Goal: Task Accomplishment & Management: Manage account settings

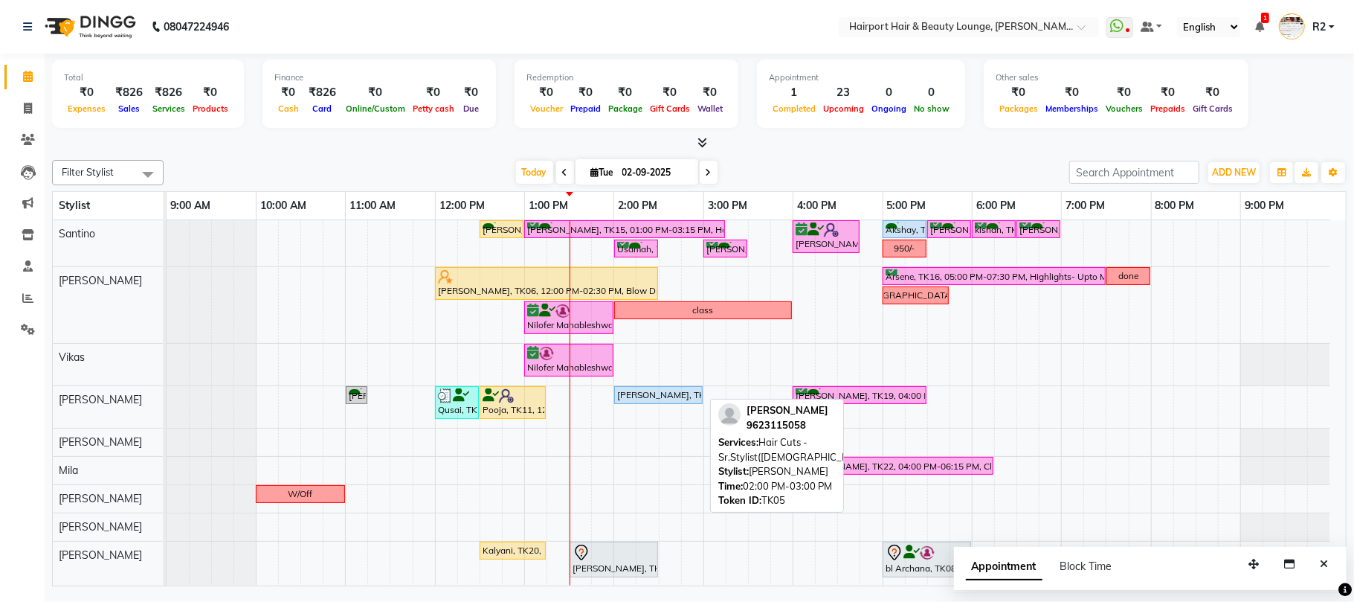
click at [647, 402] on div "Rajani, TK05, 02:00 PM-03:00 PM, Hair Cuts -Sr.Stylist(Female)" at bounding box center [659, 394] width 86 height 13
select select "5"
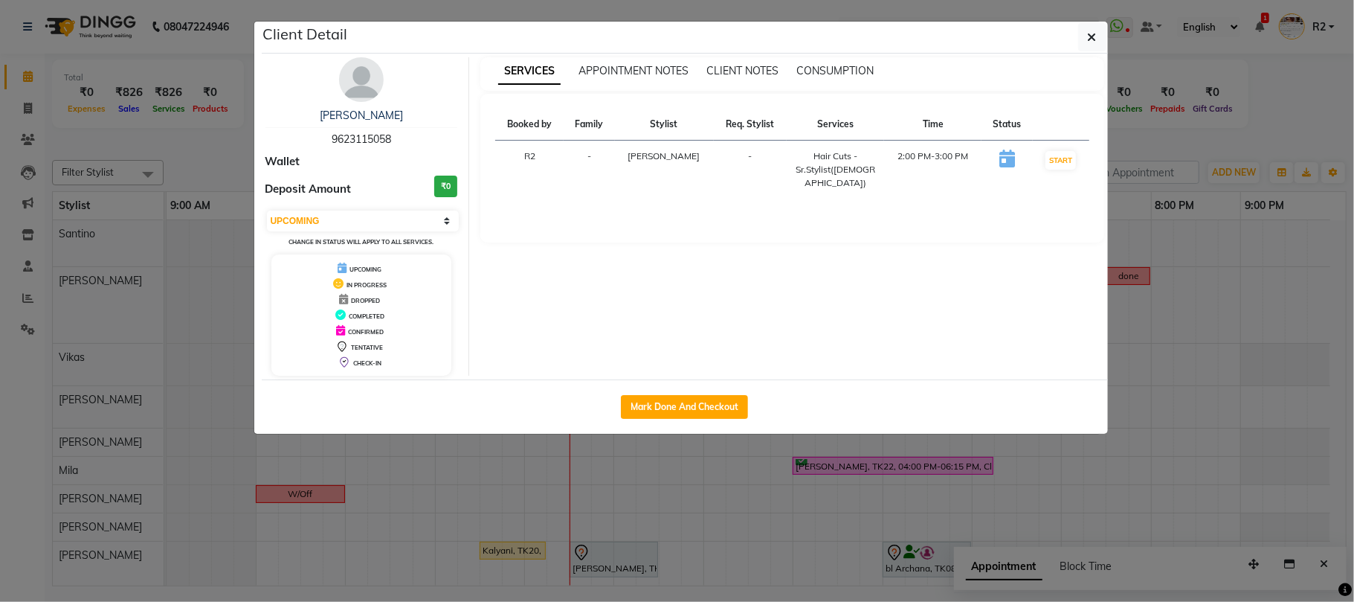
click at [682, 470] on ngb-modal-window "Client Detail Rajani 9623115058 Wallet Deposit Amount ₹0 Select IN SERVICE CONF…" at bounding box center [677, 301] width 1354 height 602
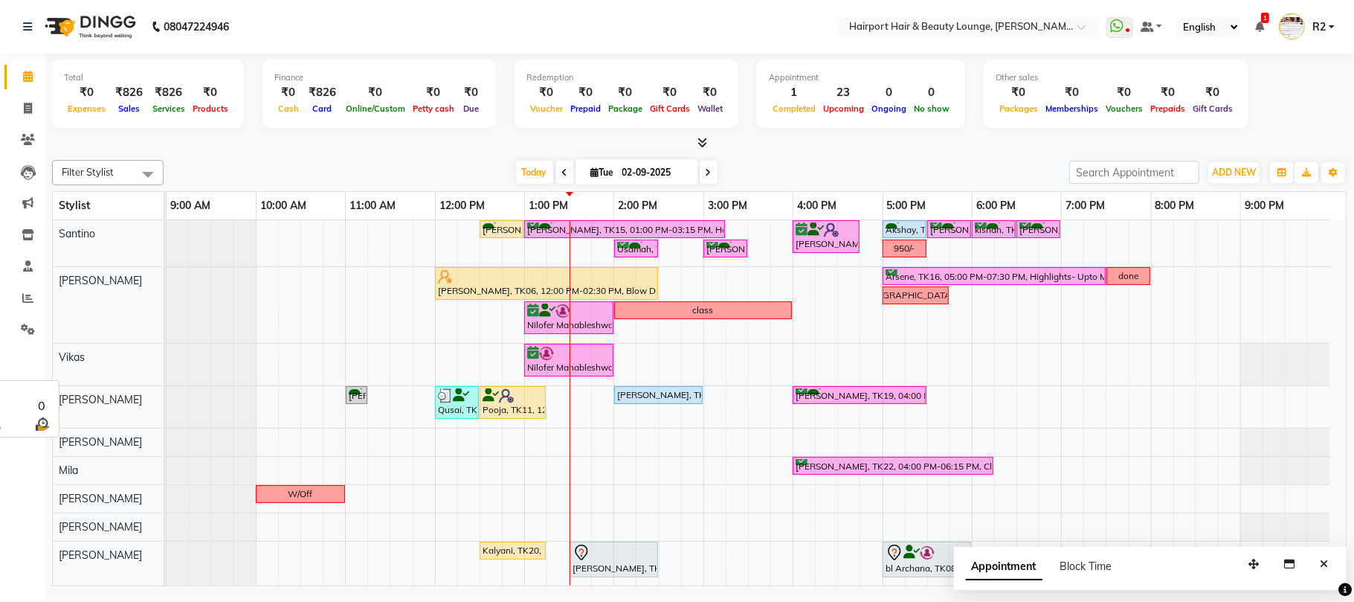
scroll to position [74, 0]
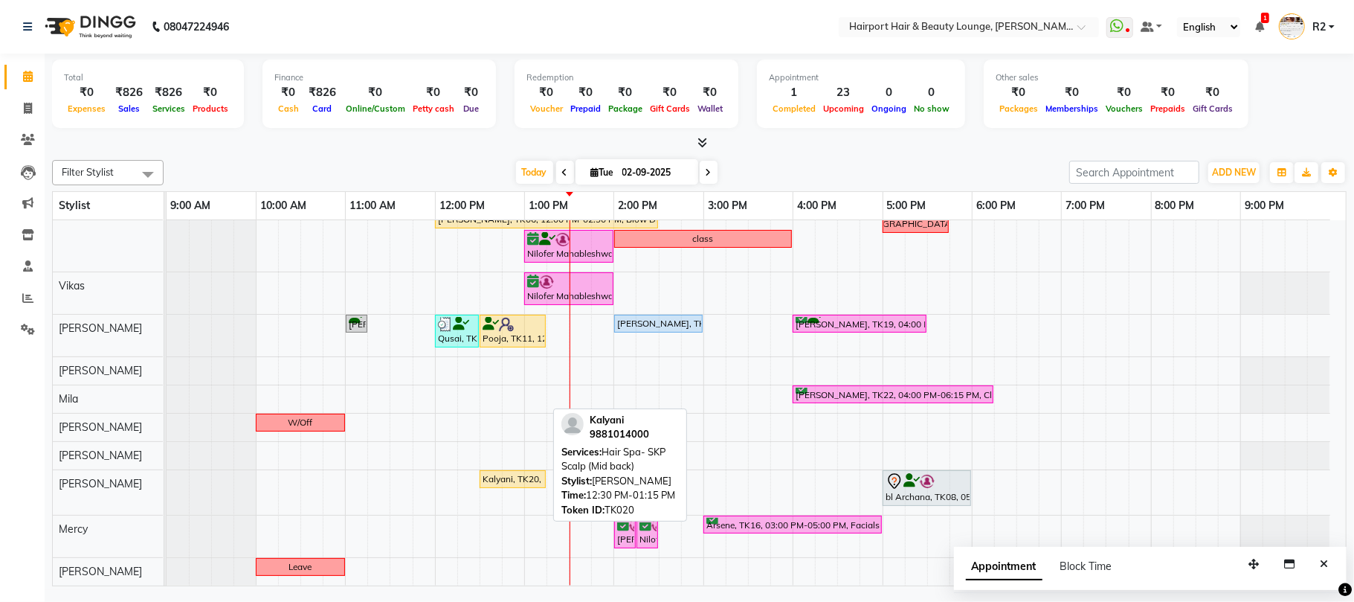
click at [530, 483] on div "Kalyani, TK20, 12:30 PM-01:15 PM, Hair Spa- SKP Scalp (Mid back)" at bounding box center [512, 478] width 63 height 13
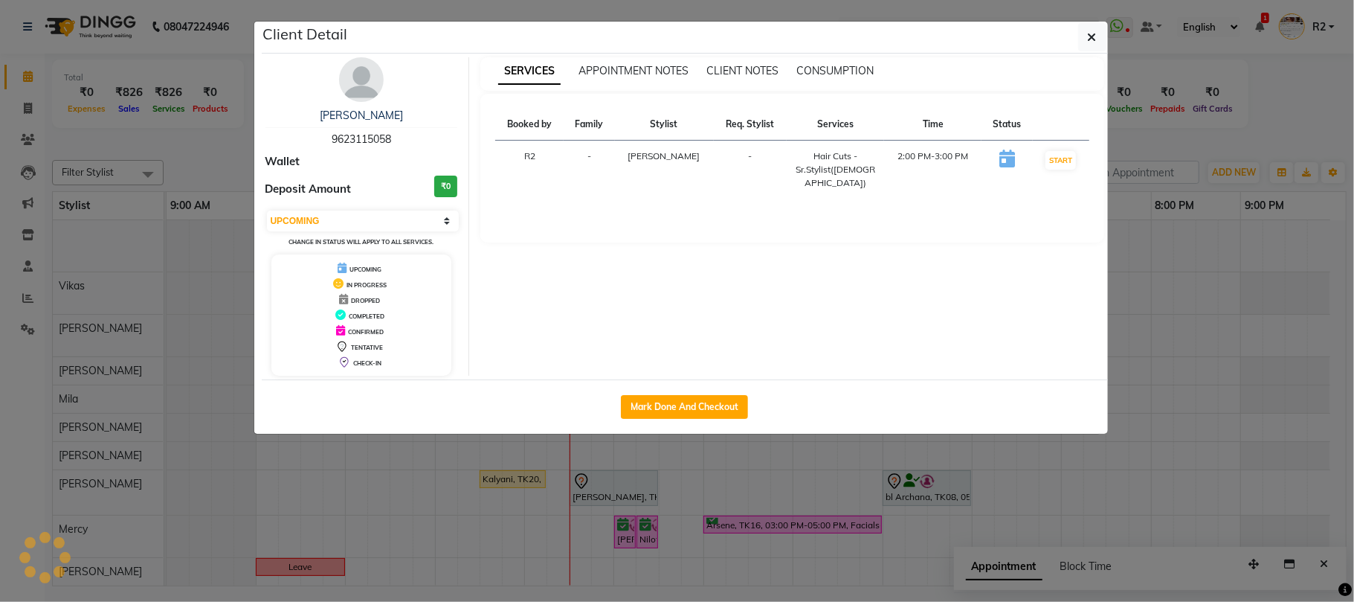
select select "3"
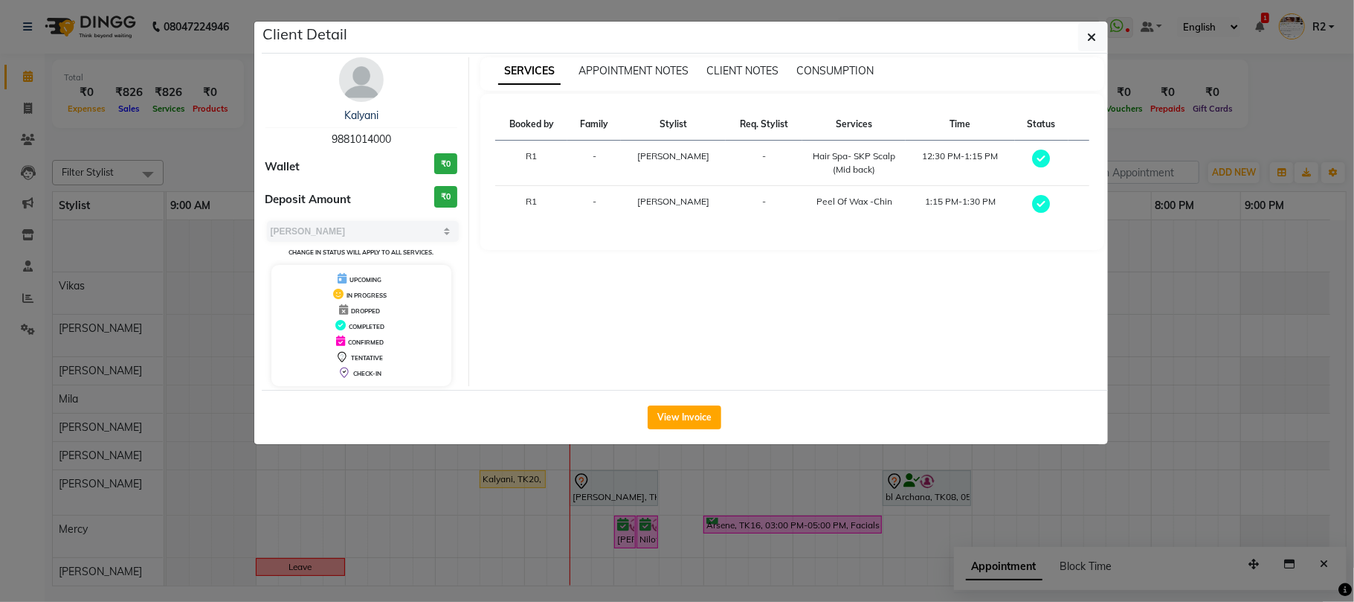
click at [521, 524] on ngb-modal-window "Client Detail Kalyani 9881014000 Wallet ₹0 Deposit Amount ₹0 Select MARK DONE U…" at bounding box center [677, 301] width 1354 height 602
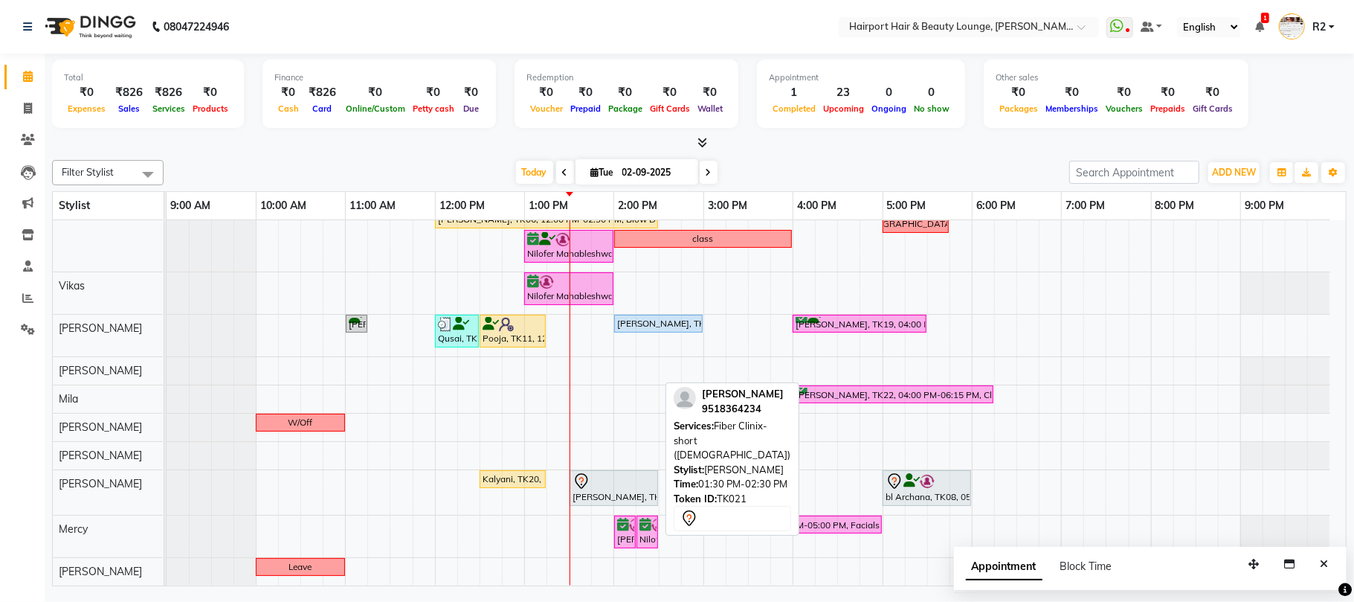
click at [585, 498] on div "Nicole Machado, TK21, 01:30 PM-02:30 PM, Fiber Clinix- short (Female)" at bounding box center [614, 487] width 86 height 31
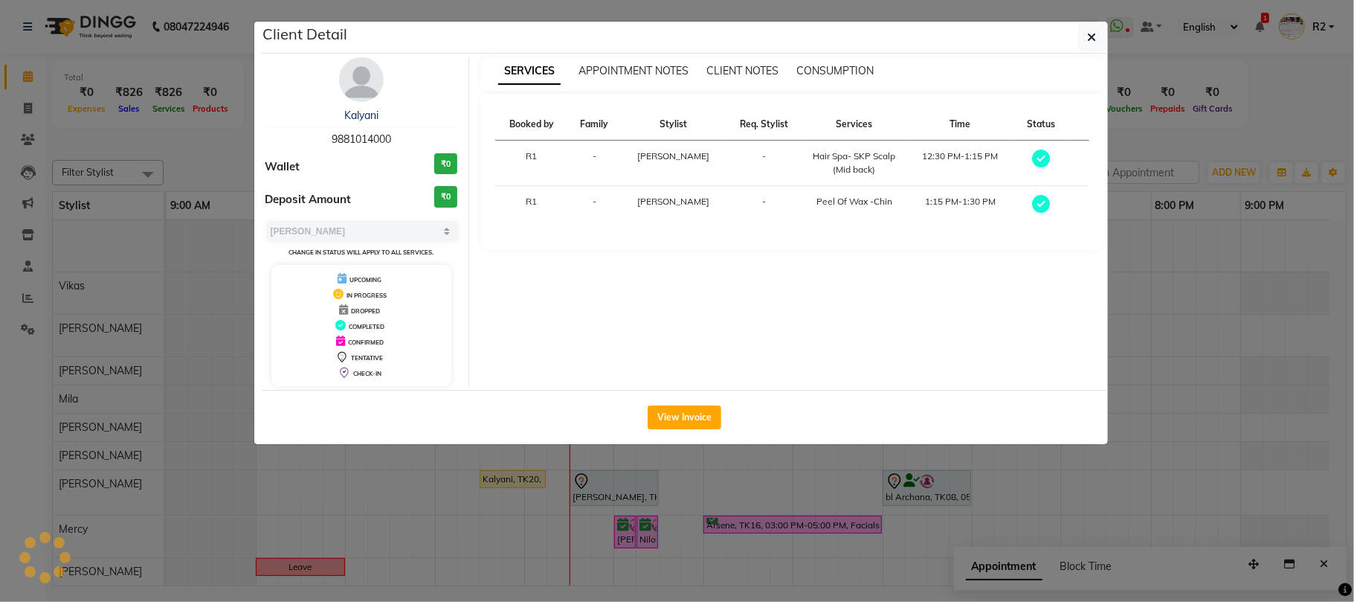
select select "7"
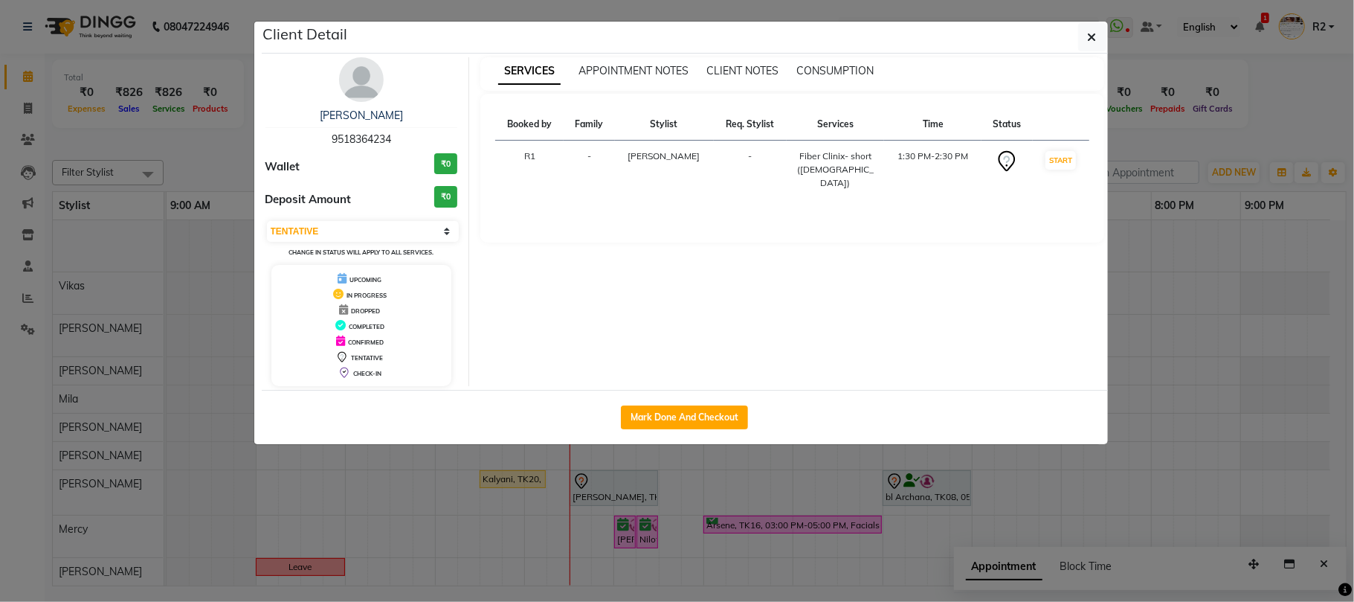
click at [547, 516] on ngb-modal-window "Client Detail Nicole Machado 9518364234 Wallet ₹0 Deposit Amount ₹0 Select IN S…" at bounding box center [677, 301] width 1354 height 602
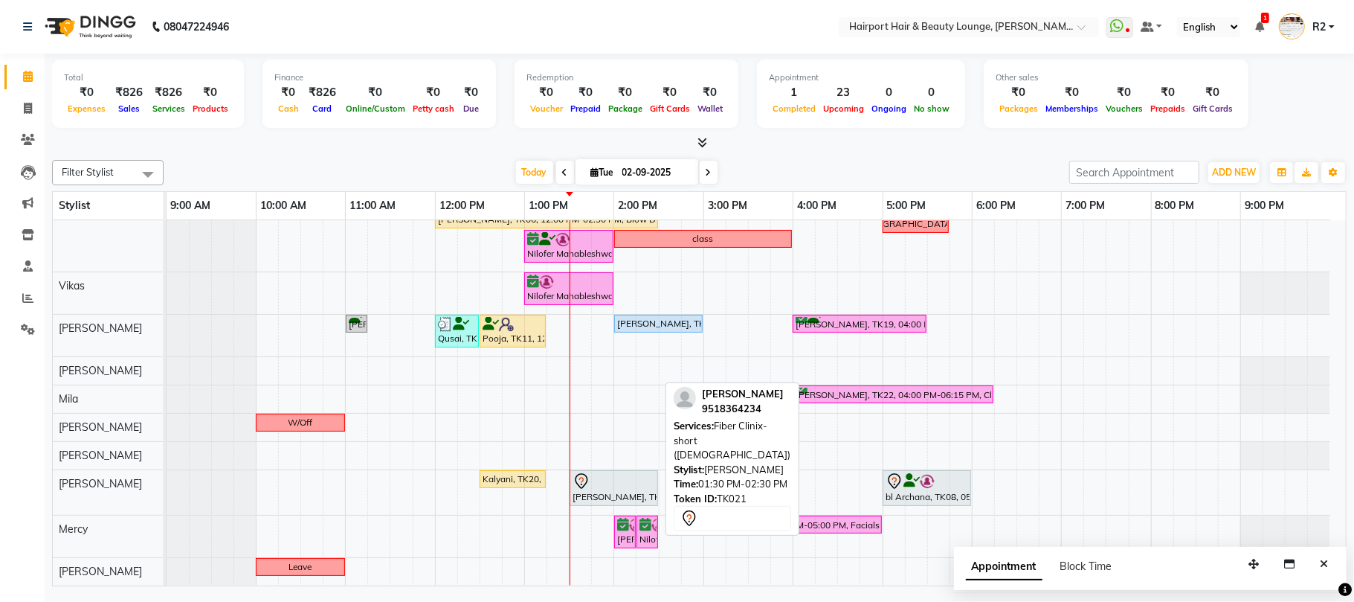
click at [602, 497] on div "Nicole Machado, TK21, 01:30 PM-02:30 PM, Fiber Clinix- short (Female)" at bounding box center [614, 487] width 86 height 31
select select "7"
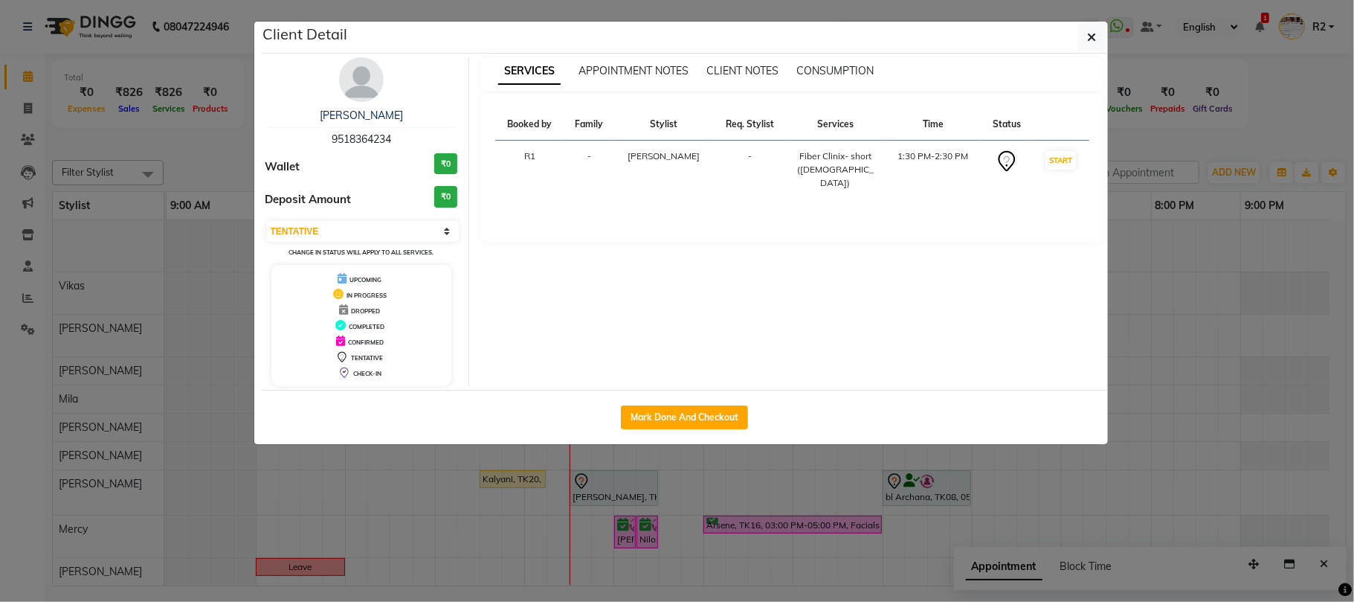
click at [543, 489] on ngb-modal-window "Client Detail Nicole Machado 9518364234 Wallet ₹0 Deposit Amount ₹0 Select IN S…" at bounding box center [677, 301] width 1354 height 602
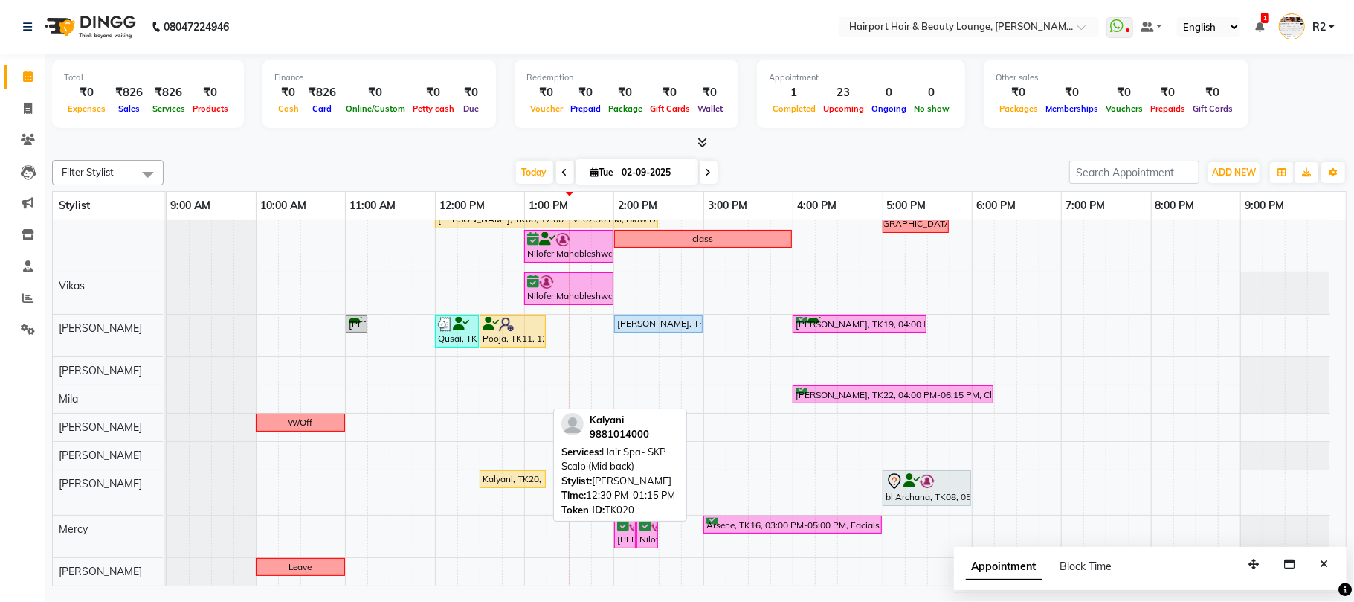
click at [542, 481] on div at bounding box center [545, 479] width 6 height 16
select select "3"
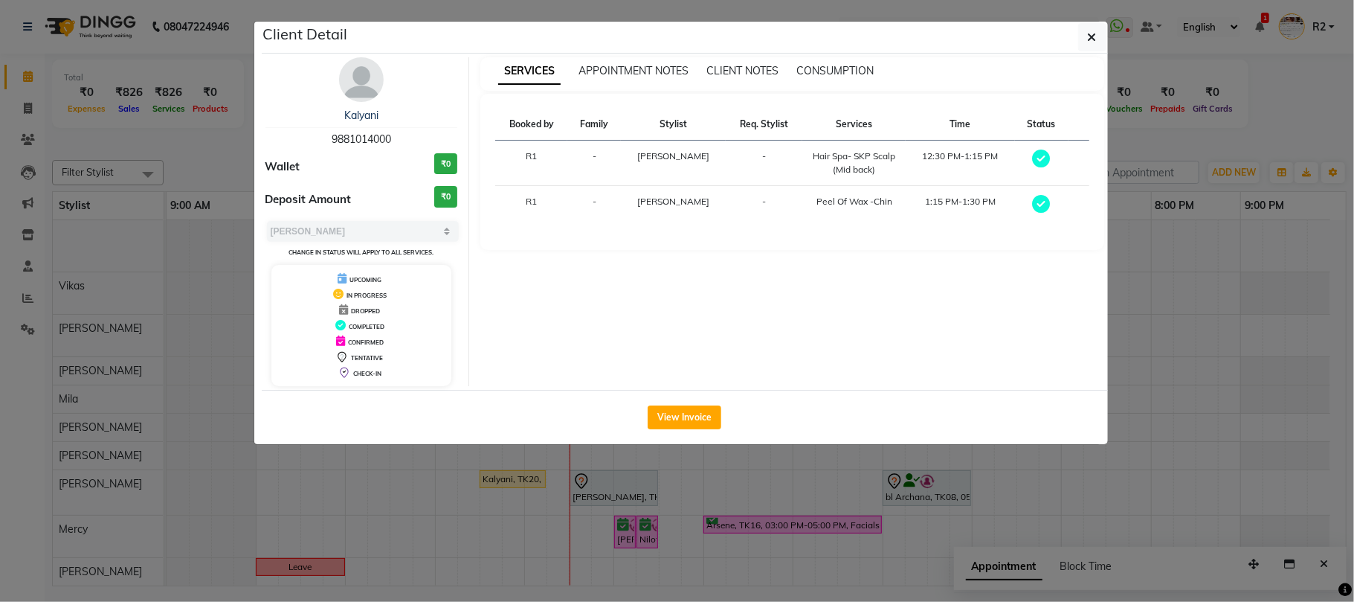
click at [555, 478] on ngb-modal-window "Client Detail Kalyani 9881014000 Wallet ₹0 Deposit Amount ₹0 Select MARK DONE U…" at bounding box center [677, 301] width 1354 height 602
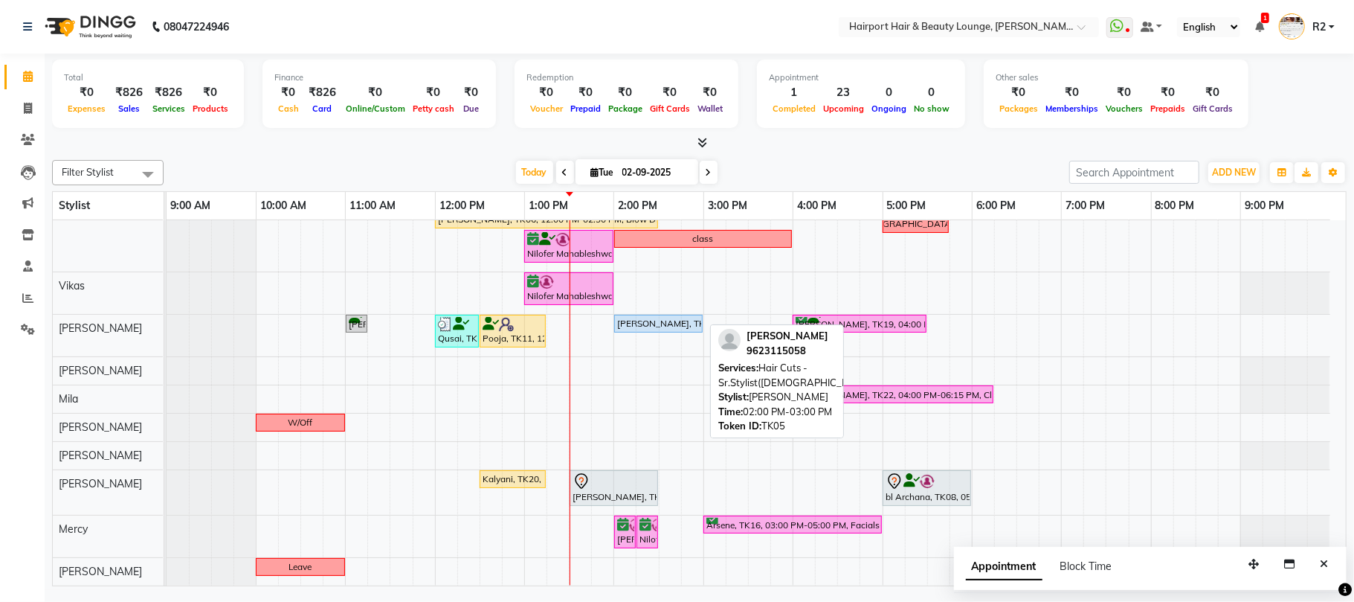
click at [634, 320] on div "Rajani, TK05, 02:00 PM-03:00 PM, Hair Cuts -Sr.Stylist(Female)" at bounding box center [659, 323] width 86 height 13
select select "5"
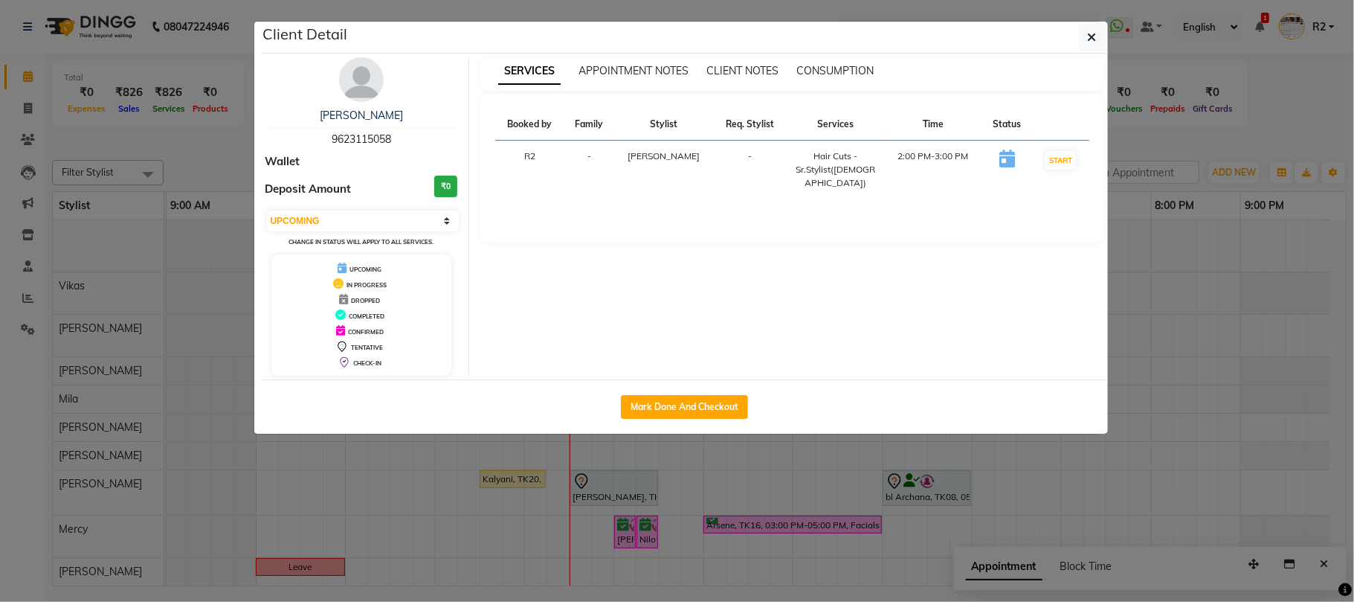
click at [614, 443] on ngb-modal-window "Client Detail Rajani 9623115058 Wallet Deposit Amount ₹0 Select IN SERVICE CONF…" at bounding box center [677, 301] width 1354 height 602
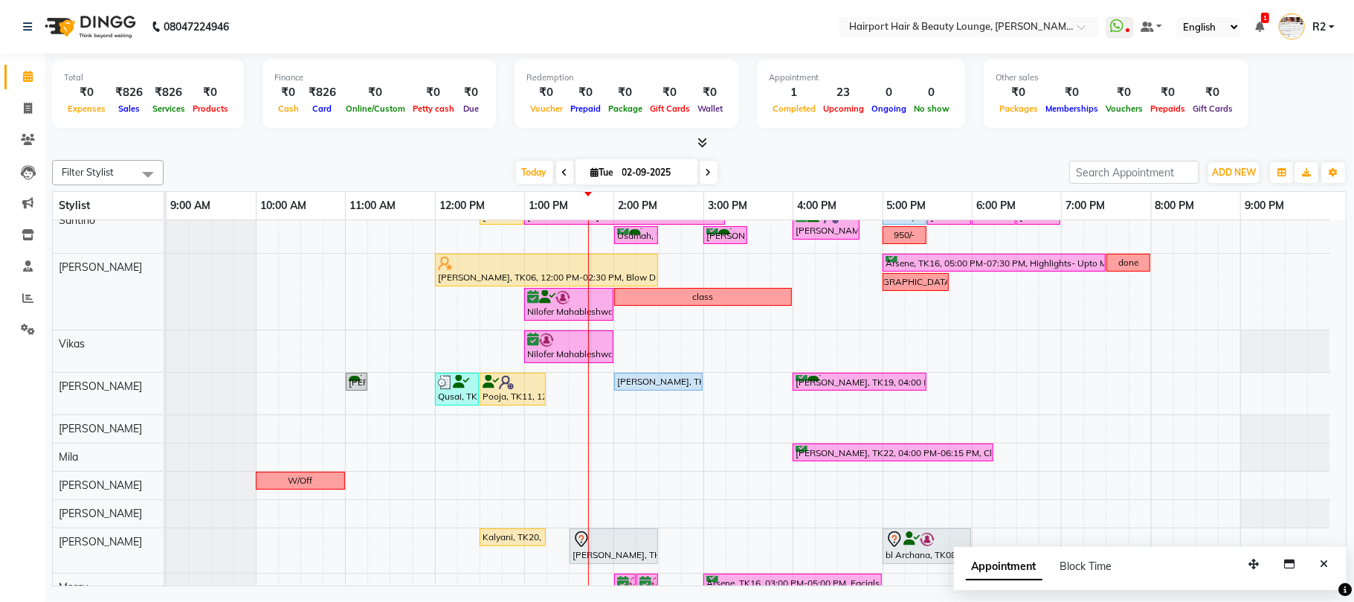
scroll to position [0, 0]
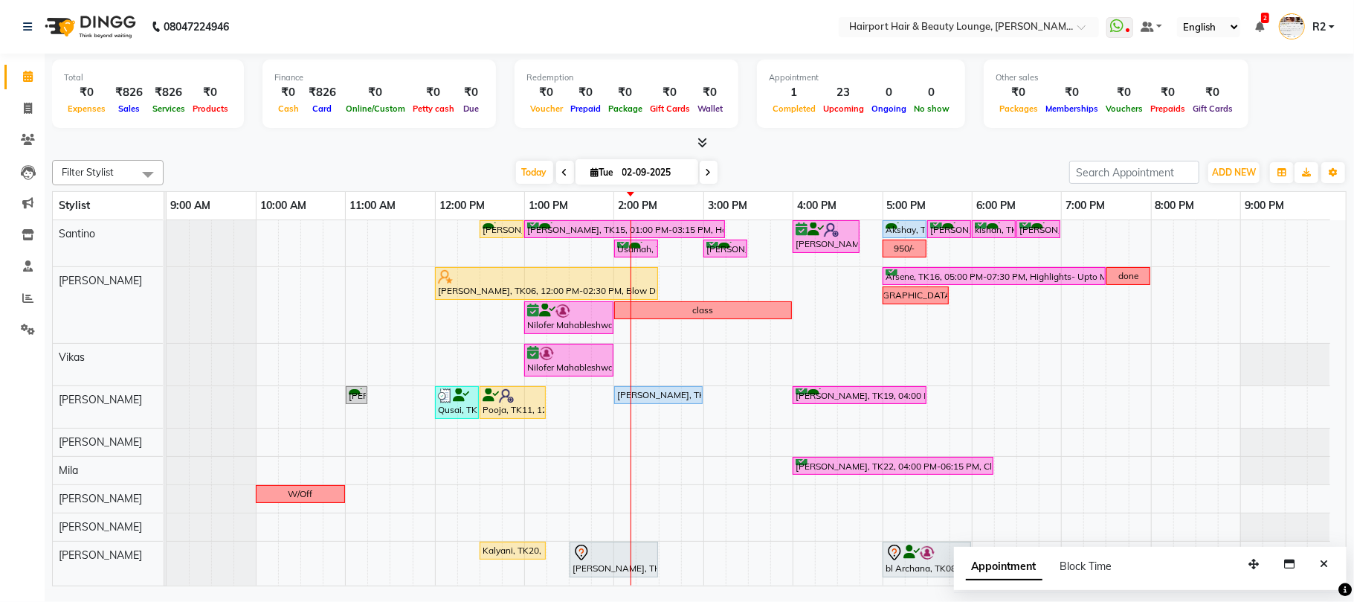
click at [453, 147] on div at bounding box center [699, 143] width 1295 height 16
click at [653, 138] on div at bounding box center [699, 143] width 1295 height 16
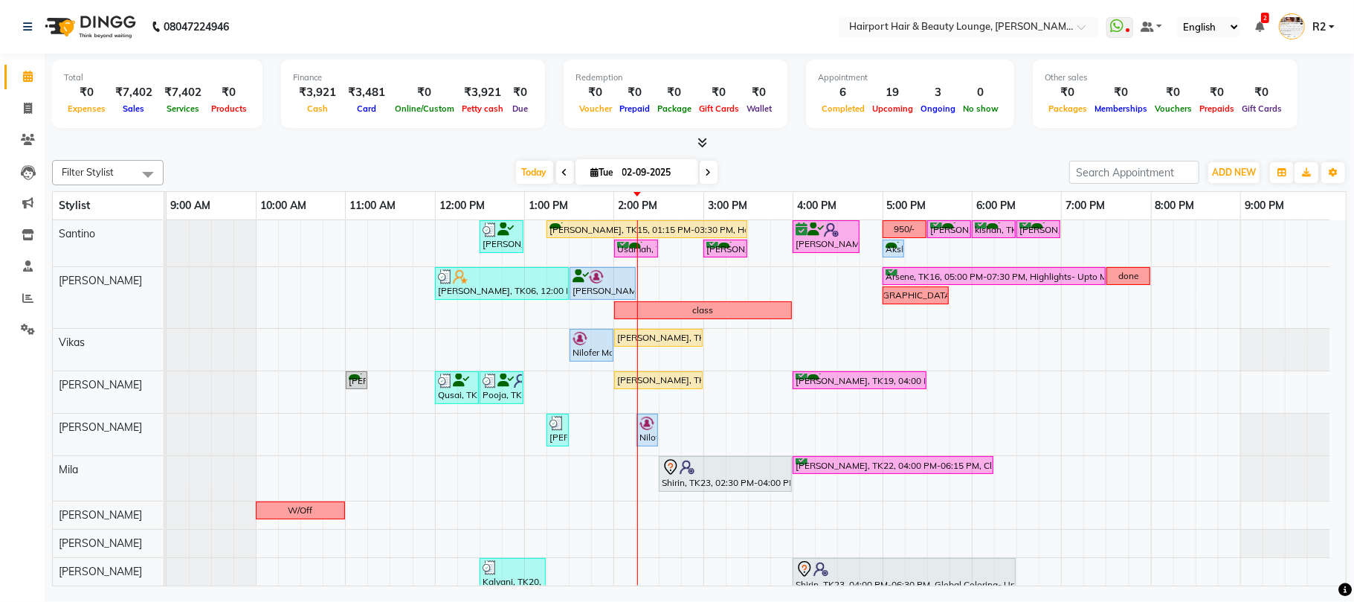
click at [706, 173] on icon at bounding box center [709, 172] width 6 height 9
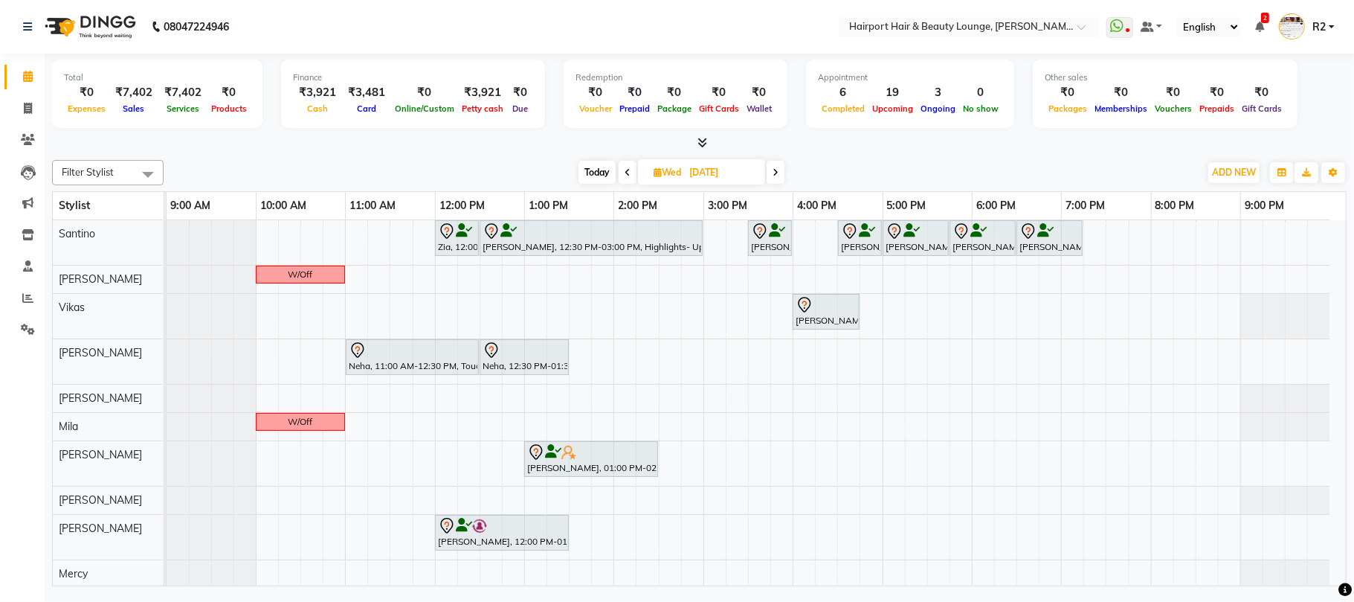
click at [777, 170] on icon at bounding box center [776, 172] width 6 height 9
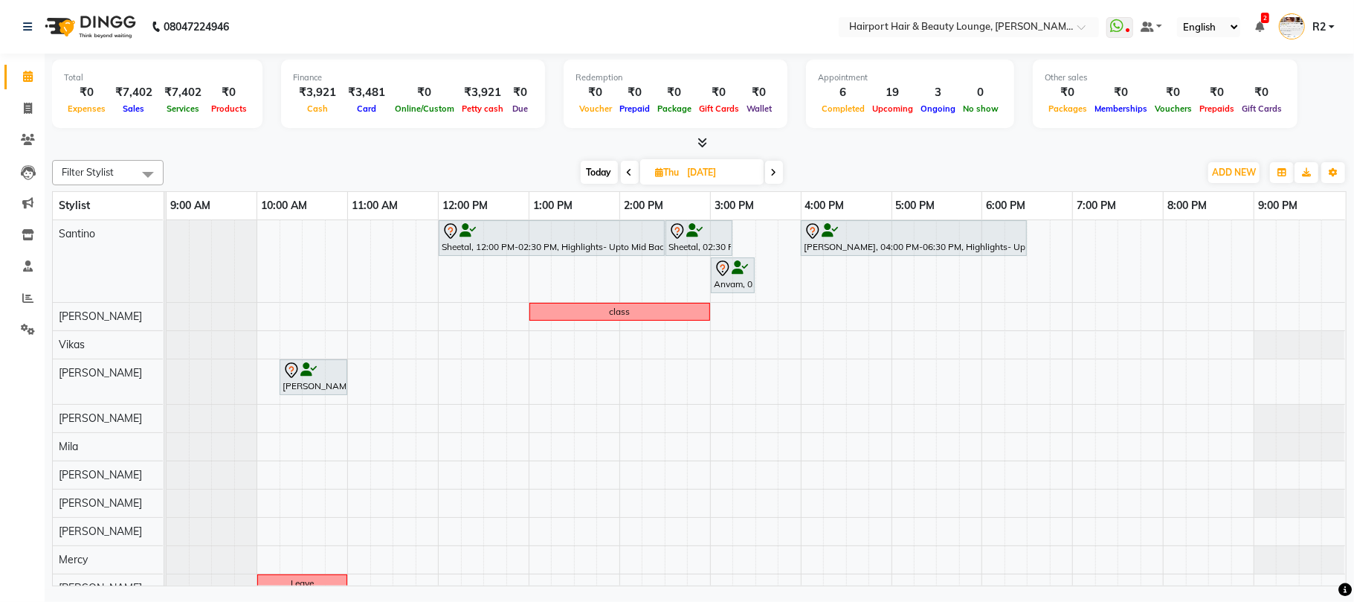
click at [631, 176] on icon at bounding box center [630, 172] width 6 height 9
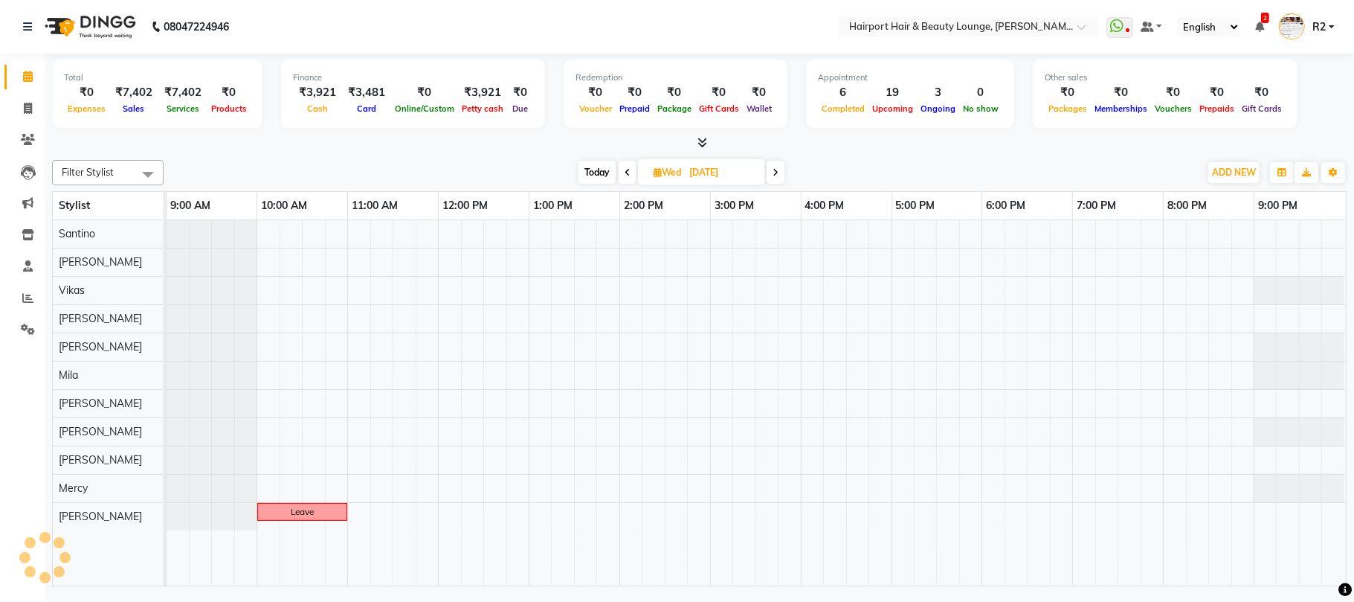
click at [631, 176] on span at bounding box center [628, 172] width 18 height 23
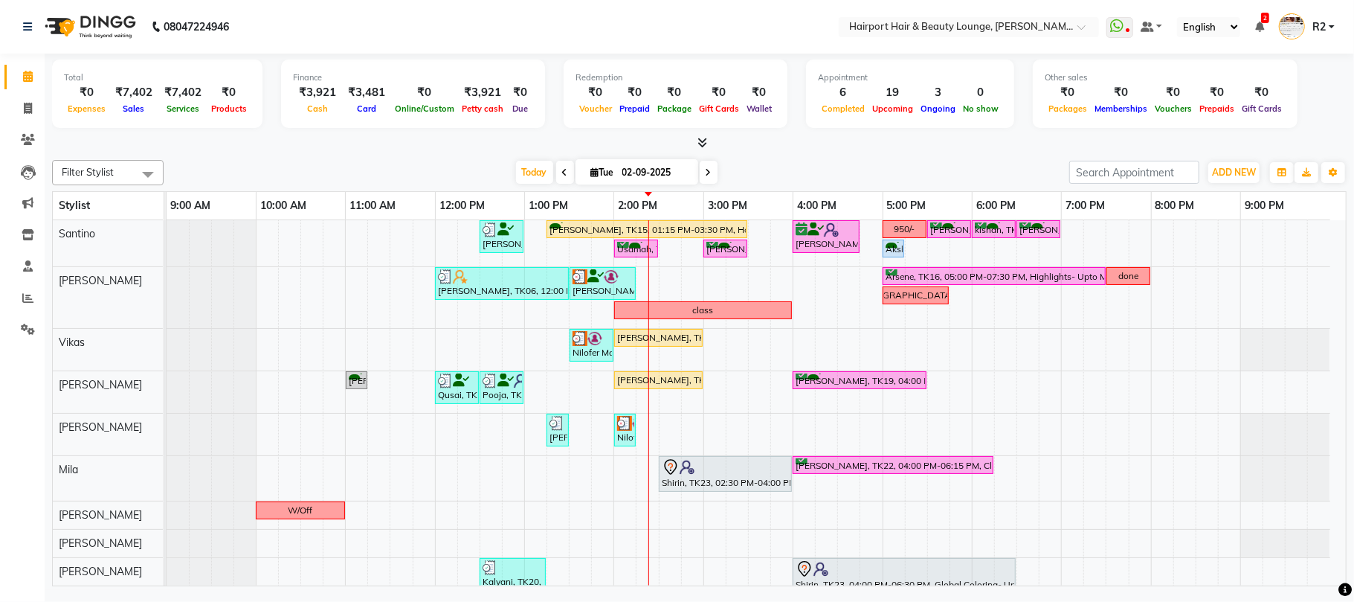
click at [446, 144] on div at bounding box center [699, 143] width 1295 height 16
click at [705, 177] on span at bounding box center [709, 172] width 18 height 23
type input "[DATE]"
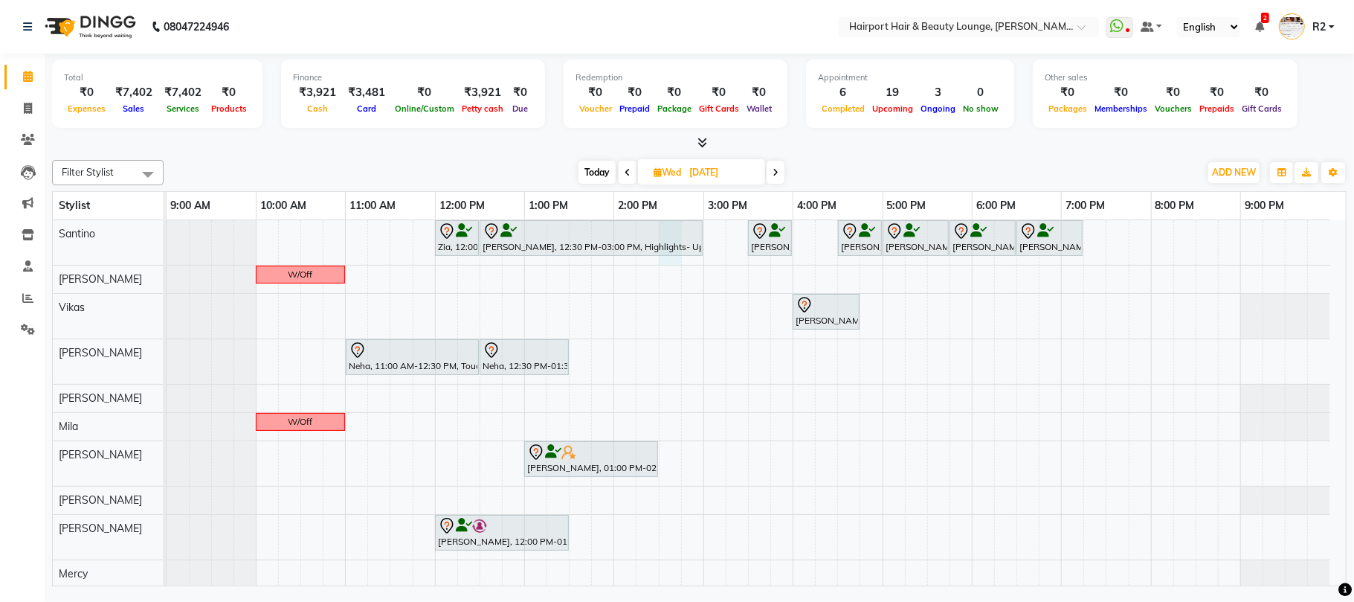
click at [665, 262] on div "Zia, 12:00 PM-12:30 PM, Hair Cuts -Creative Expert (Male) Manprit, 12:30 PM-03:…" at bounding box center [757, 418] width 1180 height 396
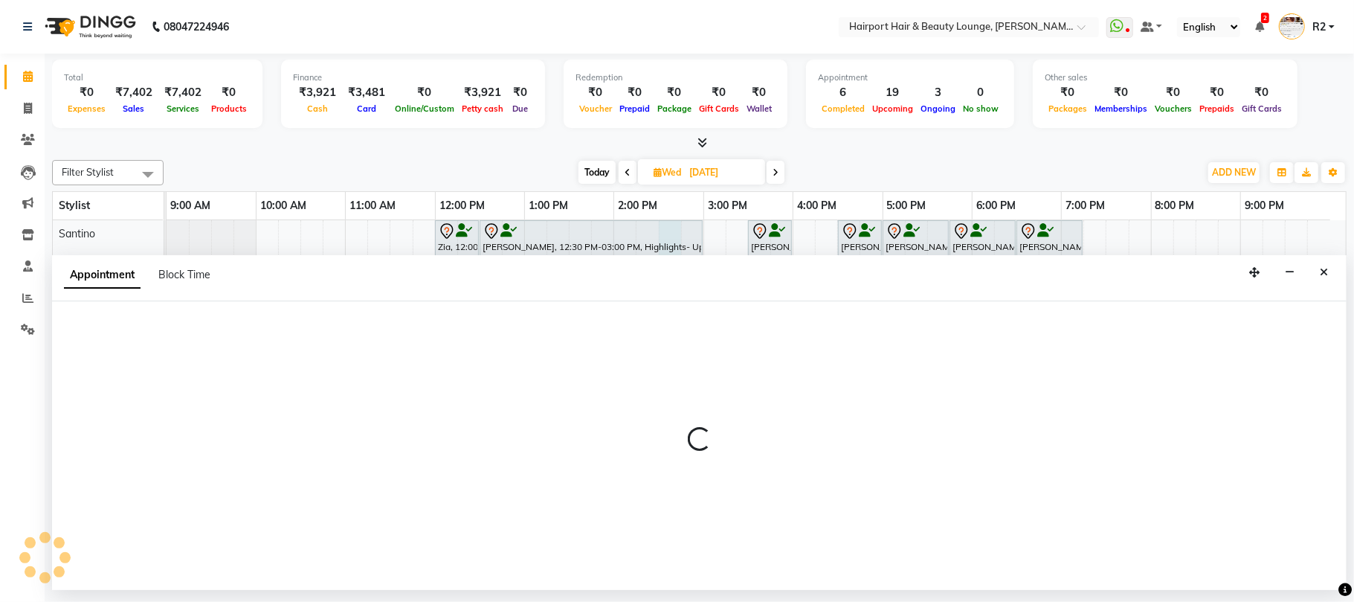
select select "9137"
select select "870"
select select "tentative"
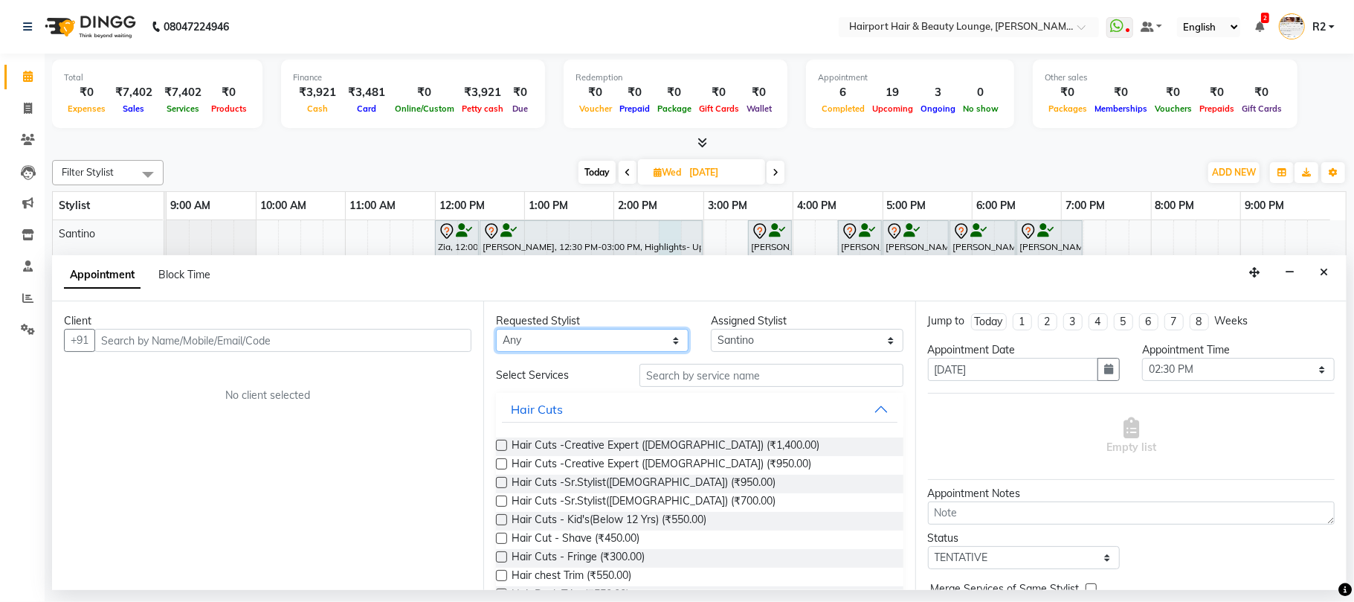
click at [602, 339] on select "Any Adnan Anandita Atish Binita Elizabeth Genevieve Maggie Mercy Mila Santino V…" at bounding box center [592, 340] width 193 height 23
select select "9137"
click at [496, 330] on select "Any Adnan Anandita Atish Binita Elizabeth Genevieve Maggie Mercy Mila Santino V…" at bounding box center [592, 340] width 193 height 23
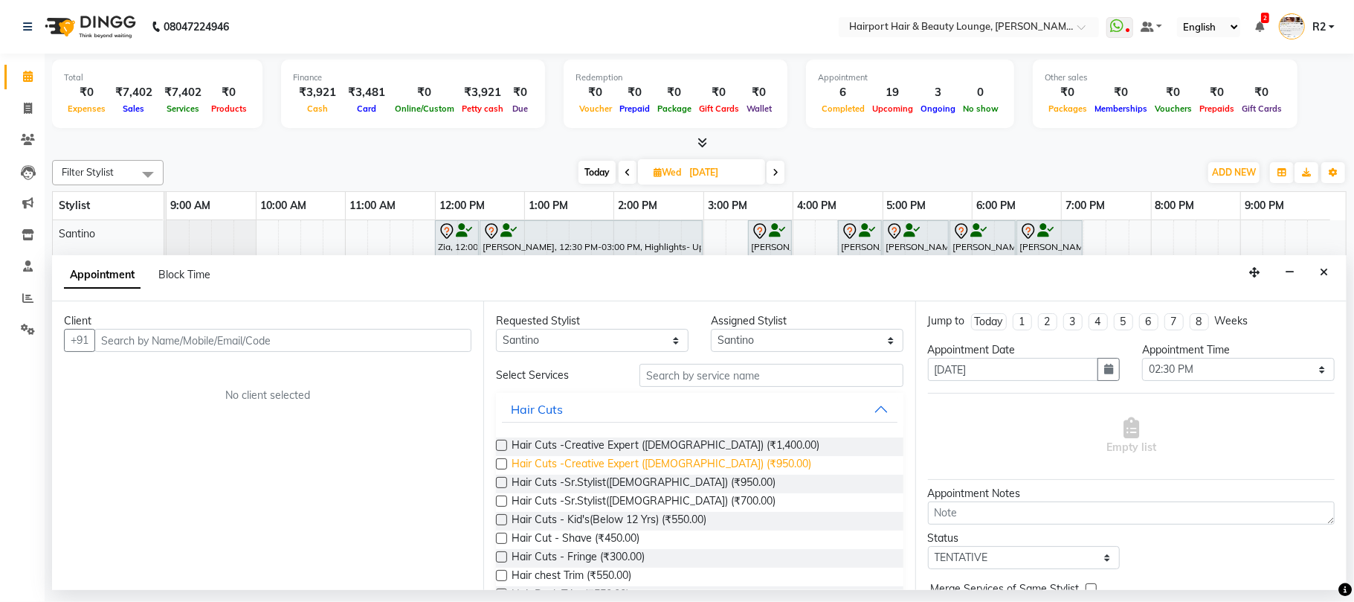
click at [649, 463] on span "Hair Cuts -Creative Expert (Male) (₹950.00)" at bounding box center [662, 465] width 300 height 19
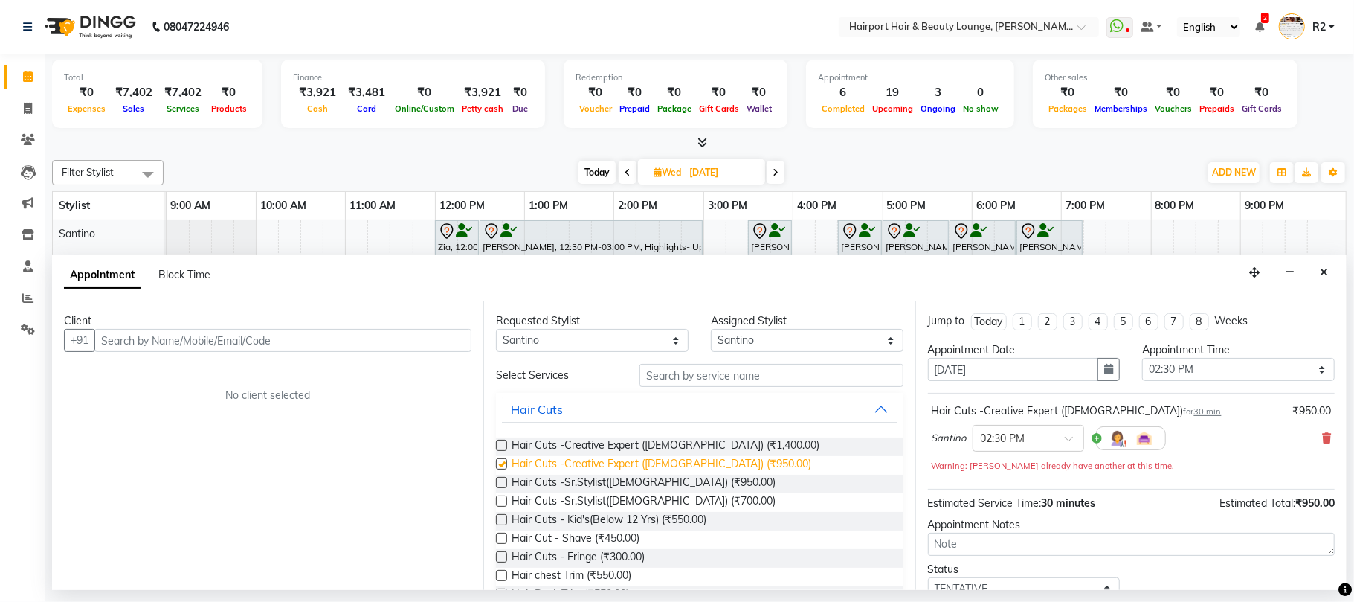
checkbox input "false"
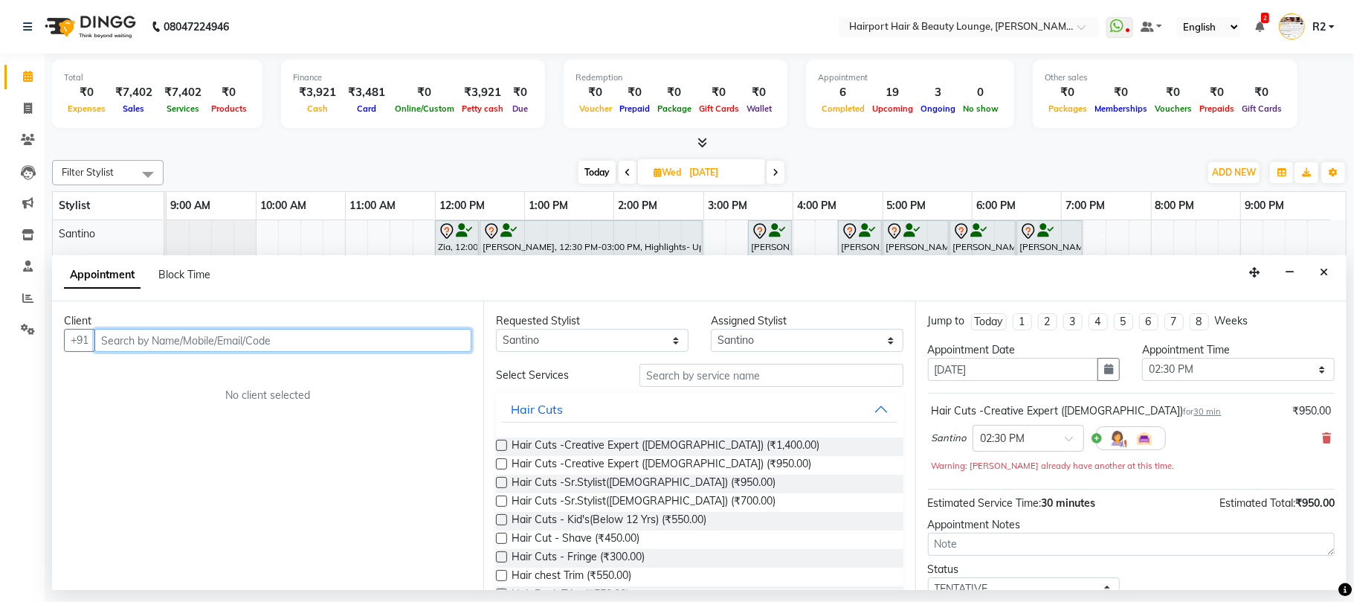
click at [230, 337] on input "text" at bounding box center [282, 340] width 377 height 23
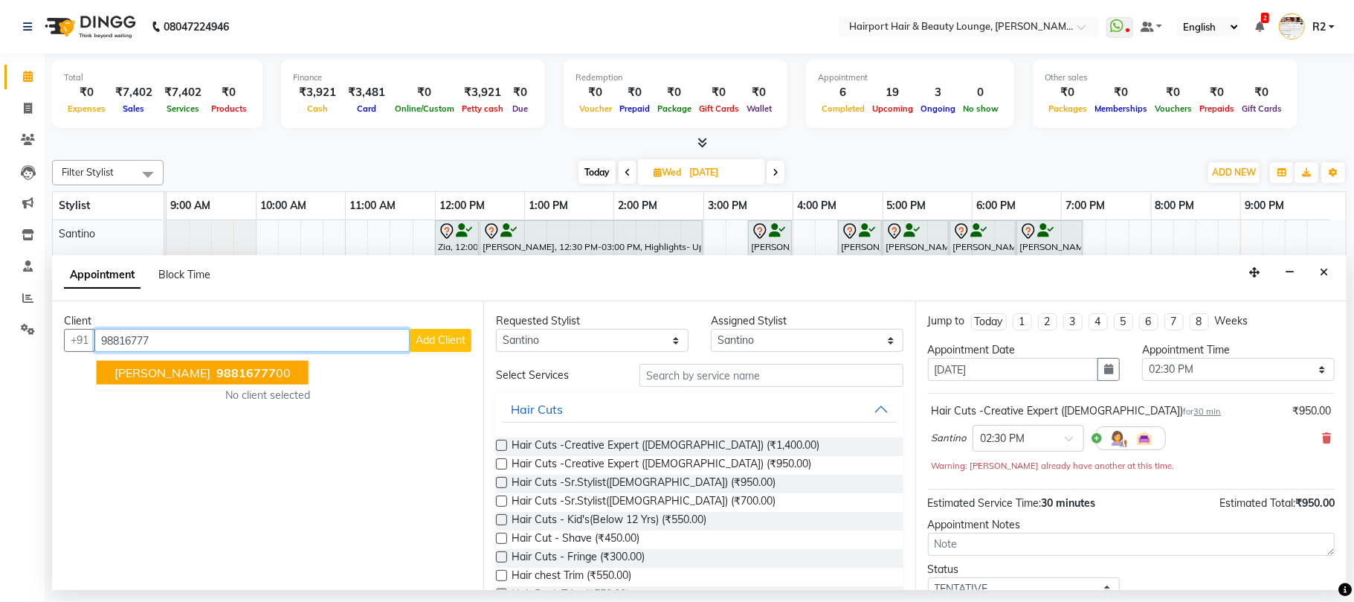
click at [247, 378] on span "98816777" at bounding box center [246, 372] width 60 height 15
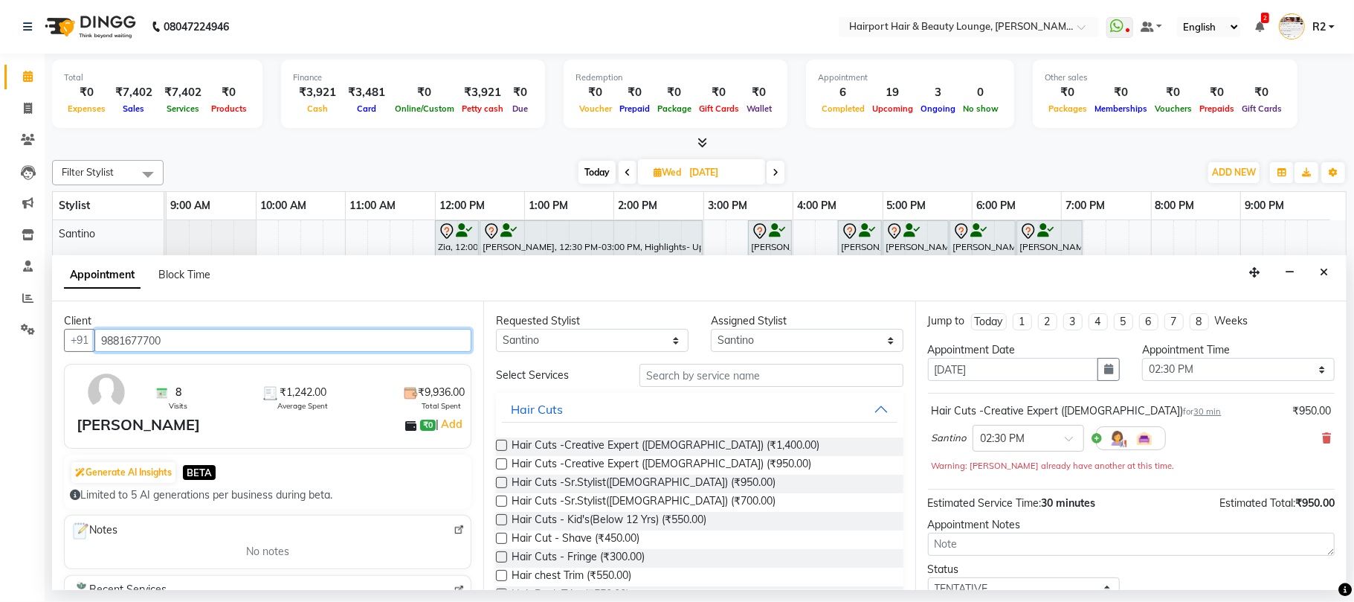
scroll to position [106, 0]
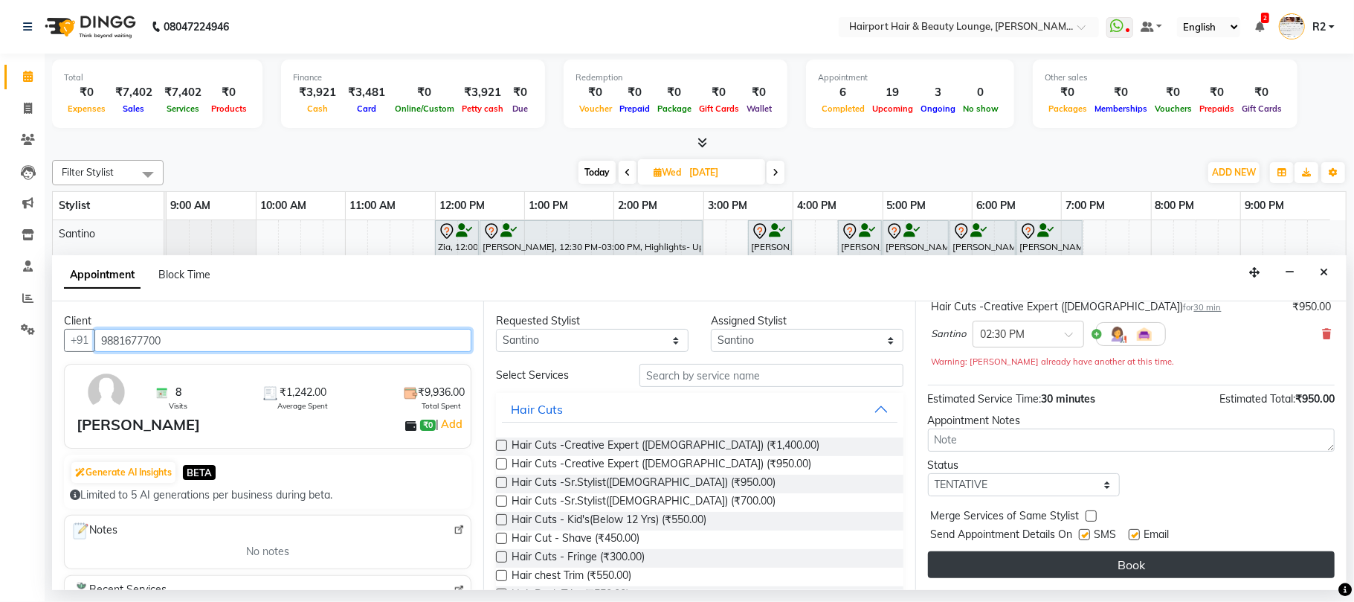
type input "9881677700"
click at [1147, 571] on button "Book" at bounding box center [1131, 564] width 407 height 27
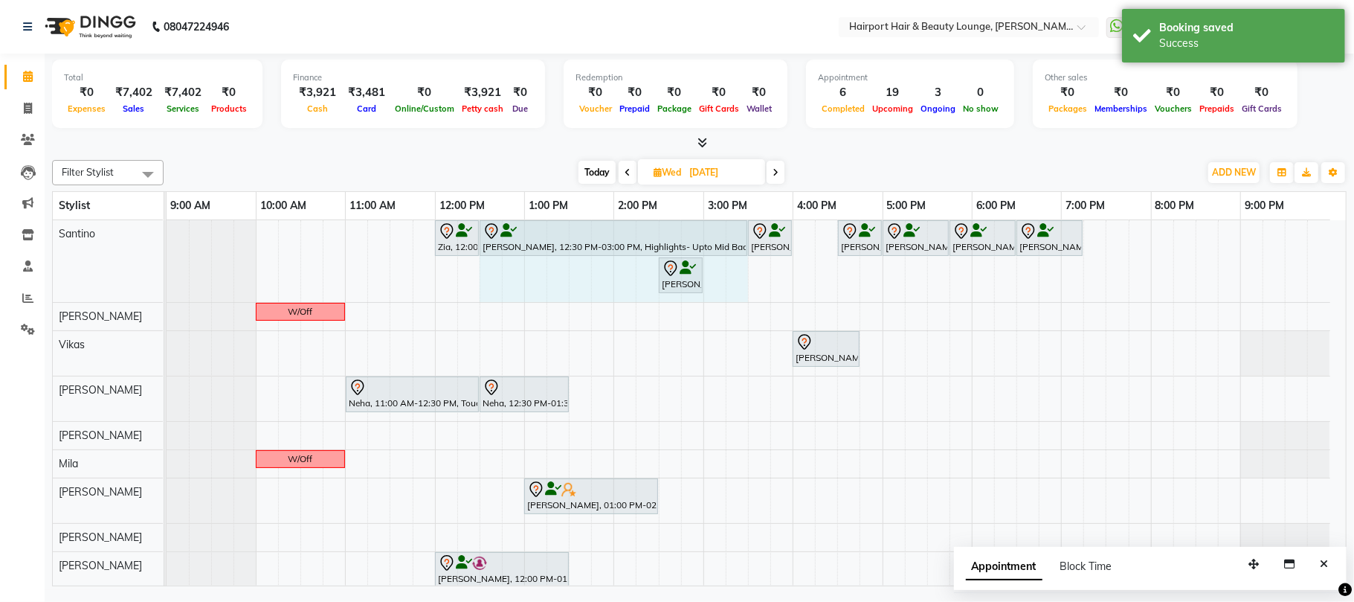
drag, startPoint x: 700, startPoint y: 228, endPoint x: 729, endPoint y: 236, distance: 30.1
click at [167, 236] on div "Zia, 12:00 PM-12:30 PM, Hair Cuts -Creative Expert (Male) Manprit, 12:30 PM-03:…" at bounding box center [167, 261] width 0 height 82
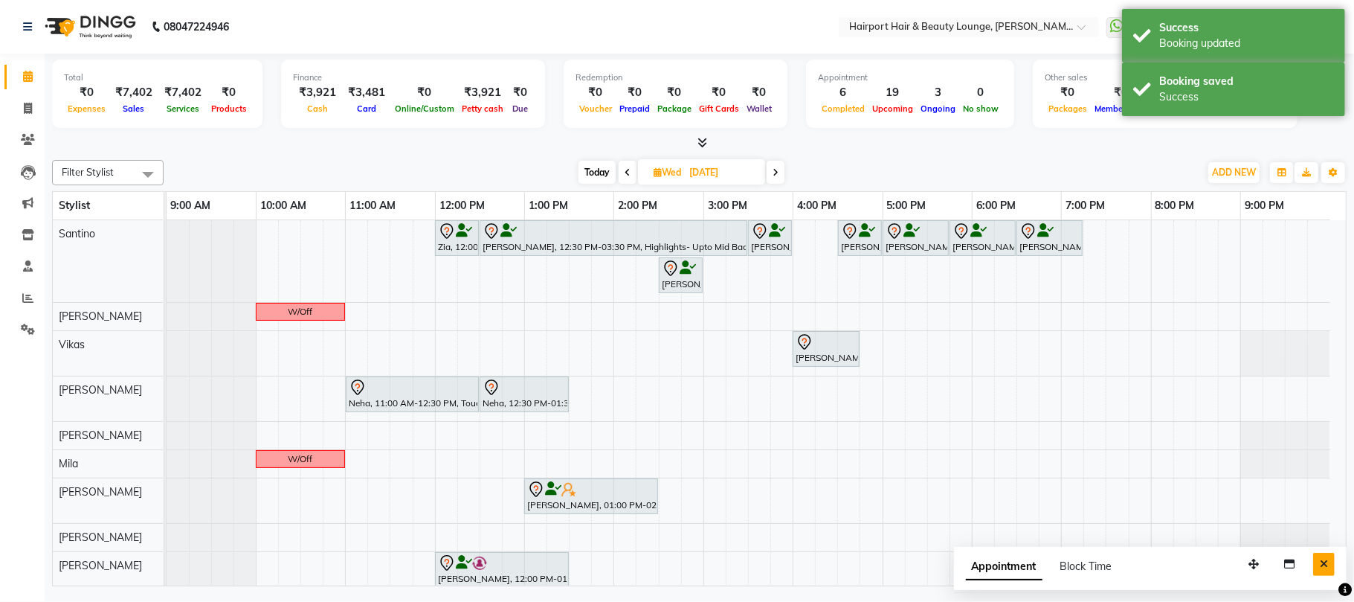
click at [1322, 566] on icon "Close" at bounding box center [1324, 564] width 8 height 10
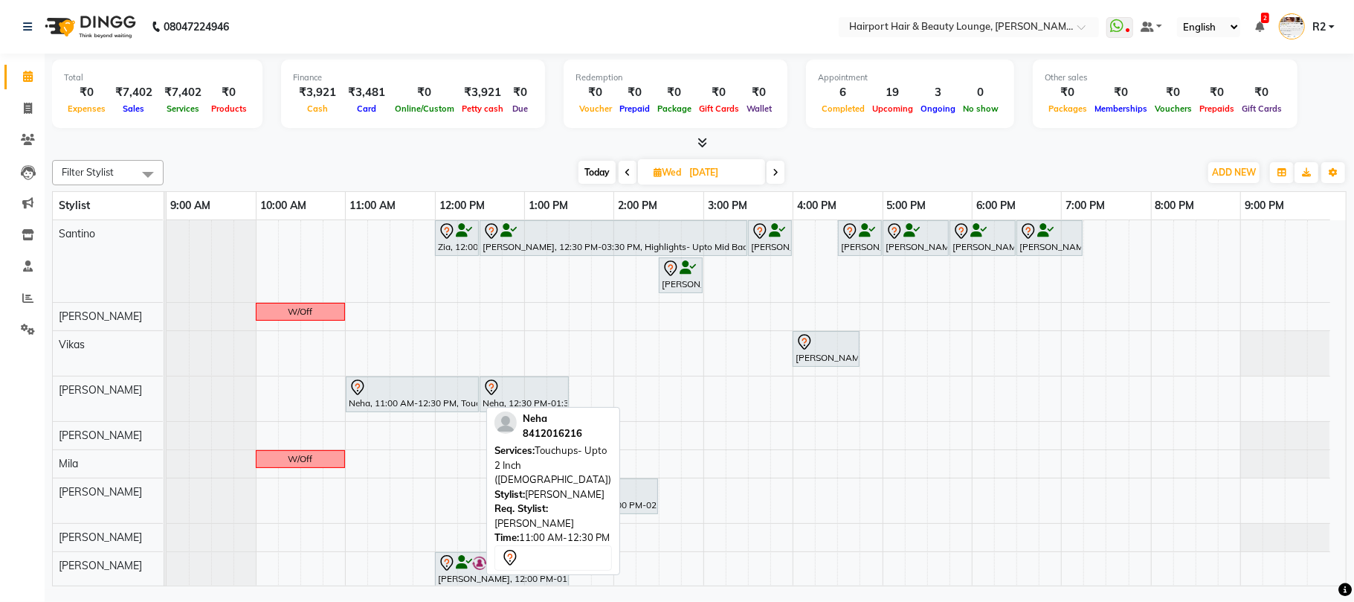
click at [379, 409] on div "Neha, 11:00 AM-12:30 PM, Touchups- Upto 2 Inch ([DEMOGRAPHIC_DATA])" at bounding box center [412, 394] width 130 height 31
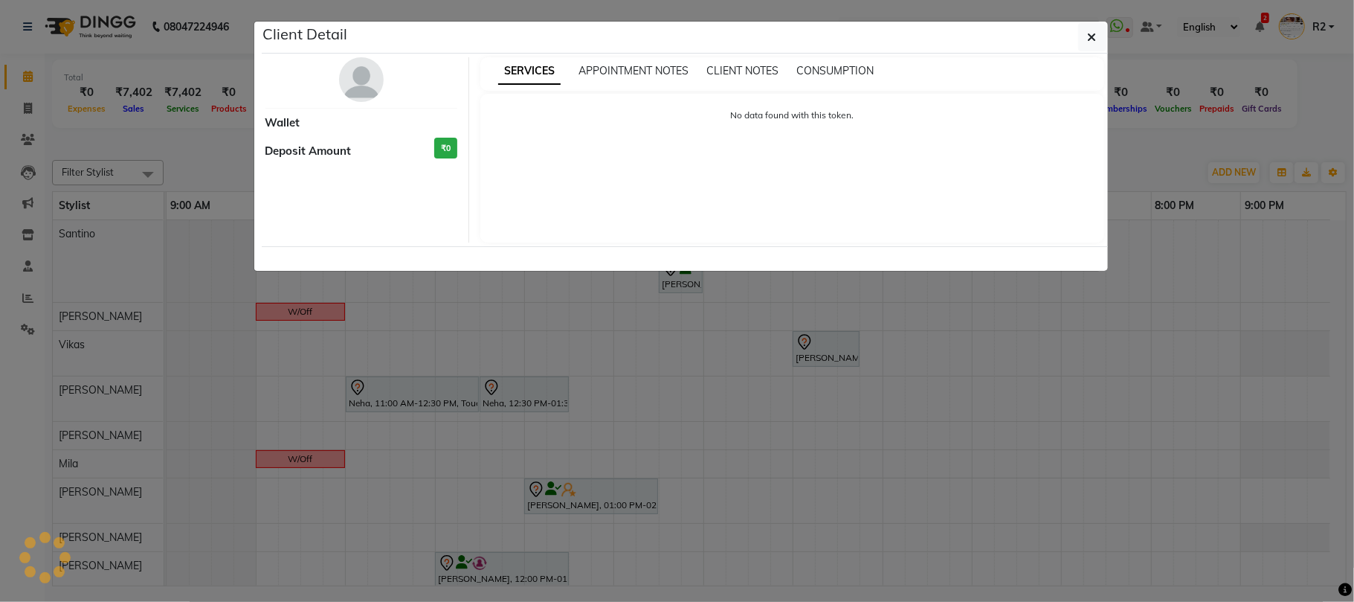
select select "7"
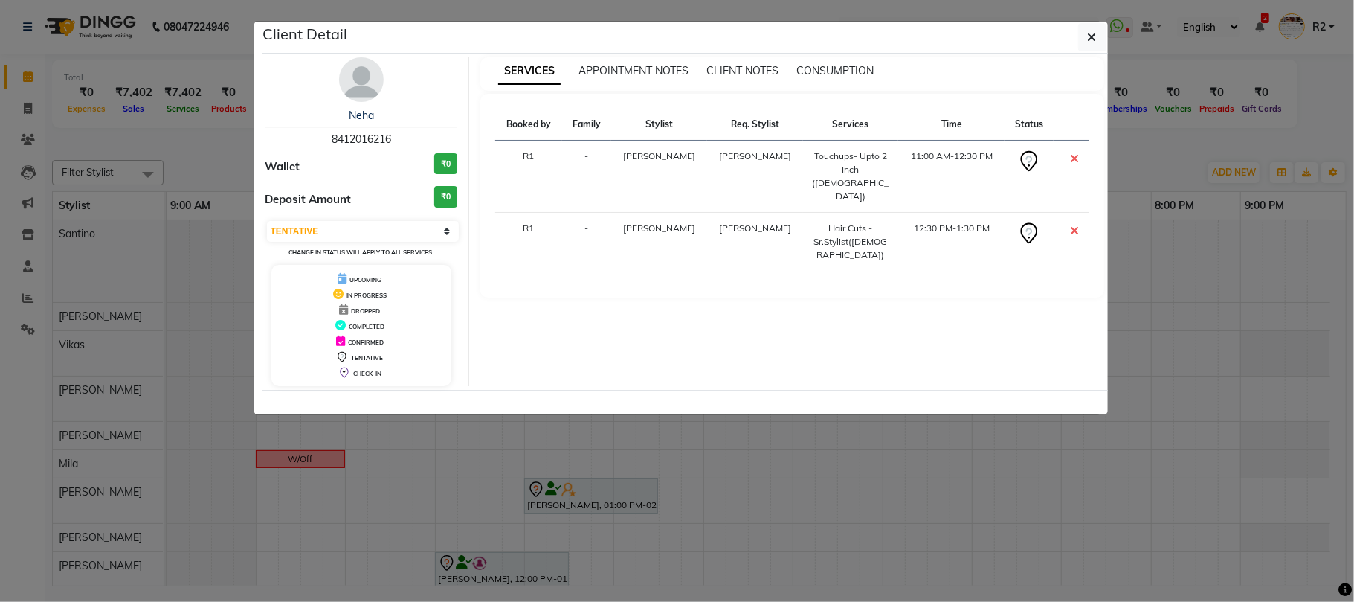
click at [557, 414] on div at bounding box center [685, 402] width 846 height 25
click at [558, 475] on ngb-modal-window "Client Detail Neha 8412016216 Wallet ₹0 Deposit Amount ₹0 Select CONFIRMED TENT…" at bounding box center [677, 301] width 1354 height 602
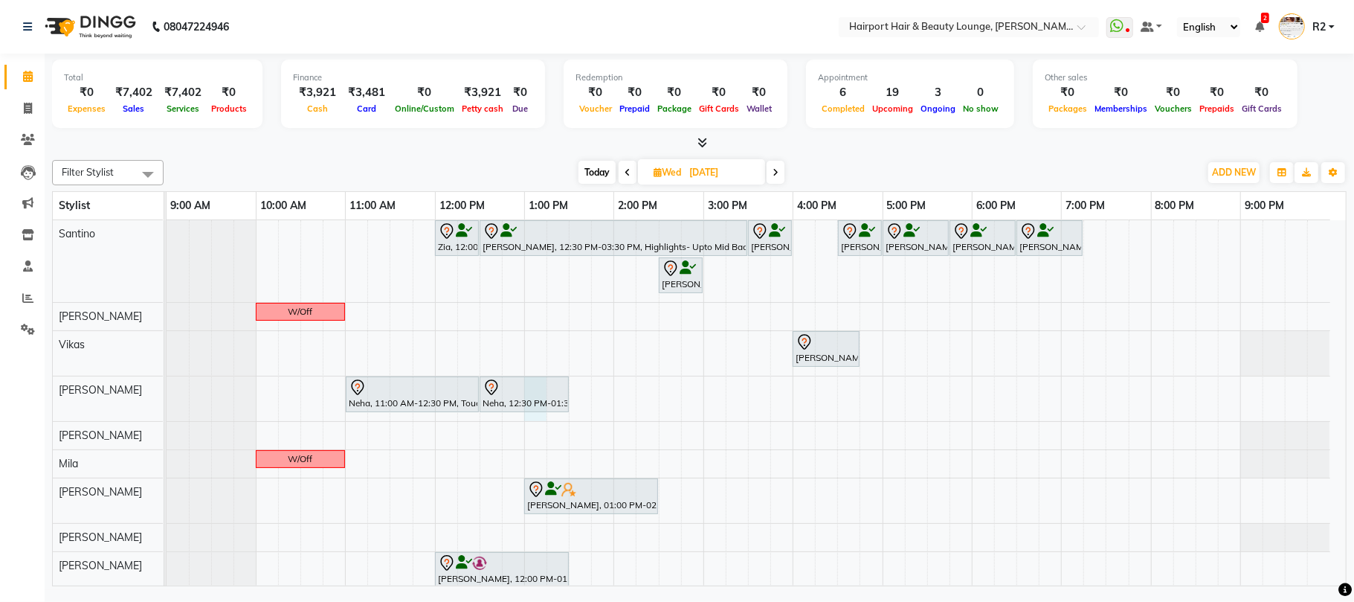
click at [545, 420] on div "Zia, 12:00 PM-12:30 PM, Hair Cuts -Creative Expert (Male) Manprit, 12:30 PM-03:…" at bounding box center [757, 436] width 1180 height 433
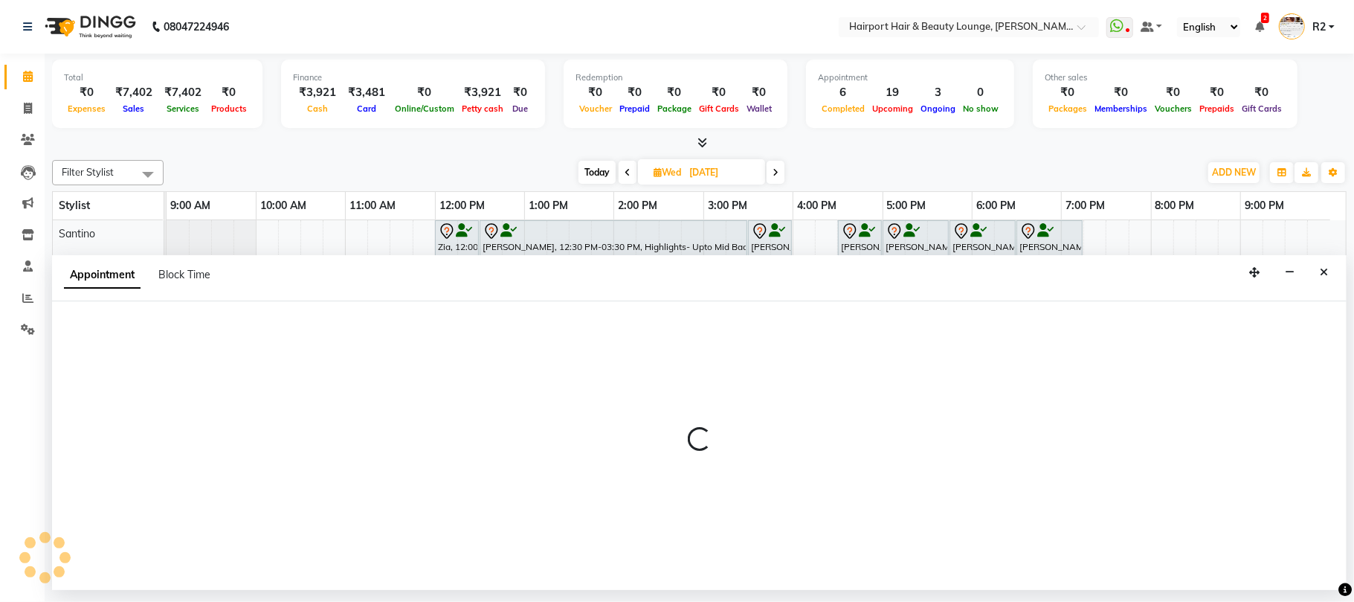
select select "13264"
select select "780"
select select "tentative"
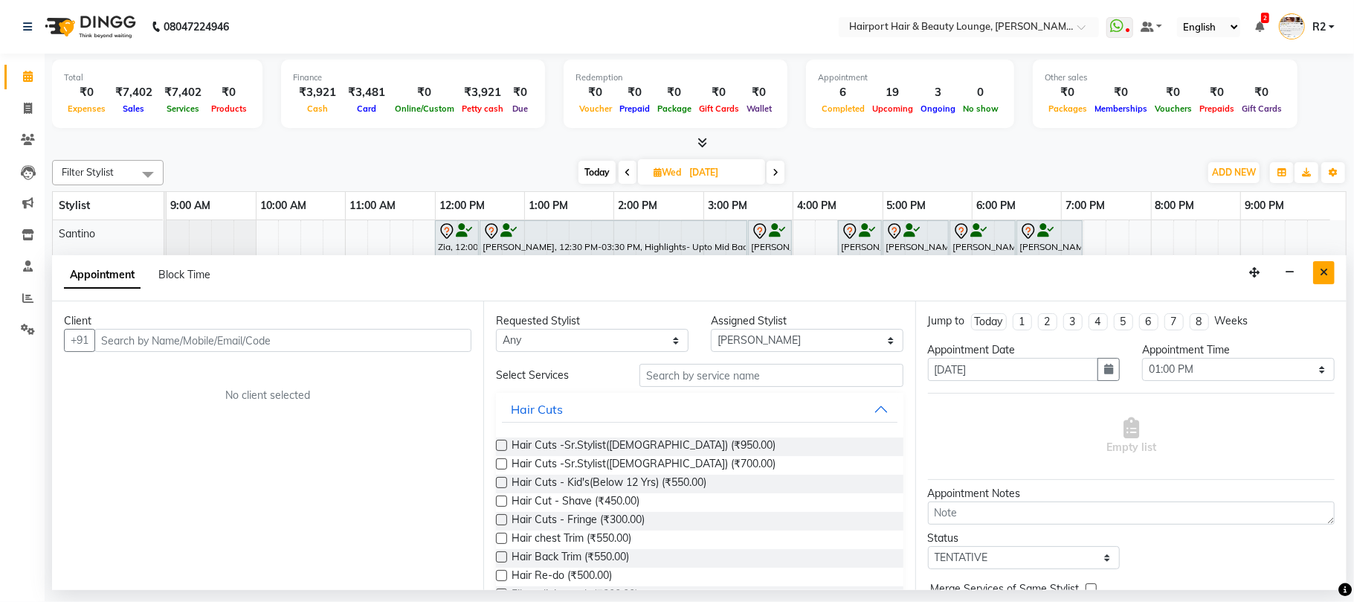
click at [1325, 274] on icon "Close" at bounding box center [1324, 272] width 8 height 10
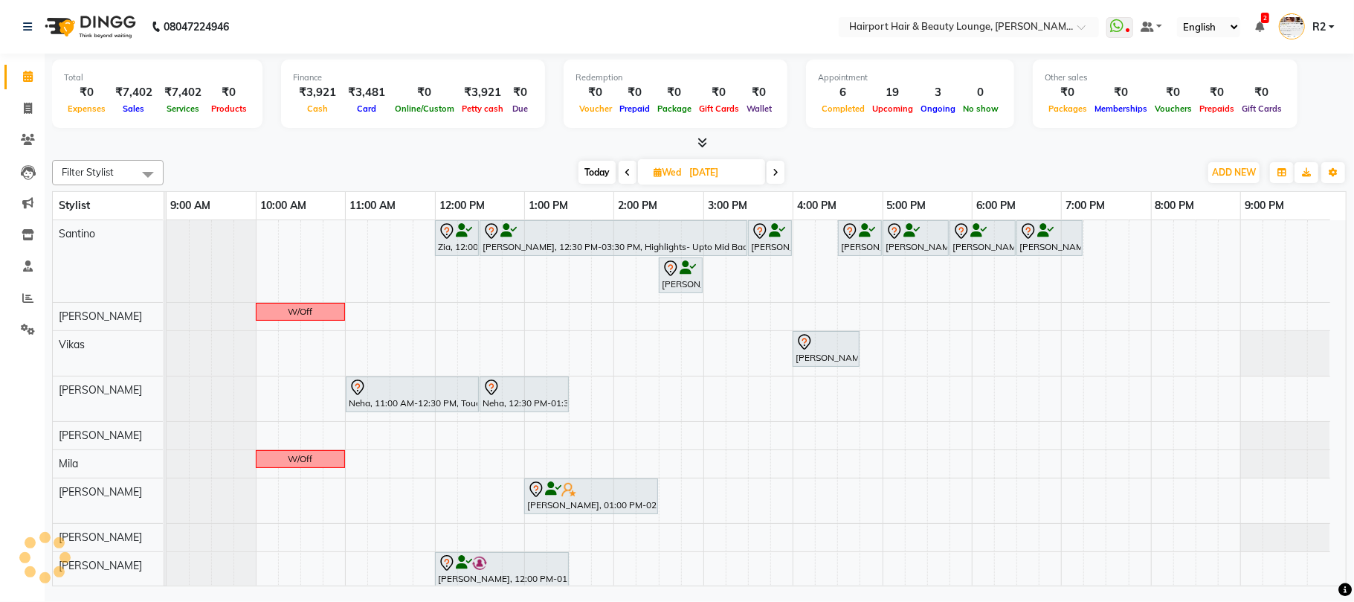
click at [592, 174] on span "Today" at bounding box center [597, 172] width 37 height 23
type input "02-09-2025"
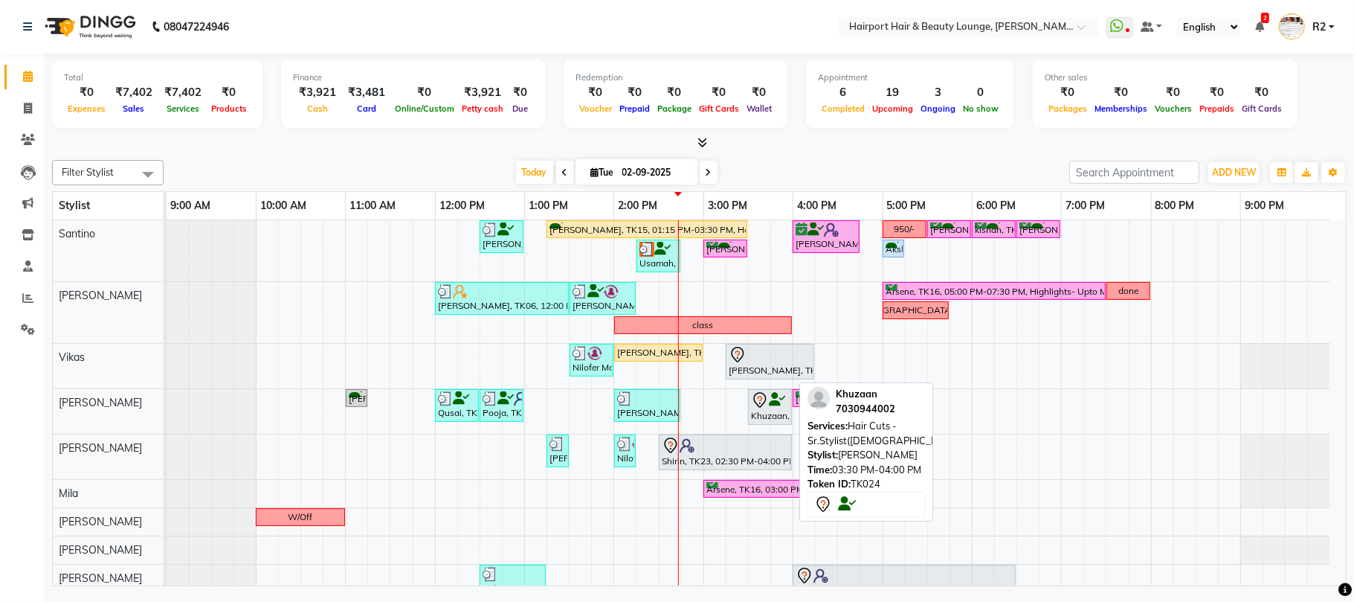
click at [769, 411] on div "Khuzaan, TK24, 03:30 PM-04:00 PM, Hair Cuts -Sr.Stylist(Male)" at bounding box center [770, 406] width 41 height 31
select select "7"
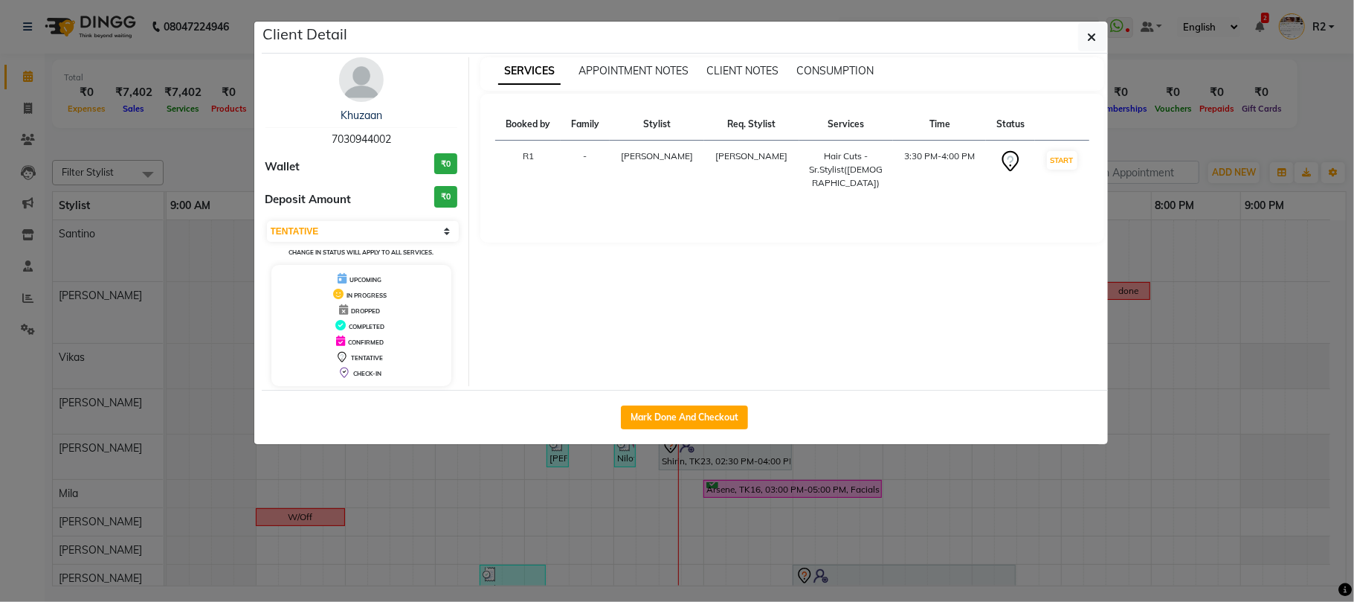
click at [973, 504] on ngb-modal-window "Client Detail Khuzaan 7030944002 Wallet ₹0 Deposit Amount ₹0 Select IN SERVICE …" at bounding box center [677, 301] width 1354 height 602
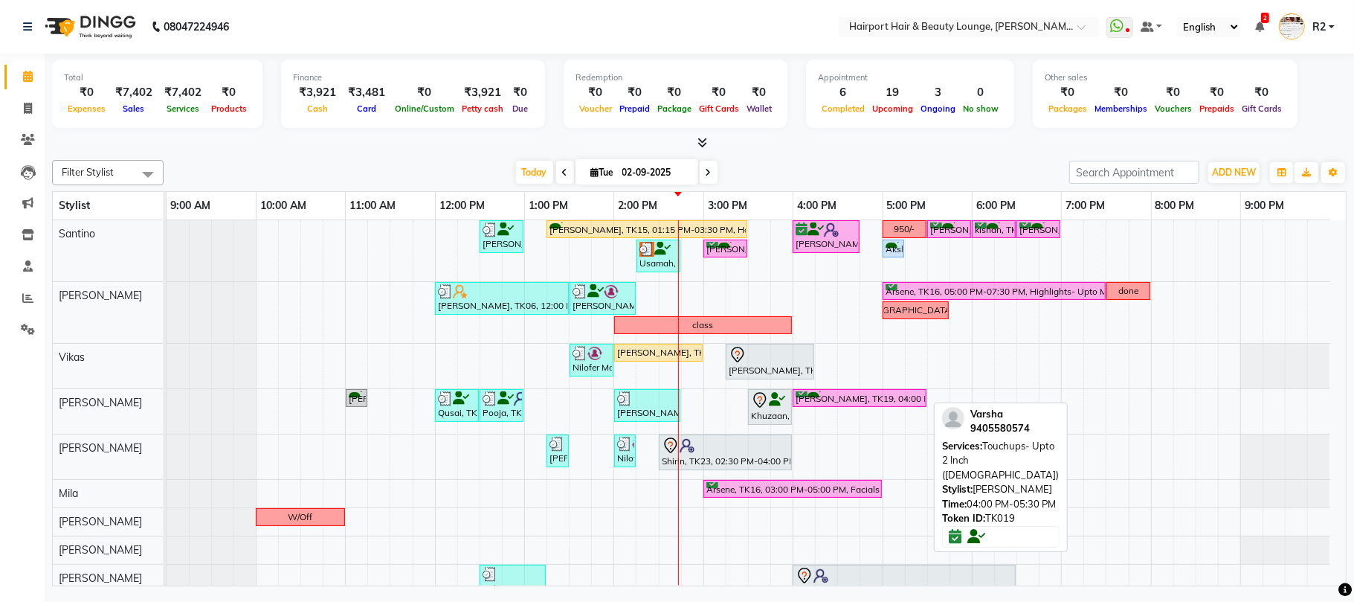
click at [863, 405] on div "Varsha, TK19, 04:00 PM-05:30 PM, Touchups- Upto 2 Inch (Female)" at bounding box center [859, 398] width 131 height 14
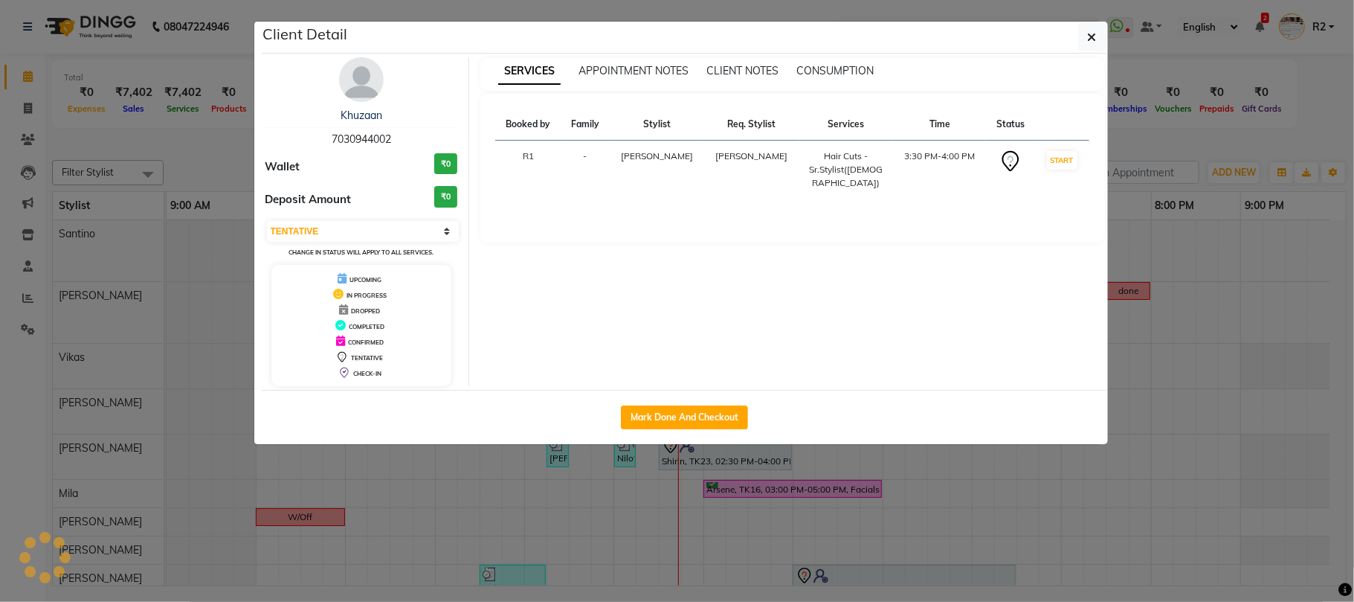
select select "6"
click at [941, 501] on ngb-modal-window "Client Detail Varsha 9405580574 Wallet ₹0 Deposit Amount ₹0 Select IN SERVICE C…" at bounding box center [677, 301] width 1354 height 602
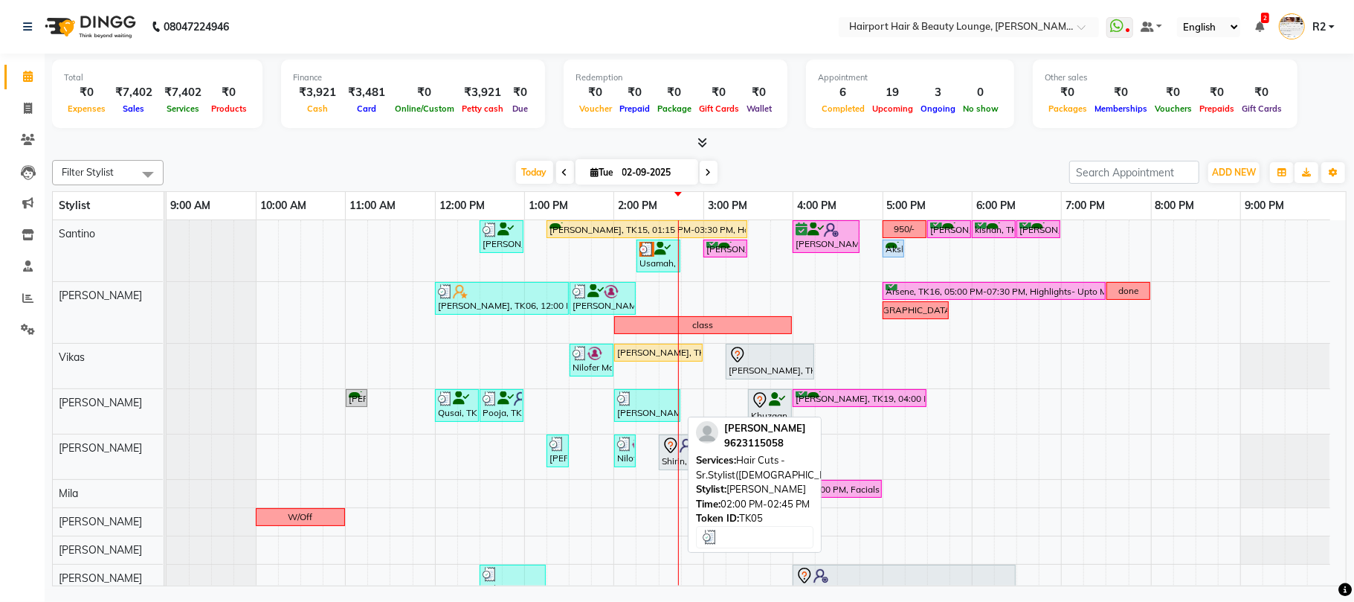
click at [646, 417] on div "[PERSON_NAME], TK05, 02:00 PM-02:45 PM, Hair Cuts -Sr.Stylist([DEMOGRAPHIC_DATA…" at bounding box center [647, 405] width 63 height 28
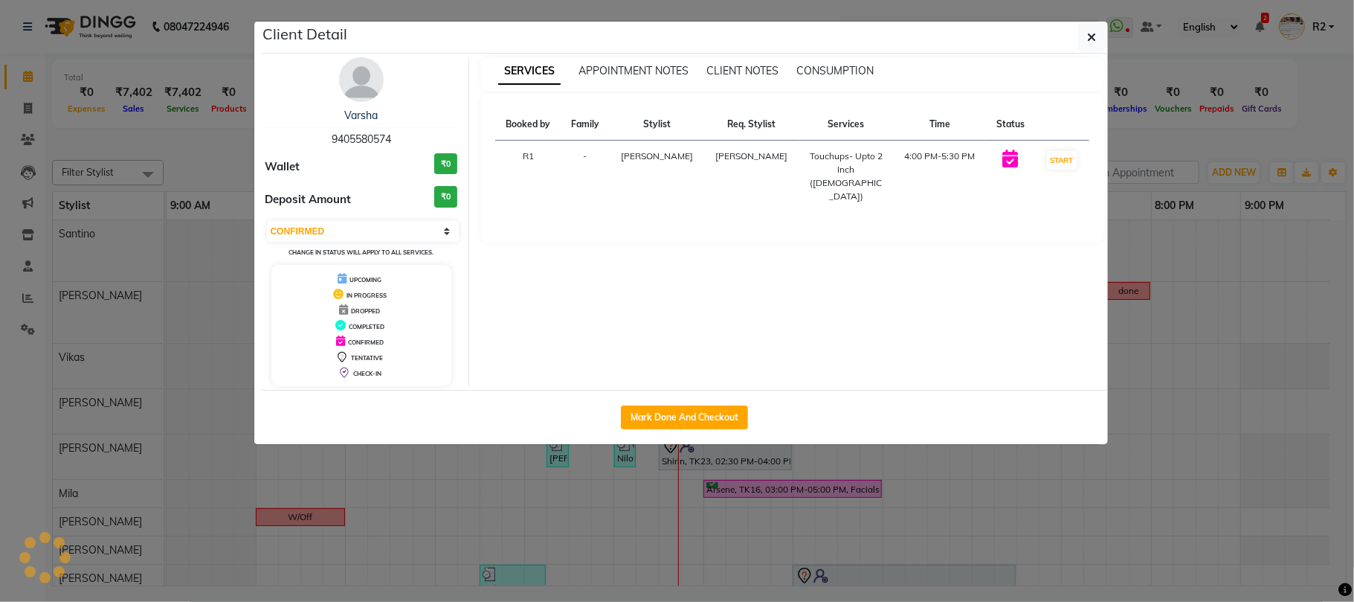
select select "3"
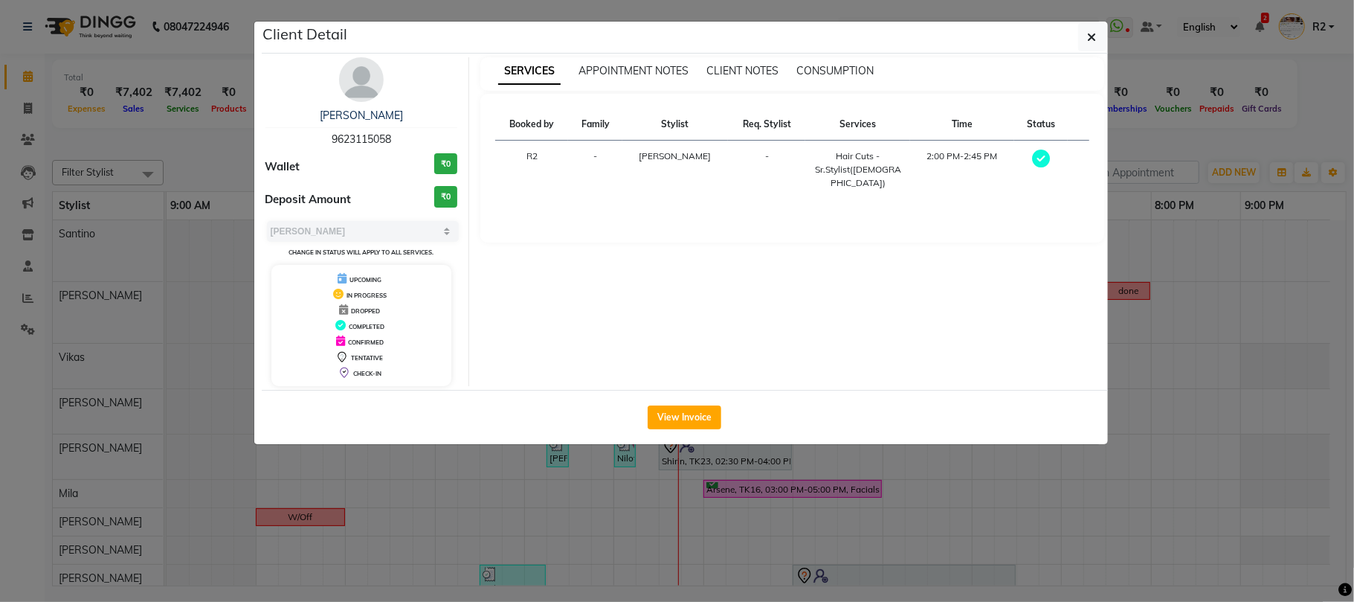
click at [667, 501] on ngb-modal-window "Client Detail Rajani 9623115058 Wallet ₹0 Deposit Amount ₹0 Select MARK DONE UP…" at bounding box center [677, 301] width 1354 height 602
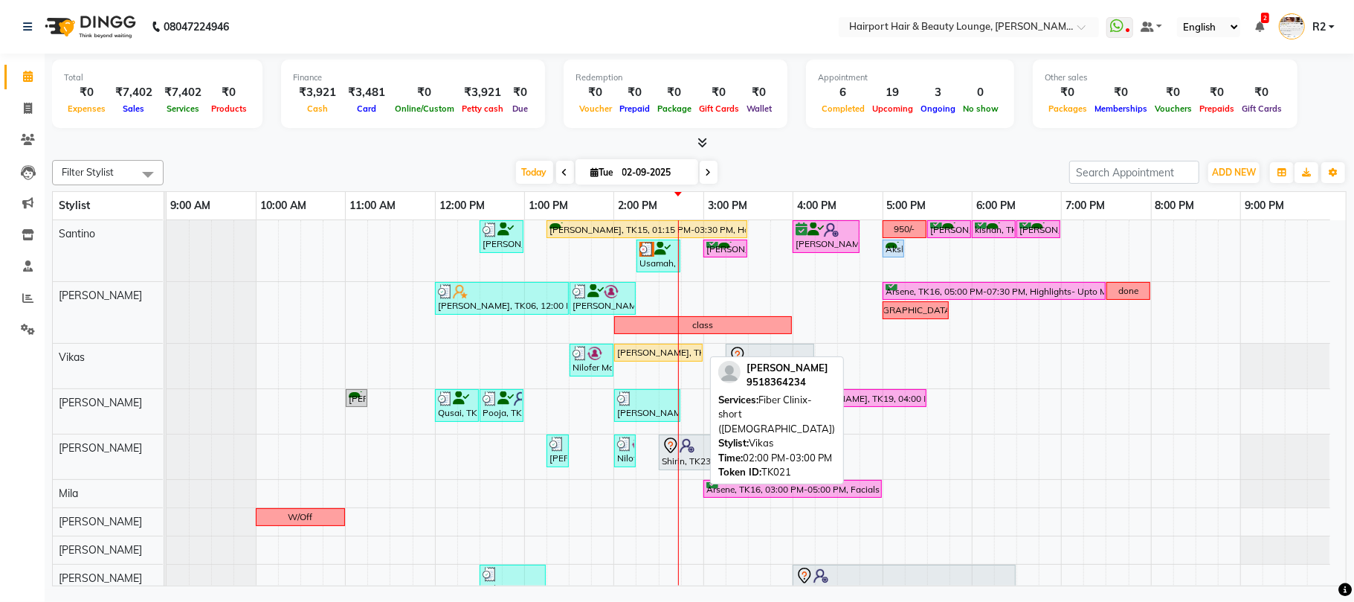
click at [663, 359] on div "Nicole Machado, TK21, 02:00 PM-03:00 PM, Fiber Clinix- short (Female)" at bounding box center [659, 352] width 86 height 13
select select "1"
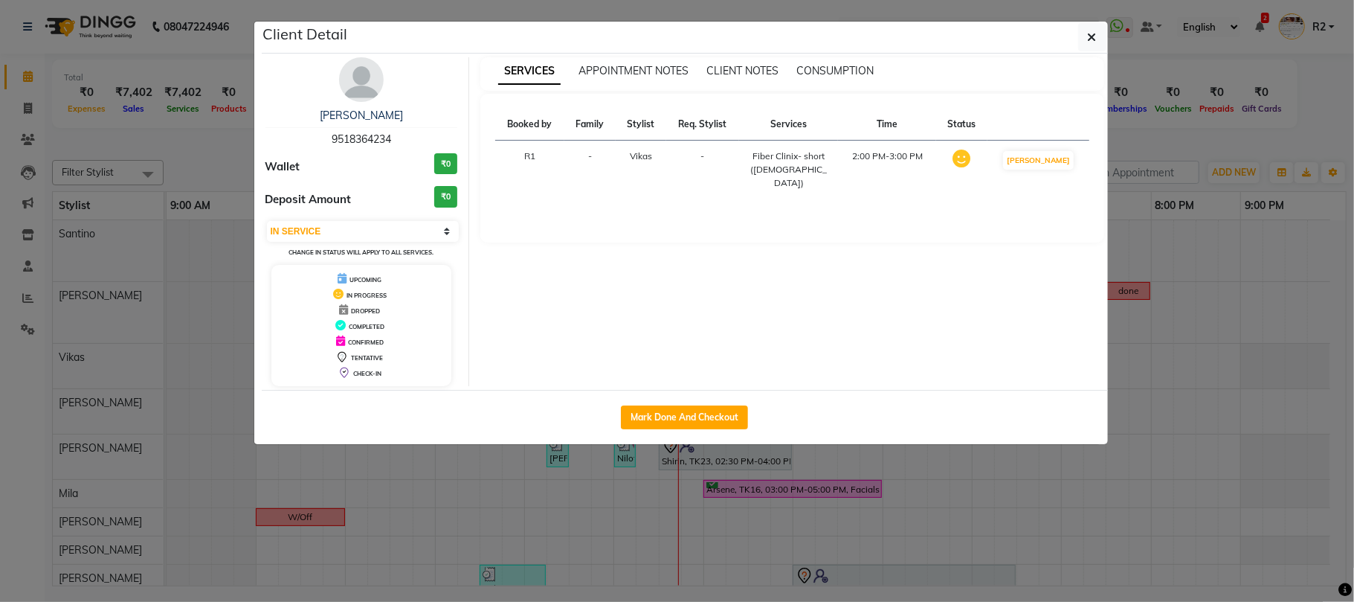
click at [687, 546] on ngb-modal-window "Client Detail Nicole Machado 9518364234 Wallet ₹0 Deposit Amount ₹0 Select IN S…" at bounding box center [677, 301] width 1354 height 602
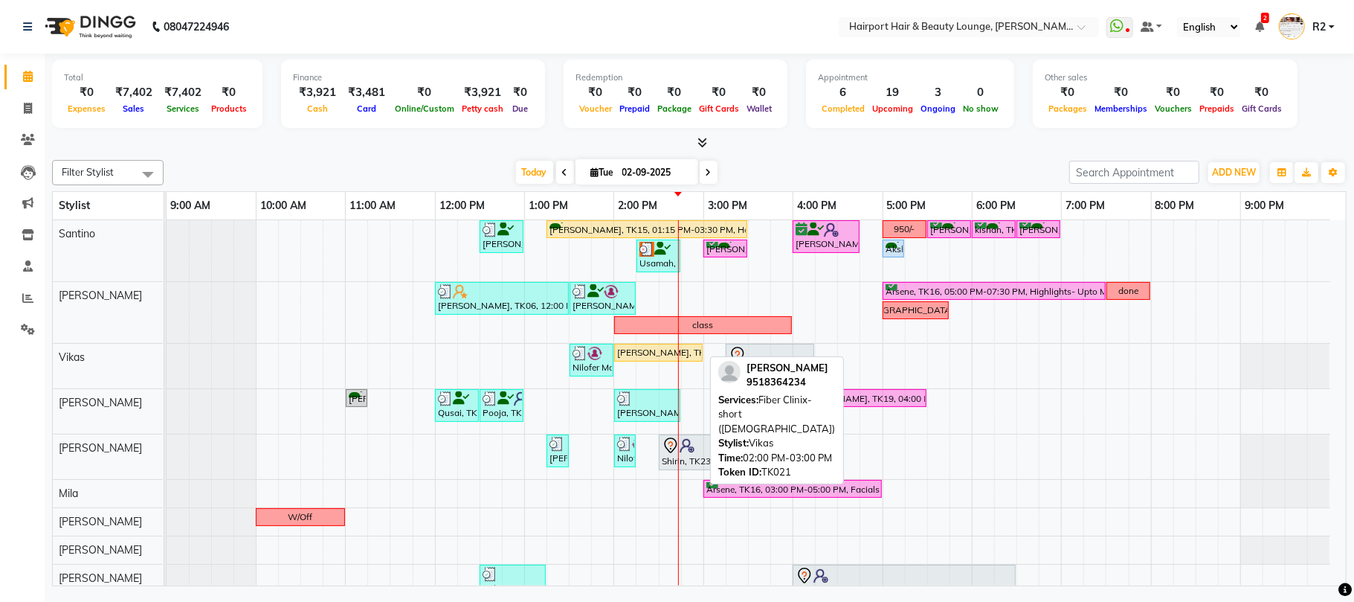
click at [652, 355] on div "Nicole Machado, TK21, 02:00 PM-03:00 PM, Fiber Clinix- short (Female)" at bounding box center [659, 352] width 86 height 13
select select "1"
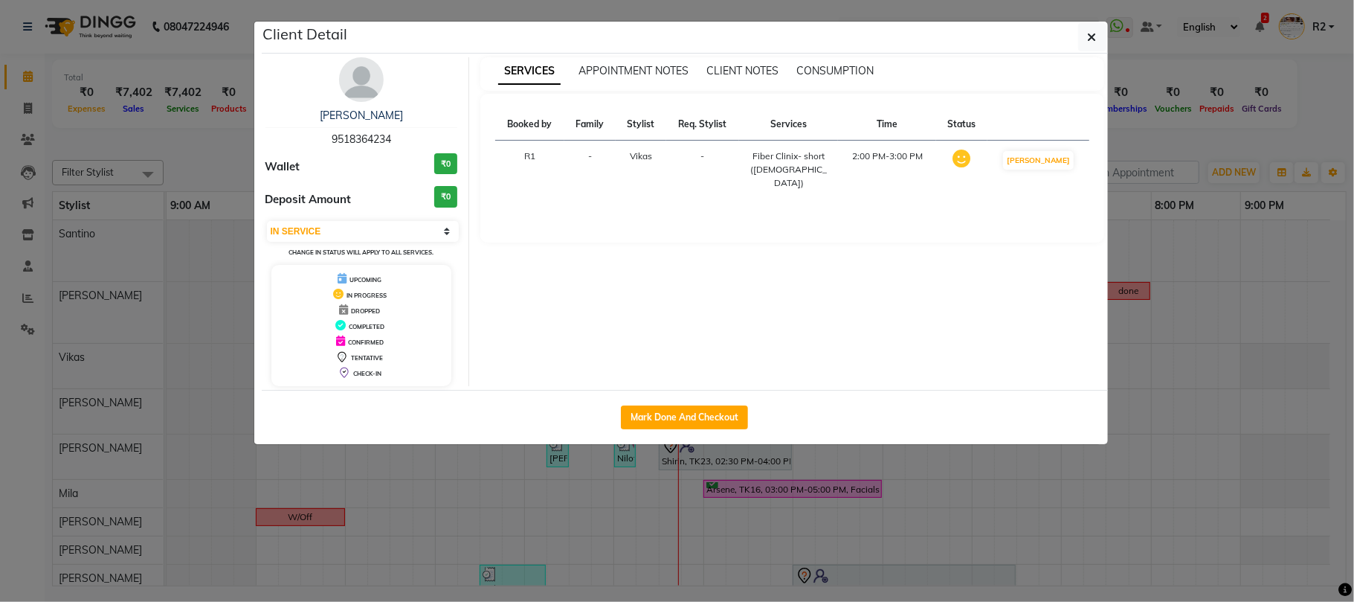
click at [882, 533] on ngb-modal-window "Client Detail Nicole Machado 9518364234 Wallet ₹0 Deposit Amount ₹0 Select IN S…" at bounding box center [677, 301] width 1354 height 602
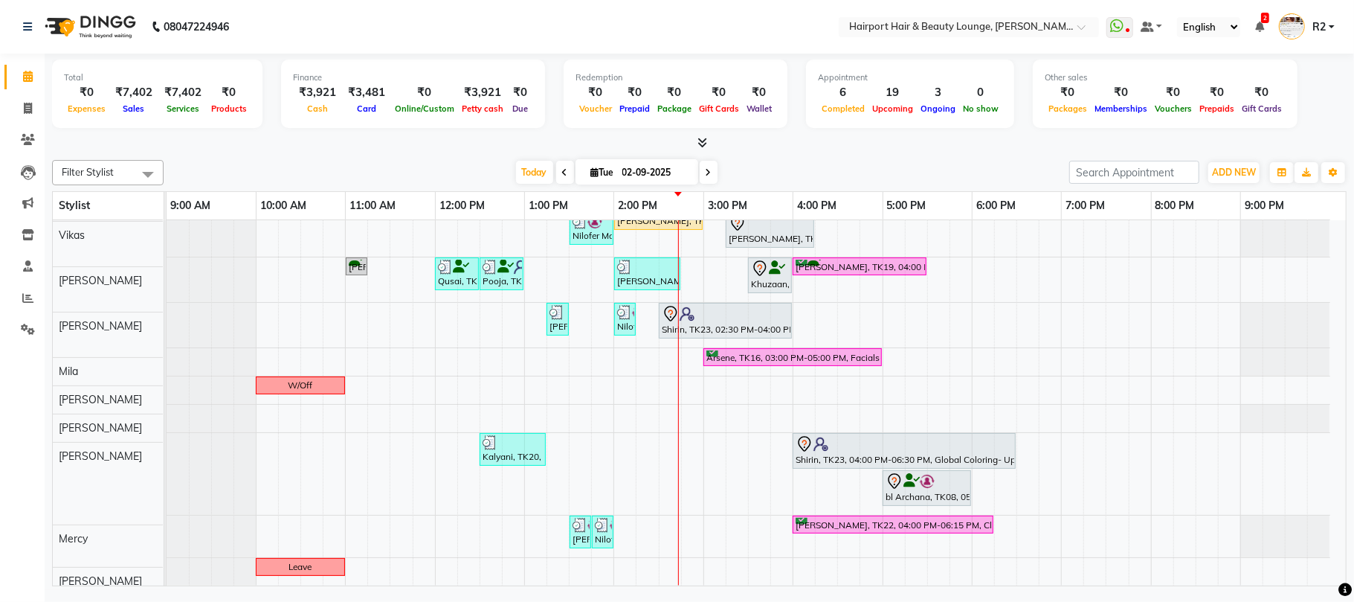
scroll to position [135, 0]
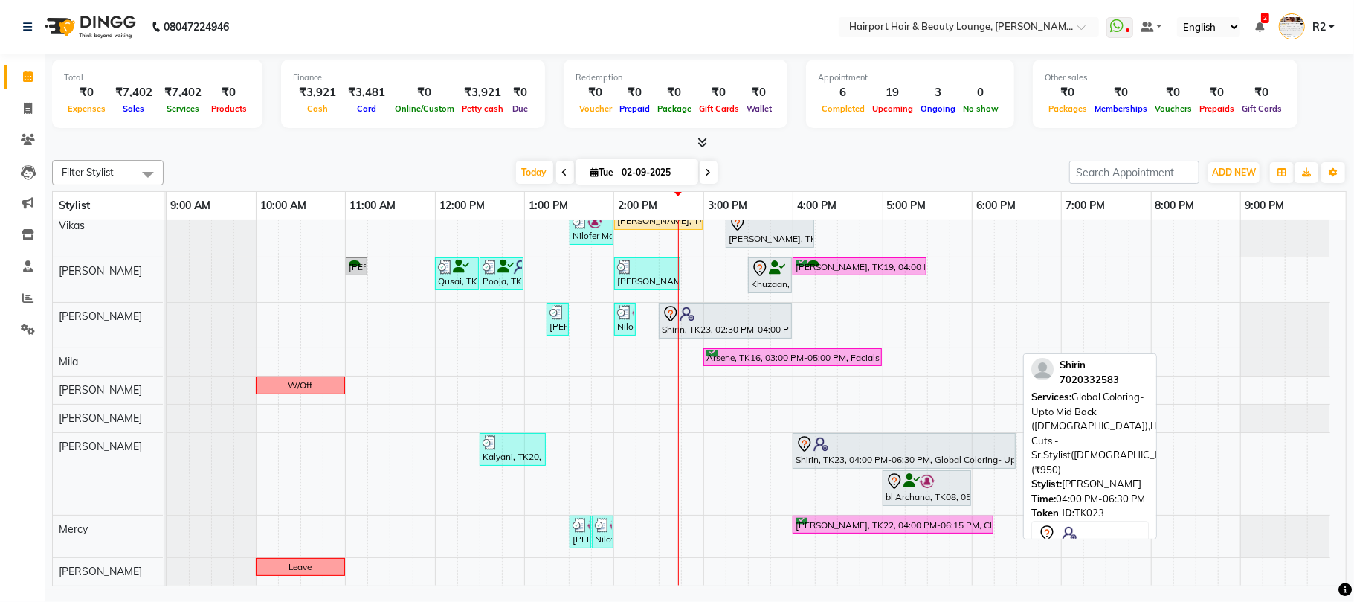
click at [811, 441] on icon at bounding box center [804, 444] width 13 height 16
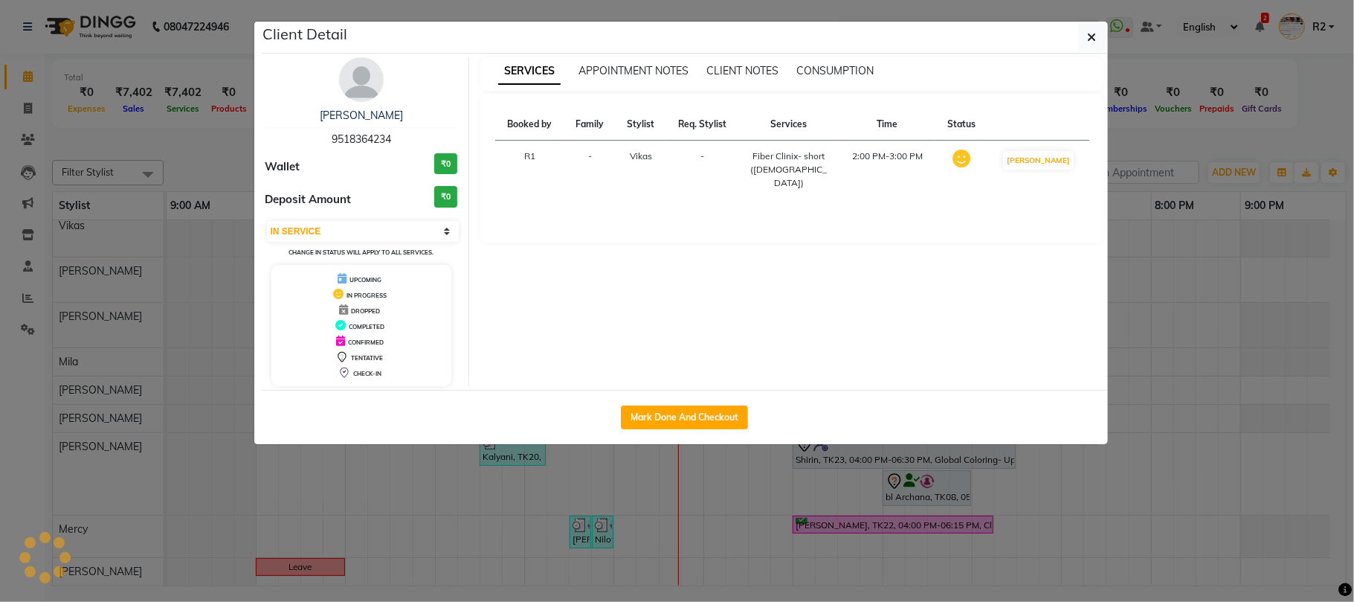
select select "7"
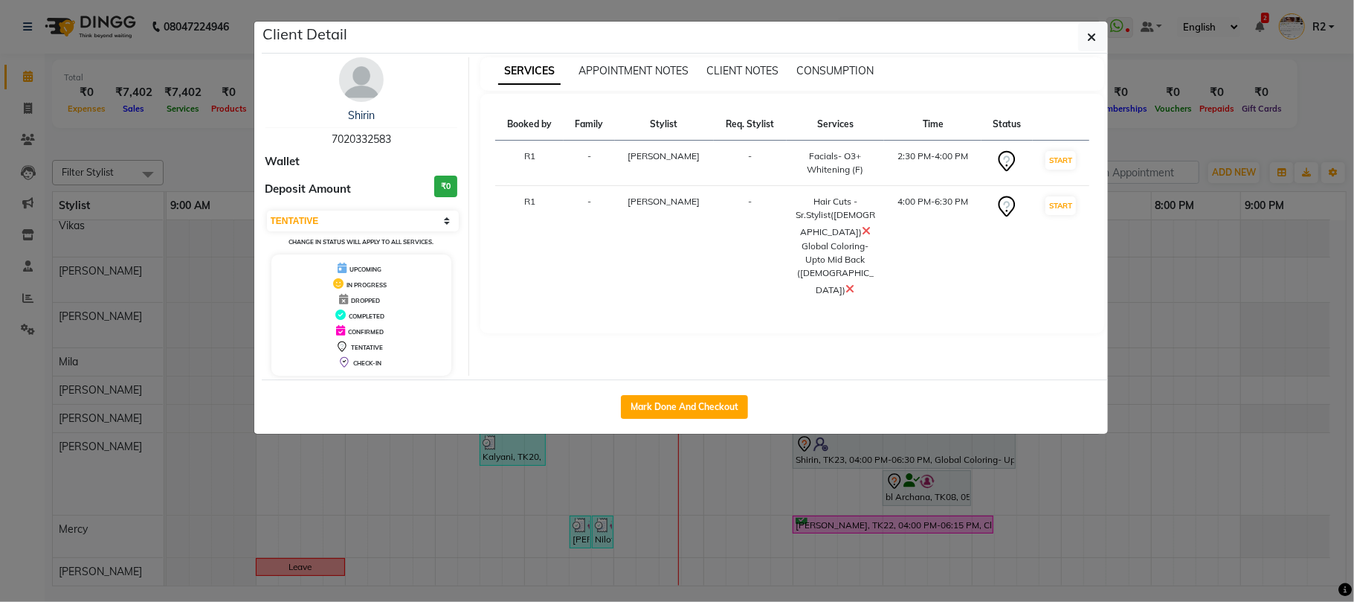
click at [833, 539] on ngb-modal-window "Client Detail Shirin 7020332583 Wallet Deposit Amount ₹0 Select IN SERVICE CONF…" at bounding box center [677, 301] width 1354 height 602
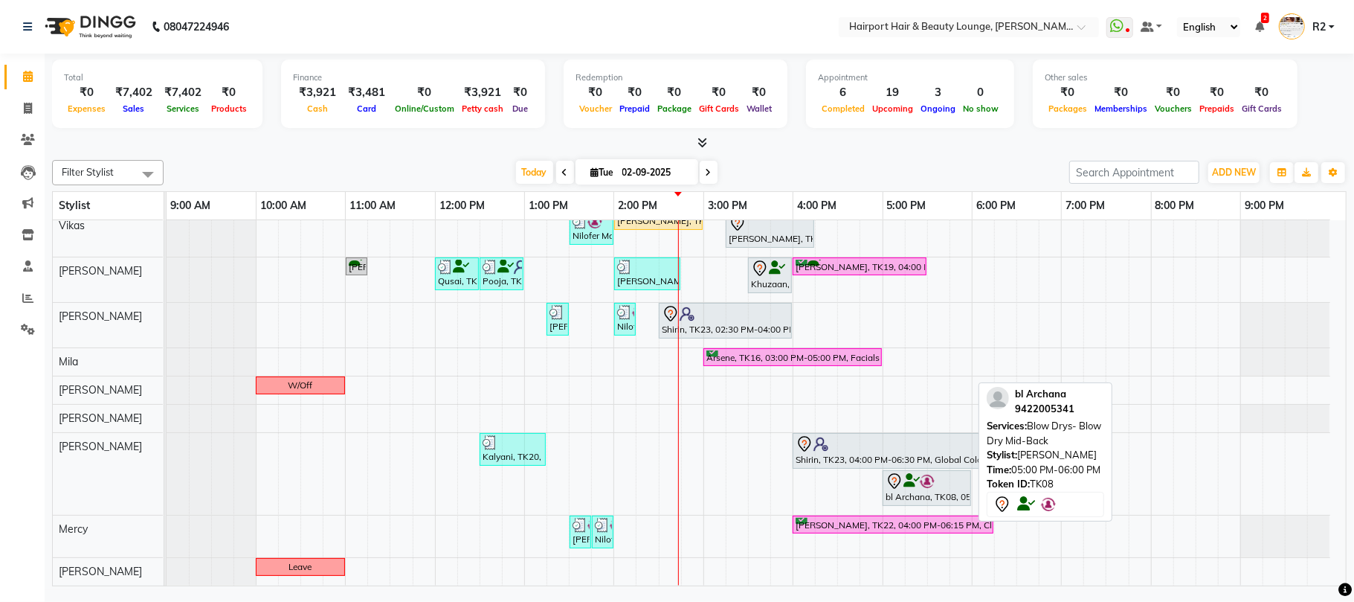
click at [904, 488] on div at bounding box center [927, 481] width 83 height 18
select select "7"
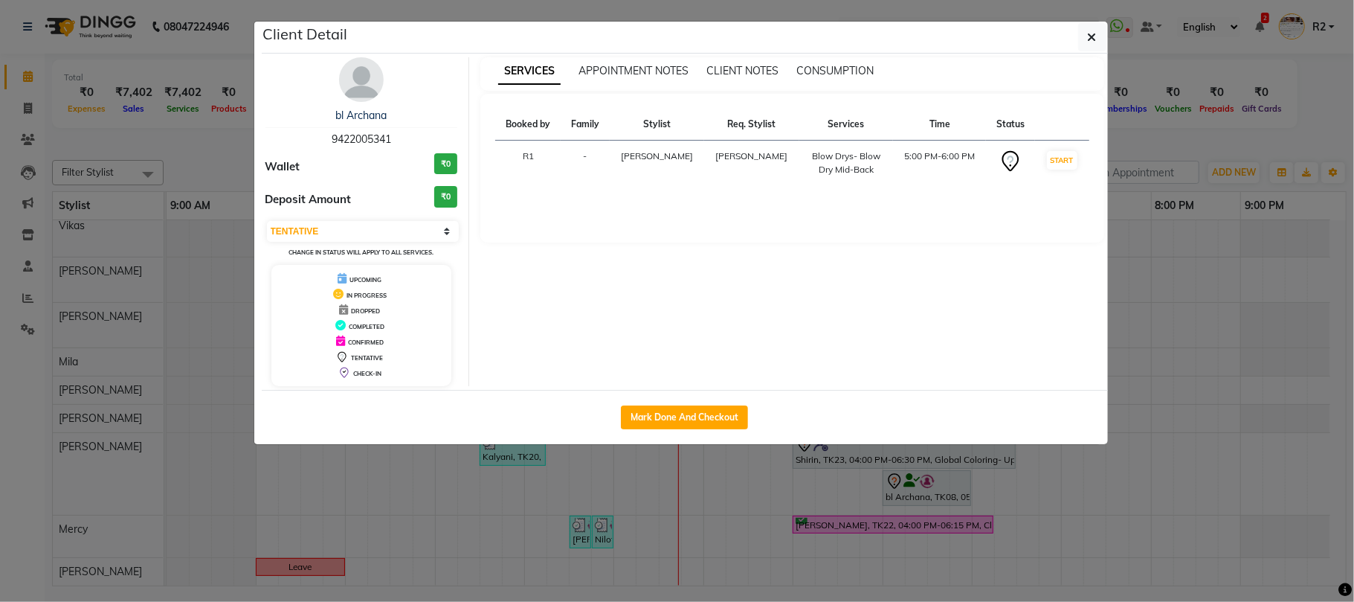
click at [909, 519] on ngb-modal-window "Client Detail bl Archana 9422005341 Wallet ₹0 Deposit Amount ₹0 Select IN SERVI…" at bounding box center [677, 301] width 1354 height 602
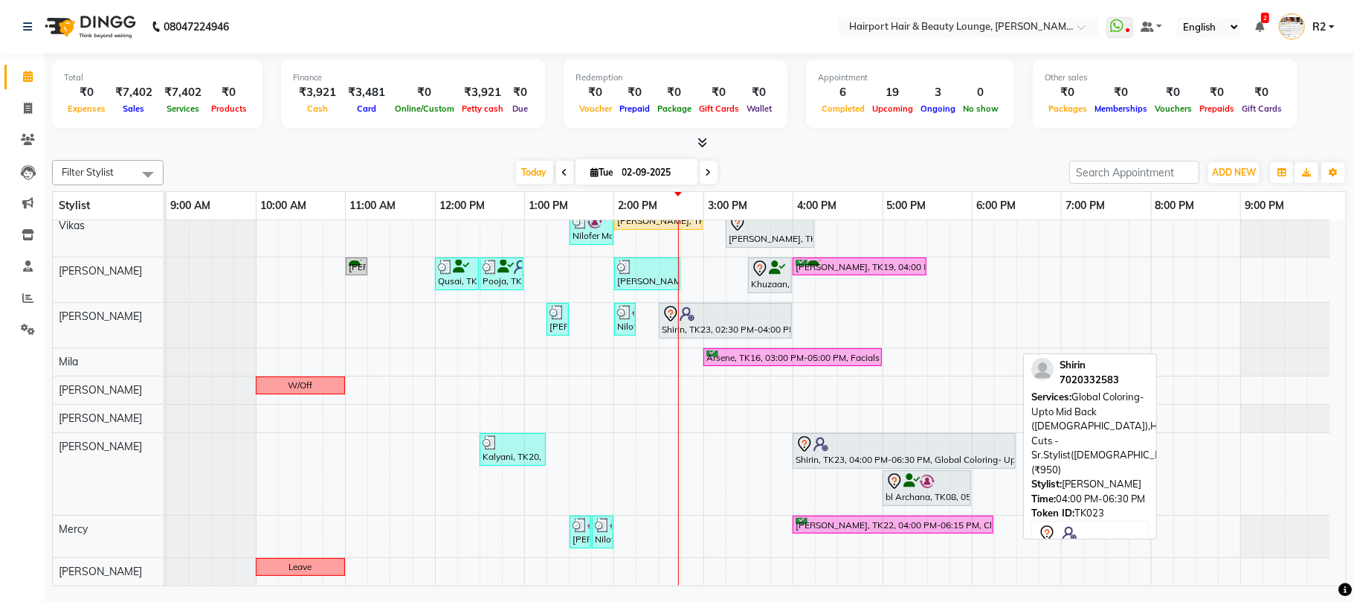
click at [902, 464] on div "Shirin, TK23, 04:00 PM-06:30 PM, Global Coloring- Upto Mid Back (Female),Hair C…" at bounding box center [904, 450] width 220 height 31
select select "7"
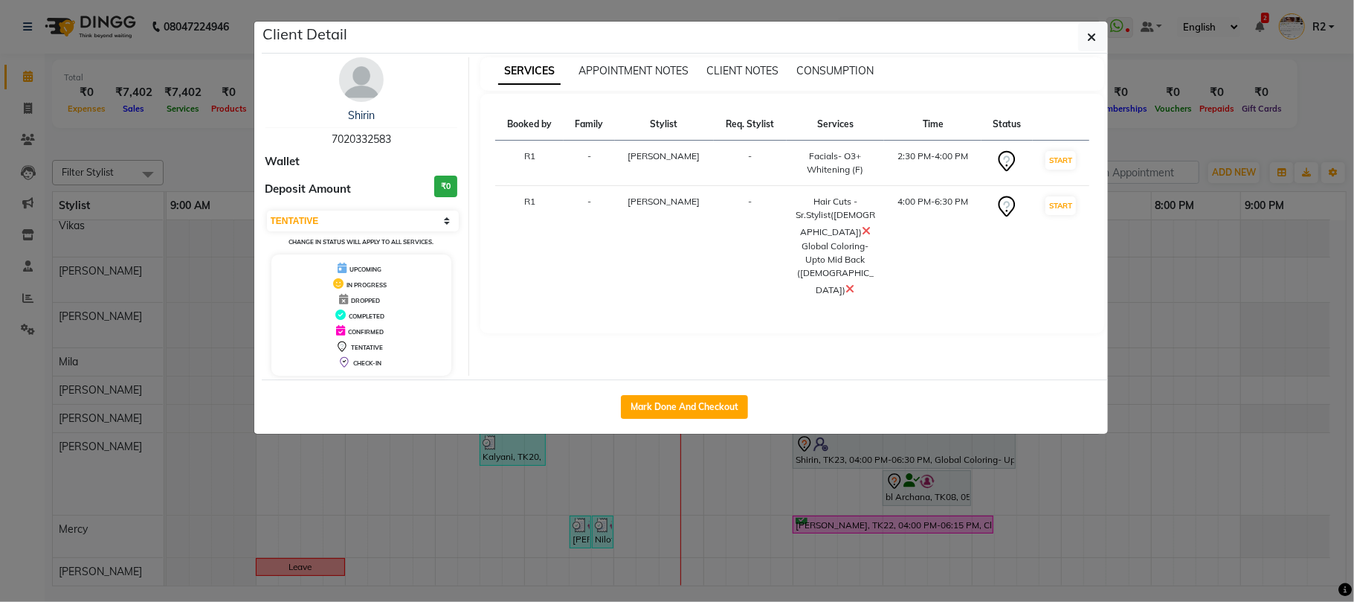
click at [899, 554] on ngb-modal-window "Client Detail Shirin 7020332583 Wallet Deposit Amount ₹0 Select IN SERVICE CONF…" at bounding box center [677, 301] width 1354 height 602
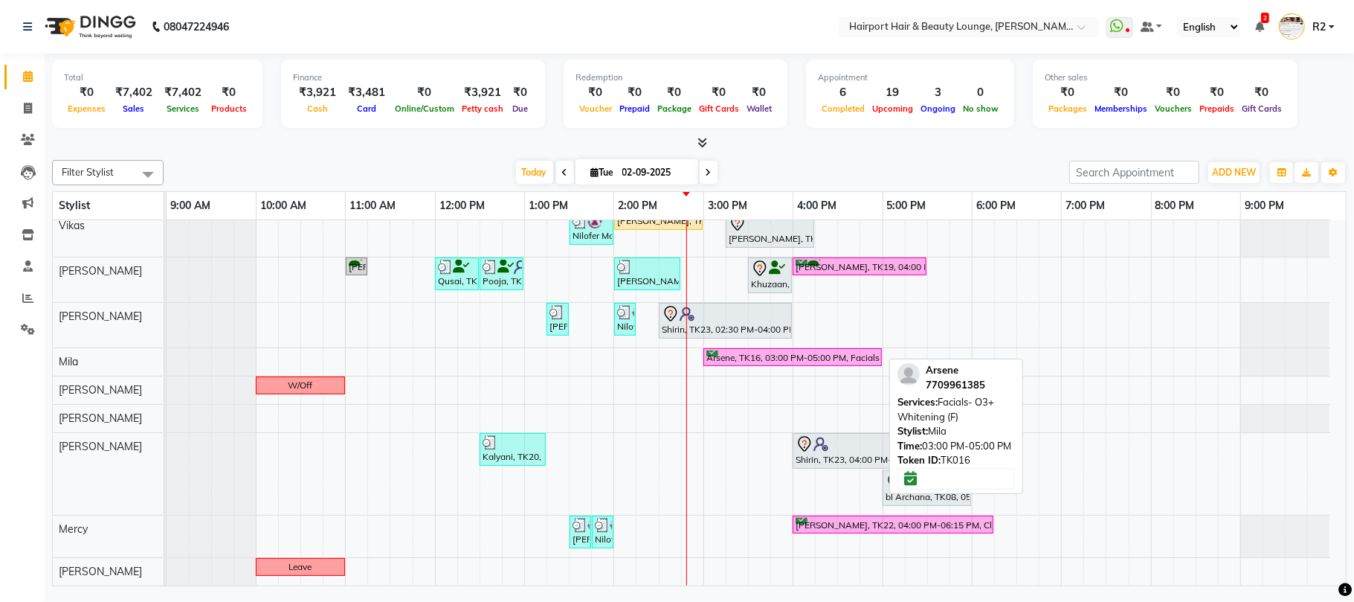
click at [765, 354] on div "Arsene, TK16, 03:00 PM-05:00 PM, Facials- O3+ Whitening (F)" at bounding box center [793, 357] width 176 height 14
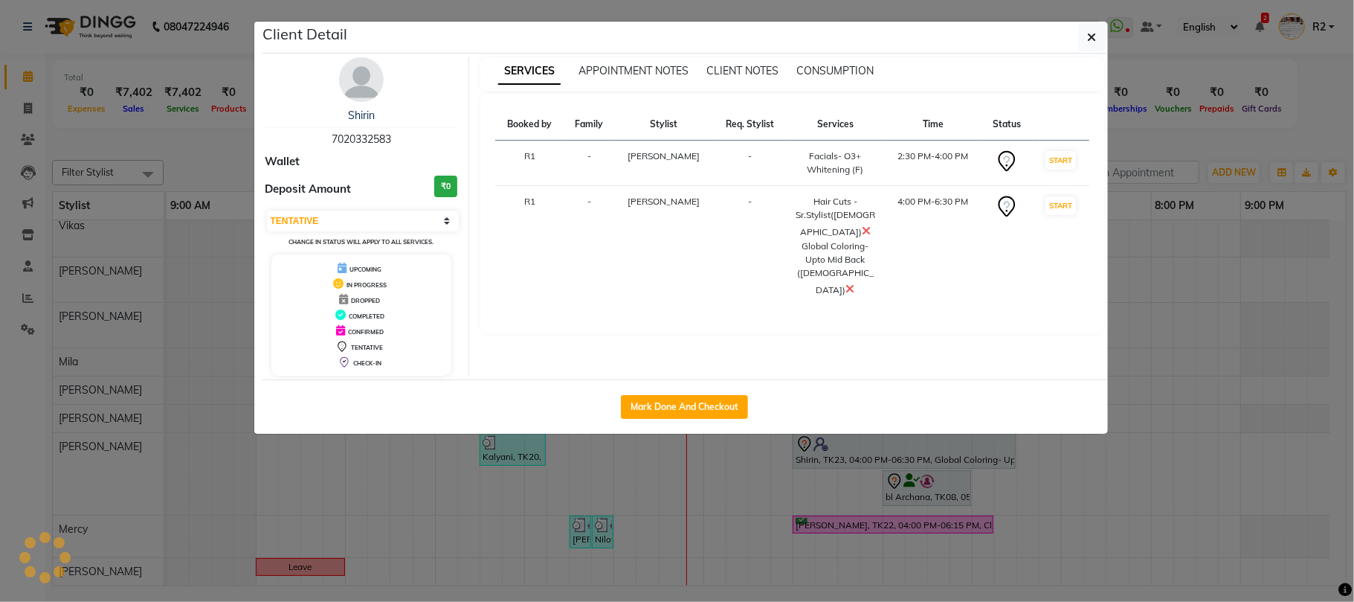
select select "6"
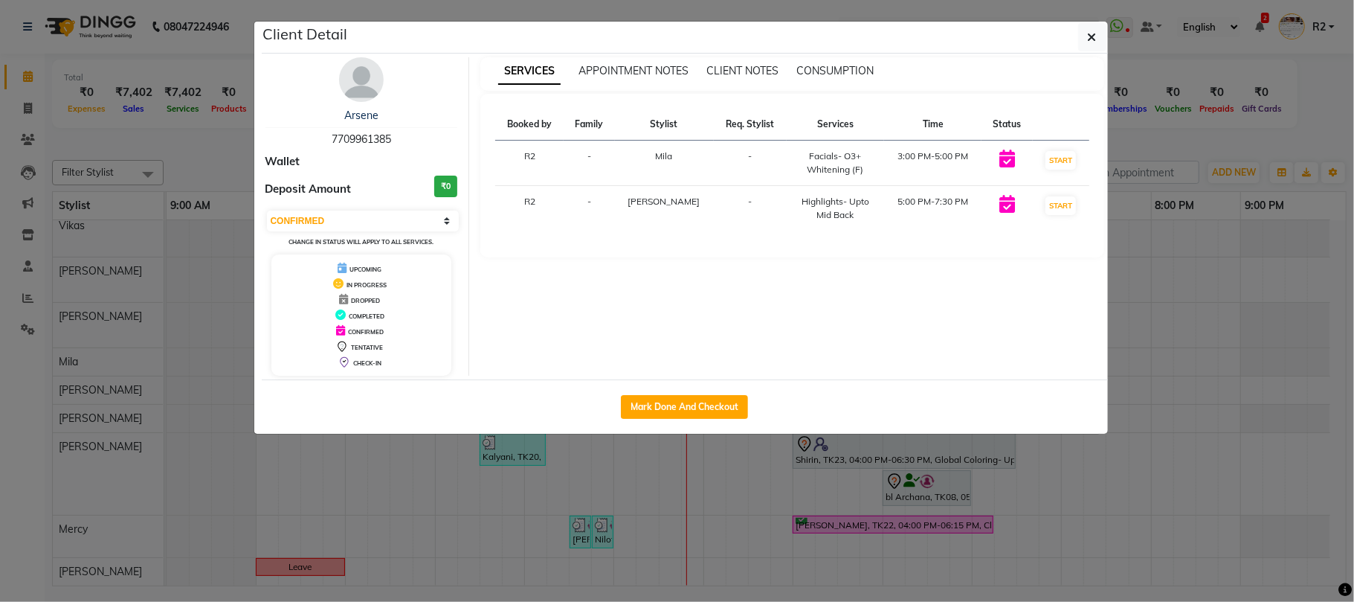
click at [775, 500] on ngb-modal-window "Client Detail Arsene 7709961385 Wallet Deposit Amount ₹0 Select IN SERVICE CONF…" at bounding box center [677, 301] width 1354 height 602
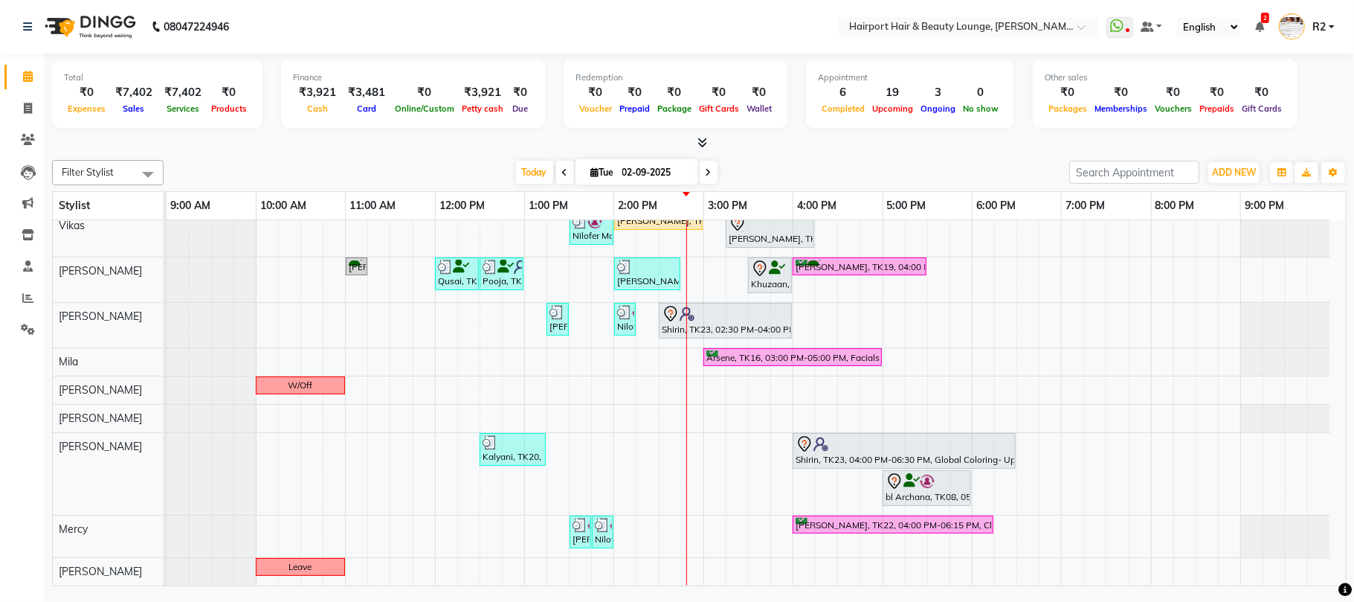
scroll to position [36, 0]
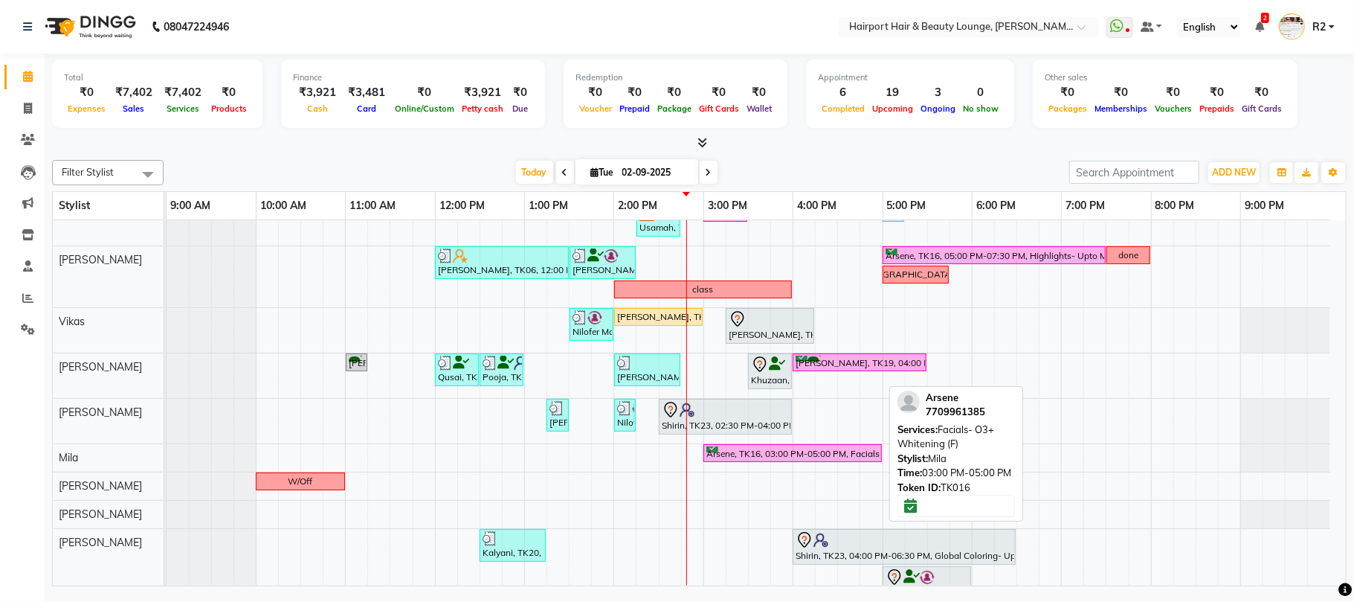
click at [744, 460] on div "Arsene, TK16, 03:00 PM-05:00 PM, Facials- O3+ Whitening (F)" at bounding box center [793, 453] width 176 height 14
select select "6"
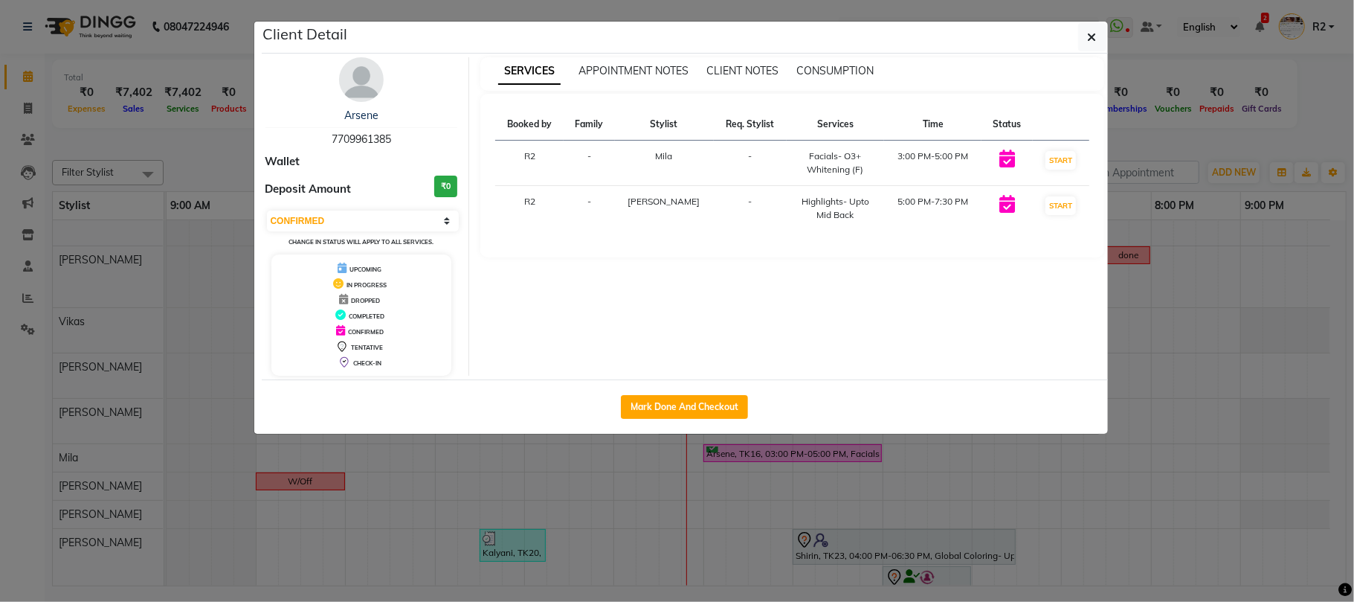
drag, startPoint x: 948, startPoint y: 524, endPoint x: 954, endPoint y: 597, distance: 73.1
click at [950, 547] on ngb-modal-window "Client Detail Arsene 7709961385 Wallet Deposit Amount ₹0 Select IN SERVICE CONF…" at bounding box center [677, 301] width 1354 height 602
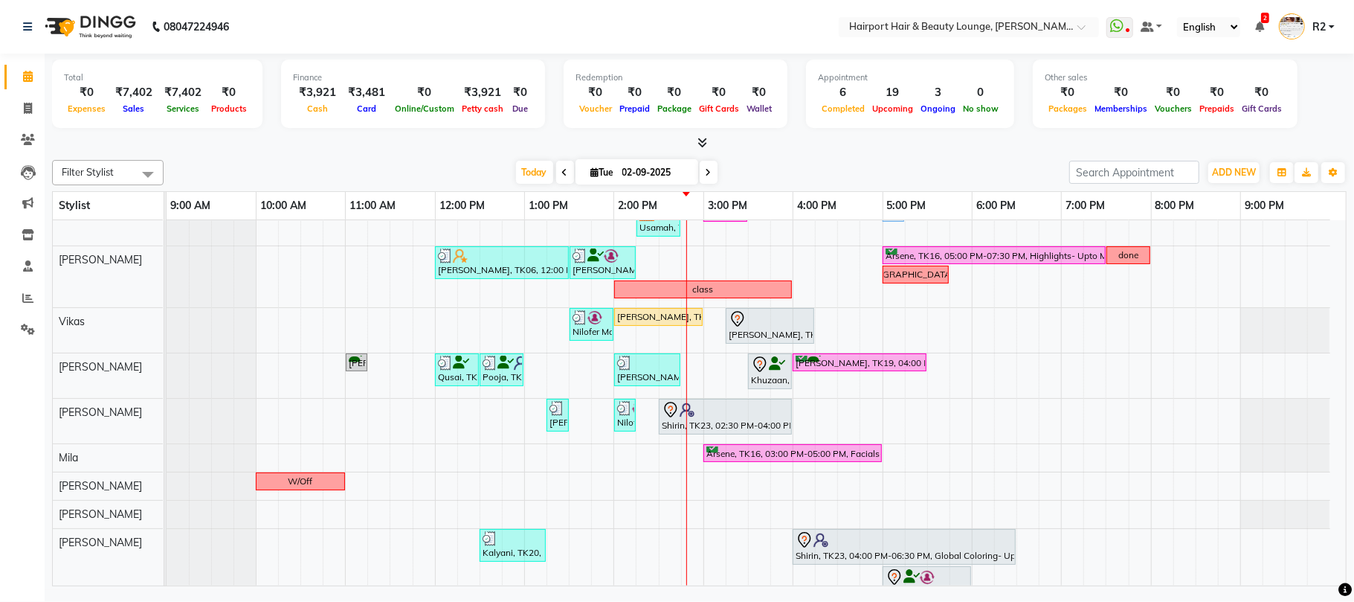
scroll to position [0, 0]
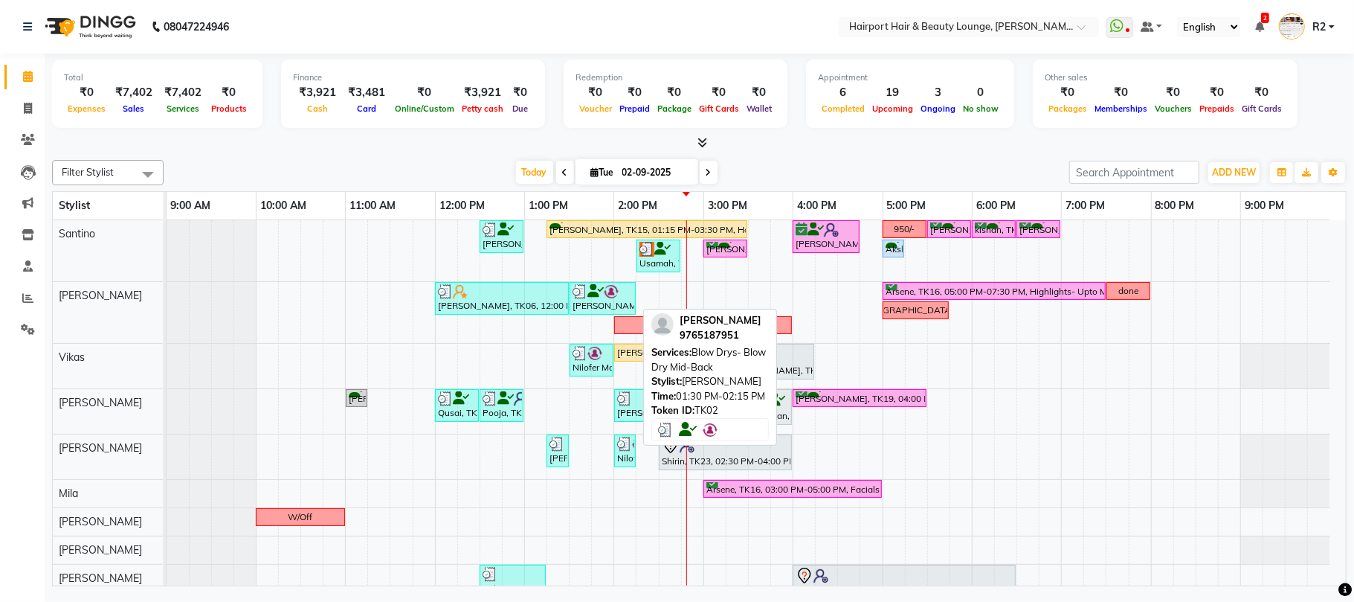
click at [587, 308] on div "[PERSON_NAME], TK02, 01:30 PM-02:15 PM, Blow Drys- Blow Dry Mid-Back" at bounding box center [602, 298] width 63 height 28
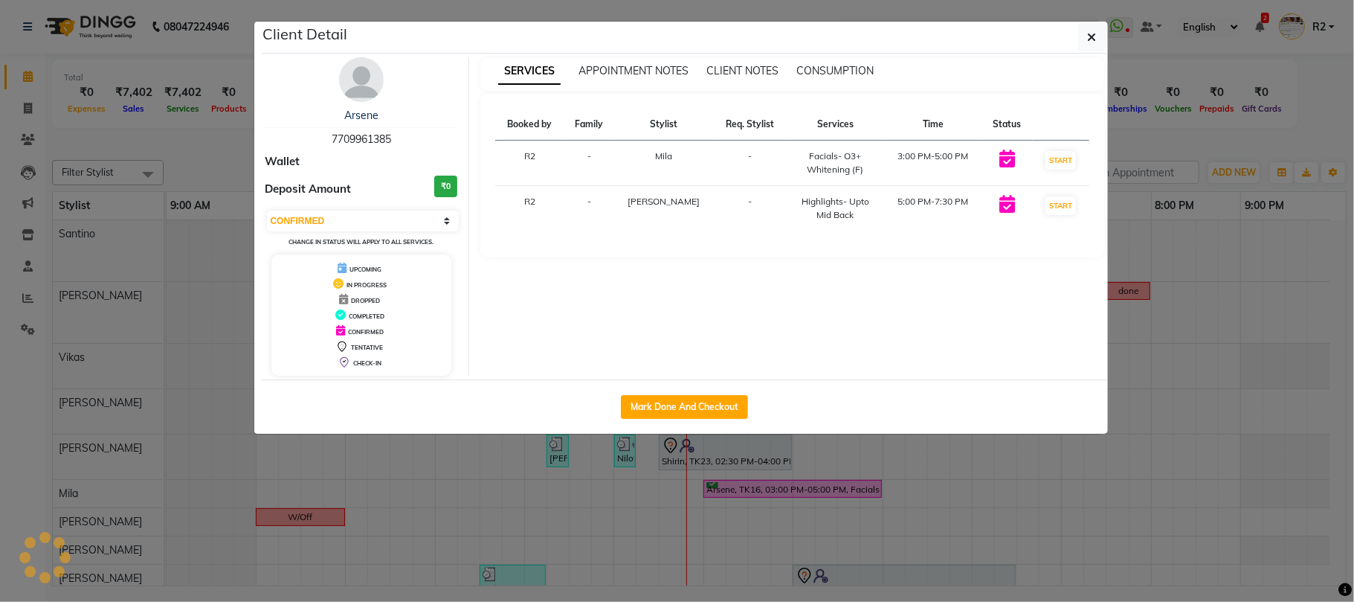
select select "3"
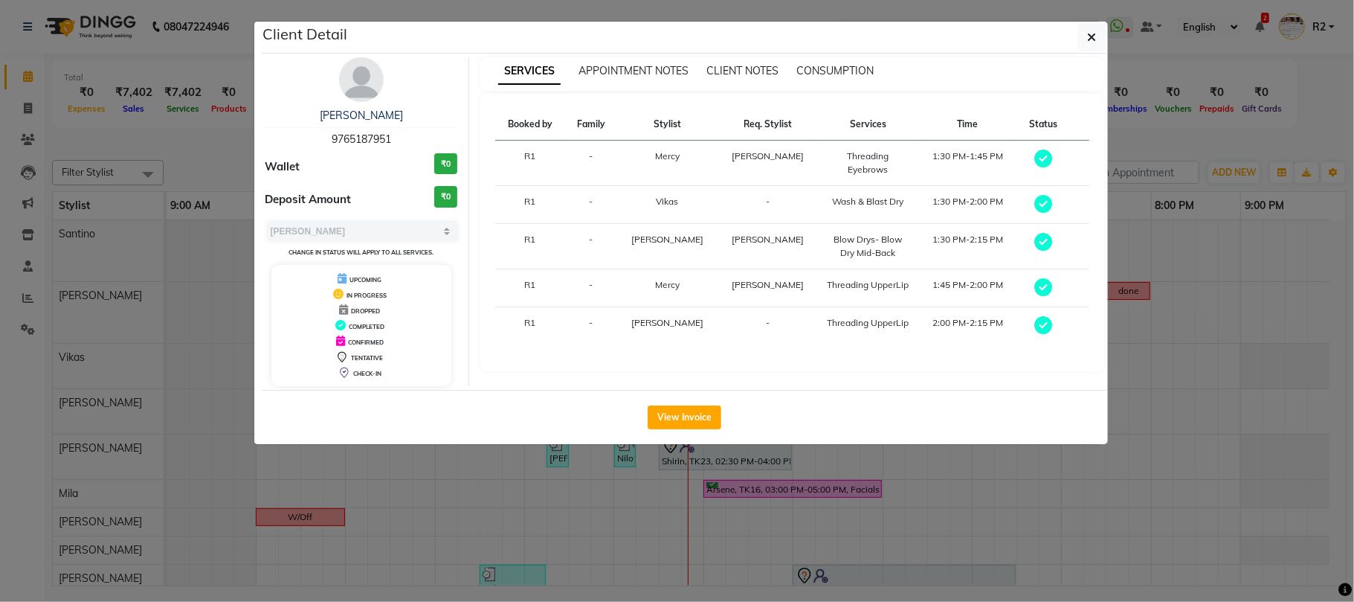
click at [1147, 469] on ngb-modal-window "Client Detail Nilofer Mahableshwarwala 9765187951 Wallet ₹0 Deposit Amount ₹0 S…" at bounding box center [677, 301] width 1354 height 602
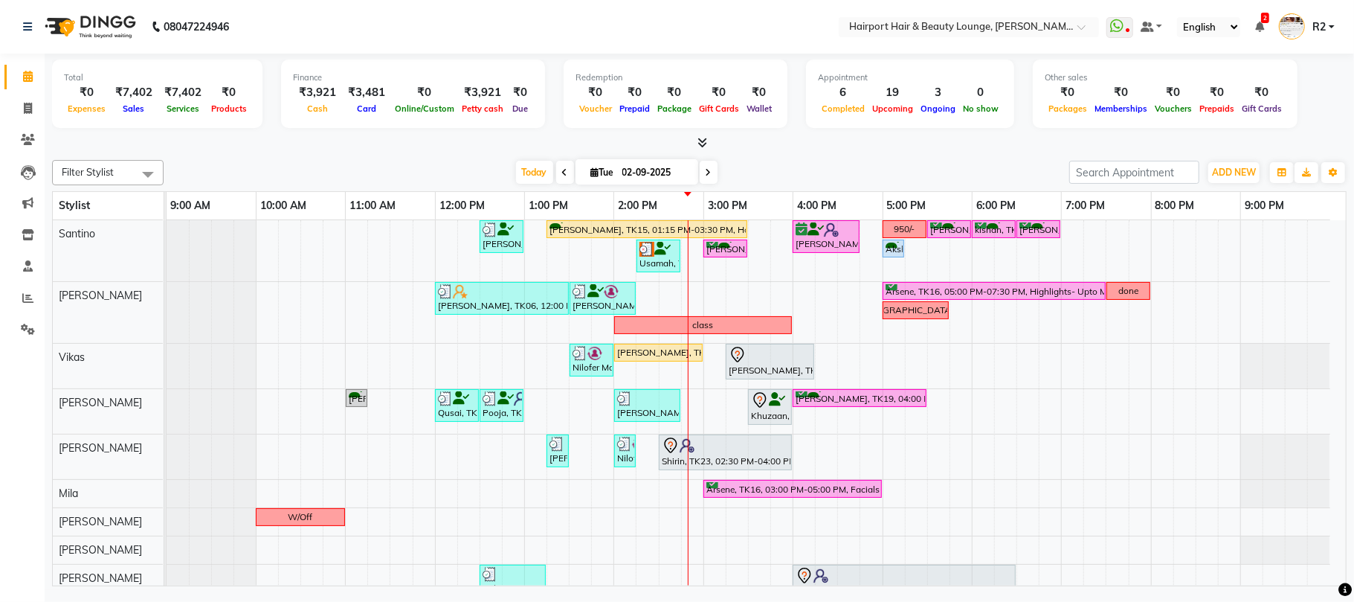
click at [707, 176] on span at bounding box center [709, 172] width 18 height 23
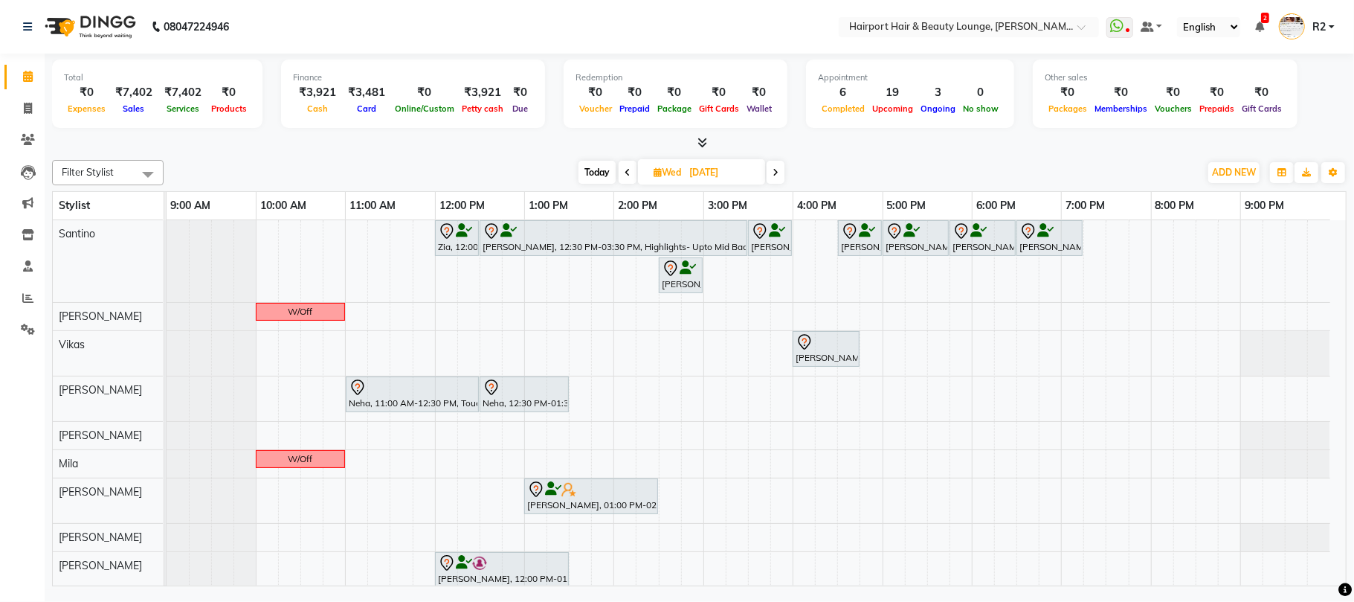
click at [777, 176] on icon at bounding box center [776, 172] width 6 height 9
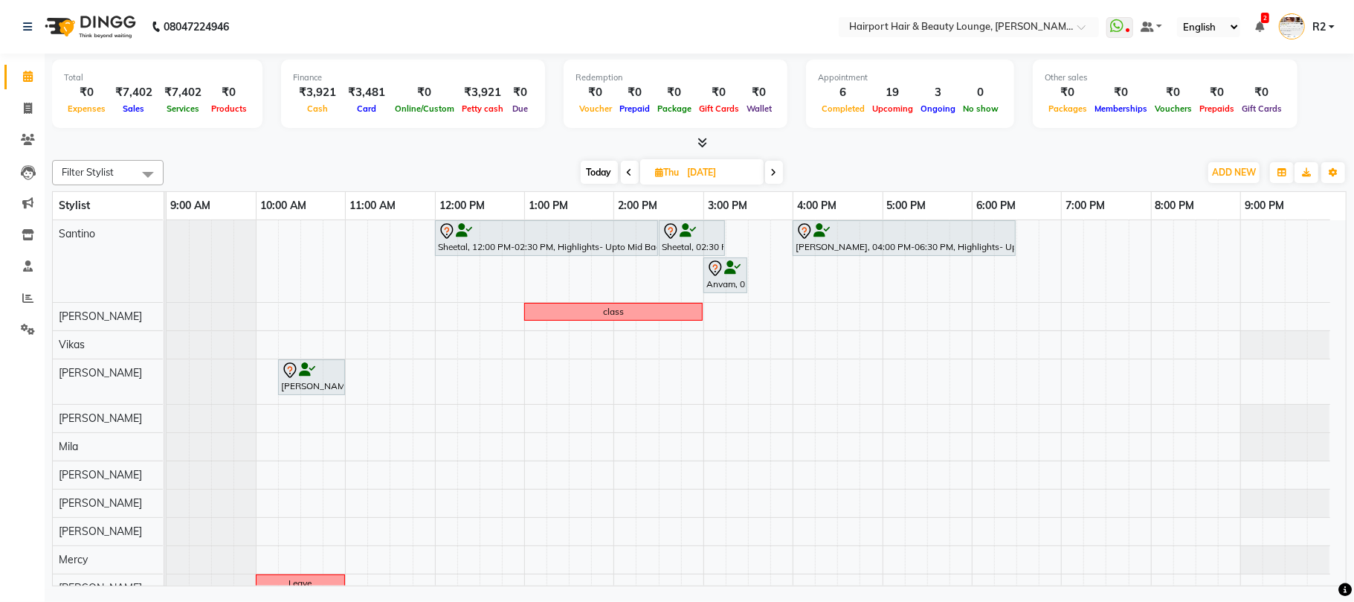
click at [777, 170] on icon at bounding box center [774, 172] width 6 height 9
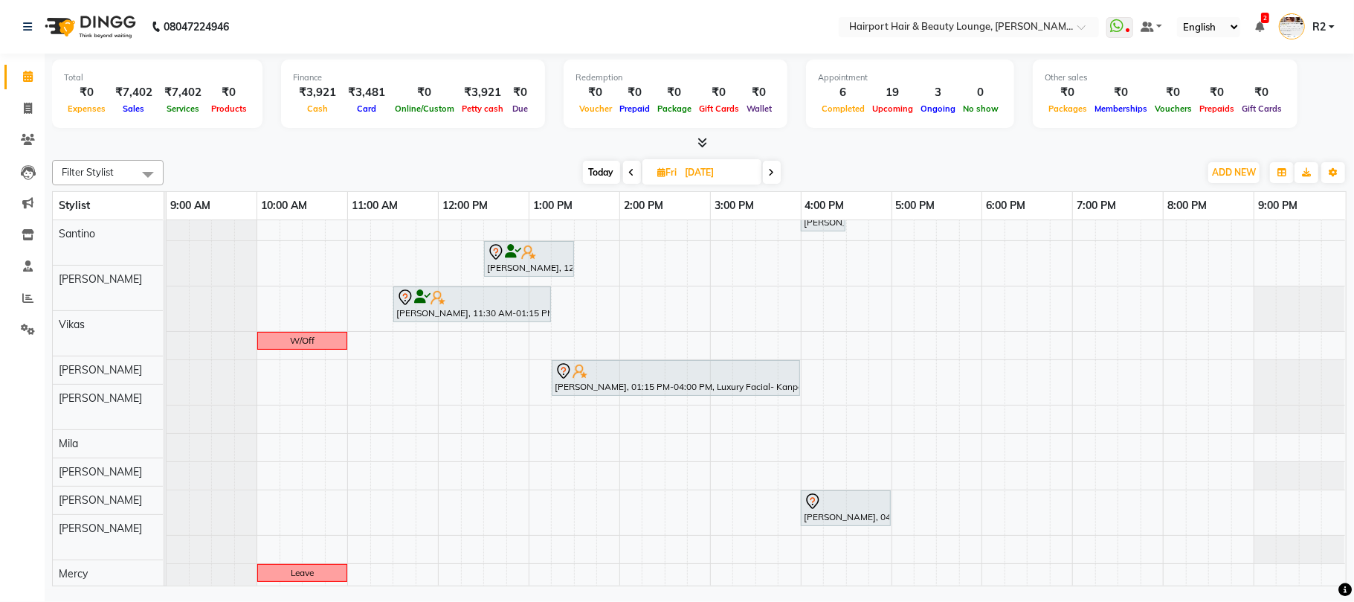
scroll to position [33, 0]
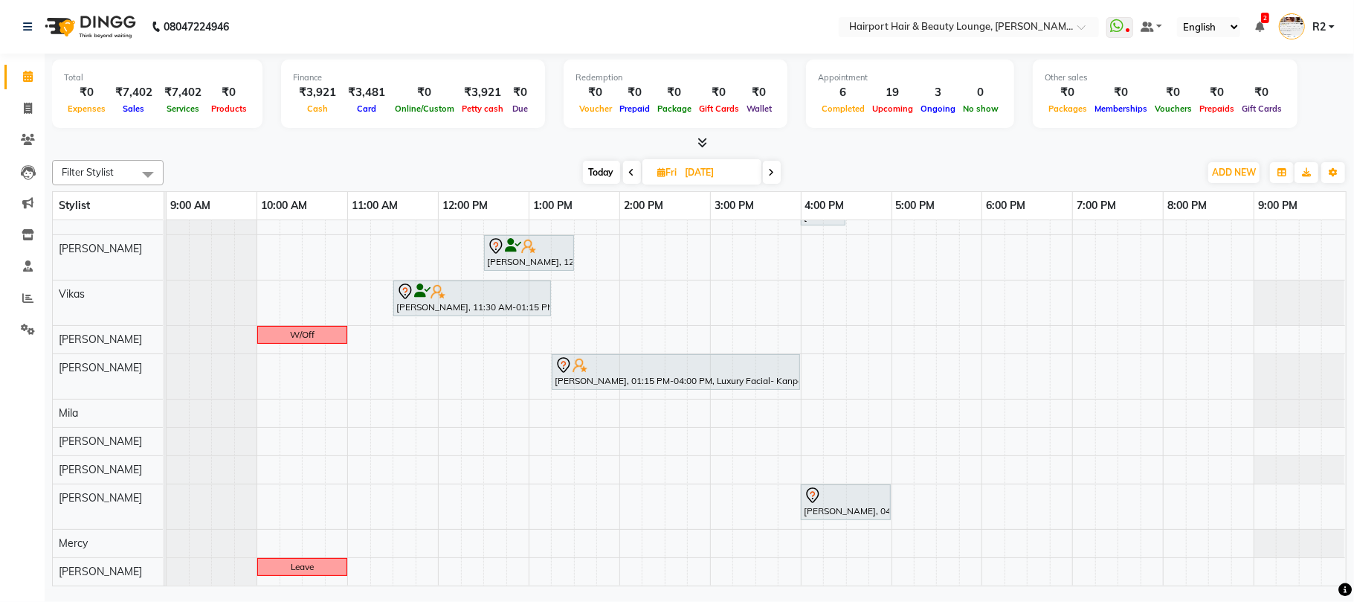
click at [768, 173] on span at bounding box center [772, 172] width 18 height 23
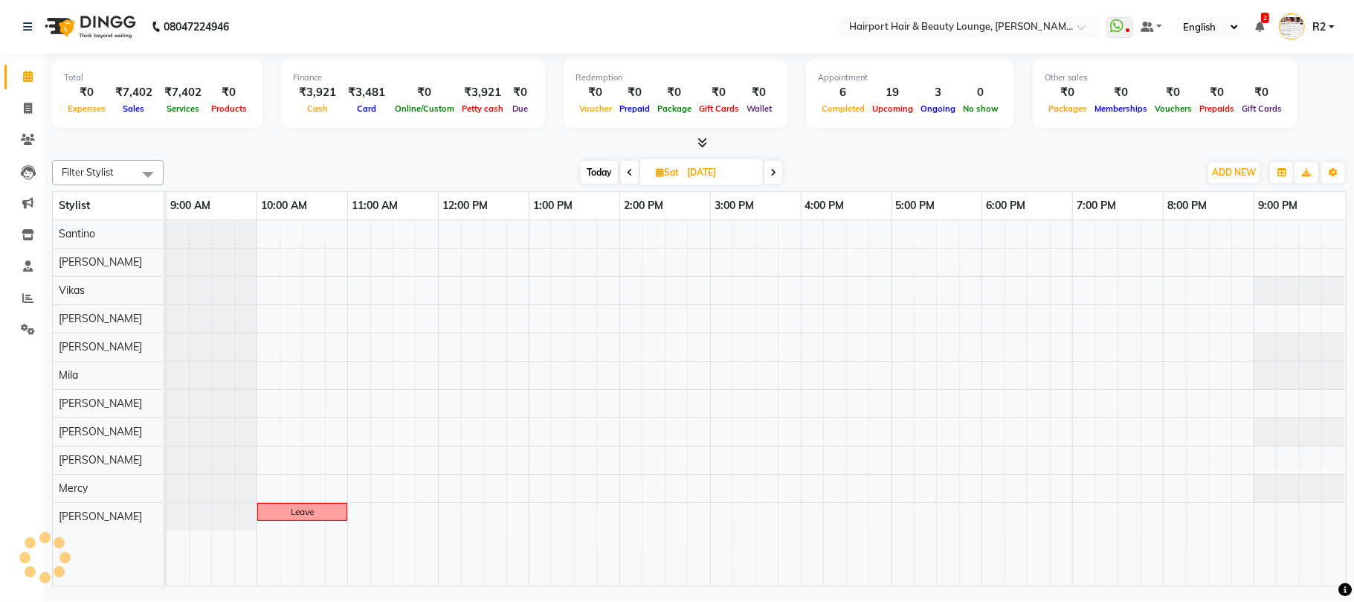
scroll to position [0, 0]
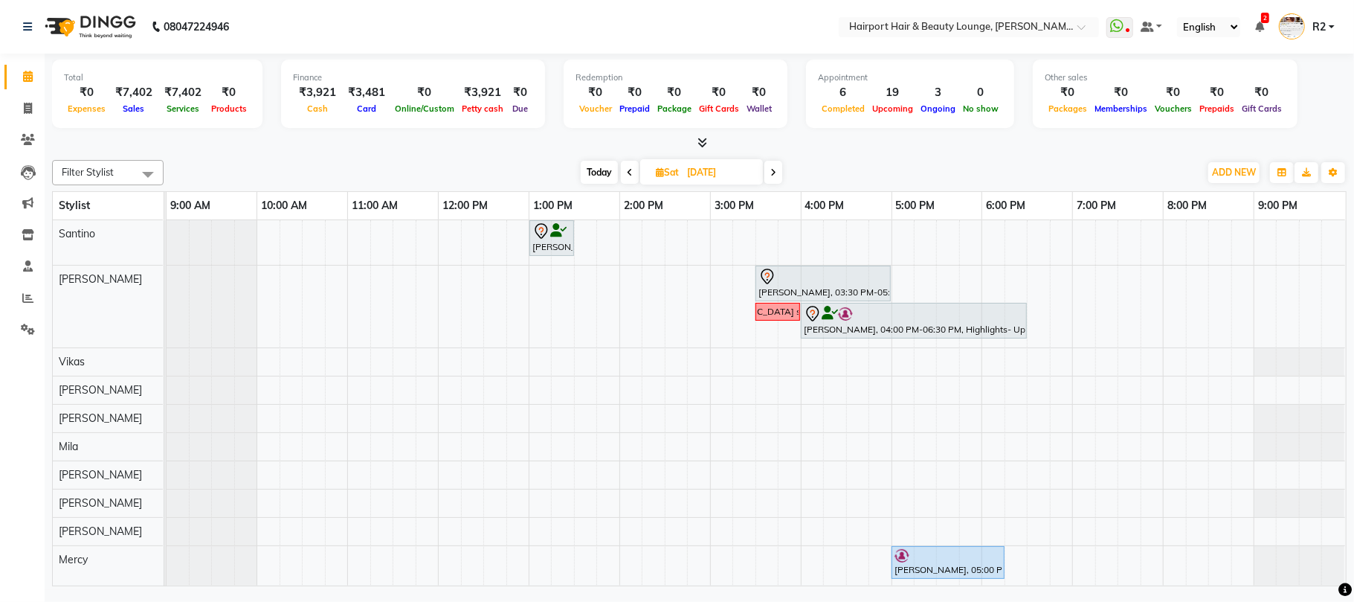
click at [772, 174] on icon at bounding box center [774, 172] width 6 height 9
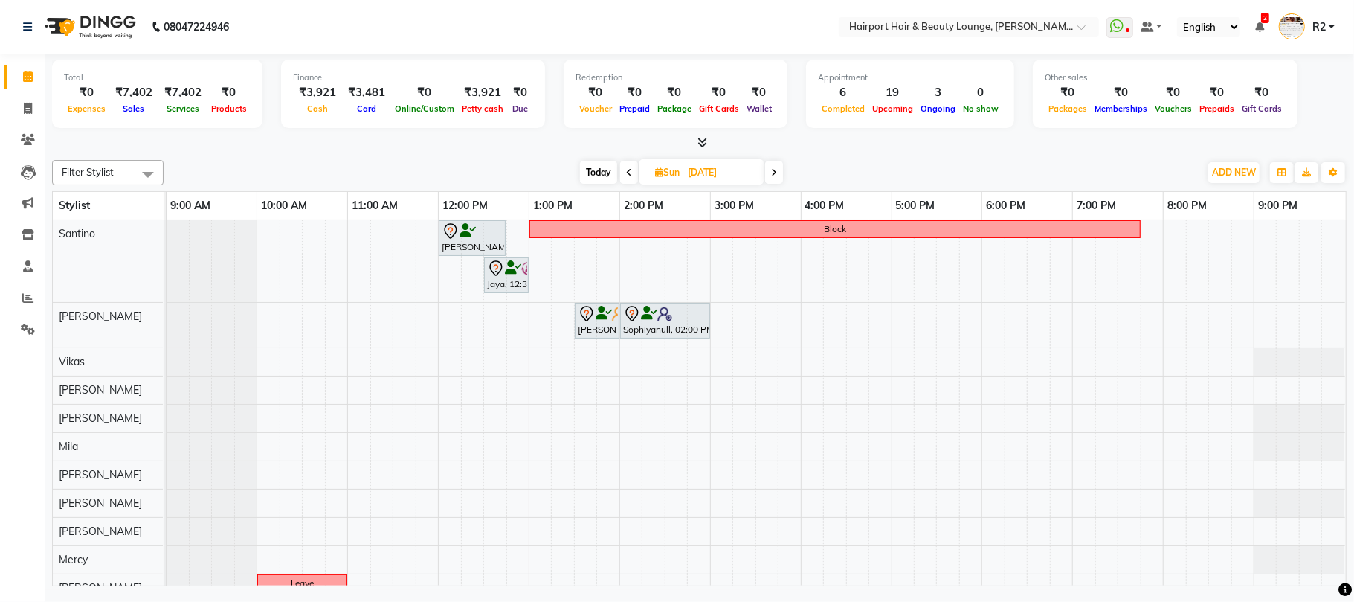
click at [771, 170] on span at bounding box center [774, 172] width 18 height 23
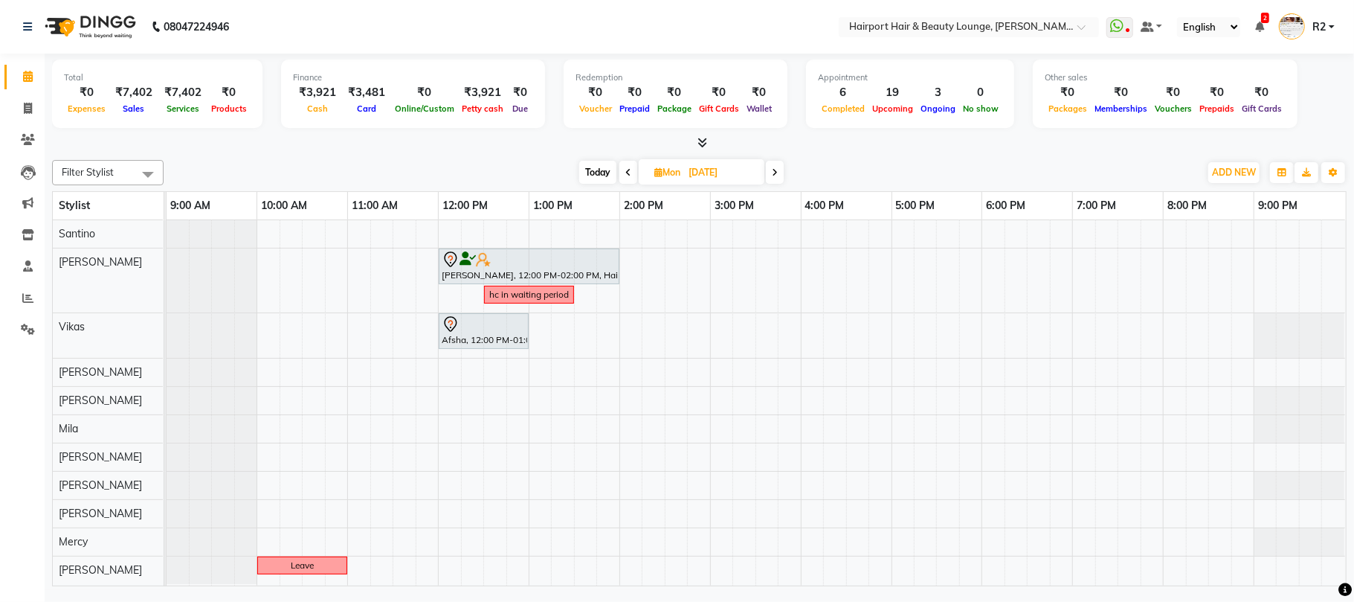
click at [599, 173] on span "Today" at bounding box center [597, 172] width 37 height 23
type input "02-09-2025"
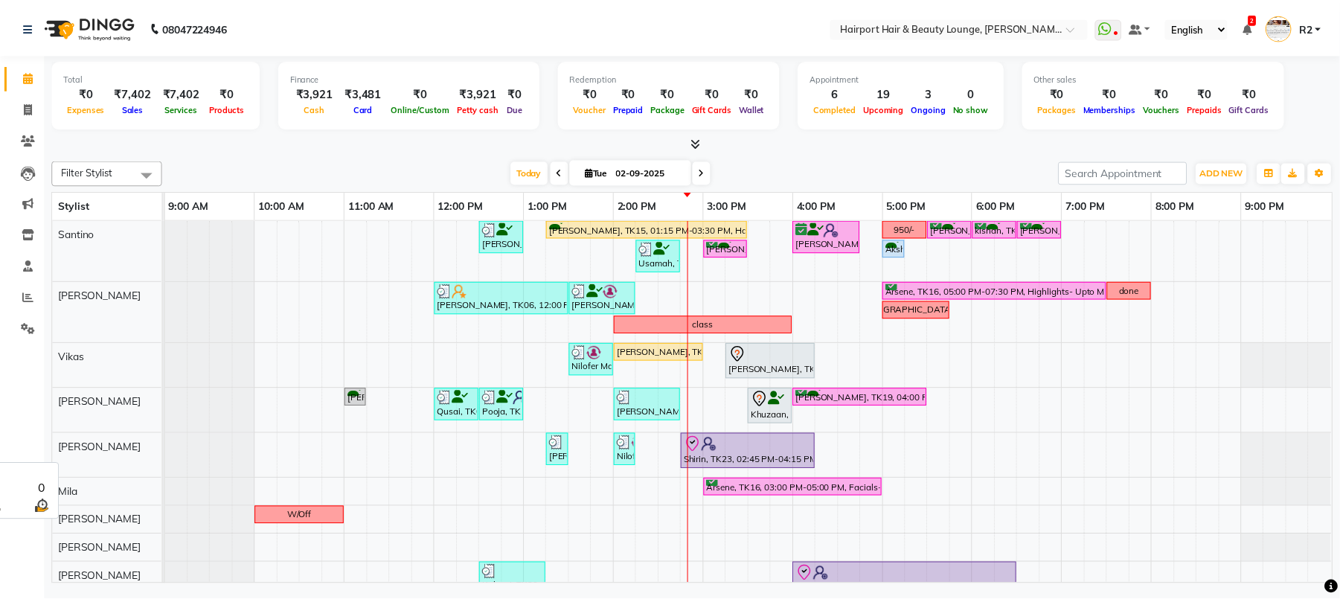
scroll to position [99, 0]
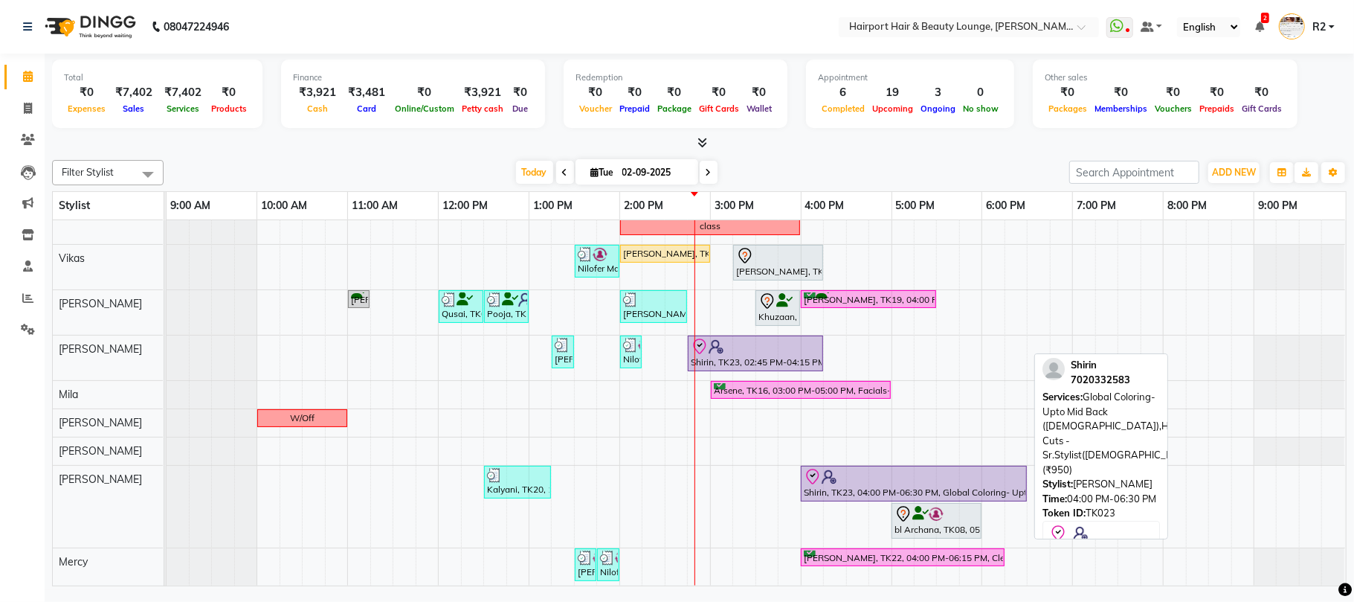
click at [831, 489] on div "Shirin, TK23, 04:00 PM-06:30 PM, Global Coloring- Upto Mid Back (Female),Hair C…" at bounding box center [914, 483] width 223 height 31
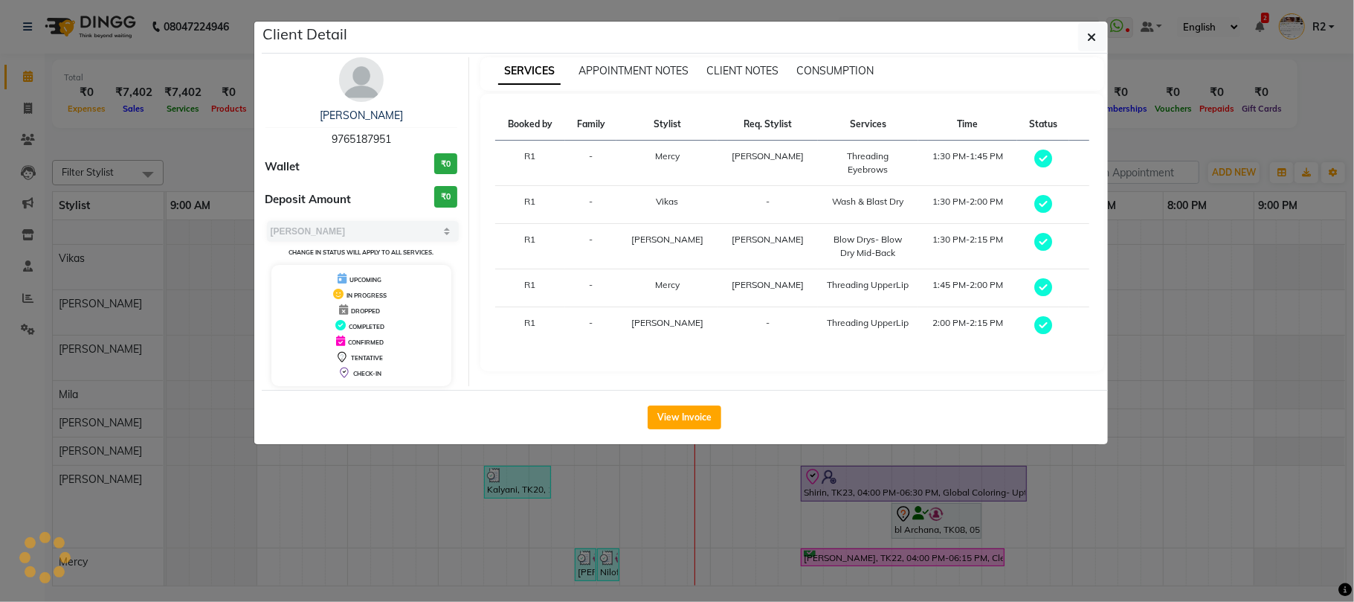
select select "8"
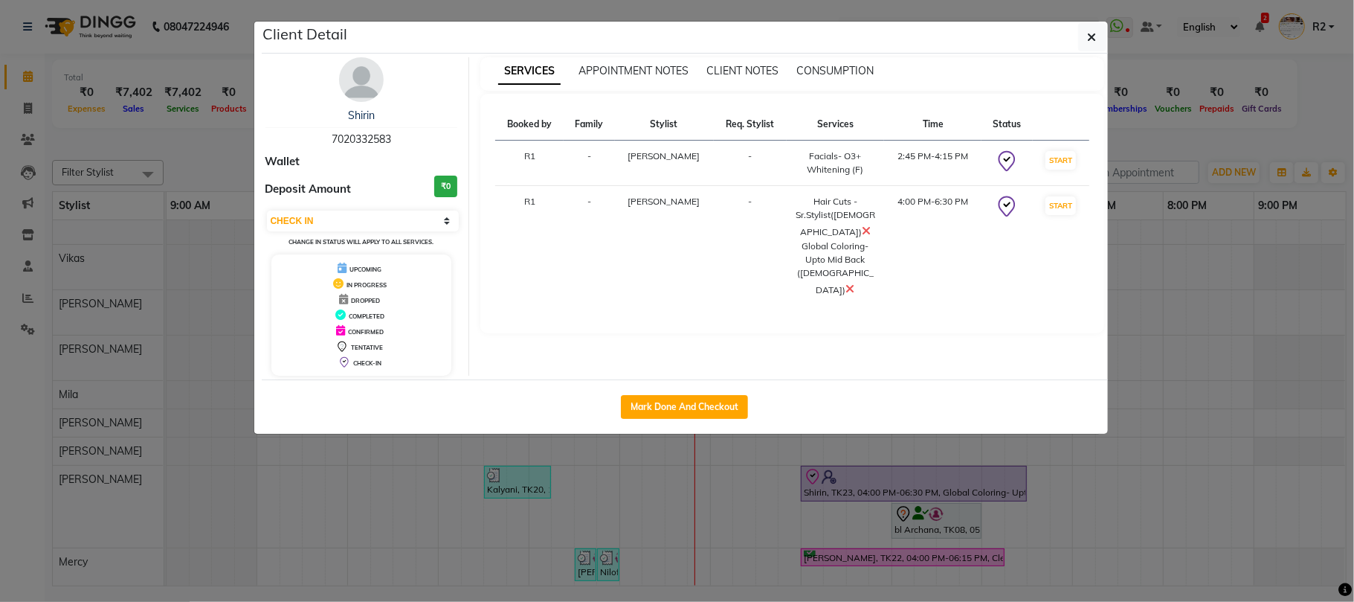
click at [897, 522] on ngb-modal-window "Client Detail Shirin 7020332583 Wallet Deposit Amount ₹0 Select IN SERVICE CONF…" at bounding box center [677, 301] width 1354 height 602
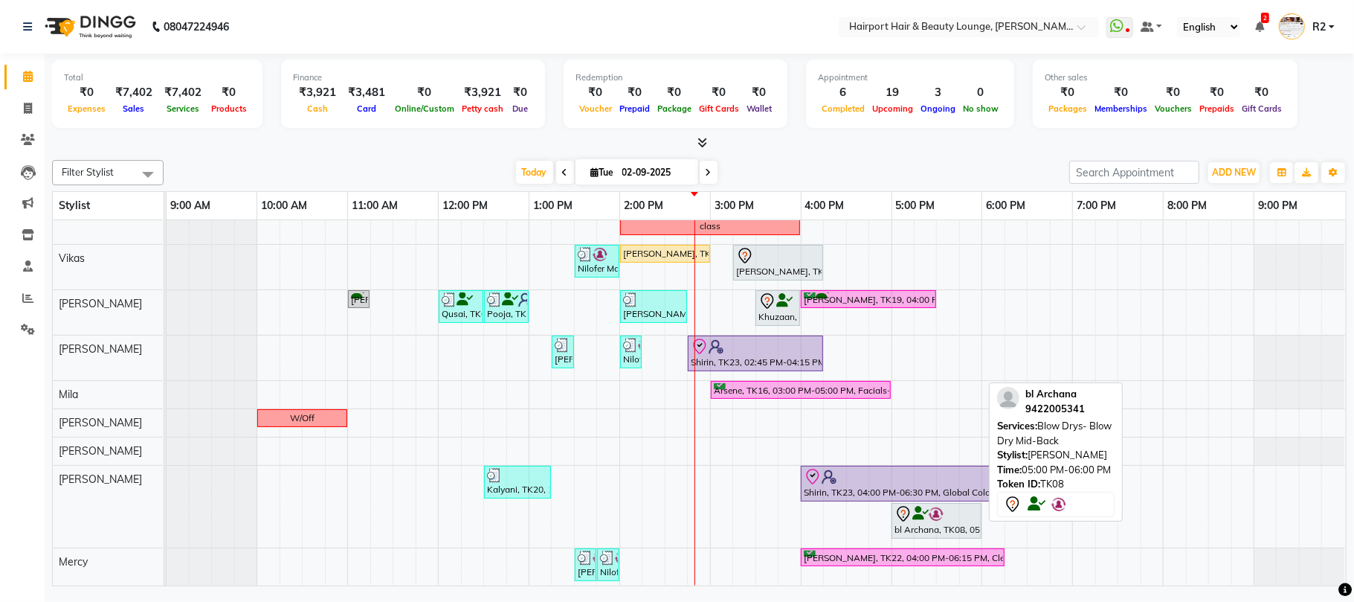
click at [925, 528] on div "bl Archana, TK08, 05:00 PM-06:00 PM, Blow Drys- Blow Dry Mid-Back" at bounding box center [936, 520] width 87 height 31
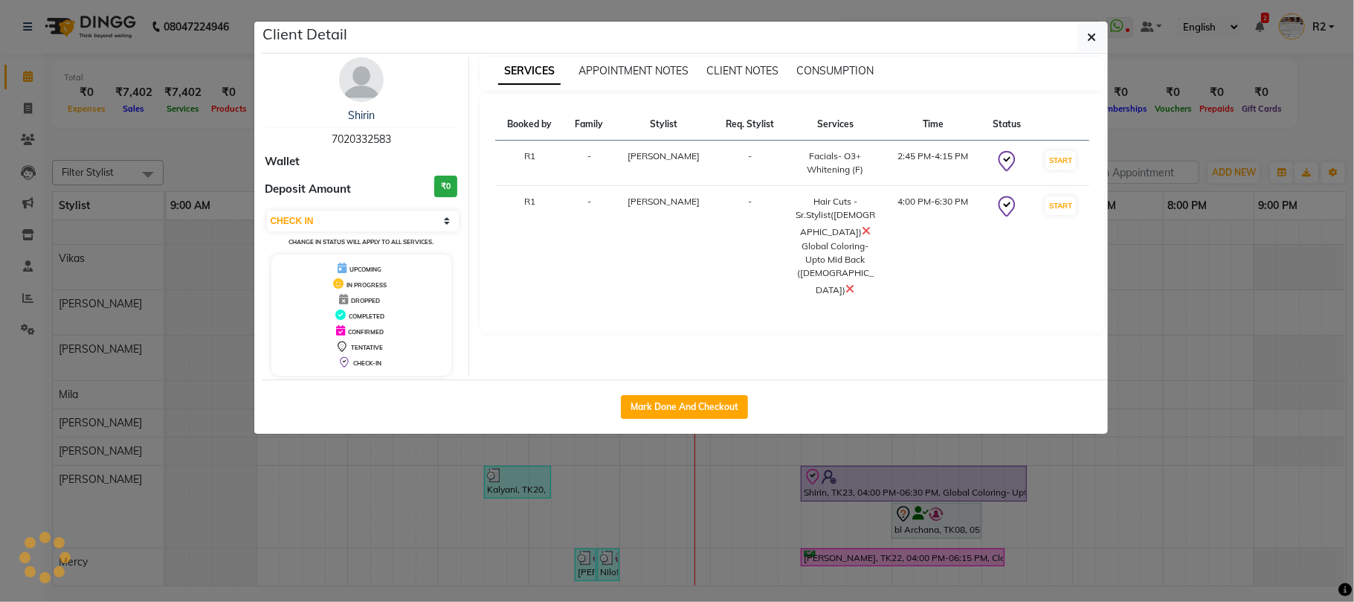
select select "7"
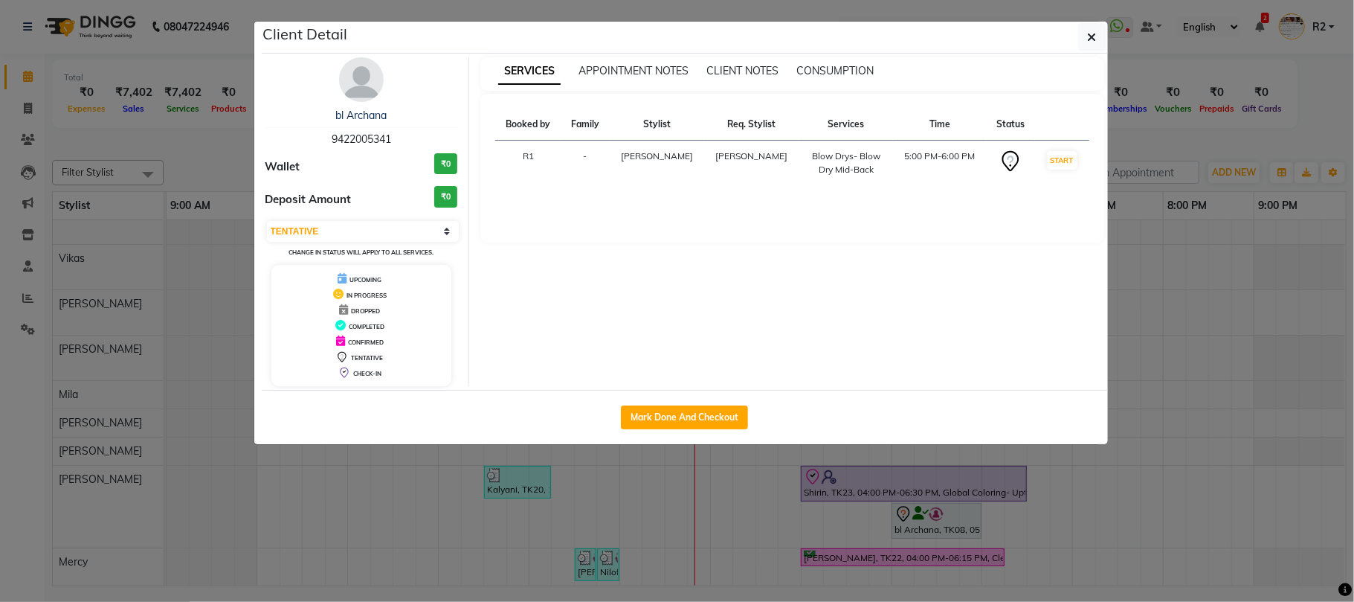
click at [925, 528] on ngb-modal-window "Client Detail bl Archana 9422005341 Wallet ₹0 Deposit Amount ₹0 Select IN SERVI…" at bounding box center [677, 301] width 1354 height 602
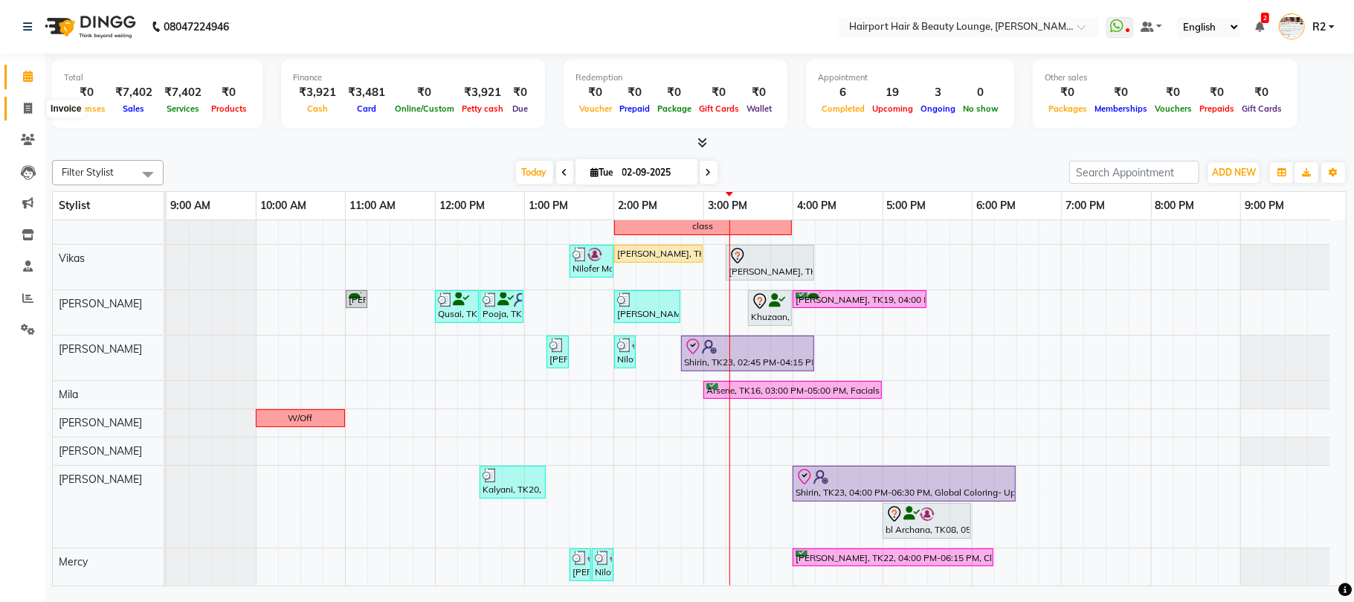
click at [15, 110] on span at bounding box center [28, 108] width 26 height 17
select select "service"
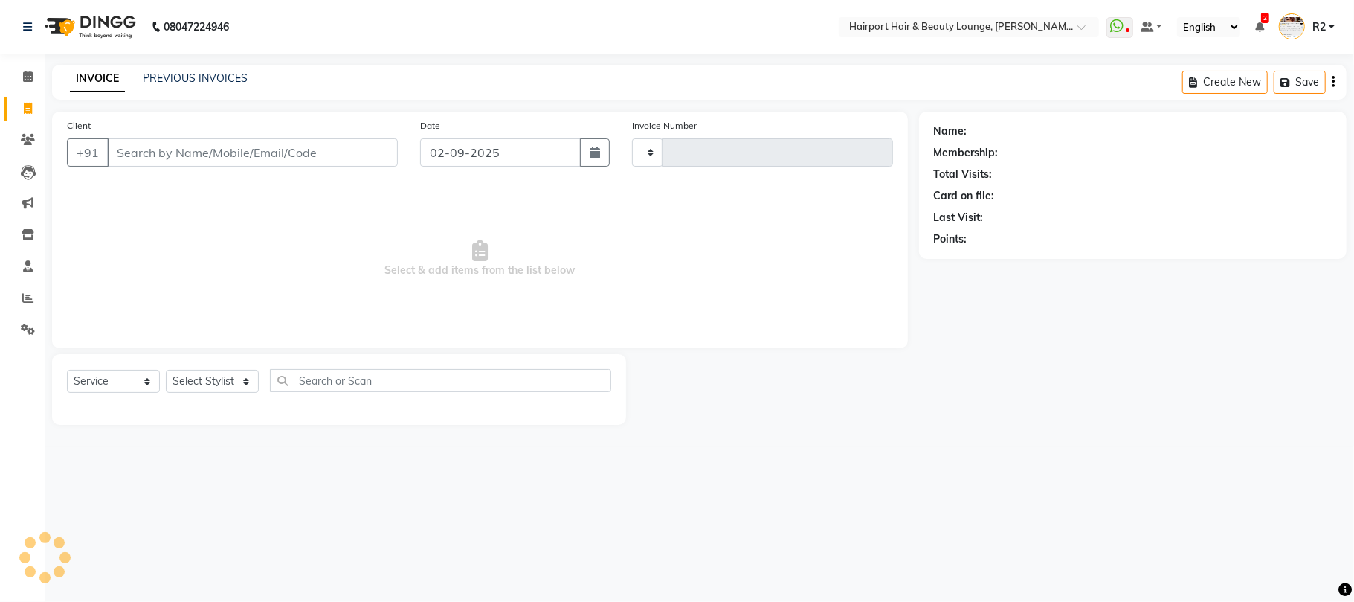
type input "4465"
select select "622"
click at [179, 140] on input "Client" at bounding box center [252, 152] width 291 height 28
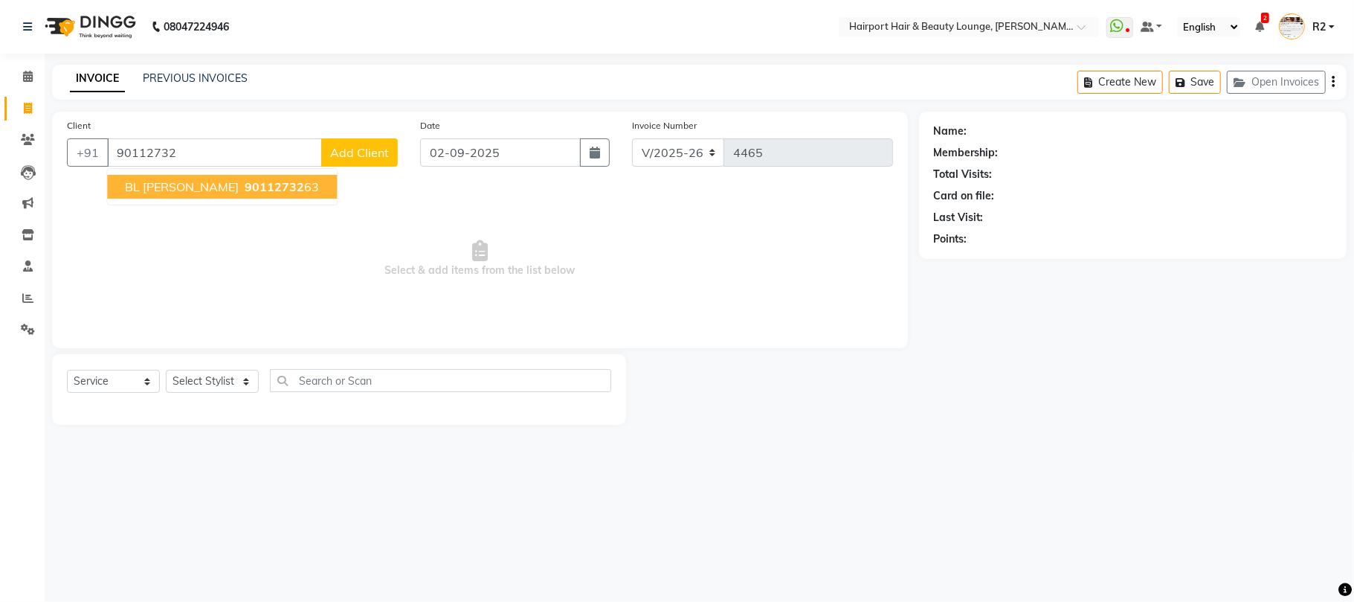
click at [245, 184] on span "90112732" at bounding box center [275, 186] width 60 height 15
type input "9011273263"
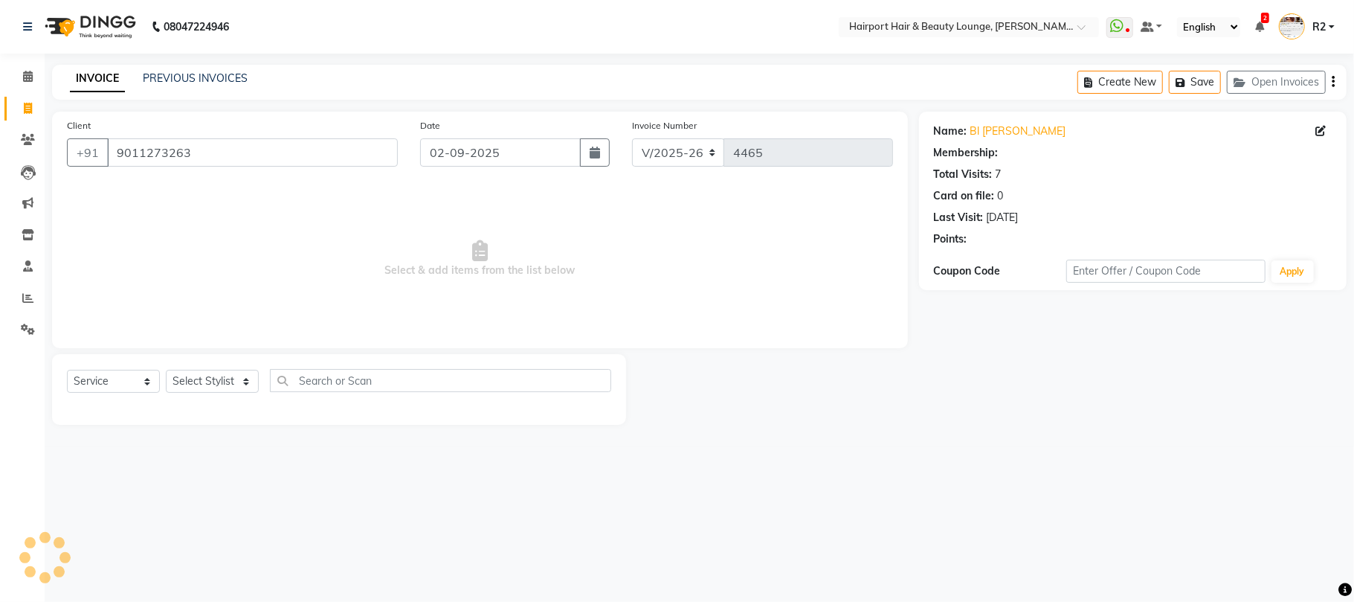
select select "1: Object"
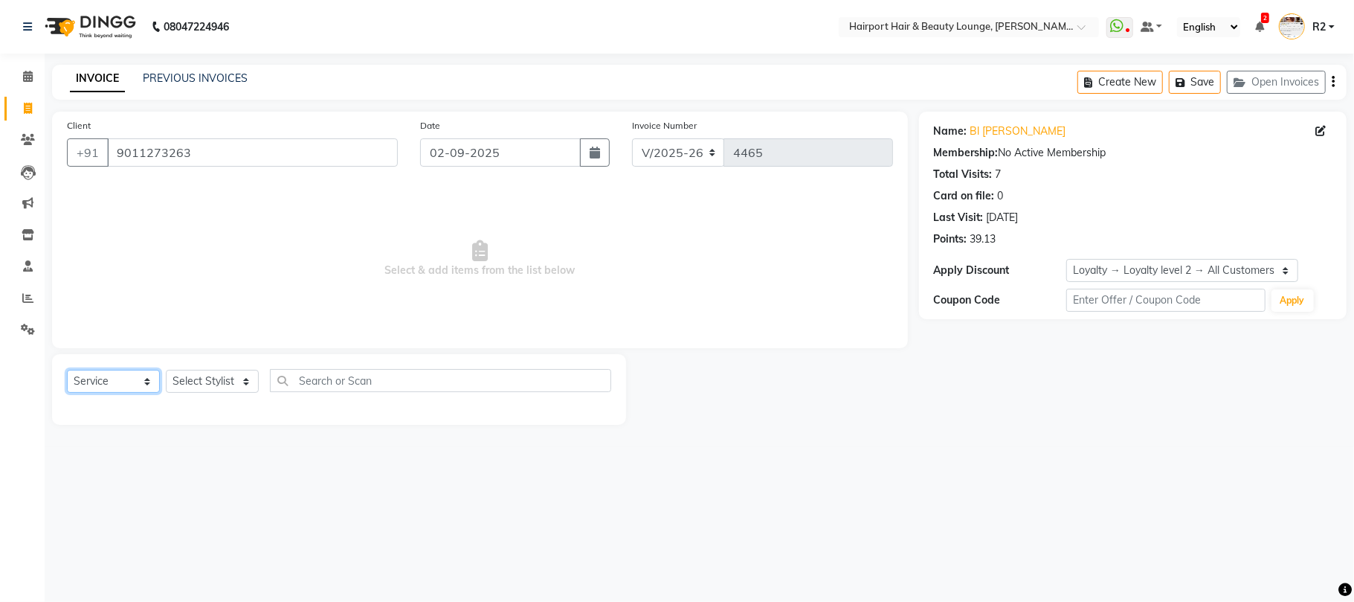
click at [106, 385] on select "Select Service Product Membership Package Voucher Prepaid Gift Card" at bounding box center [113, 381] width 93 height 23
select select "product"
click at [67, 370] on select "Select Service Product Membership Package Voucher Prepaid Gift Card" at bounding box center [113, 381] width 93 height 23
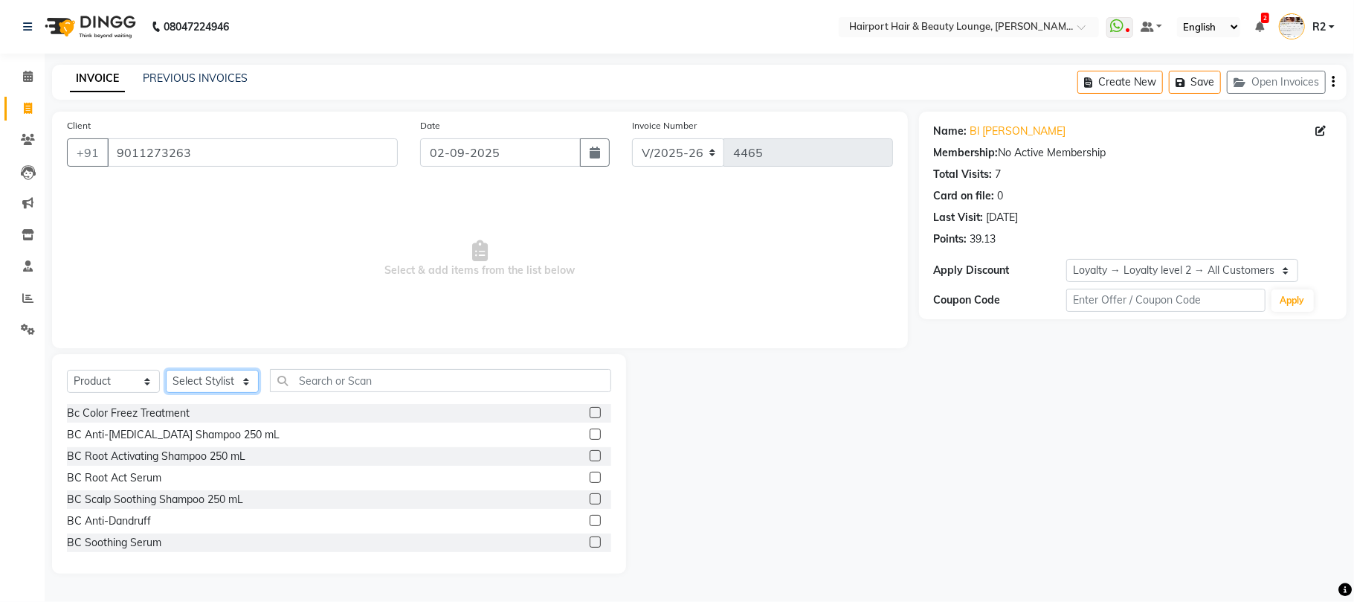
click at [209, 393] on select "Select Stylist 8806278622 9822054562 Accounts IV Camp Adnan Alc 3 Alc Camp Offi…" at bounding box center [212, 381] width 93 height 23
select select "9986"
click at [166, 370] on select "Select Stylist 8806278622 9822054562 Accounts IV [PERSON_NAME] 3 Alc Camp Offic…" at bounding box center [212, 381] width 93 height 23
click at [326, 387] on input "text" at bounding box center [440, 380] width 341 height 23
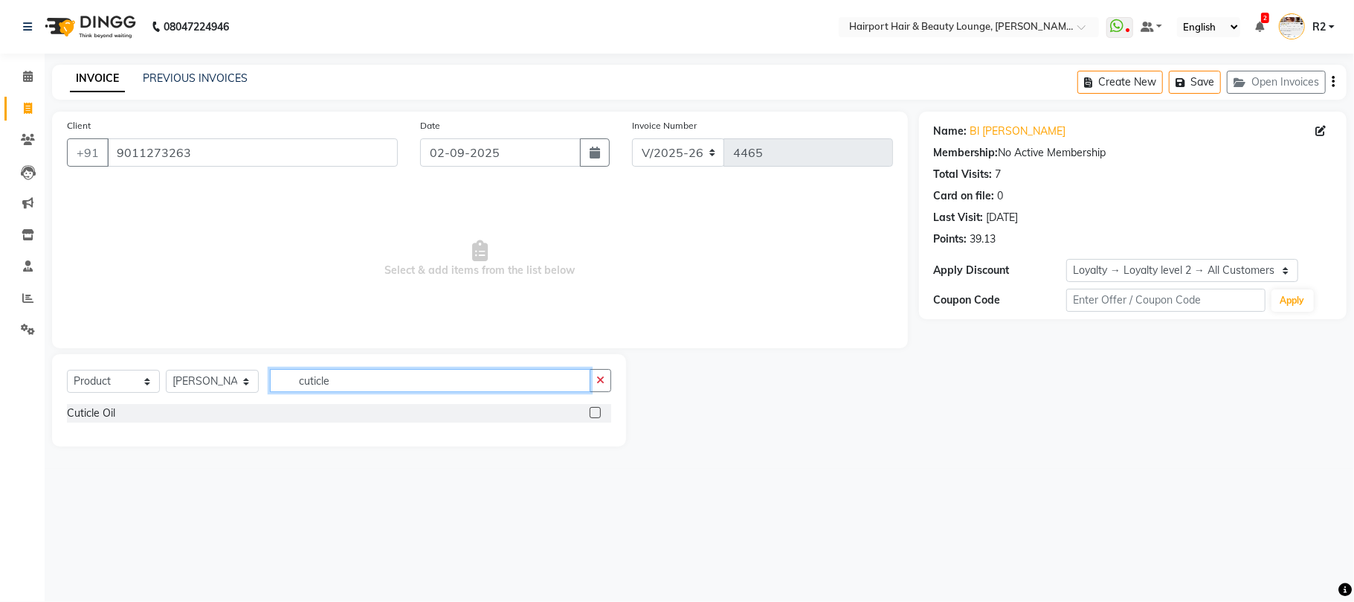
type input "cuticle"
click at [595, 415] on label at bounding box center [595, 412] width 11 height 11
click at [595, 415] on input "checkbox" at bounding box center [595, 413] width 10 height 10
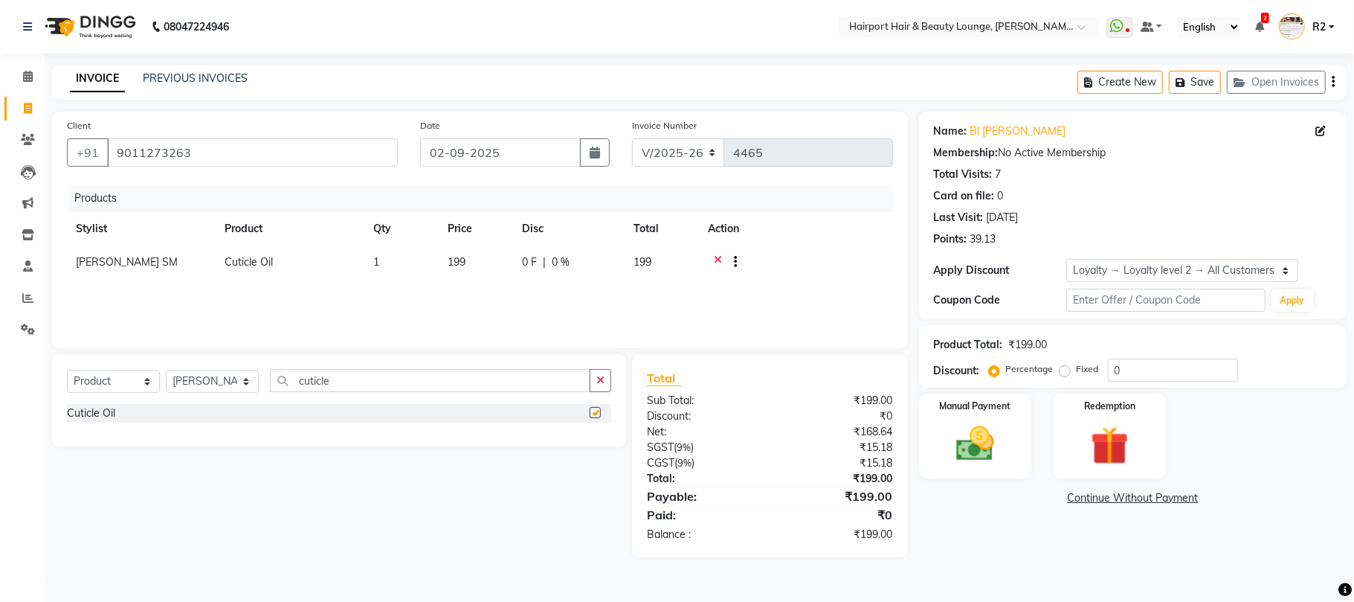
checkbox input "false"
click at [980, 444] on img at bounding box center [975, 444] width 65 height 46
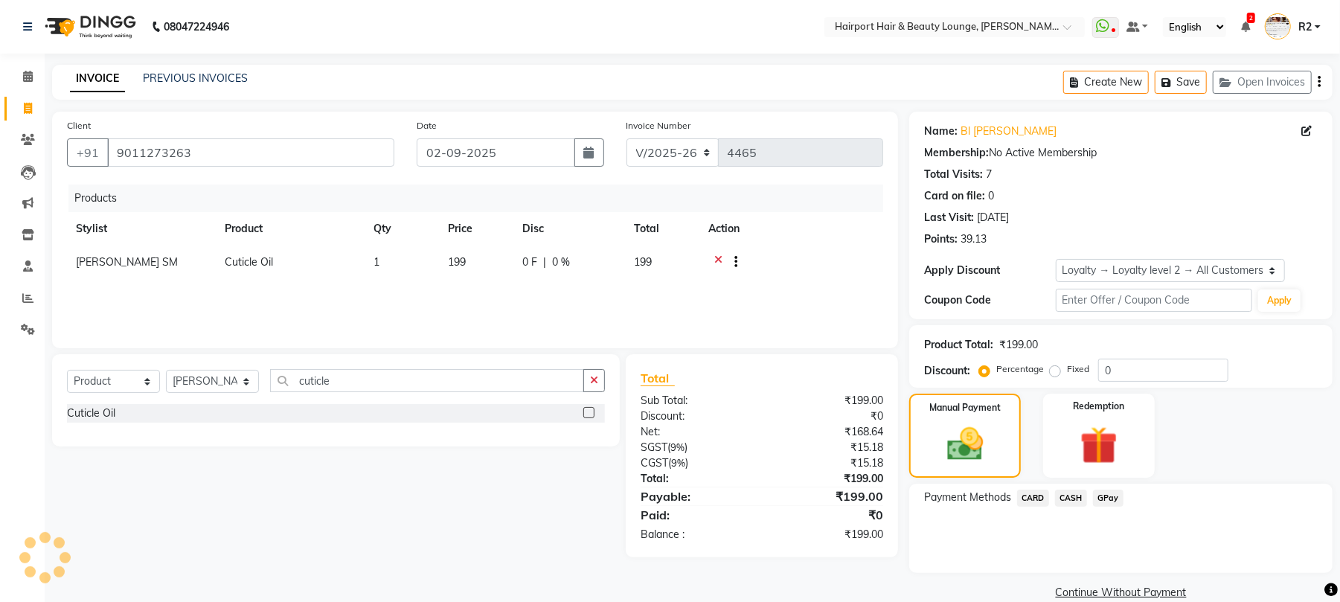
click at [1070, 498] on span "CASH" at bounding box center [1071, 497] width 32 height 17
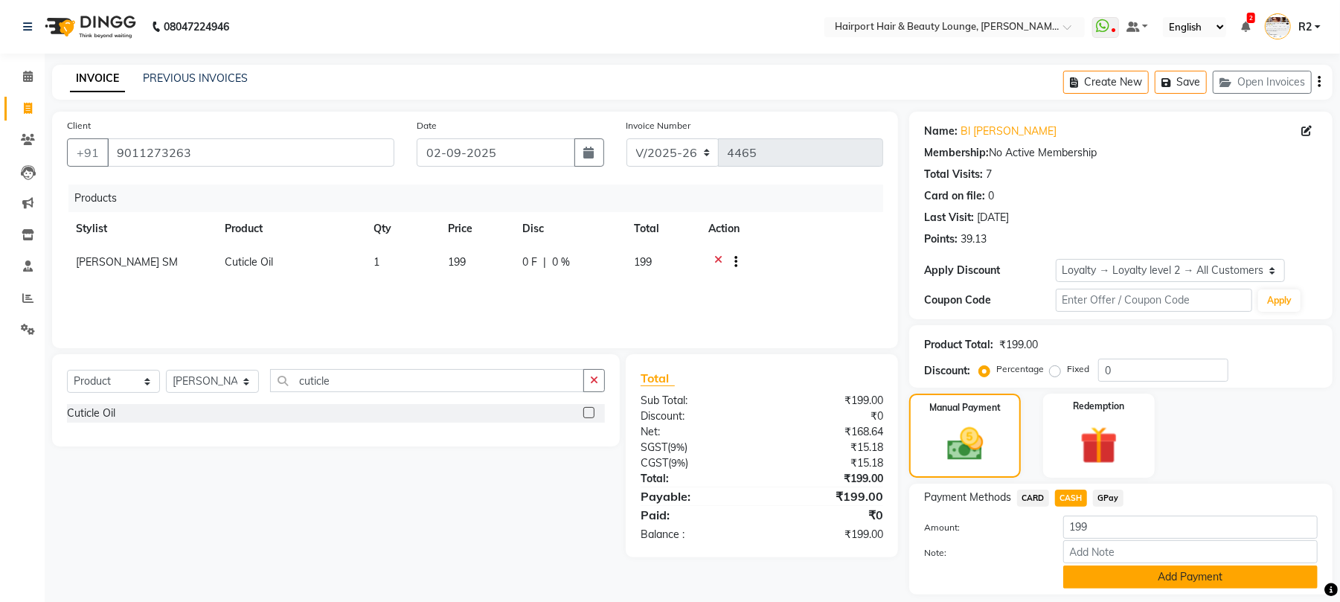
click at [1182, 572] on button "Add Payment" at bounding box center [1190, 576] width 254 height 23
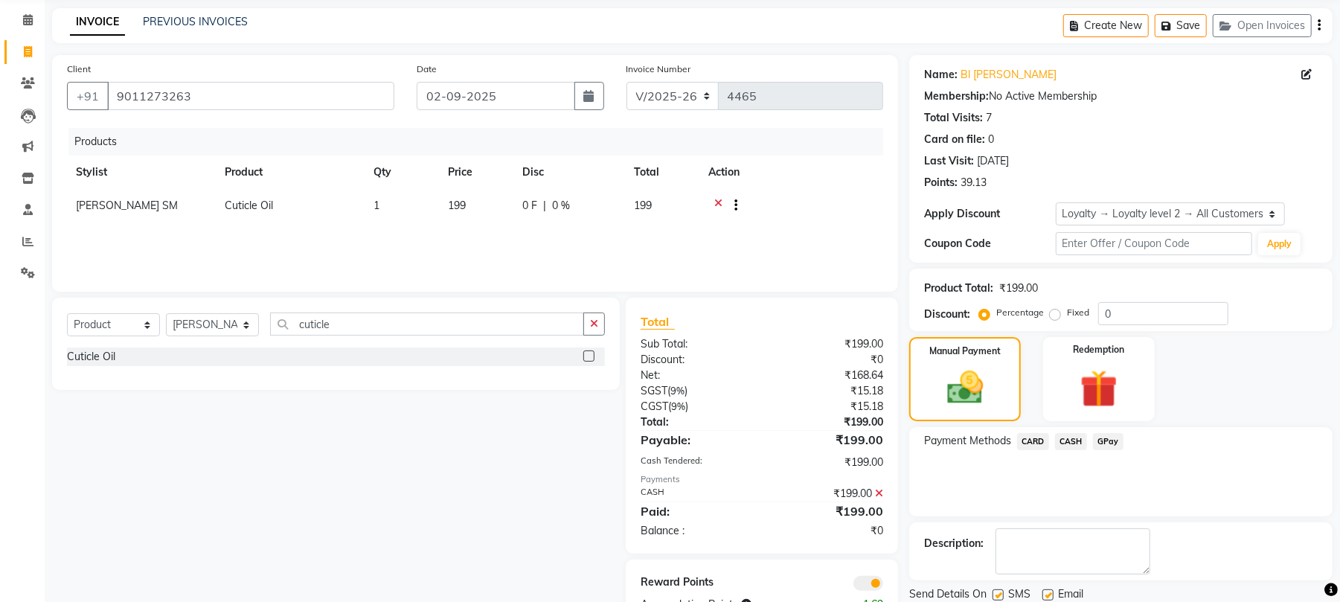
scroll to position [109, 0]
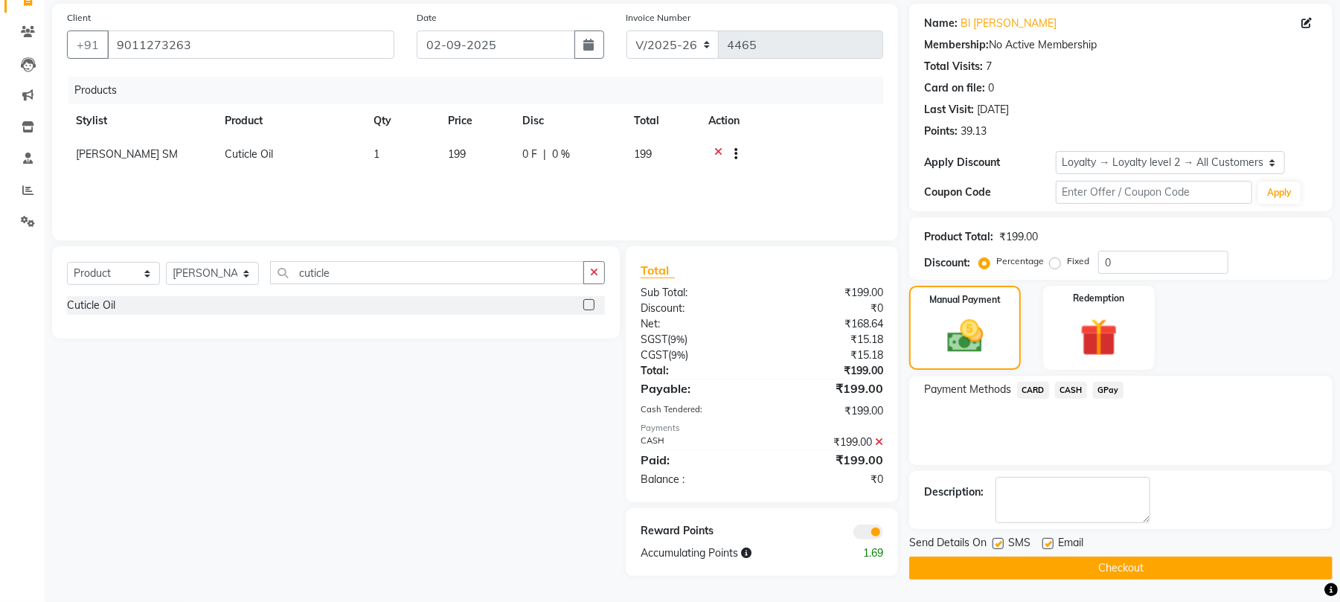
click at [1149, 560] on button "Checkout" at bounding box center [1120, 567] width 423 height 23
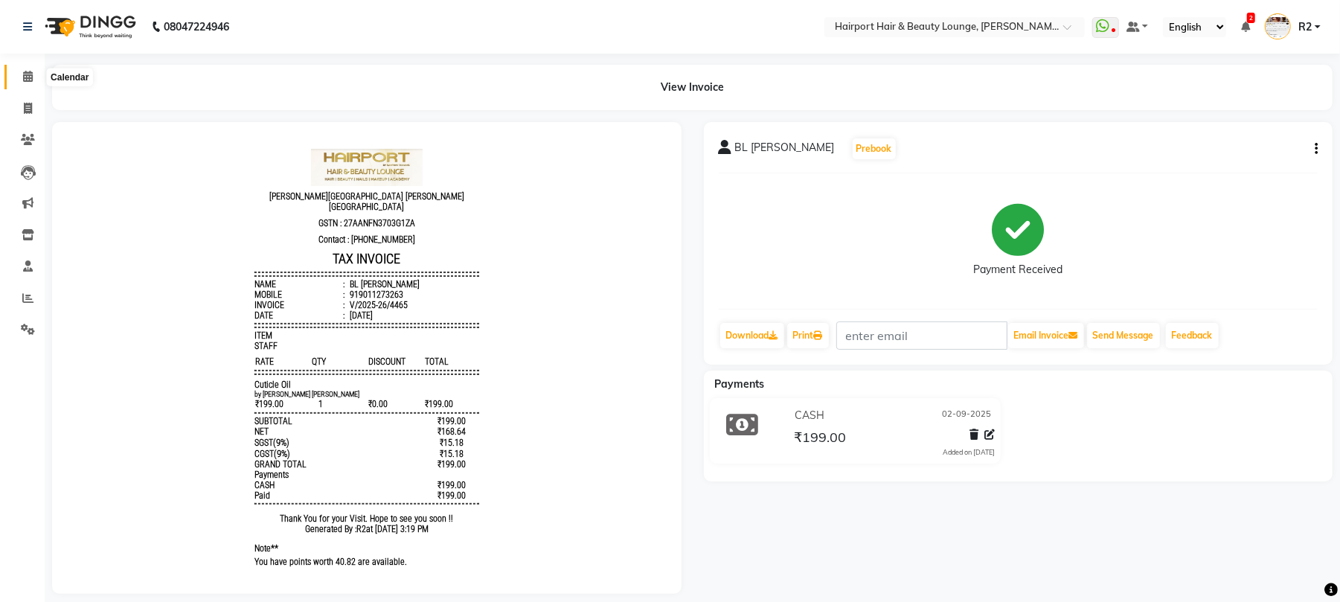
click at [25, 76] on icon at bounding box center [28, 76] width 10 height 11
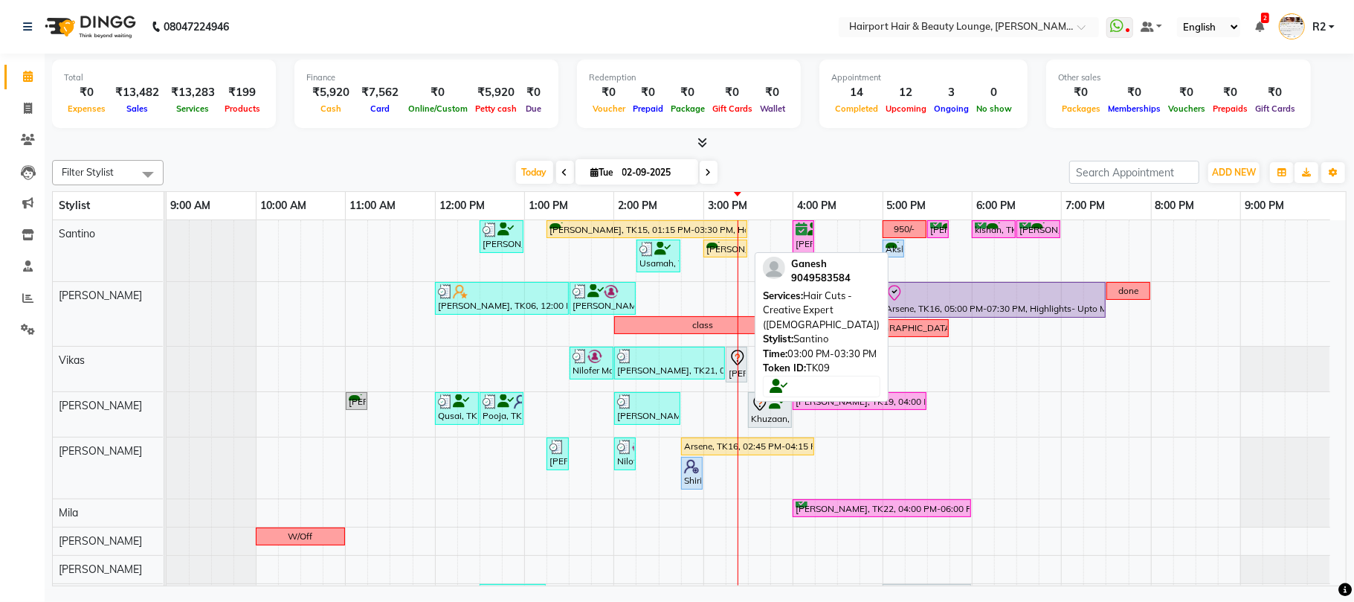
click at [729, 253] on div "[PERSON_NAME], TK09, 03:00 PM-03:30 PM, Hair Cuts -Creative Expert ([DEMOGRAPHI…" at bounding box center [725, 249] width 41 height 14
select select "1"
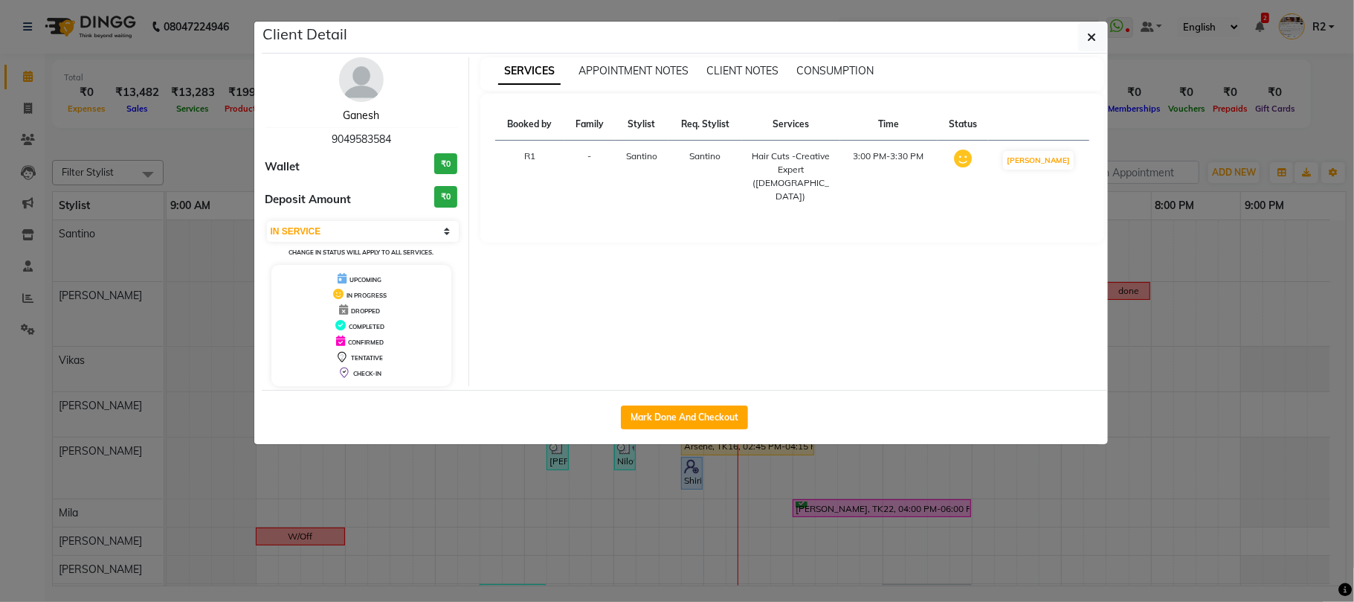
click at [369, 110] on link "Ganesh" at bounding box center [361, 115] width 36 height 13
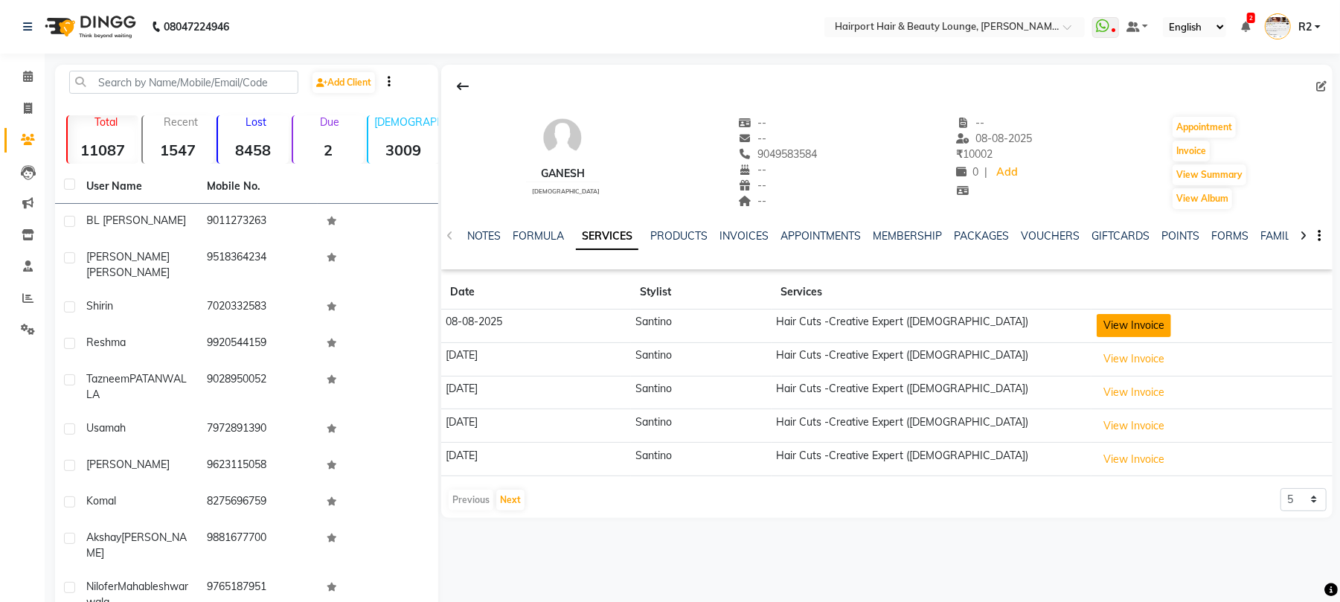
click at [1108, 323] on button "View Invoice" at bounding box center [1133, 325] width 74 height 23
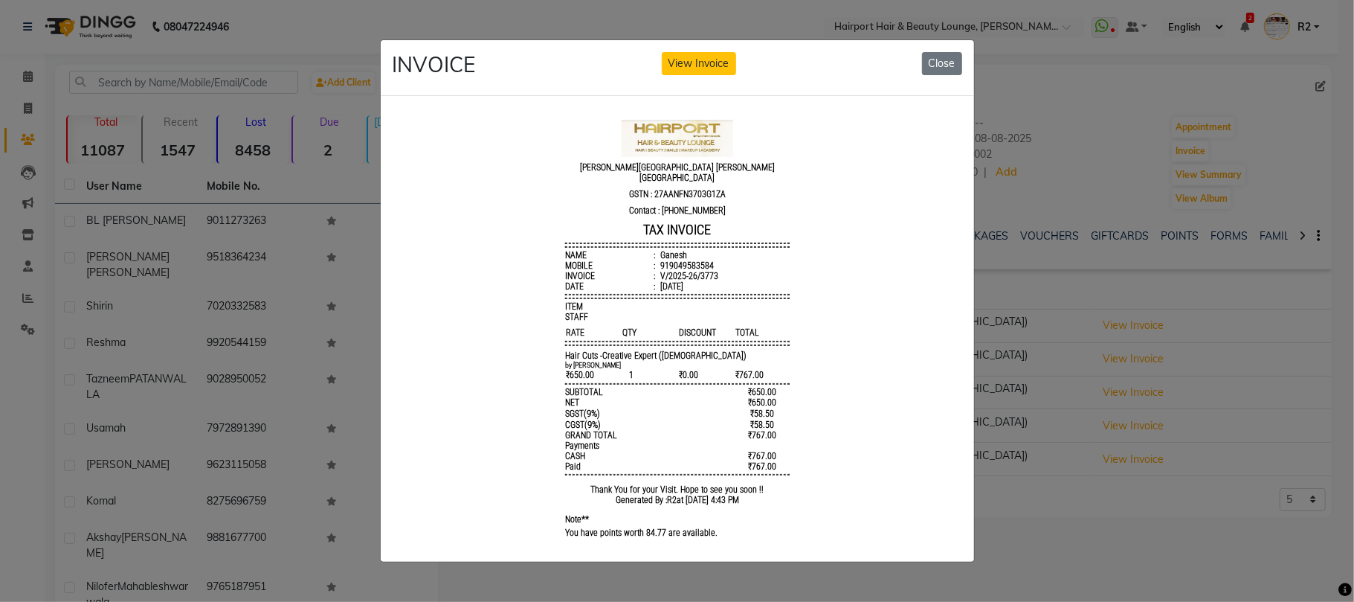
drag, startPoint x: 1051, startPoint y: 468, endPoint x: 988, endPoint y: 427, distance: 75.3
click at [1051, 467] on ngb-modal-window "INVOICE View Invoice Close" at bounding box center [677, 301] width 1354 height 602
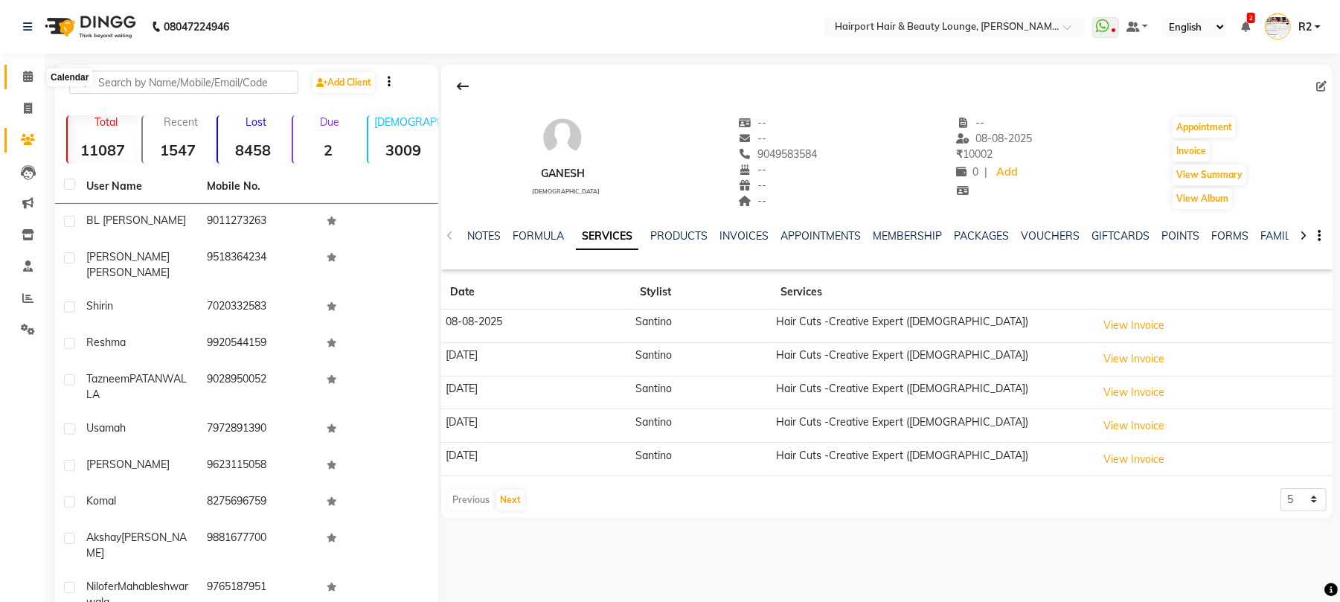
click at [16, 76] on span at bounding box center [28, 76] width 26 height 17
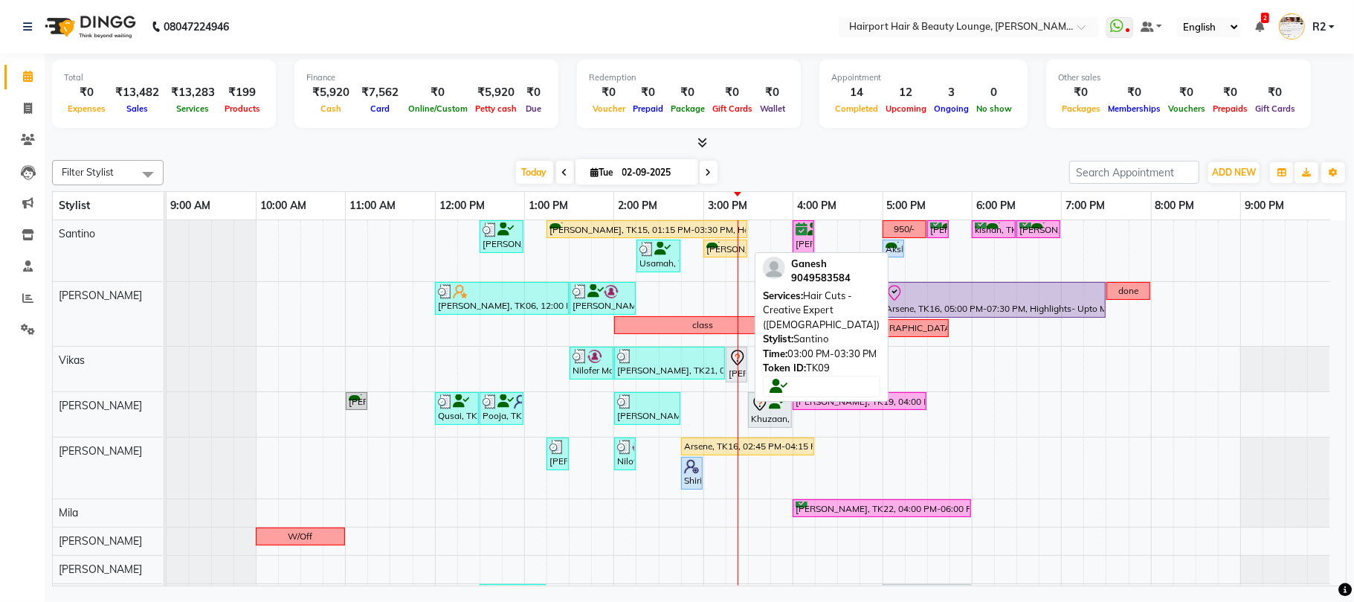
click at [727, 254] on div "[PERSON_NAME], TK09, 03:00 PM-03:30 PM, Hair Cuts -Creative Expert ([DEMOGRAPHI…" at bounding box center [725, 249] width 41 height 14
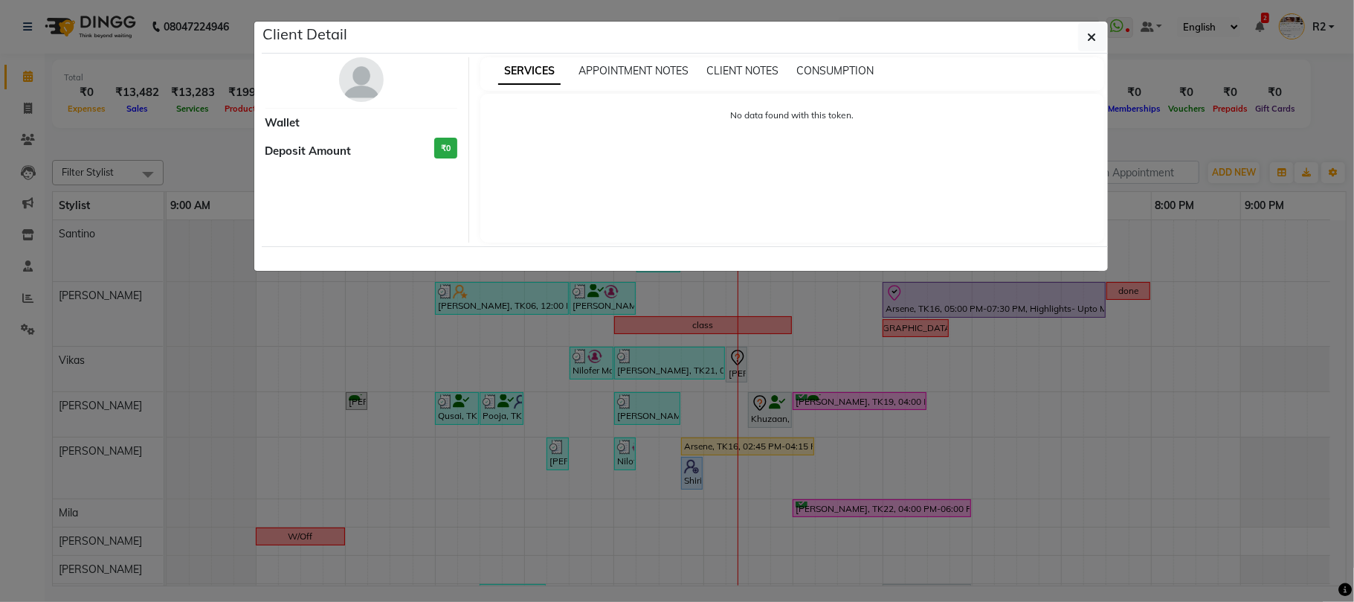
select select "1"
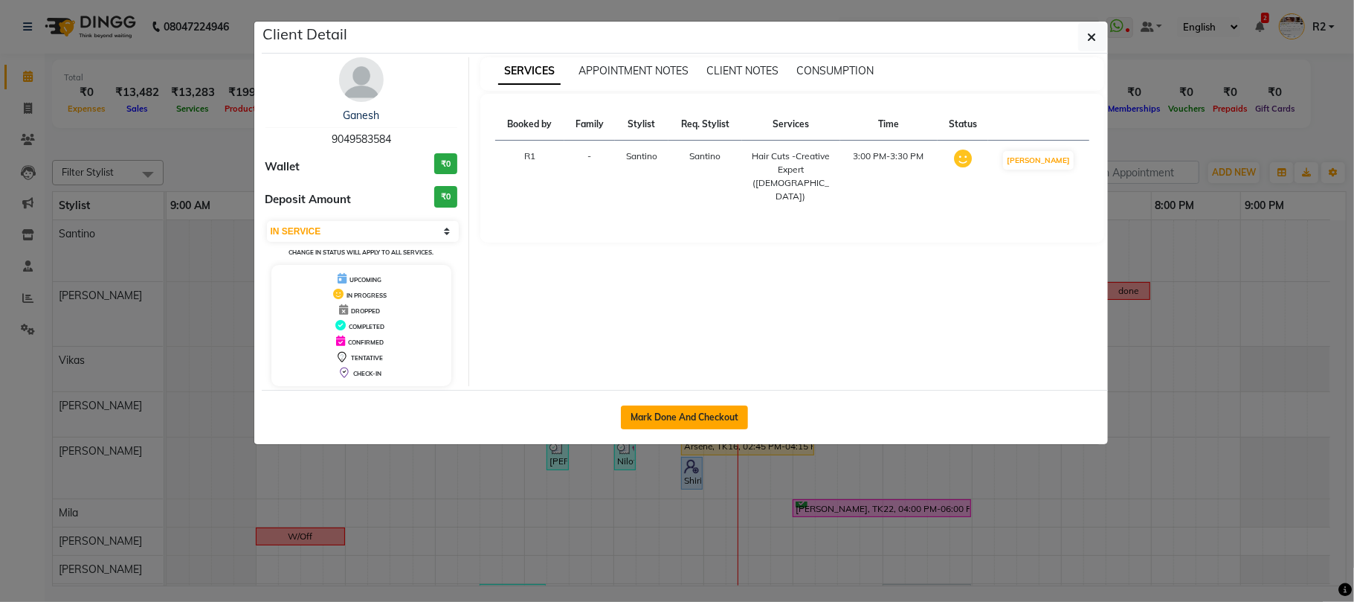
click at [714, 414] on button "Mark Done And Checkout" at bounding box center [684, 417] width 127 height 24
select select "622"
select select "service"
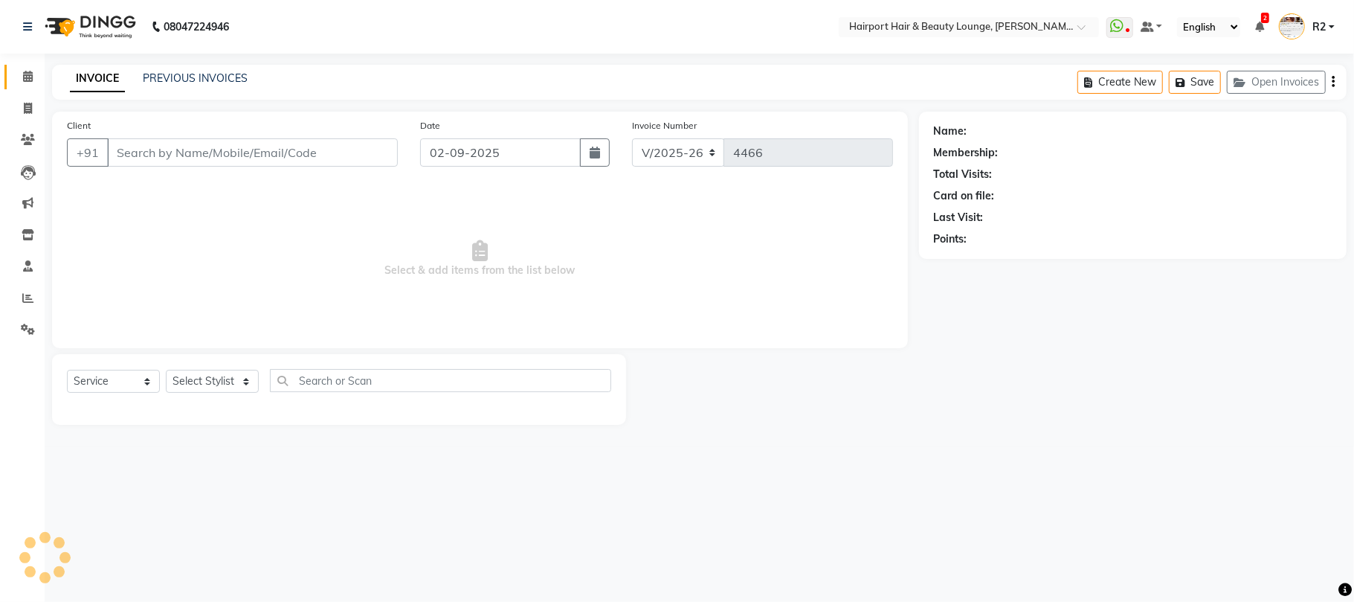
type input "9049583584"
select select "9137"
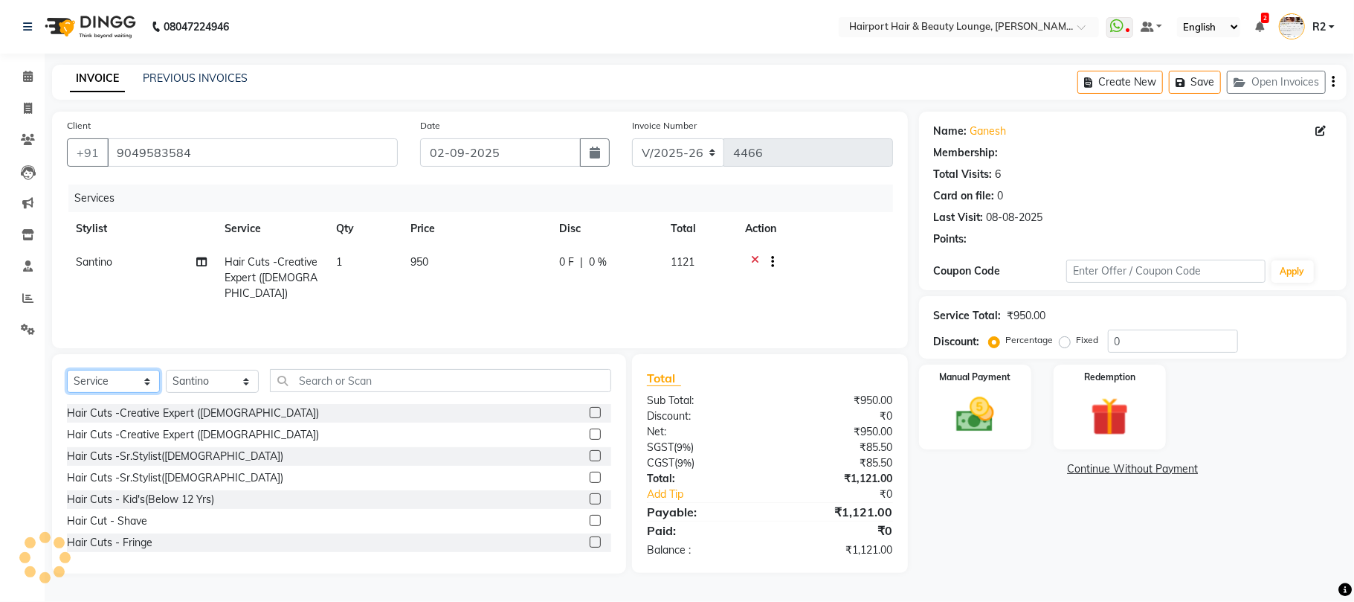
select select "1: Object"
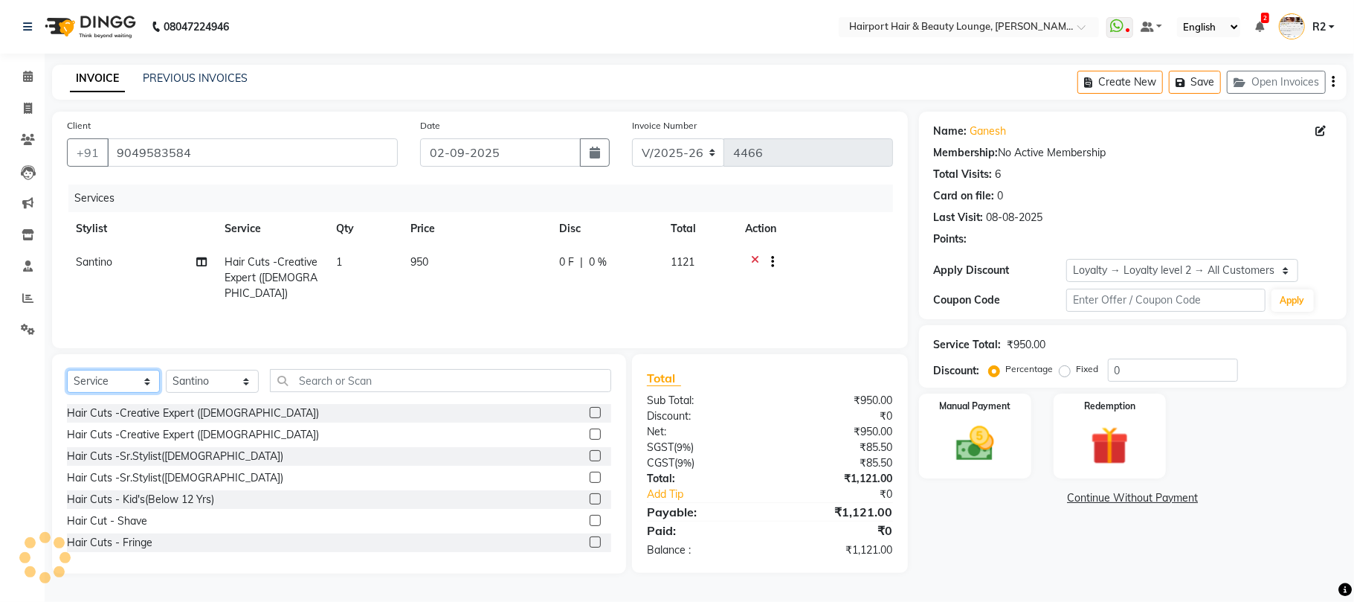
click at [85, 382] on select "Select Service Product Membership Package Voucher Prepaid Gift Card" at bounding box center [113, 381] width 93 height 23
select select "product"
click at [67, 370] on select "Select Service Product Membership Package Voucher Prepaid Gift Card" at bounding box center [113, 381] width 93 height 23
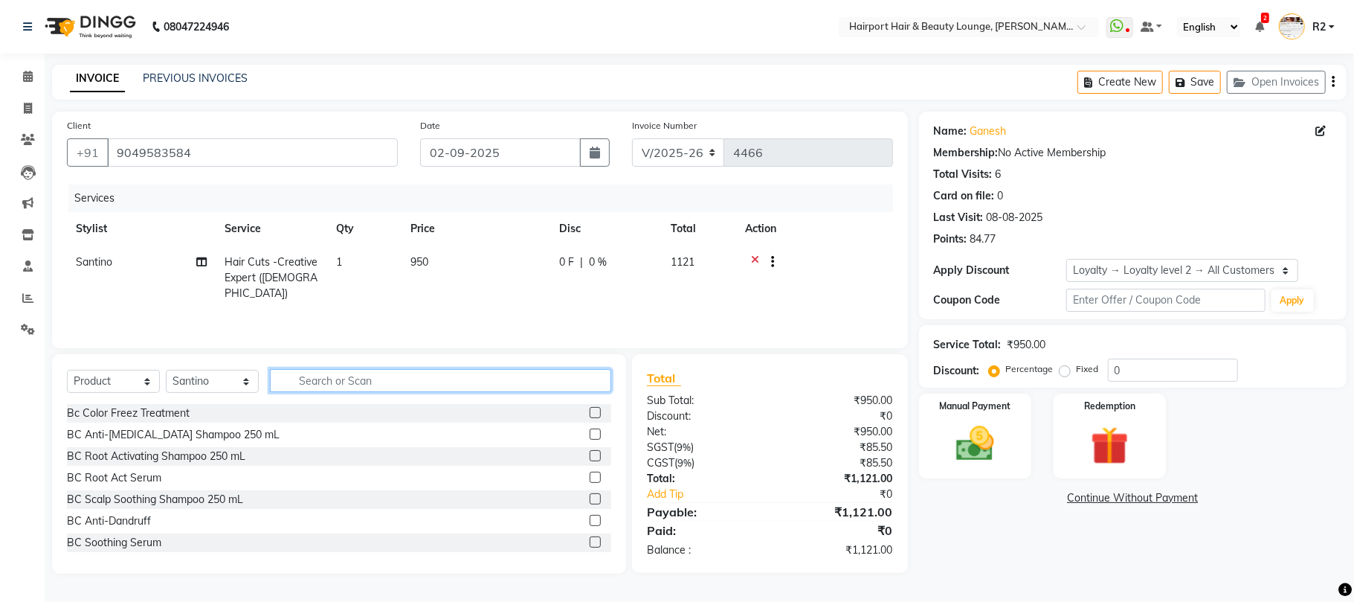
click at [325, 388] on input "text" at bounding box center [440, 380] width 341 height 23
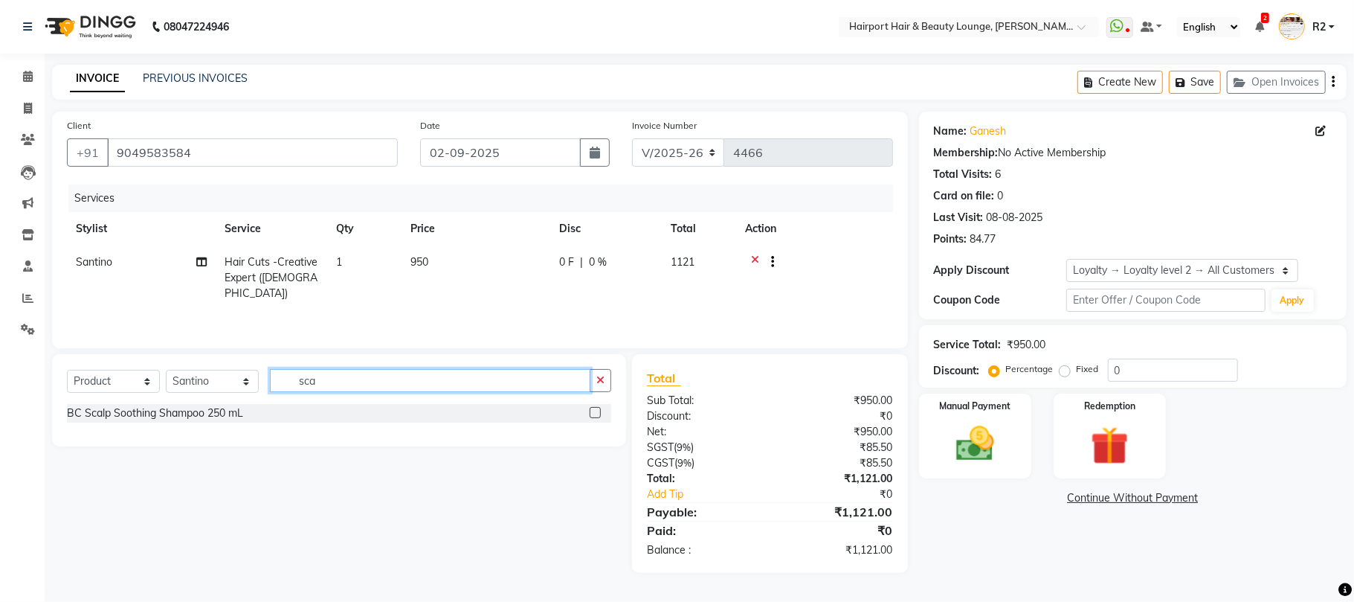
type input "sca"
click at [595, 415] on label at bounding box center [595, 412] width 11 height 11
click at [595, 415] on input "checkbox" at bounding box center [595, 413] width 10 height 10
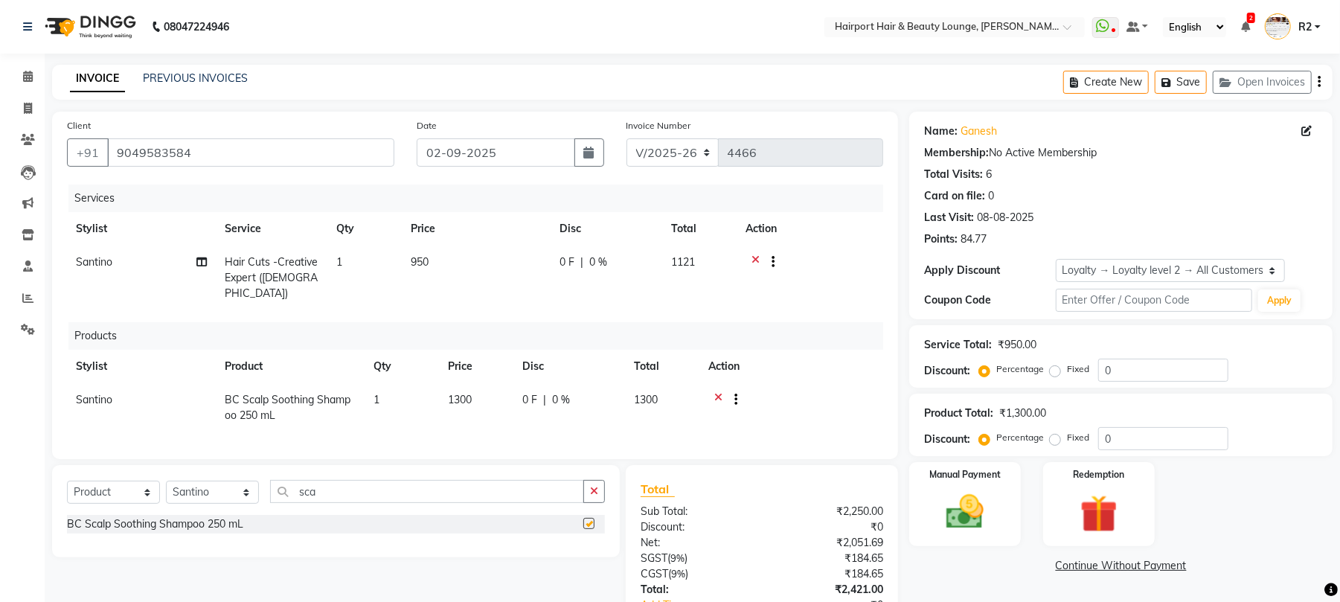
checkbox input "false"
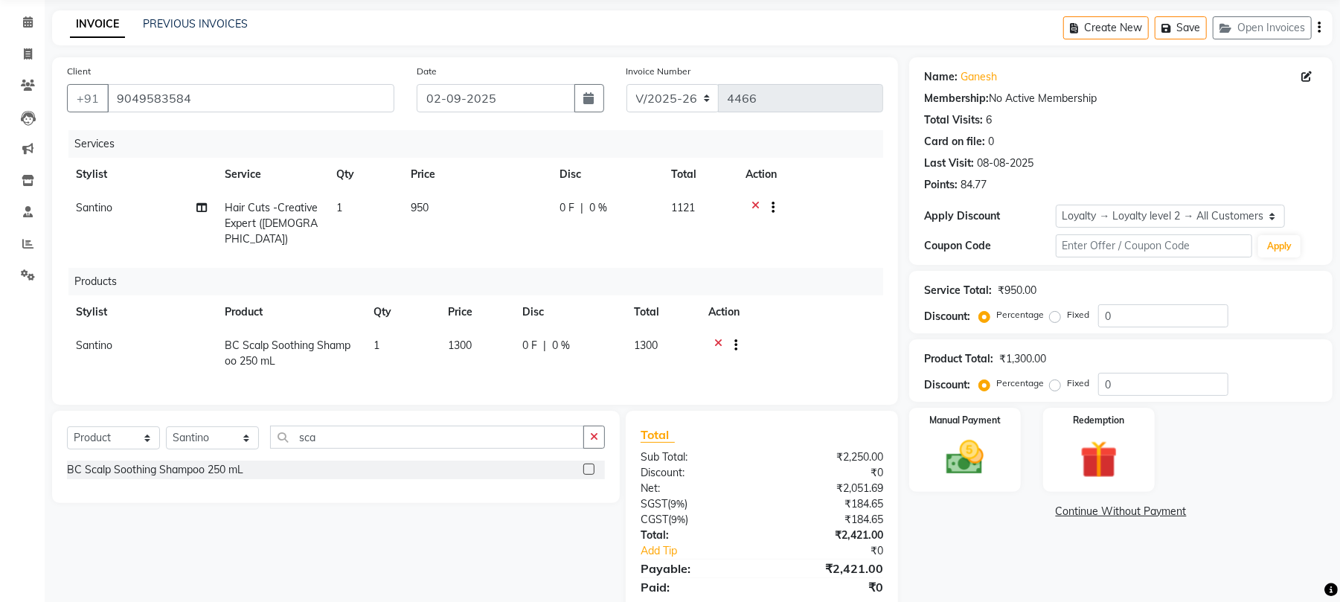
scroll to position [104, 0]
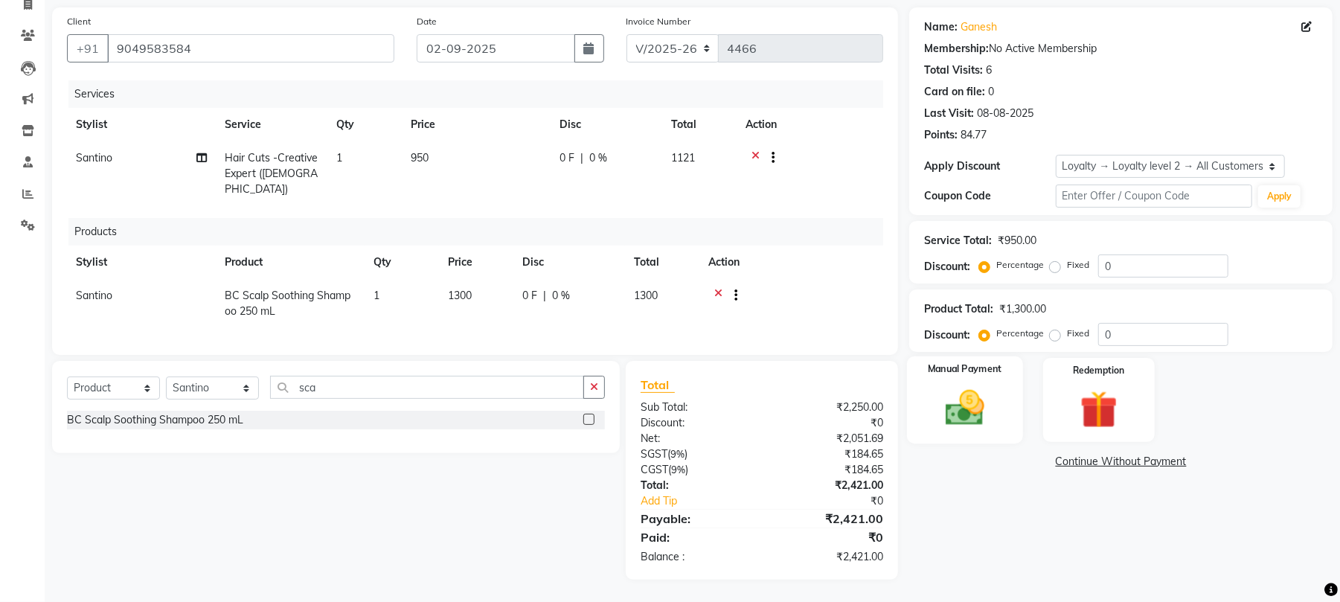
click at [961, 405] on img at bounding box center [965, 407] width 64 height 45
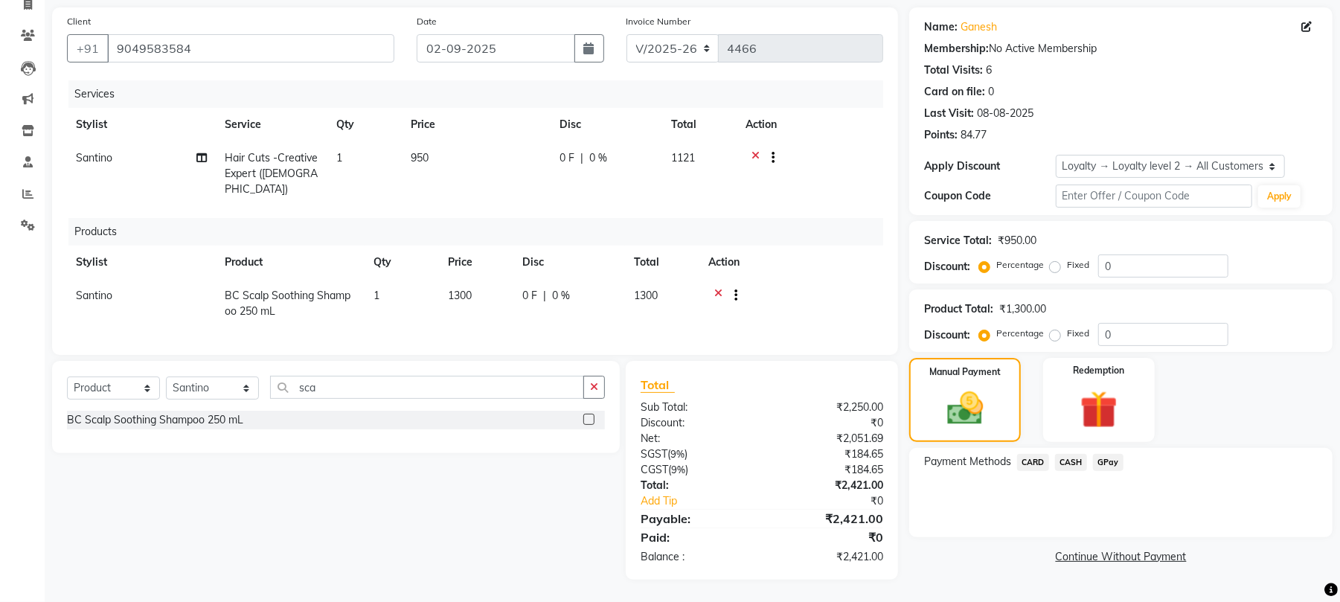
click at [435, 117] on th "Price" at bounding box center [476, 124] width 149 height 33
click at [455, 167] on td "950" at bounding box center [476, 173] width 149 height 65
select select "9137"
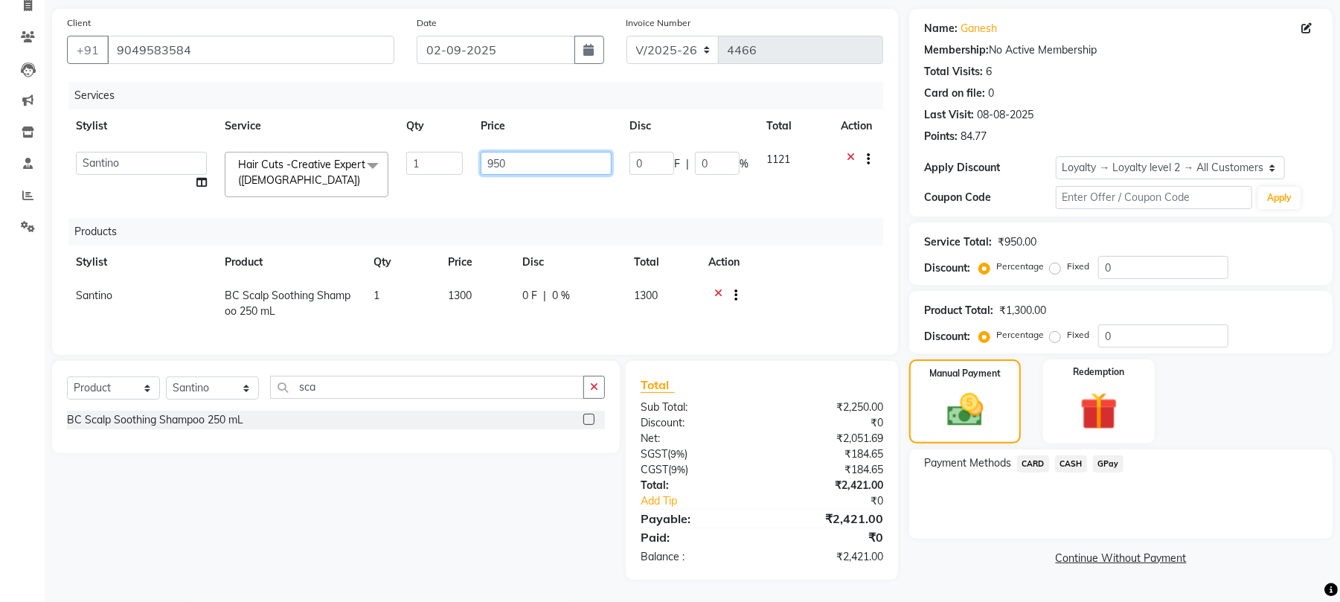
drag, startPoint x: 513, startPoint y: 164, endPoint x: 470, endPoint y: 162, distance: 43.2
click at [470, 162] on tr "8806278622 9822054562 Accounts IV Camp Adnan Alc 3 Alc Camp Office Anandita Ati…" at bounding box center [475, 174] width 816 height 63
type input "650"
click at [553, 123] on tr "Stylist Service Qty Price Disc Total Action" at bounding box center [475, 125] width 816 height 33
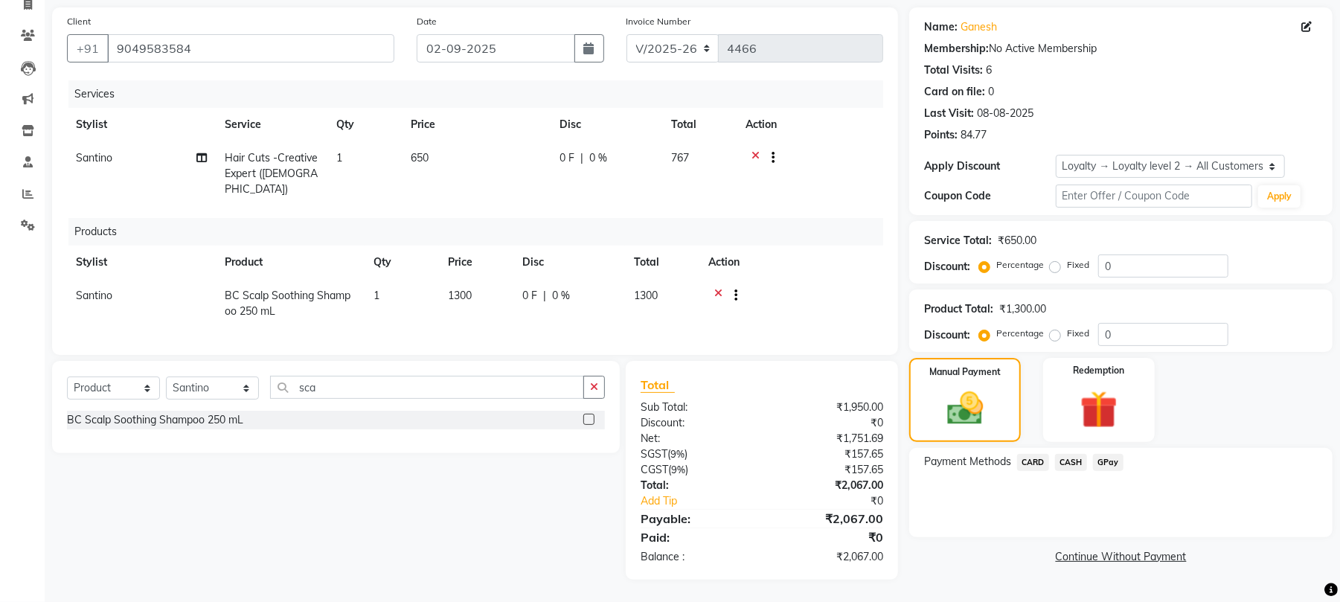
click at [1038, 462] on span "CARD" at bounding box center [1033, 462] width 32 height 17
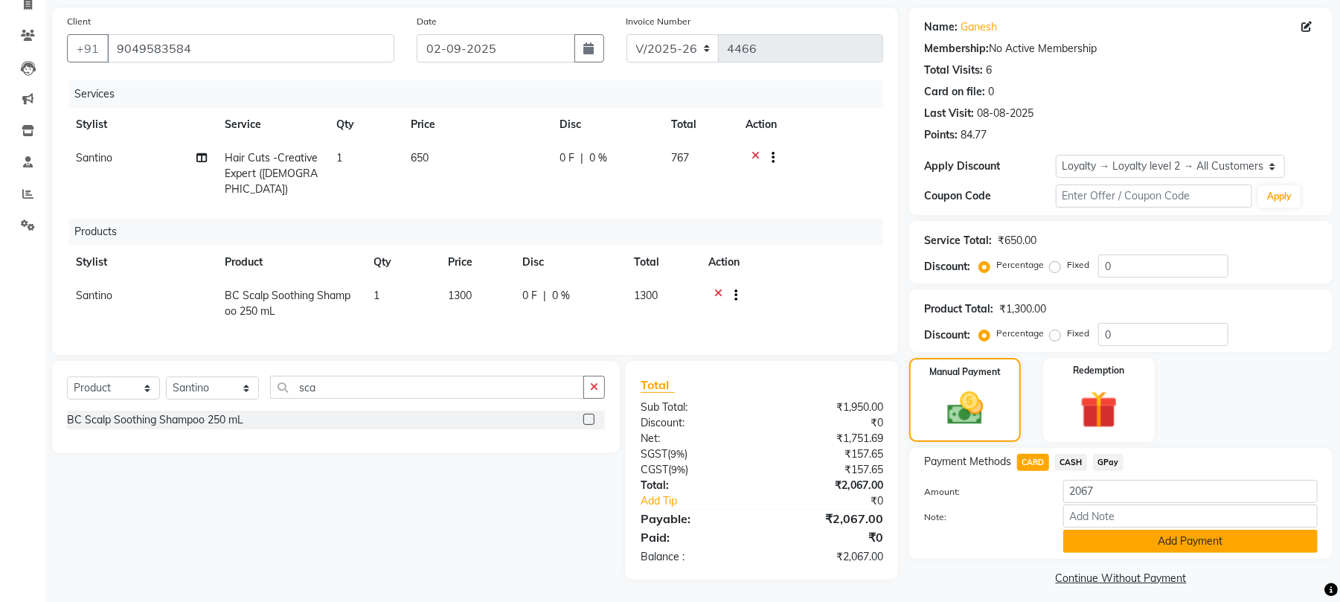
click at [1114, 546] on button "Add Payment" at bounding box center [1190, 541] width 254 height 23
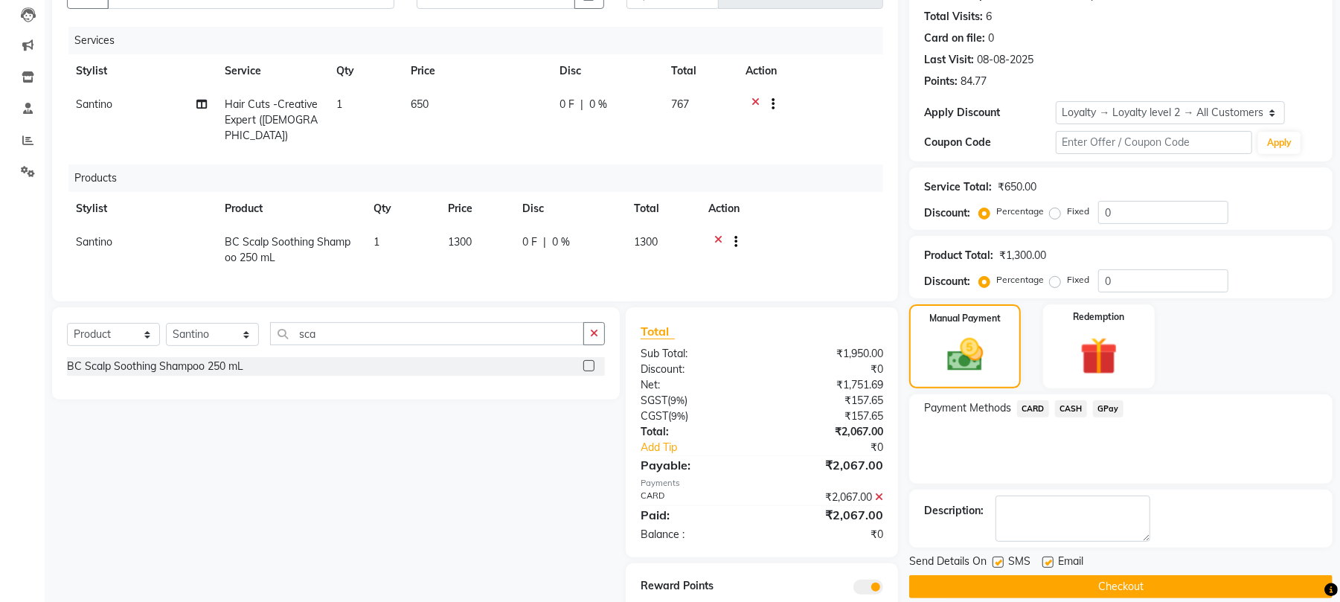
scroll to position [208, 0]
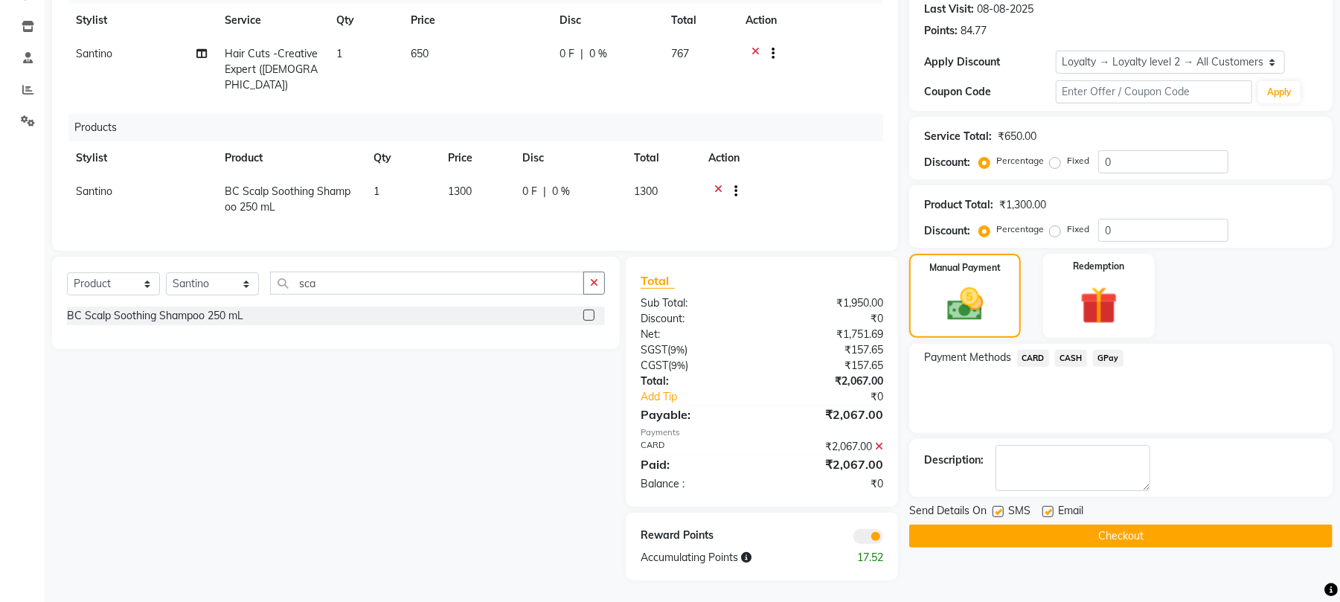
click at [1114, 546] on button "Checkout" at bounding box center [1120, 535] width 423 height 23
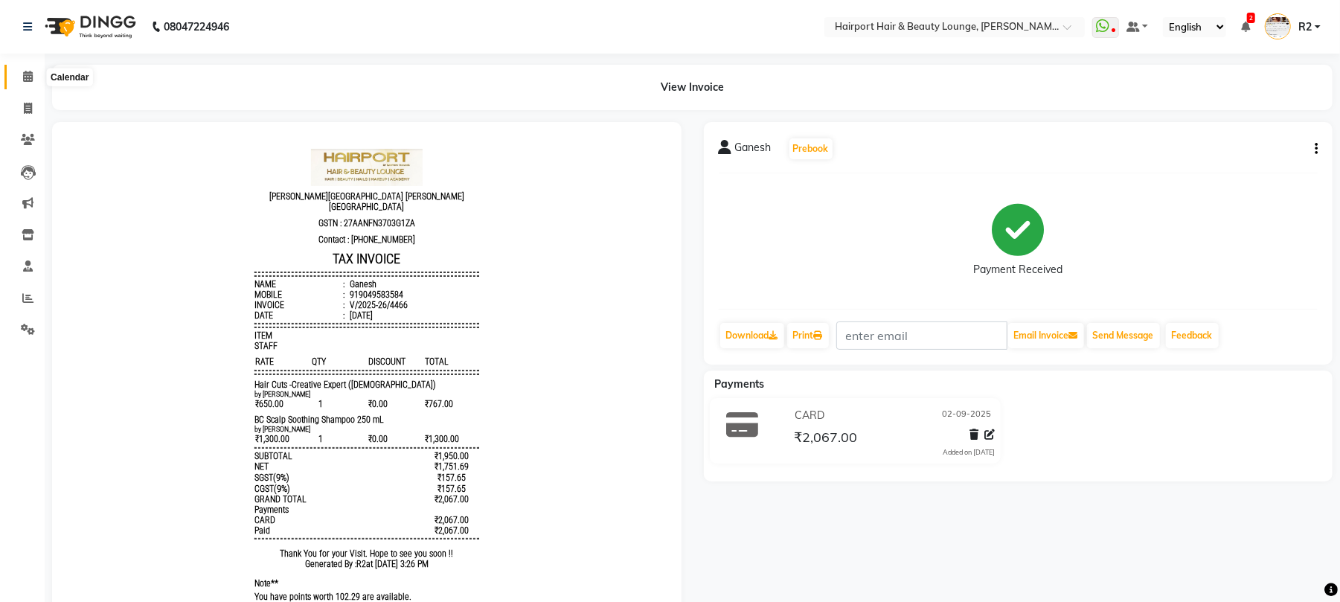
click at [19, 75] on span at bounding box center [28, 76] width 26 height 17
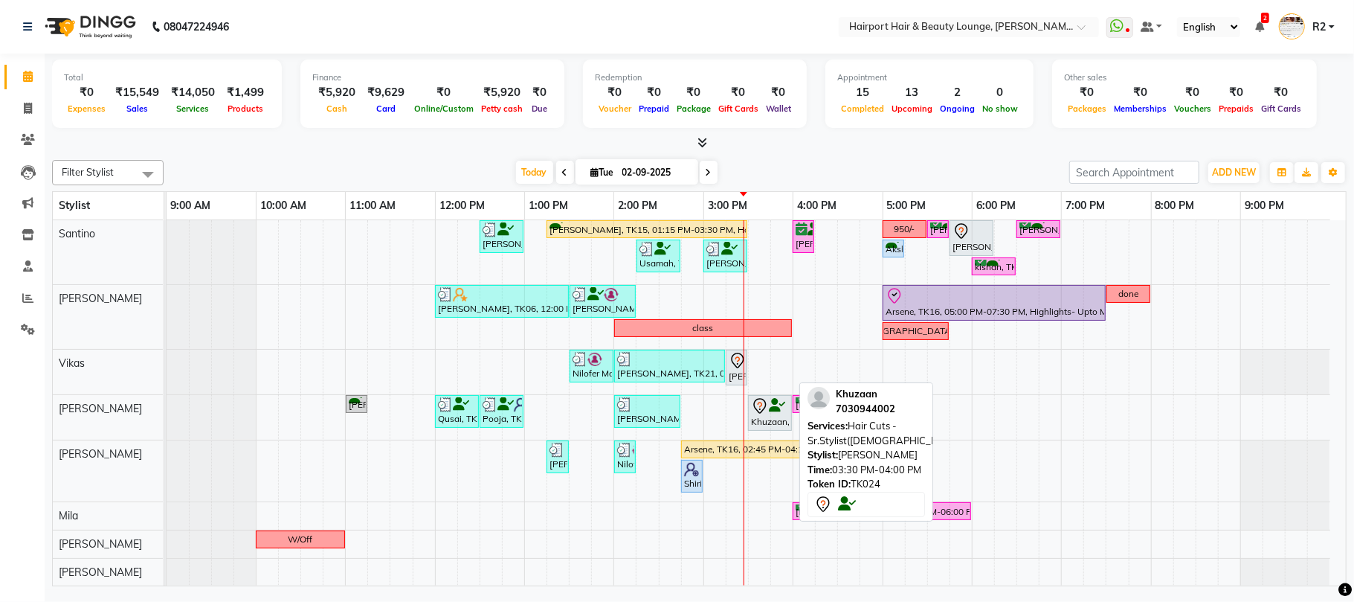
click at [771, 406] on icon at bounding box center [777, 405] width 16 height 1
select select "7"
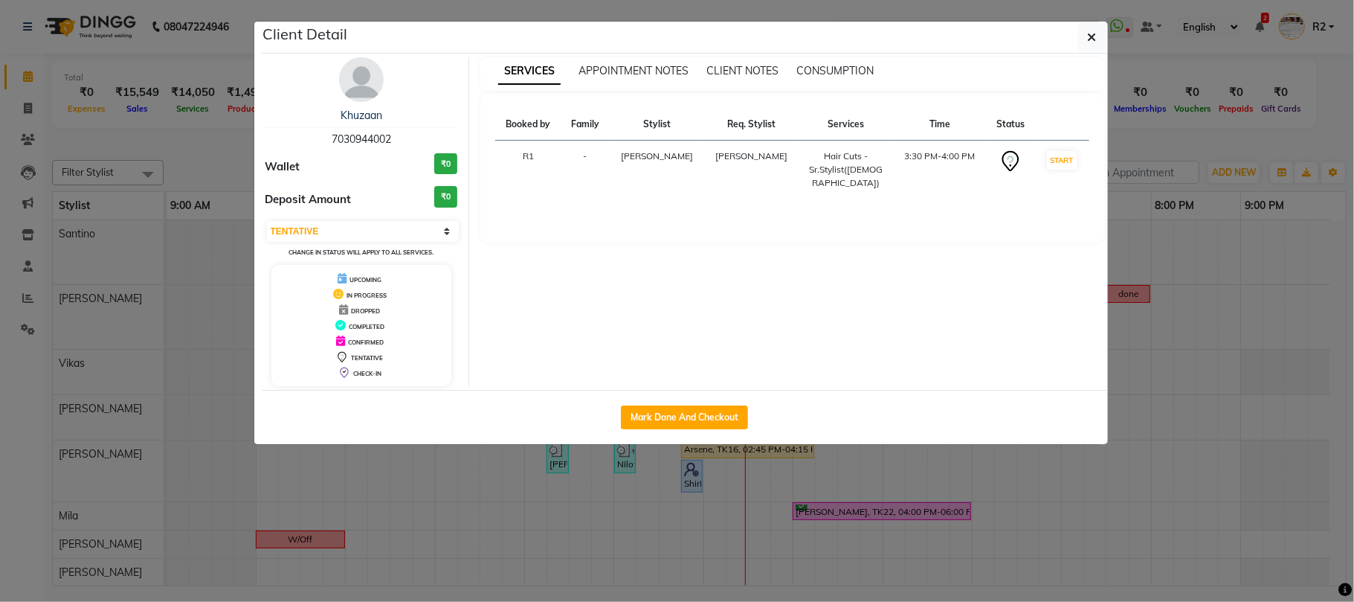
click at [661, 556] on ngb-modal-window "Client Detail Khuzaan 7030944002 Wallet ₹0 Deposit Amount ₹0 Select IN SERVICE …" at bounding box center [677, 301] width 1354 height 602
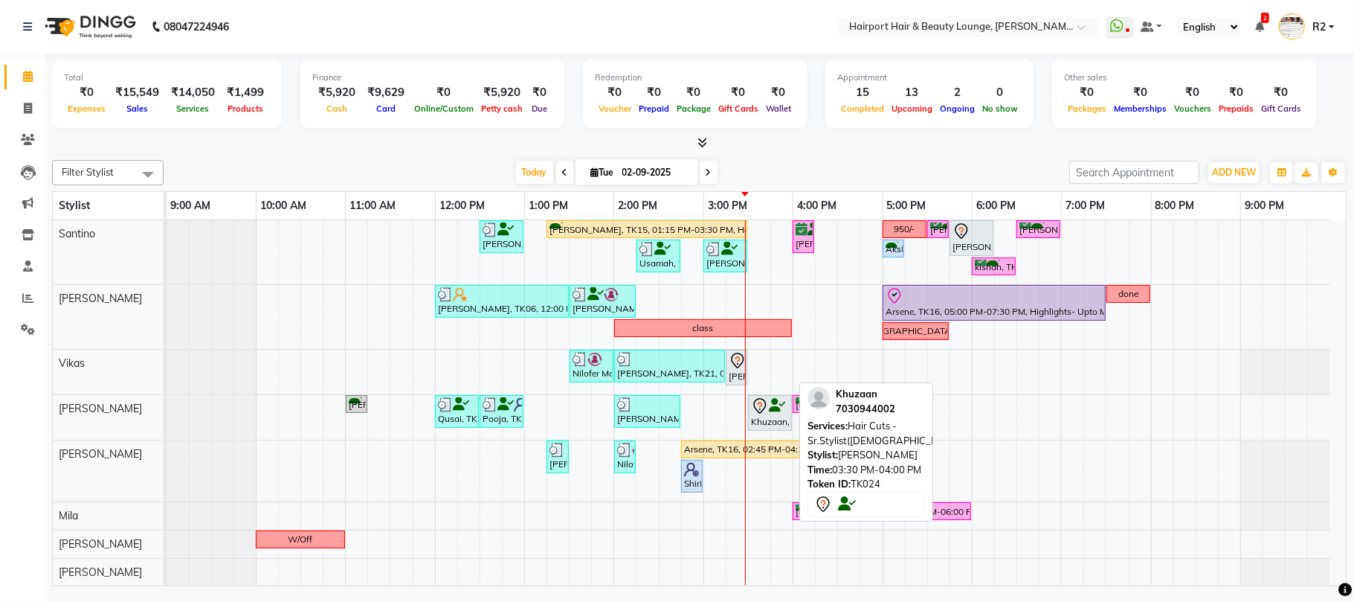
click at [774, 423] on div "Khuzaan, TK24, 03:30 PM-04:00 PM, Hair Cuts -Sr.Stylist(Male)" at bounding box center [770, 412] width 41 height 31
select select "7"
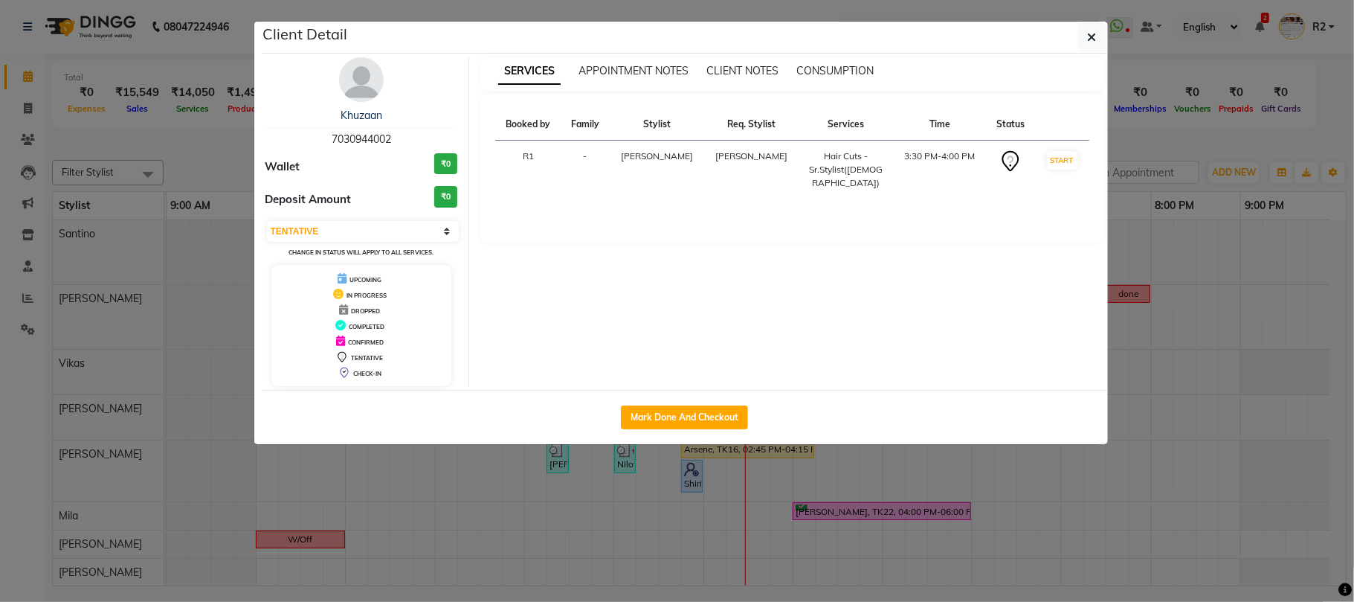
click at [790, 500] on ngb-modal-window "Client Detail Khuzaan 7030944002 Wallet ₹0 Deposit Amount ₹0 Select IN SERVICE …" at bounding box center [677, 301] width 1354 height 602
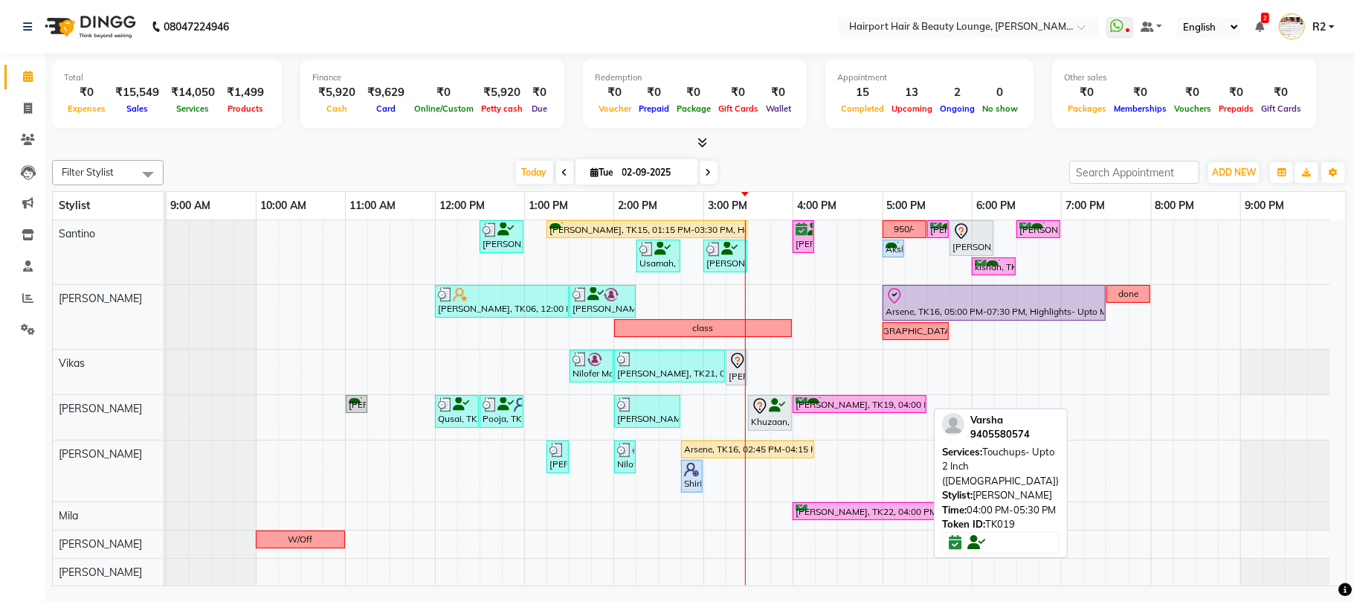
click at [813, 406] on div "Varsha, TK19, 04:00 PM-05:30 PM, Touchups- Upto 2 Inch (Female)" at bounding box center [859, 404] width 131 height 14
select select "6"
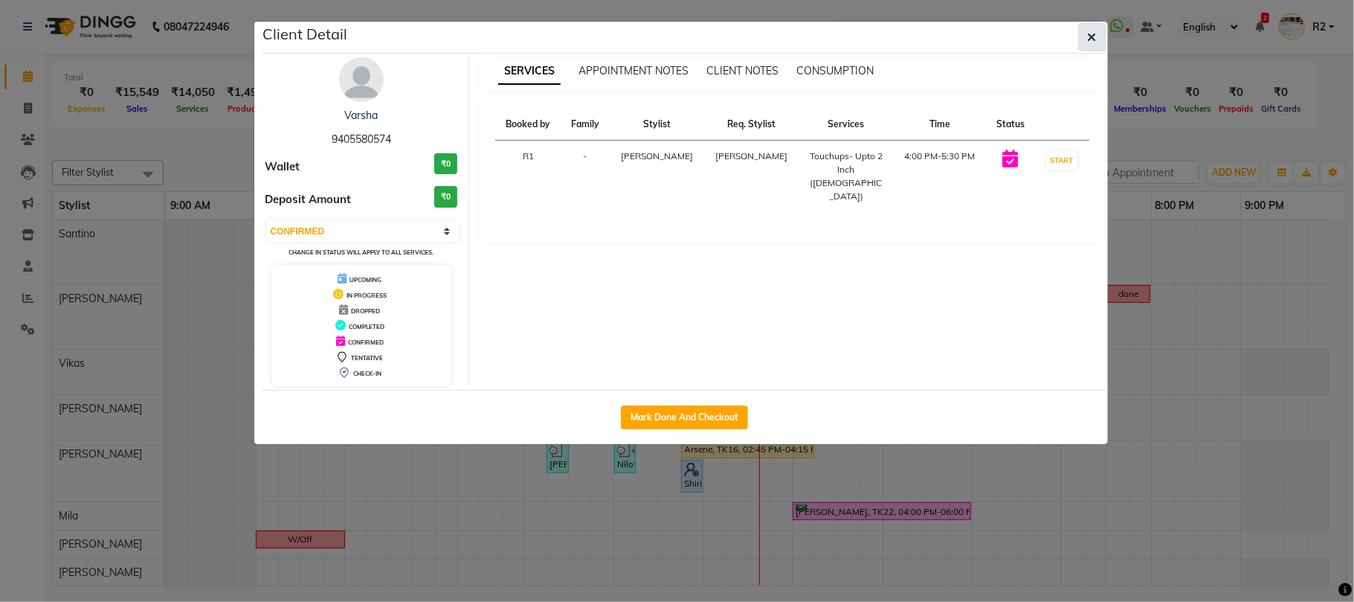
click at [1090, 42] on icon "button" at bounding box center [1092, 37] width 9 height 12
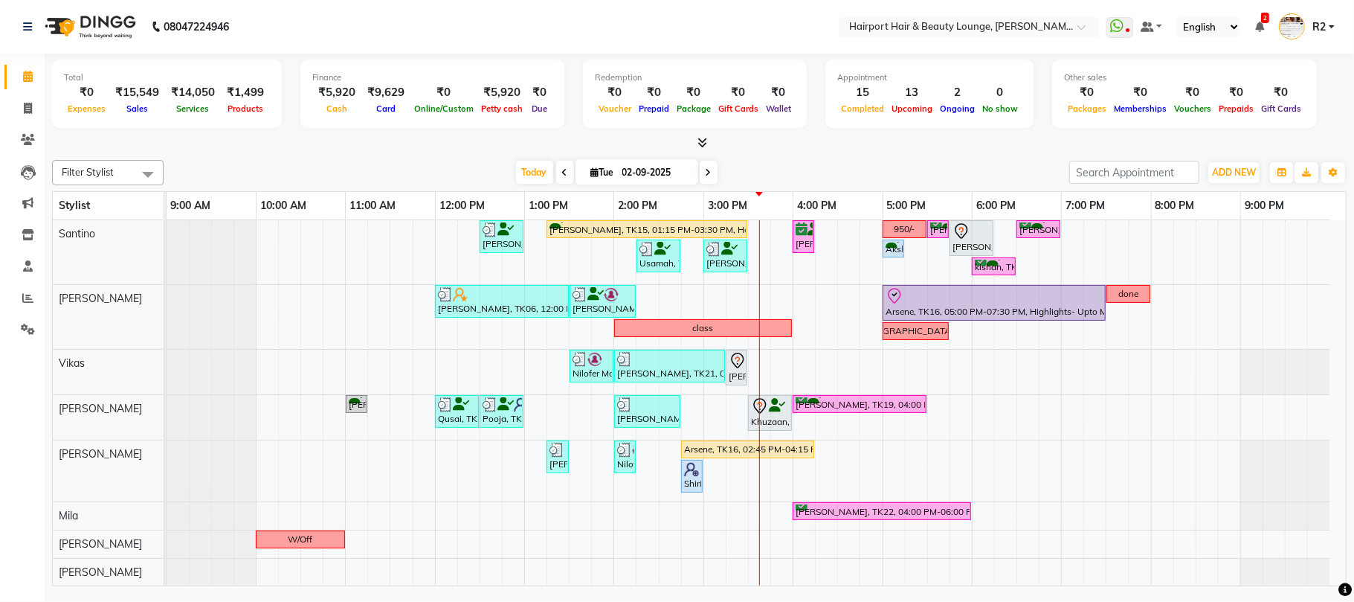
click at [709, 173] on span at bounding box center [709, 172] width 18 height 23
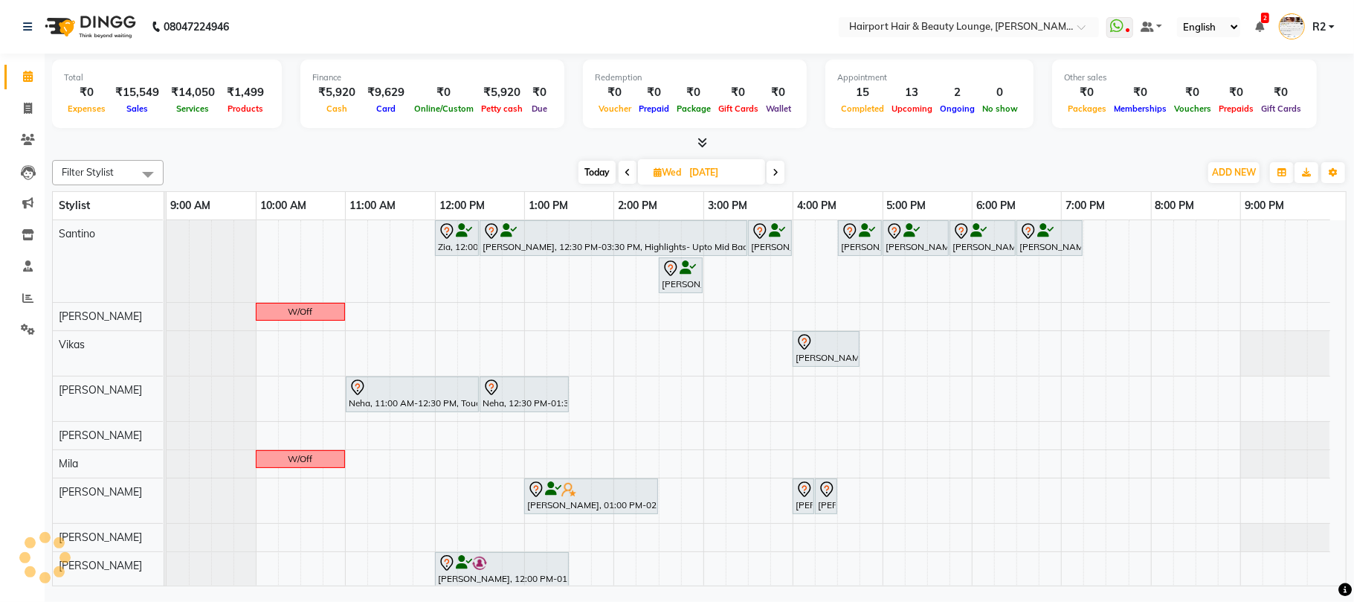
click at [783, 174] on span at bounding box center [776, 172] width 18 height 23
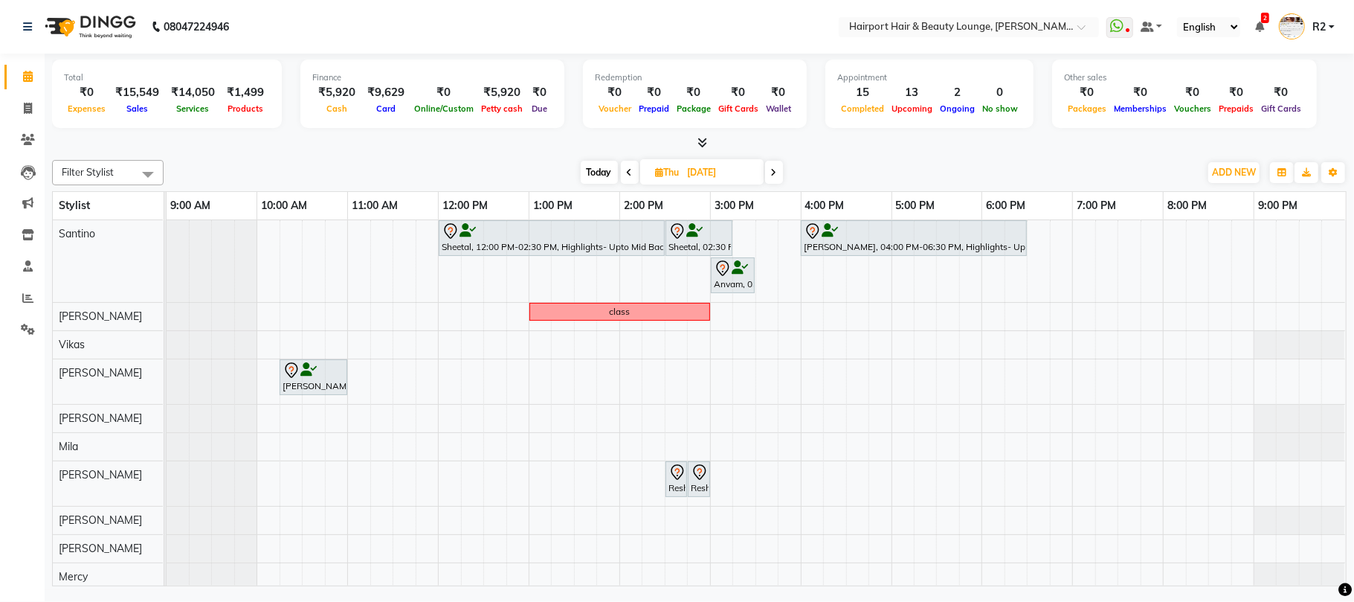
click at [790, 176] on div "Today Thu 04-09-2025" at bounding box center [681, 172] width 1021 height 22
click at [781, 176] on span at bounding box center [774, 172] width 18 height 23
type input "05-09-2025"
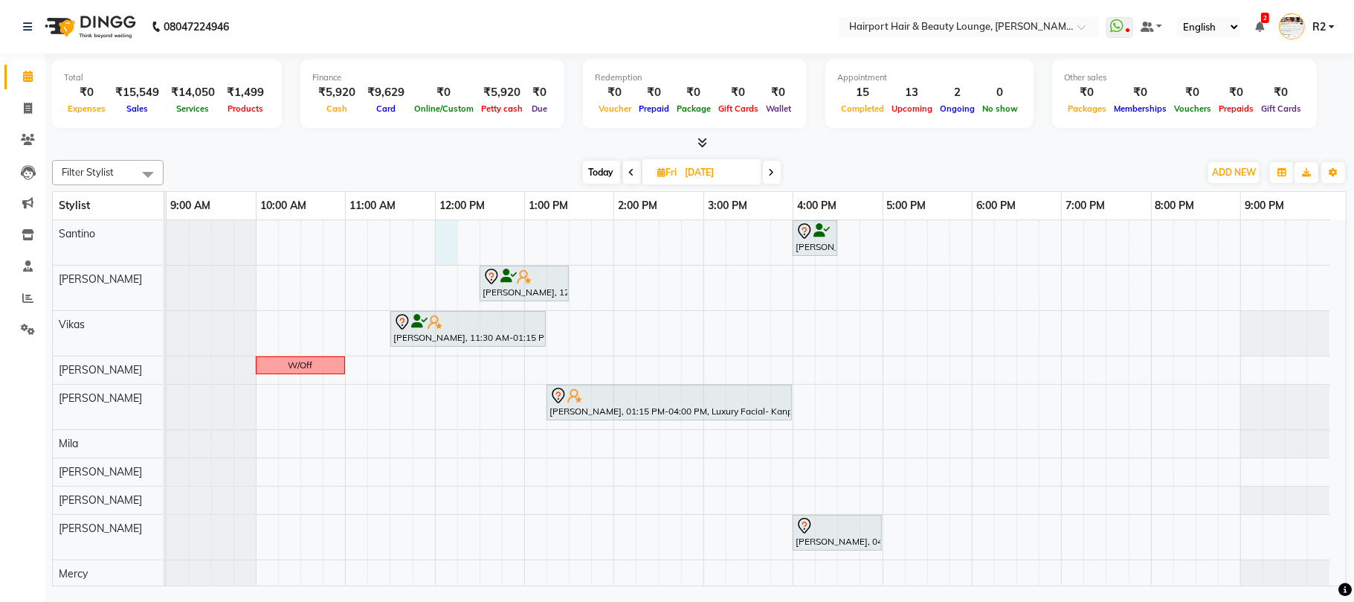
click at [443, 230] on div "Pratik, 04:00 PM-04:30 PM, Hair Cuts -Creative Expert (Male) Yogita, 12:30 PM-0…" at bounding box center [757, 418] width 1180 height 396
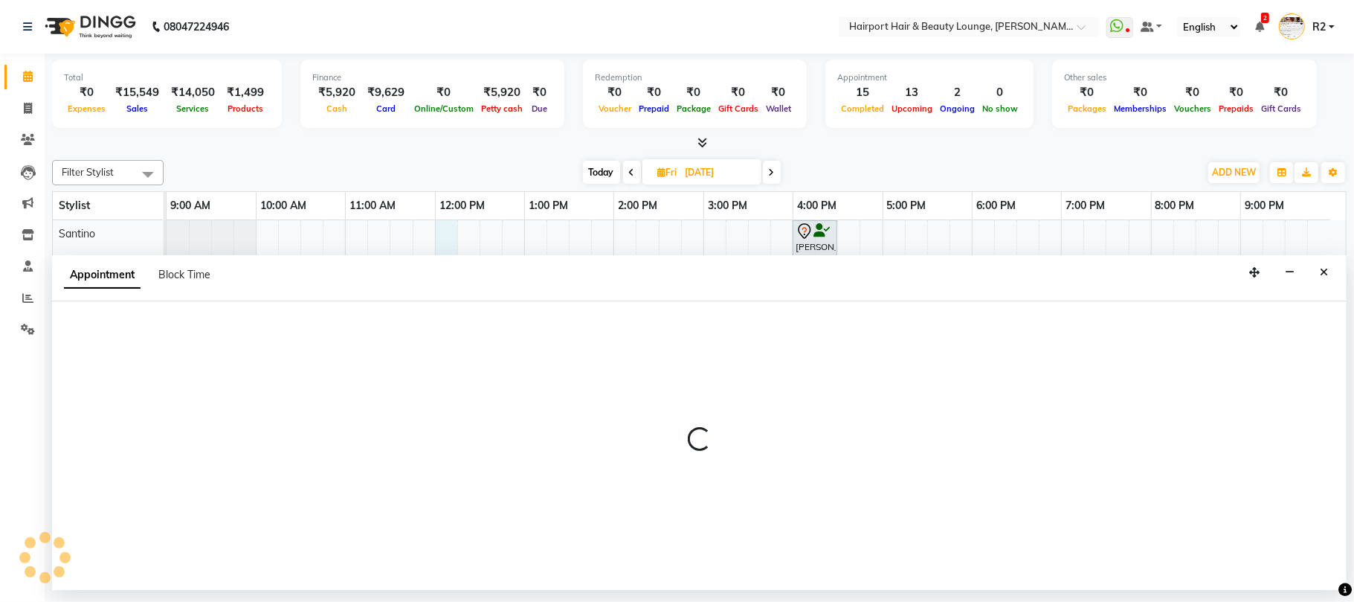
select select "9137"
select select "tentative"
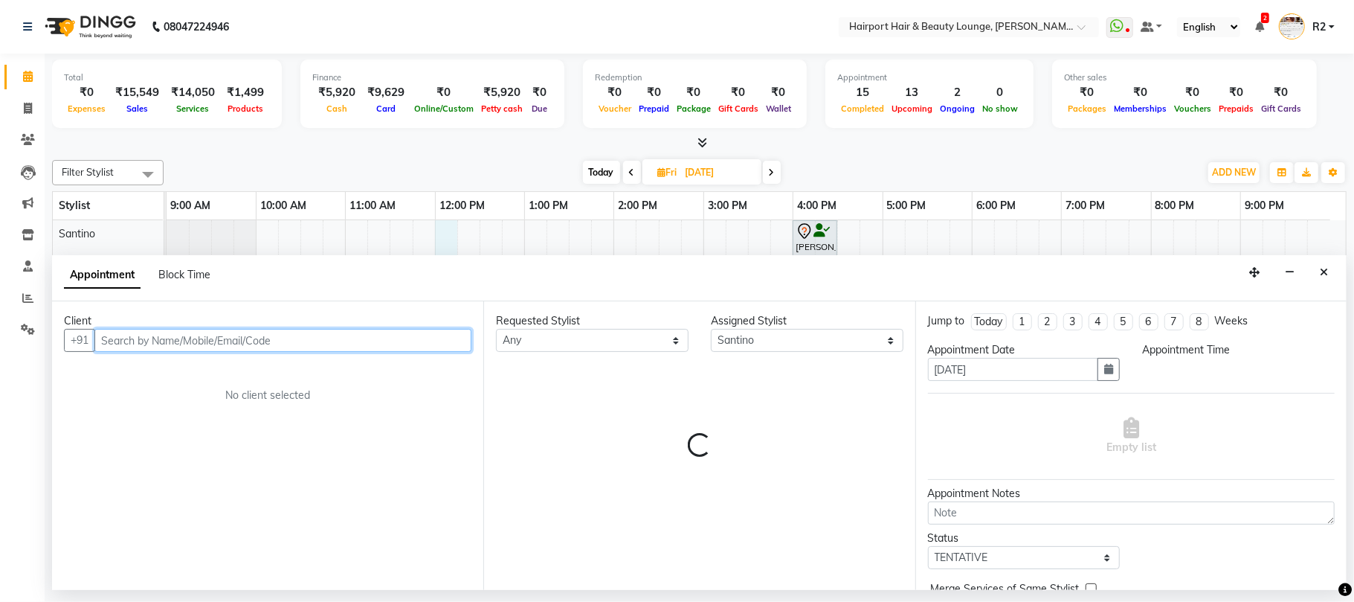
select select "720"
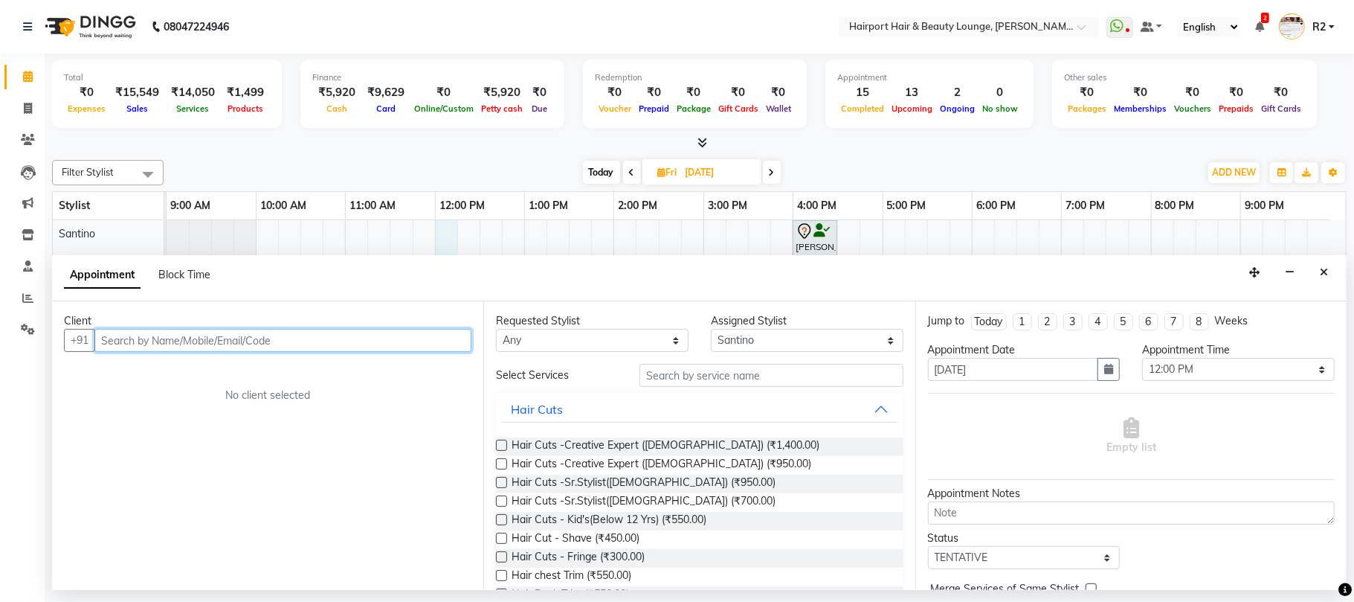
click at [117, 330] on input "text" at bounding box center [282, 340] width 377 height 23
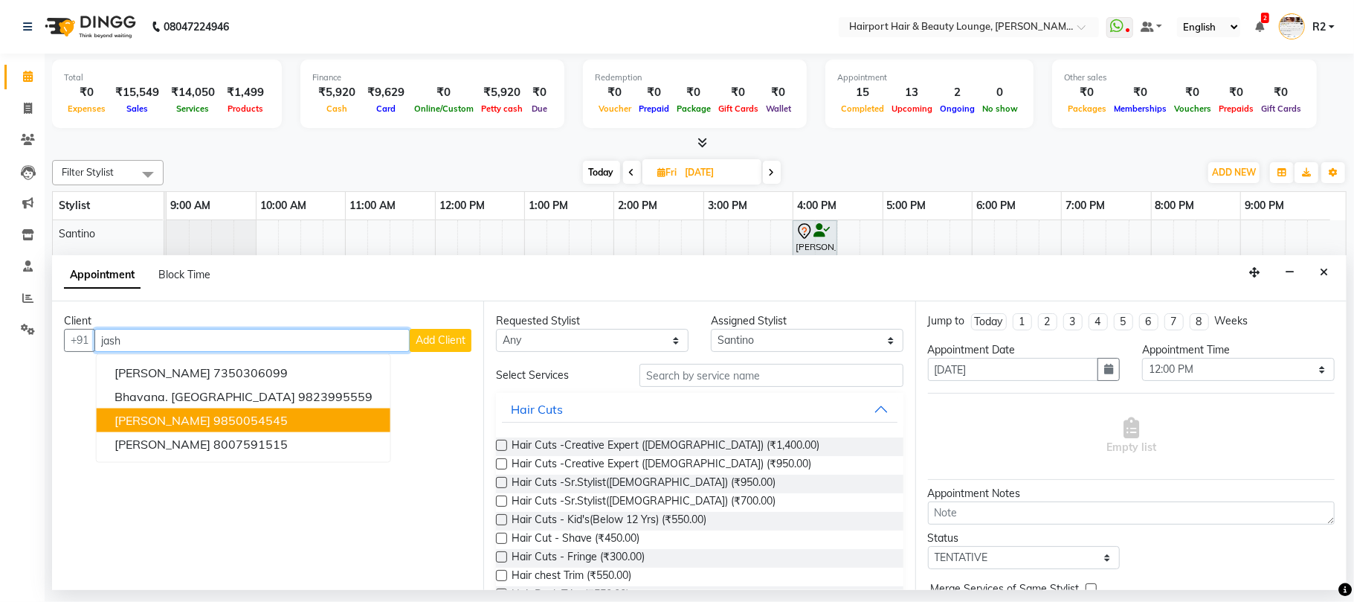
click at [269, 429] on button "Jashank Bhandari 9850054545" at bounding box center [244, 420] width 294 height 24
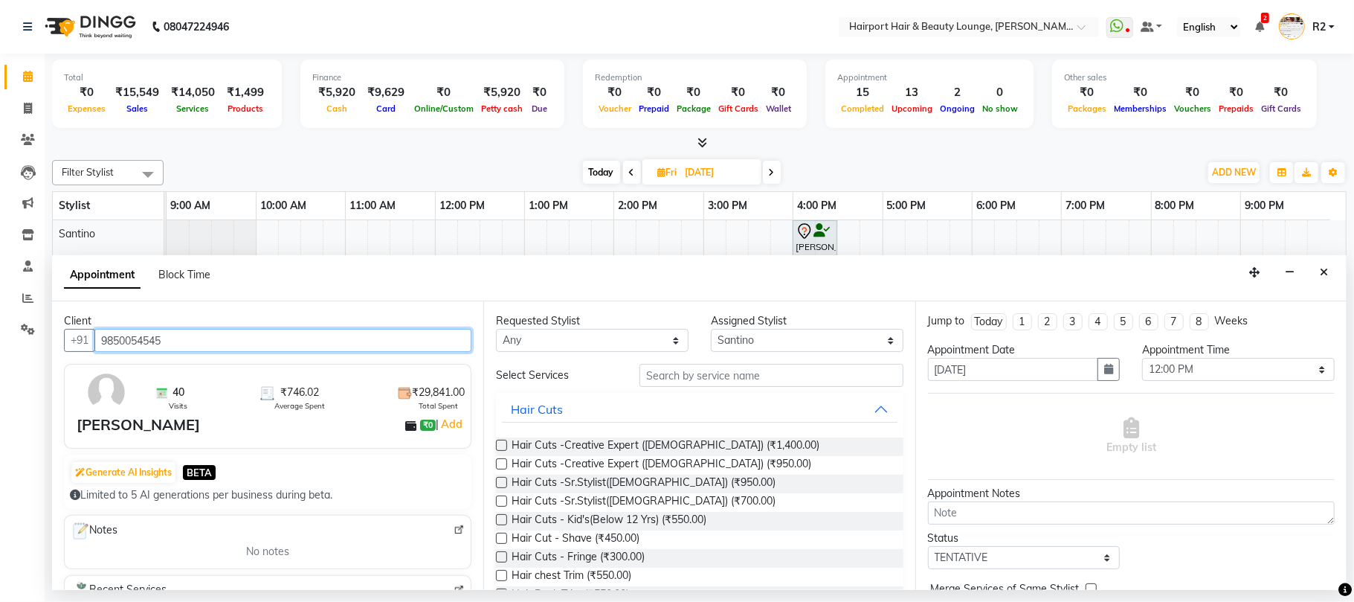
type input "9850054545"
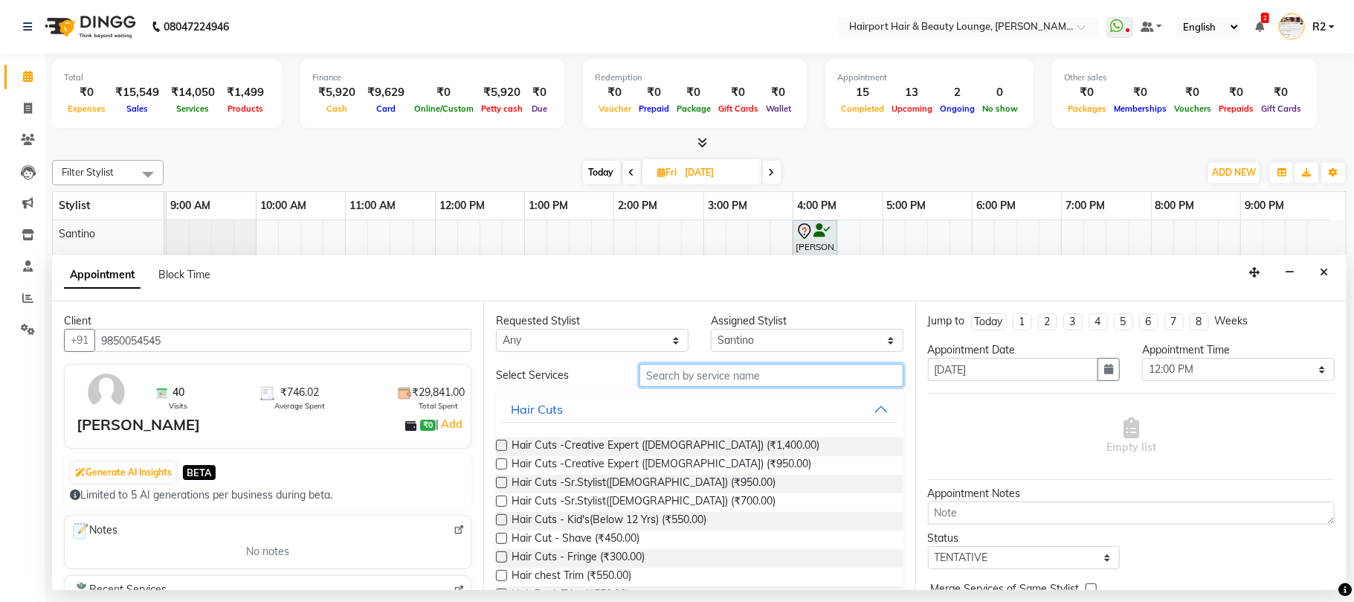
click at [789, 382] on input "text" at bounding box center [772, 375] width 264 height 23
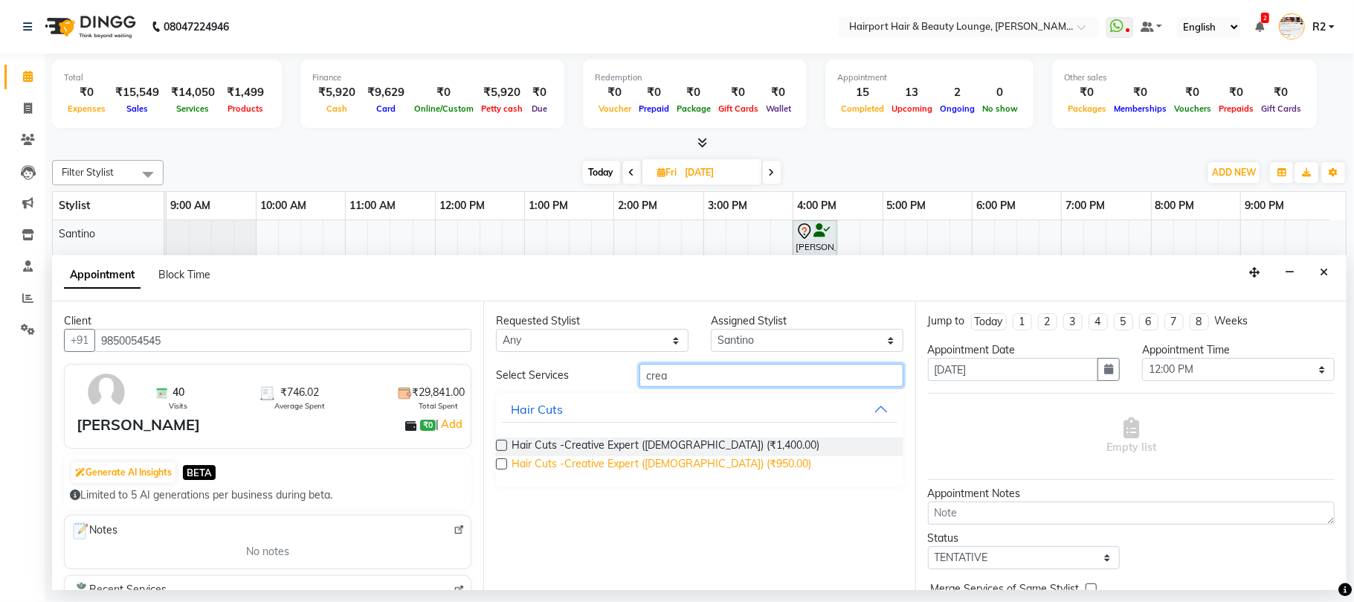
type input "crea"
click at [665, 465] on span "Hair Cuts -Creative Expert (Male) (₹950.00)" at bounding box center [662, 465] width 300 height 19
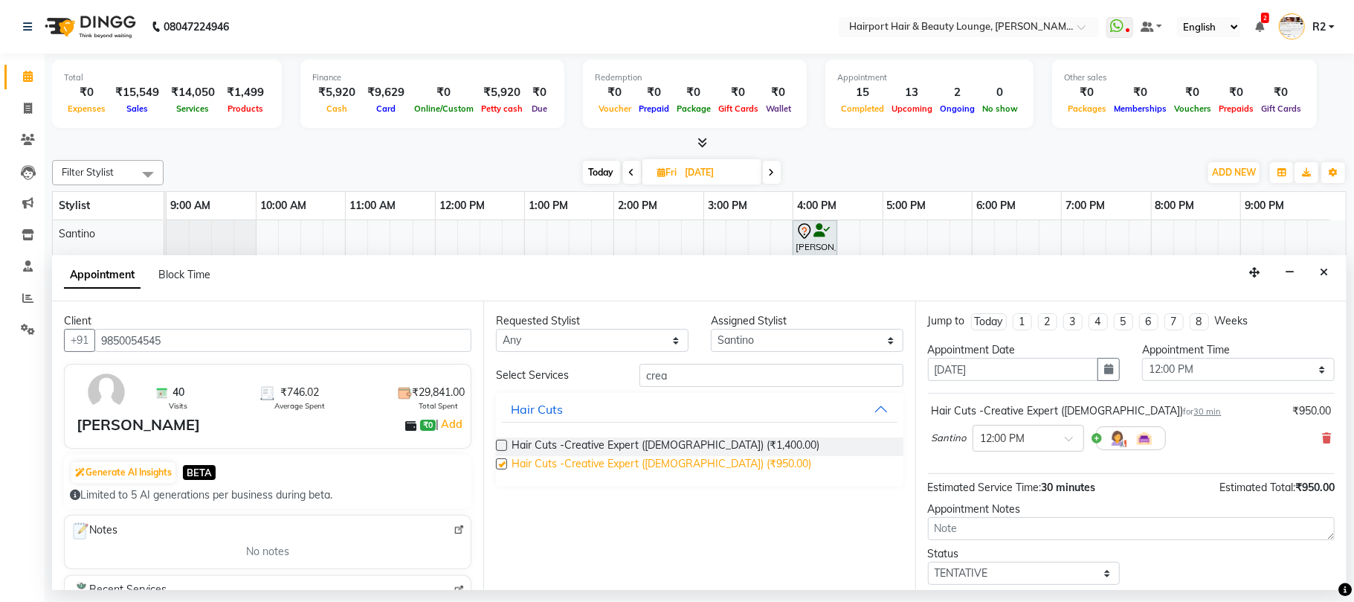
checkbox input "false"
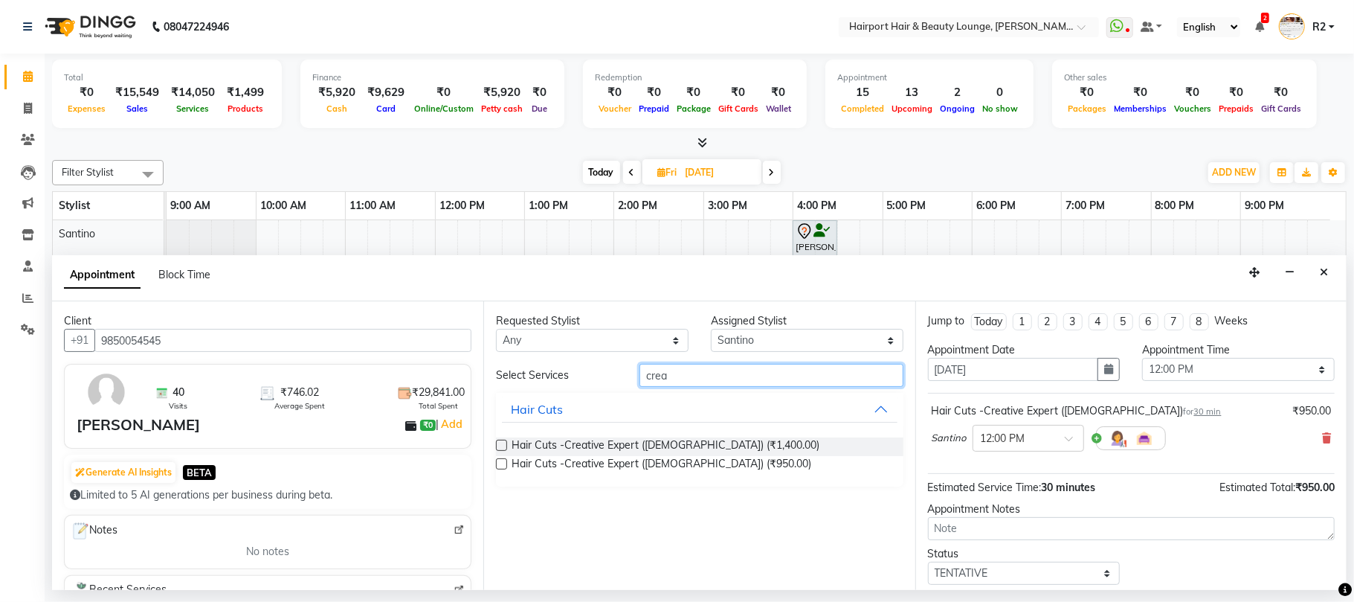
drag, startPoint x: 672, startPoint y: 381, endPoint x: 547, endPoint y: 384, distance: 125.0
click at [547, 384] on div "Select Services crea" at bounding box center [699, 375] width 429 height 23
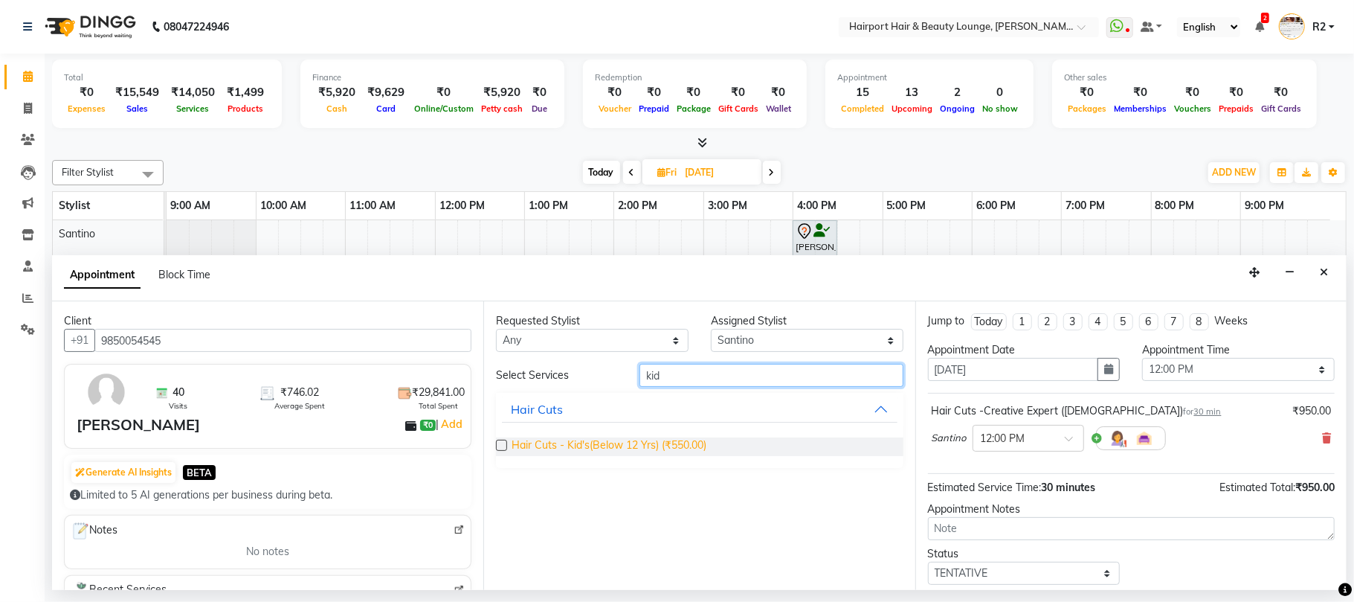
type input "kid"
click at [573, 449] on span "Hair Cuts - Kid's(Below 12 Yrs) (₹550.00)" at bounding box center [609, 446] width 195 height 19
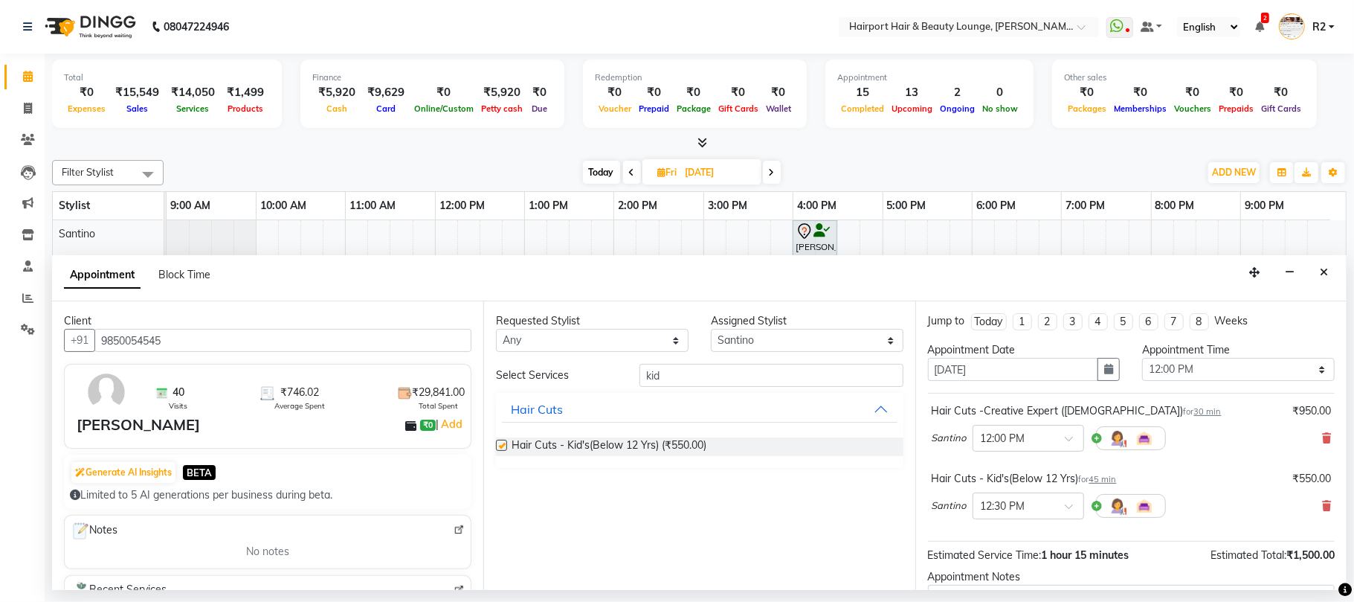
checkbox input "false"
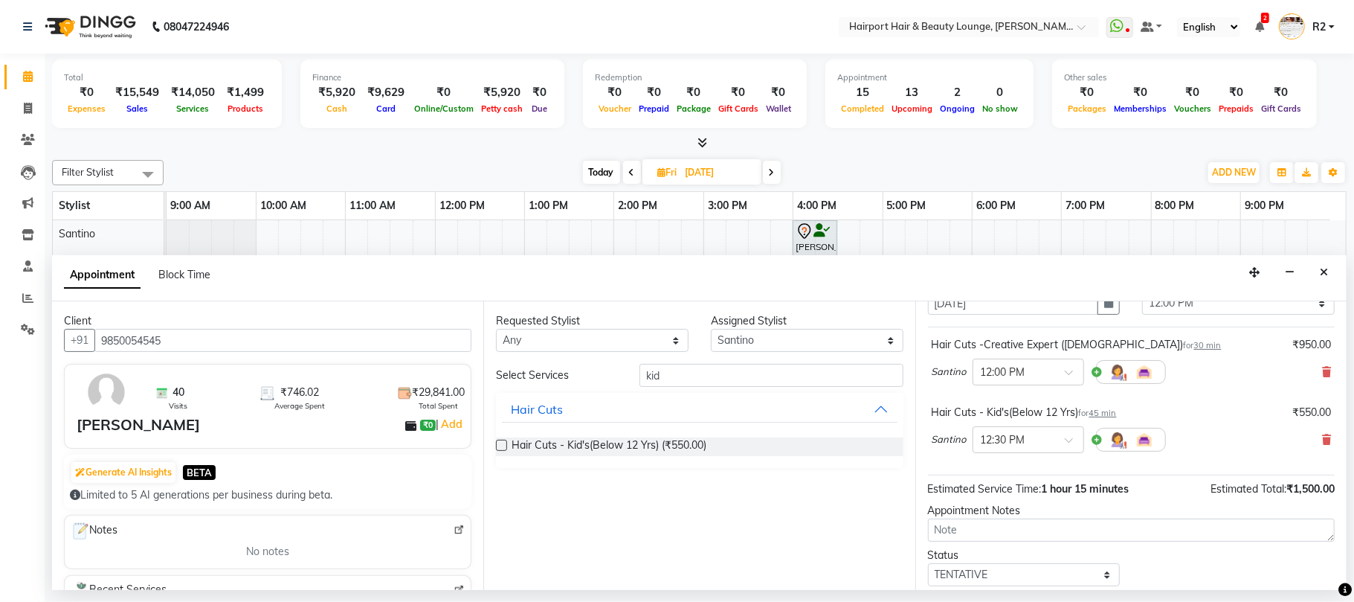
scroll to position [158, 0]
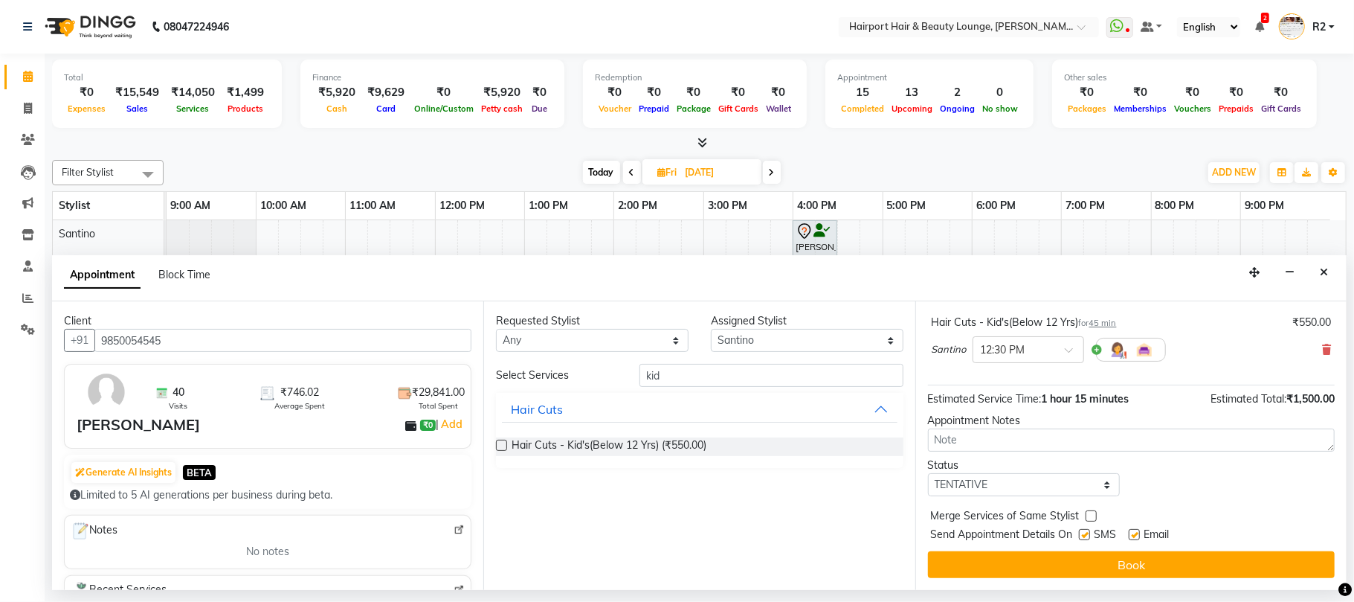
click at [1280, 586] on div "Jump to Today 1 2 3 4 5 6 7 8 Weeks Appointment Date 05-09-2025 Appointment Tim…" at bounding box center [1131, 445] width 431 height 289
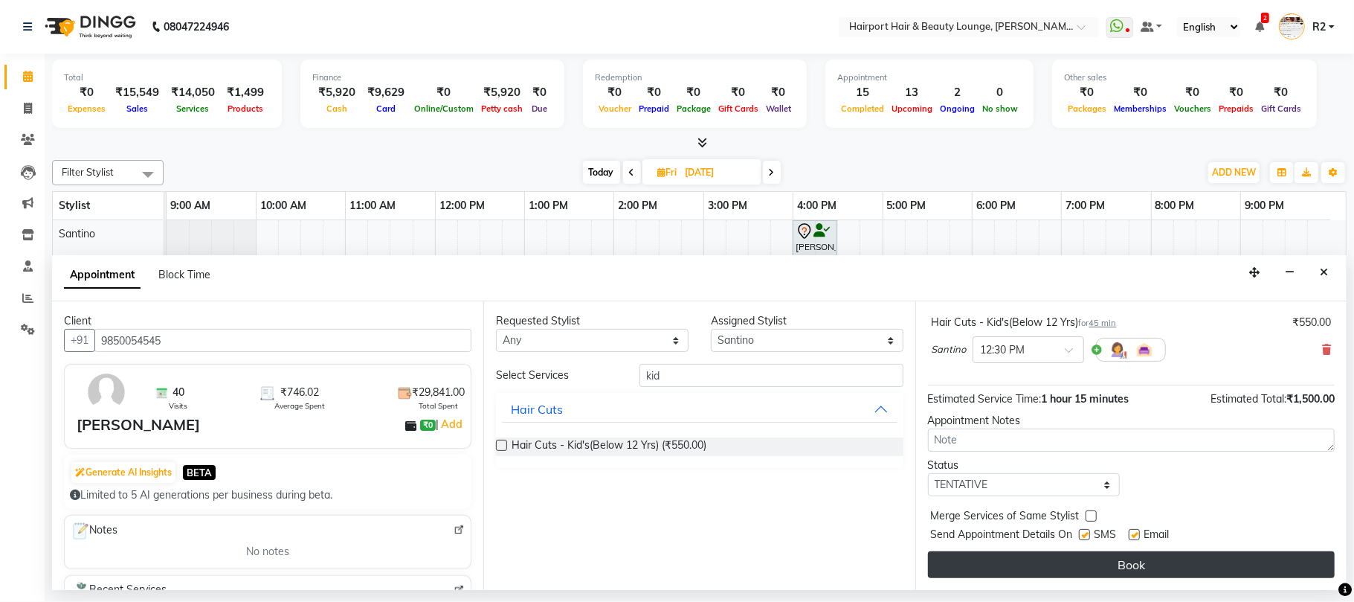
click at [1276, 561] on button "Book" at bounding box center [1131, 564] width 407 height 27
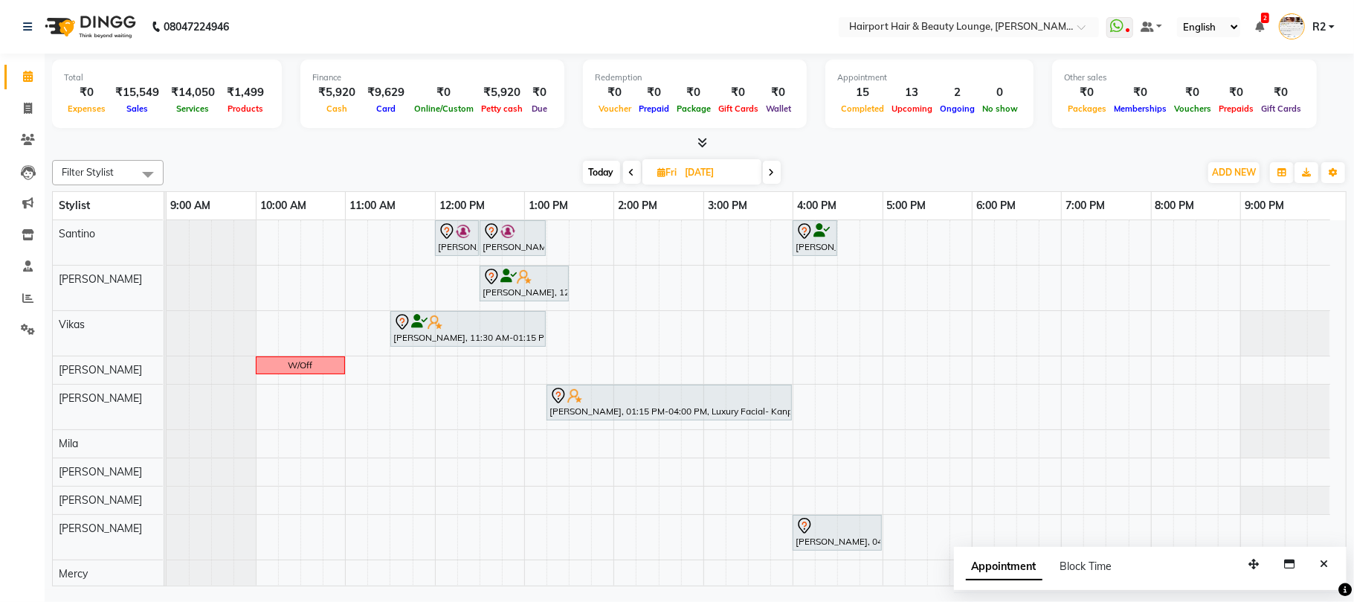
click at [607, 164] on span "Today" at bounding box center [601, 172] width 37 height 23
type input "02-09-2025"
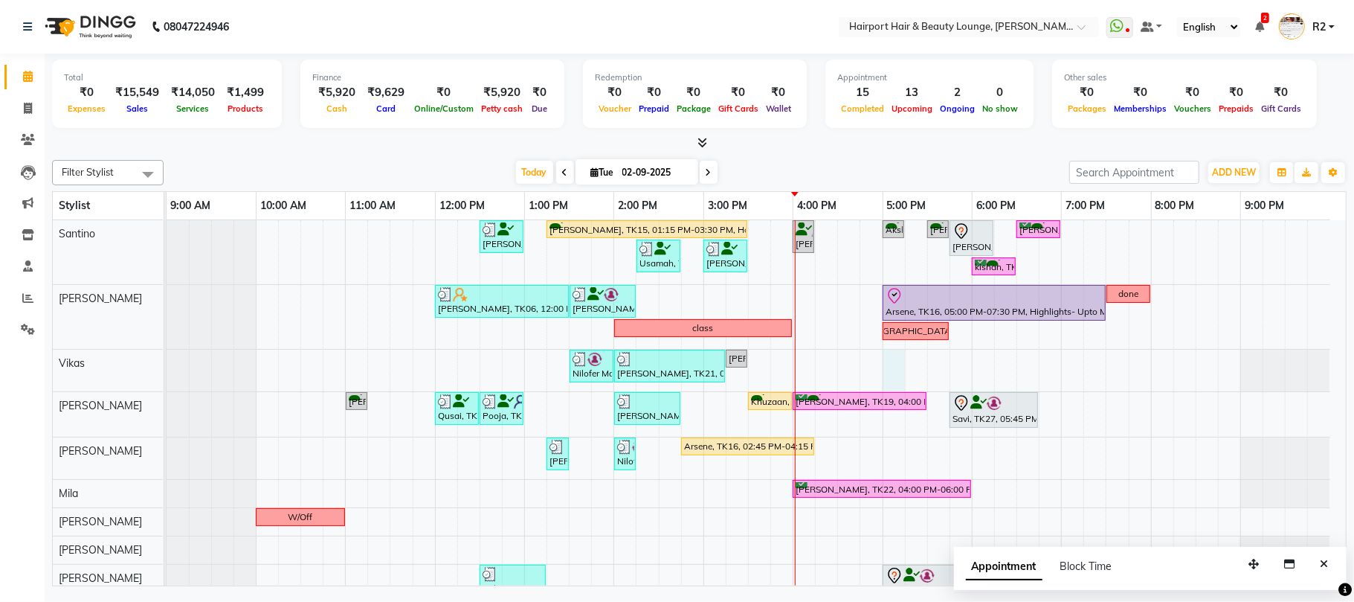
click at [887, 370] on div "Sanjan Modi, TK13, 12:30 PM-01:00 PM, Hair Cuts -Creative Expert (Male) SHILPI …" at bounding box center [757, 450] width 1180 height 460
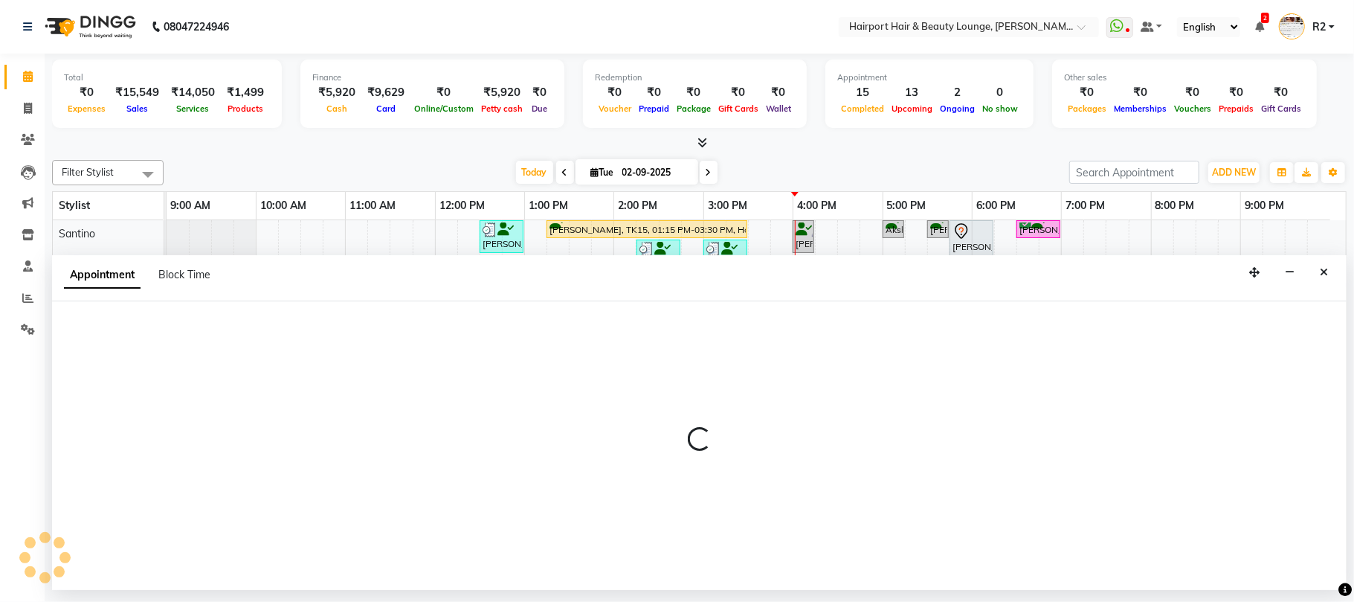
select select "70550"
select select "tentative"
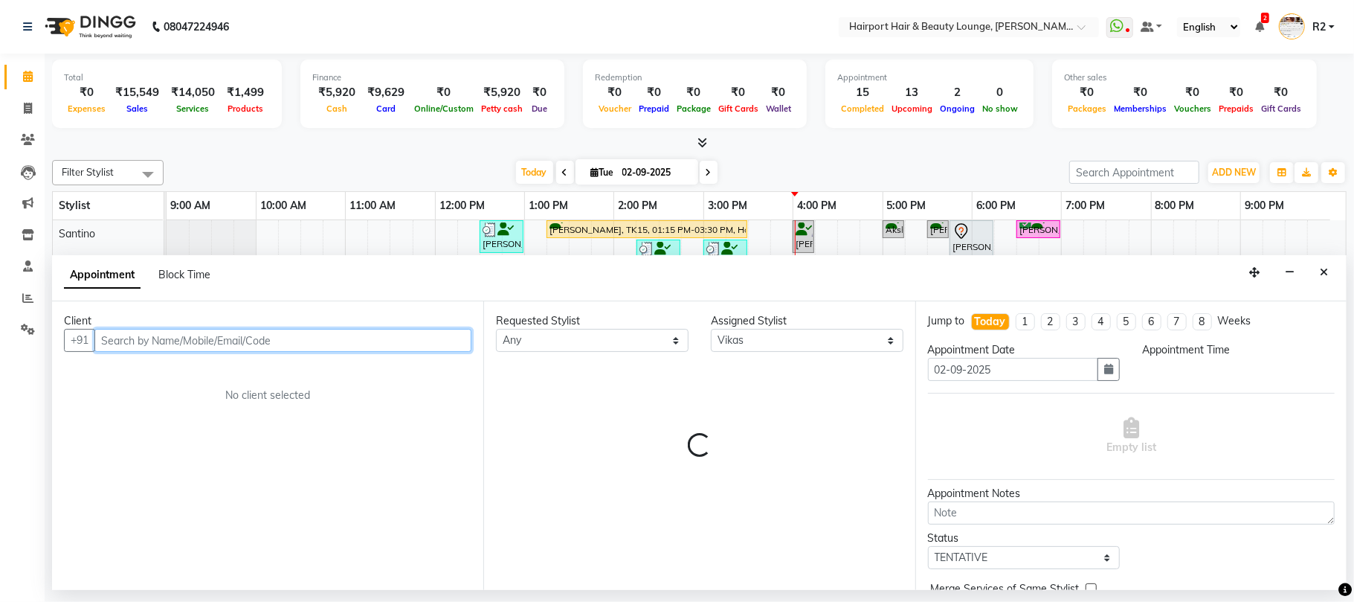
select select "1020"
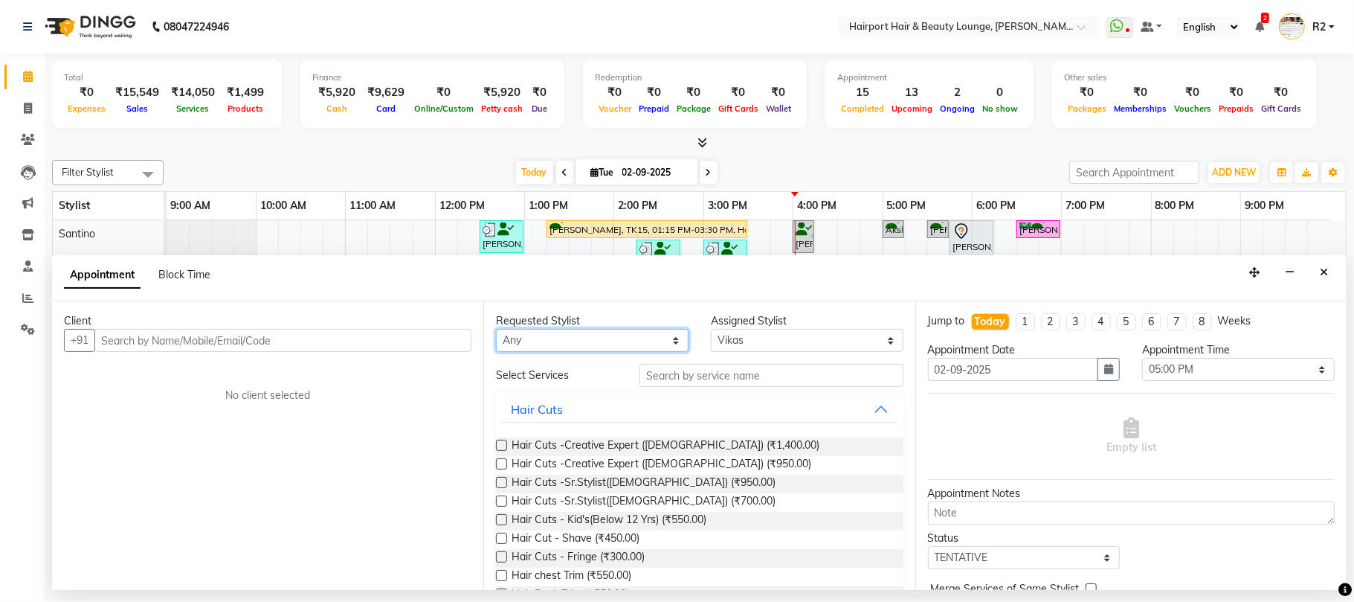
click at [539, 344] on select "Any Adnan Anandita Atish Binita Elizabeth Genevieve Maggie Mercy Mila Santino V…" at bounding box center [592, 340] width 193 height 23
select select "70550"
click at [496, 330] on select "Any Adnan Anandita Atish Binita Elizabeth Genevieve Maggie Mercy Mila Santino V…" at bounding box center [592, 340] width 193 height 23
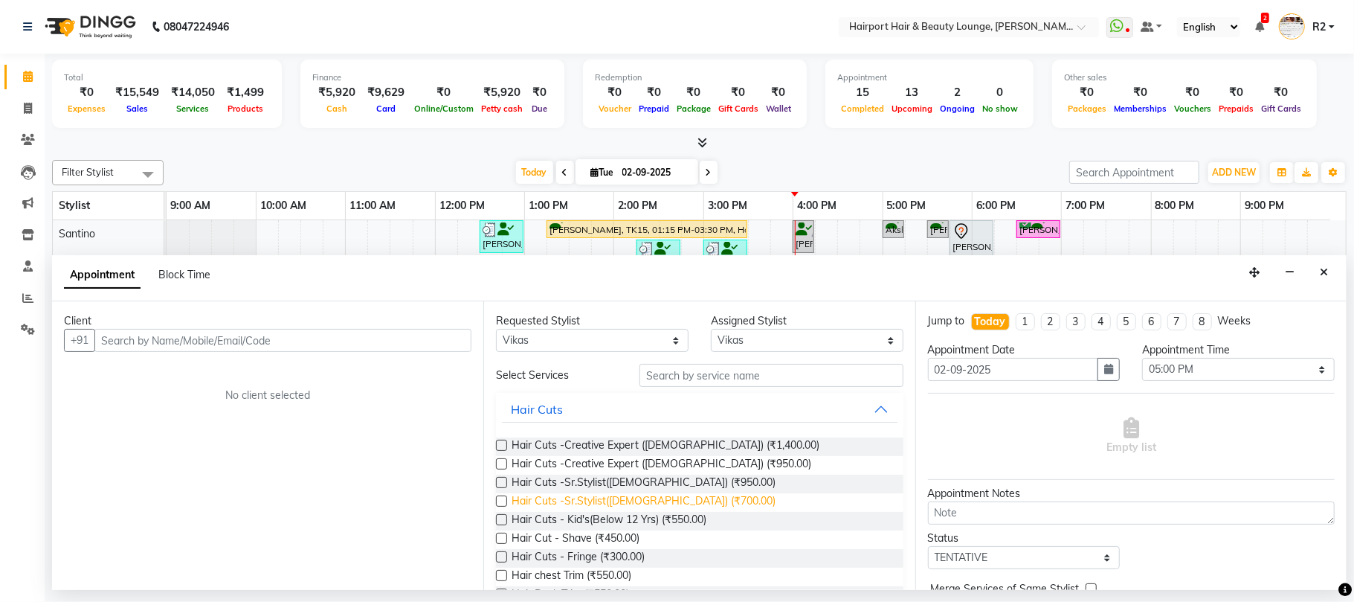
click at [673, 504] on span "Hair Cuts -Sr.Stylist(Male) (₹700.00)" at bounding box center [644, 502] width 264 height 19
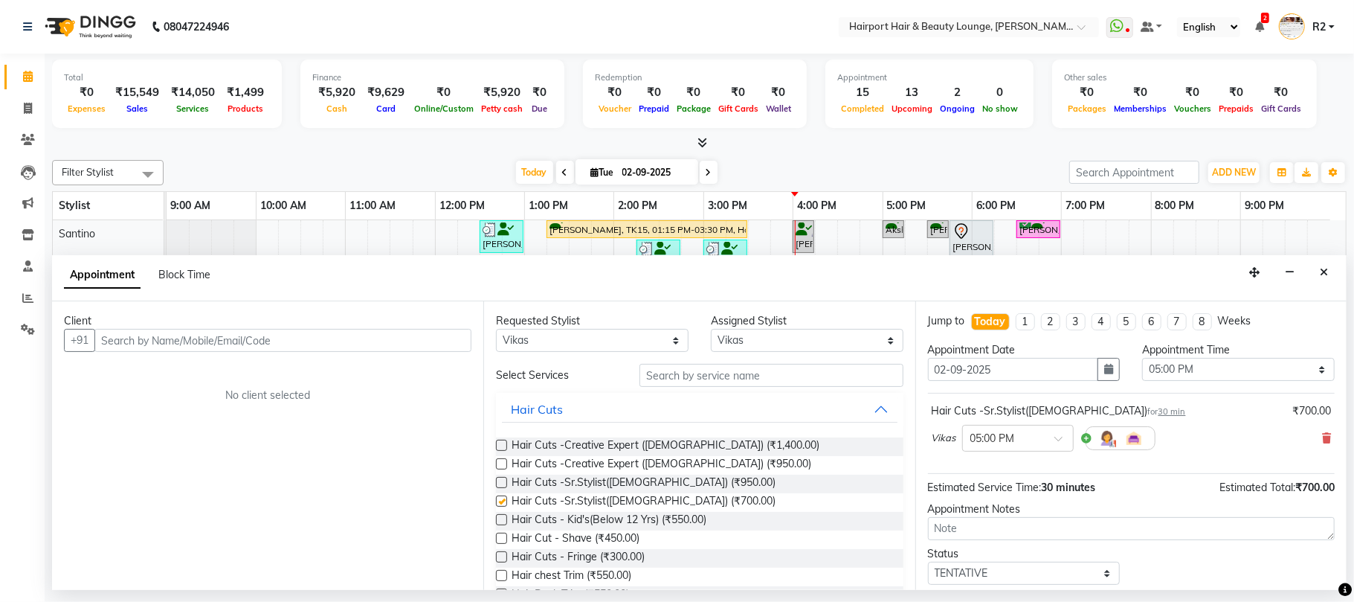
checkbox input "false"
click at [134, 350] on input "text" at bounding box center [282, 340] width 377 height 23
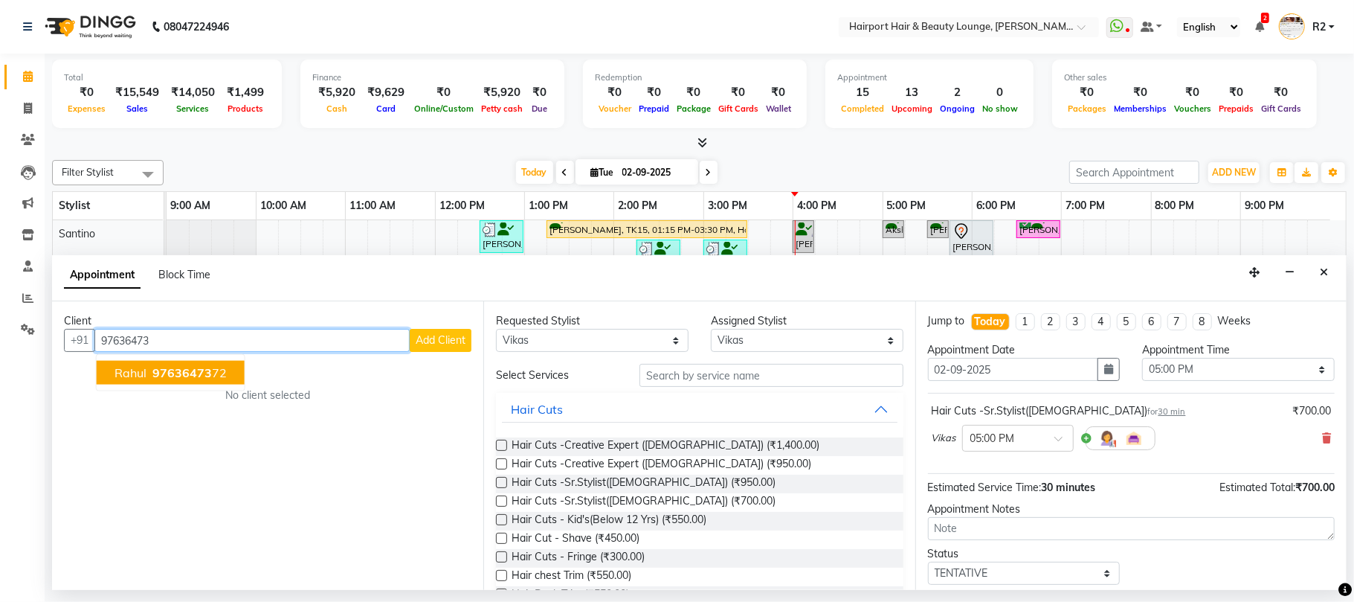
click at [181, 373] on span "97636473" at bounding box center [182, 372] width 60 height 15
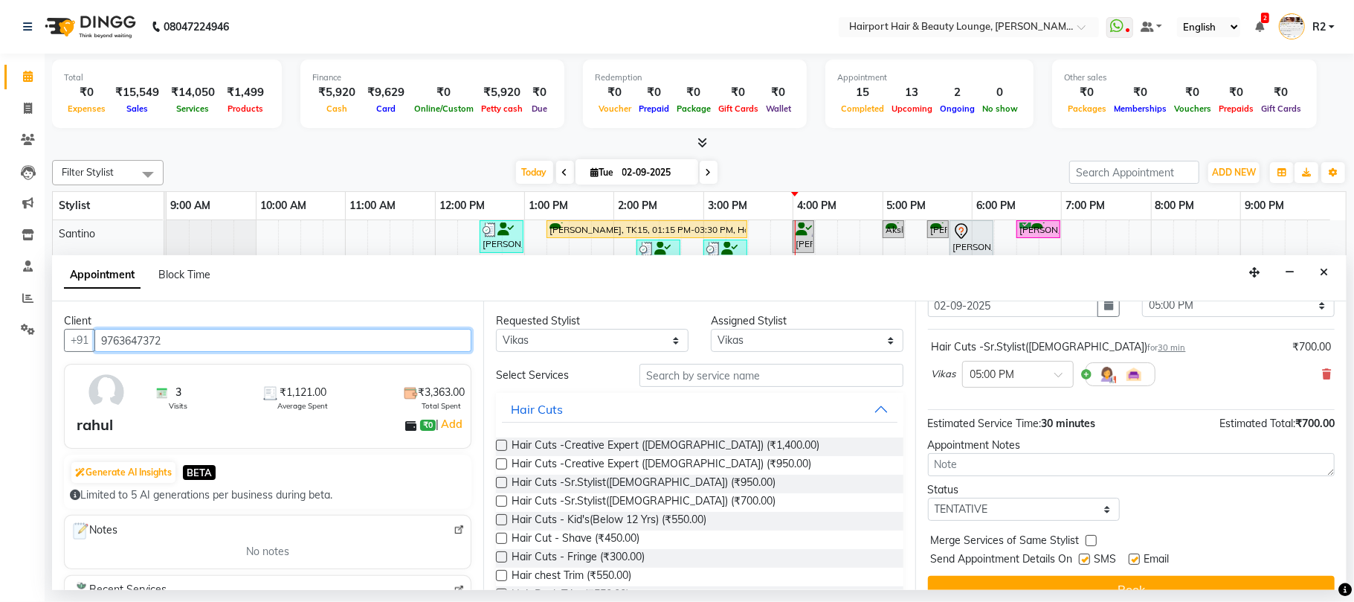
scroll to position [90, 0]
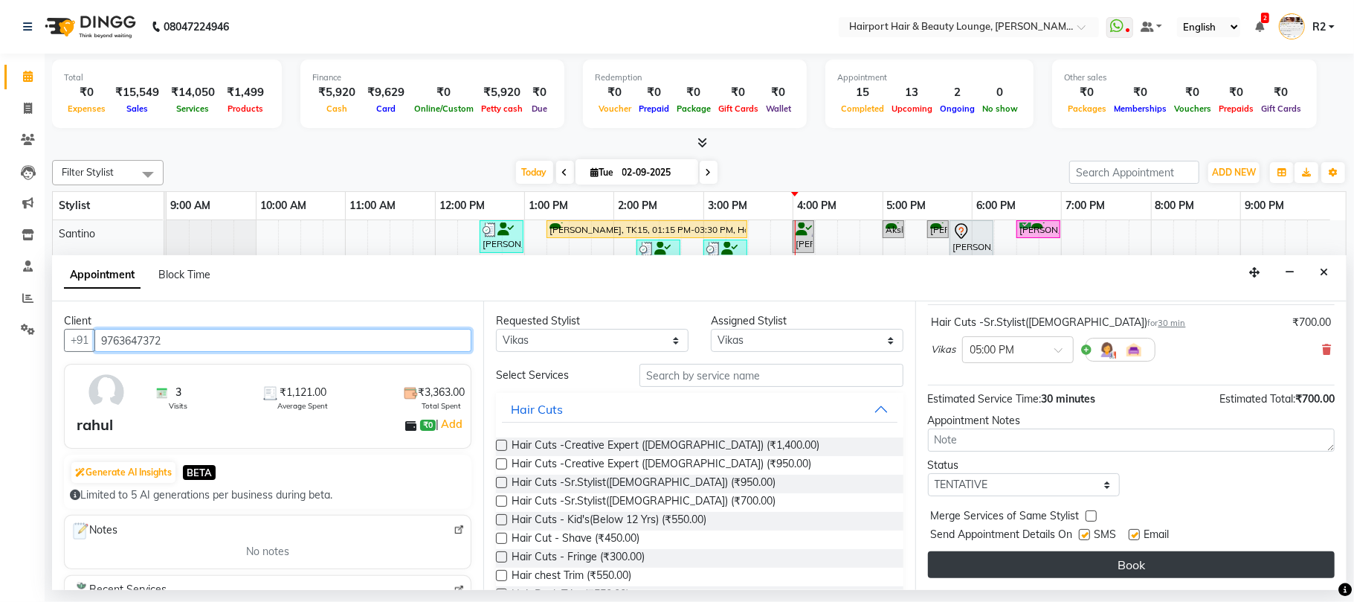
type input "9763647372"
click at [1086, 572] on button "Book" at bounding box center [1131, 564] width 407 height 27
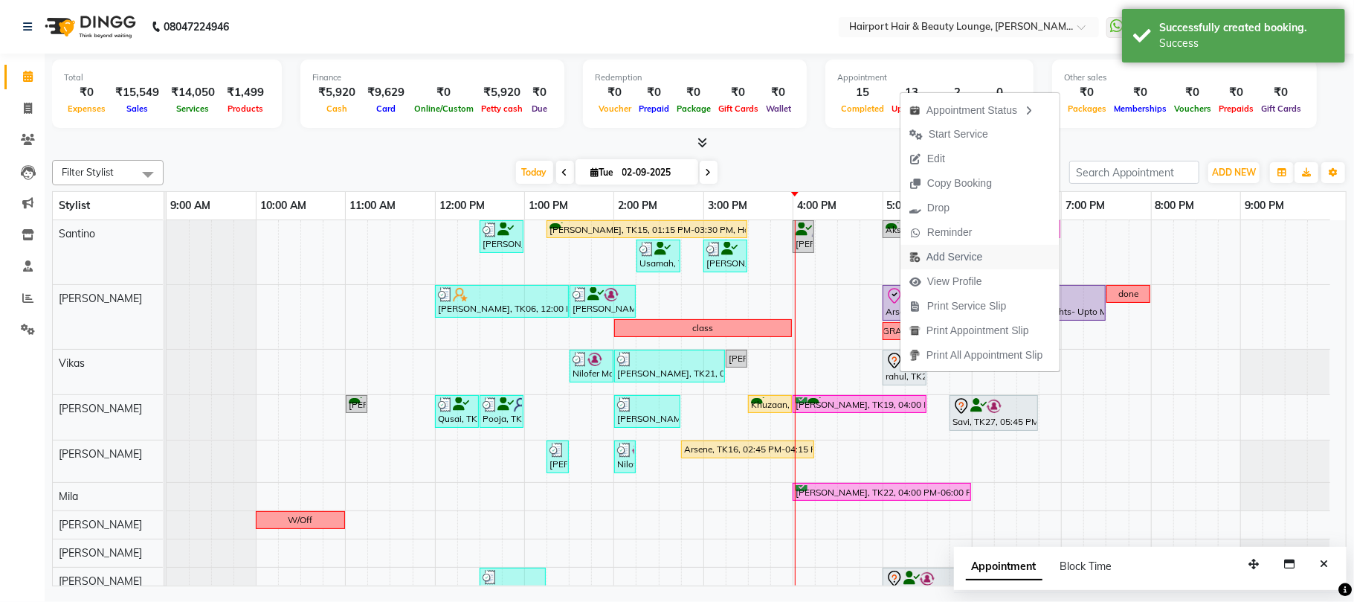
click at [962, 256] on span "Add Service" at bounding box center [955, 257] width 56 height 16
select select "70550"
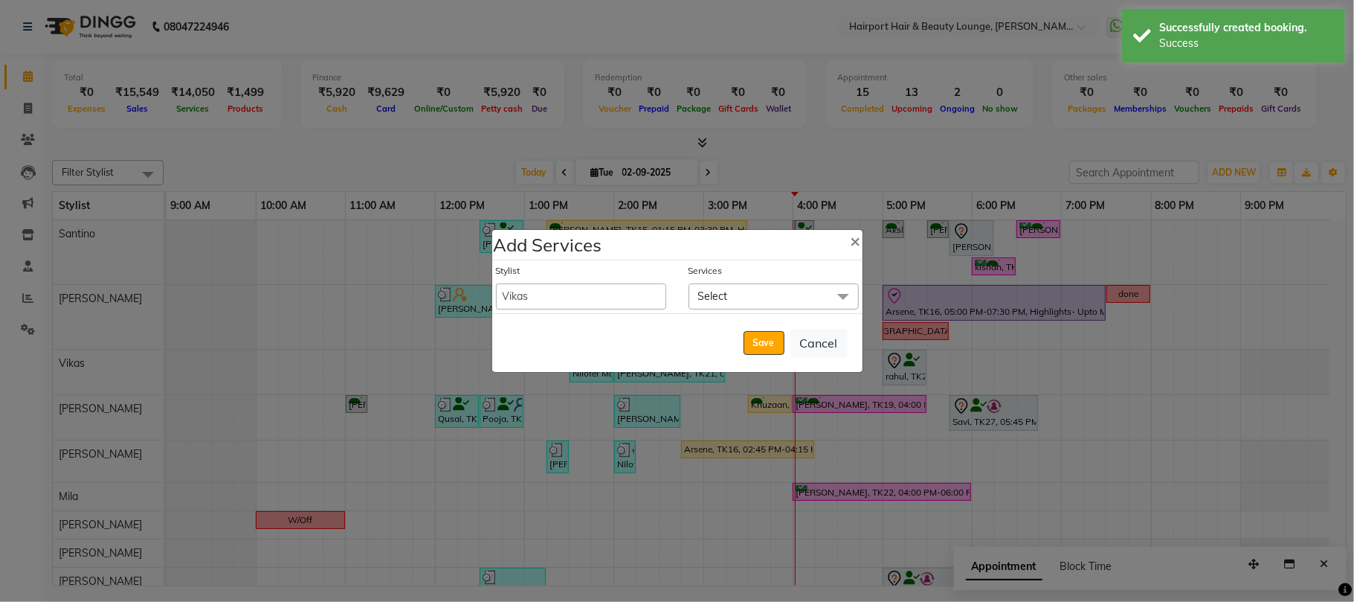
click at [732, 298] on span "Select" at bounding box center [774, 296] width 170 height 26
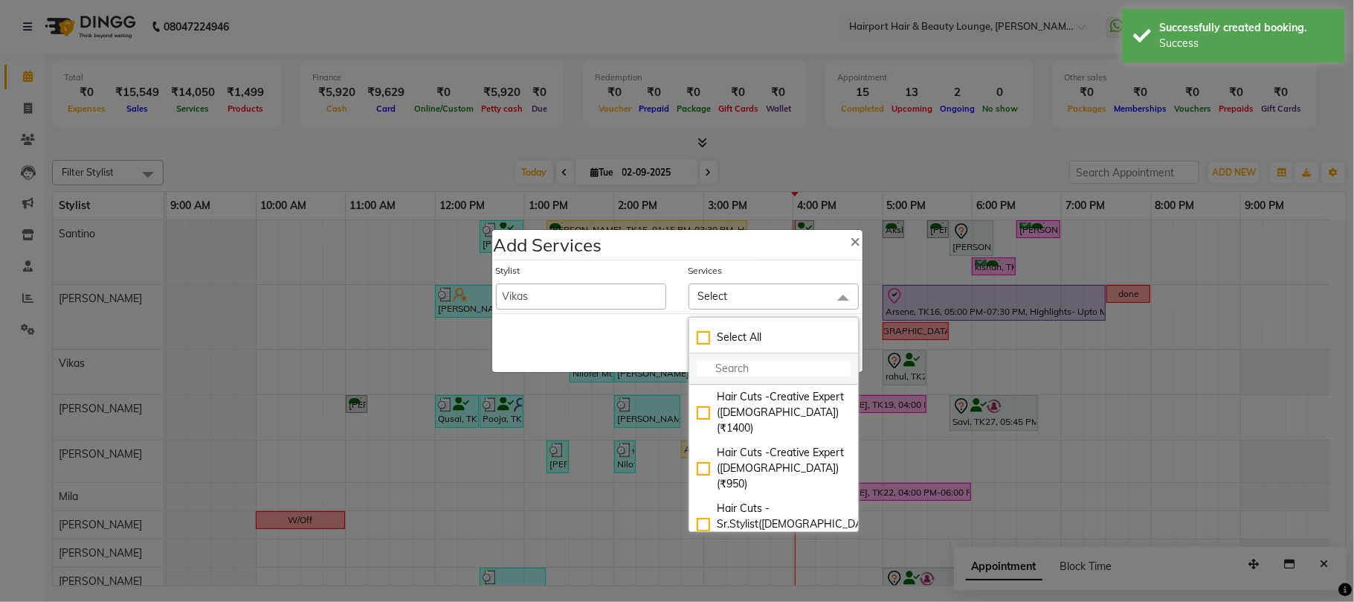
click at [727, 370] on input "multiselect-search" at bounding box center [774, 369] width 154 height 16
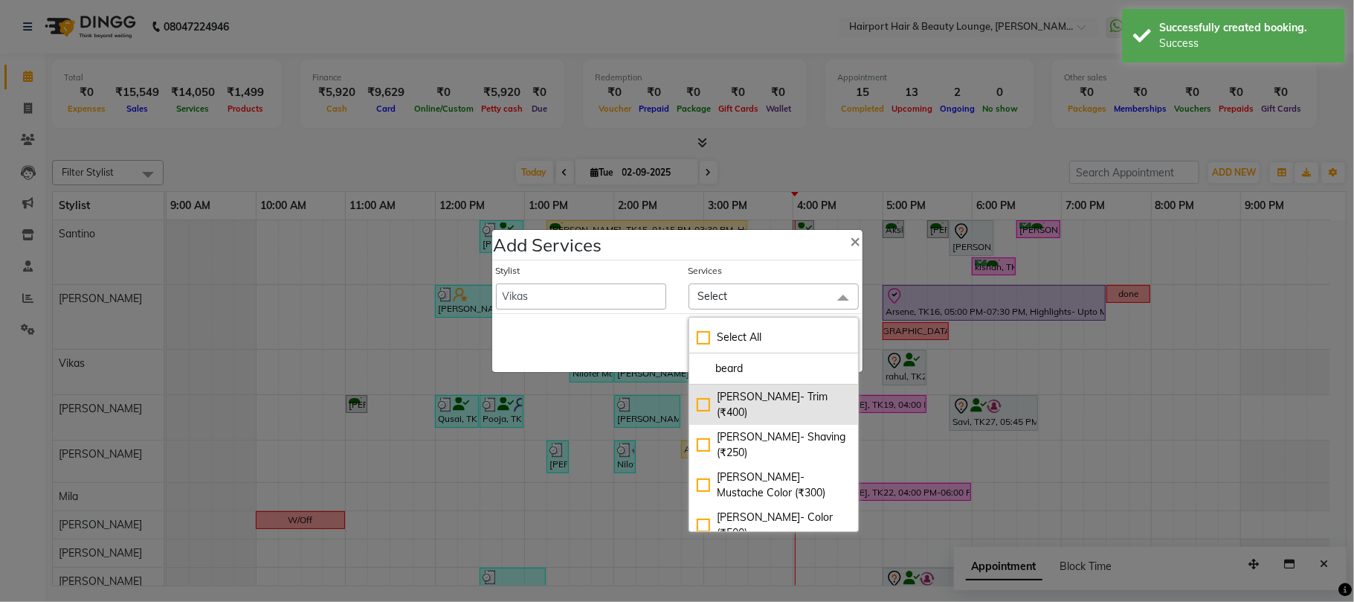
type input "beard"
click at [756, 397] on div "Beard- Trim (₹400)" at bounding box center [774, 404] width 154 height 31
checkbox input "true"
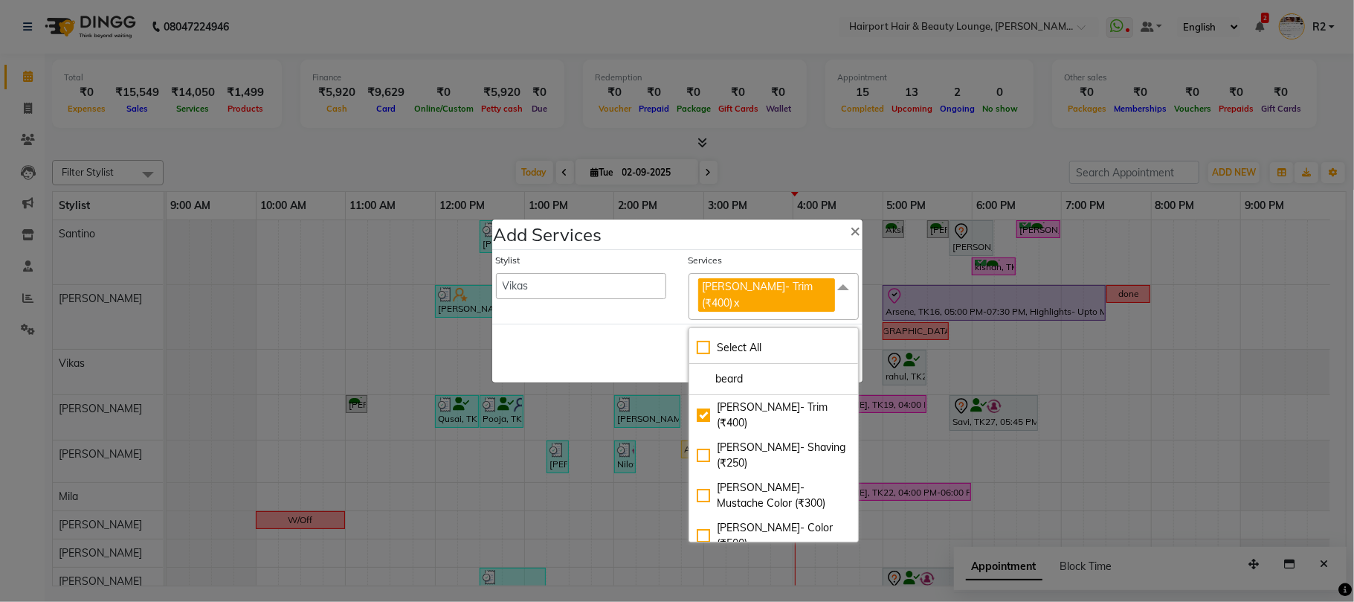
click at [647, 351] on div "Save Cancel" at bounding box center [677, 353] width 370 height 59
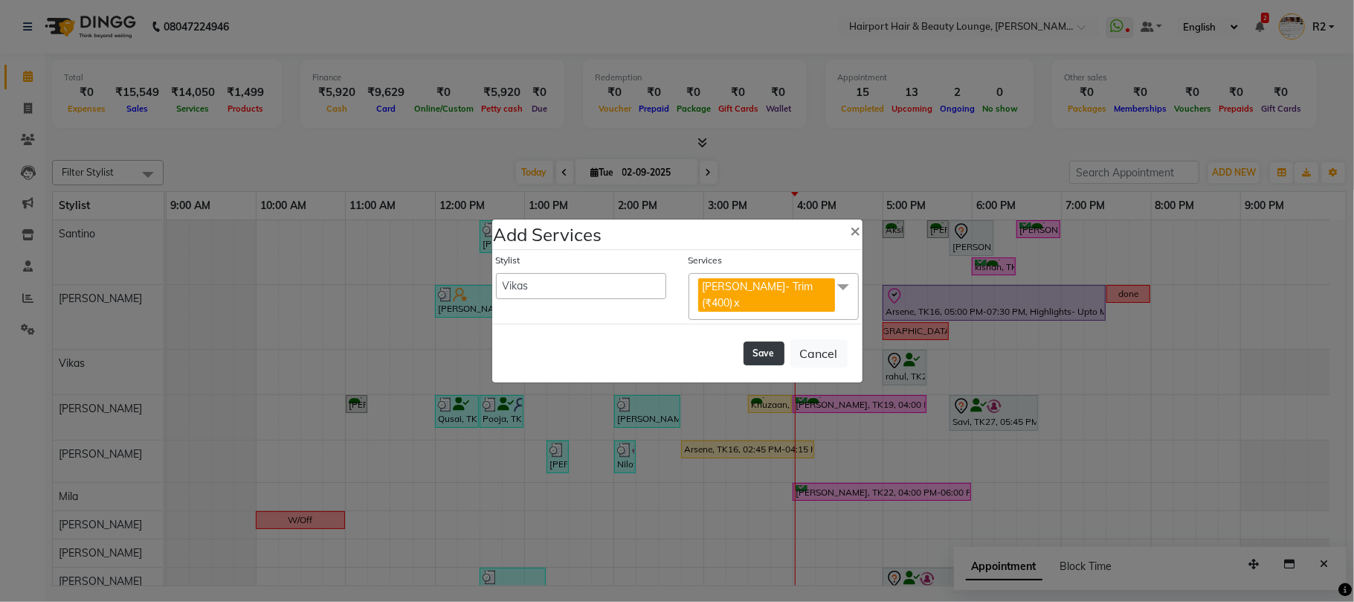
click at [757, 341] on button "Save" at bounding box center [764, 353] width 41 height 24
select select "7127"
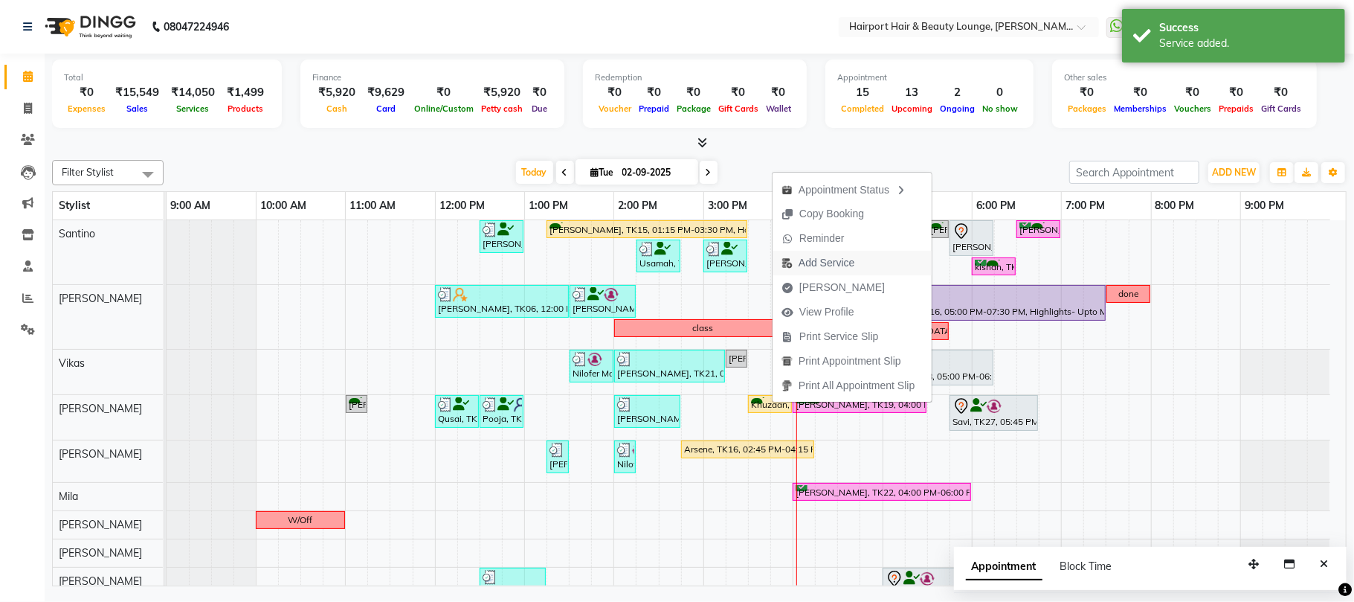
click at [817, 257] on span "Add Service" at bounding box center [827, 263] width 56 height 16
select select "13264"
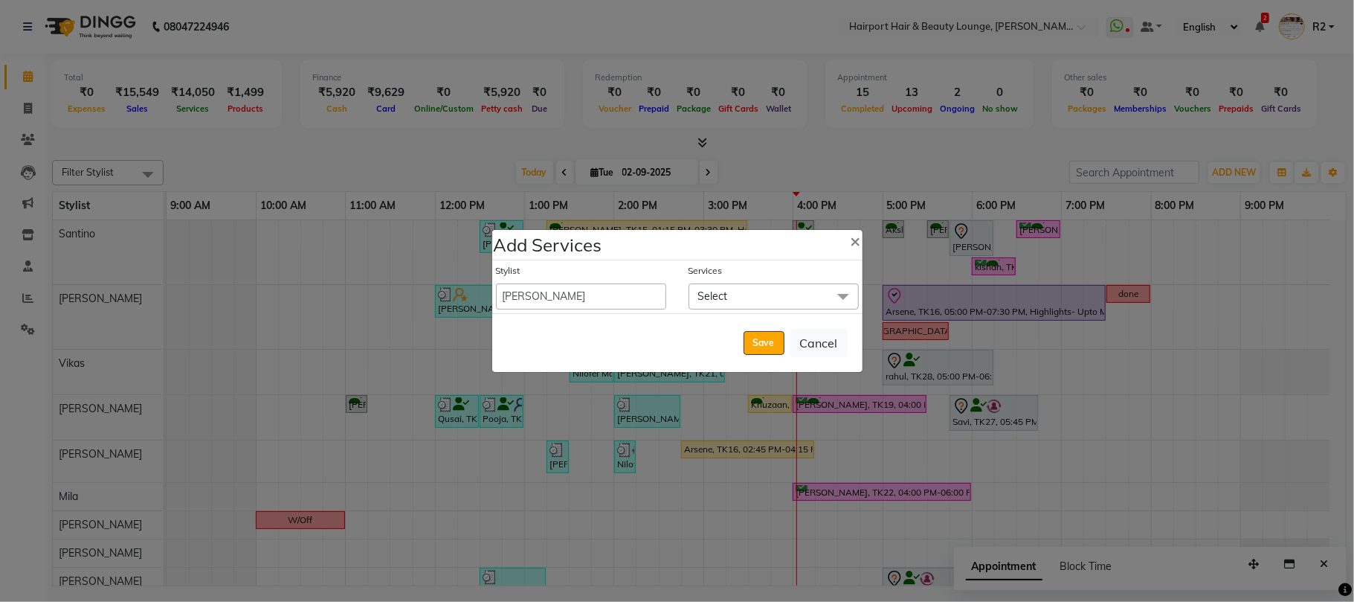
click at [714, 295] on span "Select" at bounding box center [713, 295] width 30 height 13
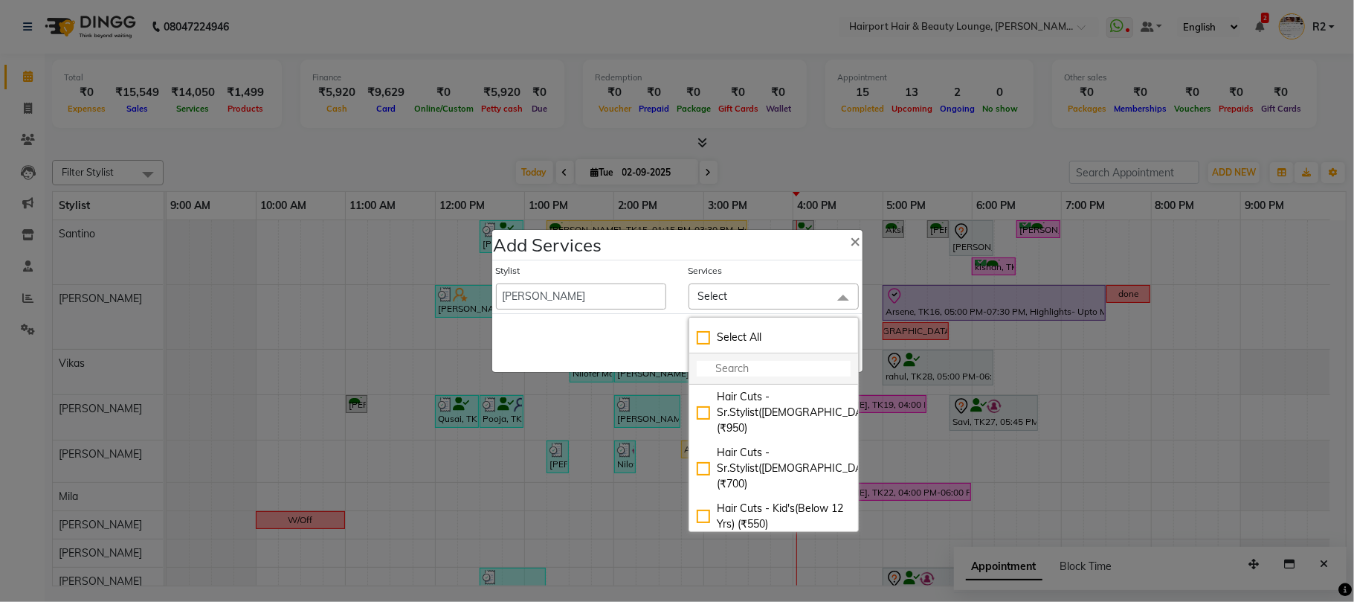
click at [723, 378] on li at bounding box center [774, 368] width 169 height 31
click at [722, 370] on input "multiselect-search" at bounding box center [774, 369] width 154 height 16
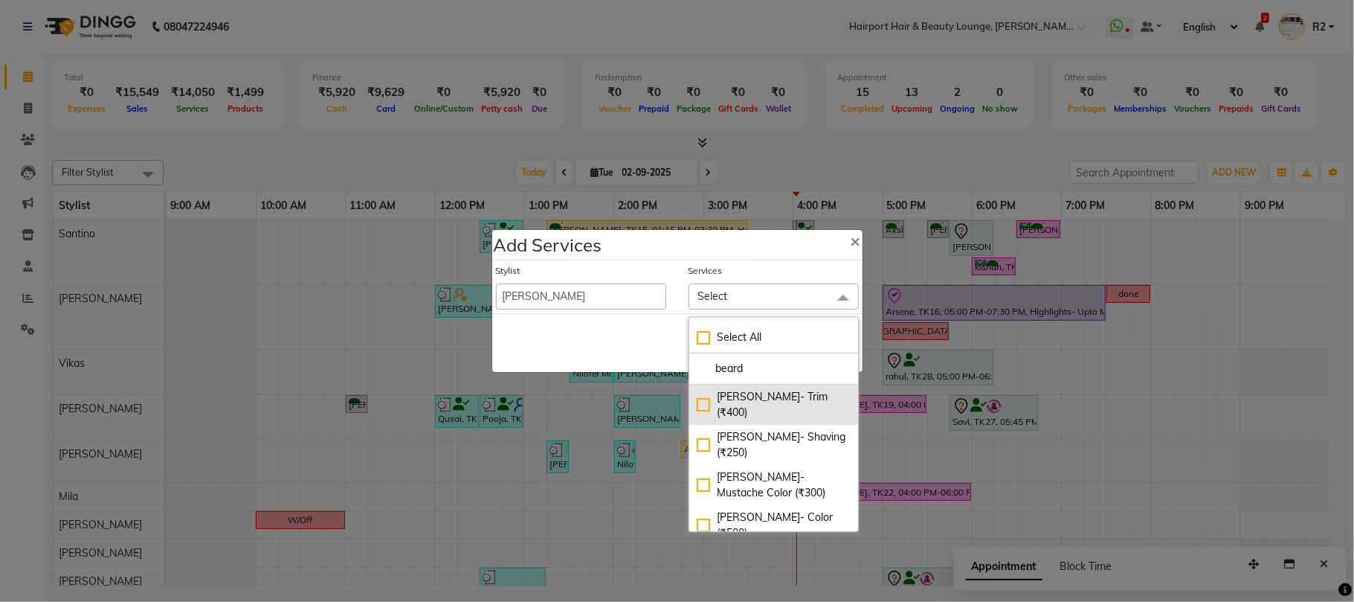
type input "beard"
click at [741, 393] on div "[PERSON_NAME]- Trim (₹400)" at bounding box center [774, 404] width 154 height 31
checkbox input "true"
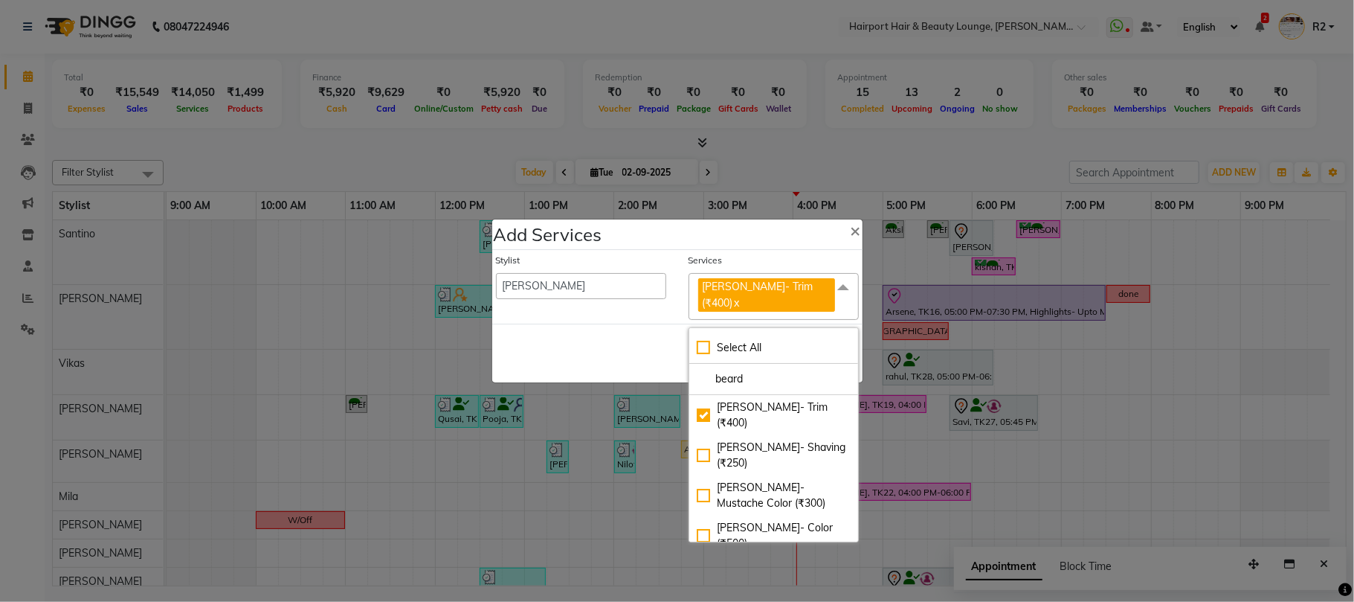
click at [635, 333] on div "Save Cancel" at bounding box center [677, 353] width 370 height 59
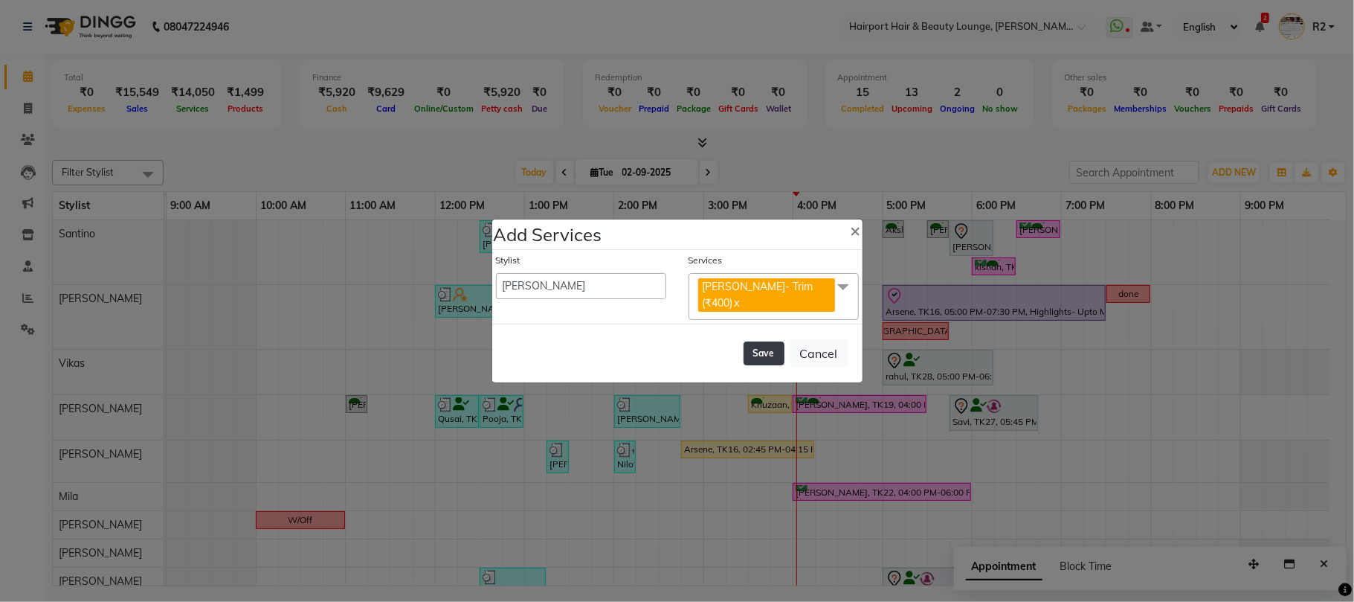
click at [759, 346] on button "Save" at bounding box center [764, 353] width 41 height 24
select select "7127"
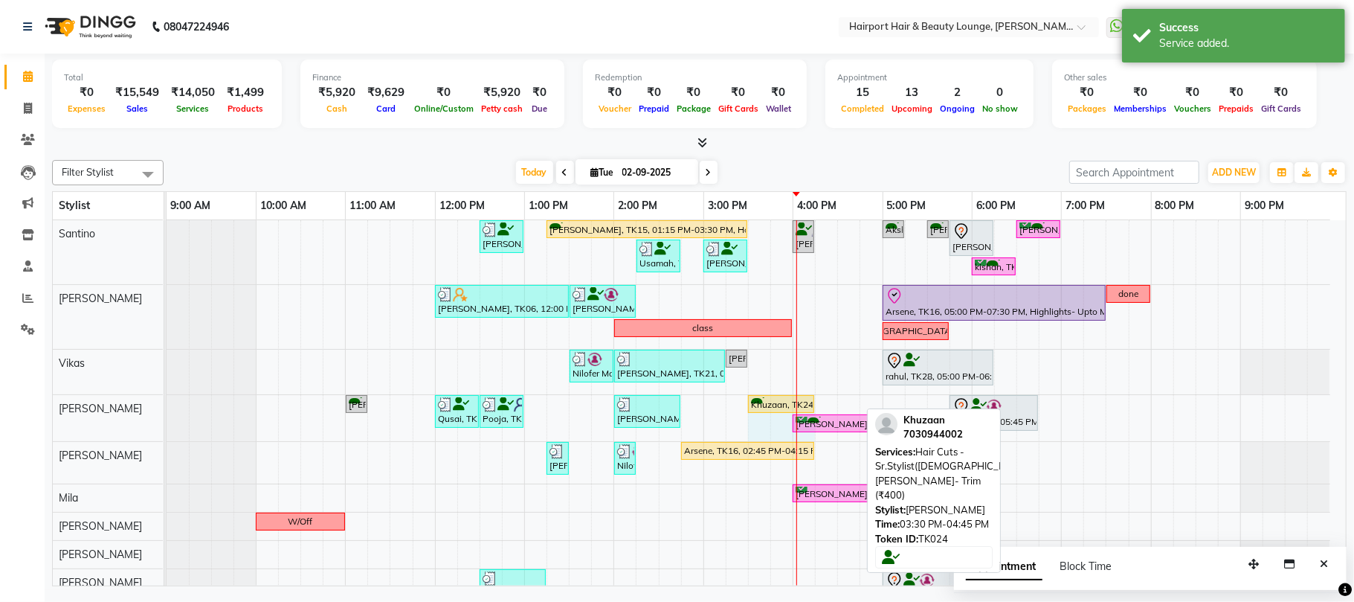
drag, startPoint x: 857, startPoint y: 397, endPoint x: 1010, endPoint y: 420, distance: 154.8
click at [167, 402] on div "Sreekar, TK17, 11:00 AM-11:15 AM, Hair Cuts -Sr.Stylist(Male),Beard- Trim (₹400…" at bounding box center [167, 418] width 0 height 46
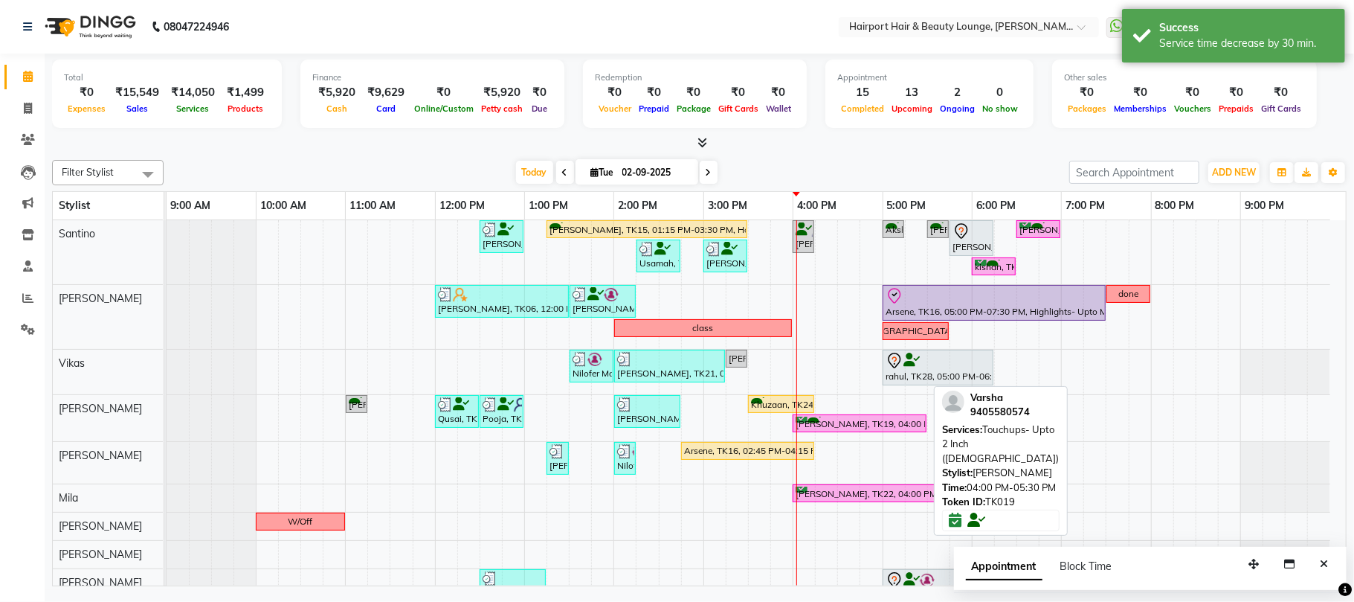
click at [849, 424] on div "Varsha, TK19, 04:00 PM-05:30 PM, Touchups- Upto 2 Inch (Female)" at bounding box center [859, 424] width 131 height 14
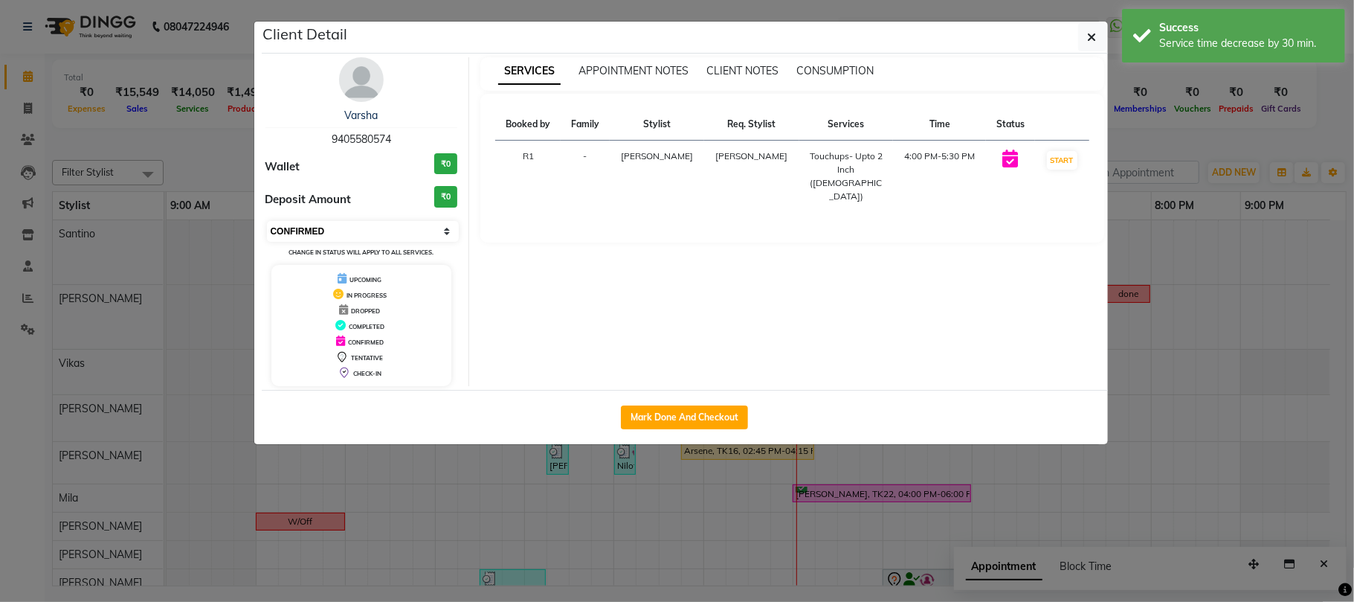
click at [314, 229] on select "Select IN SERVICE CONFIRMED TENTATIVE CHECK IN MARK DONE DROPPED UPCOMING" at bounding box center [363, 231] width 193 height 21
select select "8"
click at [267, 222] on select "Select IN SERVICE CONFIRMED TENTATIVE CHECK IN MARK DONE DROPPED UPCOMING" at bounding box center [363, 231] width 193 height 21
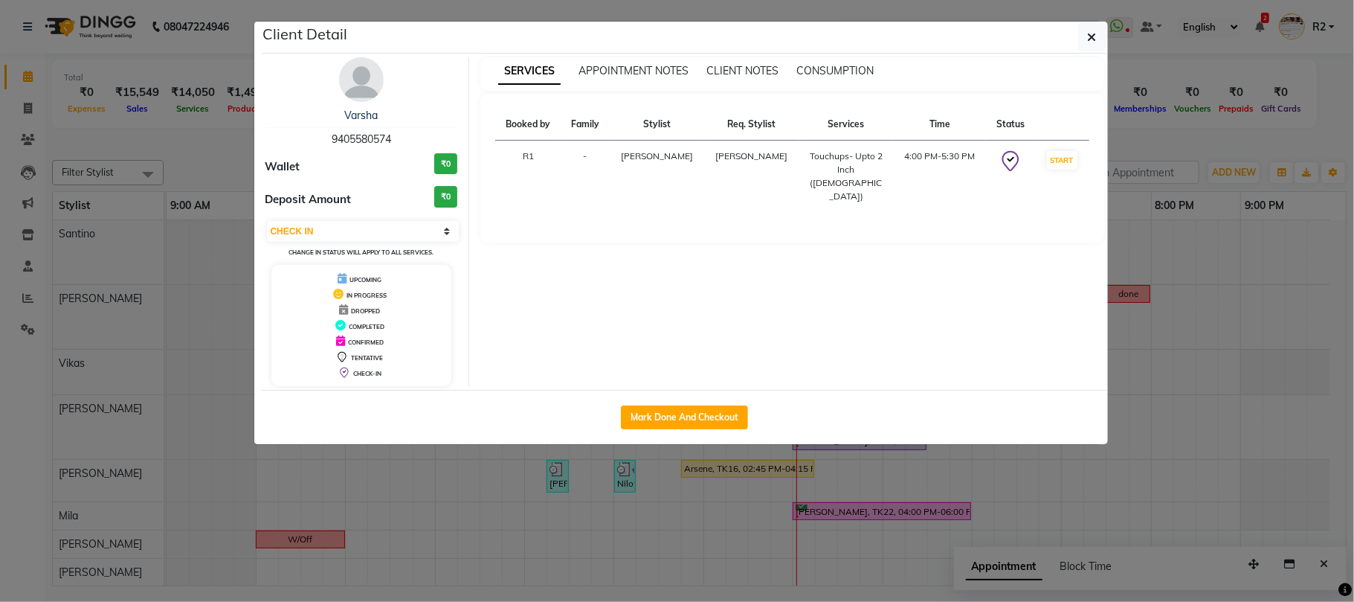
click at [1166, 155] on ngb-modal-window "Client Detail Varsha 9405580574 Wallet ₹0 Deposit Amount ₹0 Select IN SERVICE C…" at bounding box center [677, 301] width 1354 height 602
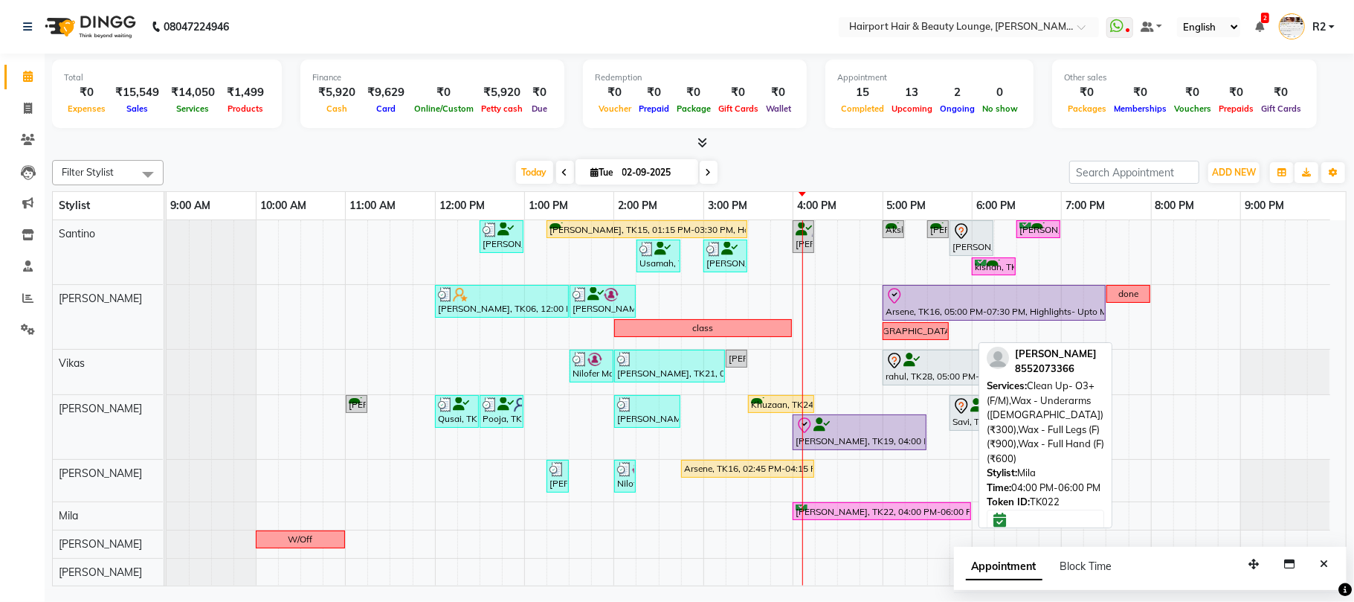
click at [846, 510] on div "[PERSON_NAME], TK22, 04:00 PM-06:00 PM, Clean Up- O3+ (F/M),Wax - Underarms ([D…" at bounding box center [882, 511] width 176 height 14
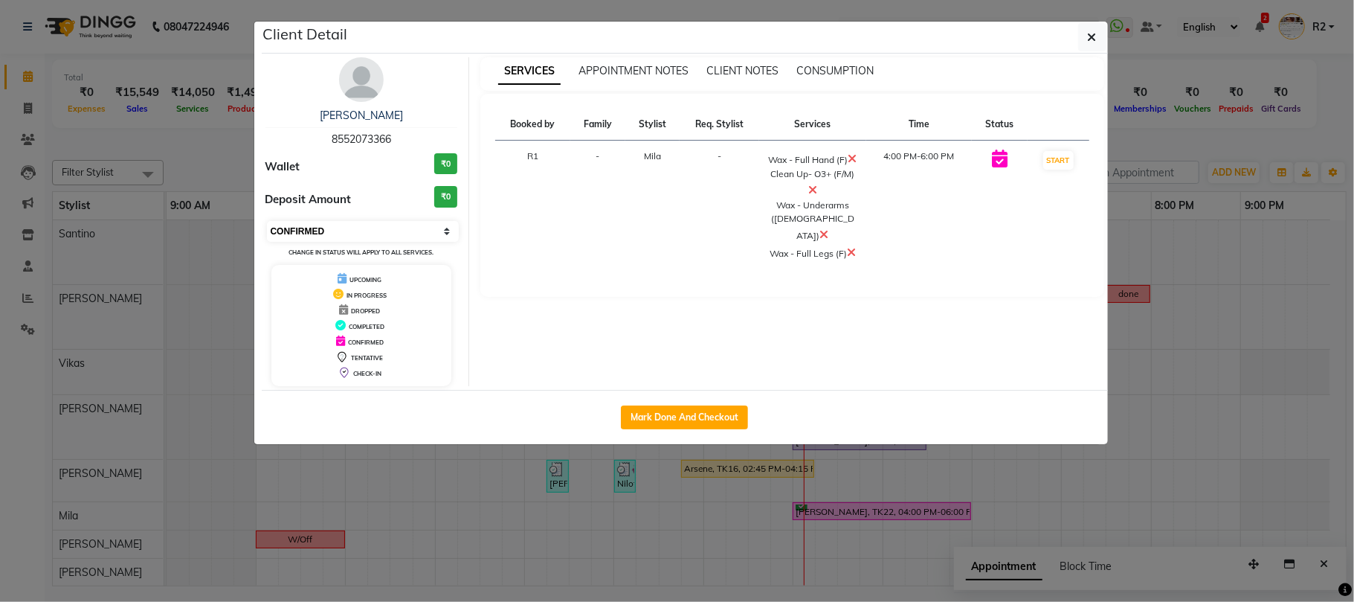
click at [338, 232] on select "Select IN SERVICE CONFIRMED TENTATIVE CHECK IN MARK DONE DROPPED UPCOMING" at bounding box center [363, 231] width 193 height 21
select select "8"
click at [267, 222] on select "Select IN SERVICE CONFIRMED TENTATIVE CHECK IN MARK DONE DROPPED UPCOMING" at bounding box center [363, 231] width 193 height 21
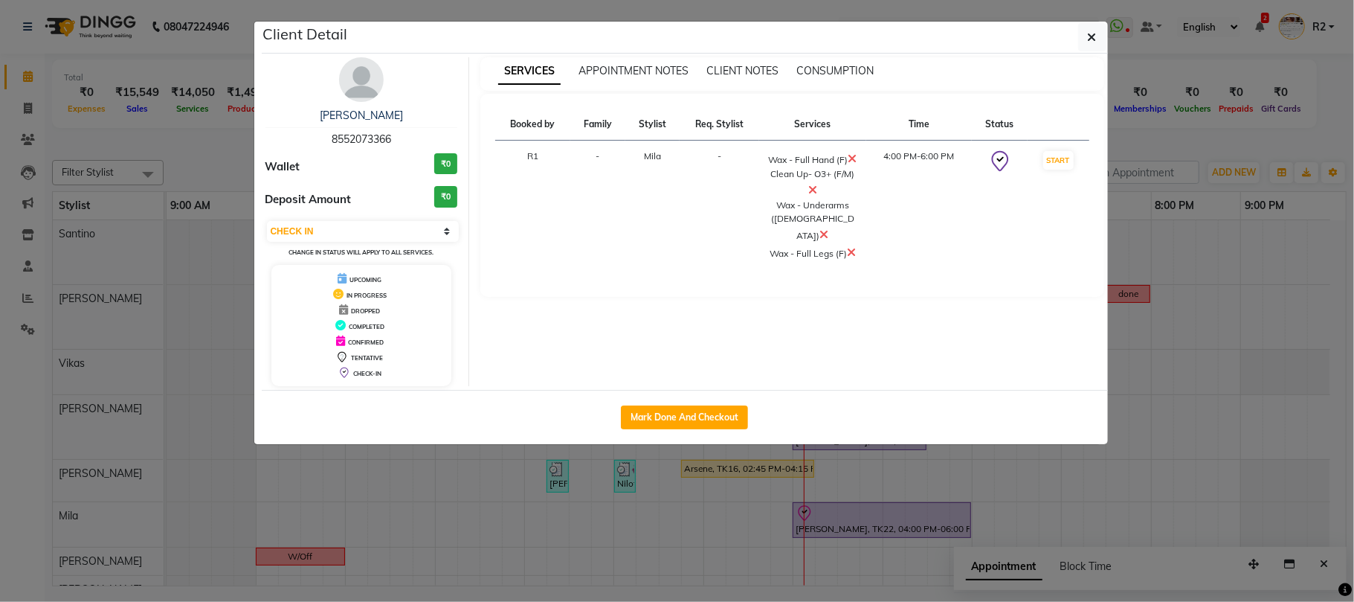
click at [1198, 126] on ngb-modal-window "Client Detail Rachna 8552073366 Wallet ₹0 Deposit Amount ₹0 Select IN SERVICE C…" at bounding box center [677, 301] width 1354 height 602
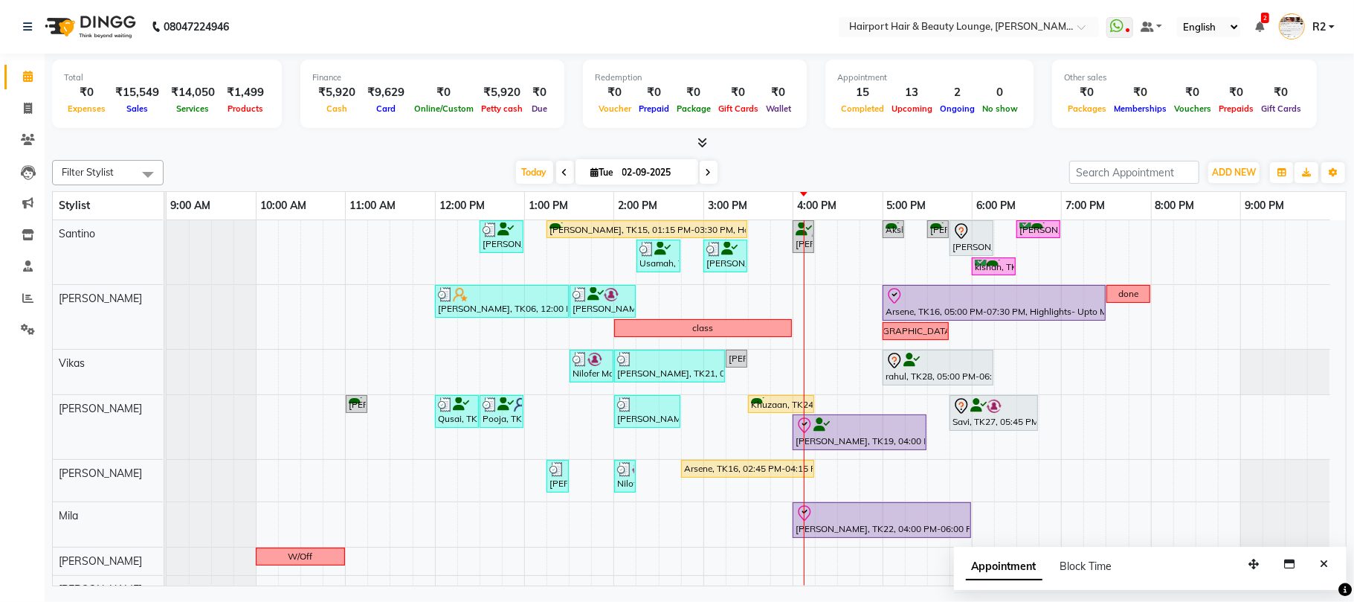
click at [1322, 559] on icon "Close" at bounding box center [1324, 564] width 8 height 10
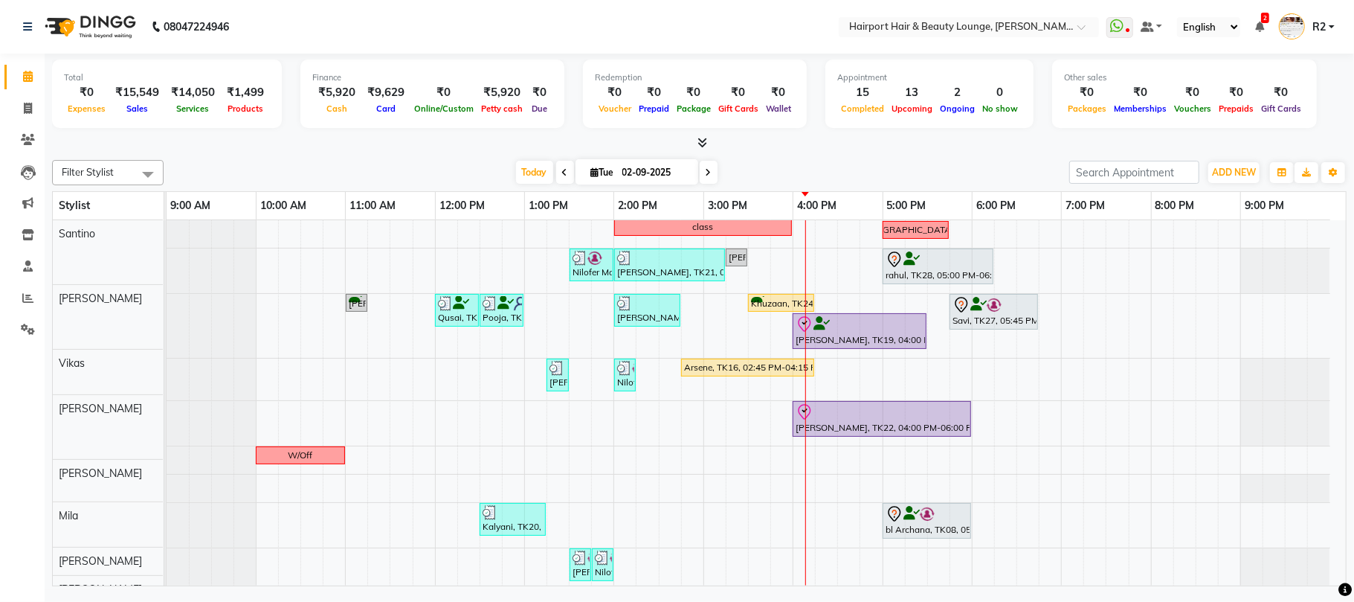
scroll to position [137, 0]
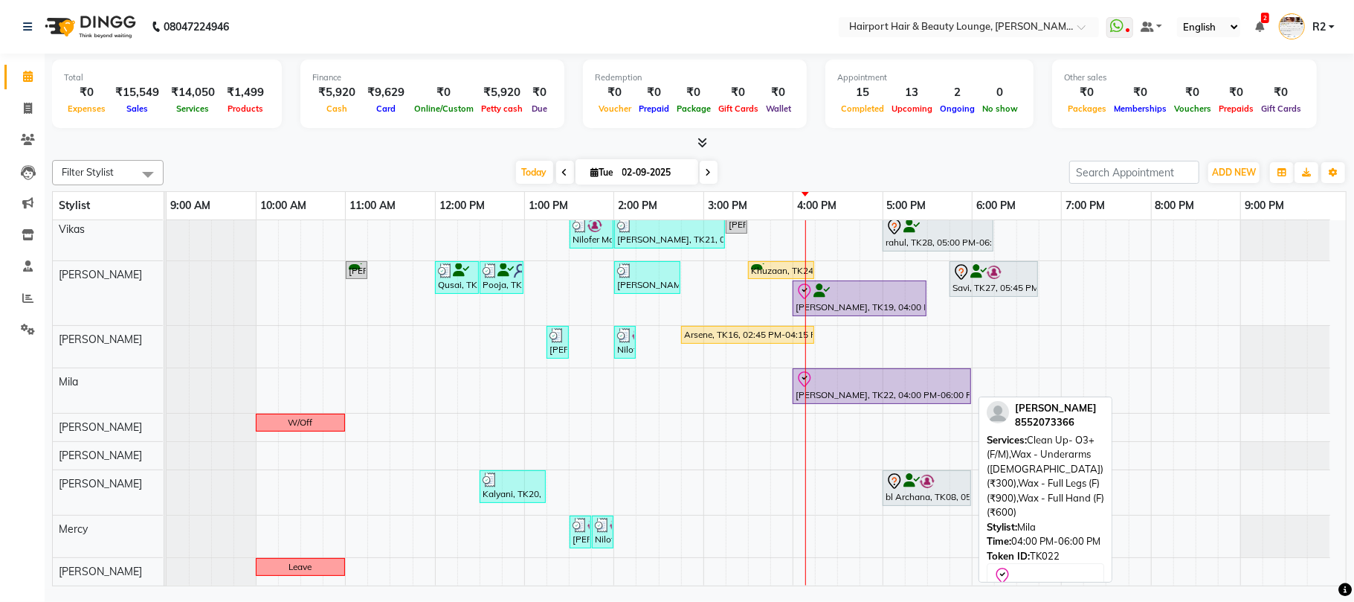
click at [873, 387] on div at bounding box center [882, 379] width 173 height 18
select select "8"
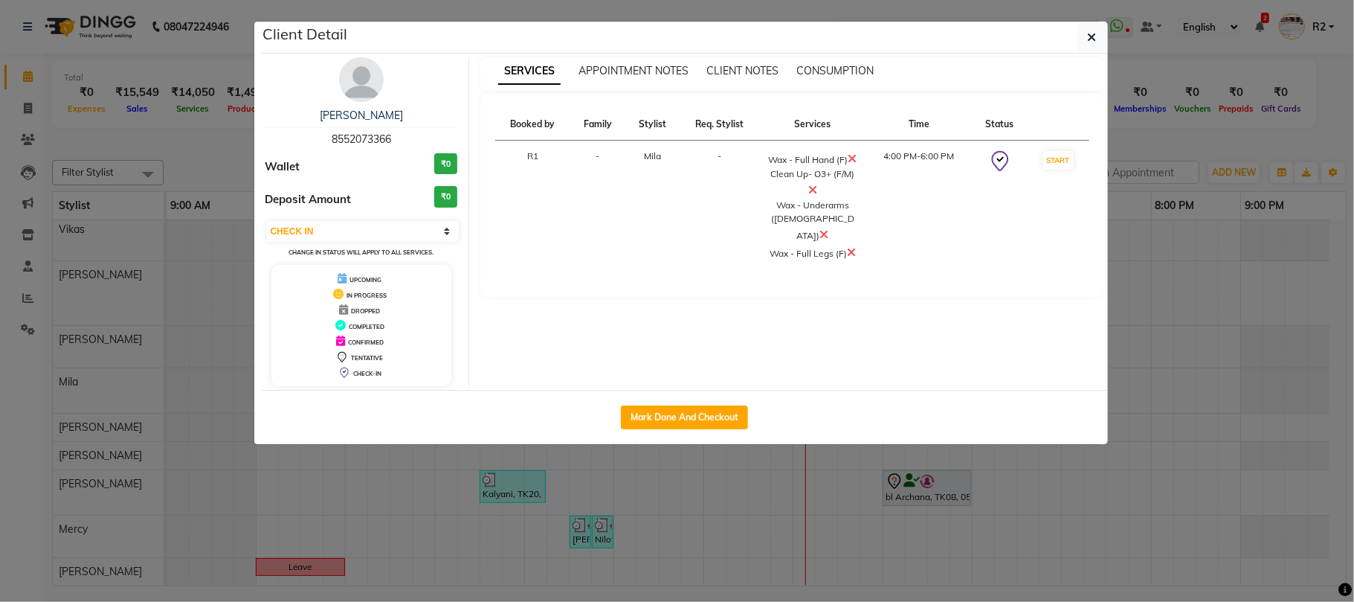
click at [1253, 129] on ngb-modal-window "Client Detail Rachna 8552073366 Wallet ₹0 Deposit Amount ₹0 Select IN SERVICE C…" at bounding box center [677, 301] width 1354 height 602
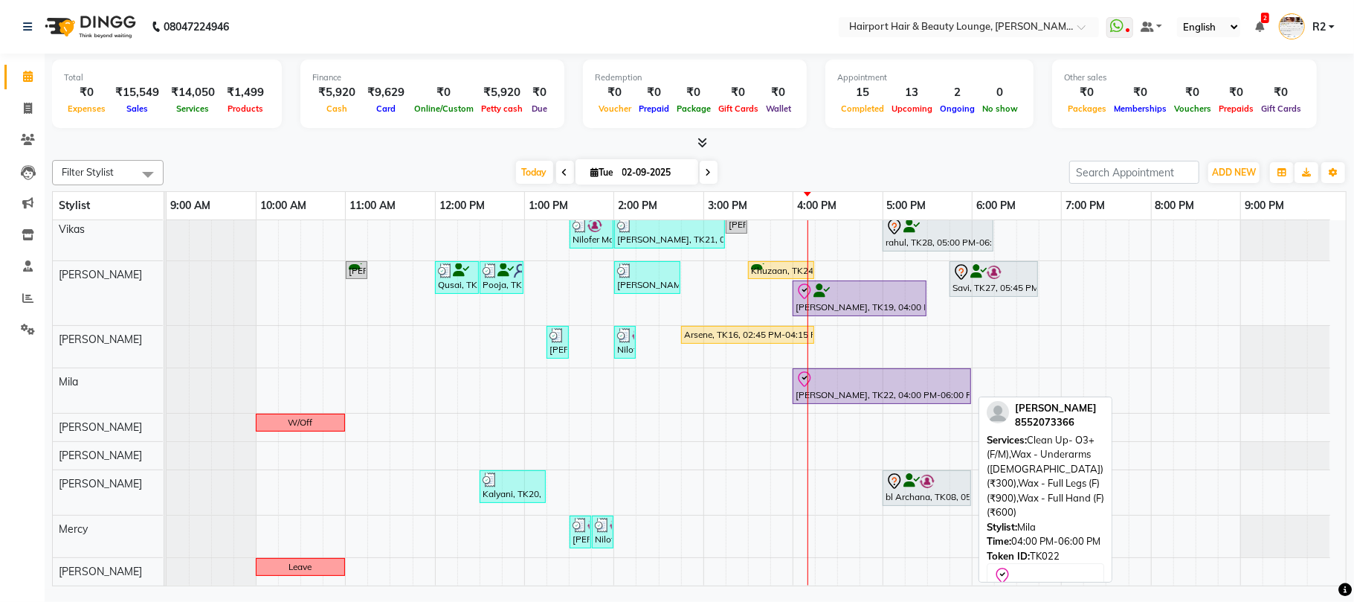
click at [827, 381] on div at bounding box center [882, 379] width 173 height 18
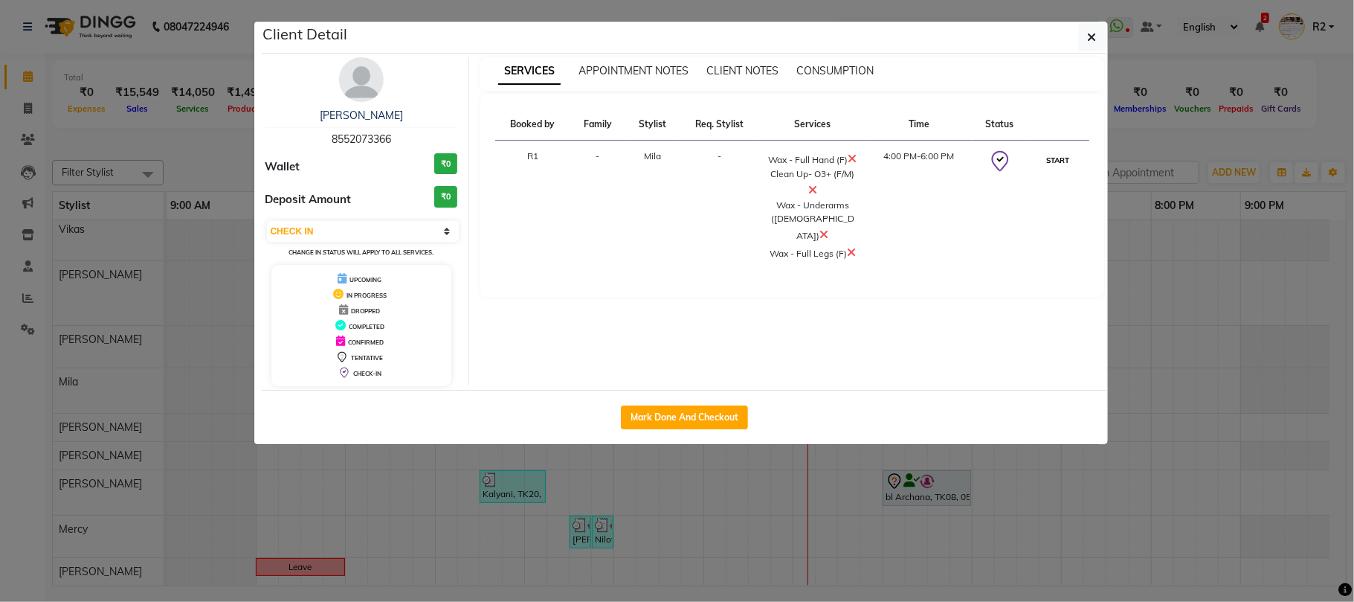
click at [1054, 161] on button "START" at bounding box center [1059, 160] width 30 height 19
select select "1"
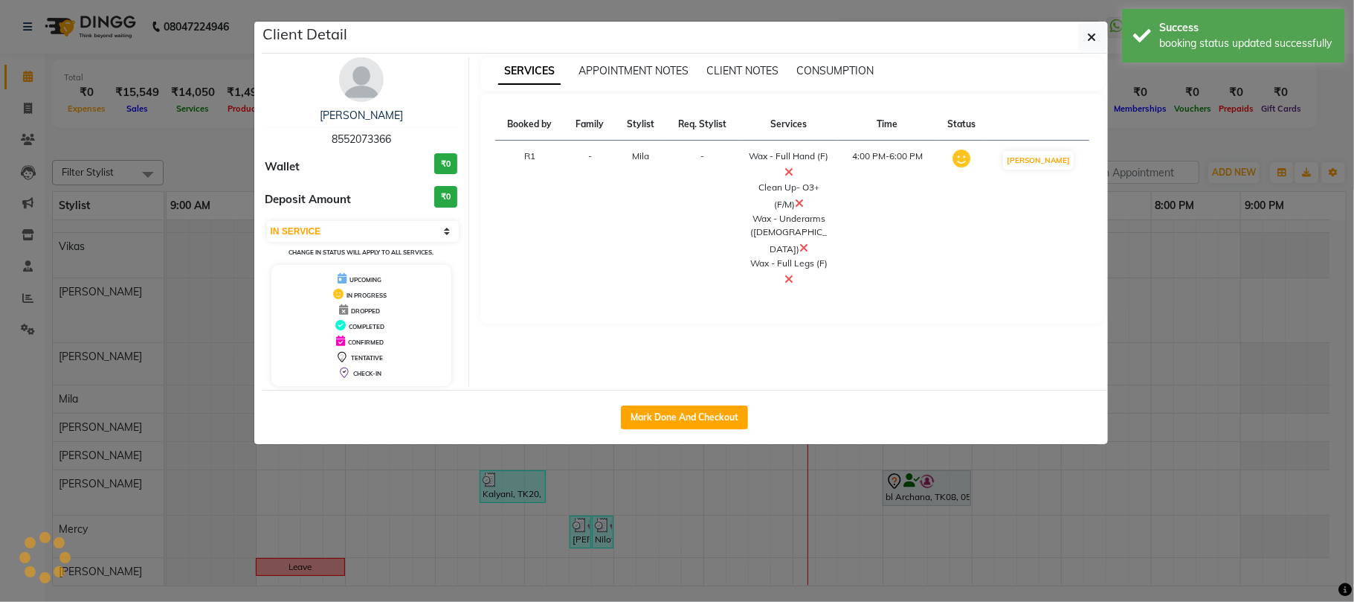
scroll to position [120, 0]
click at [1226, 114] on ngb-modal-window "Client Detail Rachna 8552073366 Wallet ₹0 Deposit Amount ₹0 Select IN SERVICE C…" at bounding box center [677, 301] width 1354 height 602
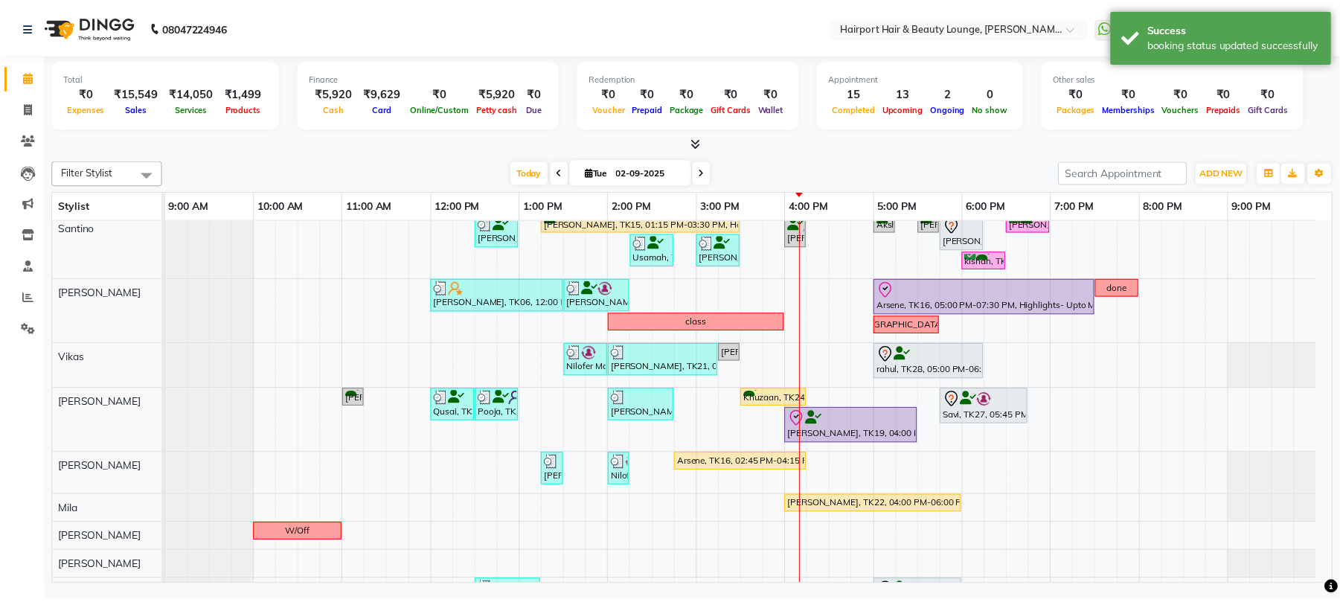
scroll to position [0, 0]
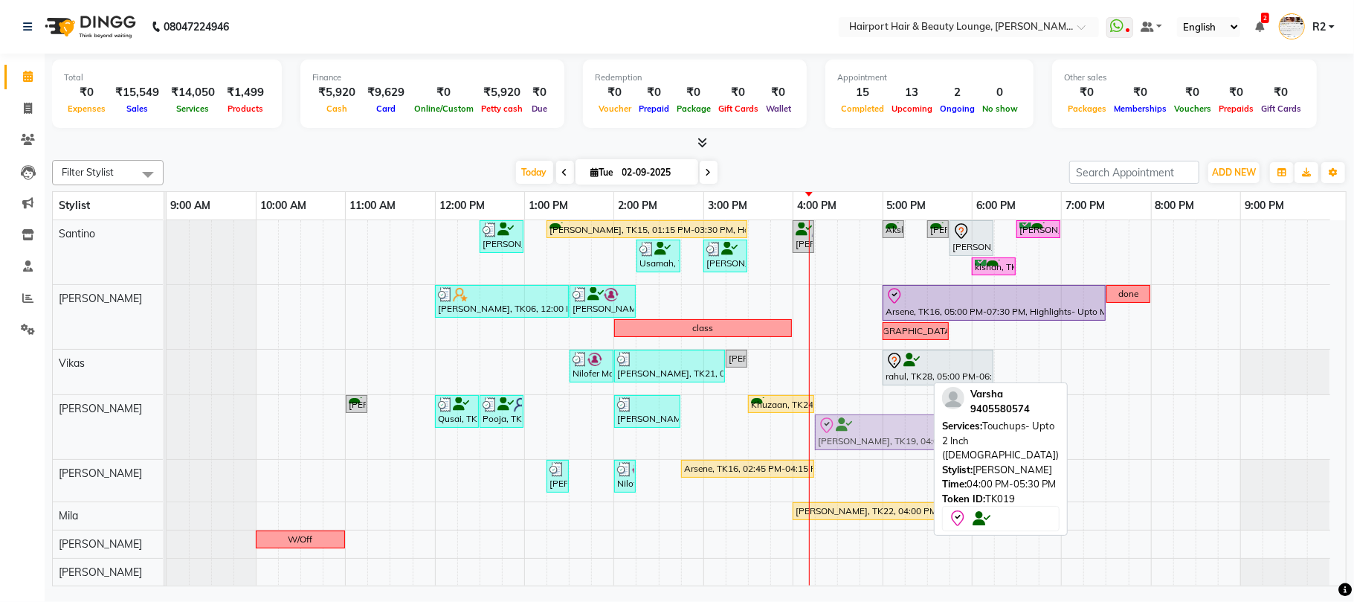
drag, startPoint x: 824, startPoint y: 431, endPoint x: 843, endPoint y: 428, distance: 18.8
click at [167, 428] on div "Sreekar, TK17, 11:00 AM-11:15 AM, Hair Cuts -Sr.Stylist(Male),Beard- Trim (₹400…" at bounding box center [167, 427] width 0 height 64
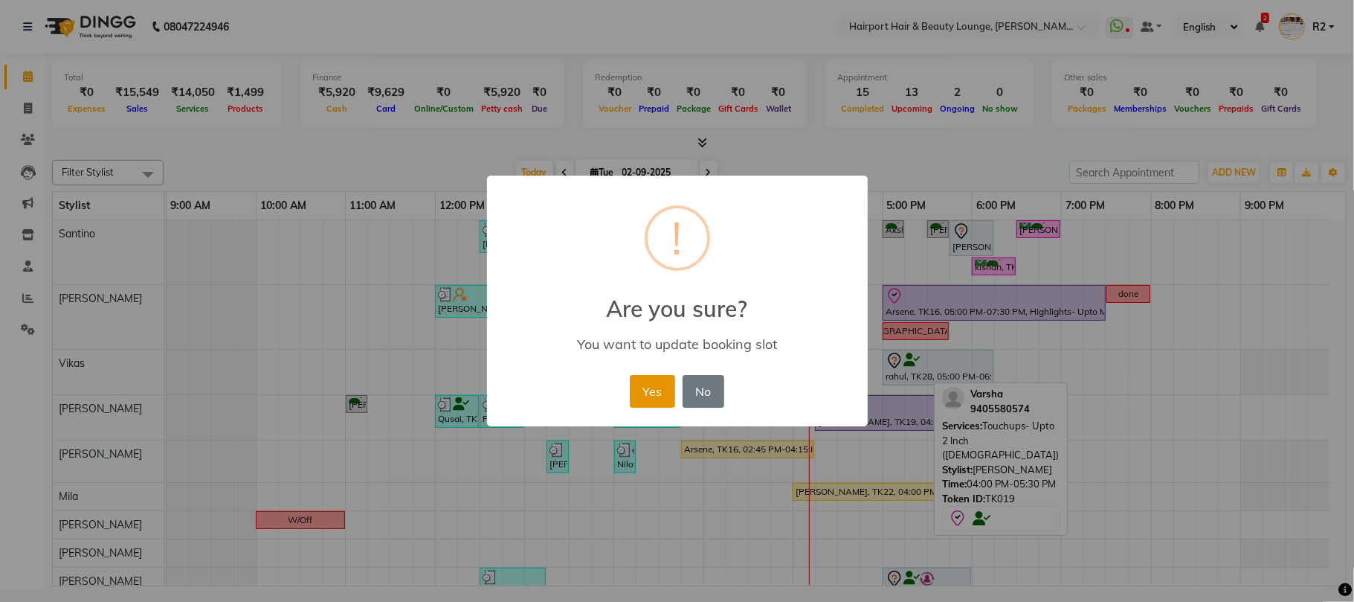
click at [631, 388] on button "Yes" at bounding box center [652, 391] width 45 height 33
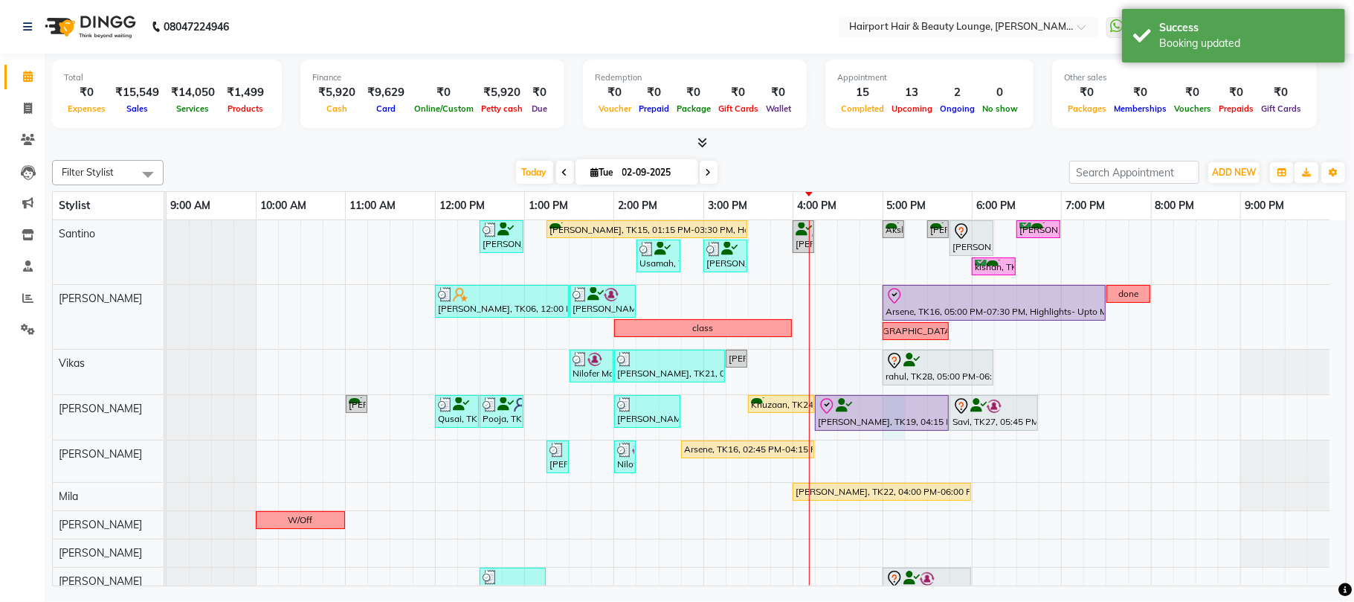
click at [888, 439] on div "Sanjan Modi, TK13, 12:30 PM-01:00 PM, Hair Cuts -Creative Expert (Male) SHILPI …" at bounding box center [757, 451] width 1180 height 463
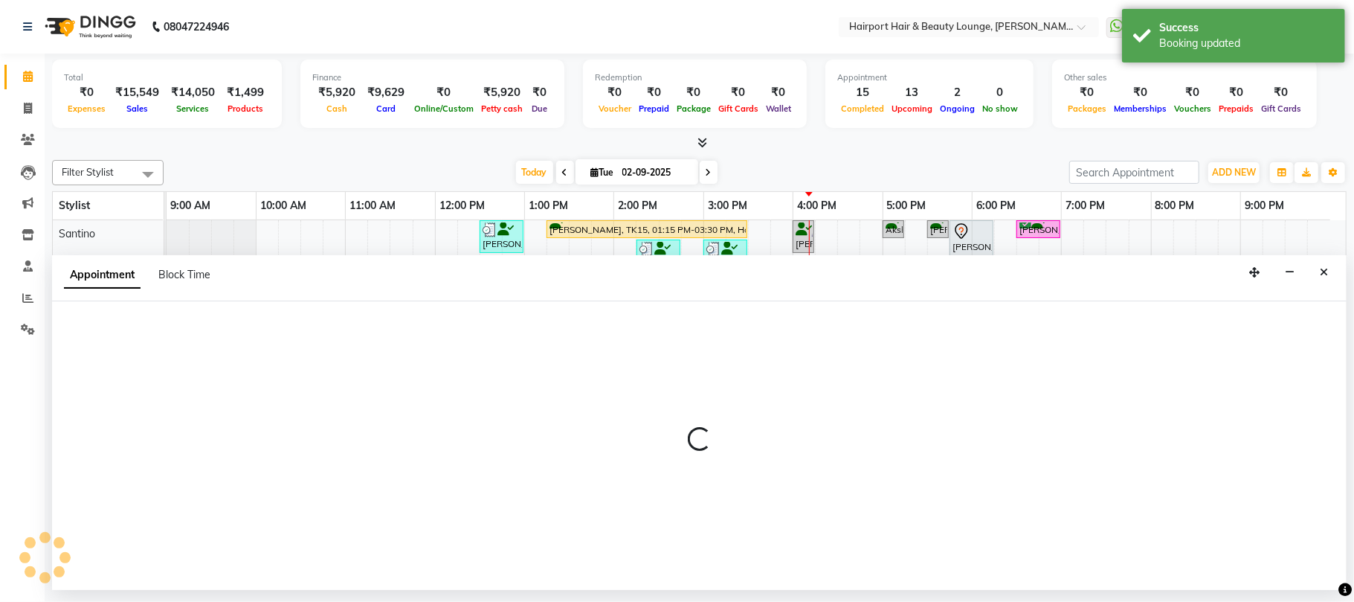
select select "13264"
select select "tentative"
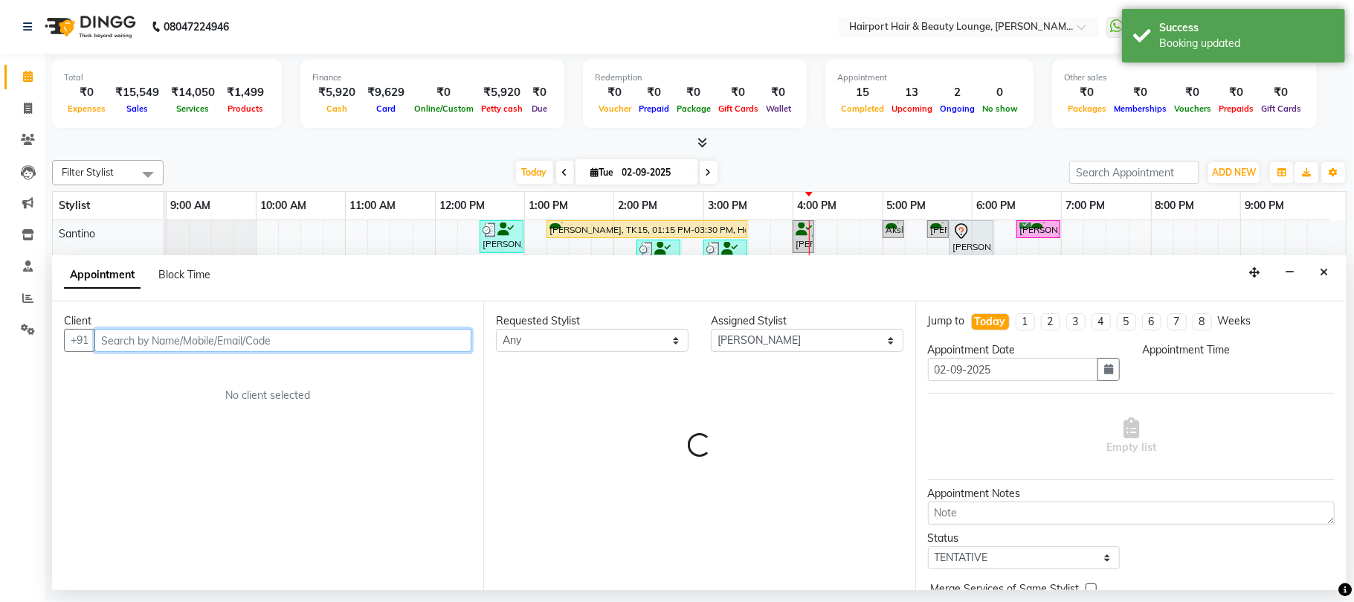
select select "1020"
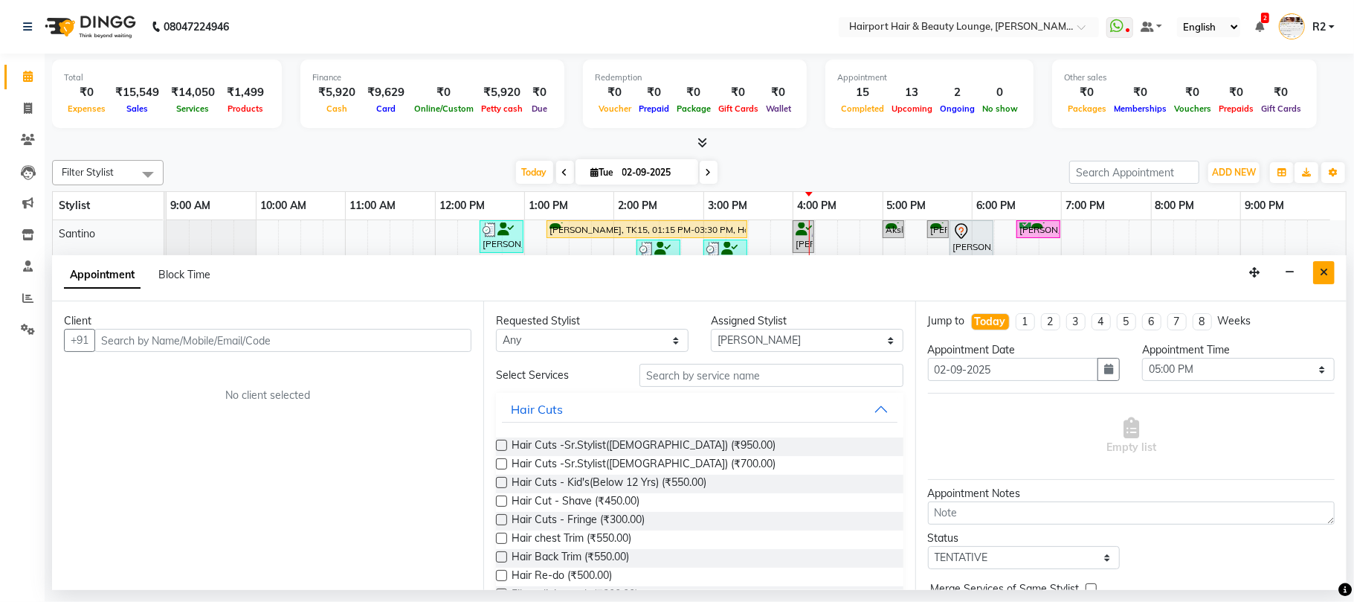
click at [1331, 266] on button "Close" at bounding box center [1325, 272] width 22 height 23
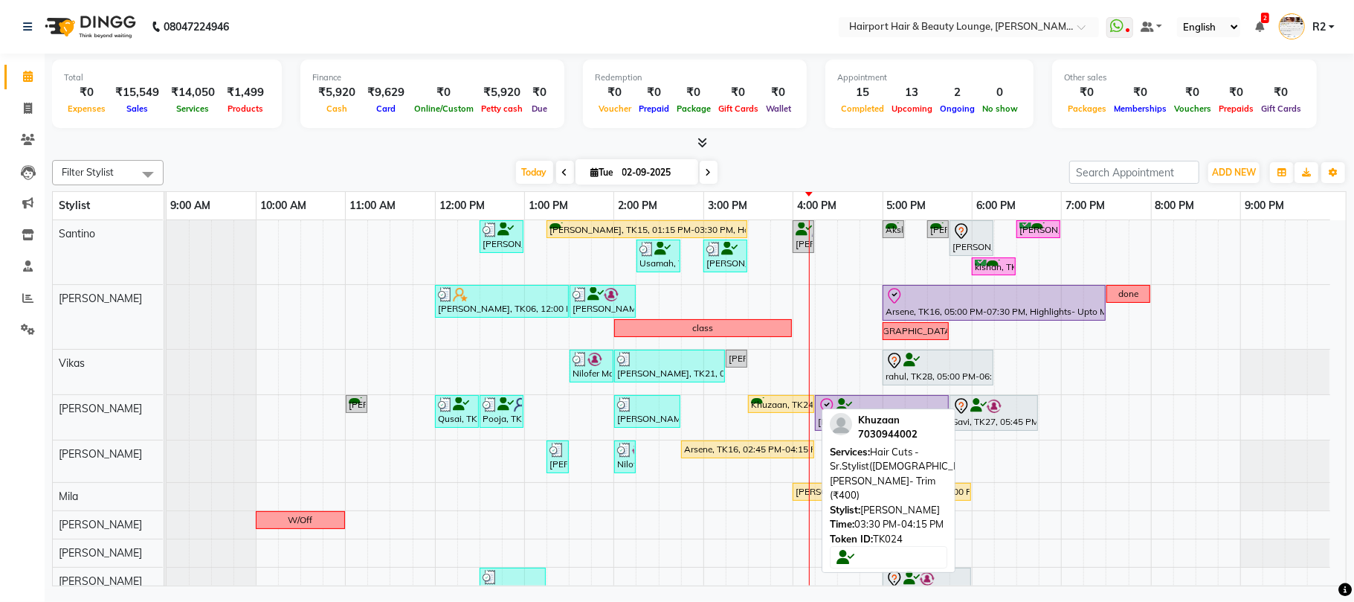
click at [783, 403] on div "Khuzaan, TK24, 03:30 PM-04:15 PM, Hair Cuts -Sr.Stylist([DEMOGRAPHIC_DATA]),[PE…" at bounding box center [781, 404] width 63 height 14
select select "1"
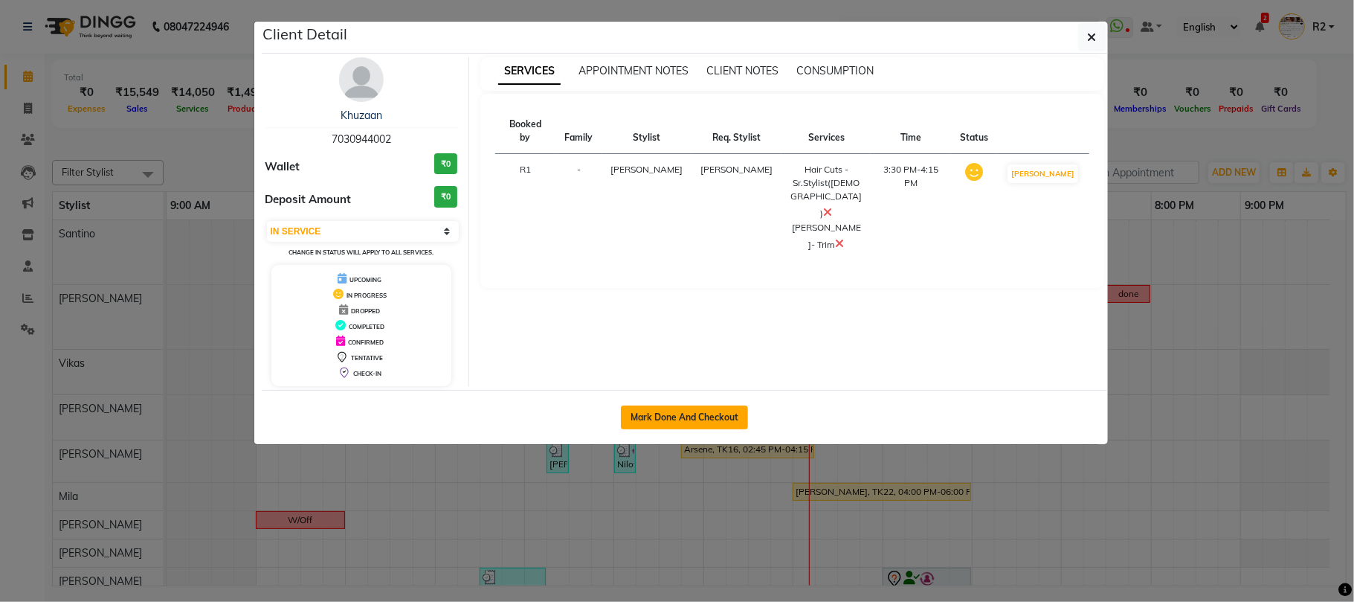
click at [726, 415] on button "Mark Done And Checkout" at bounding box center [684, 417] width 127 height 24
select select "622"
select select "service"
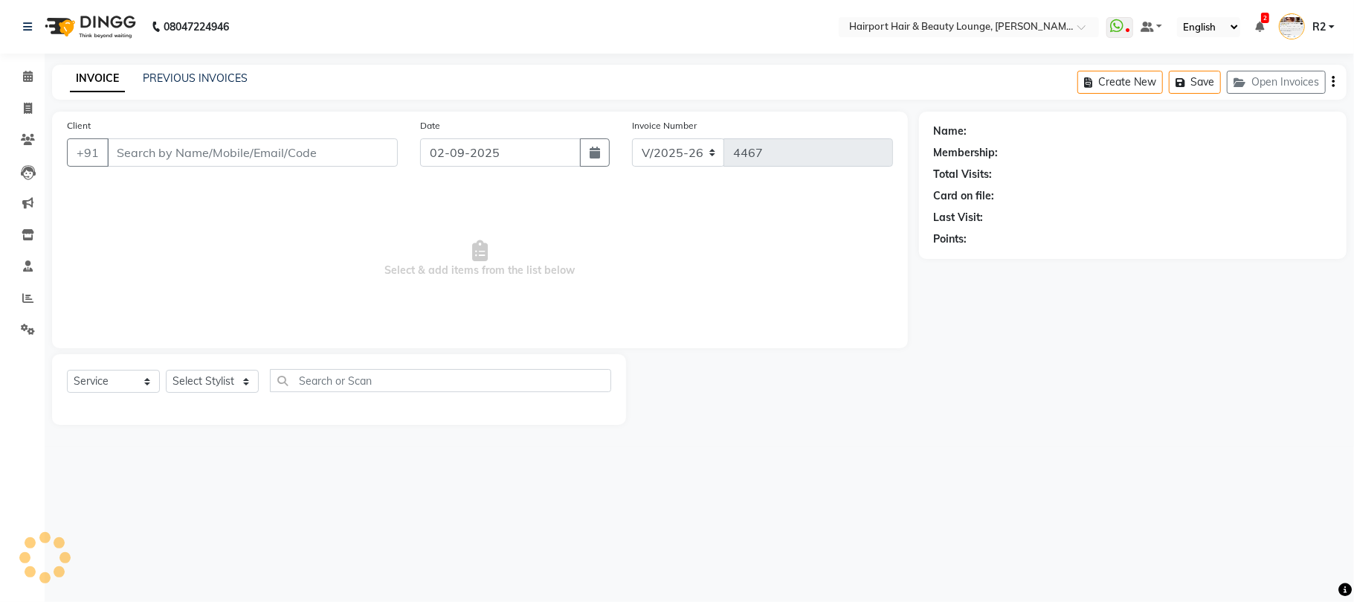
type input "7030944002"
select select "13264"
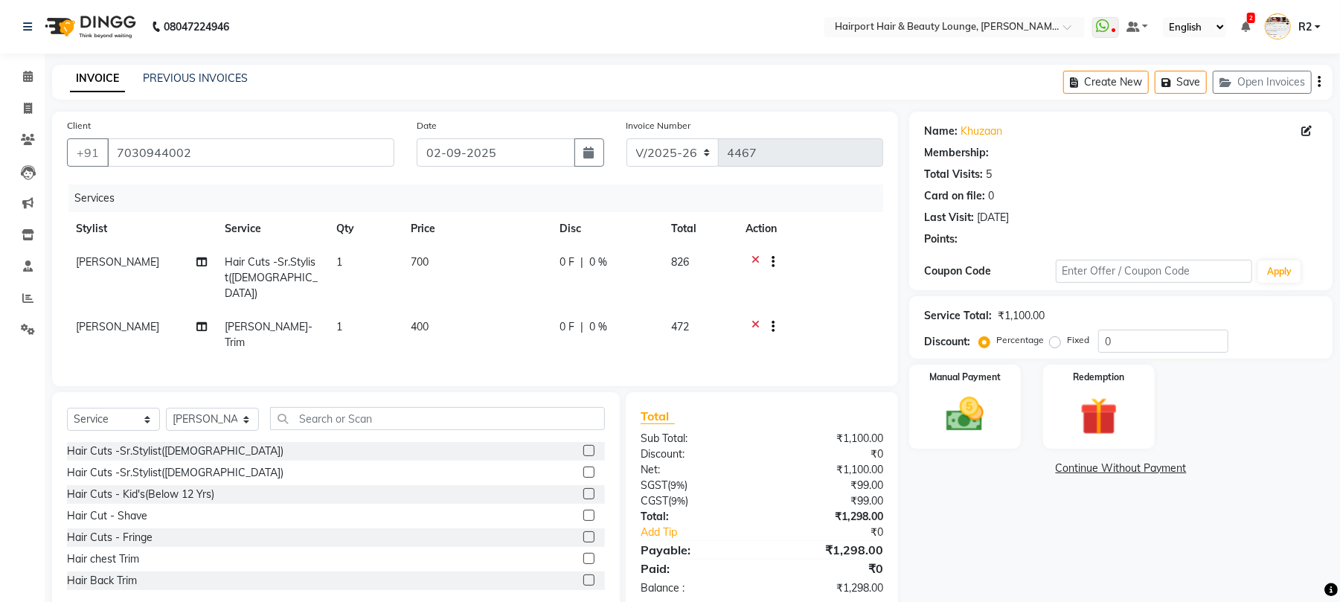
select select "1: Object"
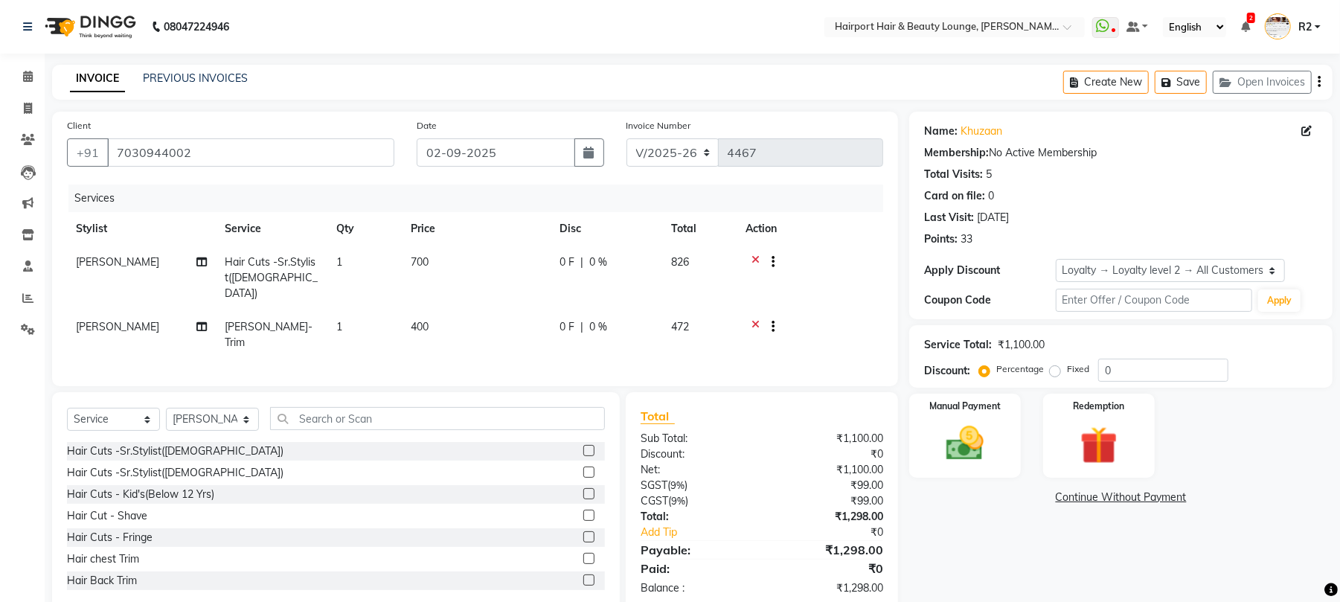
scroll to position [19, 0]
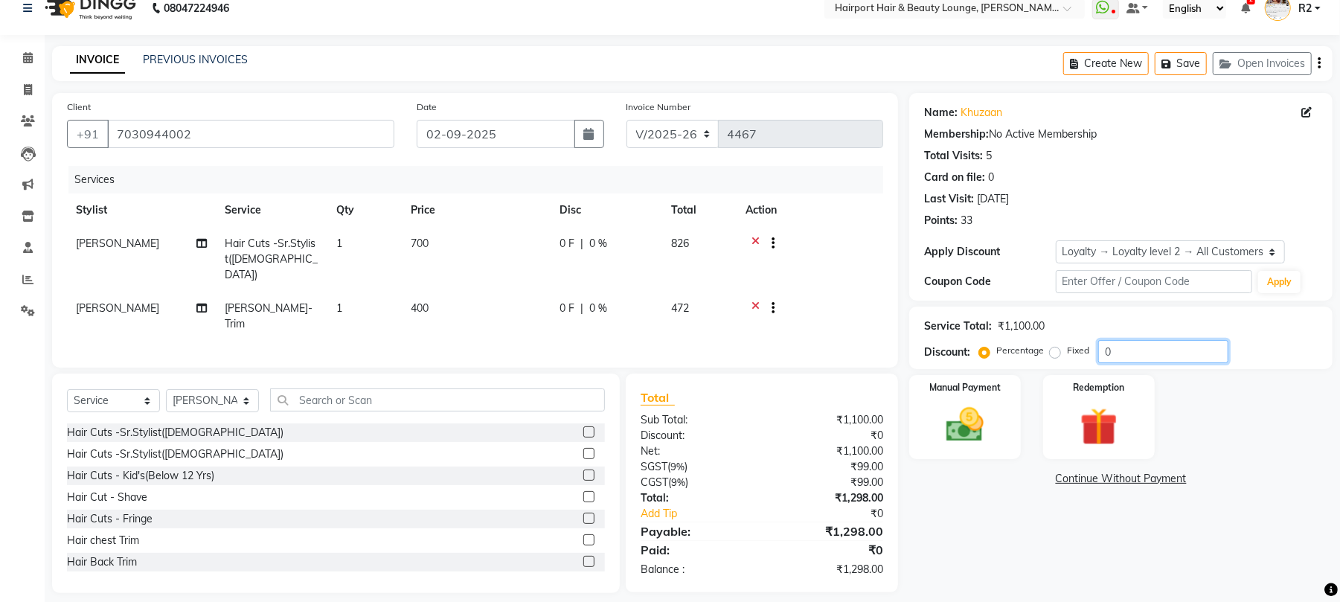
drag, startPoint x: 1114, startPoint y: 346, endPoint x: 1099, endPoint y: 347, distance: 15.6
click at [1099, 347] on input "0" at bounding box center [1163, 351] width 130 height 23
type input "10"
click at [980, 408] on img at bounding box center [965, 424] width 64 height 45
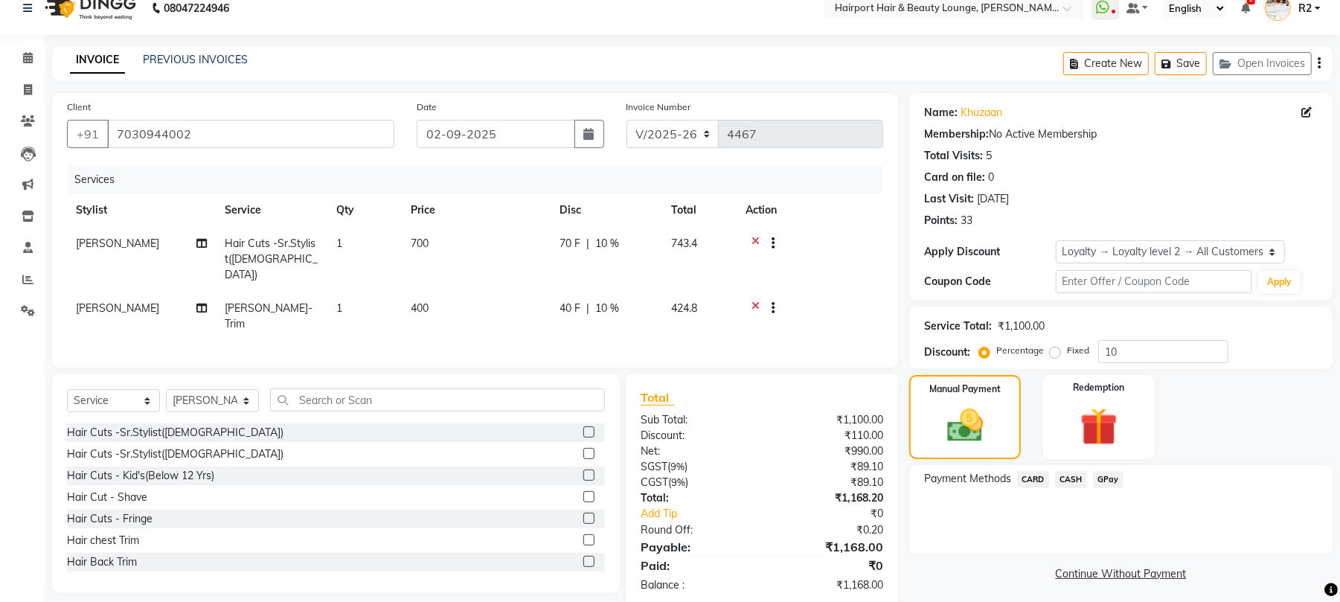
click at [1035, 481] on span "CARD" at bounding box center [1033, 479] width 32 height 17
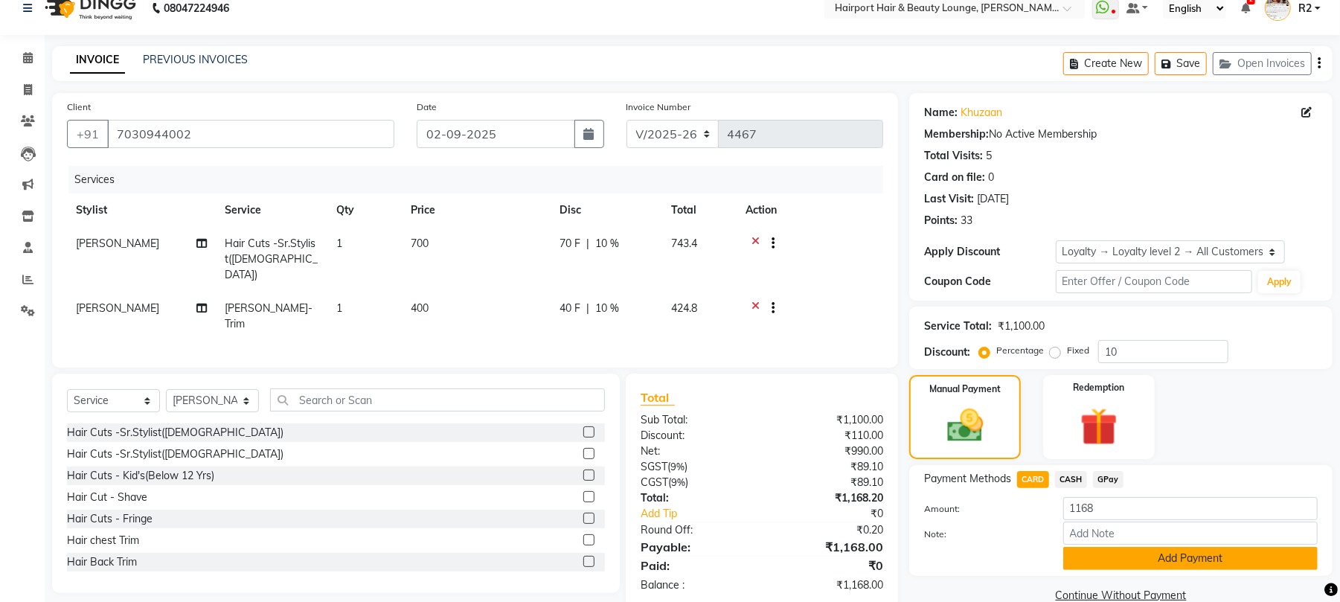
click at [1145, 559] on button "Add Payment" at bounding box center [1190, 558] width 254 height 23
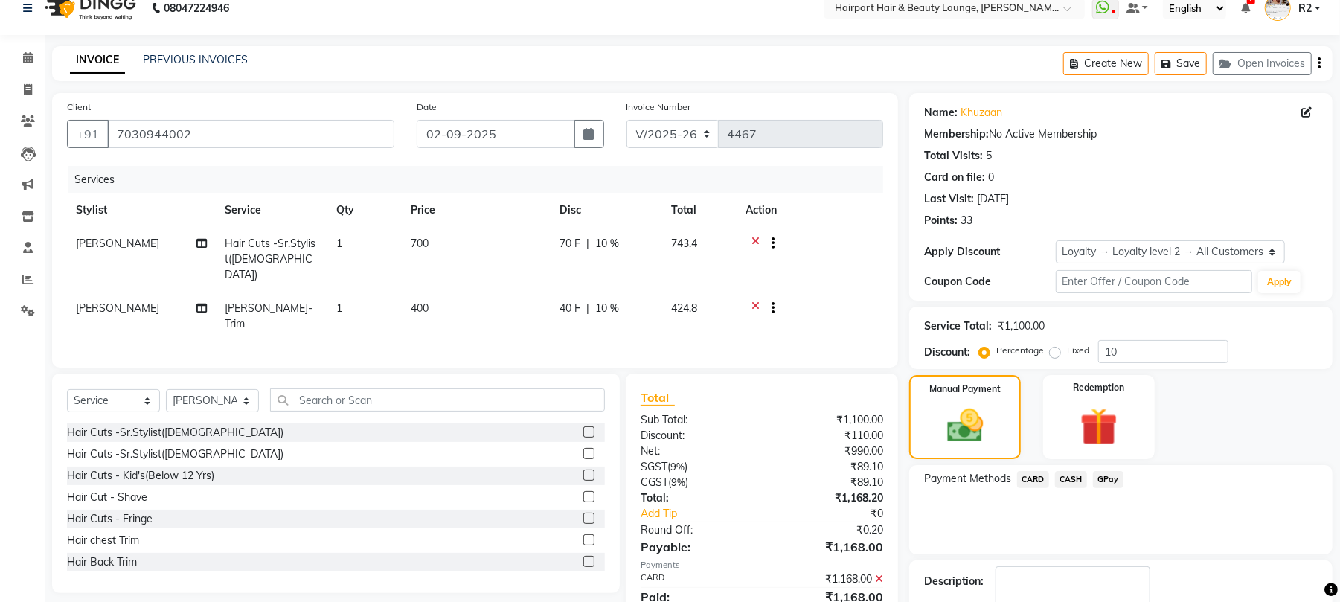
scroll to position [138, 0]
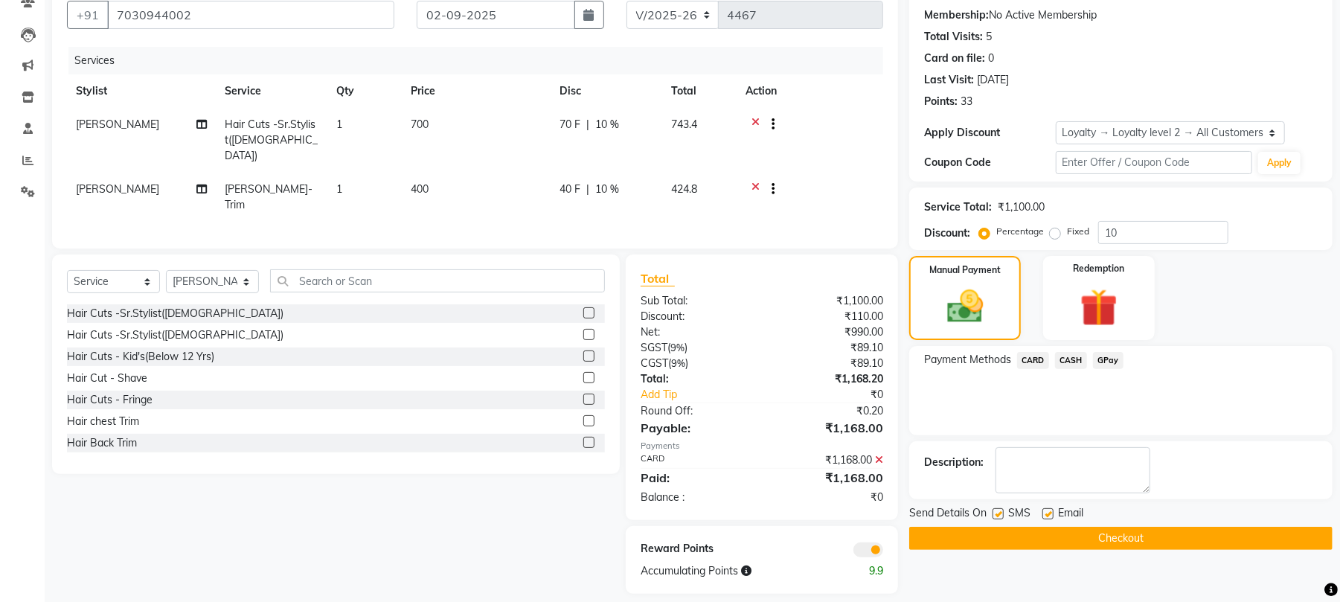
click at [1064, 547] on button "Checkout" at bounding box center [1120, 538] width 423 height 23
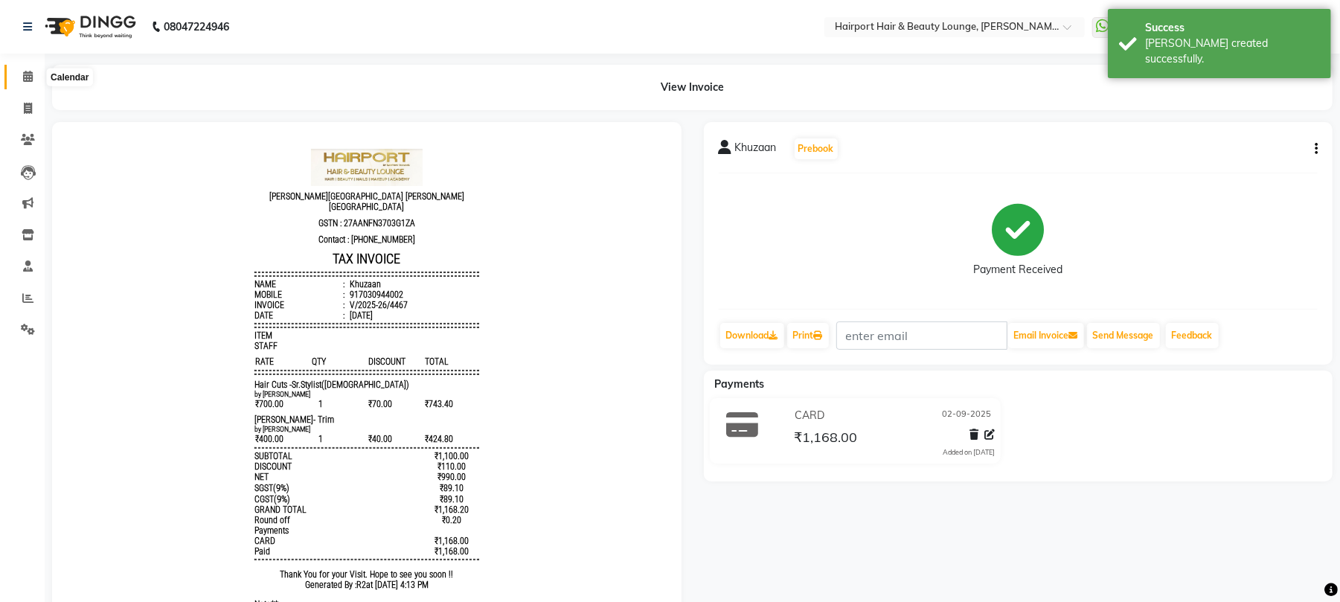
click at [15, 81] on span at bounding box center [28, 76] width 26 height 17
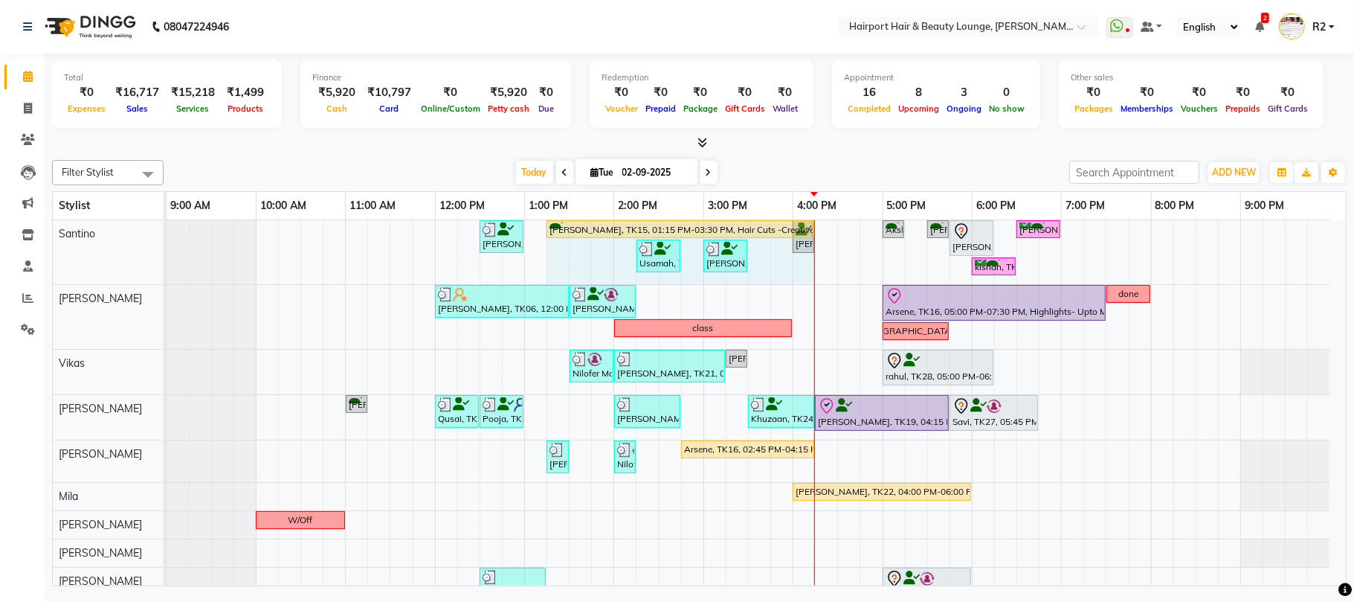
drag, startPoint x: 744, startPoint y: 228, endPoint x: 794, endPoint y: 229, distance: 50.6
click at [167, 229] on div "Sanjan Modi, TK13, 12:30 PM-01:00 PM, Hair Cuts -Creative Expert (Male) SHILPI …" at bounding box center [167, 252] width 0 height 64
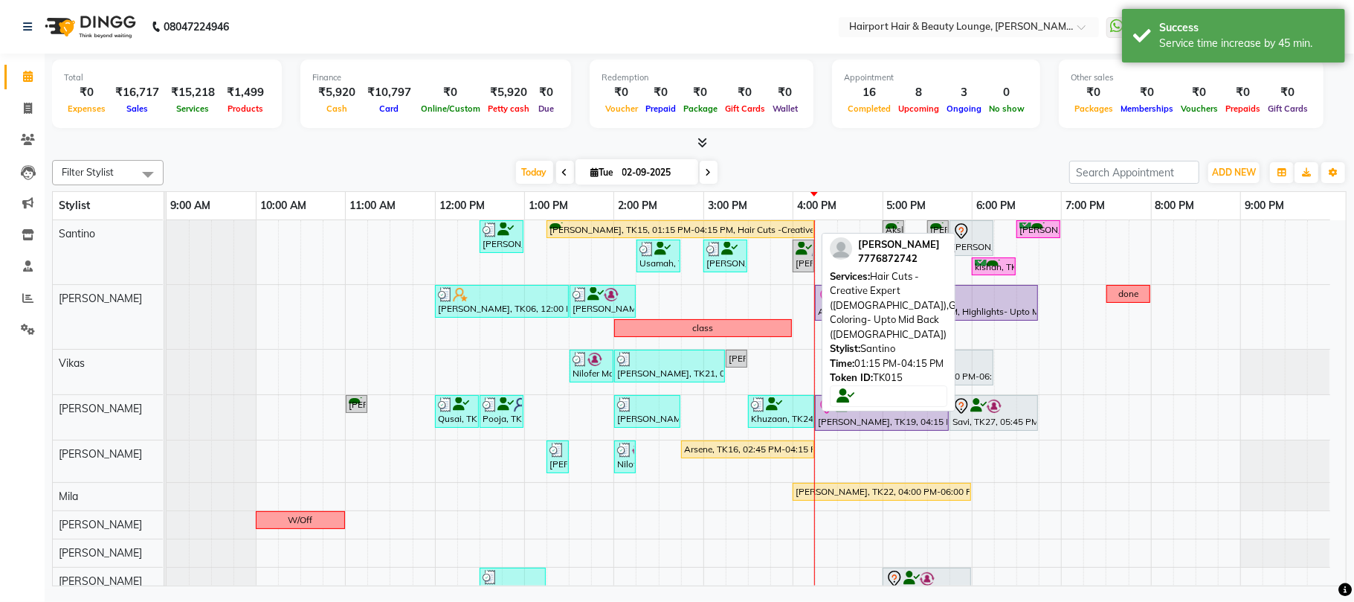
click at [663, 225] on div "SHILPI DAS, TK15, 01:15 PM-04:15 PM, Hair Cuts -Creative Expert (Female),Global…" at bounding box center [680, 229] width 265 height 14
select select "1"
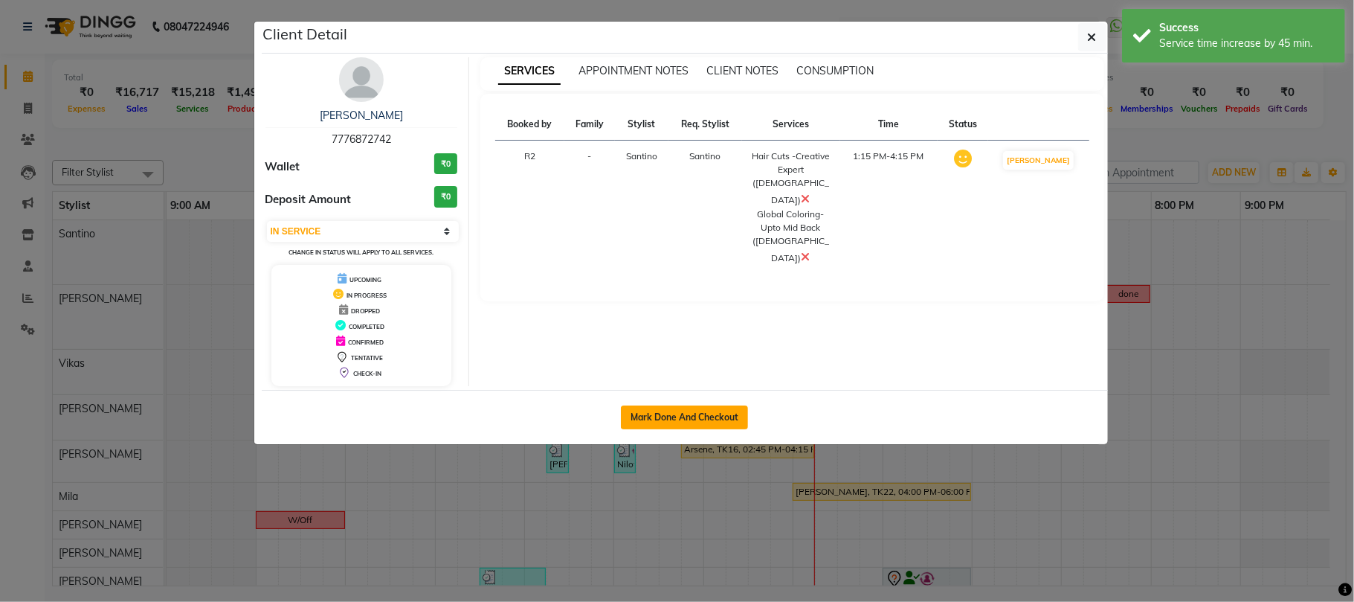
click at [695, 418] on button "Mark Done And Checkout" at bounding box center [684, 417] width 127 height 24
select select "622"
select select "service"
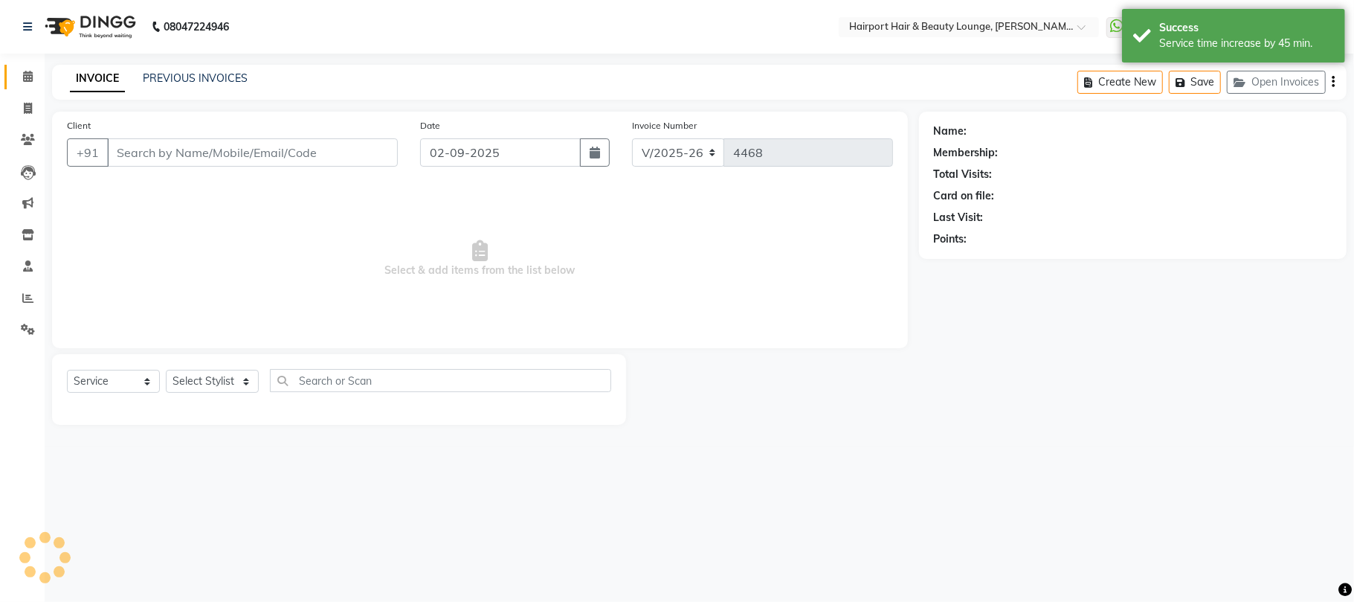
type input "7776872742"
select select "9137"
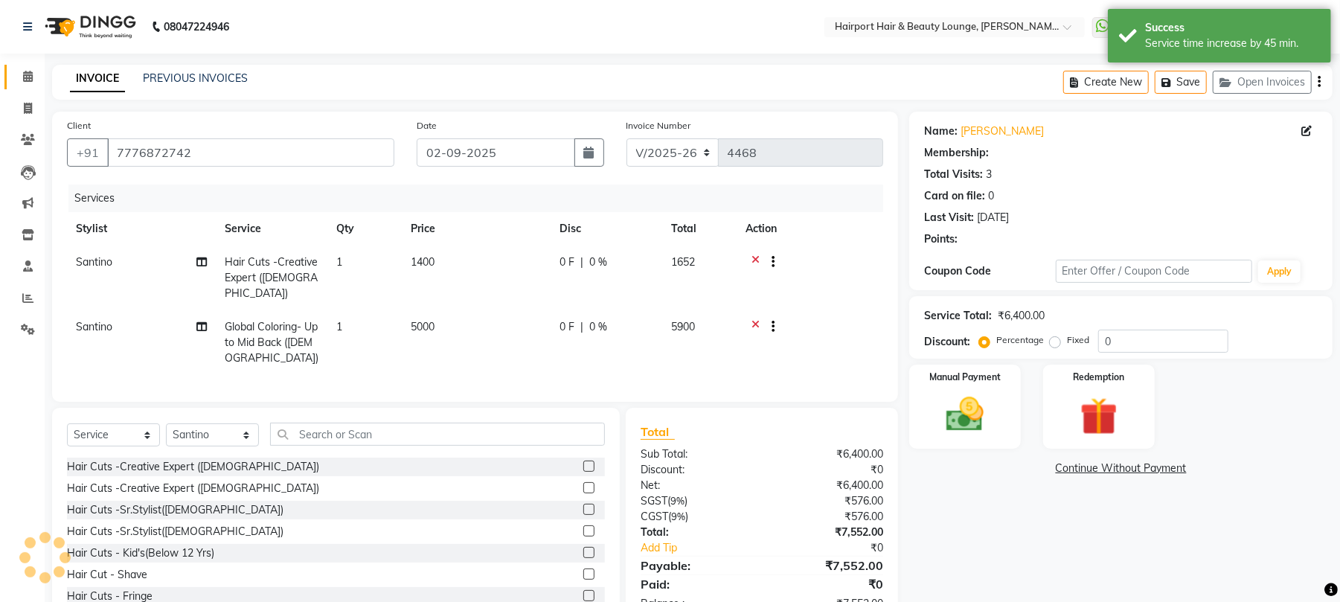
select select "1: Object"
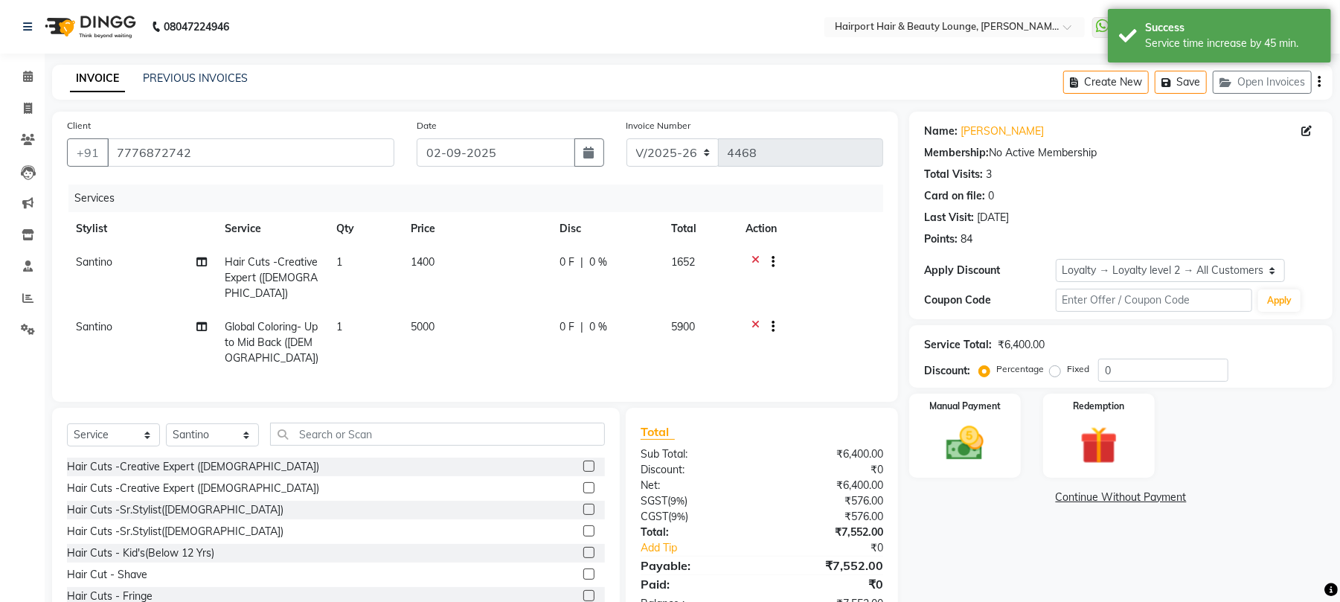
click at [421, 263] on span "1400" at bounding box center [423, 261] width 24 height 13
select select "9137"
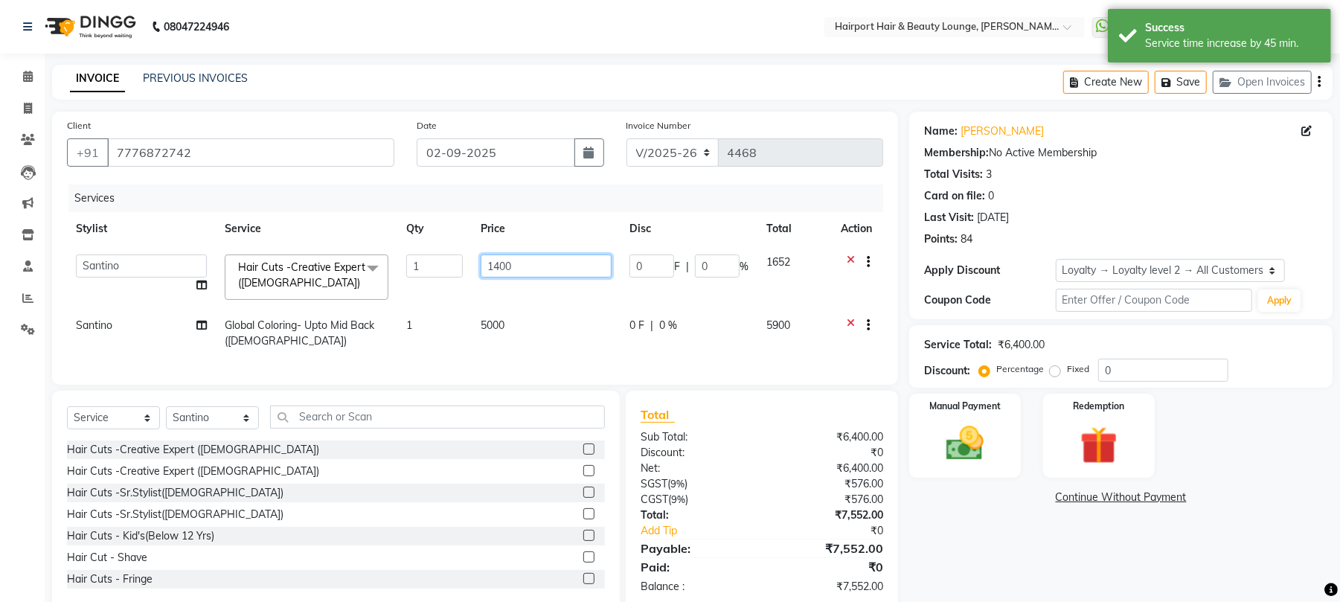
drag, startPoint x: 527, startPoint y: 268, endPoint x: 478, endPoint y: 271, distance: 49.2
click at [478, 271] on td "1400" at bounding box center [546, 276] width 149 height 63
type input "1000"
click at [512, 319] on td "5000" at bounding box center [546, 333] width 149 height 49
select select "9137"
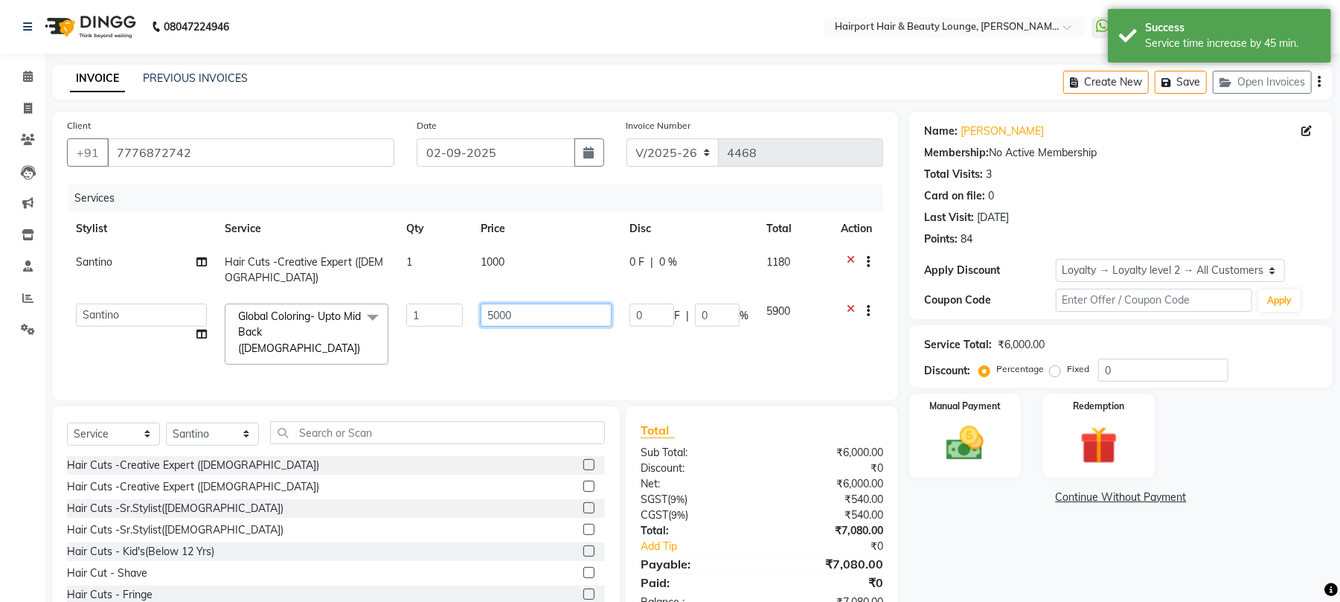
click at [498, 316] on input "5000" at bounding box center [546, 314] width 131 height 23
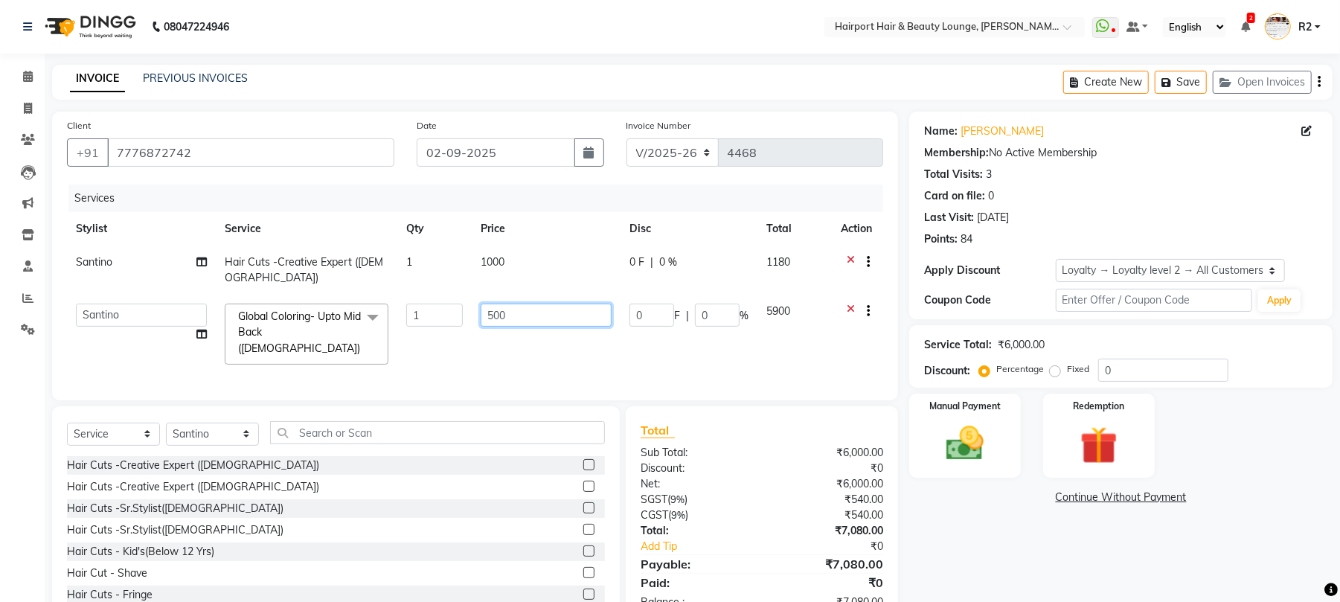
type input "5500"
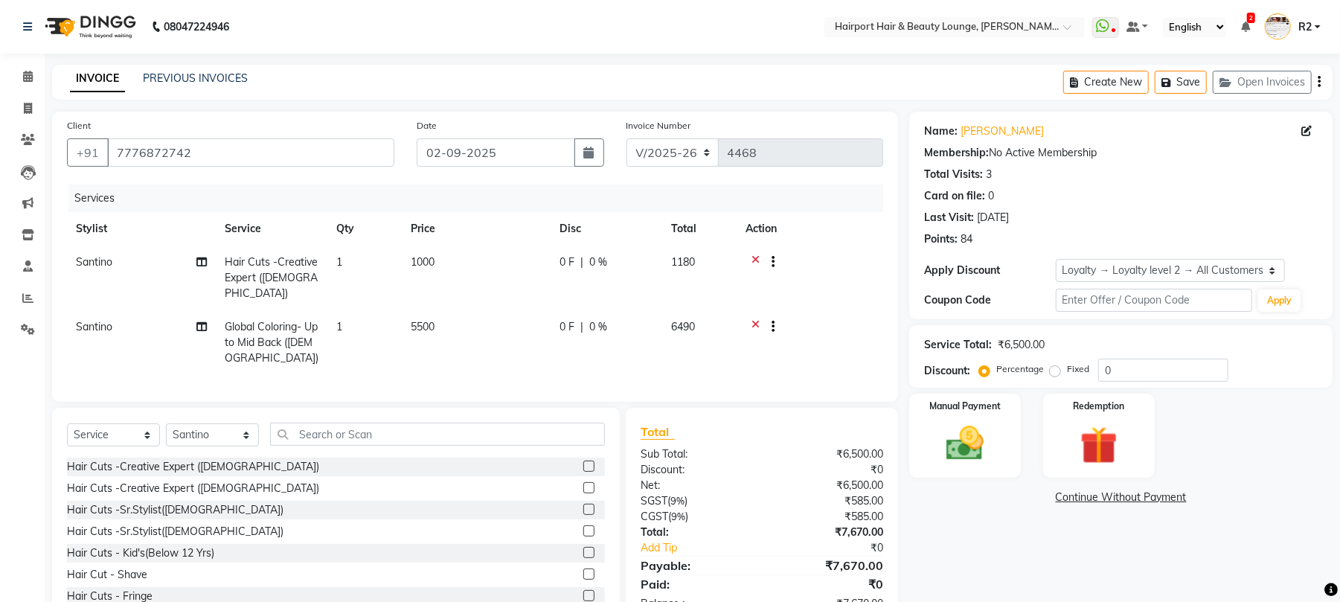
click at [528, 346] on td "5500" at bounding box center [476, 342] width 149 height 65
select select "9137"
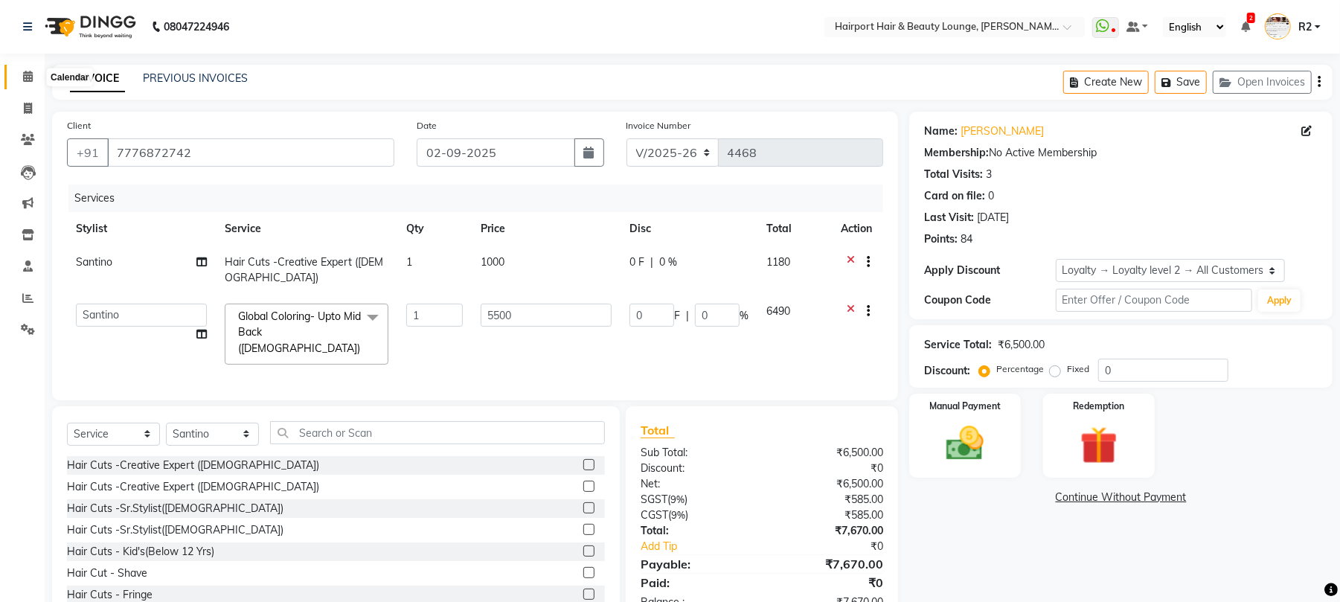
click at [25, 72] on icon at bounding box center [28, 76] width 10 height 11
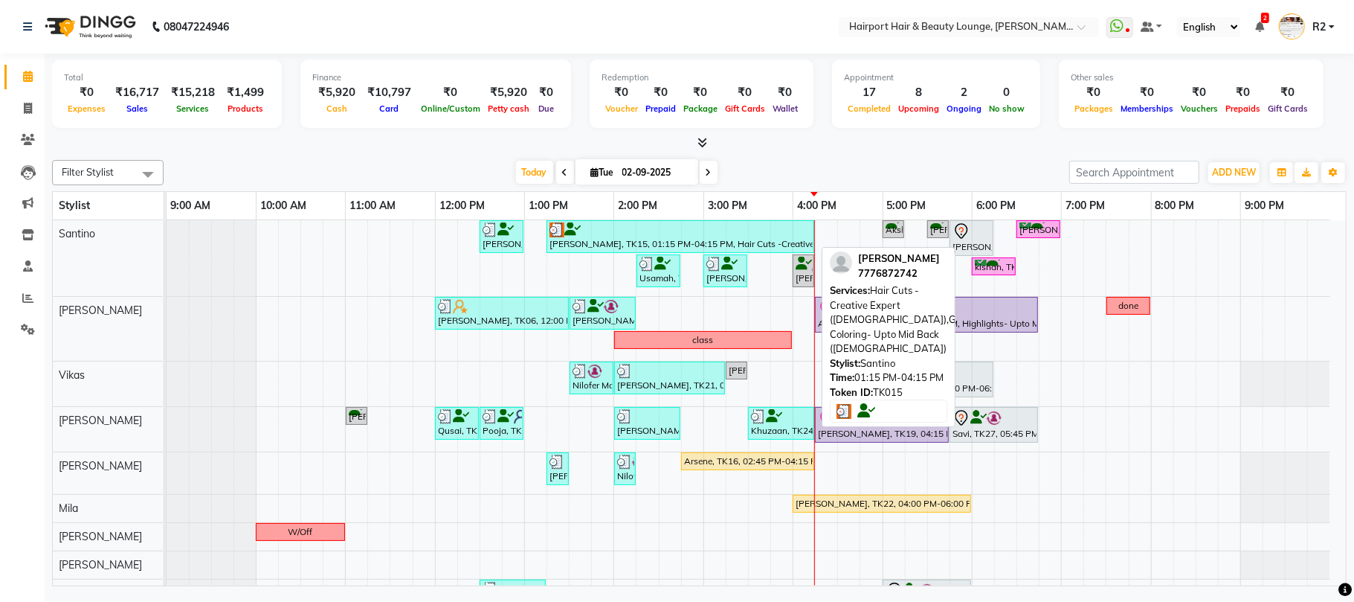
click at [629, 235] on div at bounding box center [681, 229] width 262 height 15
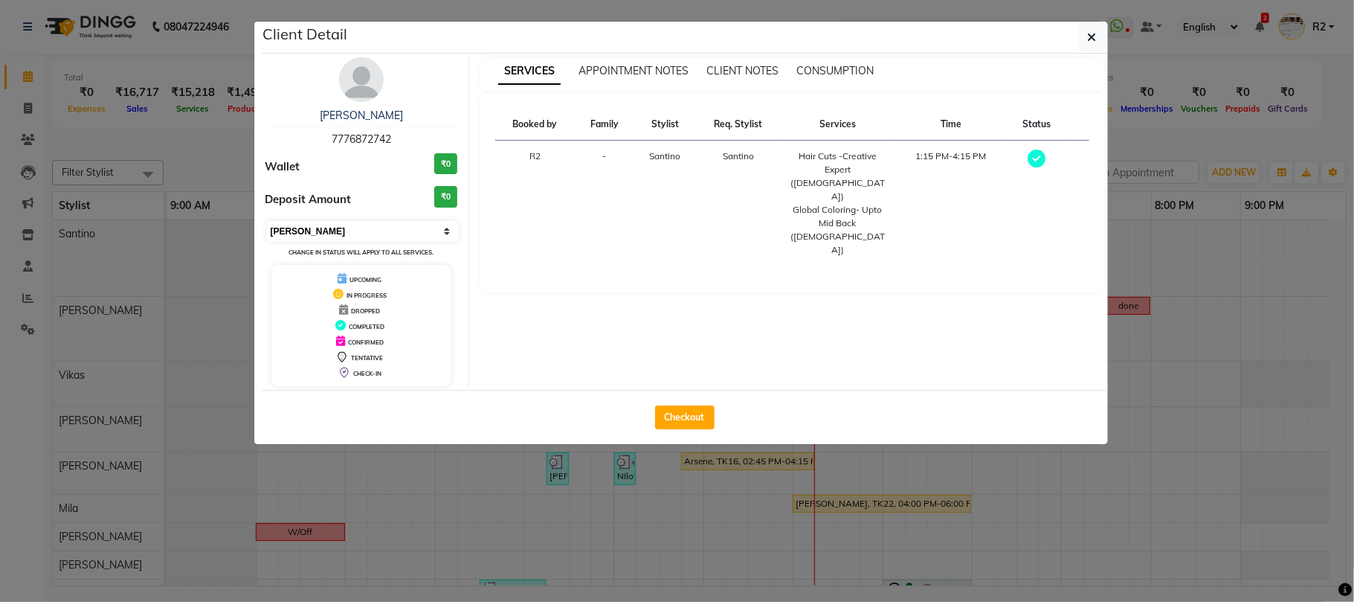
click at [311, 230] on select "Select MARK DONE UPCOMING" at bounding box center [363, 231] width 193 height 21
select select "5"
click at [267, 222] on select "Select MARK DONE UPCOMING" at bounding box center [363, 231] width 193 height 21
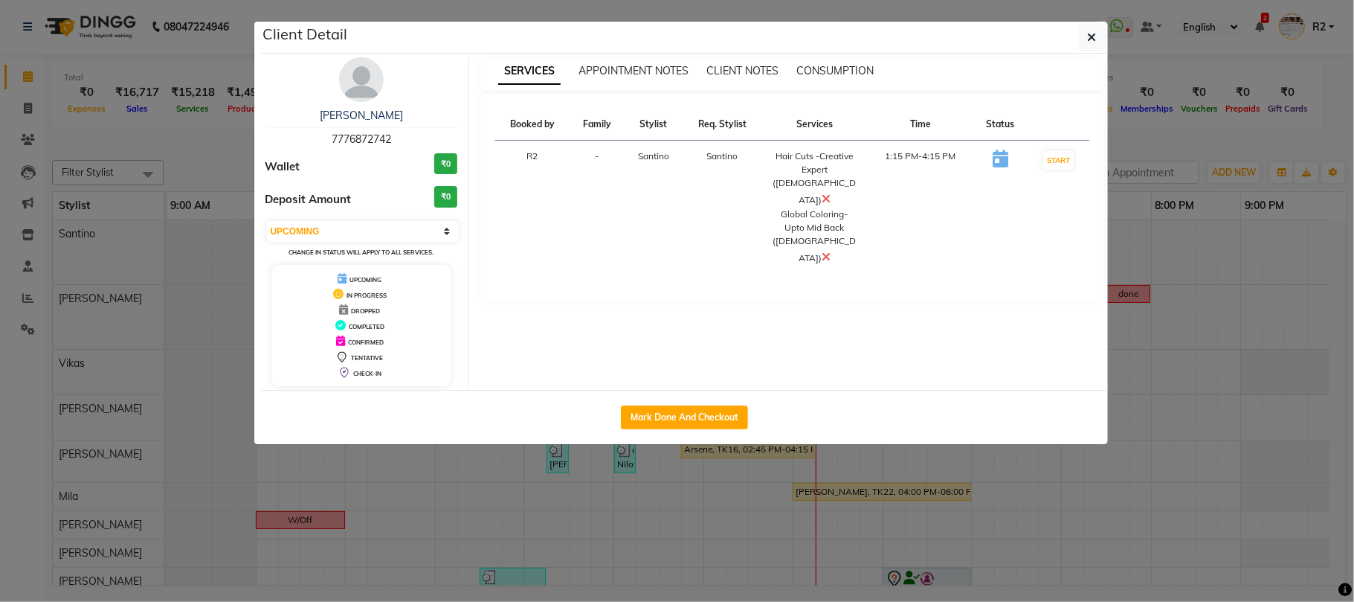
click at [831, 251] on icon at bounding box center [826, 257] width 9 height 12
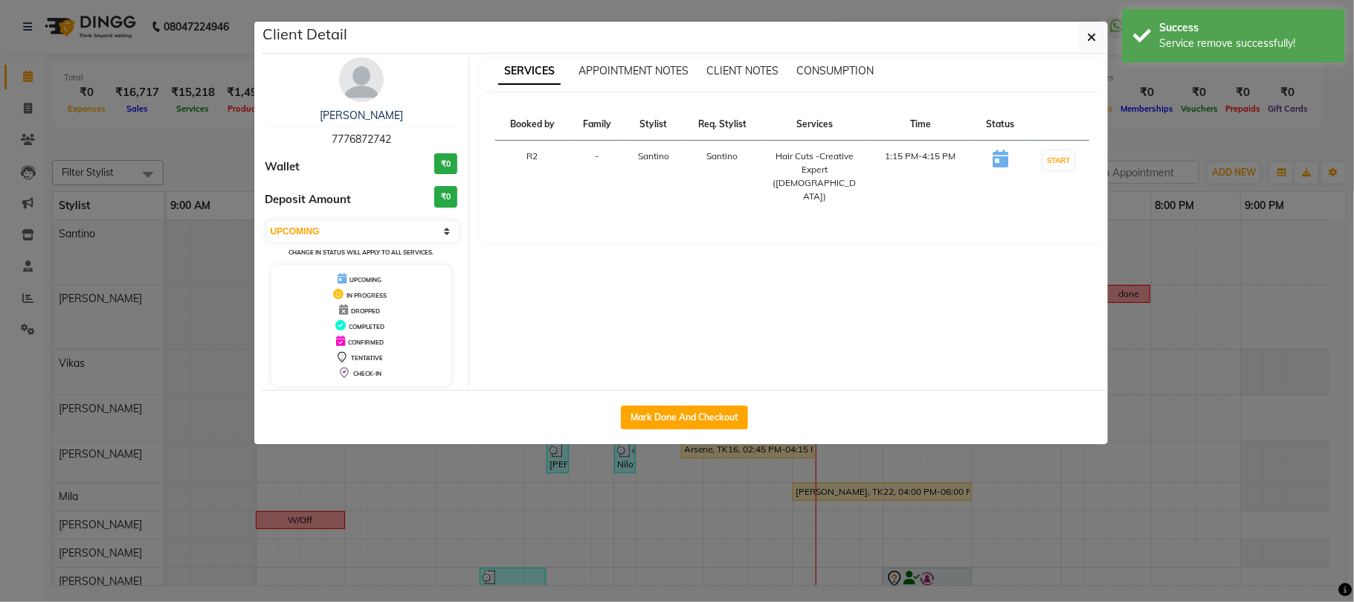
click at [1186, 100] on ngb-modal-window "Client Detail SHILPI DAS 7776872742 Wallet ₹0 Deposit Amount ₹0 Select IN SERVI…" at bounding box center [677, 301] width 1354 height 602
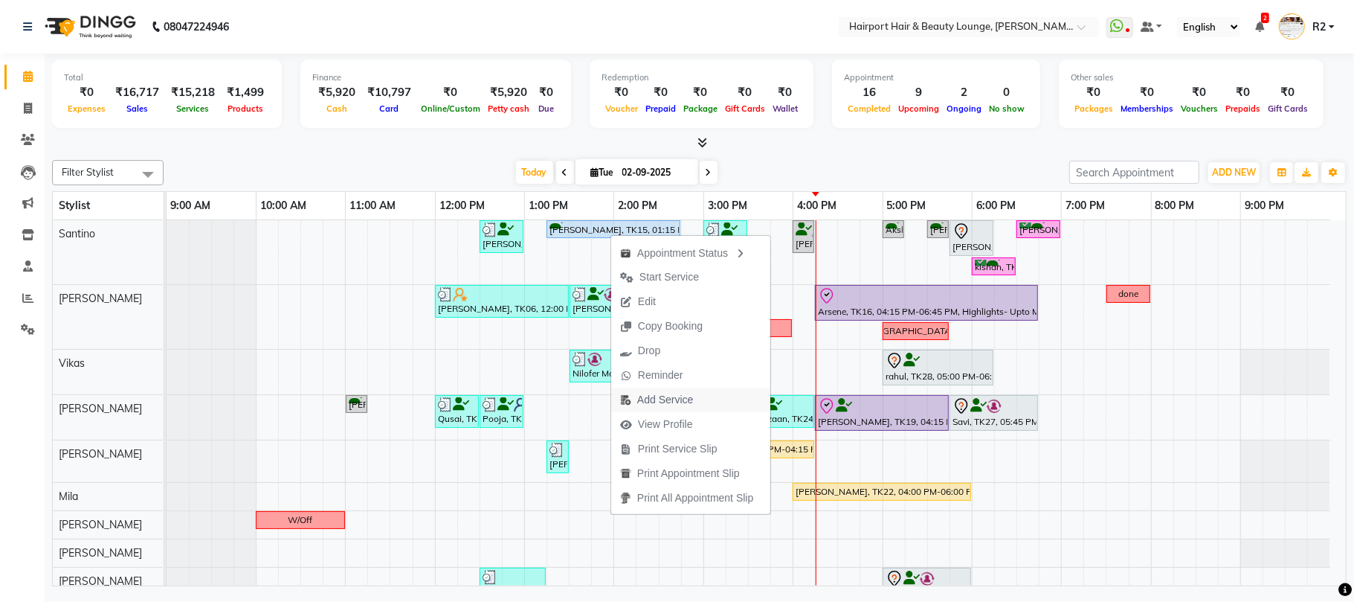
click at [661, 402] on span "Add Service" at bounding box center [665, 400] width 56 height 16
select select "9137"
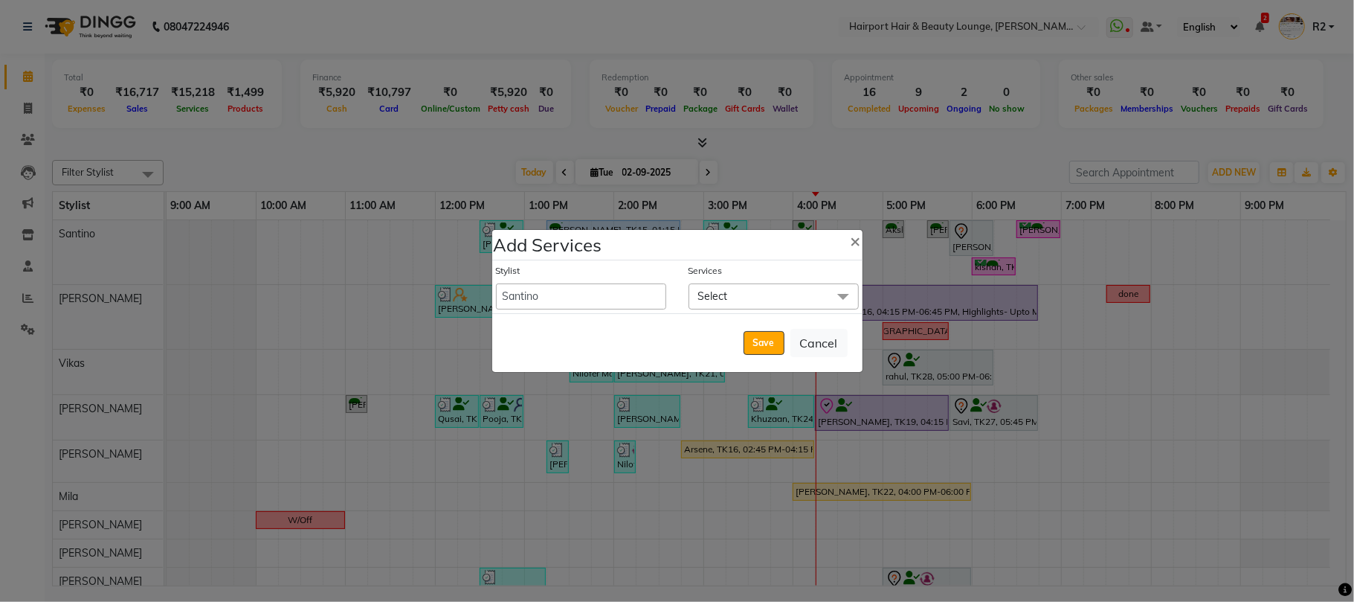
click at [721, 292] on span "Select" at bounding box center [713, 295] width 30 height 13
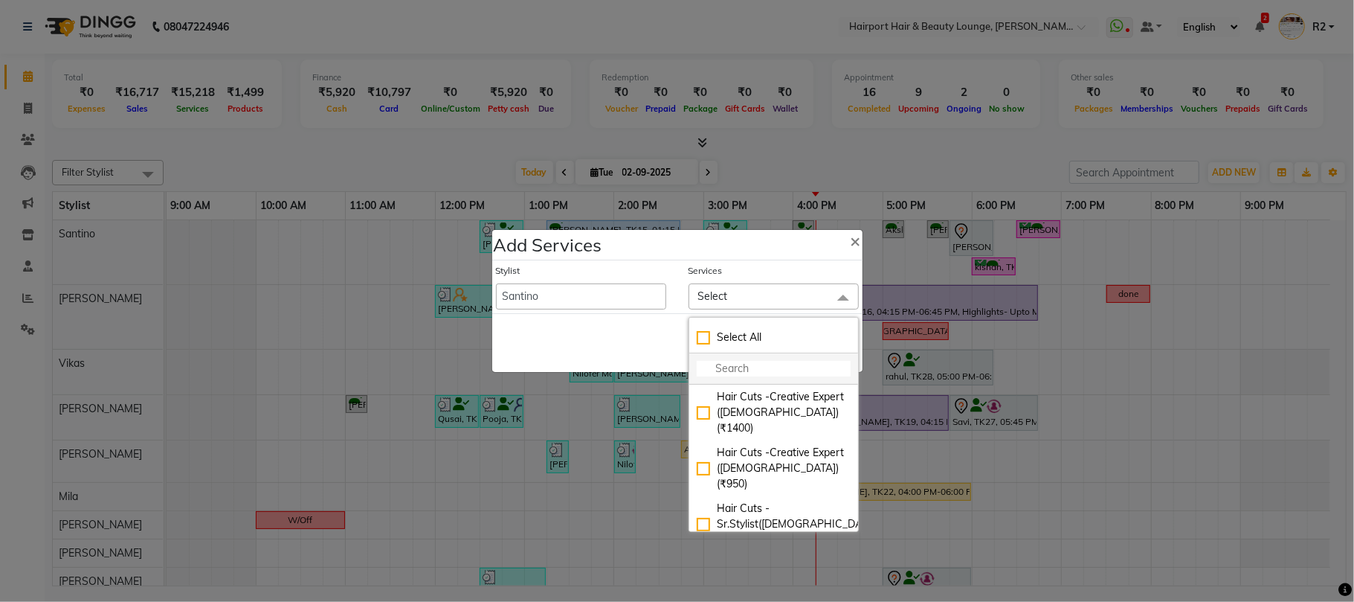
click at [733, 373] on input "multiselect-search" at bounding box center [774, 369] width 154 height 16
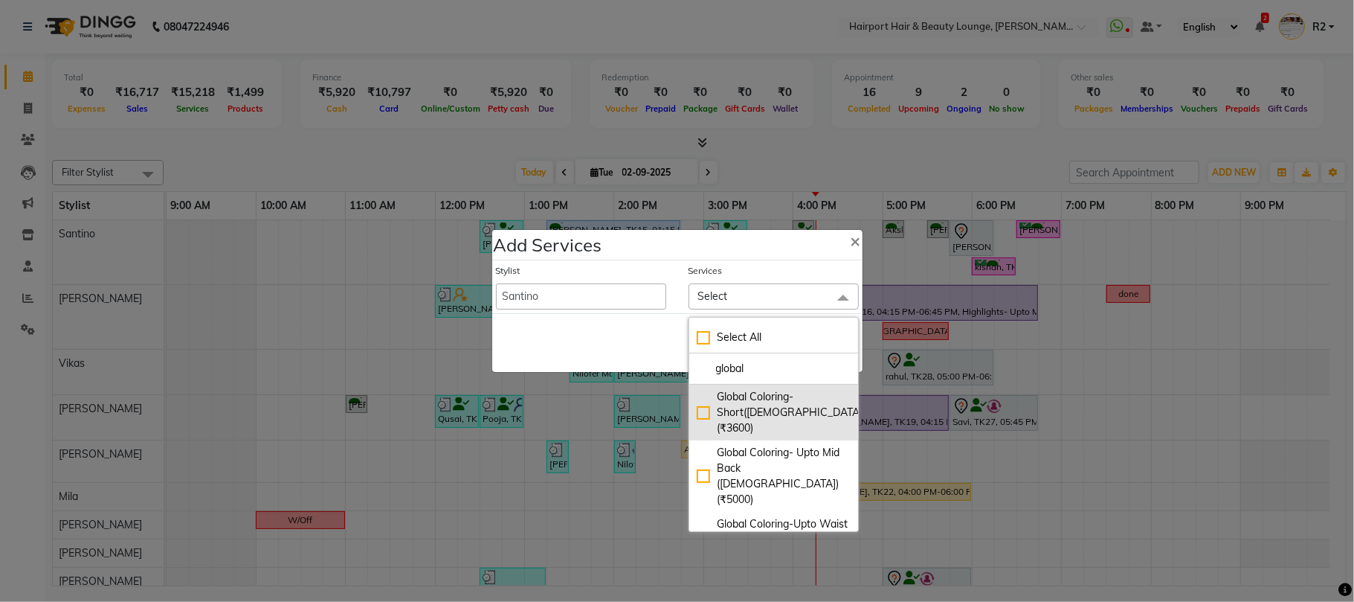
type input "global"
click at [759, 406] on div "Global Coloring-Short([DEMOGRAPHIC_DATA]) (₹3600)" at bounding box center [774, 412] width 154 height 47
checkbox input "true"
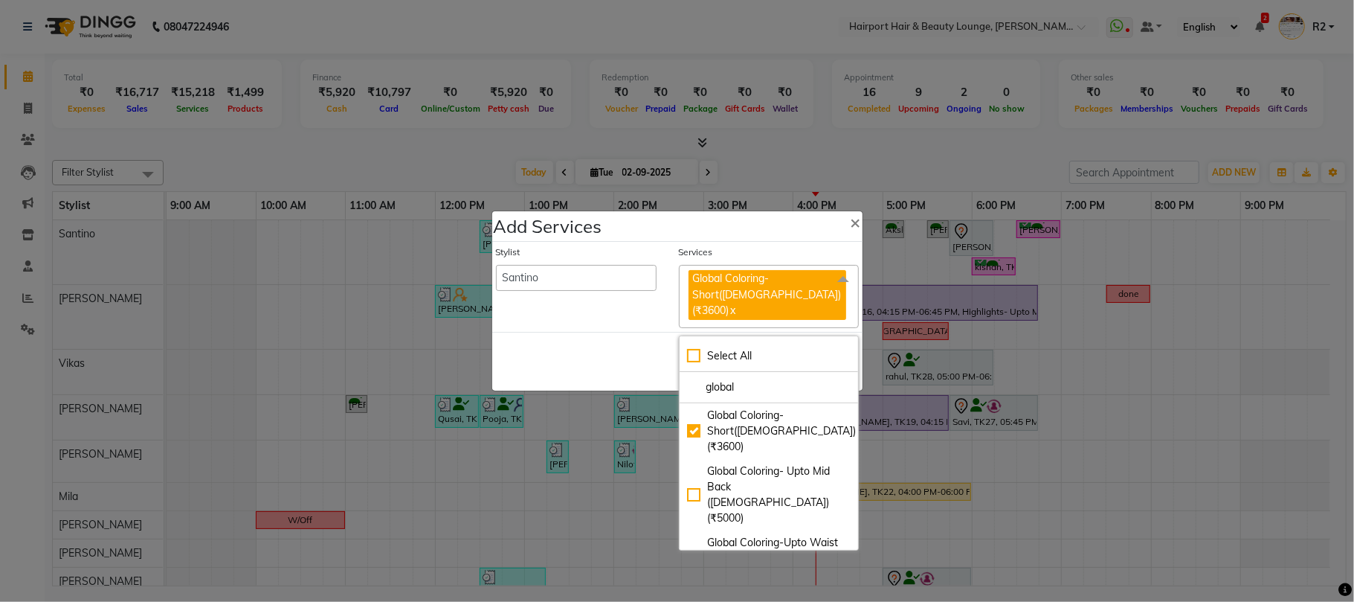
click at [619, 350] on div "Save Cancel" at bounding box center [677, 361] width 370 height 59
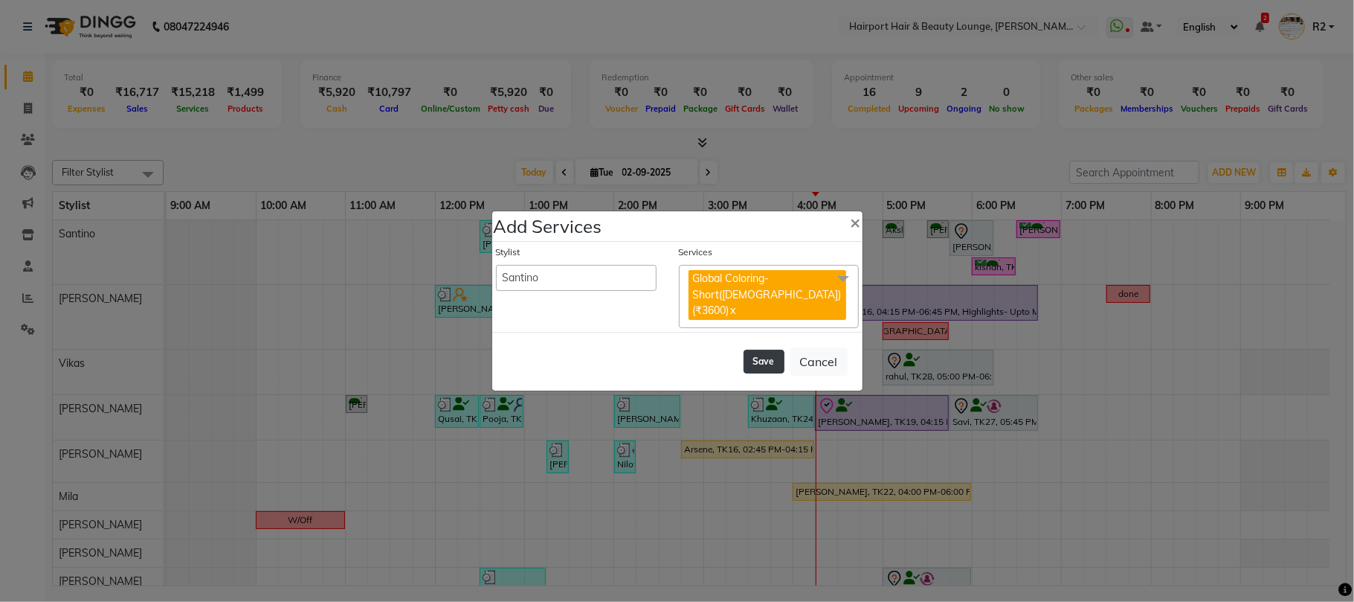
click at [760, 360] on button "Save" at bounding box center [764, 362] width 41 height 24
select select "7127"
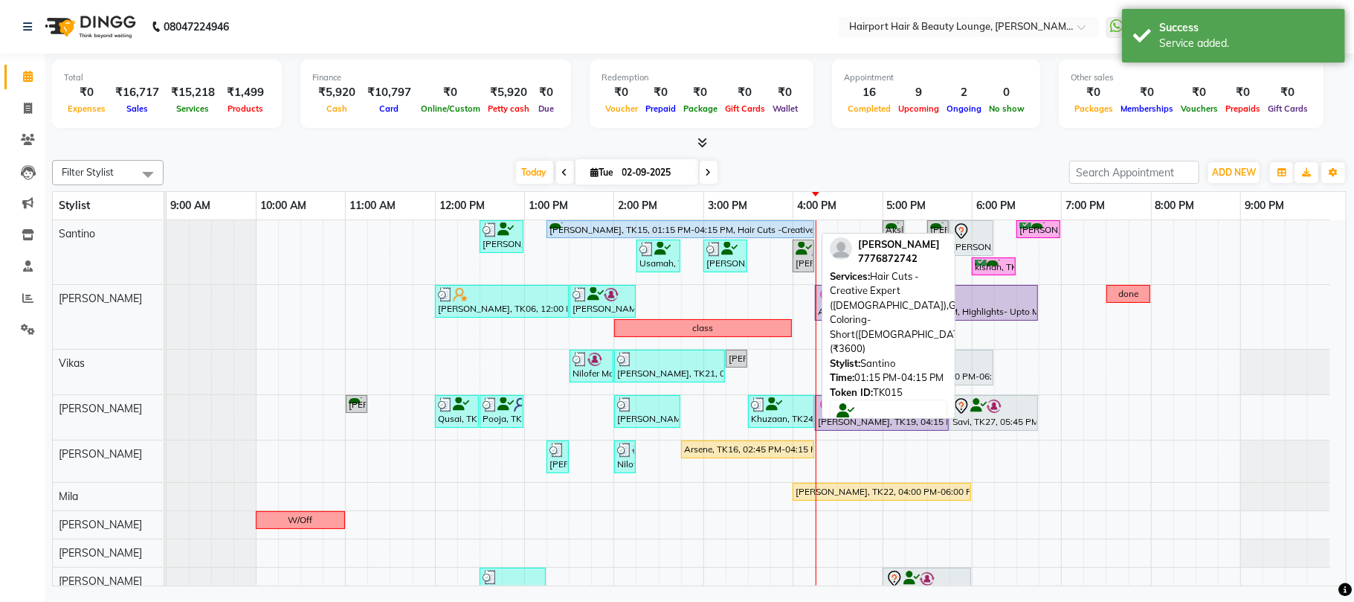
click at [640, 232] on div "[PERSON_NAME], TK15, 01:15 PM-04:15 PM, Hair Cuts -Creative Expert ([DEMOGRAPHI…" at bounding box center [680, 229] width 265 height 14
select select "5"
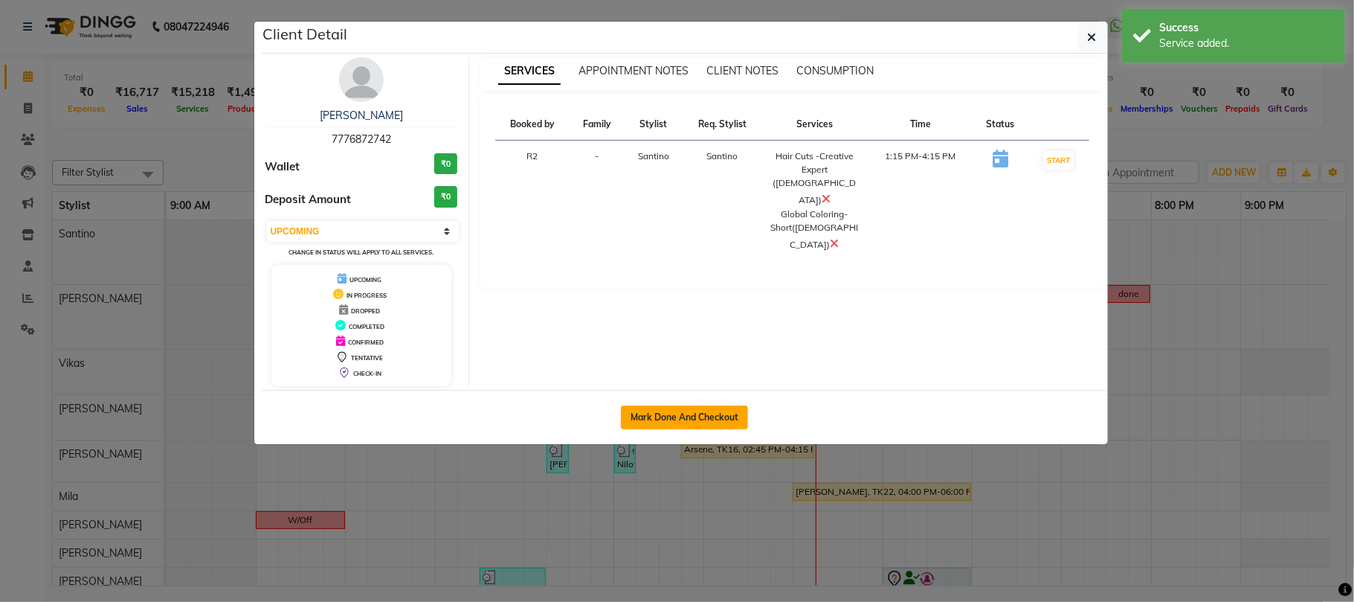
click at [688, 414] on button "Mark Done And Checkout" at bounding box center [684, 417] width 127 height 24
select select "service"
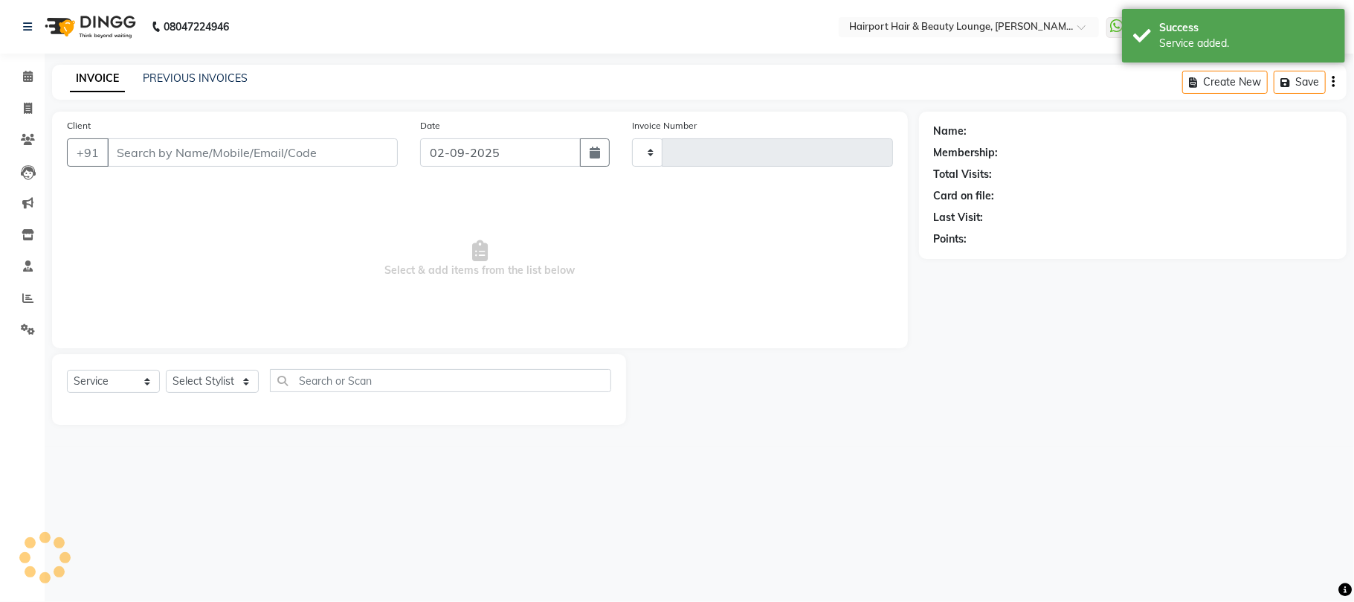
type input "4468"
select select "622"
type input "7776872742"
select select "9137"
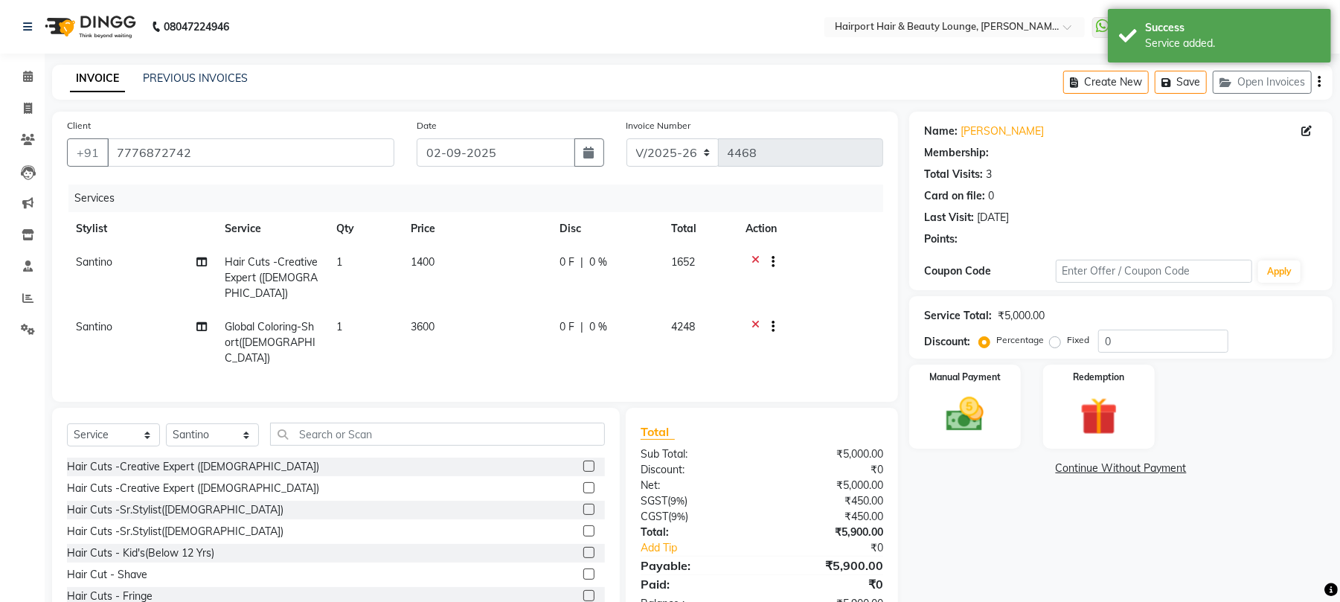
click at [420, 266] on span "1400" at bounding box center [423, 261] width 24 height 13
select select "9137"
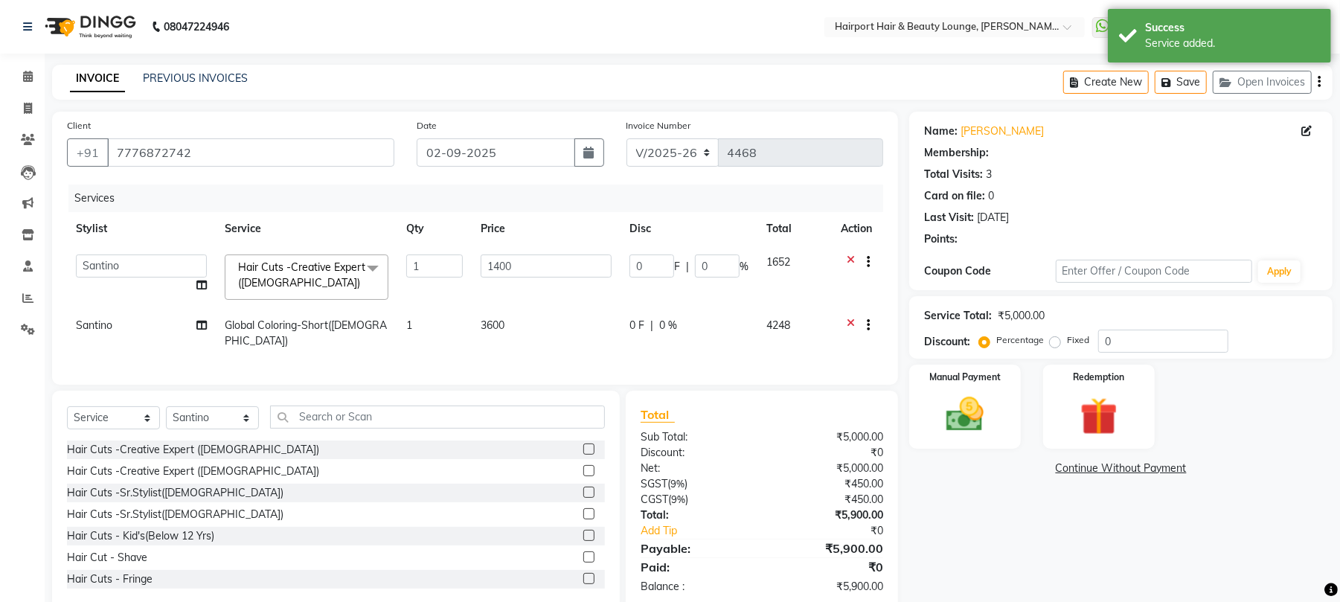
select select "1: Object"
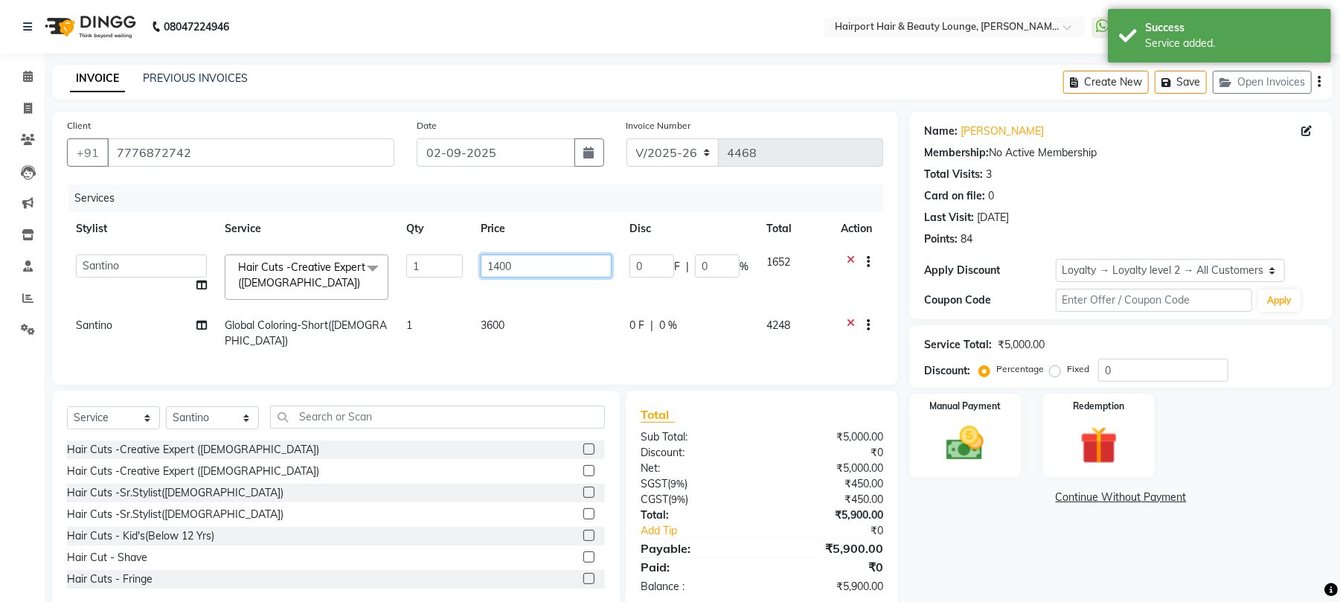
drag, startPoint x: 521, startPoint y: 263, endPoint x: 483, endPoint y: 268, distance: 38.9
click at [483, 268] on input "1400" at bounding box center [546, 265] width 131 height 23
type input "1000"
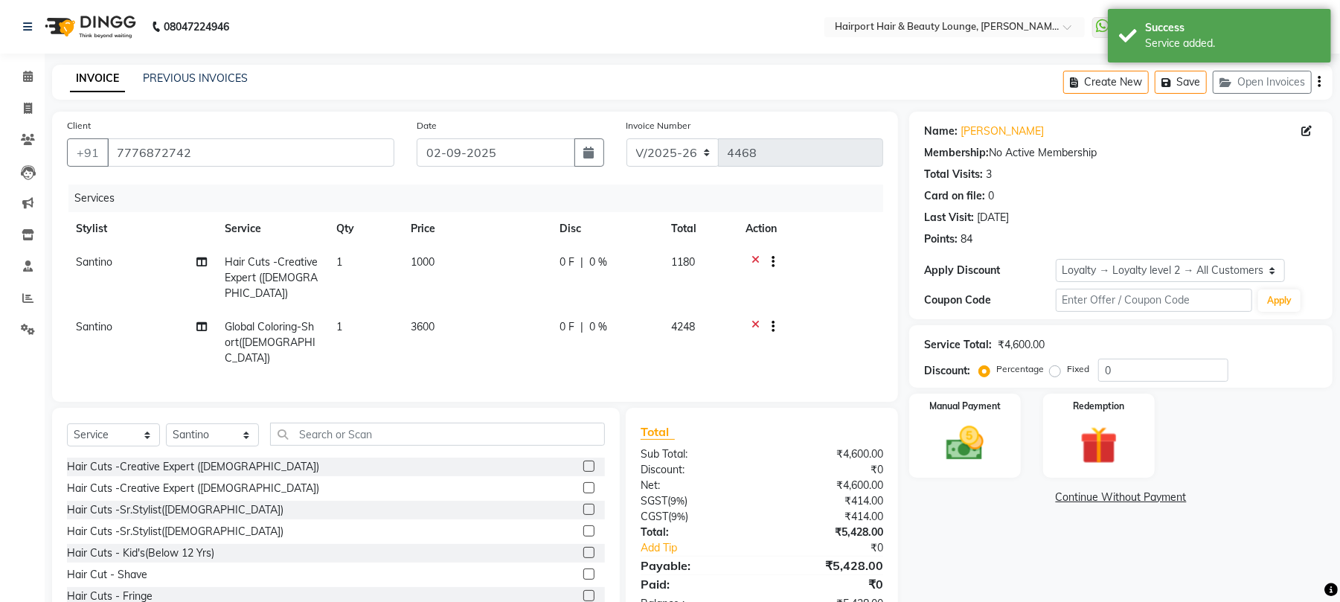
click at [525, 317] on td "3600" at bounding box center [476, 342] width 149 height 65
select select "9137"
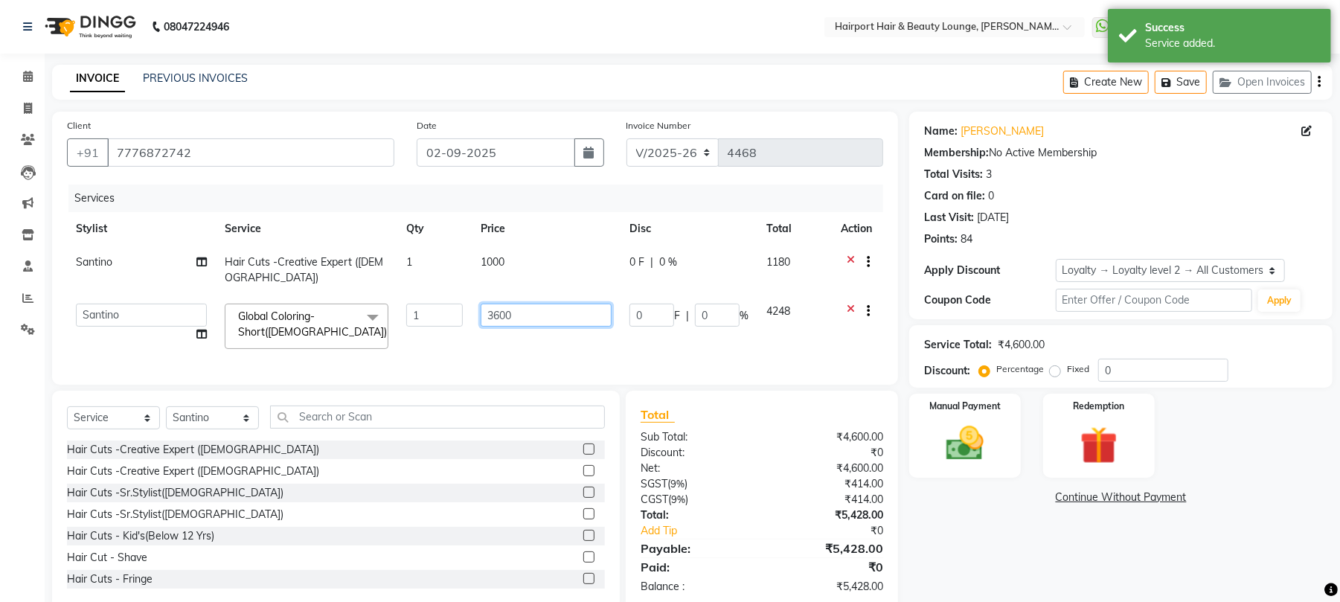
drag, startPoint x: 468, startPoint y: 322, endPoint x: 456, endPoint y: 323, distance: 11.9
click at [456, 323] on tr "8806278622 9822054562 Accounts IV Camp Adnan Alc 3 Alc Camp Office Anandita Ati…" at bounding box center [475, 326] width 816 height 63
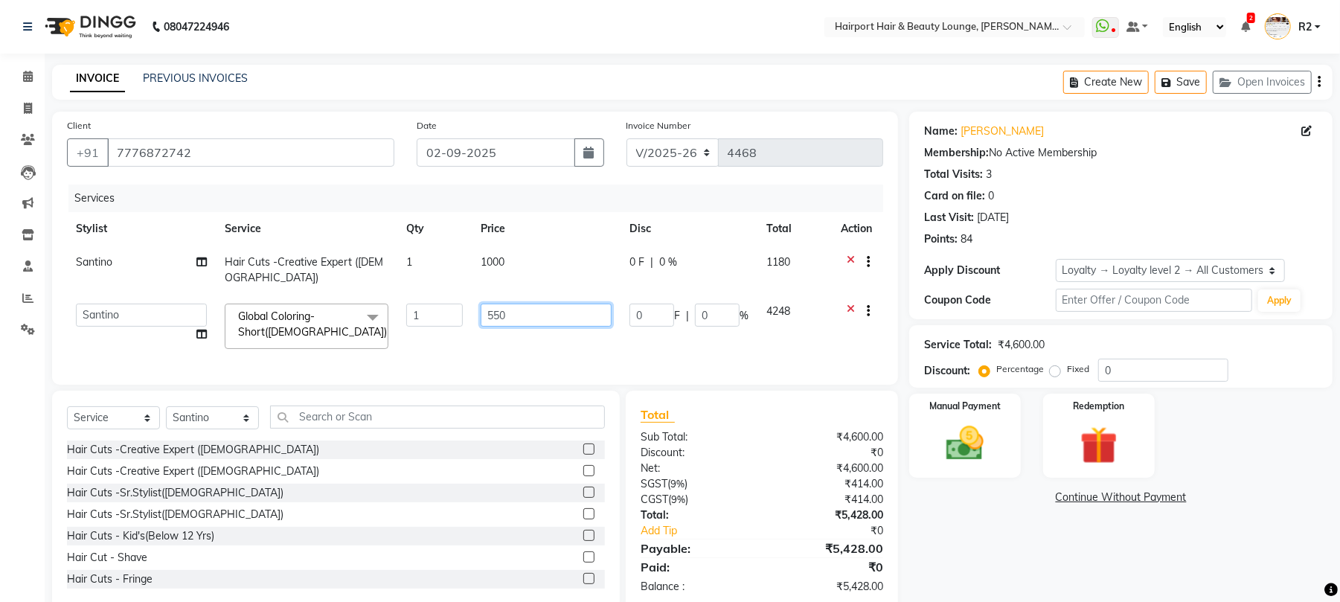
type input "5500"
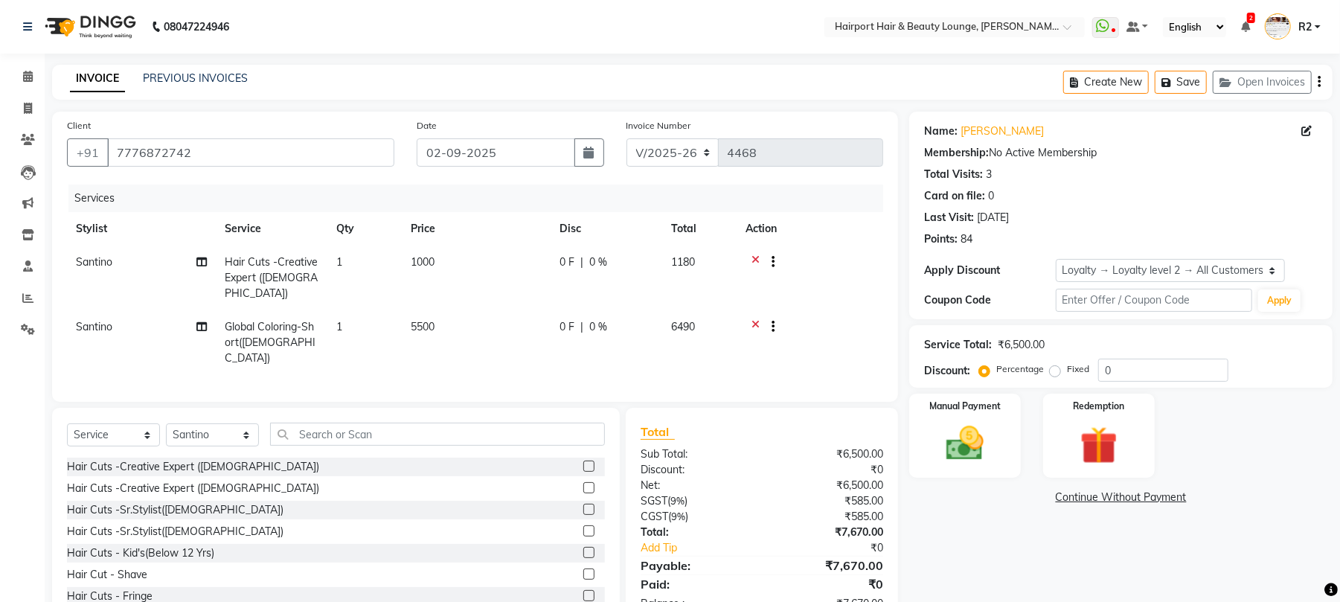
click at [498, 342] on td "5500" at bounding box center [476, 342] width 149 height 65
select select "9137"
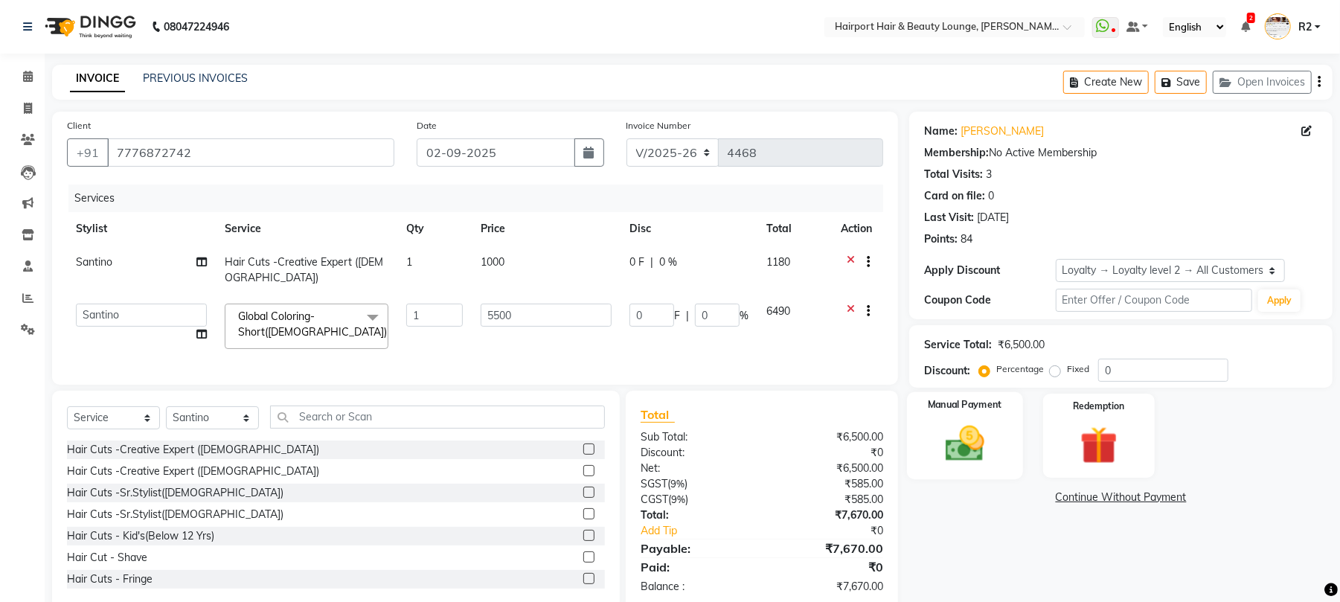
click at [977, 436] on img at bounding box center [965, 443] width 64 height 45
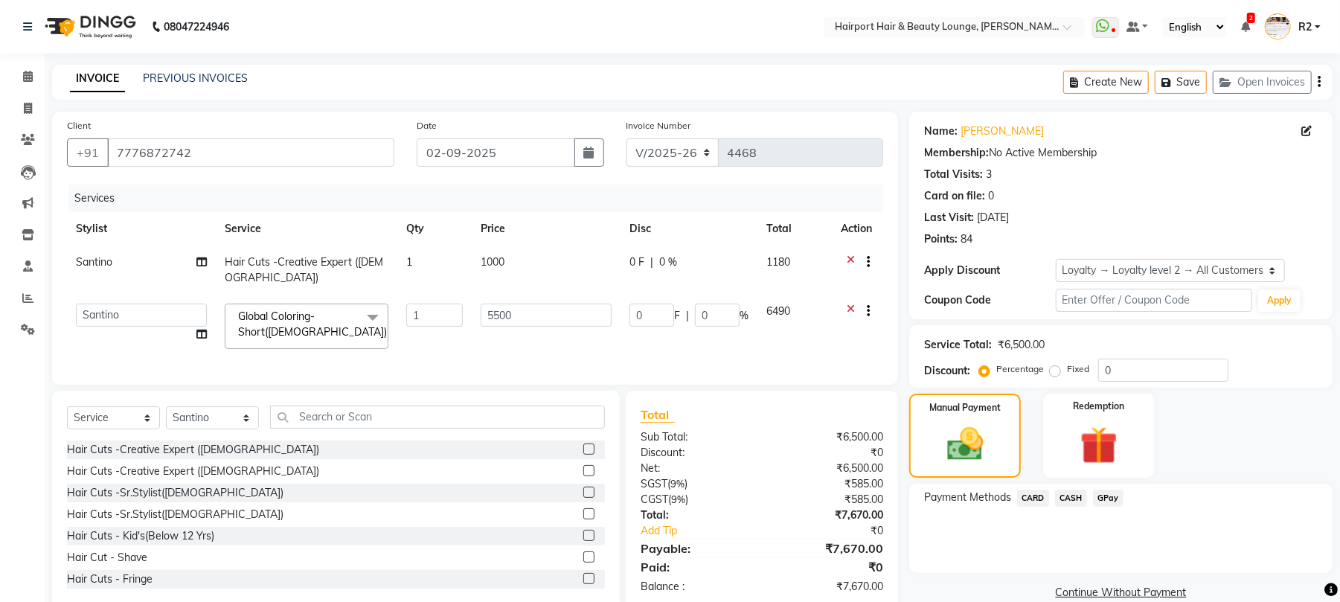
click at [1036, 503] on span "CARD" at bounding box center [1033, 497] width 32 height 17
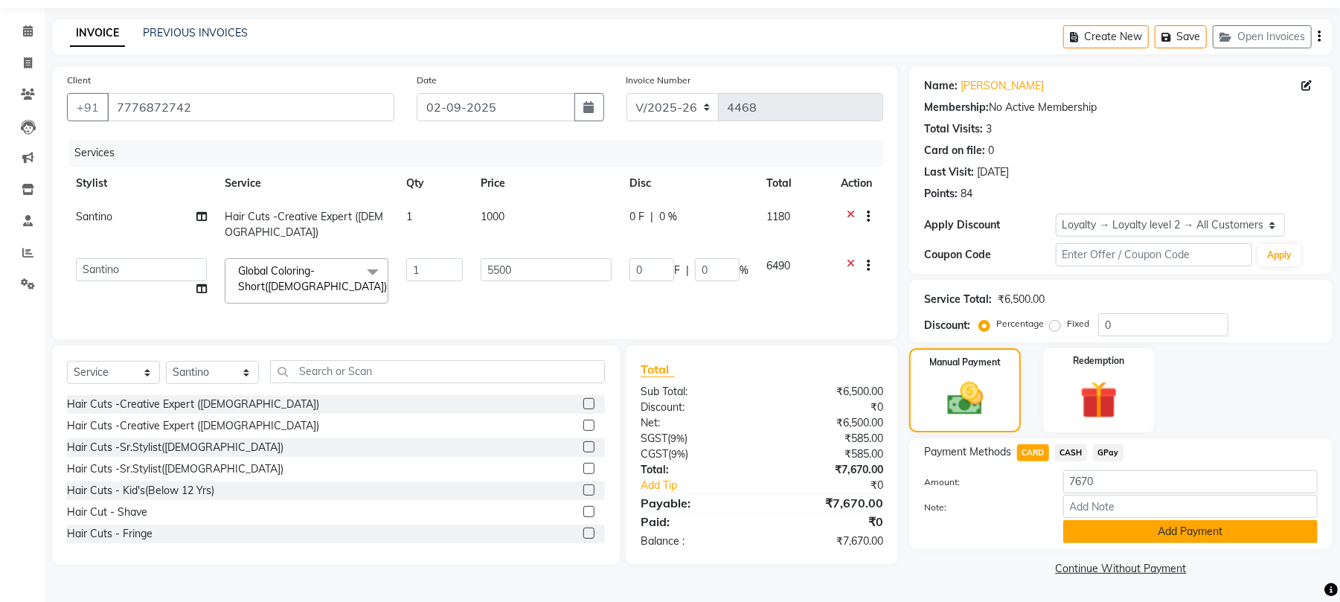
click at [1143, 539] on button "Add Payment" at bounding box center [1190, 531] width 254 height 23
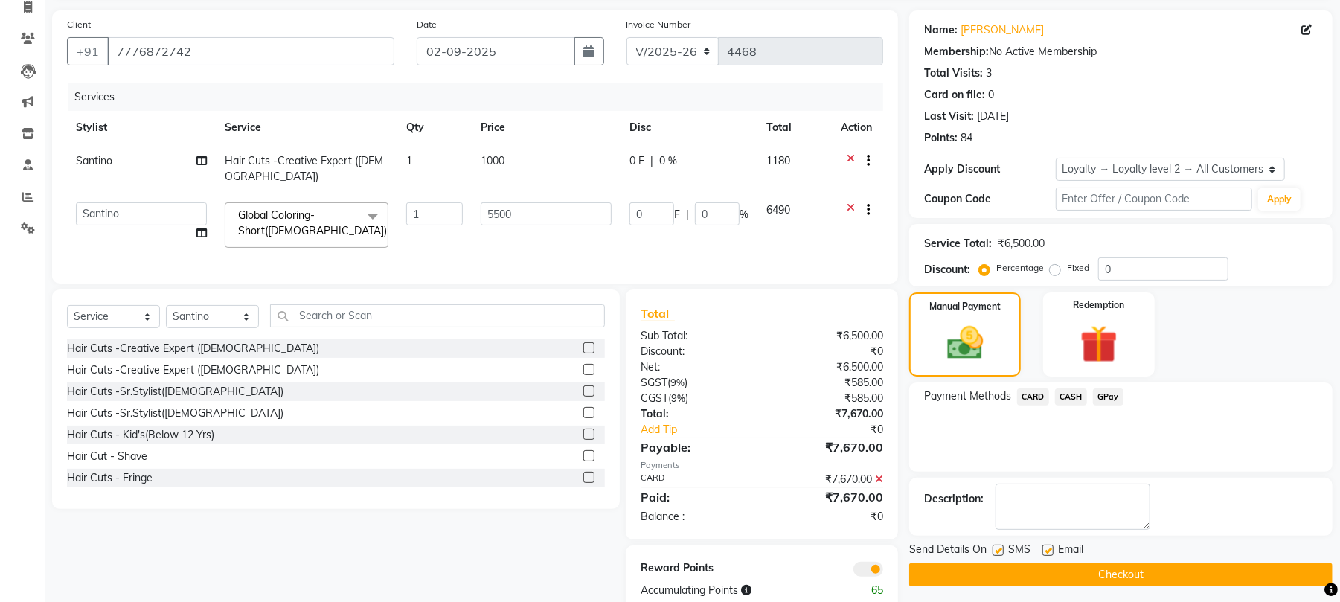
scroll to position [150, 0]
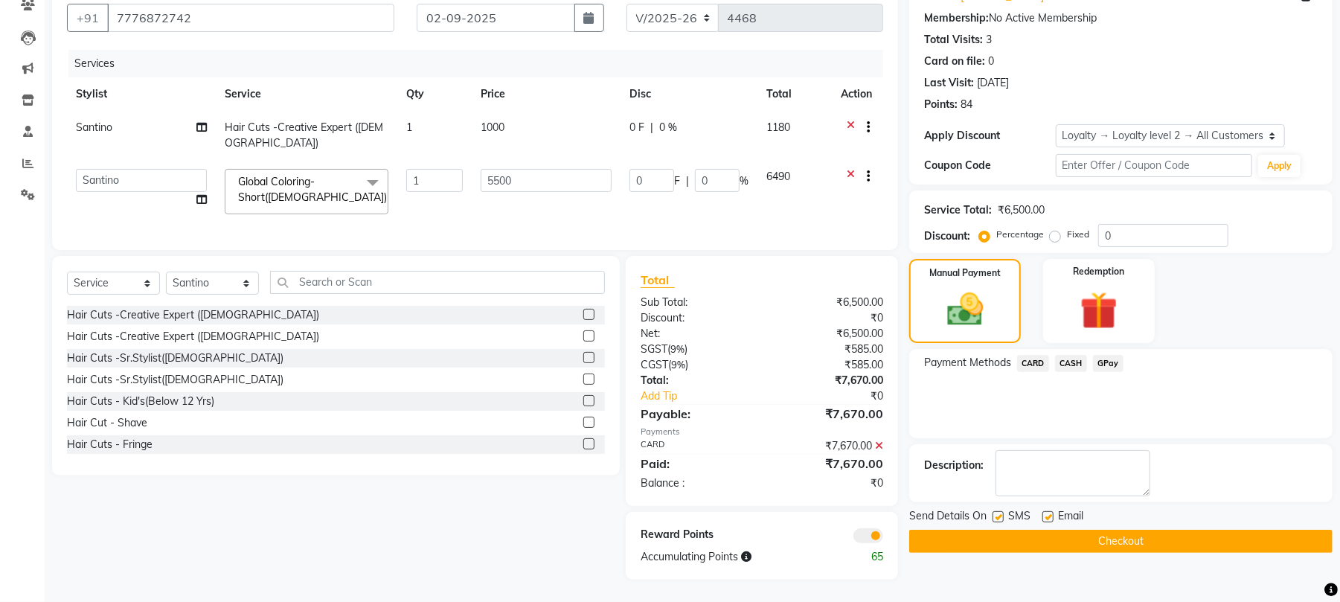
drag, startPoint x: 1105, startPoint y: 533, endPoint x: 852, endPoint y: 512, distance: 253.1
click at [1078, 531] on button "Checkout" at bounding box center [1120, 541] width 423 height 23
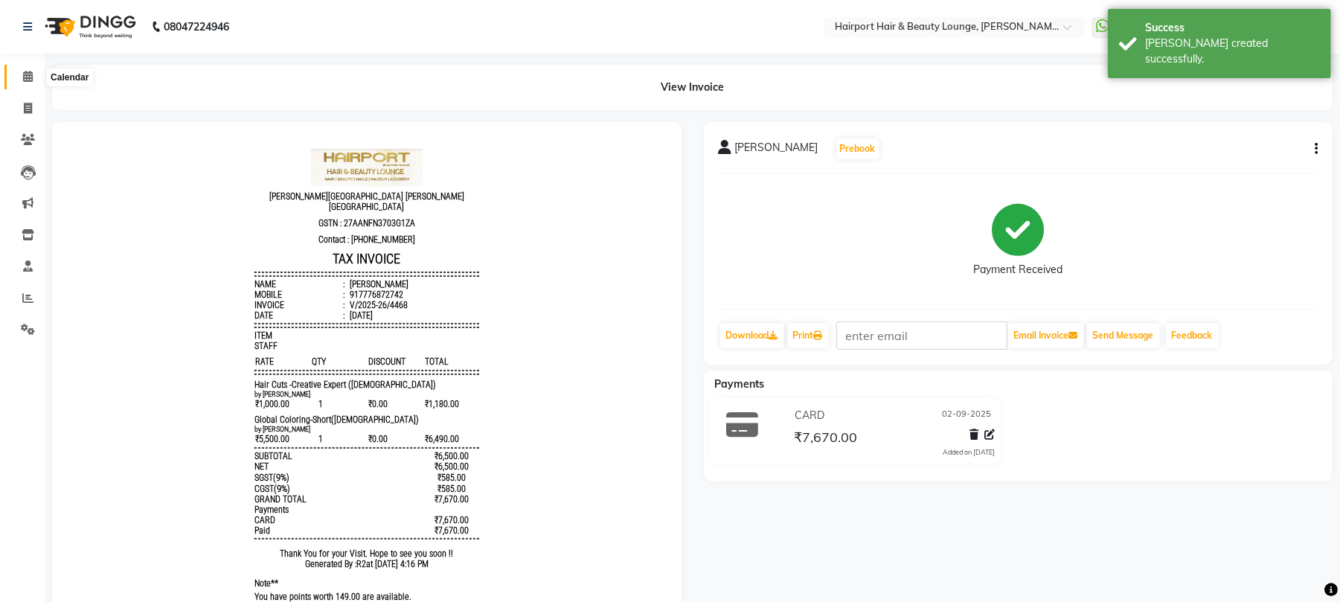
click at [25, 72] on icon at bounding box center [28, 76] width 10 height 11
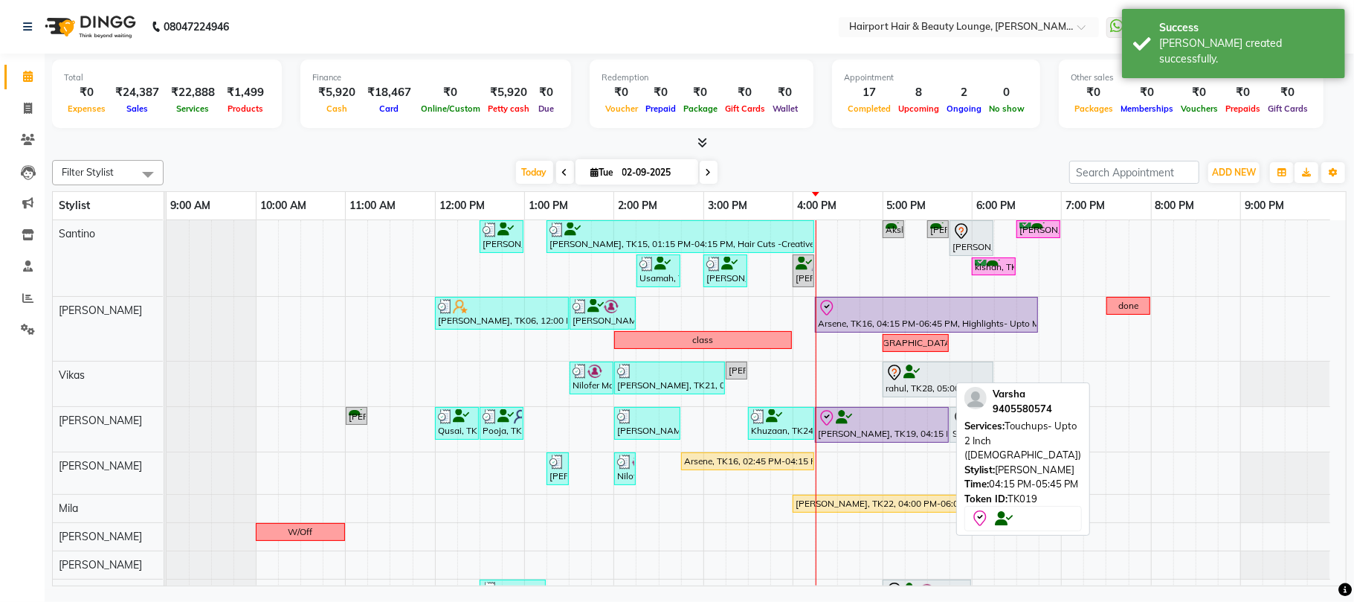
click at [852, 432] on div "Varsha, TK19, 04:15 PM-05:45 PM, Touchups- Upto 2 Inch (Female)" at bounding box center [882, 424] width 131 height 31
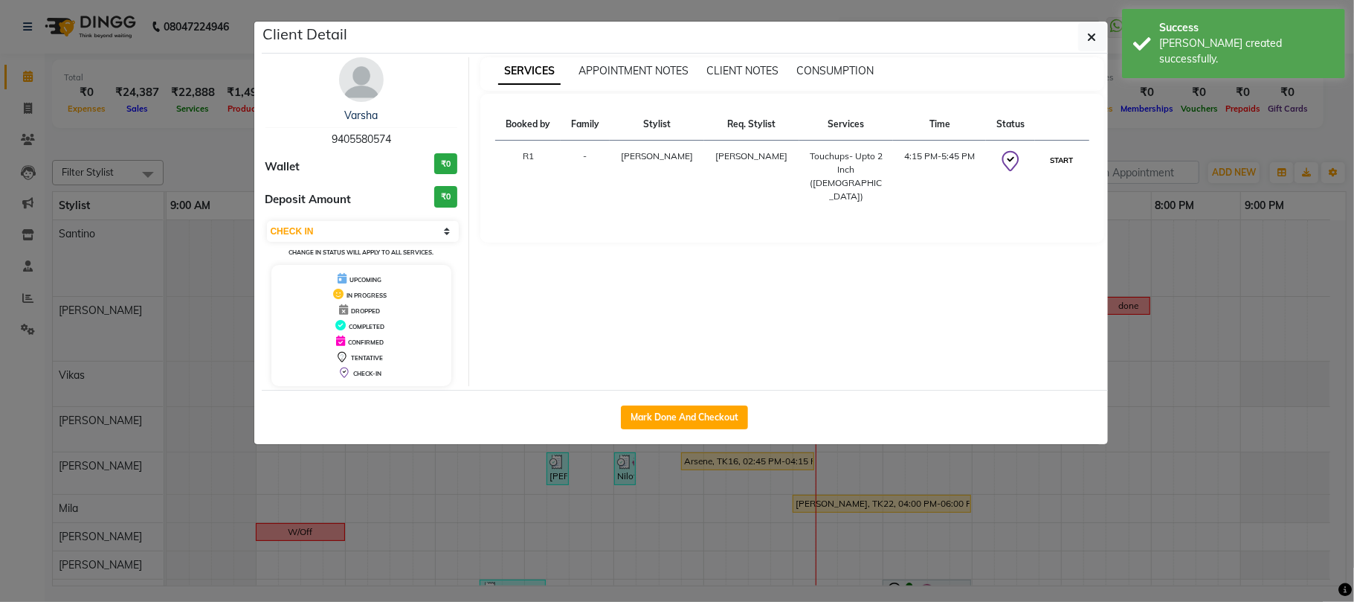
click at [1055, 161] on button "START" at bounding box center [1062, 160] width 30 height 19
select select "1"
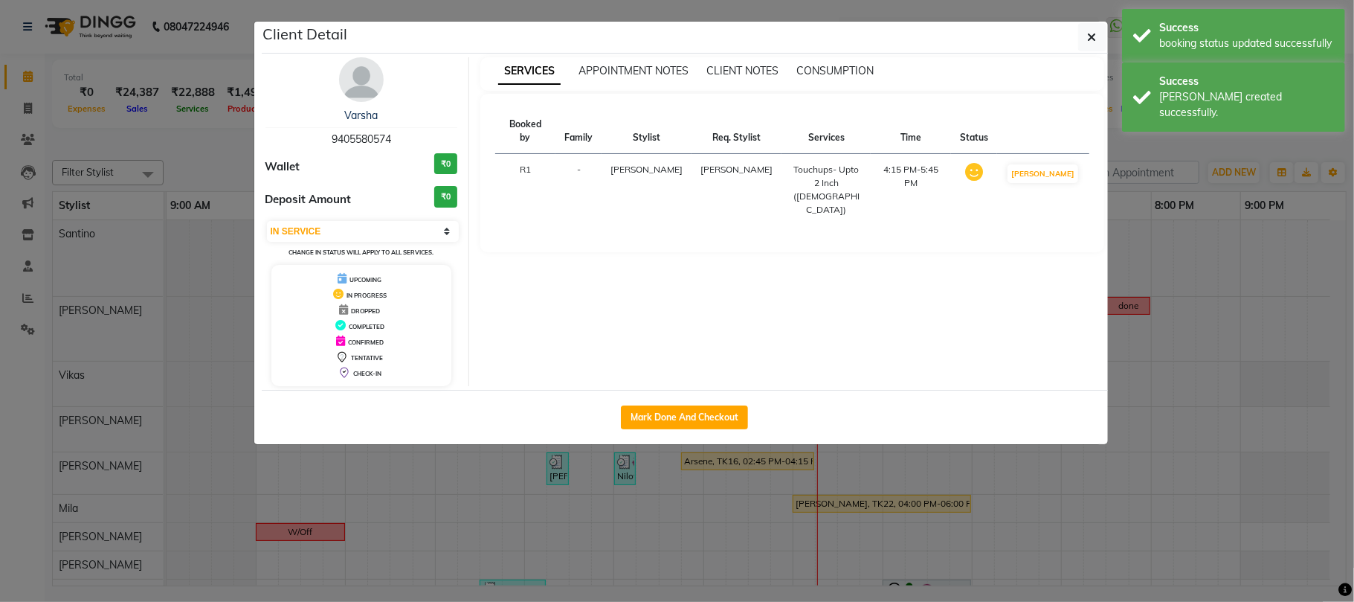
click at [1149, 137] on ngb-modal-window "Client Detail Varsha 9405580574 Wallet ₹0 Deposit Amount ₹0 Select IN SERVICE C…" at bounding box center [677, 301] width 1354 height 602
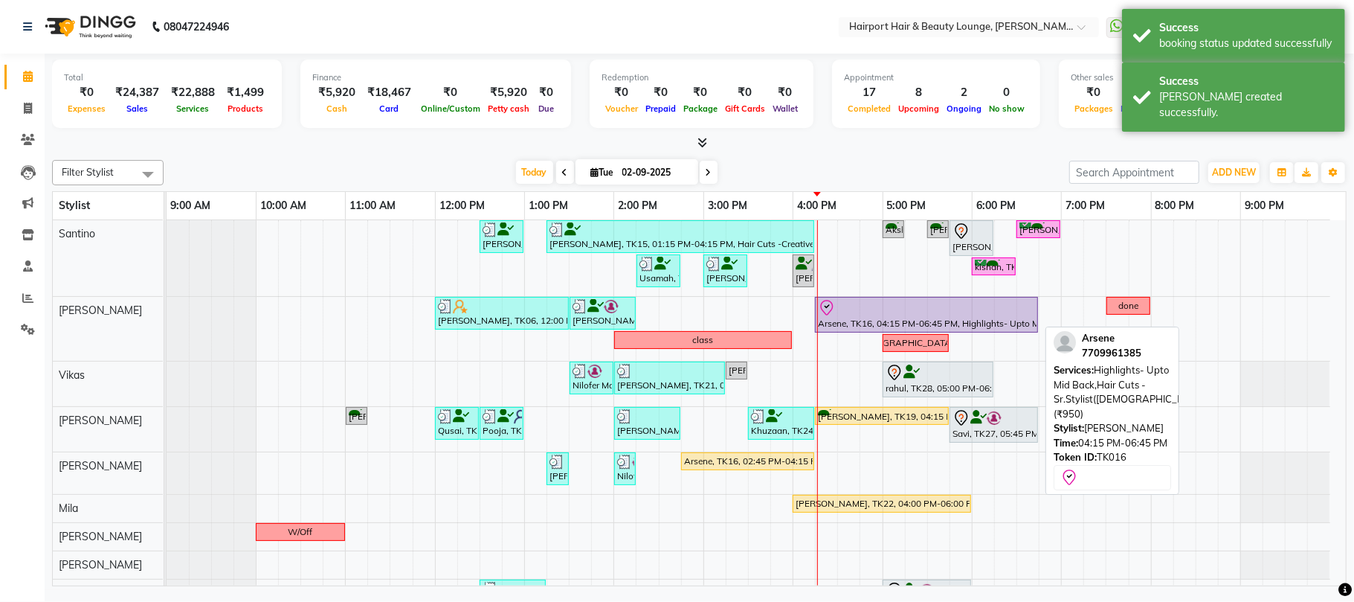
click at [842, 324] on div "Arsene, TK16, 04:15 PM-06:45 PM, Highlights- Upto Mid Back,Hair Cuts -Sr.Stylis…" at bounding box center [927, 314] width 220 height 31
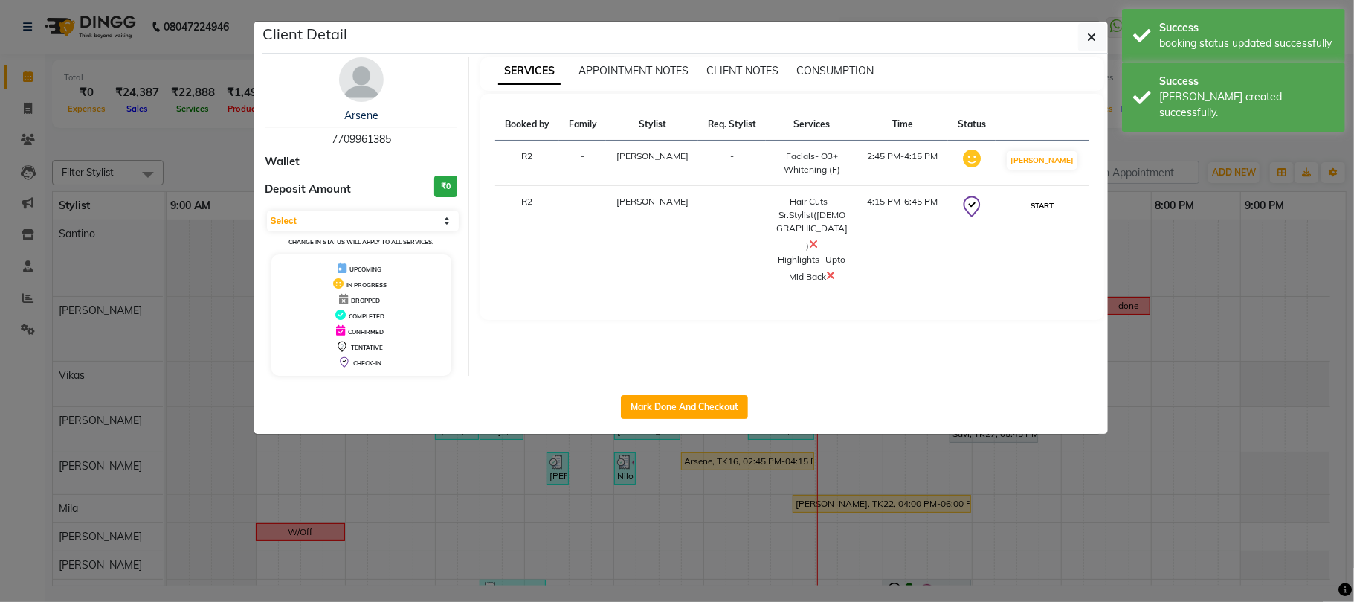
click at [1049, 210] on button "START" at bounding box center [1042, 205] width 30 height 19
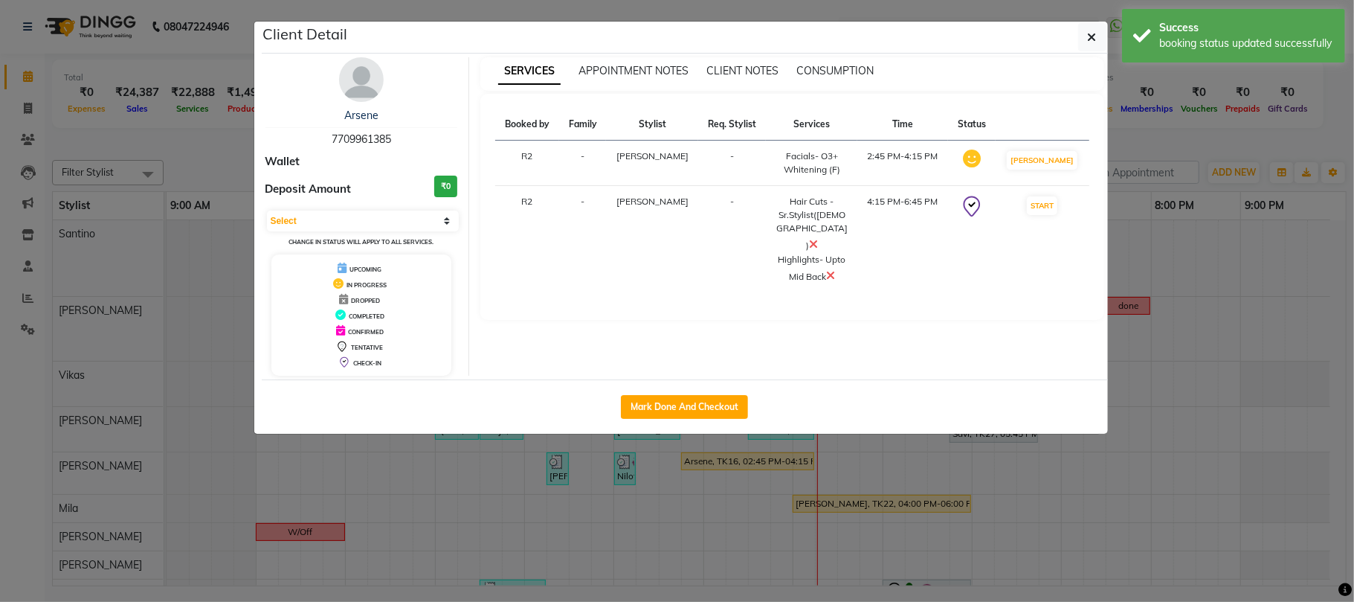
select select "1"
click at [828, 269] on icon at bounding box center [830, 275] width 9 height 12
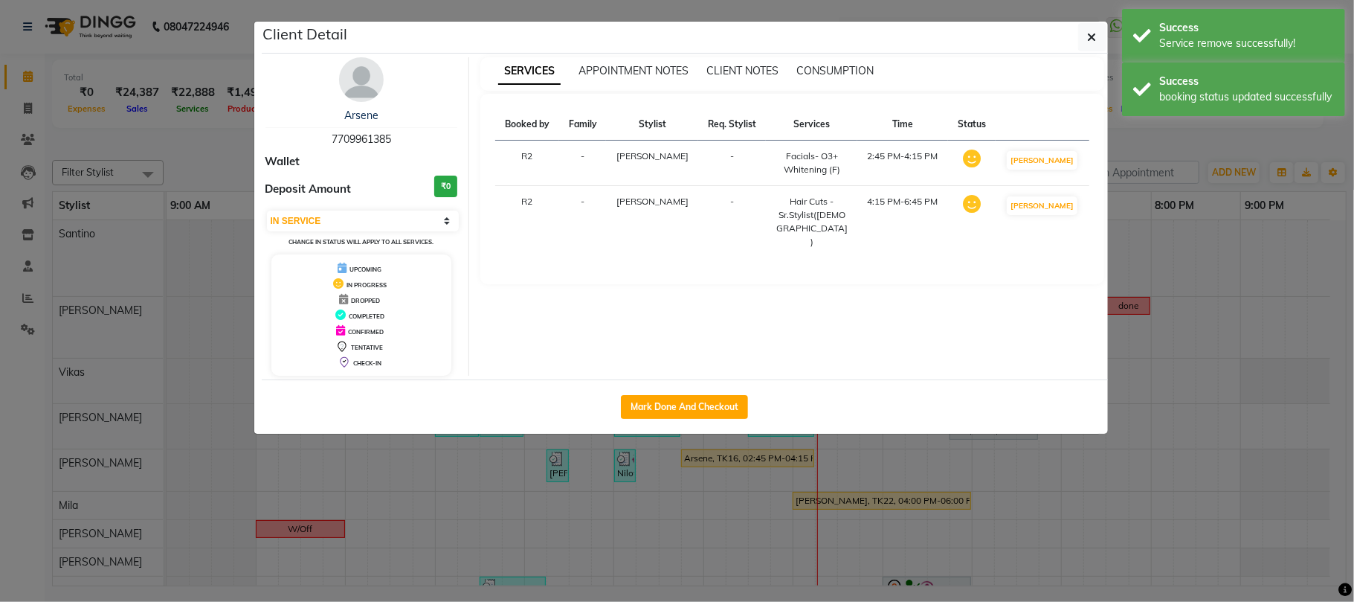
click at [1208, 140] on ngb-modal-window "Client Detail Arsene 7709961385 Wallet Deposit Amount ₹0 Select IN SERVICE CONF…" at bounding box center [677, 301] width 1354 height 602
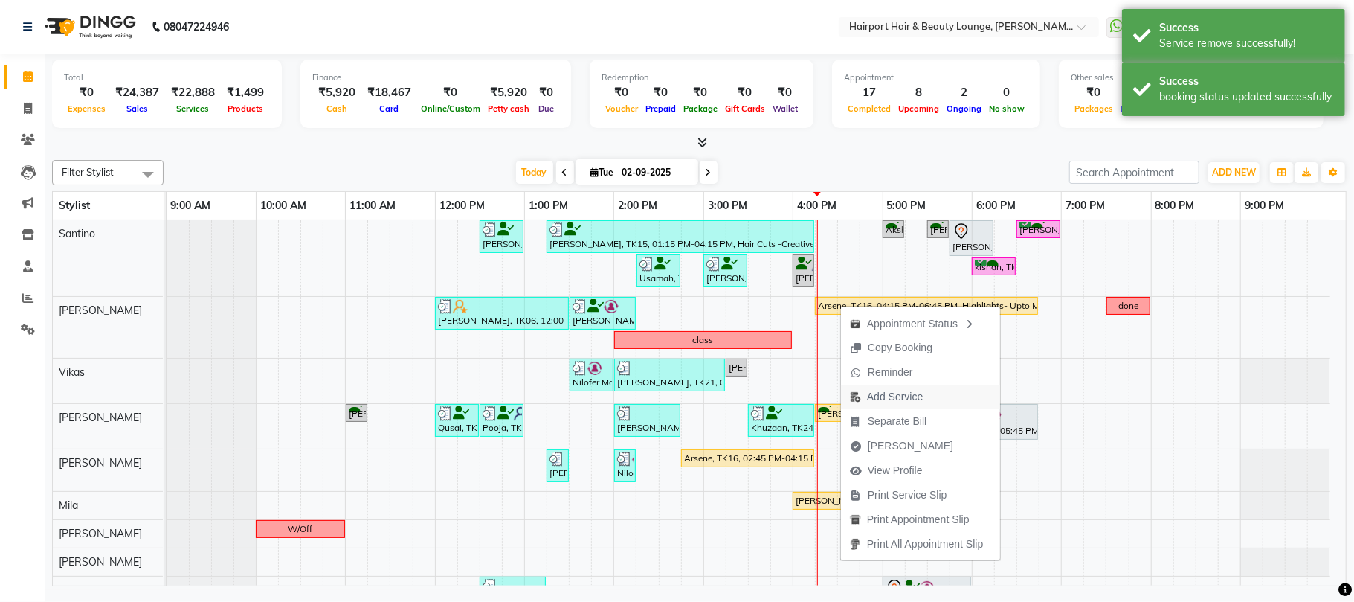
click at [907, 391] on span "Add Service" at bounding box center [895, 397] width 56 height 16
select select "9138"
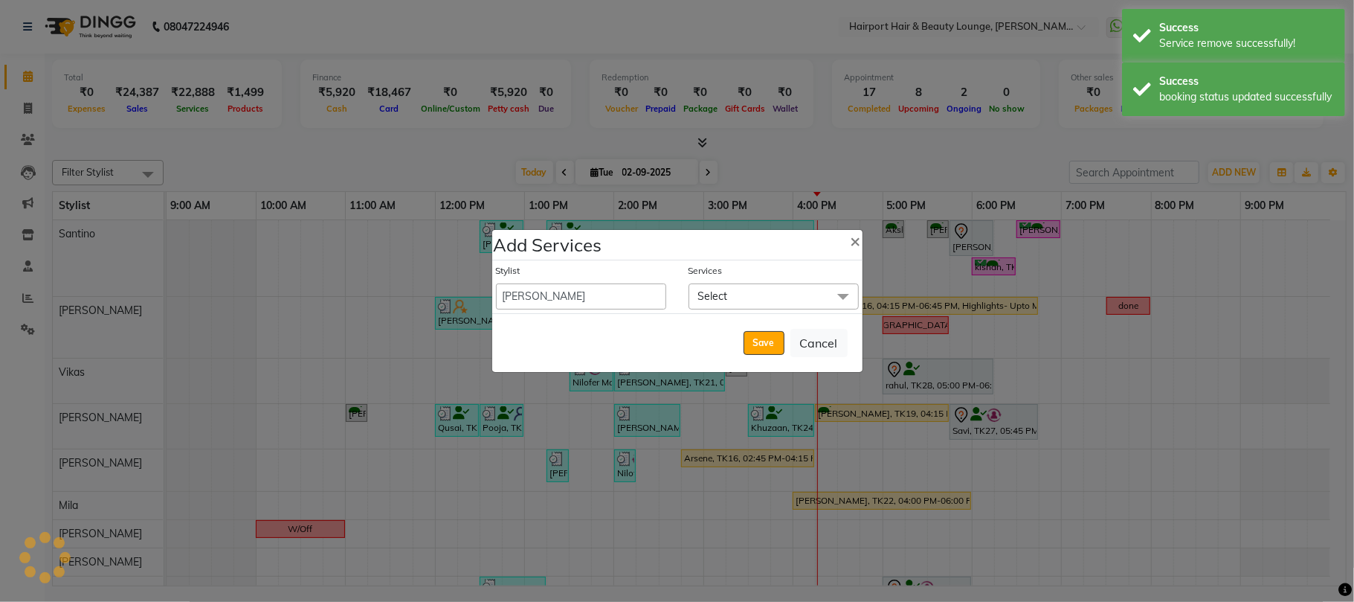
click at [721, 296] on span "Select" at bounding box center [713, 295] width 30 height 13
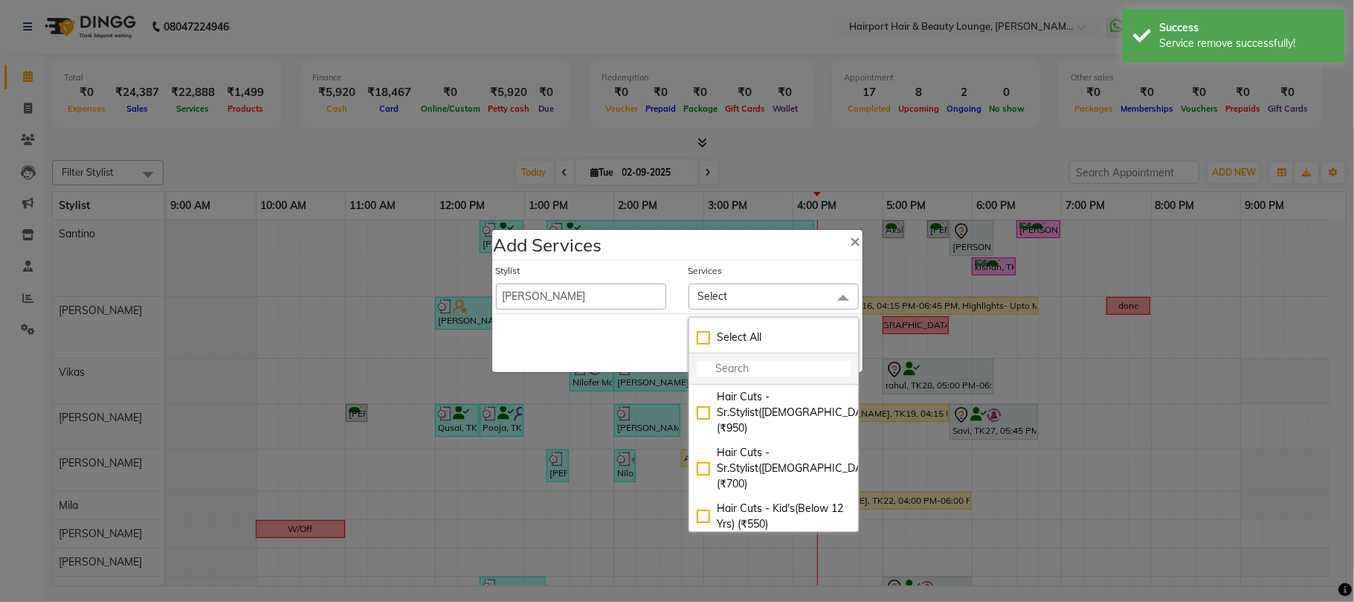
click at [726, 364] on input "multiselect-search" at bounding box center [774, 369] width 154 height 16
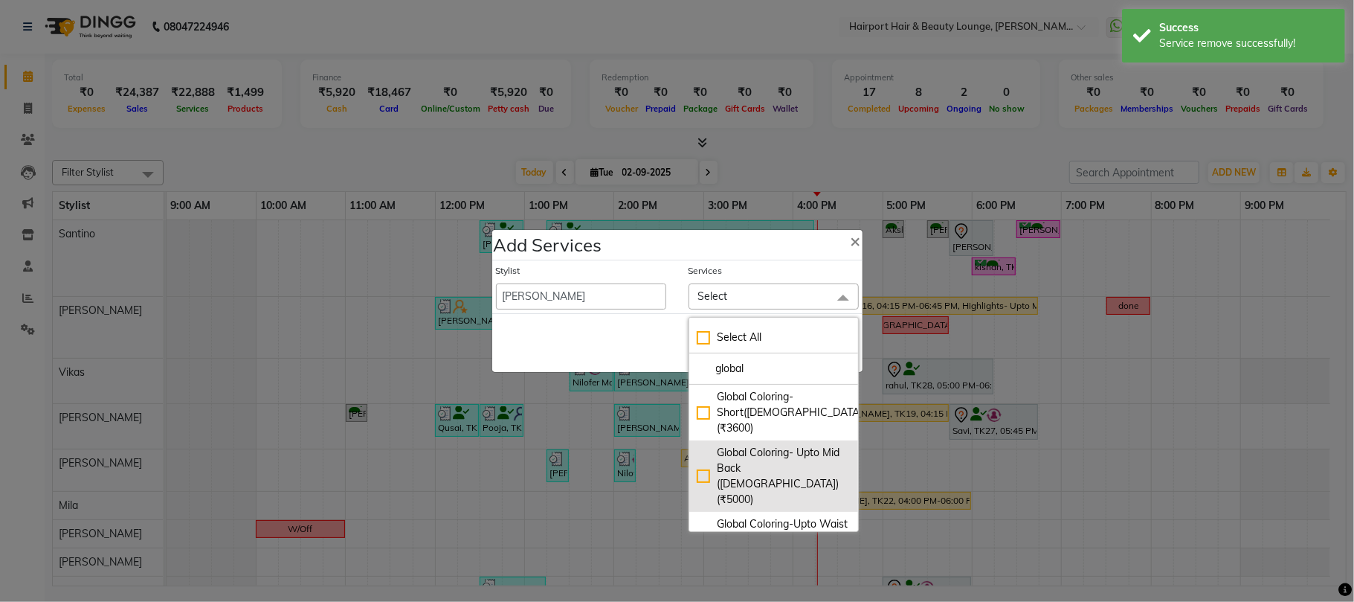
type input "global"
click at [786, 445] on div "Global Coloring- Upto Mid Back ([DEMOGRAPHIC_DATA]) (₹5000)" at bounding box center [774, 476] width 154 height 62
checkbox input "true"
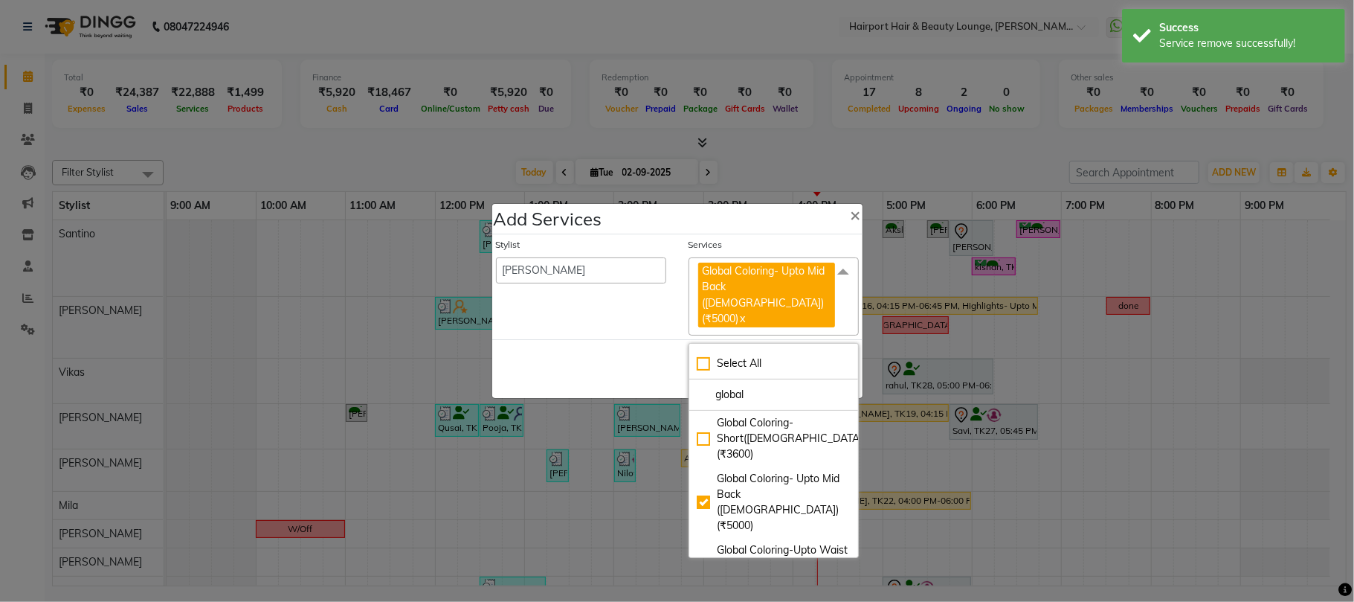
click at [620, 346] on div "Save Cancel" at bounding box center [677, 368] width 370 height 59
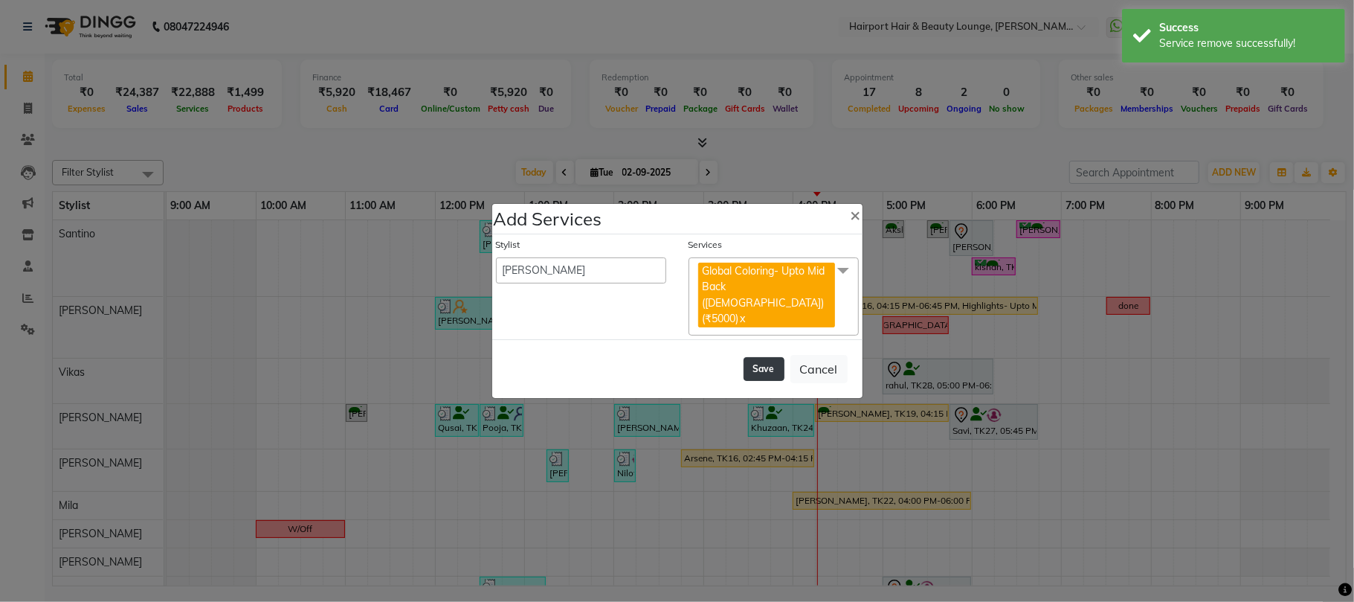
click at [751, 357] on button "Save" at bounding box center [764, 369] width 41 height 24
select select "7127"
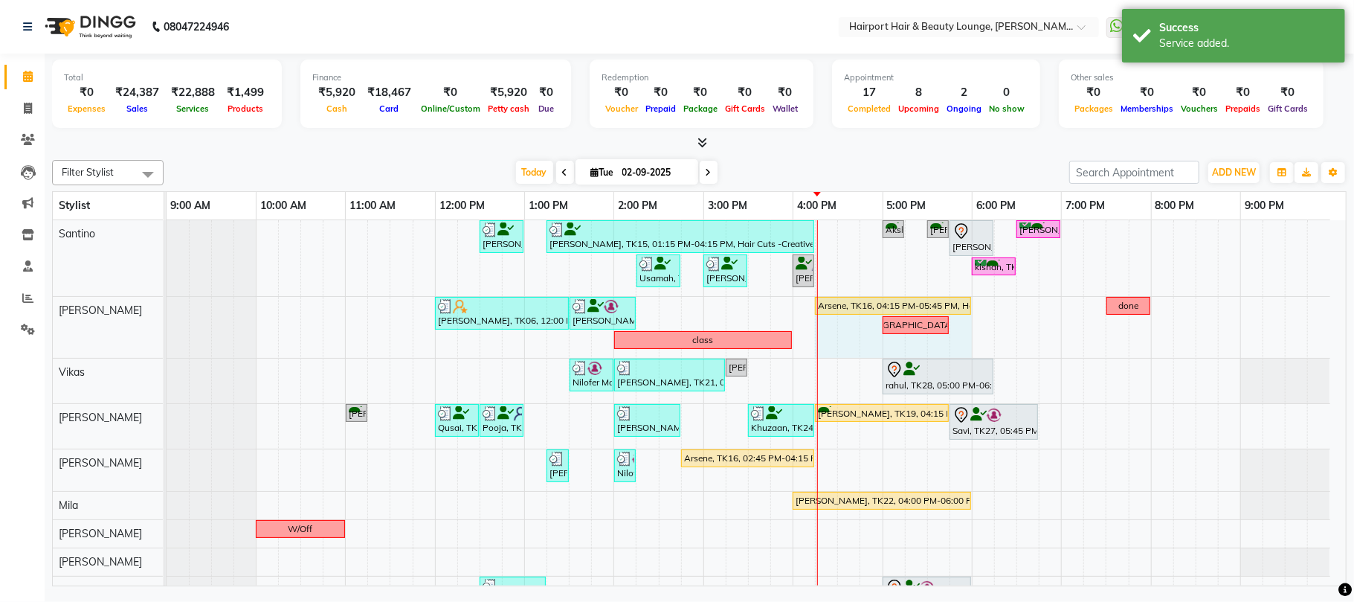
drag, startPoint x: 948, startPoint y: 303, endPoint x: 967, endPoint y: 302, distance: 19.4
click at [167, 302] on div "Yogita, TK06, 12:00 PM-01:30 PM, Blow Drys- Blow Dry Mid-Back,Touchups- Upto 2 …" at bounding box center [167, 327] width 0 height 61
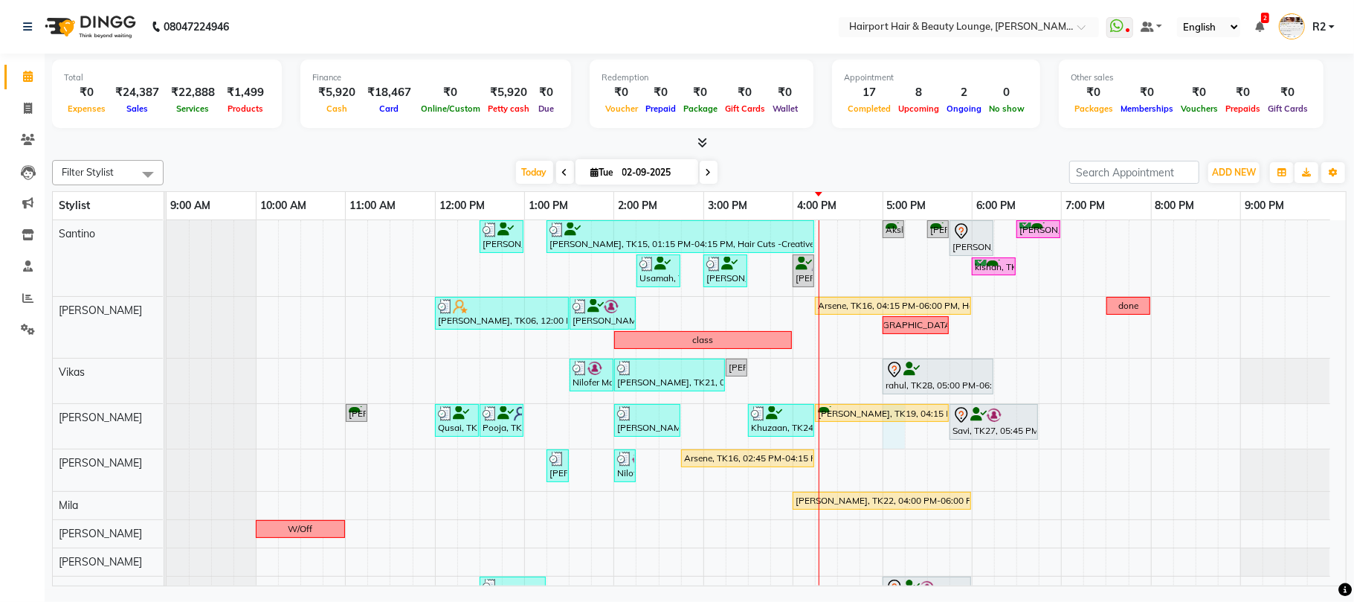
click at [893, 430] on div "Sanjan Modi, TK13, 12:30 PM-01:00 PM, Hair Cuts -Creative Expert (Male) SHILPI …" at bounding box center [757, 456] width 1180 height 472
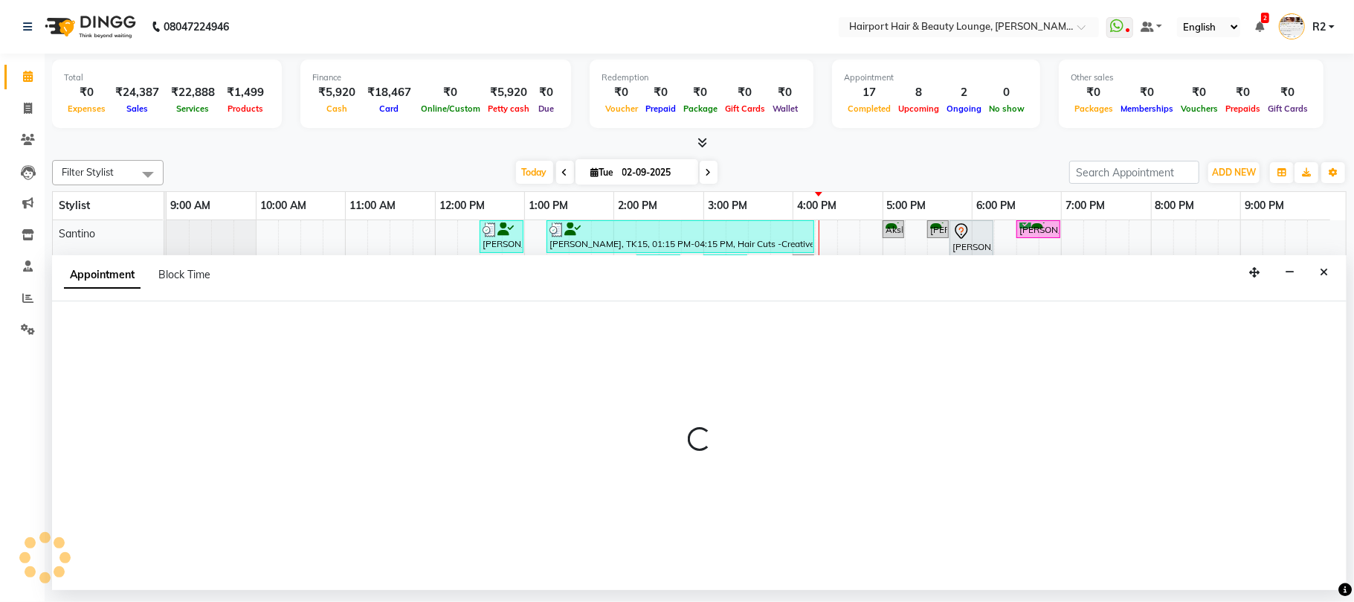
select select "13264"
select select "1020"
select select "tentative"
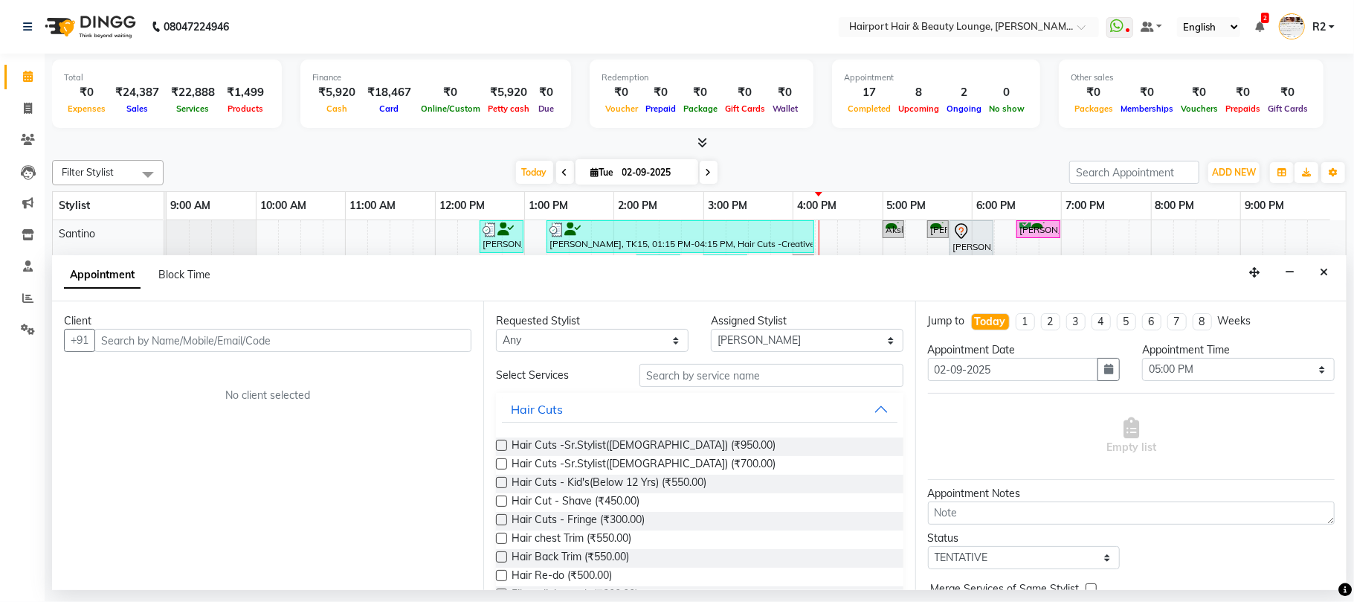
click at [126, 346] on input "text" at bounding box center [282, 340] width 377 height 23
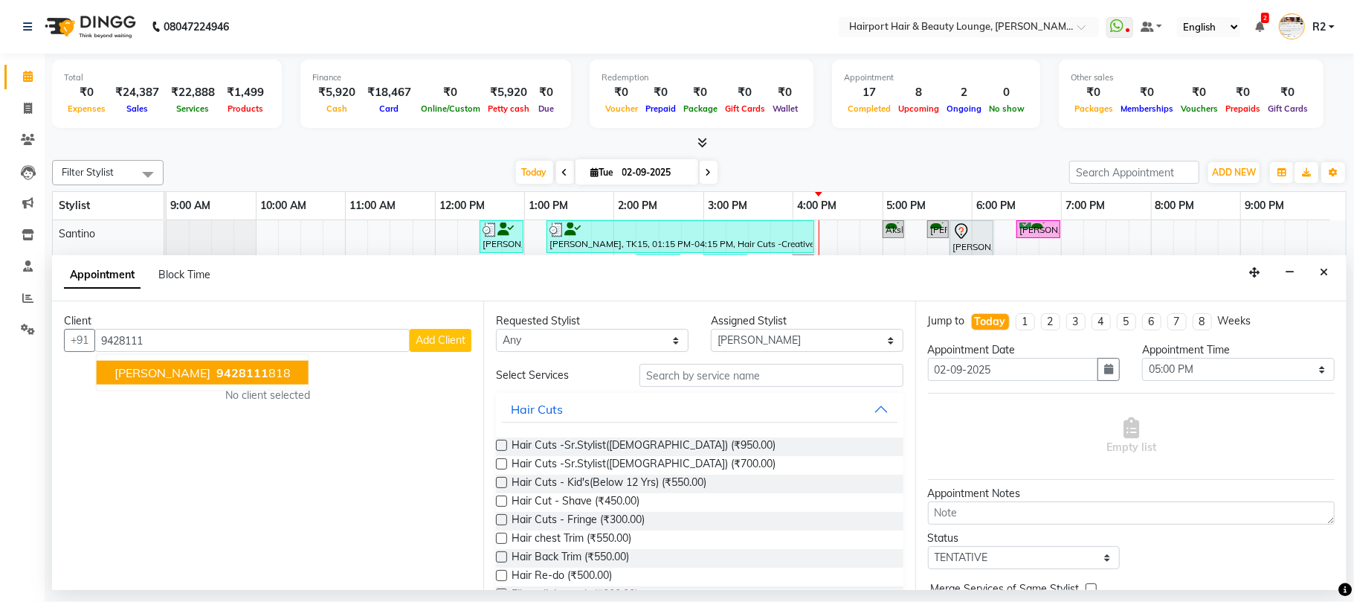
click at [216, 365] on span "9428111" at bounding box center [242, 372] width 52 height 15
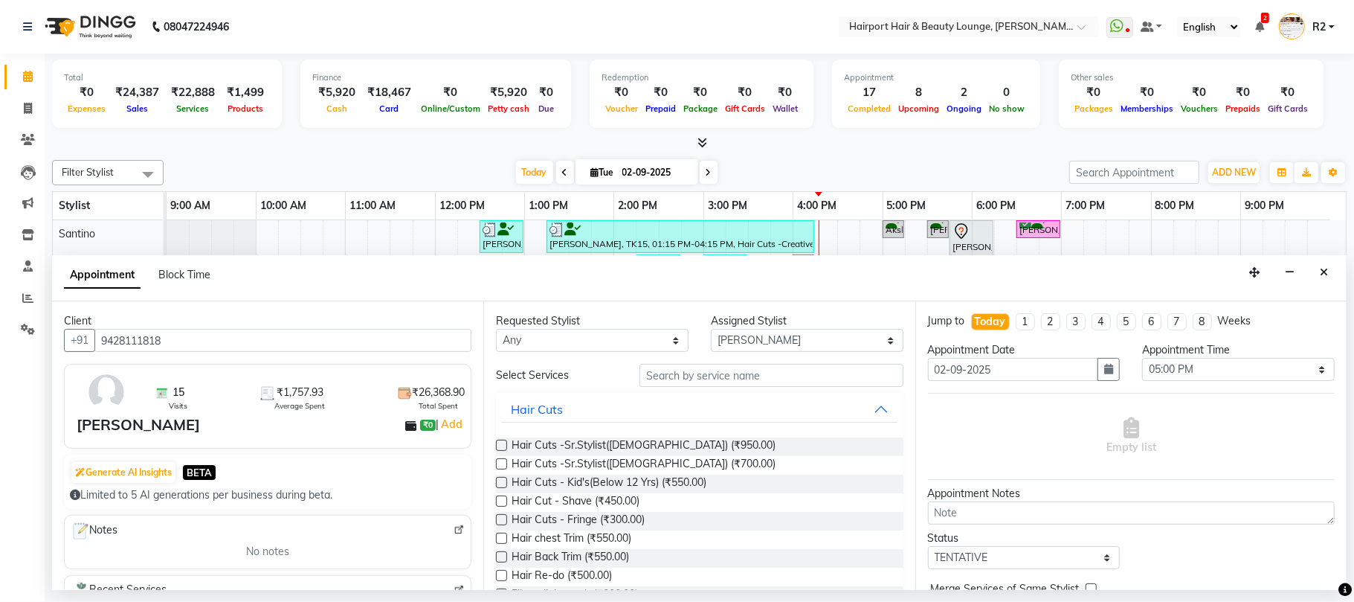
type input "9428111818"
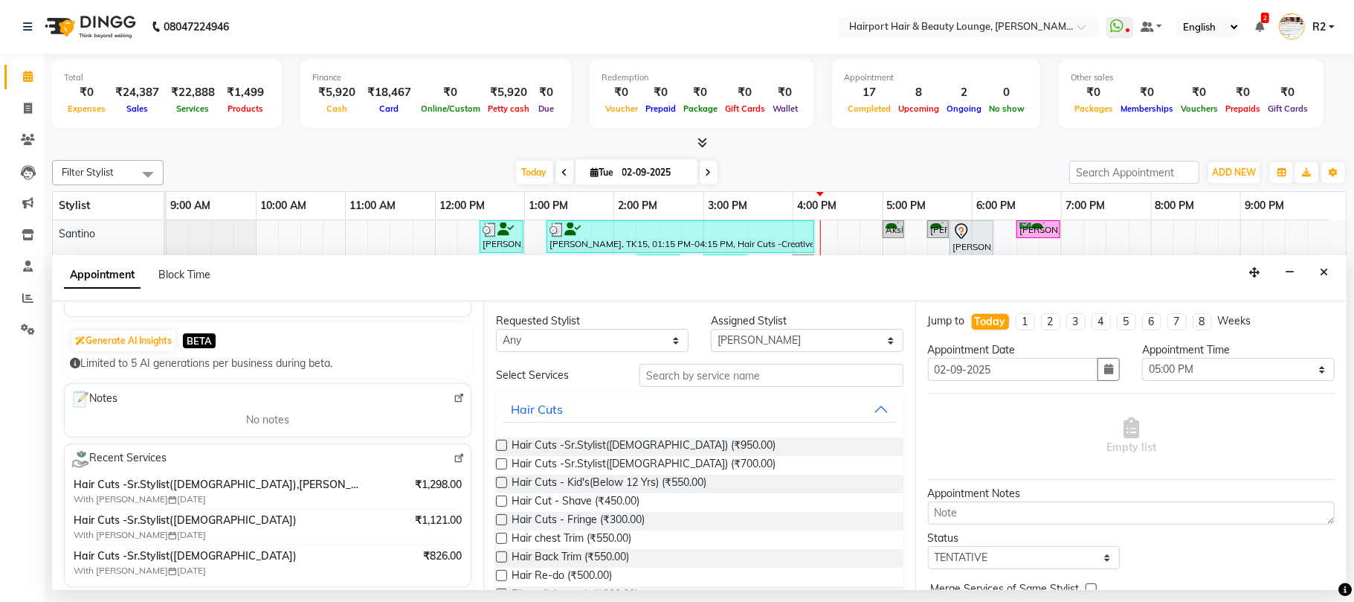
scroll to position [198, 0]
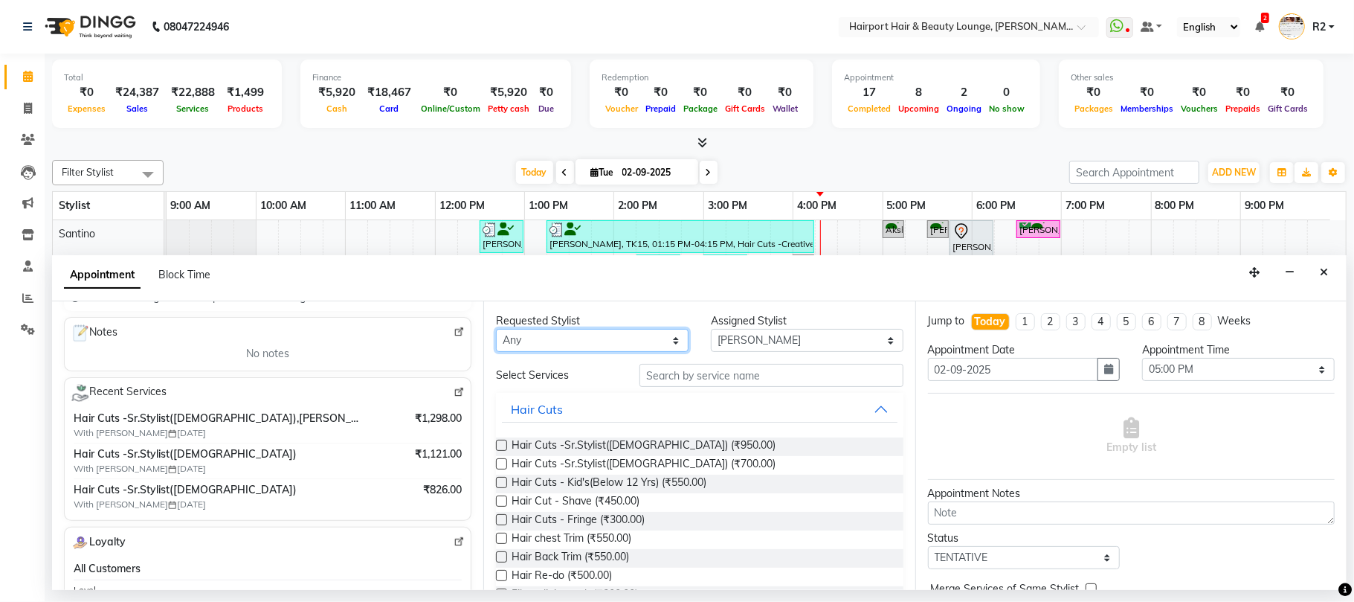
click at [619, 340] on select "Any [PERSON_NAME] [PERSON_NAME] [PERSON_NAME] [PERSON_NAME] [PERSON_NAME] Mercy…" at bounding box center [592, 340] width 193 height 23
select select "13264"
click at [496, 330] on select "Any [PERSON_NAME] [PERSON_NAME] [PERSON_NAME] [PERSON_NAME] [PERSON_NAME] Mercy…" at bounding box center [592, 340] width 193 height 23
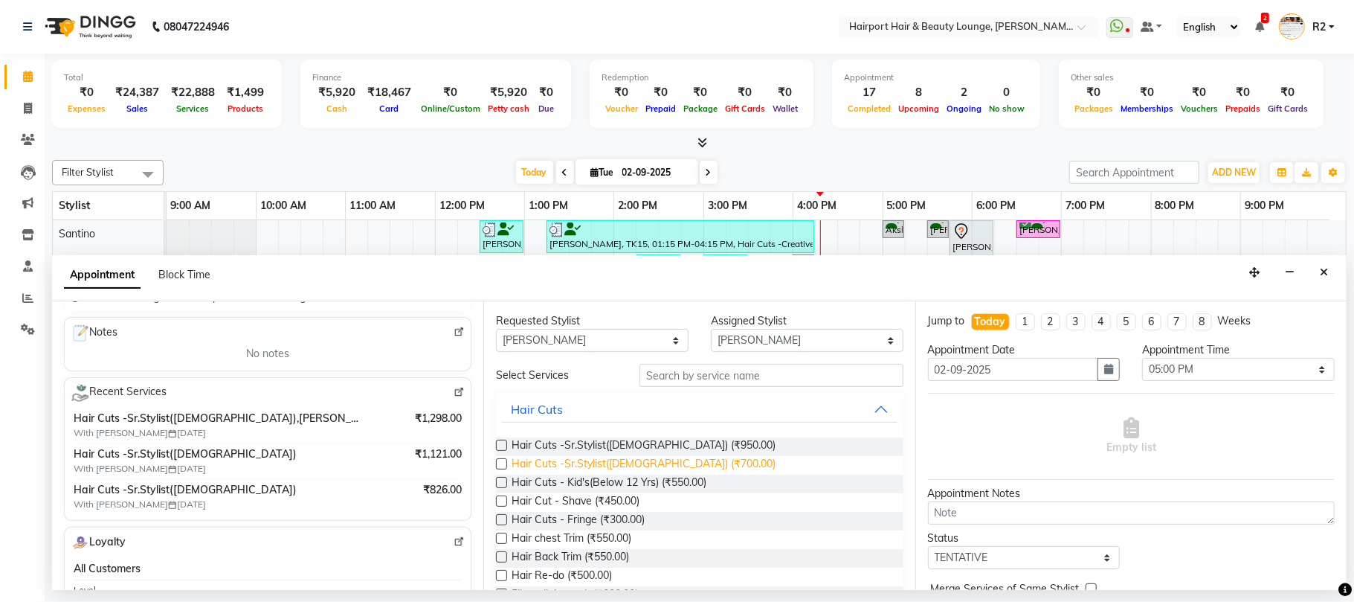
click at [665, 461] on span "Hair Cuts -Sr.Stylist([DEMOGRAPHIC_DATA]) (₹700.00)" at bounding box center [644, 465] width 264 height 19
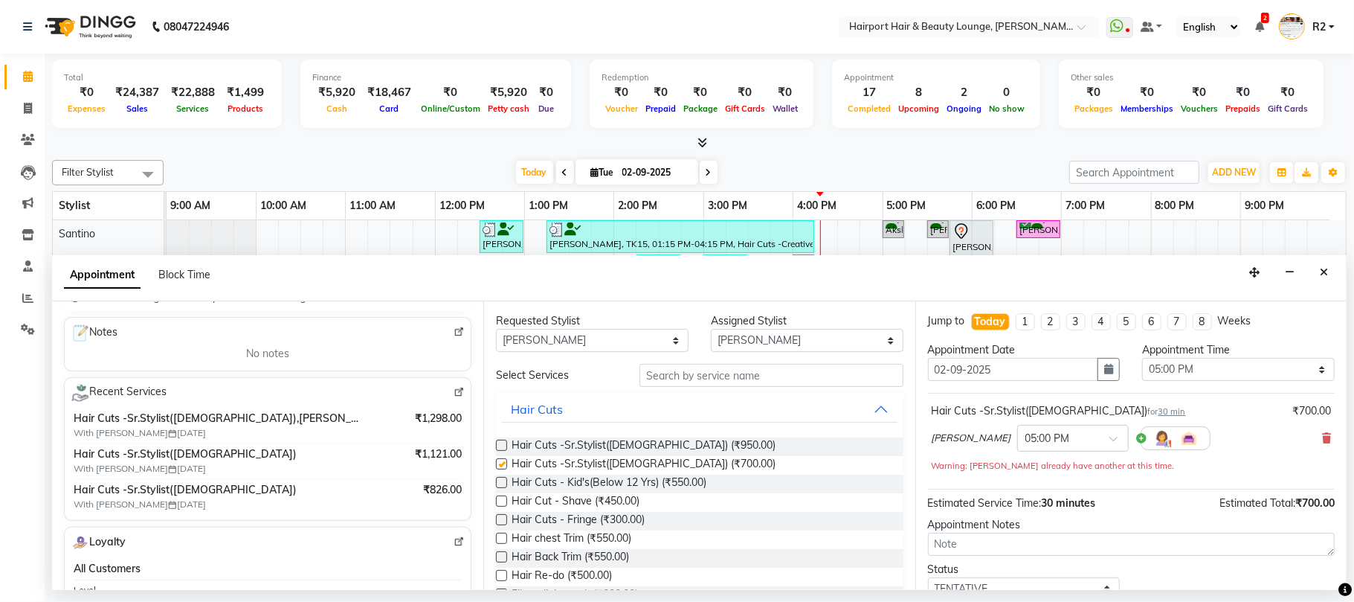
checkbox input "false"
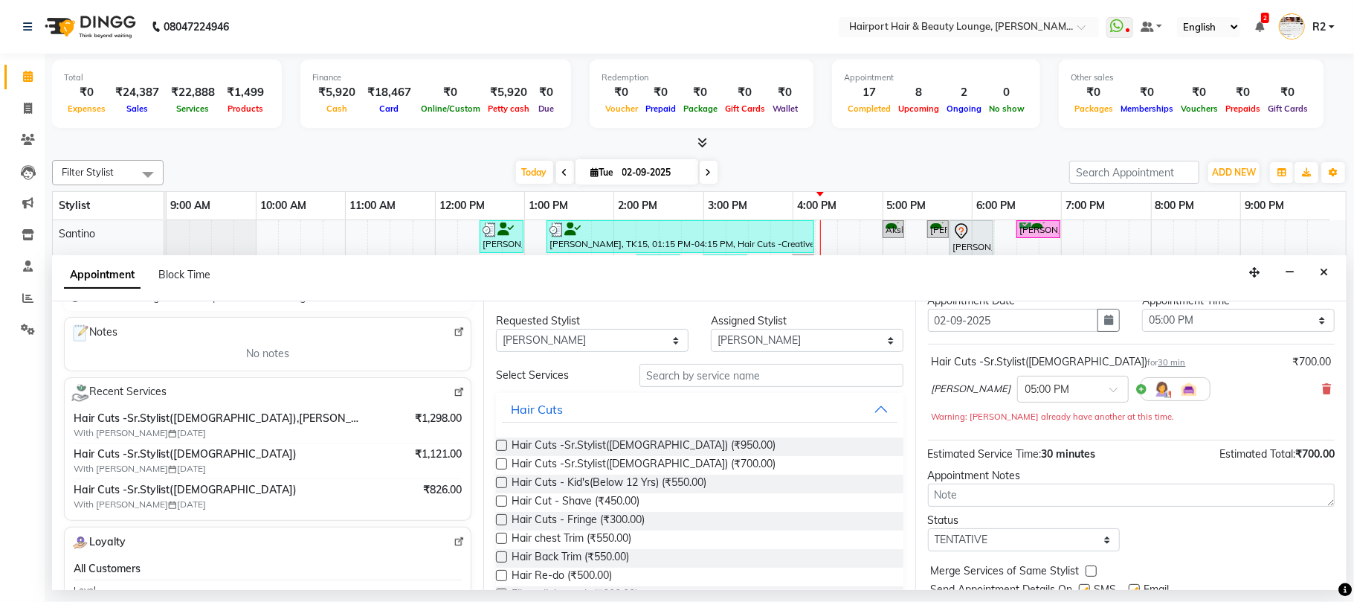
scroll to position [106, 0]
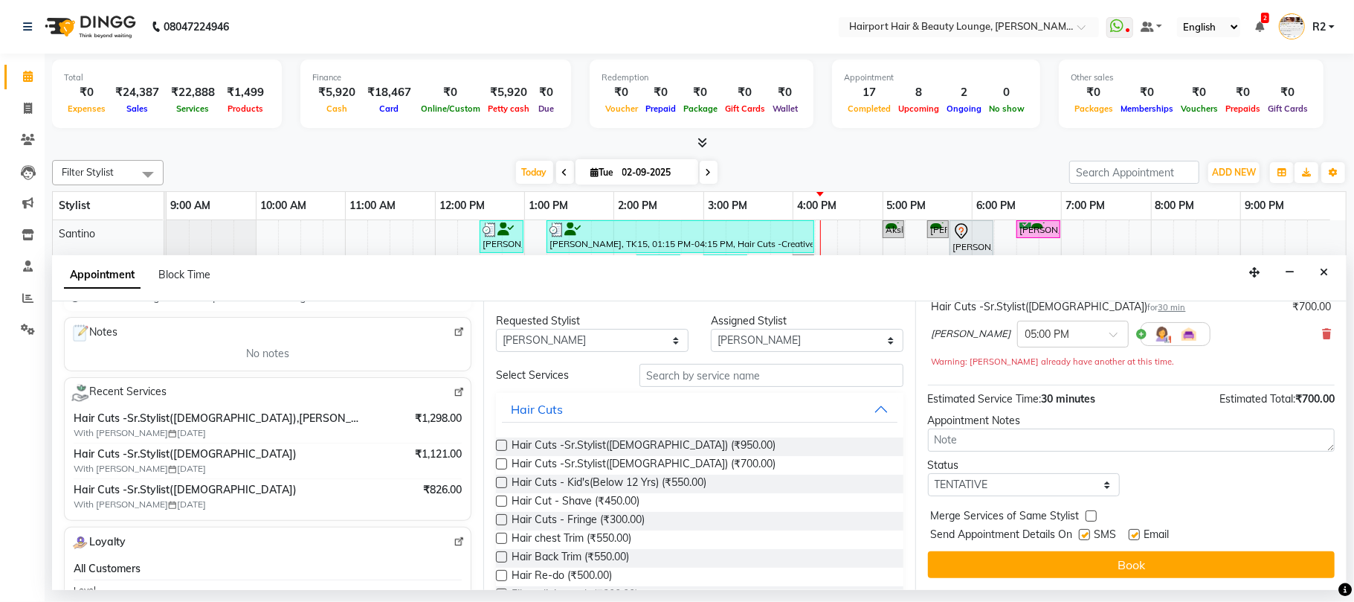
drag, startPoint x: 1070, startPoint y: 556, endPoint x: 1083, endPoint y: 553, distance: 13.7
click at [1069, 556] on button "Book" at bounding box center [1131, 564] width 407 height 27
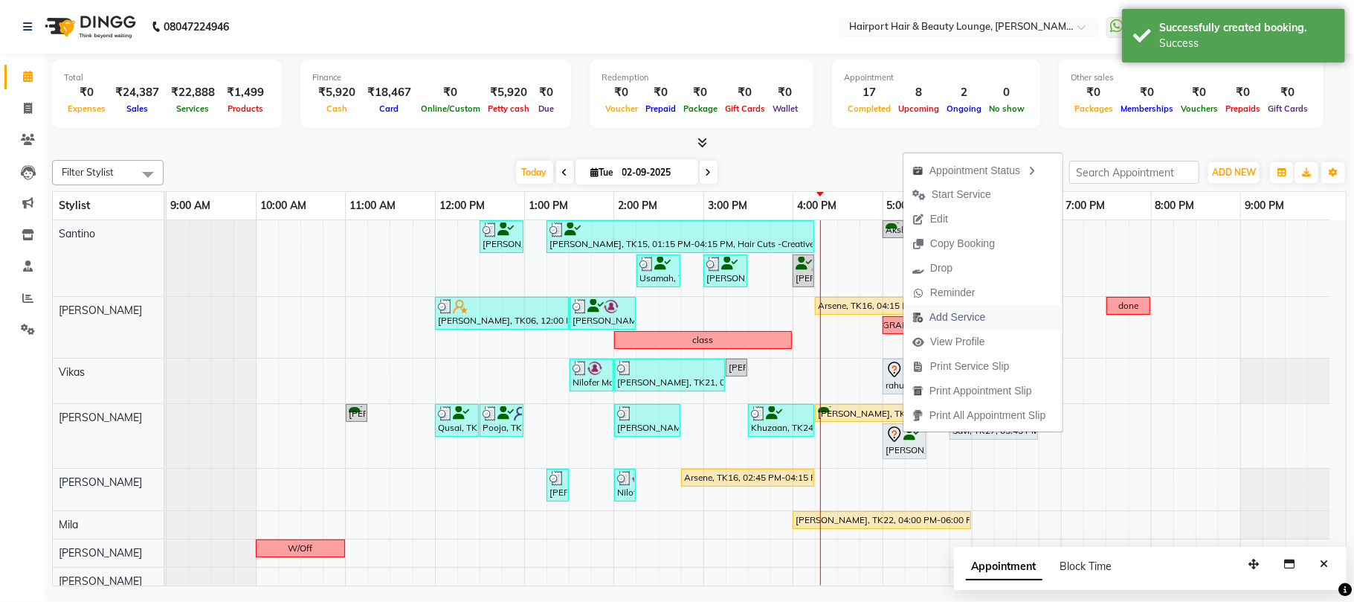
click at [973, 313] on span "Add Service" at bounding box center [958, 317] width 56 height 16
select select "13264"
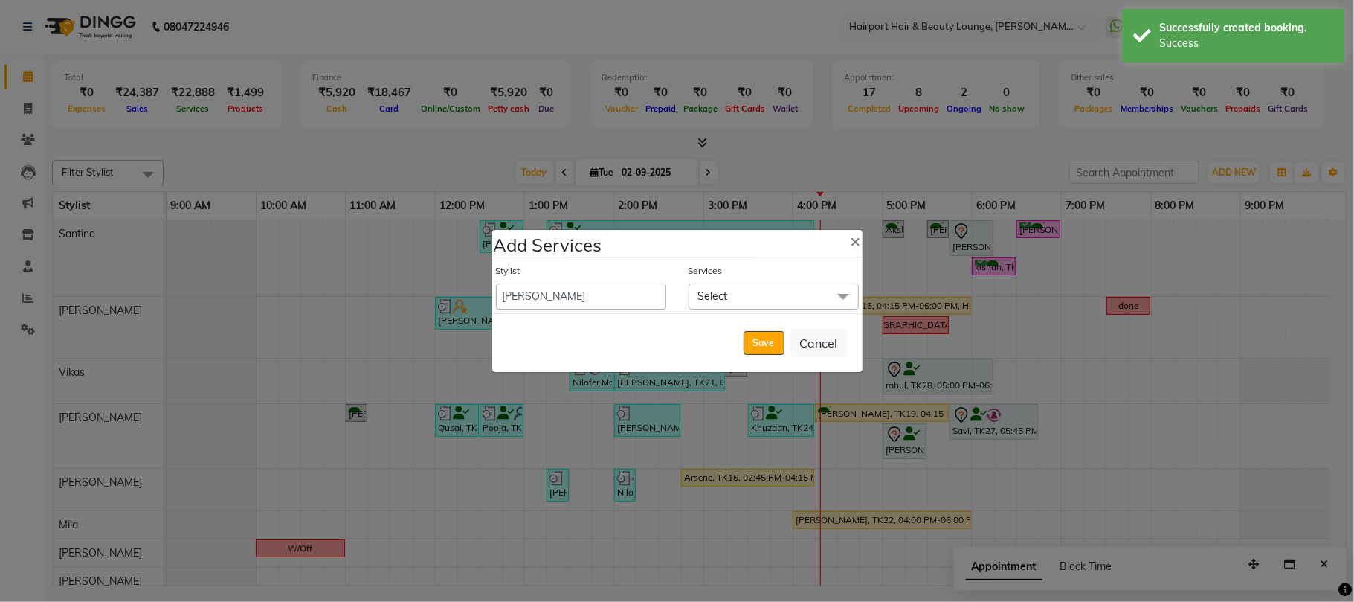
click at [712, 290] on span "Select" at bounding box center [713, 295] width 30 height 13
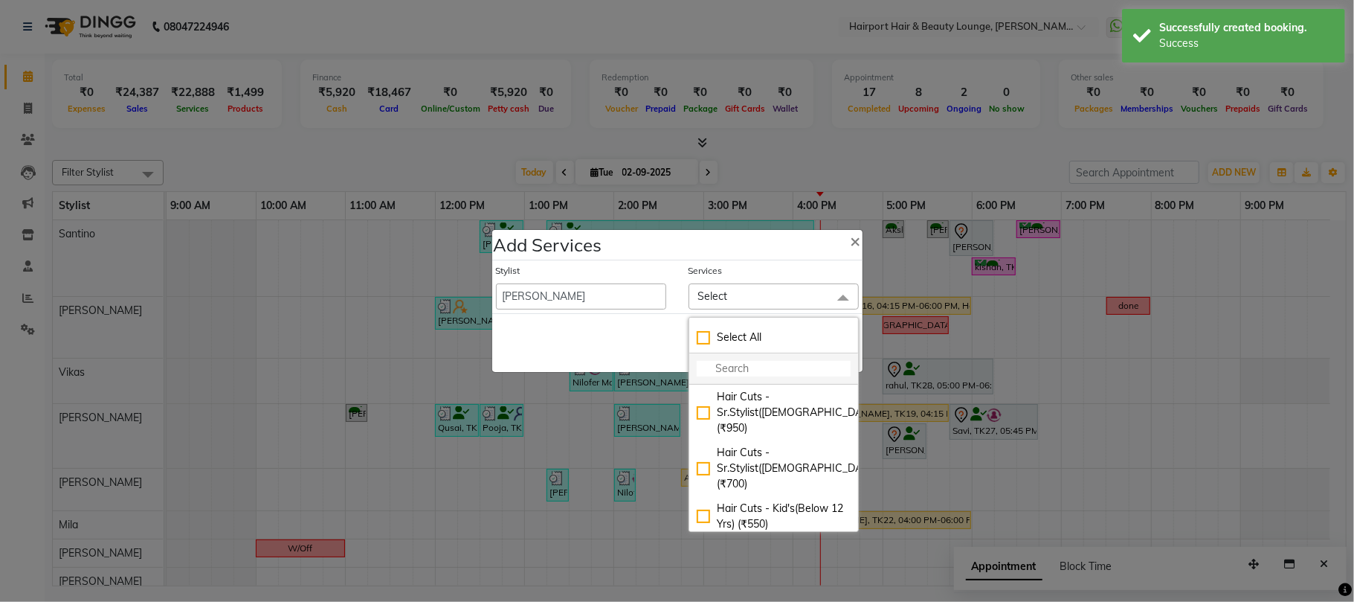
click at [724, 367] on input "multiselect-search" at bounding box center [774, 369] width 154 height 16
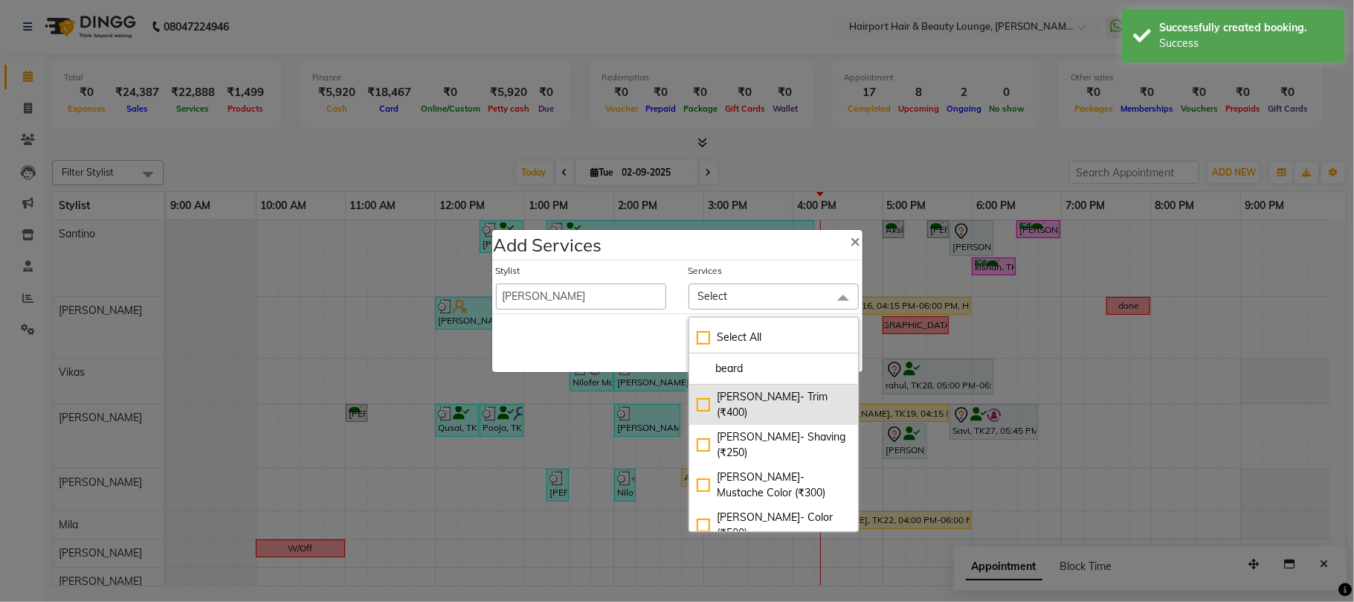
type input "beard"
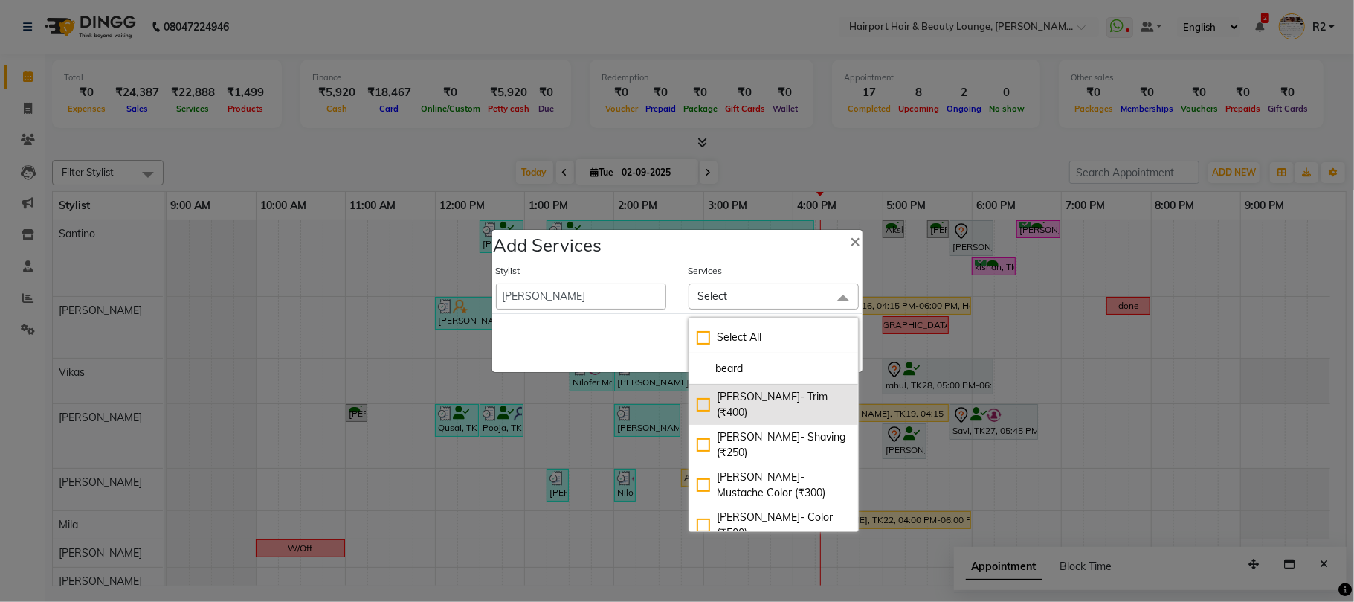
click at [747, 388] on li "Beard- Trim (₹400)" at bounding box center [774, 405] width 169 height 40
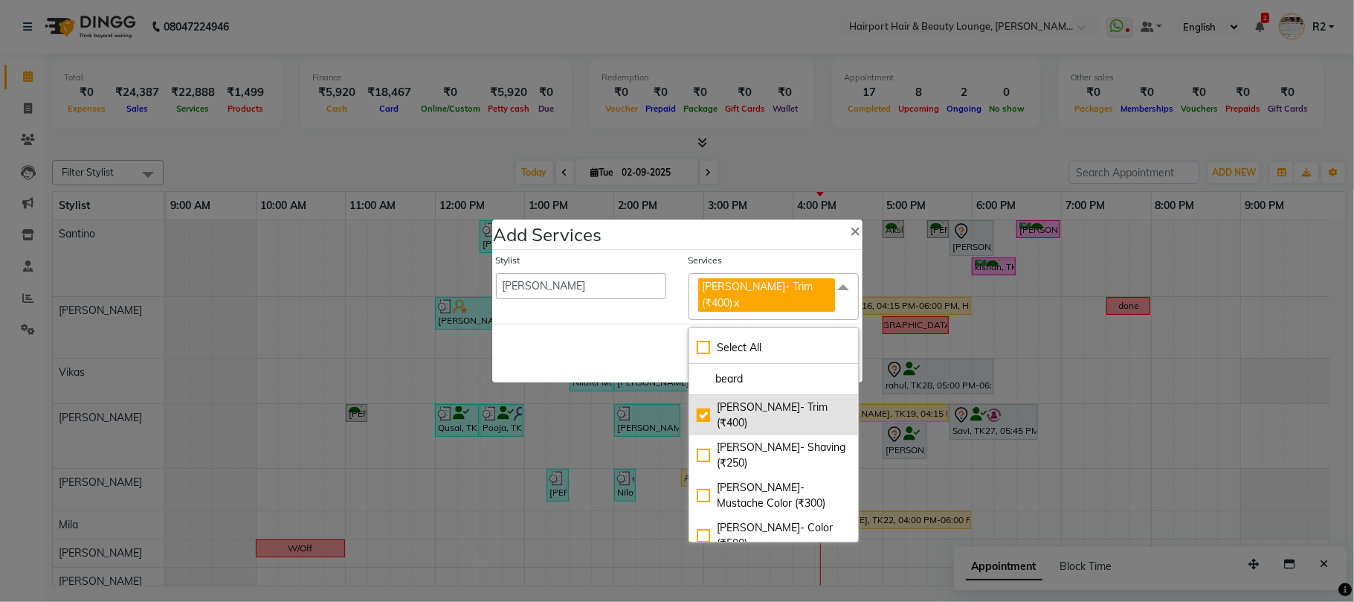
checkbox input "true"
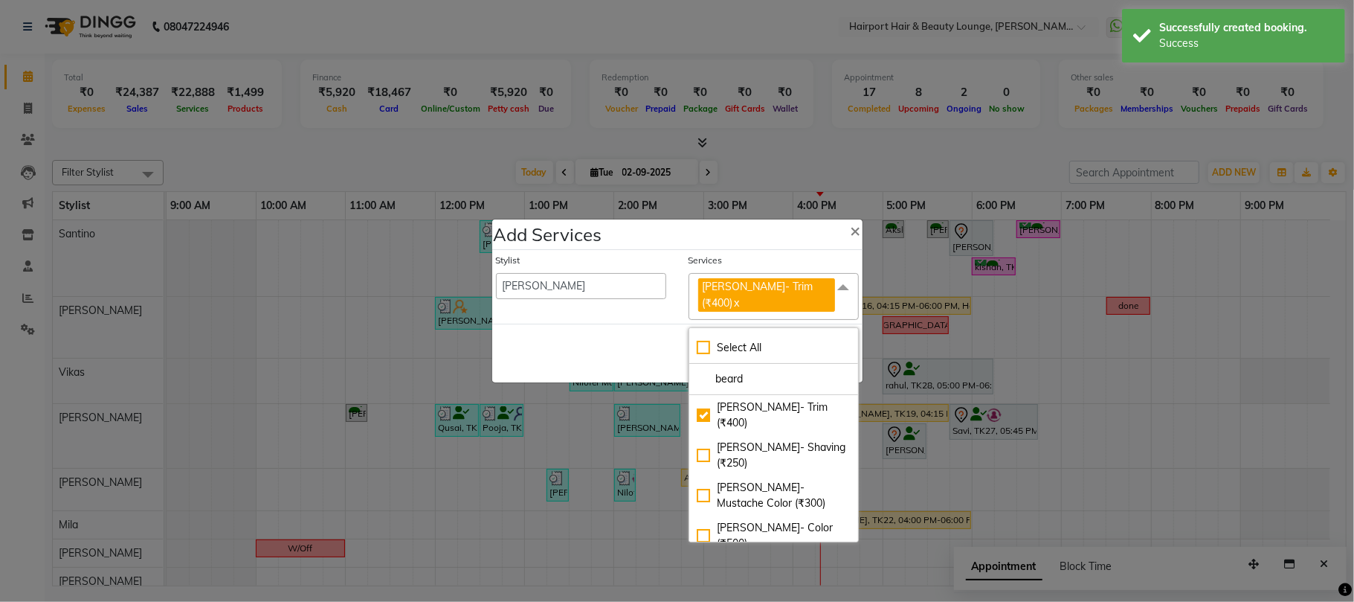
click at [656, 337] on div "Save Cancel" at bounding box center [677, 353] width 370 height 59
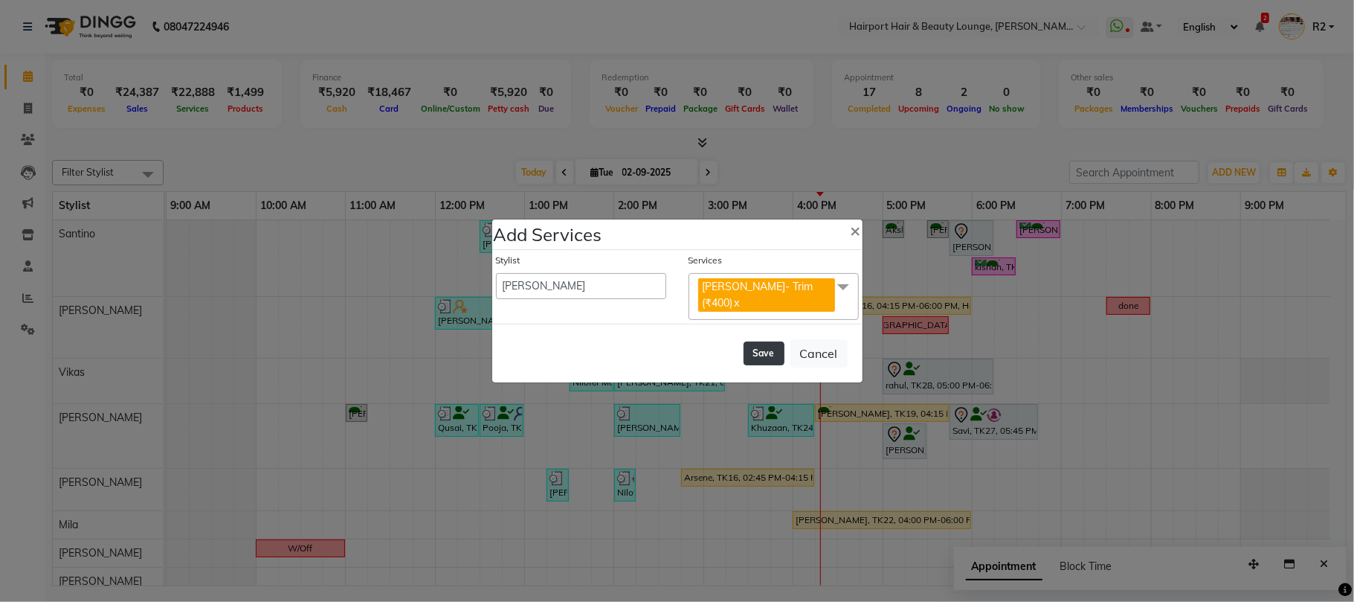
click at [768, 342] on button "Save" at bounding box center [764, 353] width 41 height 24
select select "7127"
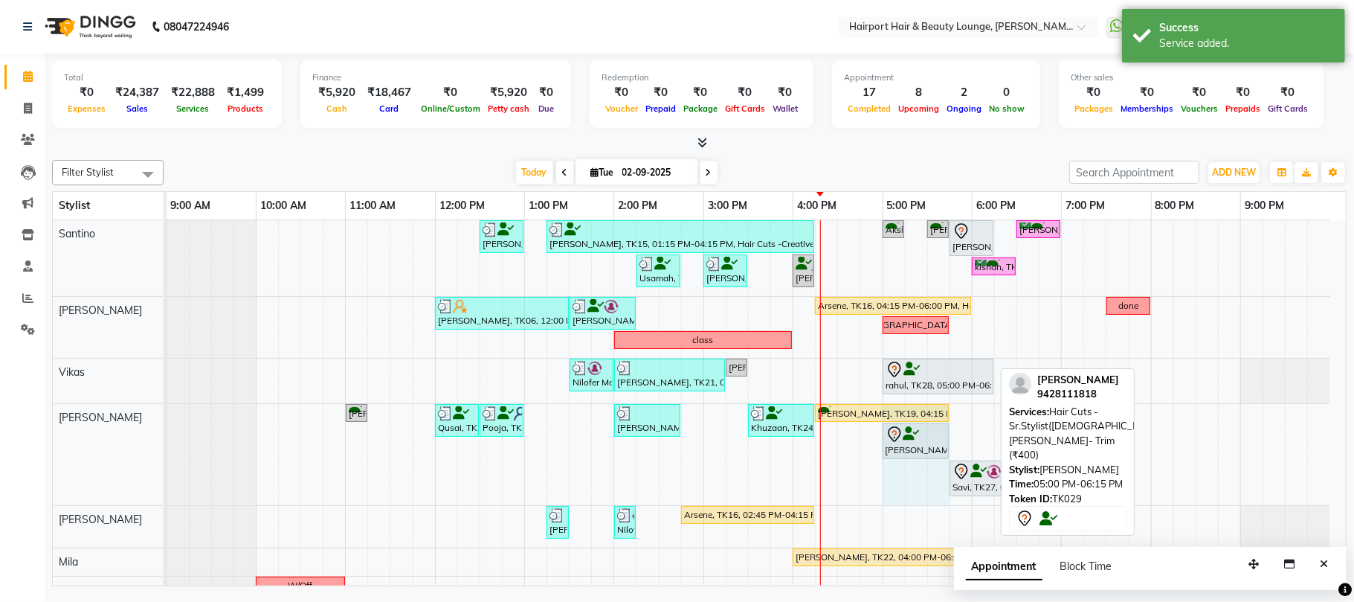
drag, startPoint x: 992, startPoint y: 435, endPoint x: 936, endPoint y: 440, distance: 56.0
click at [167, 440] on div "Sreekar, TK17, 11:00 AM-11:15 AM, Hair Cuts -Sr.Stylist(Male),Beard- Trim (₹400…" at bounding box center [167, 454] width 0 height 101
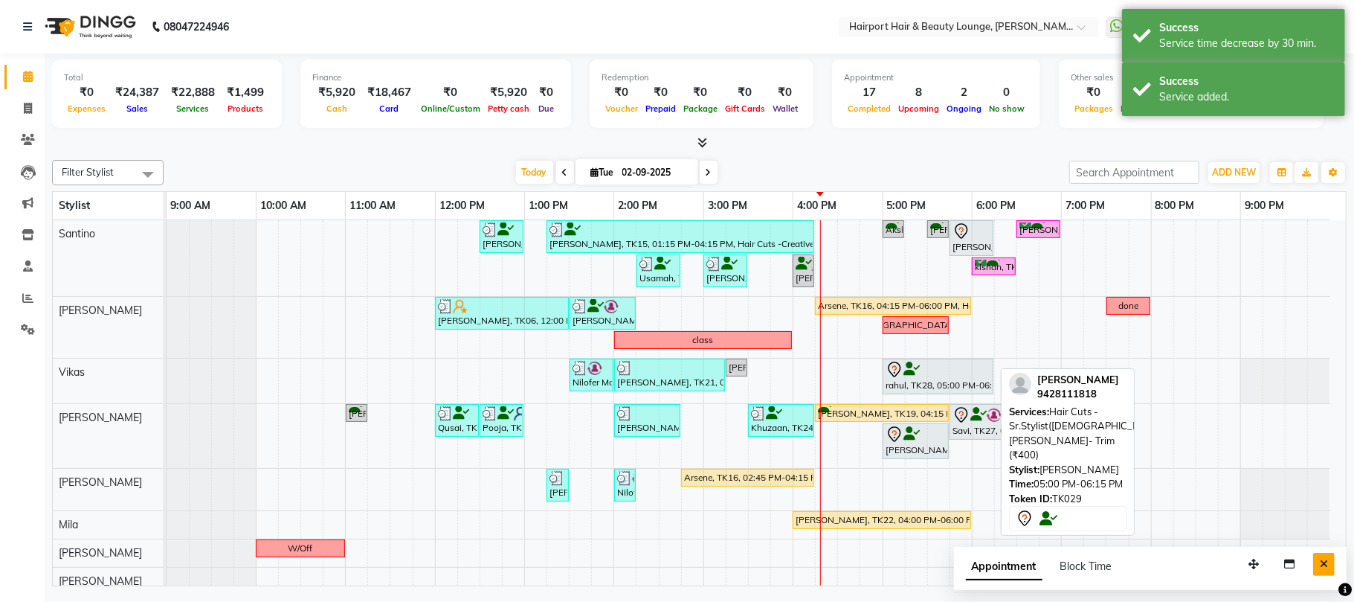
click at [1322, 564] on icon "Close" at bounding box center [1324, 564] width 8 height 10
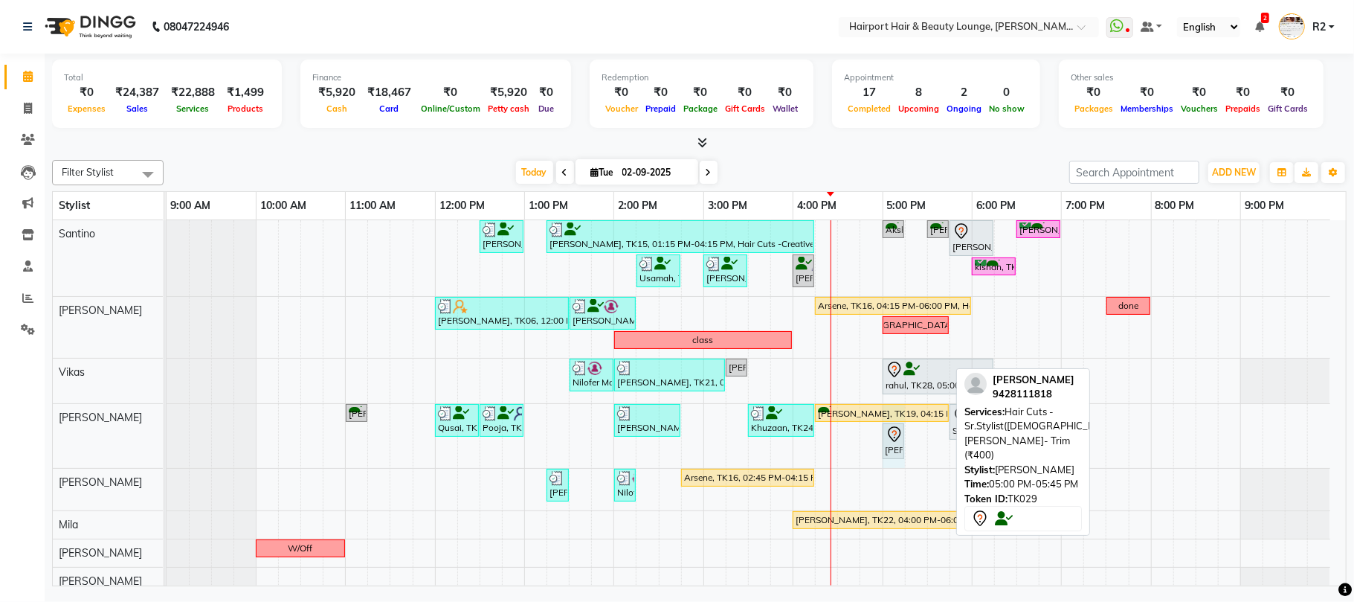
drag, startPoint x: 945, startPoint y: 440, endPoint x: 890, endPoint y: 438, distance: 54.3
click at [167, 438] on div "Sreekar, TK17, 11:00 AM-11:15 AM, Hair Cuts -Sr.Stylist(Male),Beard- Trim (₹400…" at bounding box center [167, 436] width 0 height 64
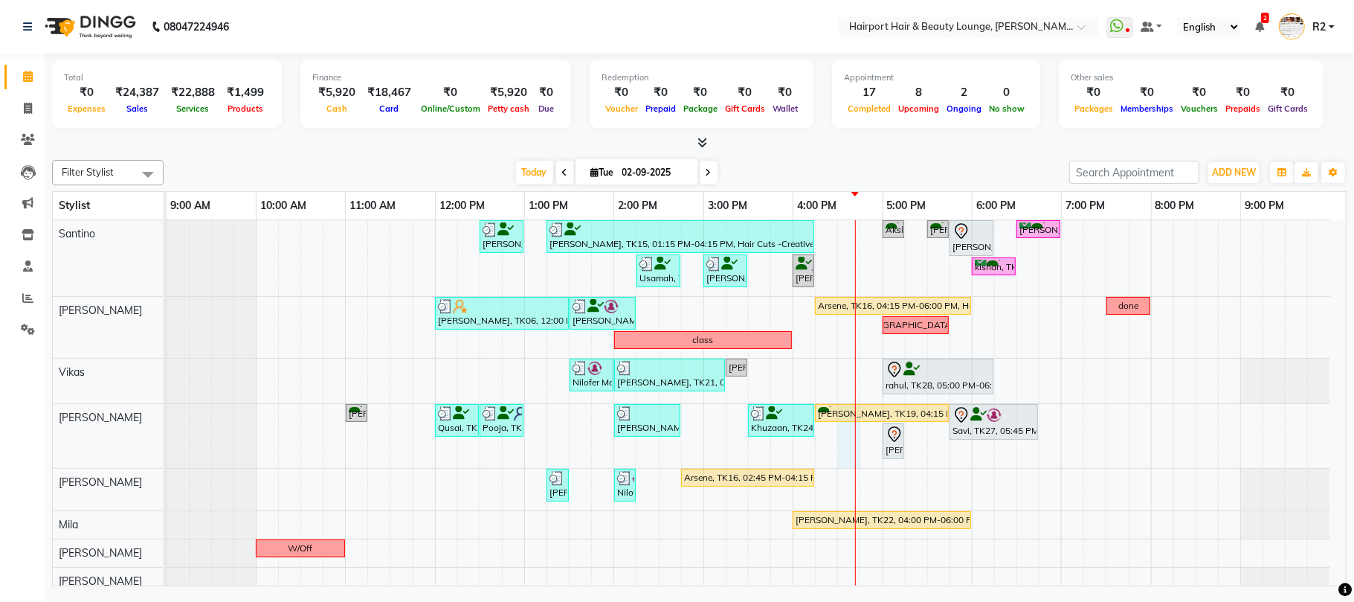
click at [855, 418] on div at bounding box center [855, 465] width 1 height 491
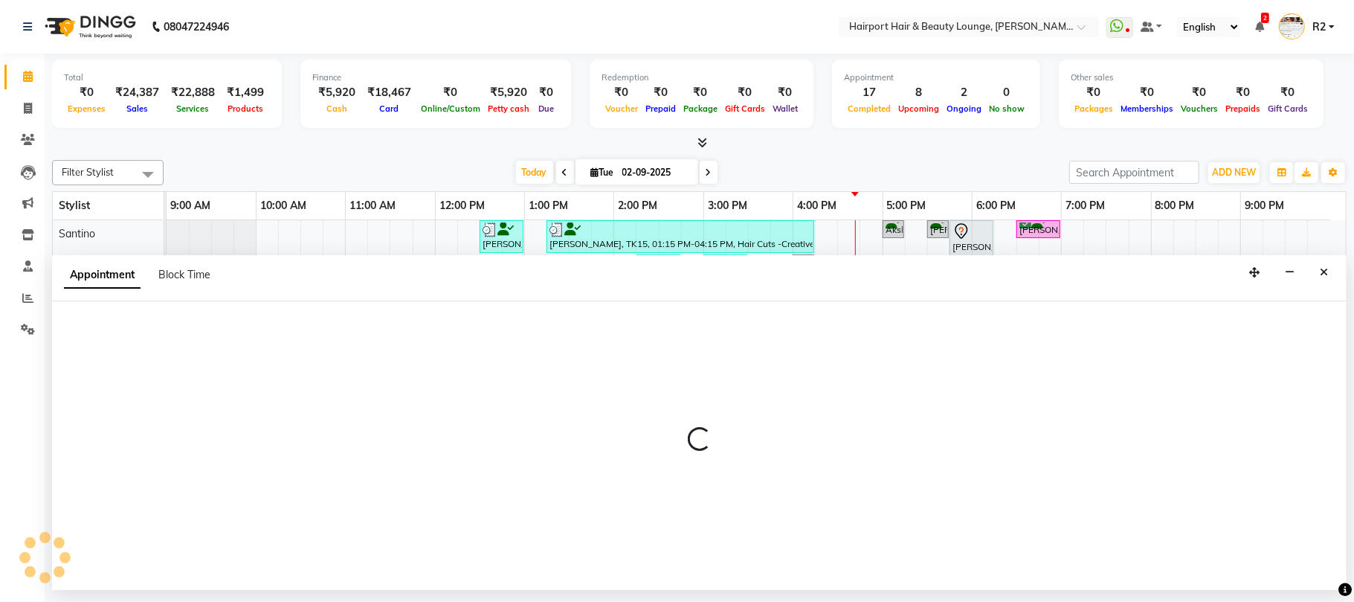
select select "13264"
select select "990"
select select "tentative"
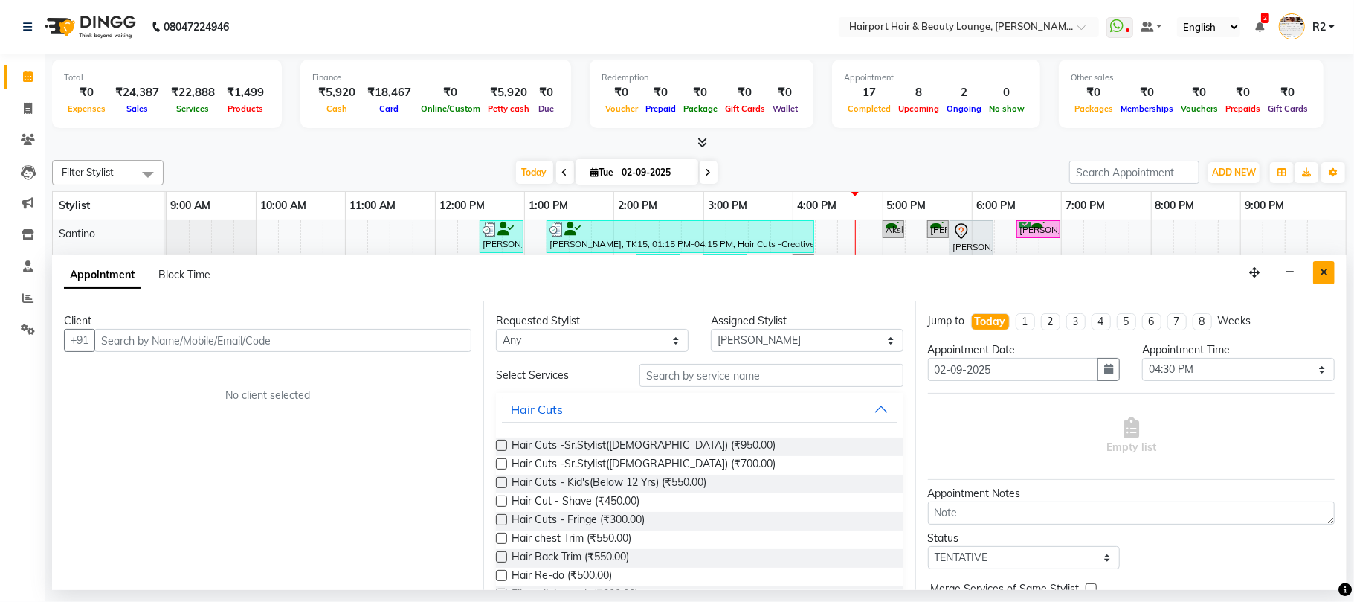
click at [1331, 271] on button "Close" at bounding box center [1325, 272] width 22 height 23
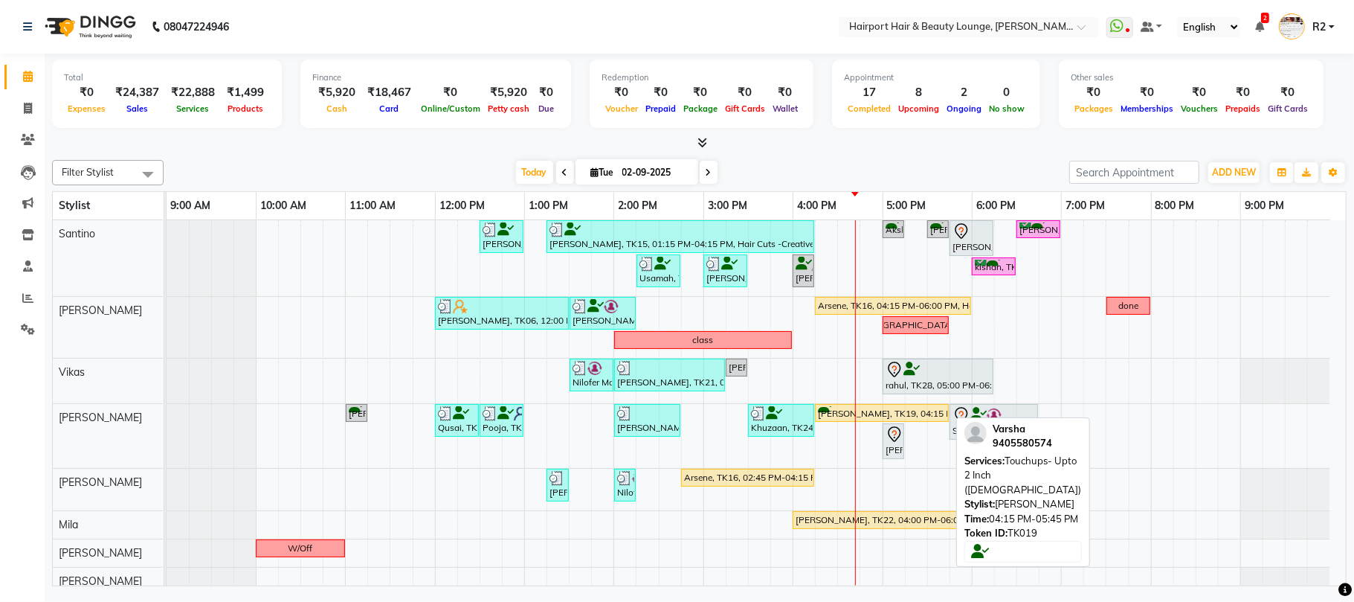
click at [913, 411] on div "Varsha, TK19, 04:15 PM-05:45 PM, Touchups- Upto 2 Inch (Female)" at bounding box center [882, 413] width 131 height 14
select select "1"
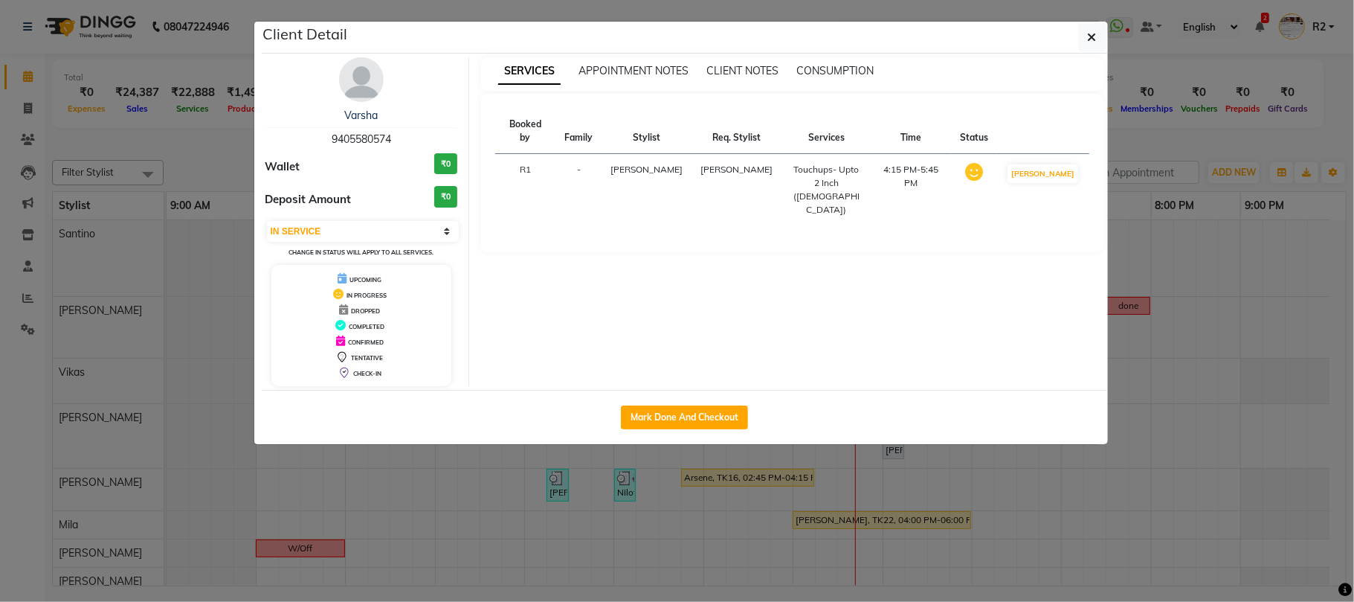
click at [997, 518] on ngb-modal-window "Client Detail Varsha 9405580574 Wallet ₹0 Deposit Amount ₹0 Select IN SERVICE C…" at bounding box center [677, 301] width 1354 height 602
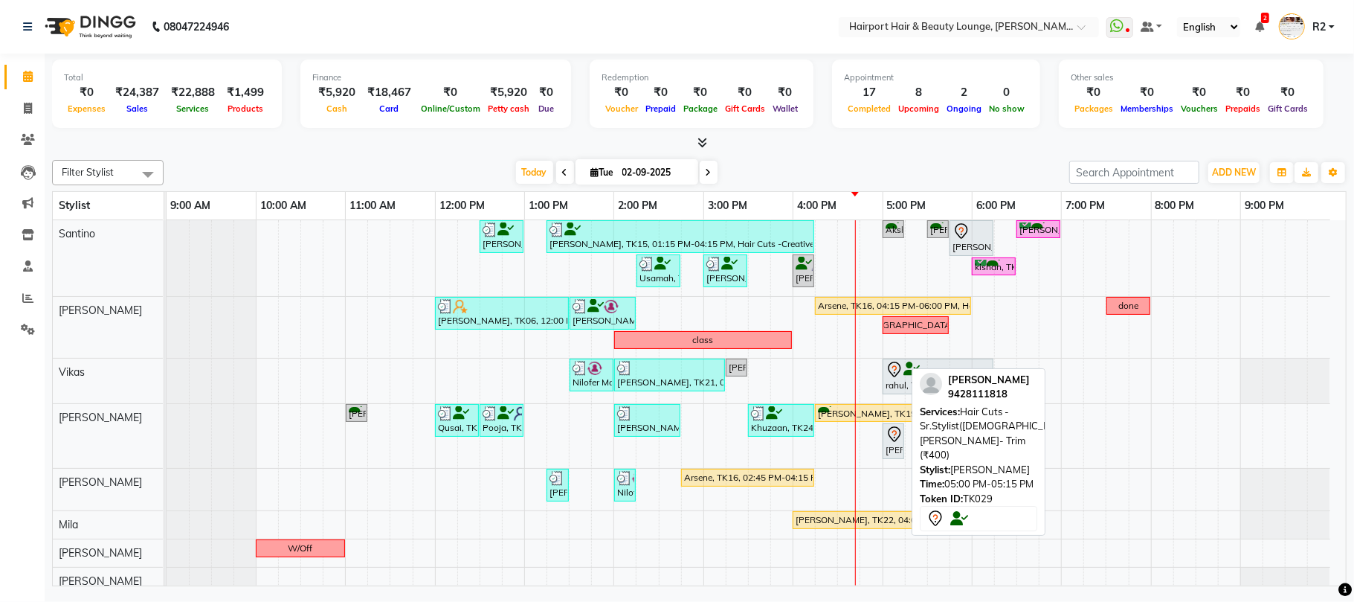
click at [899, 456] on div "[PERSON_NAME], TK29, 05:00 PM-05:15 PM, Hair Cuts -Sr.Stylist([DEMOGRAPHIC_DATA…" at bounding box center [893, 440] width 19 height 31
select select "7"
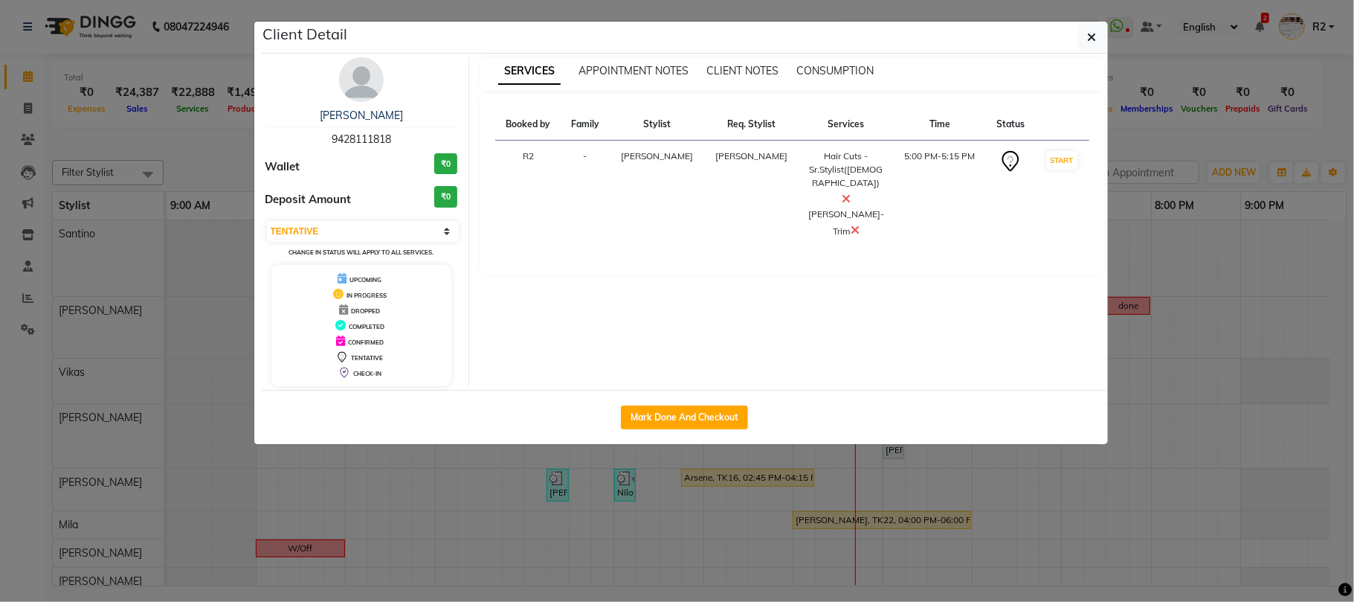
click at [1202, 489] on ngb-modal-window "Client Detail Sohil 9428111818 Wallet ₹0 Deposit Amount ₹0 Select IN SERVICE CO…" at bounding box center [677, 301] width 1354 height 602
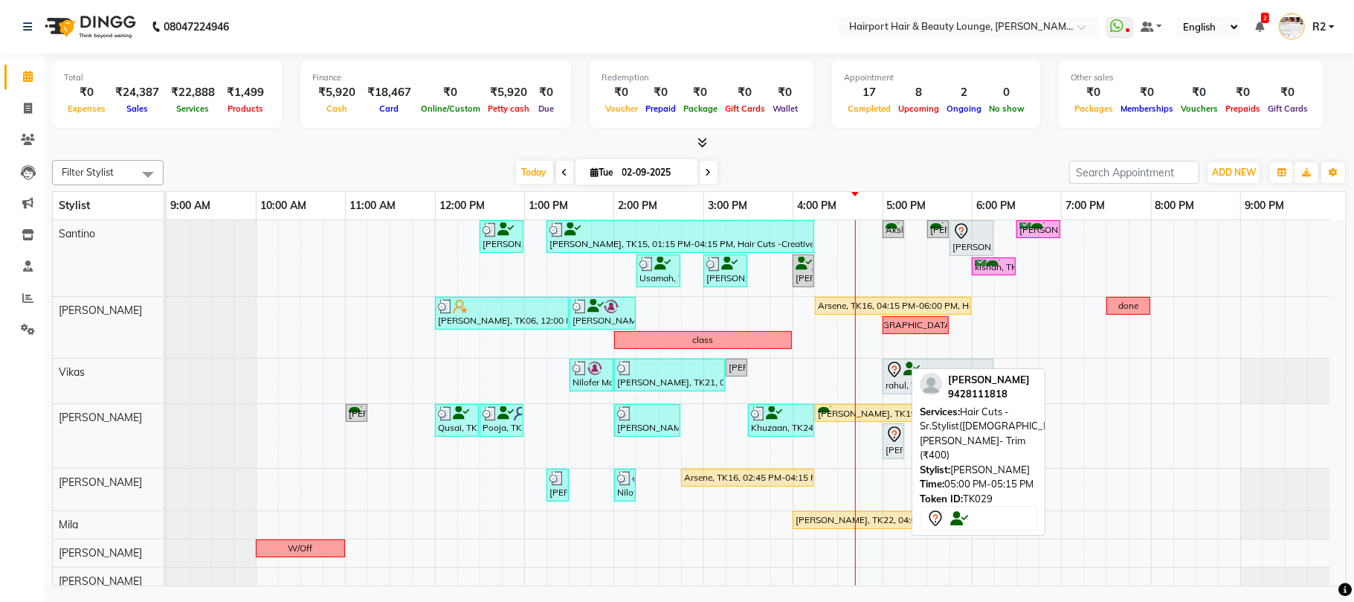
click at [899, 446] on div "[PERSON_NAME], TK29, 05:00 PM-05:15 PM, Hair Cuts -Sr.Stylist([DEMOGRAPHIC_DATA…" at bounding box center [893, 440] width 19 height 31
select select "7"
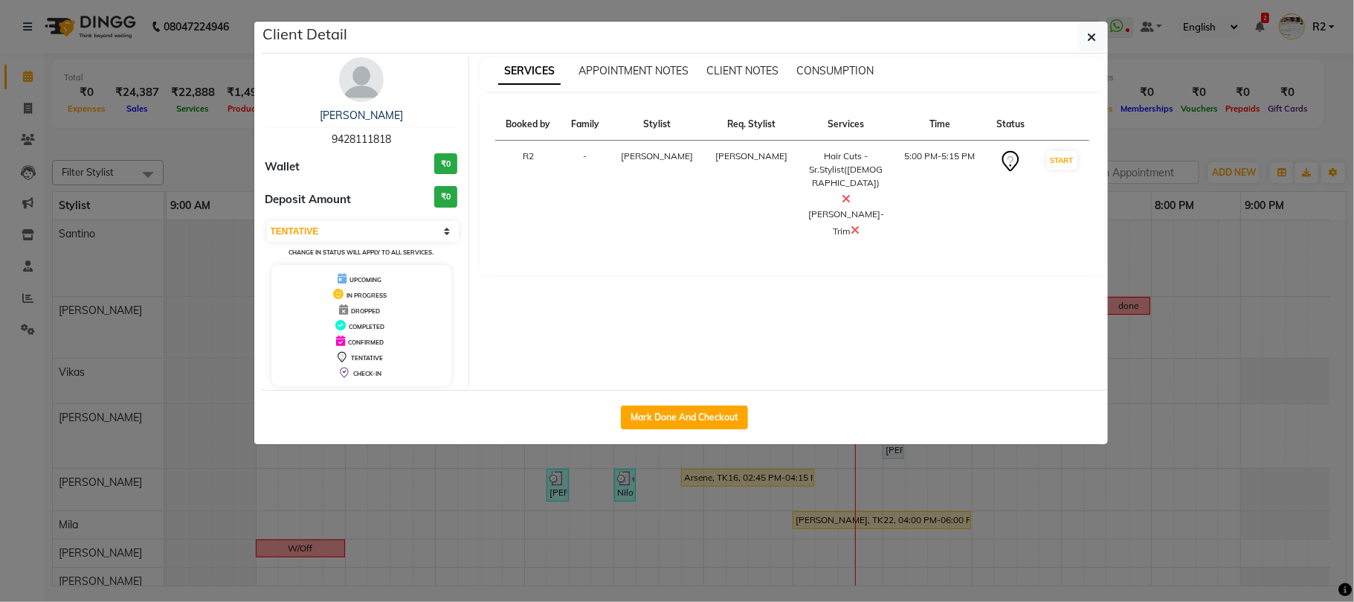
click at [949, 467] on ngb-modal-window "Client Detail Sohil 9428111818 Wallet ₹0 Deposit Amount ₹0 Select IN SERVICE CO…" at bounding box center [677, 301] width 1354 height 602
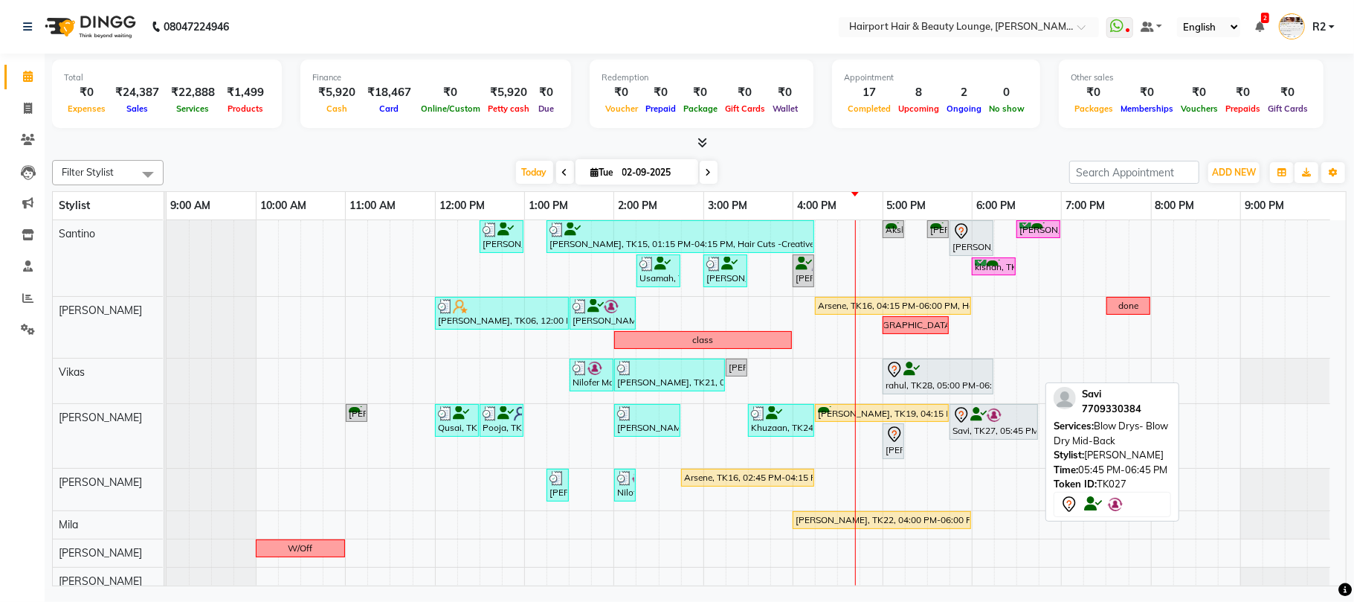
click at [961, 436] on div "Savi, TK27, 05:45 PM-06:45 PM, Blow Drys- Blow Dry Mid-Back" at bounding box center [994, 421] width 86 height 31
select select "7"
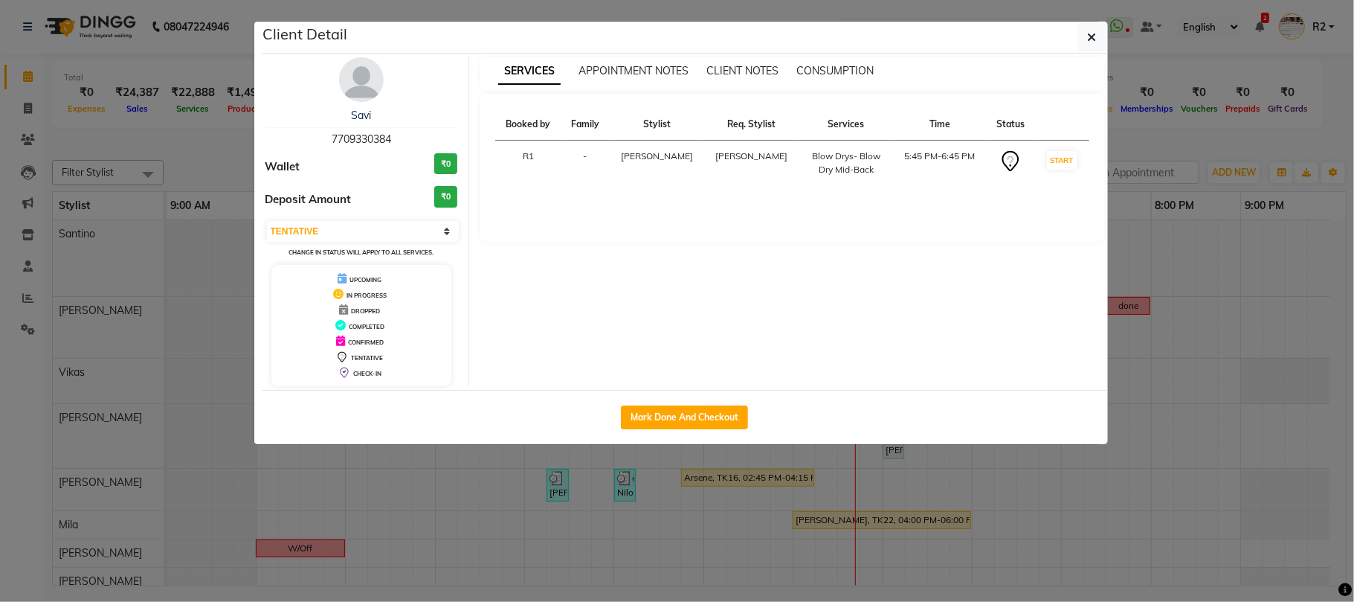
click at [1042, 495] on ngb-modal-window "Client Detail Savi 7709330384 Wallet ₹0 Deposit Amount ₹0 Select IN SERVICE CON…" at bounding box center [677, 301] width 1354 height 602
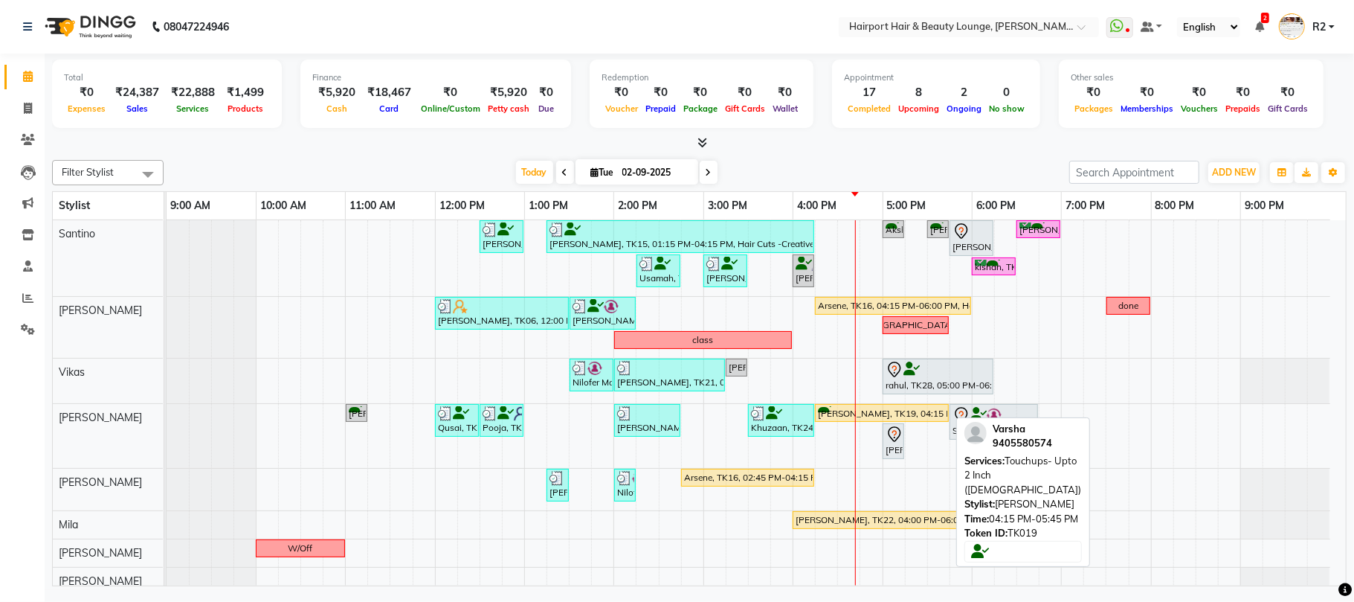
click at [887, 411] on div "Varsha, TK19, 04:15 PM-05:45 PM, Touchups- Upto 2 Inch (Female)" at bounding box center [882, 413] width 131 height 14
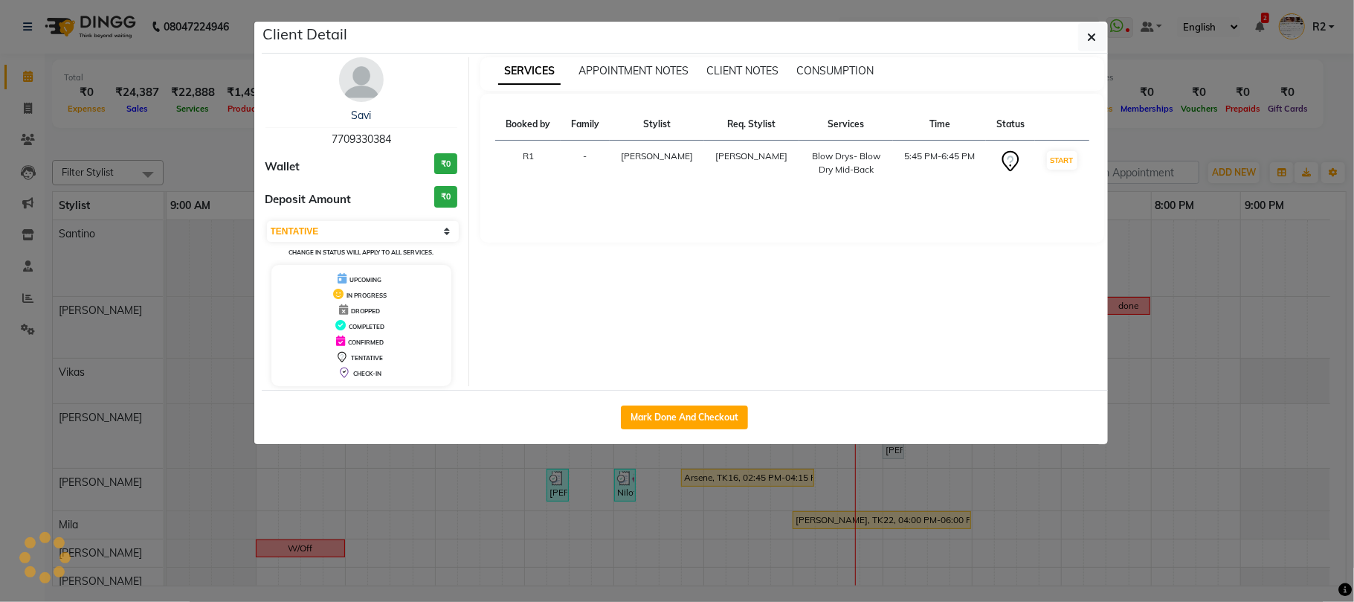
select select "1"
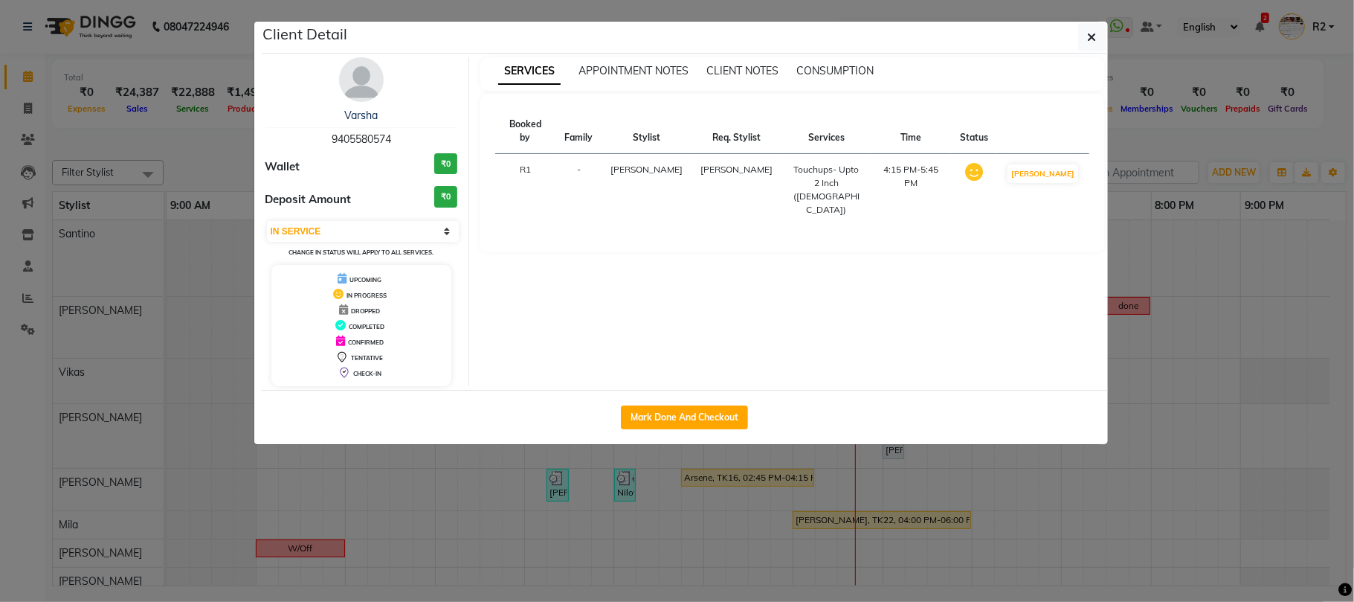
click at [986, 539] on ngb-modal-window "Client Detail Varsha 9405580574 Wallet ₹0 Deposit Amount ₹0 Select IN SERVICE C…" at bounding box center [677, 301] width 1354 height 602
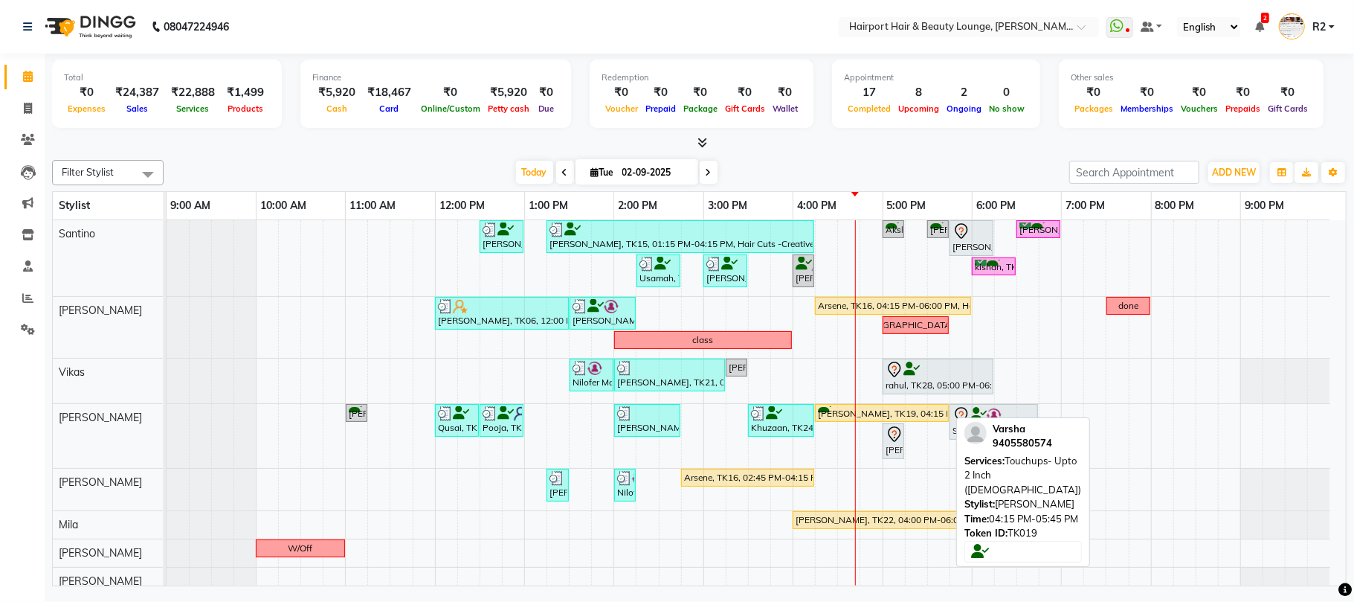
click at [875, 411] on div "Varsha, TK19, 04:15 PM-05:45 PM, Touchups- Upto 2 Inch (Female)" at bounding box center [882, 413] width 131 height 14
select select "1"
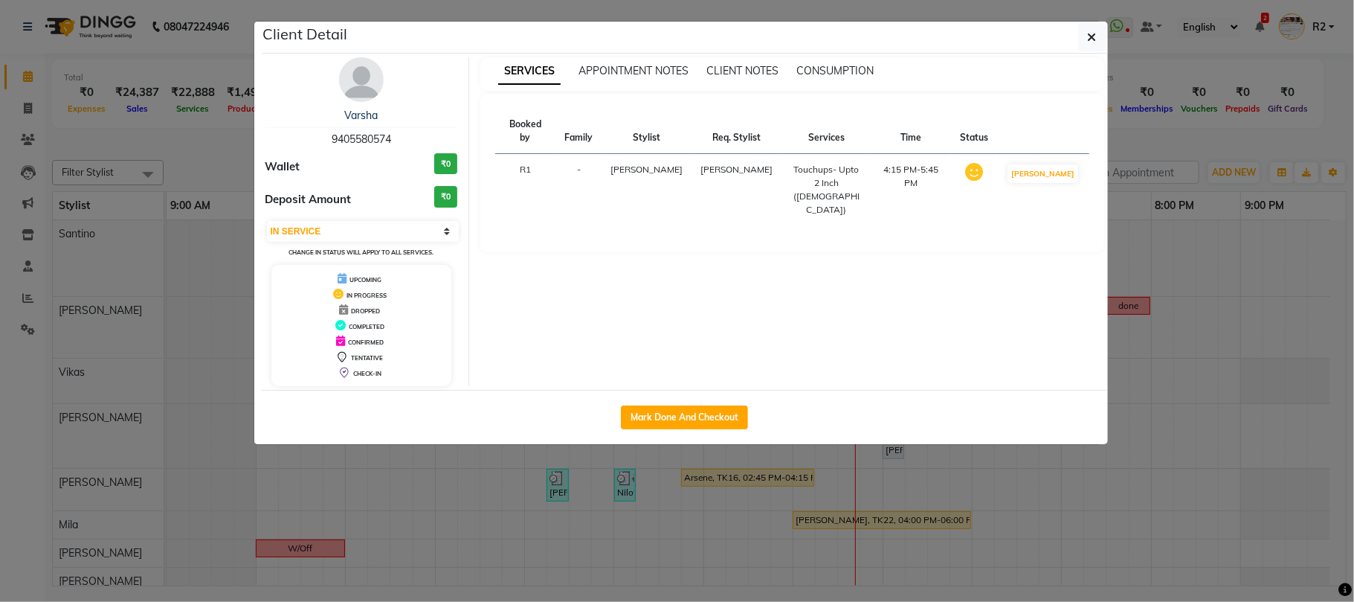
click at [927, 497] on ngb-modal-window "Client Detail Varsha 9405580574 Wallet ₹0 Deposit Amount ₹0 Select IN SERVICE C…" at bounding box center [677, 301] width 1354 height 602
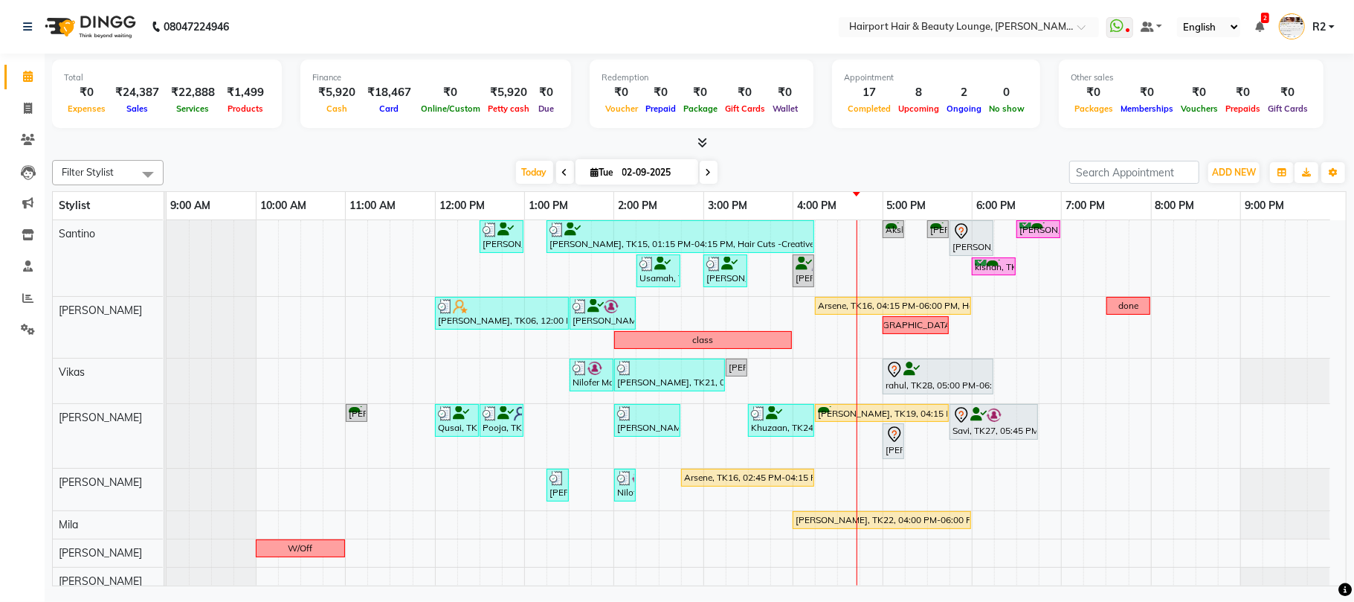
scroll to position [129, 0]
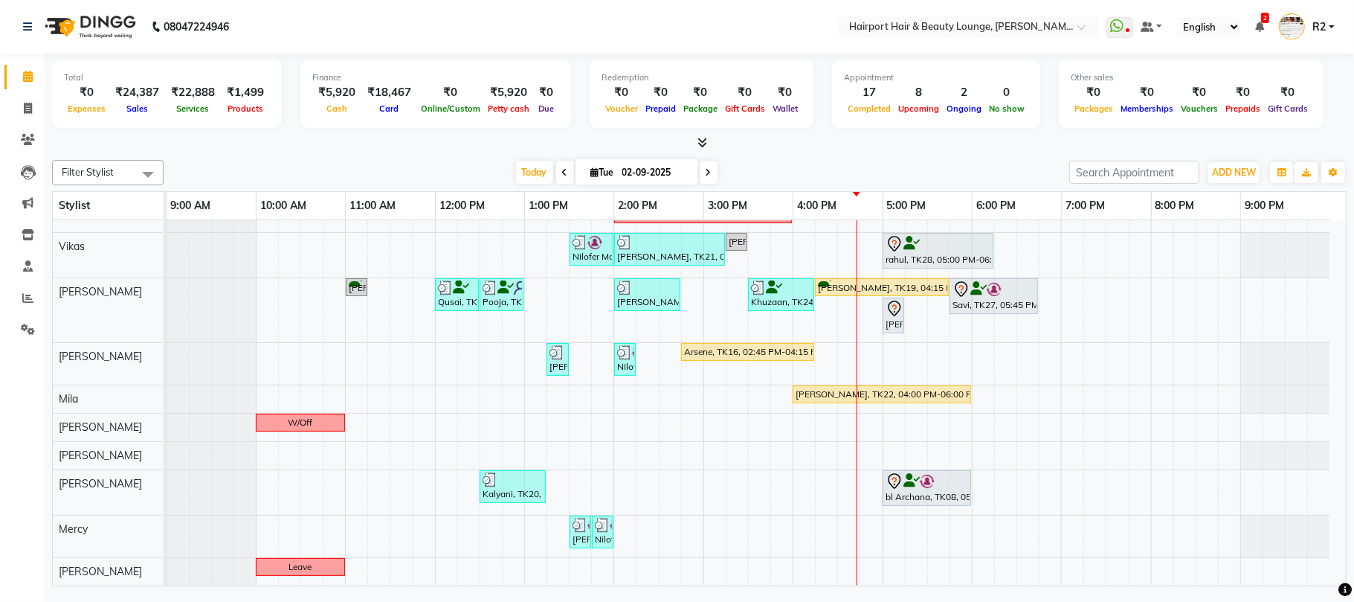
click at [983, 480] on div "Sanjan Modi, TK13, 12:30 PM-01:00 PM, Hair Cuts -Creative Expert (Male) SHILPI …" at bounding box center [757, 339] width 1180 height 491
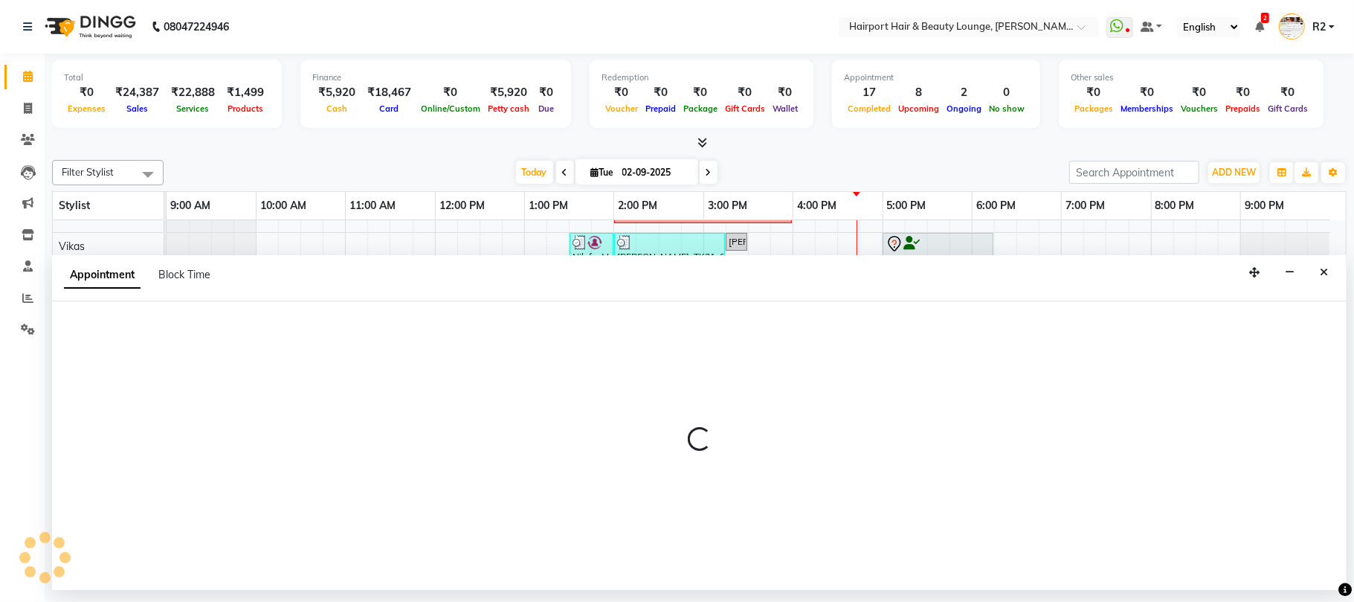
select select "12656"
select select "tentative"
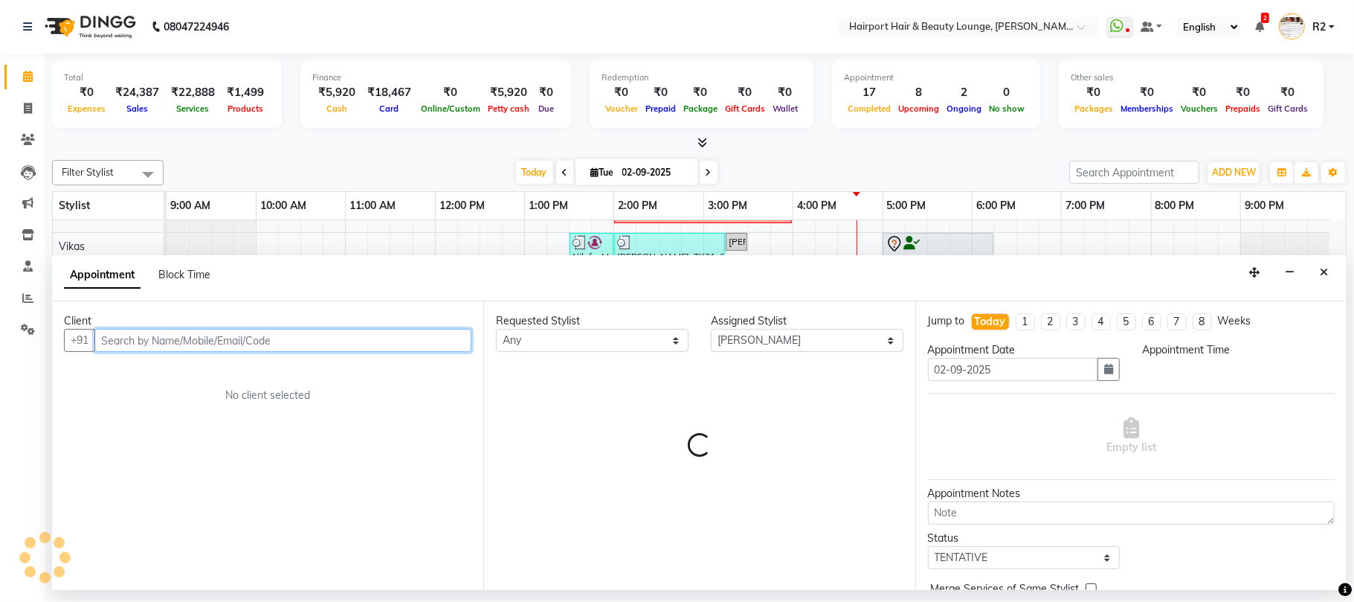
select select "1080"
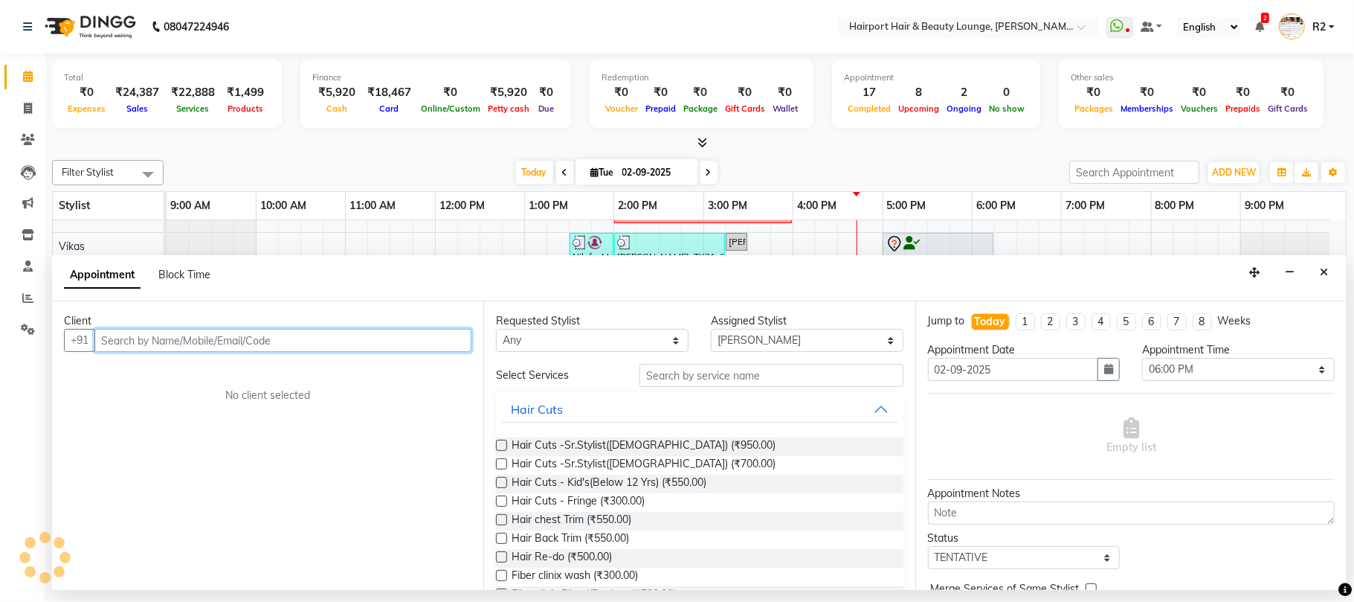
click at [176, 340] on input "text" at bounding box center [282, 340] width 377 height 23
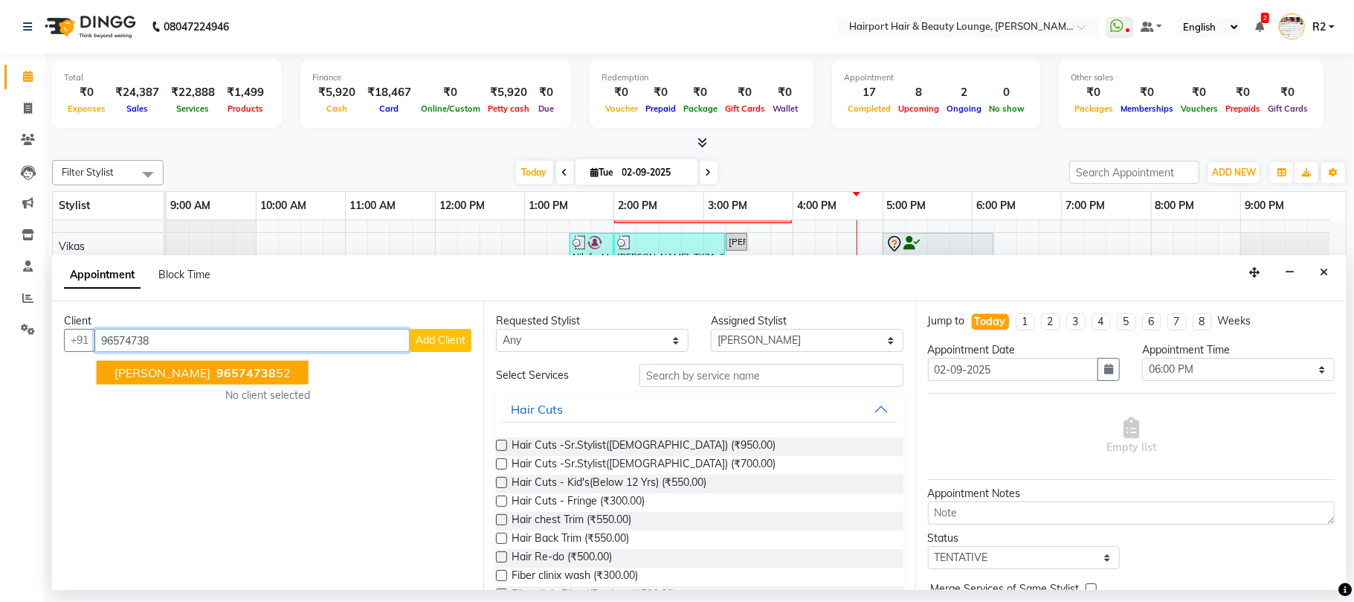
click at [216, 373] on span "96574738" at bounding box center [246, 372] width 60 height 15
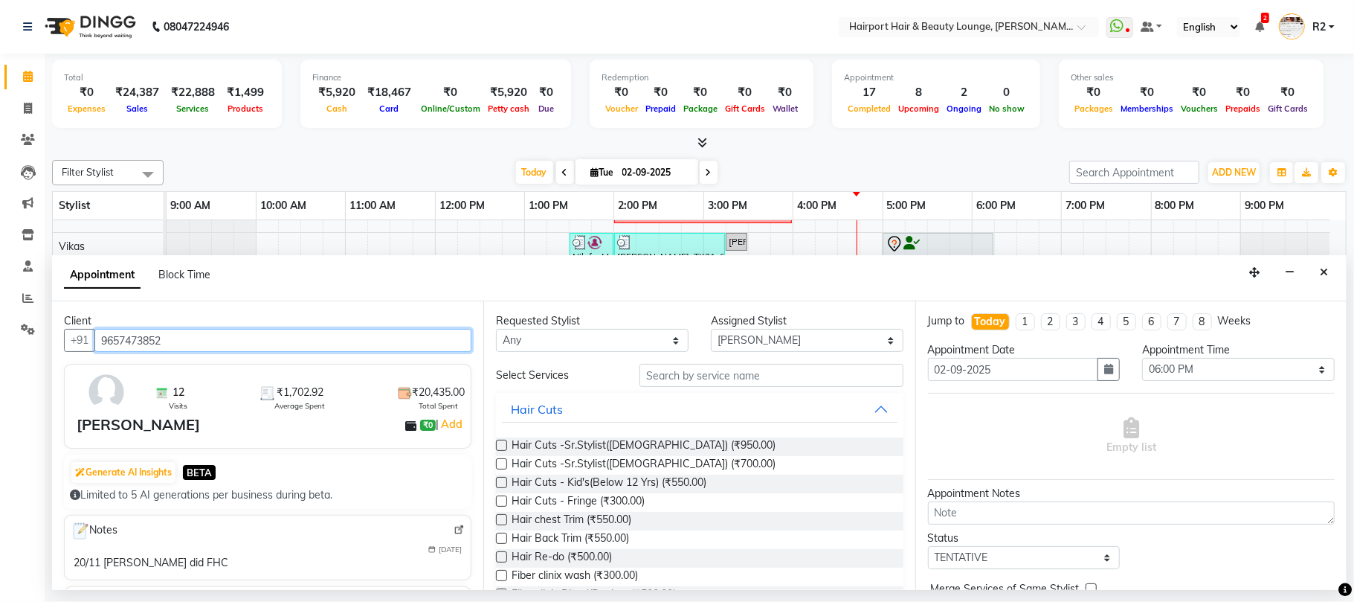
type input "9657473852"
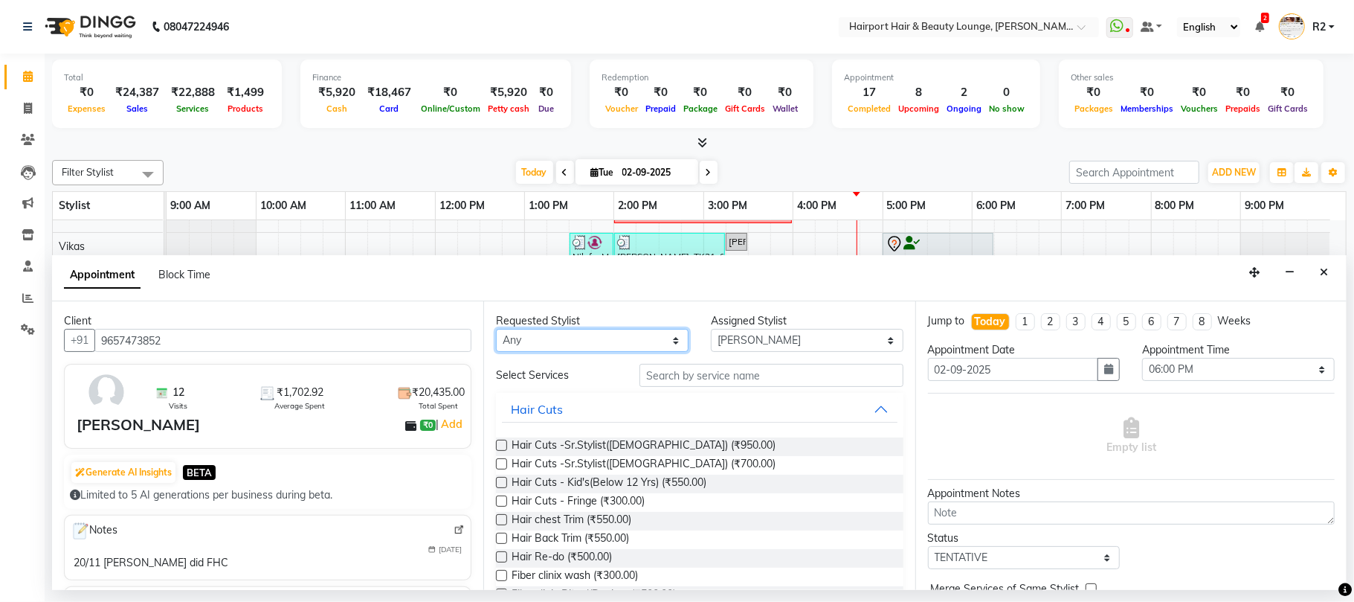
click at [567, 350] on select "Any [PERSON_NAME] [PERSON_NAME] [PERSON_NAME] [PERSON_NAME] [PERSON_NAME] Mercy…" at bounding box center [592, 340] width 193 height 23
select select "22631"
click at [496, 330] on select "Any [PERSON_NAME] [PERSON_NAME] [PERSON_NAME] [PERSON_NAME] [PERSON_NAME] Mercy…" at bounding box center [592, 340] width 193 height 23
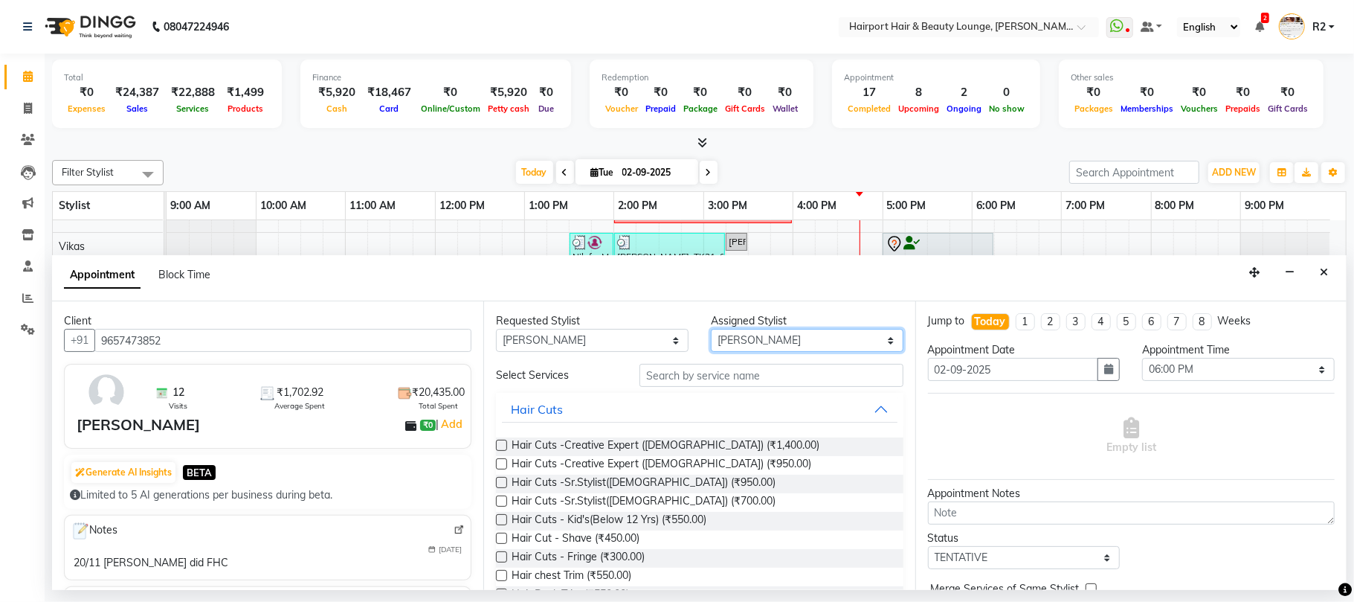
click at [762, 344] on select "Select Adnan Anandita Atish Binita Elizabeth Genevieve Maggie Mercy Mila Santin…" at bounding box center [807, 340] width 193 height 23
select select "12656"
click at [711, 330] on select "Select Adnan Anandita Atish Binita Elizabeth Genevieve Maggie Mercy Mila Santin…" at bounding box center [807, 340] width 193 height 23
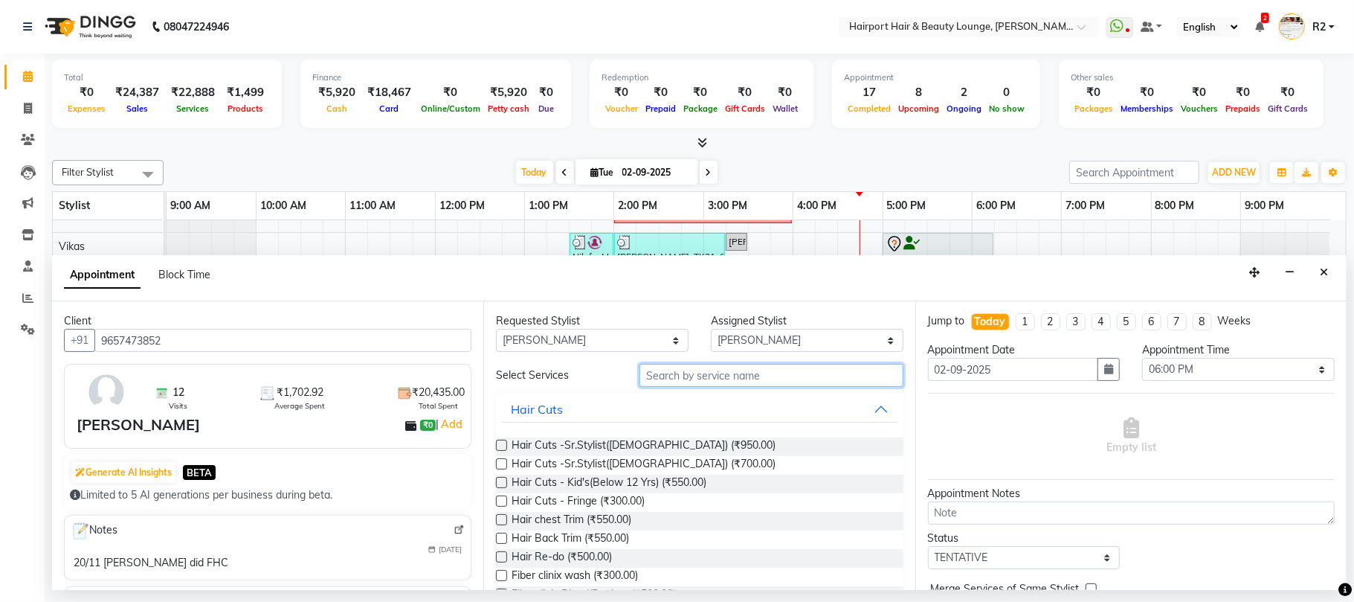
click at [658, 373] on input "text" at bounding box center [772, 375] width 264 height 23
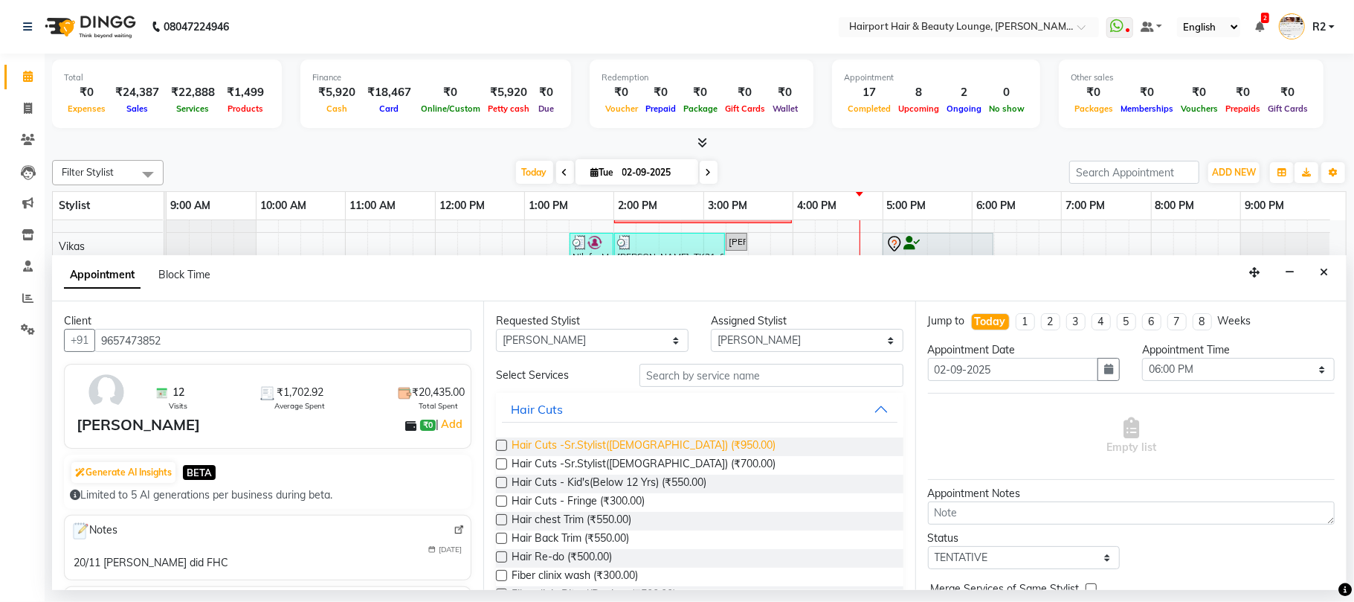
click at [649, 445] on span "Hair Cuts -Sr.Stylist(Female) (₹950.00)" at bounding box center [644, 446] width 264 height 19
checkbox input "false"
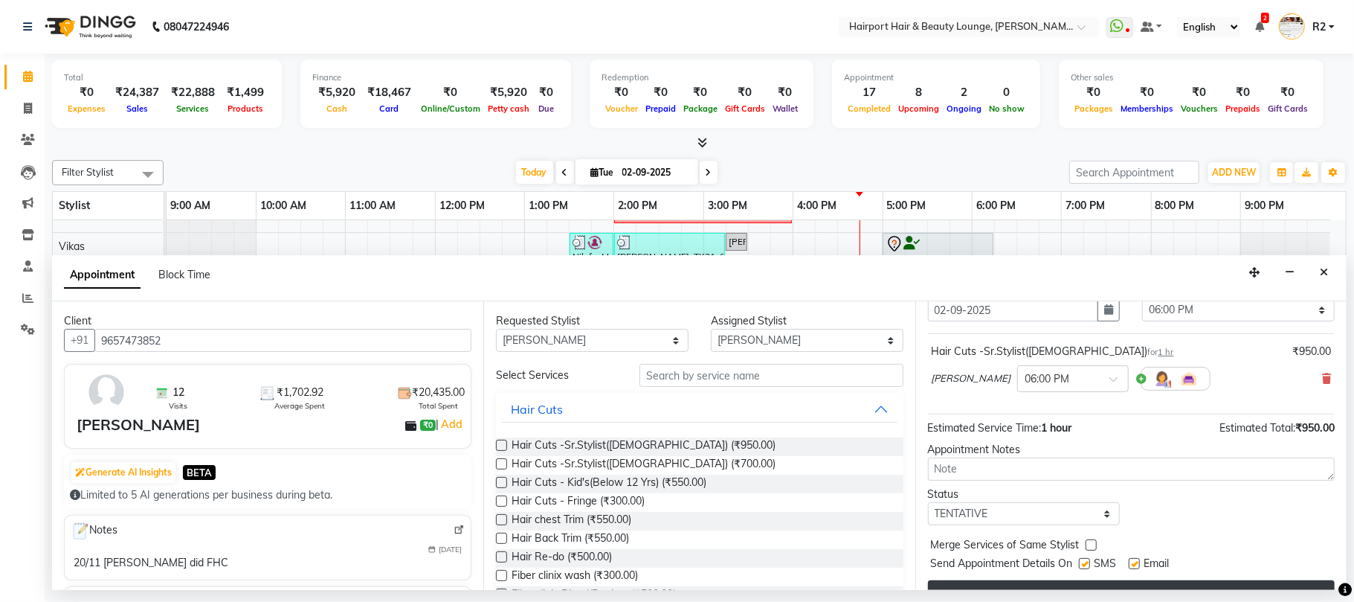
scroll to position [90, 0]
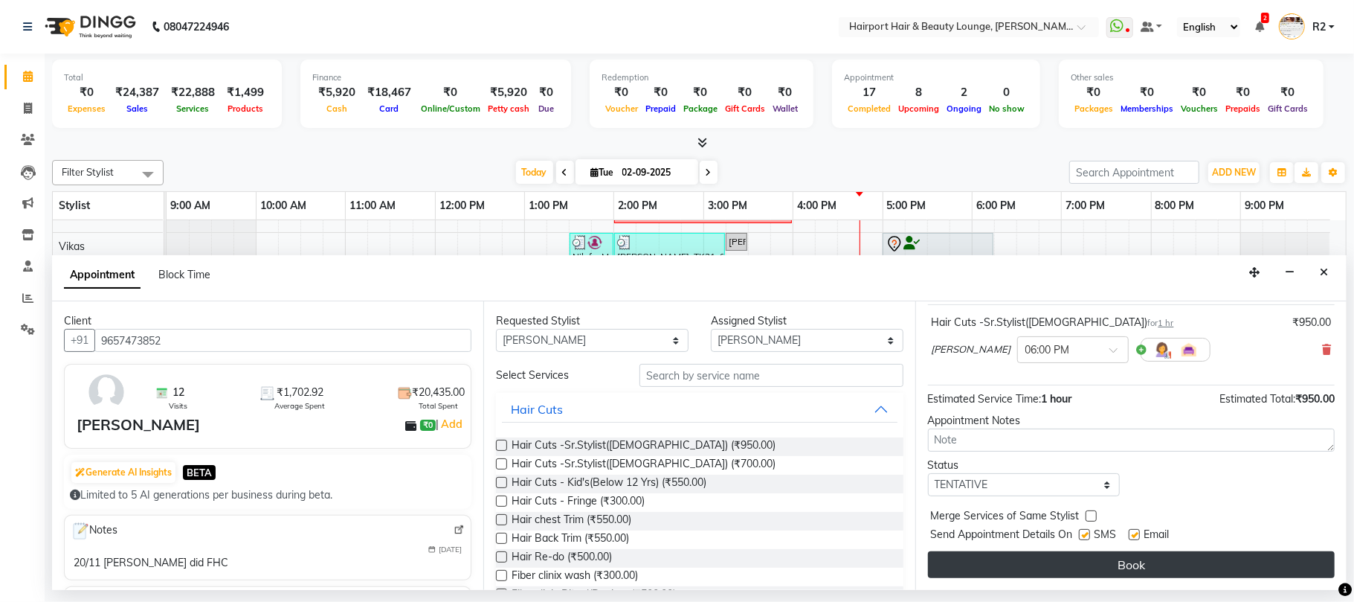
click at [1137, 568] on button "Book" at bounding box center [1131, 564] width 407 height 27
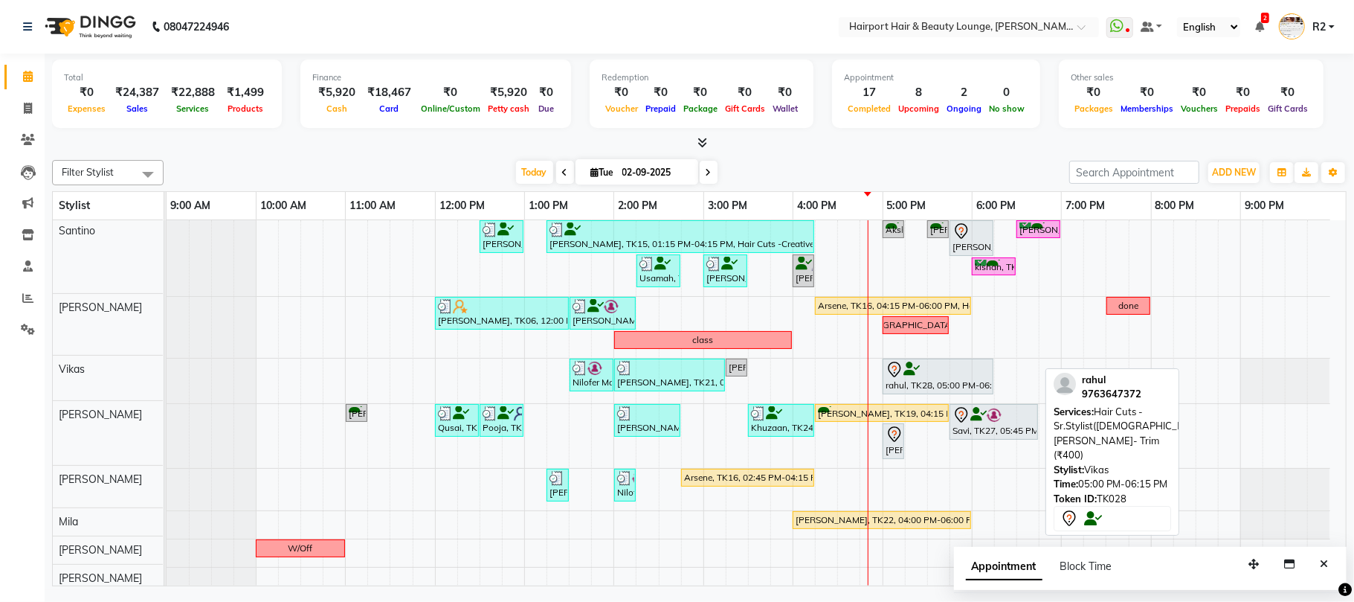
scroll to position [0, 0]
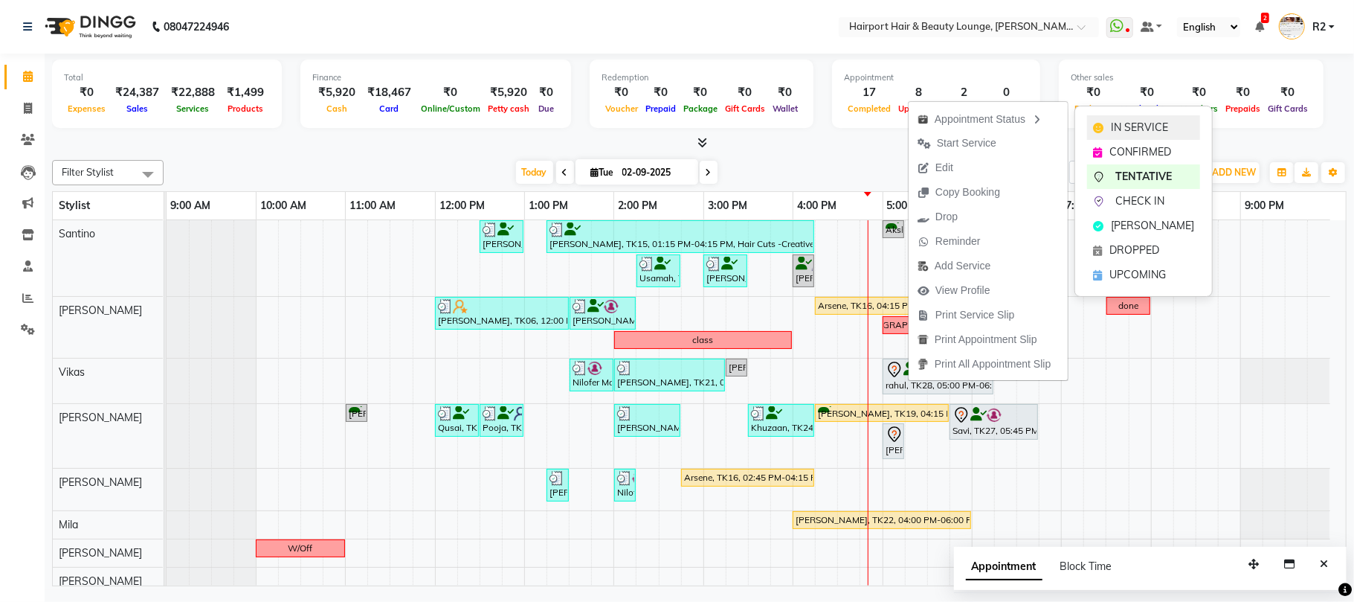
click at [1122, 123] on span "IN SERVICE" at bounding box center [1139, 128] width 57 height 16
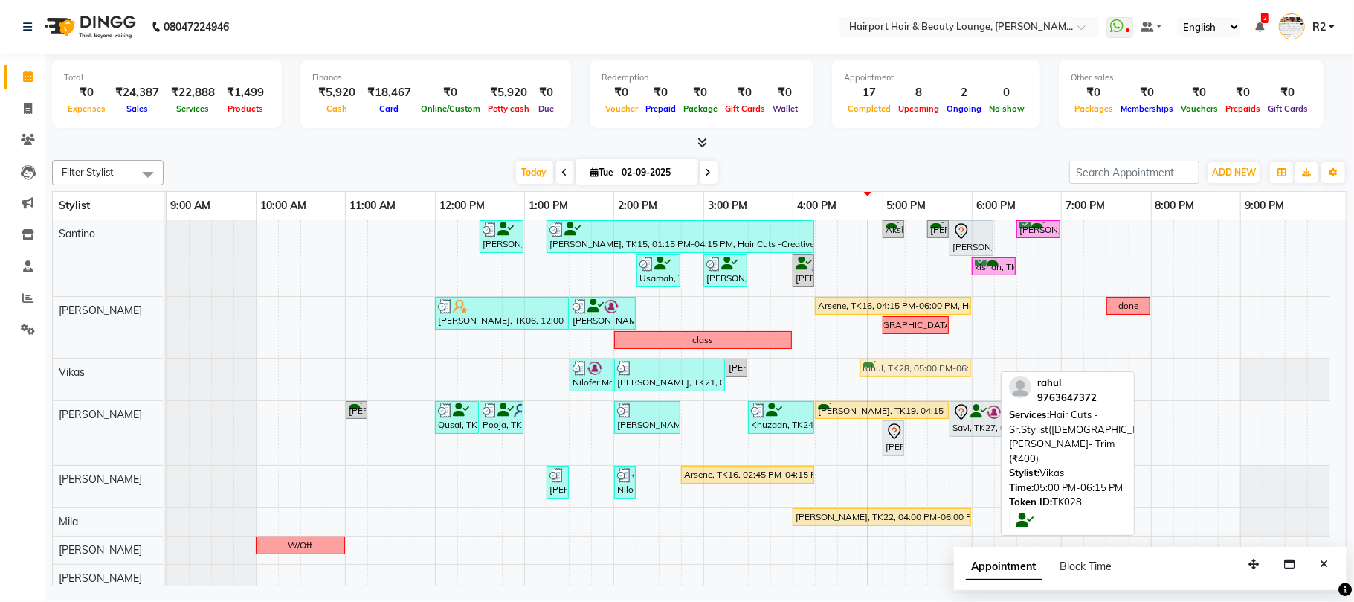
click at [167, 372] on div "Nilofer Mahableshwarwala, TK02, 01:30 PM-02:00 PM, Wash & Blast Dry (₹550) Nico…" at bounding box center [167, 380] width 0 height 42
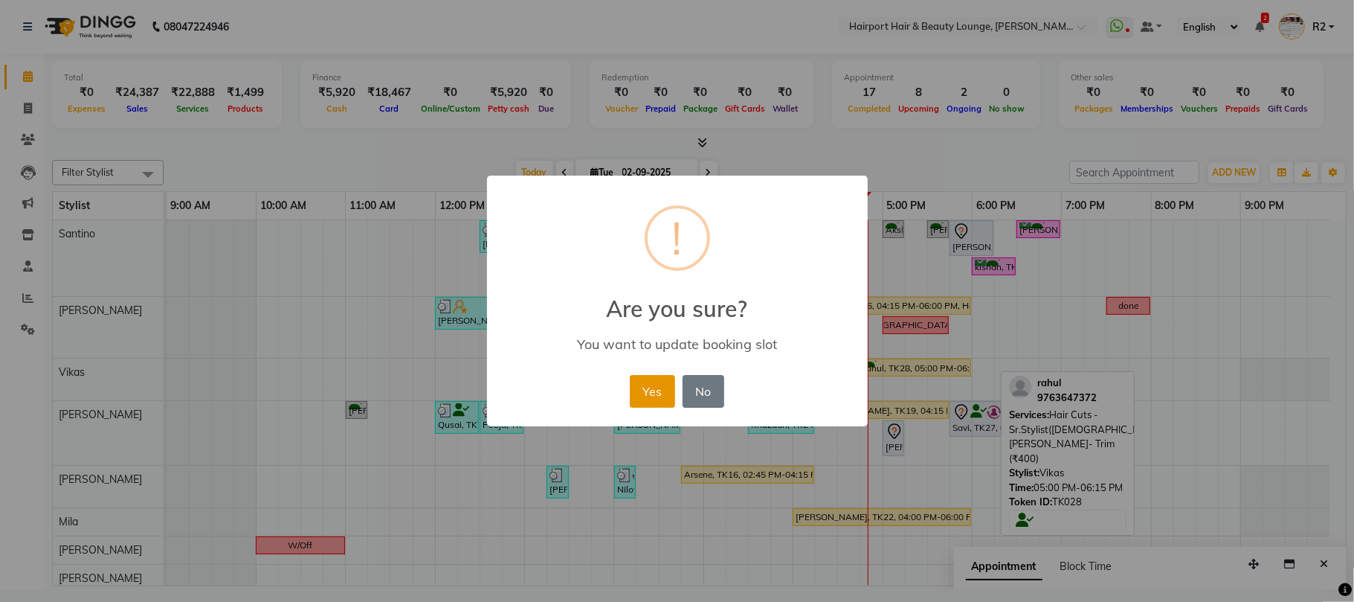
click at [665, 405] on button "Yes" at bounding box center [652, 391] width 45 height 33
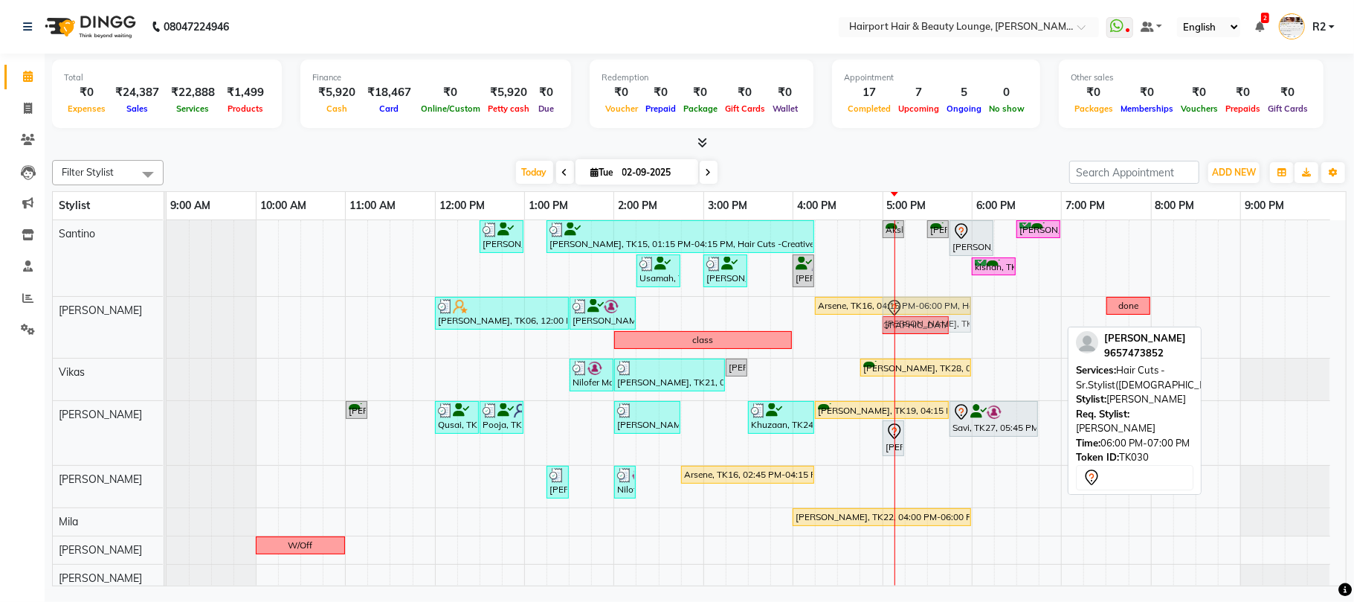
drag, startPoint x: 997, startPoint y: 316, endPoint x: 915, endPoint y: 314, distance: 82.6
click at [167, 314] on div "[PERSON_NAME], TK06, 12:00 PM-01:30 PM, Blow Drys- Blow Dry Mid-Back,Touchups- …" at bounding box center [167, 327] width 0 height 61
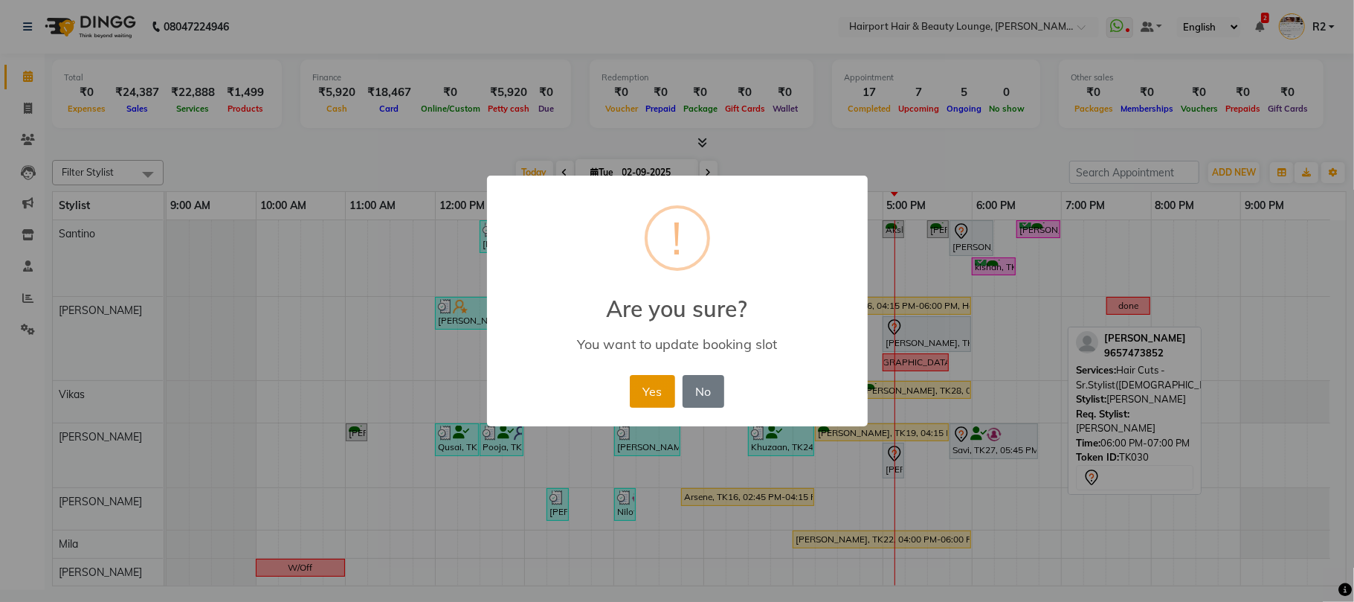
click at [661, 381] on button "Yes" at bounding box center [652, 391] width 45 height 33
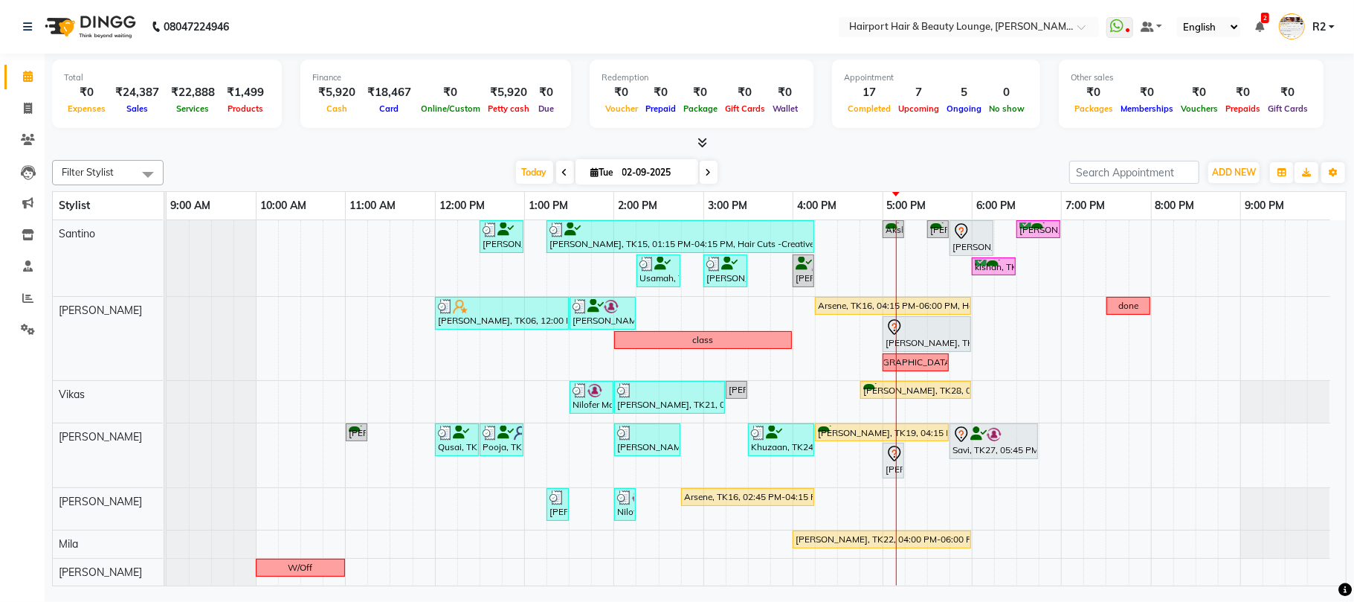
drag, startPoint x: 420, startPoint y: 150, endPoint x: 562, endPoint y: 170, distance: 143.5
click at [420, 150] on div at bounding box center [699, 143] width 1295 height 16
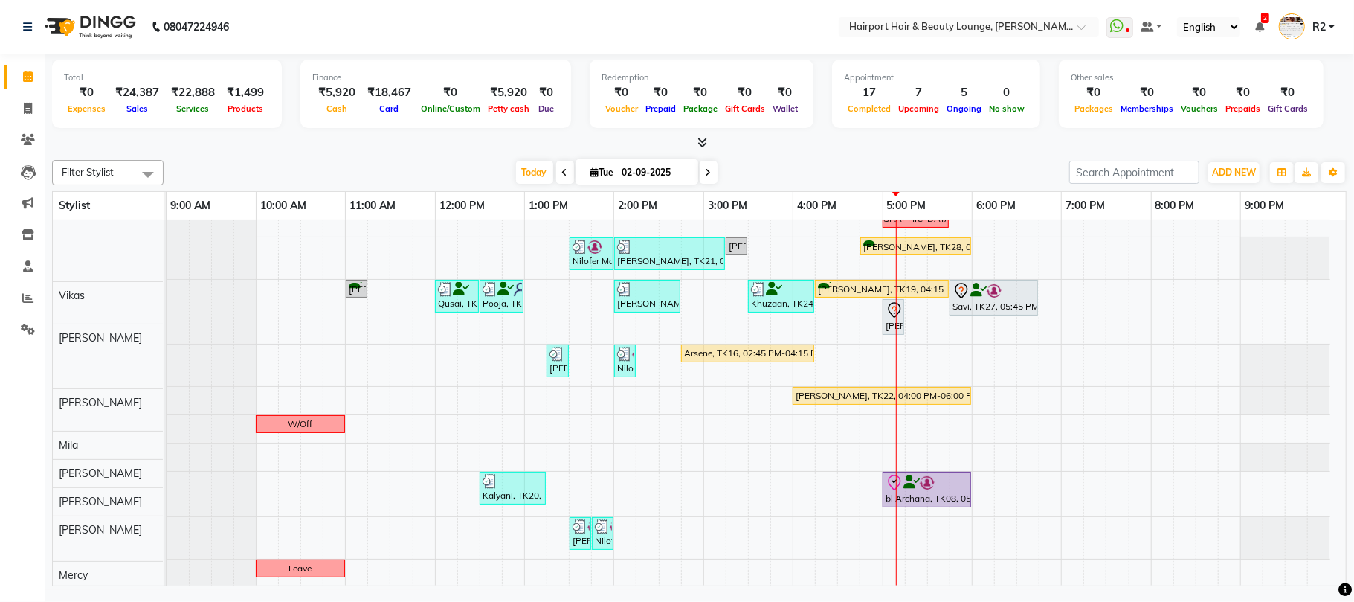
scroll to position [147, 0]
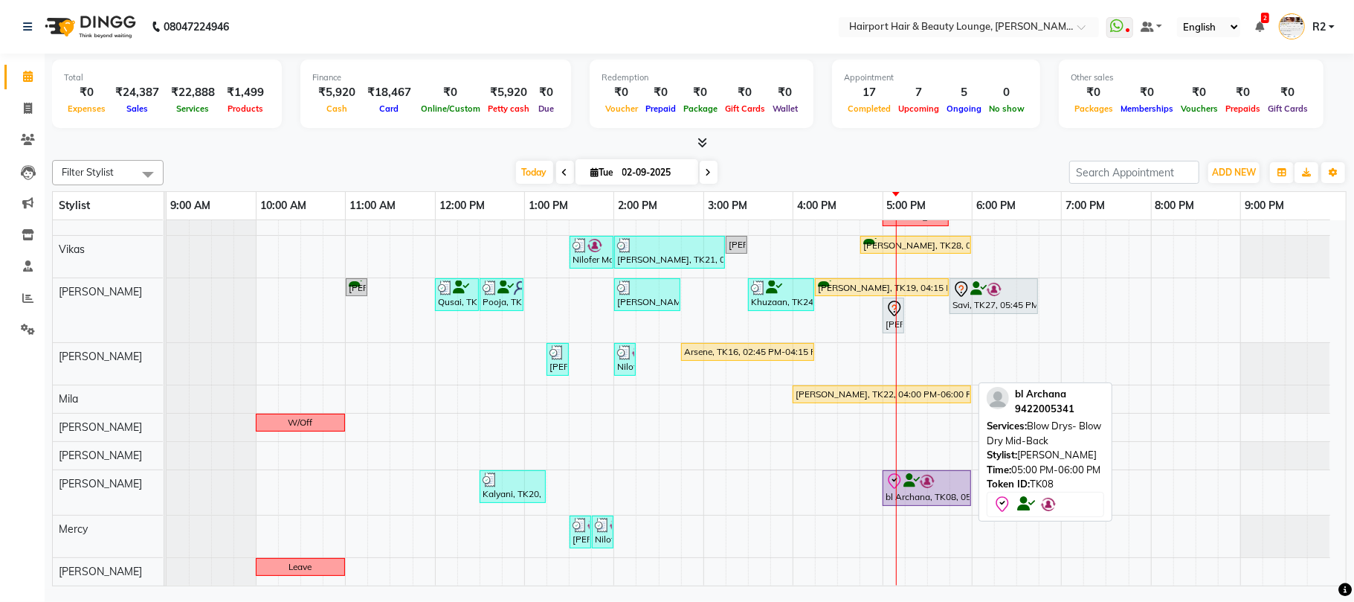
click at [914, 481] on icon at bounding box center [912, 481] width 16 height 1
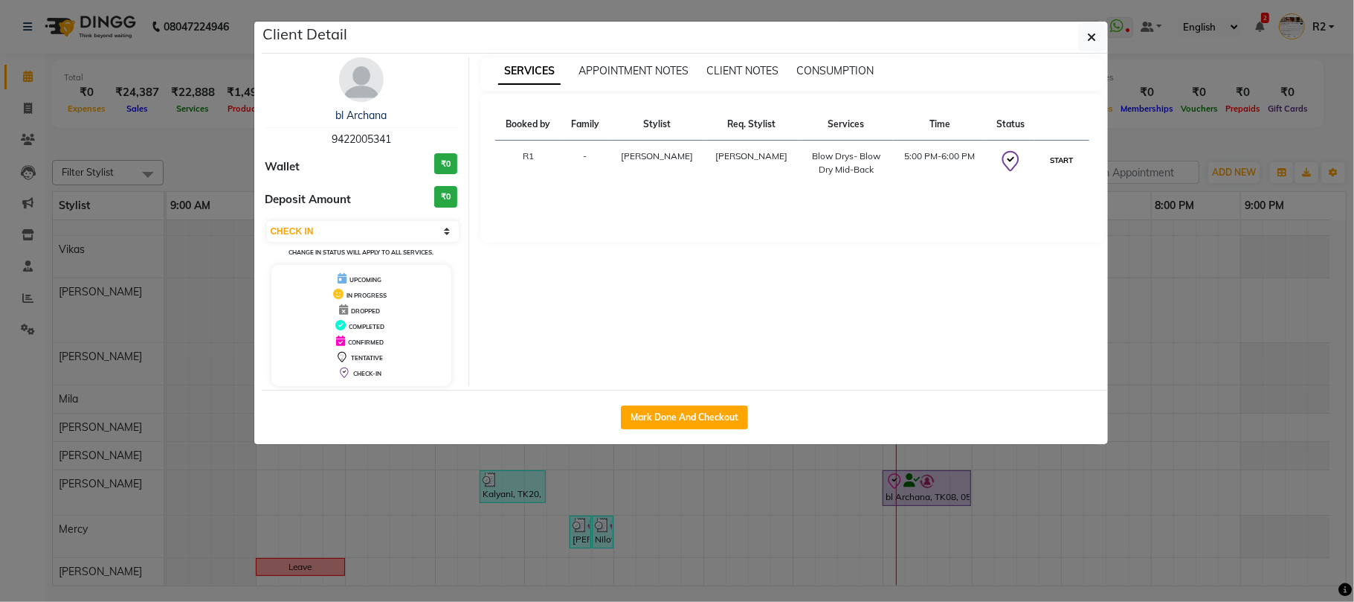
click at [1055, 161] on button "START" at bounding box center [1062, 160] width 30 height 19
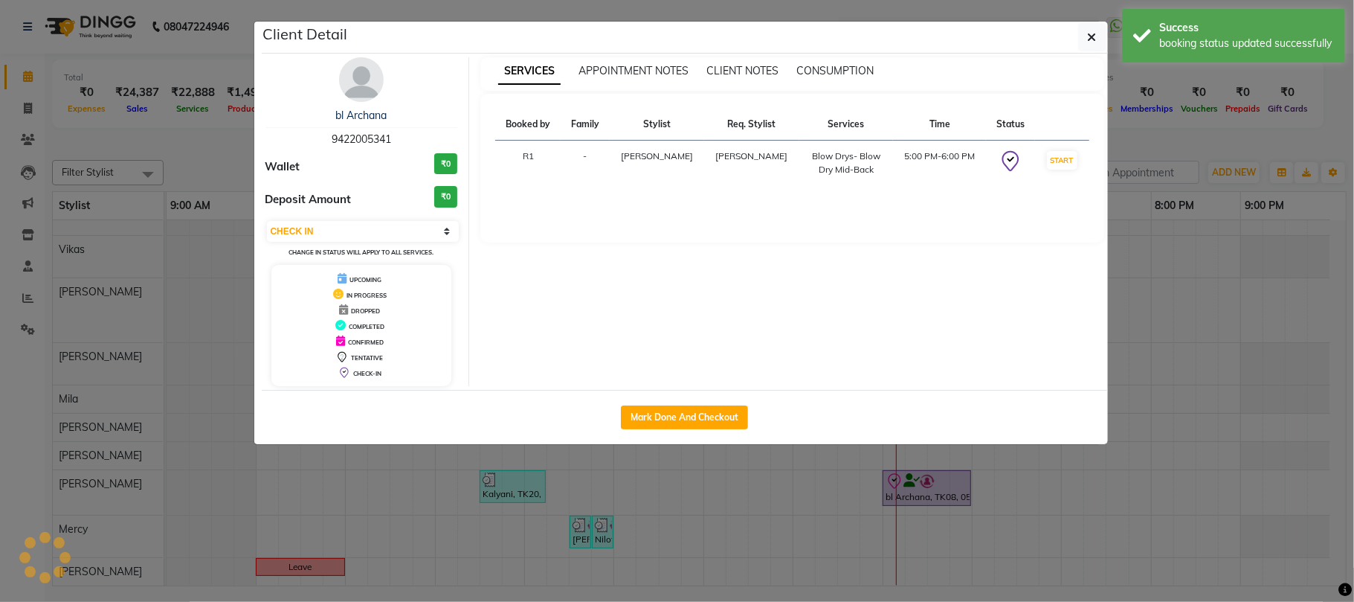
select select "1"
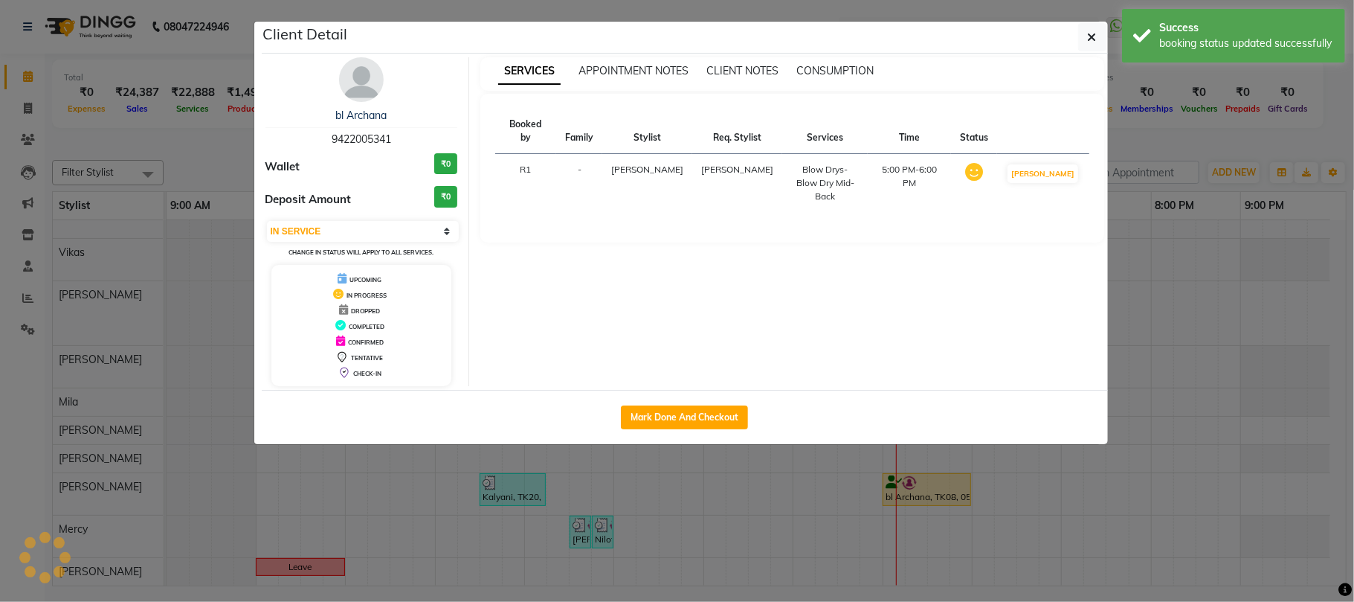
scroll to position [144, 0]
click at [1212, 141] on ngb-modal-window "Client Detail bl Archana 9422005341 Wallet ₹0 Deposit Amount ₹0 Select IN SERVI…" at bounding box center [677, 301] width 1354 height 602
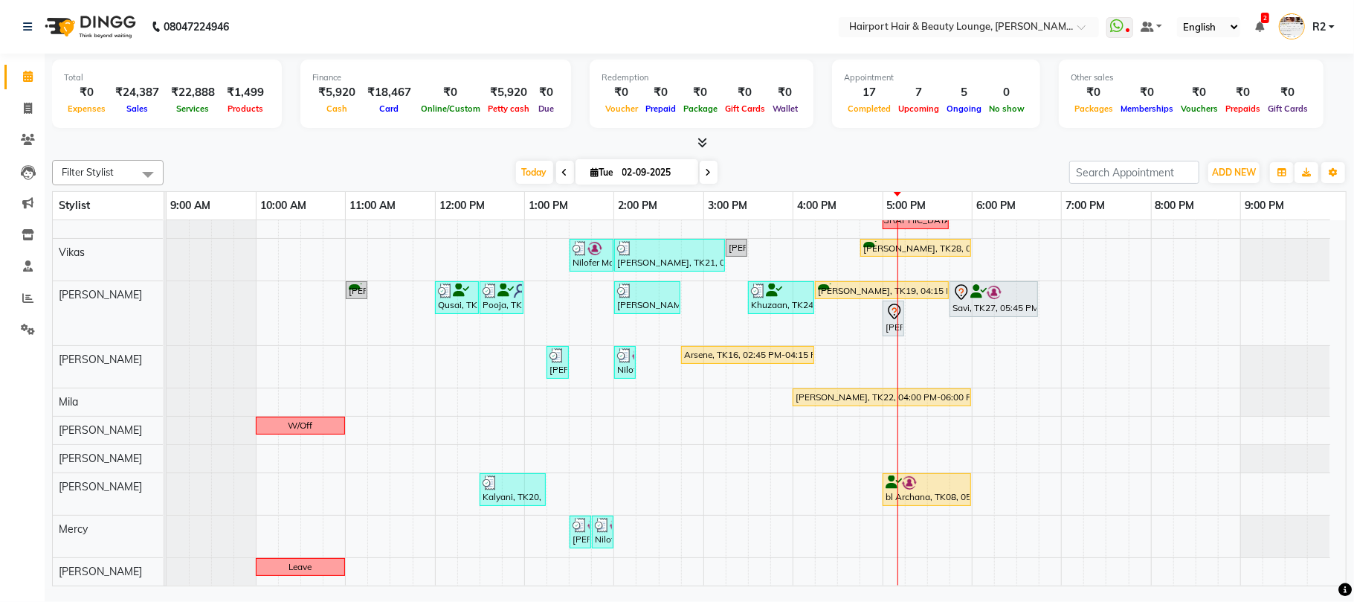
click at [391, 147] on div at bounding box center [699, 143] width 1295 height 16
click at [484, 100] on div "Petty cash" at bounding box center [508, 108] width 49 height 16
click at [441, 137] on div at bounding box center [699, 143] width 1295 height 16
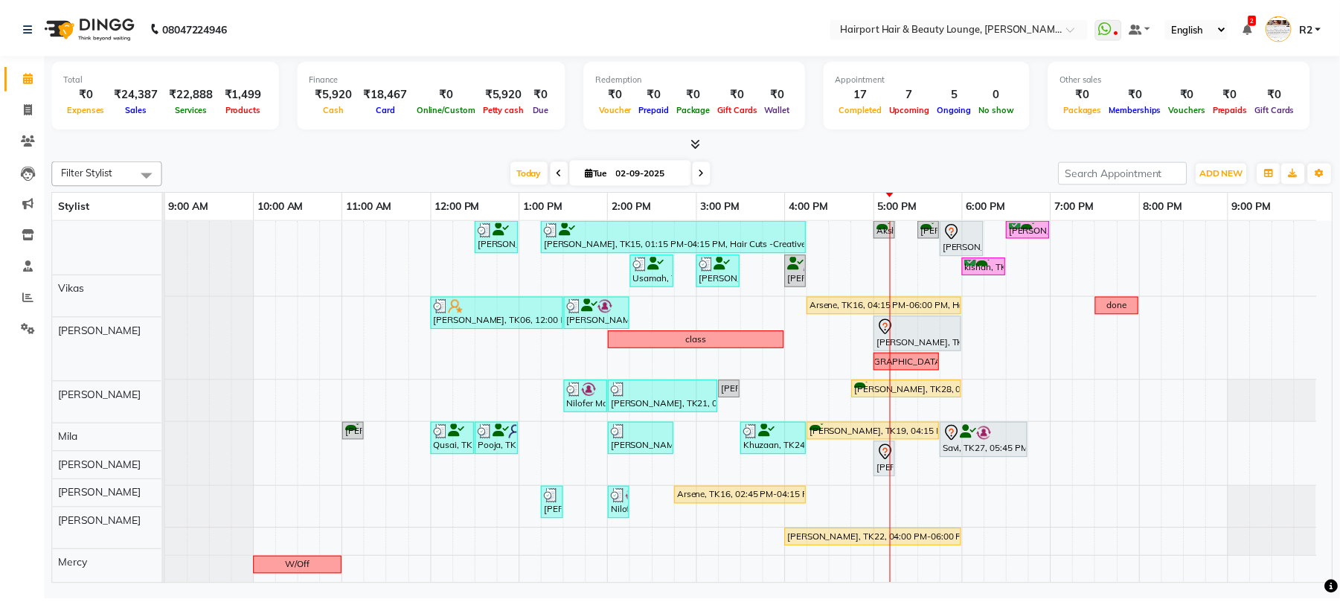
scroll to position [0, 0]
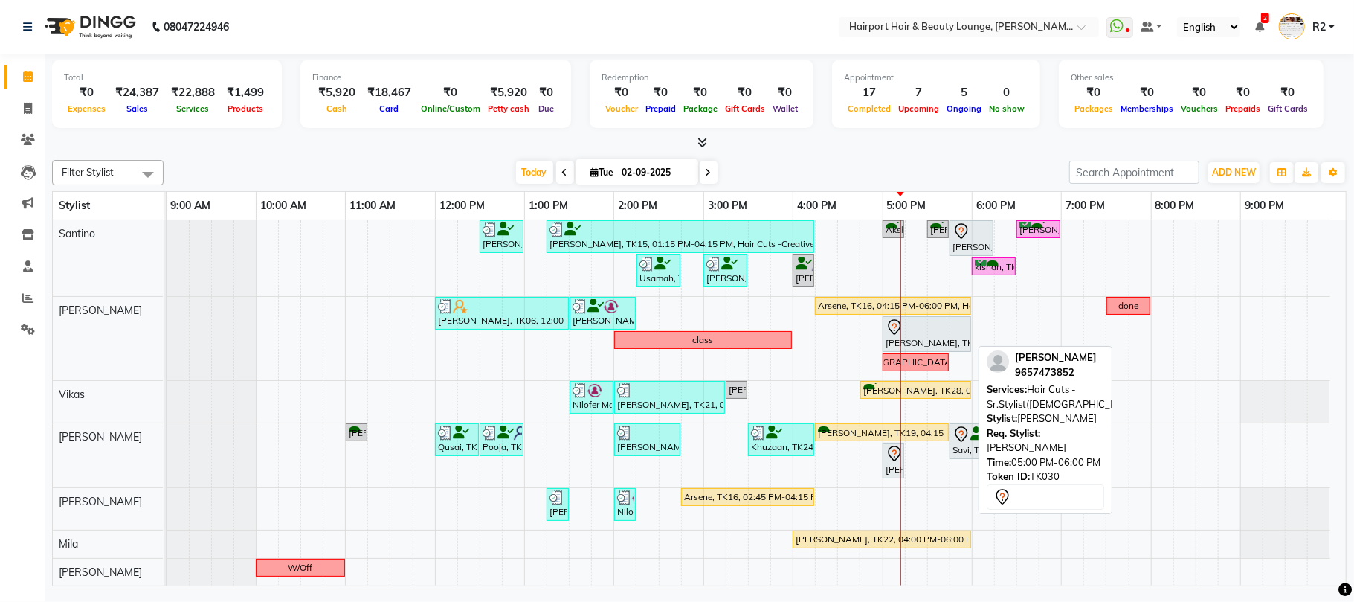
click at [929, 332] on div at bounding box center [927, 327] width 83 height 18
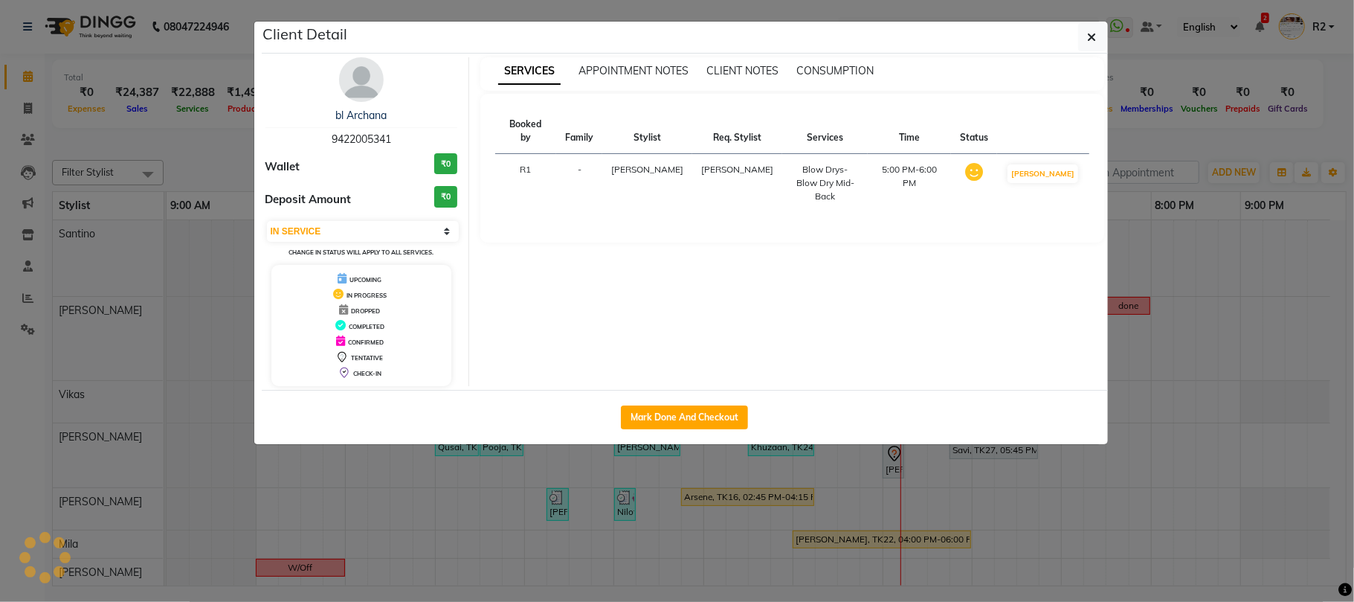
select select "7"
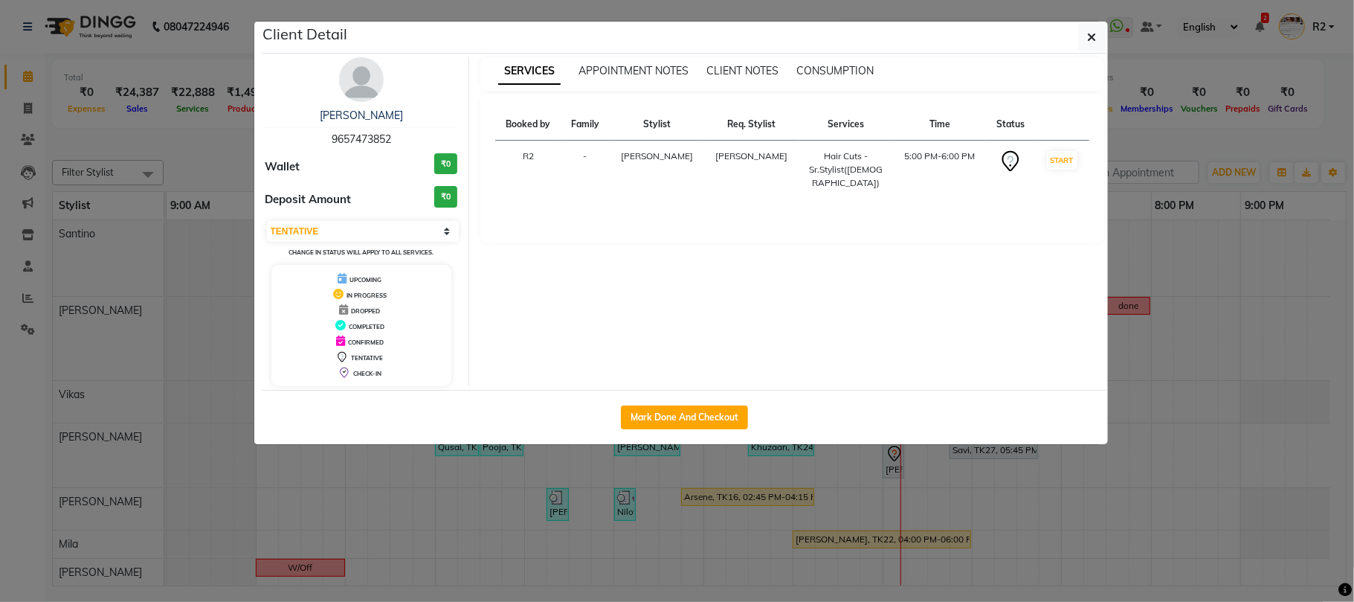
click at [364, 78] on img at bounding box center [361, 79] width 45 height 45
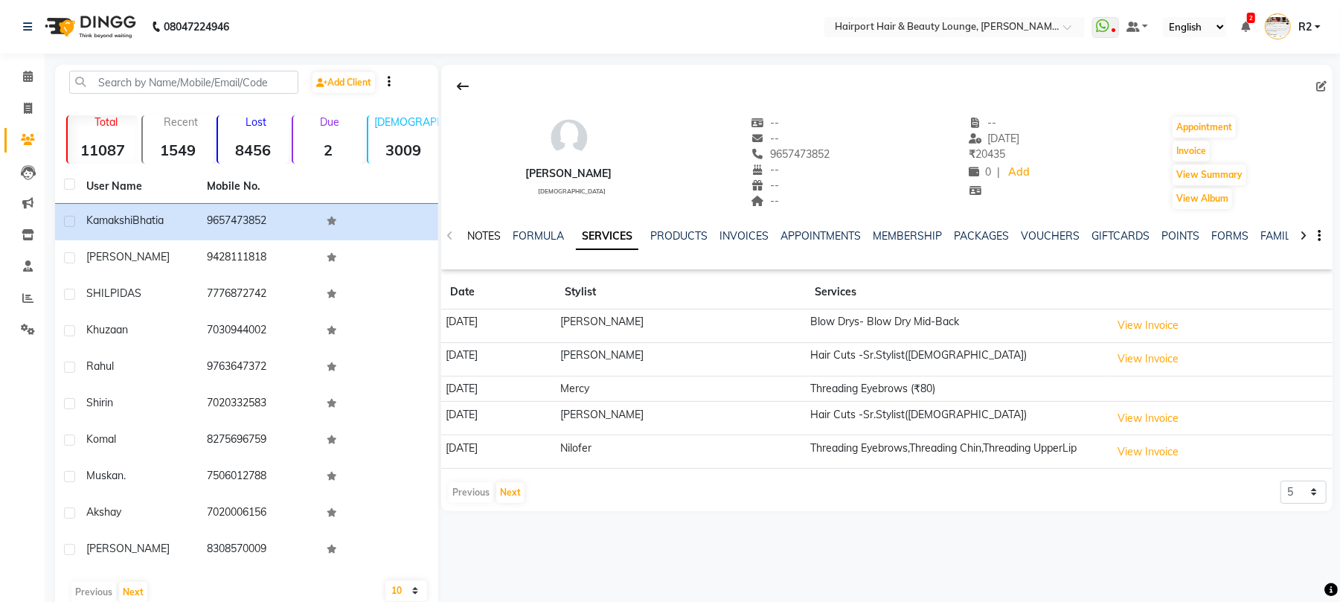
click at [491, 229] on link "NOTES" at bounding box center [483, 235] width 33 height 13
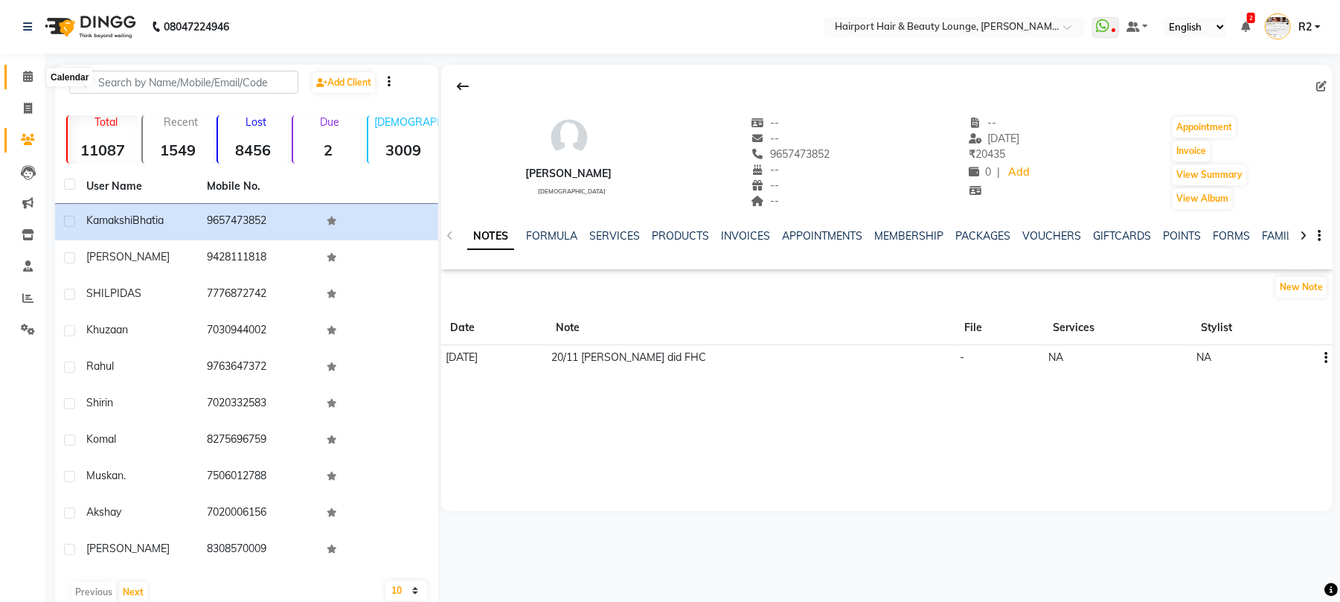
click at [19, 70] on span at bounding box center [28, 76] width 26 height 17
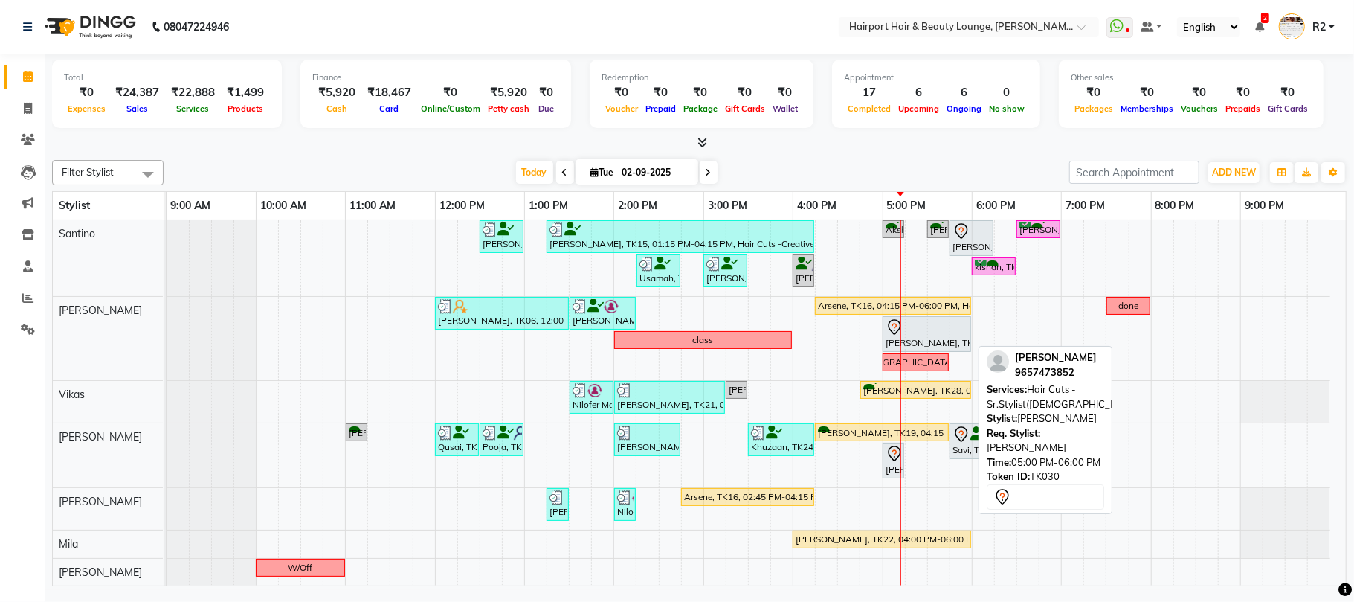
click at [930, 335] on div at bounding box center [927, 327] width 83 height 18
select select "7"
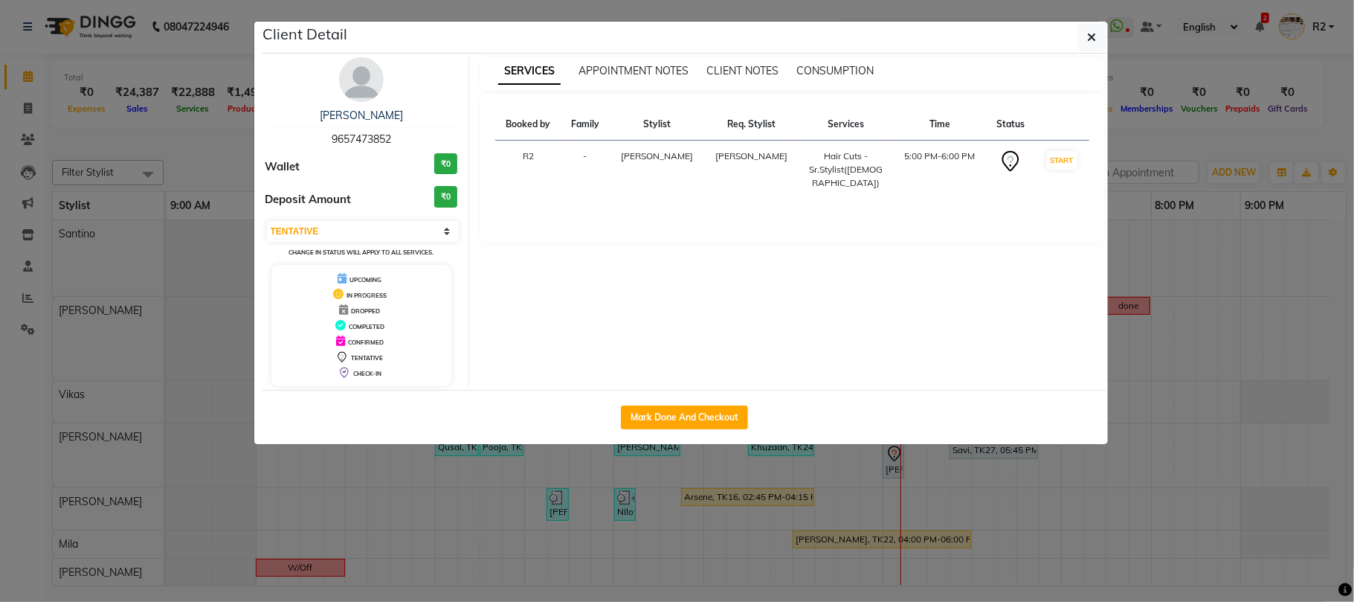
click at [355, 79] on img at bounding box center [361, 79] width 45 height 45
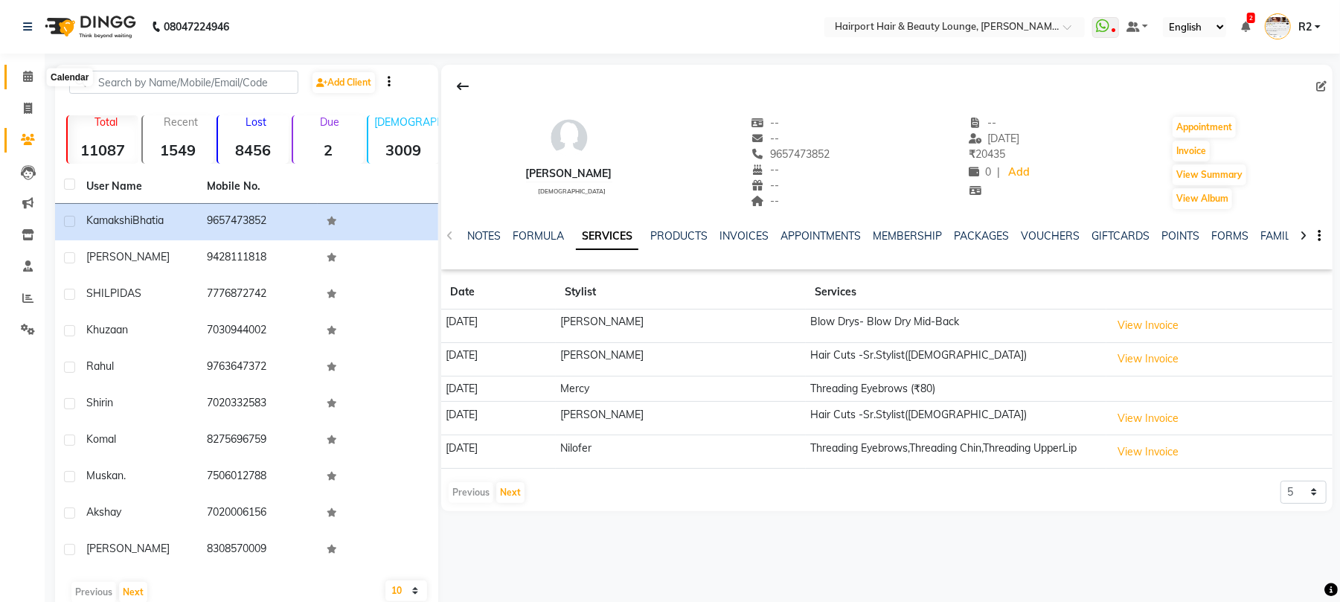
click at [28, 79] on icon at bounding box center [28, 76] width 10 height 11
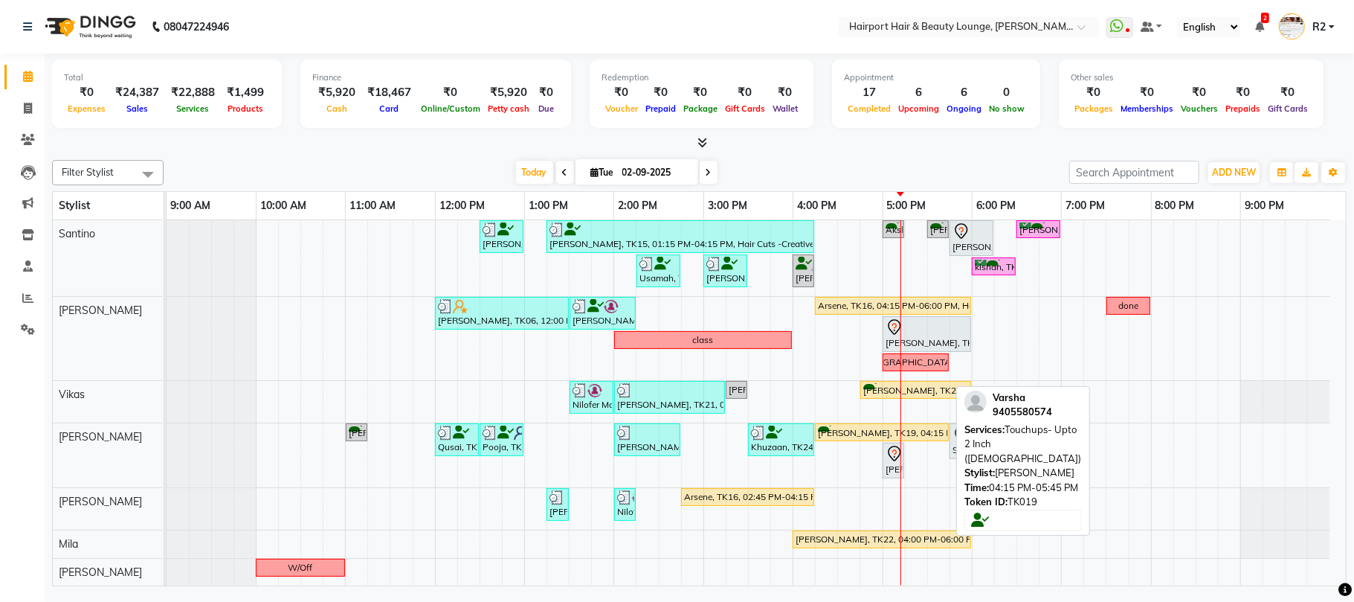
click at [839, 431] on div "Varsha, TK19, 04:15 PM-05:45 PM, Touchups- Upto 2 Inch (Female)" at bounding box center [882, 432] width 131 height 14
select select "1"
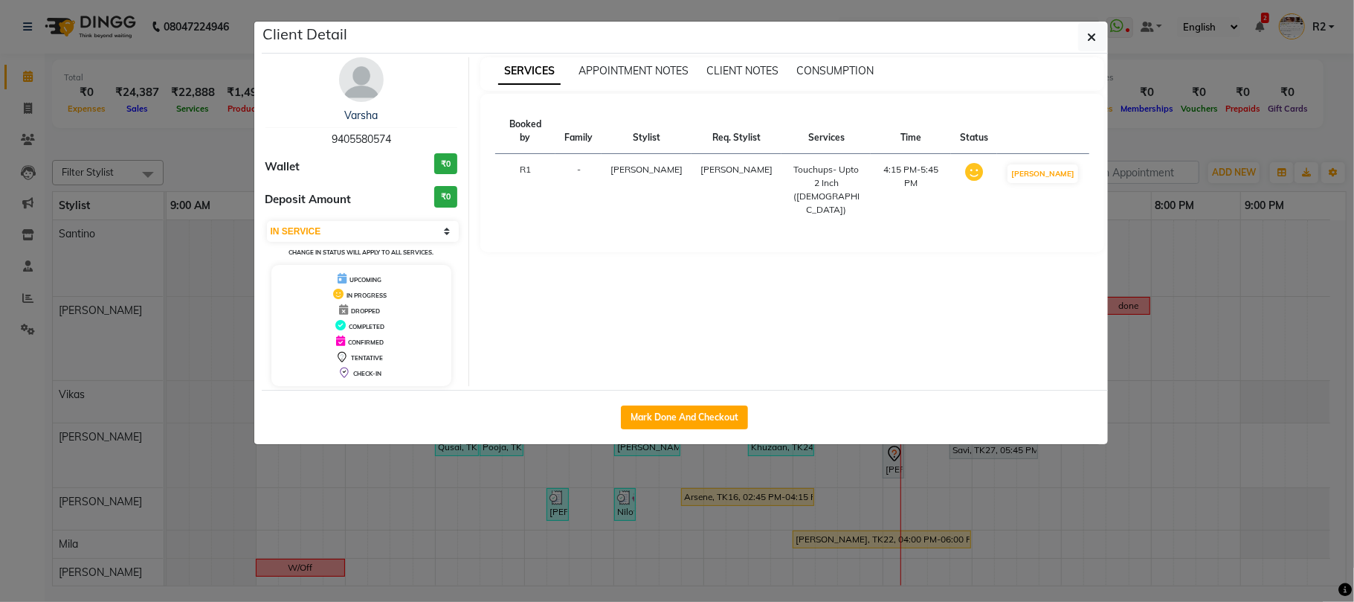
click at [356, 73] on img at bounding box center [361, 79] width 45 height 45
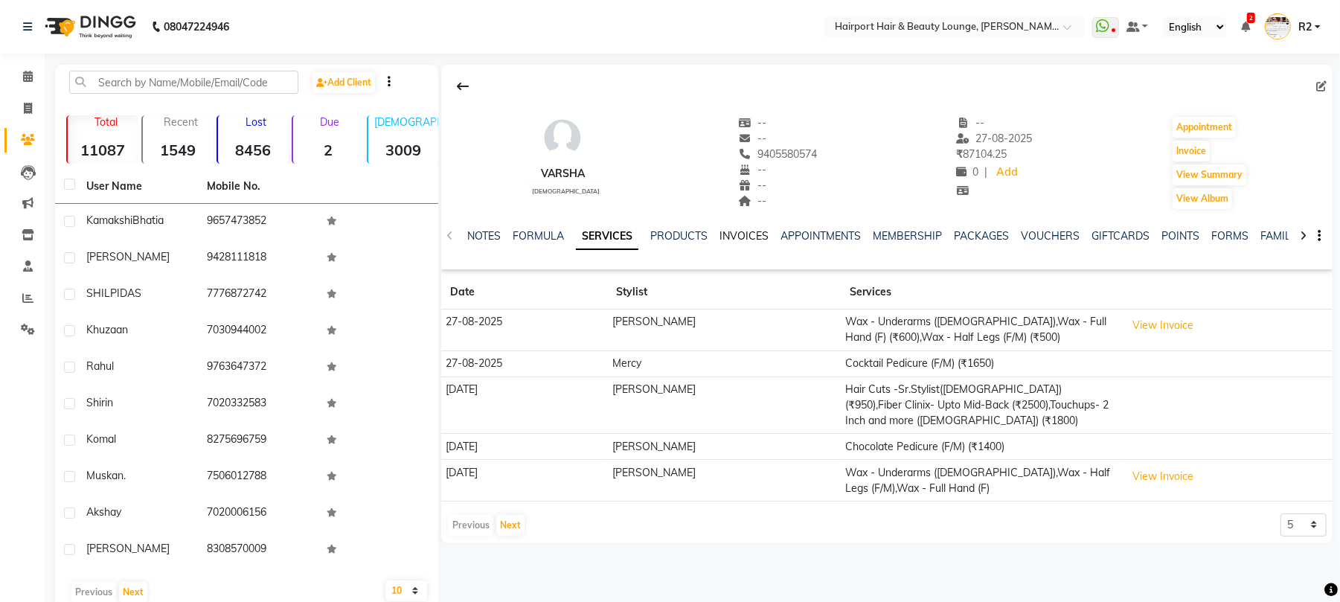
click at [753, 232] on link "INVOICES" at bounding box center [743, 235] width 49 height 13
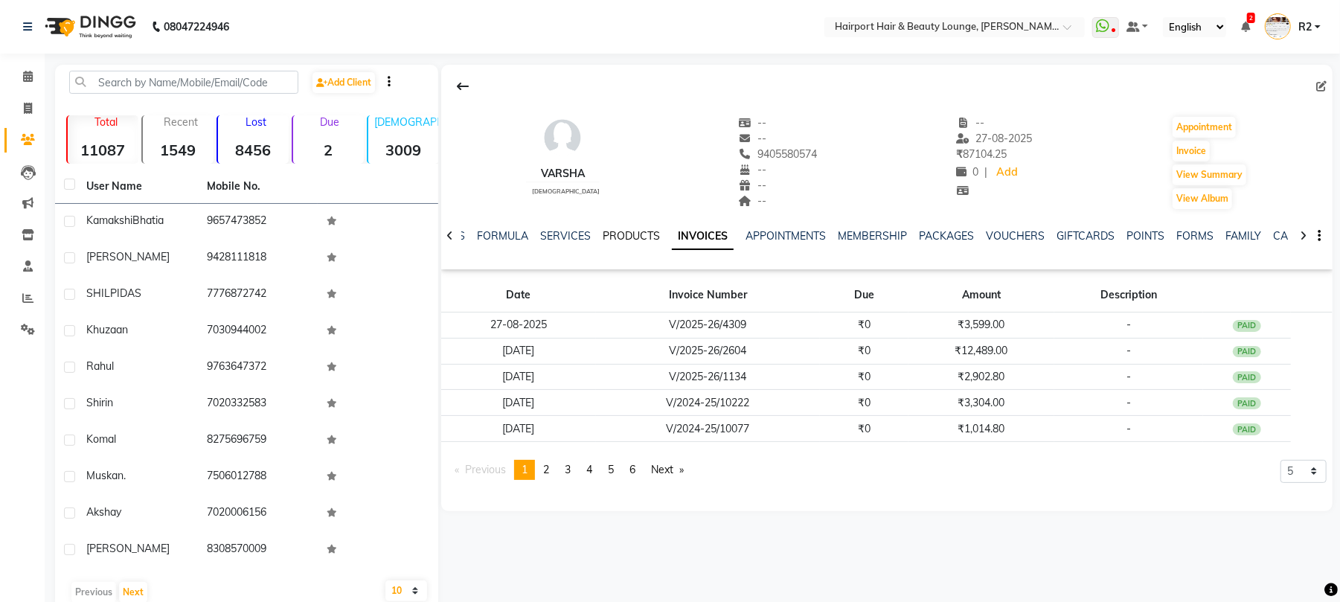
click at [637, 230] on link "PRODUCTS" at bounding box center [630, 235] width 57 height 13
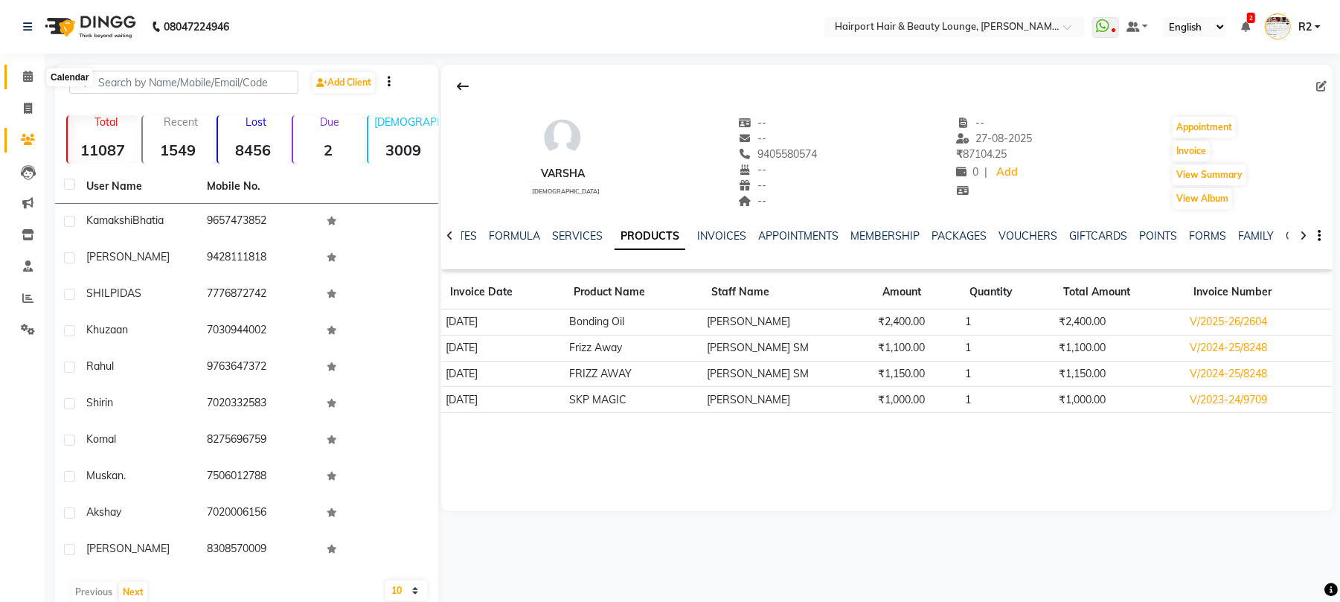
click at [33, 78] on span at bounding box center [28, 76] width 26 height 17
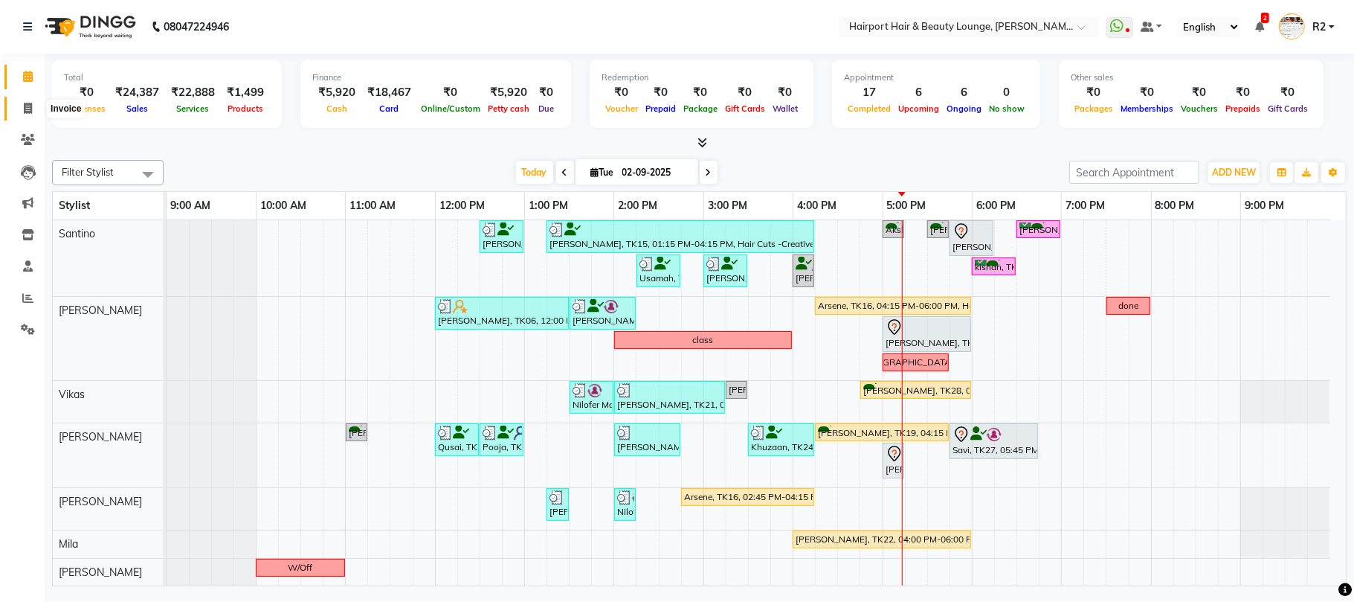
click at [18, 110] on span at bounding box center [28, 108] width 26 height 17
select select "service"
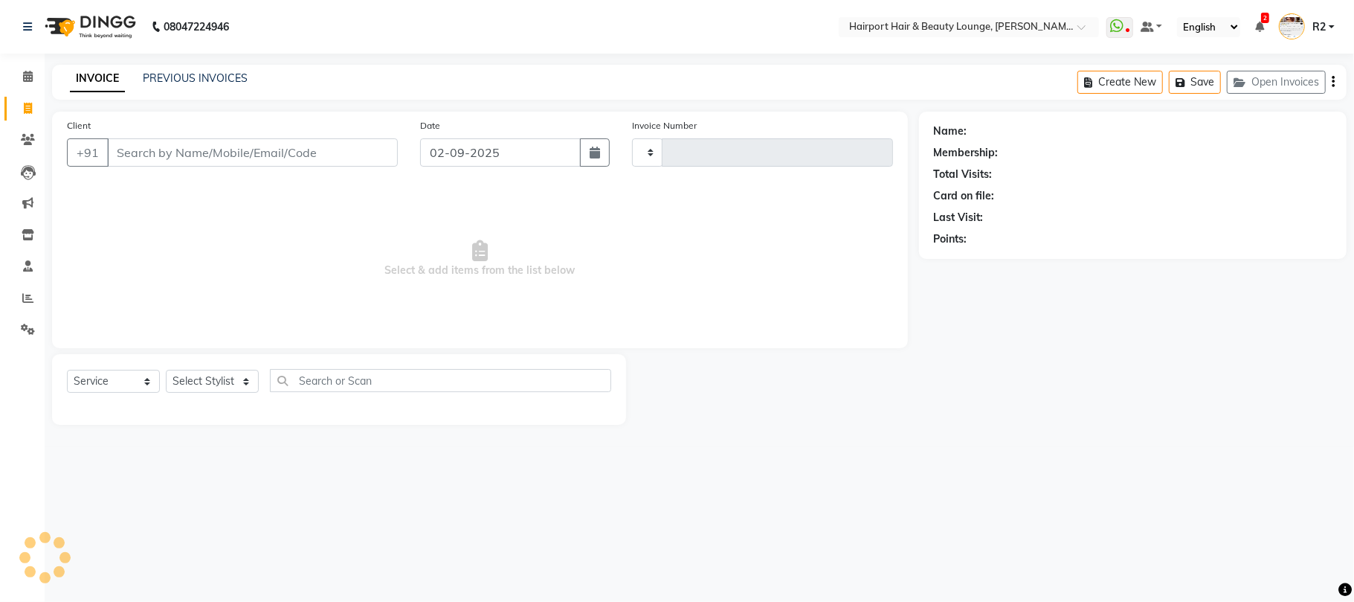
type input "4469"
select select "622"
click at [179, 158] on input "Client" at bounding box center [252, 152] width 291 height 28
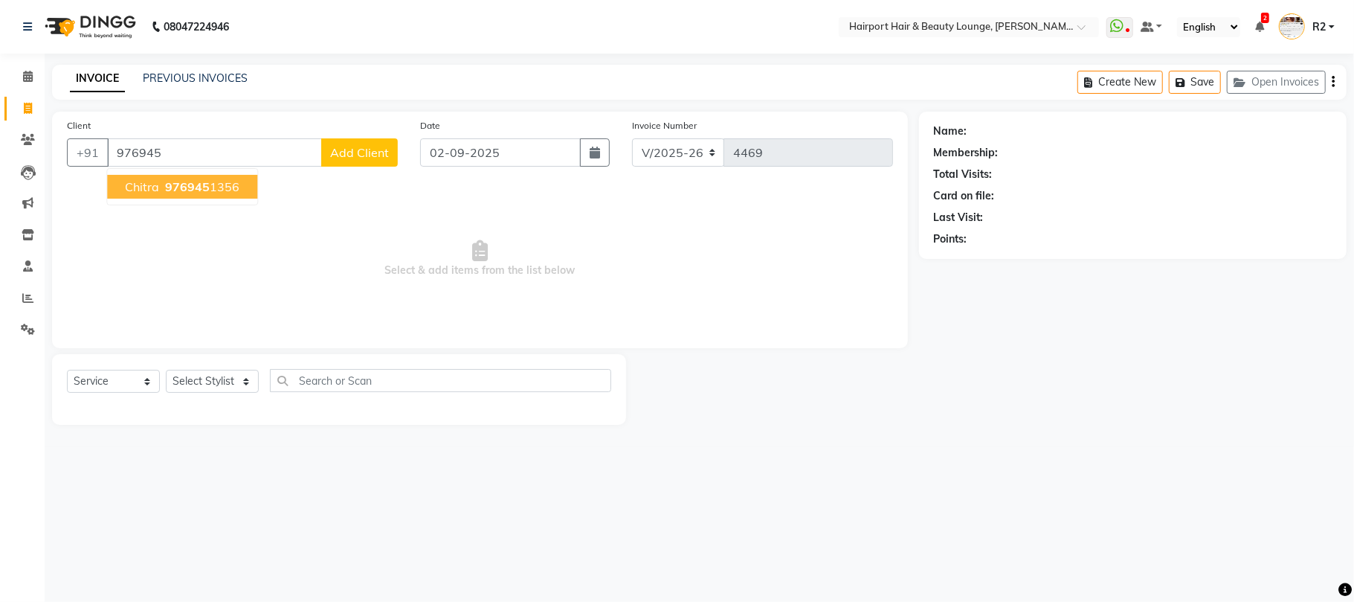
click at [219, 181] on ngb-highlight "976945 1356" at bounding box center [200, 186] width 77 height 15
type input "9769451356"
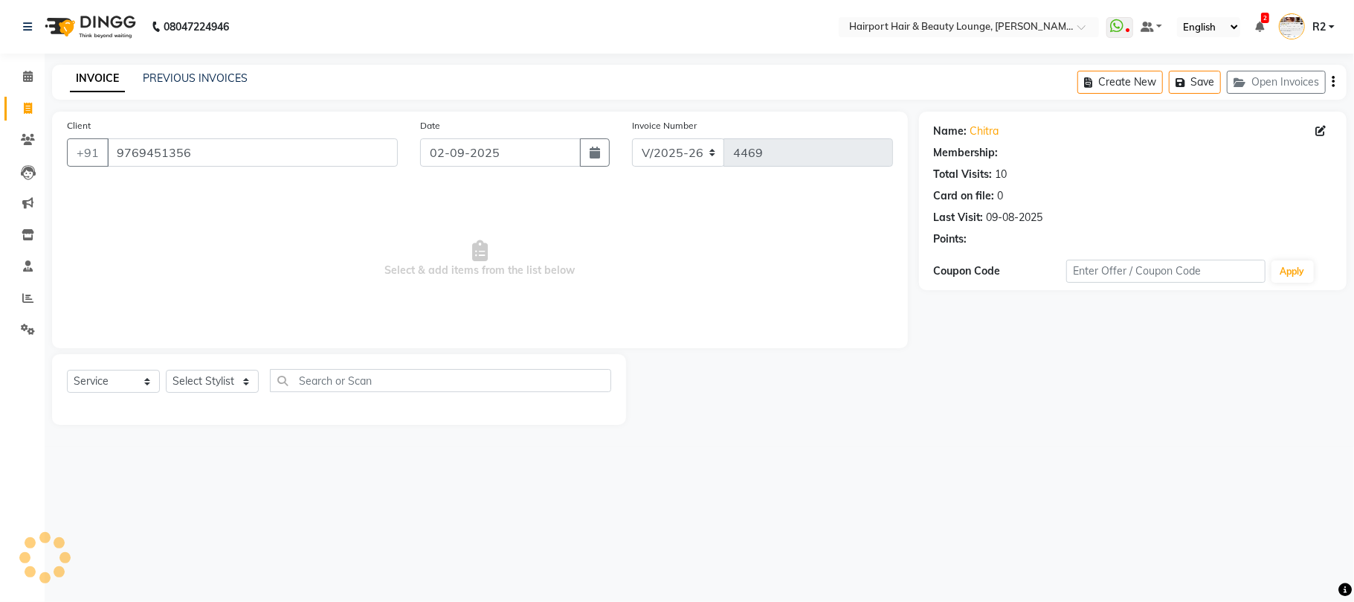
select select "1: Object"
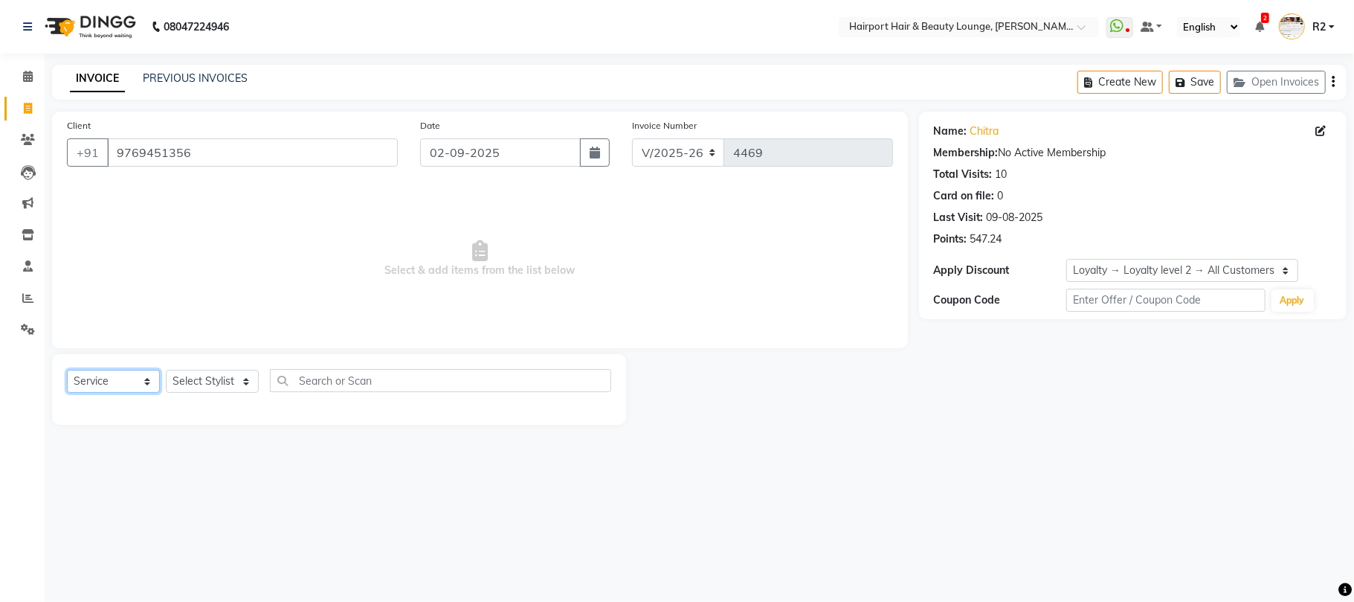
click at [114, 379] on select "Select Service Product Membership Package Voucher Prepaid Gift Card" at bounding box center [113, 381] width 93 height 23
select select "product"
click at [67, 370] on select "Select Service Product Membership Package Voucher Prepaid Gift Card" at bounding box center [113, 381] width 93 height 23
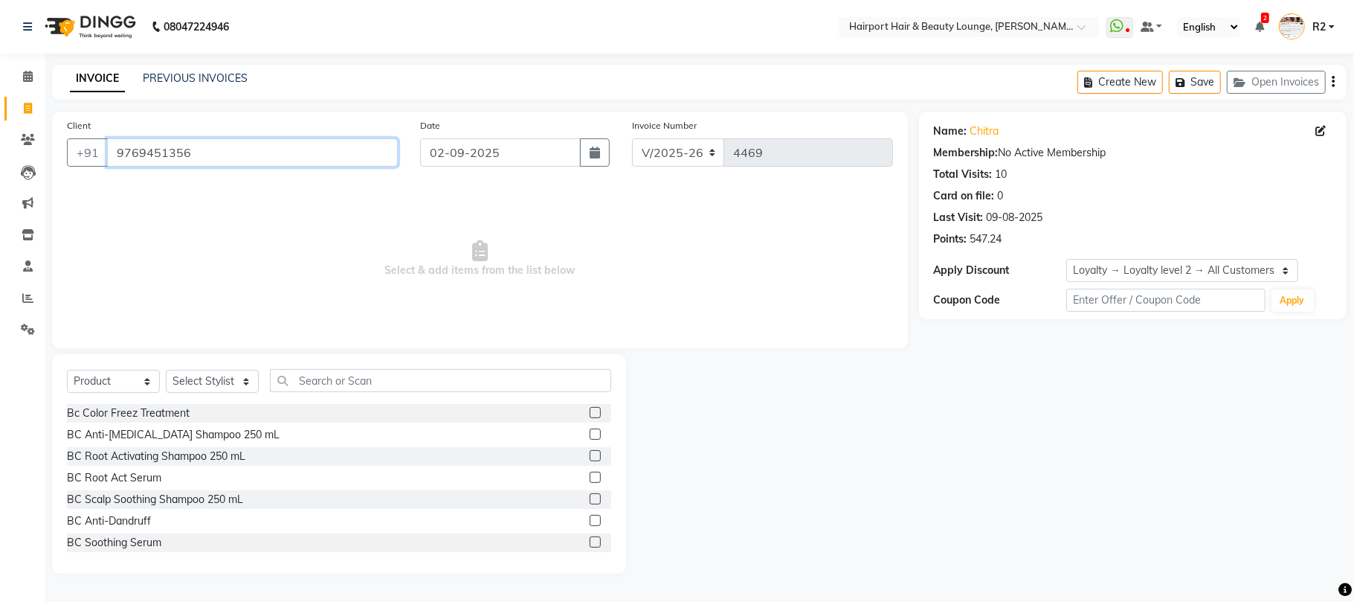
click at [199, 147] on input "9769451356" at bounding box center [252, 152] width 291 height 28
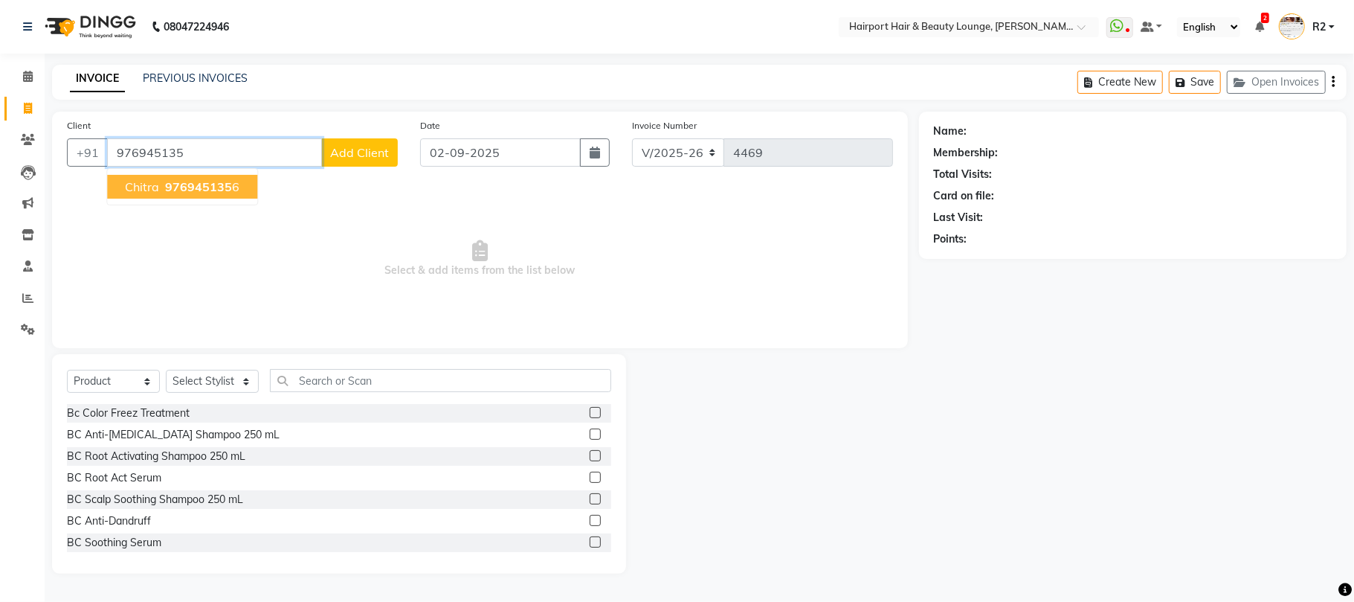
click at [228, 180] on span "976945135" at bounding box center [198, 186] width 67 height 15
type input "9769451356"
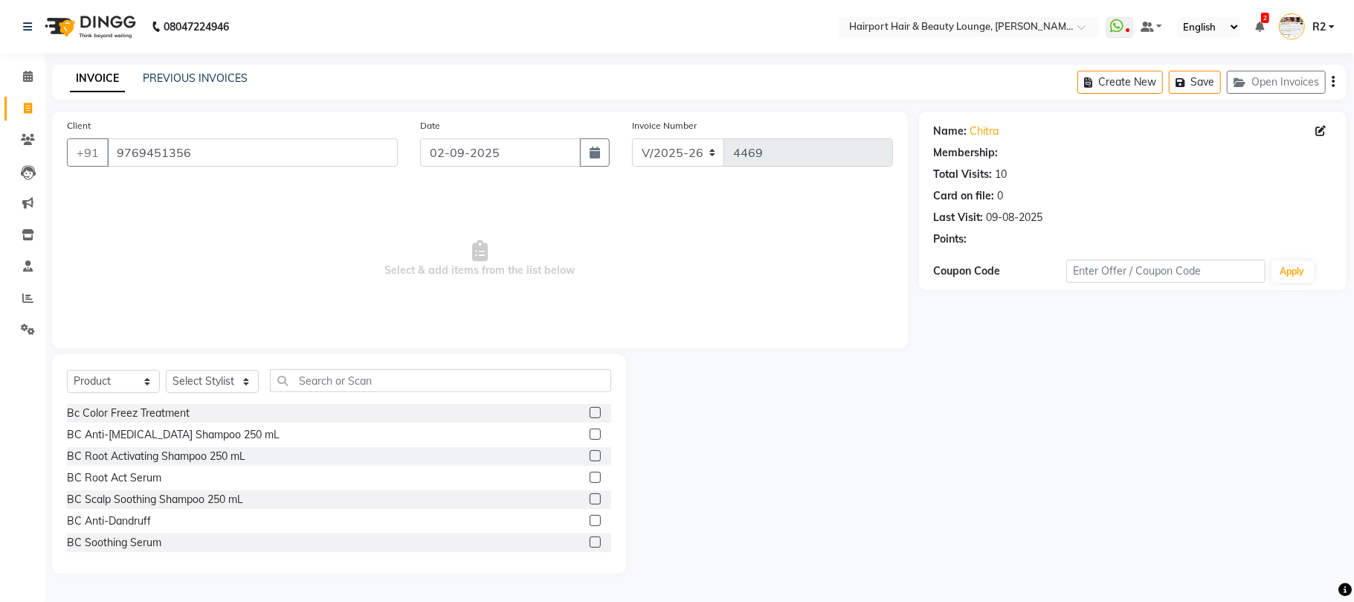
select select "1: Object"
click at [239, 382] on select "Select Stylist 8806278622 9822054562 Accounts IV Camp Adnan Alc 3 Alc Camp Offi…" at bounding box center [212, 381] width 93 height 23
select select "9457"
click at [166, 370] on select "Select Stylist 8806278622 9822054562 Accounts IV Camp Adnan Alc 3 Alc Camp Offi…" at bounding box center [212, 381] width 93 height 23
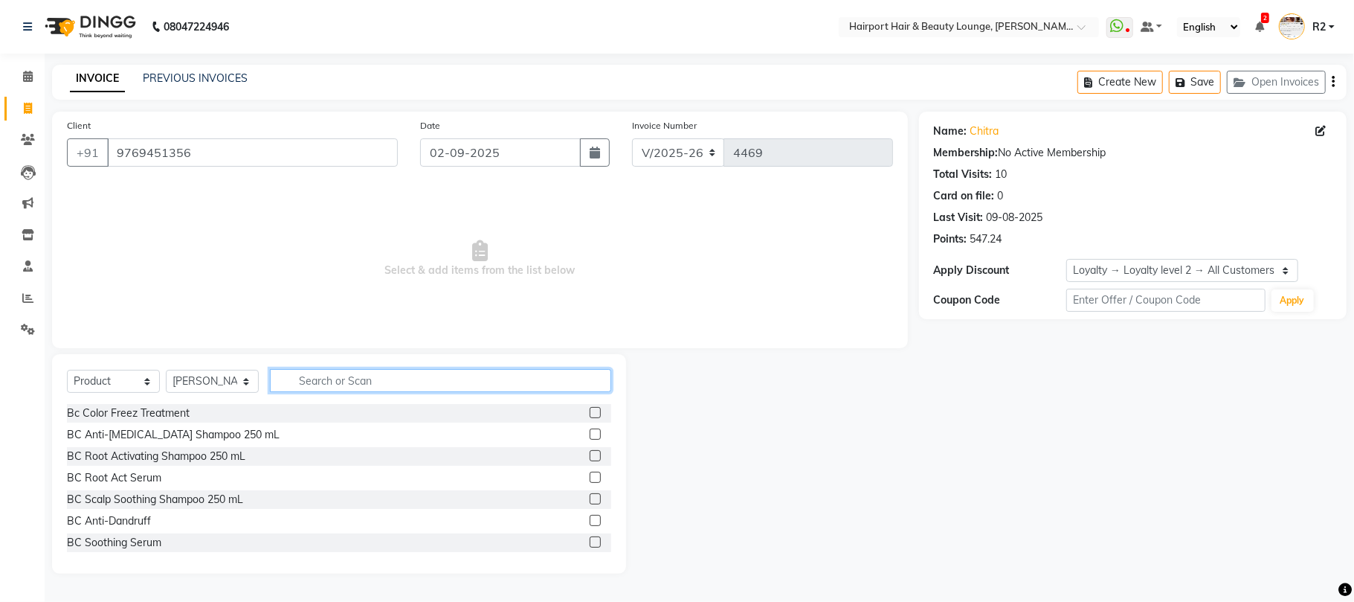
click at [345, 388] on input "text" at bounding box center [440, 380] width 341 height 23
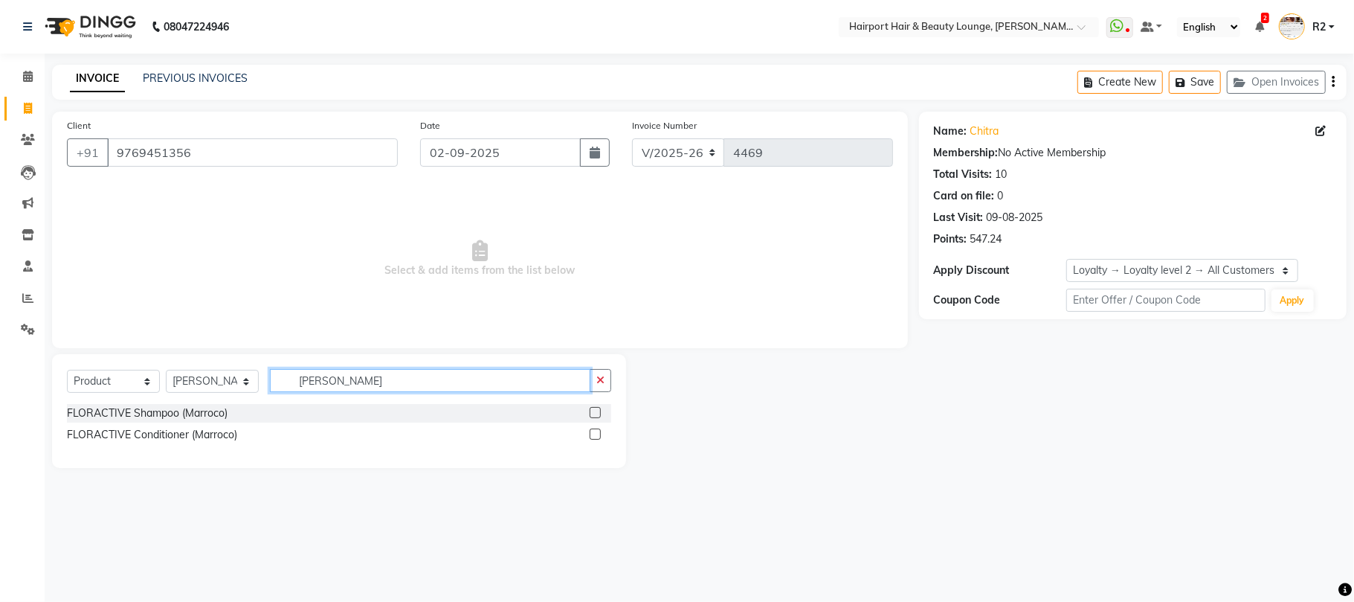
type input "flor"
click at [591, 414] on label at bounding box center [595, 412] width 11 height 11
click at [591, 414] on input "checkbox" at bounding box center [595, 413] width 10 height 10
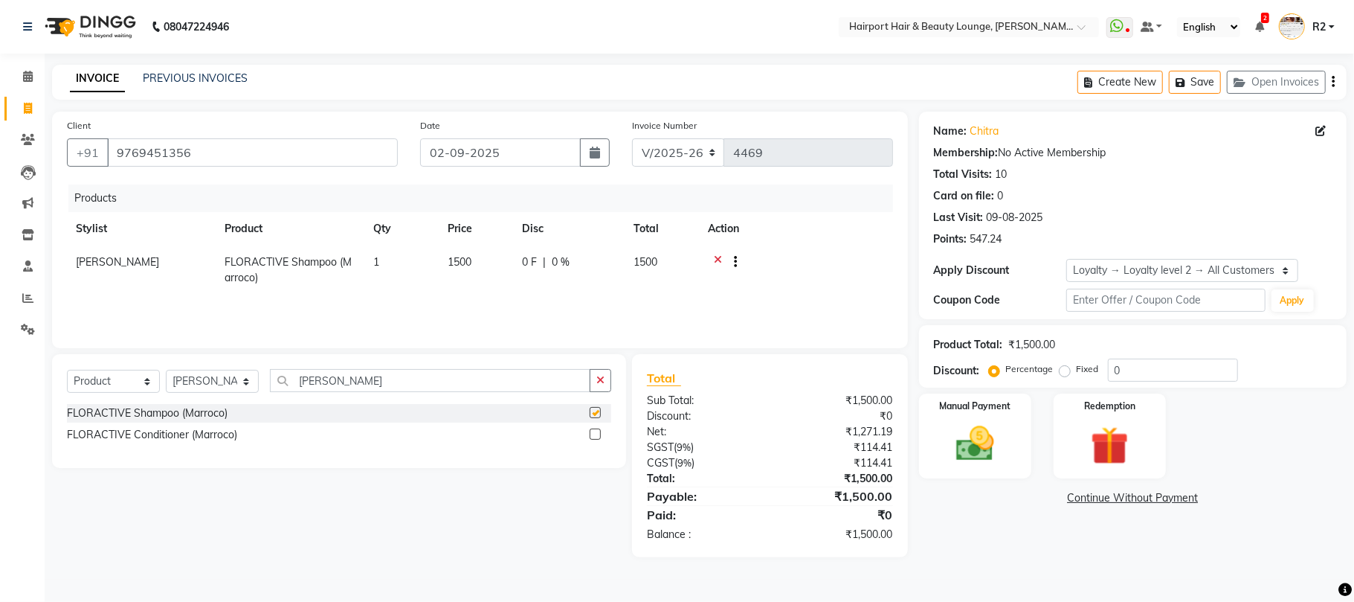
checkbox input "false"
click at [967, 449] on img at bounding box center [975, 444] width 65 height 46
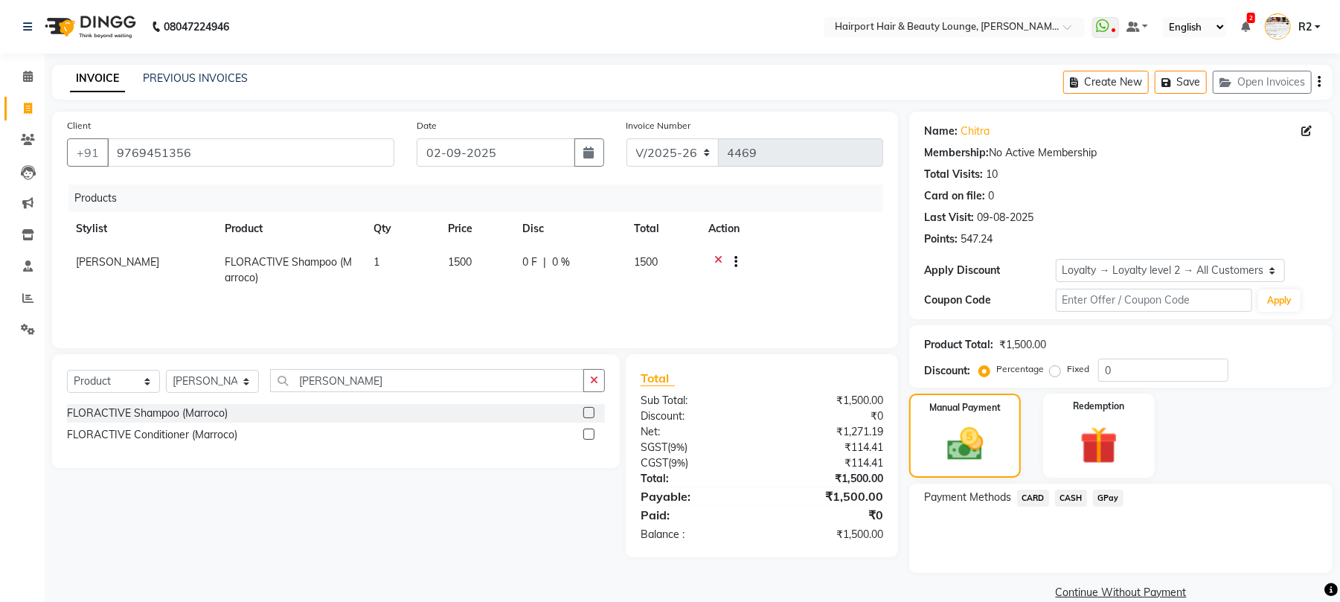
click at [1038, 498] on span "CARD" at bounding box center [1033, 497] width 32 height 17
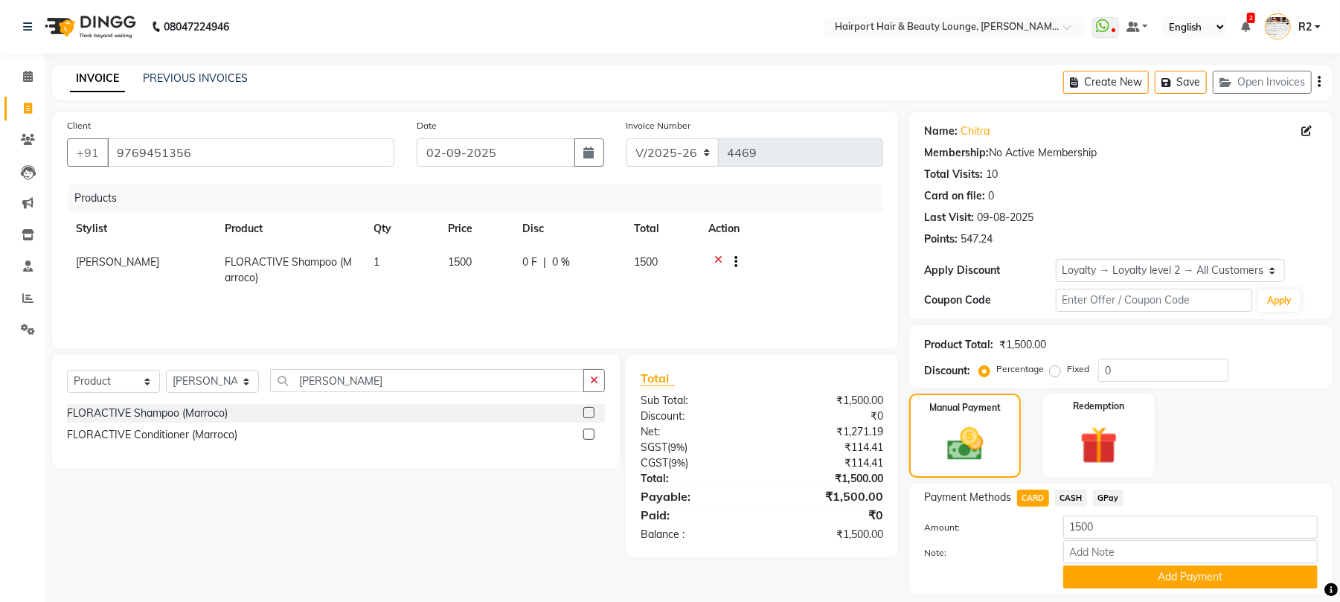
drag, startPoint x: 1126, startPoint y: 574, endPoint x: 1135, endPoint y: 542, distance: 33.2
click at [1128, 574] on button "Add Payment" at bounding box center [1190, 576] width 254 height 23
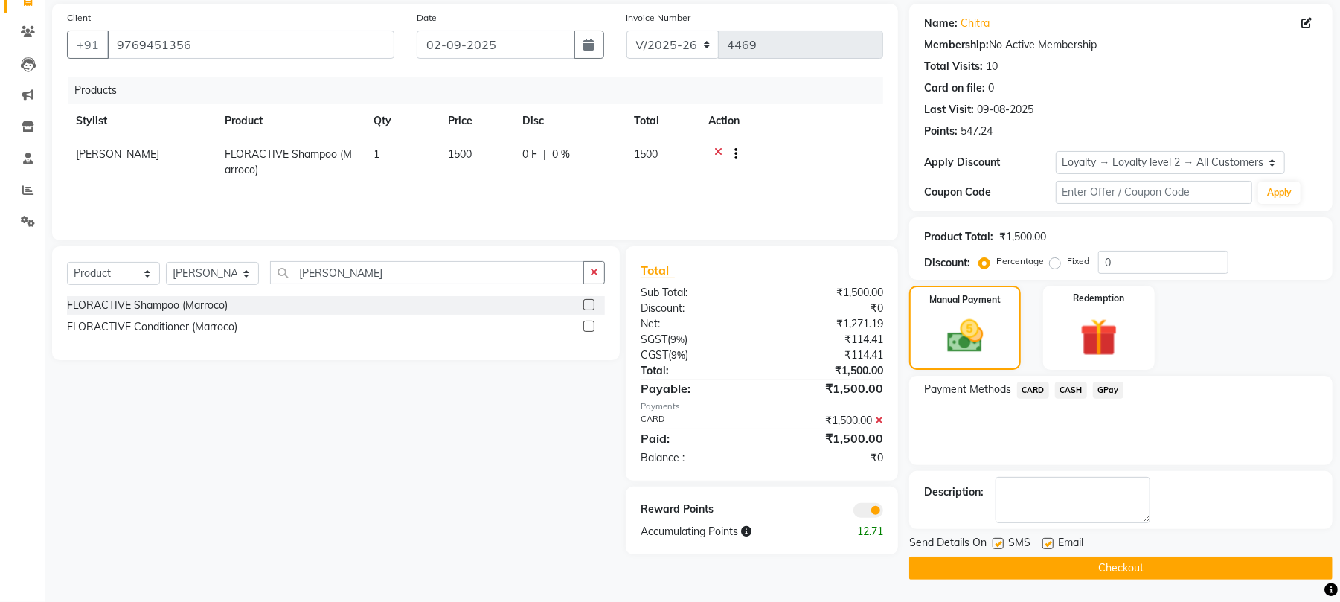
scroll to position [109, 0]
click at [1111, 572] on button "Checkout" at bounding box center [1120, 567] width 423 height 23
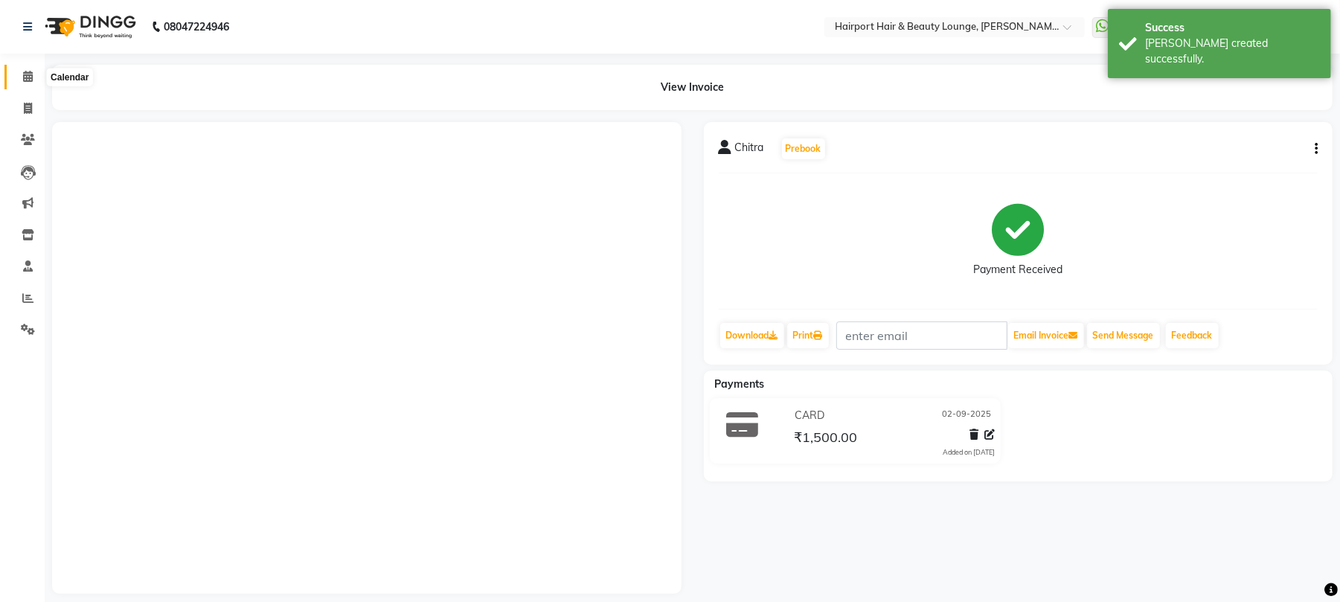
click at [27, 74] on icon at bounding box center [28, 76] width 10 height 11
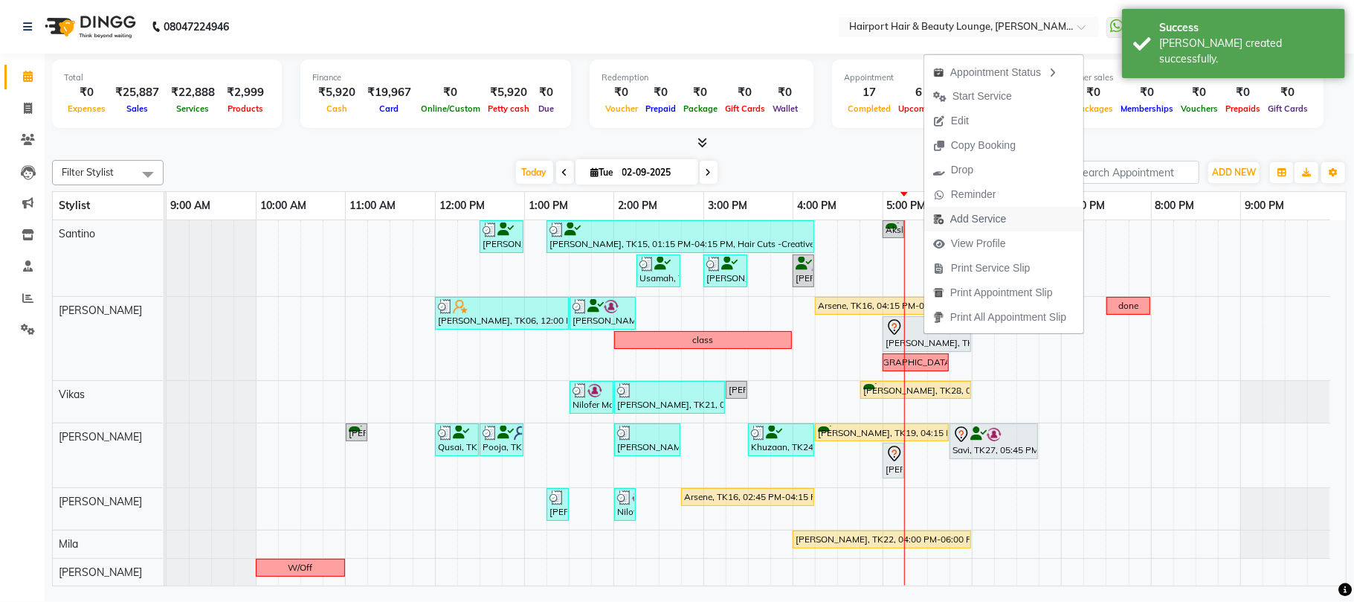
click at [979, 216] on span "Add Service" at bounding box center [979, 219] width 56 height 16
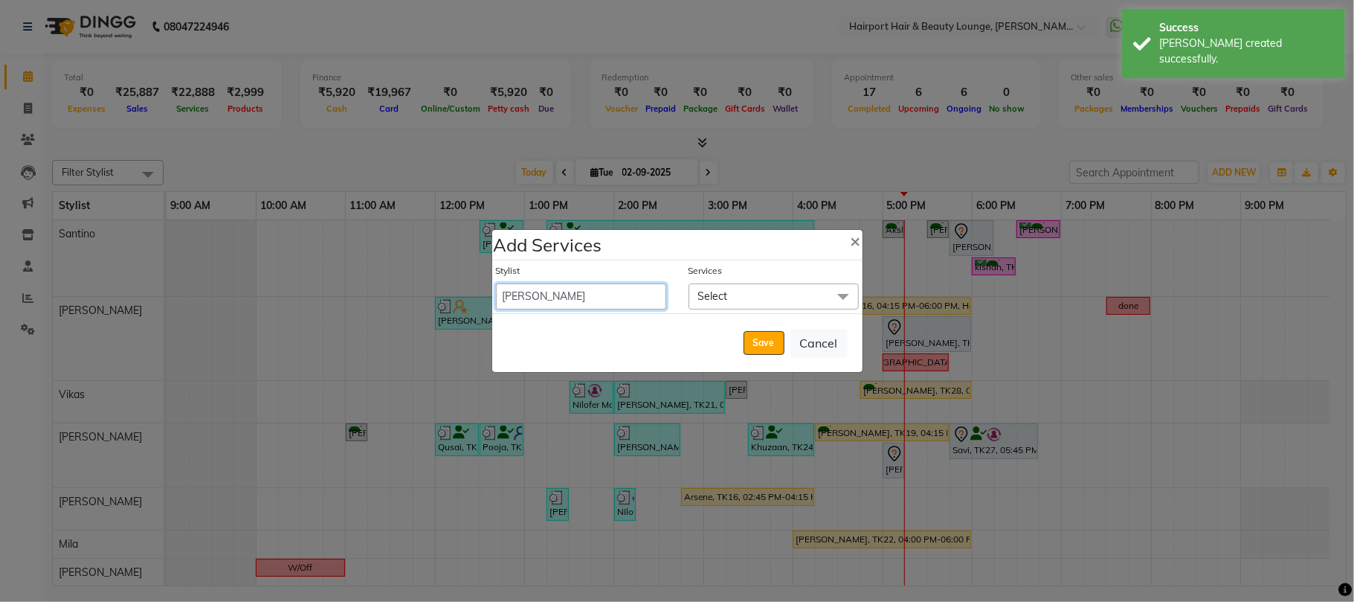
click at [560, 292] on select "8806278622 9822054562 Accounts IV Camp Adnan Alc 3 Alc Camp Office [PERSON_NAME…" at bounding box center [581, 296] width 170 height 26
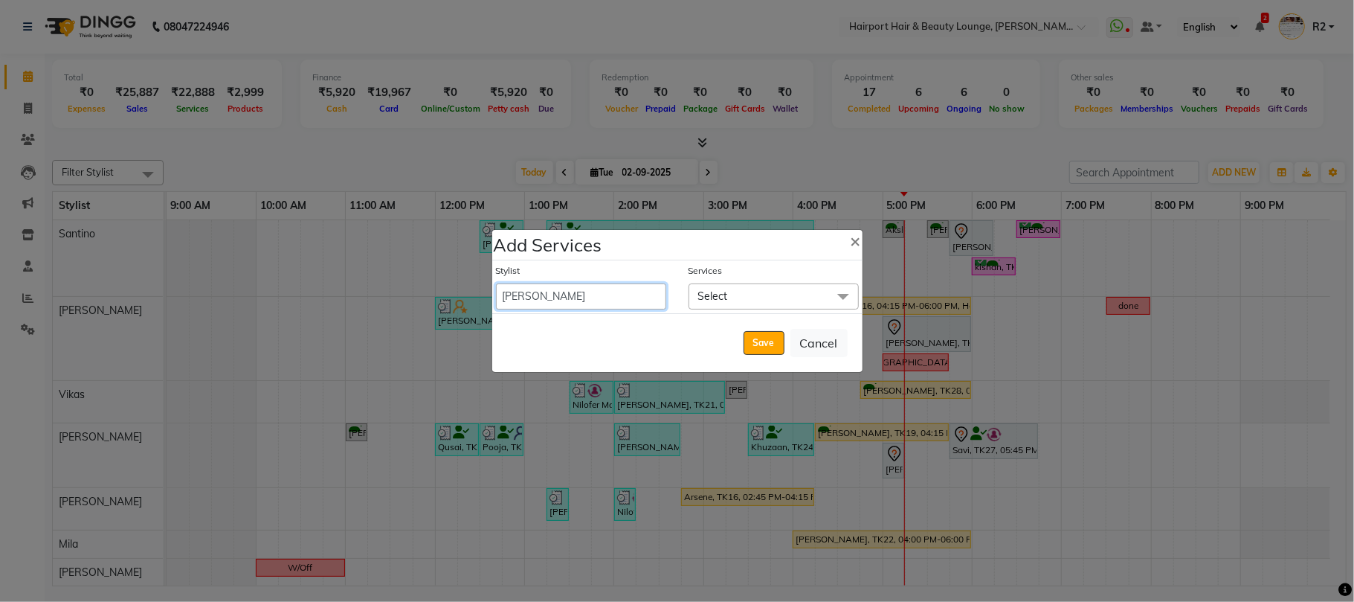
select select "69783"
click at [496, 283] on select "8806278622 9822054562 Accounts IV Camp Adnan Alc 3 Alc Camp Office [PERSON_NAME…" at bounding box center [581, 296] width 170 height 26
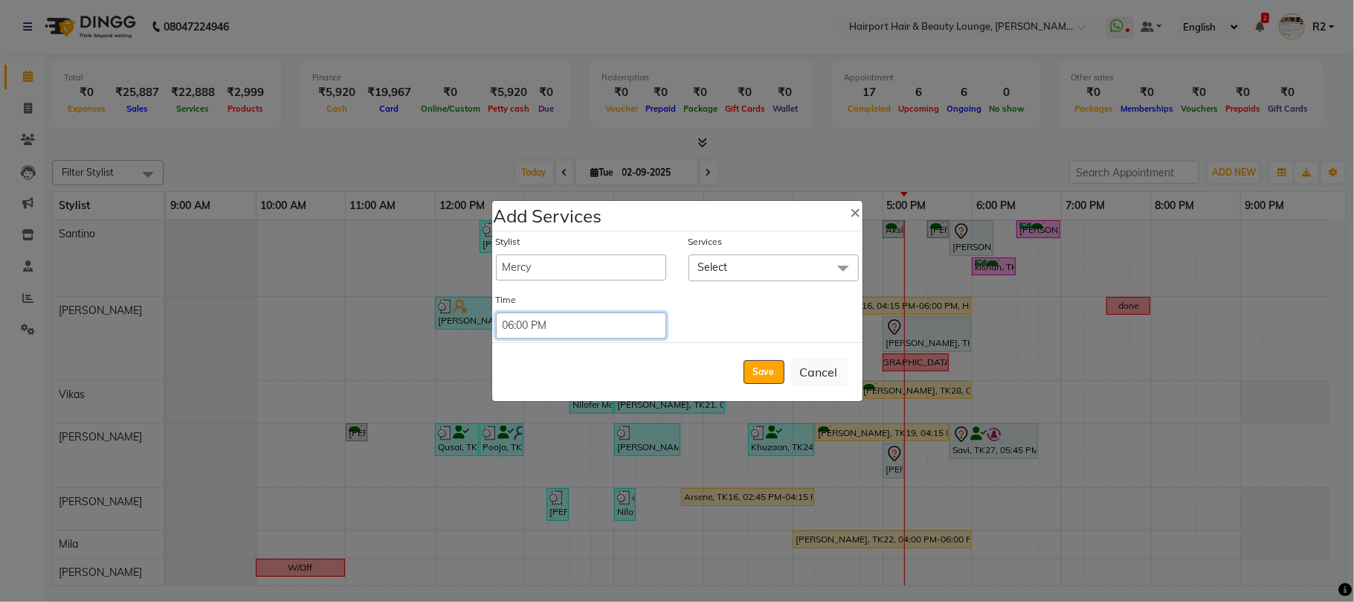
click at [573, 325] on select "Select 09:00 AM 09:15 AM 09:30 AM 09:45 AM 10:00 AM 10:15 AM 10:30 AM 10:45 AM …" at bounding box center [581, 325] width 170 height 26
select select "1035"
click at [496, 312] on select "Select 09:00 AM 09:15 AM 09:30 AM 09:45 AM 10:00 AM 10:15 AM 10:30 AM 10:45 AM …" at bounding box center [581, 325] width 170 height 26
click at [710, 269] on span "Select" at bounding box center [713, 266] width 30 height 13
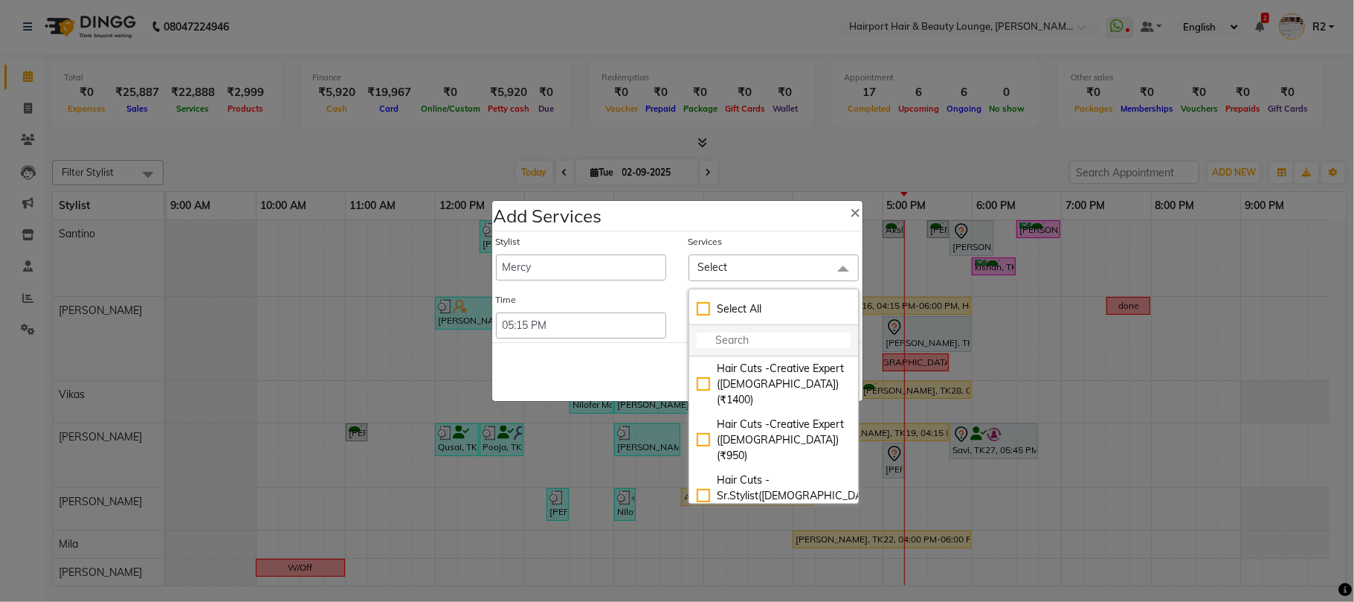
click at [717, 340] on input "multiselect-search" at bounding box center [774, 340] width 154 height 16
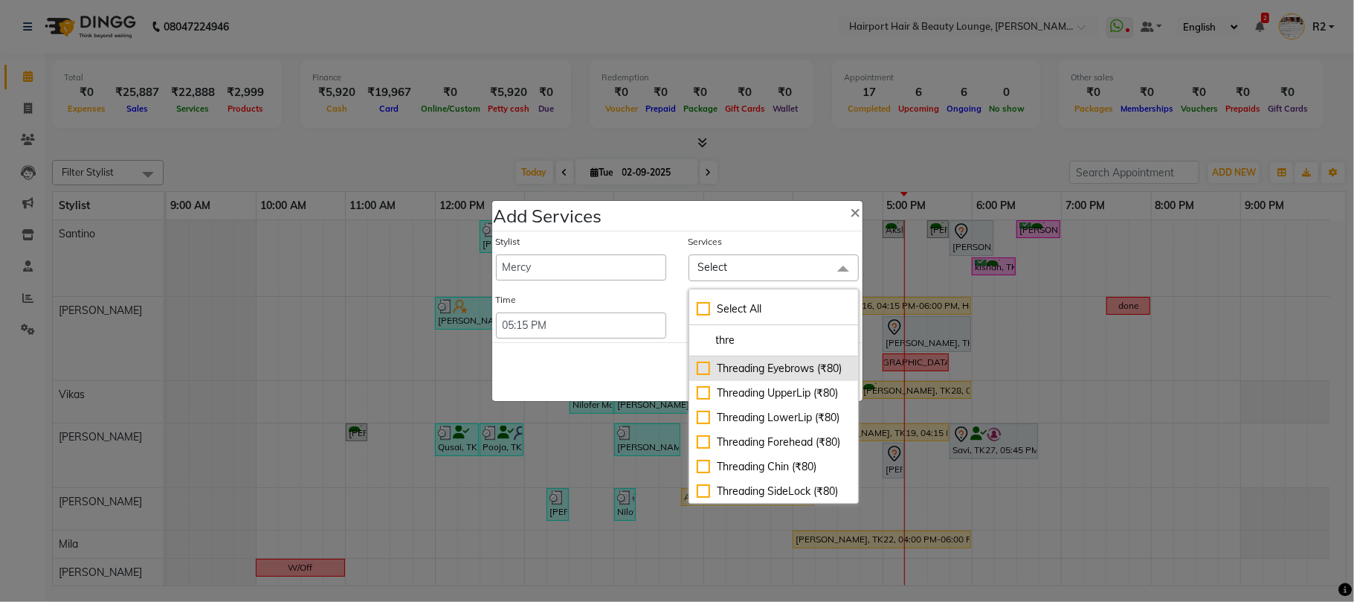
type input "thre"
click at [745, 376] on div "Threading Eyebrows (₹80)" at bounding box center [774, 369] width 154 height 16
checkbox input "true"
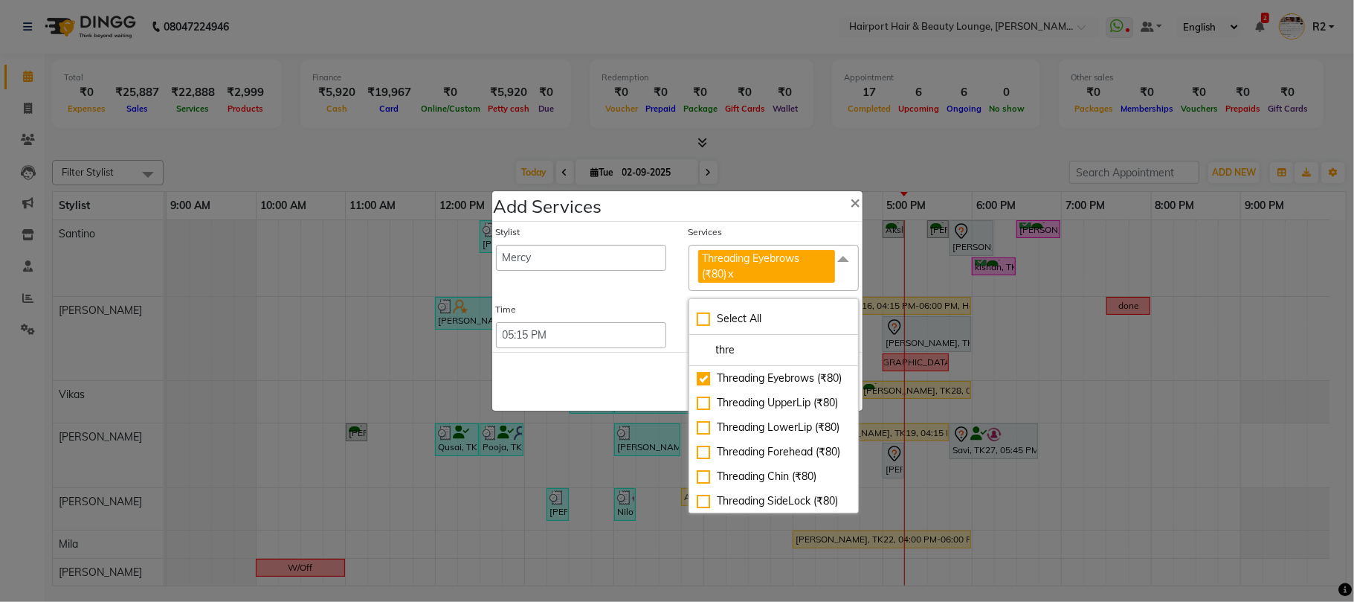
click at [628, 372] on div "Save Cancel" at bounding box center [677, 381] width 370 height 59
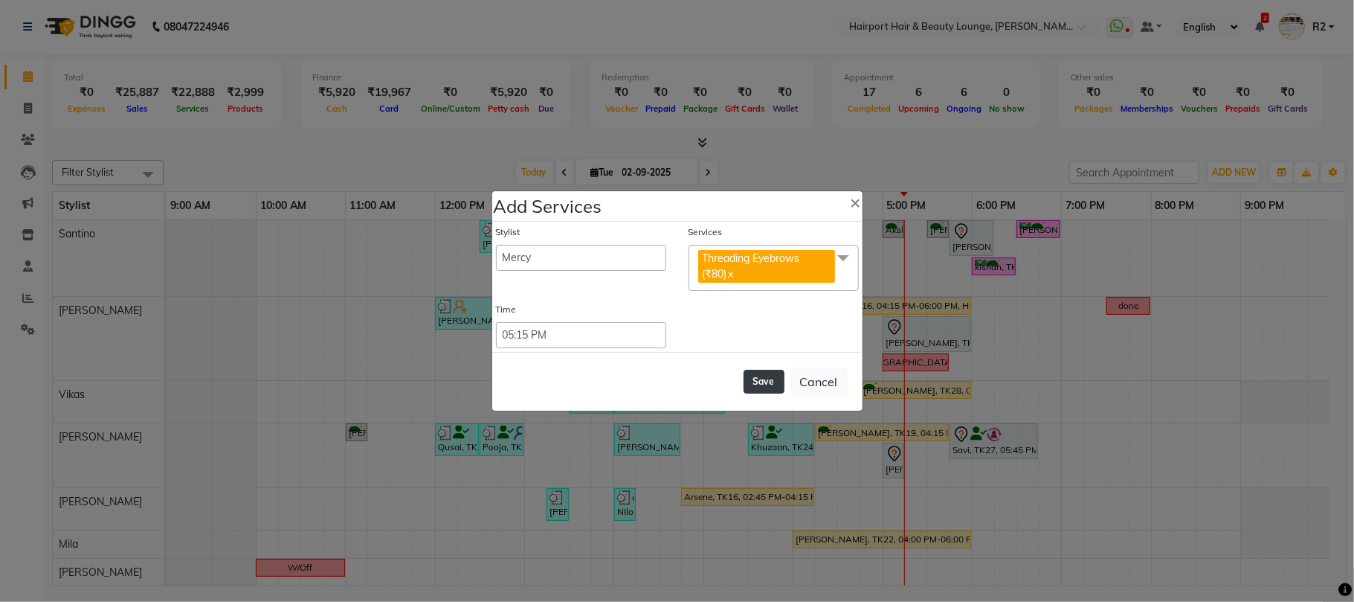
click at [751, 382] on button "Save" at bounding box center [764, 382] width 41 height 24
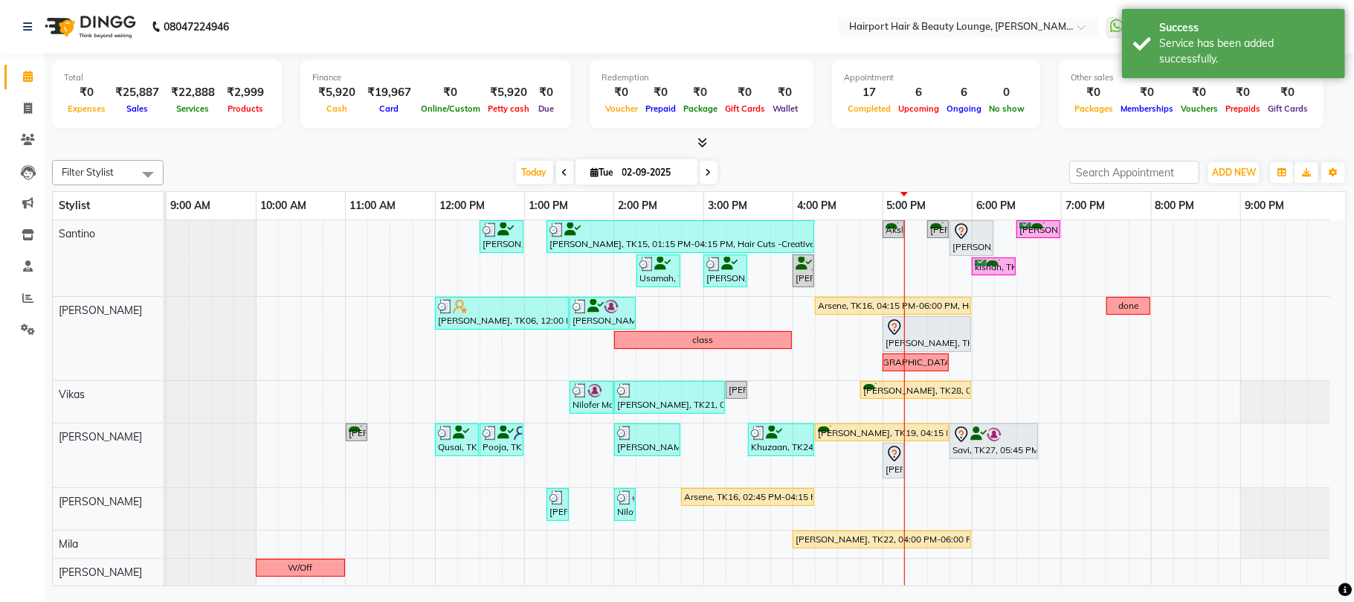
scroll to position [144, 0]
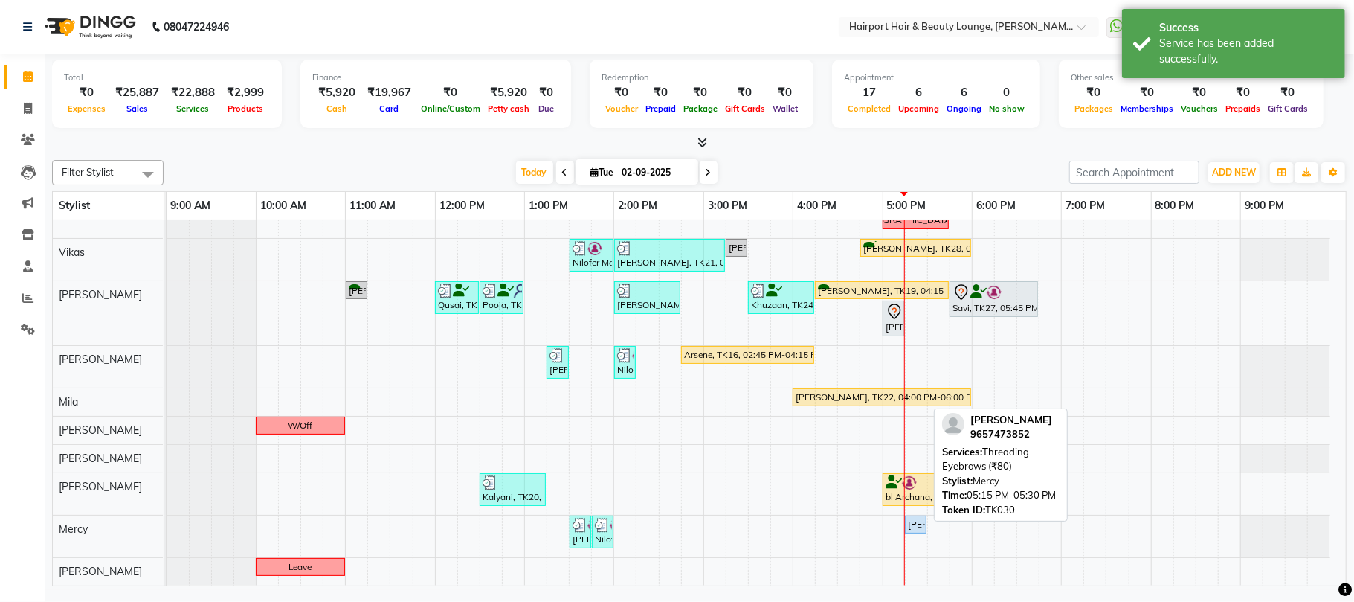
click at [914, 519] on div "[PERSON_NAME], TK30, 05:15 PM-05:30 PM, Threading Eyebrows (₹80)" at bounding box center [916, 524] width 19 height 13
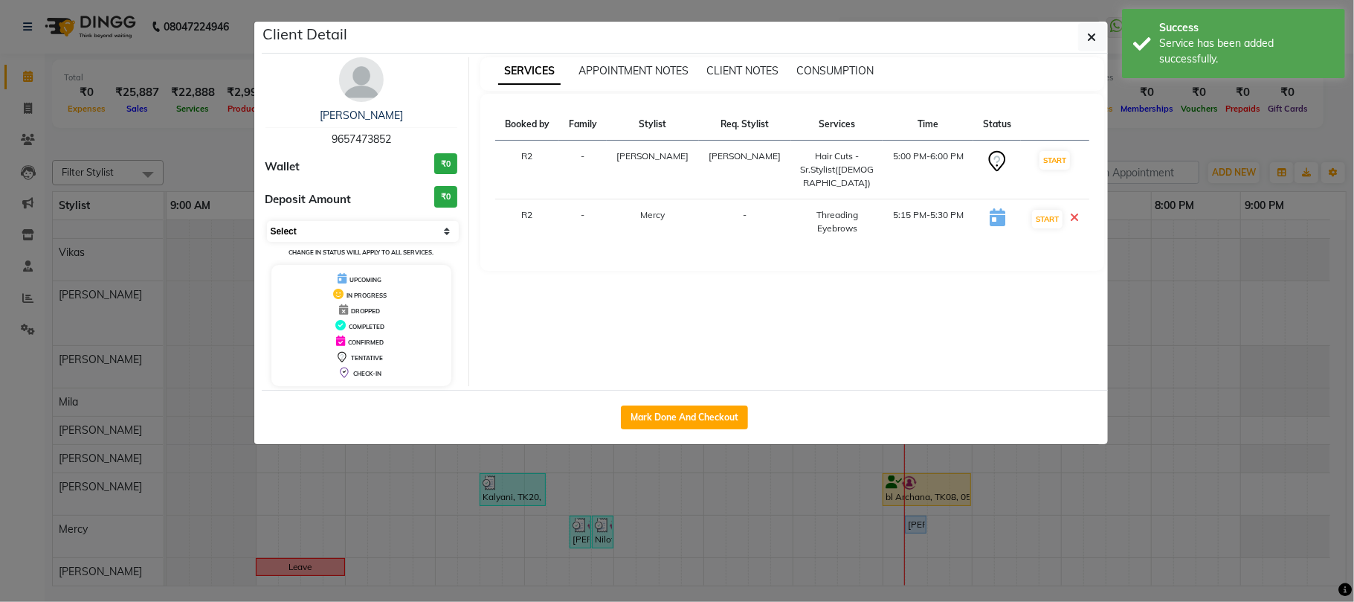
click at [329, 235] on select "Select IN SERVICE CONFIRMED TENTATIVE CHECK IN MARK DONE DROPPED UPCOMING" at bounding box center [363, 231] width 193 height 21
click at [267, 222] on select "Select IN SERVICE CONFIRMED TENTATIVE CHECK IN MARK DONE DROPPED UPCOMING" at bounding box center [363, 231] width 193 height 21
click at [1039, 205] on td "START" at bounding box center [1062, 221] width 54 height 45
click at [1056, 211] on button "START" at bounding box center [1062, 219] width 30 height 19
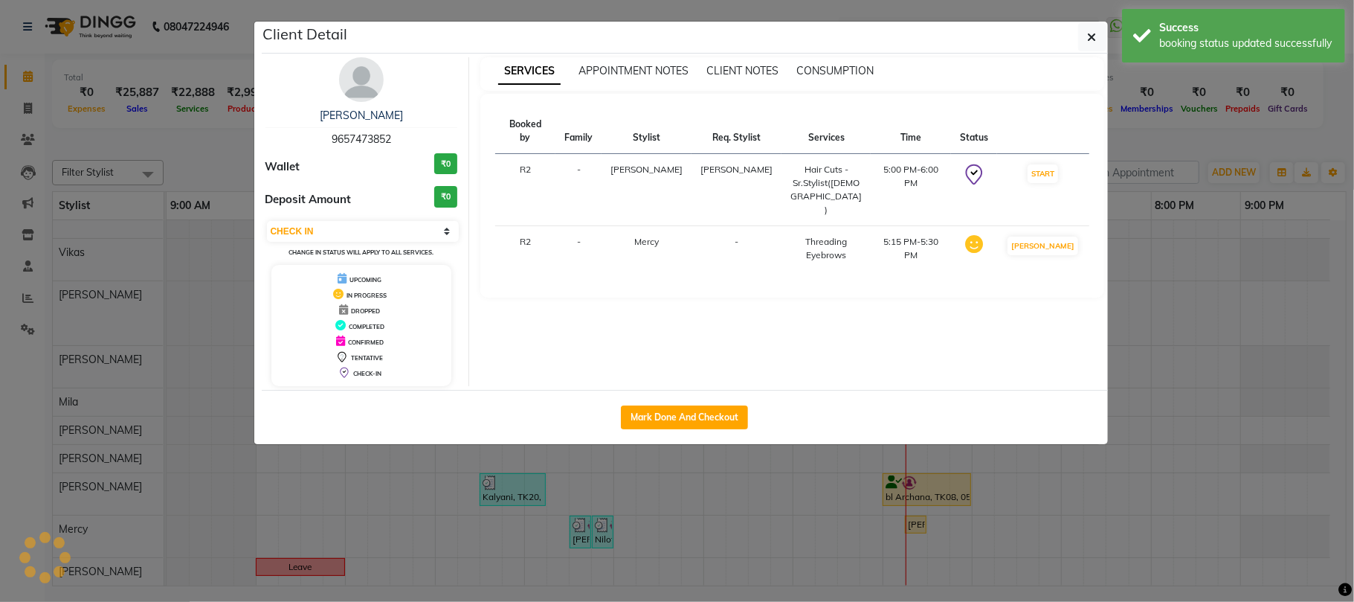
select select "select"
click at [1224, 129] on ngb-modal-window "Client Detail Kamakshi Bhatia 9657473852 Wallet ₹0 Deposit Amount ₹0 Select IN …" at bounding box center [677, 301] width 1354 height 602
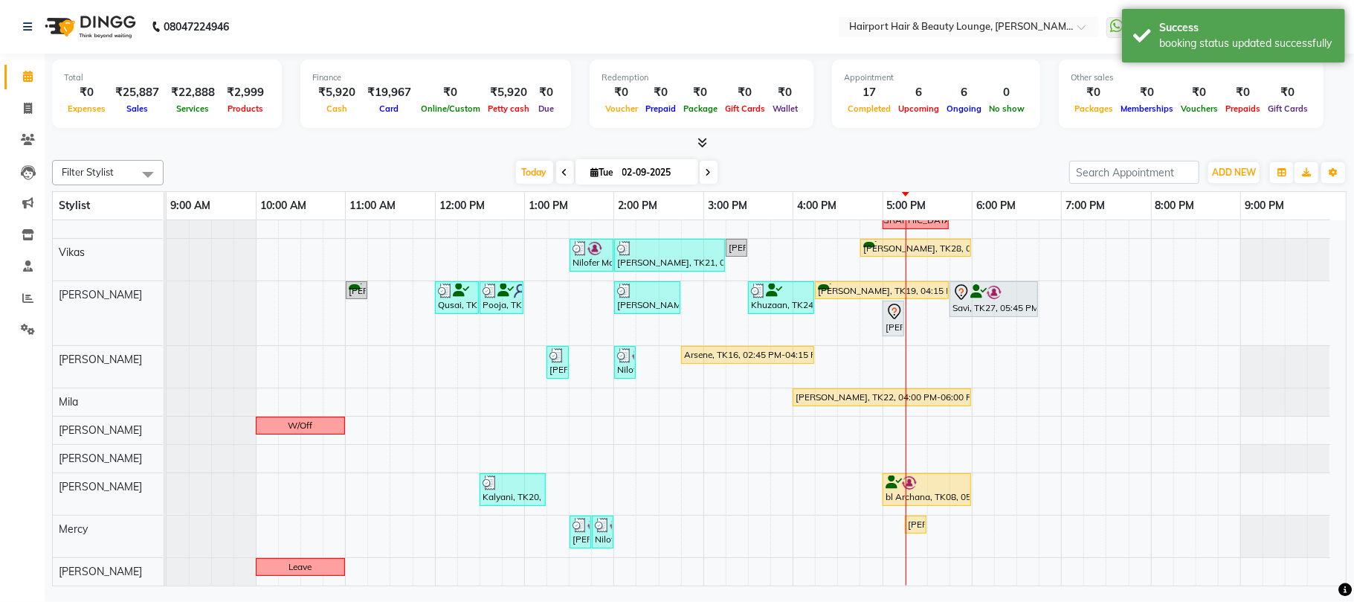
scroll to position [0, 0]
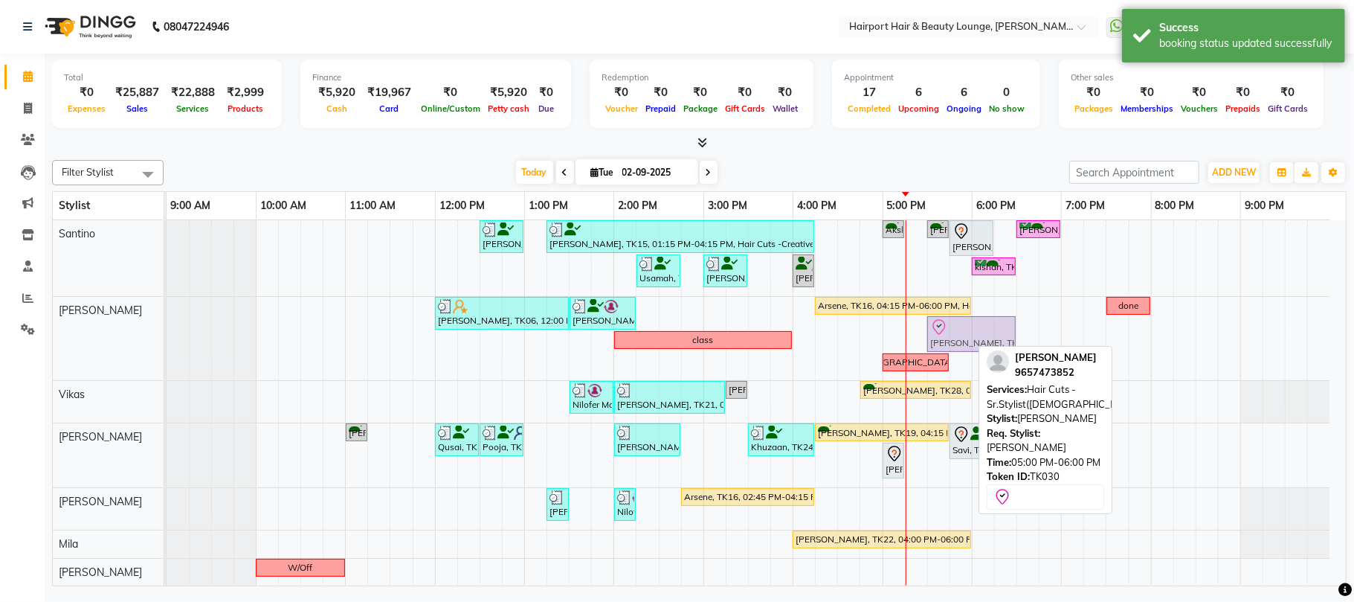
drag, startPoint x: 921, startPoint y: 336, endPoint x: 957, endPoint y: 331, distance: 36.1
click at [167, 331] on div "Yogita, TK06, 12:00 PM-01:30 PM, Blow Drys- Blow Dry Mid-Back,Touchups- Upto 2 …" at bounding box center [167, 338] width 0 height 83
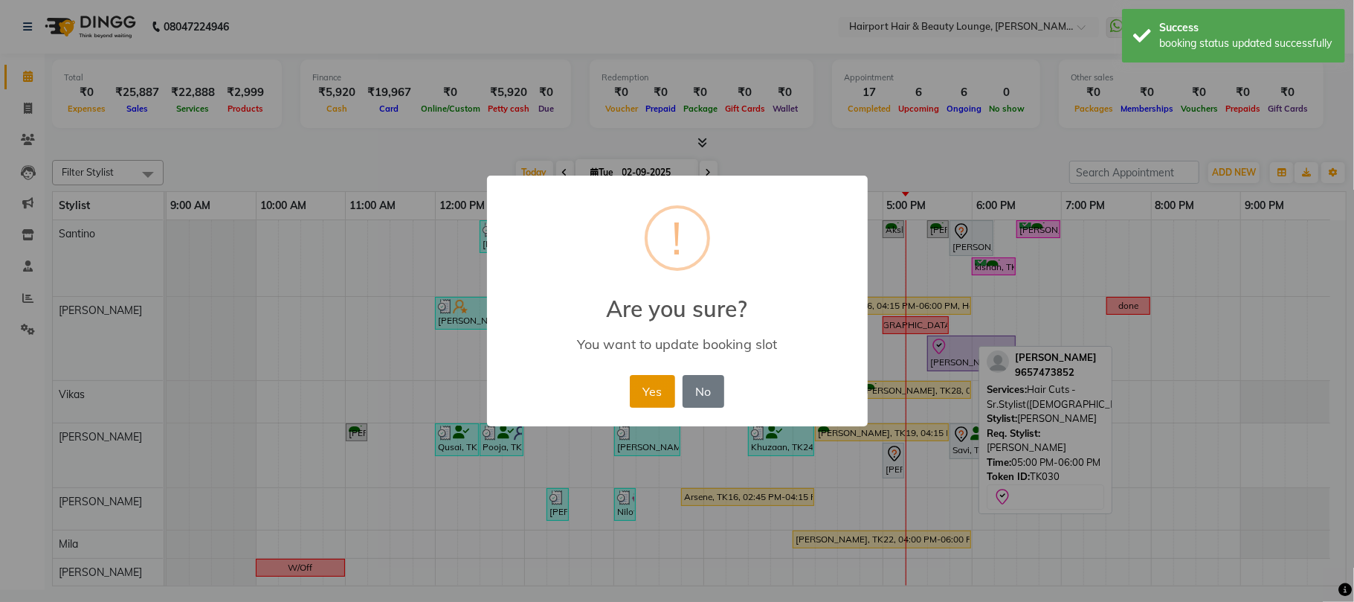
click at [652, 396] on button "Yes" at bounding box center [652, 391] width 45 height 33
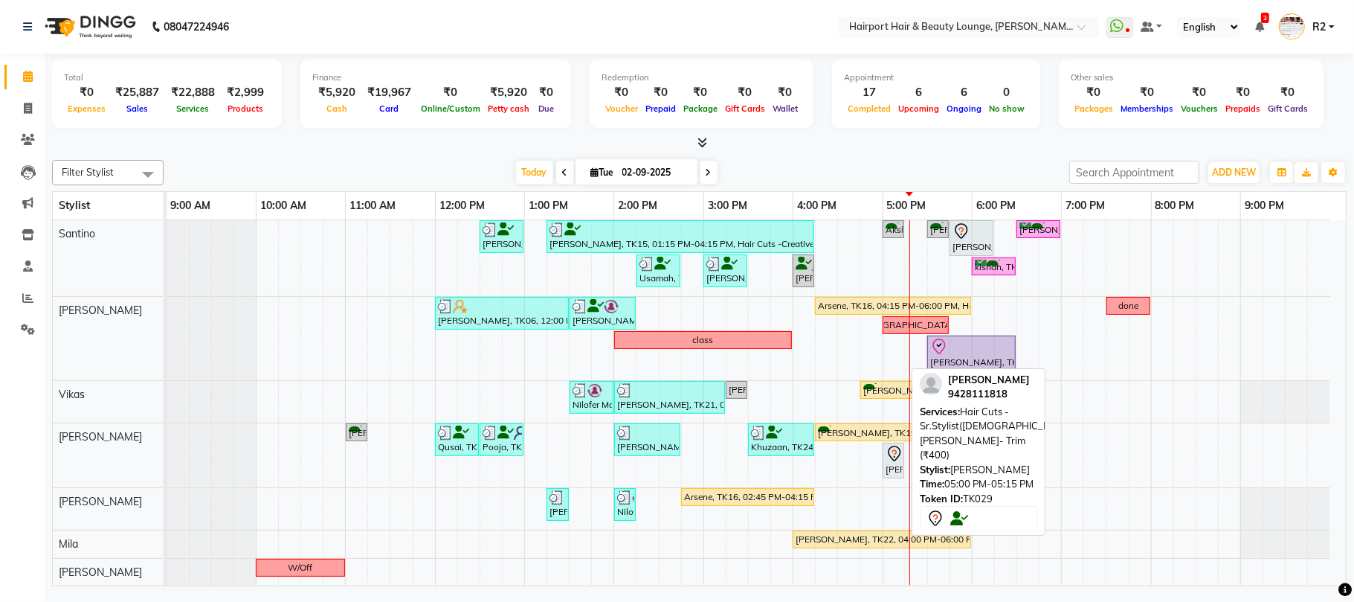
click at [899, 467] on div "[PERSON_NAME], TK29, 05:00 PM-05:15 PM, Hair Cuts -Sr.Stylist([DEMOGRAPHIC_DATA…" at bounding box center [893, 460] width 19 height 31
select select "7"
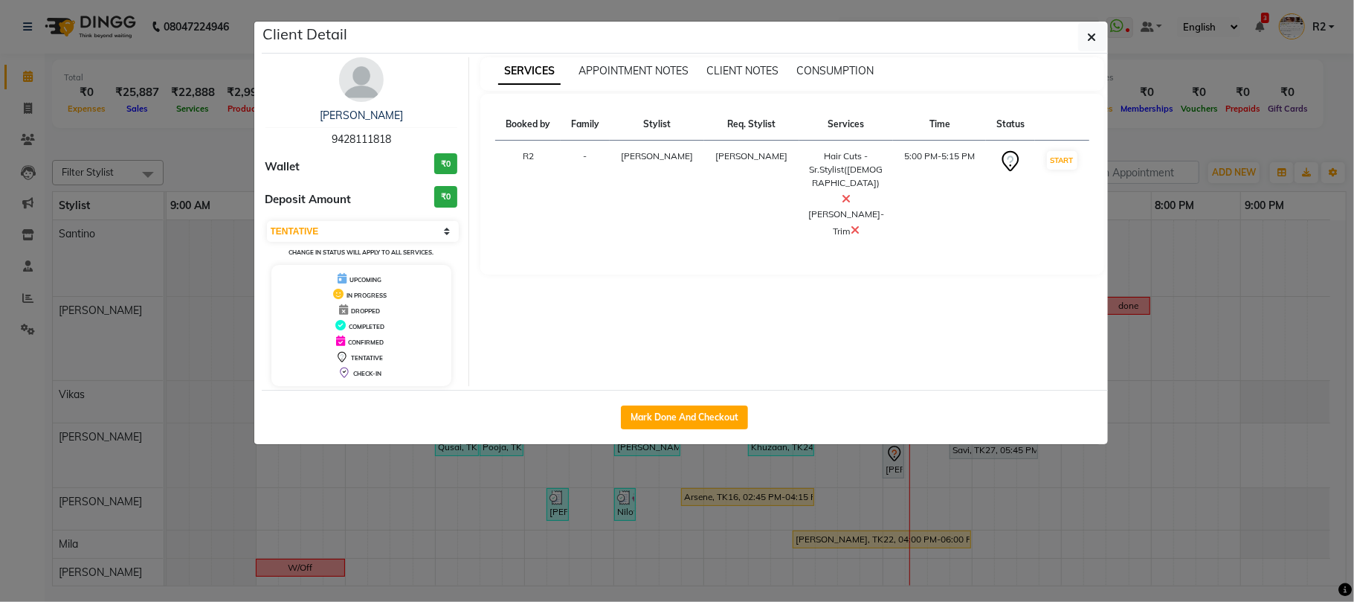
click at [899, 467] on ngb-modal-window "Client Detail Sohil 9428111818 Wallet ₹0 Deposit Amount ₹0 Select IN SERVICE CO…" at bounding box center [677, 301] width 1354 height 602
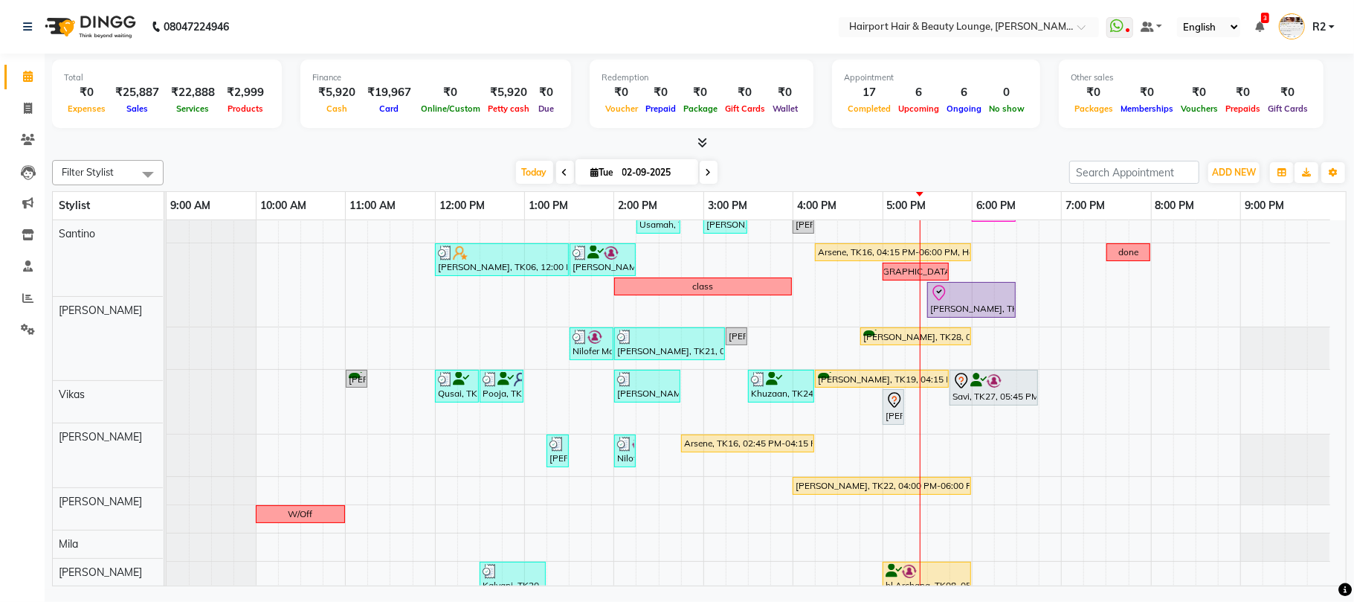
scroll to position [144, 0]
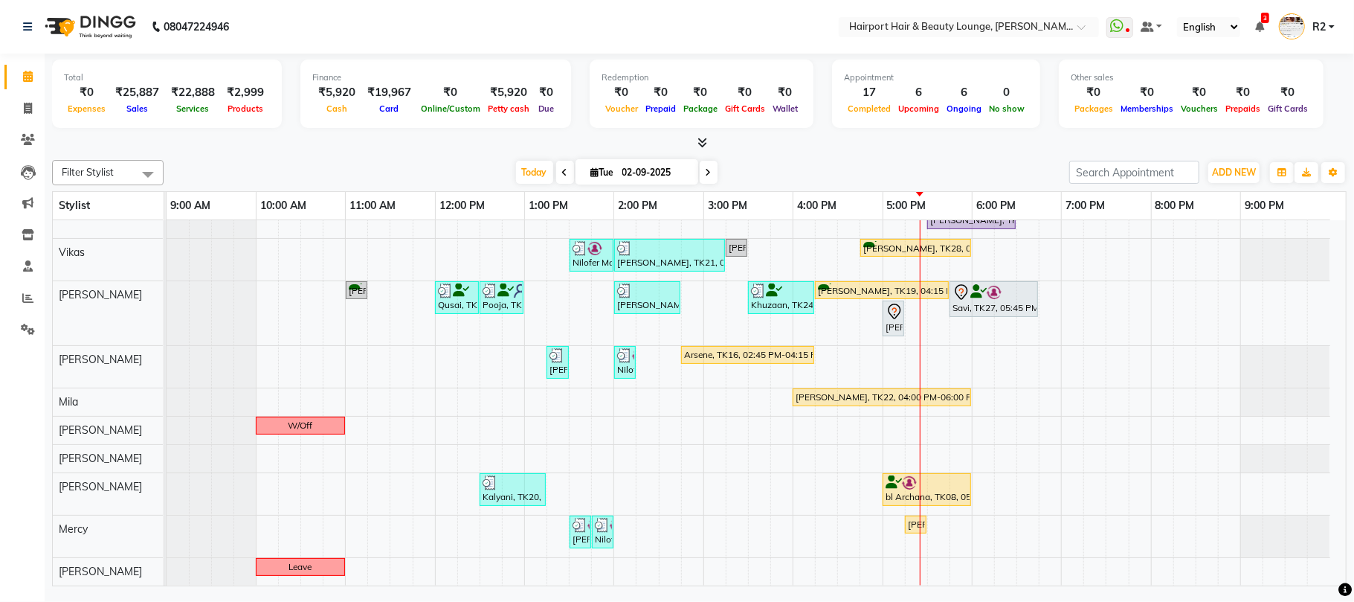
click at [597, 173] on span "Tue" at bounding box center [603, 172] width 30 height 11
select select "9"
select select "2025"
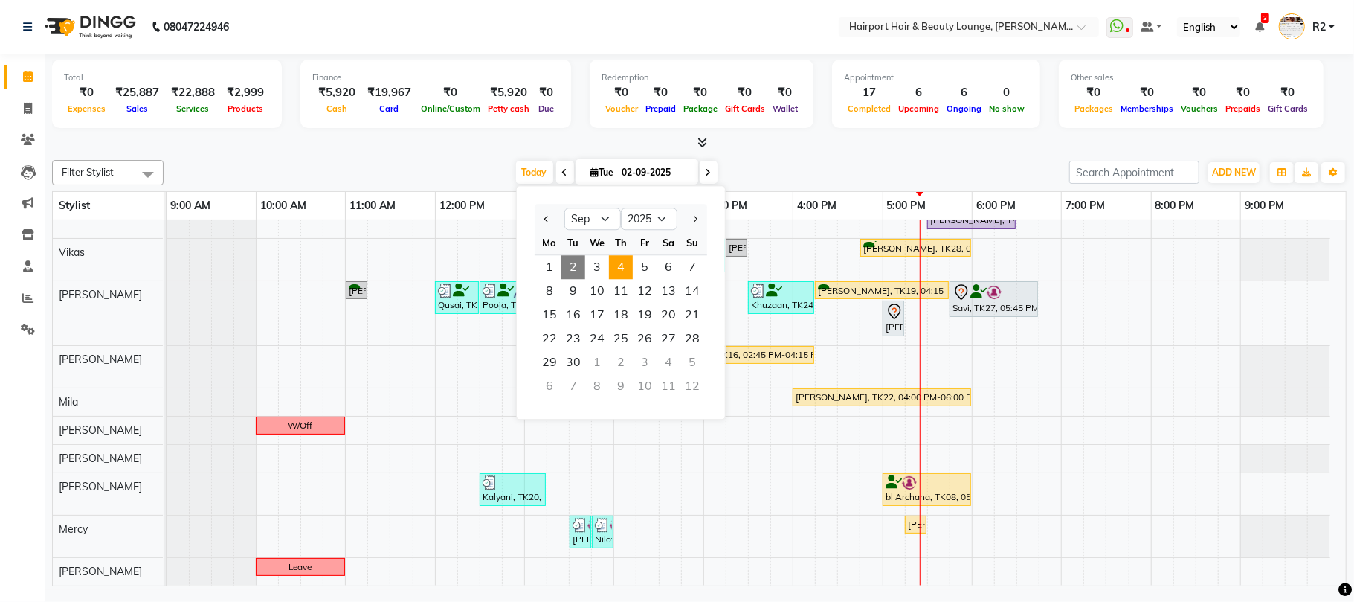
click at [622, 265] on span "4" at bounding box center [621, 267] width 24 height 24
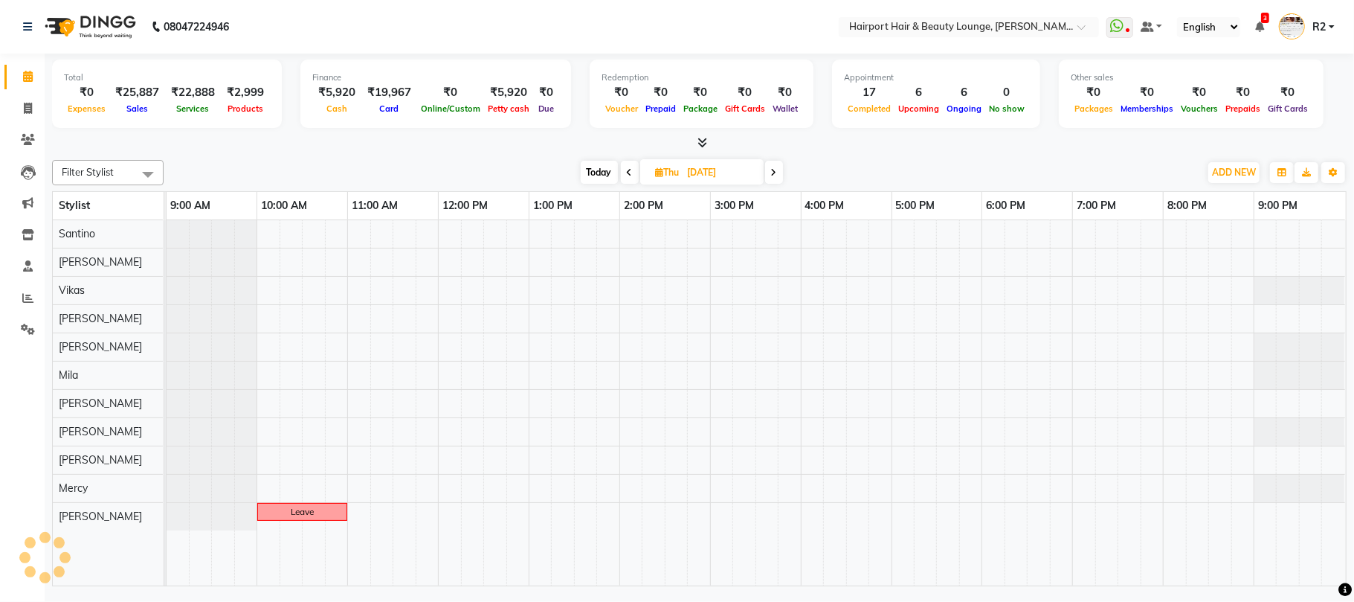
scroll to position [0, 0]
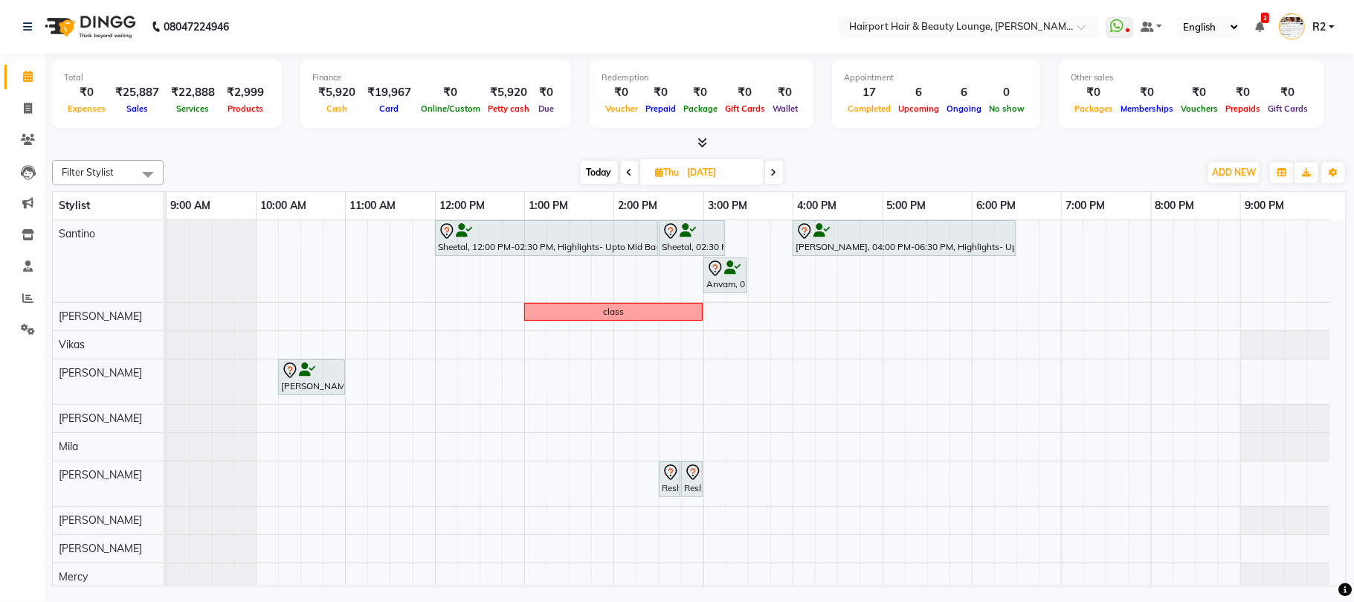
click at [780, 168] on span at bounding box center [774, 172] width 18 height 23
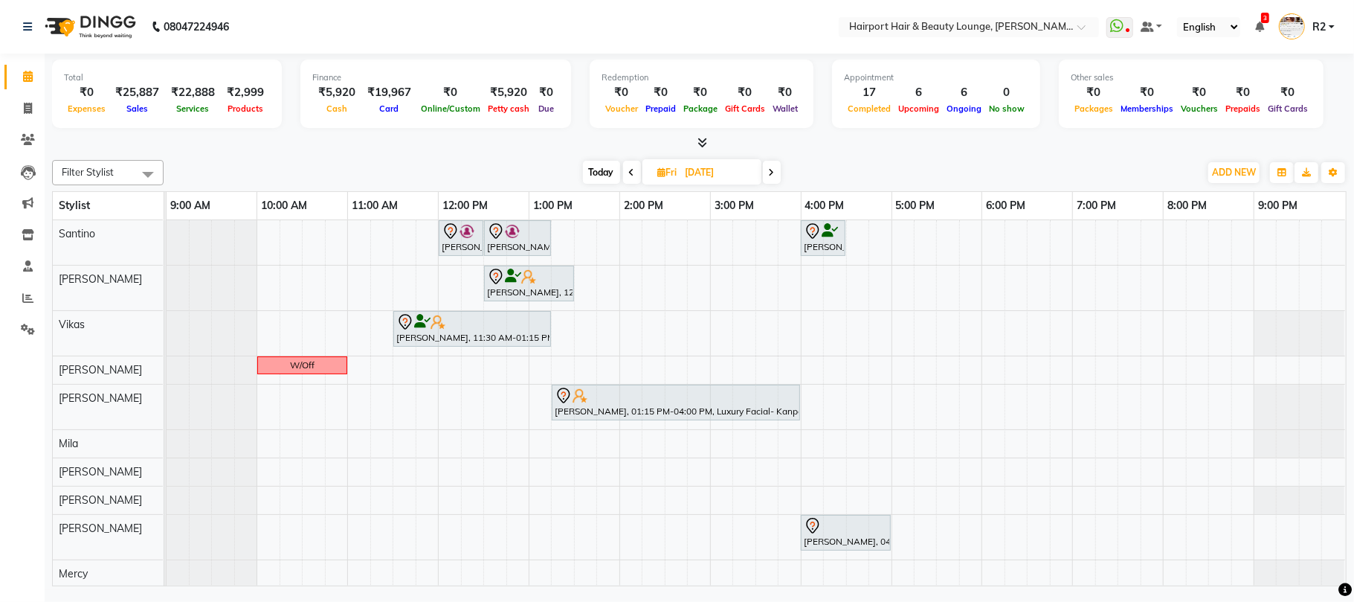
click at [605, 165] on span "Today" at bounding box center [601, 172] width 37 height 23
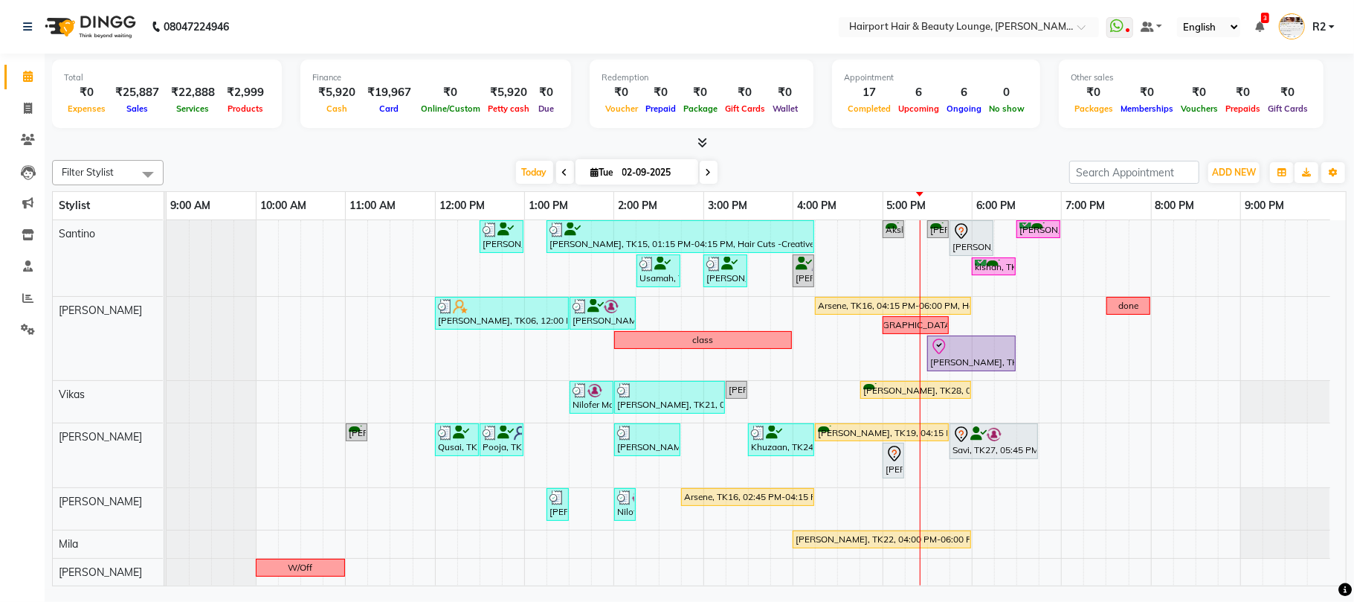
click at [701, 167] on span at bounding box center [709, 172] width 18 height 23
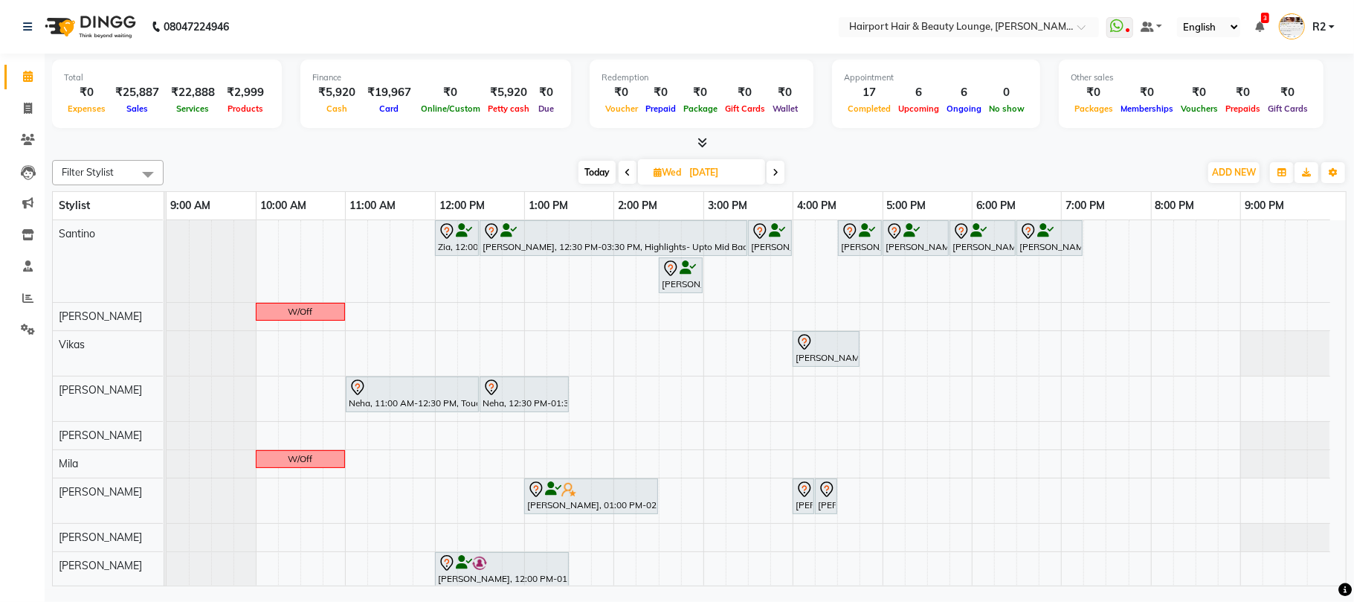
click at [777, 170] on icon at bounding box center [776, 172] width 6 height 9
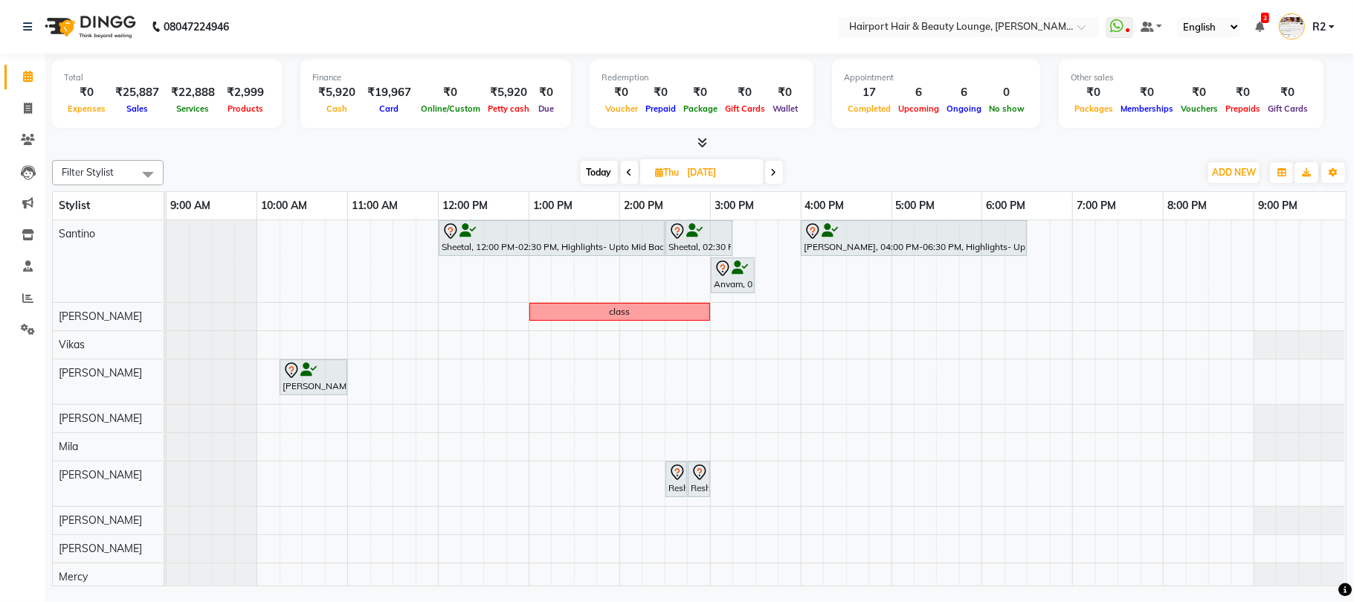
click at [598, 176] on span "Today" at bounding box center [599, 172] width 37 height 23
type input "02-09-2025"
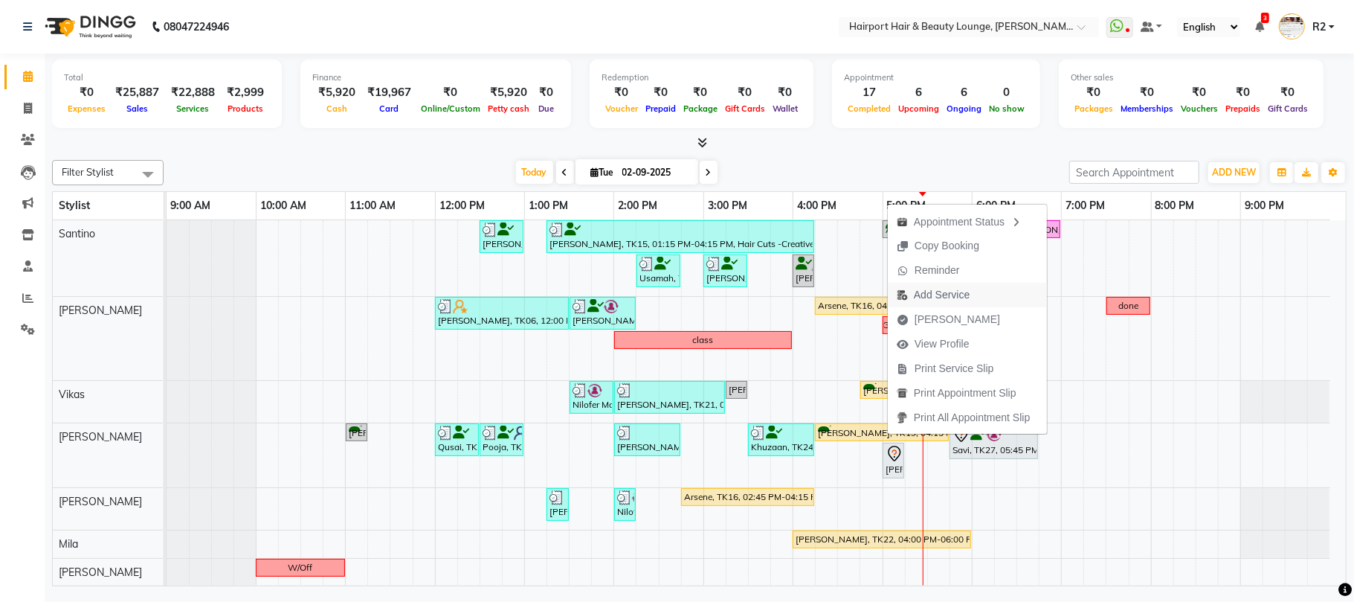
click at [959, 295] on span "Add Service" at bounding box center [942, 295] width 56 height 16
select select "13264"
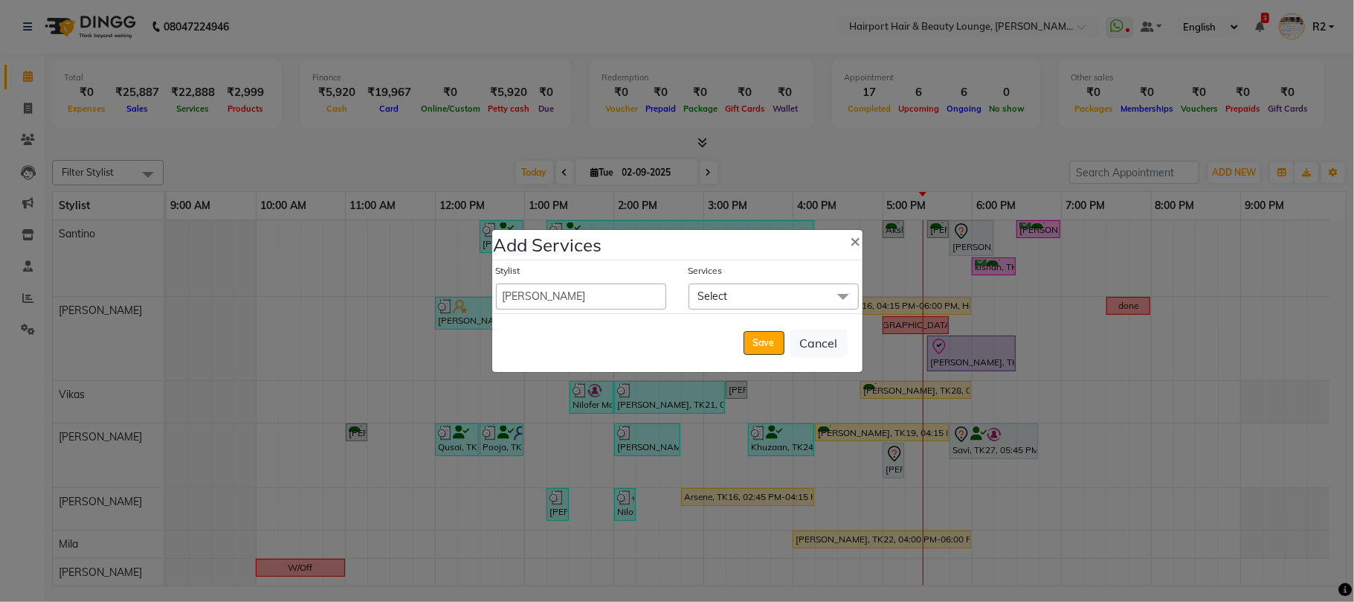
click at [714, 298] on span "Select" at bounding box center [713, 295] width 30 height 13
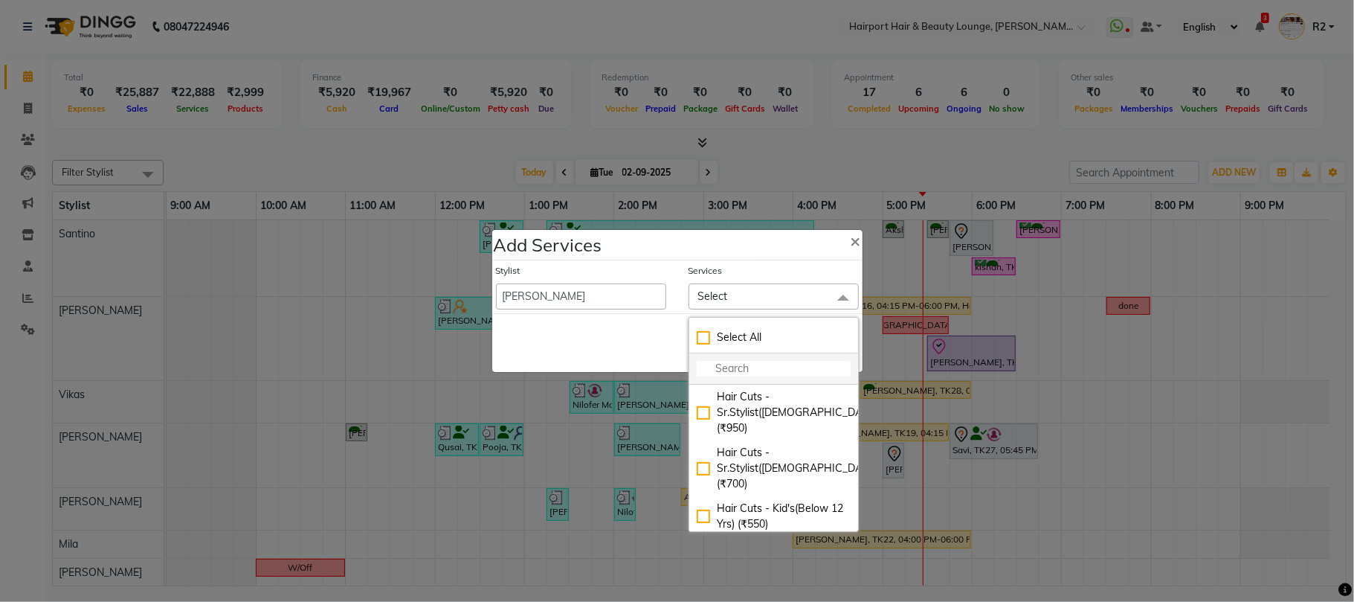
click at [736, 373] on input "multiselect-search" at bounding box center [774, 369] width 154 height 16
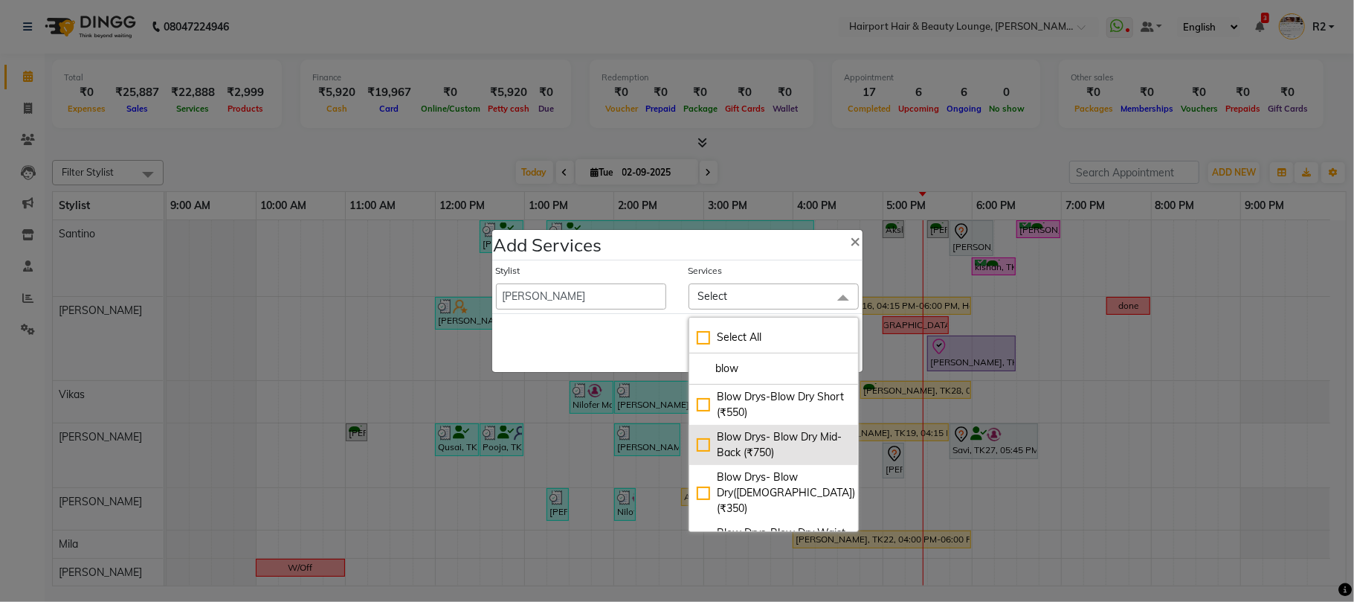
type input "blow"
click at [780, 429] on li "Blow Drys- Blow Dry Mid-Back (₹750)" at bounding box center [774, 445] width 169 height 40
checkbox input "true"
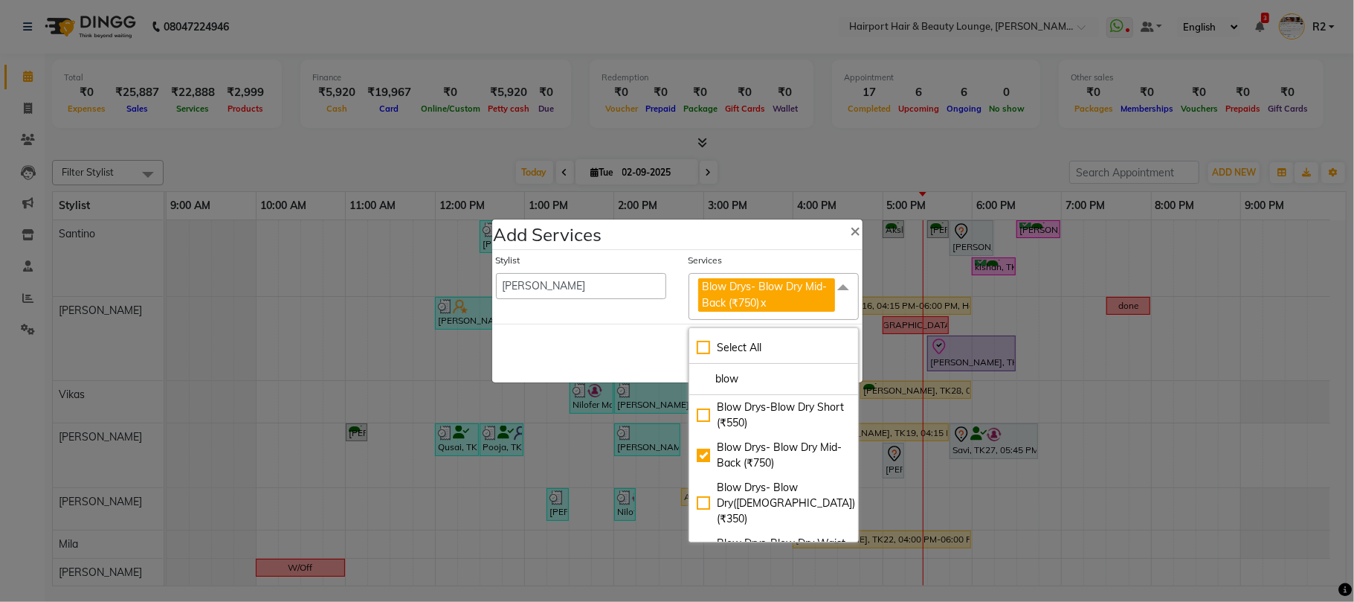
click at [661, 337] on div "Save Cancel" at bounding box center [677, 353] width 370 height 59
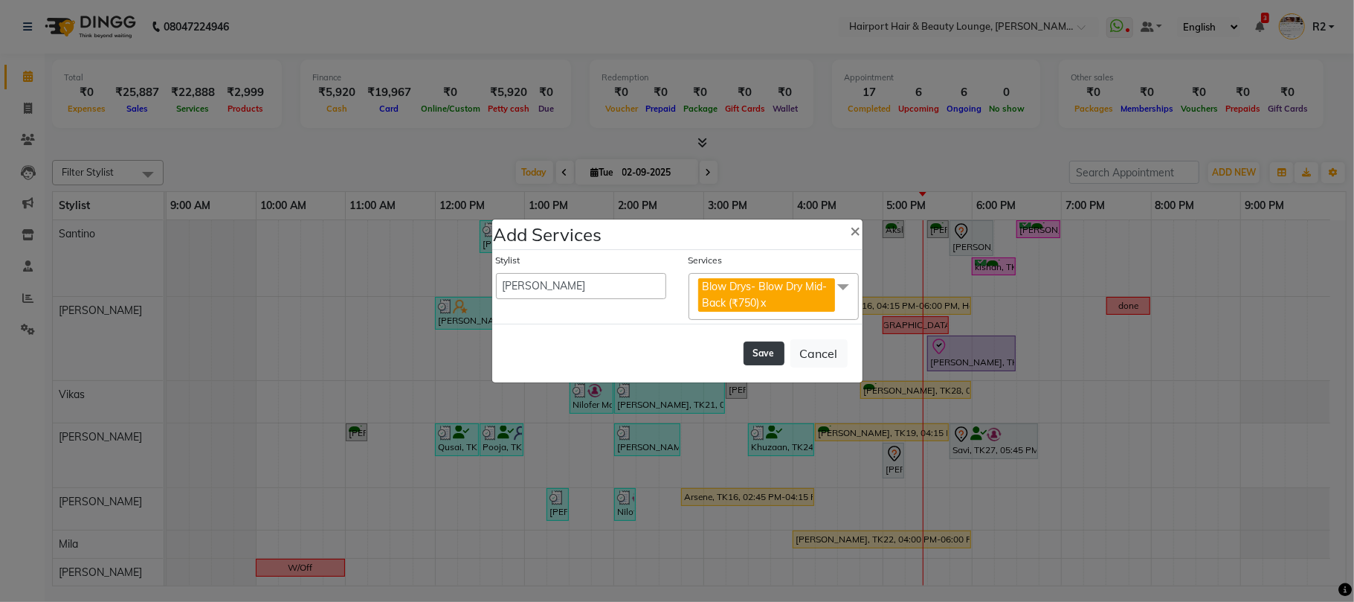
click at [763, 354] on button "Save" at bounding box center [764, 353] width 41 height 24
select select "7127"
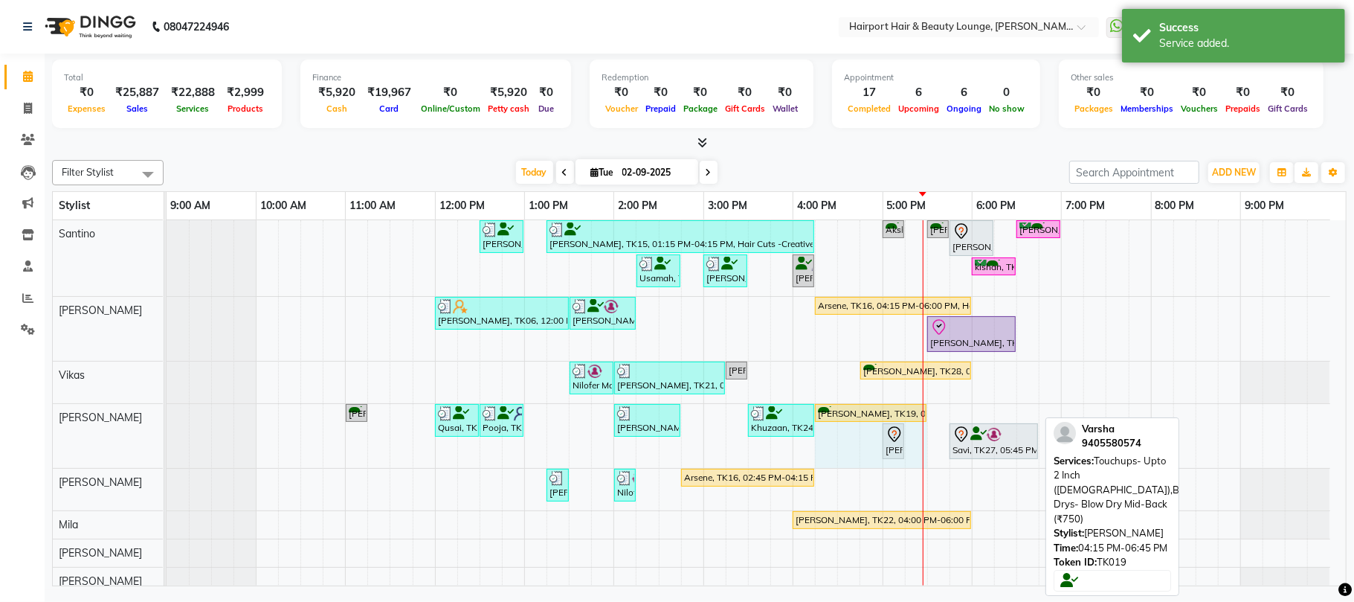
drag, startPoint x: 1035, startPoint y: 408, endPoint x: 920, endPoint y: 412, distance: 115.4
click at [167, 412] on div "Sreekar, TK17, 11:00 AM-11:15 AM, Hair Cuts -Sr.Stylist(Male),Beard- Trim (₹400…" at bounding box center [167, 436] width 0 height 64
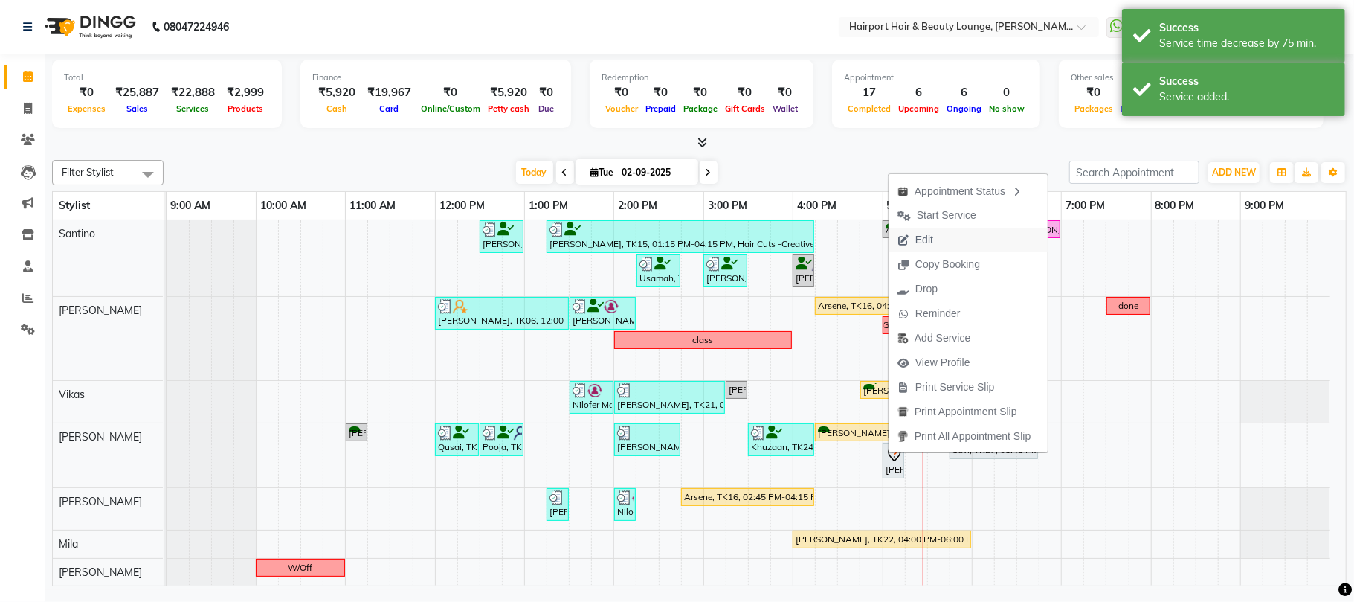
click at [924, 238] on span "Edit" at bounding box center [925, 240] width 18 height 16
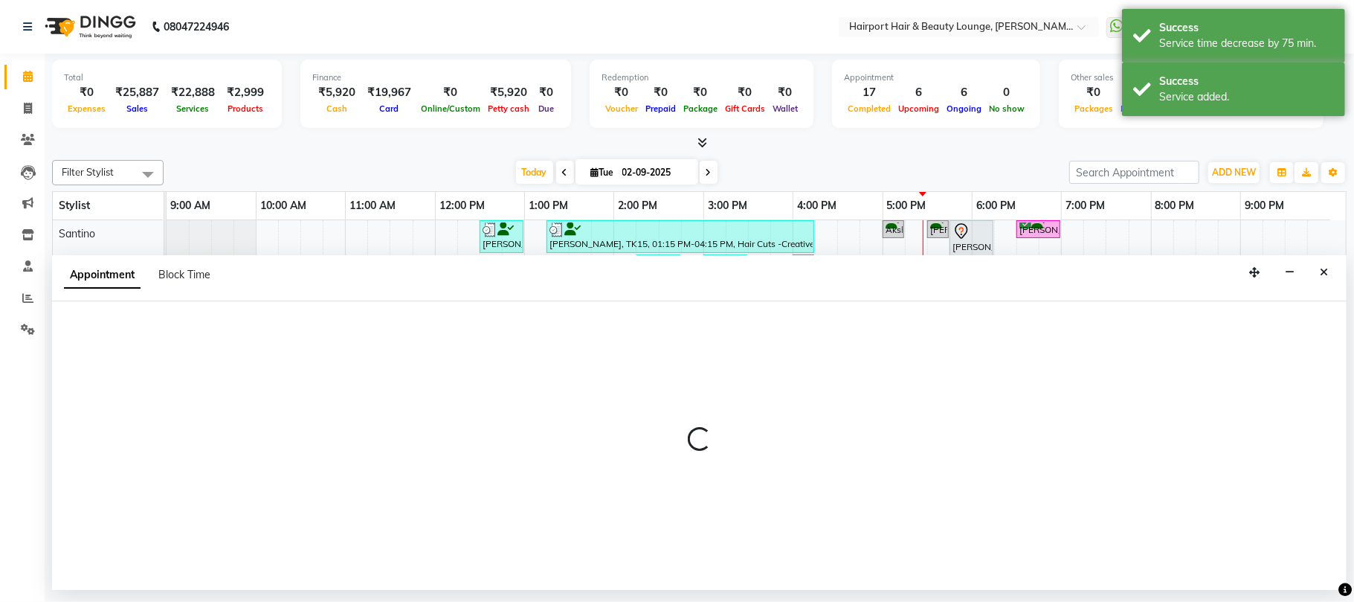
select select "tentative"
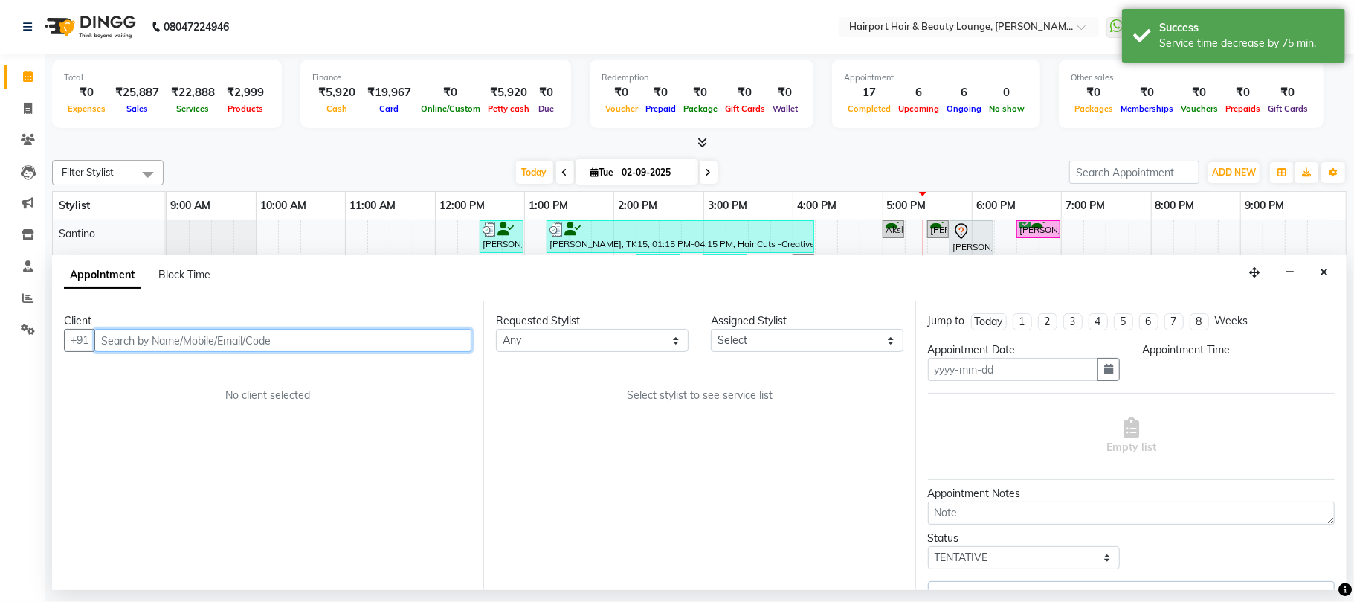
type input "02-09-2025"
select select "1020"
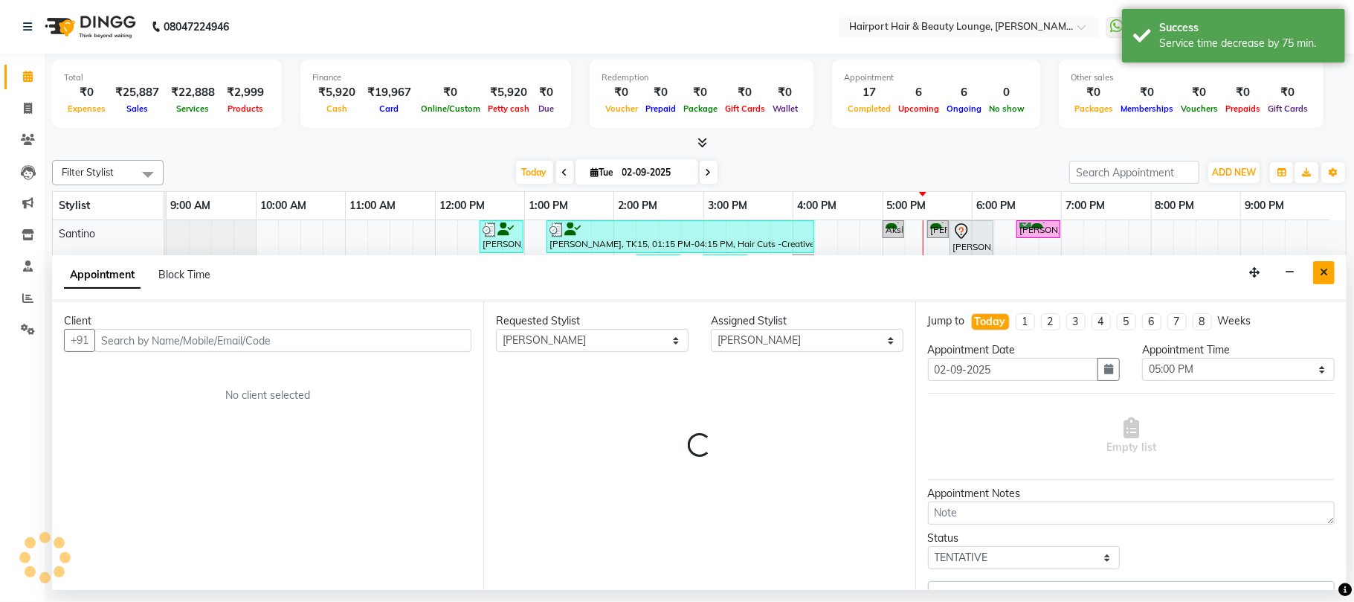
click at [1334, 266] on button "Close" at bounding box center [1325, 272] width 22 height 23
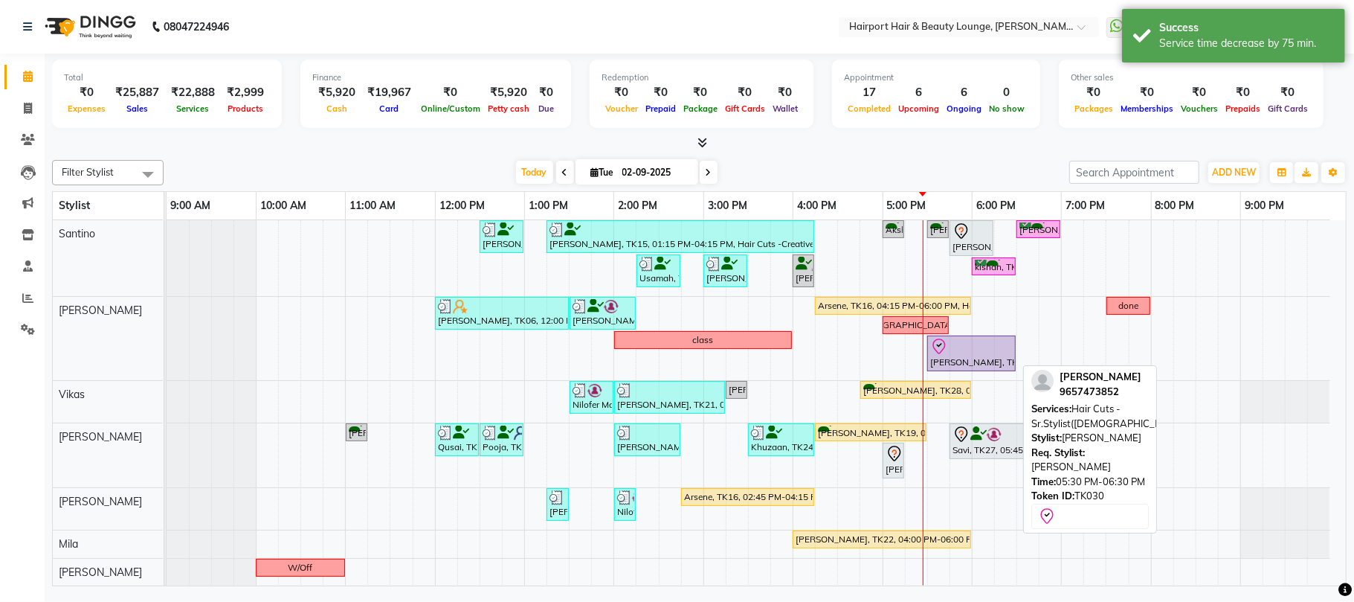
click at [947, 350] on icon at bounding box center [940, 347] width 18 height 18
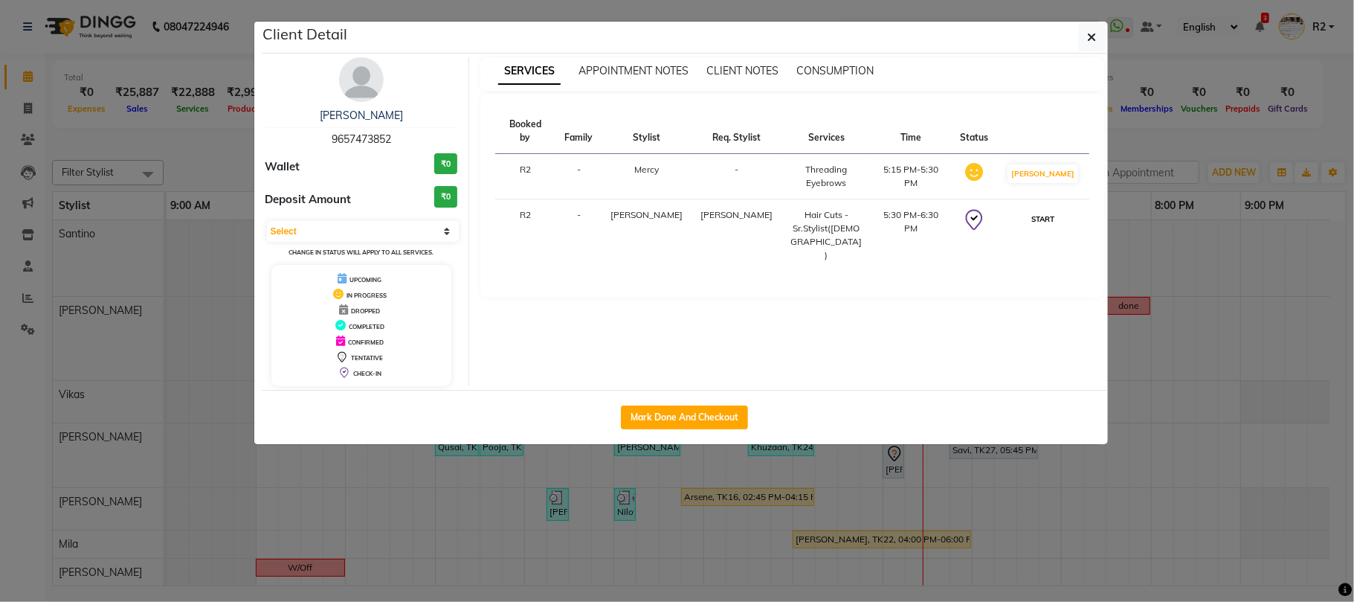
click at [1055, 210] on button "START" at bounding box center [1043, 219] width 30 height 19
select select "1"
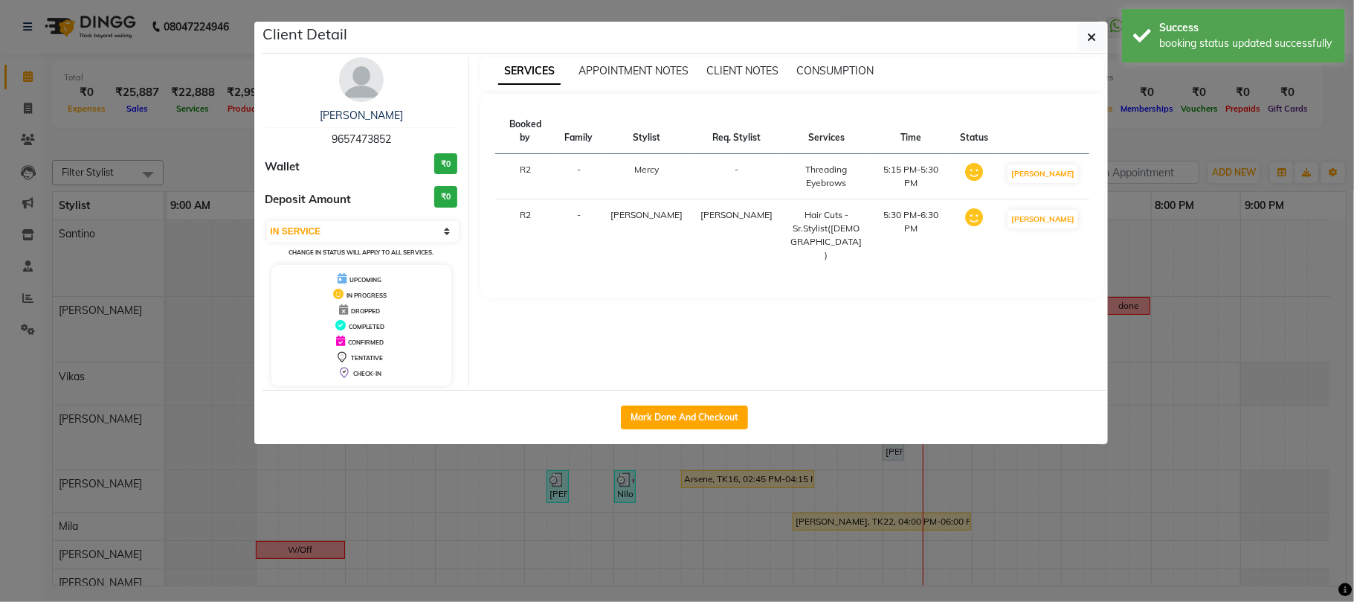
click at [1247, 123] on ngb-modal-window "Client Detail Kamakshi Bhatia 9657473852 Wallet ₹0 Deposit Amount ₹0 Select IN …" at bounding box center [677, 301] width 1354 height 602
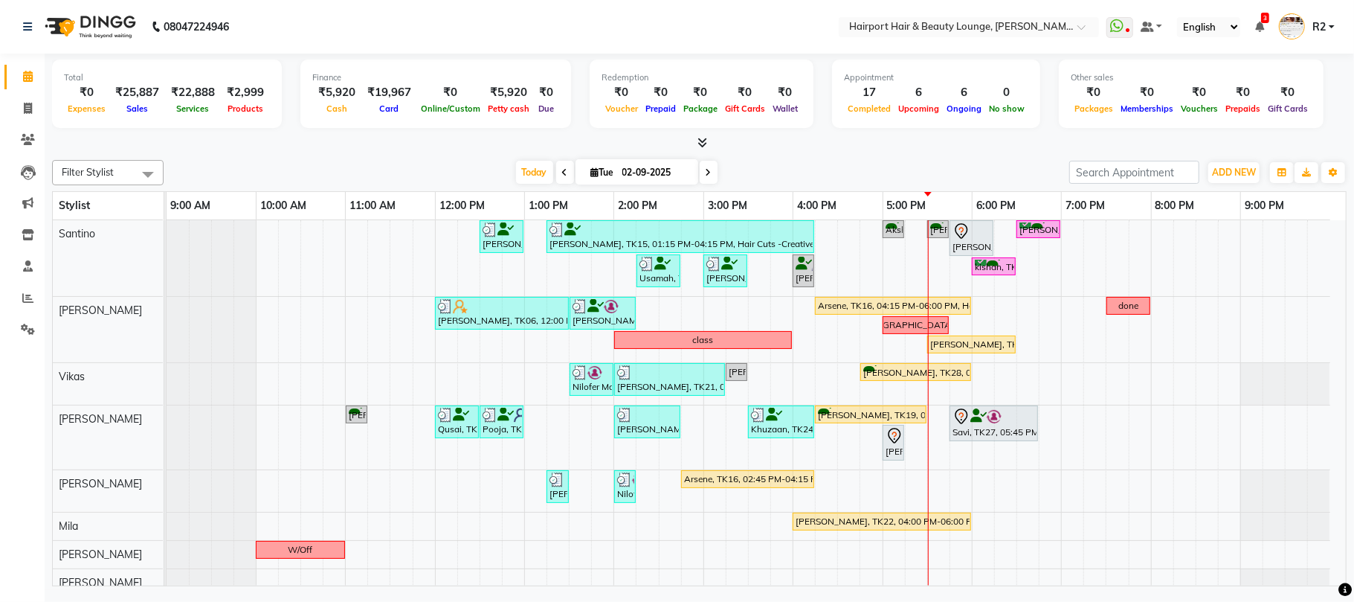
click at [562, 176] on icon at bounding box center [565, 172] width 6 height 9
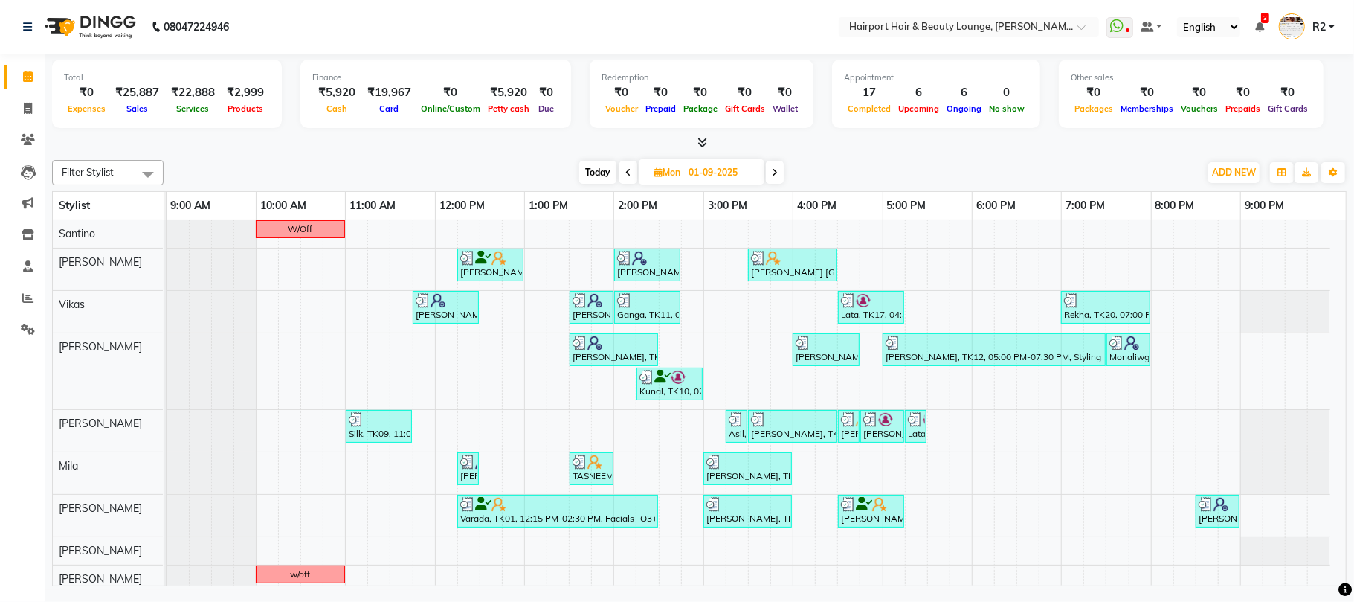
click at [604, 165] on span "Today" at bounding box center [597, 172] width 37 height 23
type input "02-09-2025"
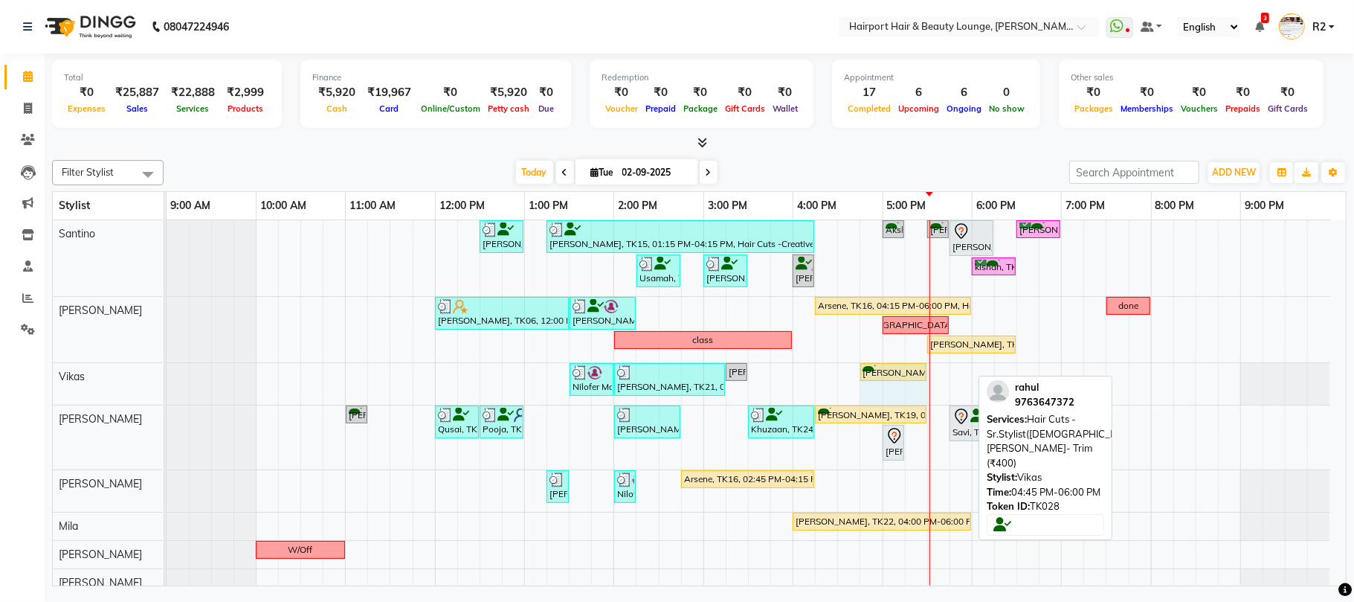
drag, startPoint x: 968, startPoint y: 370, endPoint x: 924, endPoint y: 370, distance: 43.9
click at [167, 370] on div "Nilofer Mahableshwarwala, TK02, 01:30 PM-02:00 PM, Wash & Blast Dry (₹550) Nico…" at bounding box center [167, 384] width 0 height 42
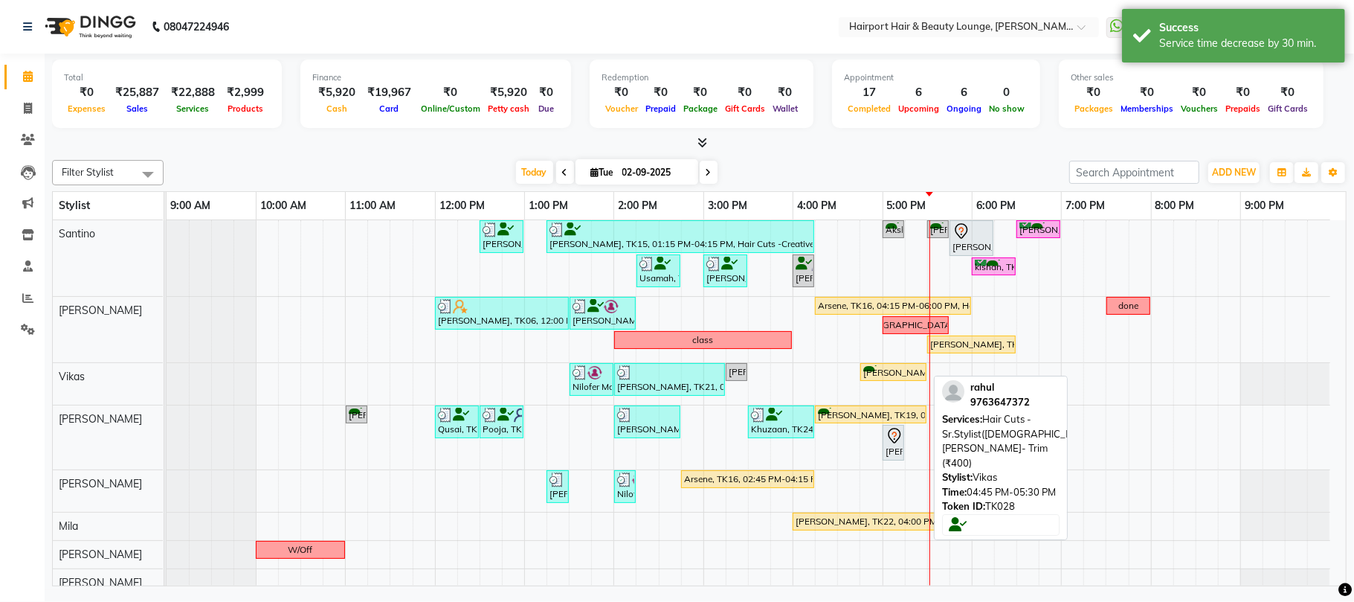
click at [897, 375] on div "[PERSON_NAME], TK28, 04:45 PM-05:30 PM, Hair Cuts -Sr.Stylist([DEMOGRAPHIC_DATA…" at bounding box center [893, 372] width 63 height 14
select select "1"
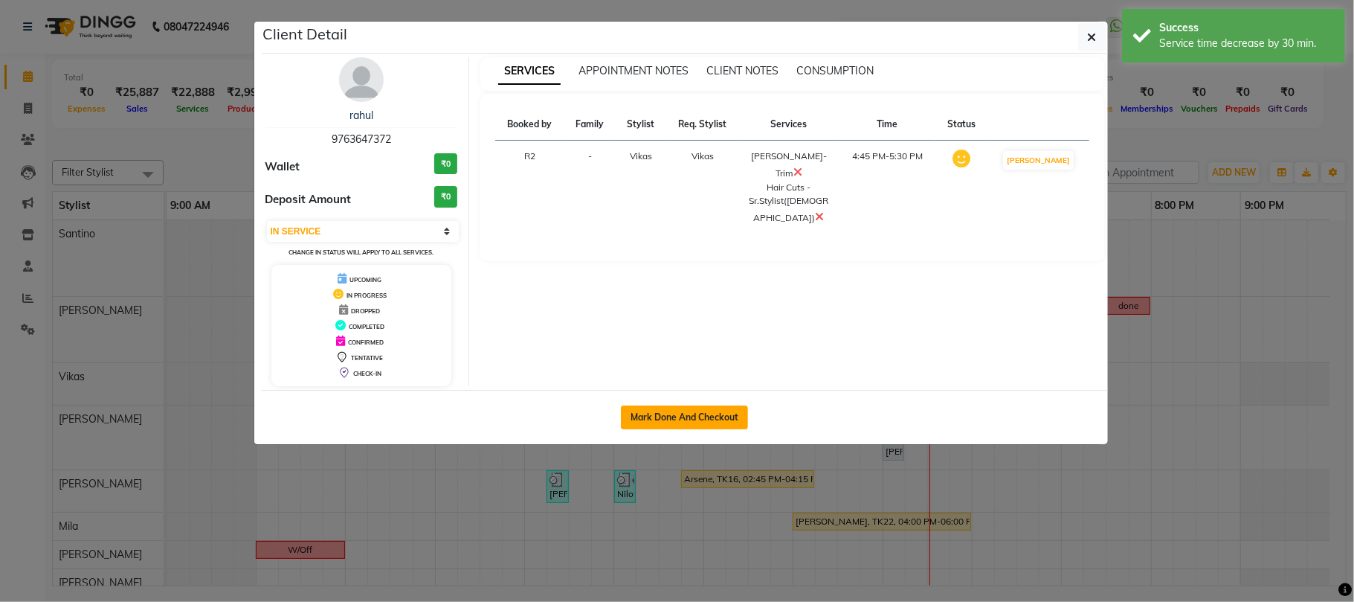
click at [706, 418] on button "Mark Done And Checkout" at bounding box center [684, 417] width 127 height 24
select select "service"
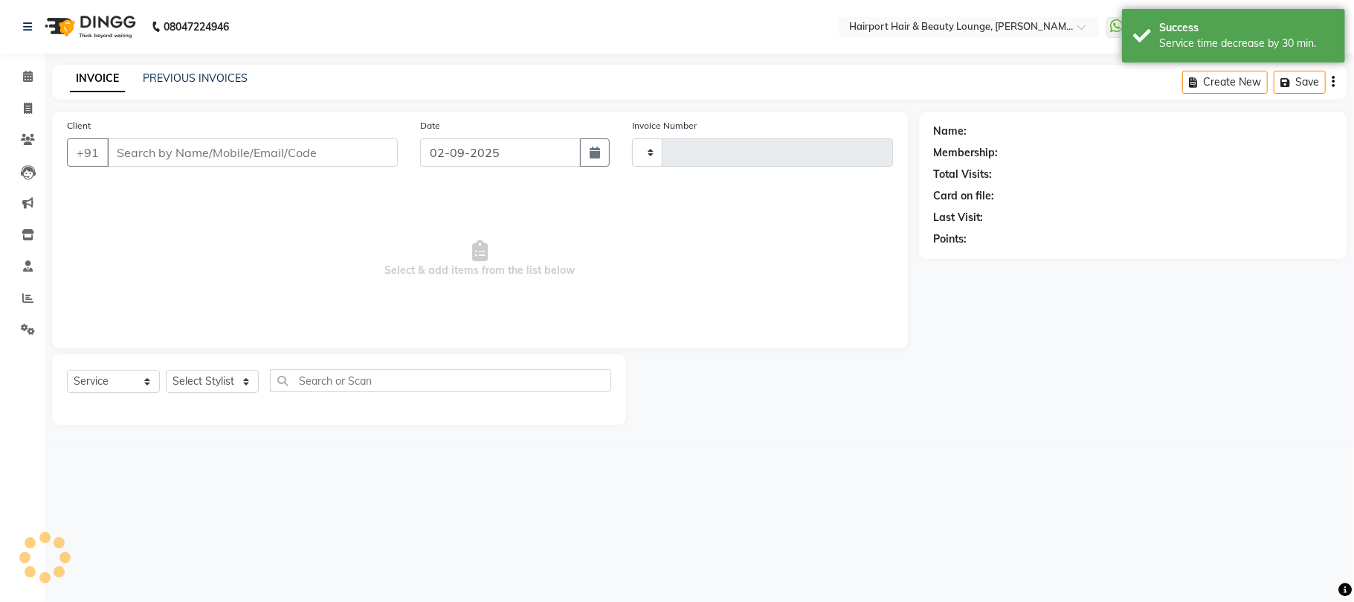
type input "4470"
select select "622"
type input "9763647372"
select select "70550"
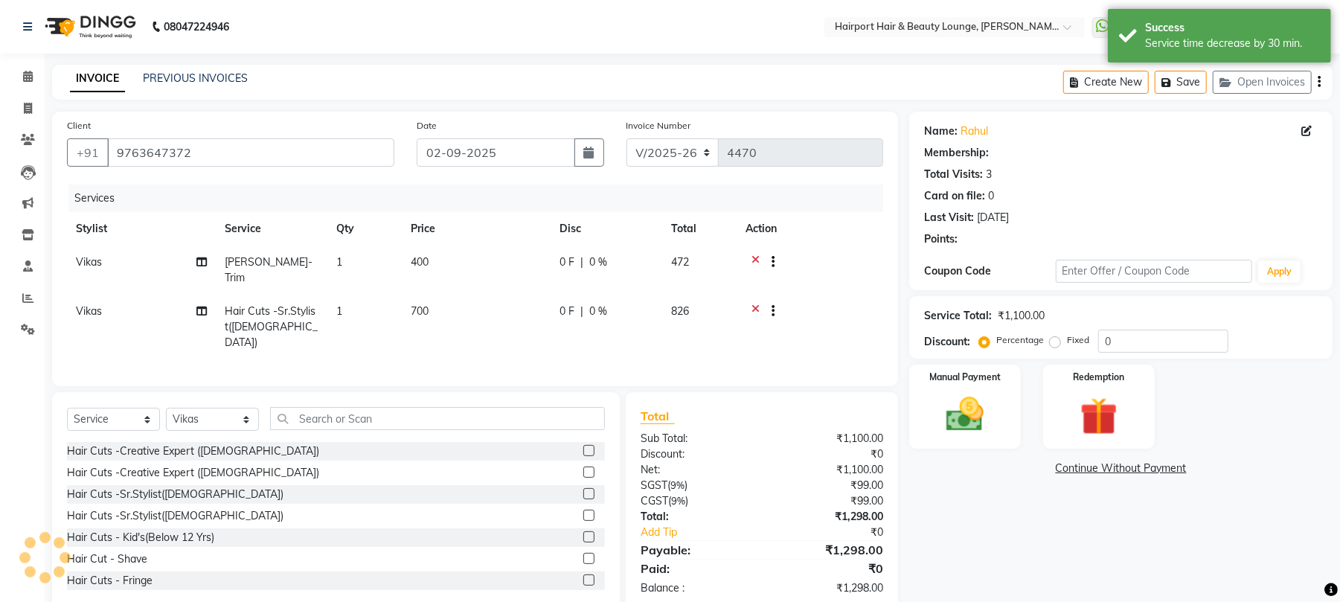
select select "1: Object"
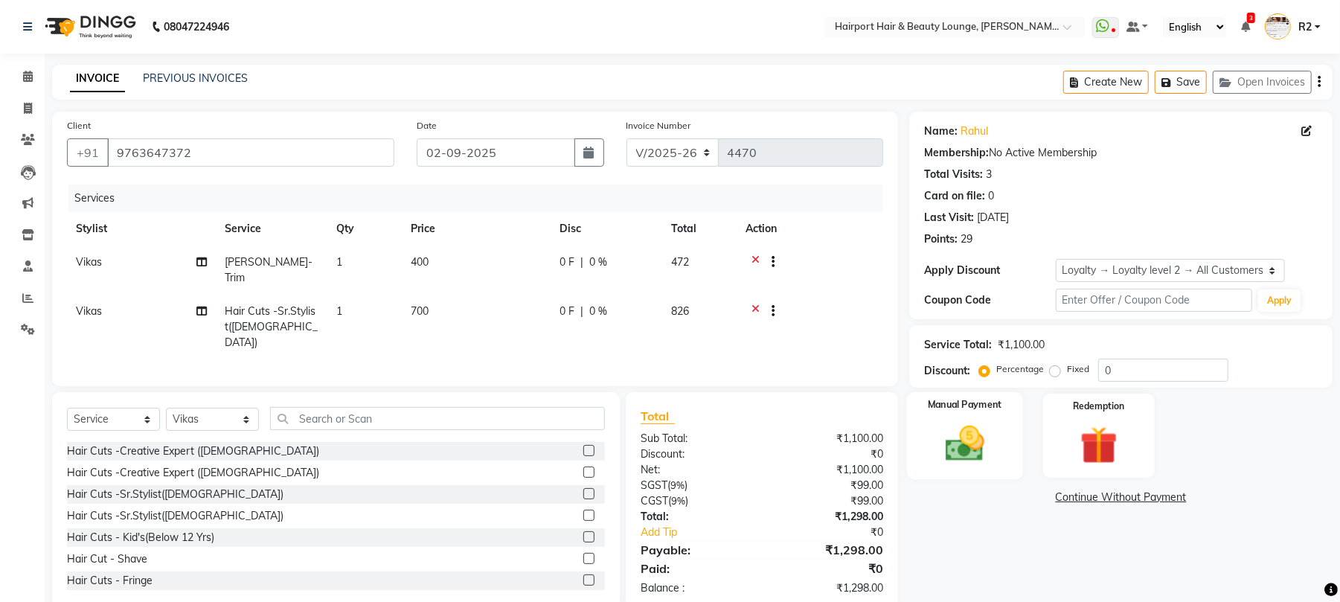
click at [979, 428] on img at bounding box center [965, 443] width 64 height 45
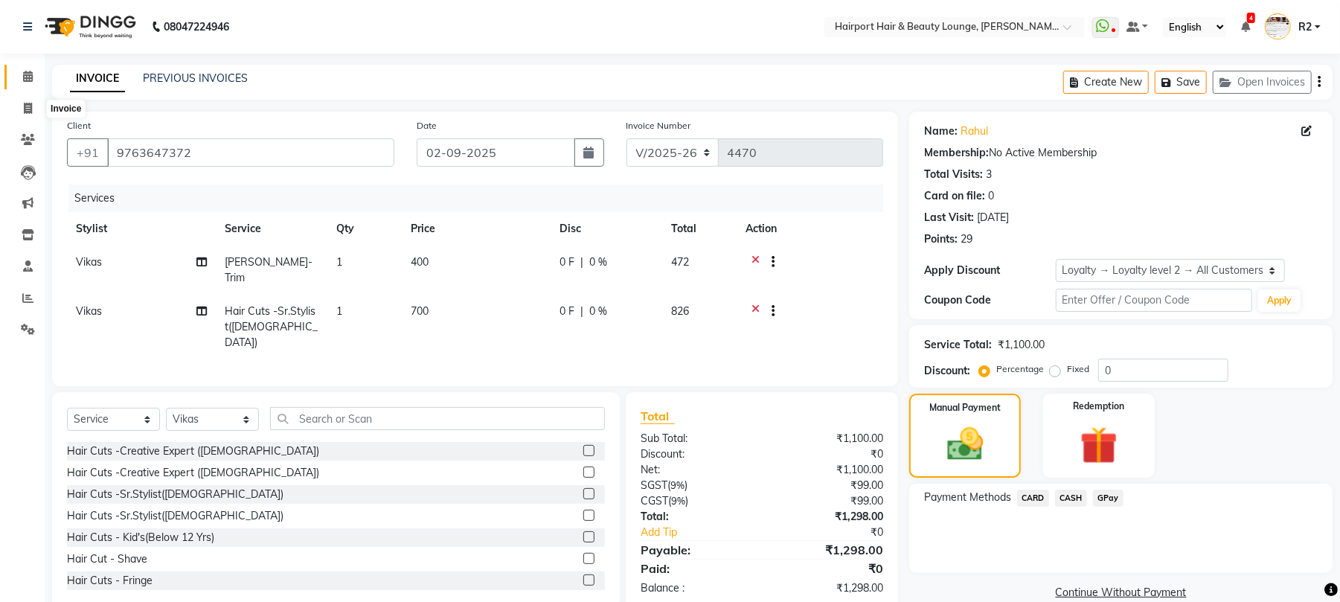
click at [23, 77] on icon at bounding box center [28, 76] width 10 height 11
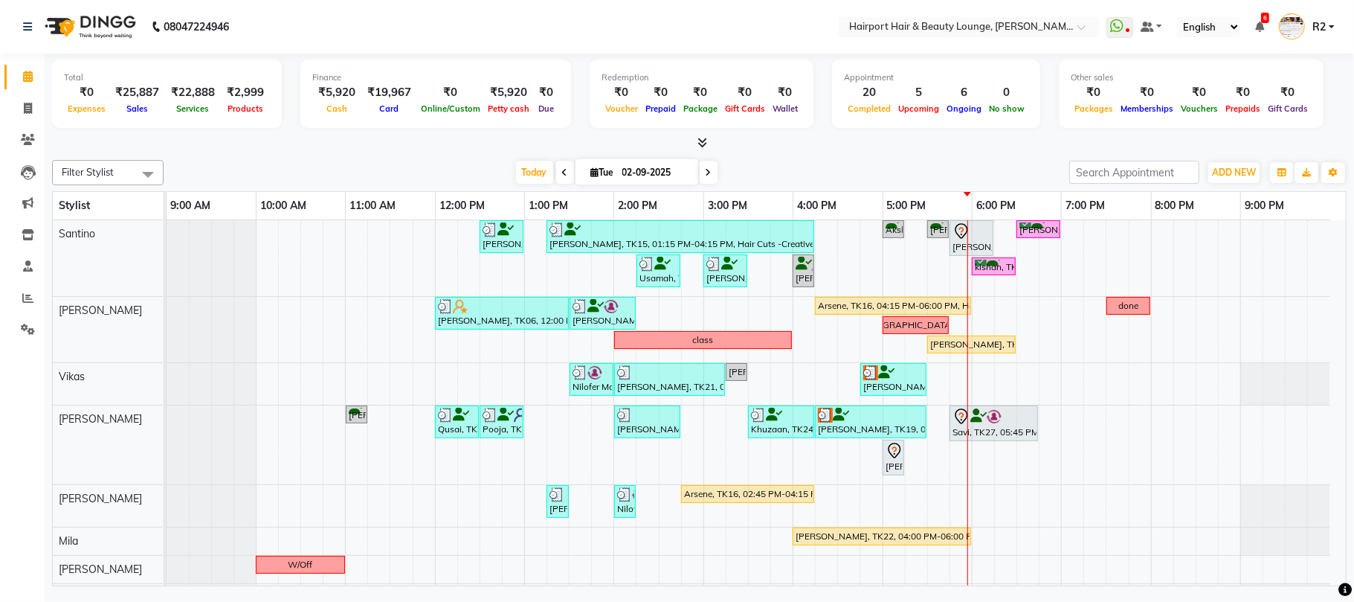
click at [629, 167] on input "02-09-2025" at bounding box center [655, 172] width 74 height 22
select select "9"
select select "2025"
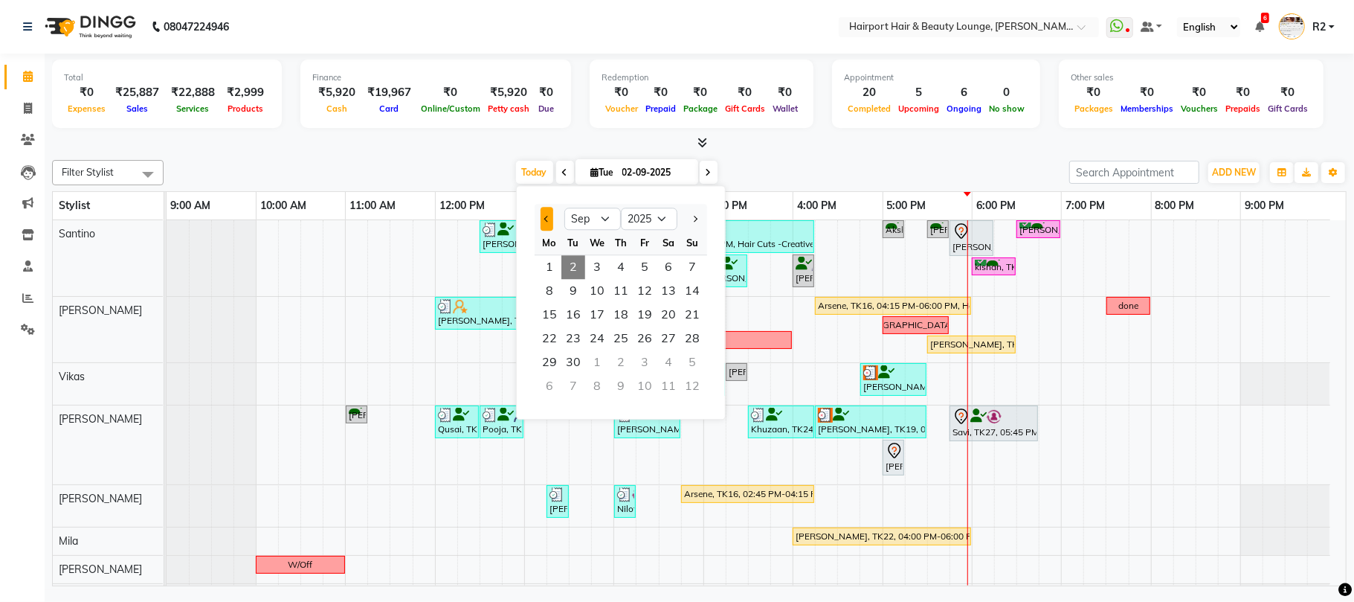
click at [541, 218] on button "Previous month" at bounding box center [547, 219] width 13 height 24
select select "8"
click at [665, 319] on span "16" at bounding box center [669, 315] width 24 height 24
type input "16-08-2025"
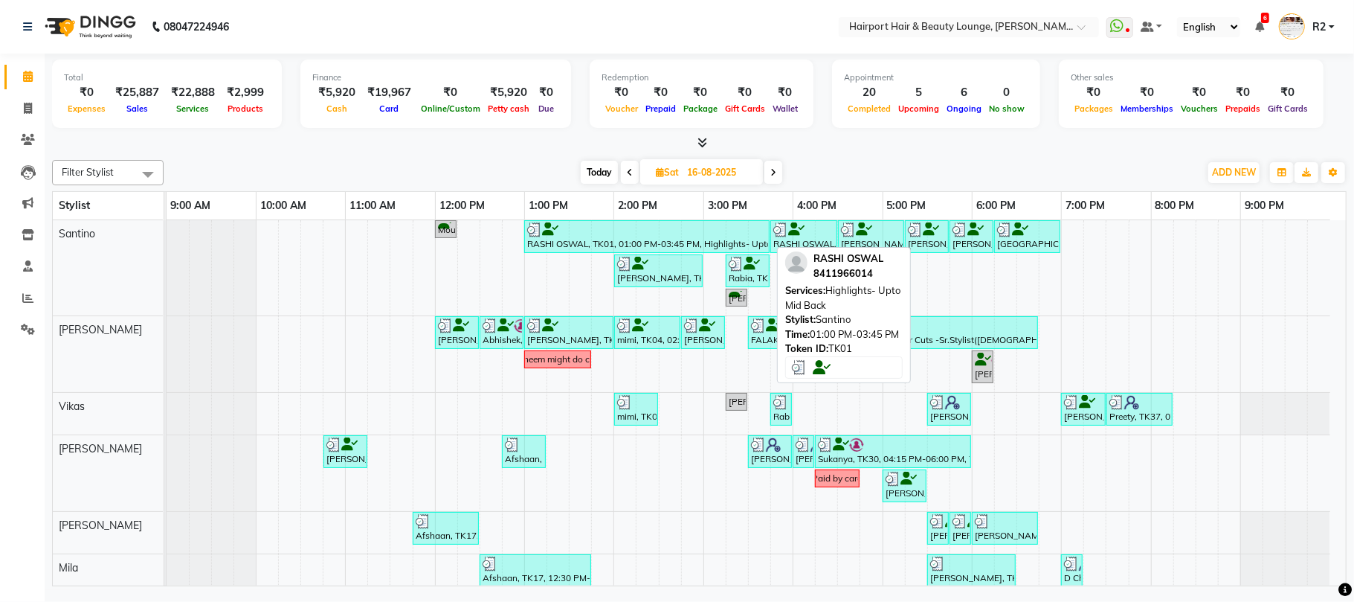
click at [658, 251] on div "RASHI OSWAL, TK01, 01:00 PM-03:45 PM, Highlights- Upto Mid Back" at bounding box center [647, 236] width 242 height 28
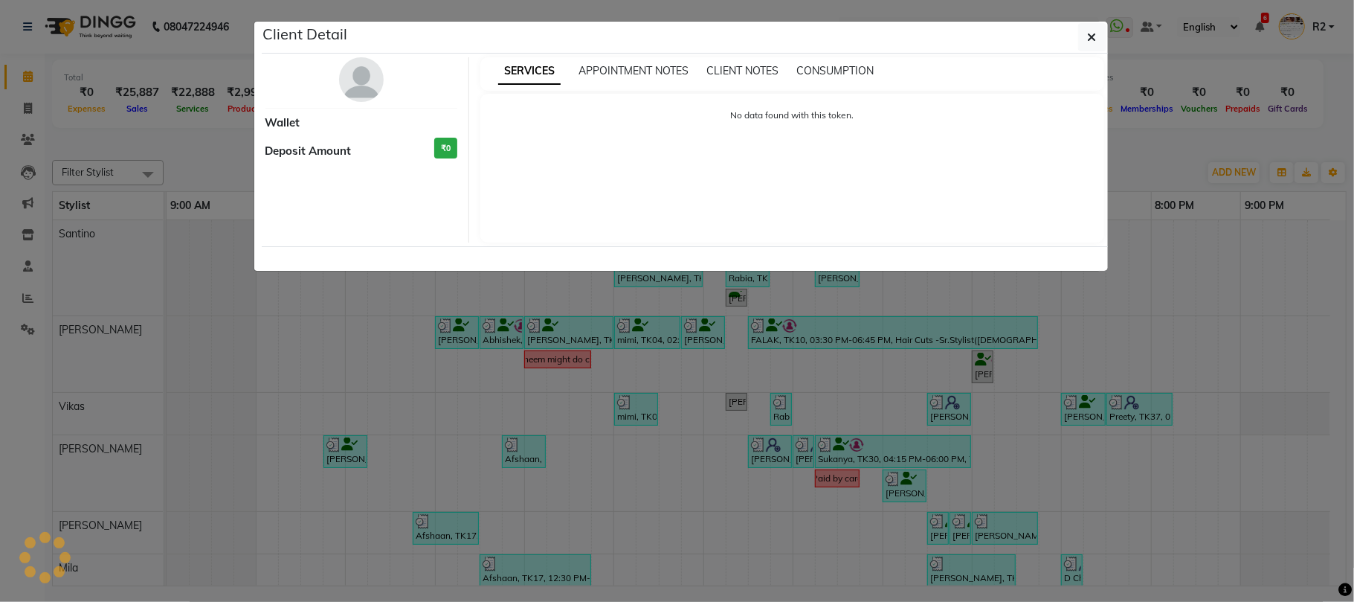
select select "3"
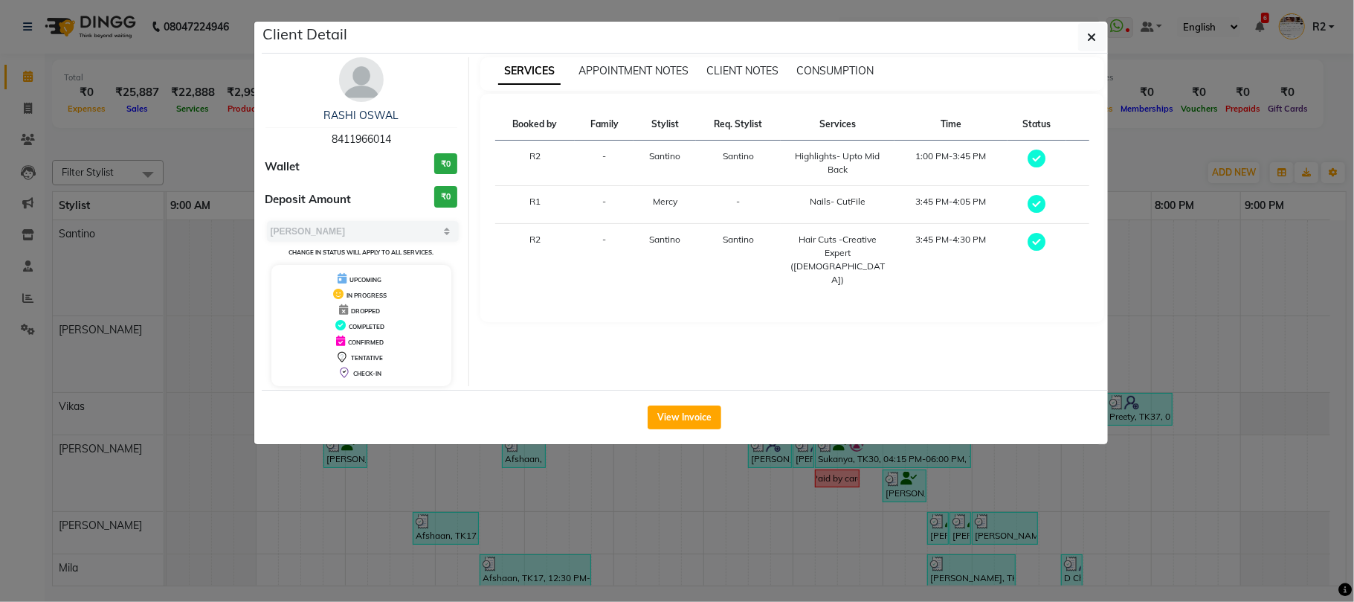
click at [177, 168] on ngb-modal-window "Client Detail RASHI OSWAL 8411966014 Wallet ₹0 Deposit Amount ₹0 Select MARK DO…" at bounding box center [677, 301] width 1354 height 602
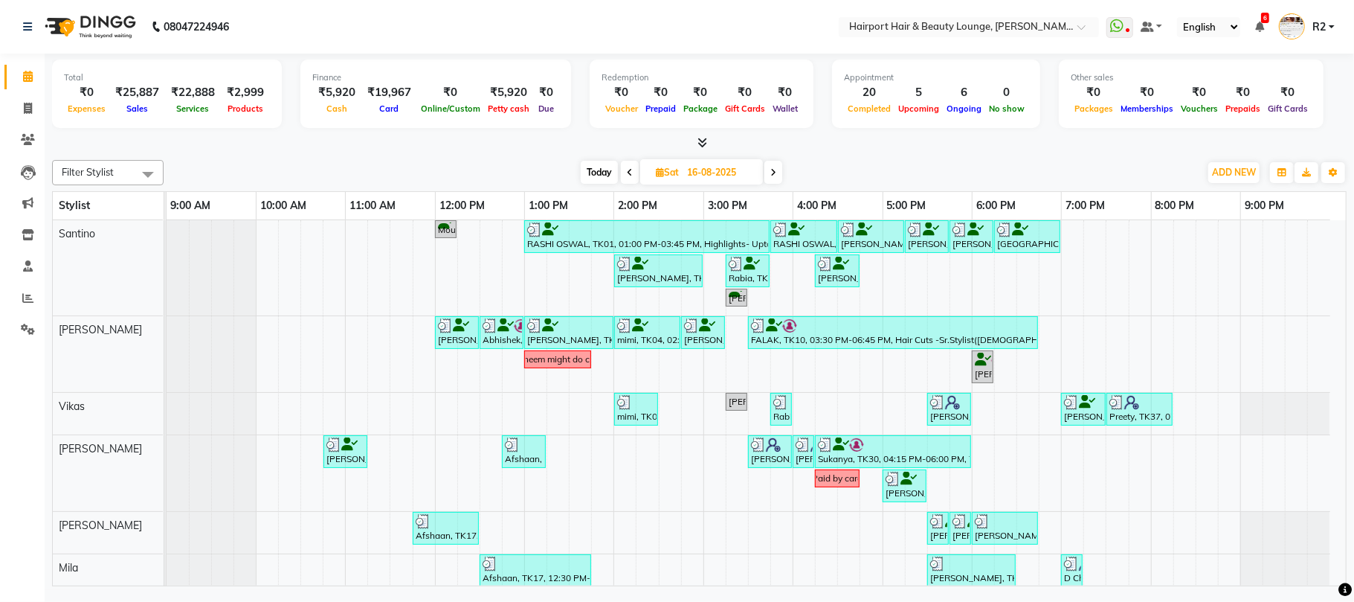
click at [671, 285] on div "juhi ahuja, TK06, 02:00 PM-03:00 PM, Hair Cuts -Creative Expert (Female)" at bounding box center [659, 271] width 86 height 28
select select "3"
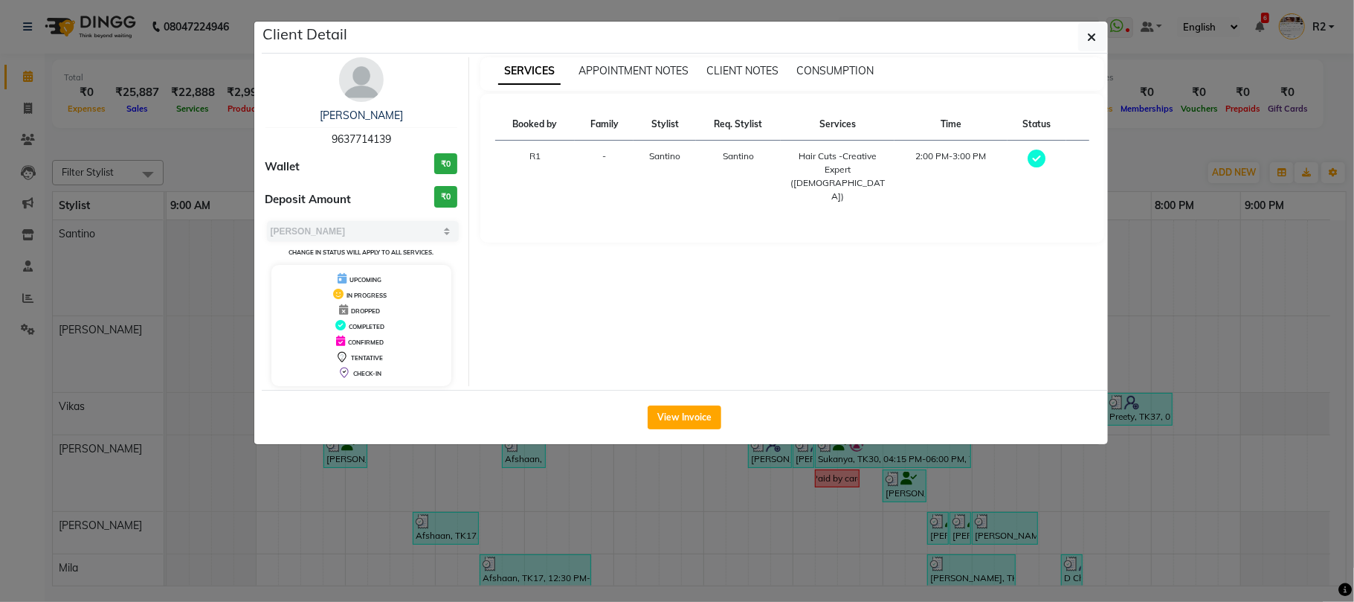
click at [711, 469] on ngb-modal-window "Client Detail juhi ahuja 9637714139 Wallet ₹0 Deposit Amount ₹0 Select MARK DON…" at bounding box center [677, 301] width 1354 height 602
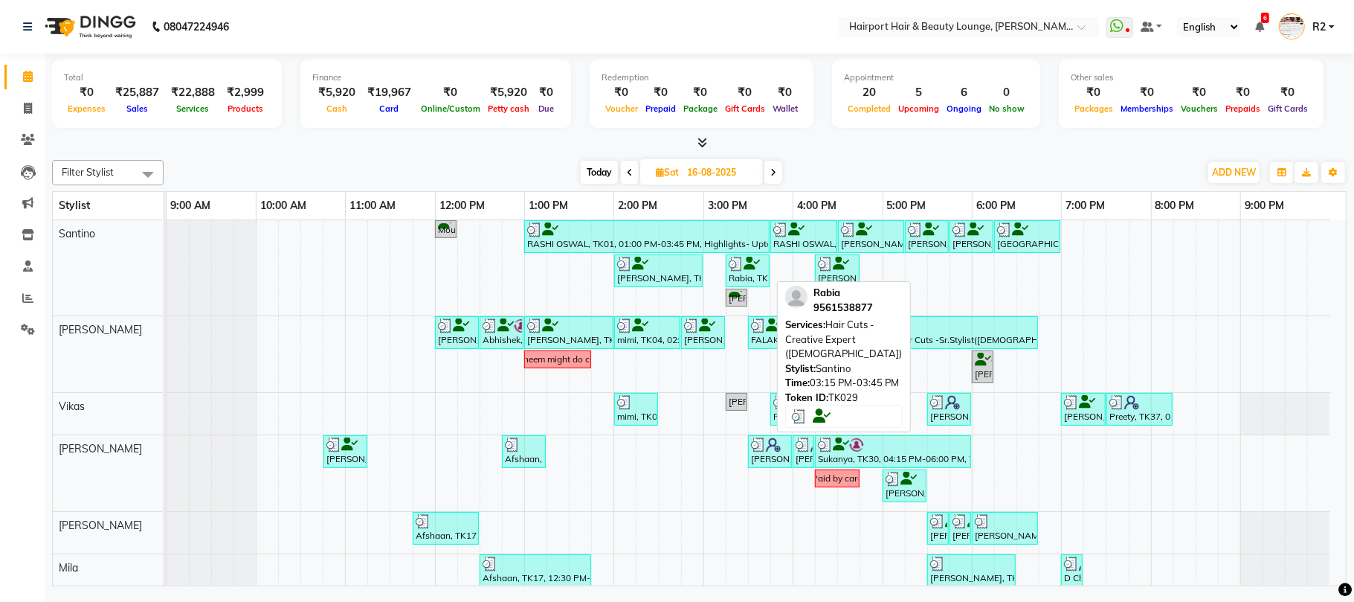
click at [745, 283] on div "Rabia, TK29, 03:15 PM-03:45 PM, Hair Cuts -Creative Expert (Male)" at bounding box center [747, 271] width 41 height 28
select select "3"
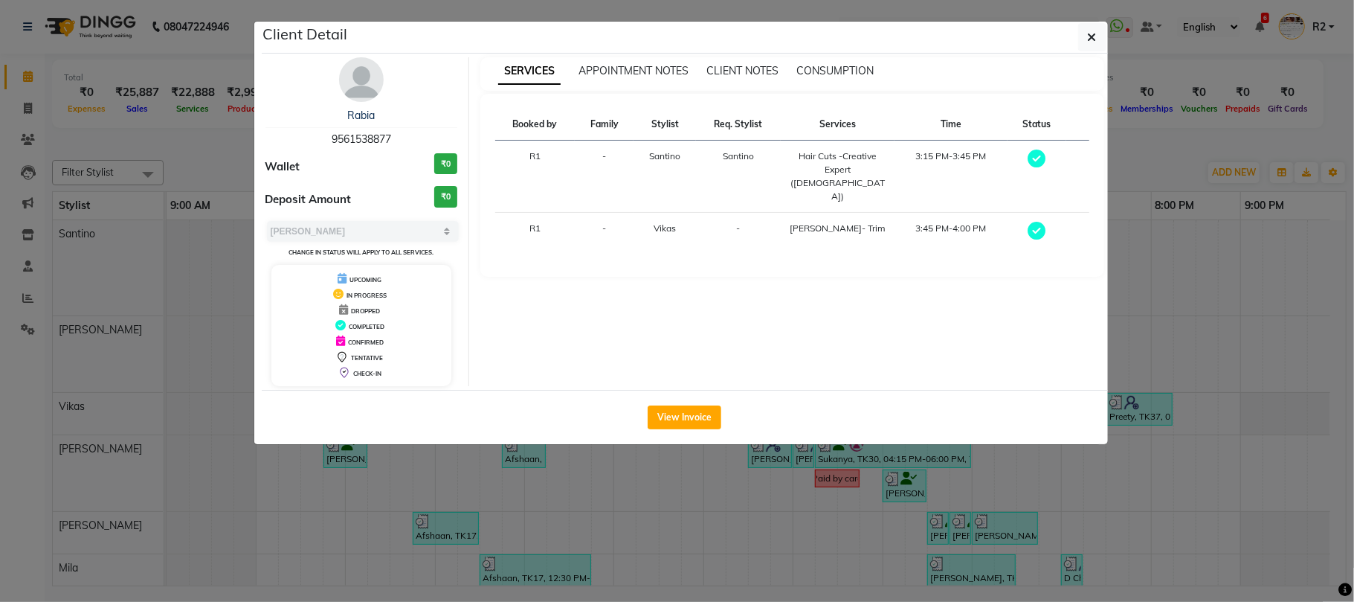
click at [727, 466] on ngb-modal-window "Client Detail Rabia 9561538877 Wallet ₹0 Deposit Amount ₹0 Select MARK DONE UPC…" at bounding box center [677, 301] width 1354 height 602
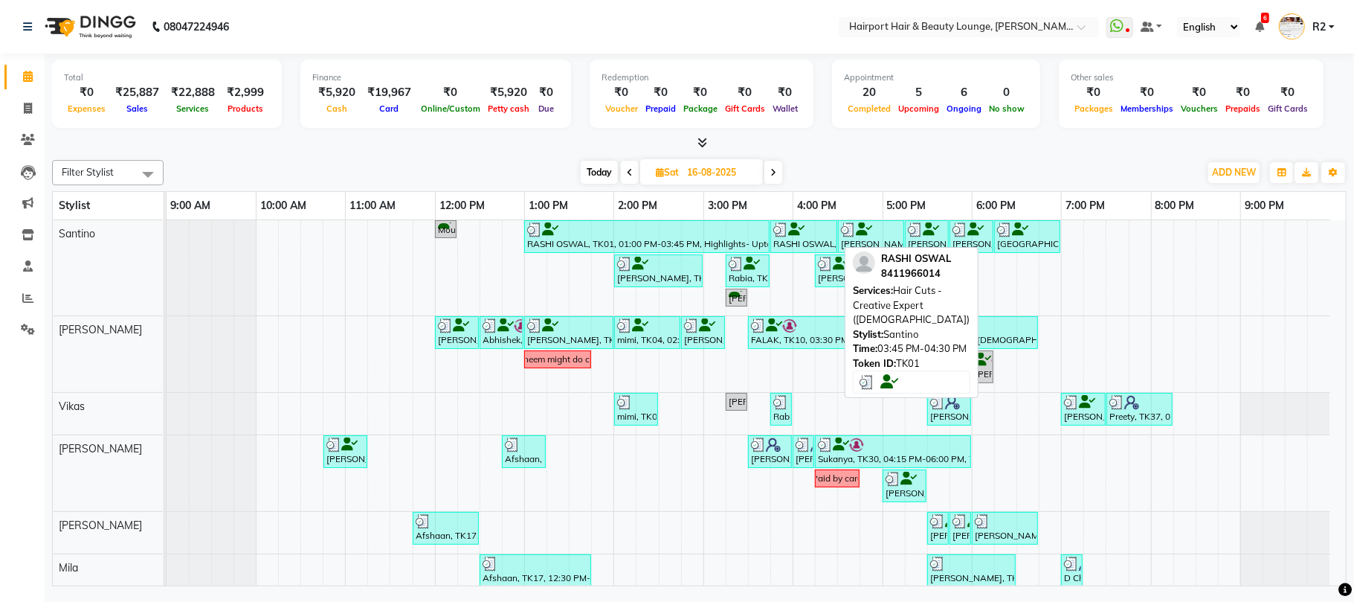
click at [805, 239] on div "RASHI OSWAL, TK01, 03:45 PM-04:30 PM, Hair Cuts -Creative Expert (Female)" at bounding box center [804, 236] width 64 height 28
select select "3"
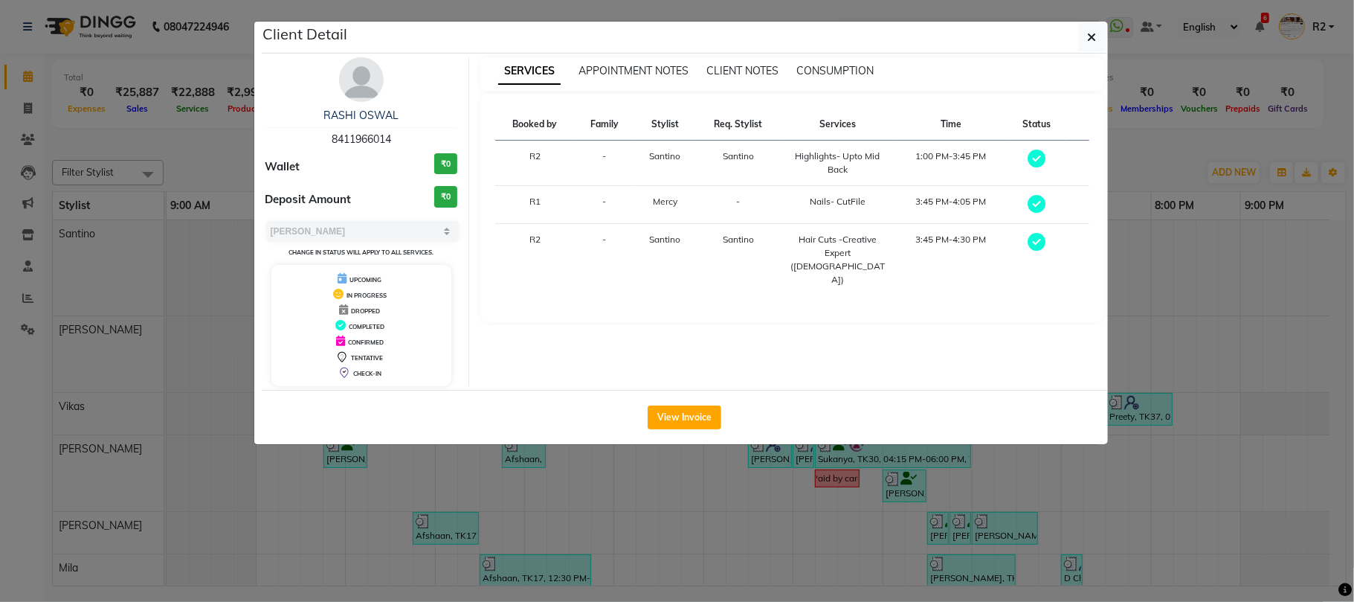
click at [860, 476] on ngb-modal-window "Client Detail RASHI OSWAL 8411966014 Wallet ₹0 Deposit Amount ₹0 Select MARK DO…" at bounding box center [677, 301] width 1354 height 602
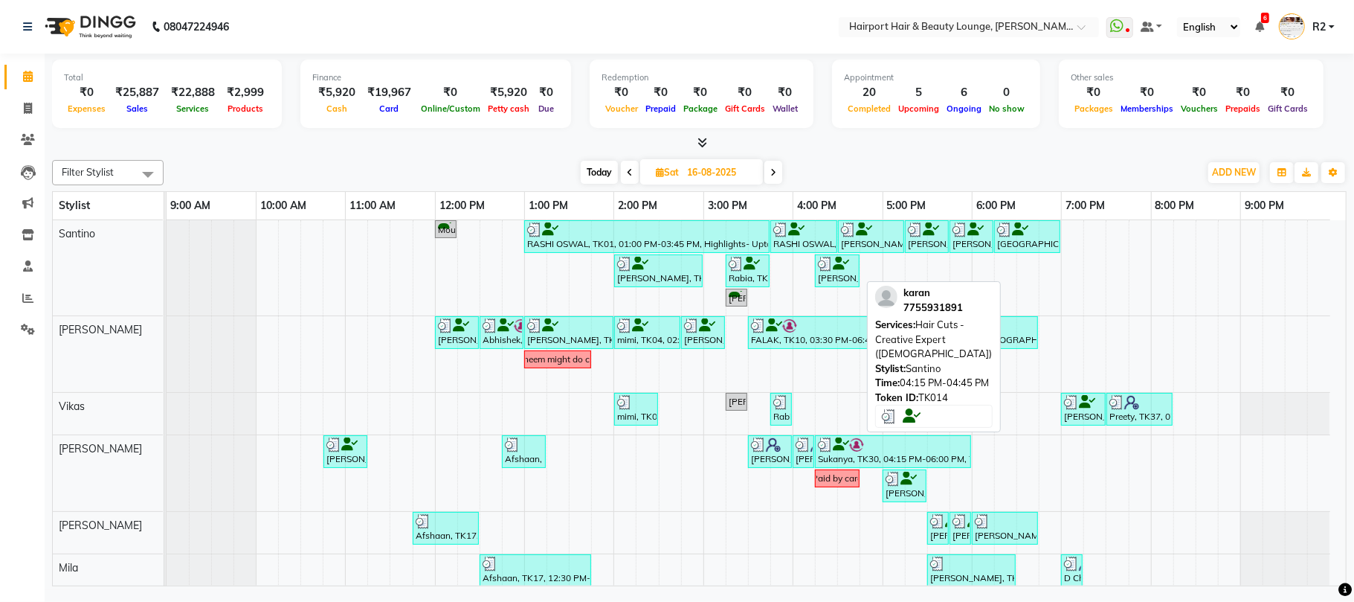
click at [848, 280] on div "karan, TK14, 04:15 PM-04:45 PM, Hair Cuts -Creative Expert (Male)" at bounding box center [838, 271] width 42 height 28
select select "3"
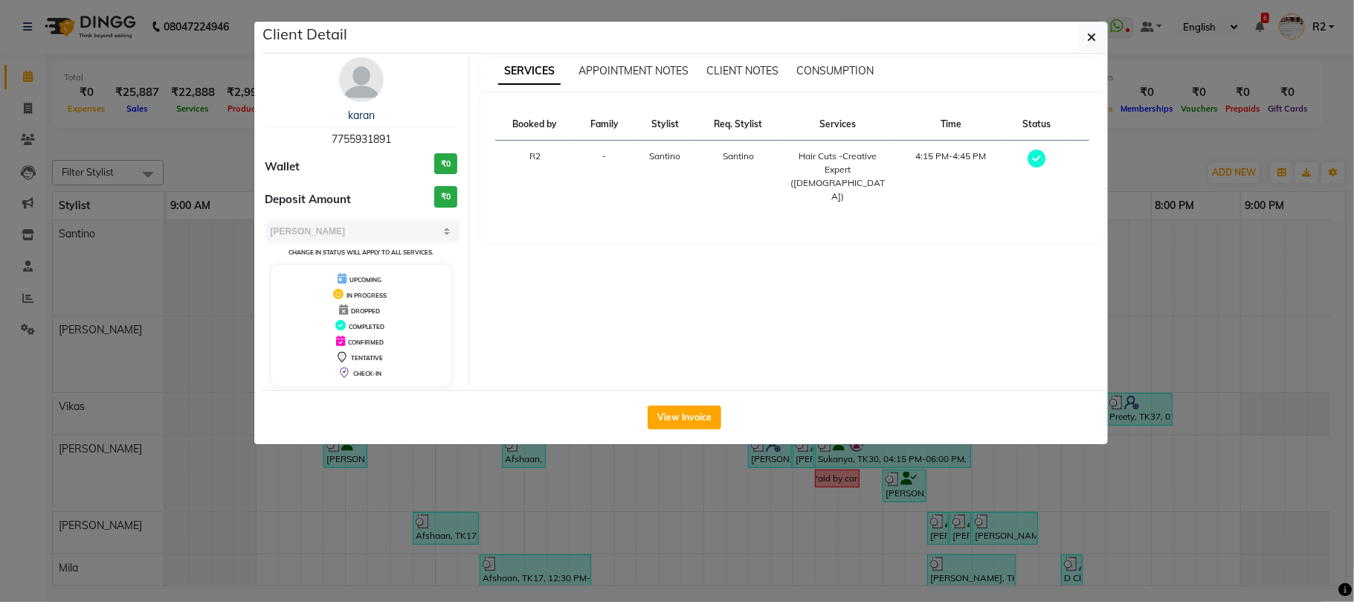
click at [887, 469] on ngb-modal-window "Client Detail karan 7755931891 Wallet ₹0 Deposit Amount ₹0 Select MARK DONE UPC…" at bounding box center [677, 301] width 1354 height 602
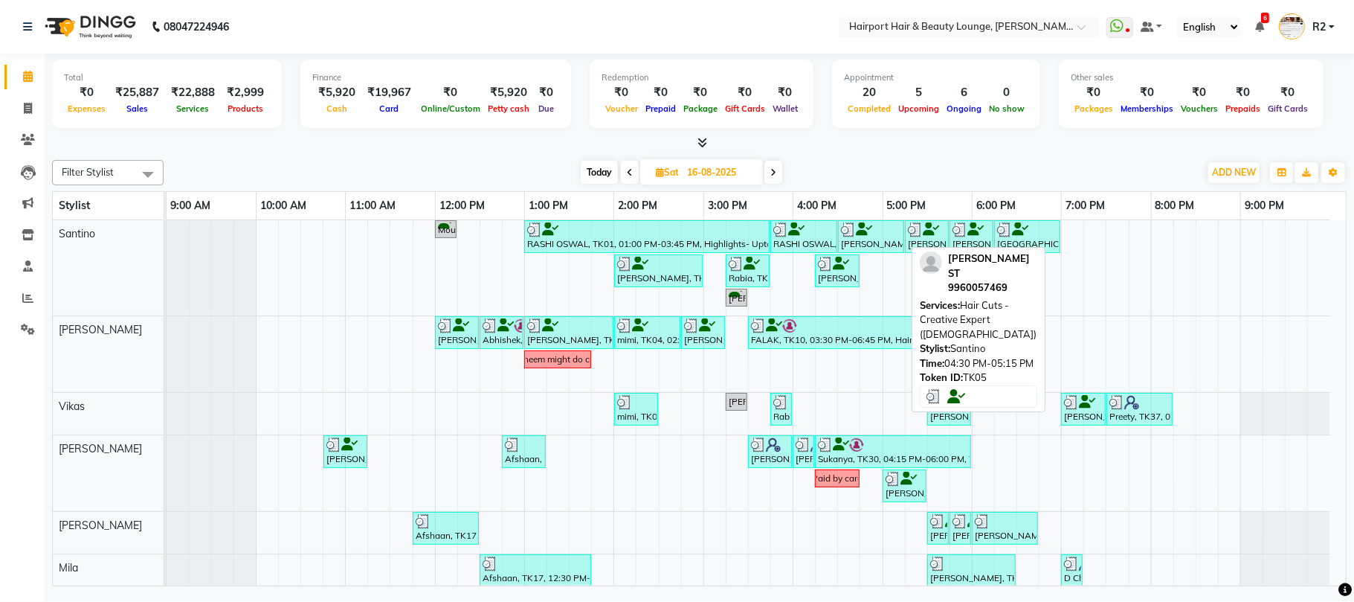
click at [867, 242] on div "Karishama Poonekar ST, TK05, 04:30 PM-05:15 PM, Hair Cuts -Creative Expert (Fem…" at bounding box center [871, 236] width 63 height 28
select select "3"
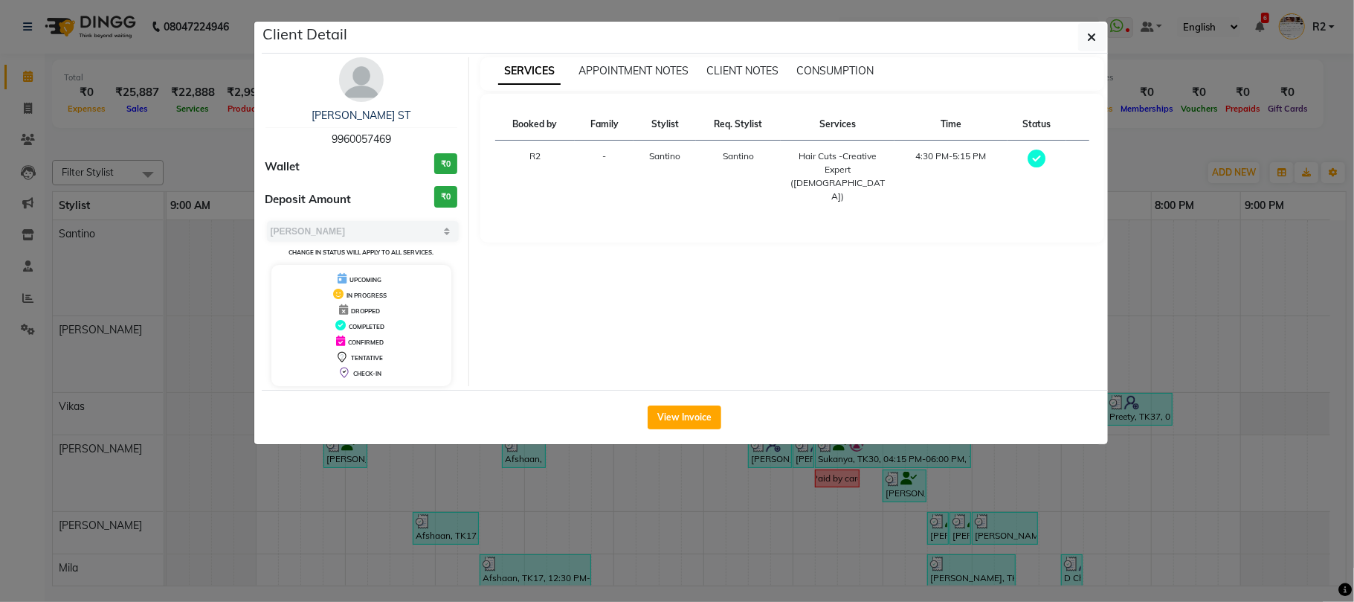
click at [878, 482] on ngb-modal-window "Client Detail Karishama Poonekar ST 9960057469 Wallet ₹0 Deposit Amount ₹0 Sele…" at bounding box center [677, 301] width 1354 height 602
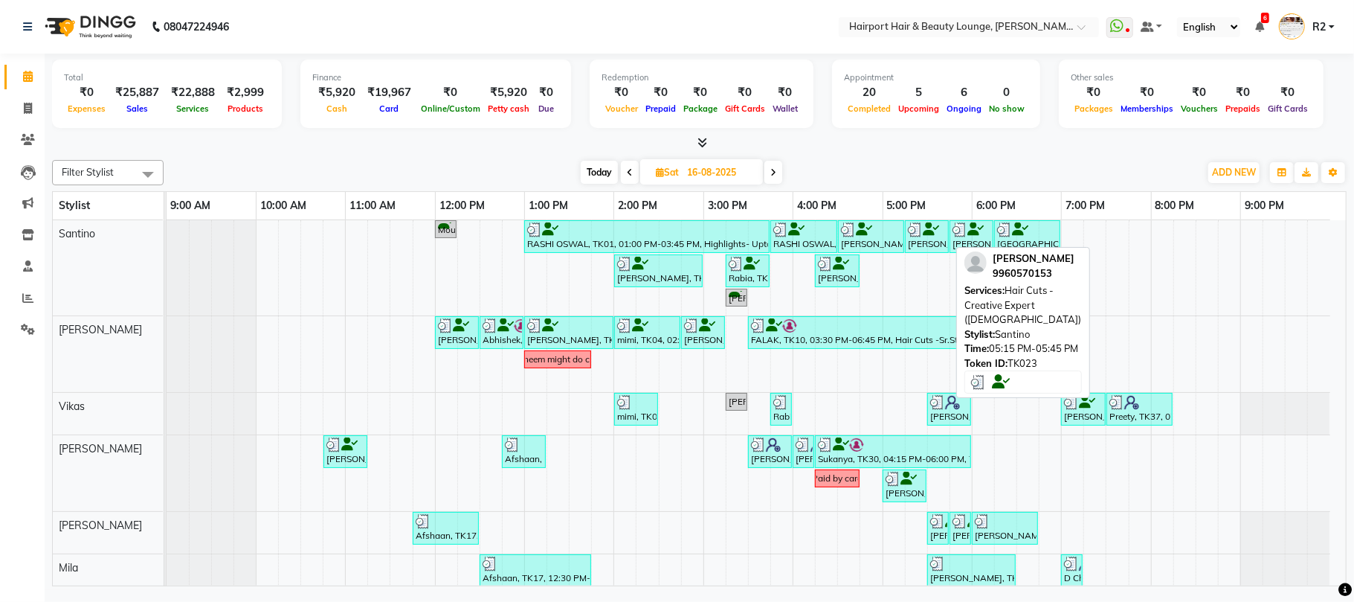
click at [924, 245] on div "Pushkar Solanki, TK23, 05:15 PM-05:45 PM, Hair Cuts -Creative Expert (Male)" at bounding box center [927, 236] width 41 height 28
select select "3"
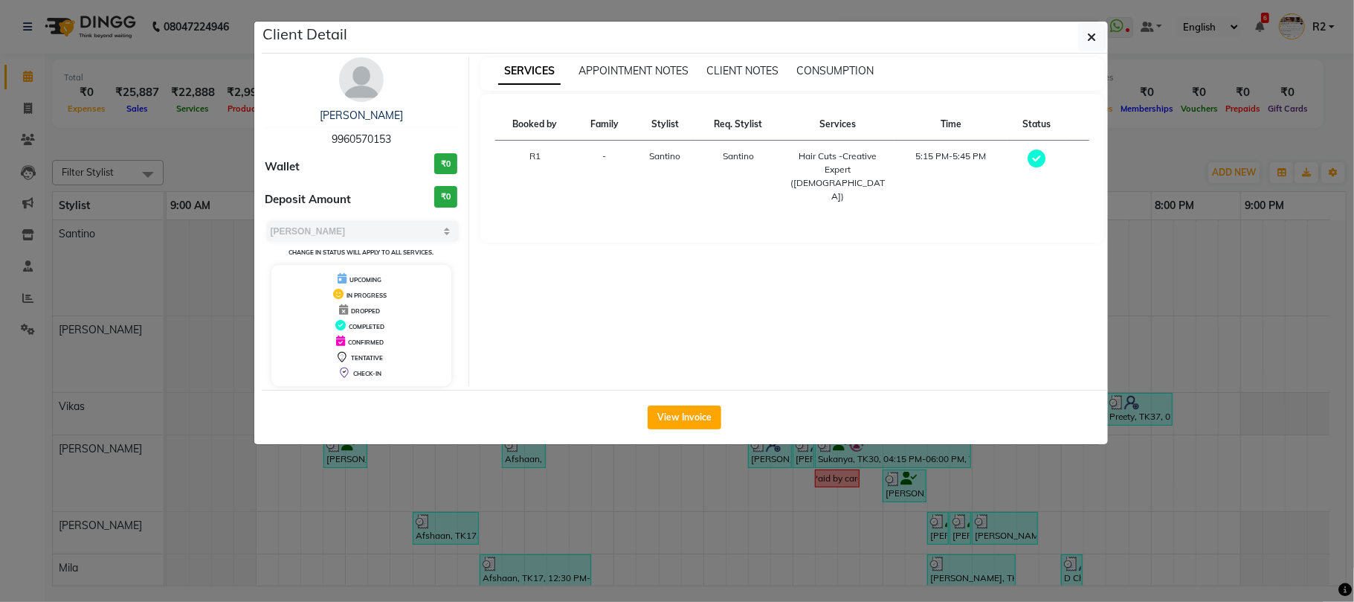
click at [946, 494] on ngb-modal-window "Client Detail Pushkar Solanki 9960570153 Wallet ₹0 Deposit Amount ₹0 Select MAR…" at bounding box center [677, 301] width 1354 height 602
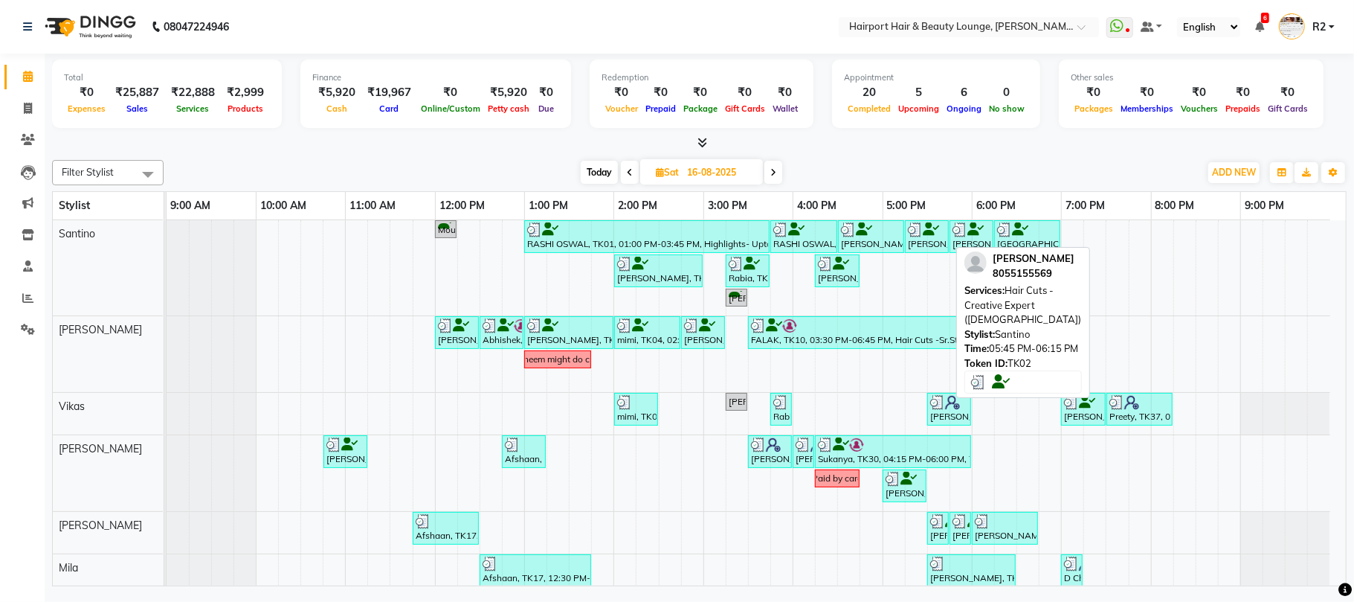
click at [980, 239] on div "siddharth bhatacharya, TK02, 05:45 PM-06:15 PM, Hair Cuts -Creative Expert (Mal…" at bounding box center [971, 236] width 41 height 28
select select "3"
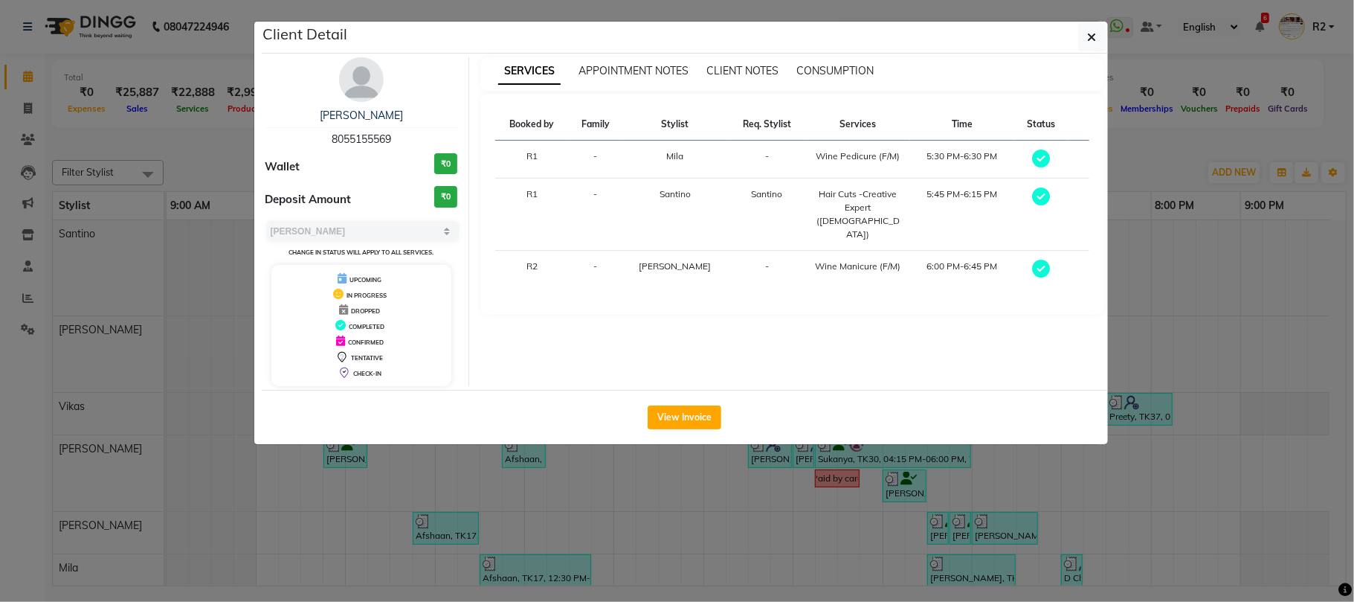
click at [210, 155] on ngb-modal-window "Client Detail siddharth bhatacharya 8055155569 Wallet ₹0 Deposit Amount ₹0 Sele…" at bounding box center [677, 301] width 1354 height 602
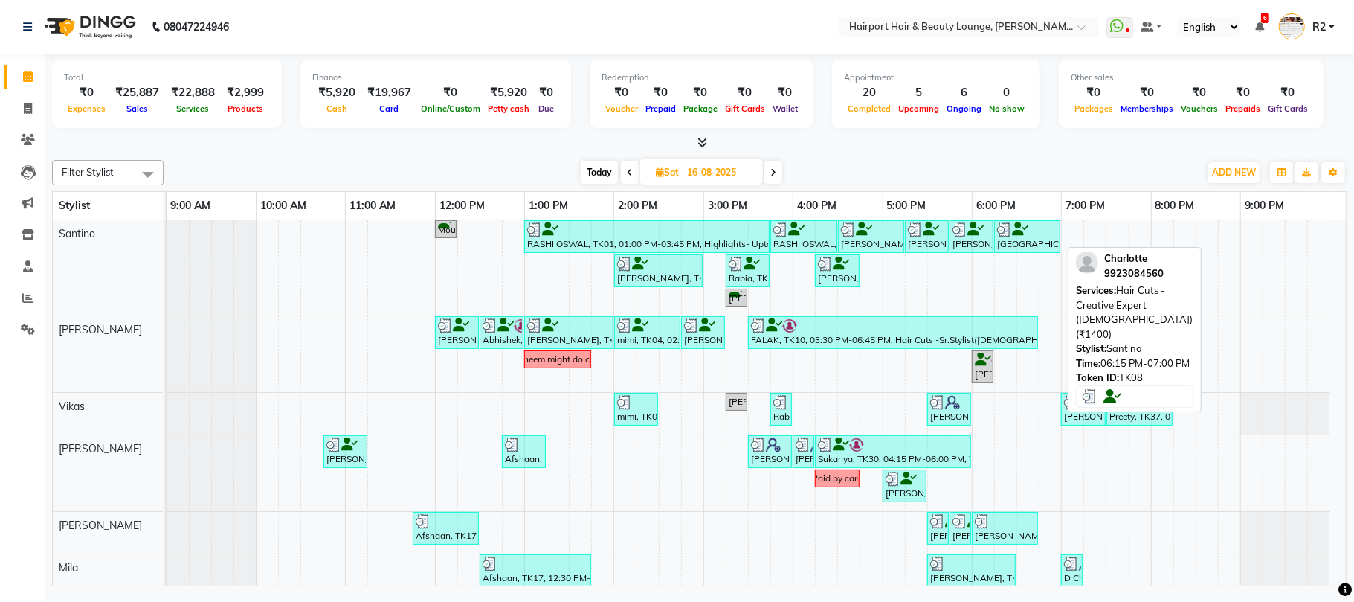
click at [1049, 242] on div "Charlotte, TK08, 06:15 PM-07:00 PM, Hair Cuts -Creative Expert (Female) (₹1400)" at bounding box center [1027, 236] width 63 height 28
select select "3"
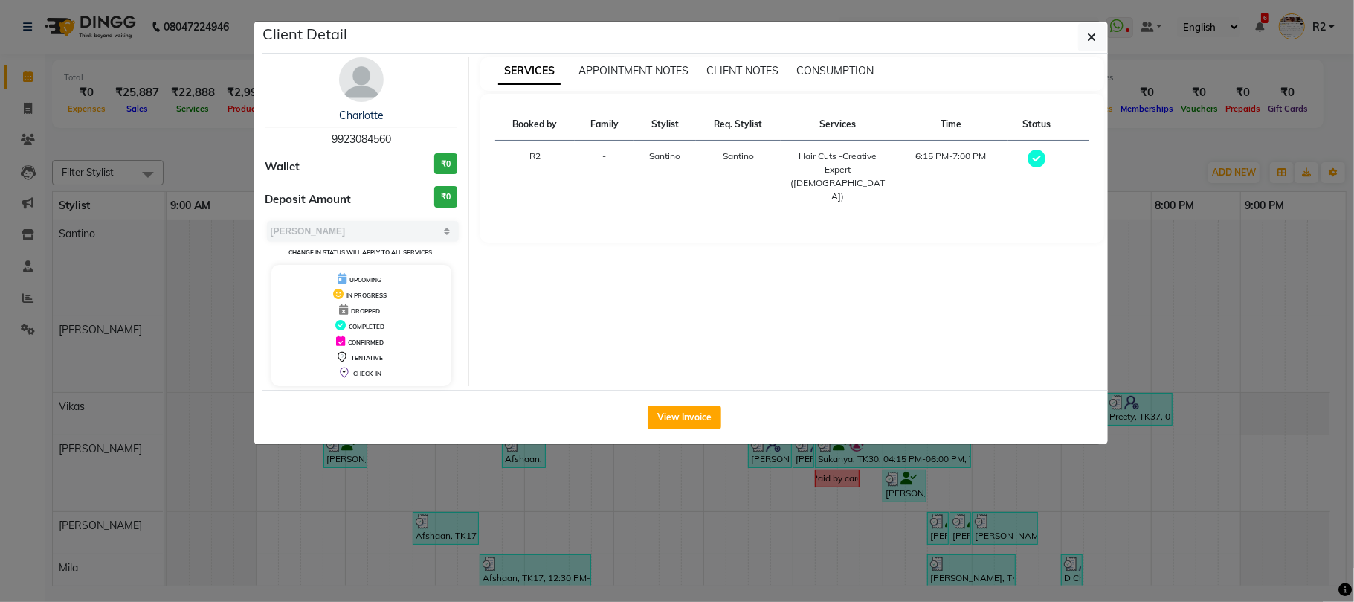
drag, startPoint x: 968, startPoint y: 515, endPoint x: 945, endPoint y: 489, distance: 34.8
click at [964, 515] on ngb-modal-window "Client Detail Charlotte 9923084560 Wallet ₹0 Deposit Amount ₹0 Select MARK DONE…" at bounding box center [677, 301] width 1354 height 602
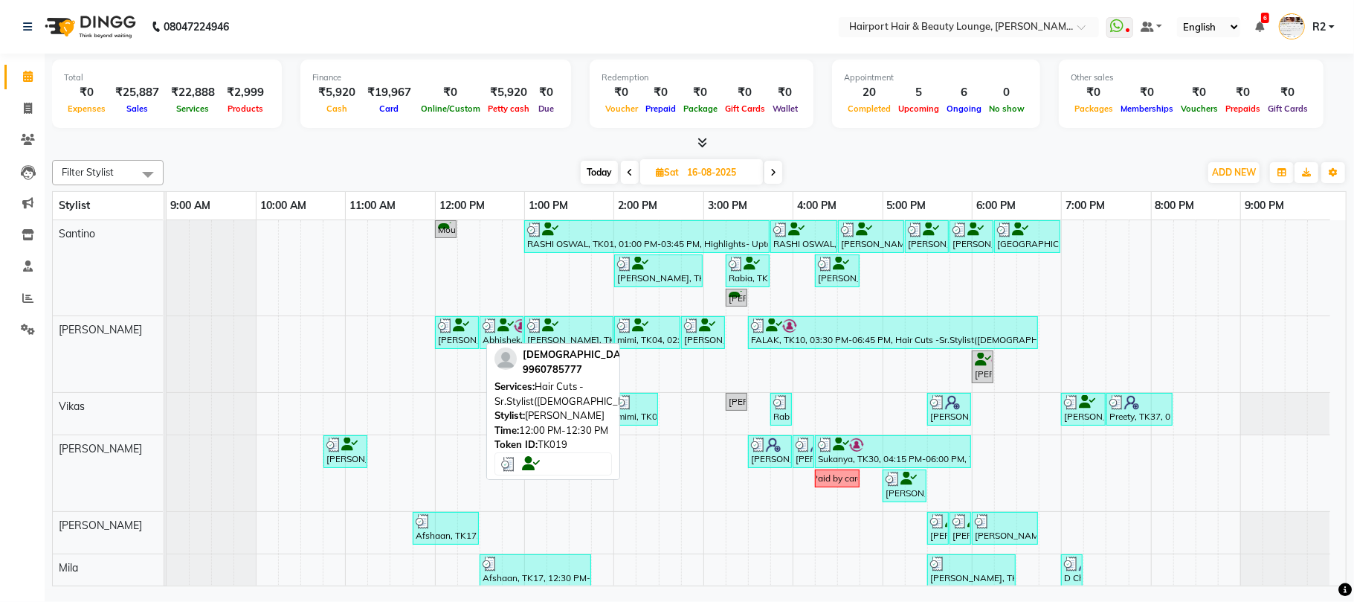
click at [462, 336] on div "Vaishali, TK19, 12:00 PM-12:30 PM, Hair Cuts -Sr.Stylist(Female)" at bounding box center [457, 332] width 41 height 28
select select "3"
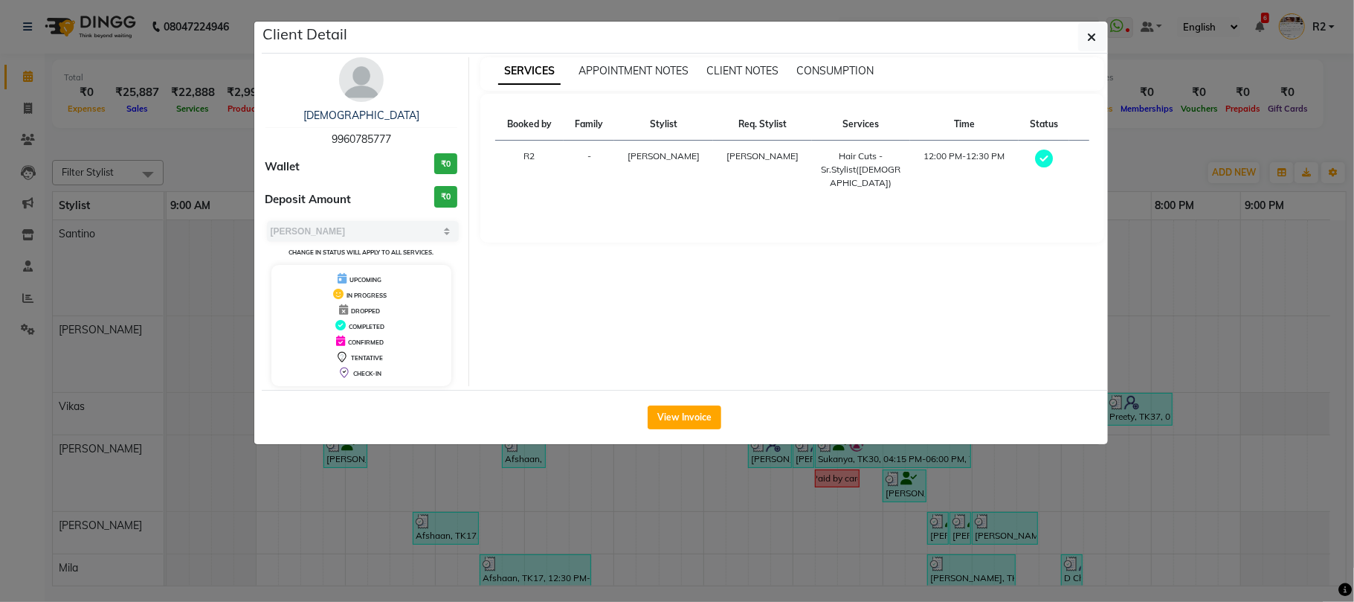
click at [489, 486] on ngb-modal-window "Client Detail Vaishali 9960785777 Wallet ₹0 Deposit Amount ₹0 Select MARK DONE …" at bounding box center [677, 301] width 1354 height 602
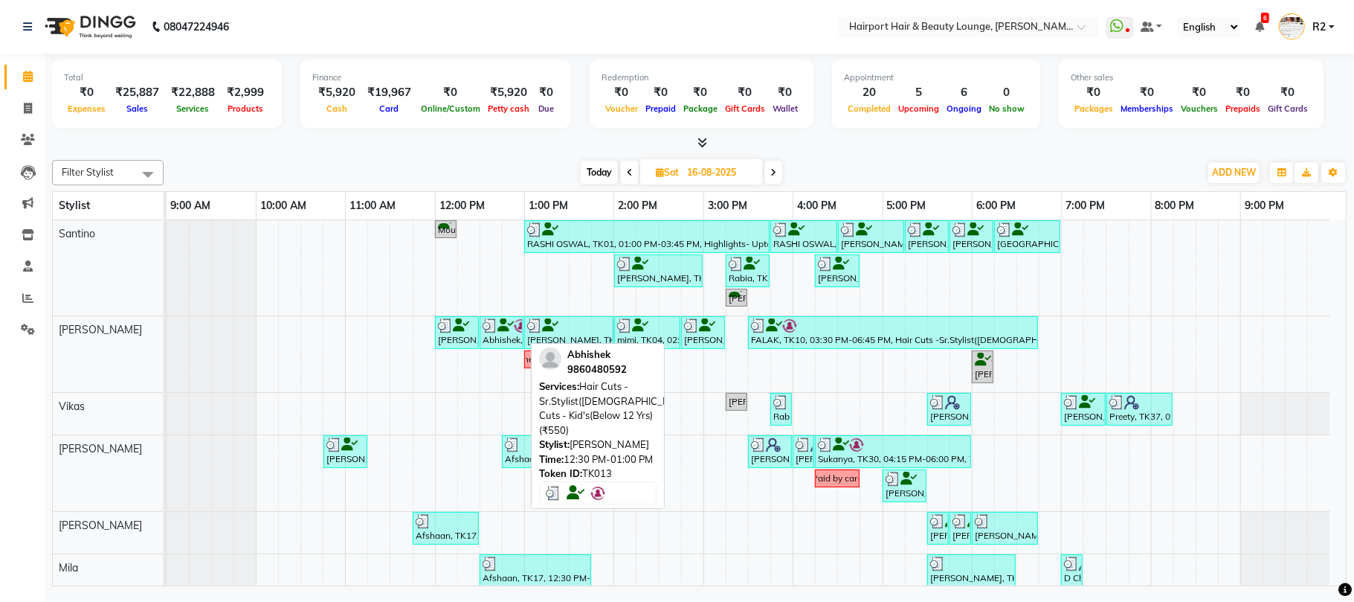
click at [504, 326] on icon at bounding box center [506, 325] width 16 height 1
select select "3"
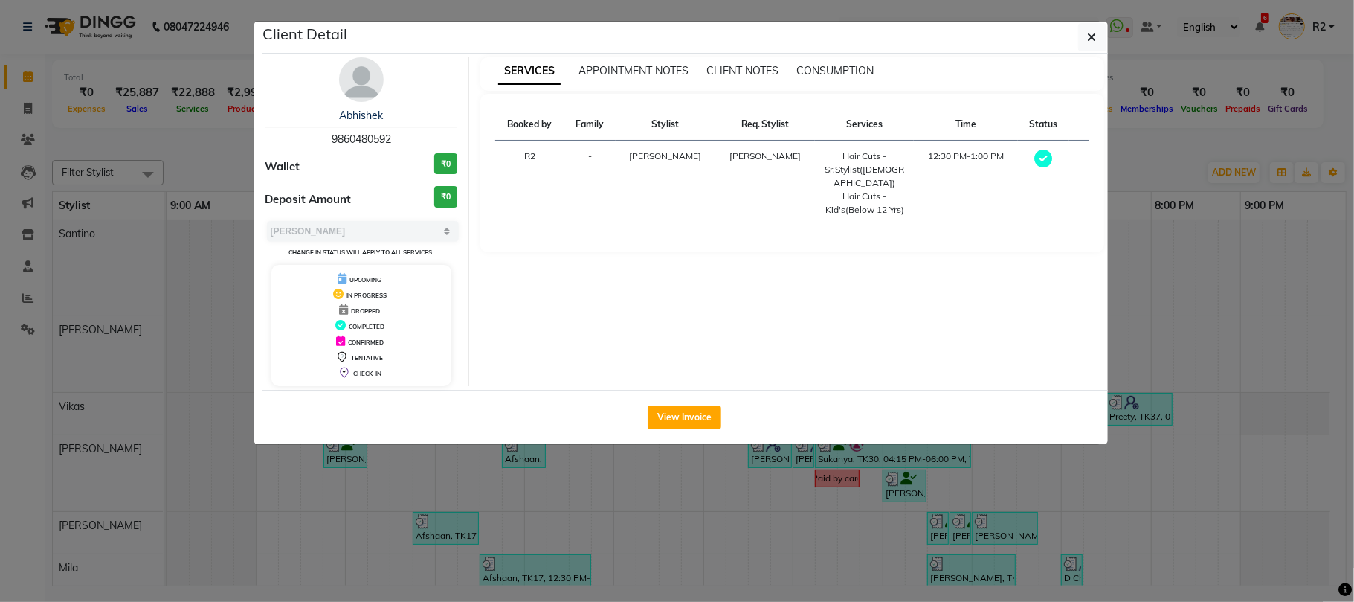
click at [537, 489] on ngb-modal-window "Client Detail Abhishek 9860480592 Wallet ₹0 Deposit Amount ₹0 Select MARK DONE …" at bounding box center [677, 301] width 1354 height 602
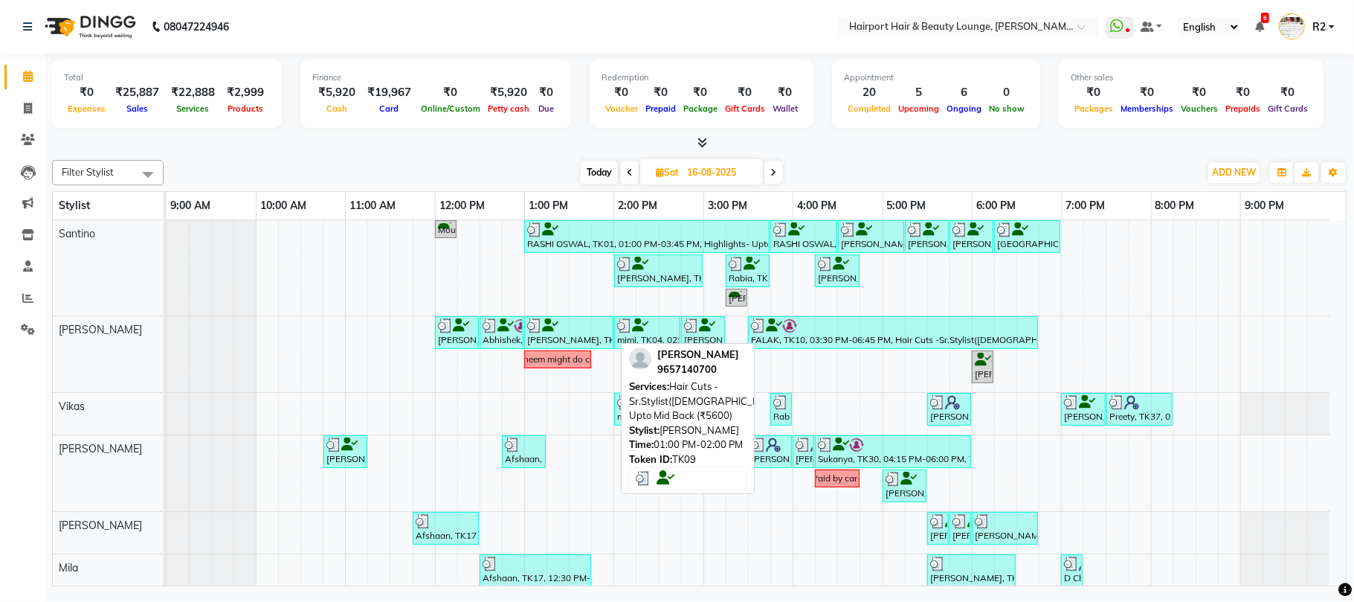
click at [577, 344] on div "Tasneem Kachwala, TK09, 01:00 PM-02:00 PM, Hair Cuts -Sr.Stylist(Female),Highli…" at bounding box center [569, 332] width 86 height 28
select select "3"
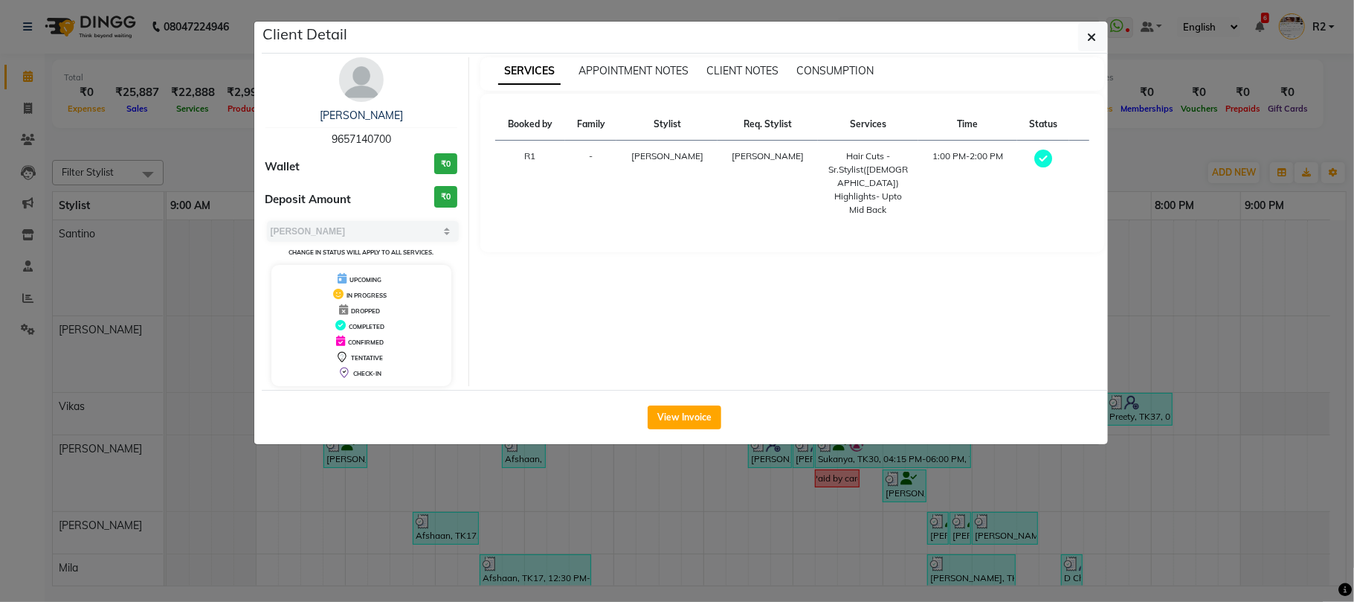
drag, startPoint x: 601, startPoint y: 504, endPoint x: 617, endPoint y: 438, distance: 68.2
click at [602, 504] on ngb-modal-window "Client Detail Tasneem Kachwala 9657140700 Wallet ₹0 Deposit Amount ₹0 Select MA…" at bounding box center [677, 301] width 1354 height 602
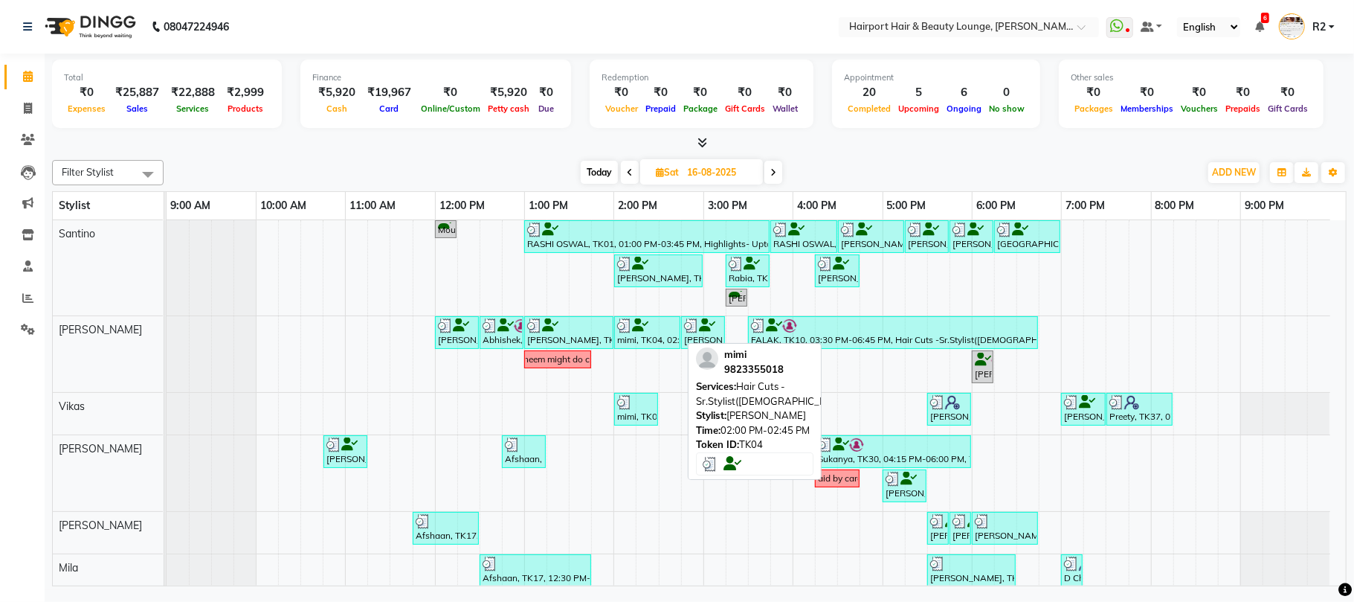
click at [649, 326] on icon at bounding box center [640, 325] width 16 height 1
select select "3"
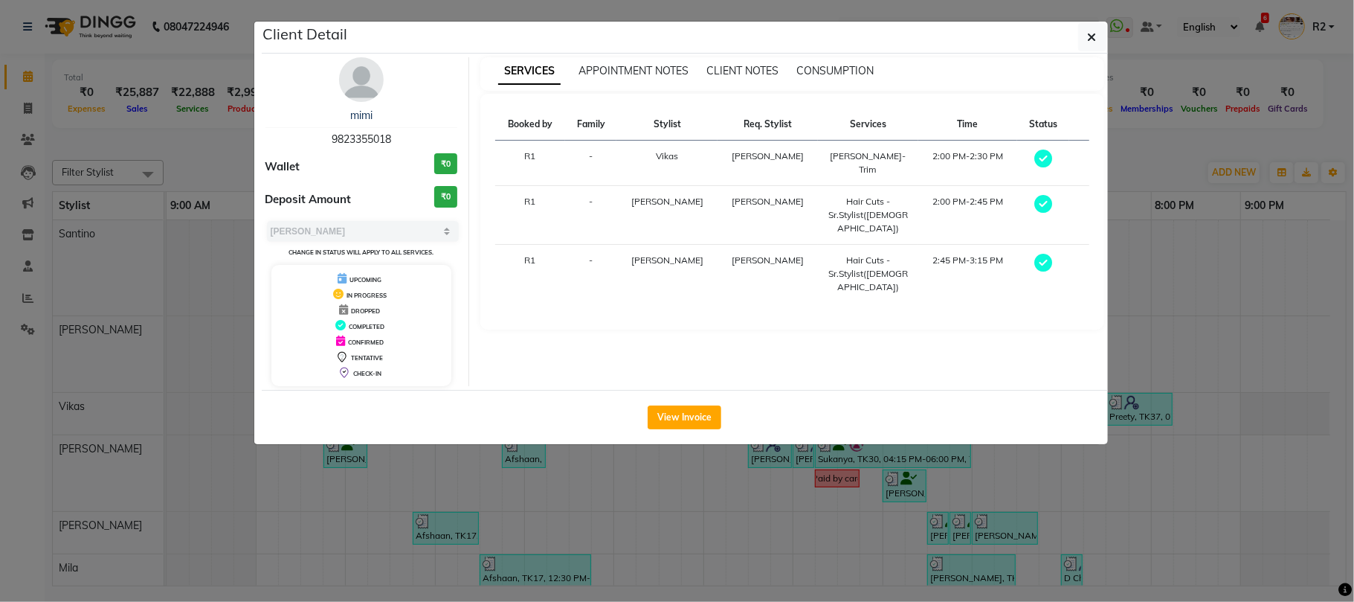
click at [659, 483] on ngb-modal-window "Client Detail mimi 9823355018 Wallet ₹0 Deposit Amount ₹0 Select MARK DONE UPCO…" at bounding box center [677, 301] width 1354 height 602
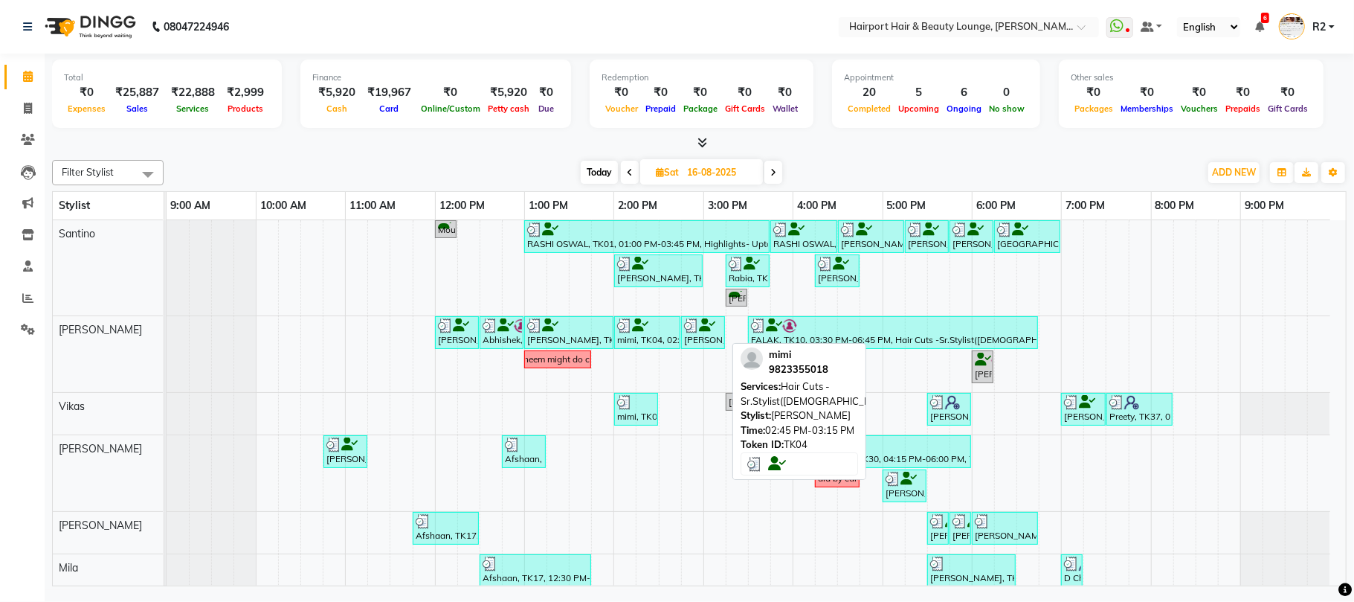
click at [714, 326] on icon at bounding box center [707, 325] width 16 height 1
select select "3"
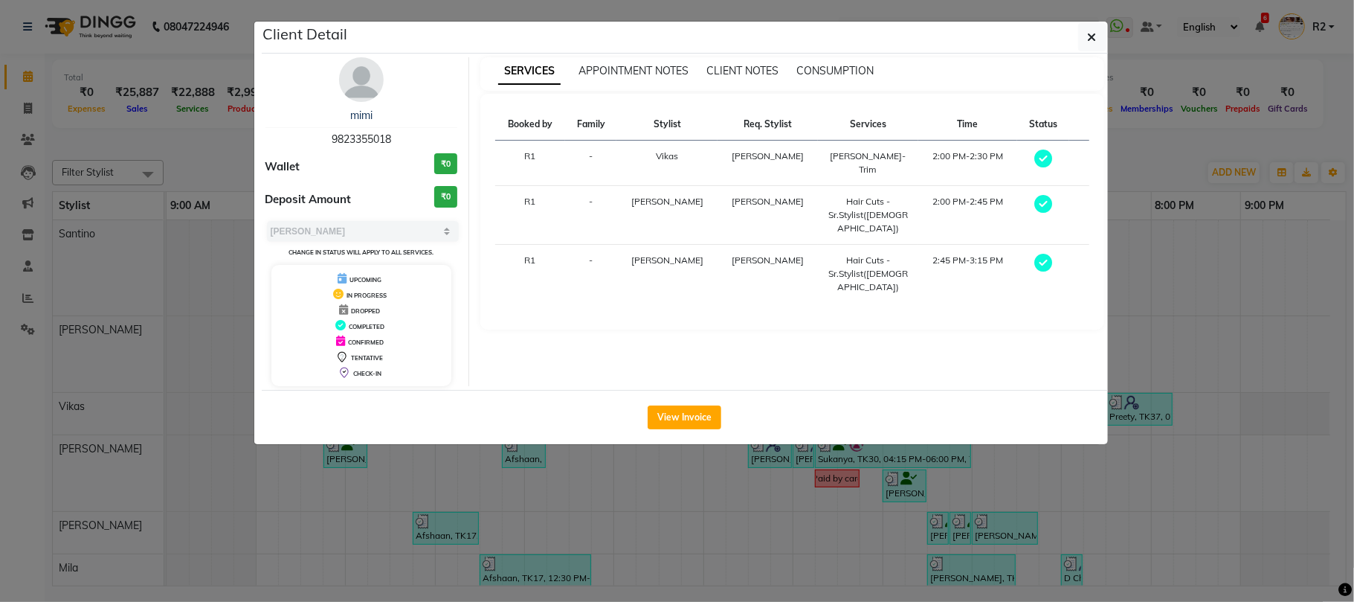
click at [802, 495] on ngb-modal-window "Client Detail mimi 9823355018 Wallet ₹0 Deposit Amount ₹0 Select MARK DONE UPCO…" at bounding box center [677, 301] width 1354 height 602
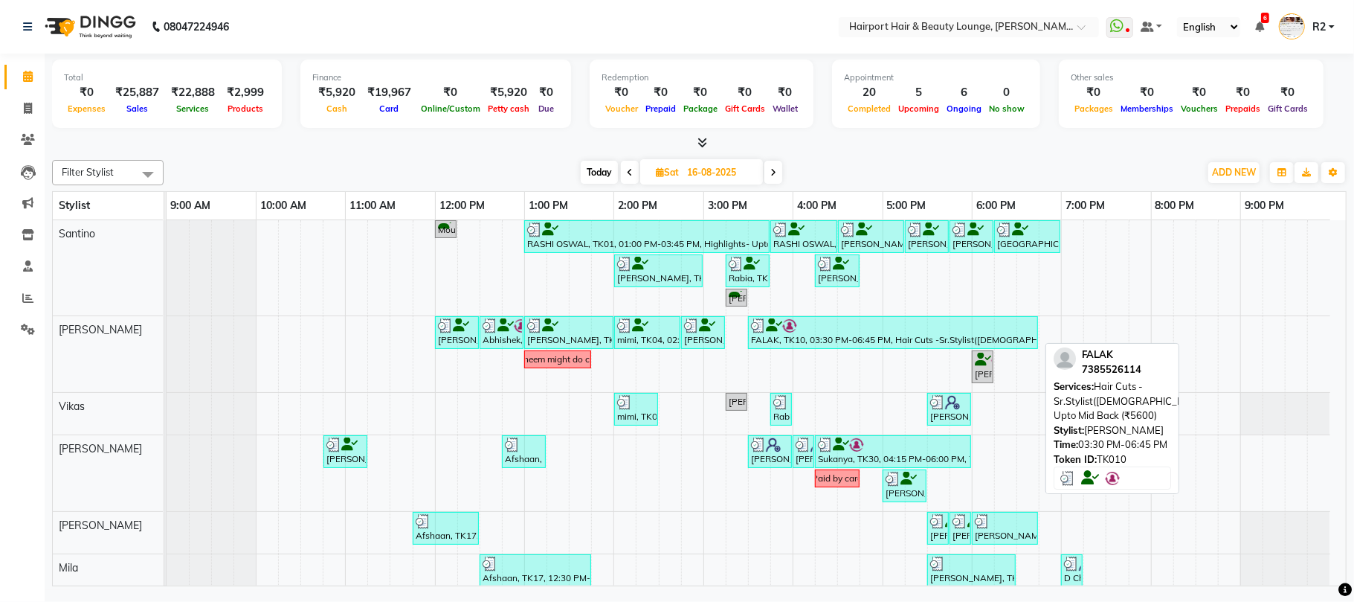
click at [808, 346] on div "FALAK, TK10, 03:30 PM-06:45 PM, Hair Cuts -Sr.Stylist(Female),Highlights- Upto …" at bounding box center [893, 332] width 287 height 28
select select "3"
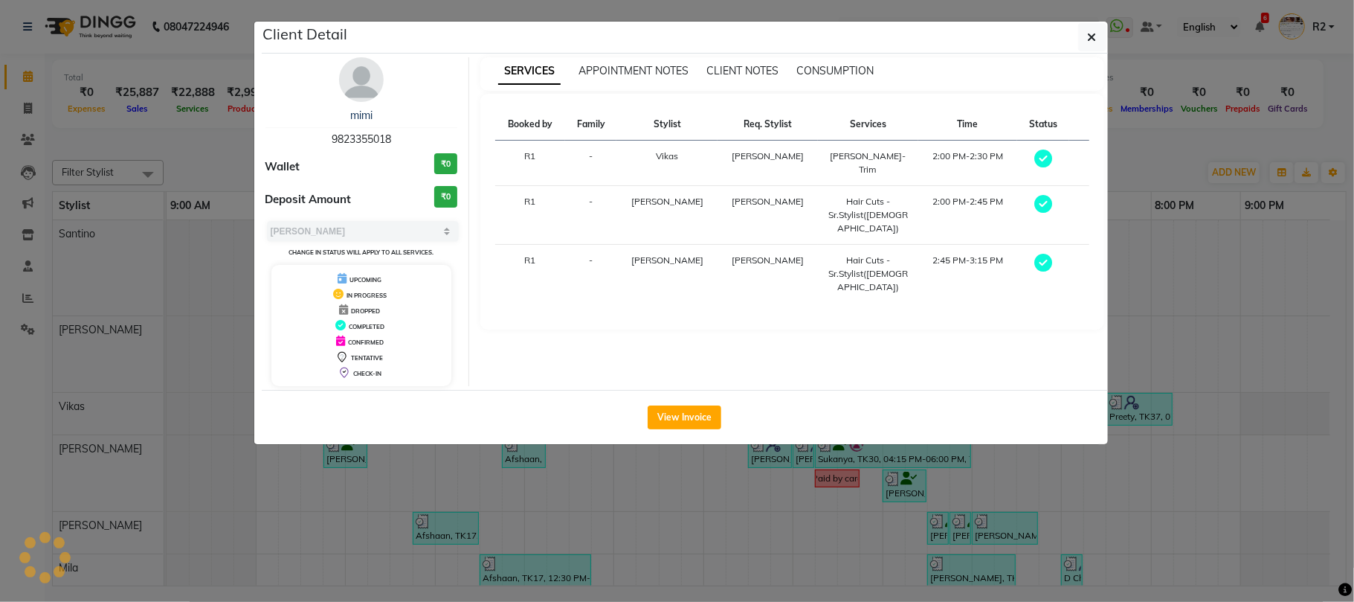
click at [790, 492] on ngb-modal-window "Client Detail mimi 9823355018 Wallet ₹0 Deposit Amount ₹0 Select MARK DONE UPCO…" at bounding box center [677, 301] width 1354 height 602
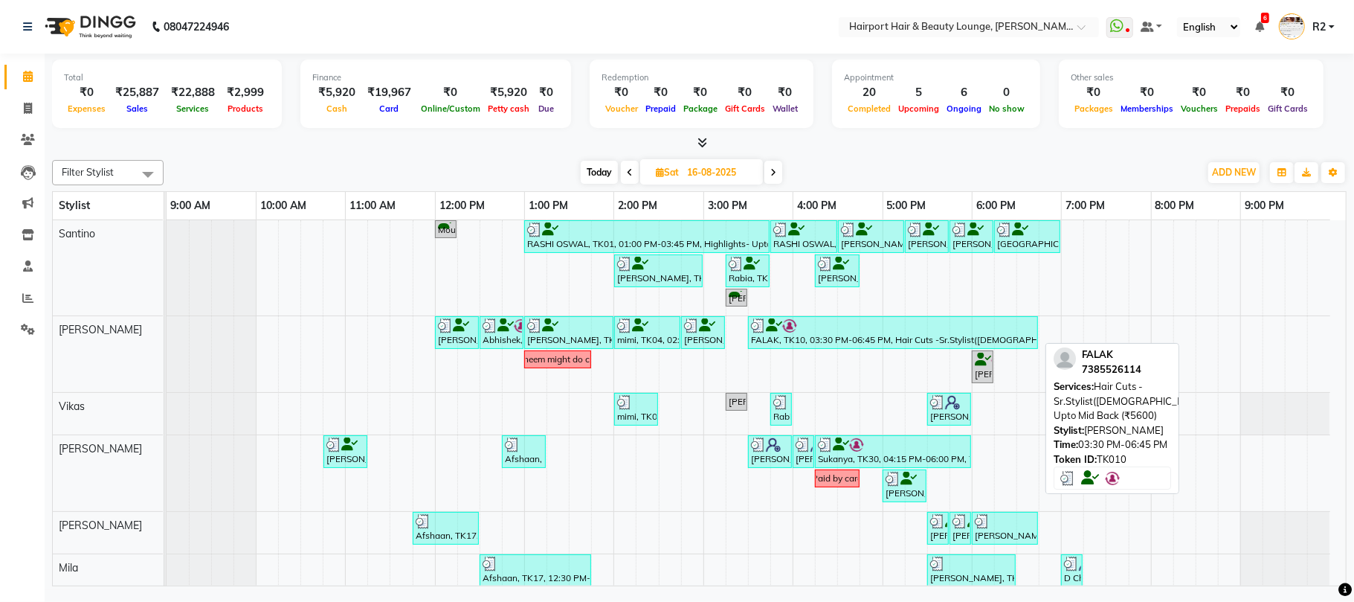
click at [808, 339] on div "FALAK, TK10, 03:30 PM-06:45 PM, Hair Cuts -Sr.Stylist(Female),Highlights- Upto …" at bounding box center [893, 332] width 287 height 28
select select "3"
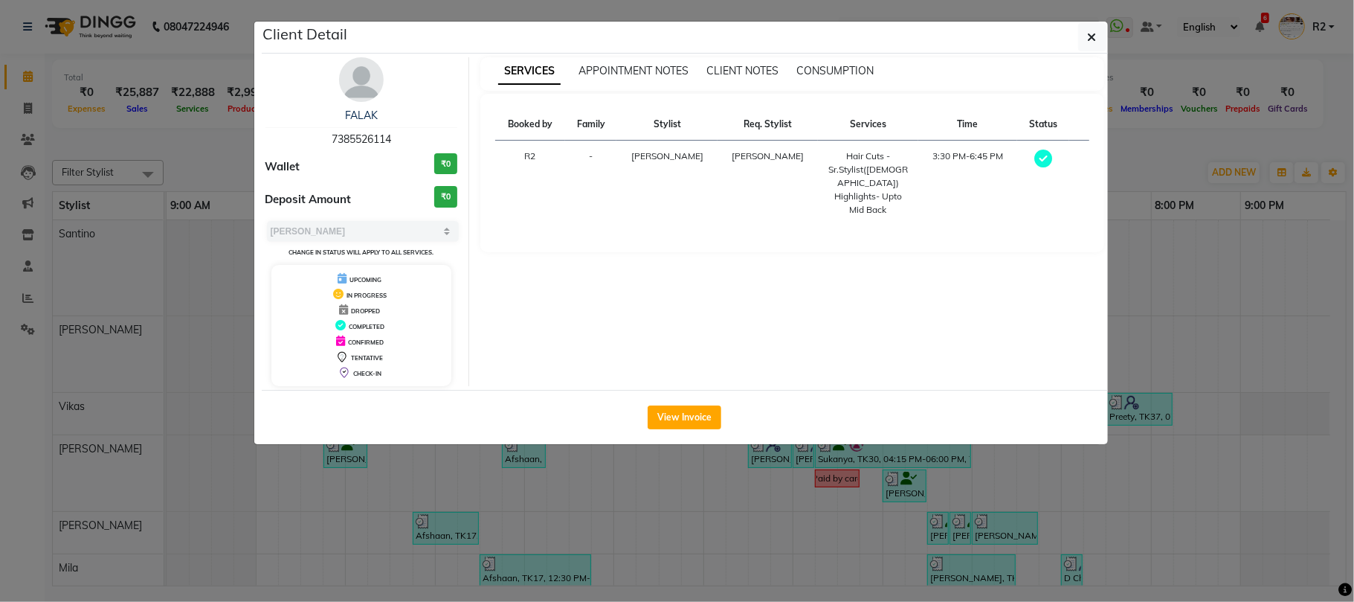
click at [809, 482] on ngb-modal-window "Client Detail FALAK 7385526114 Wallet ₹0 Deposit Amount ₹0 Select MARK DONE UPC…" at bounding box center [677, 301] width 1354 height 602
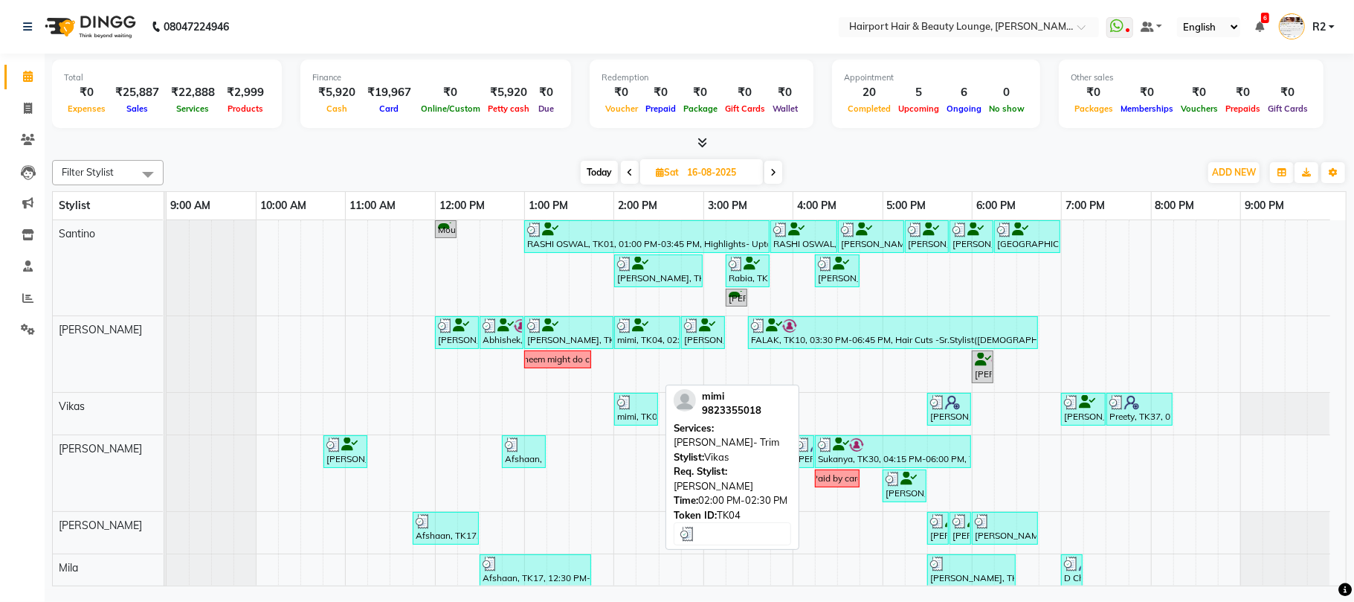
click at [631, 405] on img at bounding box center [624, 402] width 15 height 15
select select "3"
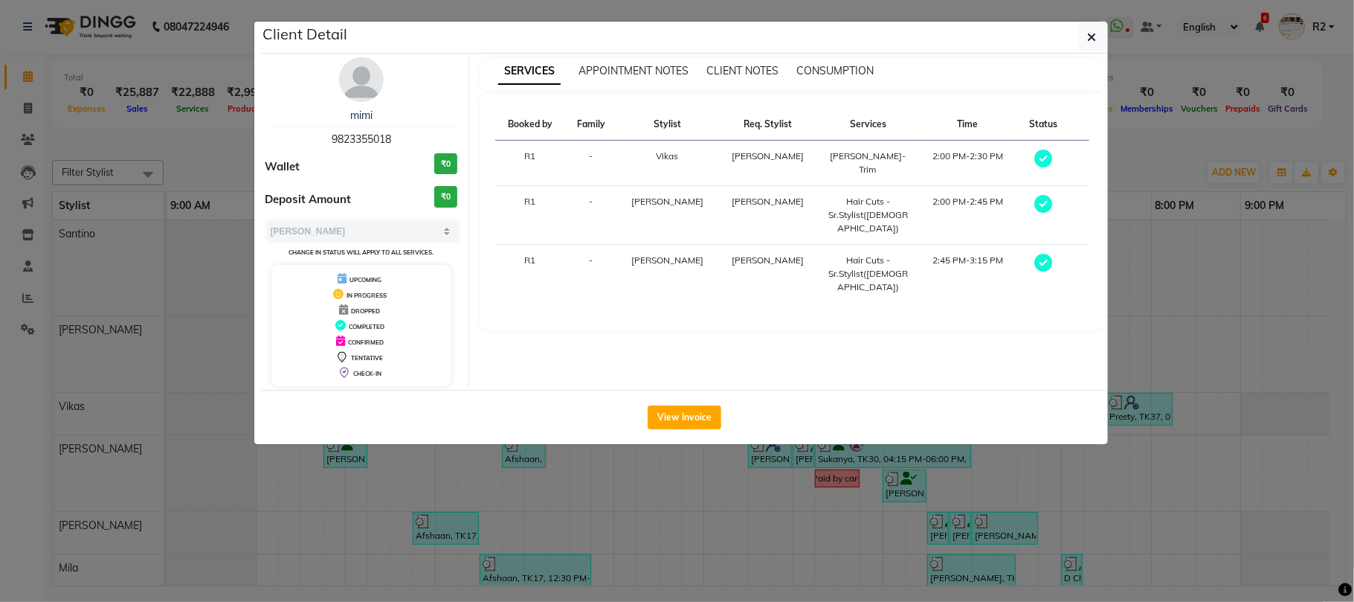
click at [768, 500] on ngb-modal-window "Client Detail mimi 9823355018 Wallet ₹0 Deposit Amount ₹0 Select MARK DONE UPCO…" at bounding box center [677, 301] width 1354 height 602
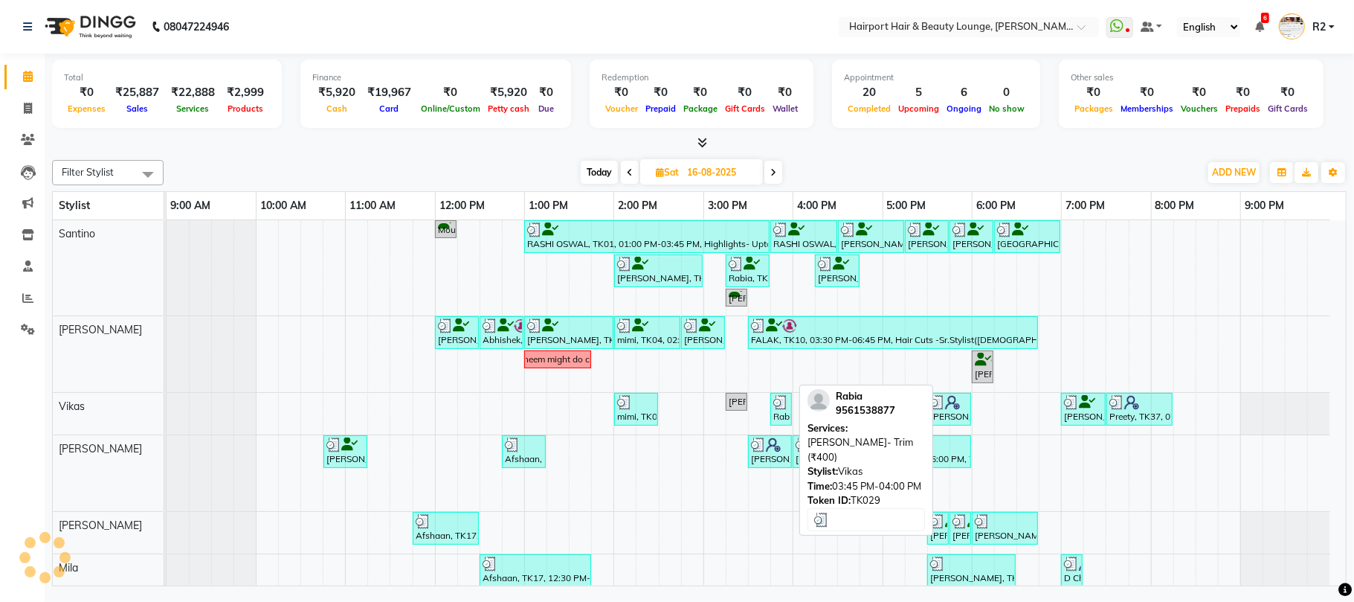
click at [780, 420] on div "Rabia, TK29, 03:45 PM-04:00 PM, Beard- Trim (₹400)" at bounding box center [781, 409] width 19 height 28
select select "3"
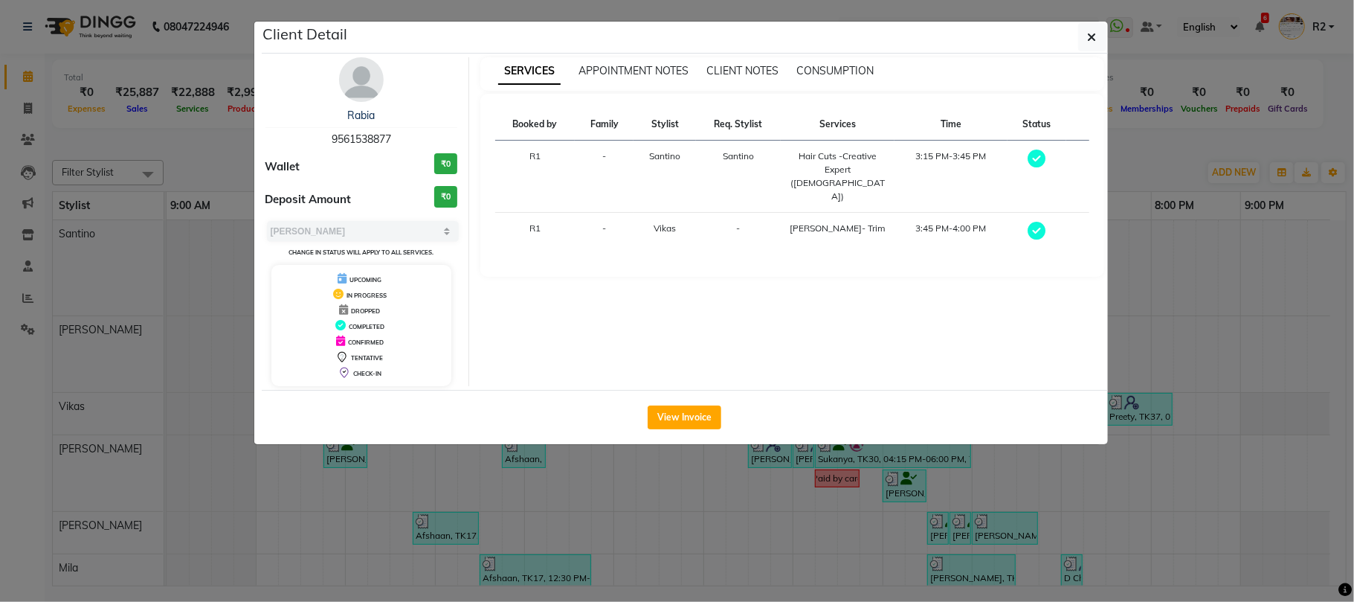
click at [906, 512] on ngb-modal-window "Client Detail Rabia 9561538877 Wallet ₹0 Deposit Amount ₹0 Select MARK DONE UPC…" at bounding box center [677, 301] width 1354 height 602
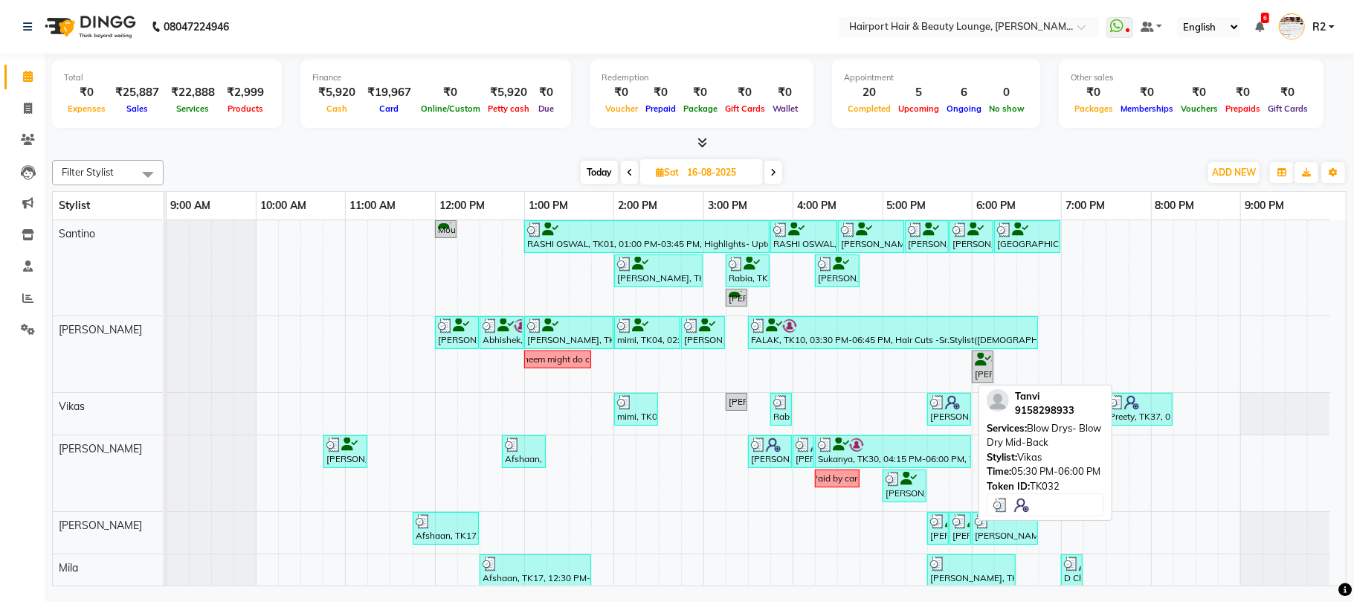
click at [952, 417] on div "Tanvi, TK32, 05:30 PM-06:00 PM, Blow Drys- Blow Dry Mid-Back" at bounding box center [949, 409] width 41 height 28
select select "3"
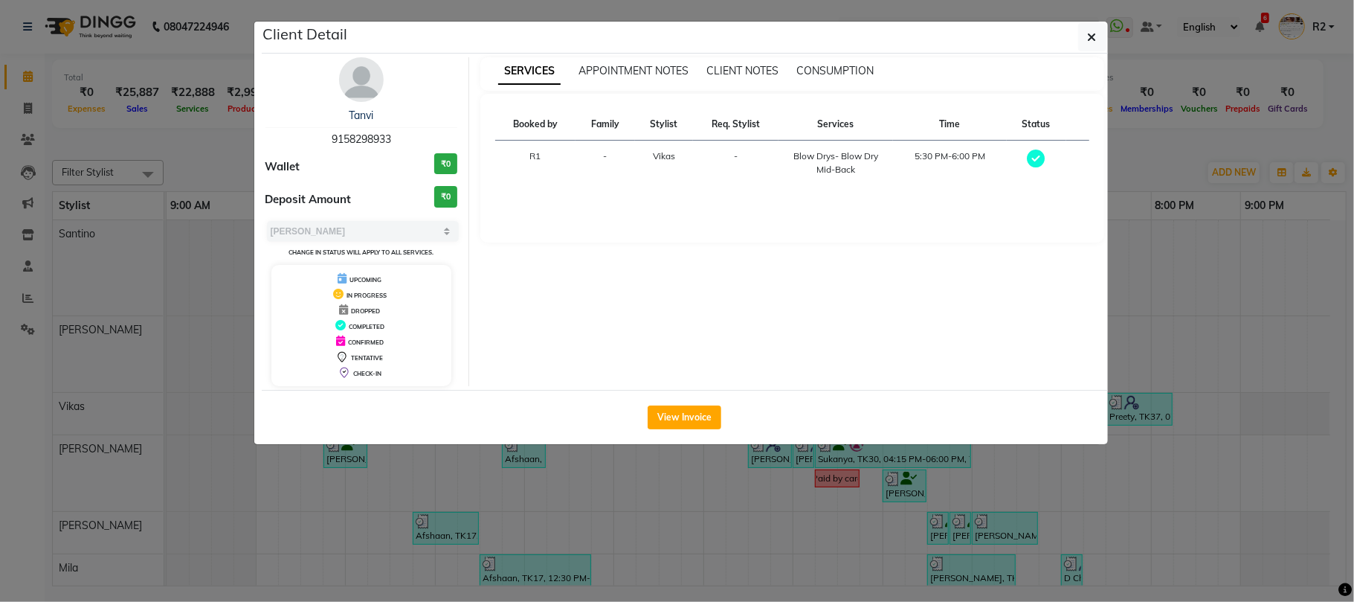
drag, startPoint x: 361, startPoint y: 111, endPoint x: 378, endPoint y: 119, distance: 18.3
click at [378, 119] on div "Tanvi" at bounding box center [362, 116] width 193 height 16
click at [1179, 152] on ngb-modal-window "Client Detail Tanvi 9158298933 Wallet ₹0 Deposit Amount ₹0 Select MARK DONE UPC…" at bounding box center [677, 301] width 1354 height 602
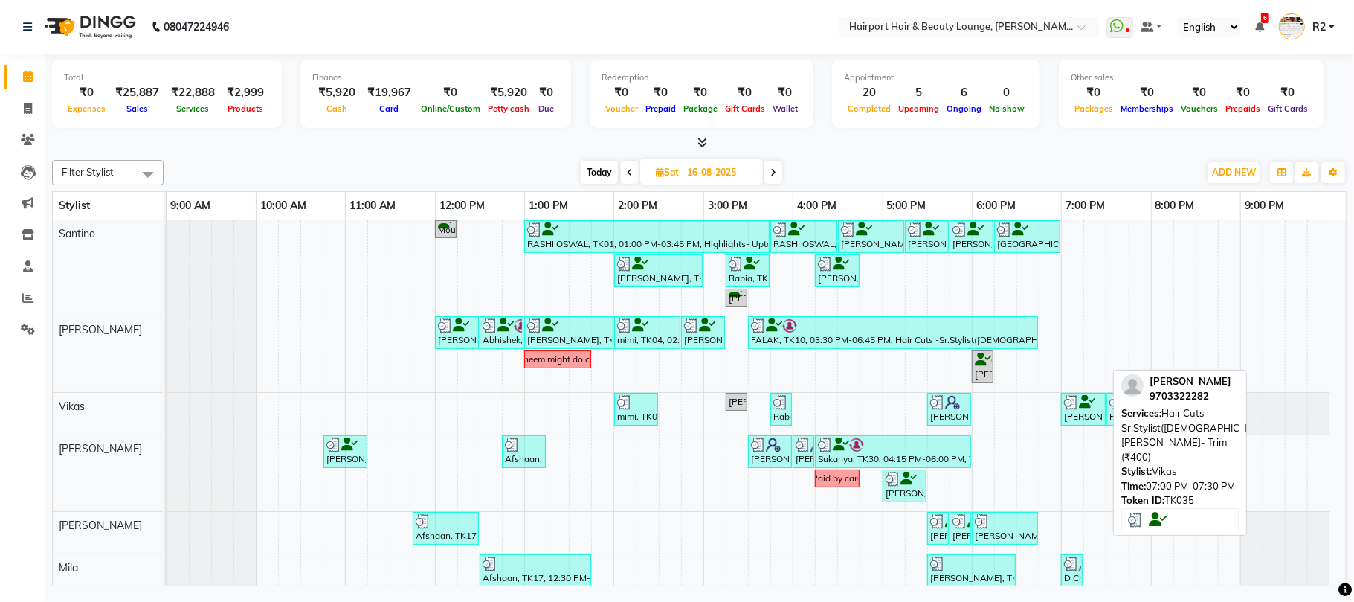
click at [1080, 402] on icon at bounding box center [1087, 402] width 16 height 1
select select "3"
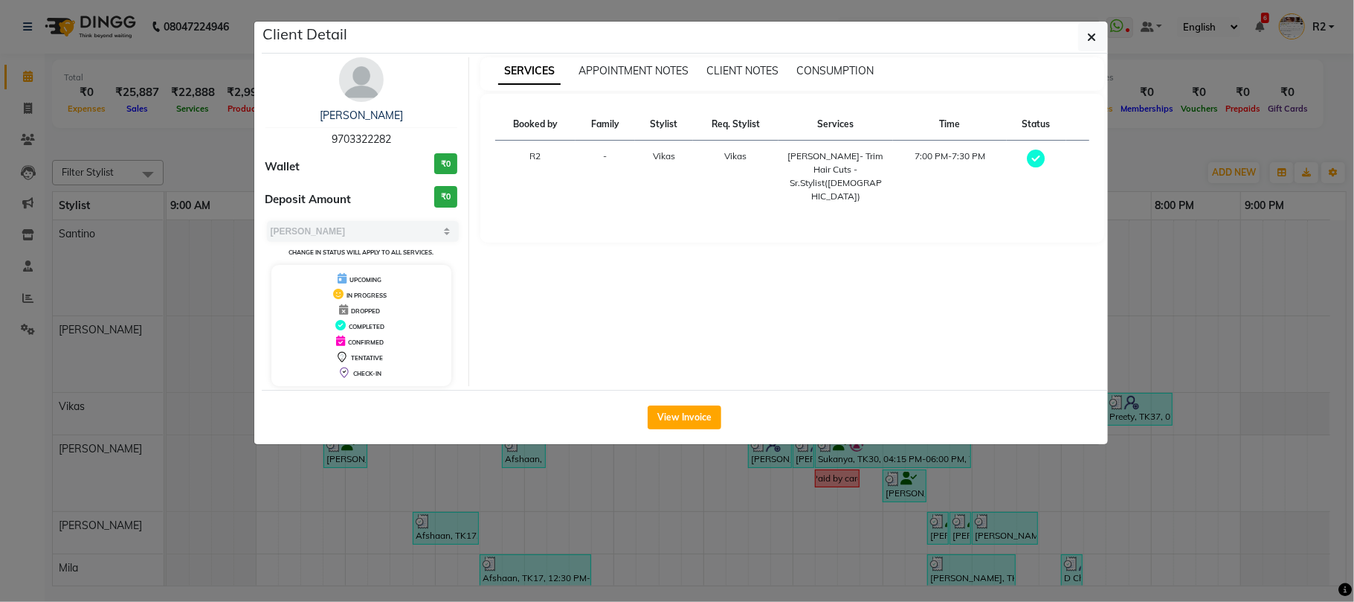
click at [1080, 405] on div "View Invoice" at bounding box center [685, 417] width 846 height 54
click at [1148, 420] on ngb-modal-window "Client Detail Sayyam 9703322282 Wallet ₹0 Deposit Amount ₹0 Select MARK DONE UP…" at bounding box center [677, 301] width 1354 height 602
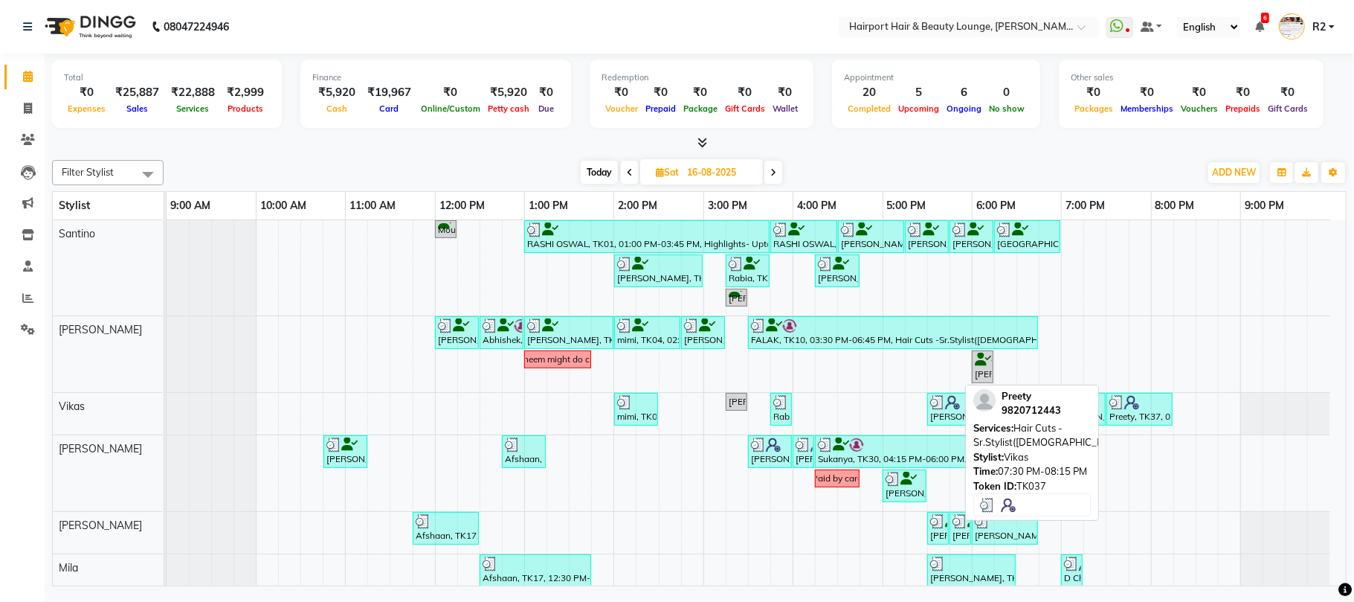
click at [1147, 420] on div "Preety, TK37, 07:30 PM-08:15 PM, Hair Cuts -Sr.Stylist(Female)" at bounding box center [1139, 409] width 63 height 28
select select "3"
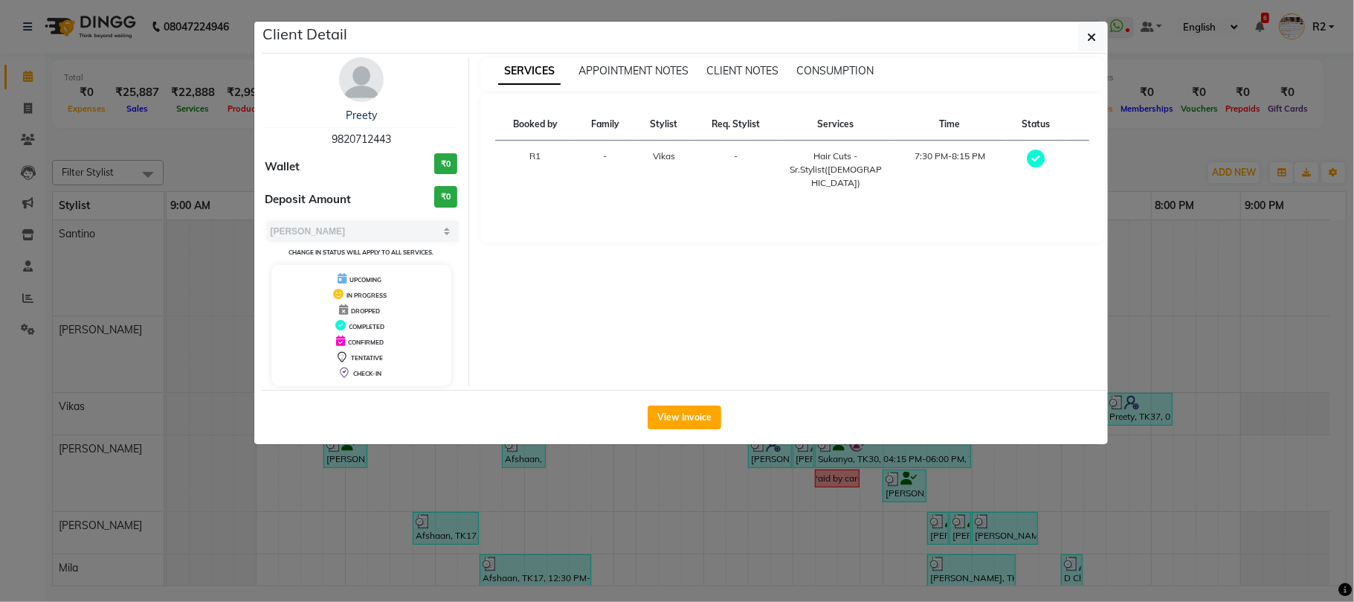
click at [203, 135] on ngb-modal-window "Client Detail Preety 9820712443 Wallet ₹0 Deposit Amount ₹0 Select MARK DONE UP…" at bounding box center [677, 301] width 1354 height 602
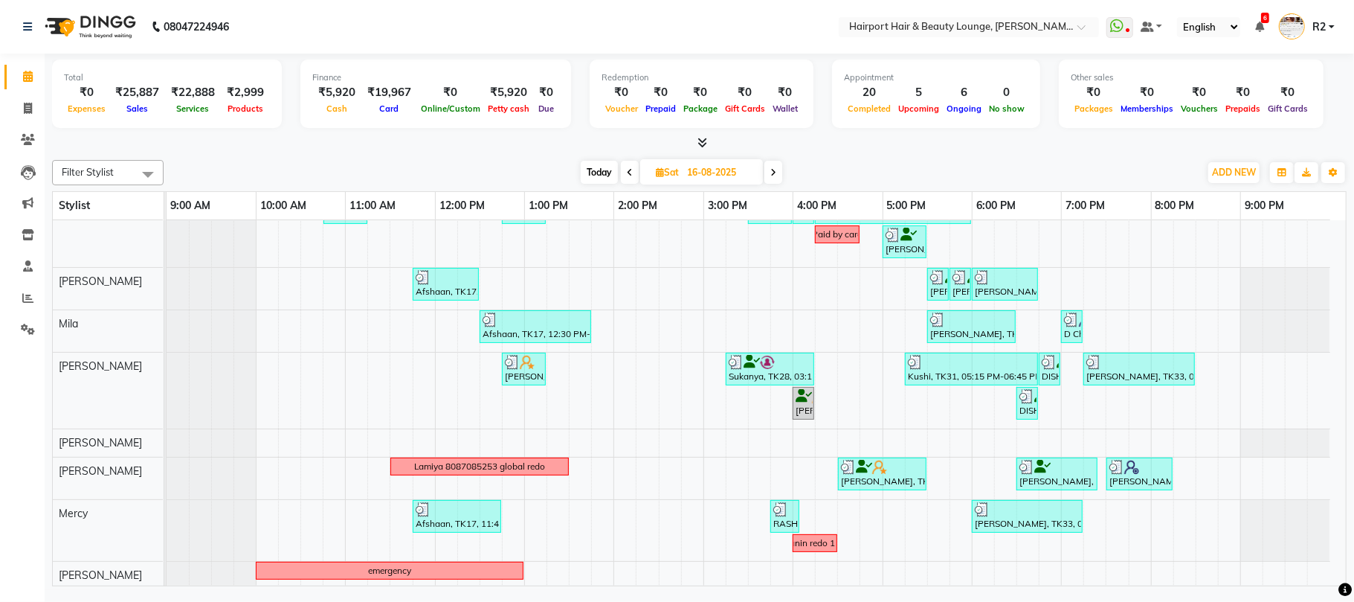
scroll to position [251, 0]
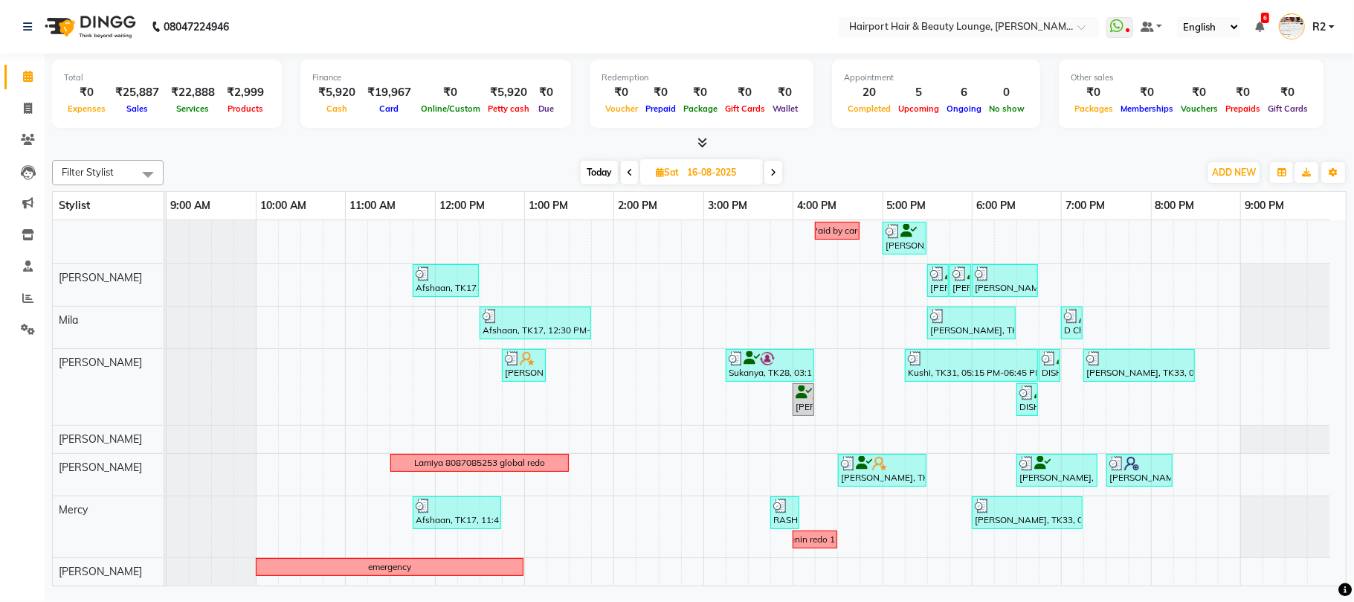
click at [774, 170] on icon at bounding box center [774, 172] width 6 height 9
type input "17-08-2025"
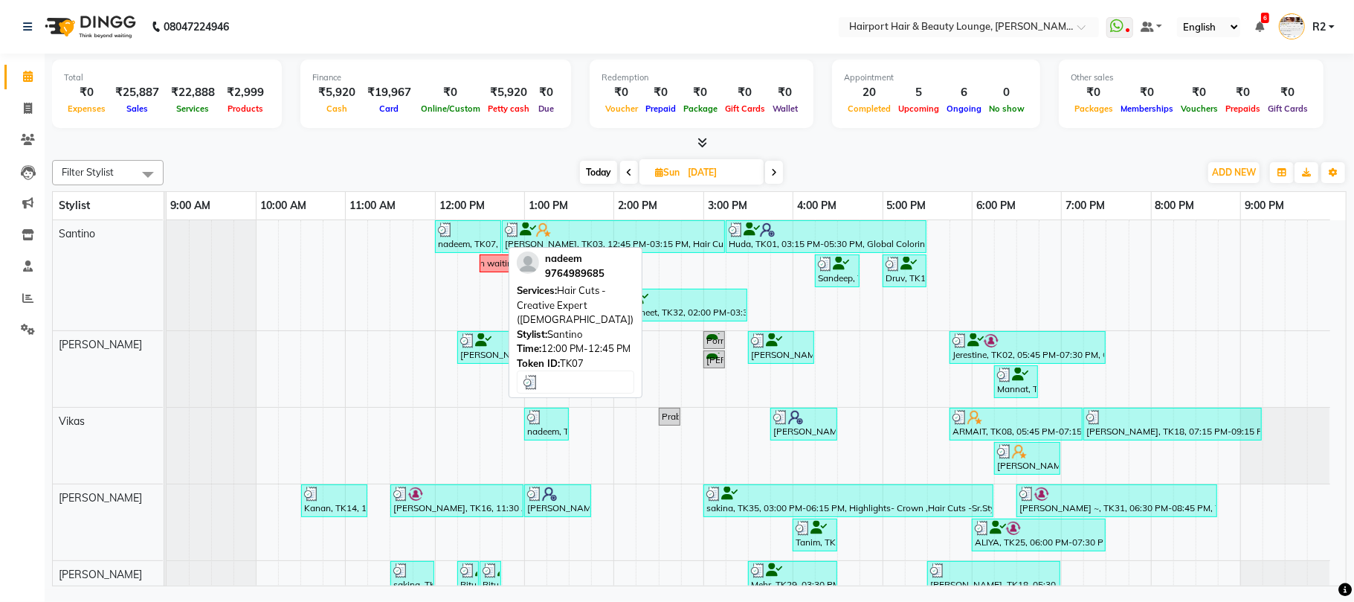
click at [481, 245] on div "nadeem, TK07, 12:00 PM-12:45 PM, Hair Cuts -Creative Expert (Male)" at bounding box center [468, 236] width 63 height 28
select select "3"
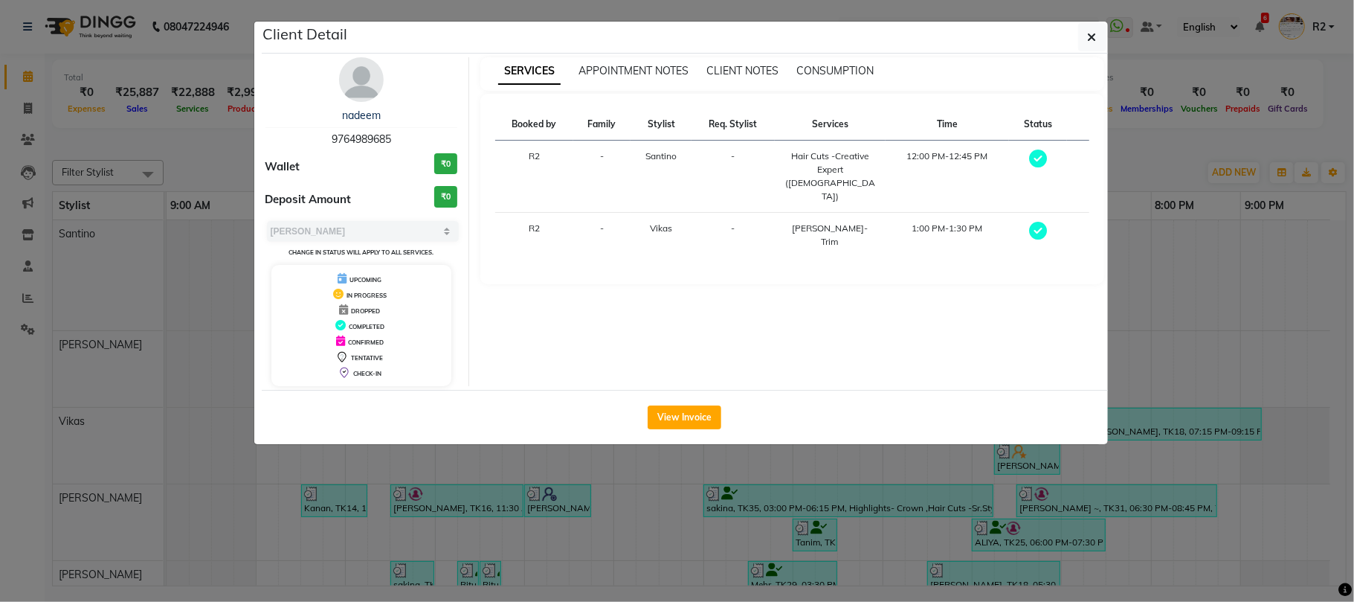
drag, startPoint x: 494, startPoint y: 503, endPoint x: 498, endPoint y: 465, distance: 38.1
click at [497, 503] on ngb-modal-window "Client Detail nadeem 9764989685 Wallet ₹0 Deposit Amount ₹0 Select MARK DONE UP…" at bounding box center [677, 301] width 1354 height 602
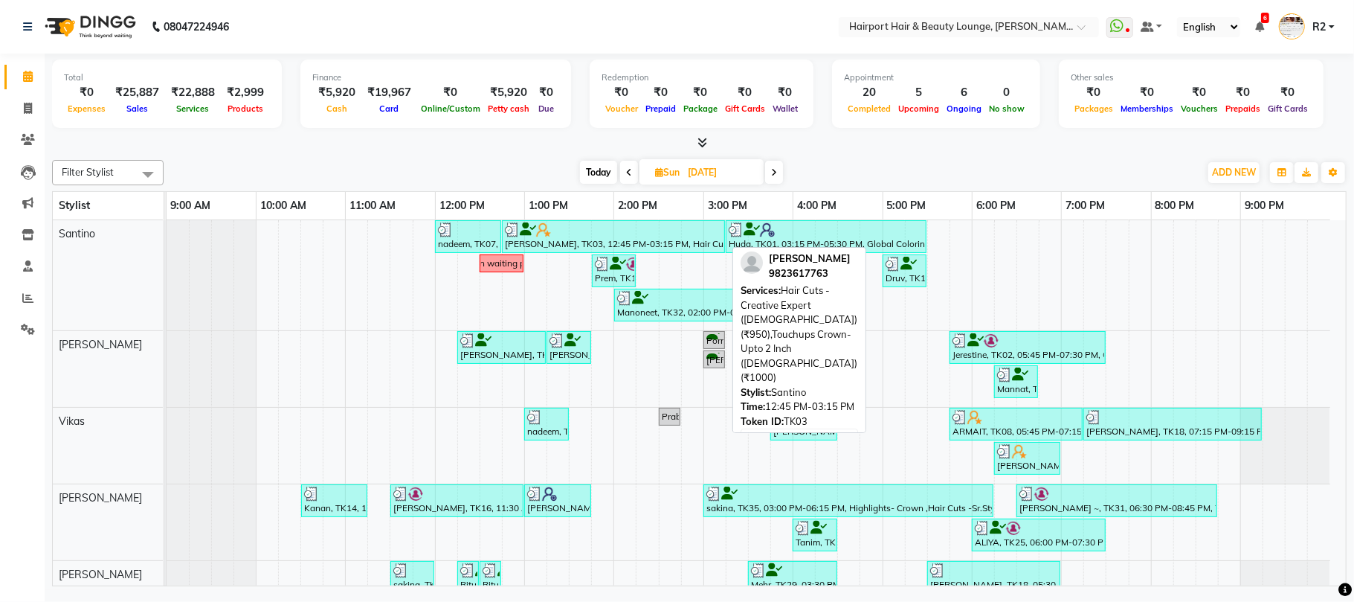
click at [613, 230] on div at bounding box center [613, 229] width 217 height 15
select select "3"
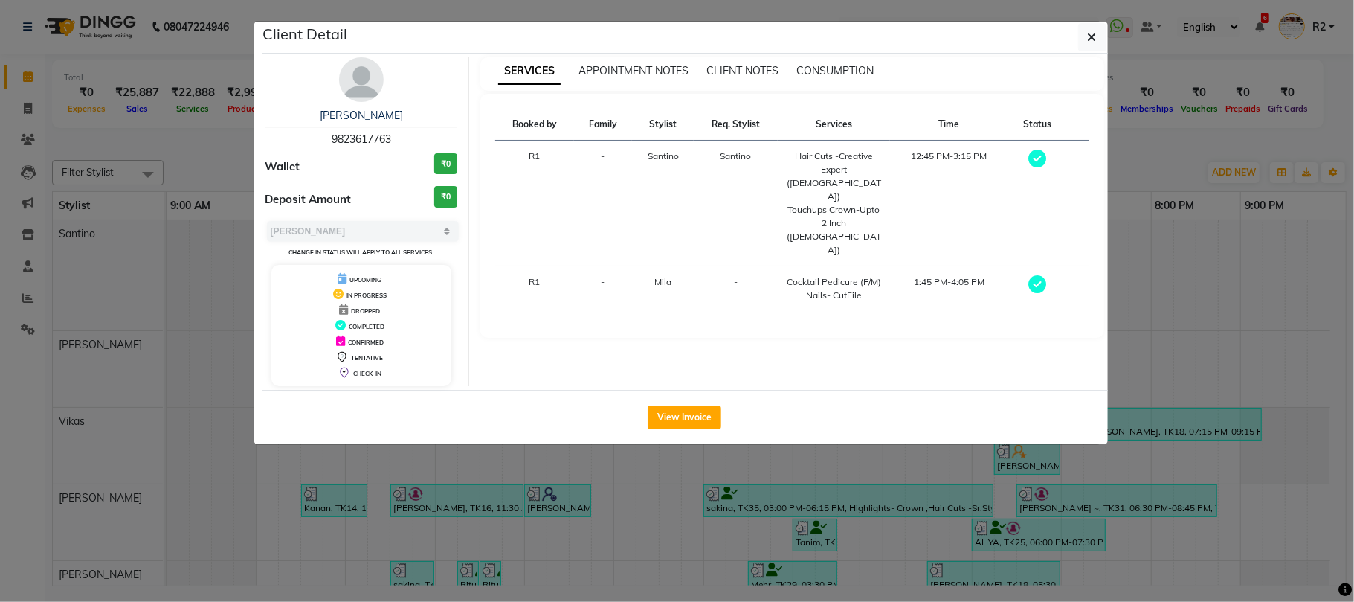
click at [192, 167] on ngb-modal-window "Client Detail Deeksha 9823617763 Wallet ₹0 Deposit Amount ₹0 Select MARK DONE U…" at bounding box center [677, 301] width 1354 height 602
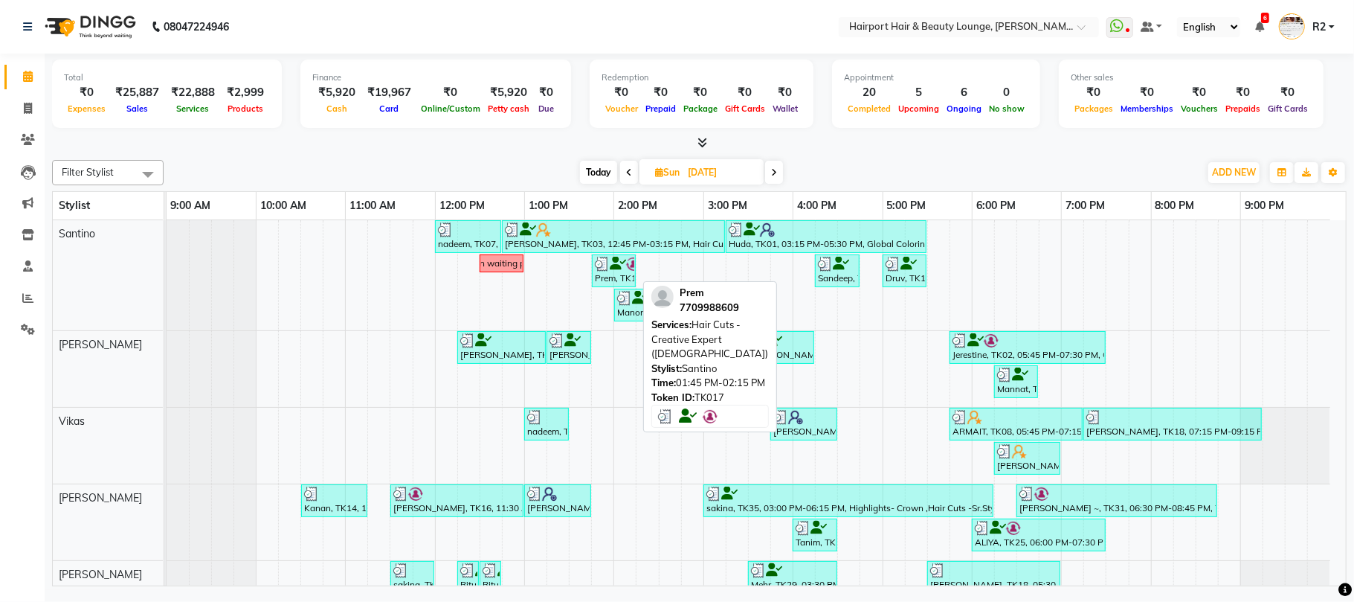
click at [611, 272] on div "Prem, TK17, 01:45 PM-02:15 PM, Hair Cuts -Creative Expert (Male)" at bounding box center [614, 271] width 41 height 28
select select "3"
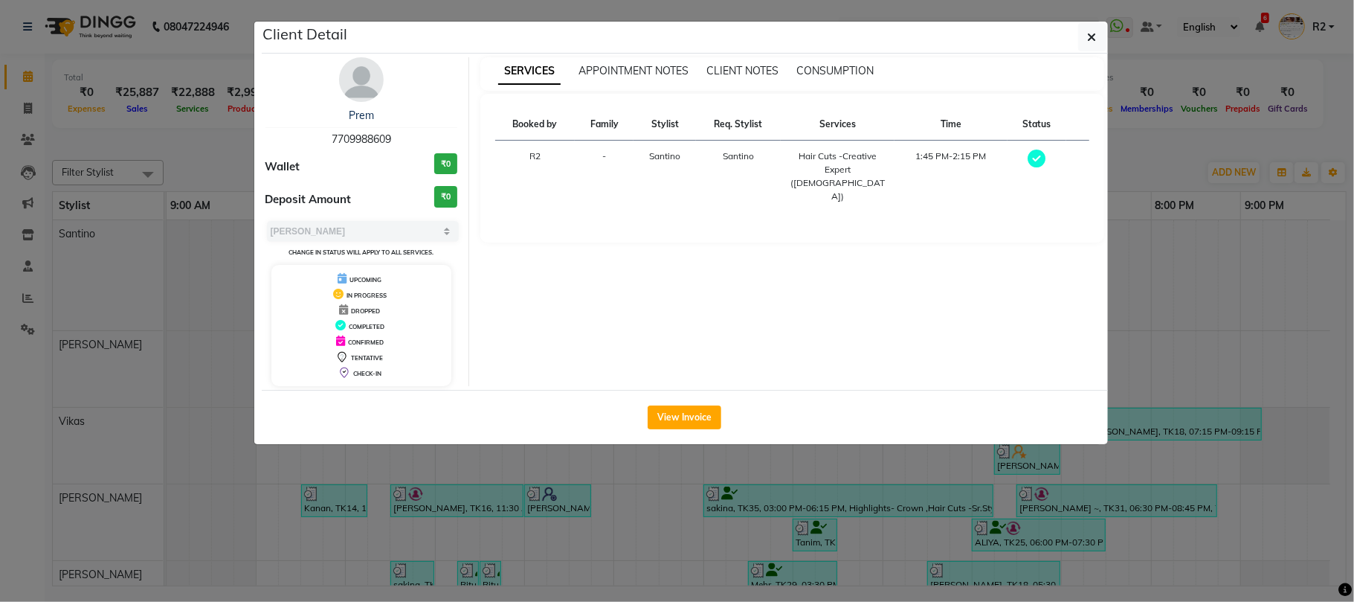
click at [668, 503] on ngb-modal-window "Client Detail Prem 7709988609 Wallet ₹0 Deposit Amount ₹0 Select MARK DONE UPCO…" at bounding box center [677, 301] width 1354 height 602
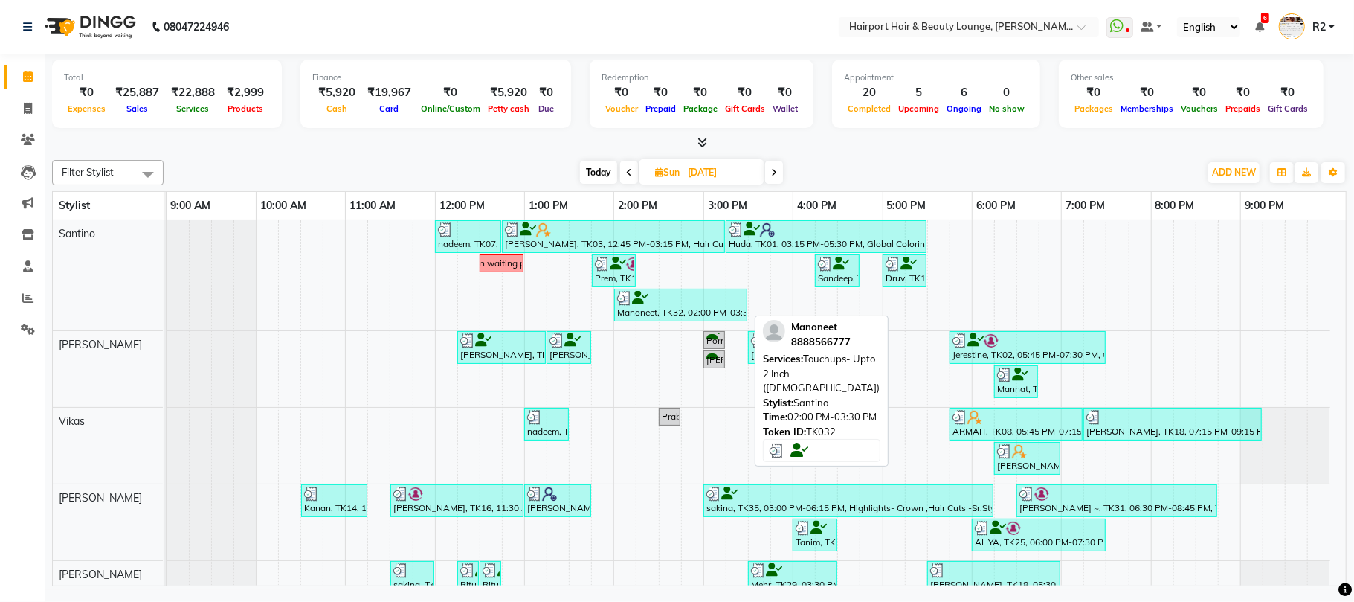
click at [724, 298] on div at bounding box center [680, 298] width 127 height 15
select select "3"
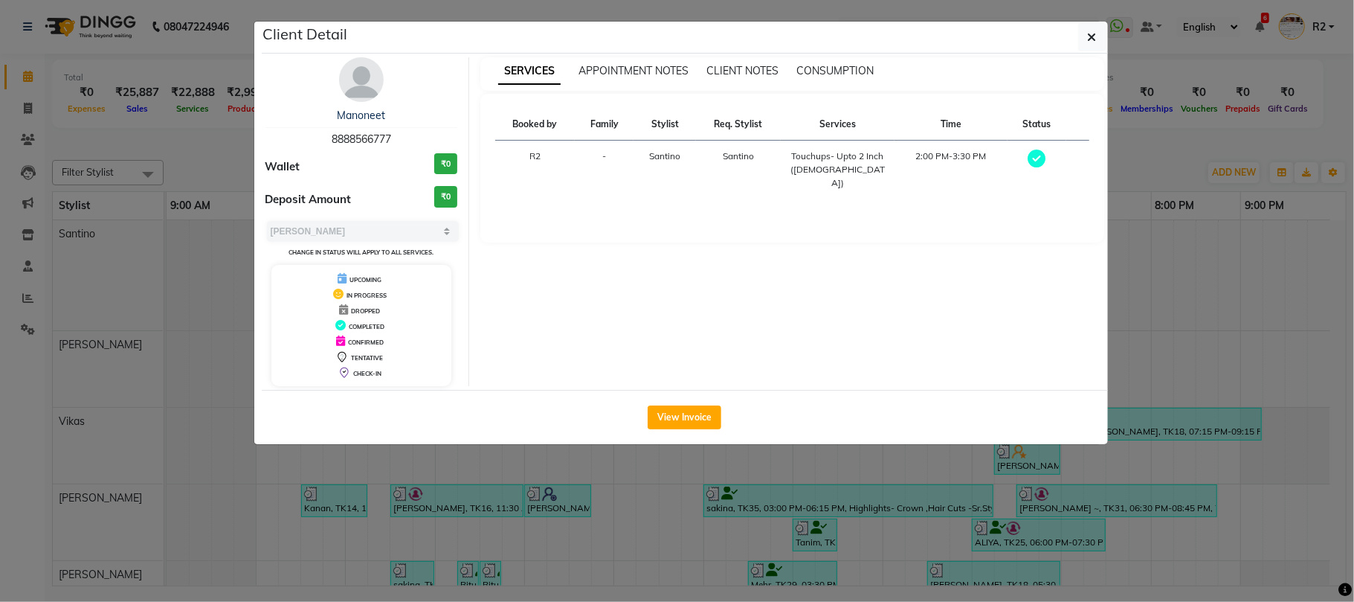
click at [780, 498] on ngb-modal-window "Client Detail Manoneet 8888566777 Wallet ₹0 Deposit Amount ₹0 Select MARK DONE …" at bounding box center [677, 301] width 1354 height 602
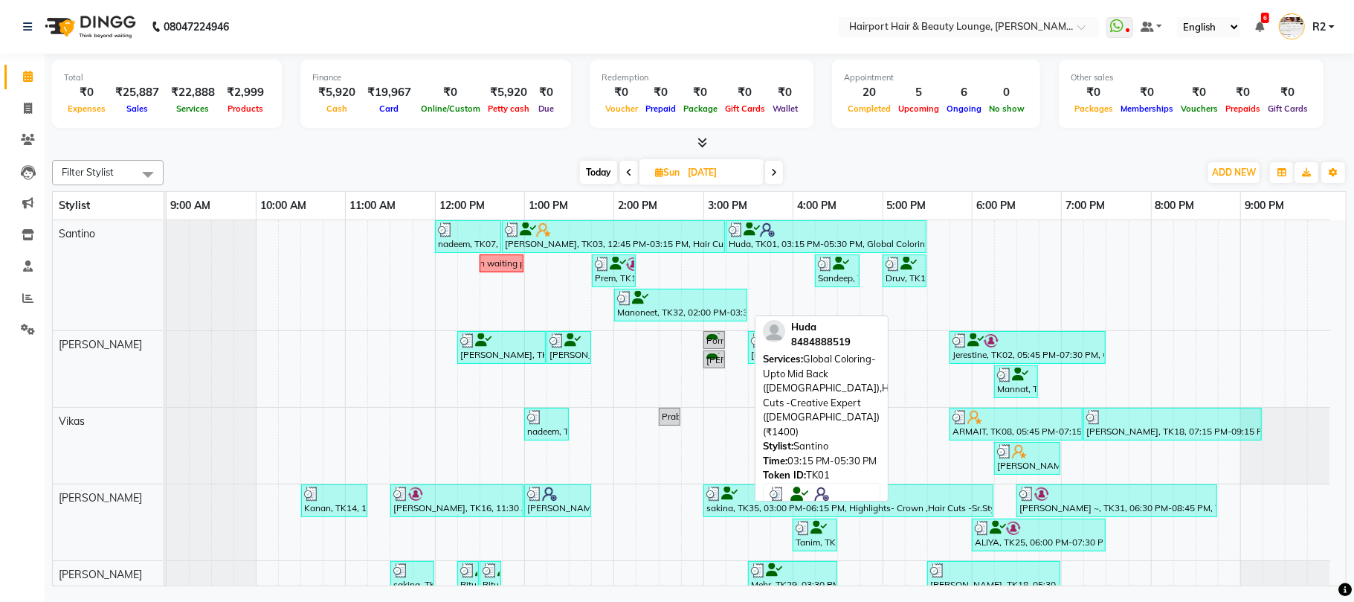
click at [812, 239] on div "Huda, TK01, 03:15 PM-05:30 PM, Global Coloring- Upto Mid Back (Female),Hair Cut…" at bounding box center [826, 236] width 198 height 28
select select "3"
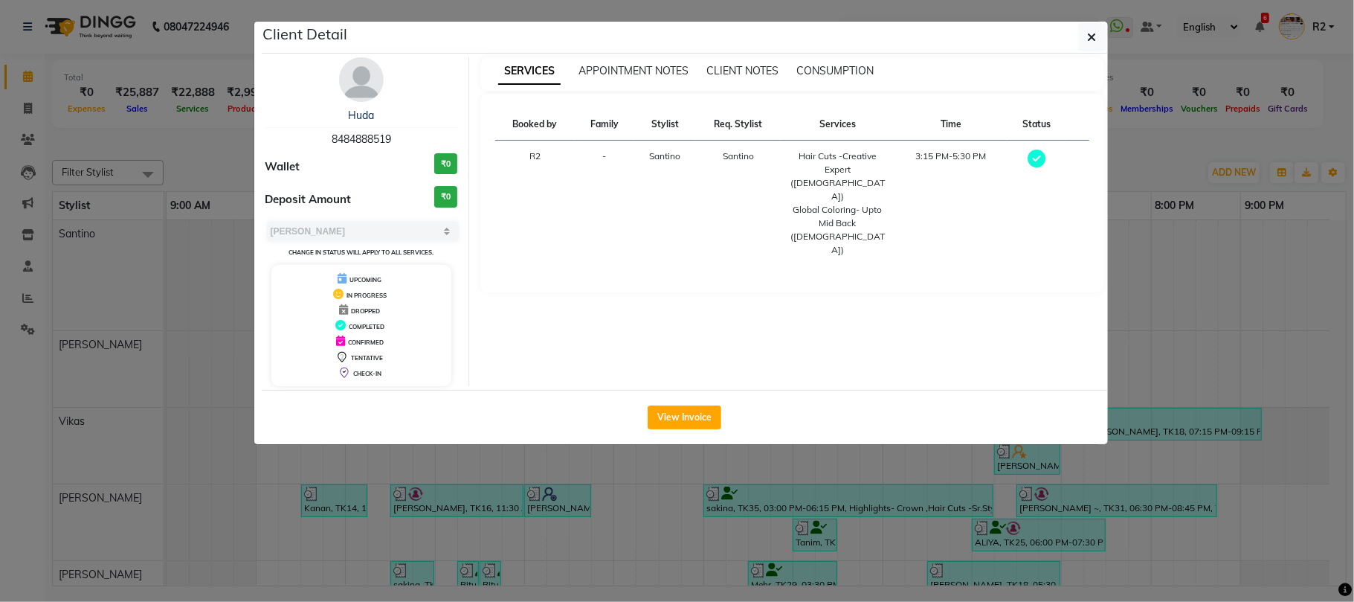
click at [802, 464] on ngb-modal-window "Client Detail Huda 8484888519 Wallet ₹0 Deposit Amount ₹0 Select MARK DONE UPCO…" at bounding box center [677, 301] width 1354 height 602
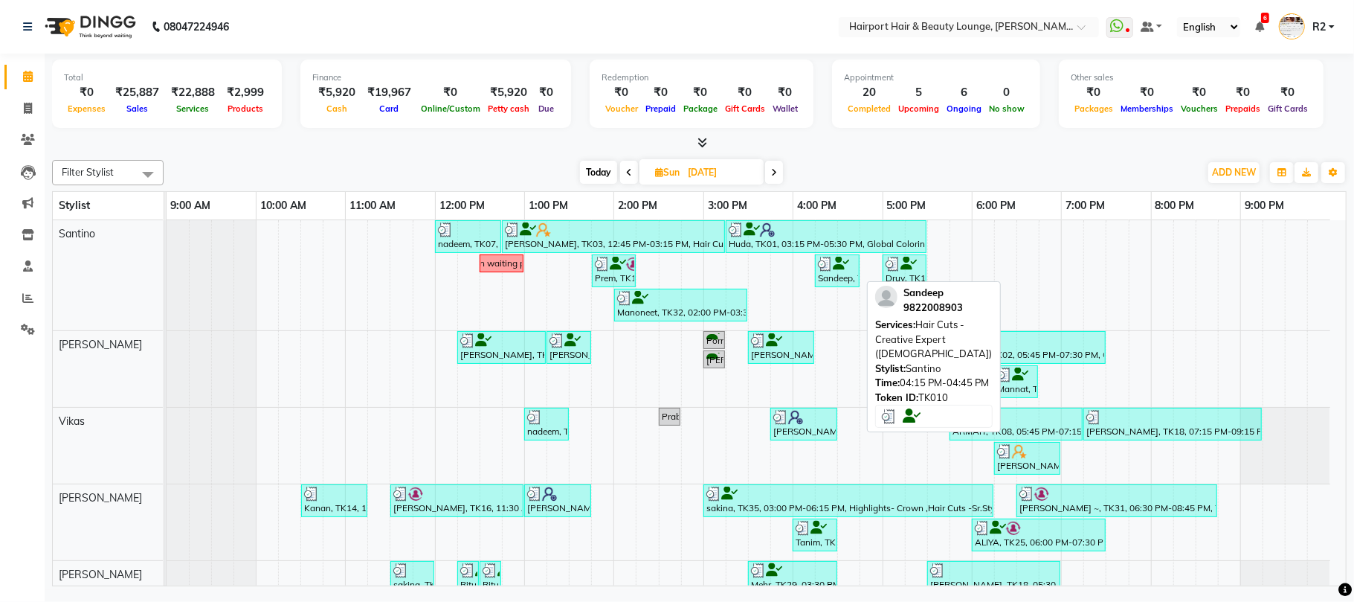
click at [826, 281] on div "Sandeep, TK10, 04:15 PM-04:45 PM, Hair Cuts -Creative Expert (Male)" at bounding box center [838, 271] width 42 height 28
select select "3"
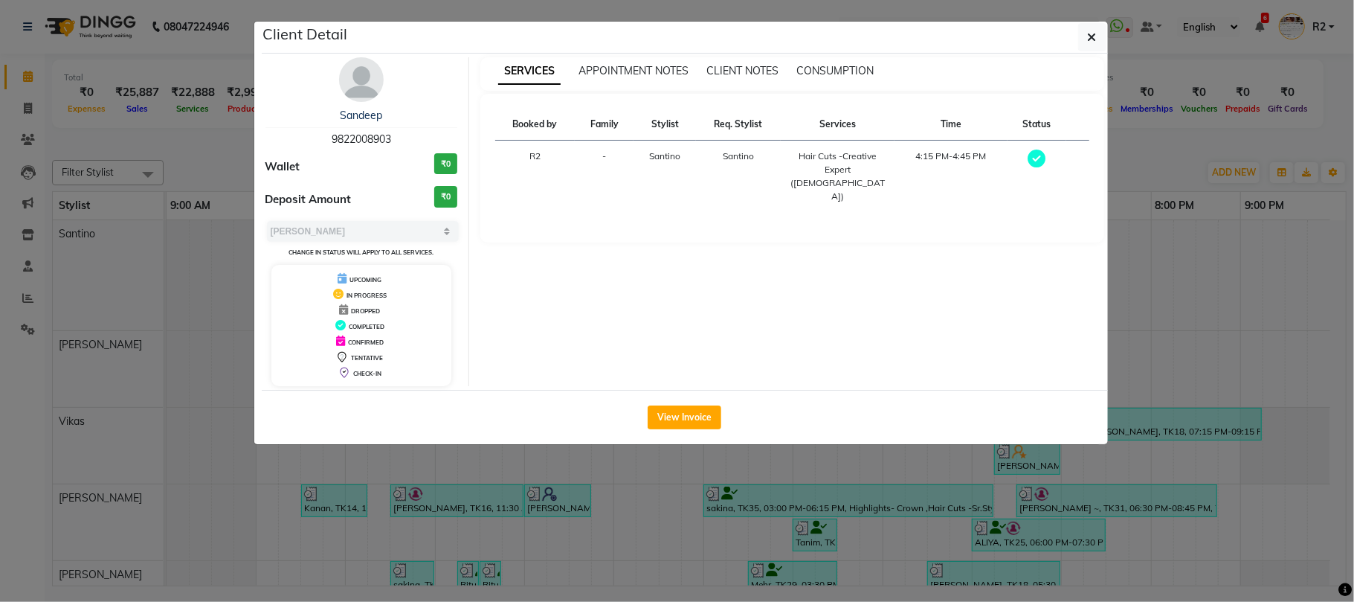
click at [825, 440] on div "View Invoice" at bounding box center [685, 417] width 846 height 54
click at [771, 551] on ngb-modal-window "Client Detail Sandeep 9822008903 Wallet ₹0 Deposit Amount ₹0 Select MARK DONE U…" at bounding box center [677, 301] width 1354 height 602
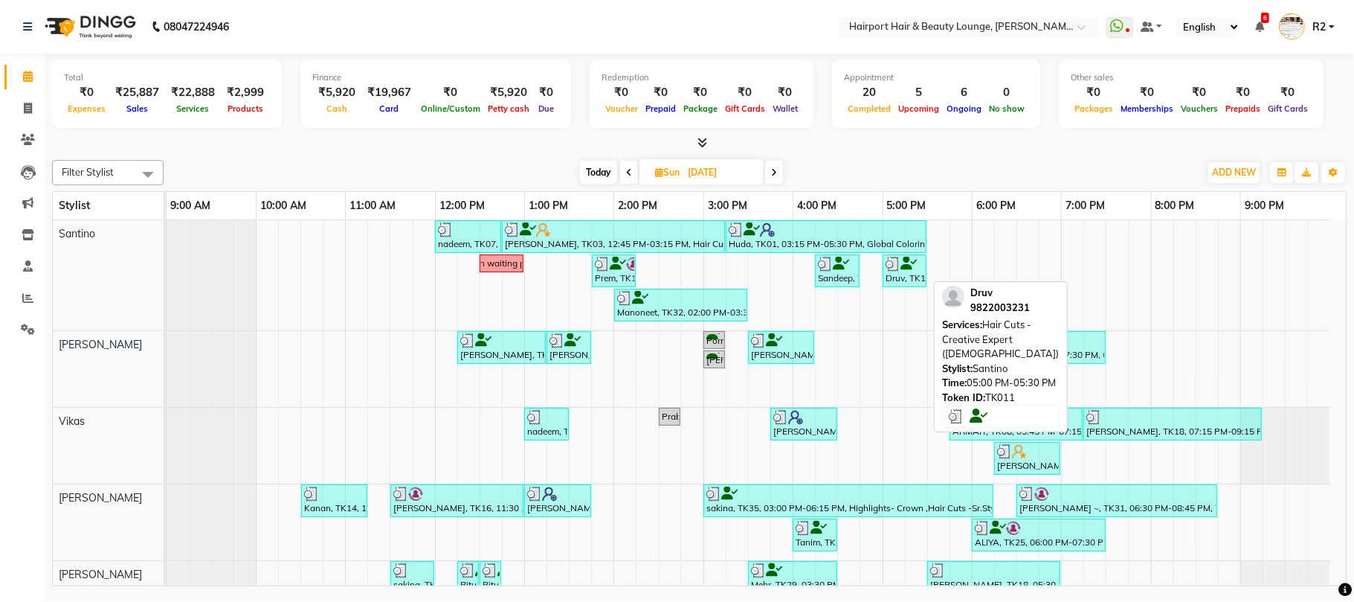
click at [894, 280] on div "Druv, TK11, 05:00 PM-05:30 PM, Hair Cuts -Creative Expert (Male)" at bounding box center [904, 271] width 41 height 28
select select "3"
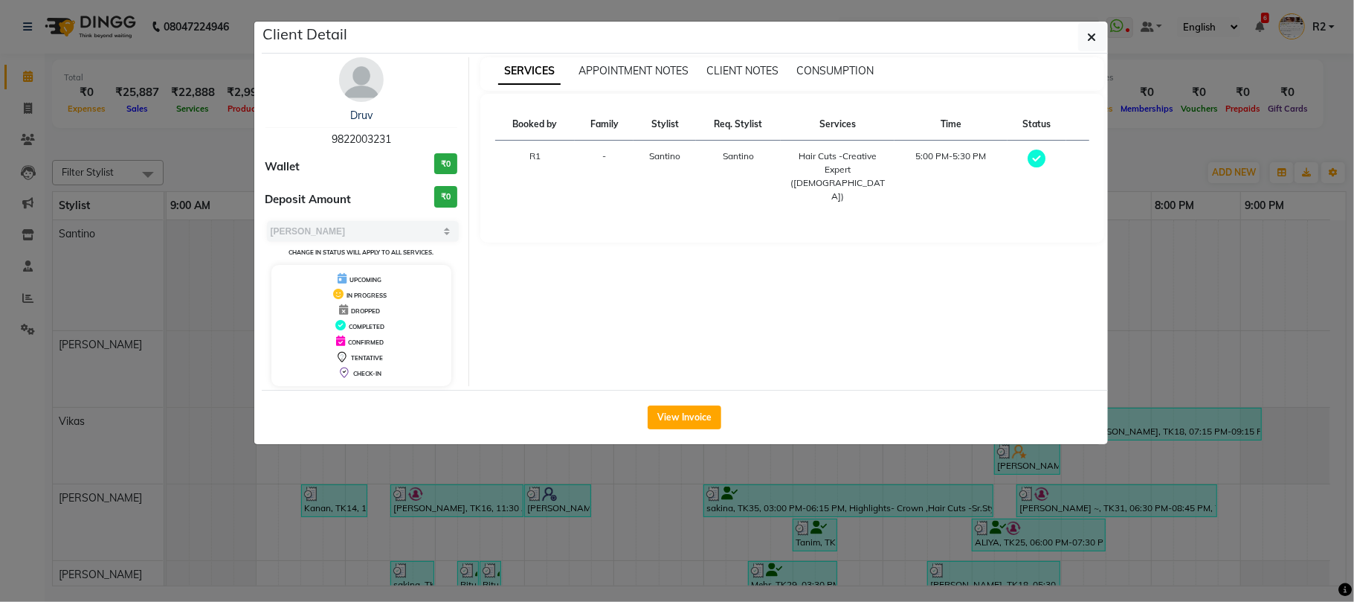
click at [827, 528] on ngb-modal-window "Client Detail Druv 9822003231 Wallet ₹0 Deposit Amount ₹0 Select MARK DONE UPCO…" at bounding box center [677, 301] width 1354 height 602
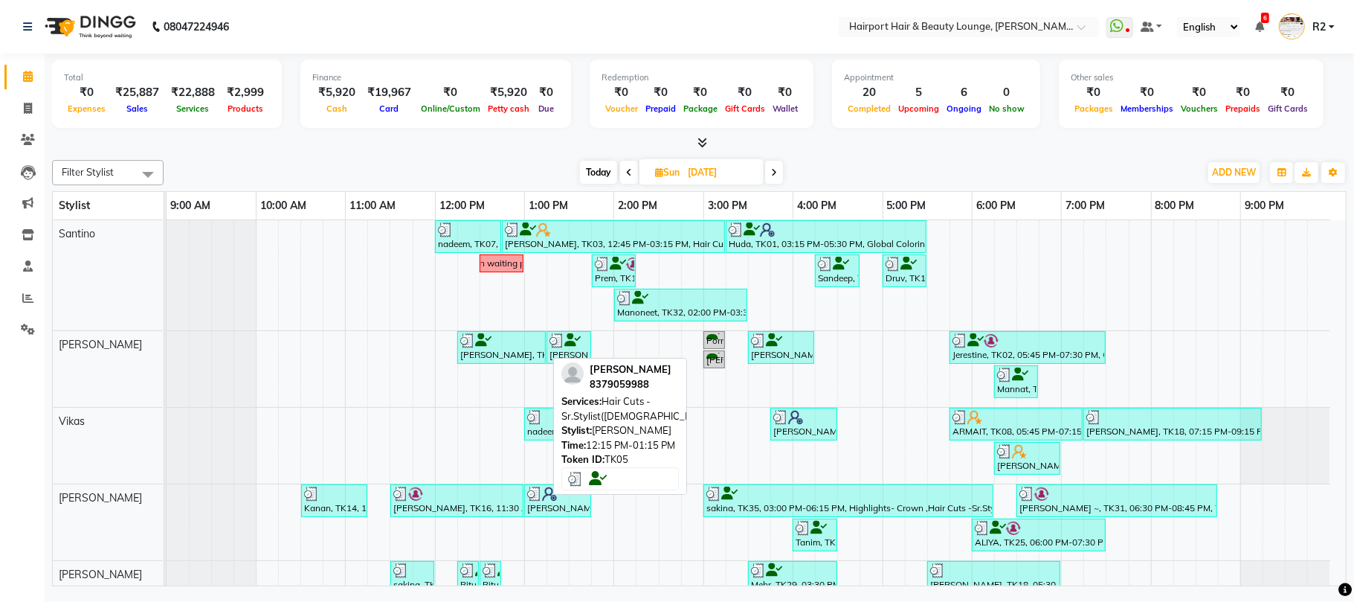
click at [486, 341] on icon at bounding box center [483, 340] width 16 height 1
select select "3"
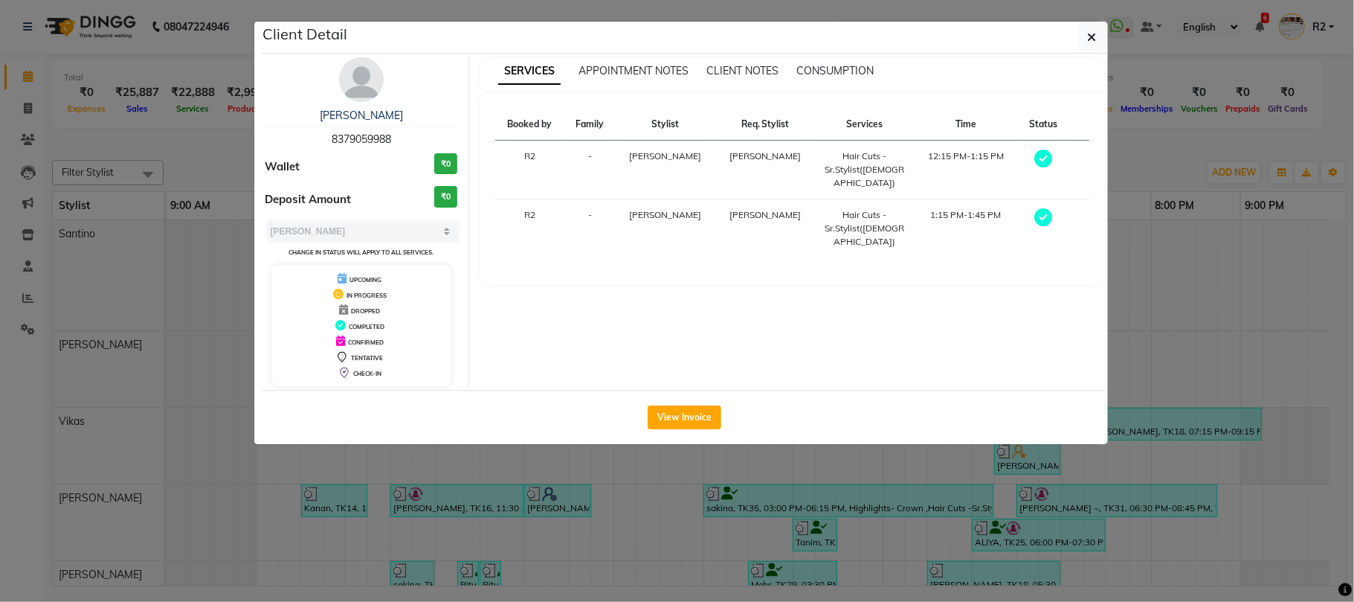
click at [512, 494] on ngb-modal-window "Client Detail tanmayi 8379059988 Wallet ₹0 Deposit Amount ₹0 Select MARK DONE U…" at bounding box center [677, 301] width 1354 height 602
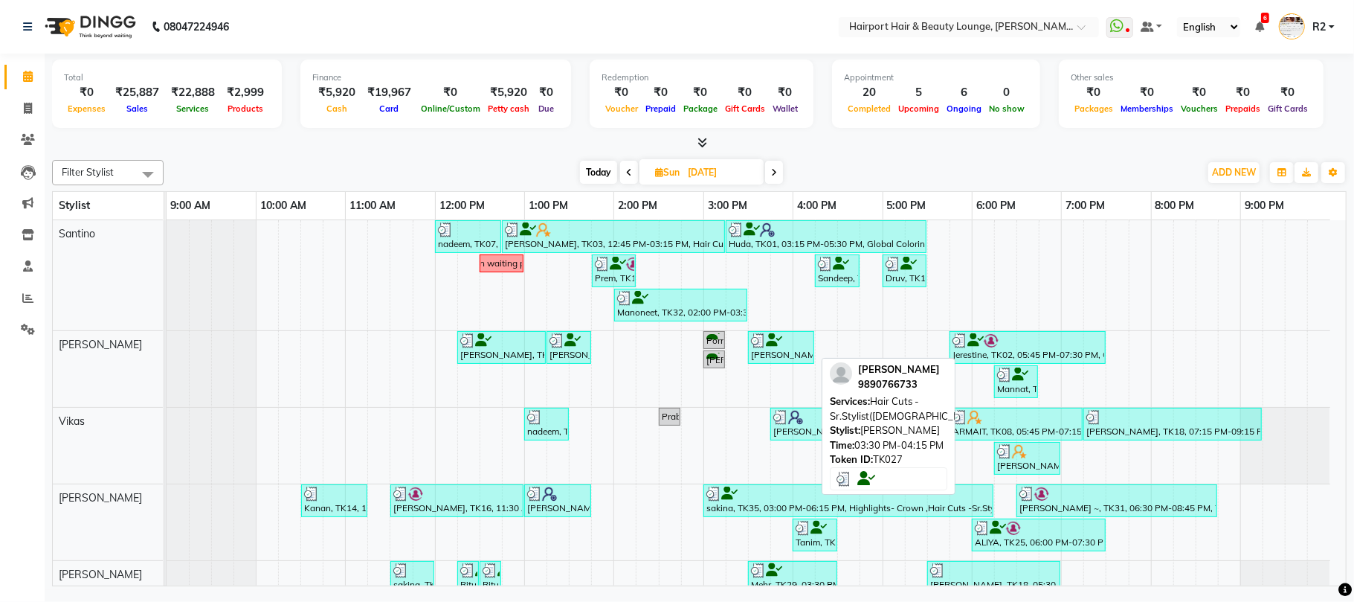
click at [780, 349] on div "Monica Joshi, TK27, 03:30 PM-04:15 PM, Hair Cuts -Sr.Stylist(Female)" at bounding box center [781, 347] width 63 height 28
select select "3"
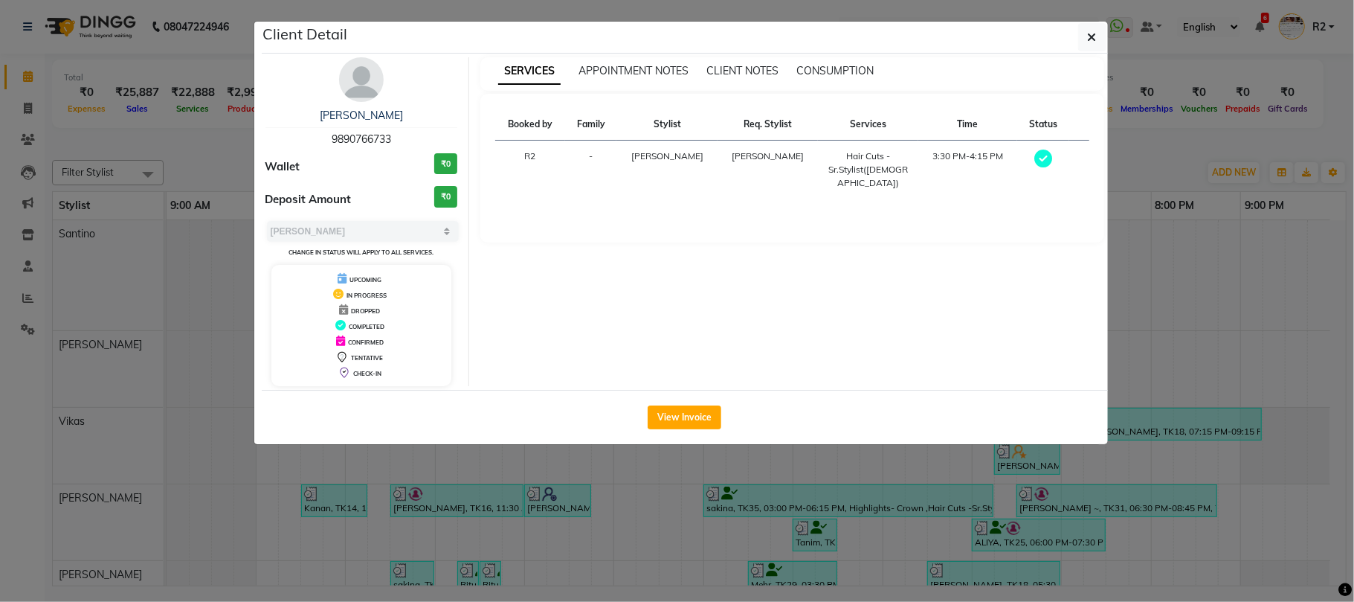
click at [806, 486] on ngb-modal-window "Client Detail Monica Joshi 9890766733 Wallet ₹0 Deposit Amount ₹0 Select MARK D…" at bounding box center [677, 301] width 1354 height 602
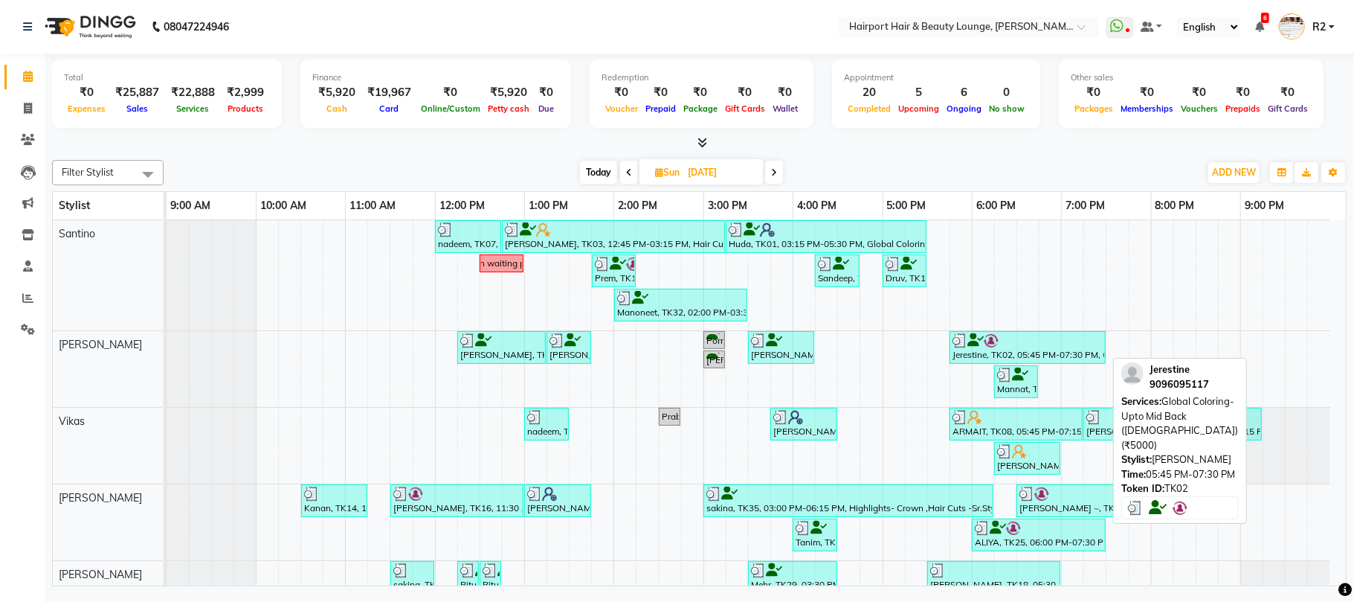
click at [1012, 351] on div "Jerestine, TK02, 05:45 PM-07:30 PM, Global Coloring- Upto Mid Back (Female) (₹5…" at bounding box center [1027, 347] width 153 height 28
select select "3"
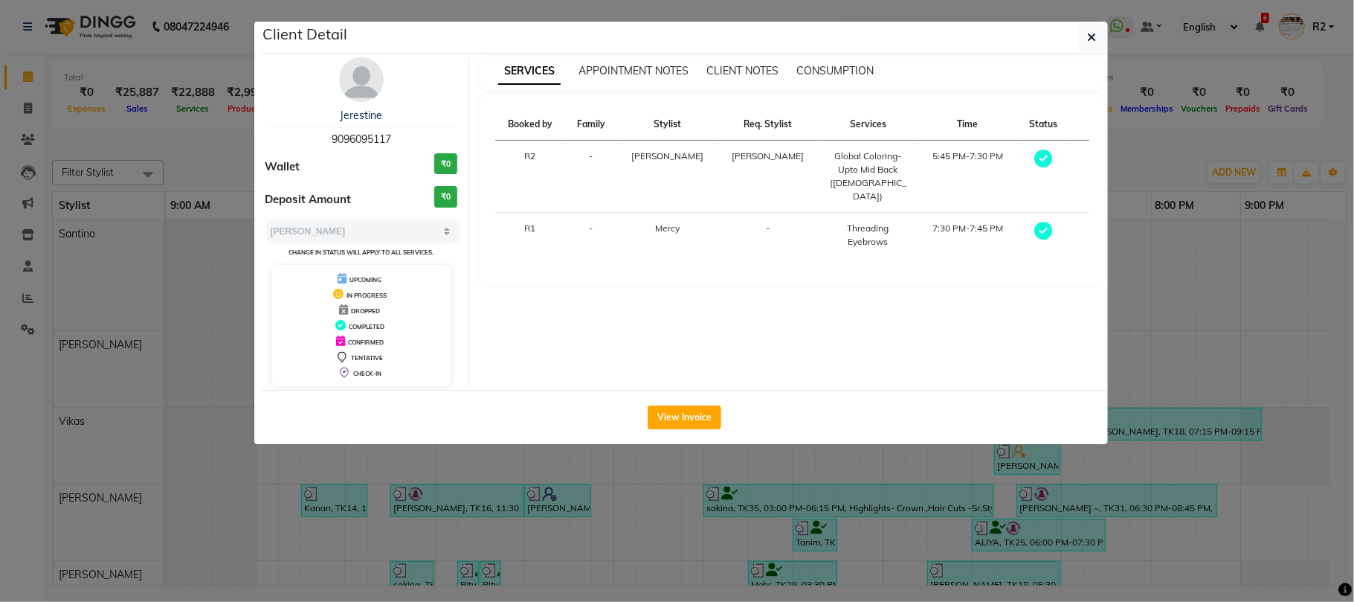
drag, startPoint x: 244, startPoint y: 140, endPoint x: 256, endPoint y: 138, distance: 12.1
click at [244, 140] on ngb-modal-window "Client Detail Jerestine 9096095117 Wallet ₹0 Deposit Amount ₹0 Select MARK DONE…" at bounding box center [677, 301] width 1354 height 602
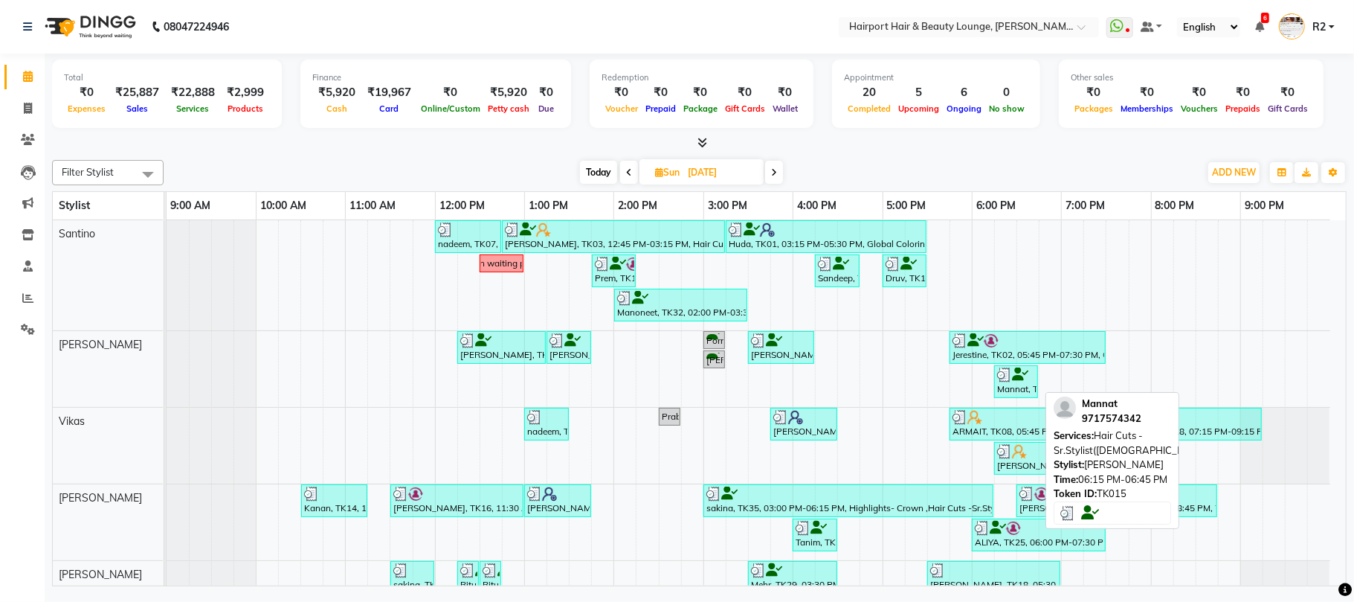
click at [1030, 391] on div "Mannat, TK15, 06:15 PM-06:45 PM, Hair Cuts -Sr.Stylist(Male)" at bounding box center [1016, 381] width 41 height 28
select select "3"
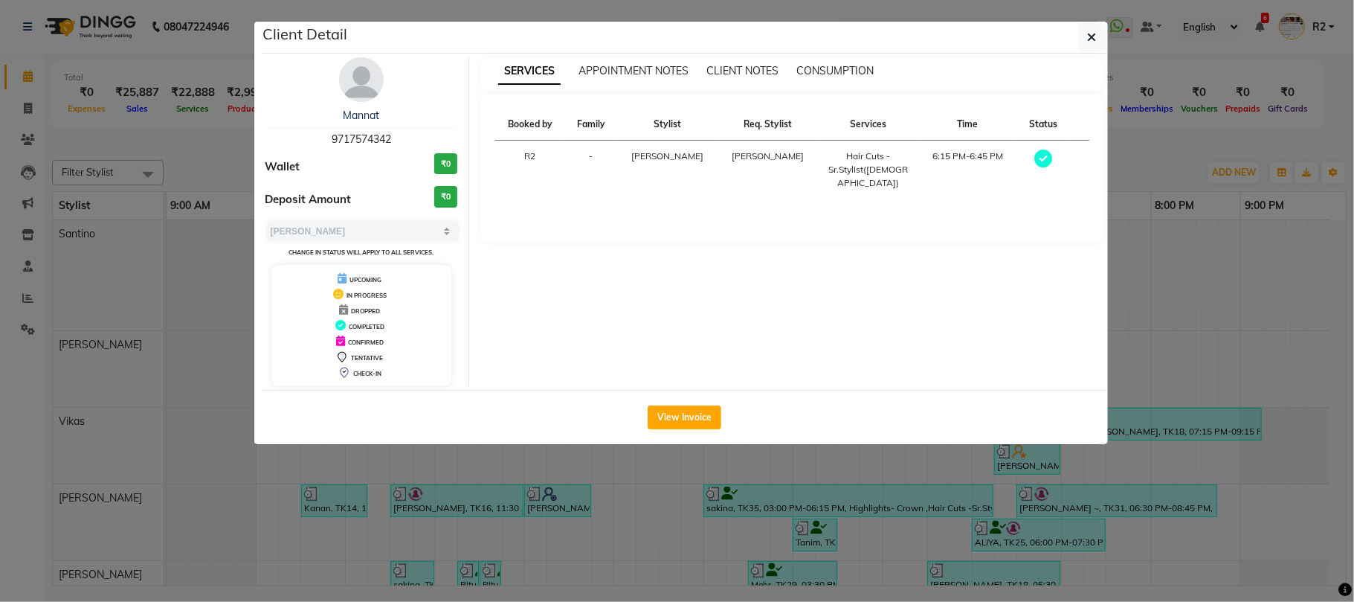
click at [631, 501] on ngb-modal-window "Client Detail Mannat 9717574342 Wallet ₹0 Deposit Amount ₹0 Select MARK DONE UP…" at bounding box center [677, 301] width 1354 height 602
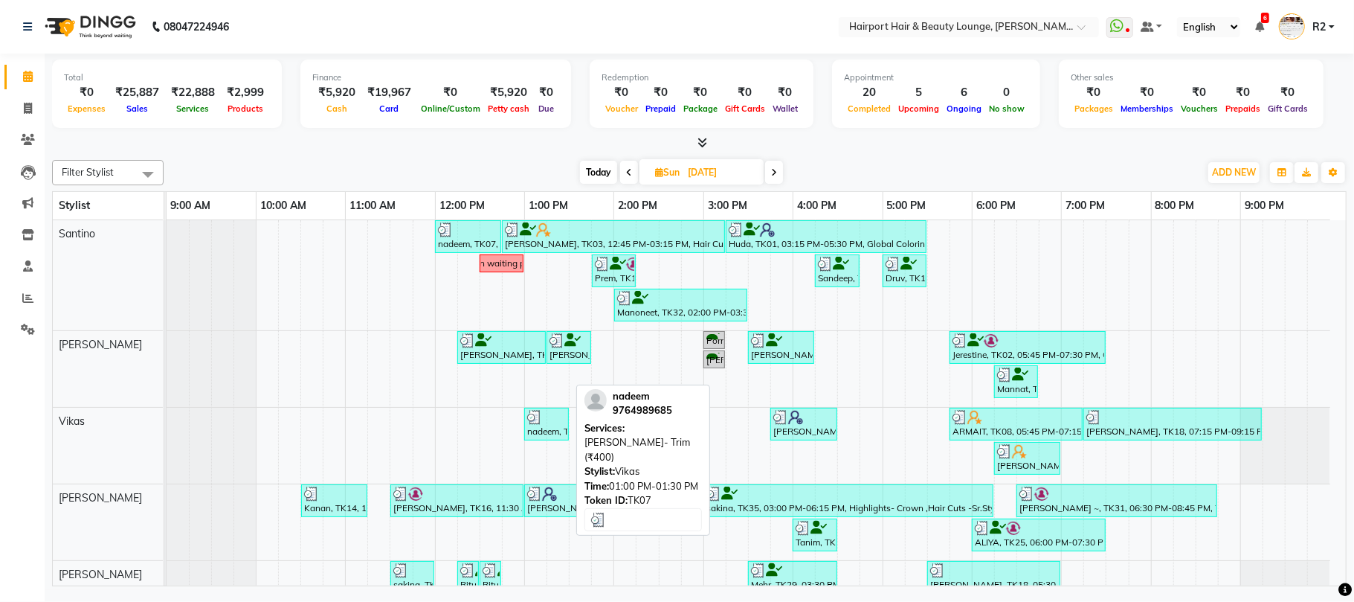
click at [551, 435] on div "nadeem, TK07, 01:00 PM-01:30 PM, Beard- Trim (₹400)" at bounding box center [547, 424] width 42 height 28
select select "3"
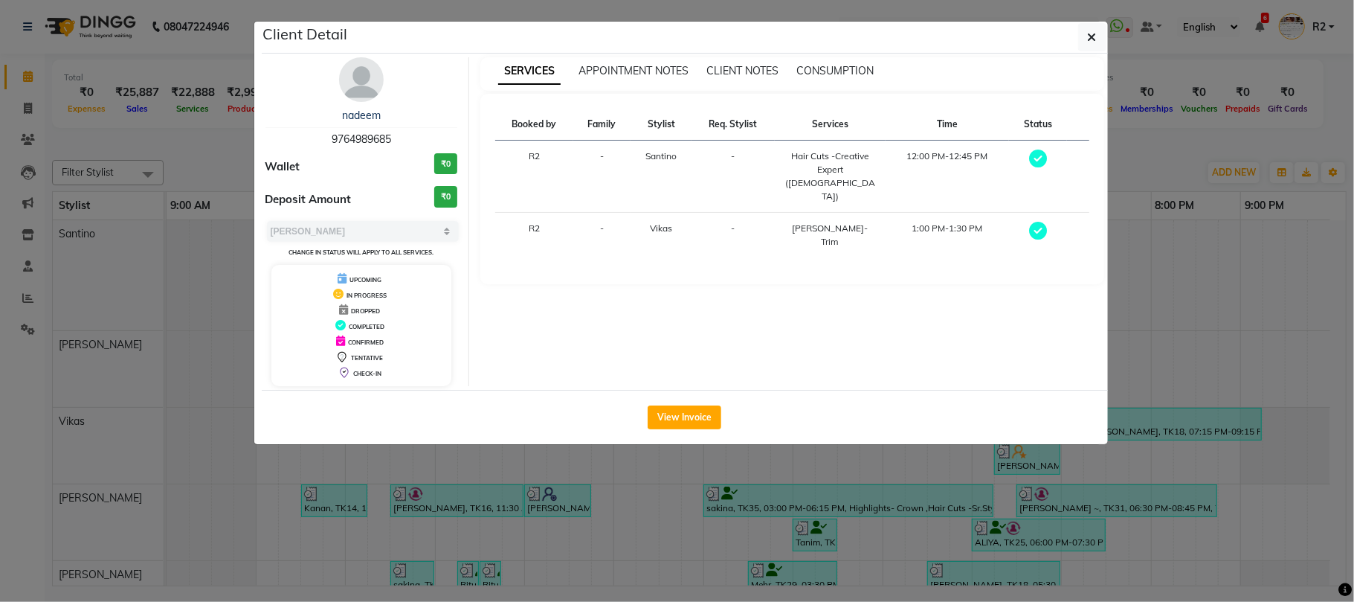
click at [610, 489] on ngb-modal-window "Client Detail nadeem 9764989685 Wallet ₹0 Deposit Amount ₹0 Select MARK DONE UP…" at bounding box center [677, 301] width 1354 height 602
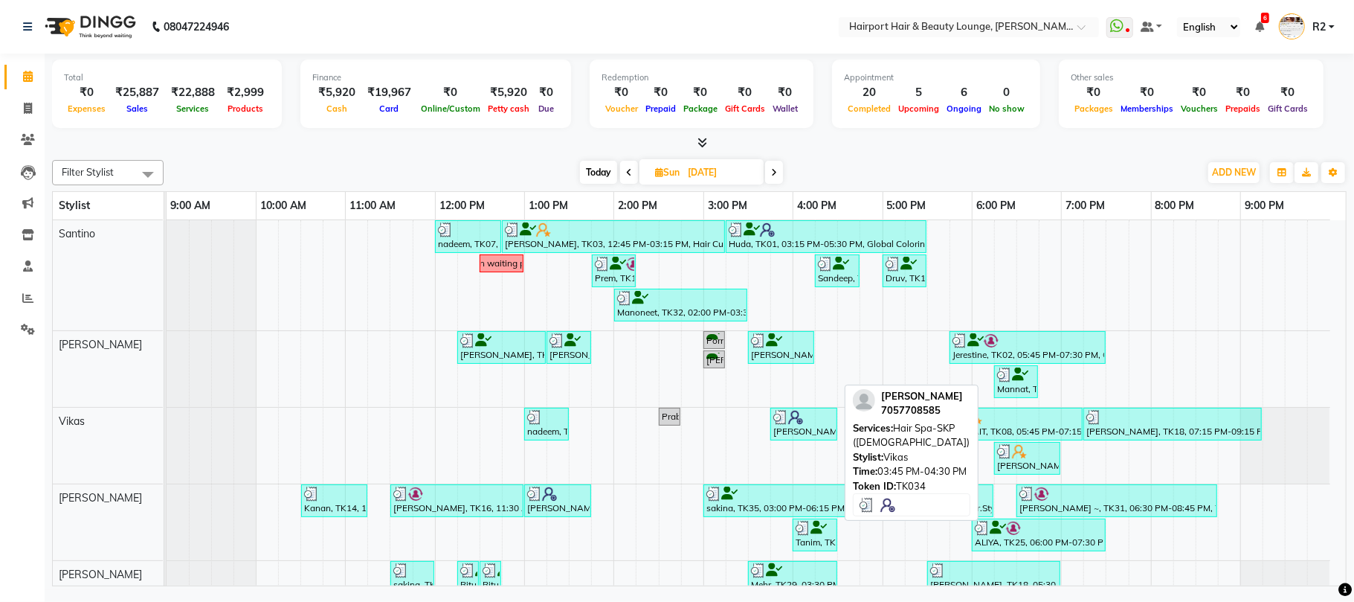
click at [803, 423] on img at bounding box center [795, 417] width 15 height 15
select select "3"
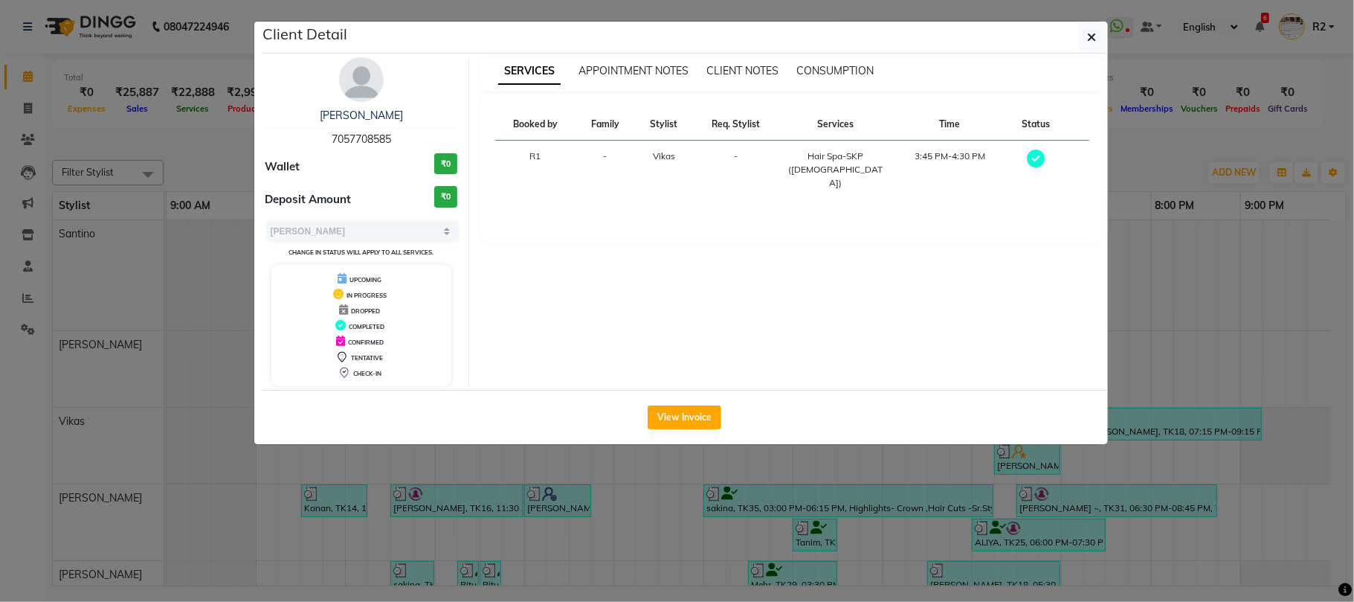
click at [206, 147] on ngb-modal-window "Client Detail Pravin 7057708585 Wallet ₹0 Deposit Amount ₹0 Select MARK DONE UP…" at bounding box center [677, 301] width 1354 height 602
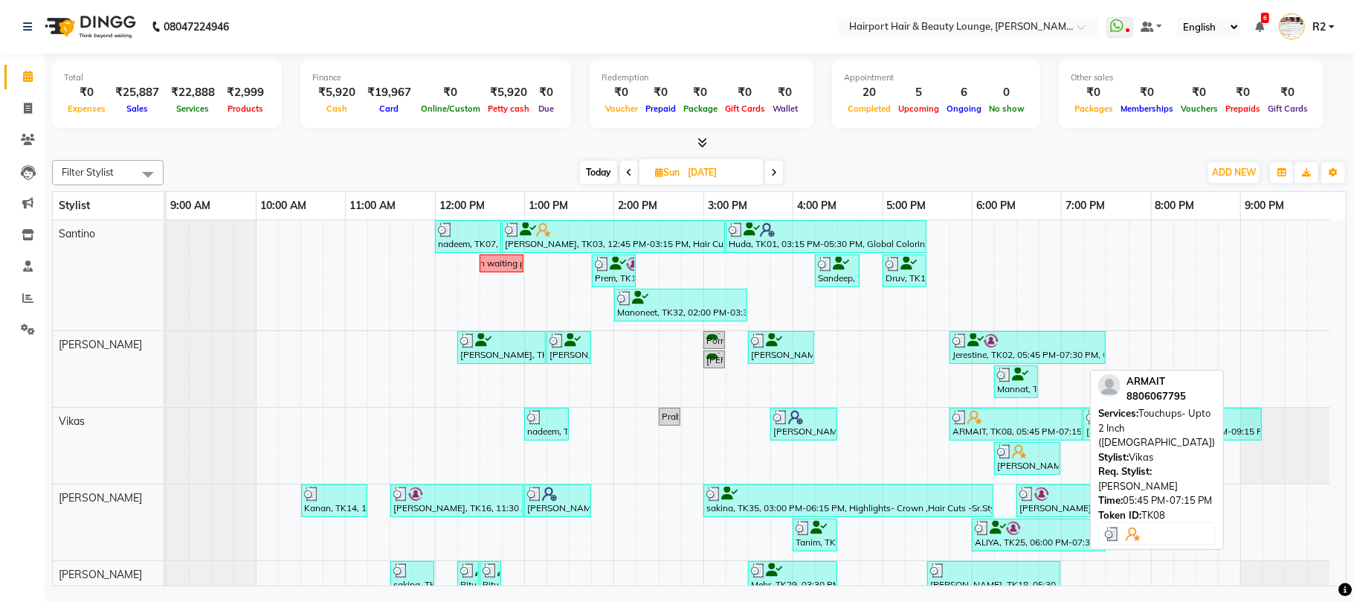
click at [1012, 427] on div "ARMAIT, TK08, 05:45 PM-07:15 PM, Touchups- Upto 2 Inch (Female)" at bounding box center [1016, 424] width 130 height 28
select select "3"
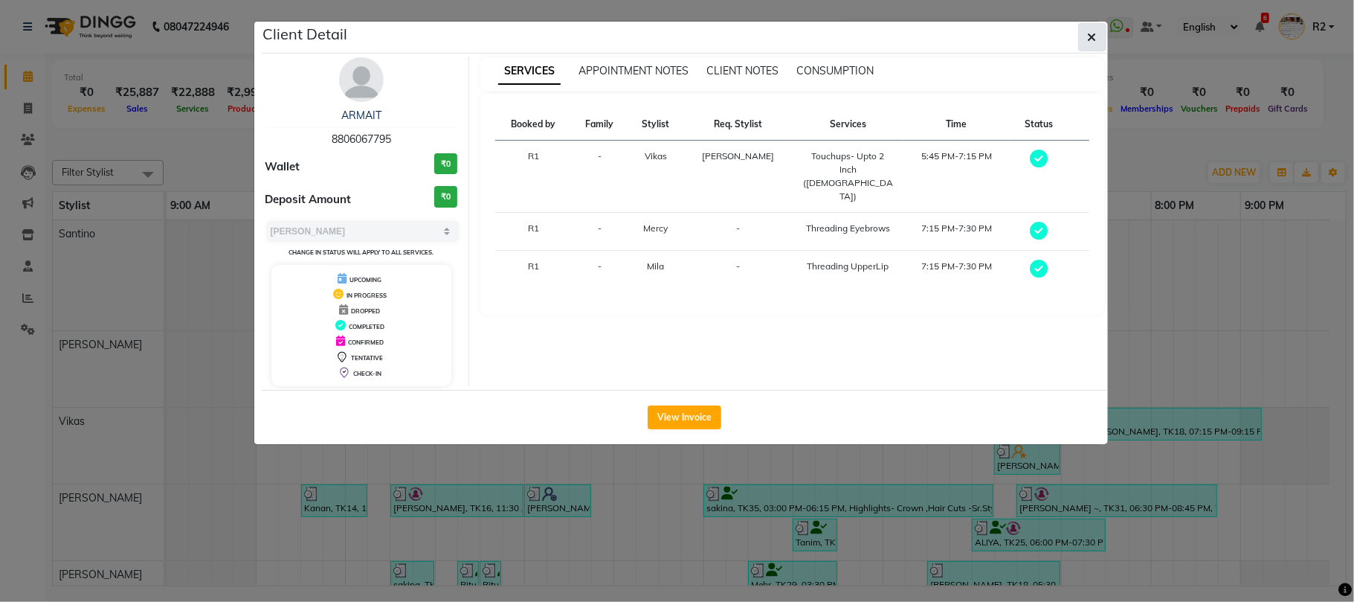
click at [1080, 39] on button "button" at bounding box center [1093, 37] width 28 height 28
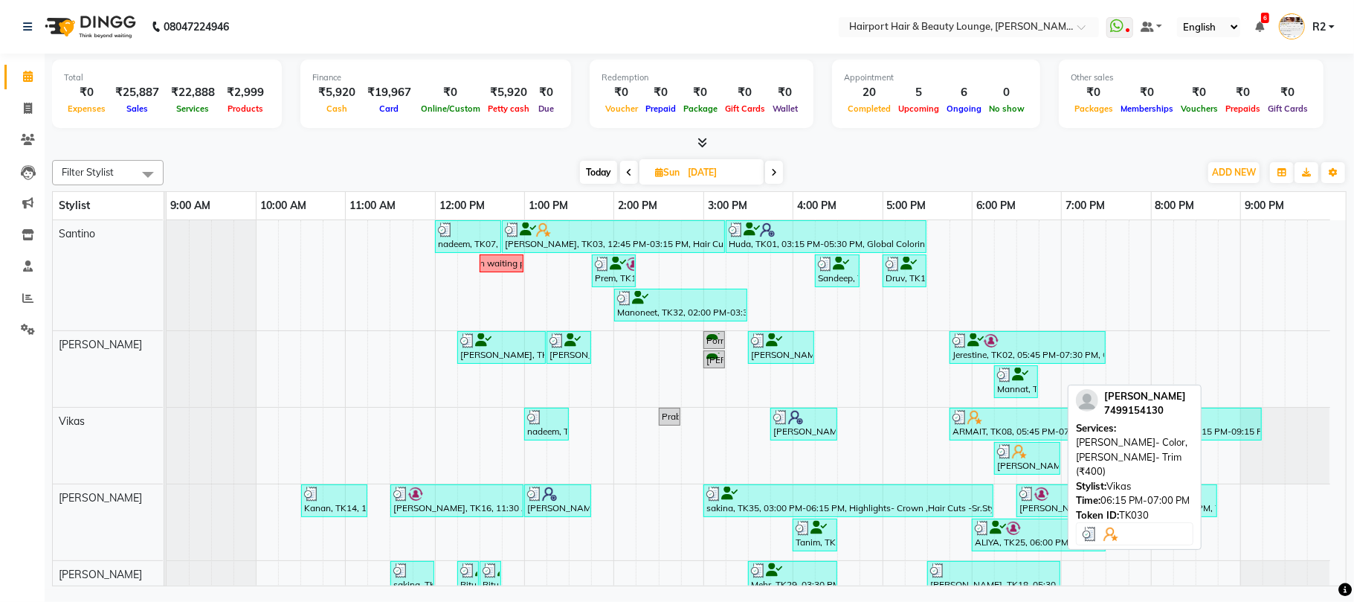
click at [1047, 471] on div "Manmeet, TK30, 06:15 PM-07:00 PM, Beard- Color,Beard- Trim (₹400)" at bounding box center [1027, 458] width 63 height 28
select select "3"
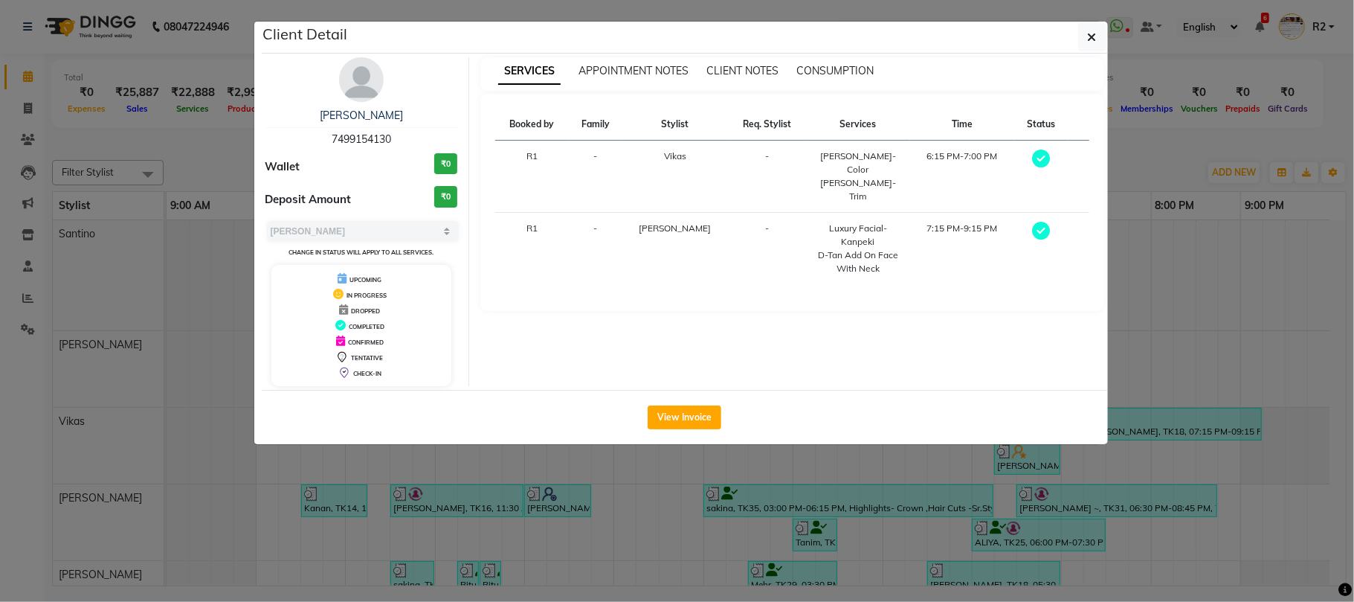
click at [1069, 519] on ngb-modal-window "Client Detail Manmeet 7499154130 Wallet ₹0 Deposit Amount ₹0 Select MARK DONE U…" at bounding box center [677, 301] width 1354 height 602
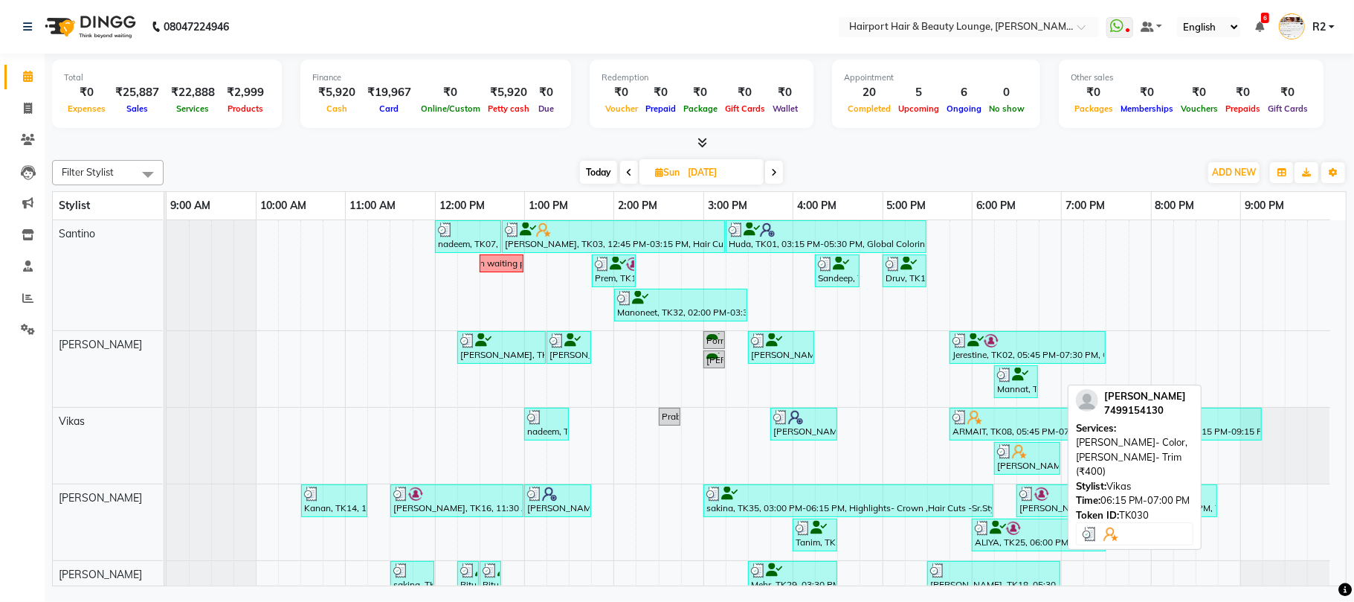
click at [1045, 460] on div "Manmeet, TK30, 06:15 PM-07:00 PM, Beard- Color,Beard- Trim (₹400)" at bounding box center [1027, 458] width 63 height 28
select select "3"
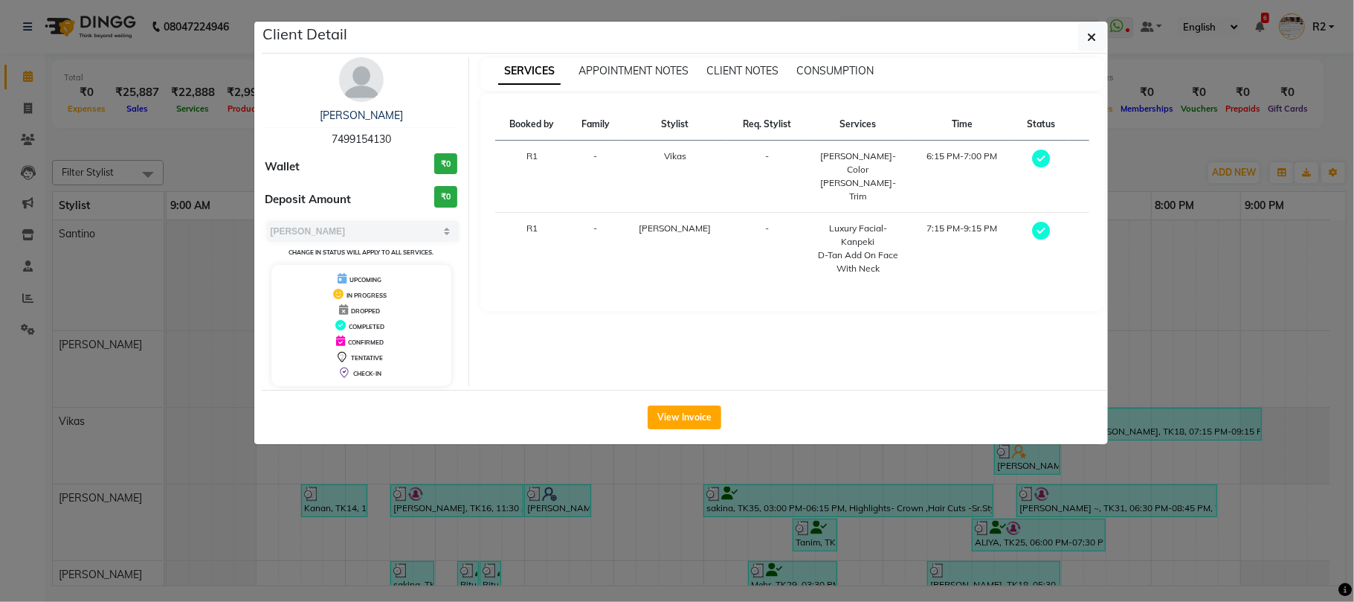
click at [225, 173] on ngb-modal-window "Client Detail Manmeet 7499154130 Wallet ₹0 Deposit Amount ₹0 Select MARK DONE U…" at bounding box center [677, 301] width 1354 height 602
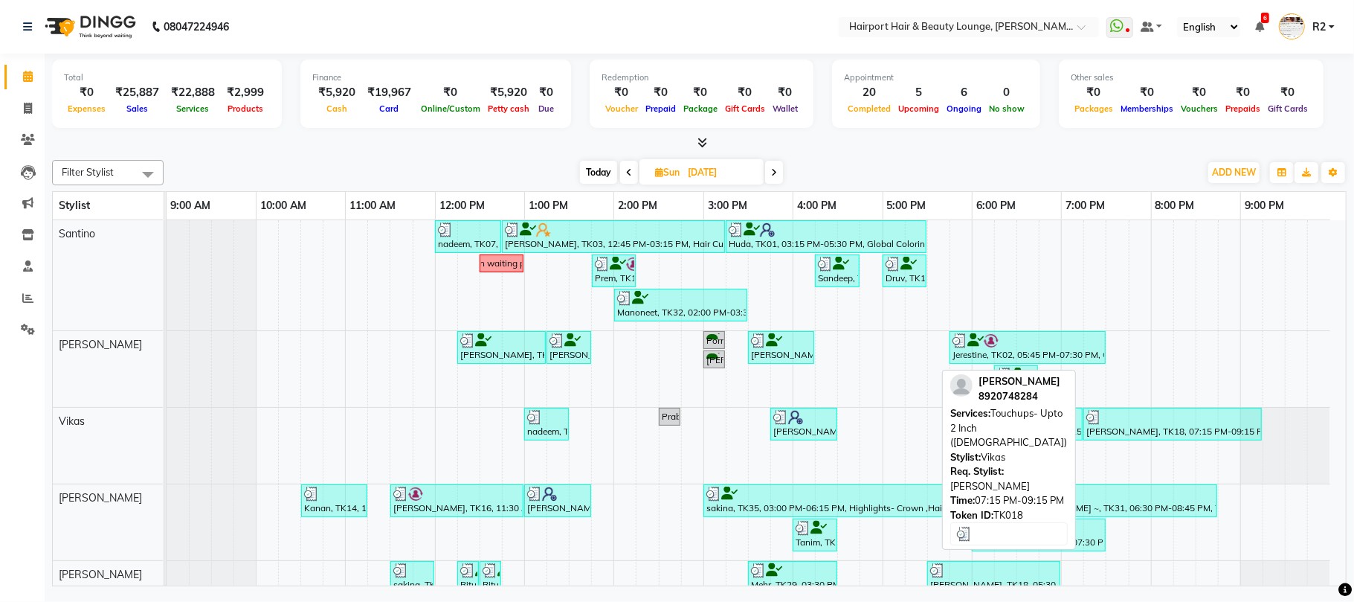
click at [1227, 438] on div "Nadia Wani, TK18, 07:15 PM-09:15 PM, Touchups- Upto 2 Inch (Female)" at bounding box center [1173, 424] width 176 height 28
select select "3"
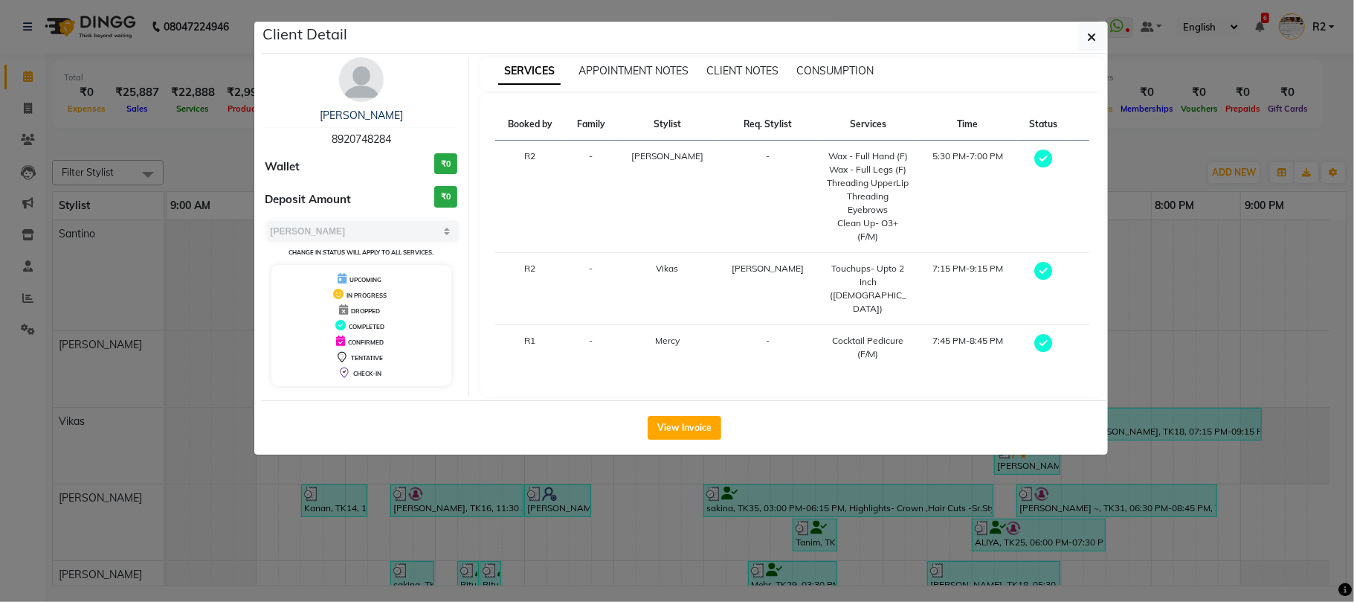
click at [215, 180] on ngb-modal-window "Client Detail Nadia Wani 8920748284 Wallet ₹0 Deposit Amount ₹0 Select MARK DON…" at bounding box center [677, 301] width 1354 height 602
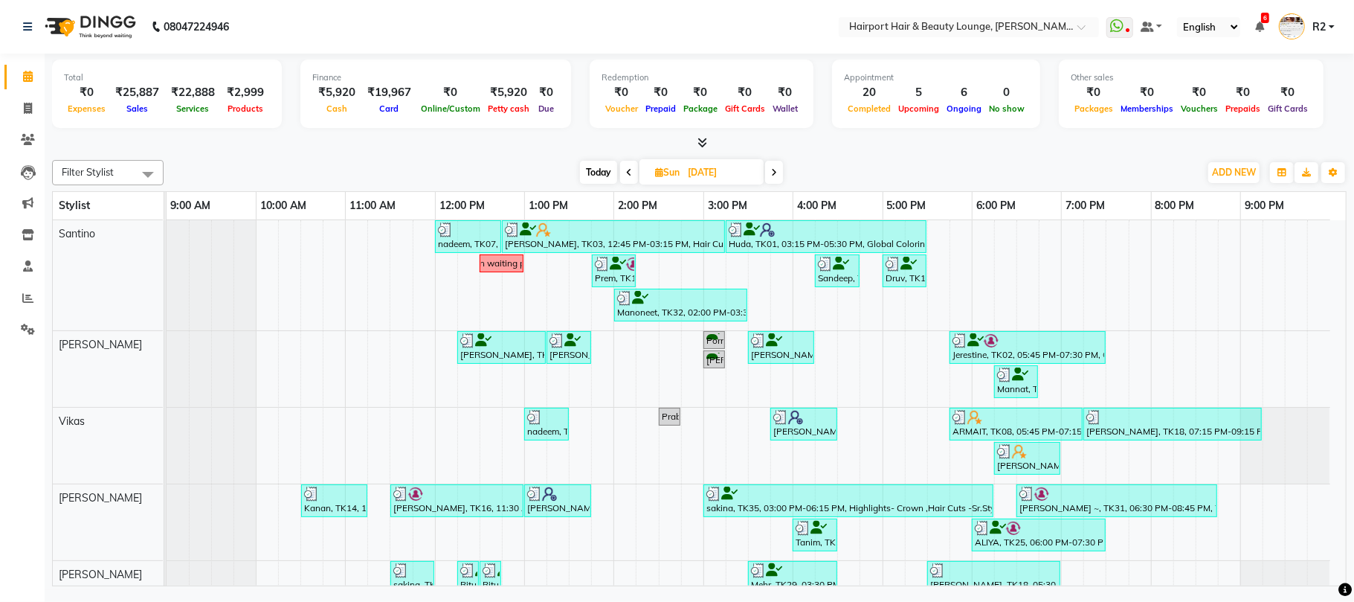
click at [595, 176] on span "Today" at bounding box center [598, 172] width 37 height 23
type input "02-09-2025"
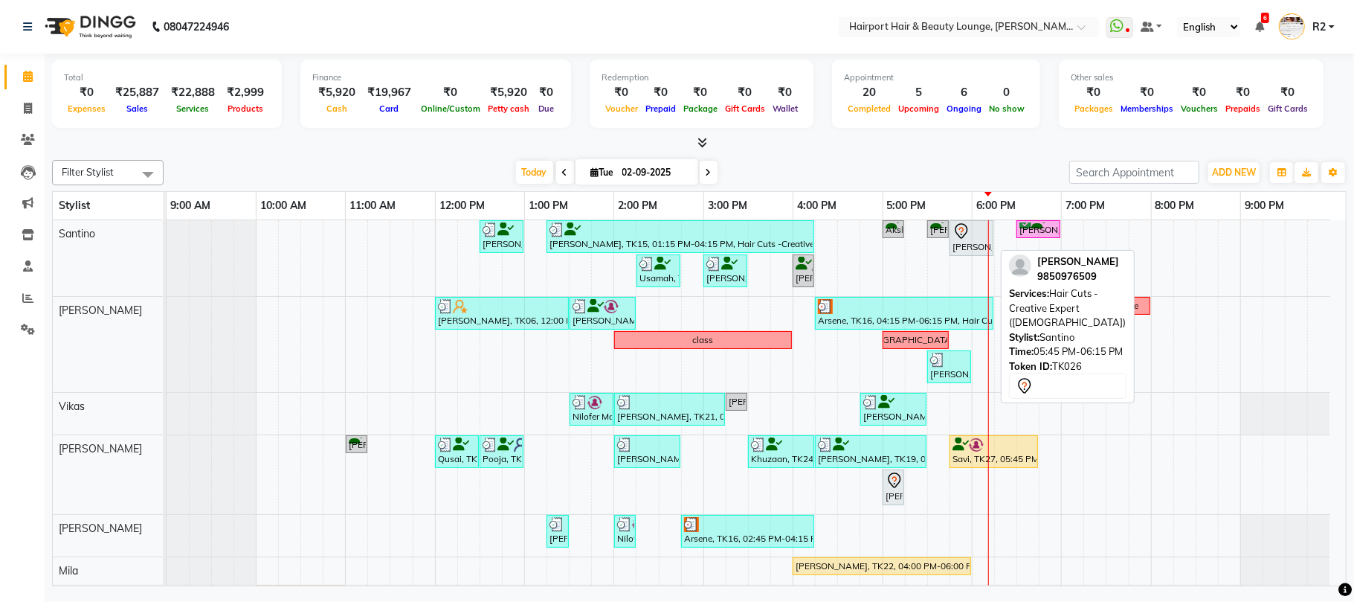
click at [958, 250] on div "[PERSON_NAME], TK26, 05:45 PM-06:15 PM, Hair Cuts -Creative Expert ([DEMOGRAPHI…" at bounding box center [971, 237] width 41 height 31
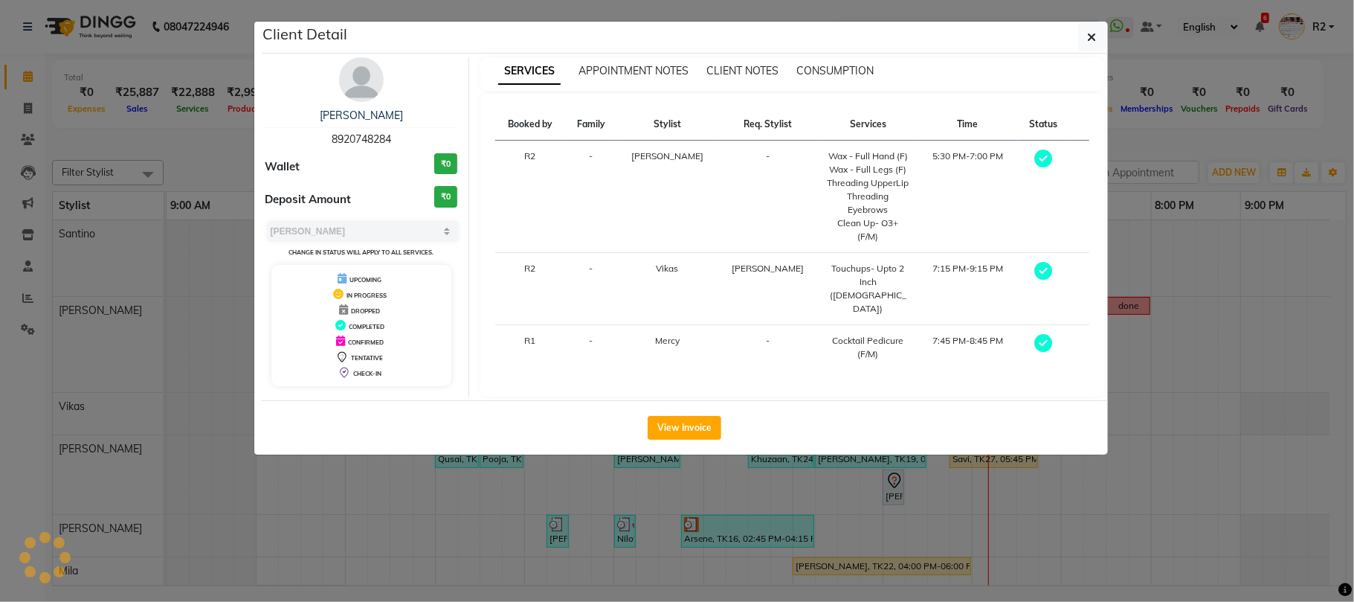
select select "7"
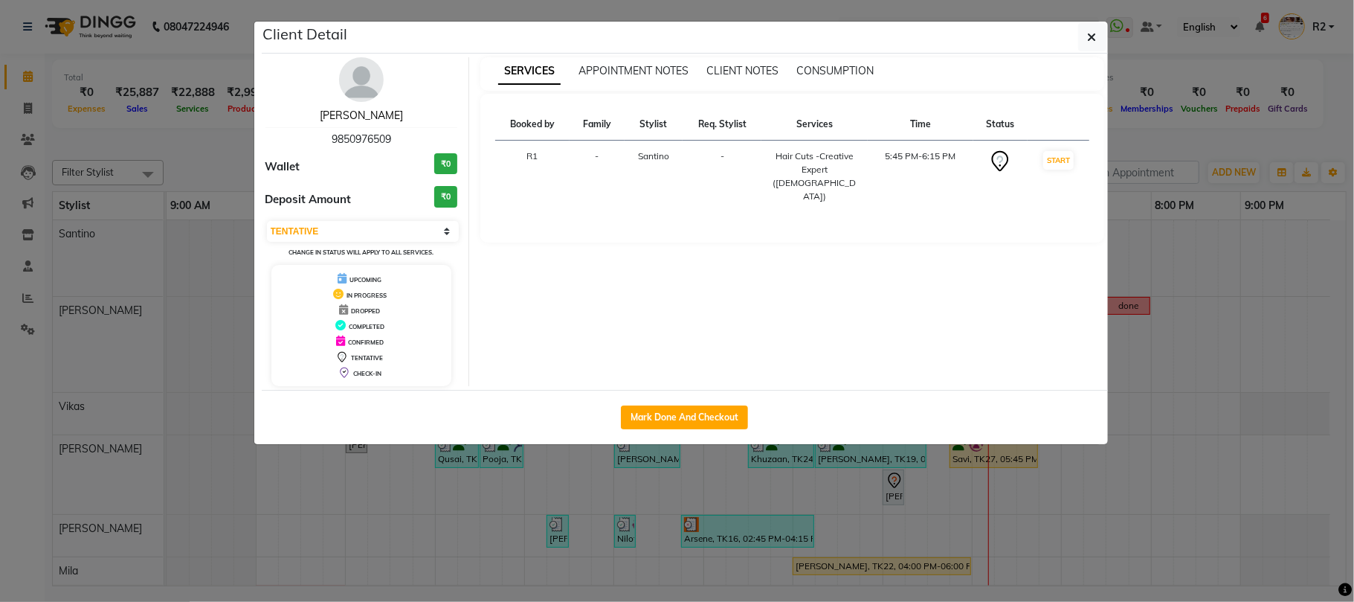
click at [361, 122] on link "Adesh" at bounding box center [361, 115] width 83 height 13
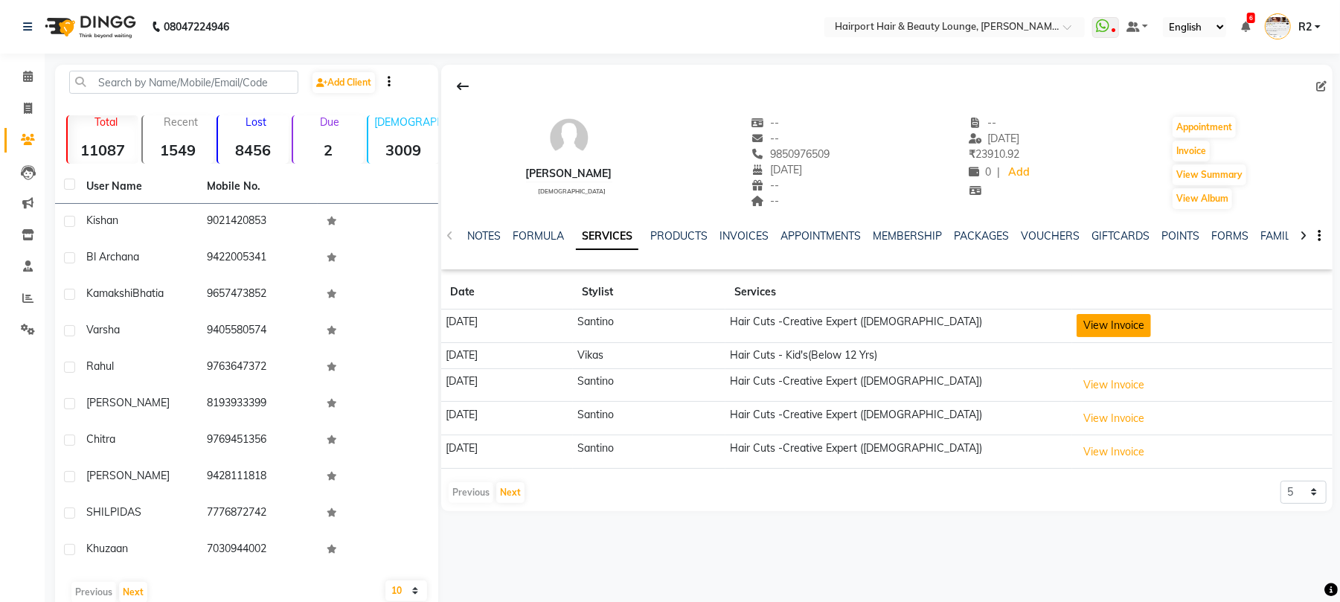
click at [1131, 326] on button "View Invoice" at bounding box center [1113, 325] width 74 height 23
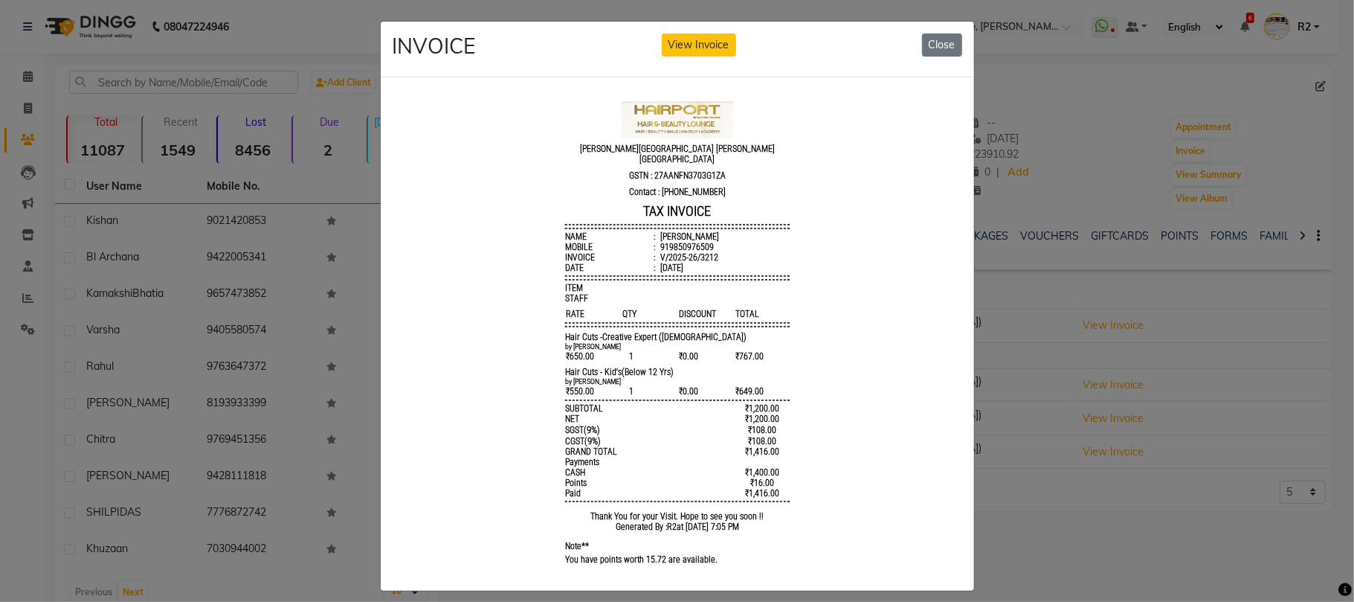
click at [1134, 376] on ngb-modal-window "INVOICE View Invoice Close" at bounding box center [677, 301] width 1354 height 602
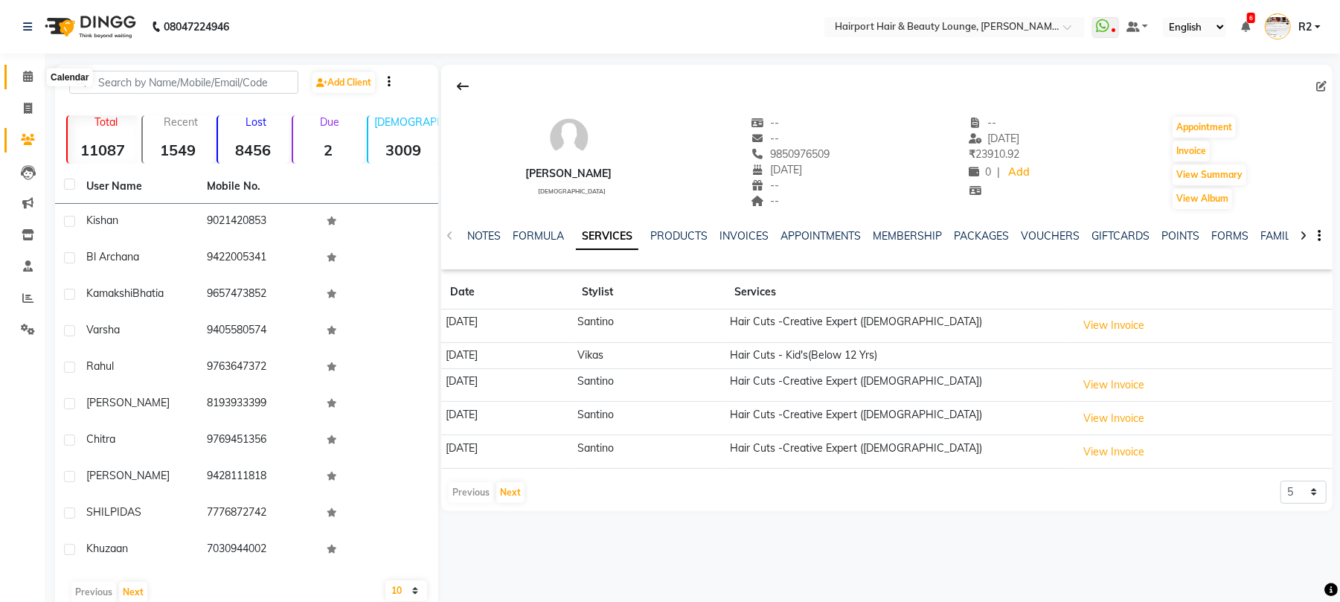
click at [23, 76] on icon at bounding box center [28, 76] width 10 height 11
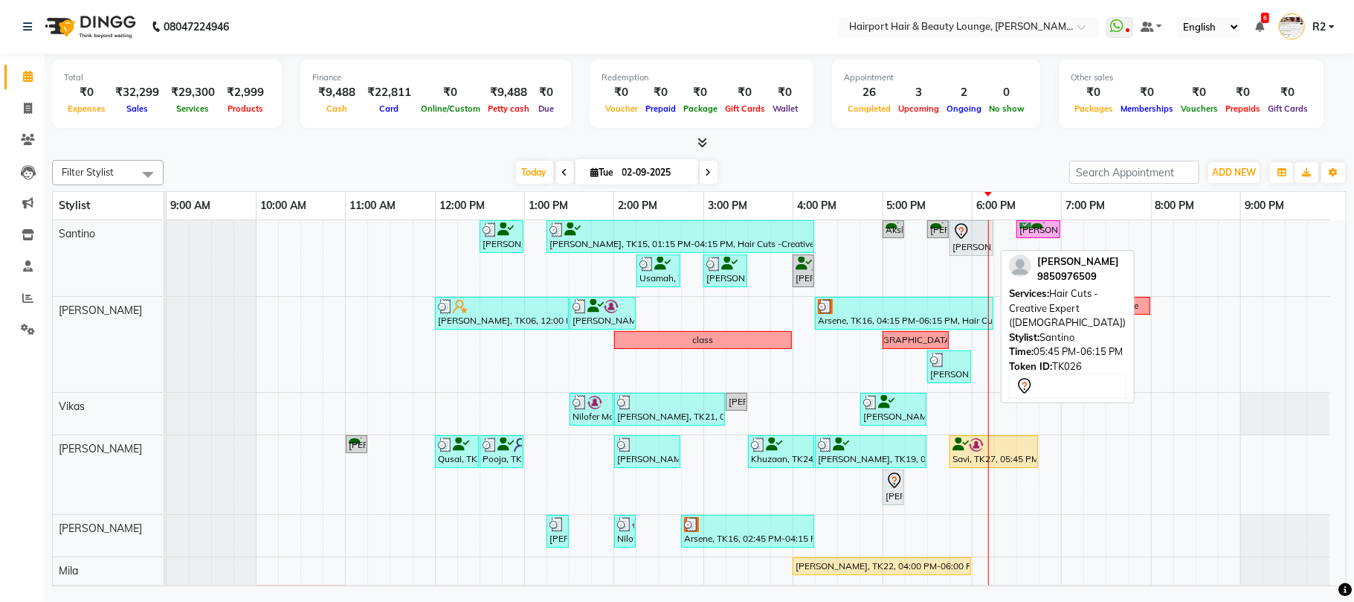
click at [974, 250] on div "[PERSON_NAME], TK26, 05:45 PM-06:15 PM, Hair Cuts -Creative Expert ([DEMOGRAPHI…" at bounding box center [971, 237] width 41 height 31
select select "7"
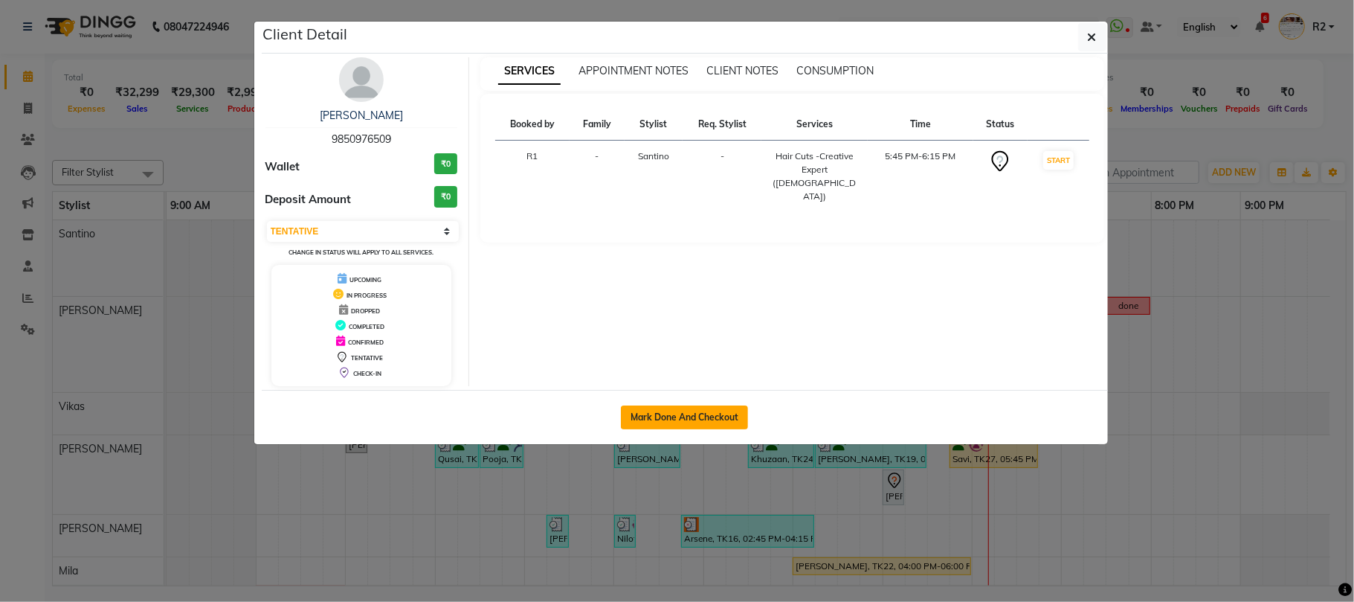
click at [693, 423] on button "Mark Done And Checkout" at bounding box center [684, 417] width 127 height 24
select select "622"
select select "service"
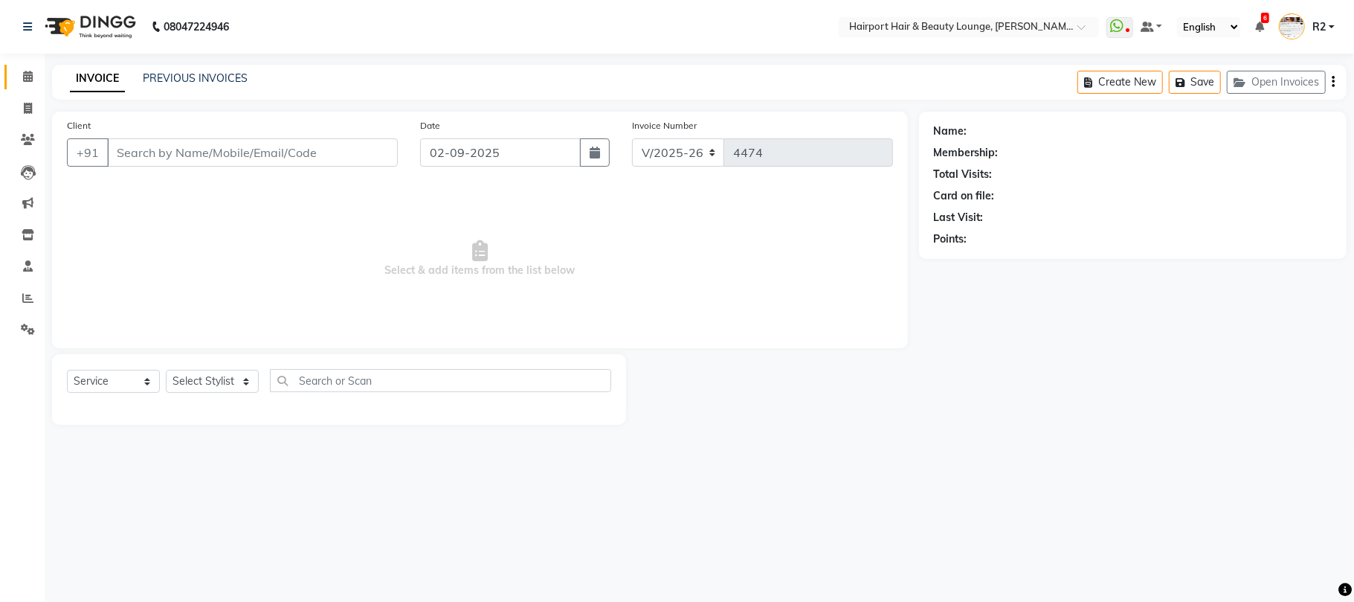
type input "9850976509"
select select "9137"
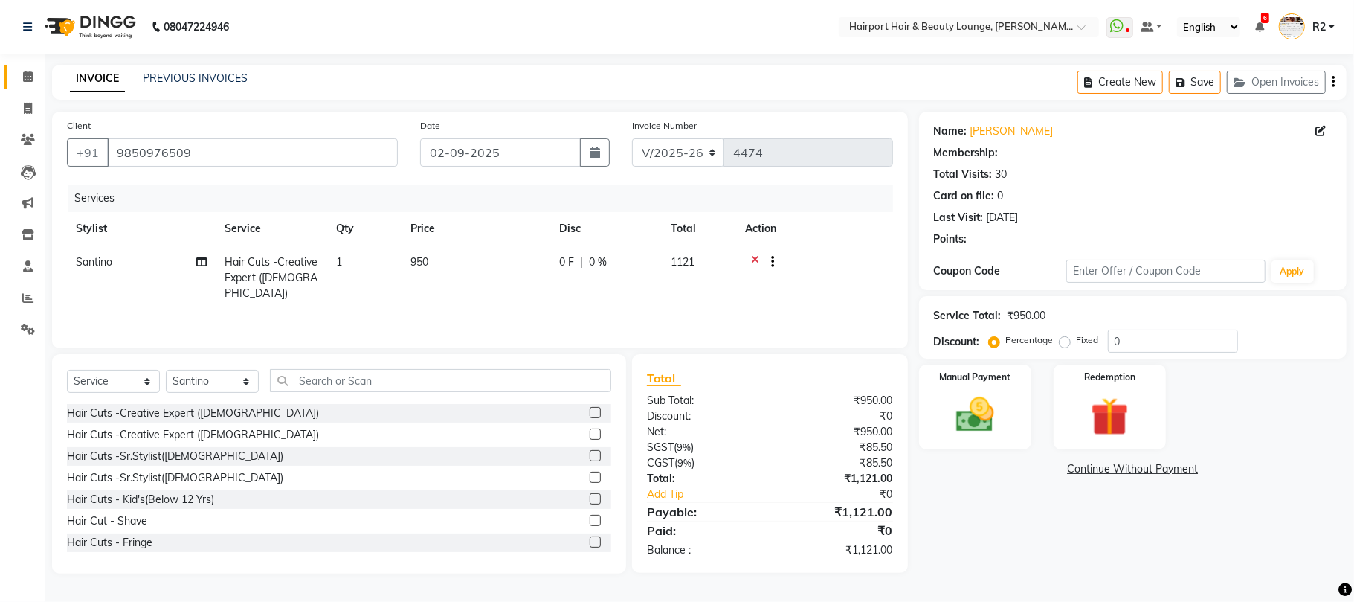
select select "1: Object"
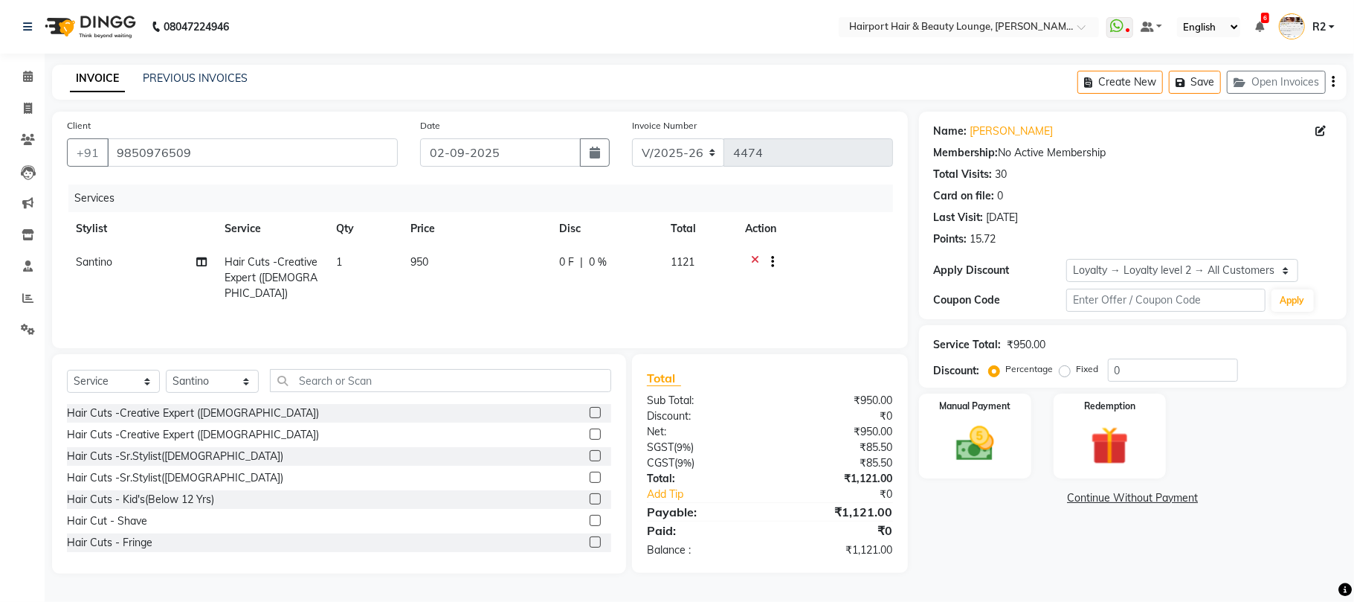
click at [429, 269] on td "950" at bounding box center [476, 277] width 149 height 65
select select "9137"
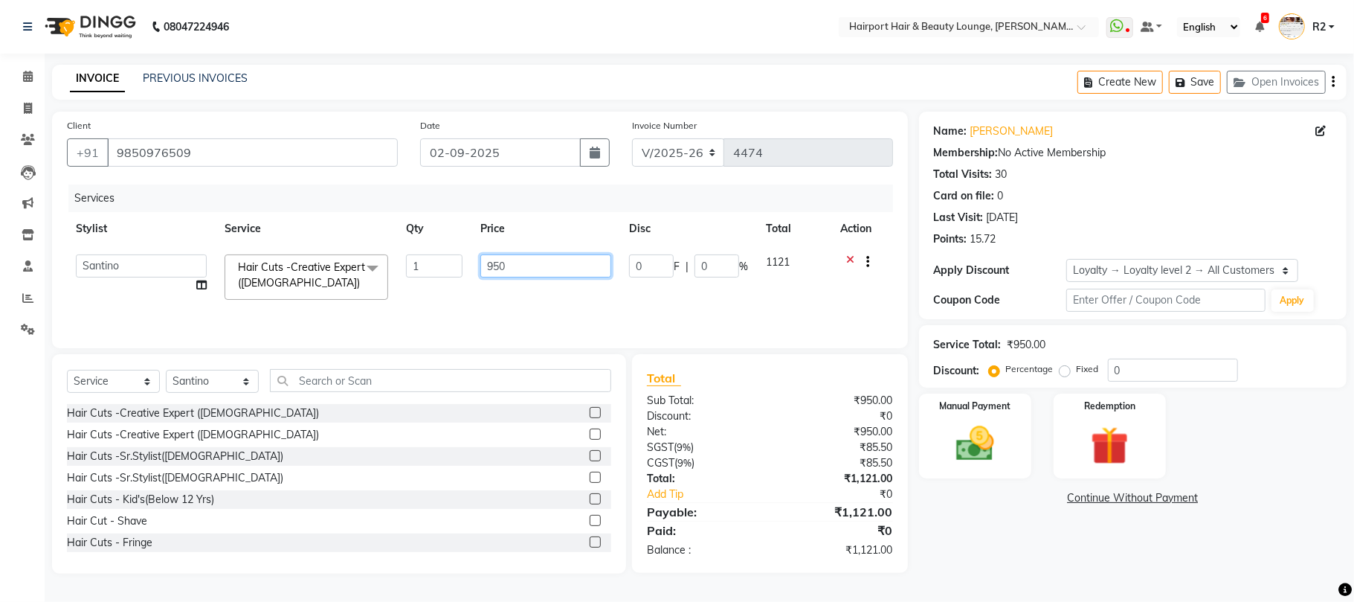
drag, startPoint x: 497, startPoint y: 271, endPoint x: 470, endPoint y: 274, distance: 26.9
click at [470, 274] on tr "8806278622 9822054562 Accounts IV Camp Adnan Alc 3 Alc Camp Office Anandita Ati…" at bounding box center [480, 276] width 826 height 63
type input "650"
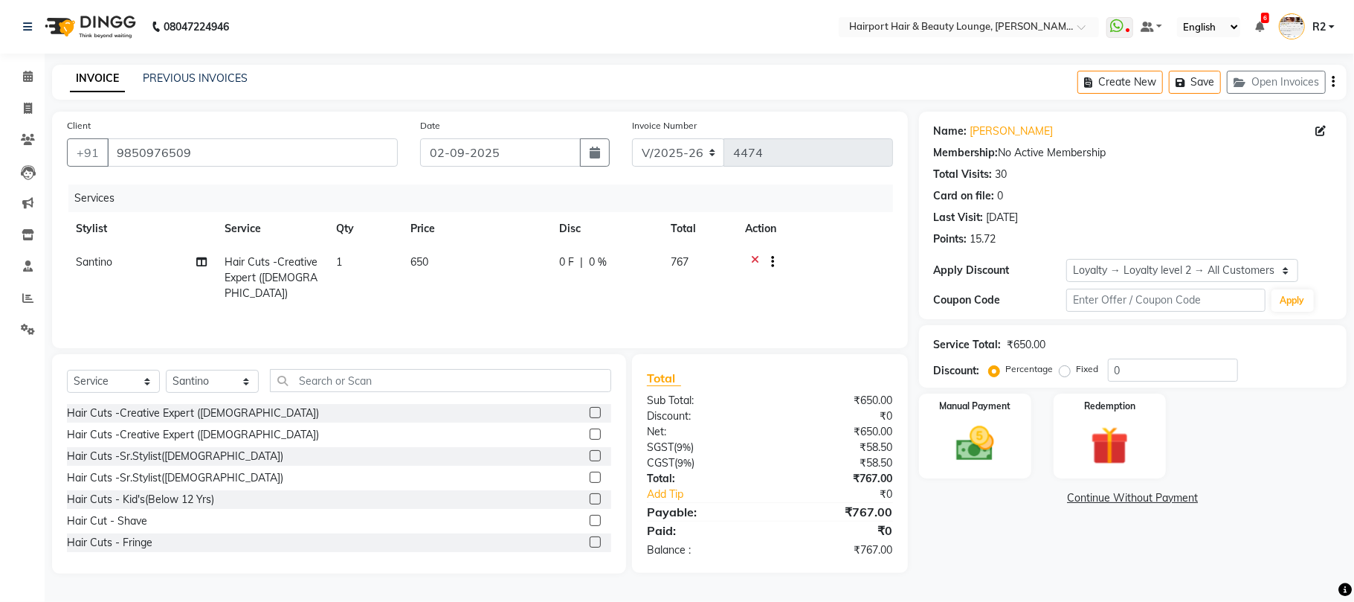
click at [507, 214] on th "Price" at bounding box center [476, 228] width 149 height 33
click at [1006, 448] on img at bounding box center [975, 444] width 65 height 46
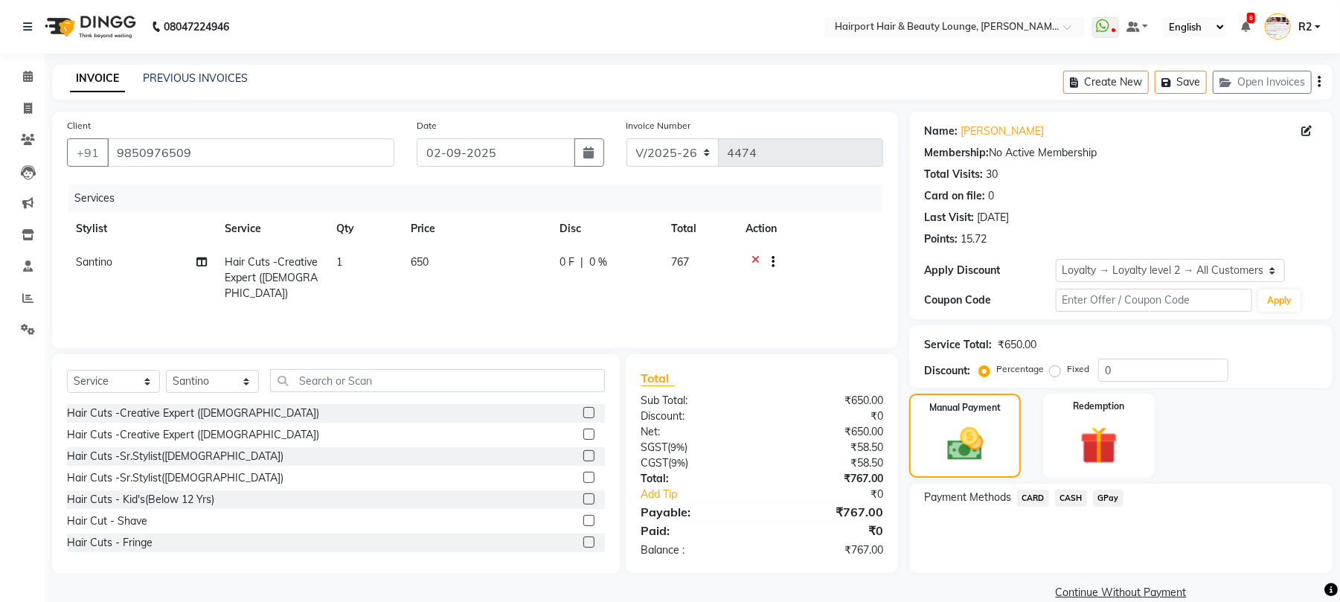
click at [1060, 492] on span "CASH" at bounding box center [1071, 497] width 32 height 17
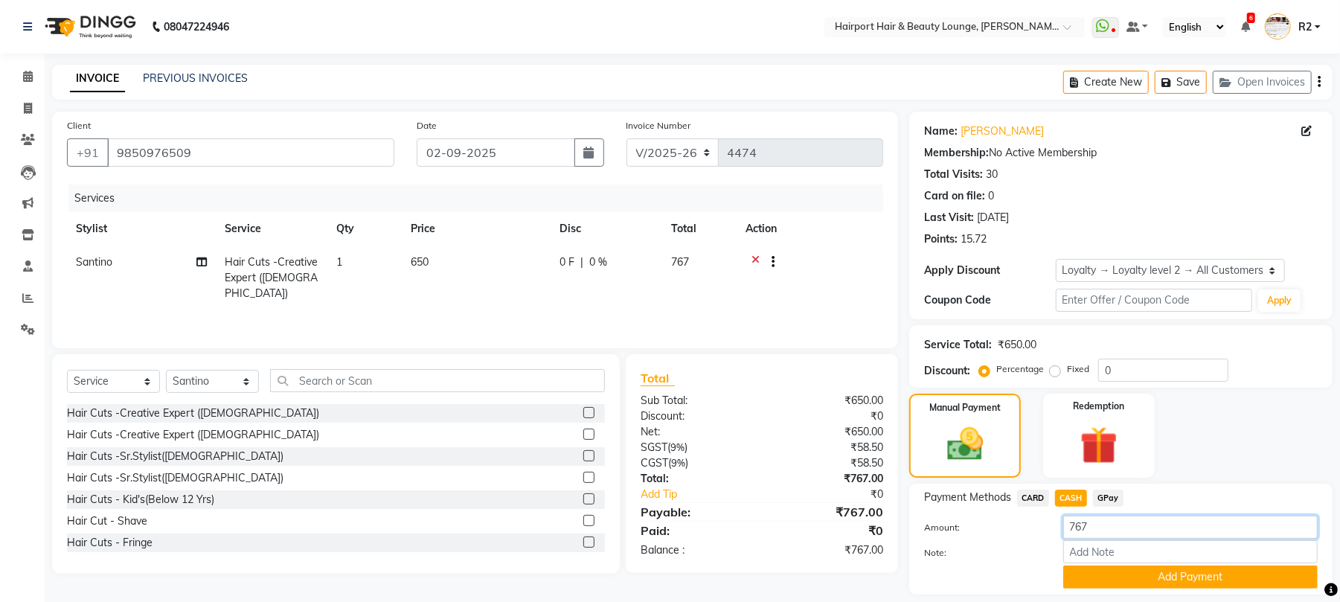
drag, startPoint x: 1117, startPoint y: 533, endPoint x: 863, endPoint y: 518, distance: 254.8
click at [863, 518] on div "Client +91 9850976509 Date 02-09-2025 Invoice Number V/2025 V/2025-26 4474 Serv…" at bounding box center [692, 368] width 1302 height 513
type input "800"
click at [1146, 576] on button "Add Payment" at bounding box center [1190, 576] width 254 height 23
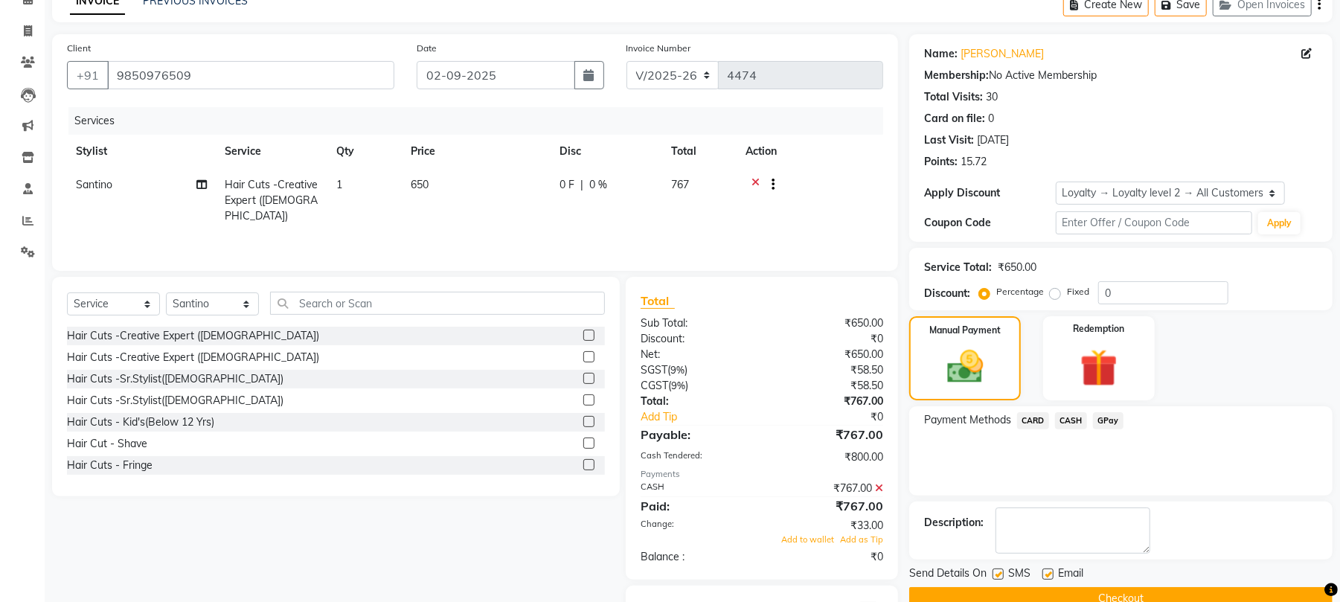
scroll to position [150, 0]
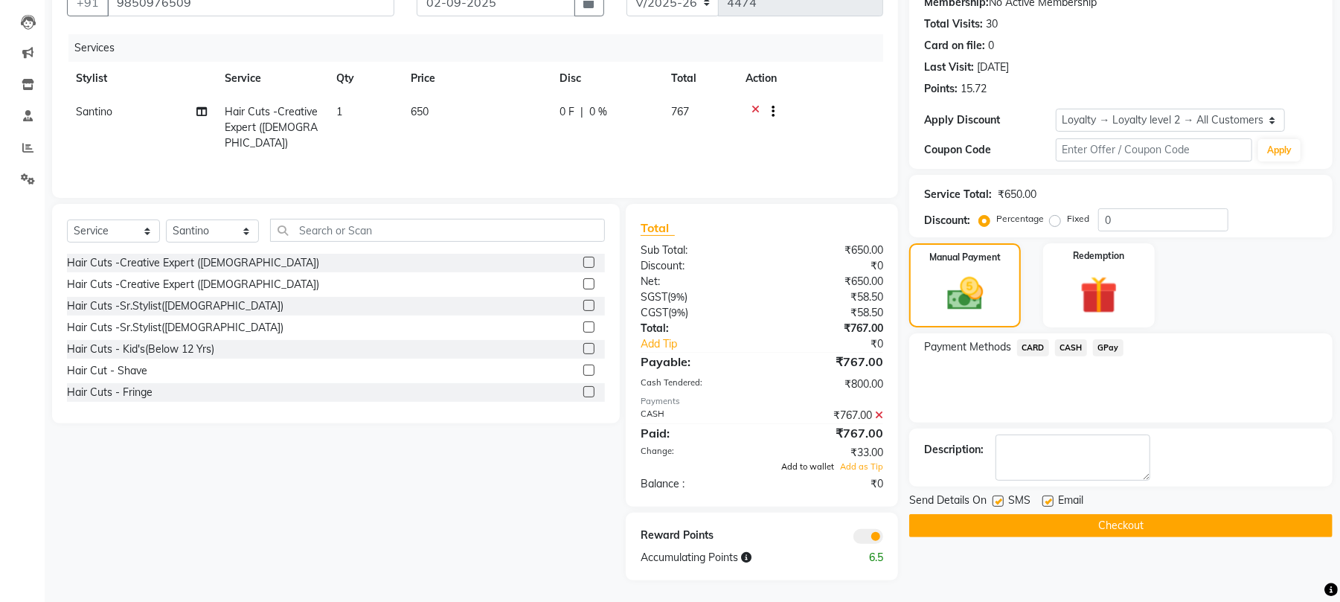
click at [803, 470] on span "Add to wallet" at bounding box center [807, 466] width 53 height 10
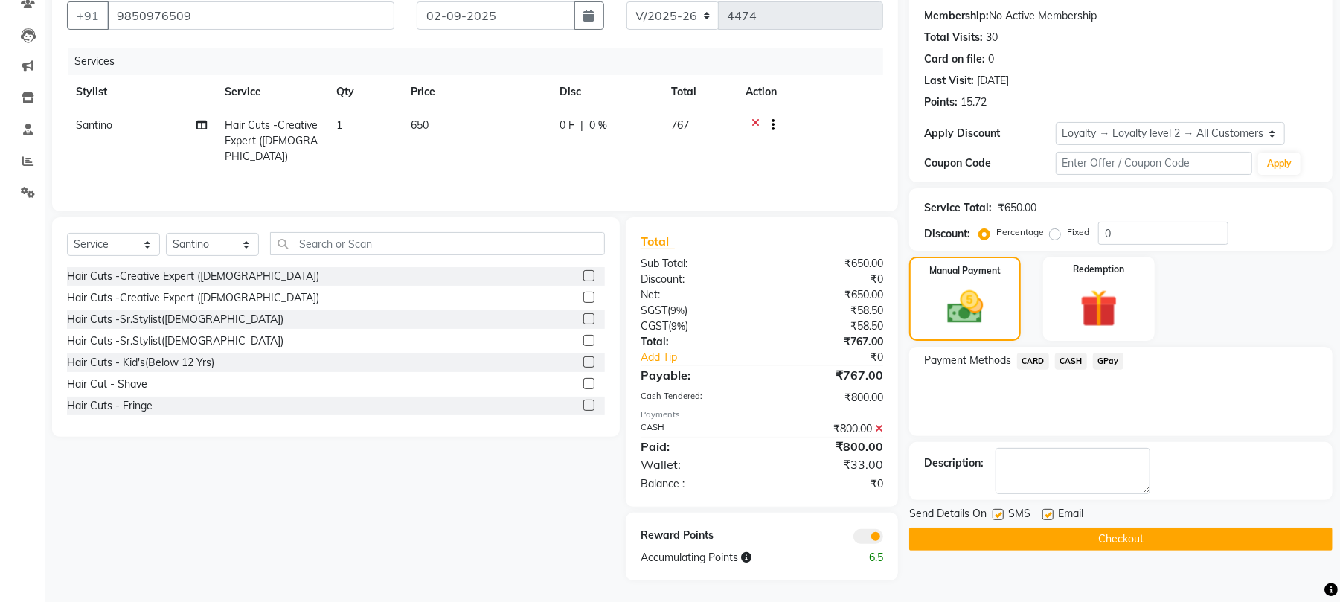
click at [1114, 540] on button "Checkout" at bounding box center [1120, 538] width 423 height 23
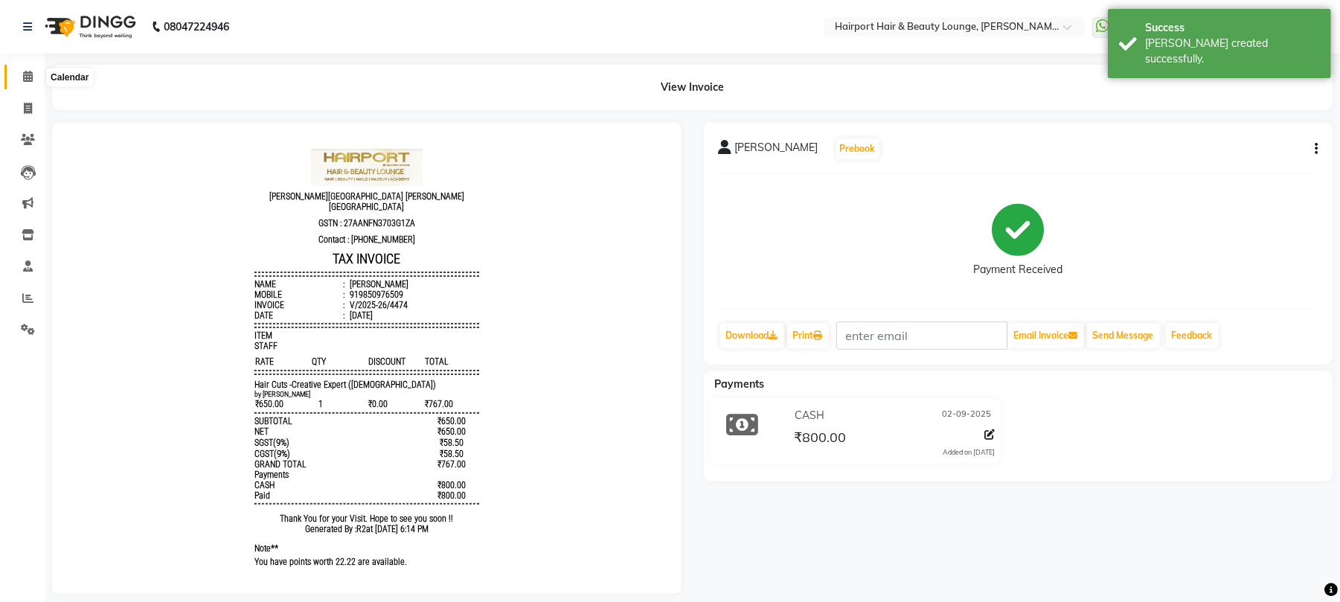
click at [24, 74] on icon at bounding box center [28, 76] width 10 height 11
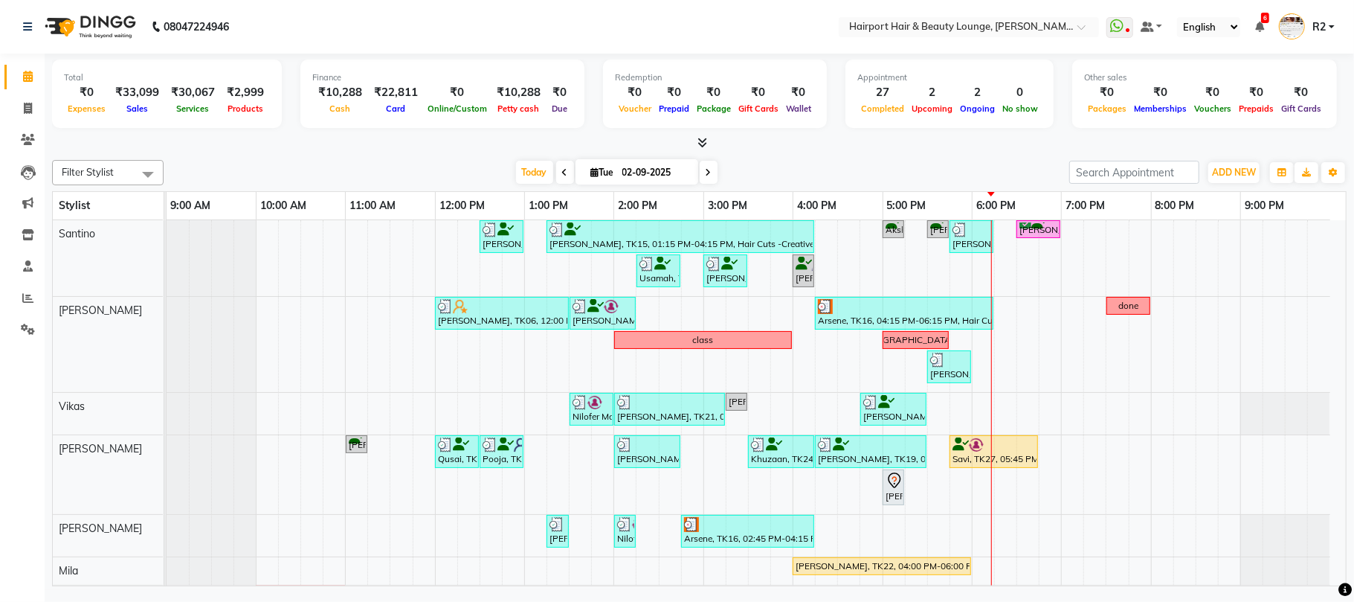
click at [659, 170] on input "02-09-2025" at bounding box center [655, 172] width 74 height 22
select select "9"
select select "2025"
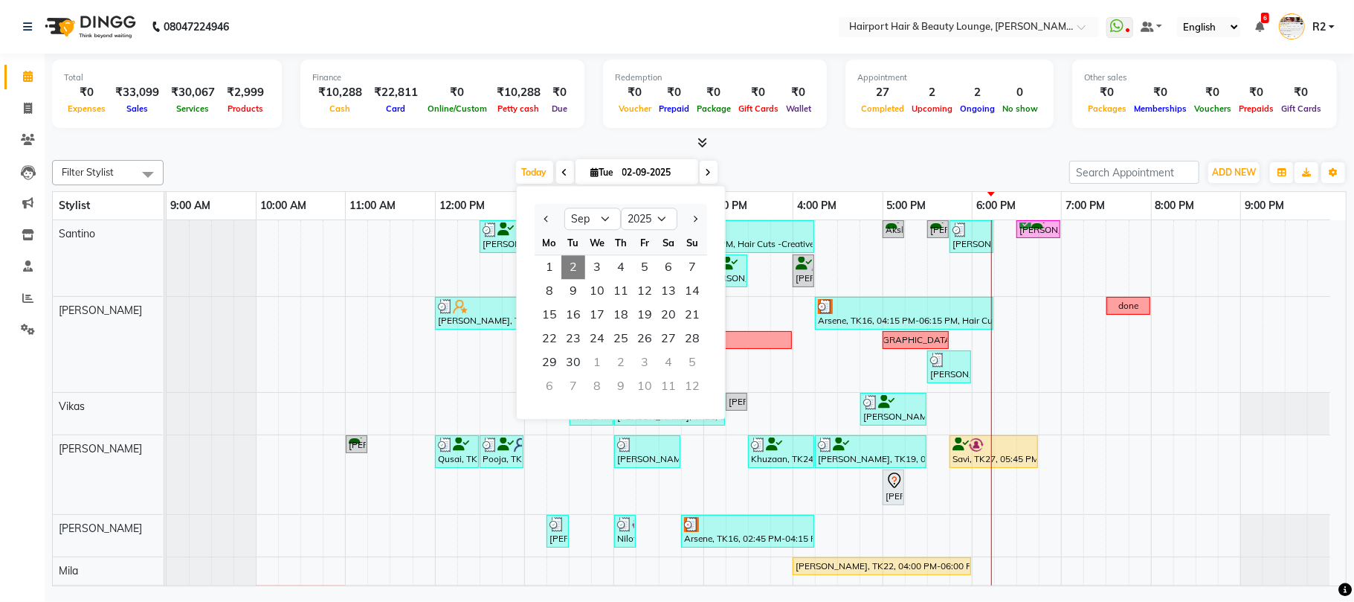
click at [539, 217] on div at bounding box center [550, 219] width 30 height 24
click at [546, 217] on span "Previous month" at bounding box center [547, 219] width 6 height 6
select select "8"
click at [551, 337] on span "18" at bounding box center [550, 339] width 24 height 24
type input "18-08-2025"
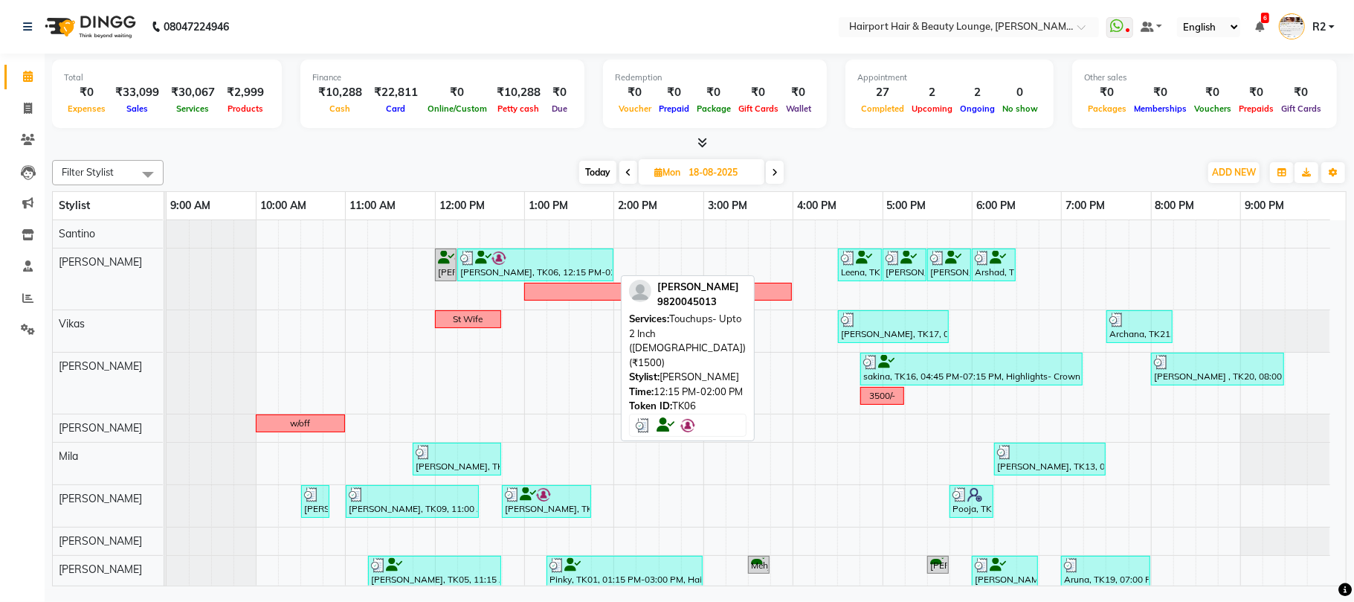
click at [537, 269] on div "Pummi, TK06, 12:15 PM-02:00 PM, Touchups- Upto 2 Inch (Female) (₹1500)" at bounding box center [535, 265] width 153 height 28
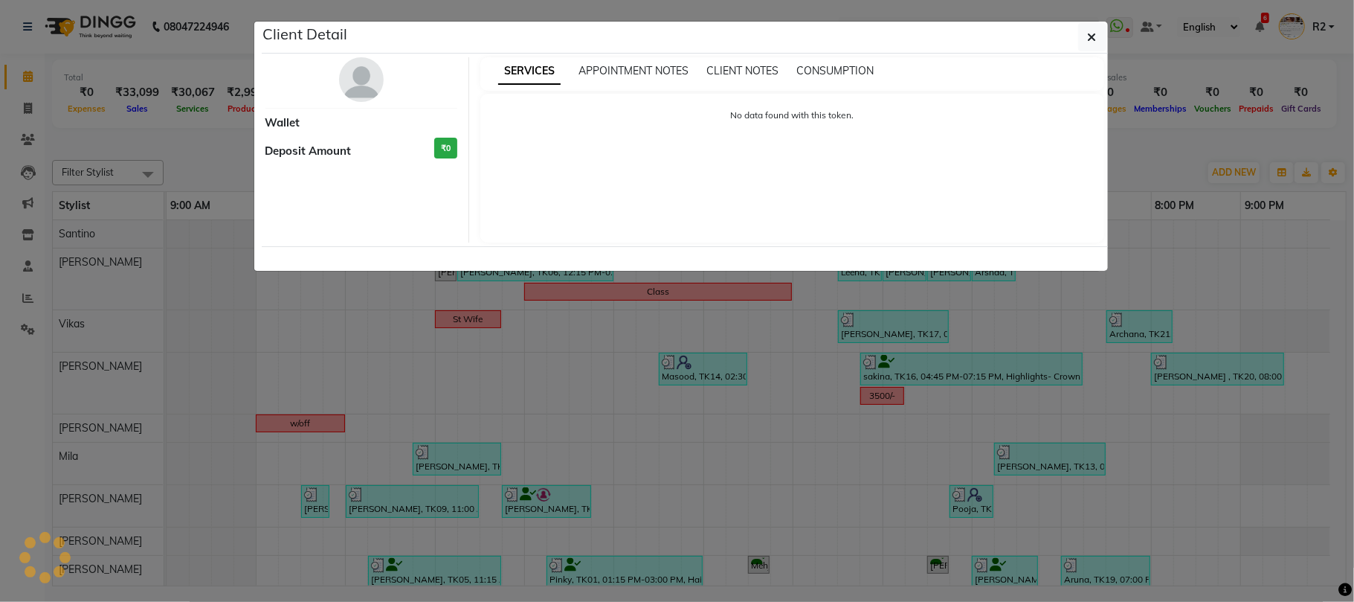
select select "3"
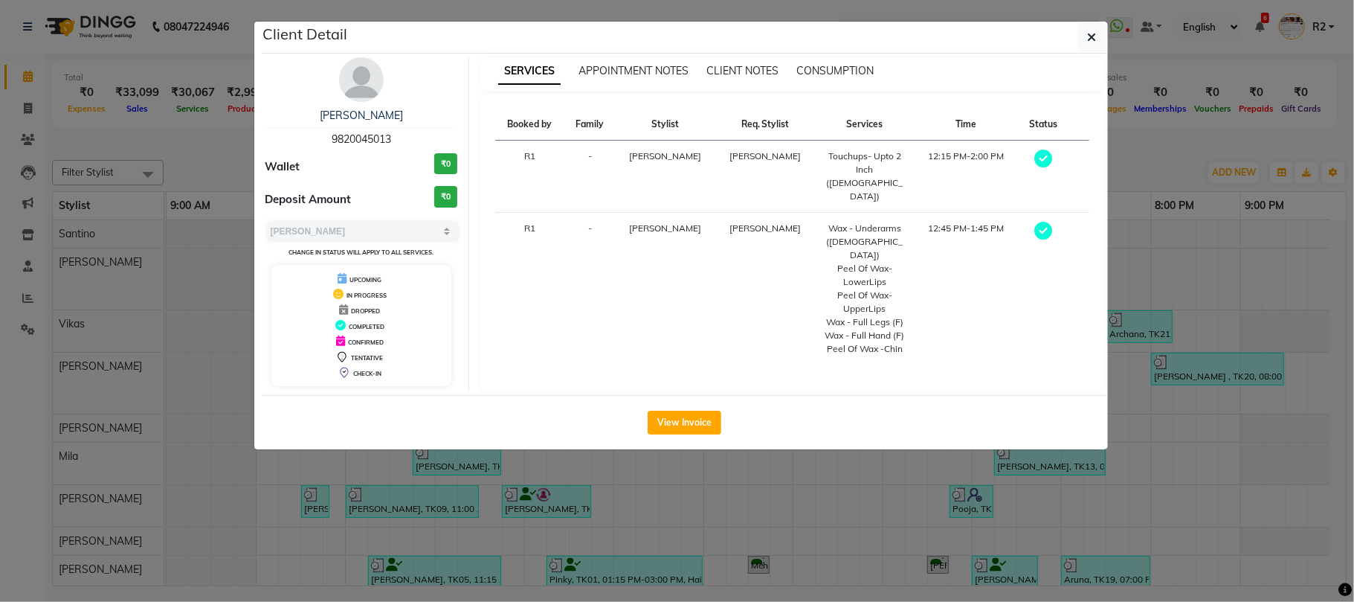
click at [658, 498] on ngb-modal-window "Client Detail Pummi 9820045013 Wallet ₹0 Deposit Amount ₹0 Select MARK DONE UPC…" at bounding box center [677, 301] width 1354 height 602
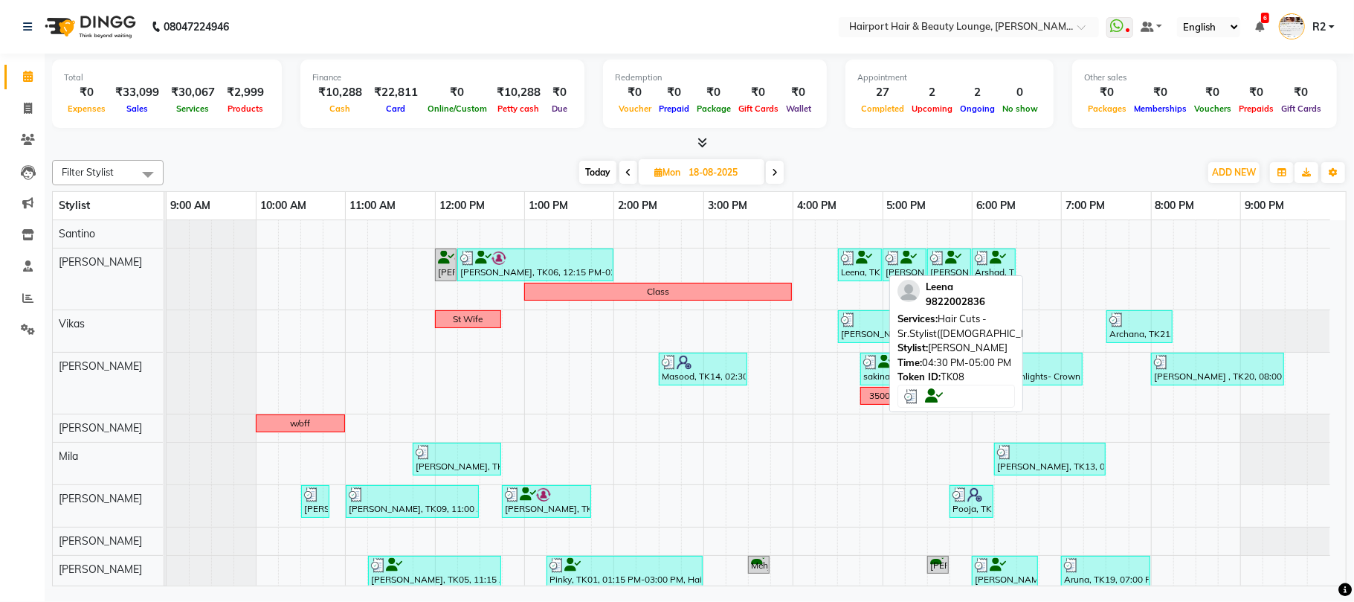
click at [855, 279] on div "Leena, TK08, 04:30 PM-05:00 PM, Hair Cuts -Sr.Stylist(Female)" at bounding box center [860, 265] width 41 height 28
select select "3"
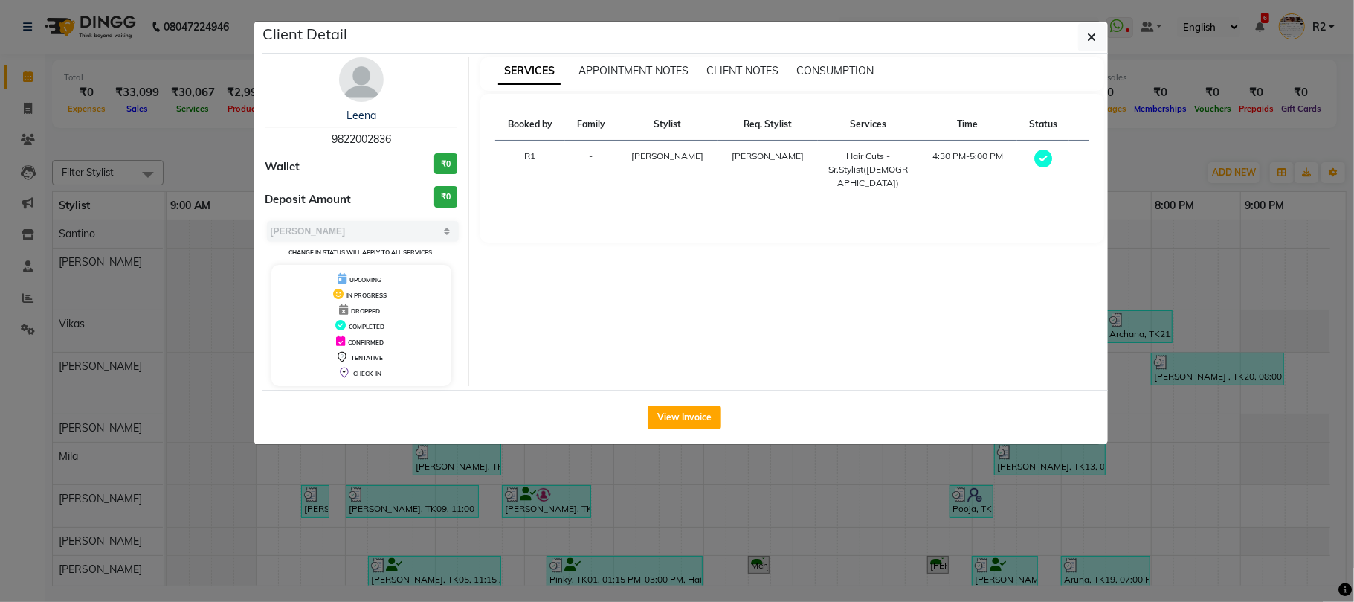
click at [860, 525] on ngb-modal-window "Client Detail Leena 9822002836 Wallet ₹0 Deposit Amount ₹0 Select MARK DONE UPC…" at bounding box center [677, 301] width 1354 height 602
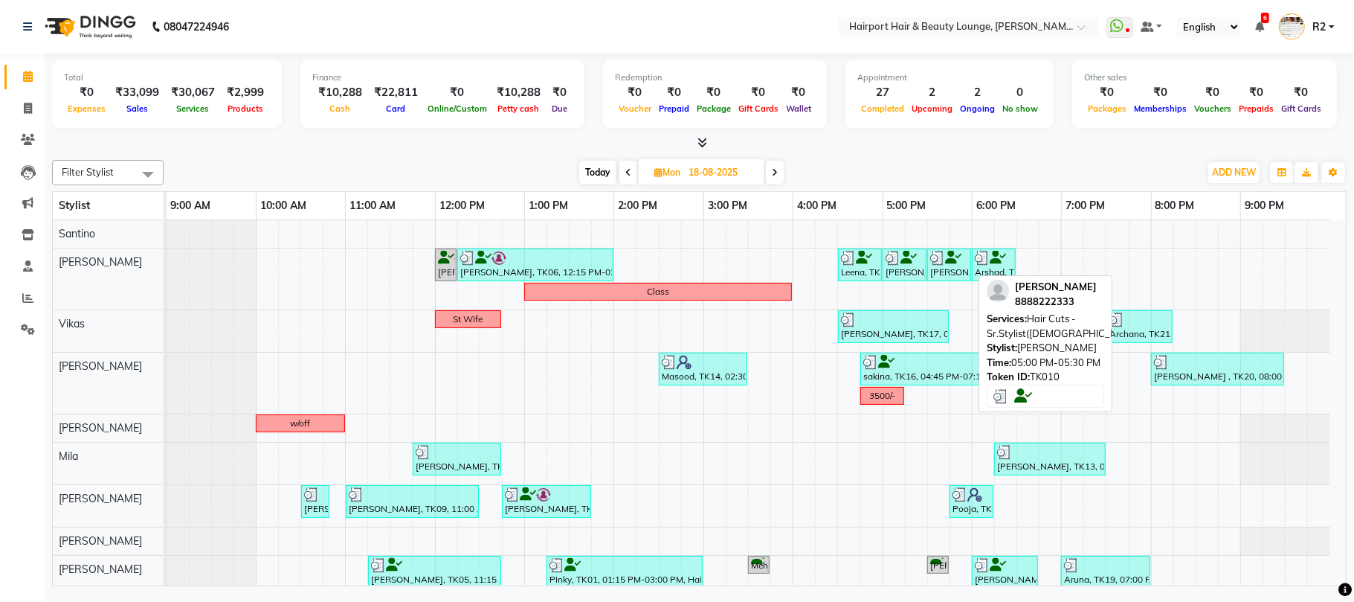
click at [913, 257] on icon at bounding box center [909, 257] width 16 height 1
select select "3"
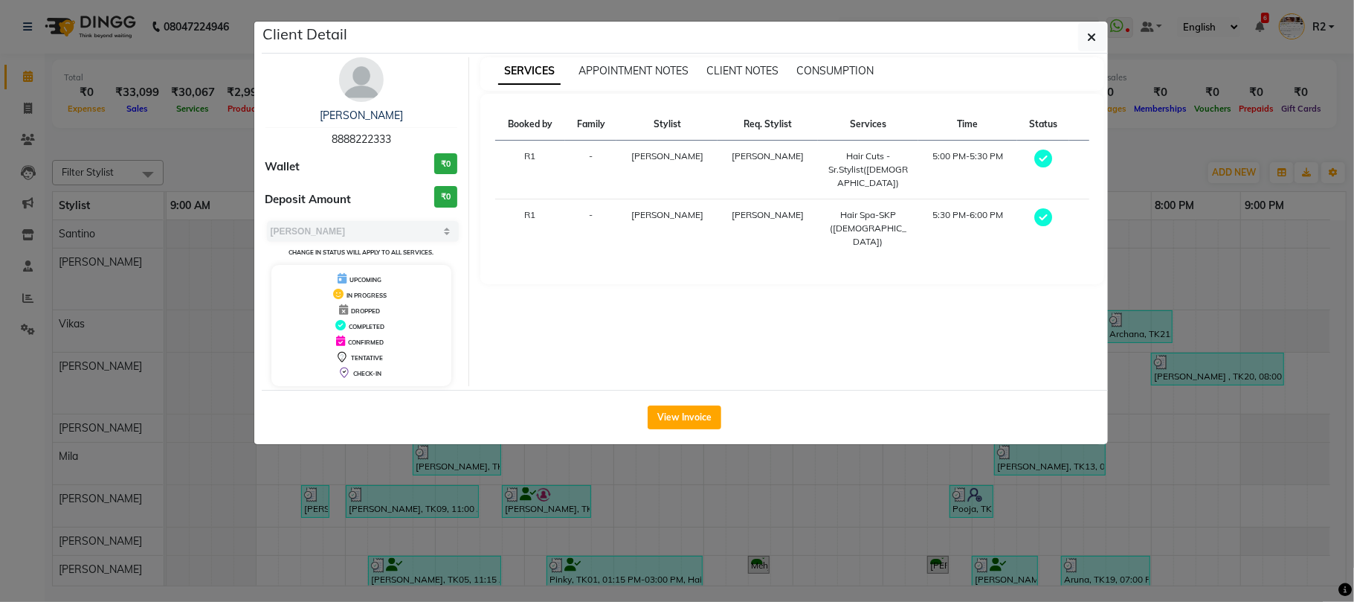
click at [930, 473] on ngb-modal-window "Client Detail Trushal kawedia 8888222333 Wallet ₹0 Deposit Amount ₹0 Select MAR…" at bounding box center [677, 301] width 1354 height 602
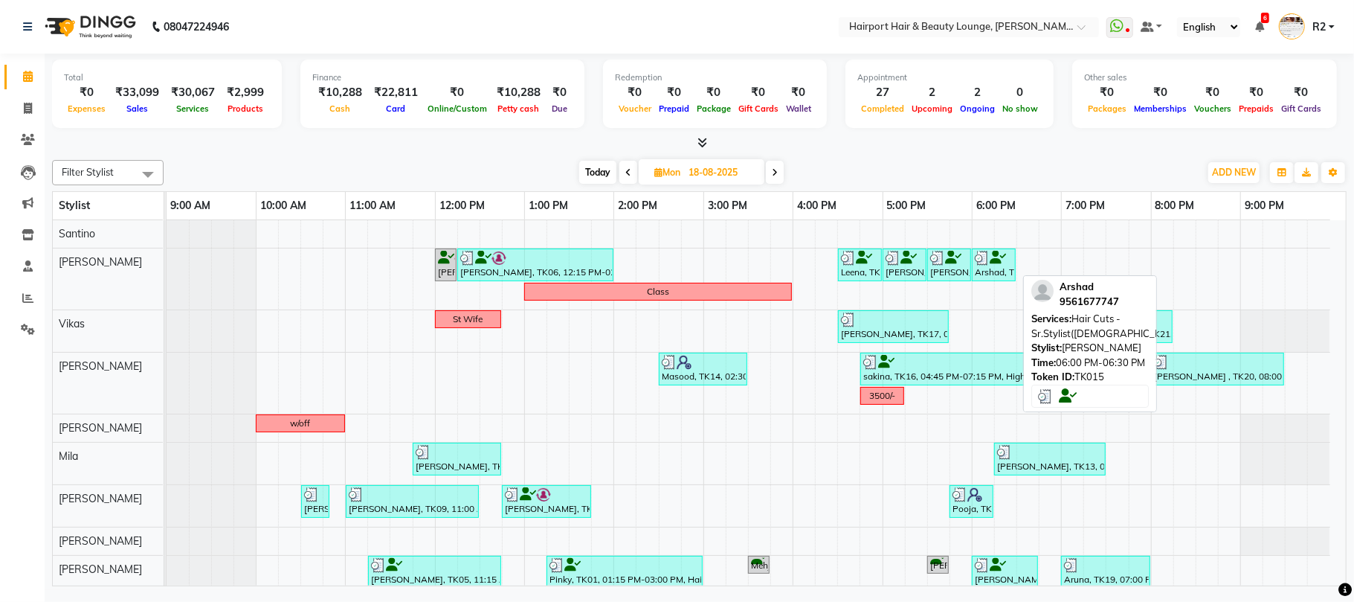
click at [1000, 274] on div "Arshad, TK15, 06:00 PM-06:30 PM, Hair Cuts -Sr.Stylist(Male)" at bounding box center [994, 265] width 41 height 28
select select "3"
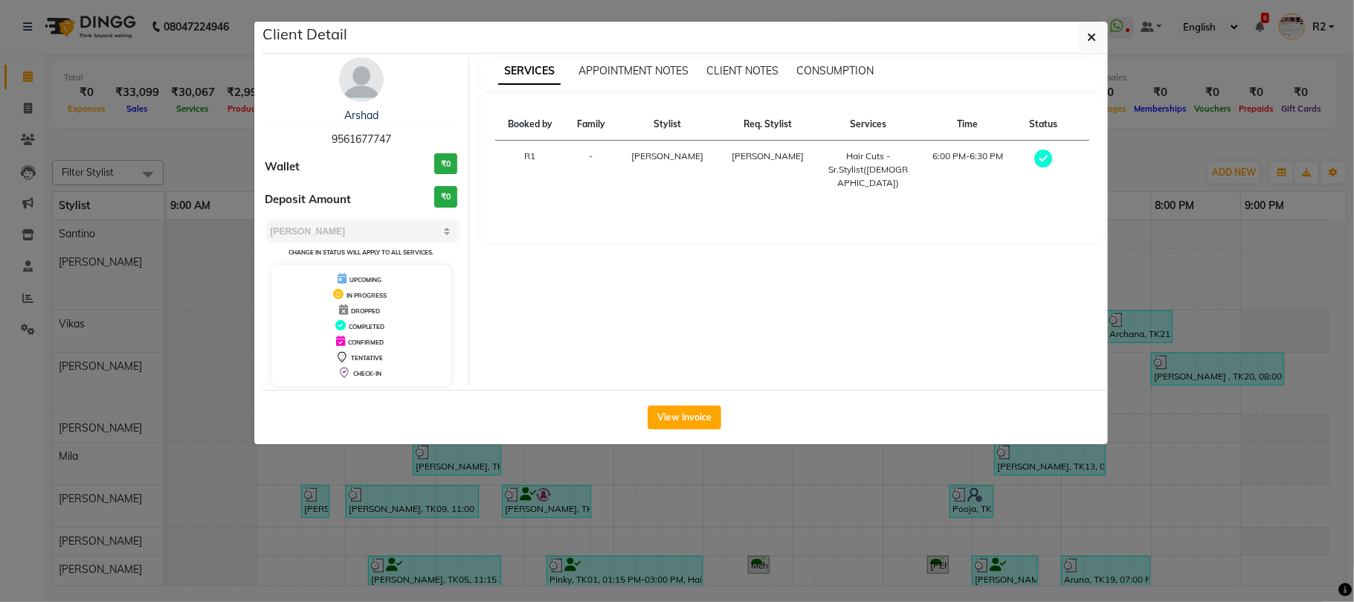
click at [953, 498] on ngb-modal-window "Client Detail Arshad 9561677747 Wallet ₹0 Deposit Amount ₹0 Select MARK DONE UP…" at bounding box center [677, 301] width 1354 height 602
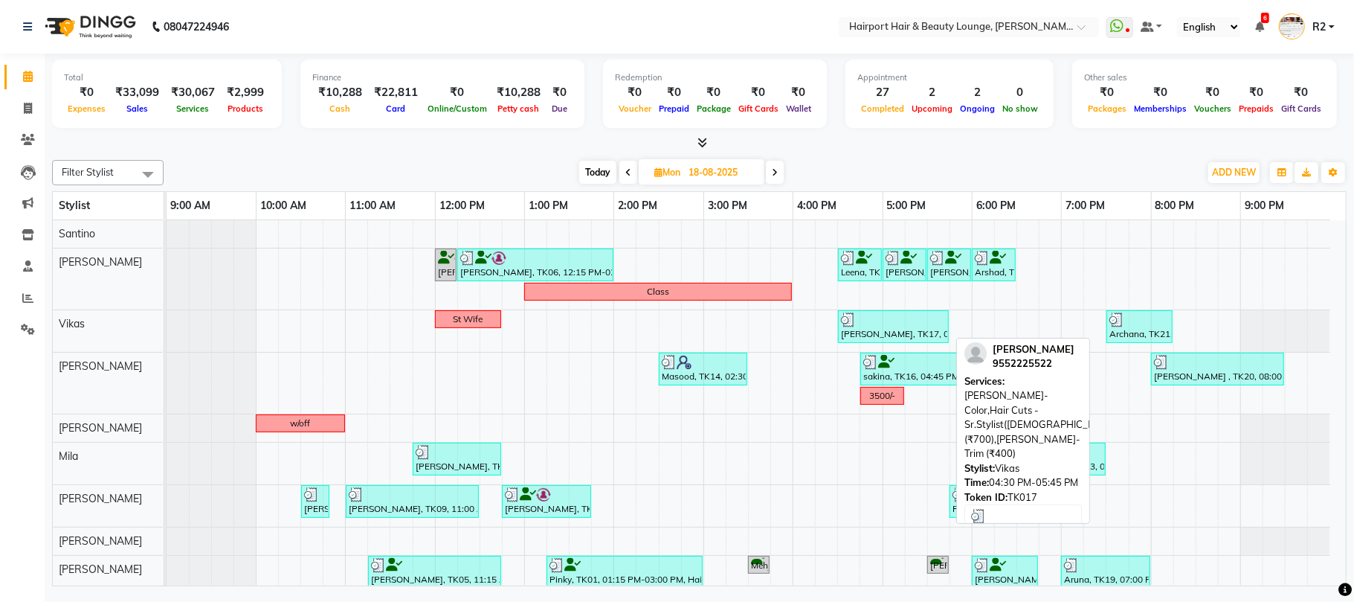
click at [855, 330] on div "AMIT SHING, TK17, 04:30 PM-05:45 PM, Beard- Color,Hair Cuts -Sr.Stylist(Male) (…" at bounding box center [894, 326] width 108 height 28
select select "3"
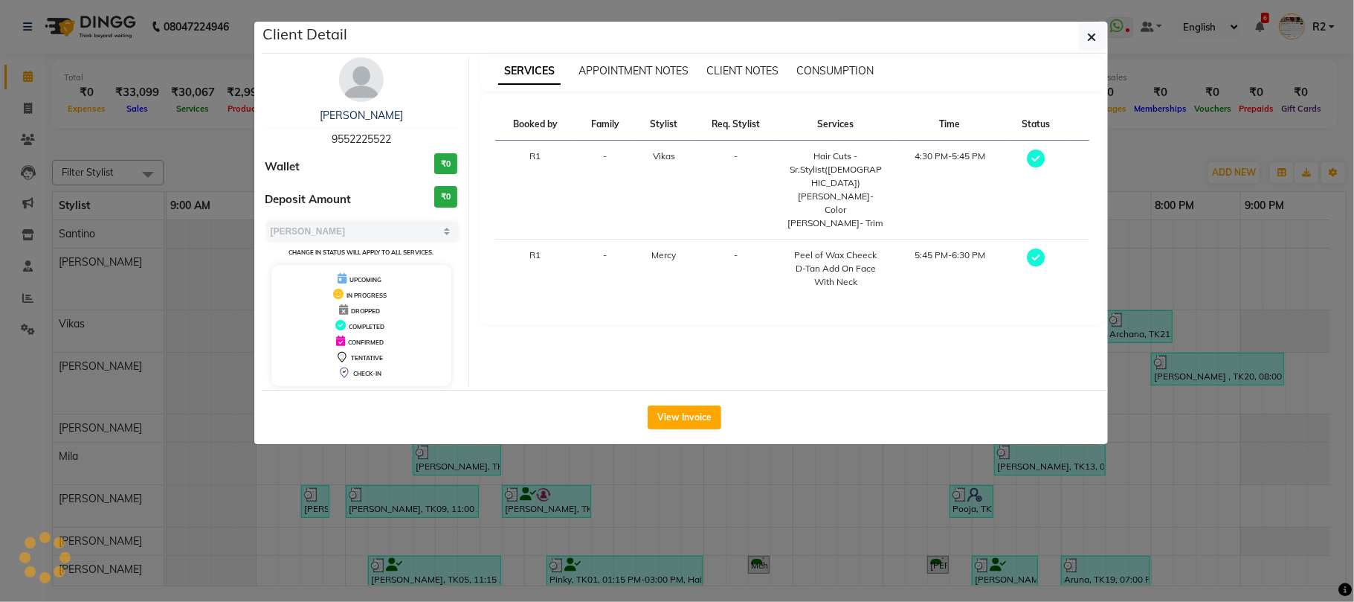
click at [228, 158] on ngb-modal-window "Client Detail AMIT SHING 9552225522 Wallet ₹0 Deposit Amount ₹0 Select MARK DON…" at bounding box center [677, 301] width 1354 height 602
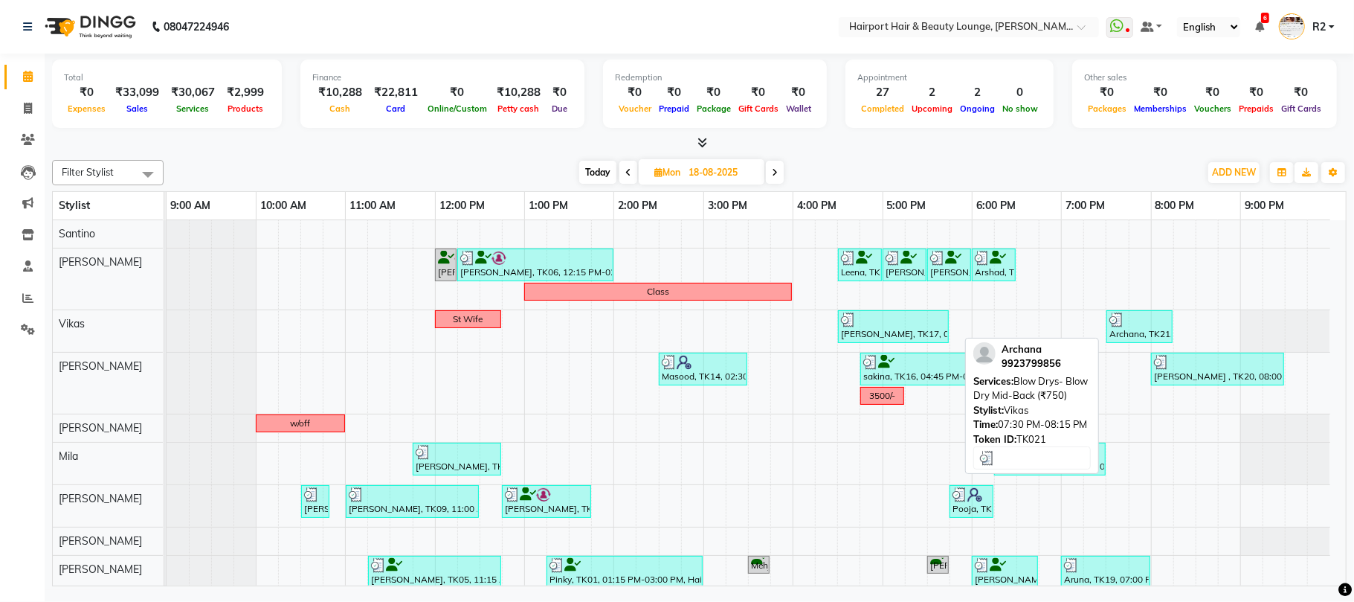
click at [1137, 325] on div at bounding box center [1140, 319] width 60 height 15
select select "3"
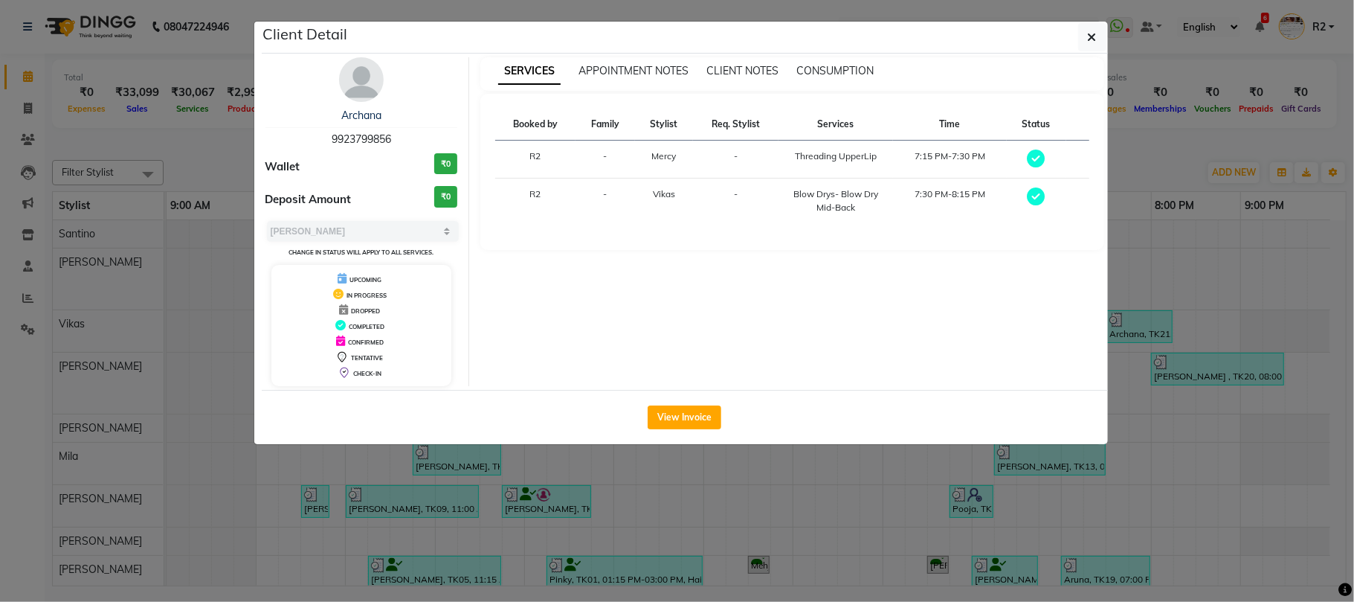
click at [236, 156] on ngb-modal-window "Client Detail Archana 9923799856 Wallet ₹0 Deposit Amount ₹0 Select MARK DONE U…" at bounding box center [677, 301] width 1354 height 602
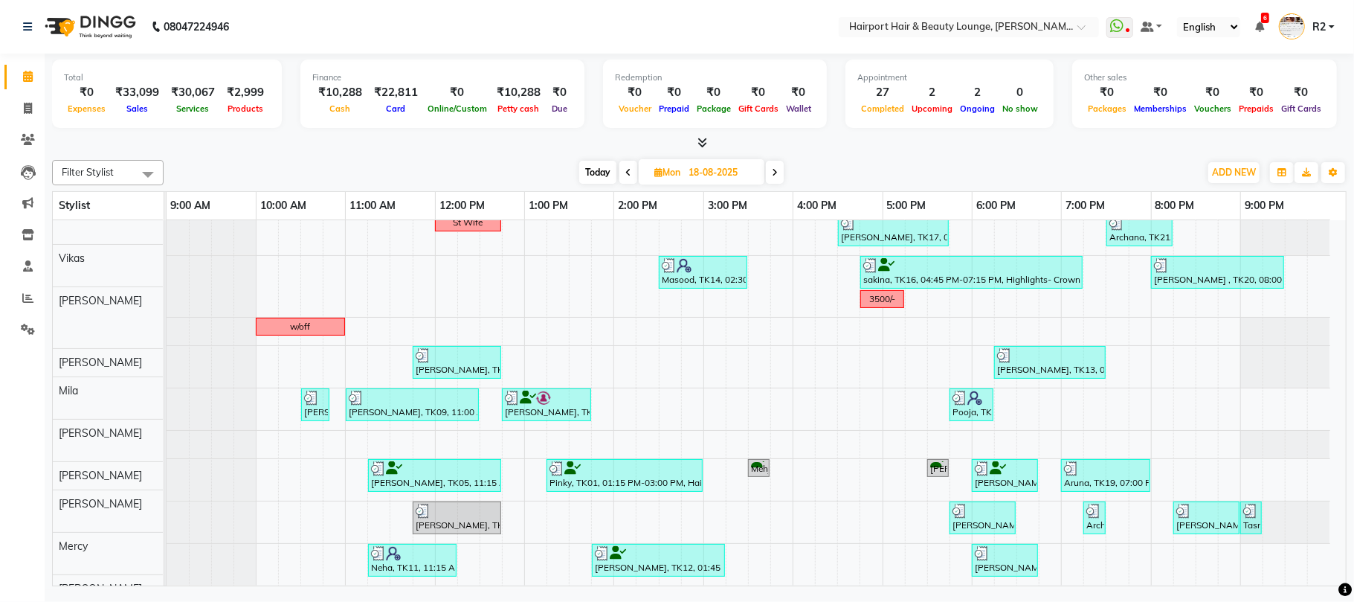
scroll to position [99, 0]
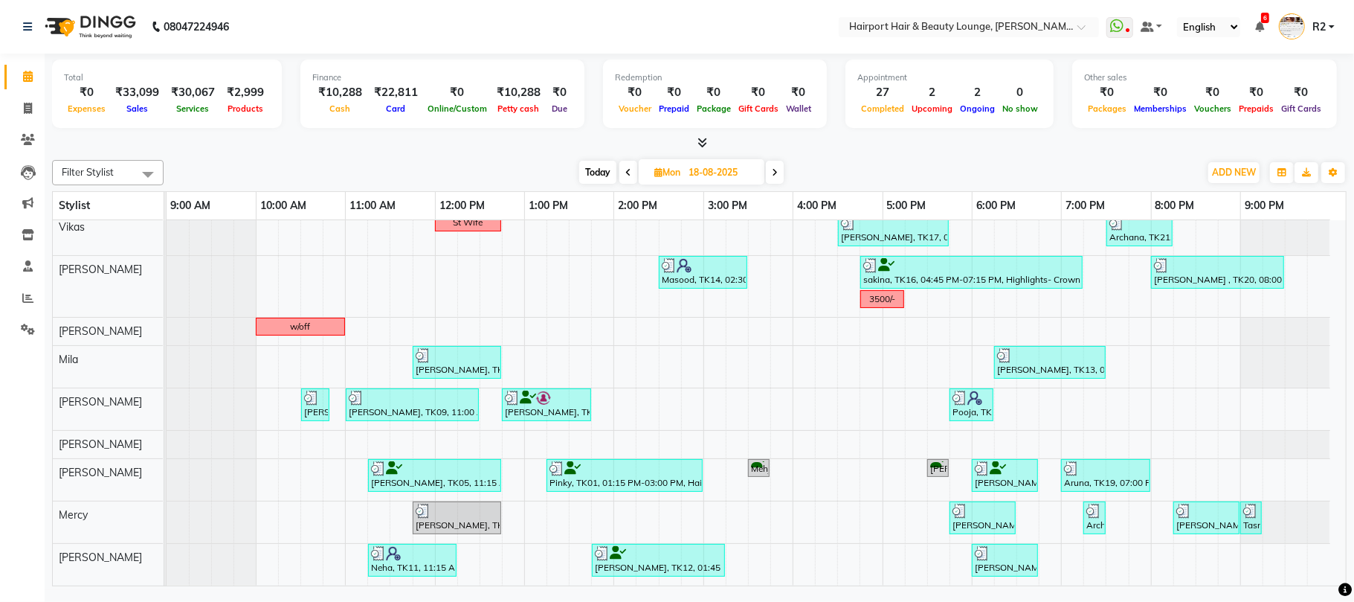
click at [780, 168] on span at bounding box center [775, 172] width 18 height 23
type input "19-08-2025"
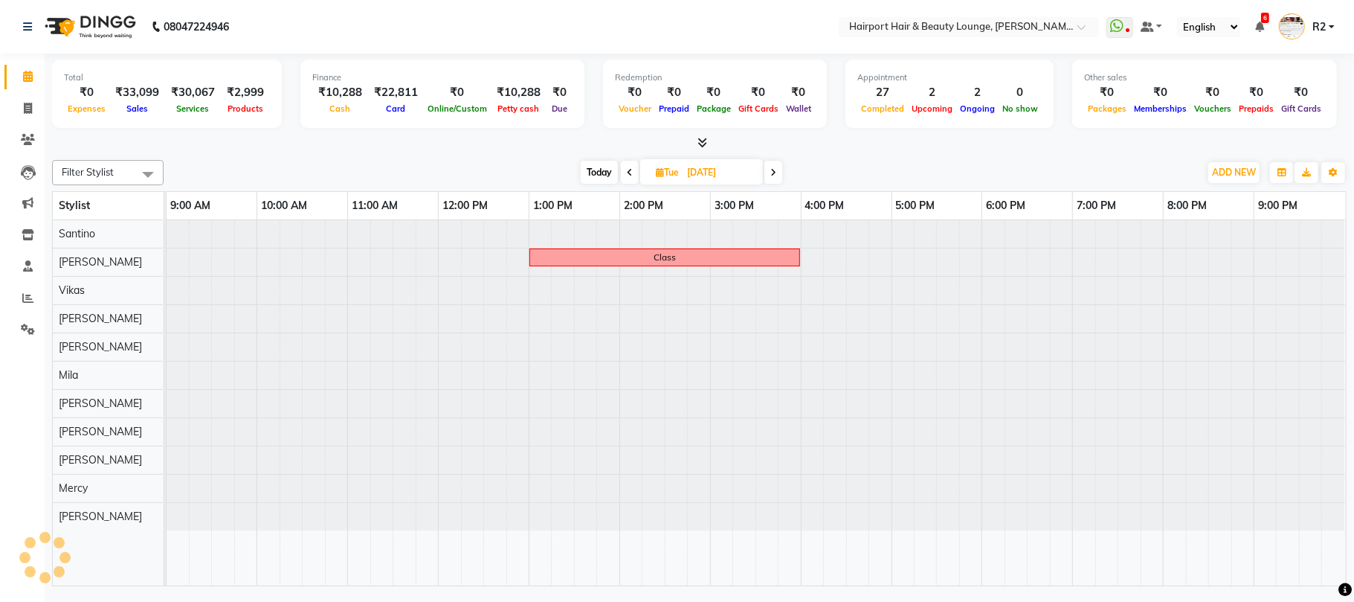
scroll to position [0, 0]
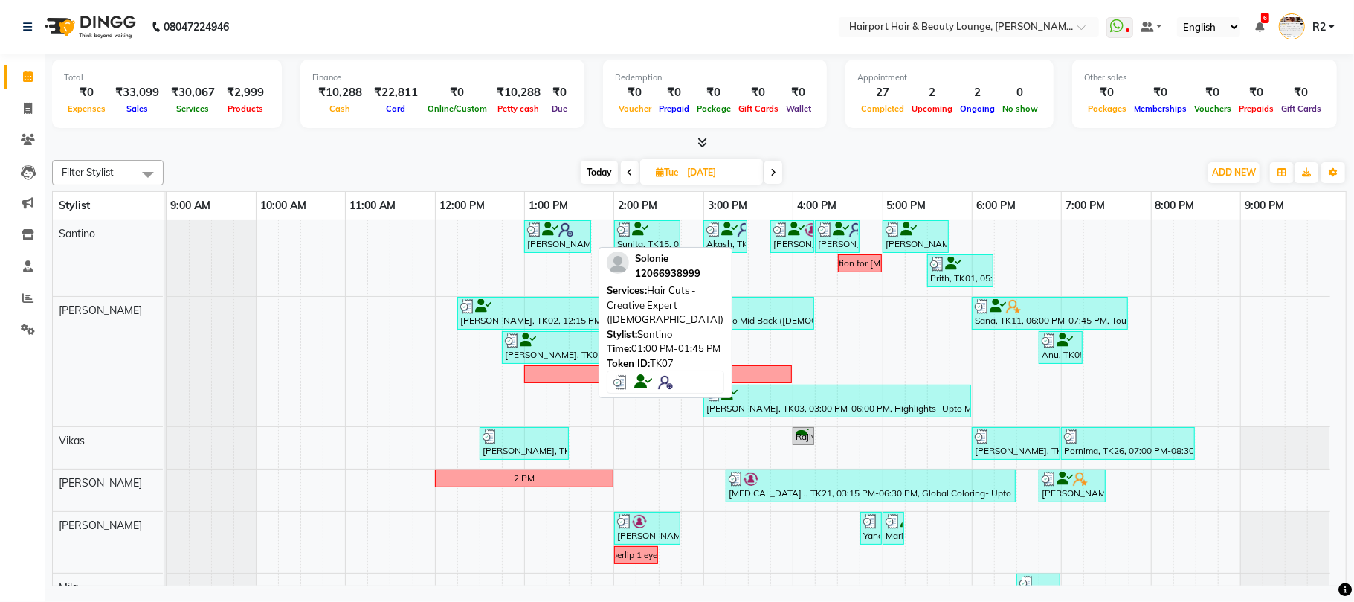
click at [580, 239] on div "Solonie, TK07, 01:00 PM-01:45 PM, Hair Cuts -Creative Expert (Female)" at bounding box center [558, 236] width 64 height 28
select select "3"
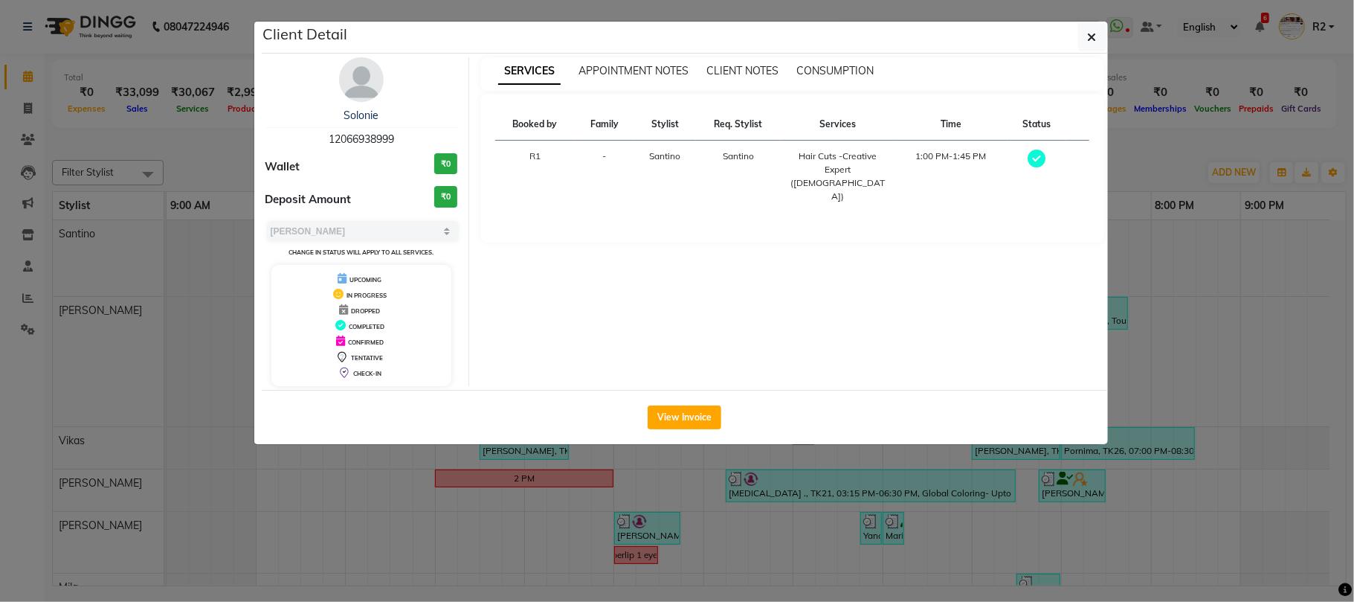
click at [652, 492] on ngb-modal-window "Client Detail Solonie 12066938999 Wallet ₹0 Deposit Amount ₹0 Select MARK DONE …" at bounding box center [677, 301] width 1354 height 602
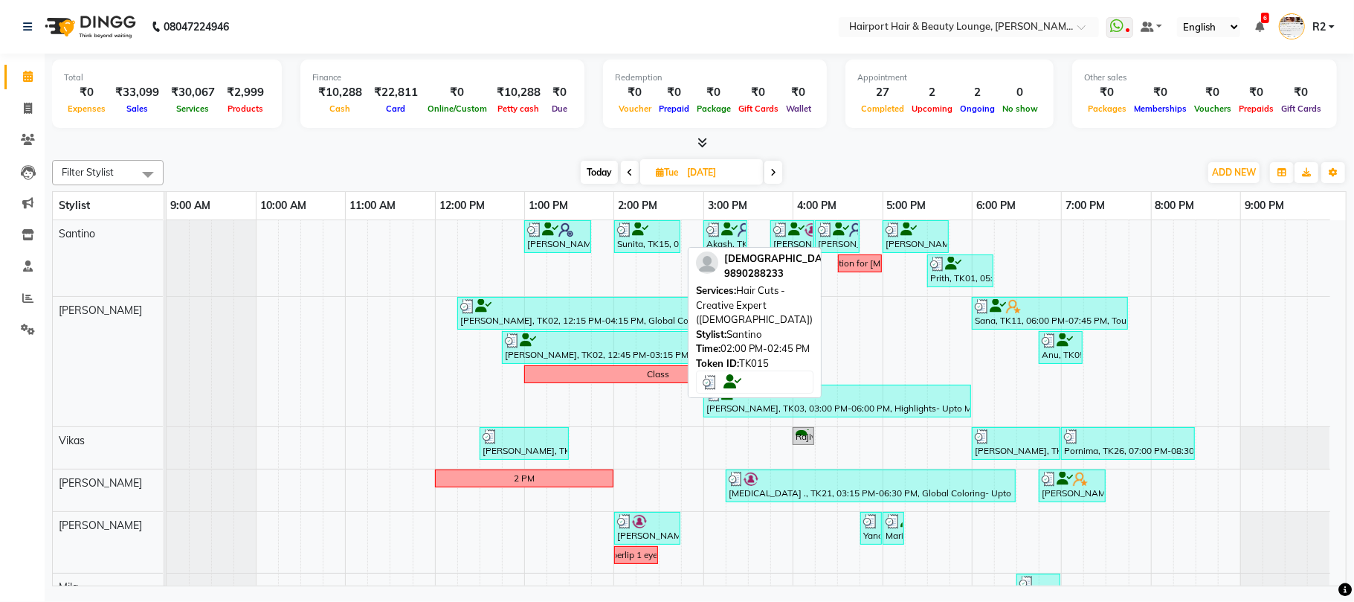
click at [632, 230] on icon at bounding box center [640, 229] width 16 height 1
select select "3"
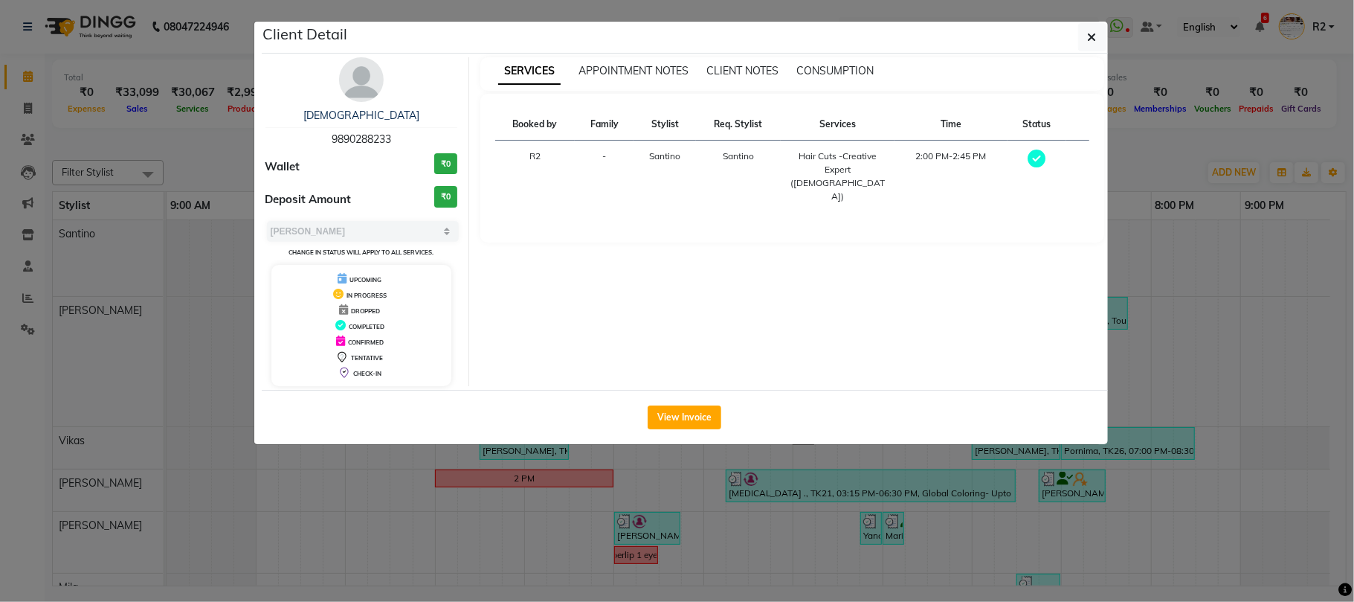
click at [649, 462] on ngb-modal-window "Client Detail Sunita 9890288233 Wallet ₹0 Deposit Amount ₹0 Select MARK DONE UP…" at bounding box center [677, 301] width 1354 height 602
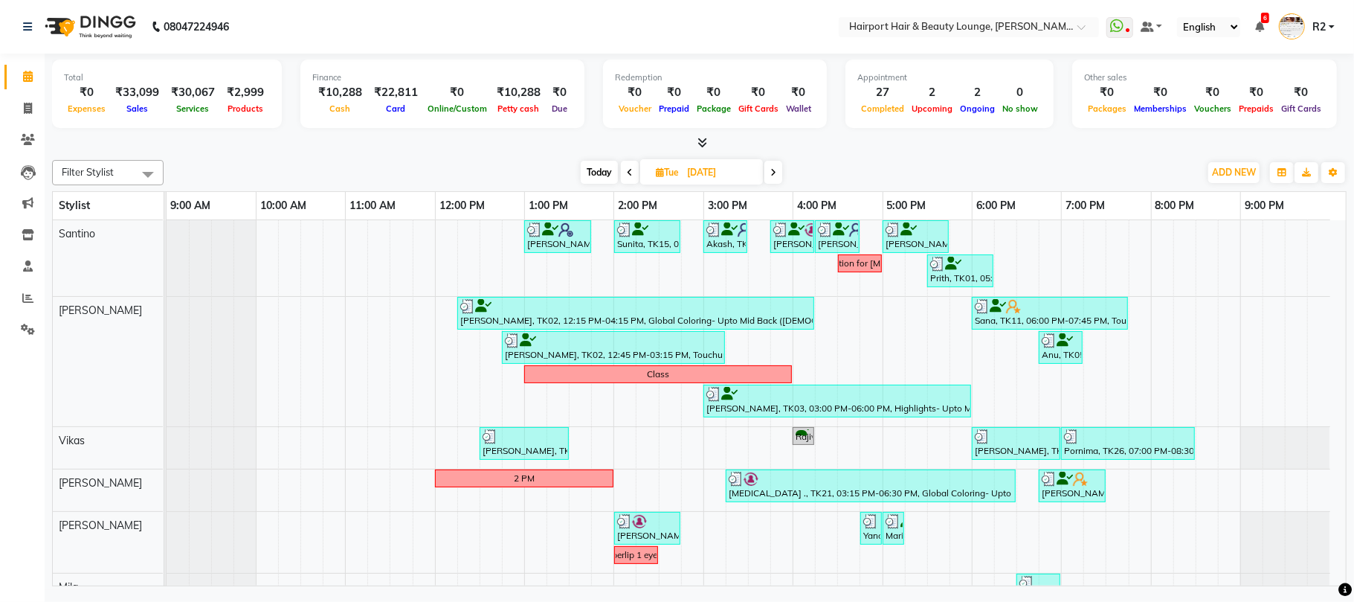
click at [771, 176] on span at bounding box center [774, 172] width 18 height 23
type input "20-08-2025"
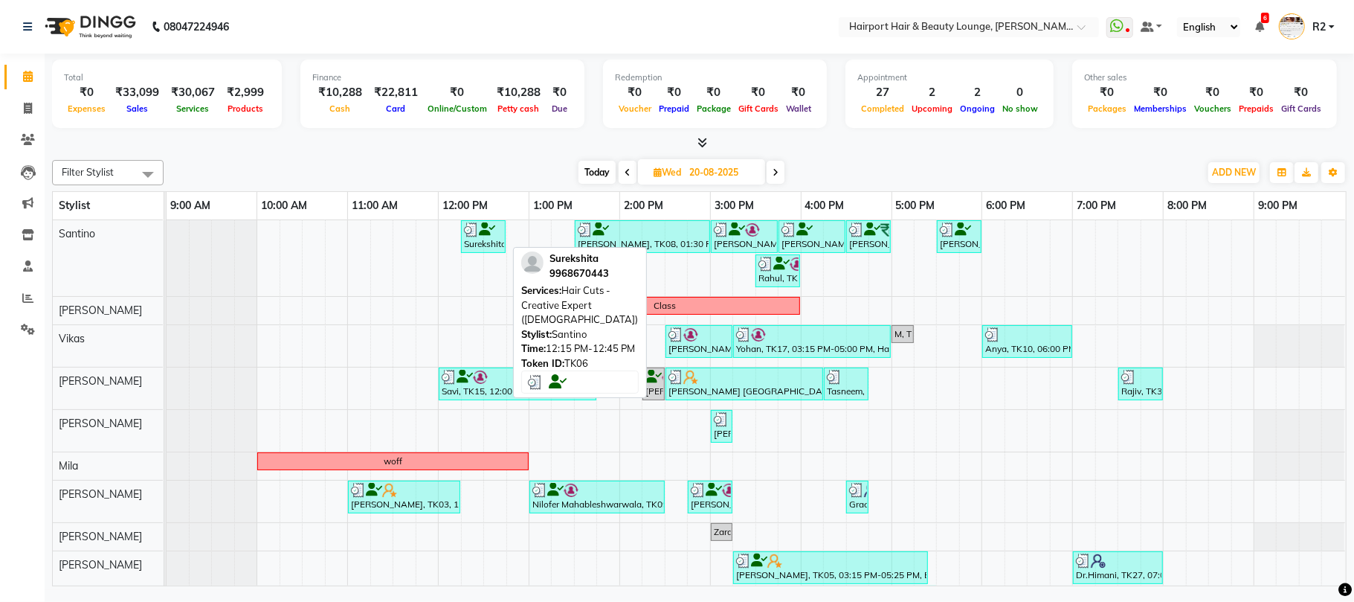
click at [469, 231] on img at bounding box center [471, 229] width 15 height 15
select select "3"
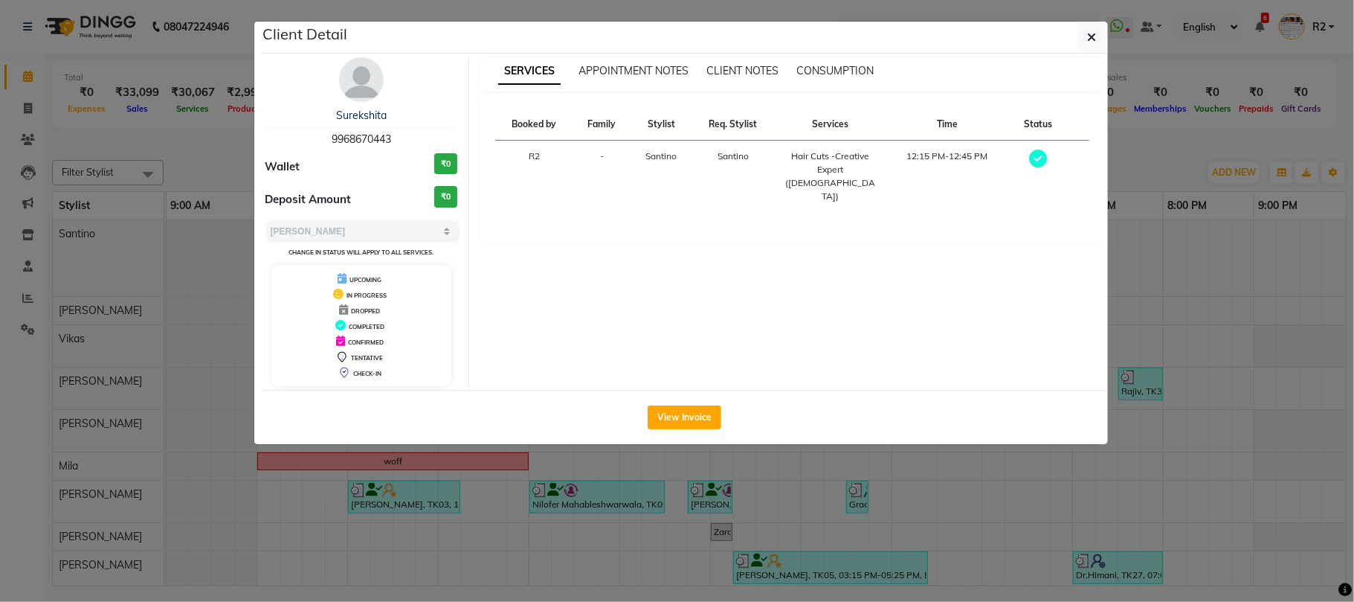
click at [599, 506] on ngb-modal-window "Client Detail Surekshita 9968670443 Wallet ₹0 Deposit Amount ₹0 Select MARK DON…" at bounding box center [677, 301] width 1354 height 602
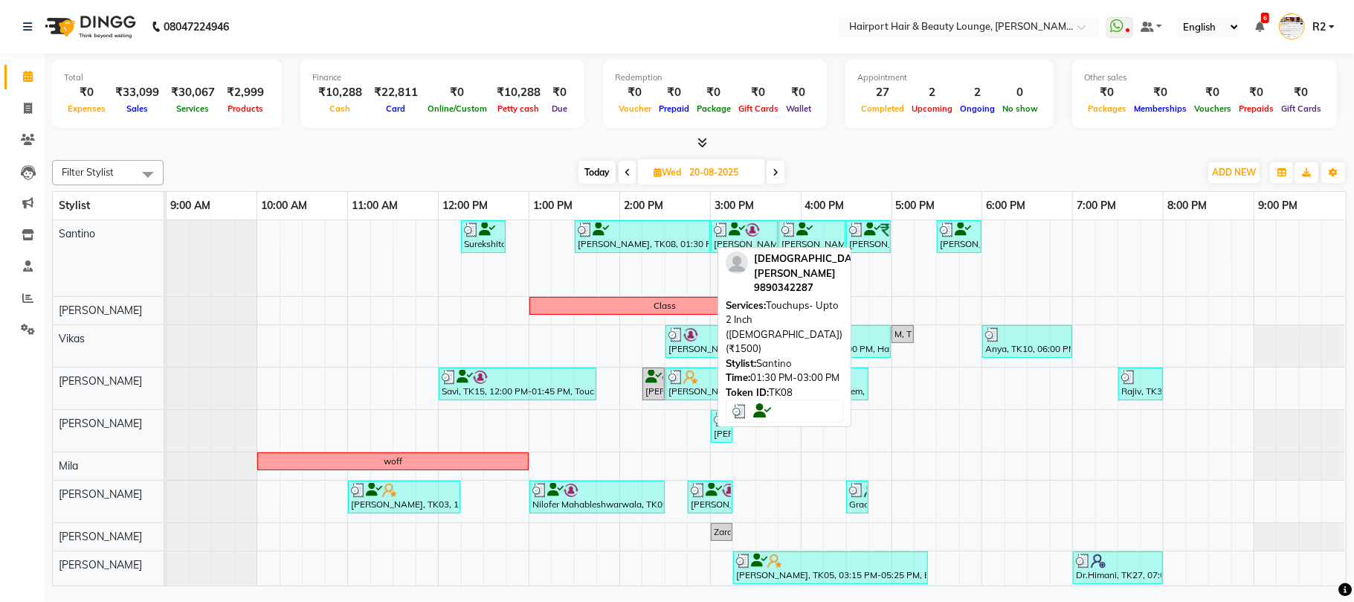
click at [643, 247] on div "VAISHNAVI RAO, TK08, 01:30 PM-03:00 PM, Touchups- Upto 2 Inch (Female) (₹1500)" at bounding box center [642, 236] width 132 height 28
select select "3"
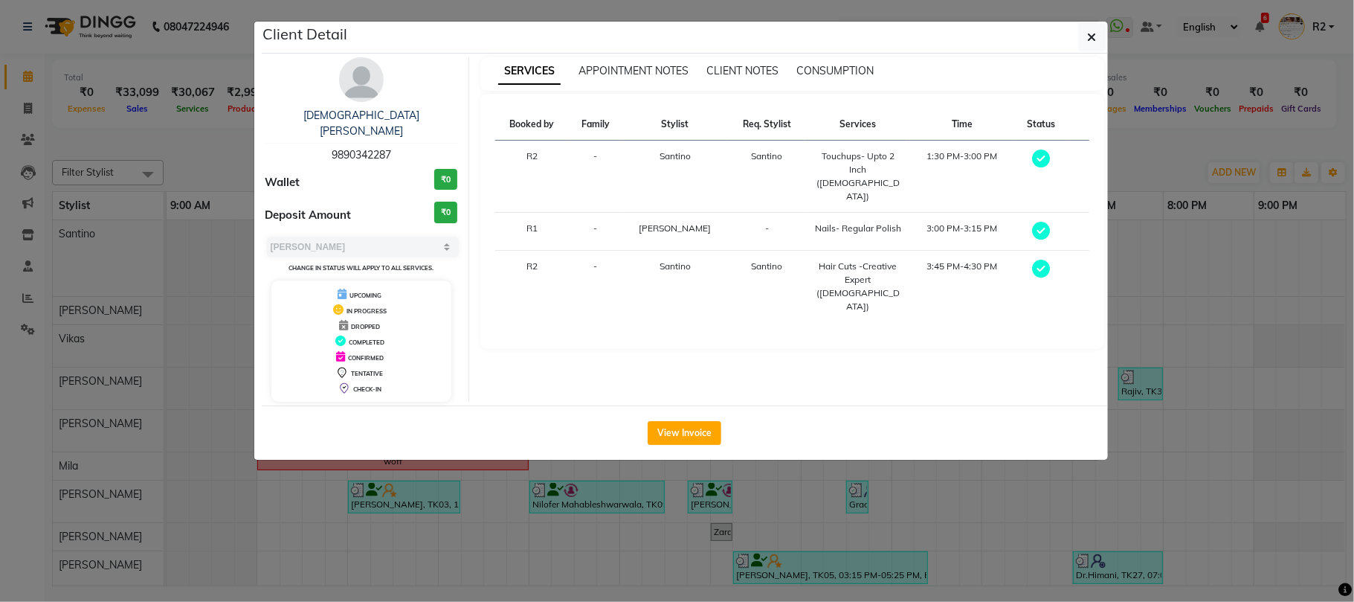
click at [192, 137] on ngb-modal-window "Client Detail VAISHNAVI RAO 9890342287 Wallet ₹0 Deposit Amount ₹0 Select MARK …" at bounding box center [677, 301] width 1354 height 602
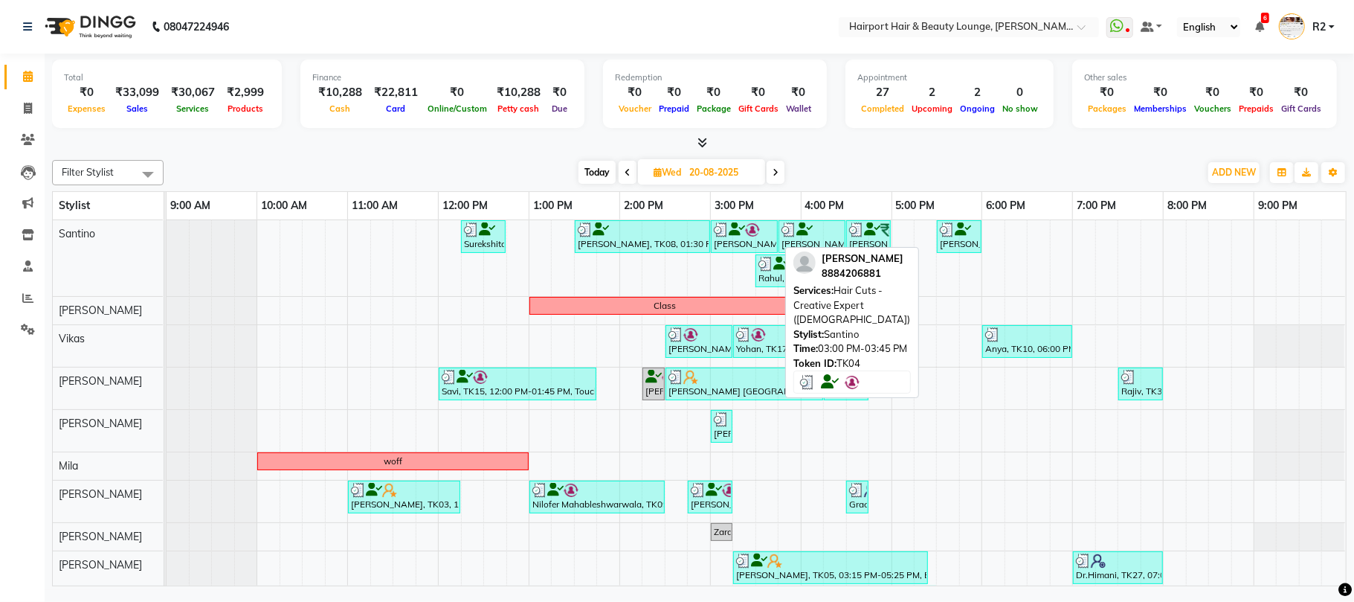
click at [762, 247] on div "Shraddha, TK04, 03:00 PM-03:45 PM, Hair Cuts -Creative Expert (Female)" at bounding box center [745, 236] width 64 height 28
select select "3"
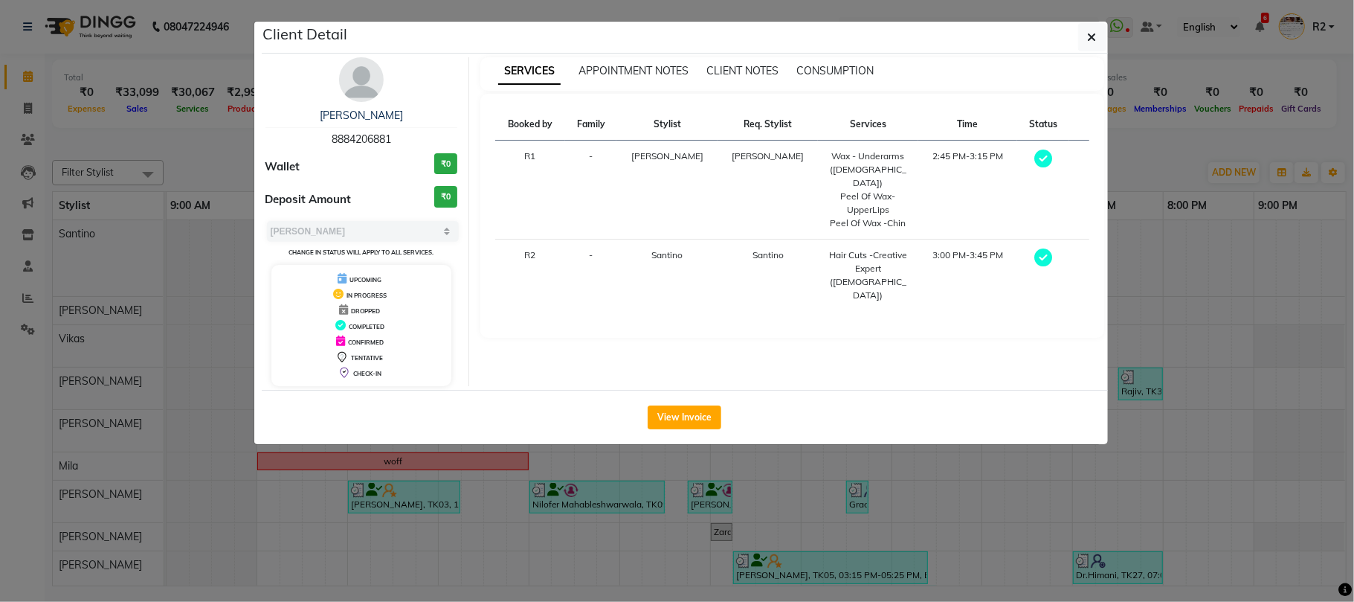
click at [742, 512] on ngb-modal-window "Client Detail Shraddha 8884206881 Wallet ₹0 Deposit Amount ₹0 Select MARK DONE …" at bounding box center [677, 301] width 1354 height 602
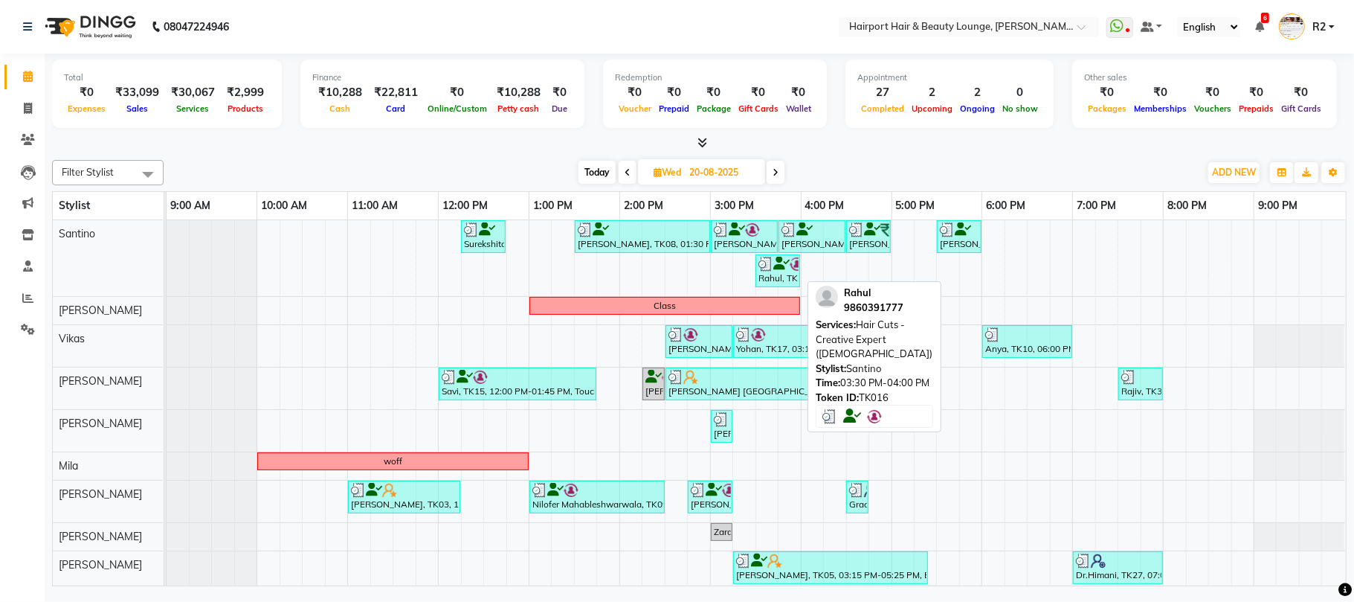
click at [785, 280] on div "Rahul, TK16, 03:30 PM-04:00 PM, Hair Cuts -Creative Expert (Male)" at bounding box center [778, 271] width 42 height 28
select select "3"
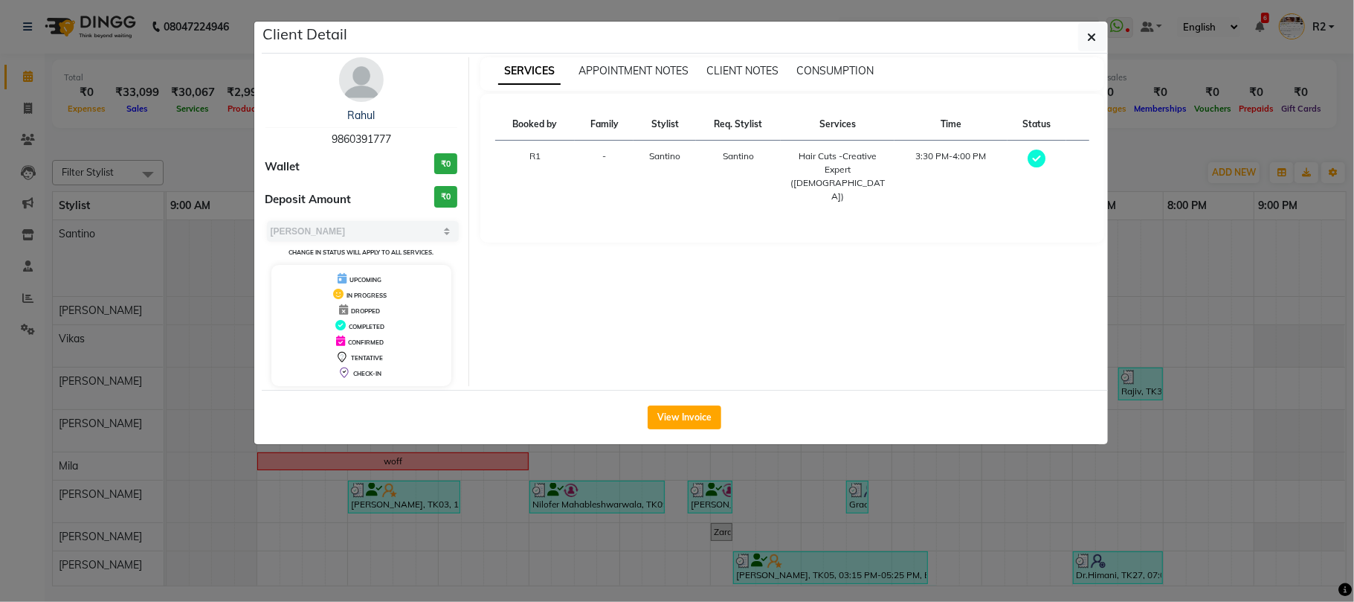
click at [745, 492] on ngb-modal-window "Client Detail Rahul 9860391777 Wallet ₹0 Deposit Amount ₹0 Select MARK DONE UPC…" at bounding box center [677, 301] width 1354 height 602
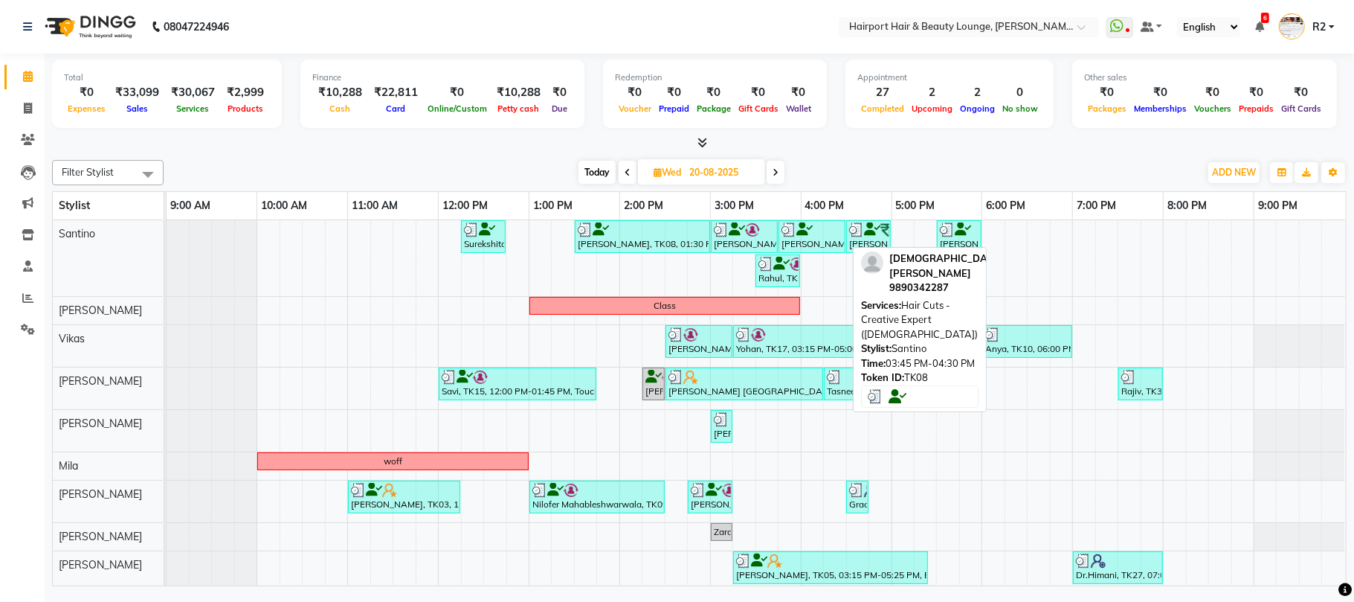
click at [841, 242] on div "VAISHNAVI RAO, TK08, 03:45 PM-04:30 PM, Hair Cuts -Creative Expert (Female)" at bounding box center [812, 236] width 64 height 28
select select "3"
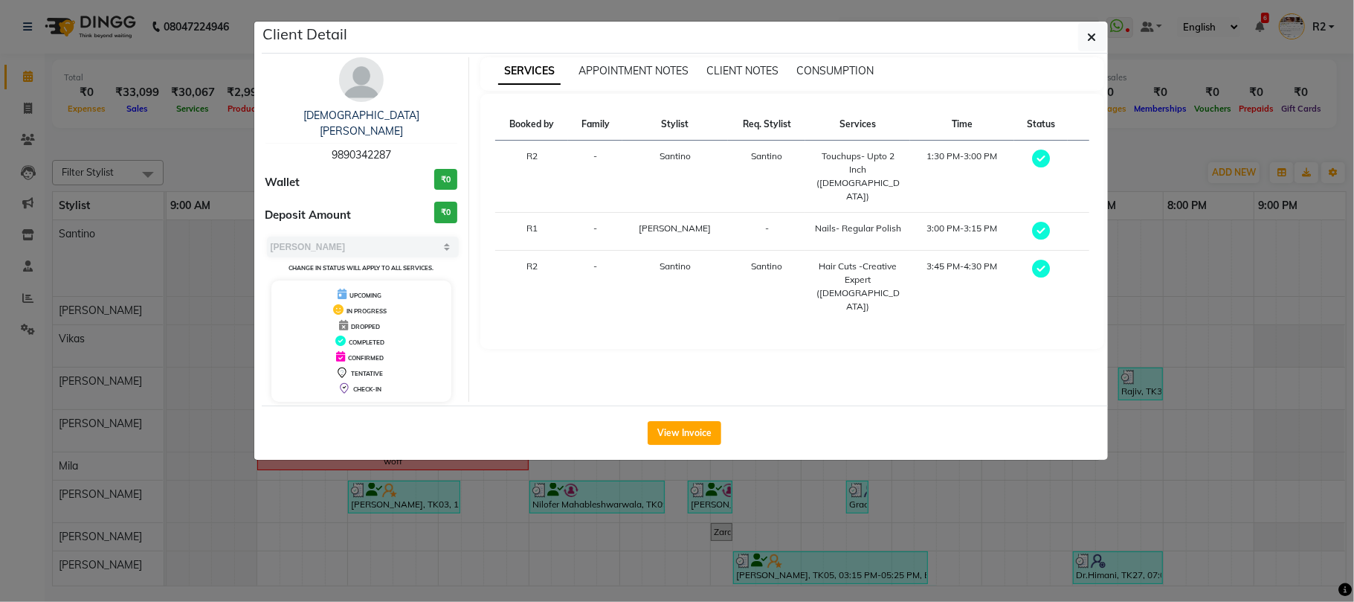
click at [787, 504] on ngb-modal-window "Client Detail VAISHNAVI RAO 9890342287 Wallet ₹0 Deposit Amount ₹0 Select MARK …" at bounding box center [677, 301] width 1354 height 602
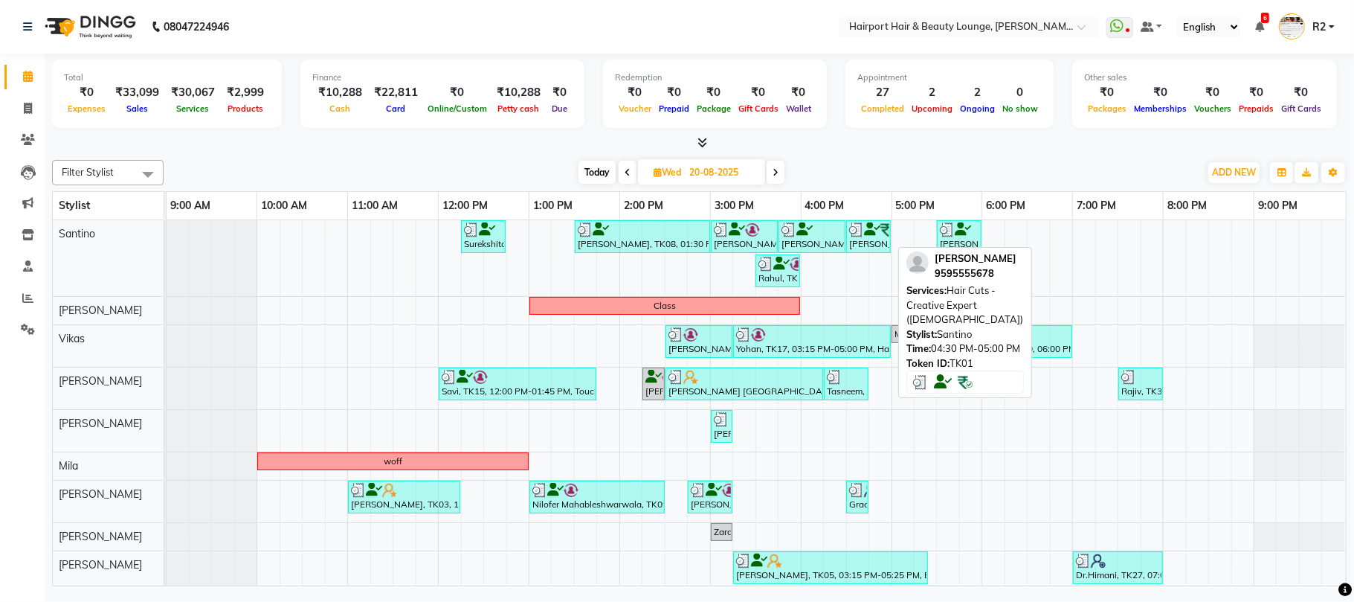
click at [879, 239] on div "Mandeep Sharon, TK01, 04:30 PM-05:00 PM, Hair Cuts -Creative Expert (Female)" at bounding box center [869, 236] width 42 height 28
select select "3"
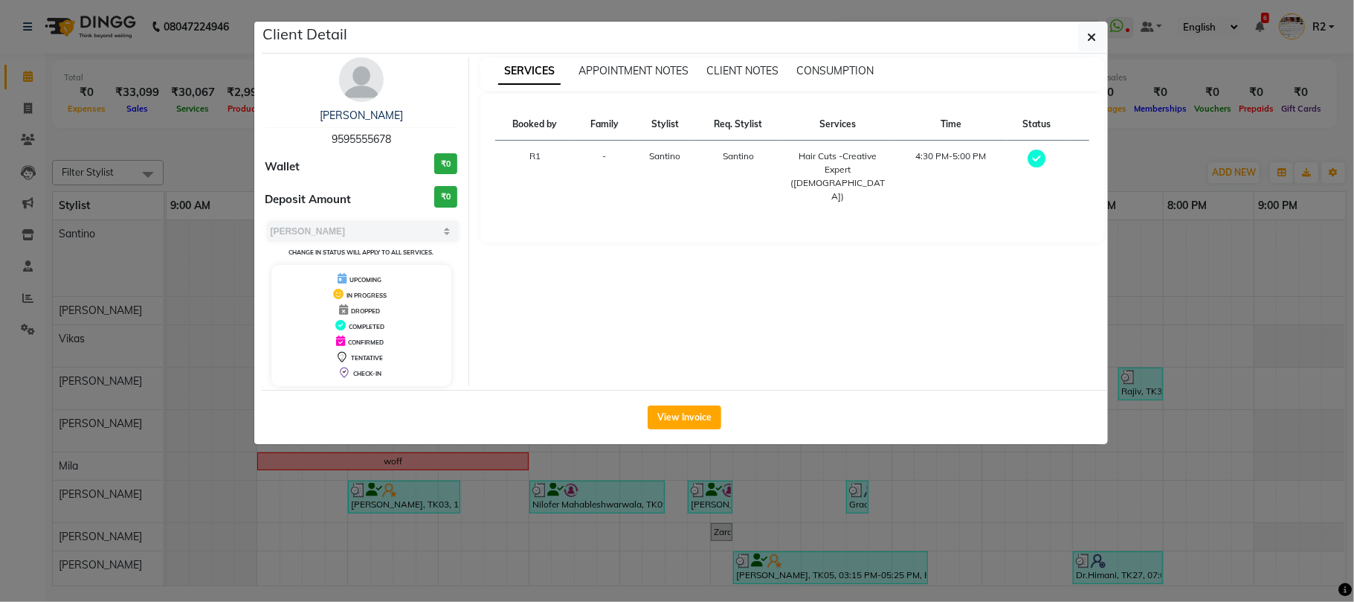
click at [845, 527] on ngb-modal-window "Client Detail Mandeep Sharon 9595555678 Wallet ₹0 Deposit Amount ₹0 Select MARK…" at bounding box center [677, 301] width 1354 height 602
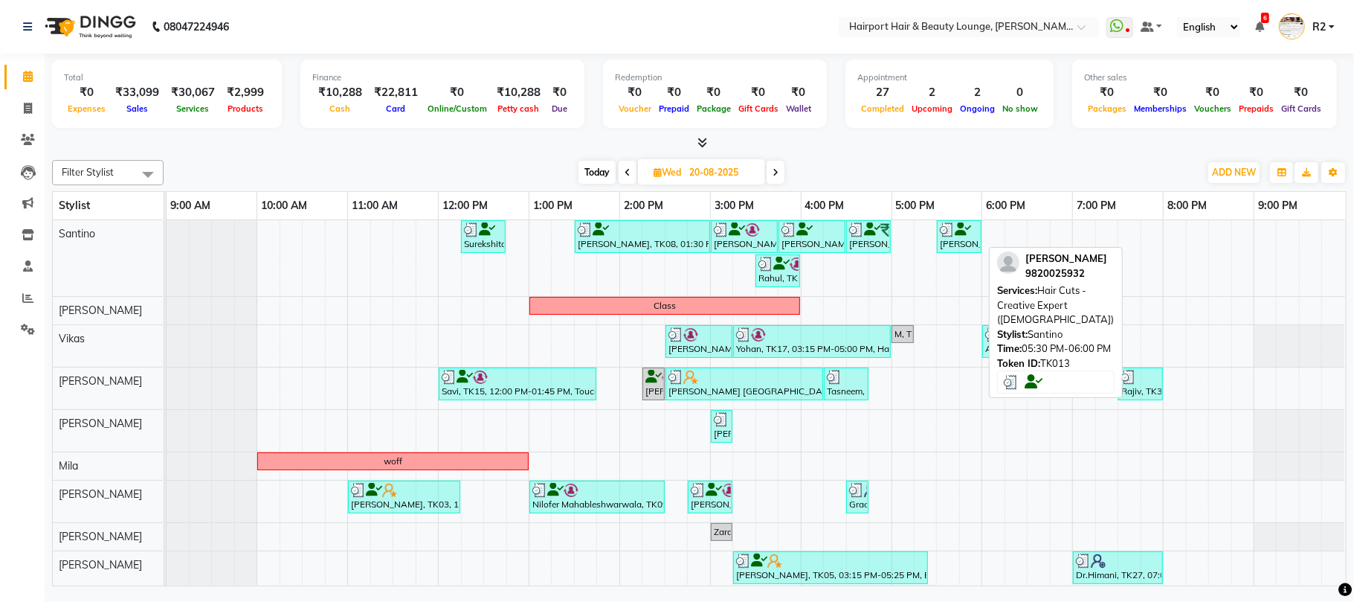
click at [947, 245] on div "Amitabh Jha, TK13, 05:30 PM-06:00 PM, Hair Cuts -Creative Expert (Male)" at bounding box center [960, 236] width 42 height 28
select select "3"
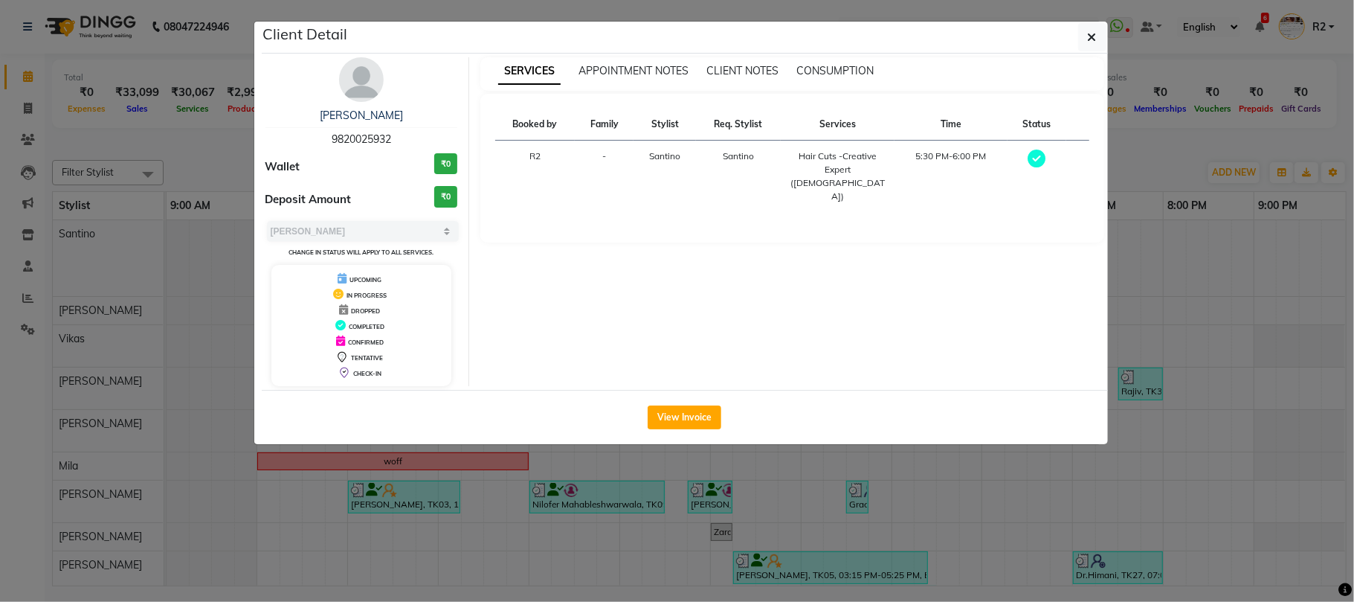
drag, startPoint x: 829, startPoint y: 541, endPoint x: 829, endPoint y: 533, distance: 8.9
click at [831, 541] on ngb-modal-window "Client Detail Amitabh Jha 9820025932 Wallet ₹0 Deposit Amount ₹0 Select MARK DO…" at bounding box center [677, 301] width 1354 height 602
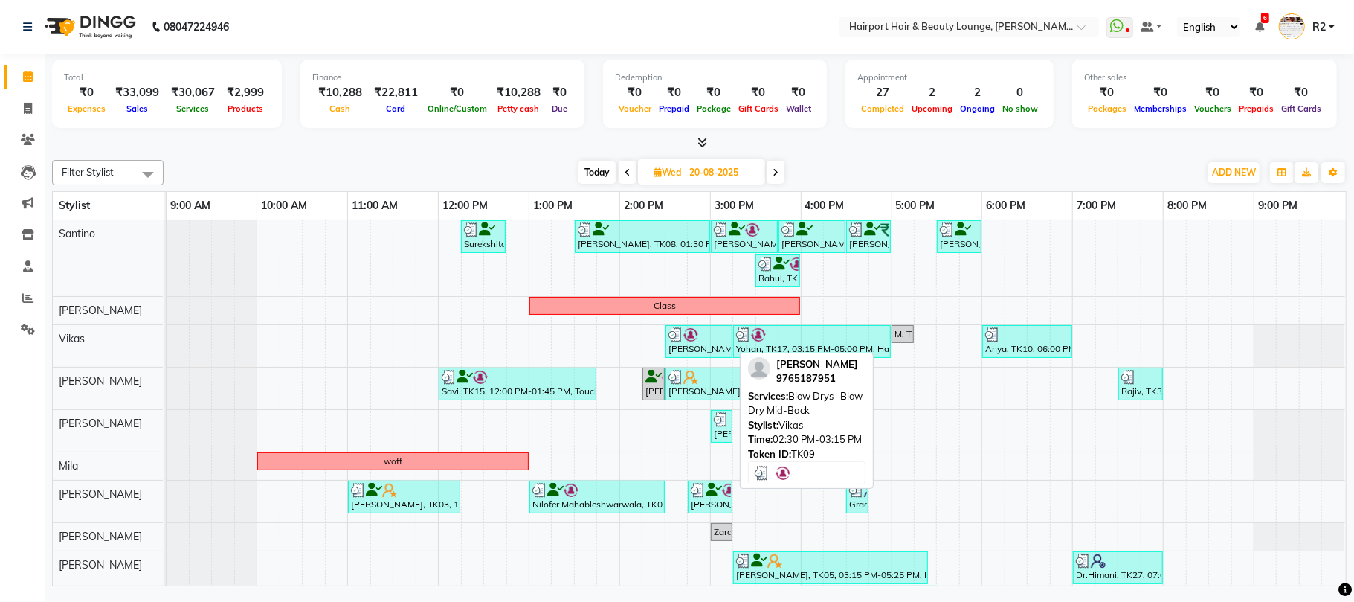
click at [678, 342] on img at bounding box center [676, 334] width 15 height 15
select select "3"
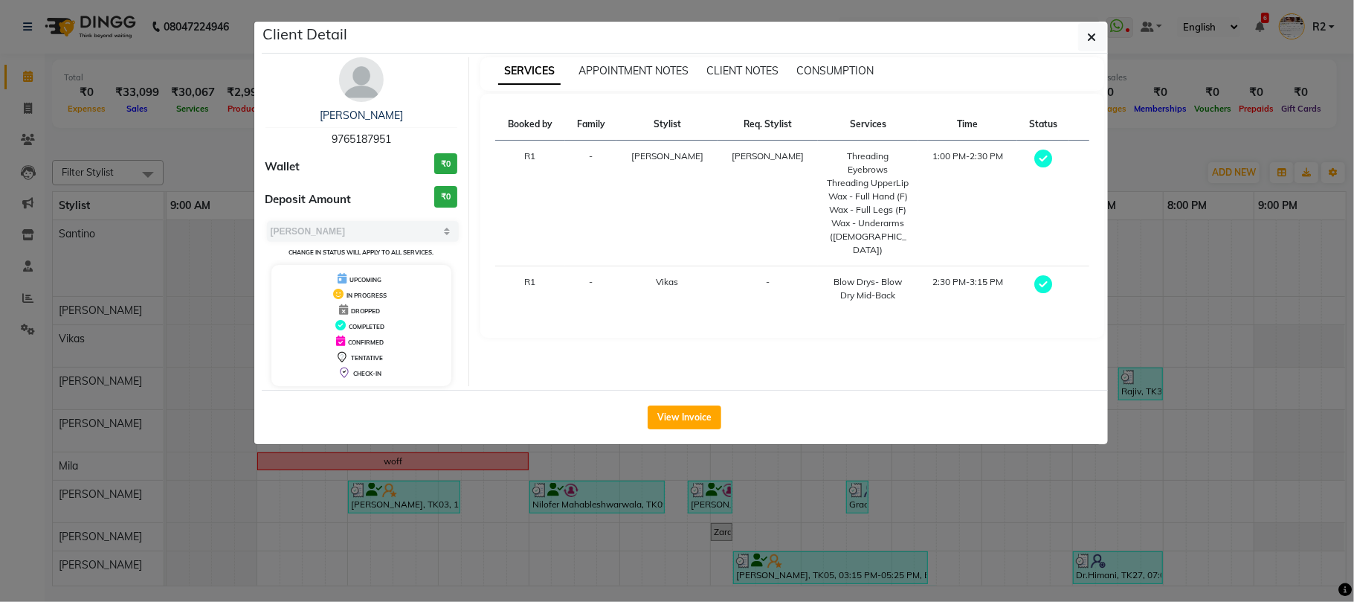
click at [659, 477] on ngb-modal-window "Client Detail Nilofer Mahableshwarwala 9765187951 Wallet ₹0 Deposit Amount ₹0 S…" at bounding box center [677, 301] width 1354 height 602
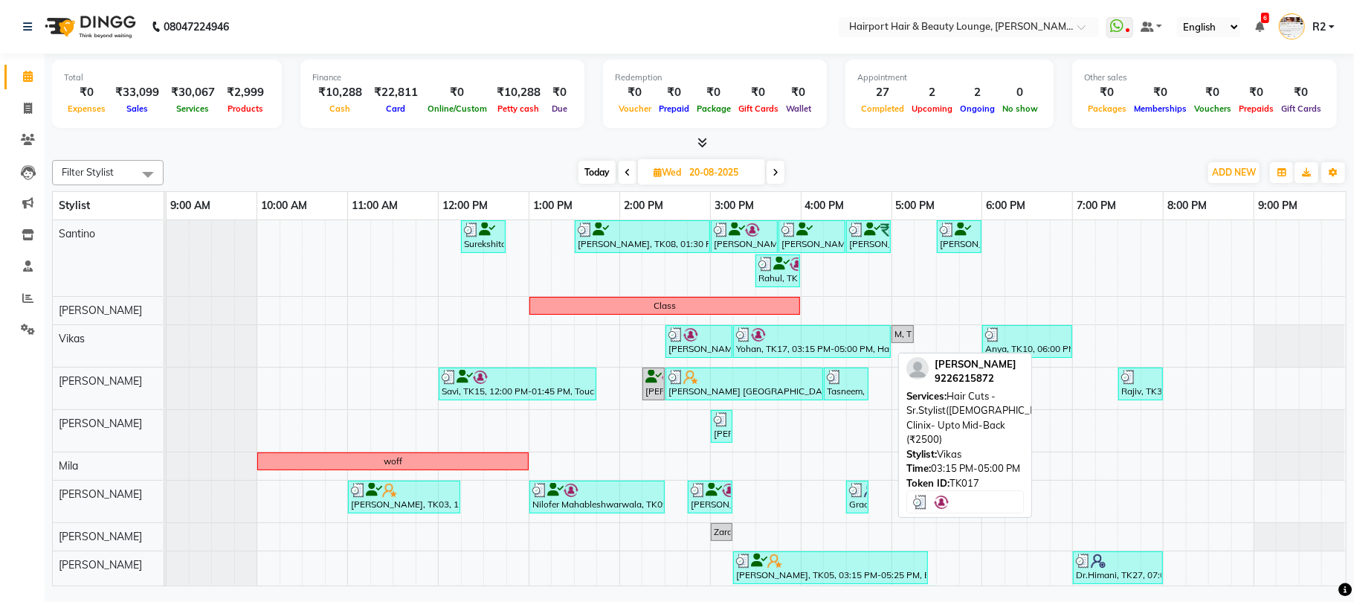
click at [804, 352] on div "Yohan, TK17, 03:15 PM-05:00 PM, Hair Cuts -Sr.Stylist(Female),Fiber Clinix- Upt…" at bounding box center [812, 341] width 155 height 28
select select "3"
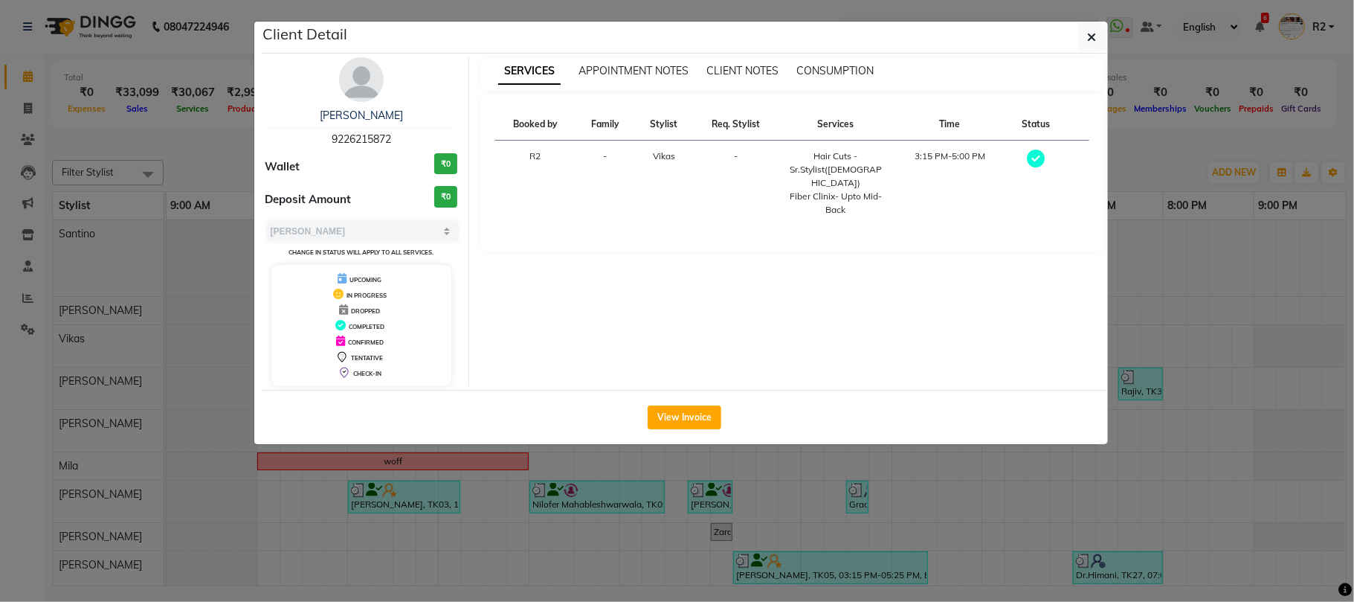
click at [207, 159] on ngb-modal-window "Client Detail Yohan 9226215872 Wallet ₹0 Deposit Amount ₹0 Select MARK DONE UPC…" at bounding box center [677, 301] width 1354 height 602
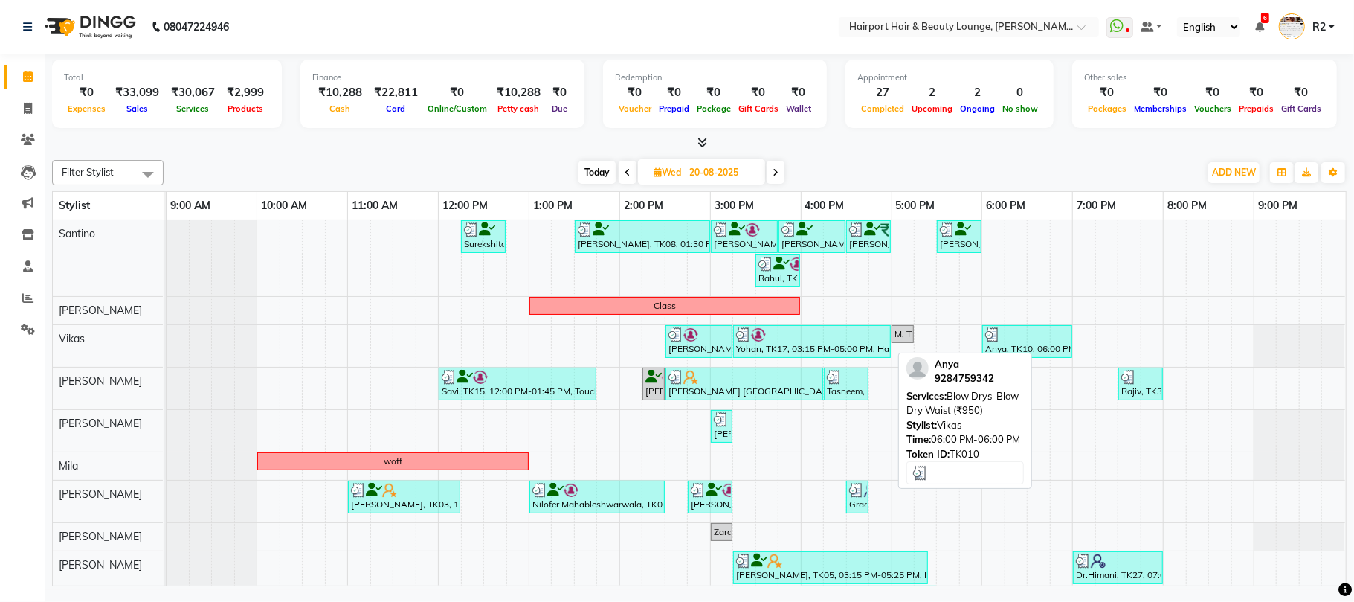
click at [1009, 346] on div "Anya, TK10, 06:00 PM-06:00 PM, Blow Drys-Blow Dry Waist (₹950)" at bounding box center [1027, 341] width 87 height 28
select select "3"
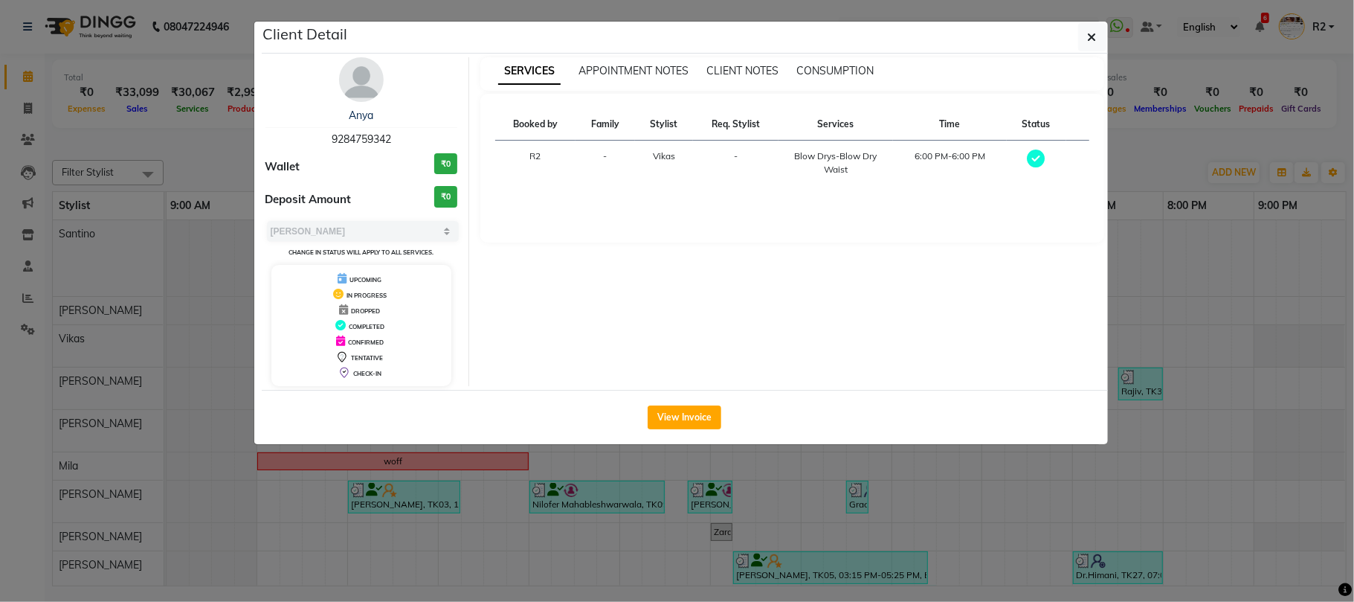
click at [225, 152] on ngb-modal-window "Client Detail Anya 9284759342 Wallet ₹0 Deposit Amount ₹0 Select MARK DONE UPCO…" at bounding box center [677, 301] width 1354 height 602
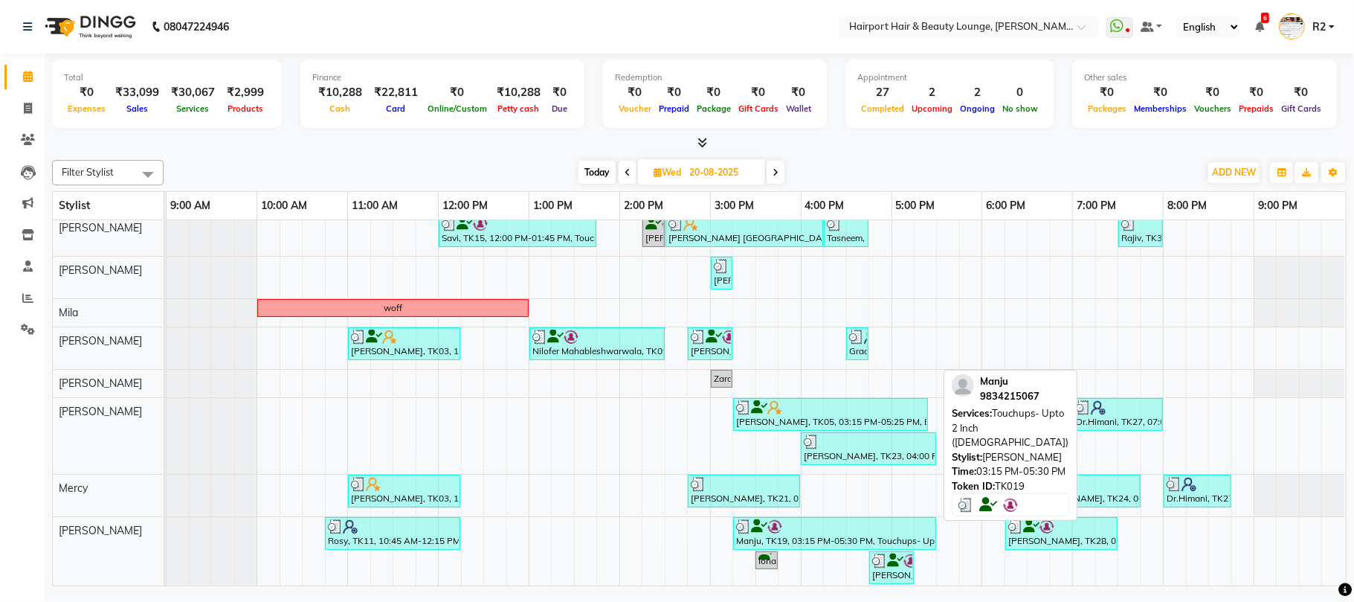
scroll to position [164, 0]
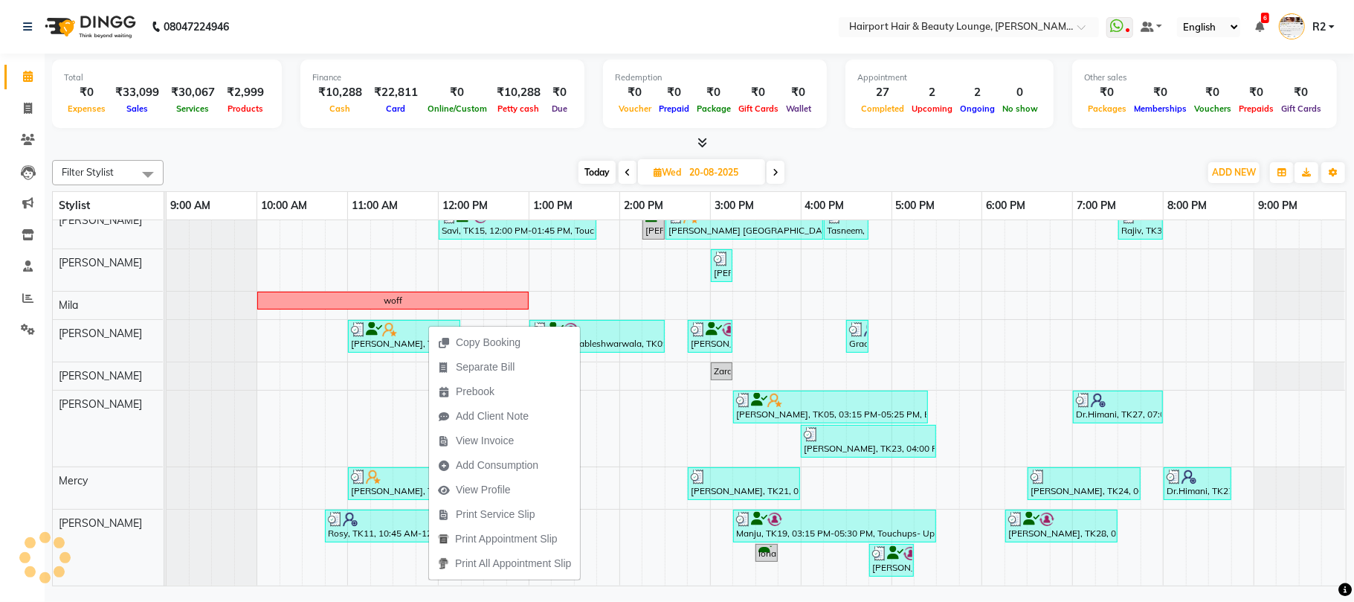
click at [873, 174] on div "Today Wed 20-08-2025" at bounding box center [681, 172] width 1021 height 22
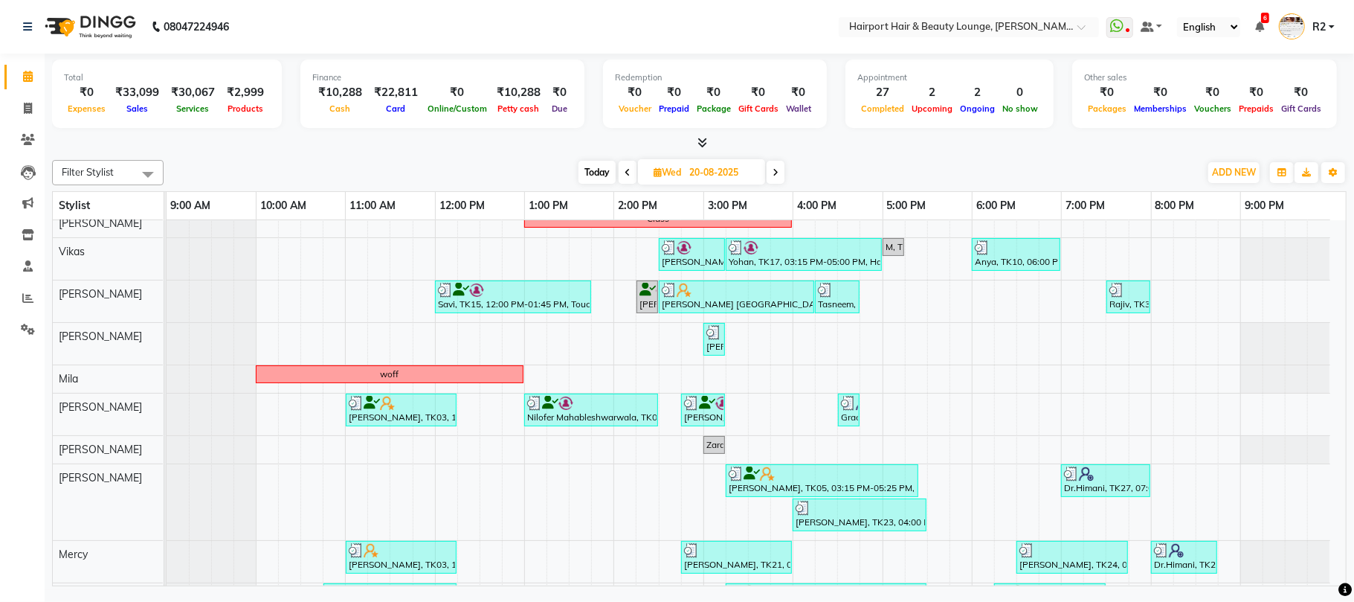
scroll to position [0, 0]
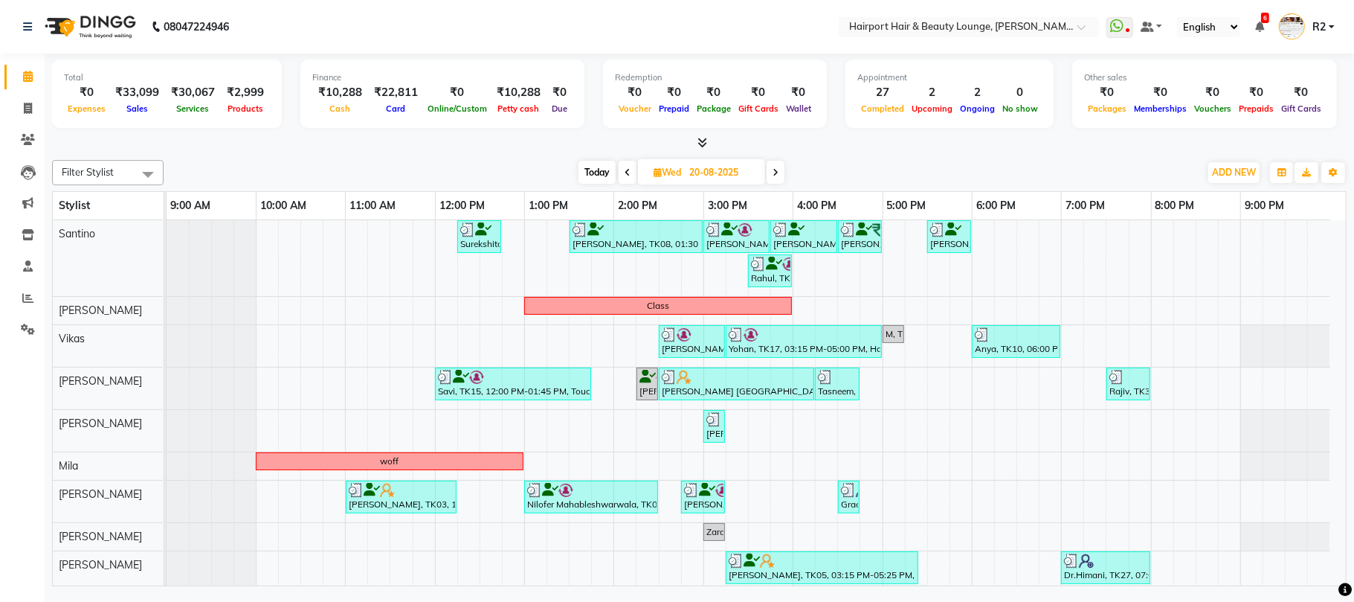
click at [780, 168] on span at bounding box center [776, 172] width 18 height 23
type input "21-08-2025"
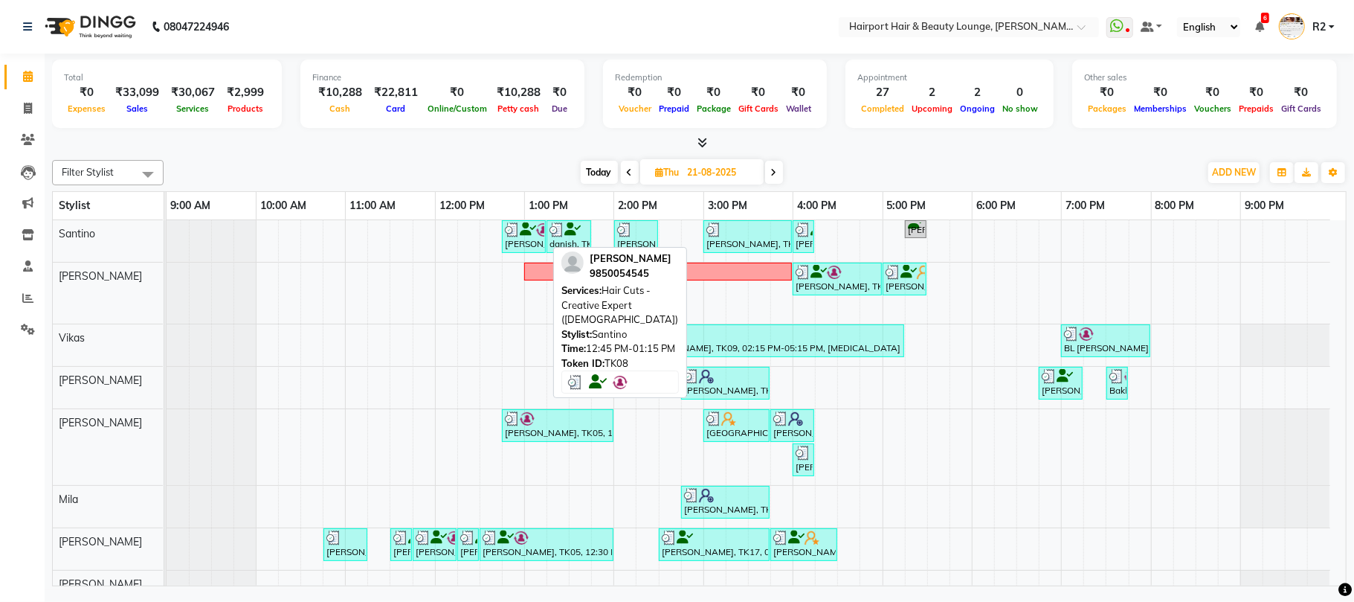
click at [510, 240] on div "Jashank Bhandari, TK08, 12:45 PM-01:15 PM, Hair Cuts -Creative Expert (Male)" at bounding box center [524, 236] width 41 height 28
select select "3"
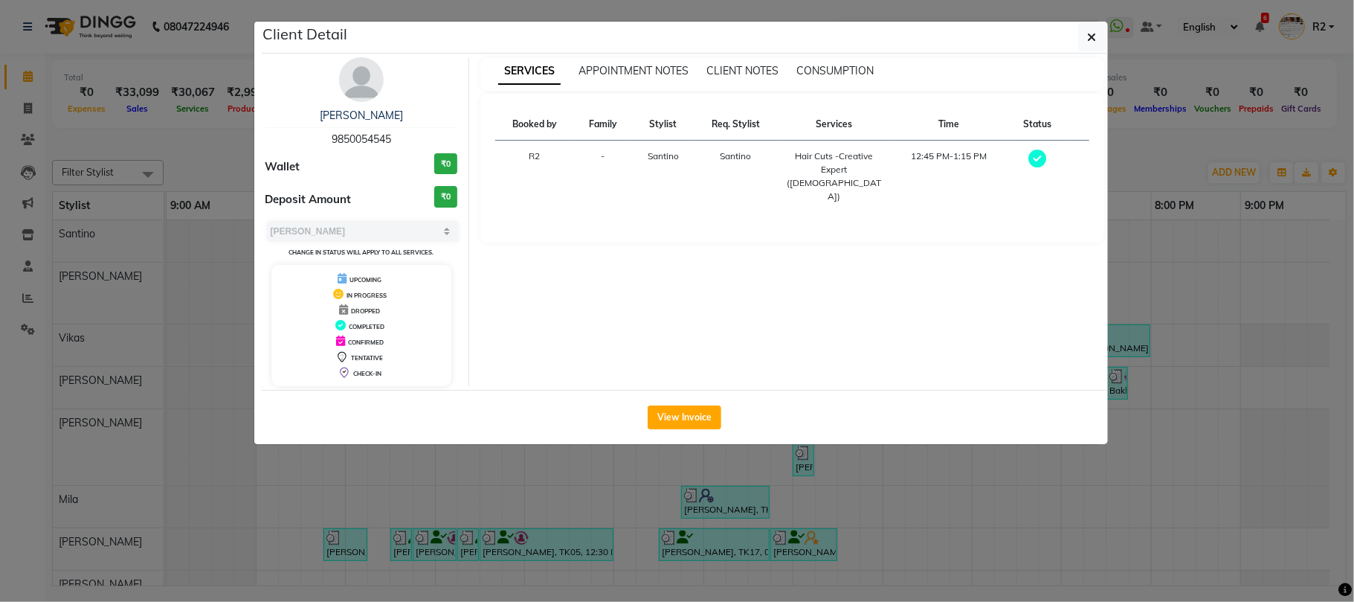
drag, startPoint x: 573, startPoint y: 472, endPoint x: 577, endPoint y: 465, distance: 8.0
click at [575, 472] on ngb-modal-window "Client Detail Jashank Bhandari 9850054545 Wallet ₹0 Deposit Amount ₹0 Select MA…" at bounding box center [677, 301] width 1354 height 602
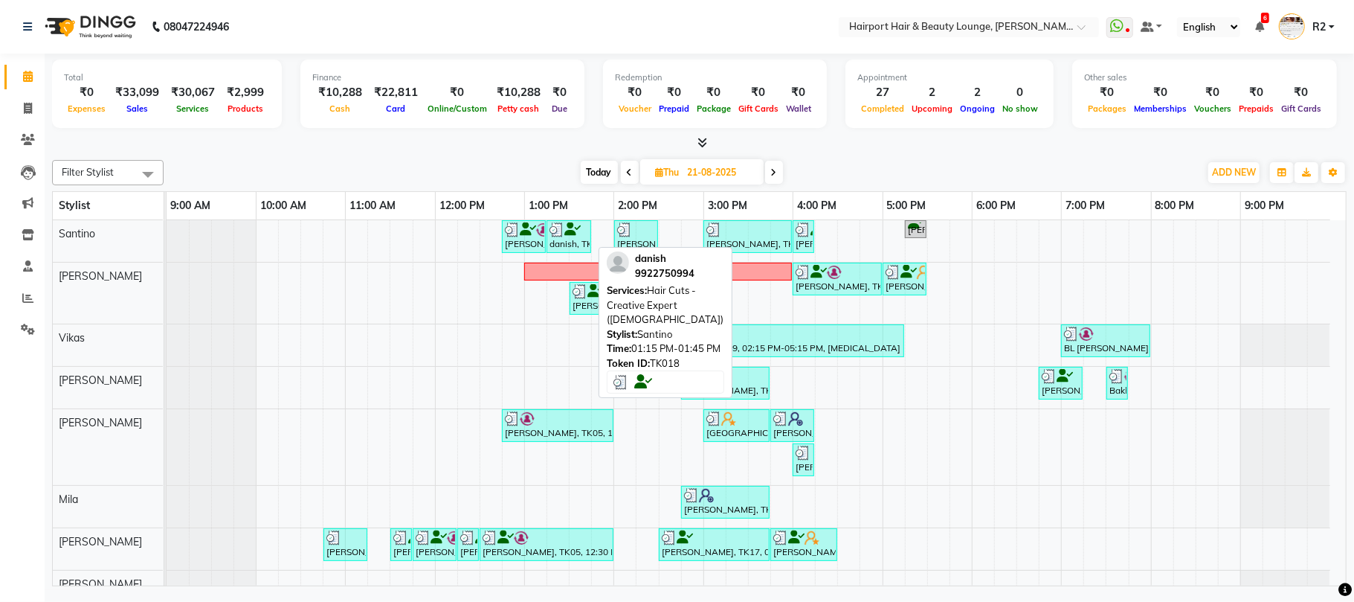
click at [580, 229] on icon at bounding box center [573, 229] width 16 height 1
select select "3"
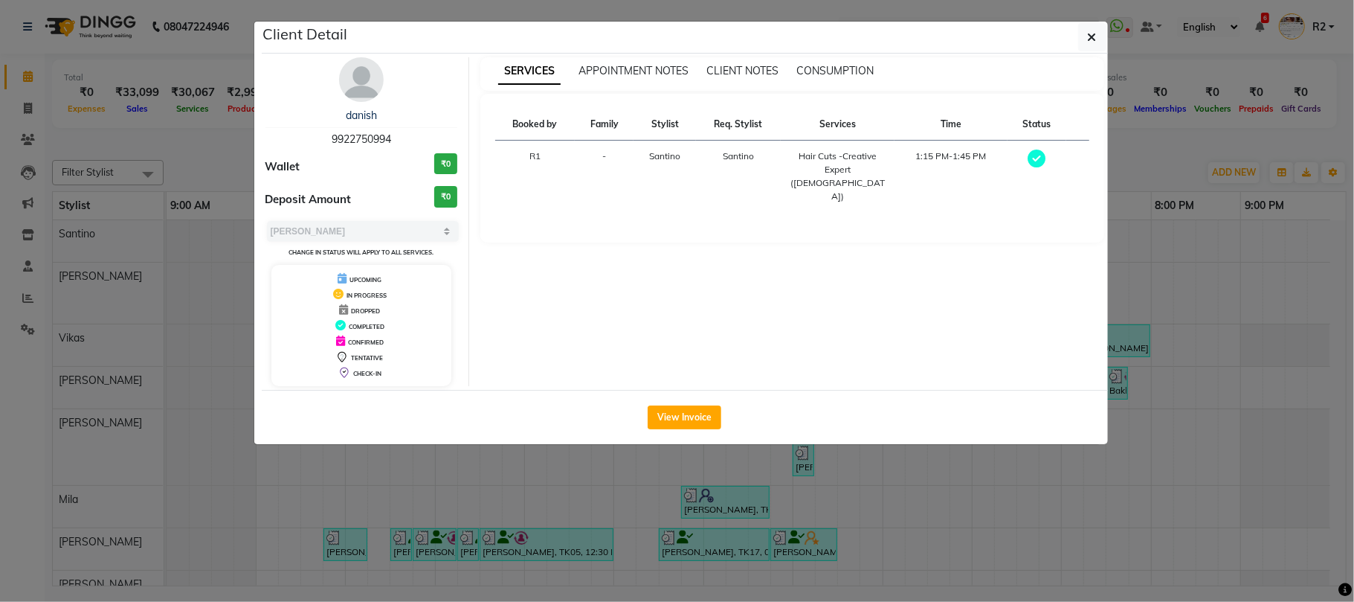
click at [807, 491] on ngb-modal-window "Client Detail danish 9922750994 Wallet ₹0 Deposit Amount ₹0 Select MARK DONE UP…" at bounding box center [677, 301] width 1354 height 602
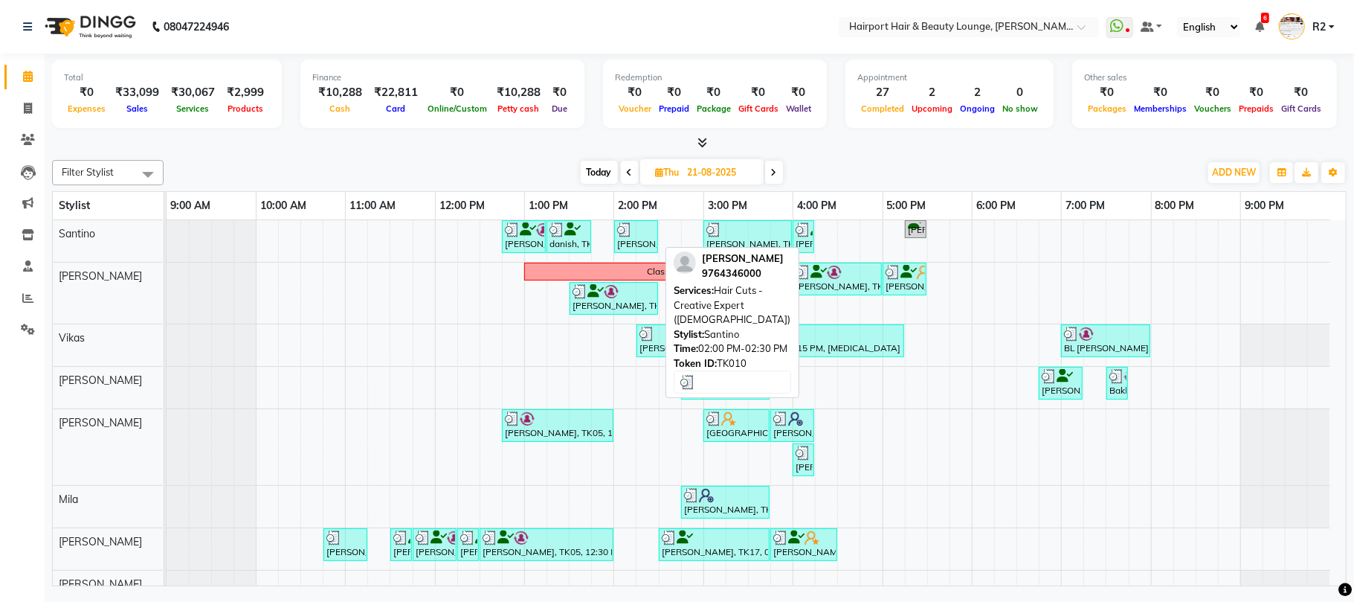
click at [644, 238] on div "HIMANSH, TK10, 02:00 PM-02:30 PM, Hair Cuts -Creative Expert (Male)" at bounding box center [636, 236] width 41 height 28
select select "3"
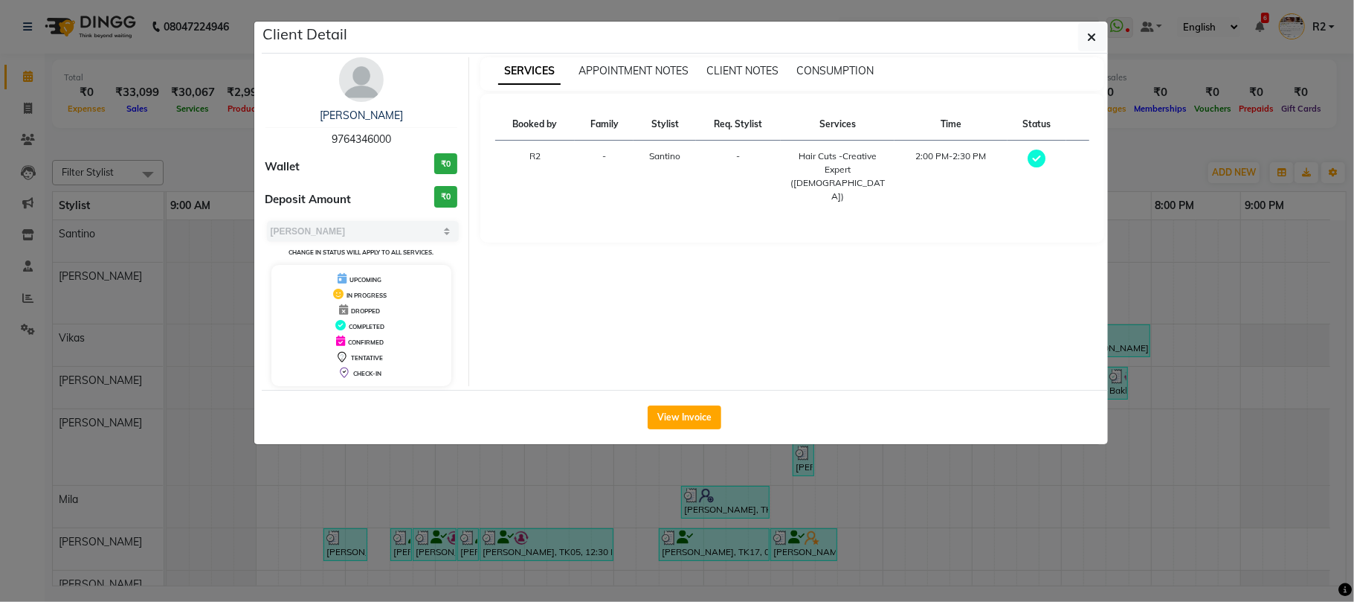
click at [777, 507] on ngb-modal-window "Client Detail HIMANSH 9764346000 Wallet ₹0 Deposit Amount ₹0 Select MARK DONE U…" at bounding box center [677, 301] width 1354 height 602
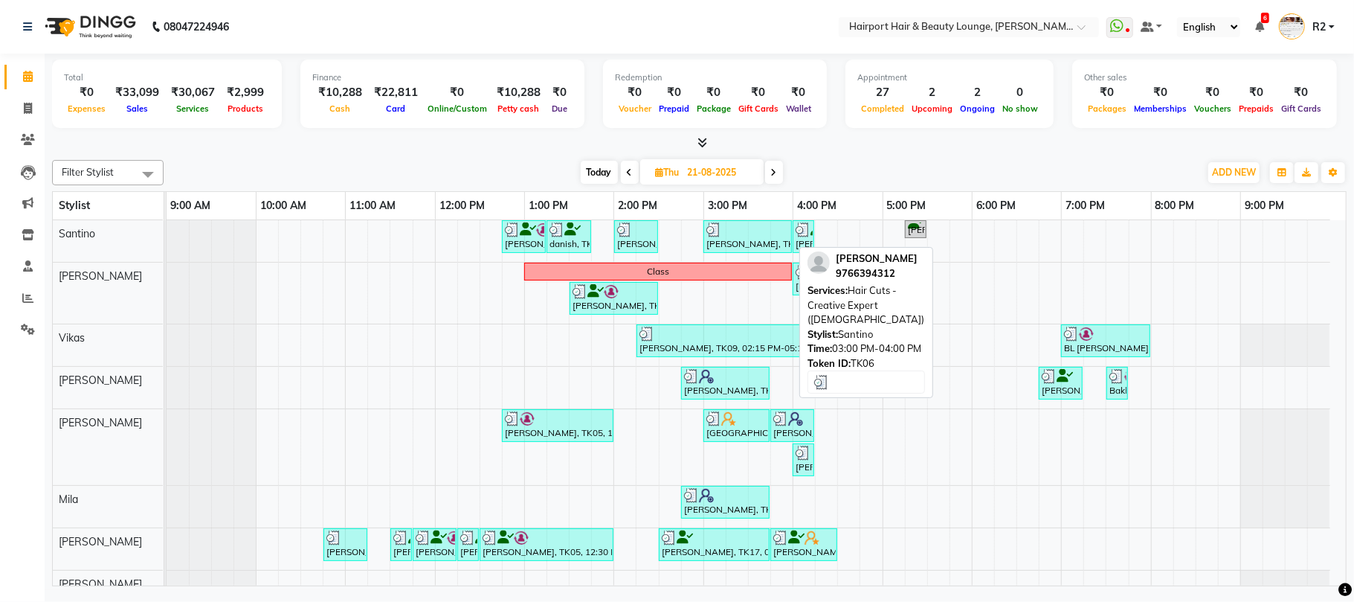
click at [765, 234] on div at bounding box center [748, 229] width 83 height 15
select select "3"
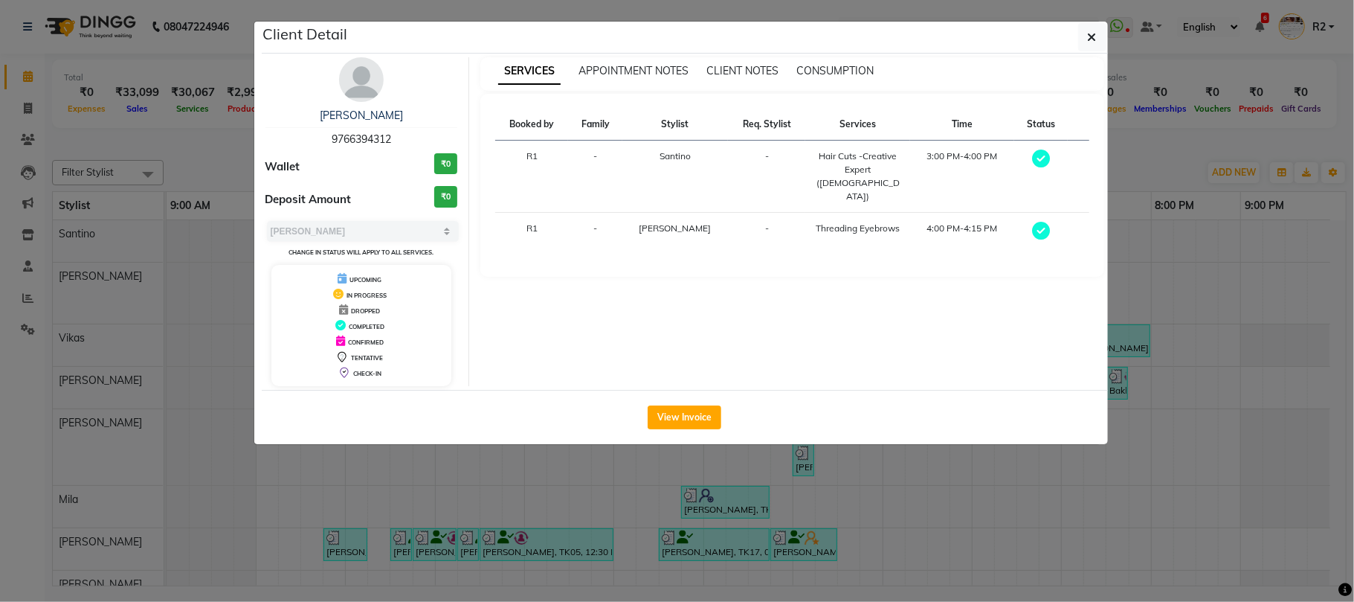
click at [242, 164] on ngb-modal-window "Client Detail Akansha 9766394312 Wallet ₹0 Deposit Amount ₹0 Select MARK DONE U…" at bounding box center [677, 301] width 1354 height 602
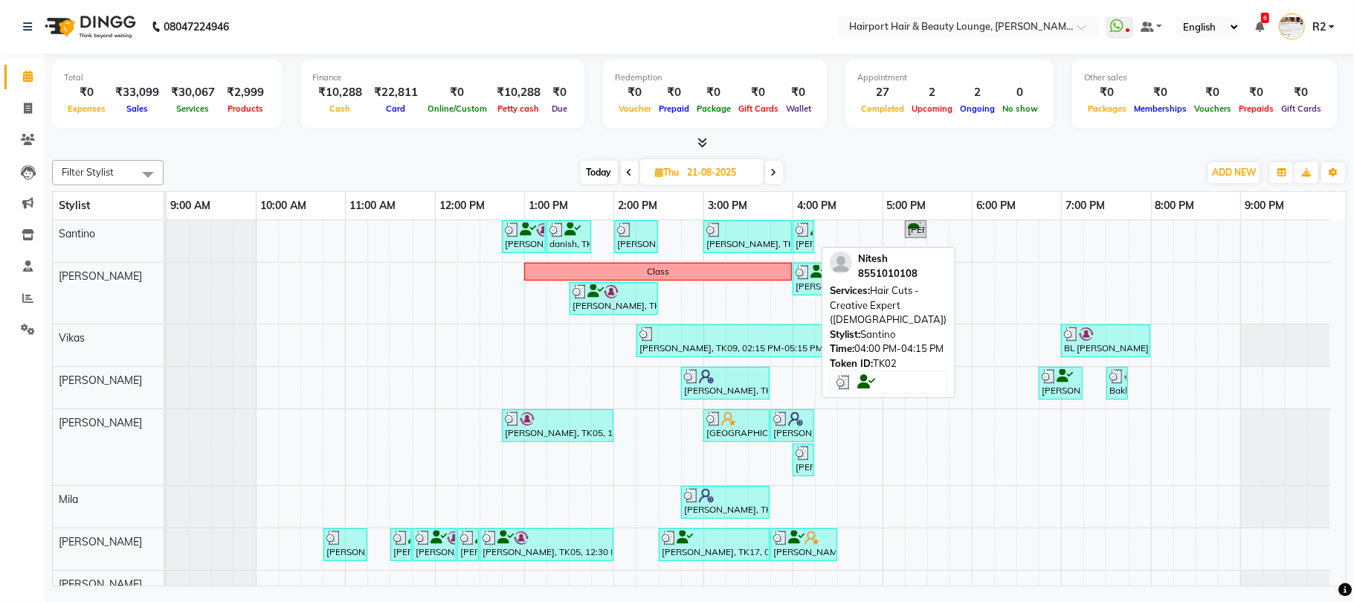
click at [807, 245] on div "Nitesh, TK02, 04:00 PM-04:15 PM, Hair Cuts -Creative Expert (Male)" at bounding box center [803, 236] width 19 height 28
select select "3"
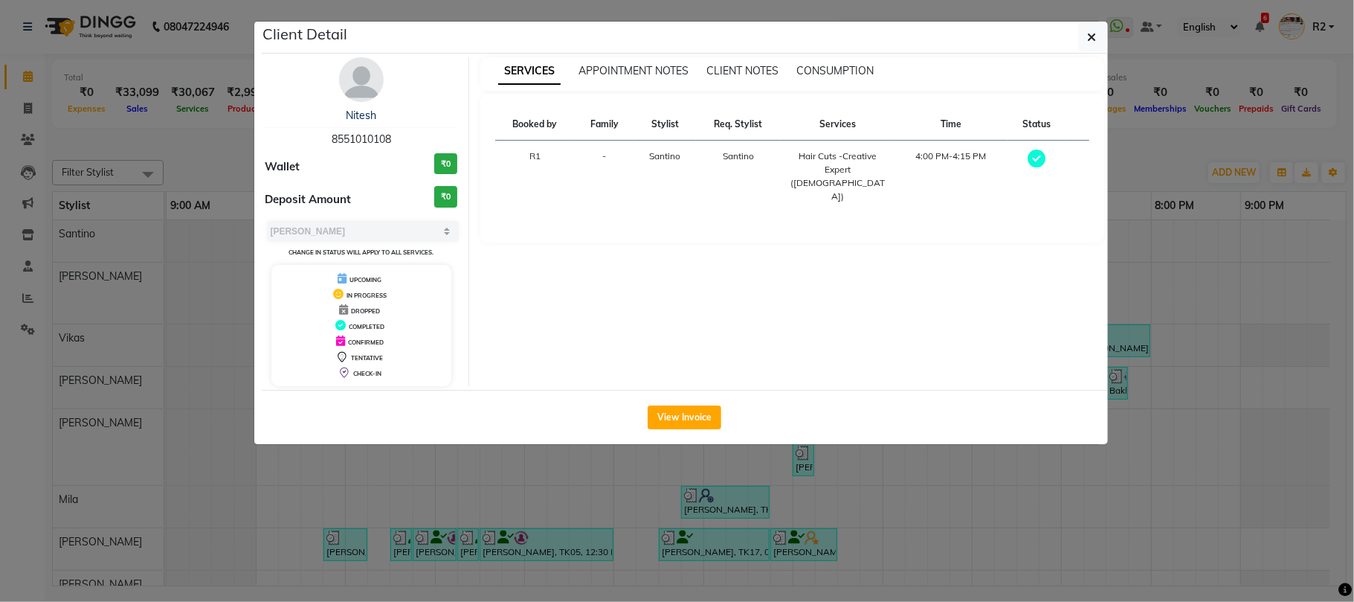
drag, startPoint x: 638, startPoint y: 522, endPoint x: 643, endPoint y: 498, distance: 24.4
click at [640, 522] on ngb-modal-window "Client Detail Nitesh 8551010108 Wallet ₹0 Deposit Amount ₹0 Select MARK DONE UP…" at bounding box center [677, 301] width 1354 height 602
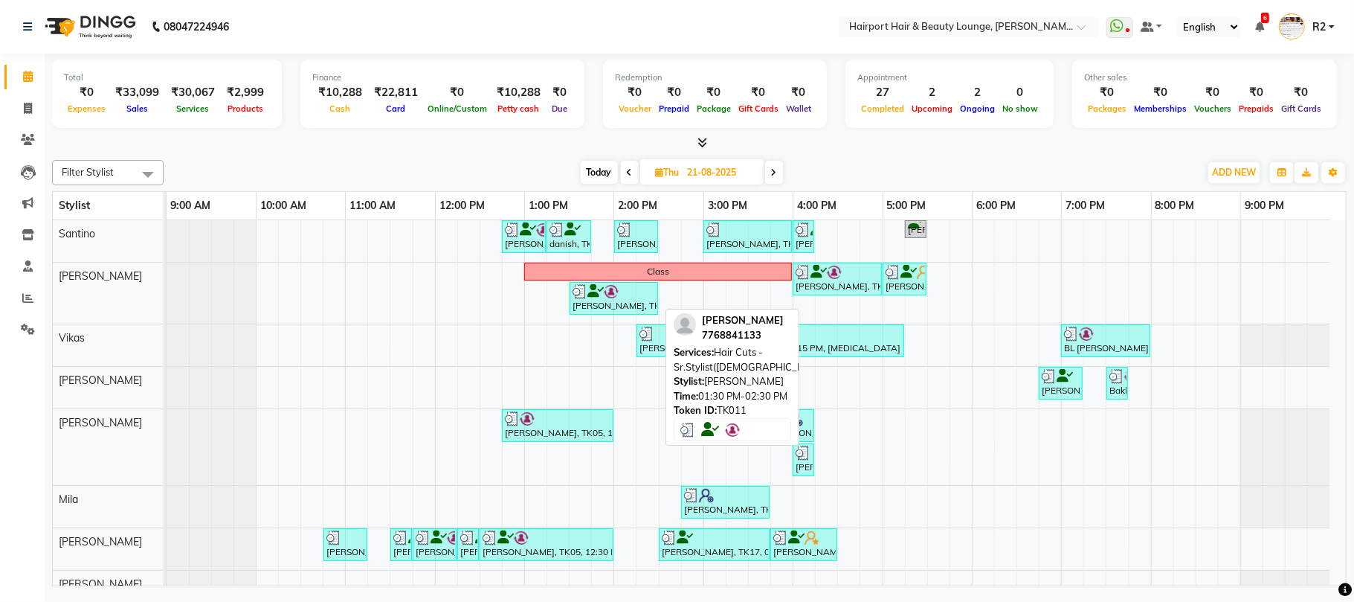
click at [590, 292] on icon at bounding box center [596, 291] width 16 height 1
select select "3"
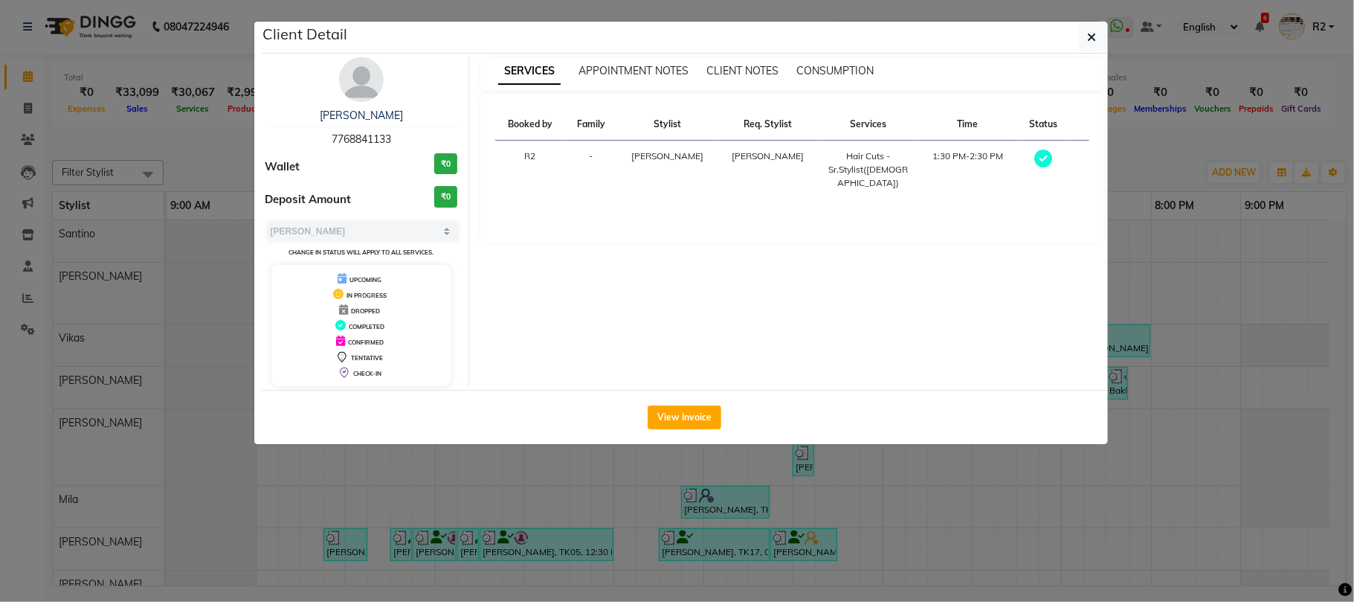
click at [809, 530] on ngb-modal-window "Client Detail Nishita 7768841133 Wallet ₹0 Deposit Amount ₹0 Select MARK DONE U…" at bounding box center [677, 301] width 1354 height 602
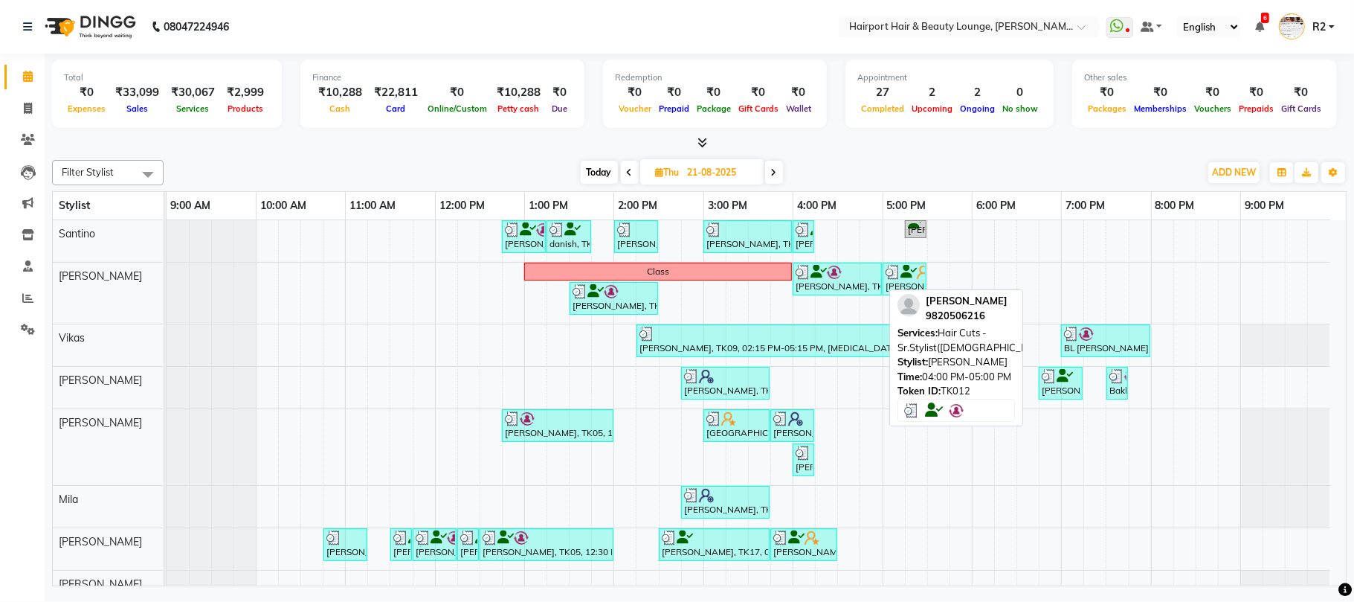
click at [849, 280] on div at bounding box center [837, 272] width 83 height 15
select select "3"
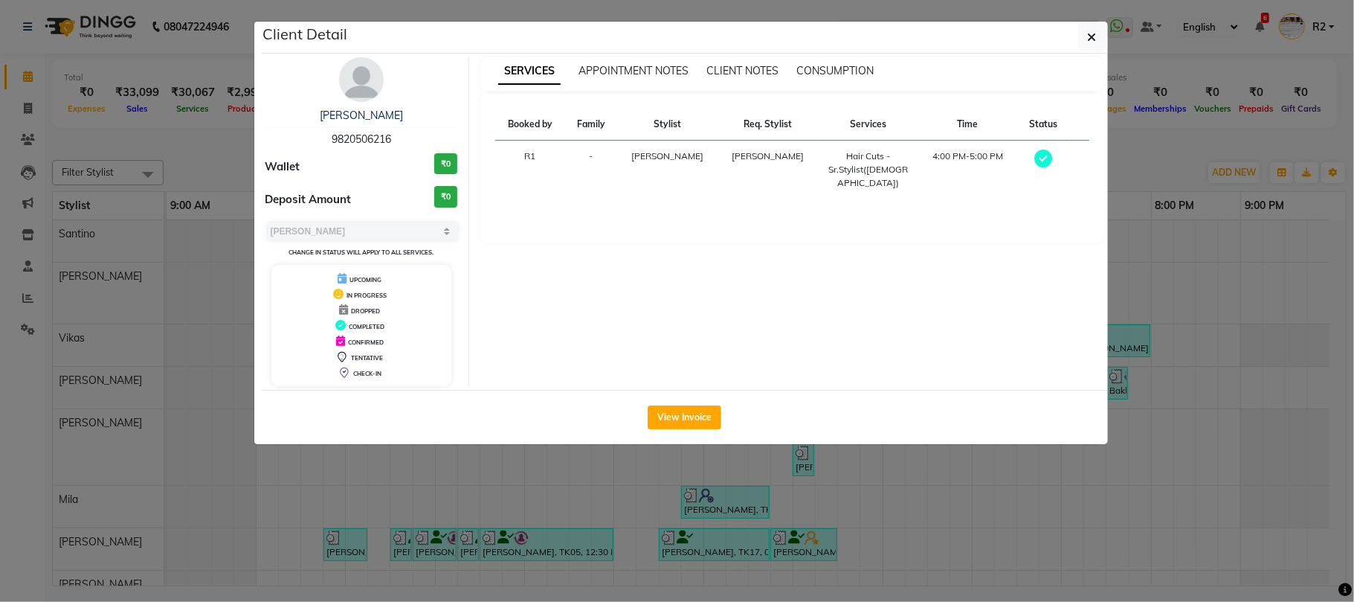
drag, startPoint x: 787, startPoint y: 467, endPoint x: 826, endPoint y: 422, distance: 59.1
click at [788, 467] on ngb-modal-window "Client Detail Shrilekha 9820506216 Wallet ₹0 Deposit Amount ₹0 Select MARK DONE…" at bounding box center [677, 301] width 1354 height 602
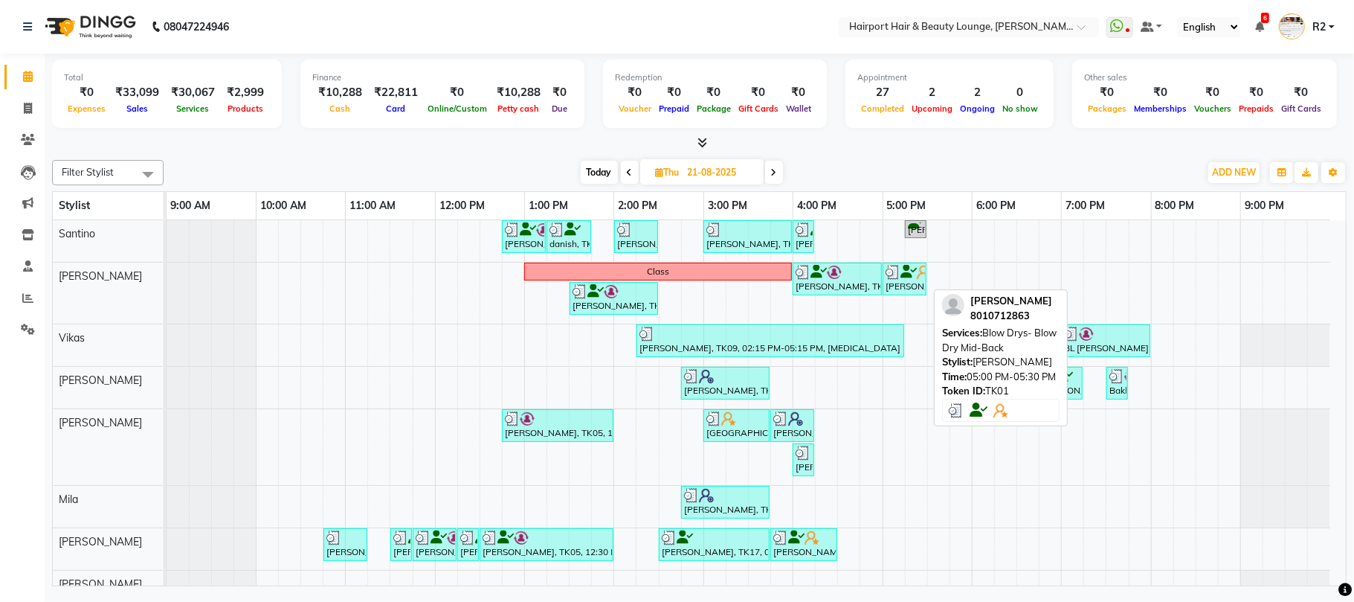
click at [909, 290] on div "Yogita, TK01, 05:00 PM-05:30 PM, Blow Drys- Blow Dry Mid-Back" at bounding box center [904, 279] width 41 height 28
select select "3"
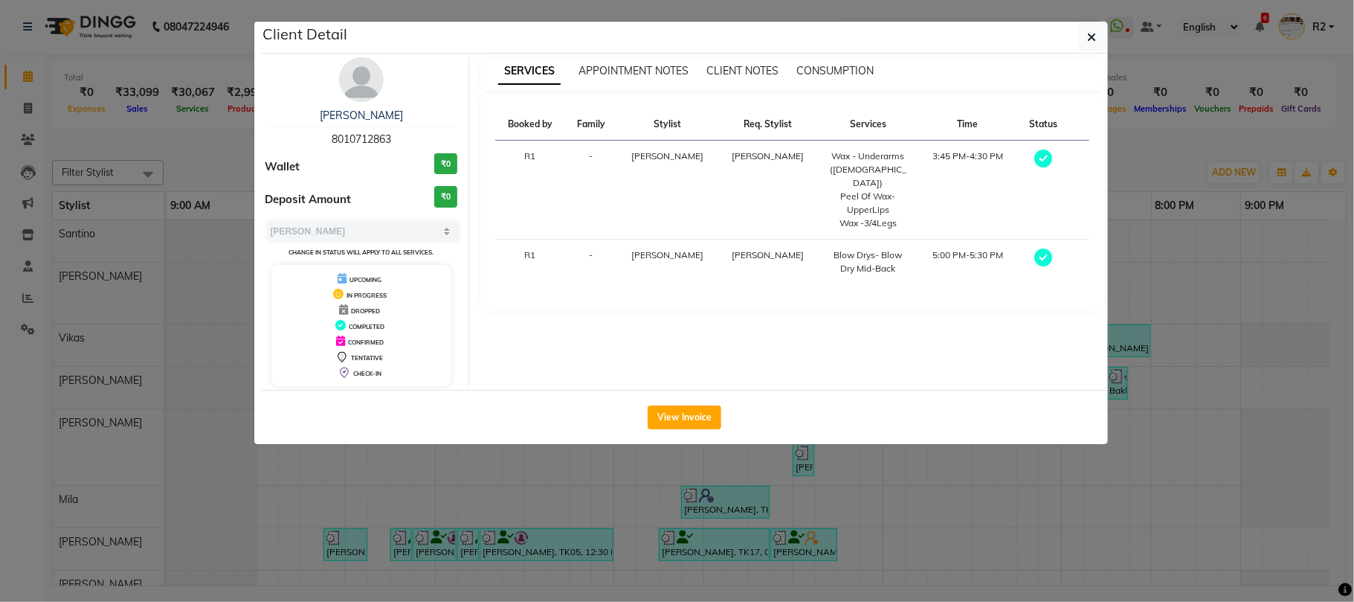
click at [845, 564] on ngb-modal-window "Client Detail Yogita 8010712863 Wallet ₹0 Deposit Amount ₹0 Select MARK DONE UP…" at bounding box center [677, 301] width 1354 height 602
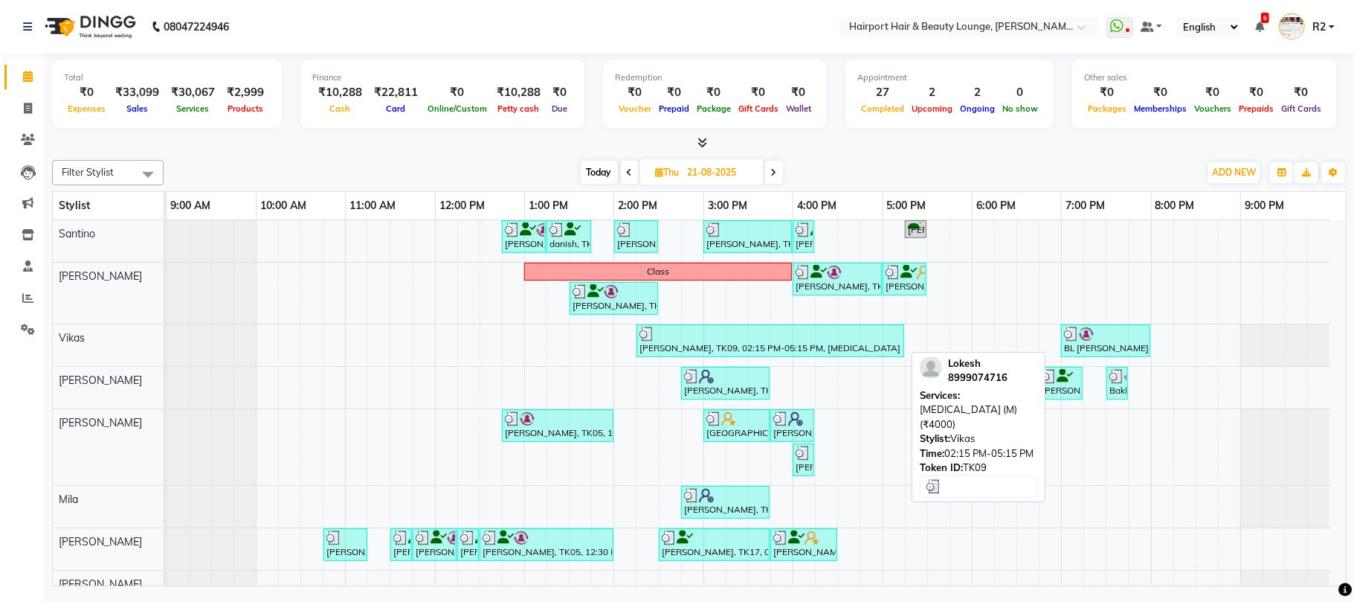
click at [782, 346] on div "Lokesh, TK09, 02:15 PM-05:15 PM, Botox (M) (₹4000)" at bounding box center [770, 341] width 265 height 28
select select "3"
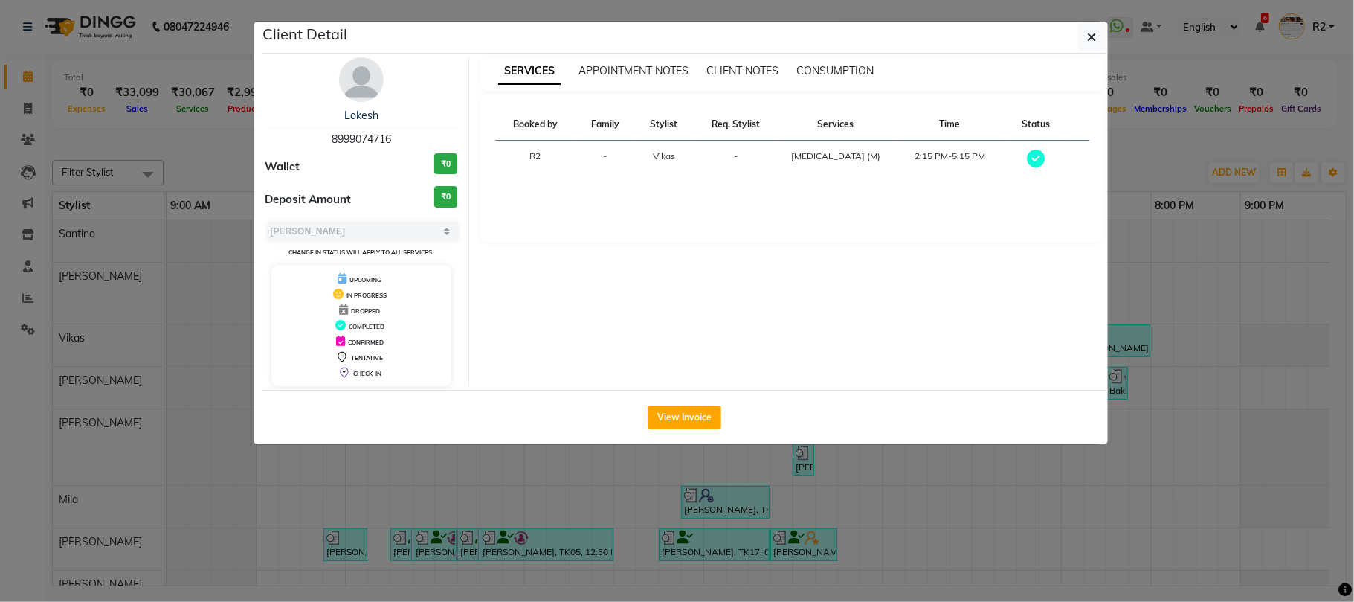
click at [217, 161] on ngb-modal-window "Client Detail Lokesh 8999074716 Wallet ₹0 Deposit Amount ₹0 Select MARK DONE UP…" at bounding box center [677, 301] width 1354 height 602
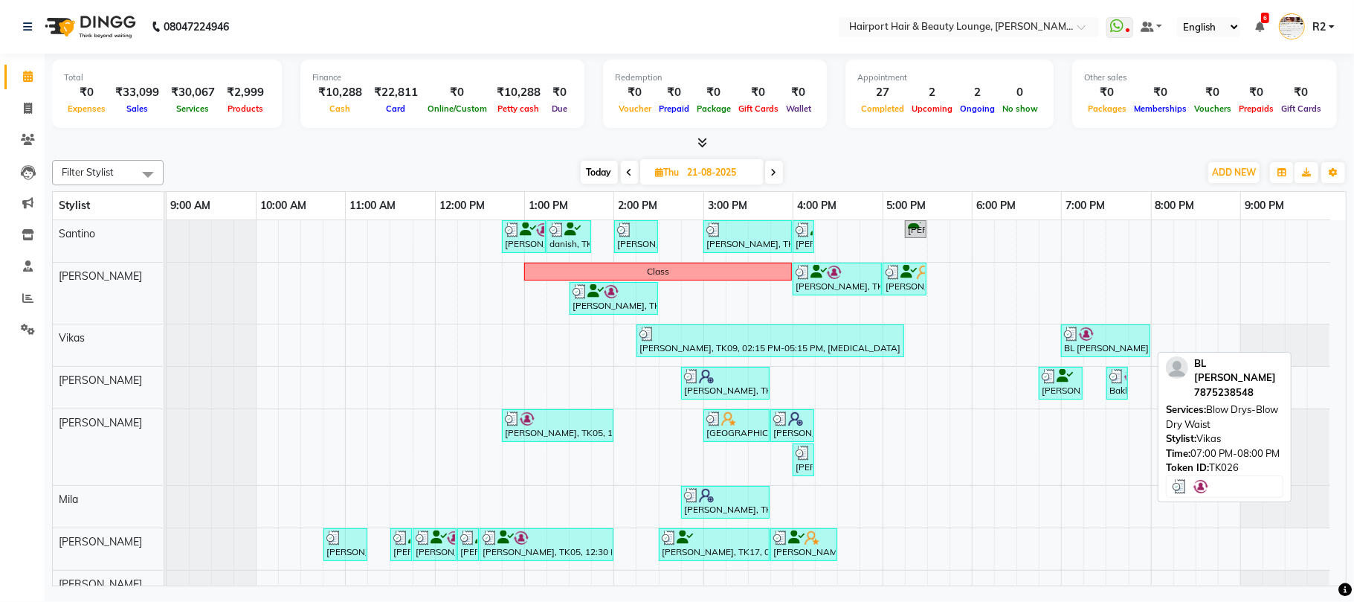
click at [1122, 345] on div "BL Esha, TK26, 07:00 PM-08:00 PM, Blow Drys-Blow Dry Waist" at bounding box center [1106, 341] width 86 height 28
select select "3"
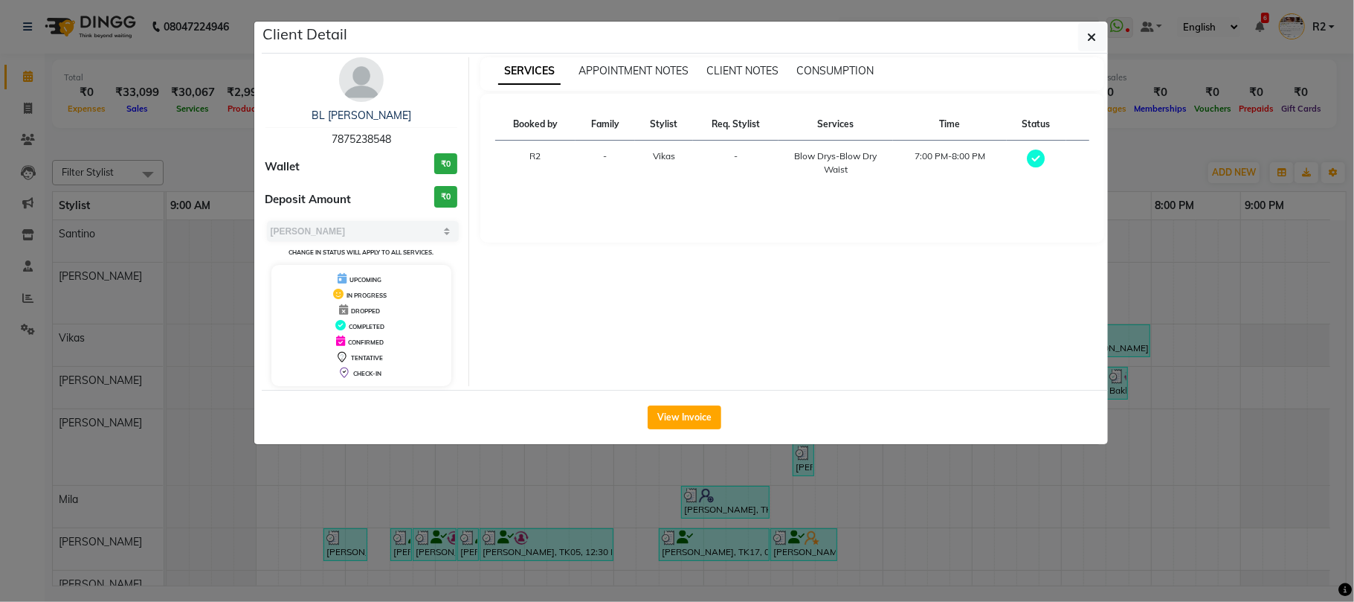
click at [213, 158] on ngb-modal-window "Client Detail BL Esha 7875238548 Wallet ₹0 Deposit Amount ₹0 Select MARK DONE U…" at bounding box center [677, 301] width 1354 height 602
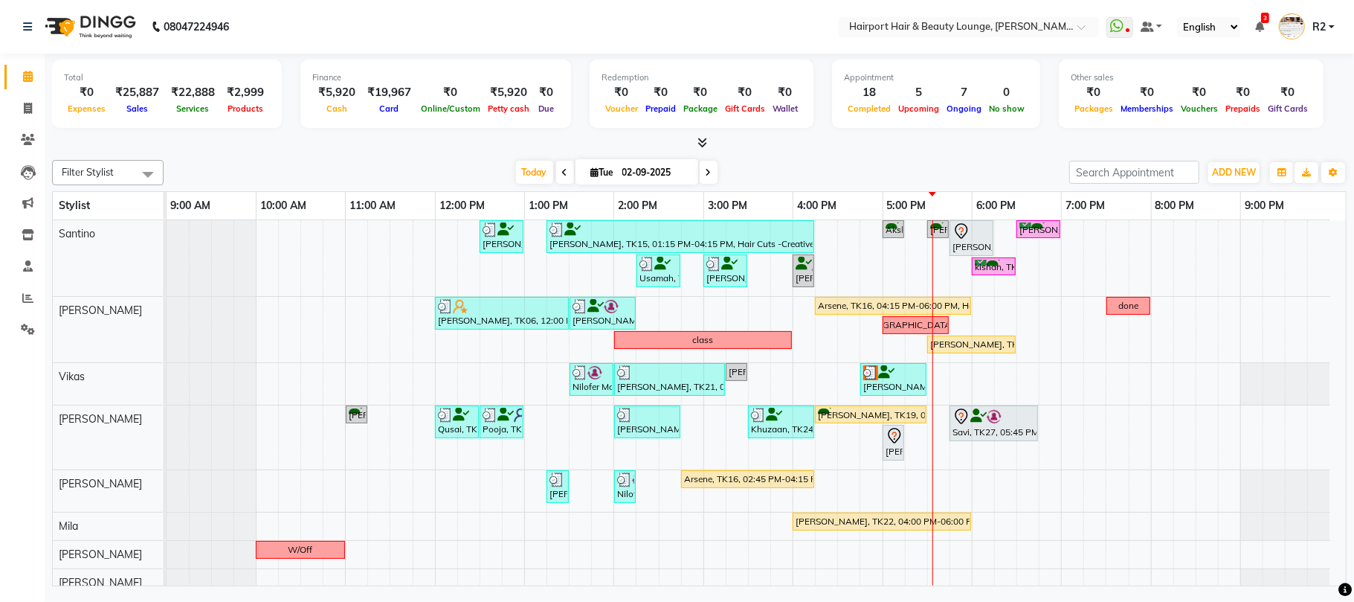
click at [387, 150] on div at bounding box center [699, 143] width 1295 height 16
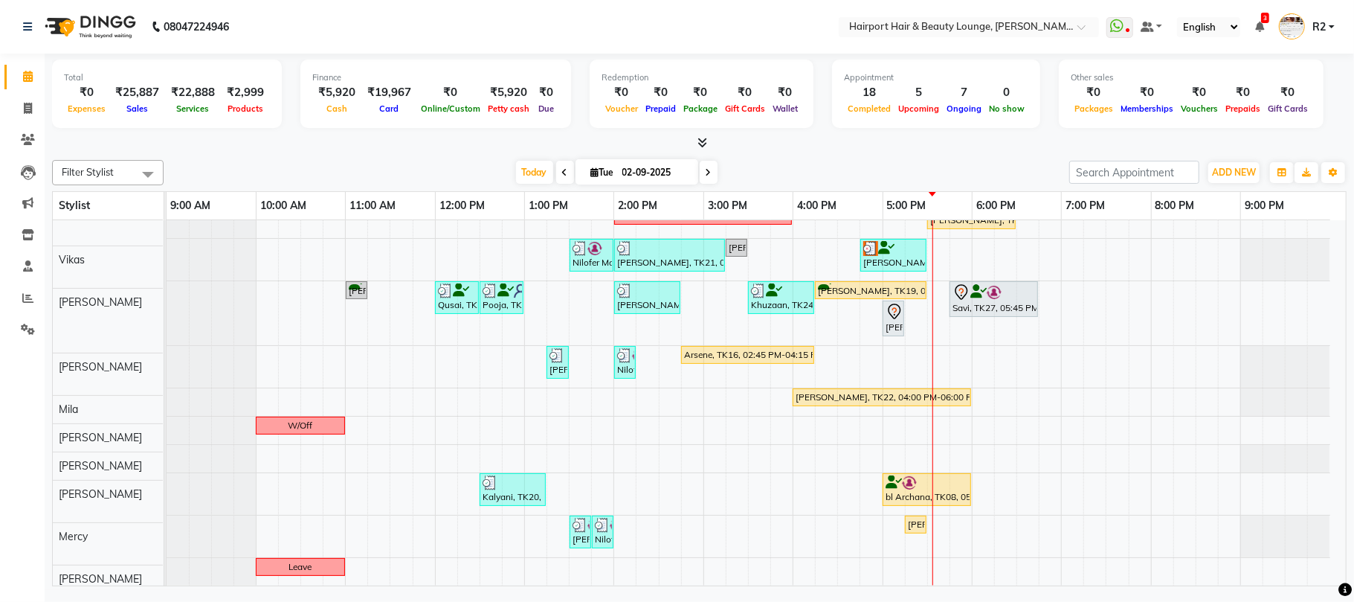
scroll to position [126, 0]
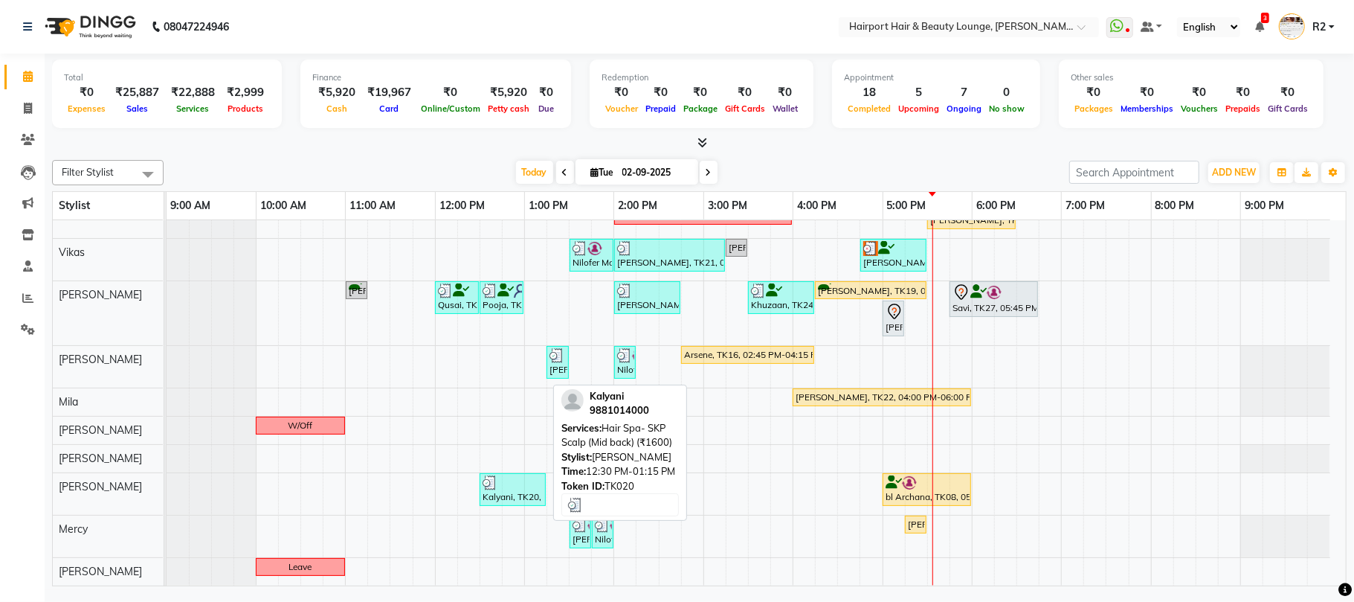
click at [530, 491] on div "Kalyani, TK20, 12:30 PM-01:15 PM, Hair Spa- SKP Scalp (Mid back) (₹1600)" at bounding box center [512, 489] width 63 height 28
select select "3"
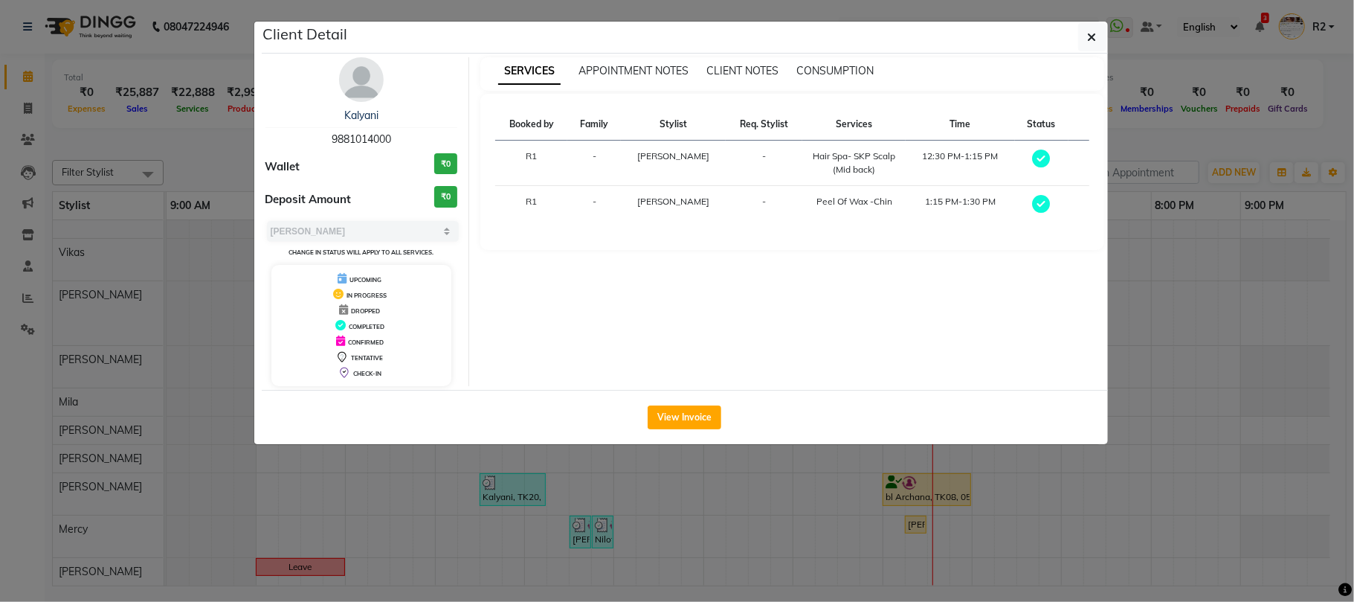
click at [610, 560] on ngb-modal-window "Client Detail Kalyani 9881014000 Wallet ₹0 Deposit Amount ₹0 Select MARK DONE U…" at bounding box center [677, 301] width 1354 height 602
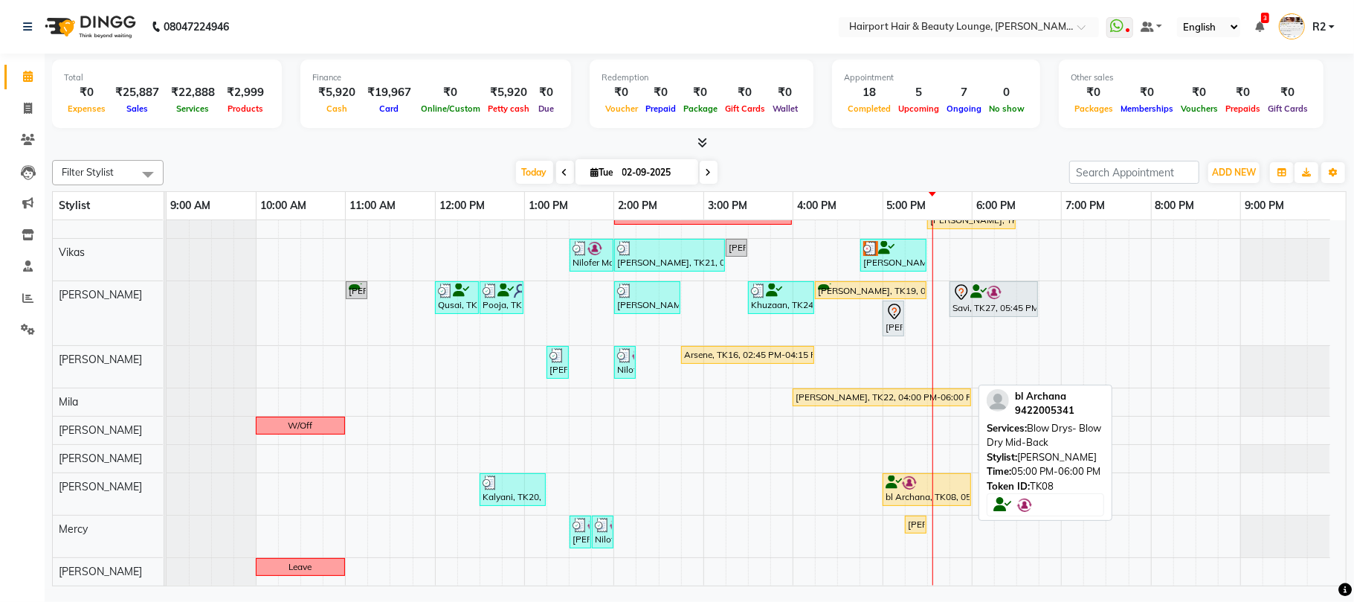
click at [943, 492] on div "bl Archana, TK08, 05:00 PM-06:00 PM, Blow Drys- Blow Dry Mid-Back" at bounding box center [927, 489] width 86 height 28
select select "1"
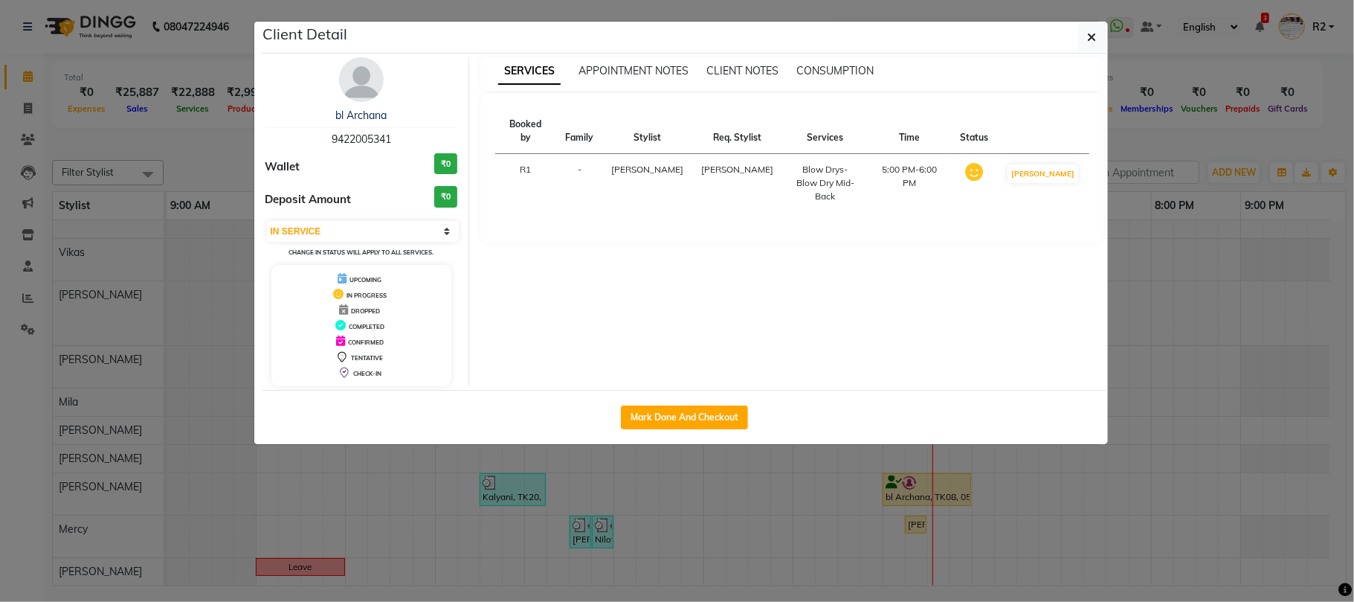
click at [943, 492] on ngb-modal-window "Client Detail bl Archana 9422005341 Wallet ₹0 Deposit Amount ₹0 Select IN SERVI…" at bounding box center [677, 301] width 1354 height 602
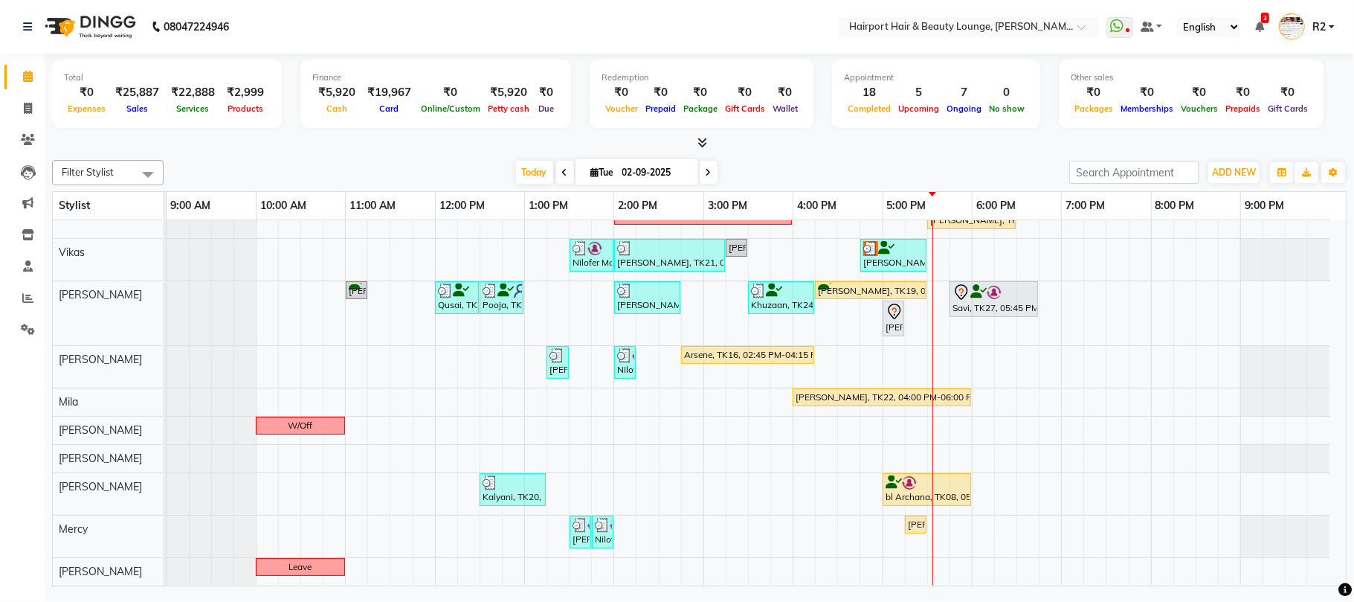
scroll to position [0, 0]
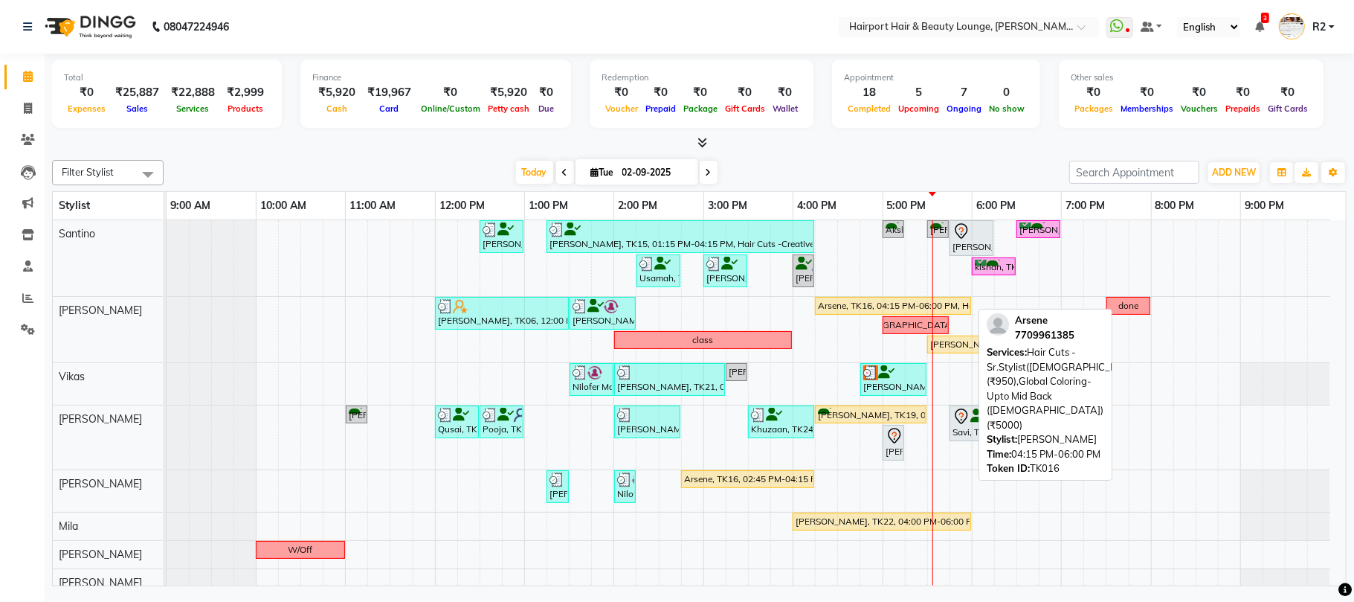
click at [907, 309] on div "Arsene, TK16, 04:15 PM-06:00 PM, Hair Cuts -Sr.Stylist([DEMOGRAPHIC_DATA]) (₹95…" at bounding box center [893, 305] width 153 height 13
select select "1"
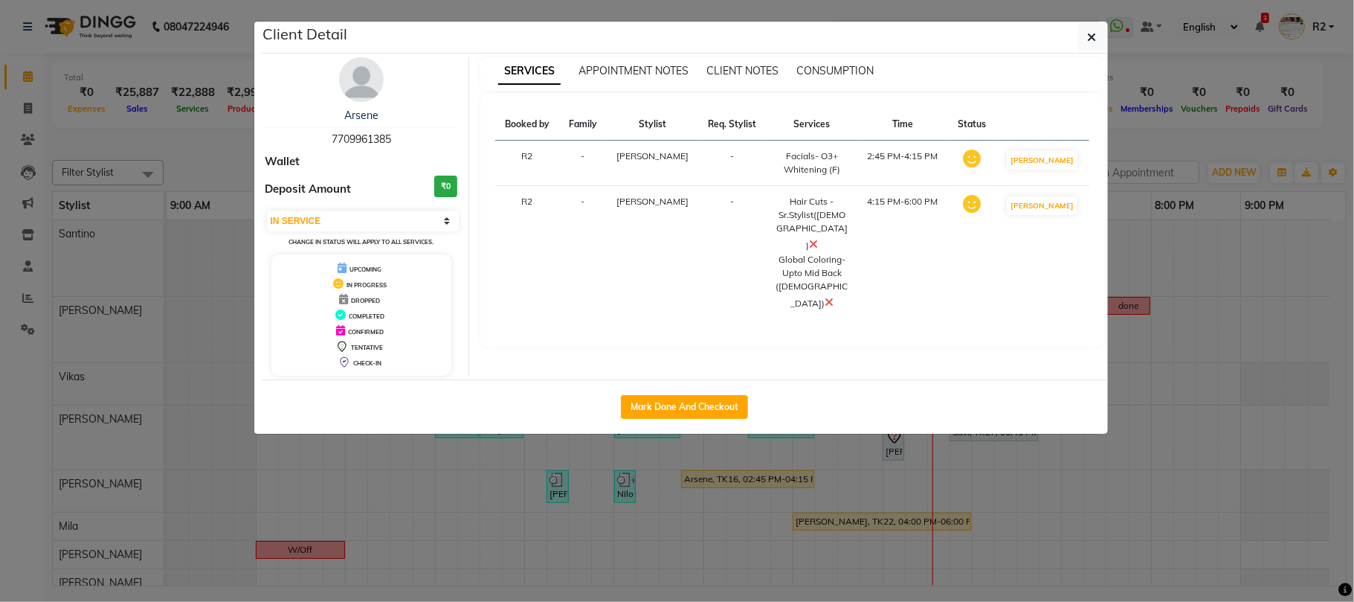
click at [864, 533] on ngb-modal-window "Client Detail Arsene 7709961385 Wallet Deposit Amount ₹0 Select IN SERVICE CONF…" at bounding box center [677, 301] width 1354 height 602
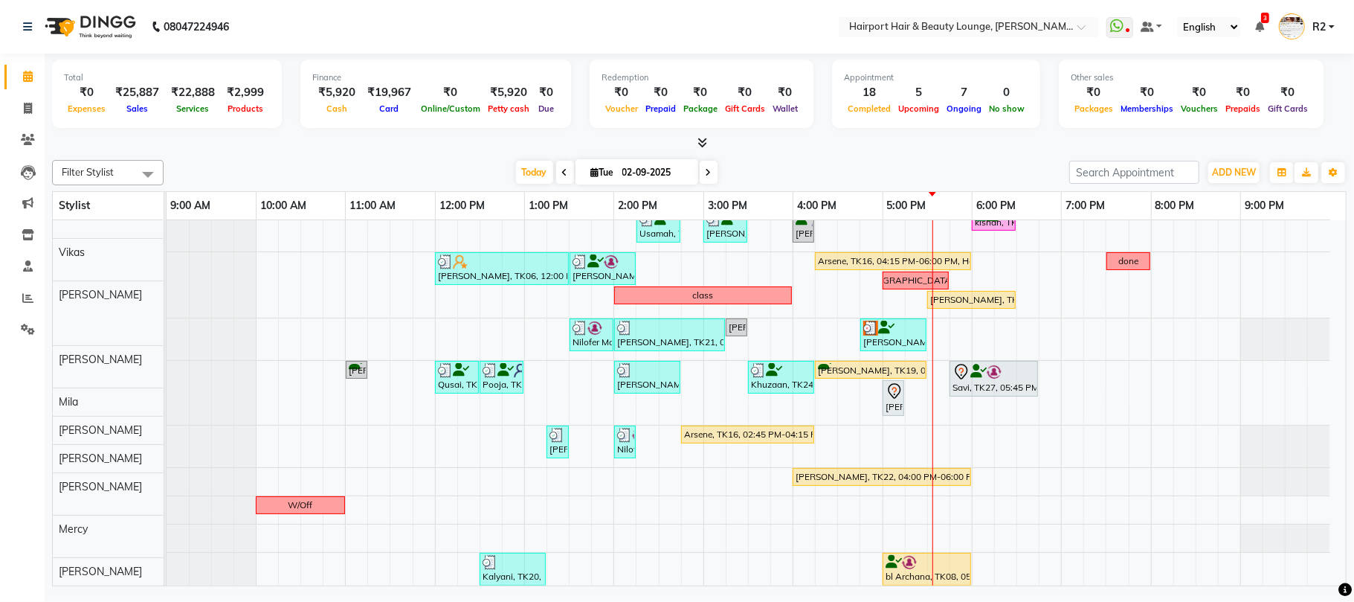
scroll to position [28, 0]
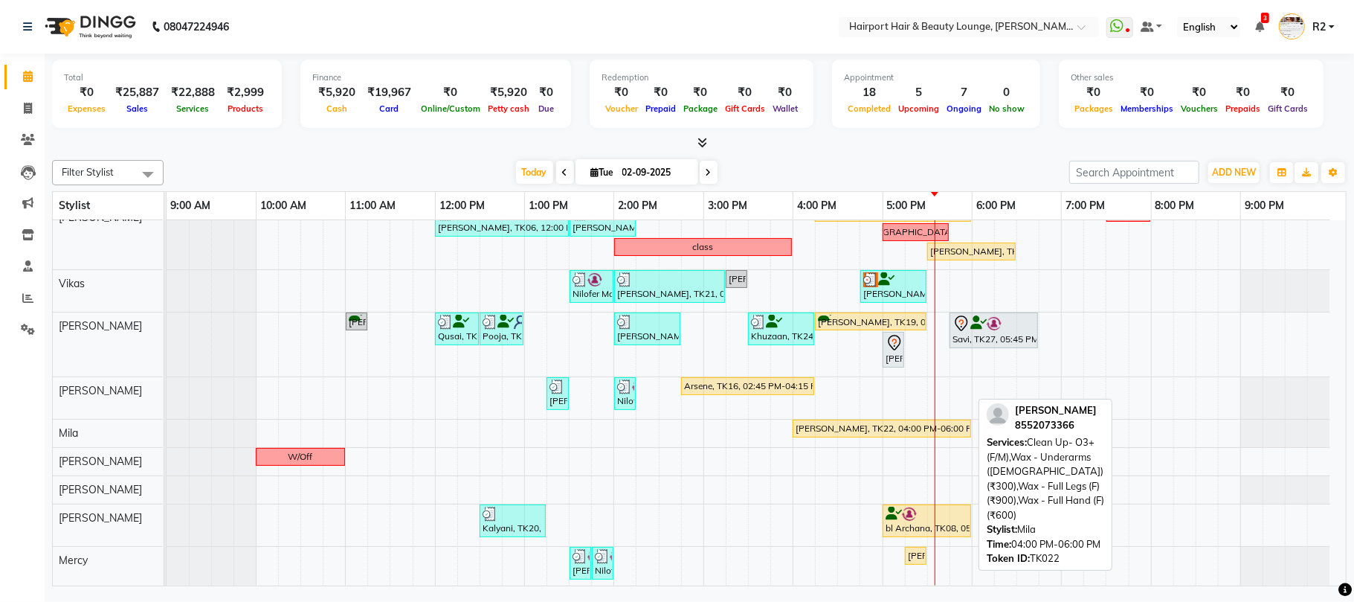
scroll to position [126, 0]
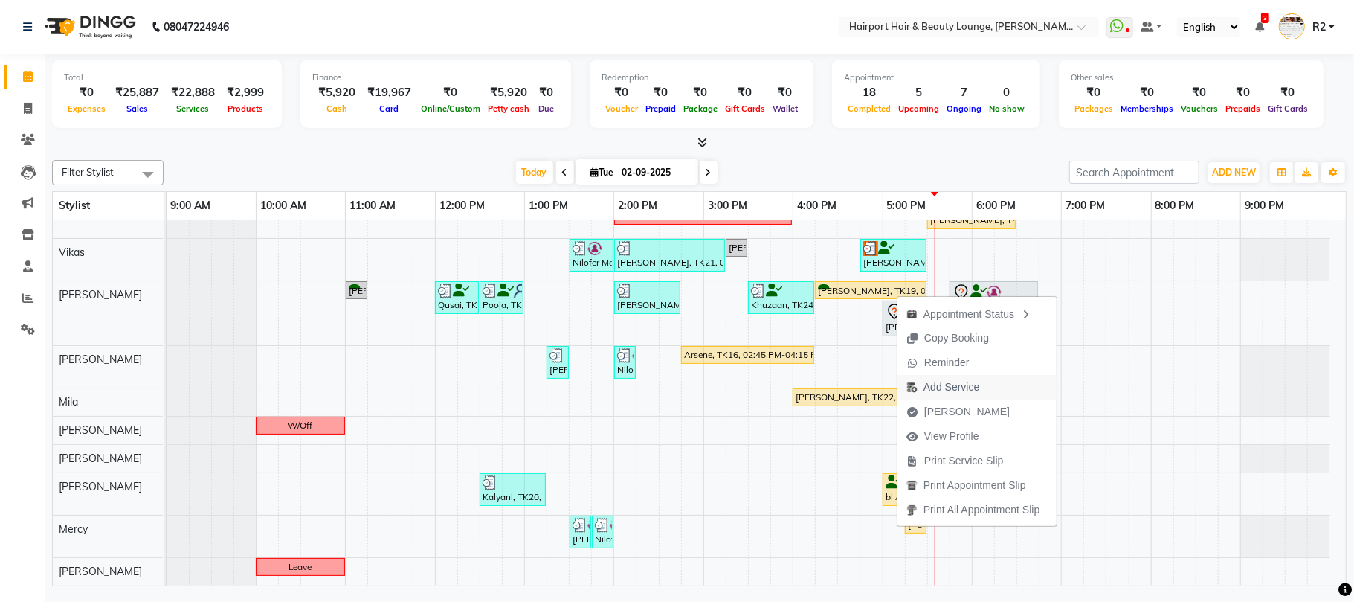
click at [968, 382] on span "Add Service" at bounding box center [952, 387] width 56 height 16
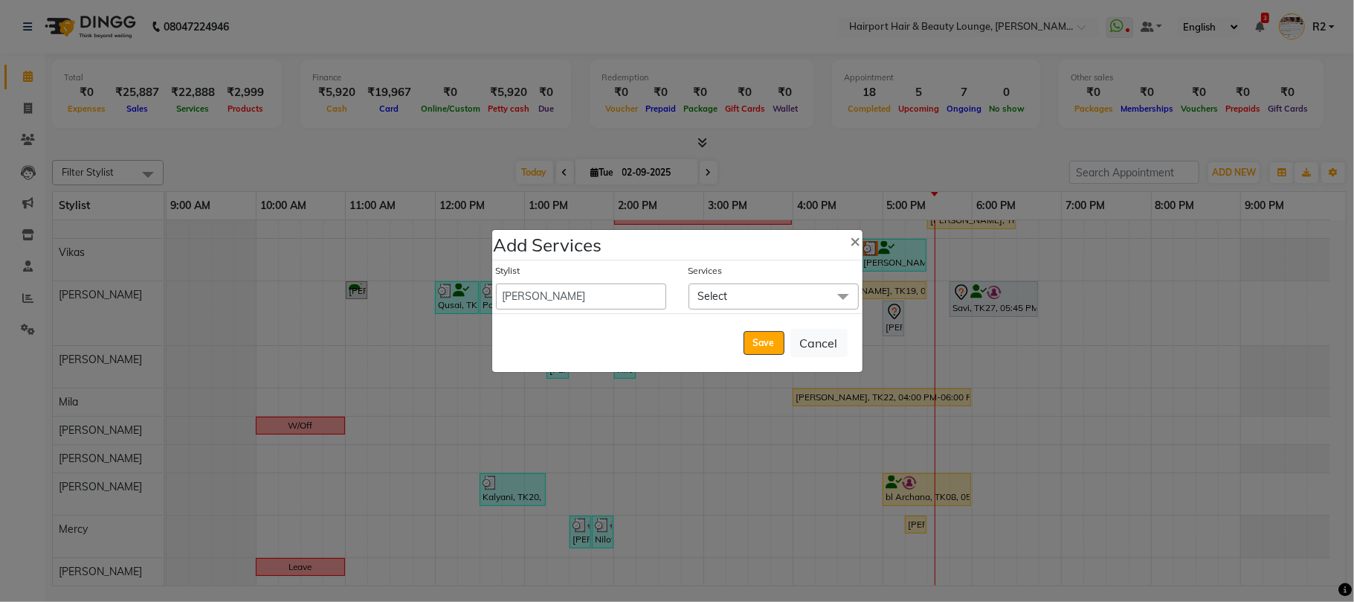
click at [744, 295] on span "Select" at bounding box center [774, 296] width 170 height 26
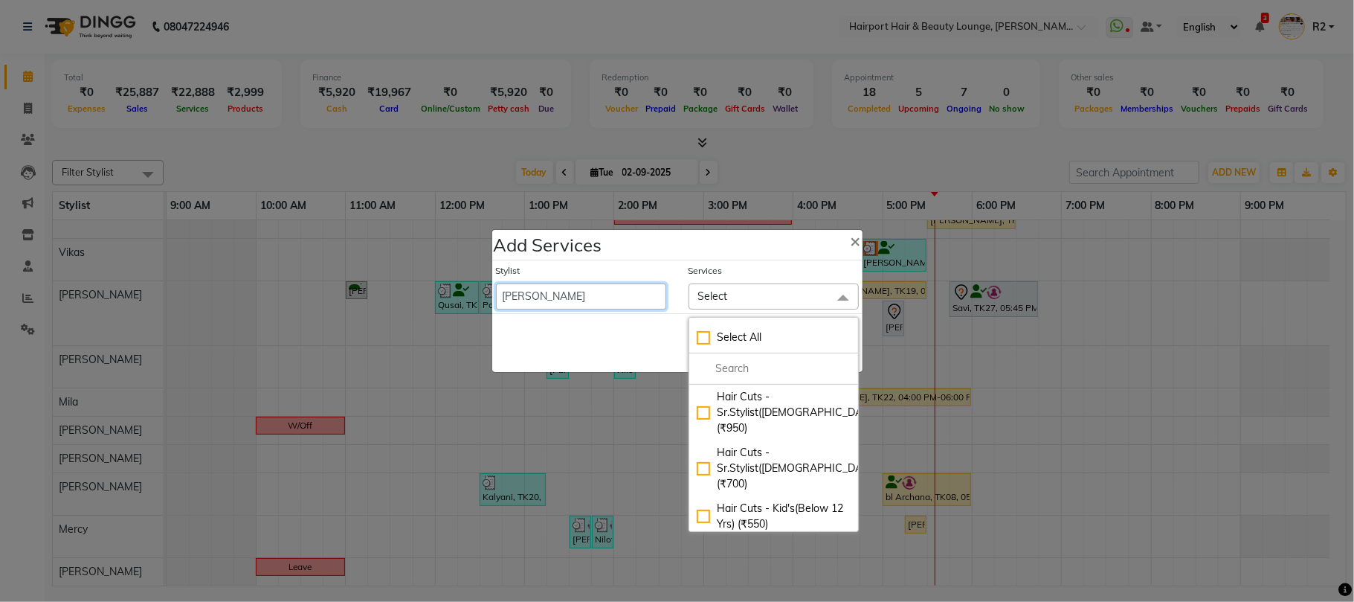
click at [643, 301] on select "8806278622 9822054562 Accounts IV Camp Adnan Alc 3 Alc Camp Office [PERSON_NAME…" at bounding box center [581, 296] width 170 height 26
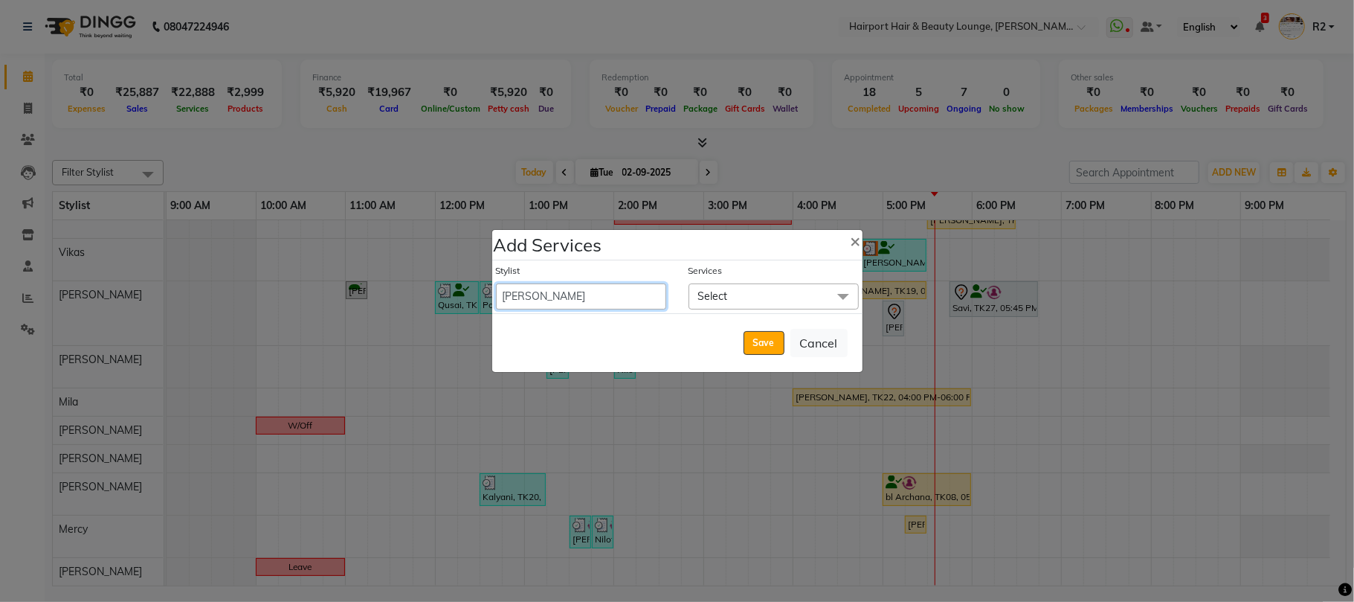
select select "69783"
click at [496, 283] on select "8806278622 9822054562 Accounts IV Camp Adnan Alc 3 Alc Camp Office [PERSON_NAME…" at bounding box center [581, 296] width 170 height 26
select select "1050"
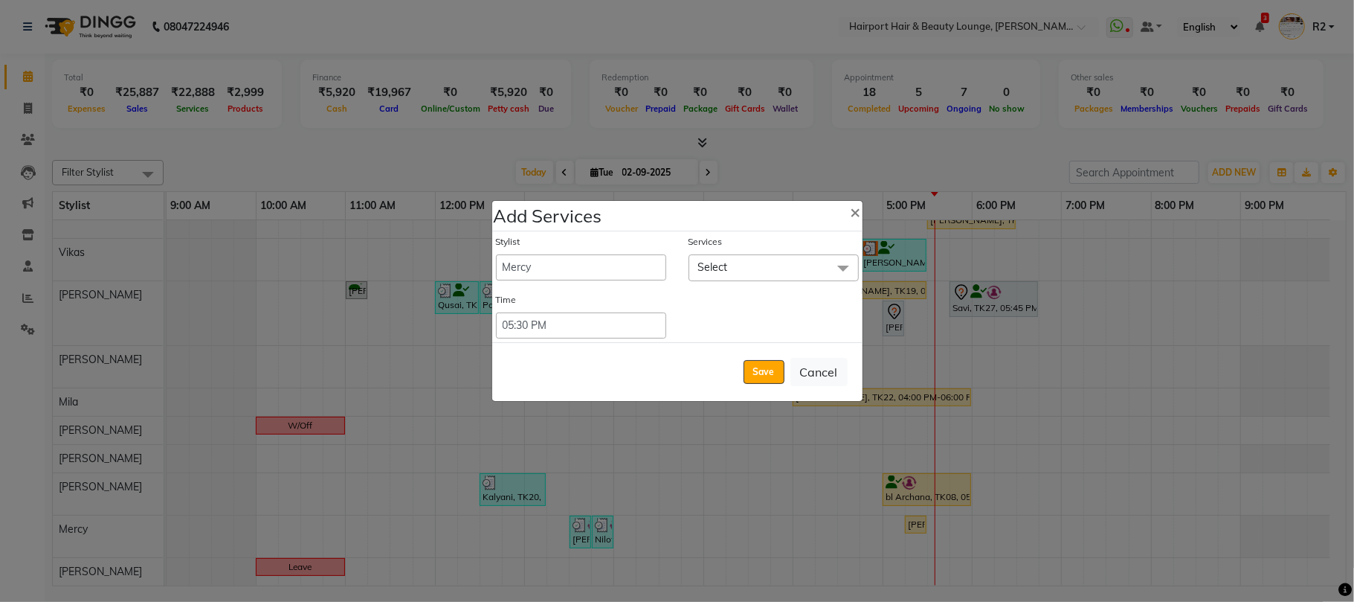
click at [786, 266] on span "Select" at bounding box center [774, 267] width 170 height 26
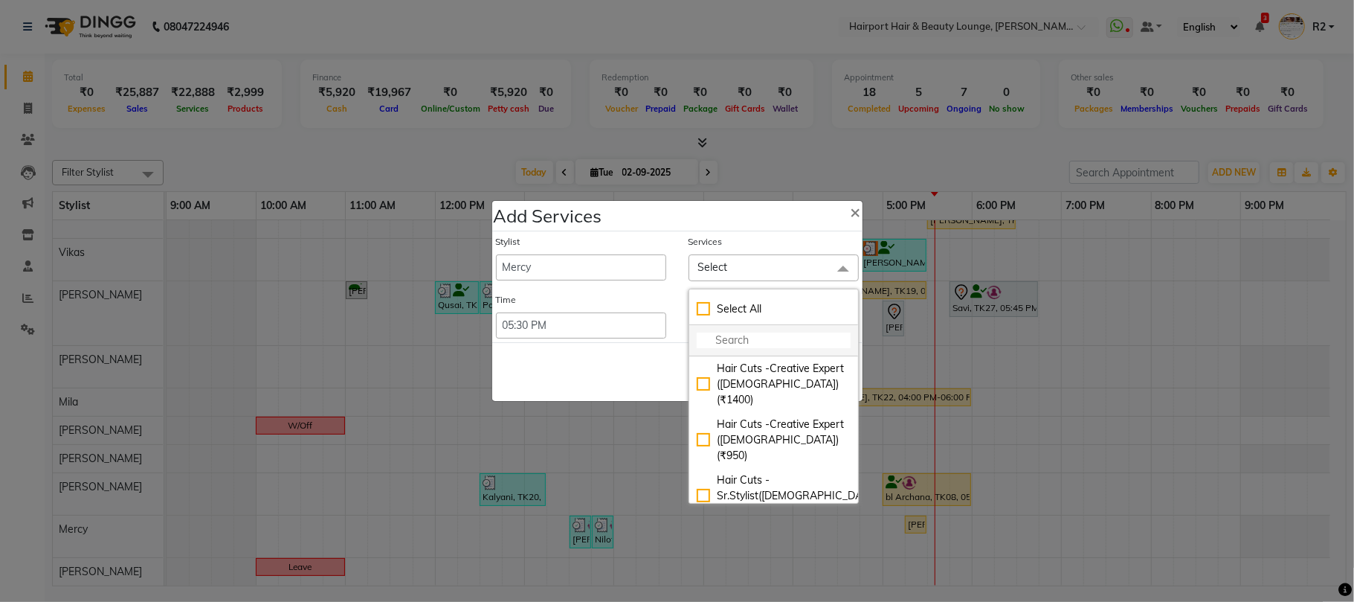
click at [791, 339] on input "multiselect-search" at bounding box center [774, 340] width 154 height 16
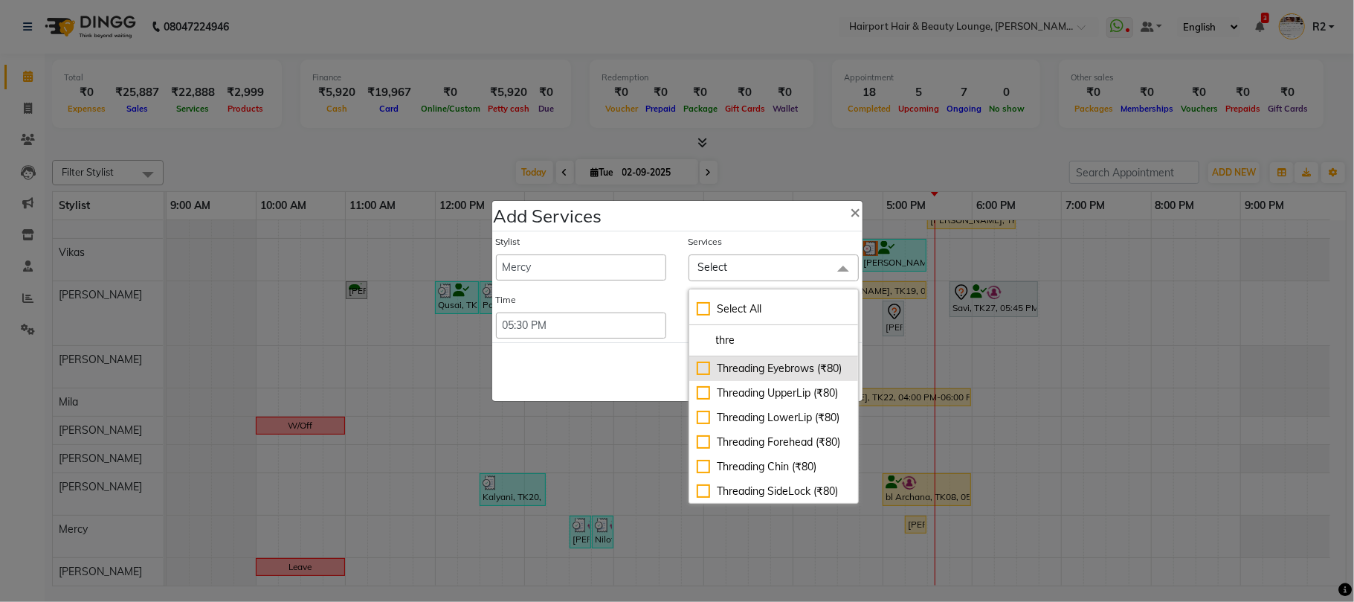
type input "thre"
click at [793, 366] on div "Threading Eyebrows (₹80)" at bounding box center [774, 369] width 154 height 16
checkbox input "true"
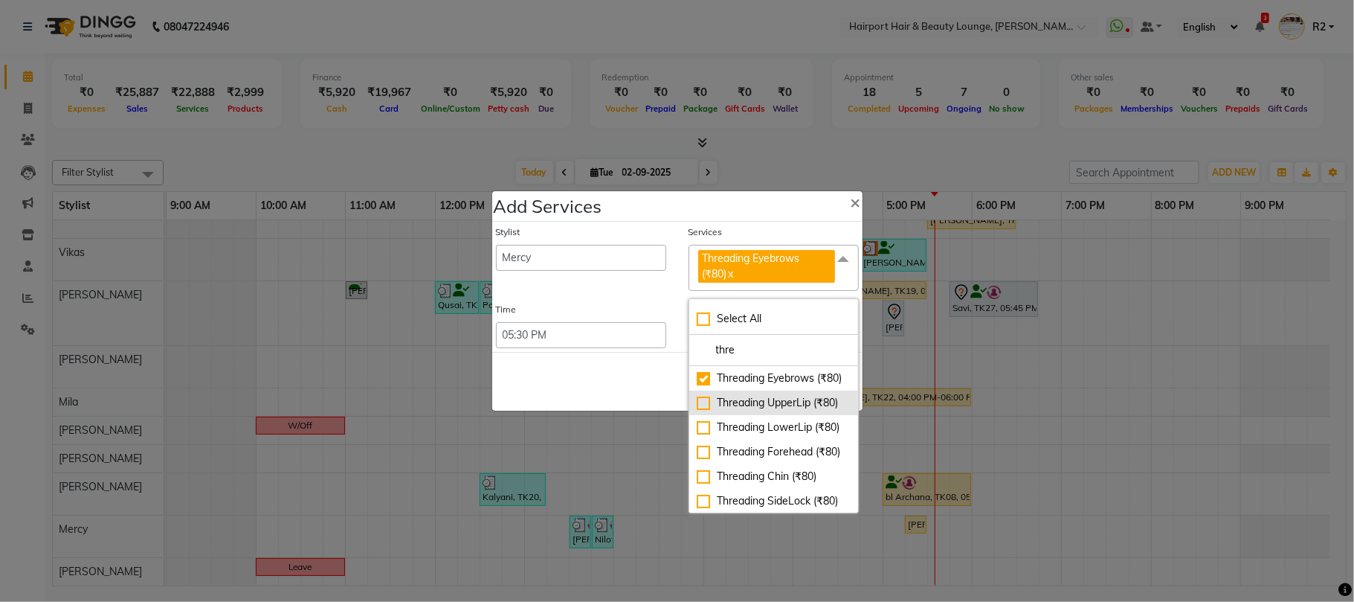
click at [798, 411] on div "Threading UpperLip (₹80)" at bounding box center [774, 403] width 154 height 16
checkbox input "true"
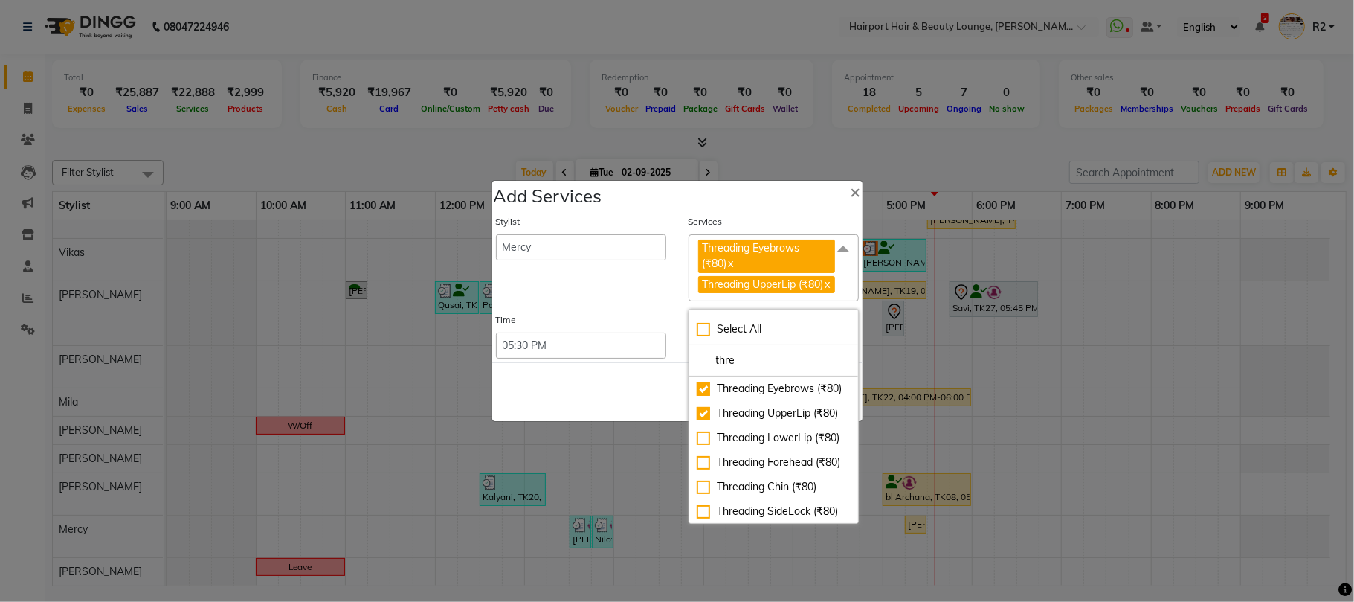
click at [605, 397] on div "Save Cancel" at bounding box center [677, 391] width 370 height 59
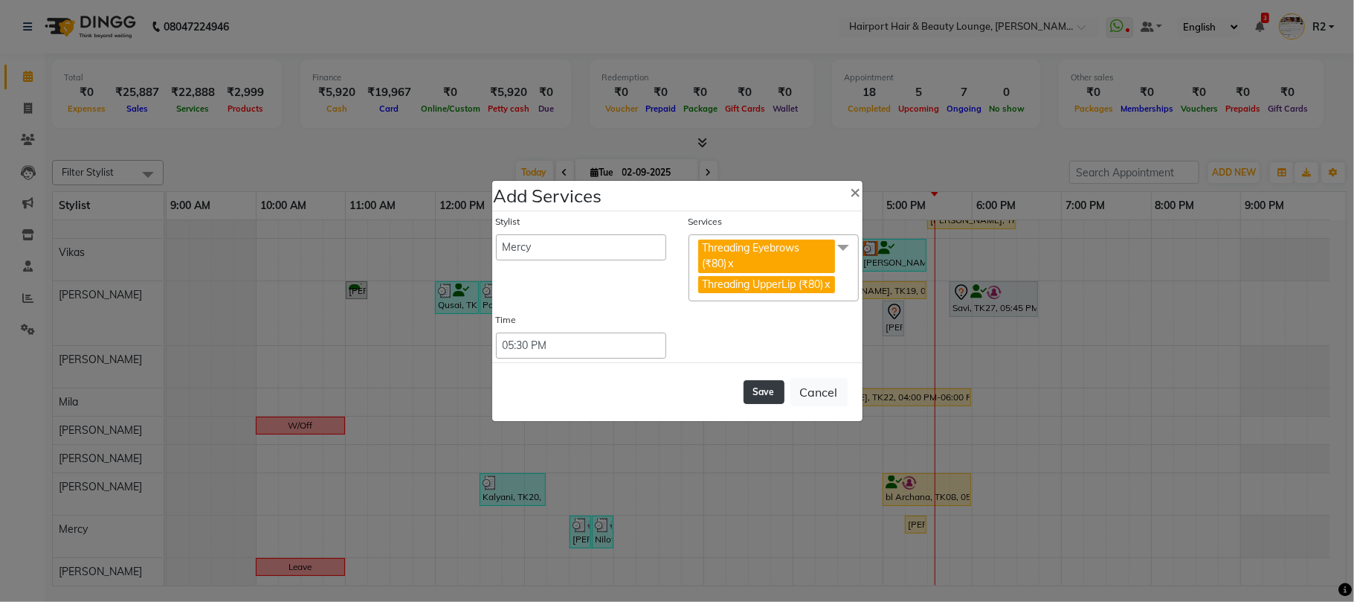
click at [760, 397] on button "Save" at bounding box center [764, 392] width 41 height 24
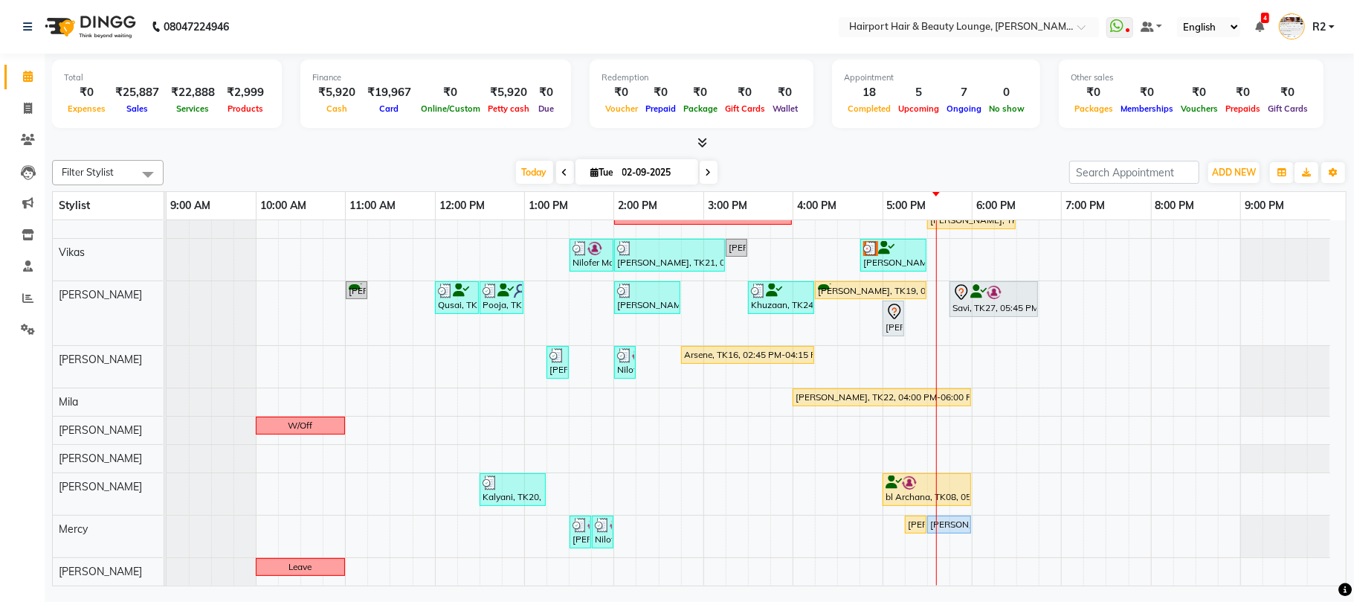
click at [687, 173] on span "[DATE]" at bounding box center [637, 171] width 123 height 25
click at [629, 173] on input "02-09-2025" at bounding box center [655, 172] width 74 height 22
select select "9"
select select "2025"
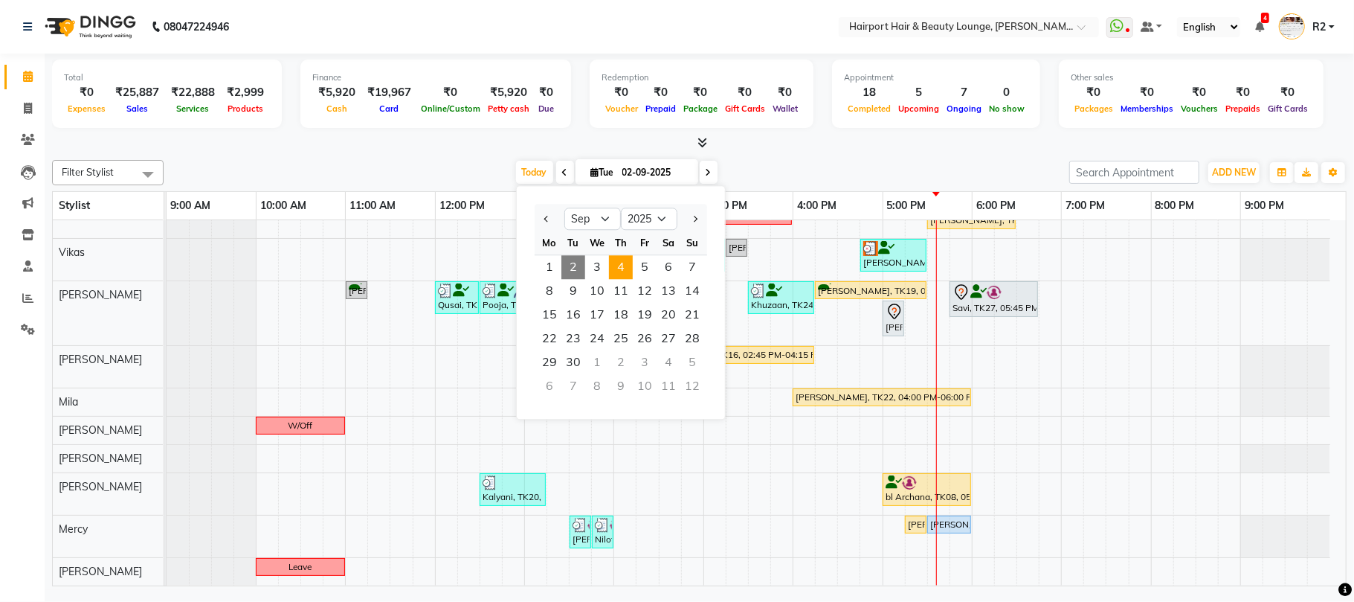
click at [631, 265] on span "4" at bounding box center [621, 267] width 24 height 24
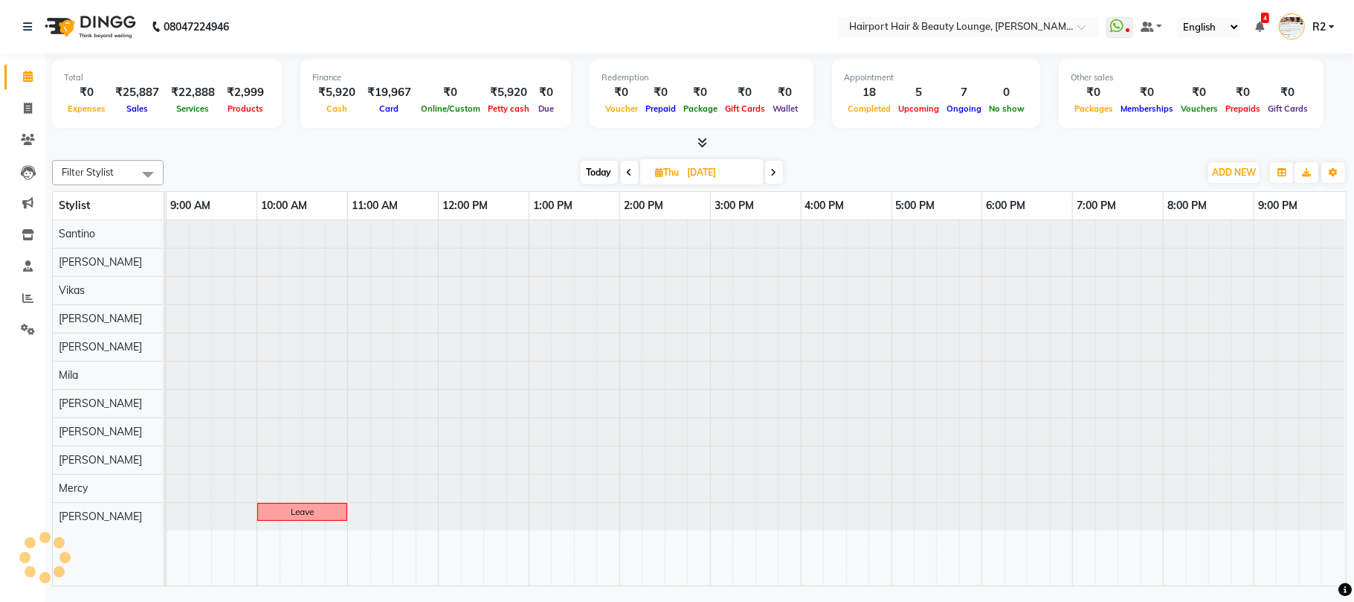
scroll to position [0, 0]
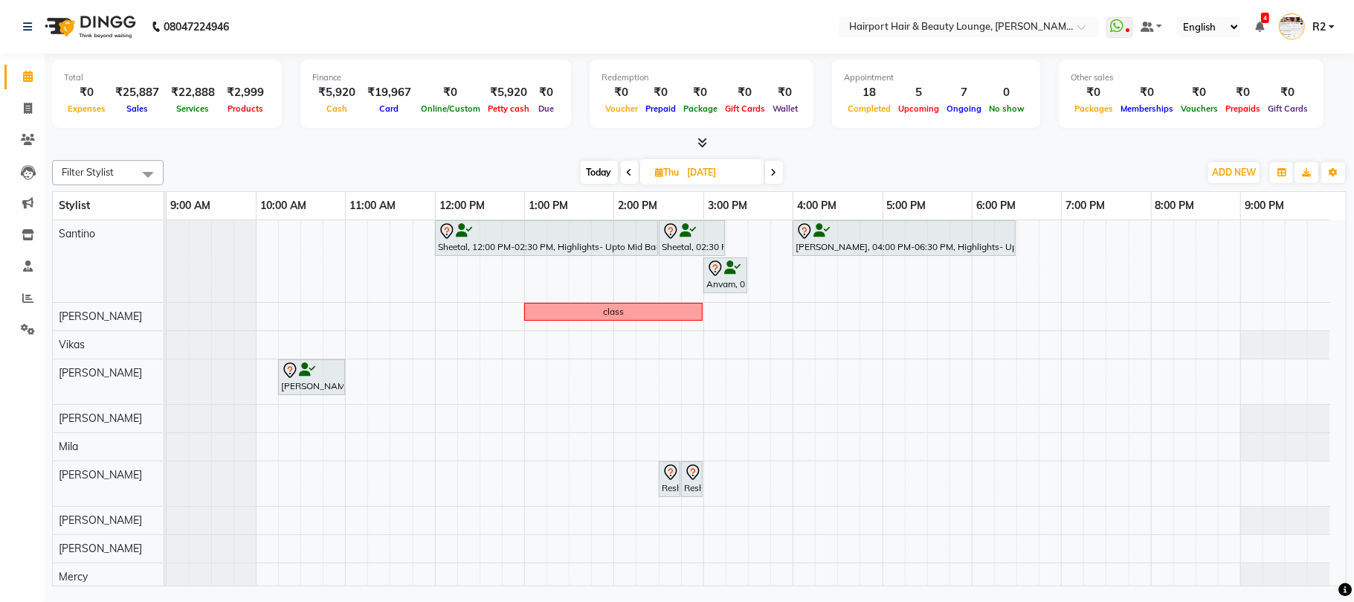
click at [631, 173] on icon at bounding box center [630, 172] width 6 height 9
type input "[DATE]"
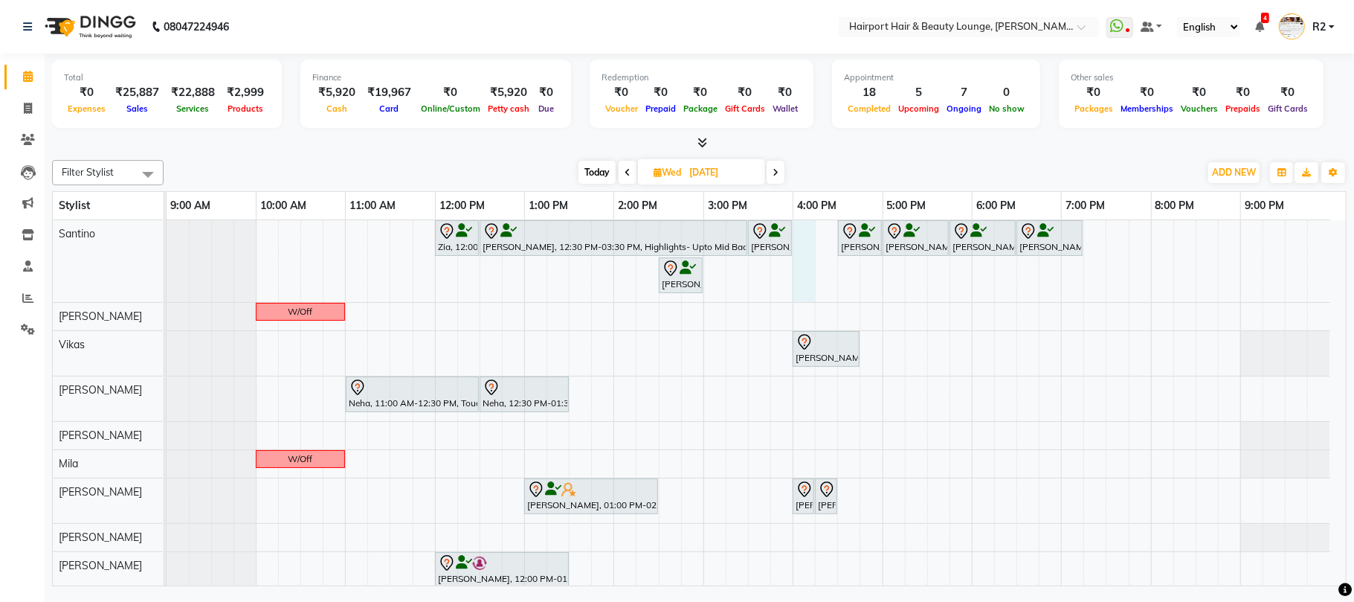
click at [804, 248] on div "Zia, 12:00 PM-12:30 PM, Hair Cuts -Creative Expert ([DEMOGRAPHIC_DATA]) [PERSON…" at bounding box center [757, 436] width 1180 height 433
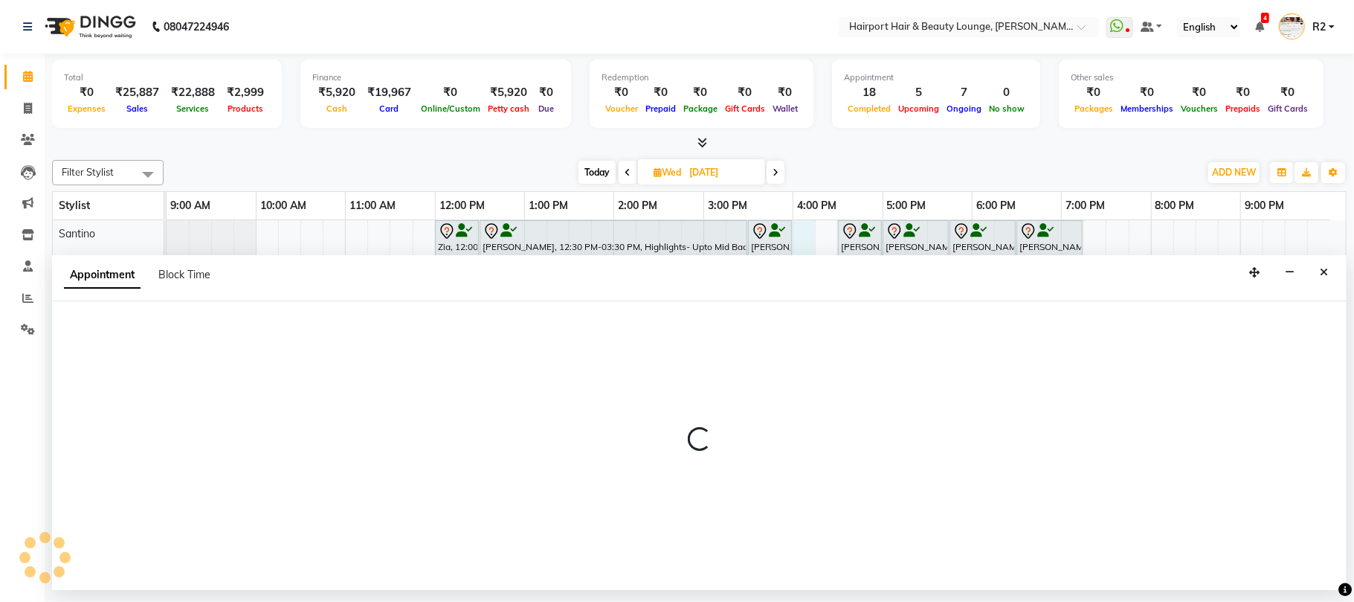
select select "9137"
select select "960"
select select "tentative"
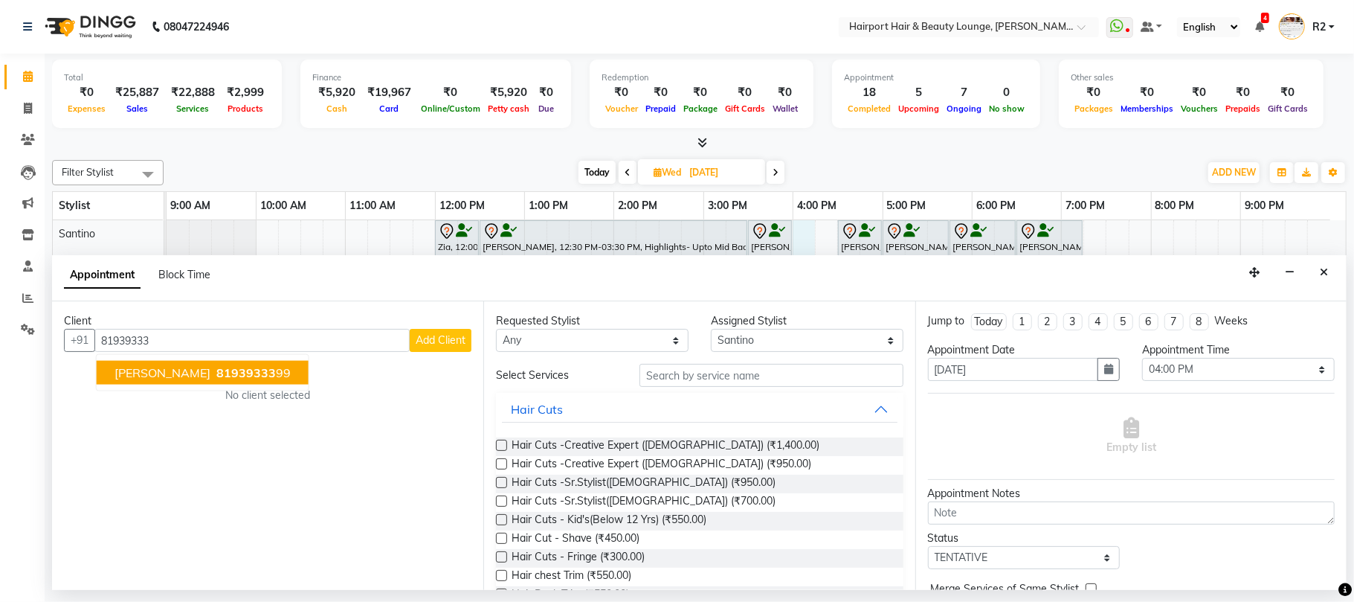
click at [126, 376] on span "[PERSON_NAME]" at bounding box center [163, 372] width 96 height 15
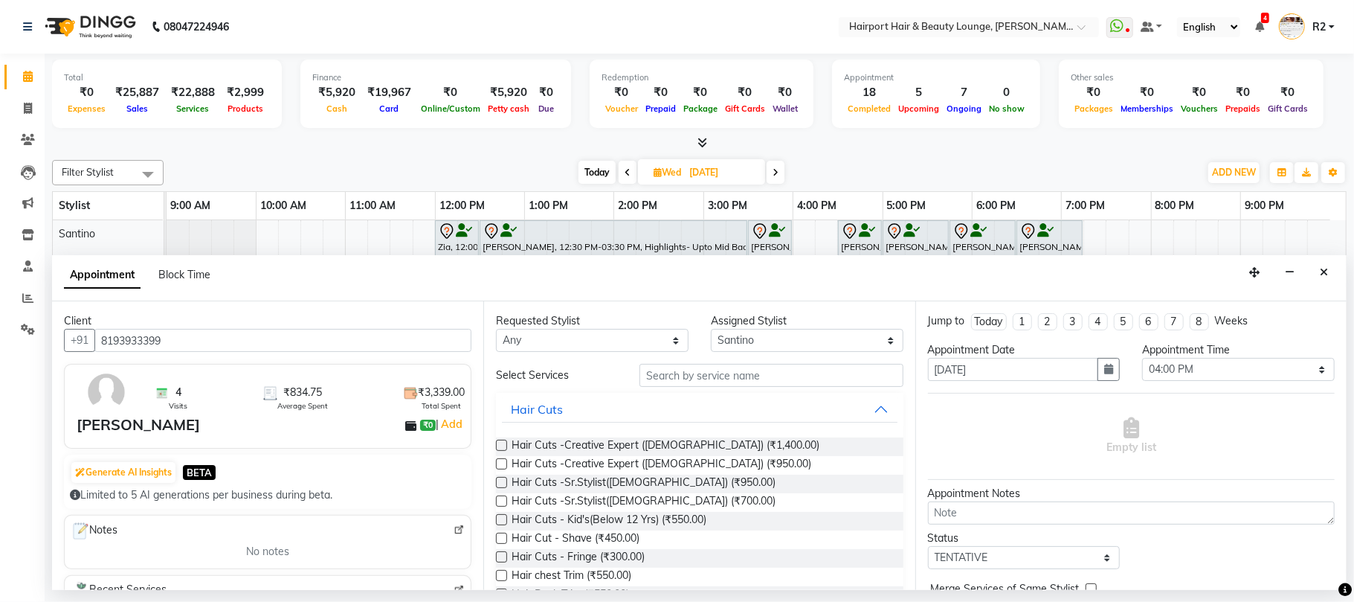
type input "8193933399"
click at [576, 338] on select "Any [PERSON_NAME] [PERSON_NAME] [PERSON_NAME] [PERSON_NAME] [PERSON_NAME] Mercy…" at bounding box center [592, 340] width 193 height 23
select select "9137"
click at [496, 330] on select "Any [PERSON_NAME] [PERSON_NAME] [PERSON_NAME] [PERSON_NAME] [PERSON_NAME] Mercy…" at bounding box center [592, 340] width 193 height 23
click at [668, 376] on input "text" at bounding box center [772, 375] width 264 height 23
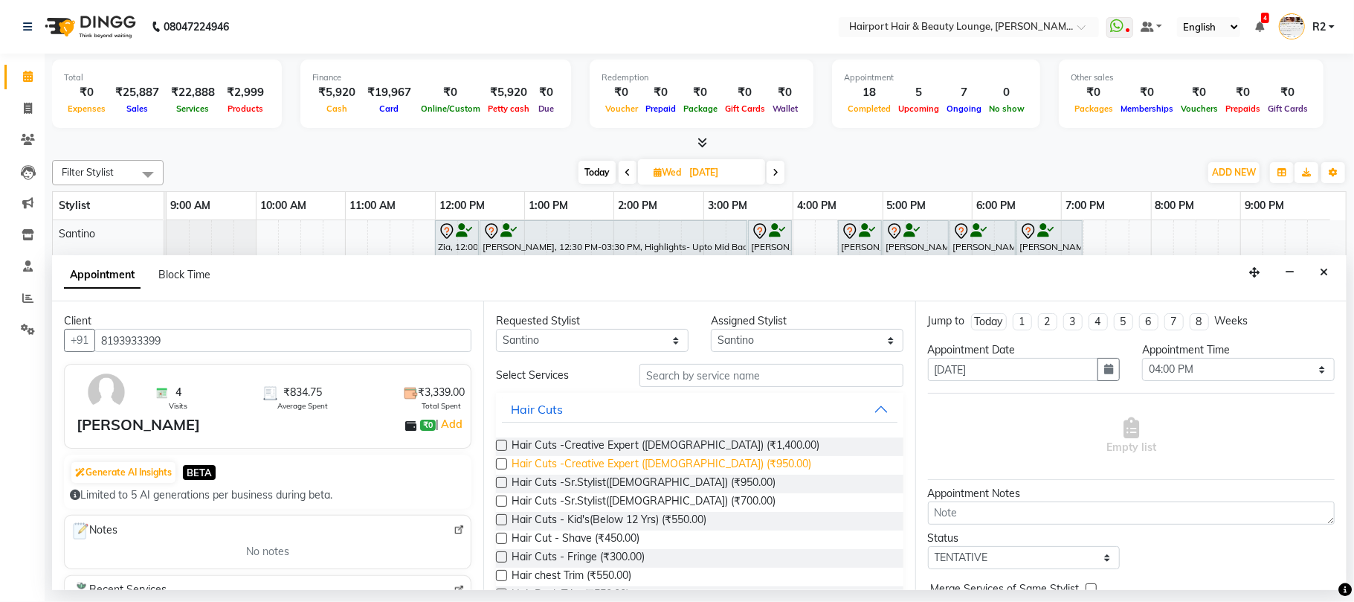
click at [641, 472] on span "Hair Cuts -Creative Expert ([DEMOGRAPHIC_DATA]) (₹950.00)" at bounding box center [662, 465] width 300 height 19
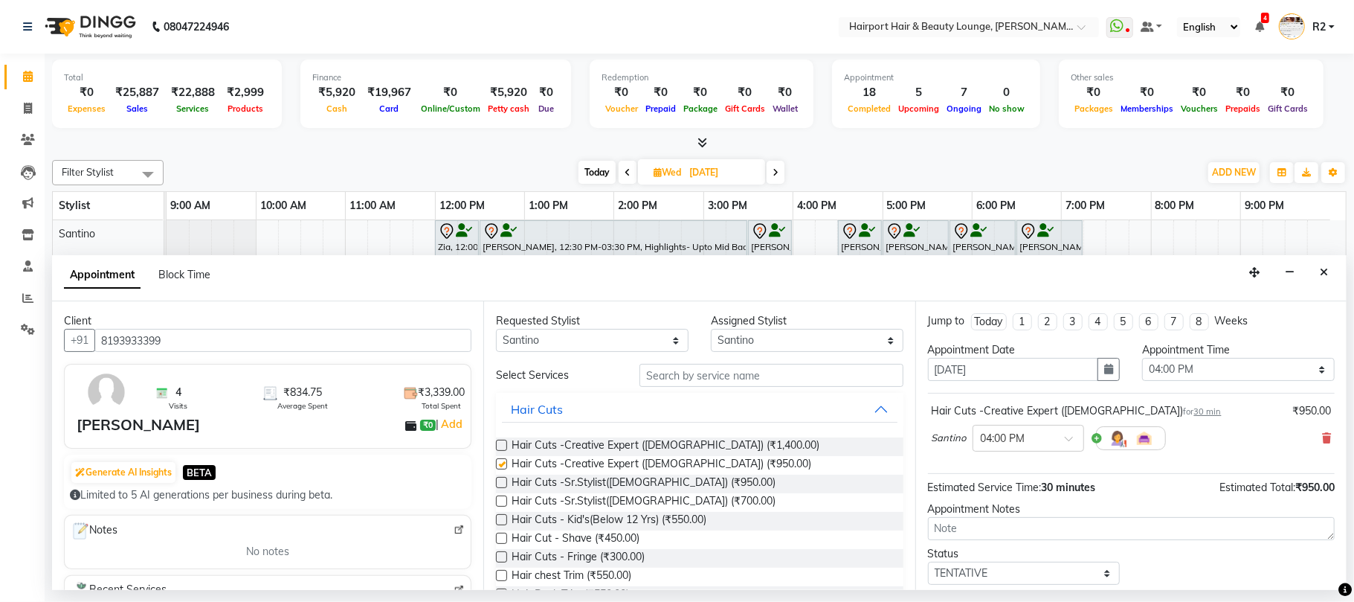
checkbox input "false"
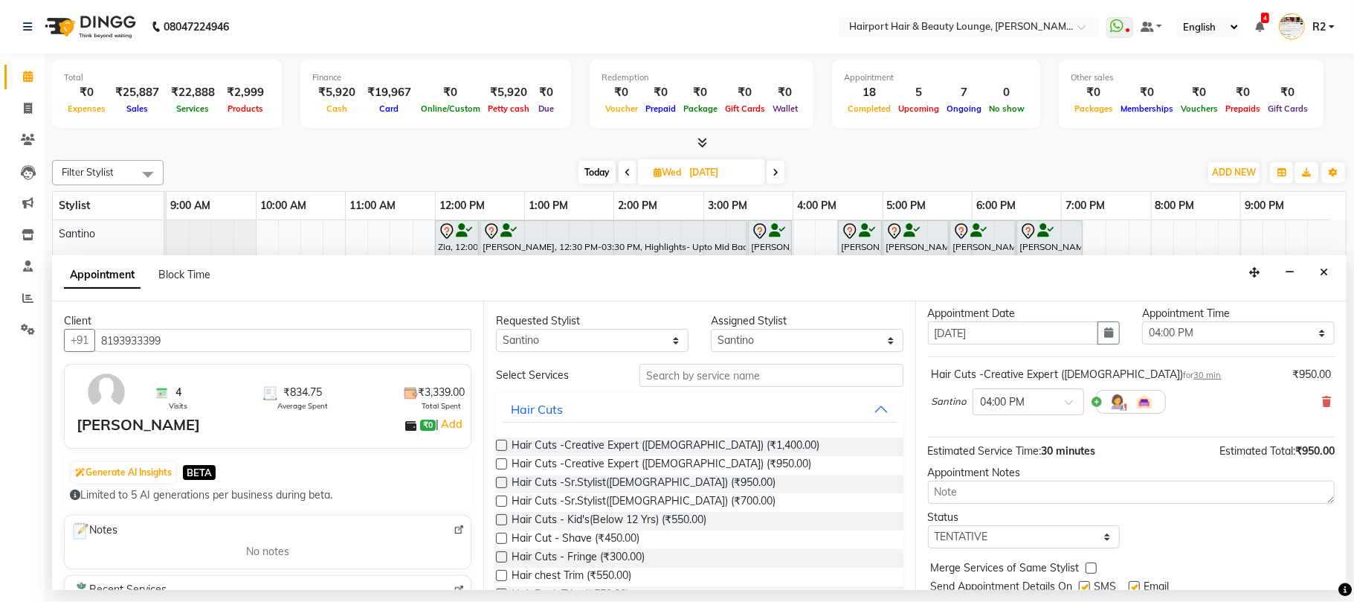
scroll to position [90, 0]
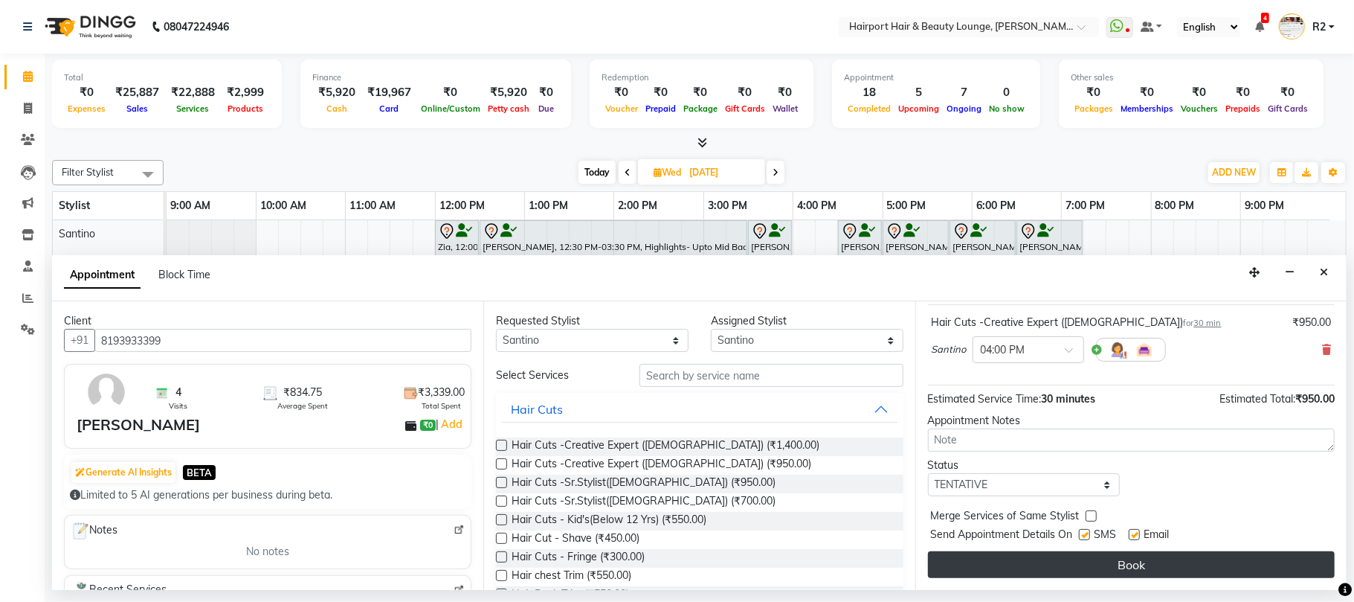
click at [1063, 560] on button "Book" at bounding box center [1131, 564] width 407 height 27
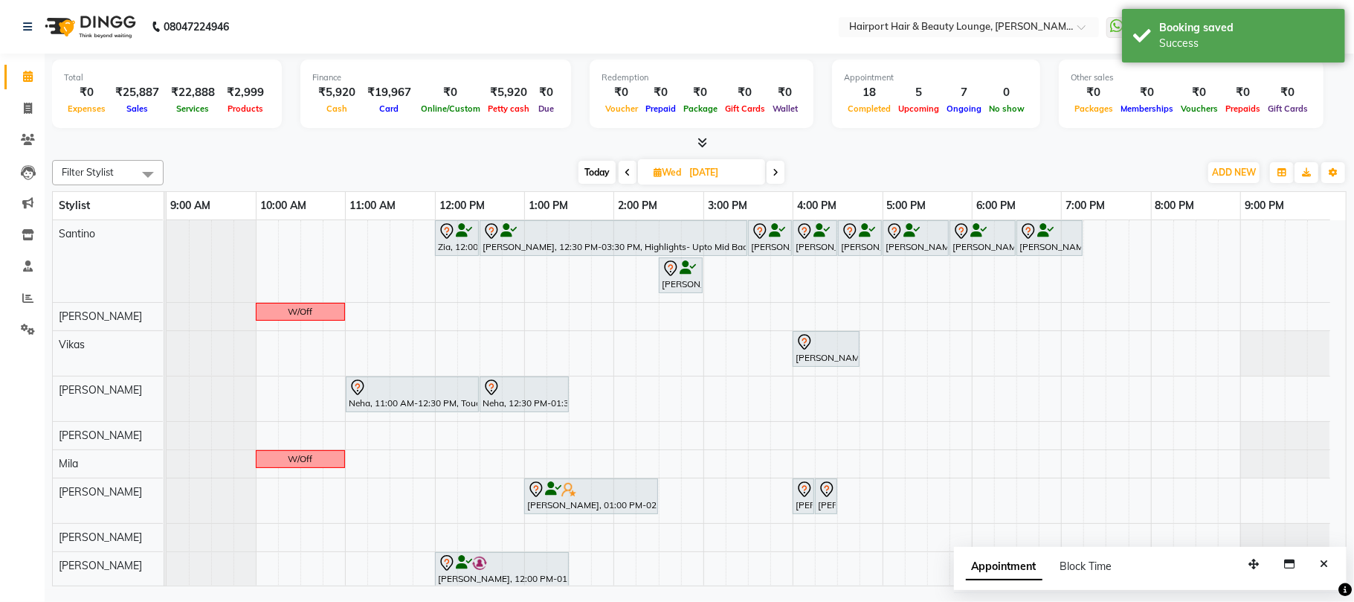
click at [602, 164] on span "Today" at bounding box center [597, 172] width 37 height 23
type input "02-09-2025"
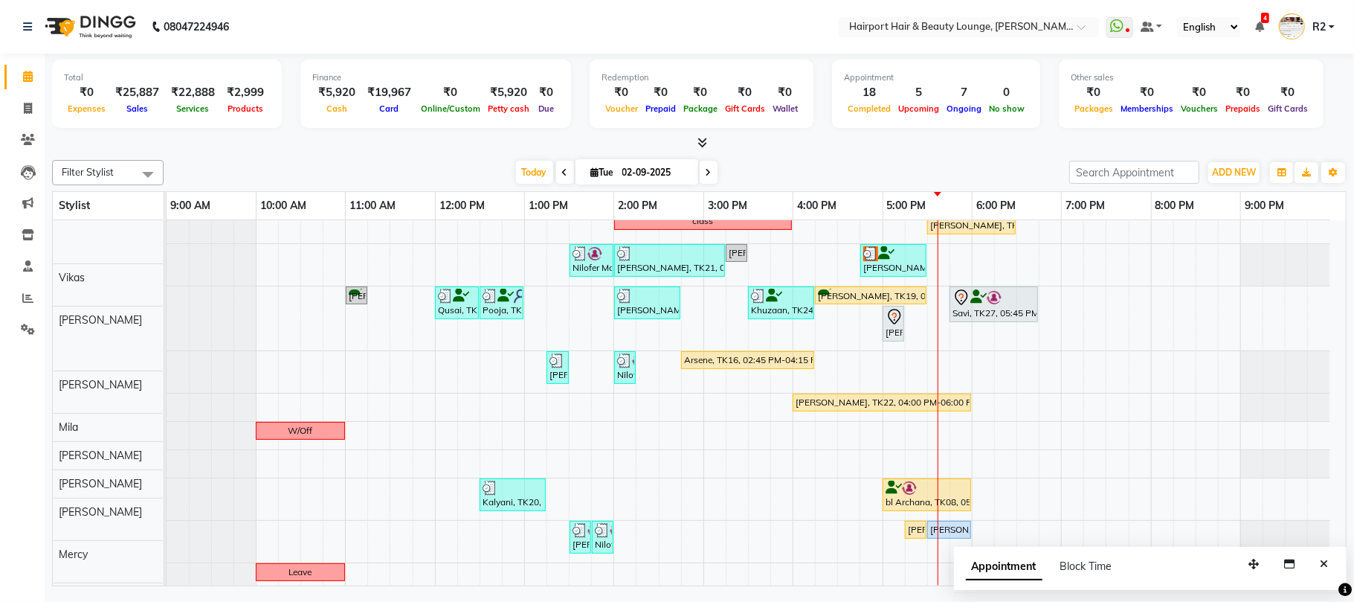
scroll to position [126, 0]
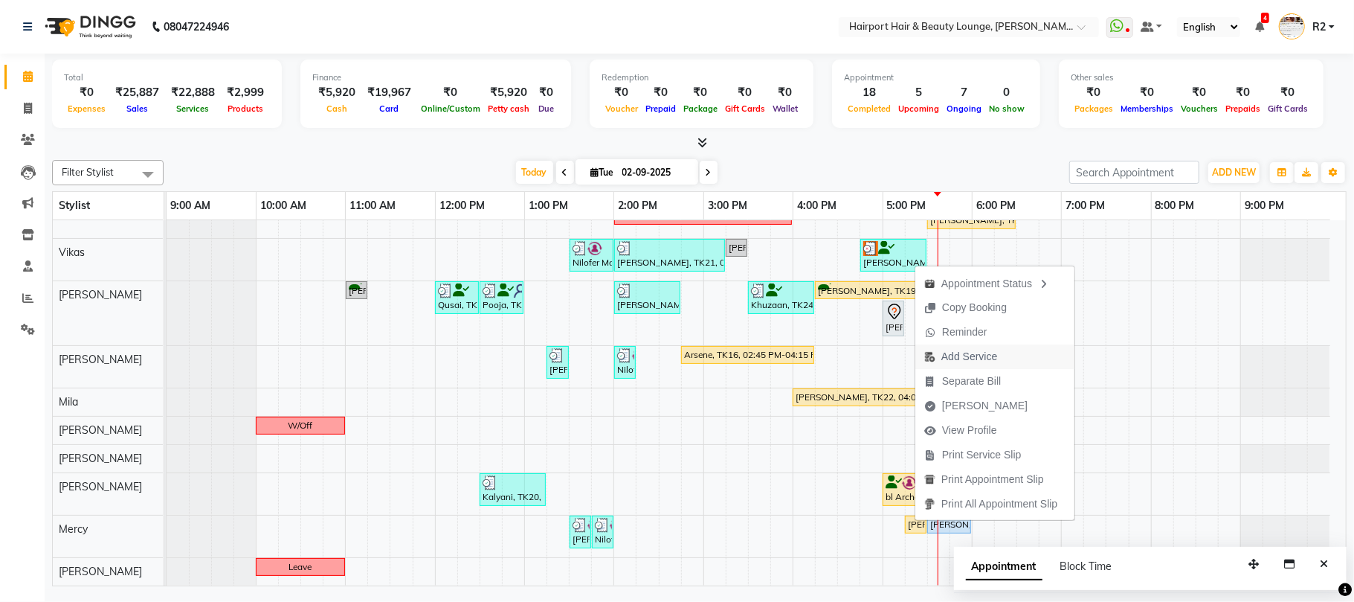
click at [989, 355] on span "Add Service" at bounding box center [970, 357] width 56 height 16
select select "69783"
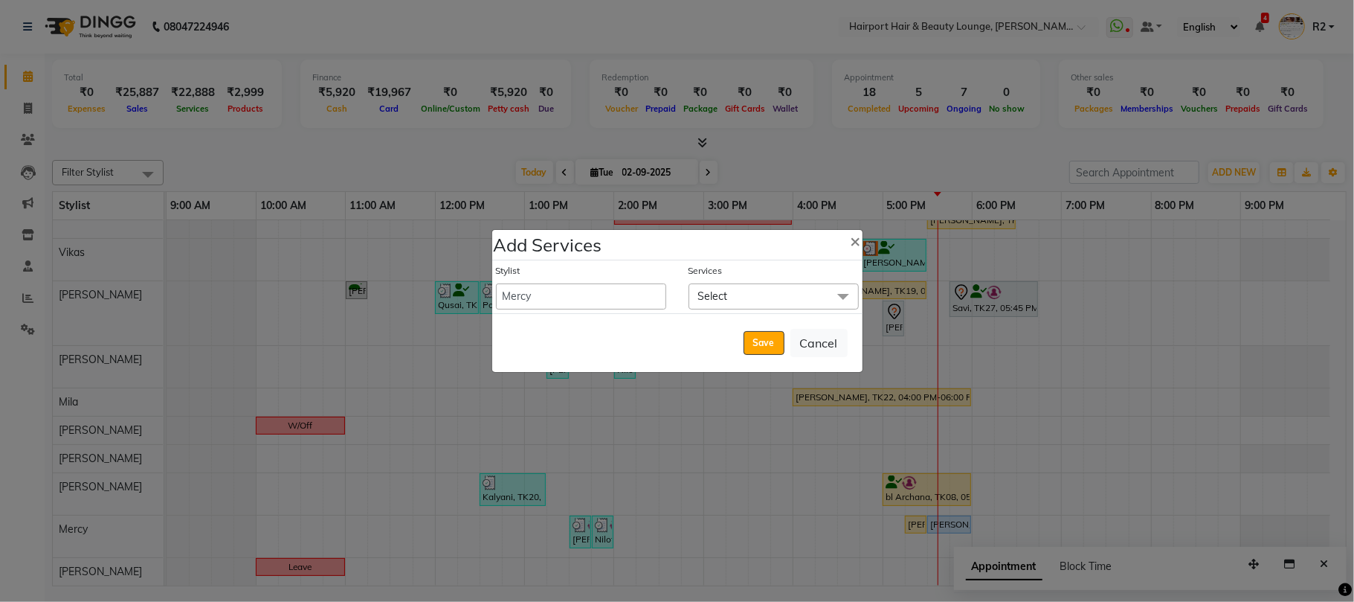
click at [780, 306] on span "Select" at bounding box center [774, 296] width 170 height 26
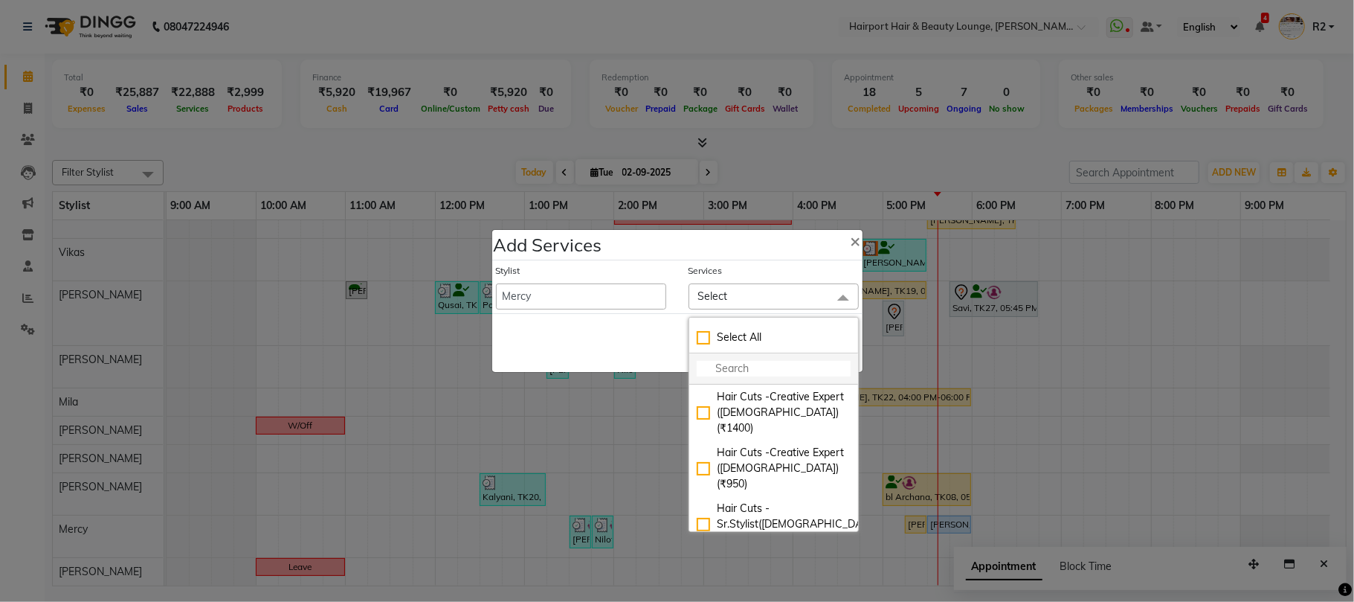
click at [783, 376] on input "multiselect-search" at bounding box center [774, 369] width 154 height 16
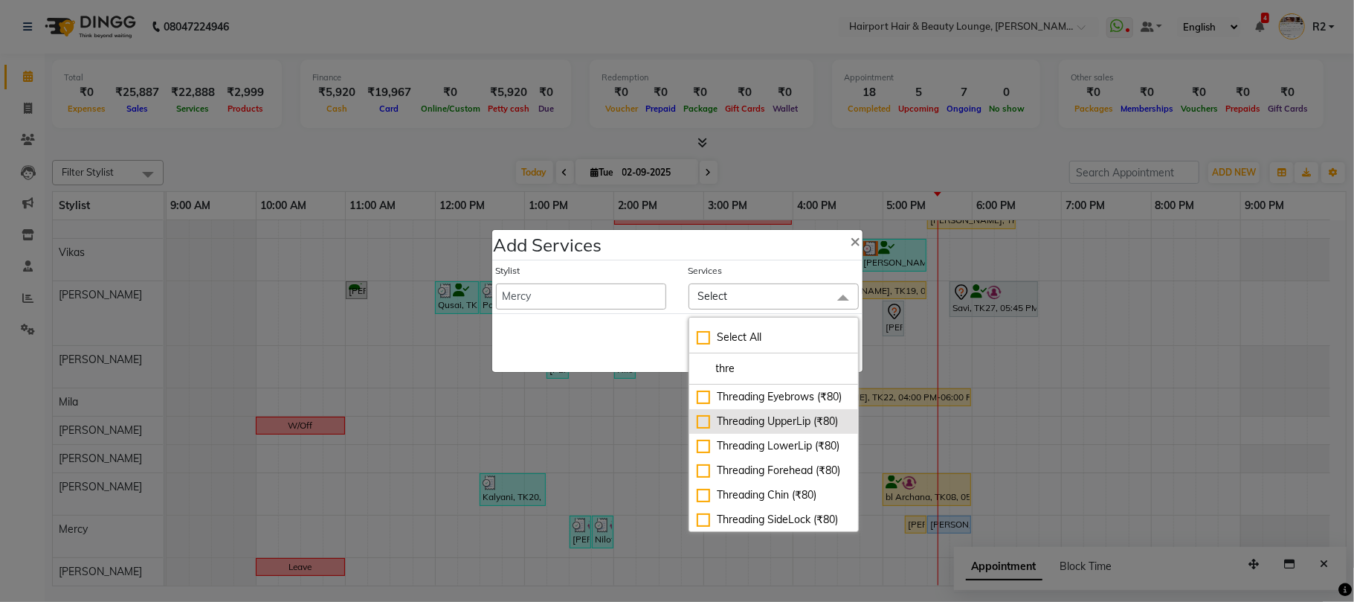
type input "thre"
click at [807, 429] on div "Threading UpperLip (₹80)" at bounding box center [774, 422] width 154 height 16
checkbox input "true"
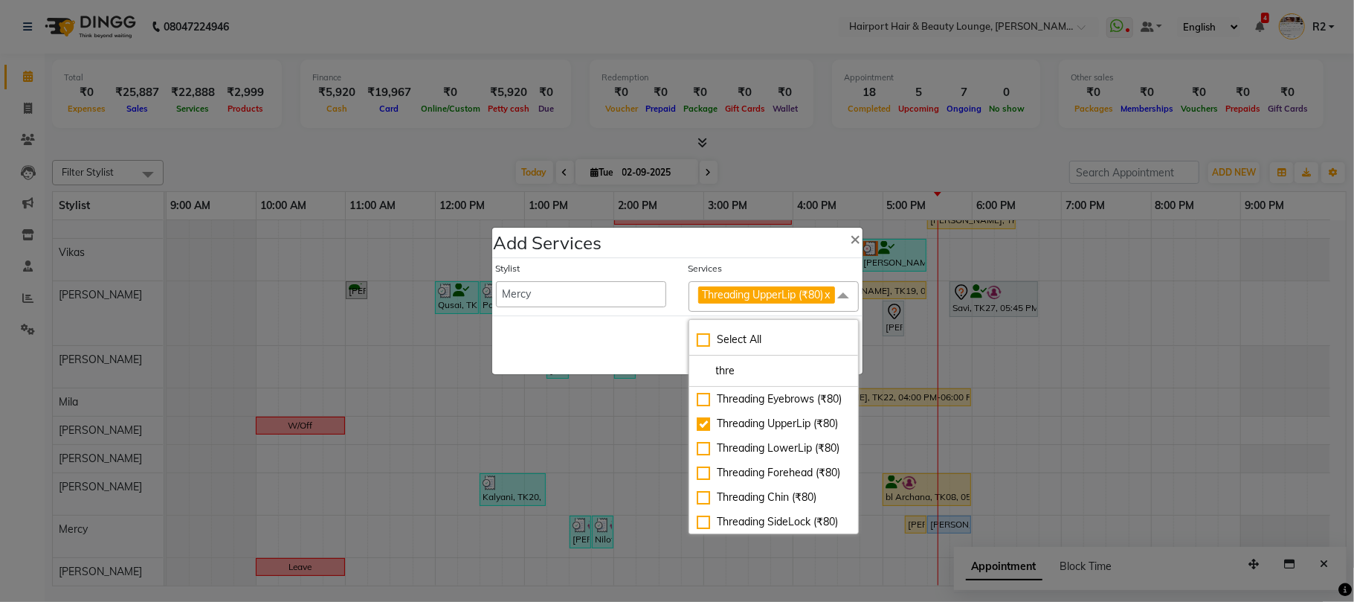
click at [601, 327] on div "Save Cancel" at bounding box center [677, 344] width 370 height 59
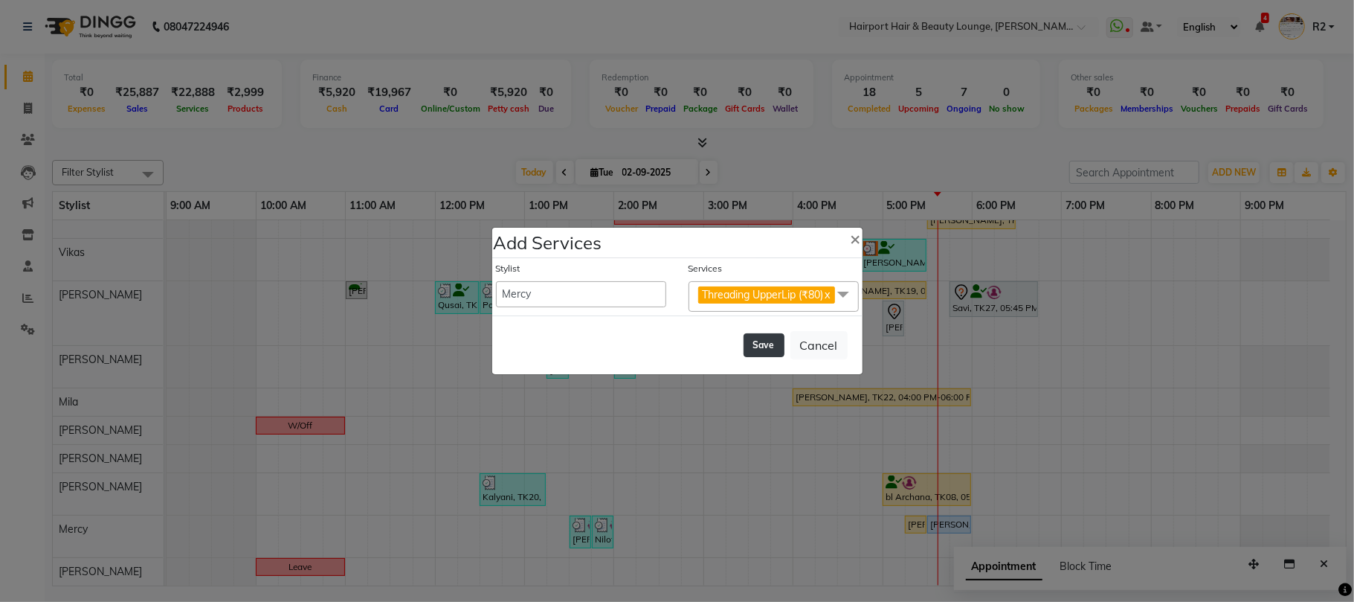
click at [763, 357] on button "Save" at bounding box center [764, 345] width 41 height 24
select select "7127"
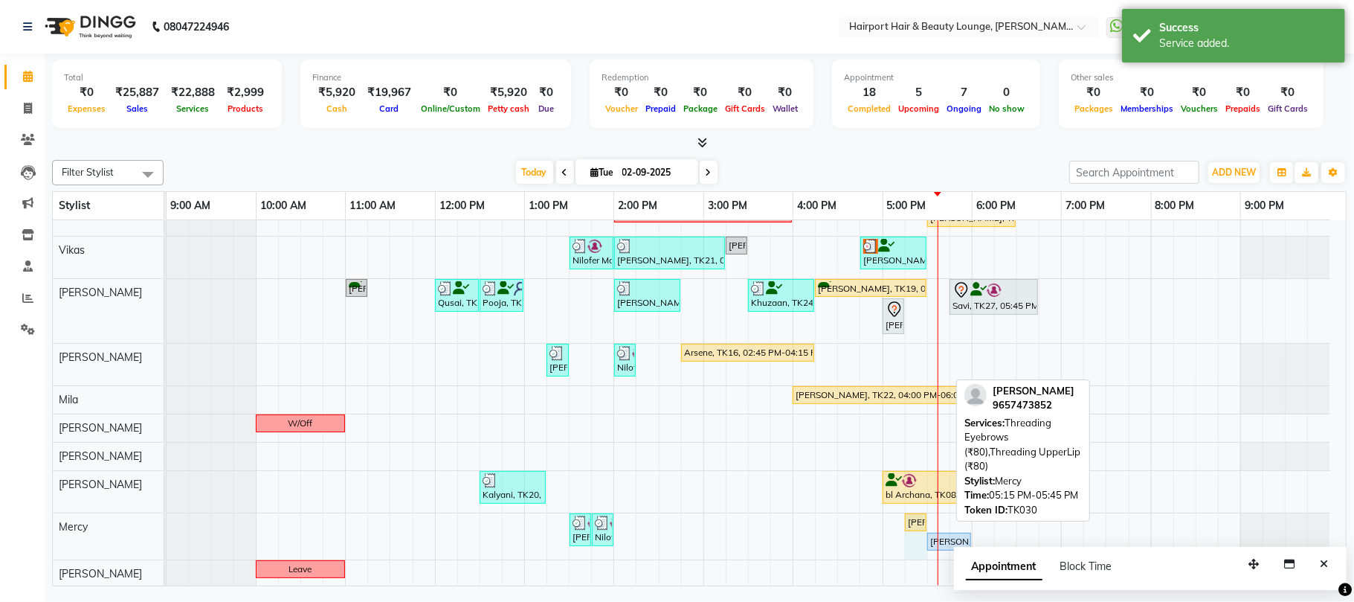
click at [167, 525] on div "Nilofer Mahableshwarwala, TK02, 01:30 PM-01:45 PM, Threading Eyebrows Nilofer M…" at bounding box center [167, 536] width 0 height 46
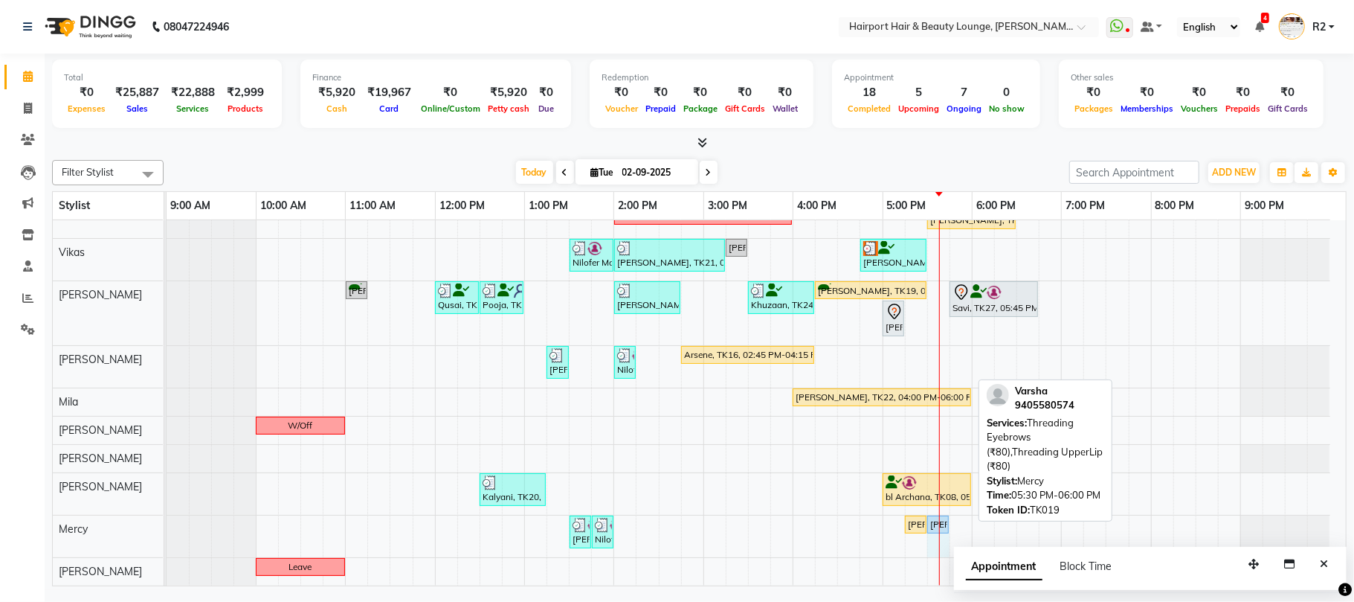
click at [167, 524] on div "Nilofer Mahableshwarwala, TK02, 01:30 PM-01:45 PM, Threading Eyebrows Nilofer M…" at bounding box center [167, 536] width 0 height 42
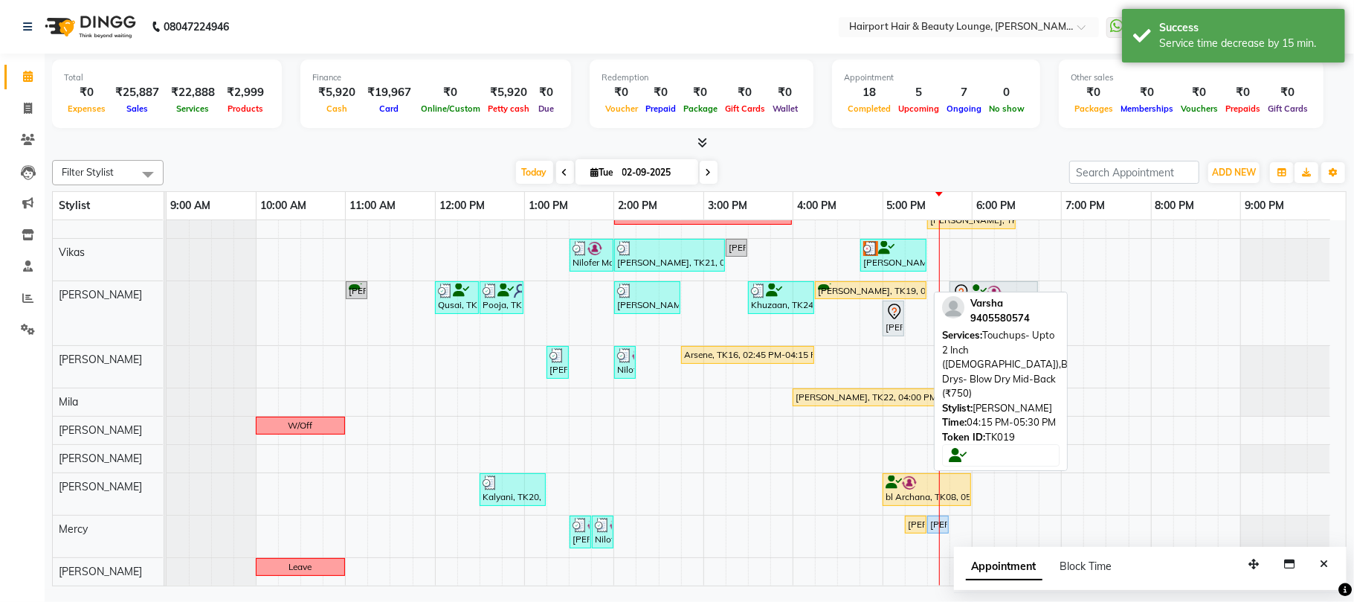
click at [902, 283] on div "[PERSON_NAME], TK19, 04:15 PM-05:30 PM, Touchups- Upto 2 Inch ([DEMOGRAPHIC_DAT…" at bounding box center [871, 290] width 109 height 14
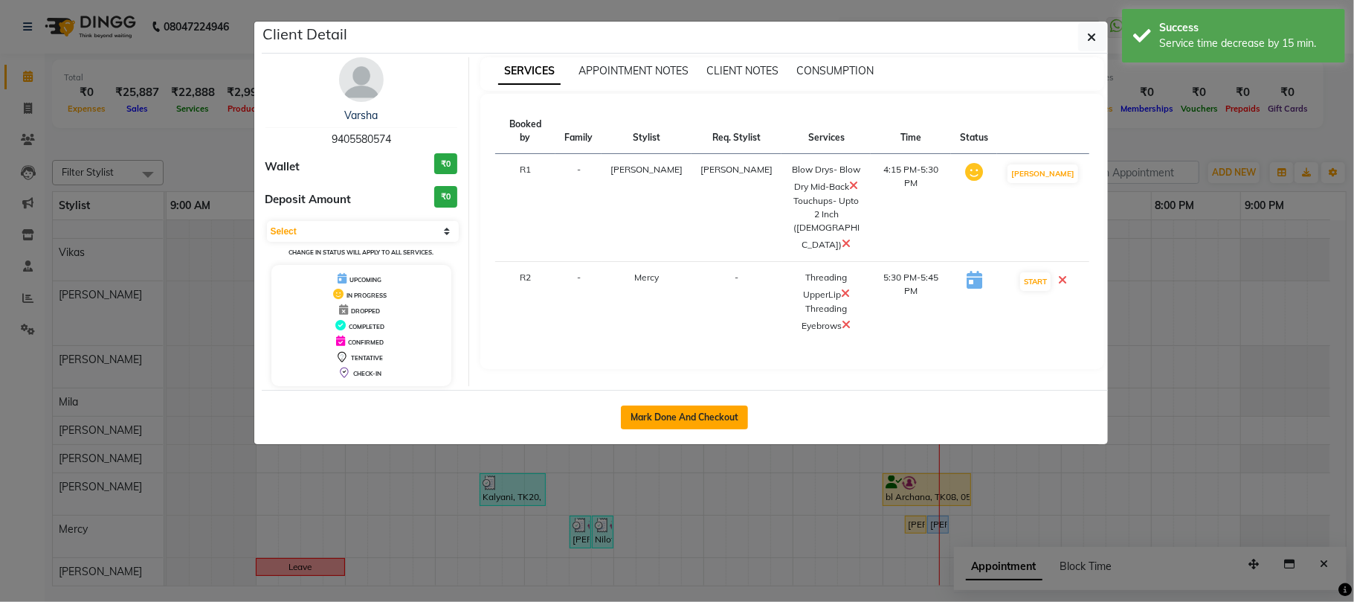
click at [699, 409] on button "Mark Done And Checkout" at bounding box center [684, 417] width 127 height 24
select select "622"
select select "service"
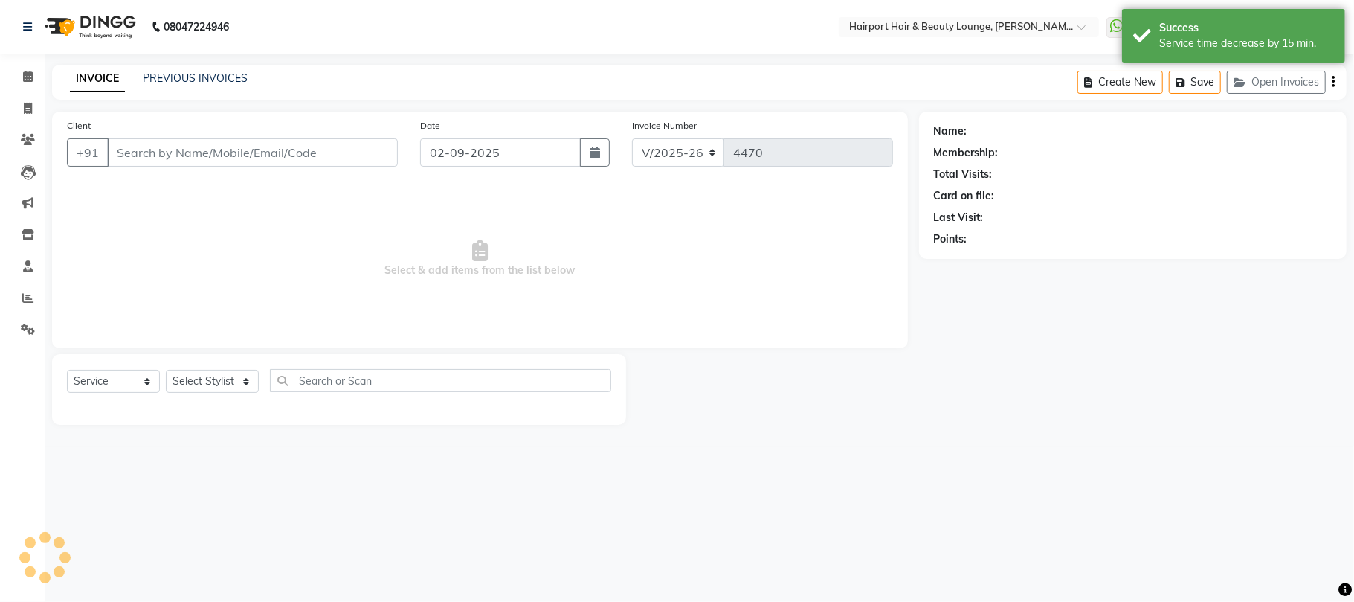
type input "9405580574"
select select "69783"
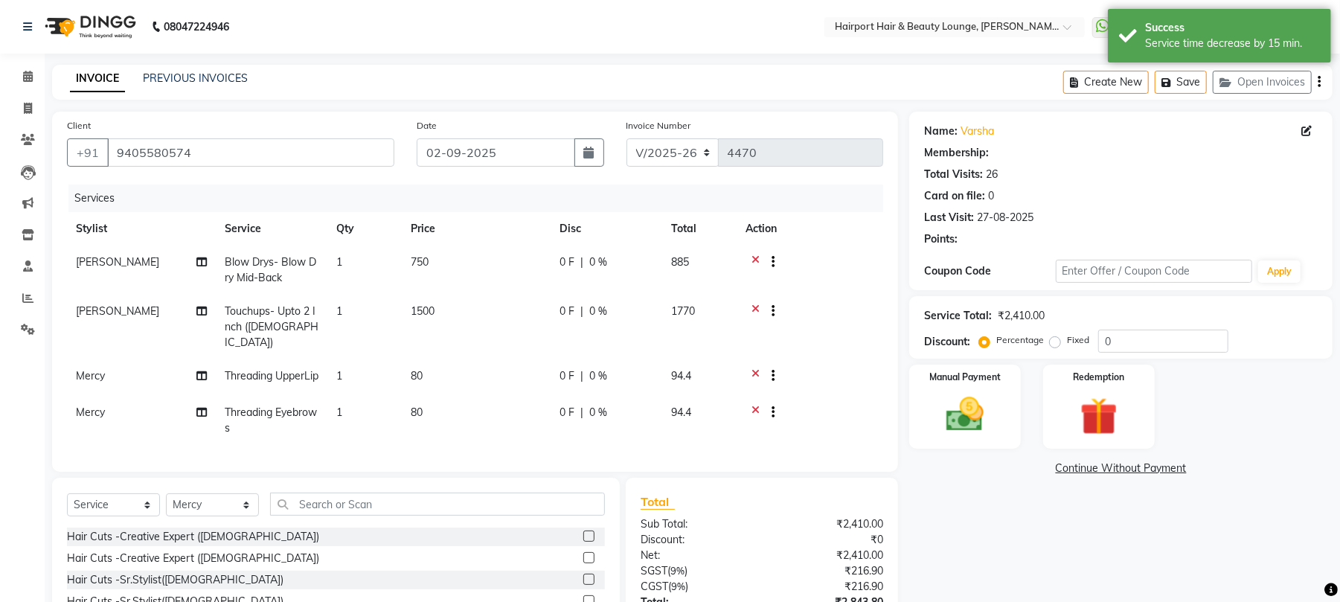
select select "1: Object"
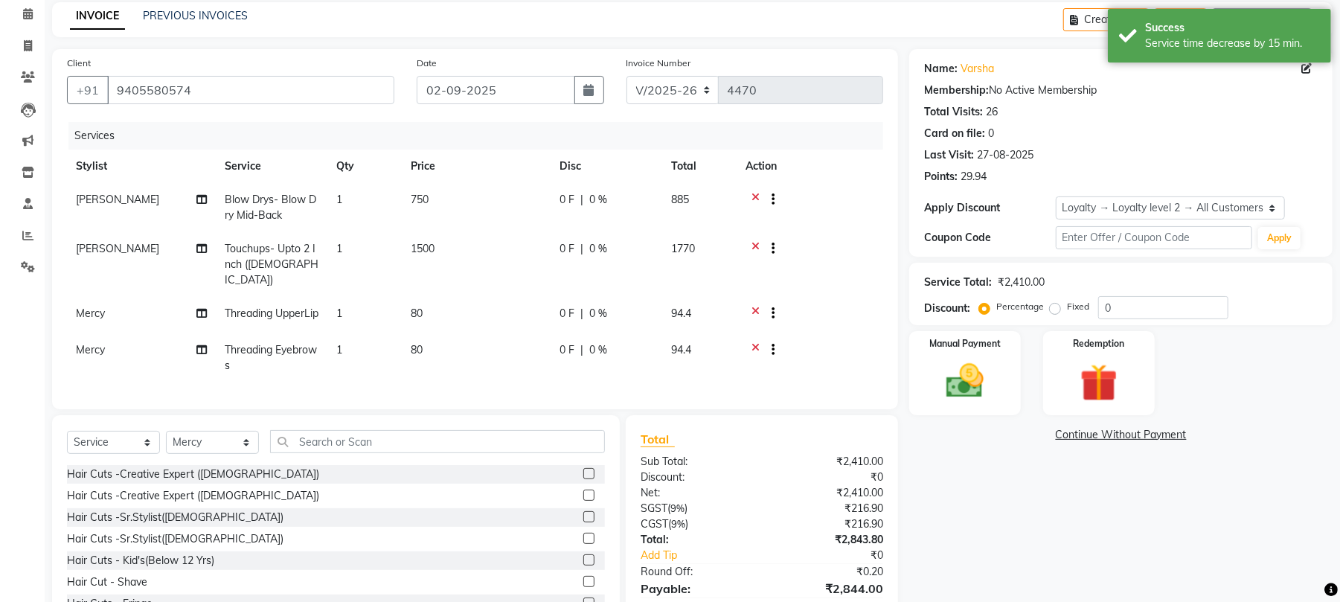
scroll to position [144, 0]
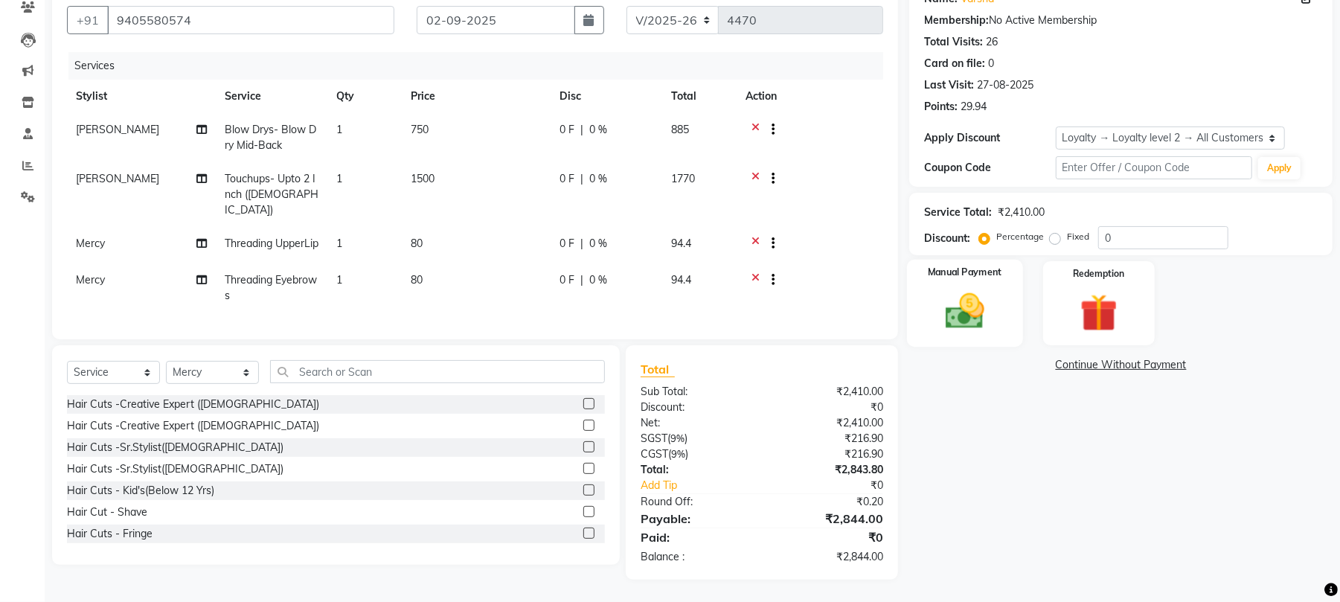
click at [994, 307] on img at bounding box center [965, 311] width 64 height 45
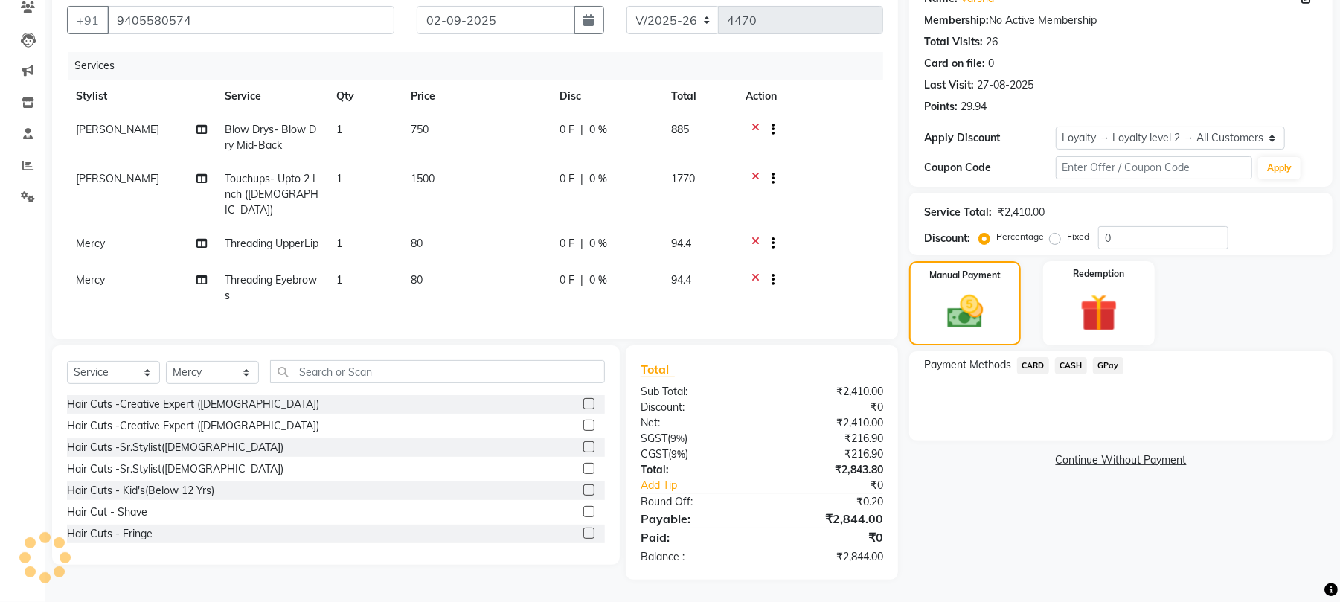
click at [1026, 357] on span "CARD" at bounding box center [1033, 365] width 32 height 17
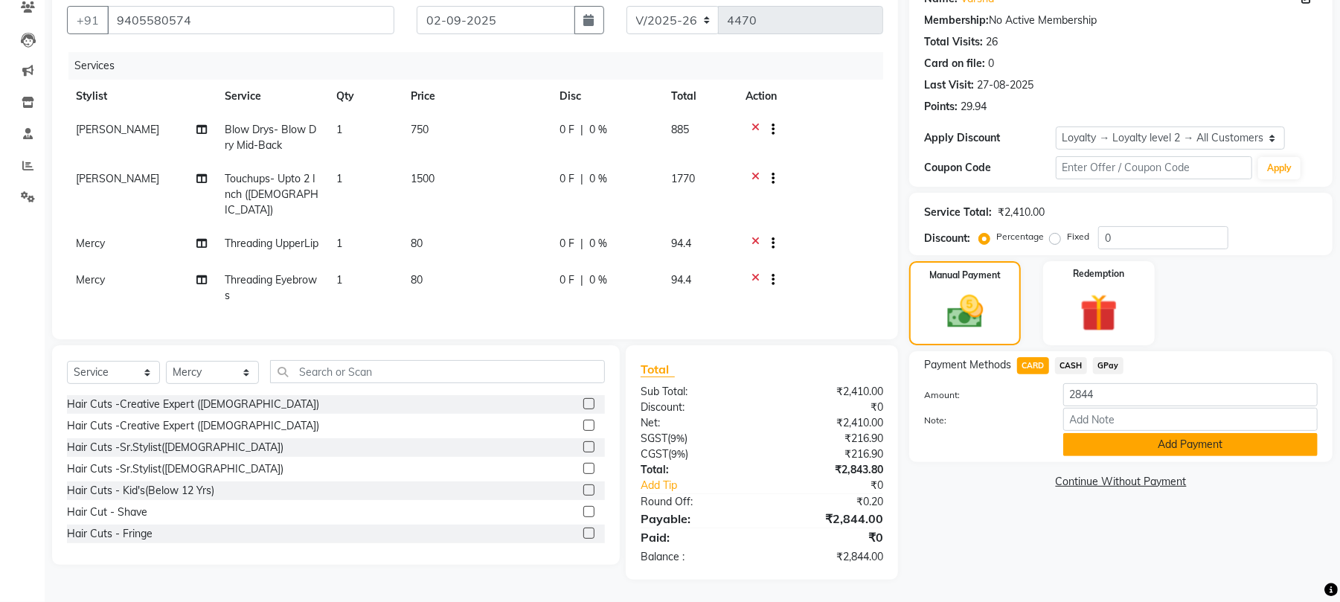
click at [1163, 434] on button "Add Payment" at bounding box center [1190, 444] width 254 height 23
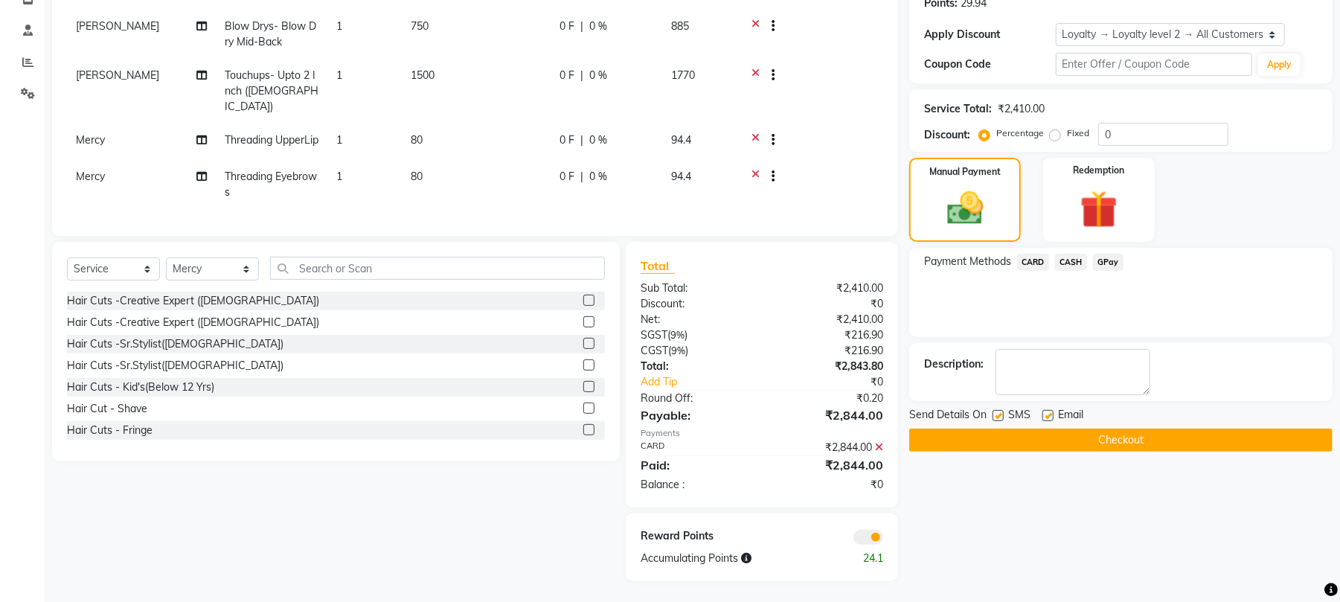
scroll to position [248, 0]
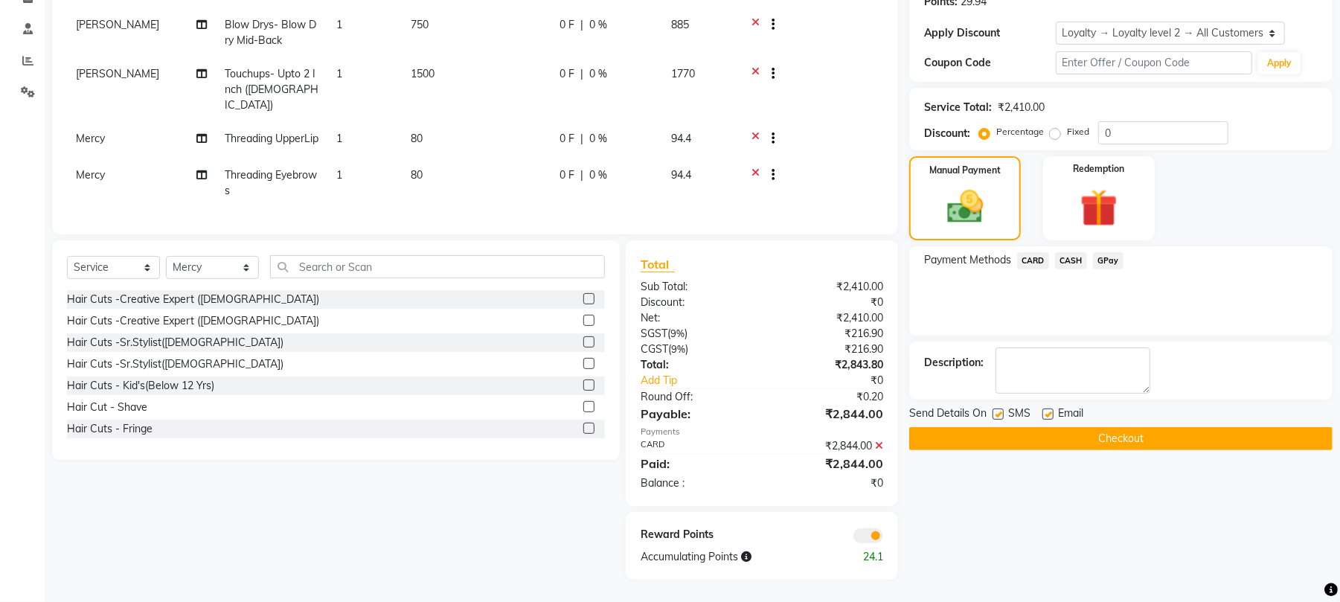
click at [1152, 427] on button "Checkout" at bounding box center [1120, 438] width 423 height 23
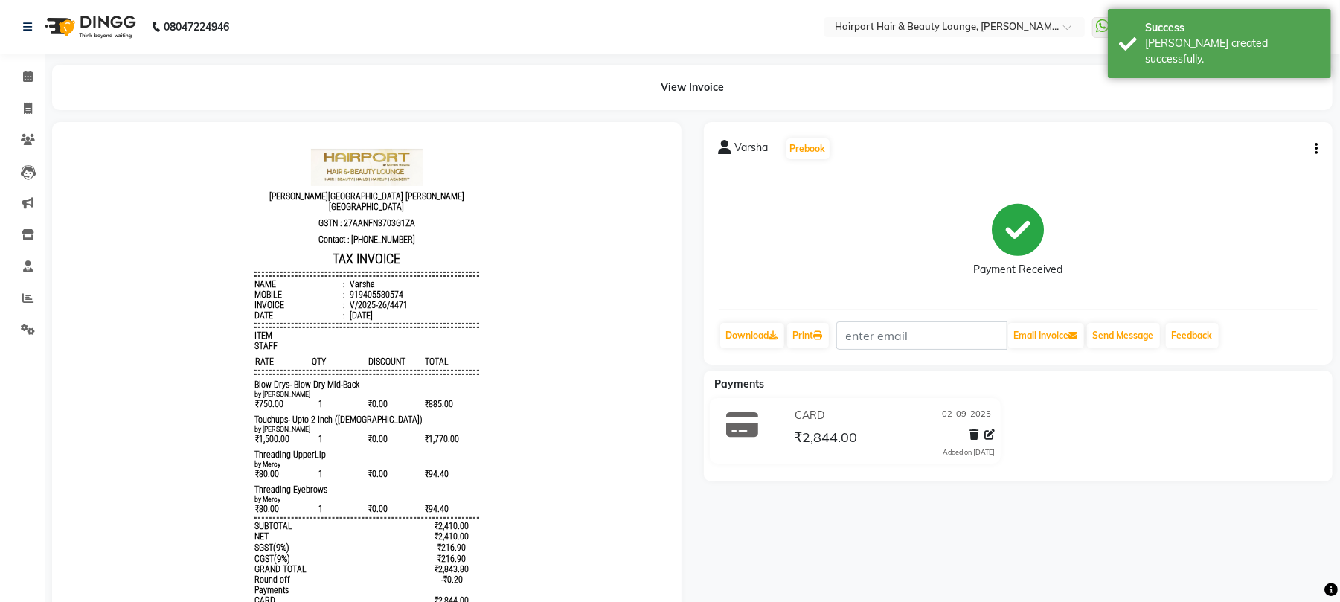
click at [335, 185] on link at bounding box center [366, 167] width 112 height 39
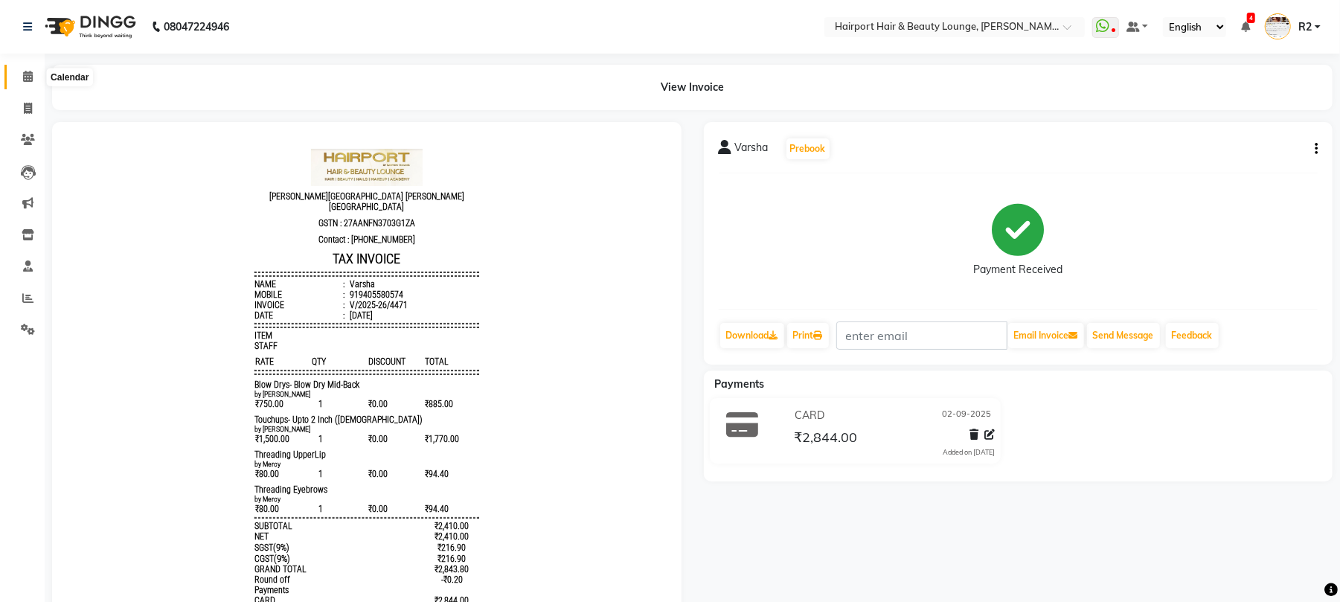
click at [36, 72] on span at bounding box center [28, 76] width 26 height 17
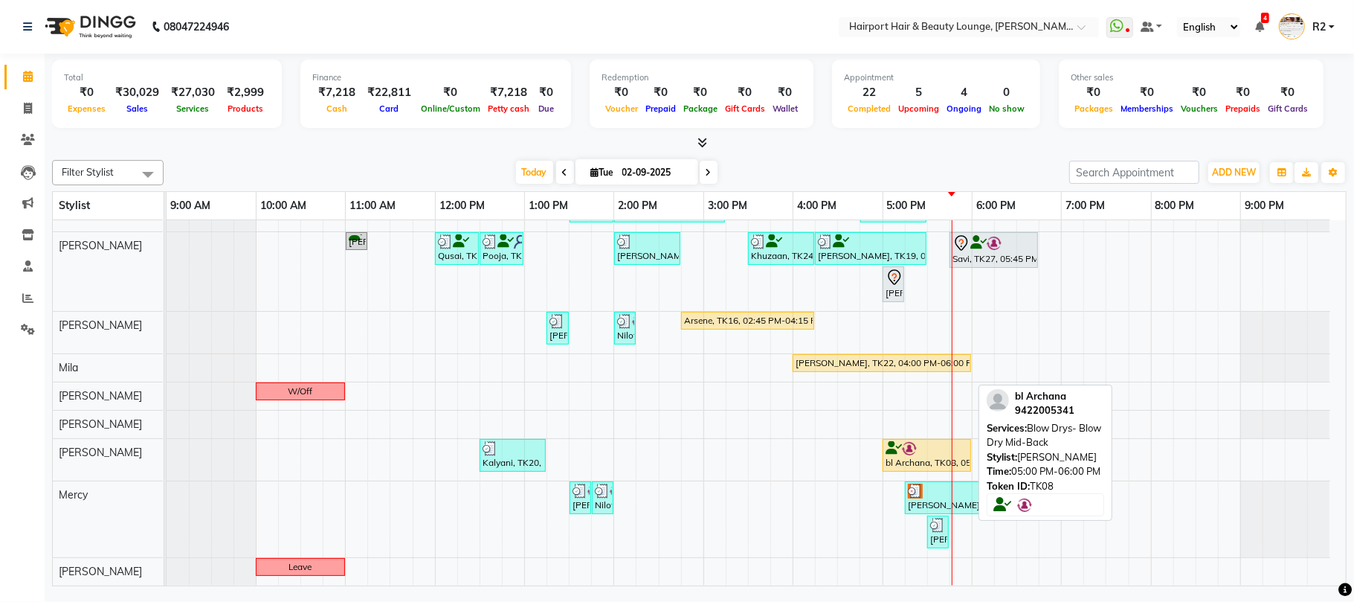
click at [931, 457] on div "bl Archana, TK08, 05:00 PM-06:00 PM, Blow Drys- Blow Dry Mid-Back" at bounding box center [927, 455] width 86 height 28
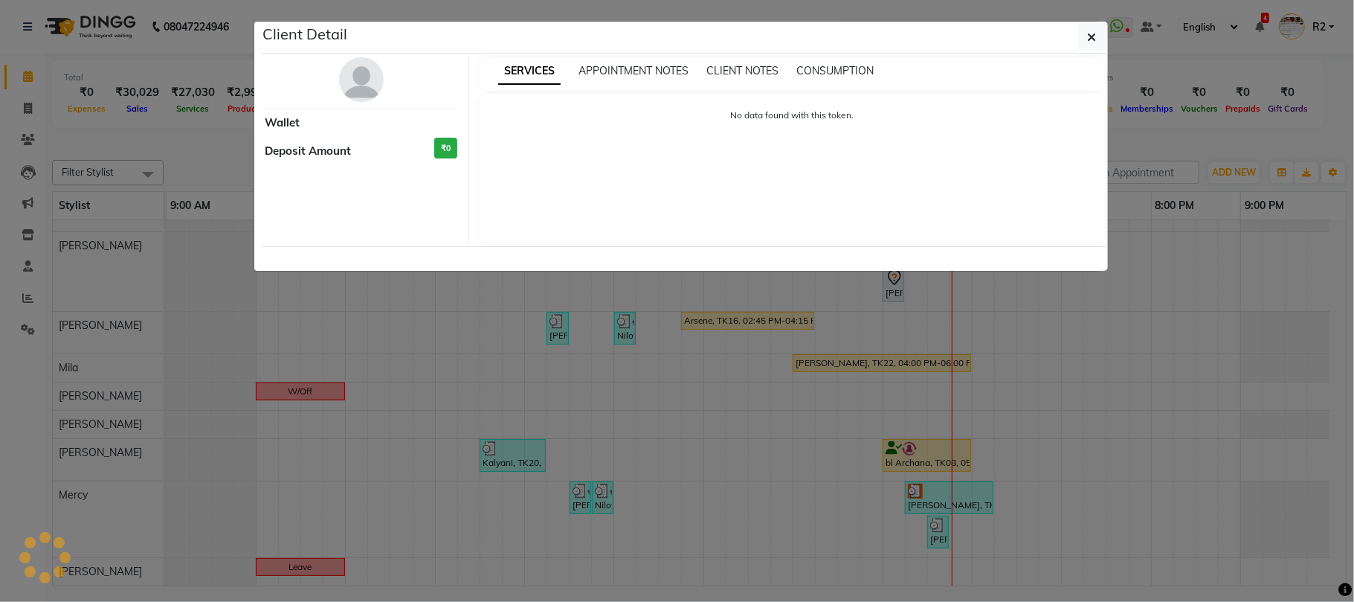
select select "1"
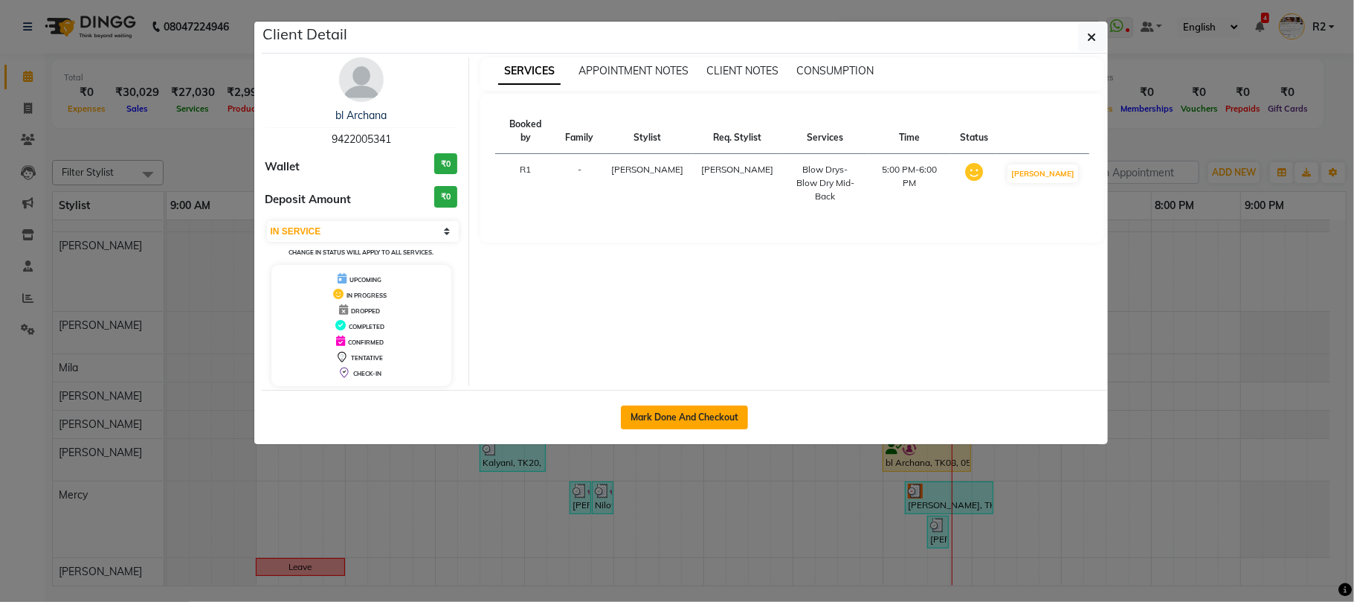
click at [711, 409] on button "Mark Done And Checkout" at bounding box center [684, 417] width 127 height 24
select select "622"
select select "service"
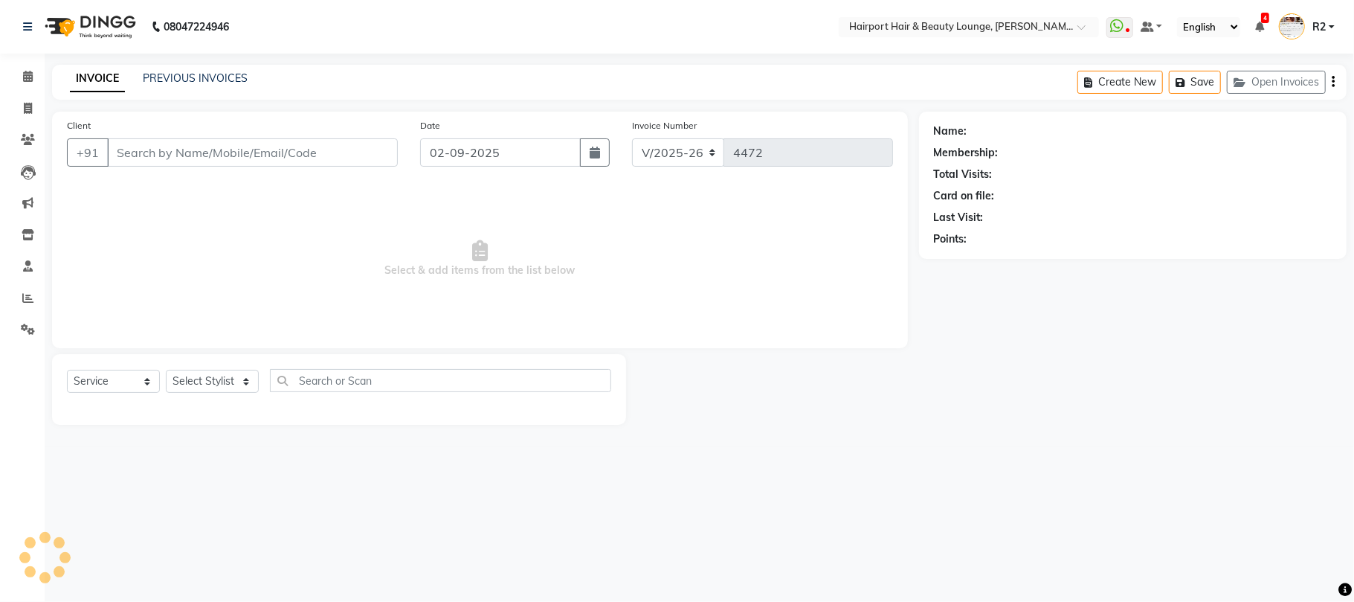
type input "9422005341"
select select "12656"
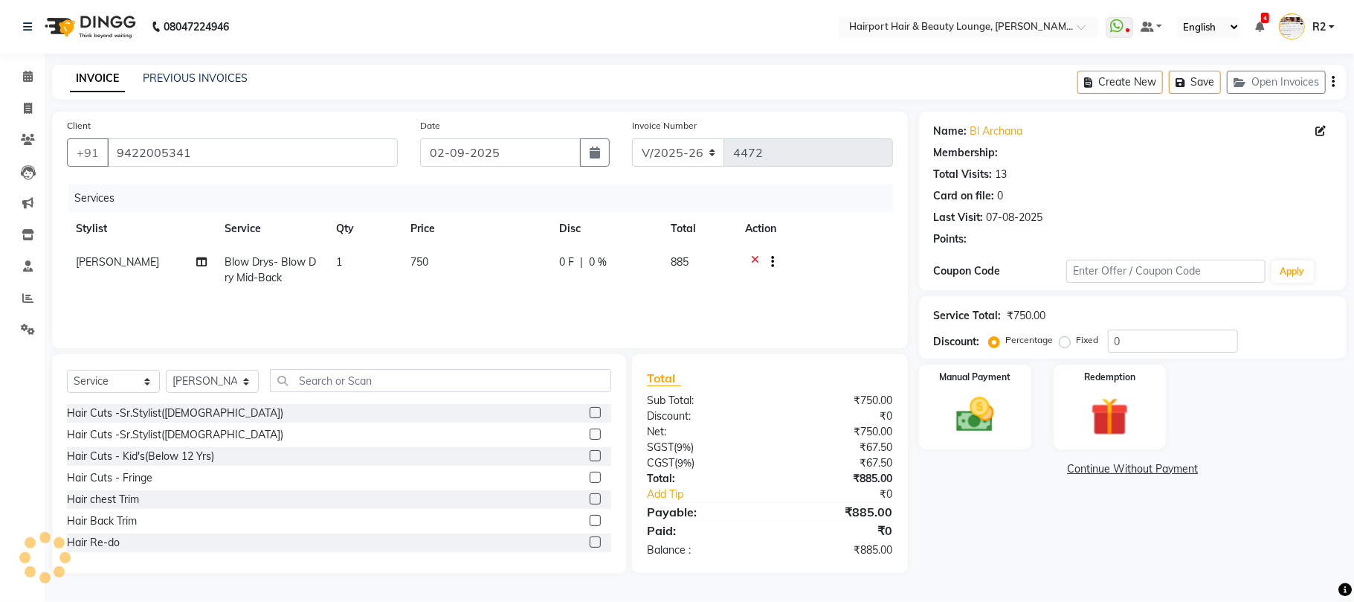
select select "1: Object"
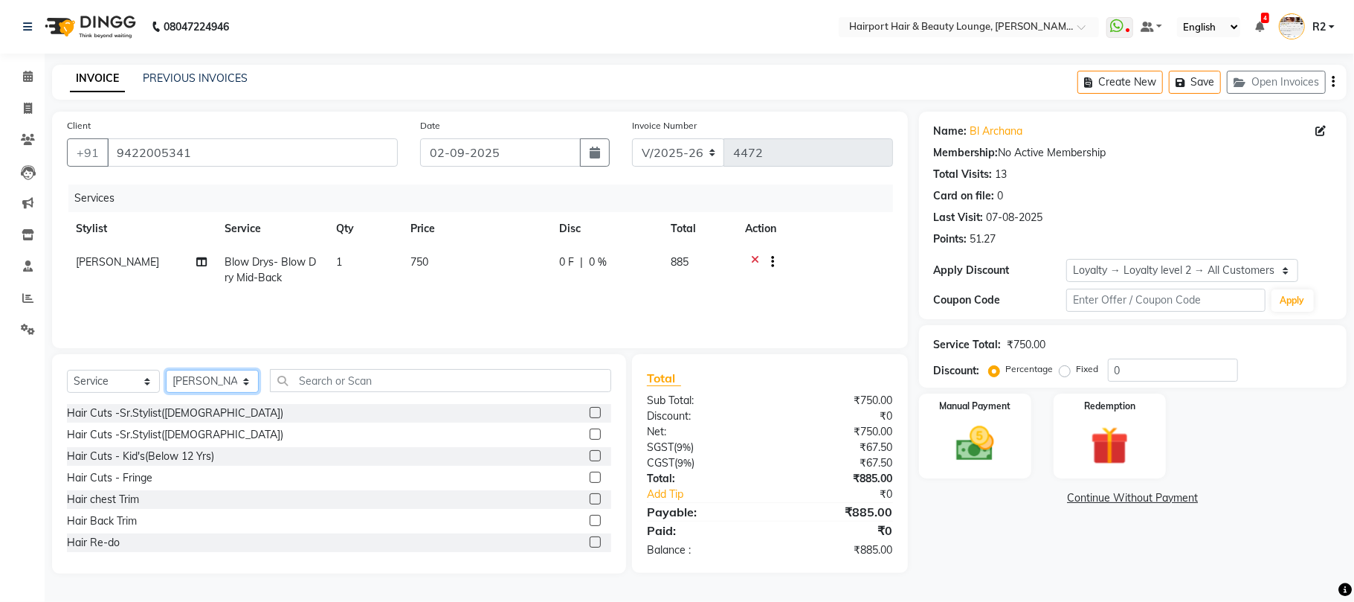
click at [189, 373] on select "Select Stylist 8806278622 9822054562 Accounts IV [PERSON_NAME] 3 Alc Camp Offic…" at bounding box center [212, 381] width 93 height 23
click at [322, 367] on div "Select Service Product Membership Package Voucher Prepaid Gift Card Select Styl…" at bounding box center [339, 463] width 574 height 219
click at [322, 376] on input "text" at bounding box center [440, 380] width 341 height 23
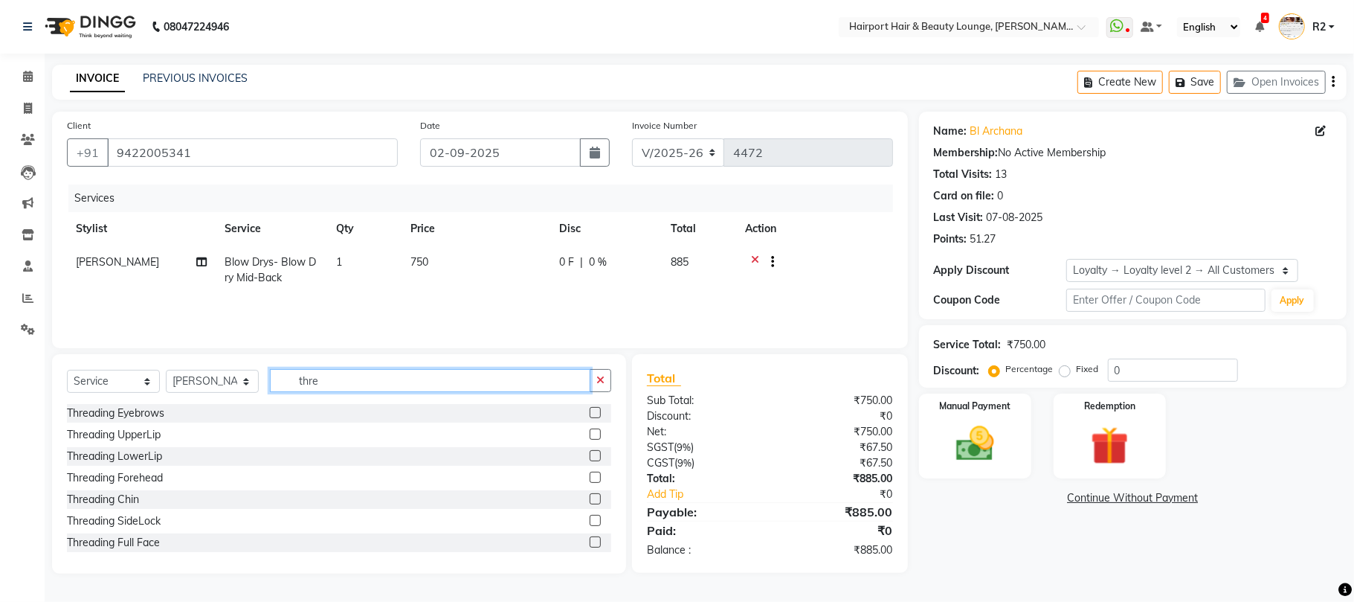
type input "thre"
click at [590, 414] on label at bounding box center [595, 412] width 11 height 11
click at [590, 414] on input "checkbox" at bounding box center [595, 413] width 10 height 10
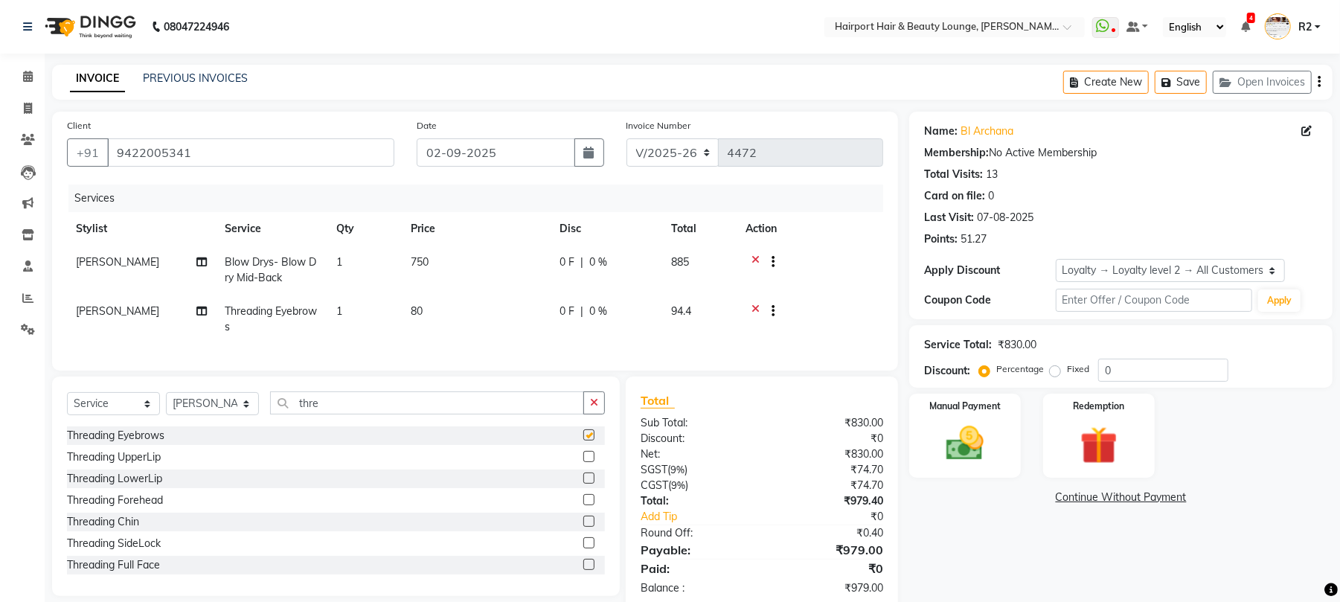
checkbox input "false"
click at [583, 462] on label at bounding box center [588, 456] width 11 height 11
click at [583, 462] on input "checkbox" at bounding box center [588, 457] width 10 height 10
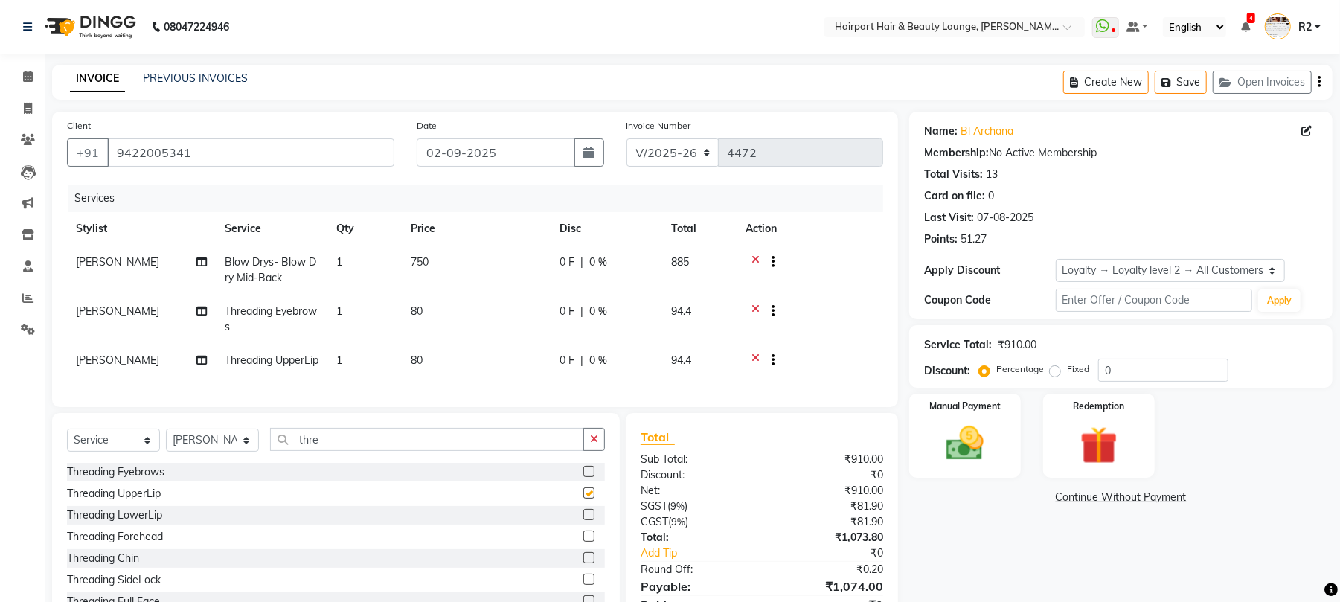
scroll to position [95, 0]
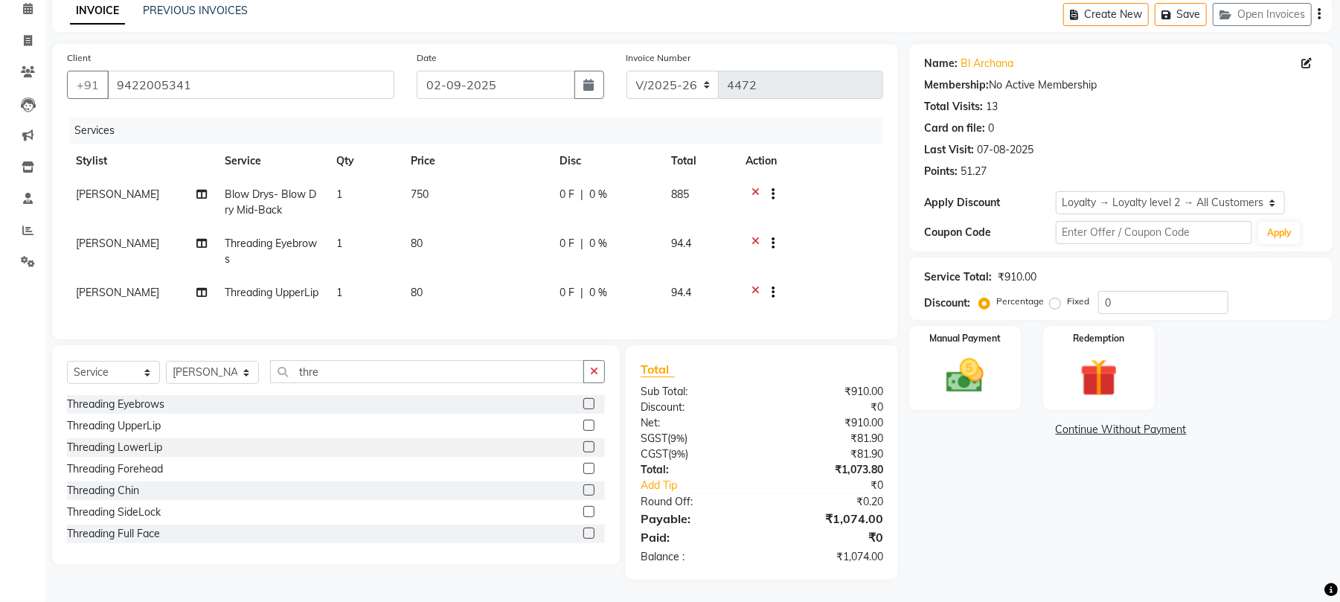
checkbox input "false"
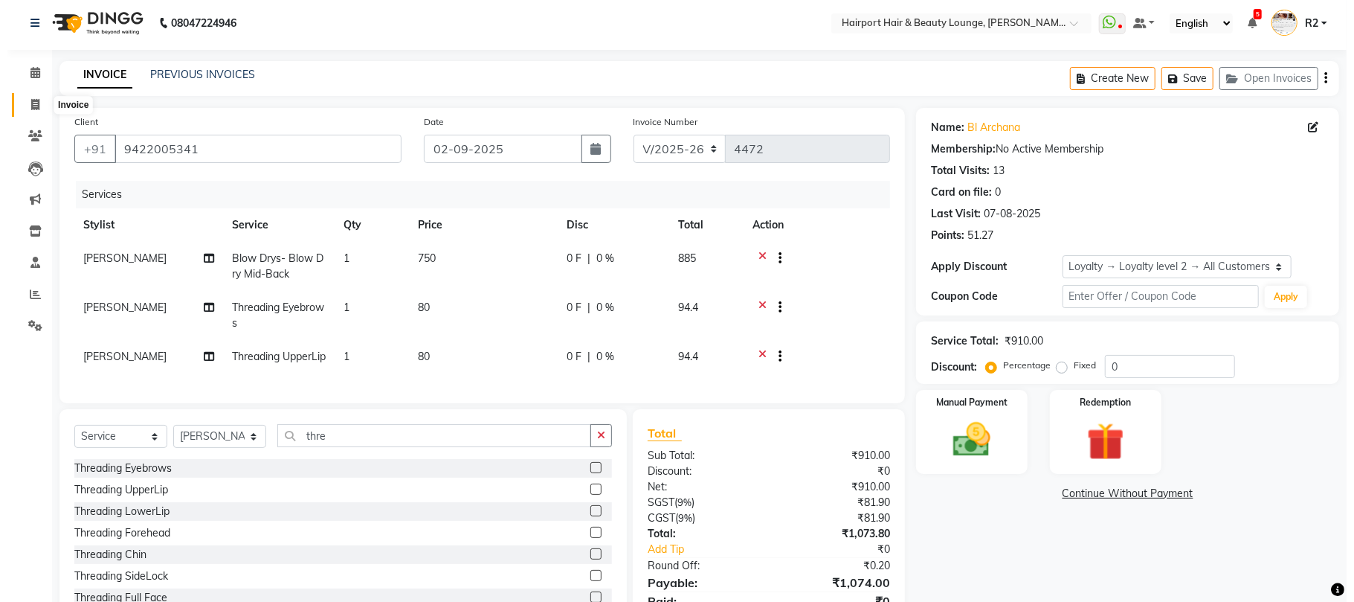
scroll to position [0, 0]
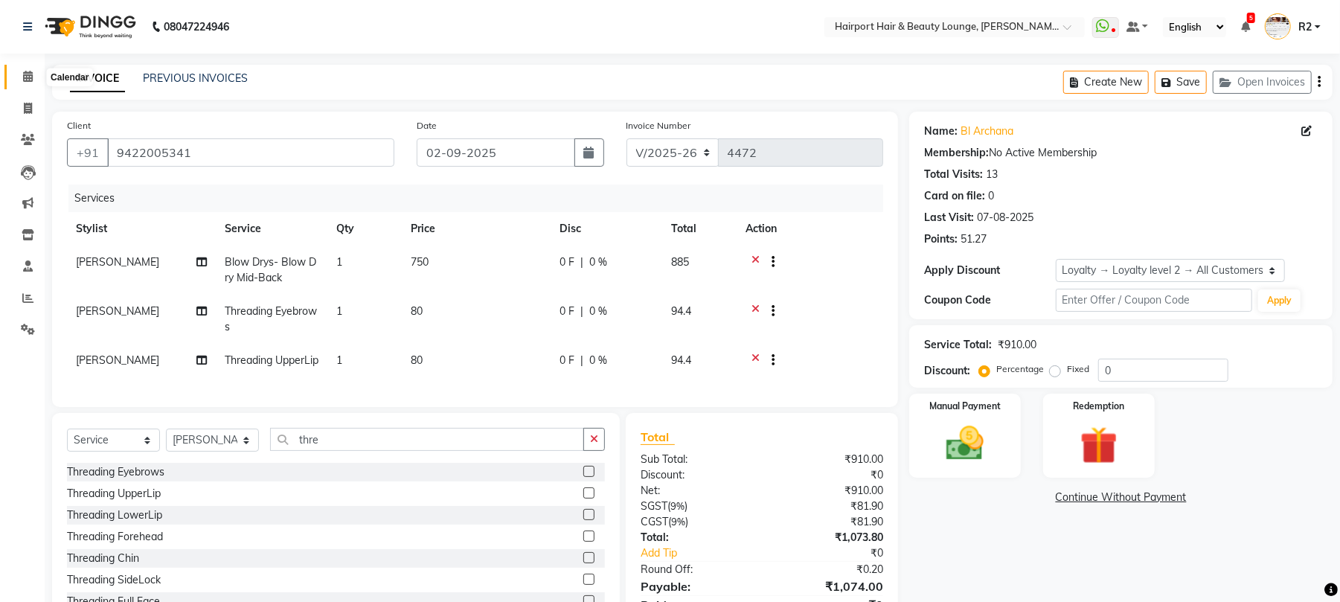
click at [16, 79] on span at bounding box center [28, 76] width 26 height 17
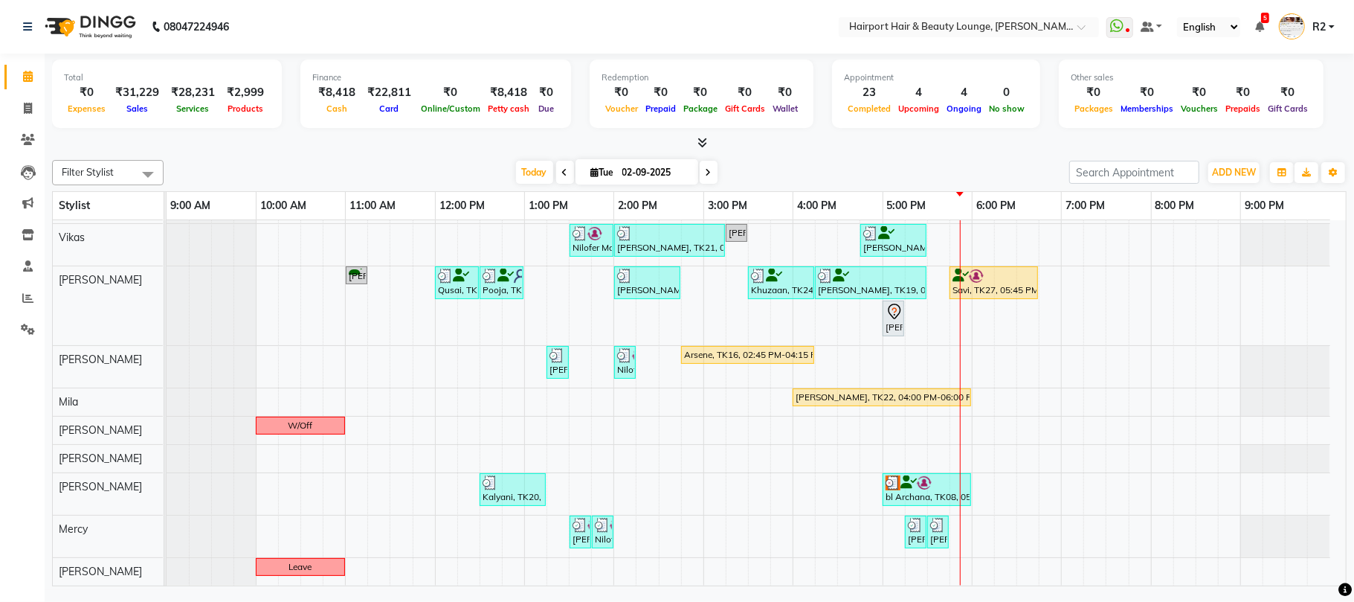
scroll to position [156, 0]
click at [916, 482] on icon at bounding box center [909, 482] width 16 height 1
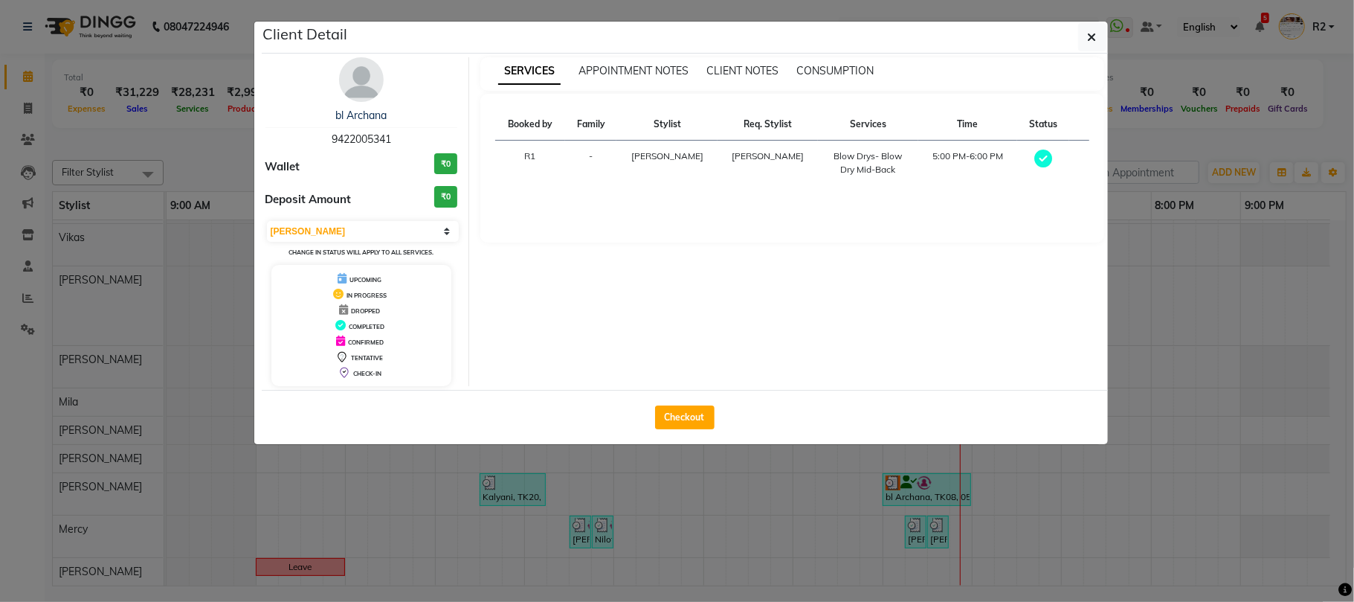
click at [390, 213] on div "Deposit Amount ₹0" at bounding box center [362, 200] width 193 height 28
click at [391, 223] on select "Select MARK DONE UPCOMING" at bounding box center [363, 231] width 193 height 21
select select "5"
click at [267, 222] on select "Select MARK DONE UPCOMING" at bounding box center [363, 231] width 193 height 21
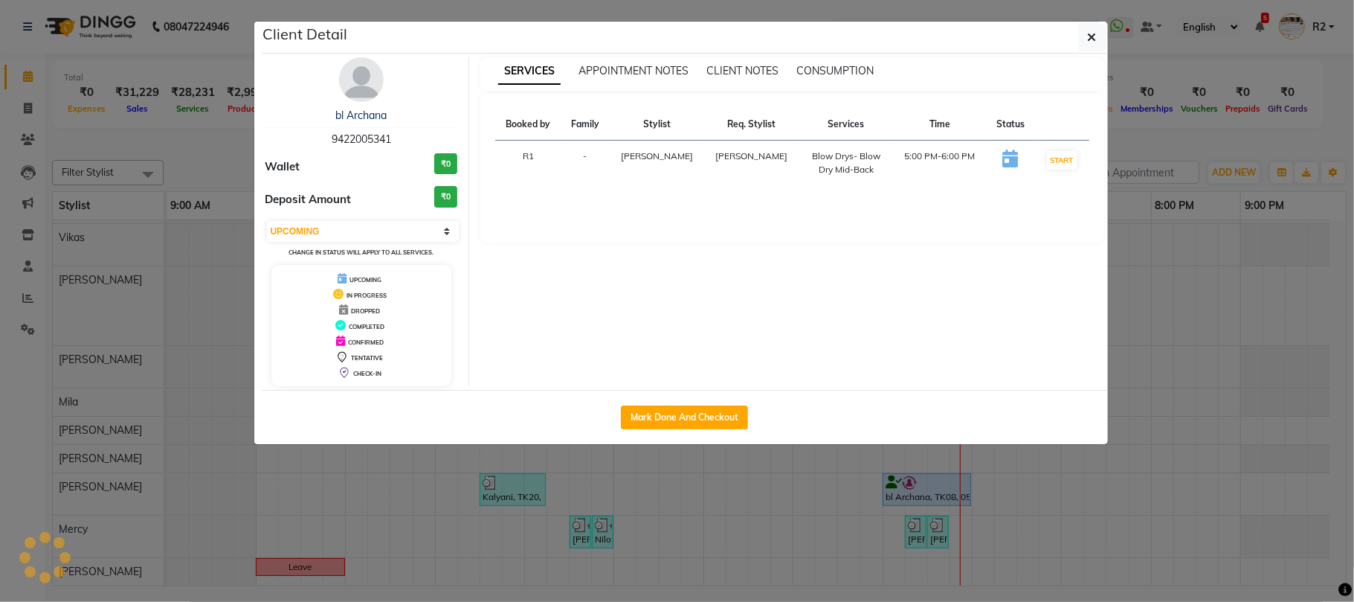
click at [1233, 108] on ngb-modal-window "Client Detail bl Archana 9422005341 Wallet ₹0 Deposit Amount ₹0 Select IN SERVI…" at bounding box center [677, 301] width 1354 height 602
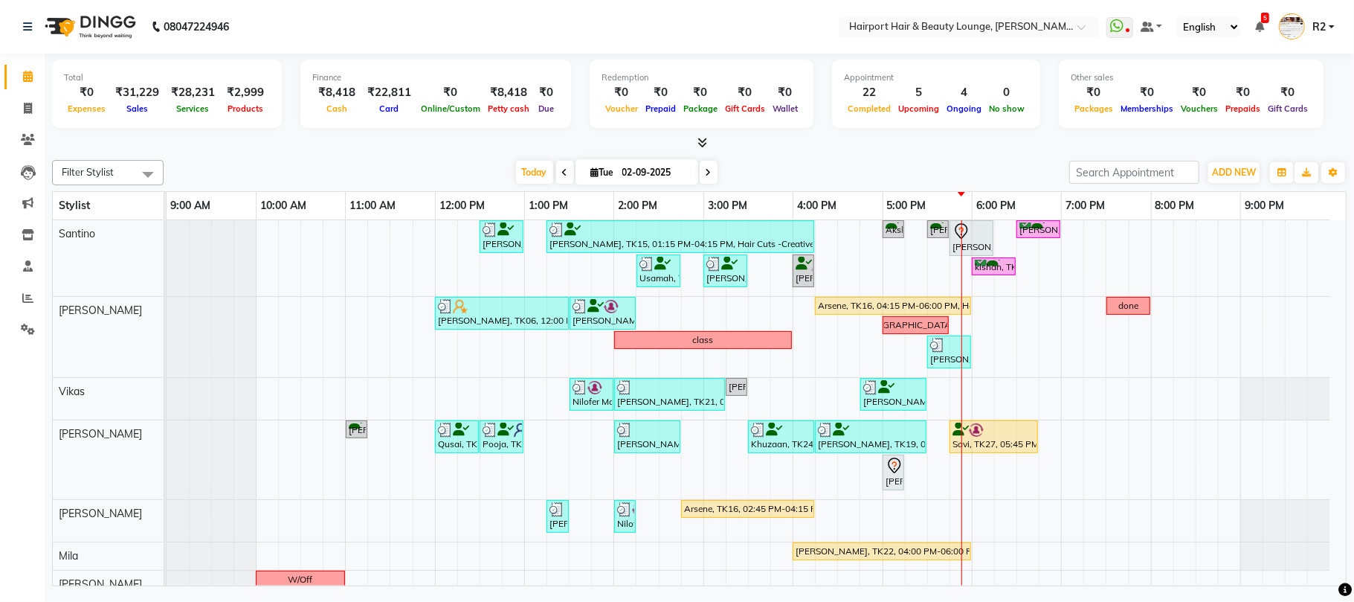
scroll to position [156, 0]
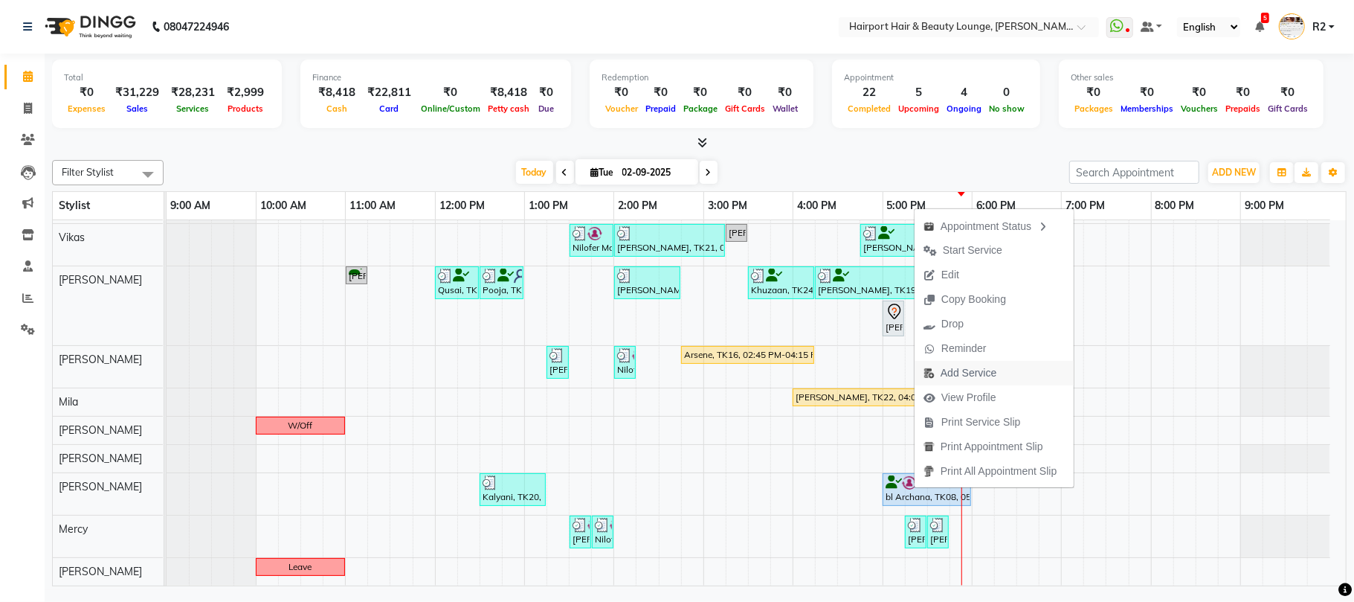
click at [962, 370] on span "Add Service" at bounding box center [969, 373] width 56 height 16
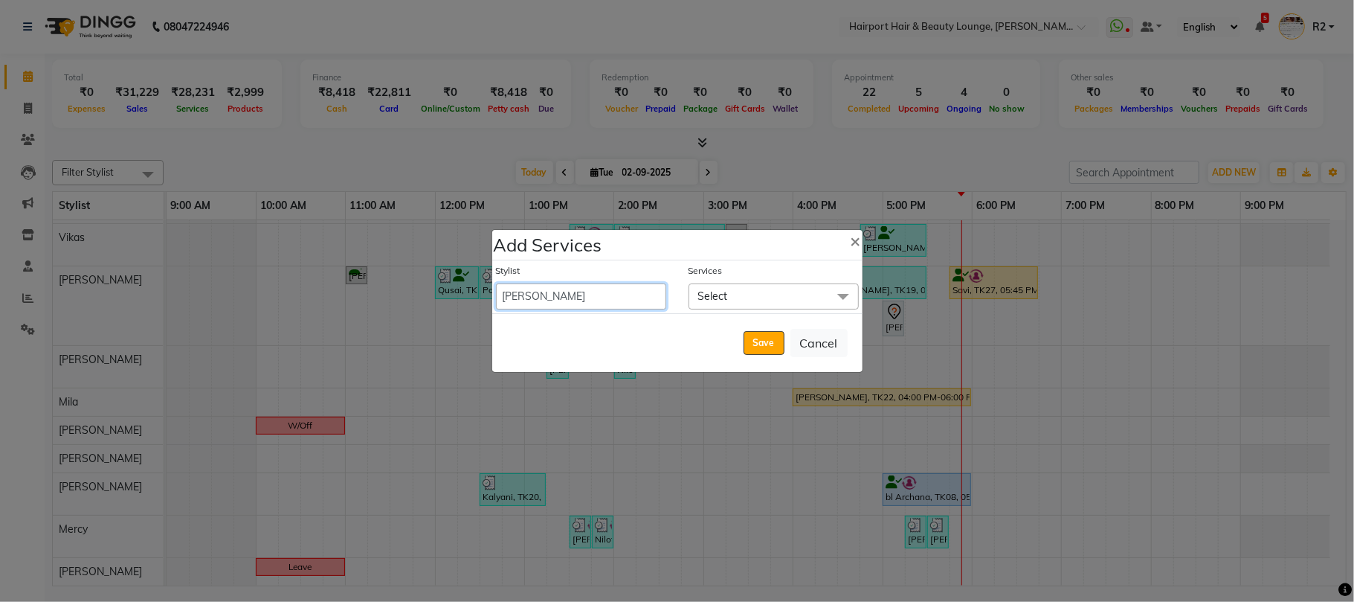
click at [585, 306] on select "8806278622 9822054562 Accounts IV Camp Adnan Alc 3 Alc Camp Office [PERSON_NAME…" at bounding box center [581, 296] width 170 height 26
select select "69783"
click at [496, 283] on select "8806278622 9822054562 Accounts IV Camp Adnan Alc 3 Alc Camp Office [PERSON_NAME…" at bounding box center [581, 296] width 170 height 26
select select "1080"
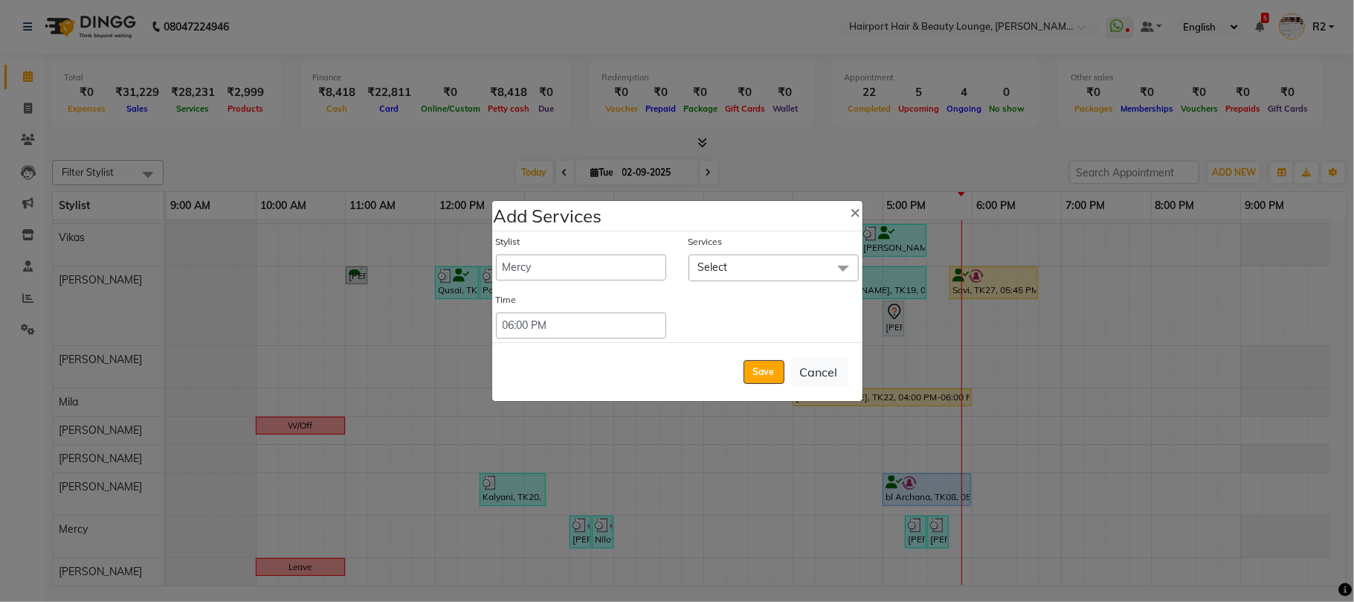
click at [793, 277] on span "Select" at bounding box center [774, 267] width 170 height 26
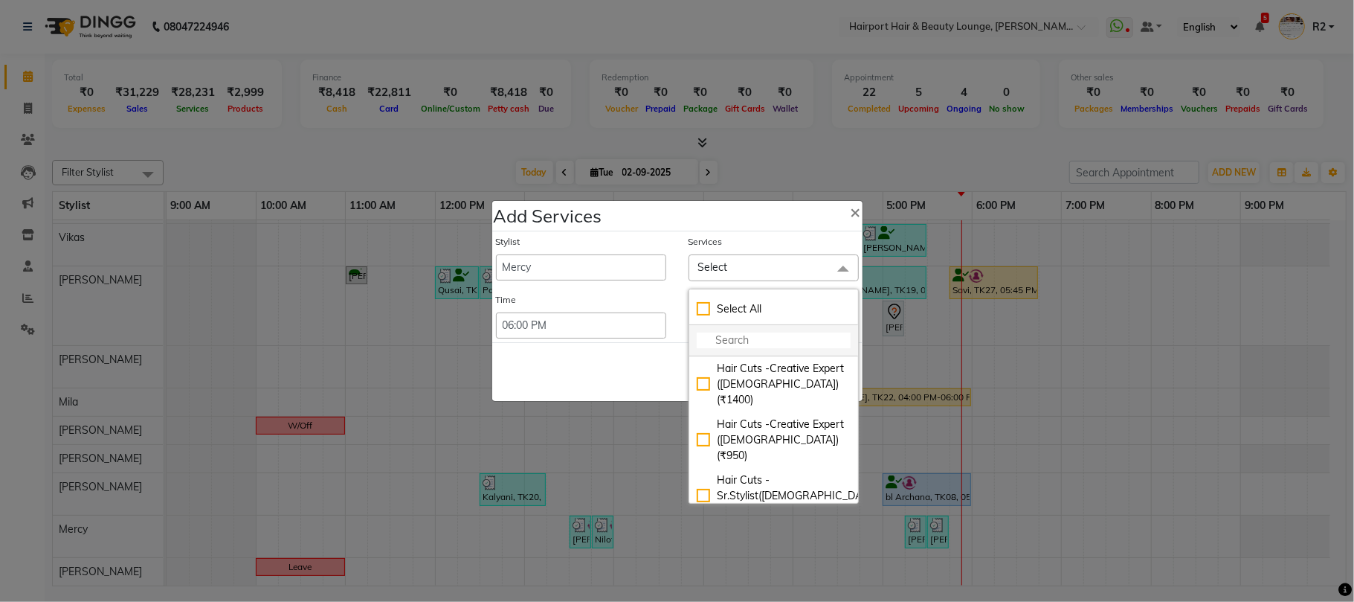
click at [791, 333] on input "multiselect-search" at bounding box center [774, 340] width 154 height 16
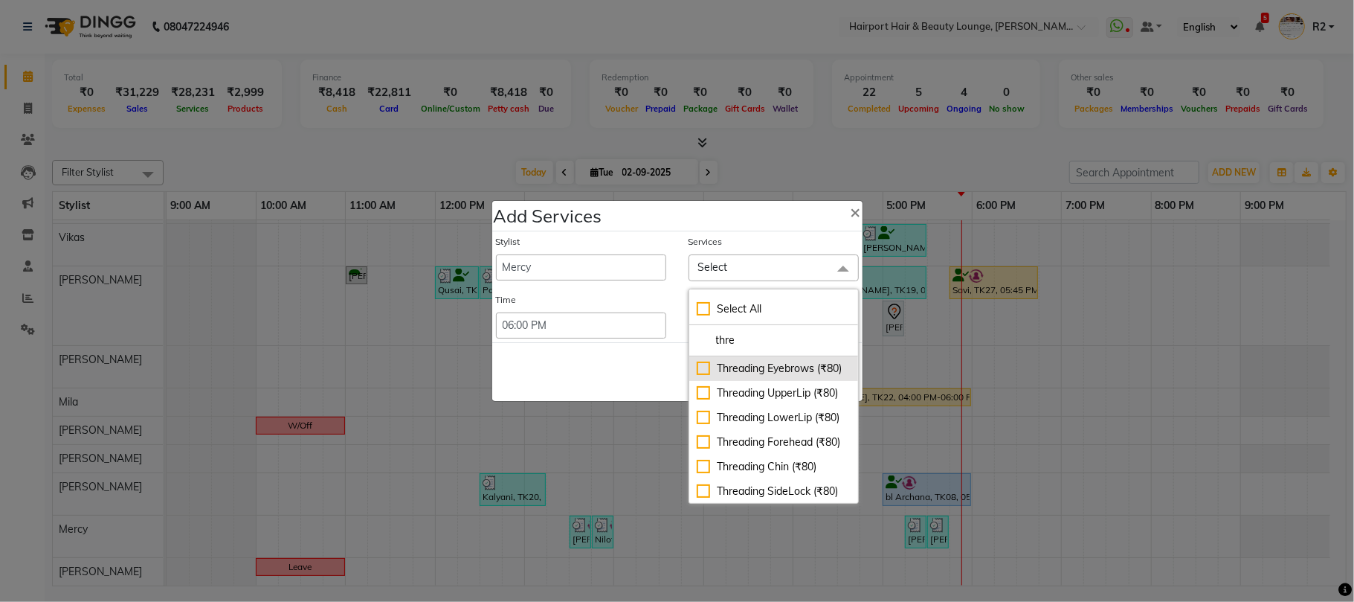
type input "thre"
click at [784, 358] on li "Threading Eyebrows (₹80)" at bounding box center [774, 368] width 169 height 25
checkbox input "true"
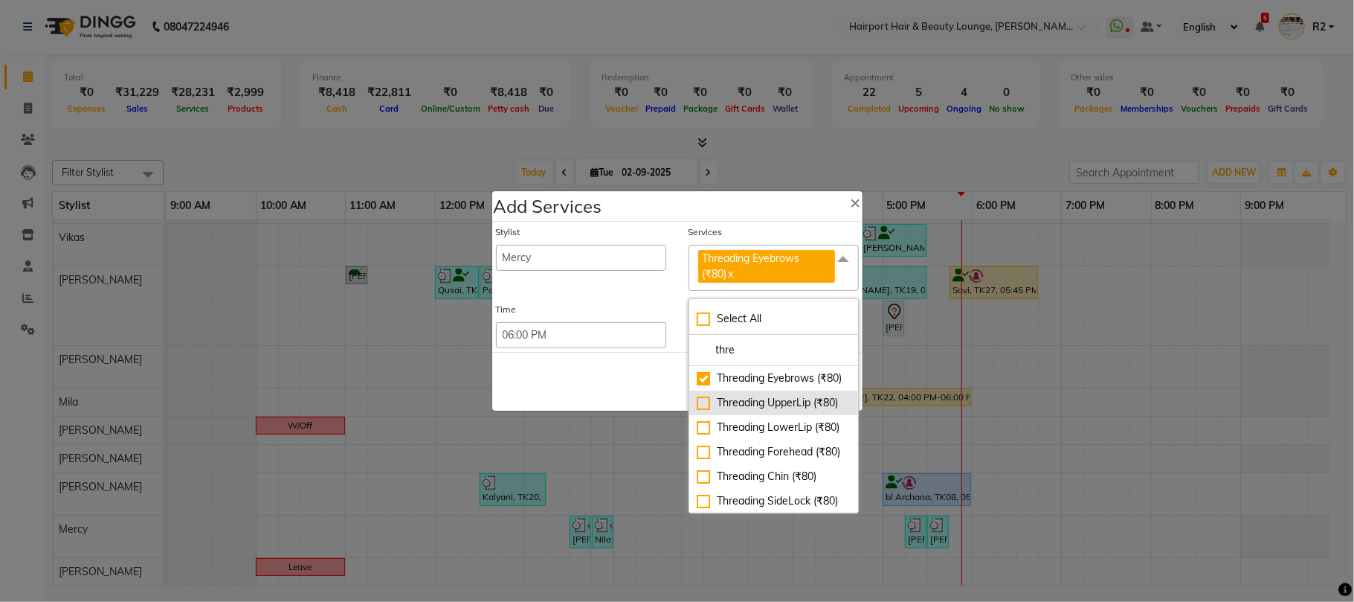
click at [796, 411] on div "Threading UpperLip (₹80)" at bounding box center [774, 403] width 154 height 16
checkbox input "true"
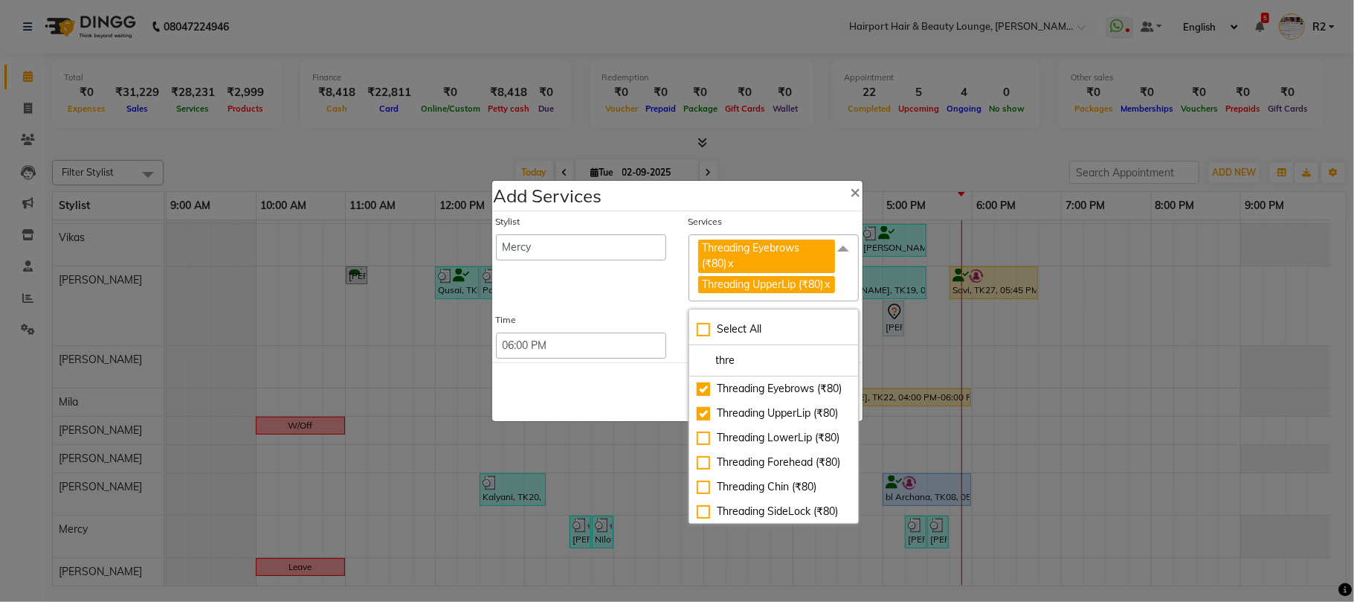
click at [588, 402] on div "Save Cancel" at bounding box center [677, 391] width 370 height 59
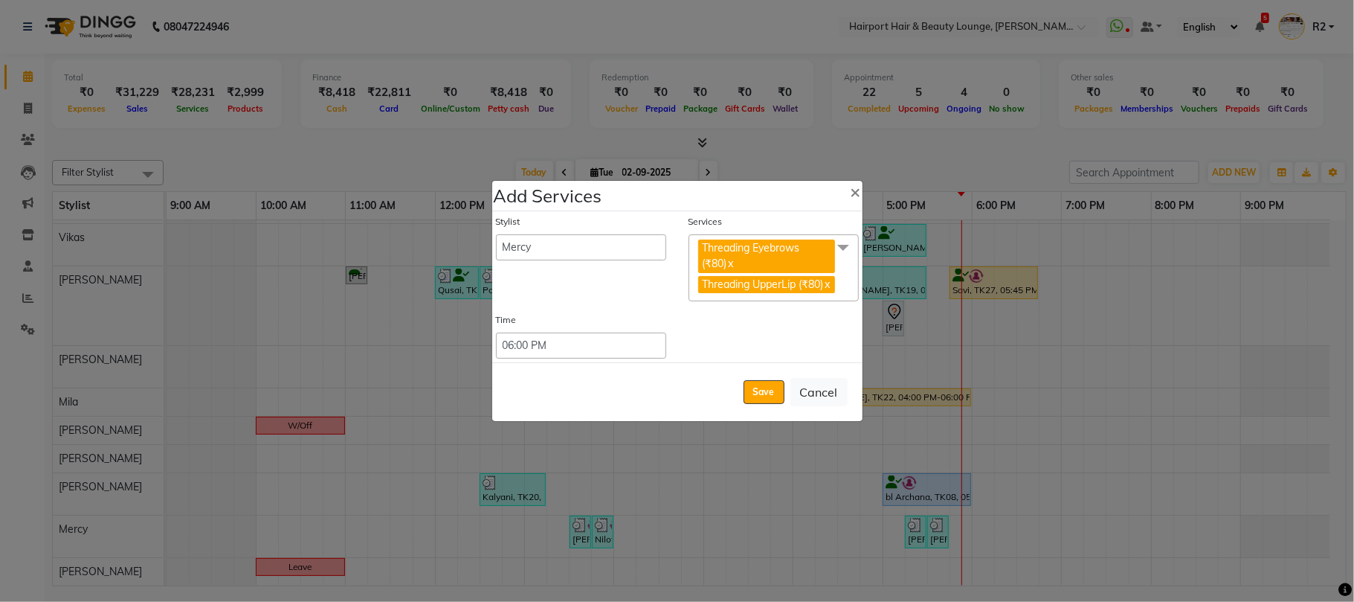
click at [742, 403] on div "Save Cancel" at bounding box center [677, 391] width 370 height 59
click at [745, 403] on button "Save" at bounding box center [764, 392] width 41 height 24
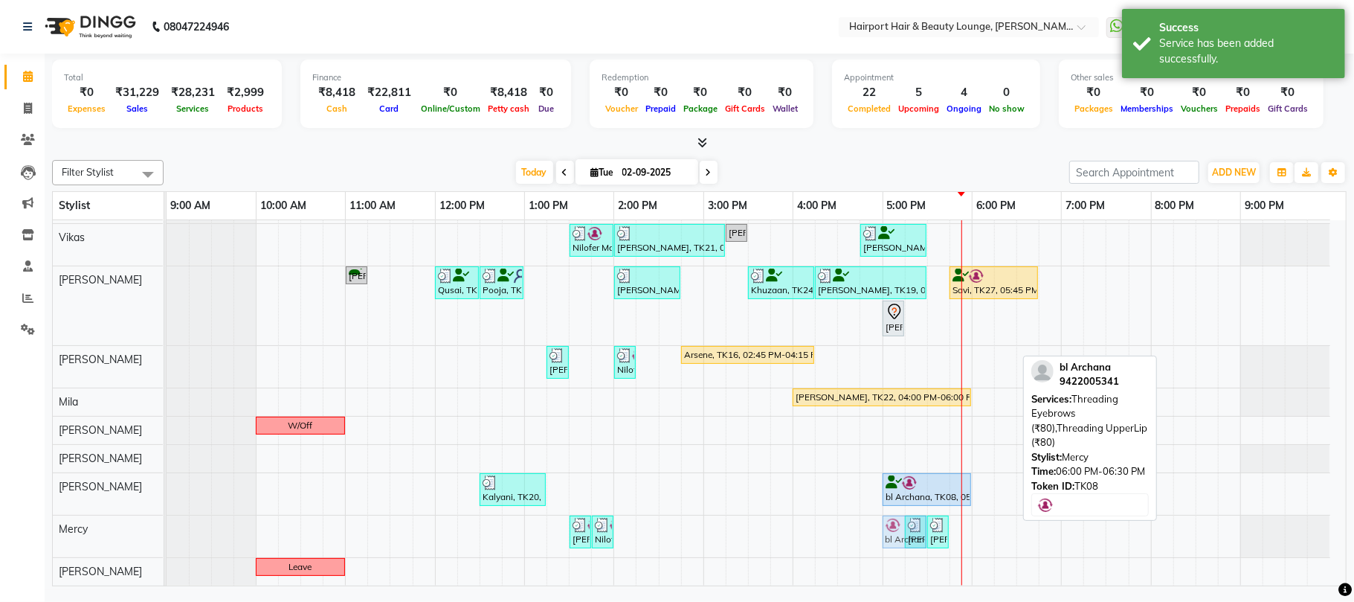
drag, startPoint x: 982, startPoint y: 527, endPoint x: 897, endPoint y: 533, distance: 85.0
click at [167, 533] on div "Nilofer Mahableshwarwala, TK02, 01:30 PM-01:45 PM, Threading Eyebrows Nilofer M…" at bounding box center [167, 536] width 0 height 42
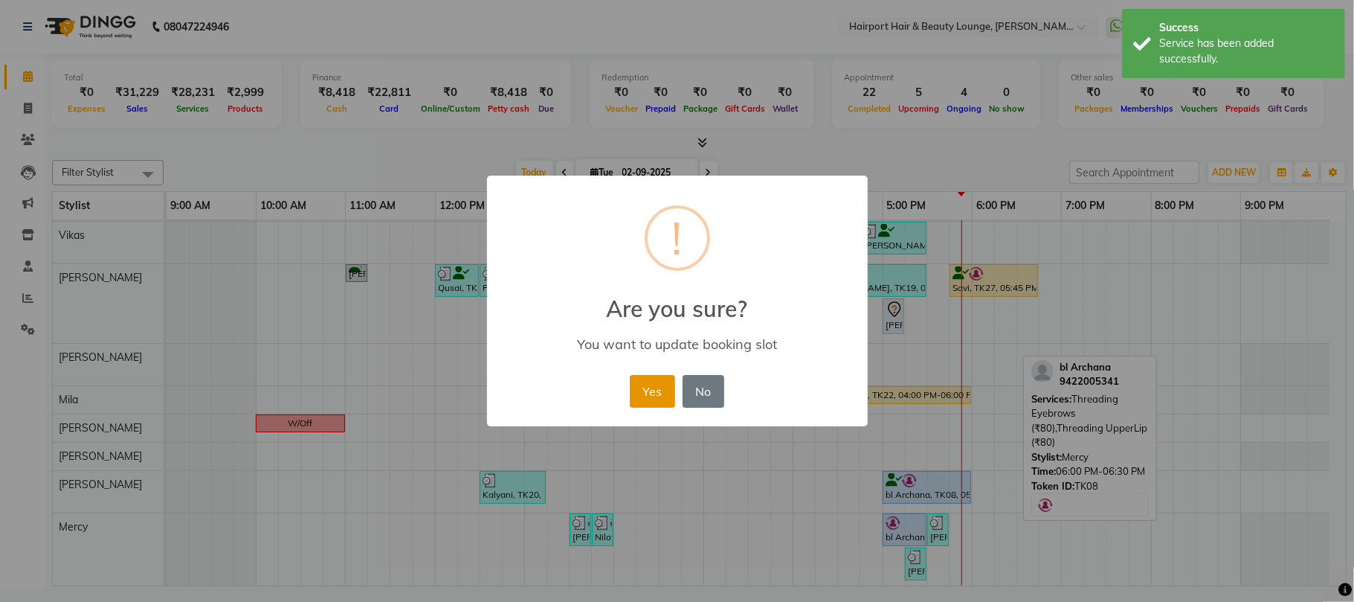
click at [662, 394] on button "Yes" at bounding box center [652, 391] width 45 height 33
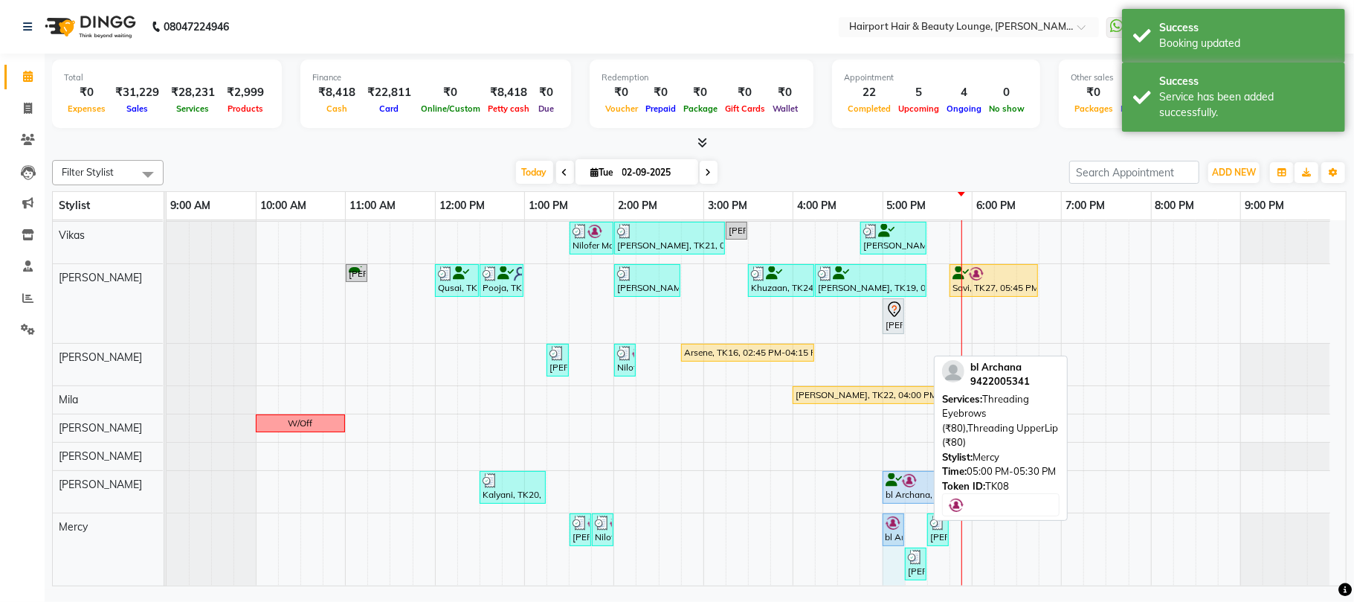
drag, startPoint x: 923, startPoint y: 527, endPoint x: 902, endPoint y: 528, distance: 21.6
click at [167, 528] on div "Nilofer Mahableshwarwala, TK02, 01:30 PM-01:45 PM, Threading Eyebrows Nilofer M…" at bounding box center [167, 551] width 0 height 76
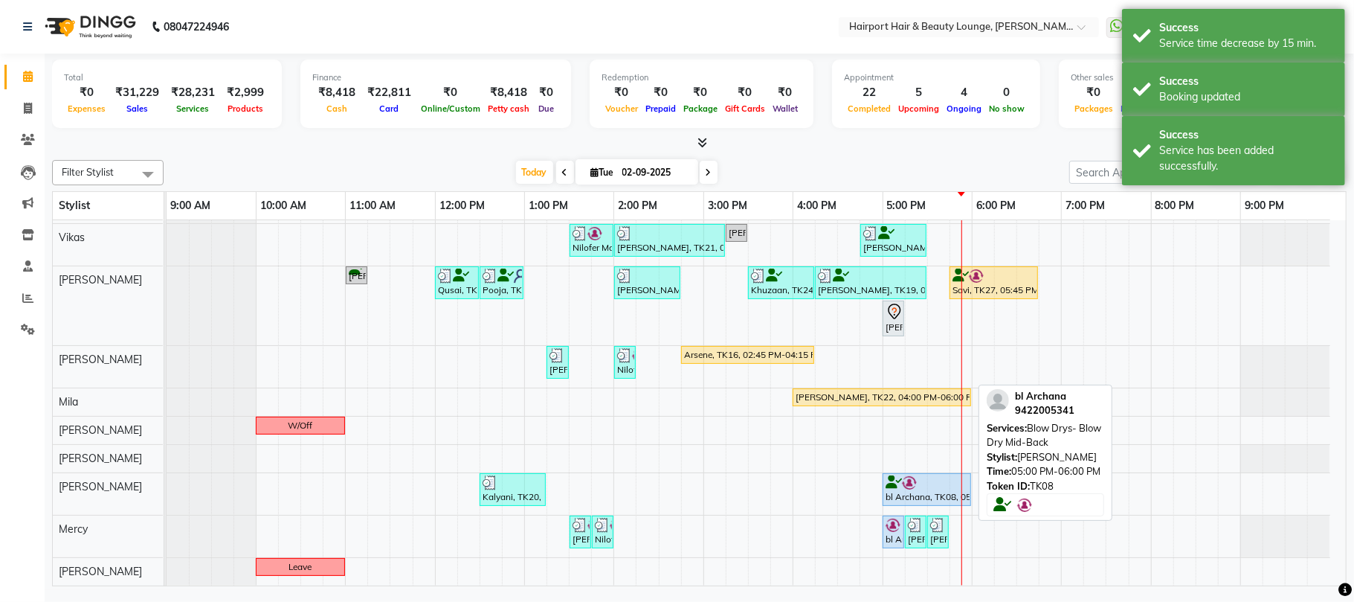
click at [929, 494] on div "bl Archana, TK08, 05:00 PM-06:00 PM, Blow Drys- Blow Dry Mid-Back" at bounding box center [927, 489] width 86 height 28
select select "5"
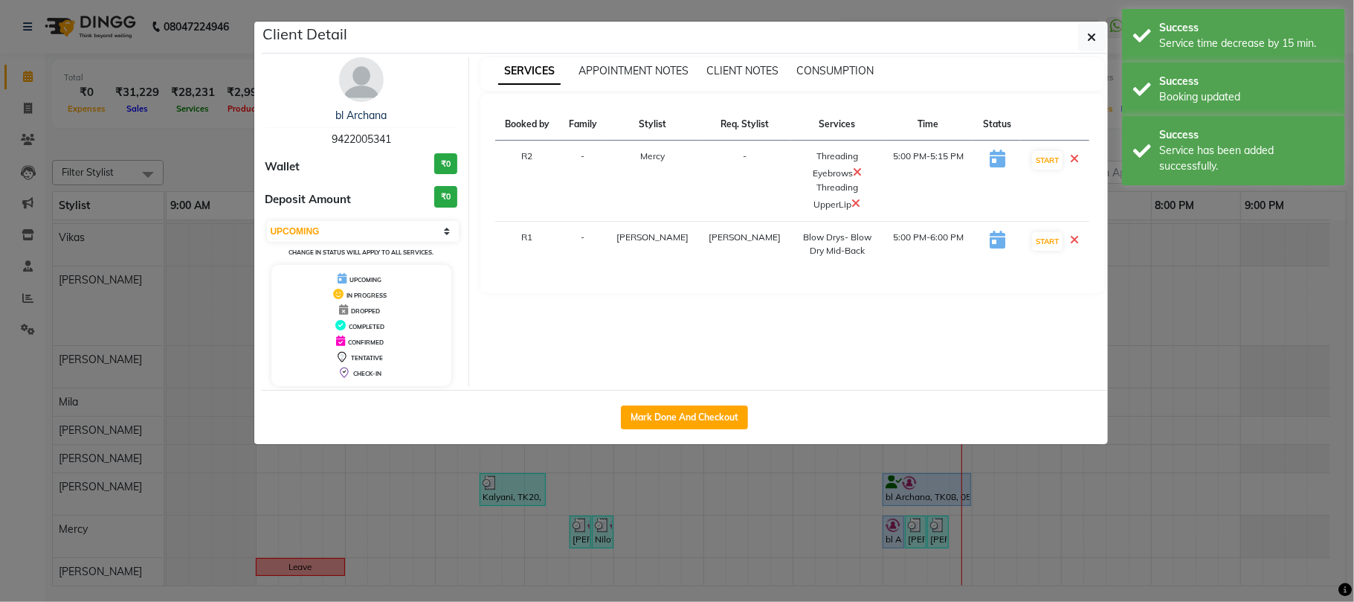
click at [929, 494] on ngb-modal-window "Client Detail bl Archana 9422005341 Wallet ₹0 Deposit Amount ₹0 Select IN SERVI…" at bounding box center [677, 301] width 1354 height 602
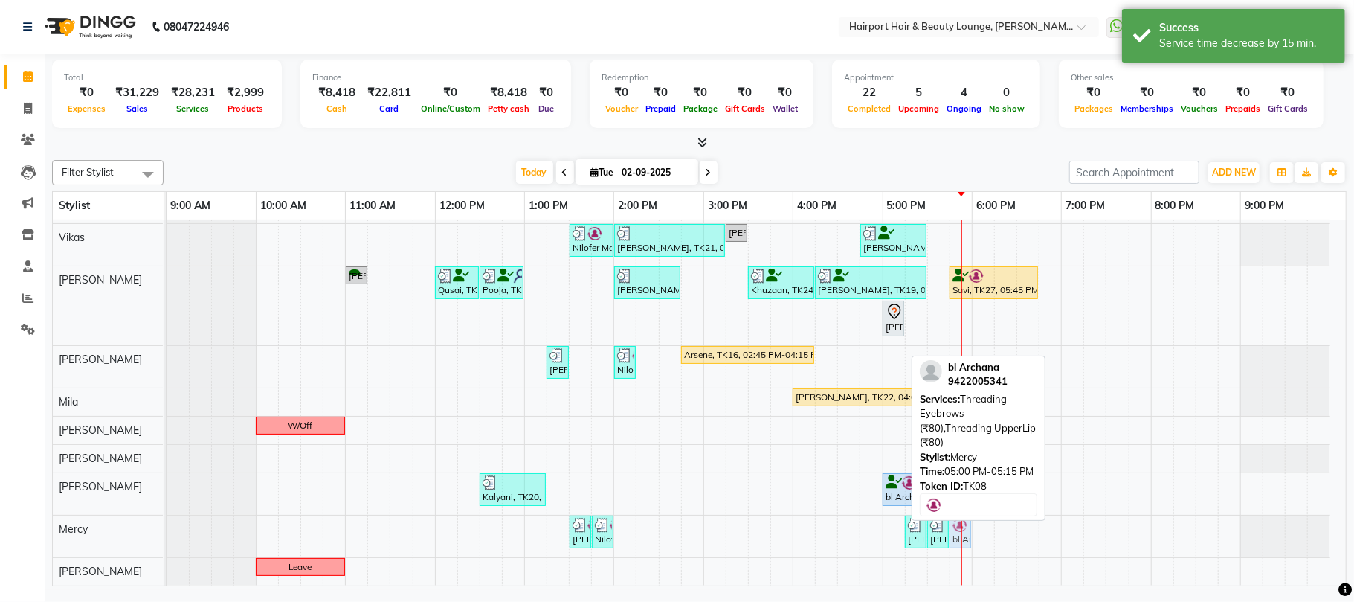
drag, startPoint x: 885, startPoint y: 536, endPoint x: 959, endPoint y: 536, distance: 73.6
click at [167, 536] on div "Nilofer Mahableshwarwala, TK02, 01:30 PM-01:45 PM, Threading Eyebrows Nilofer M…" at bounding box center [167, 536] width 0 height 42
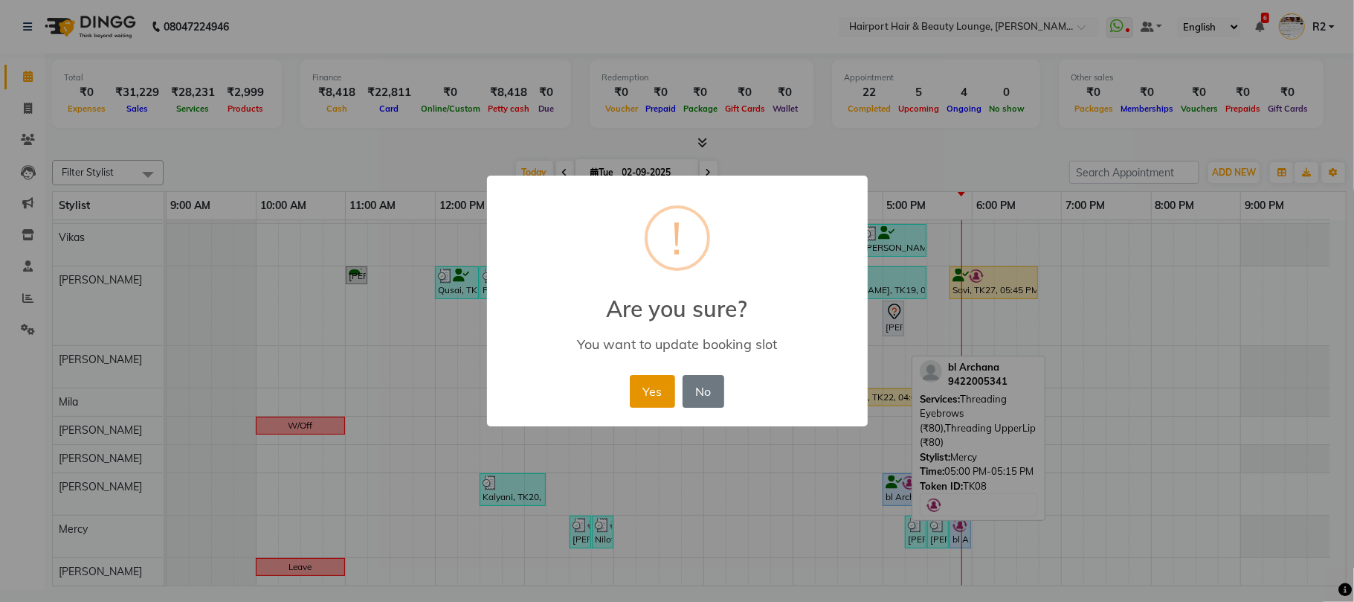
click at [665, 402] on button "Yes" at bounding box center [652, 391] width 45 height 33
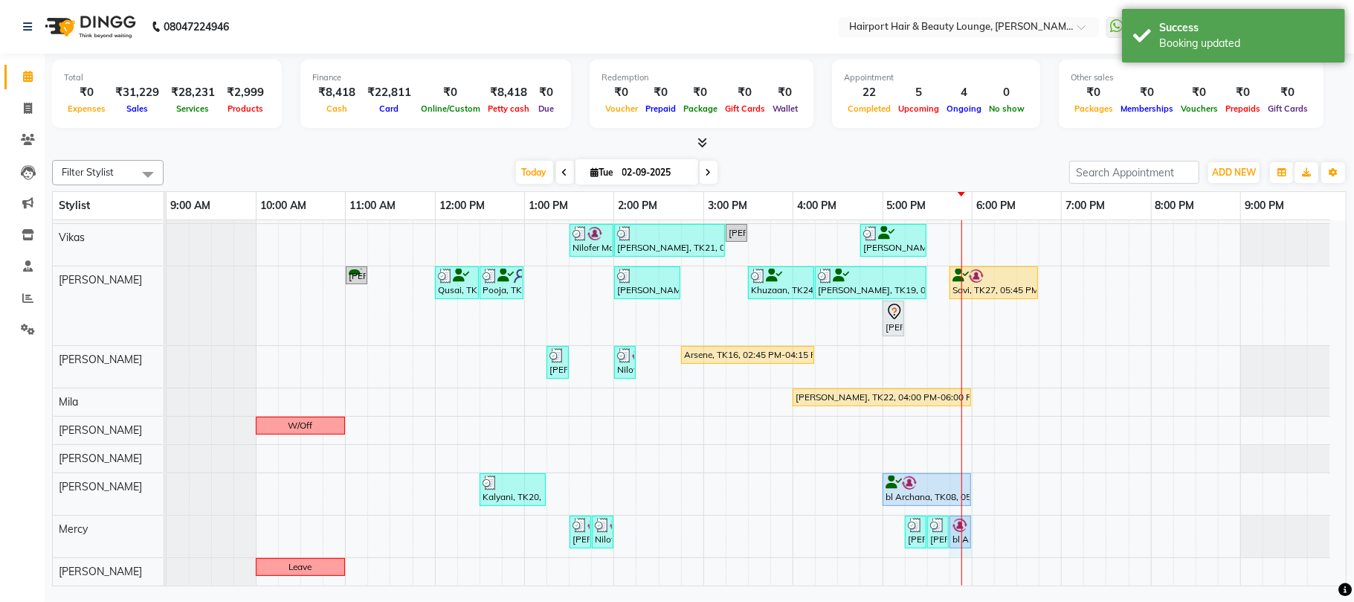
click at [962, 531] on div at bounding box center [962, 325] width 1 height 519
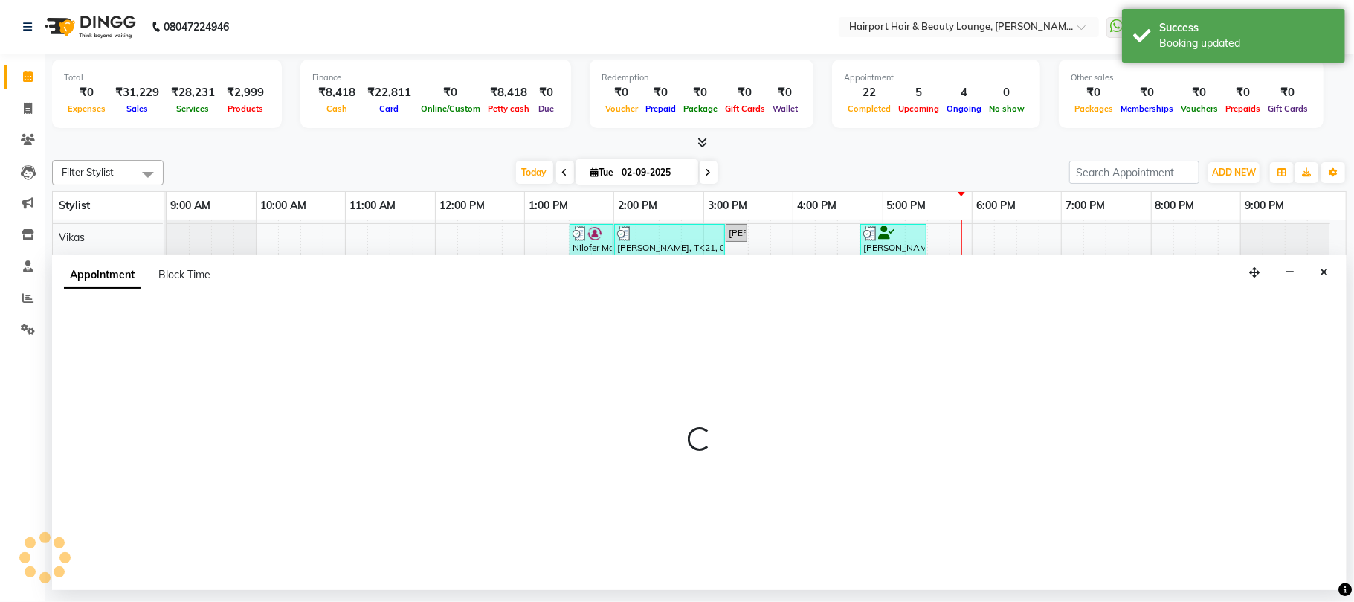
select select "69783"
select select "tentative"
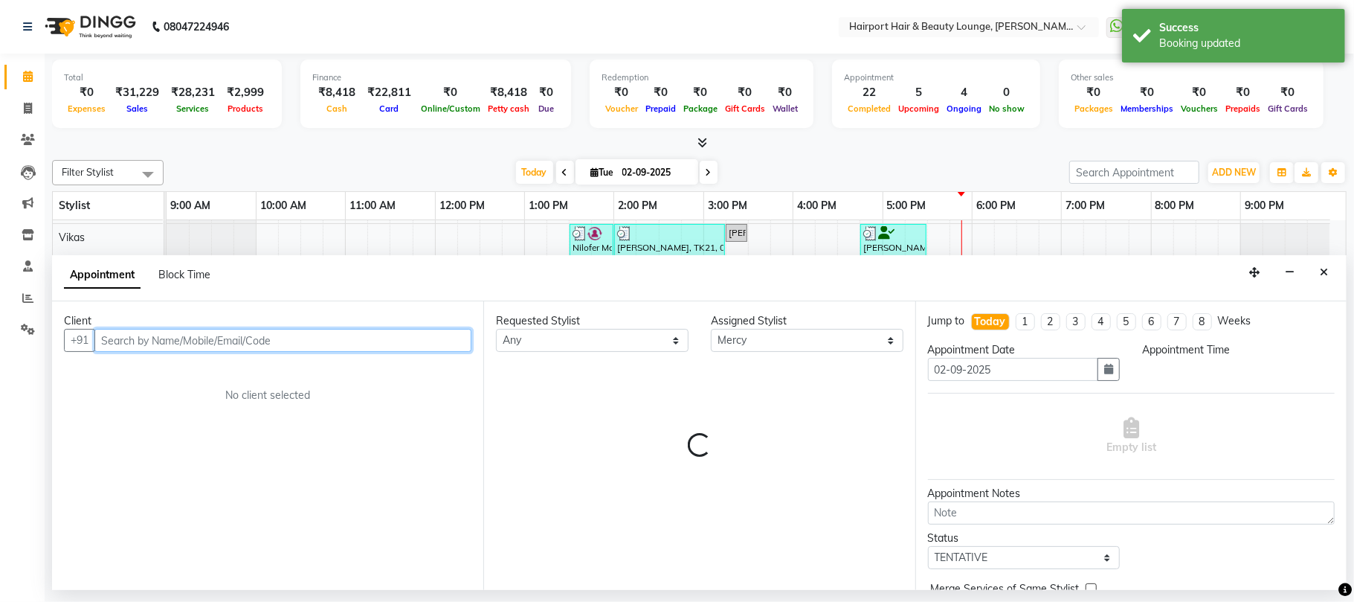
select select "1065"
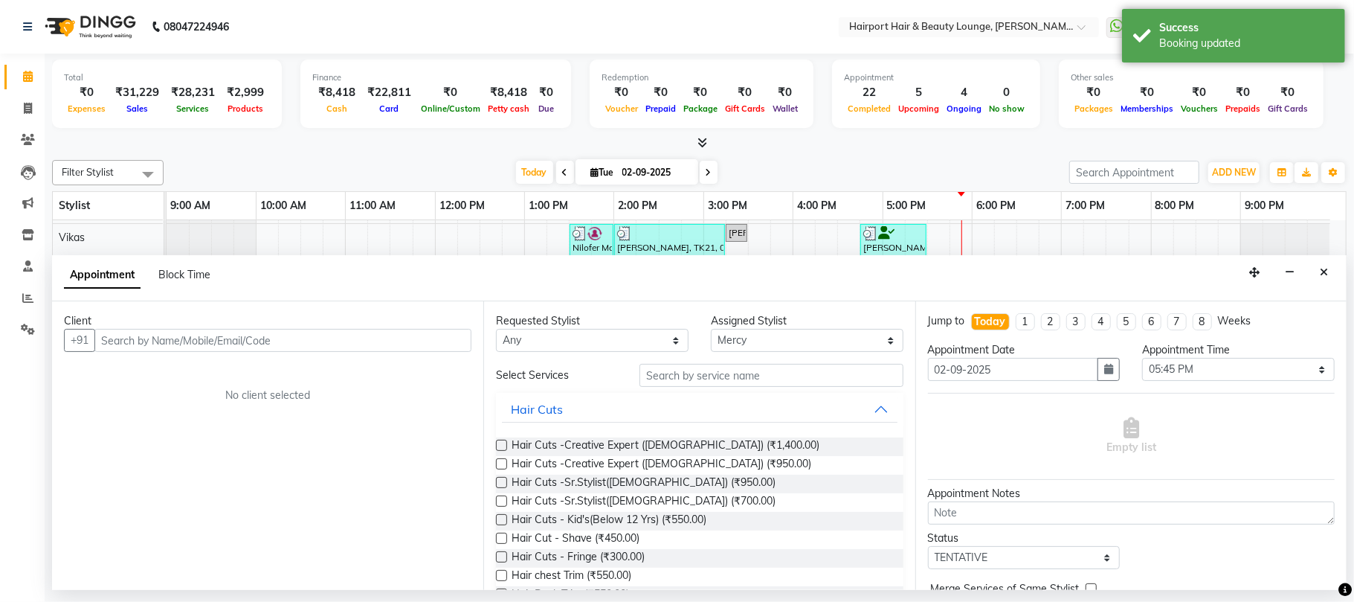
click at [1330, 277] on button "Close" at bounding box center [1325, 272] width 22 height 23
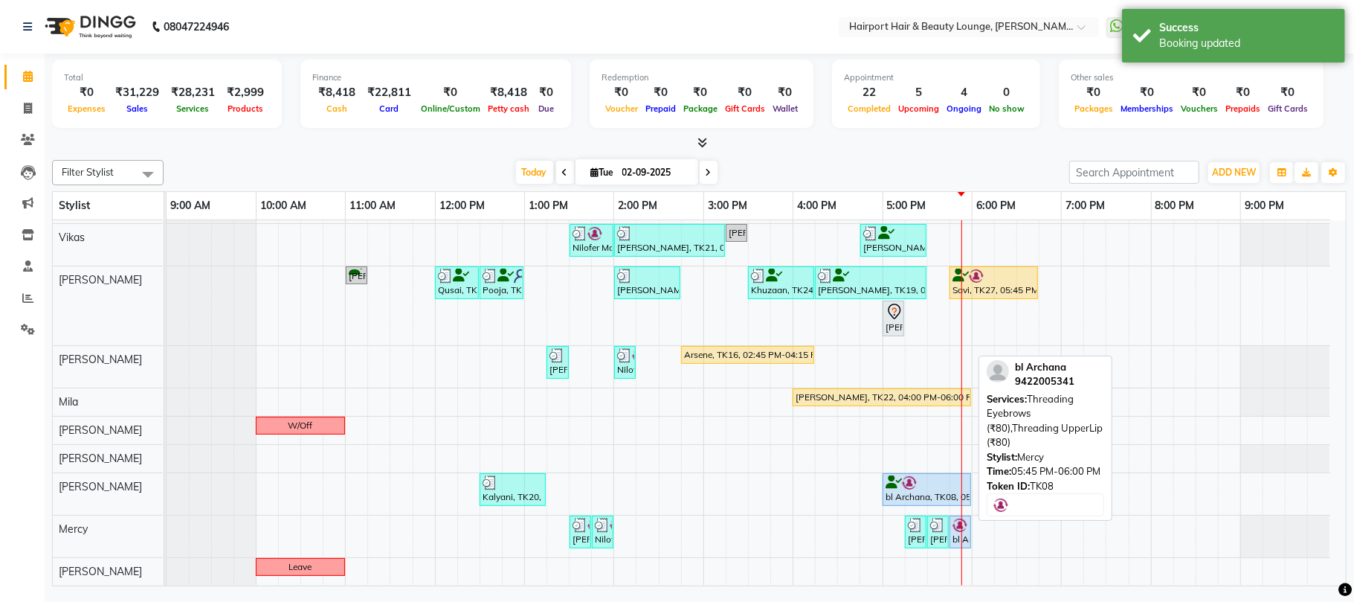
click at [961, 533] on div "bl Archana, TK08, 05:45 PM-06:00 PM, Threading Eyebrows (₹80),Threading UpperLi…" at bounding box center [960, 532] width 19 height 28
select select "5"
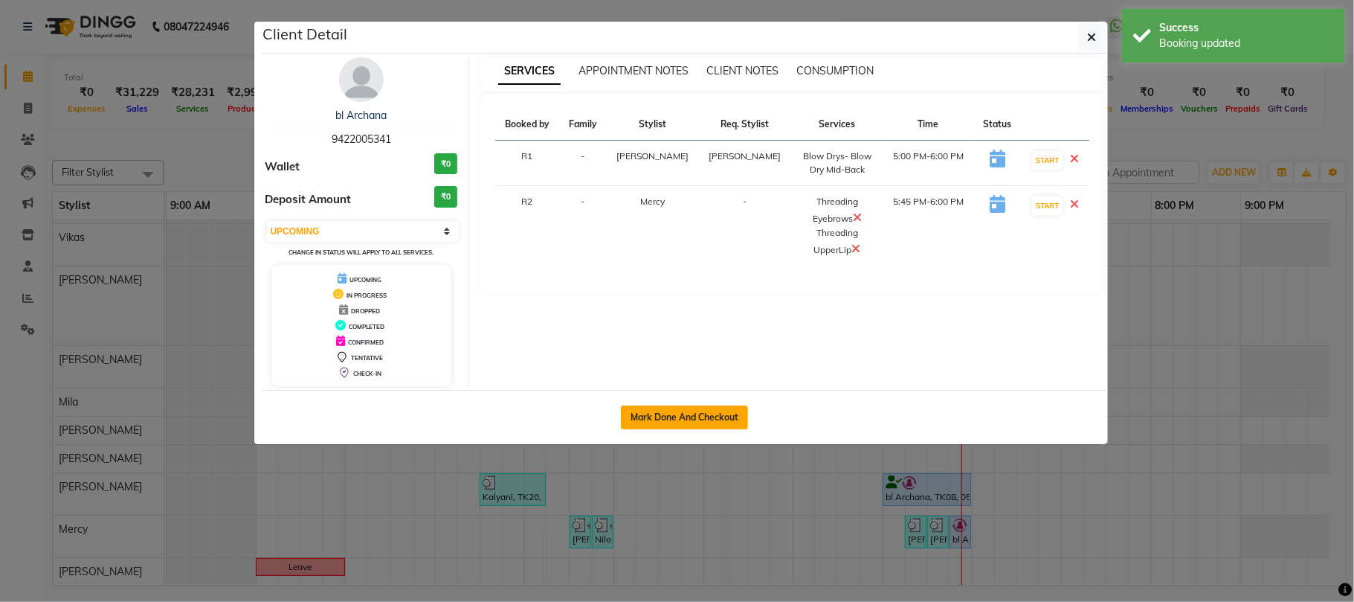
click at [705, 421] on button "Mark Done And Checkout" at bounding box center [684, 417] width 127 height 24
select select "service"
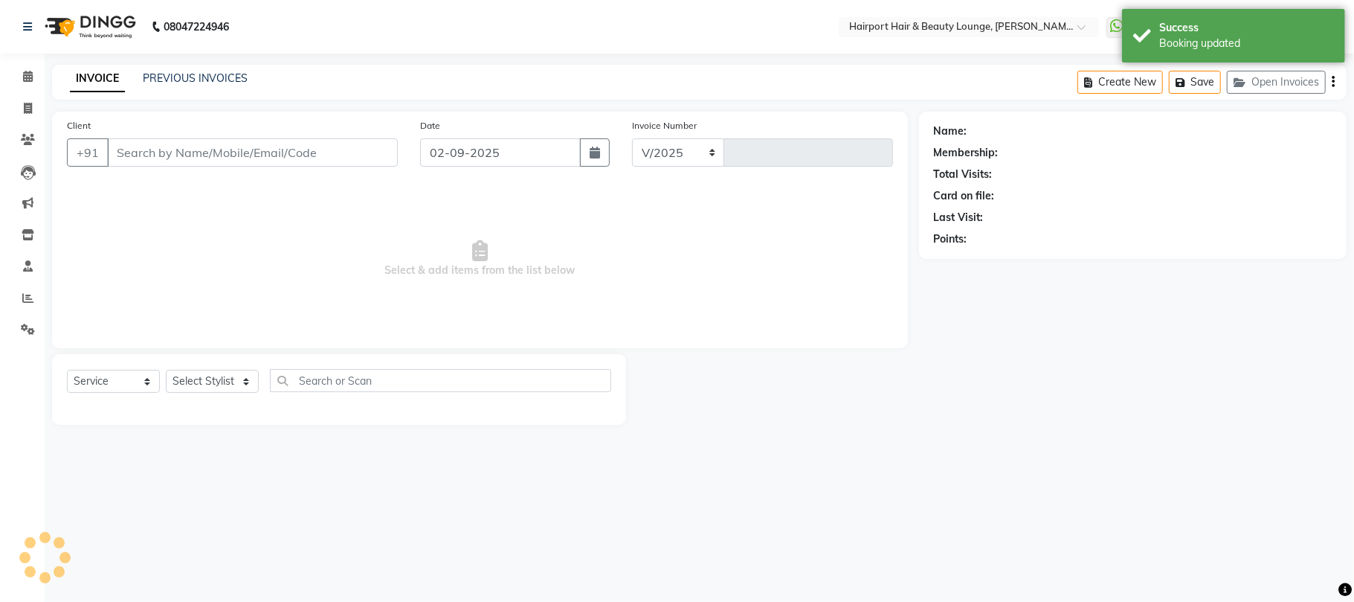
select select "622"
type input "4473"
type input "9422005341"
select select "69783"
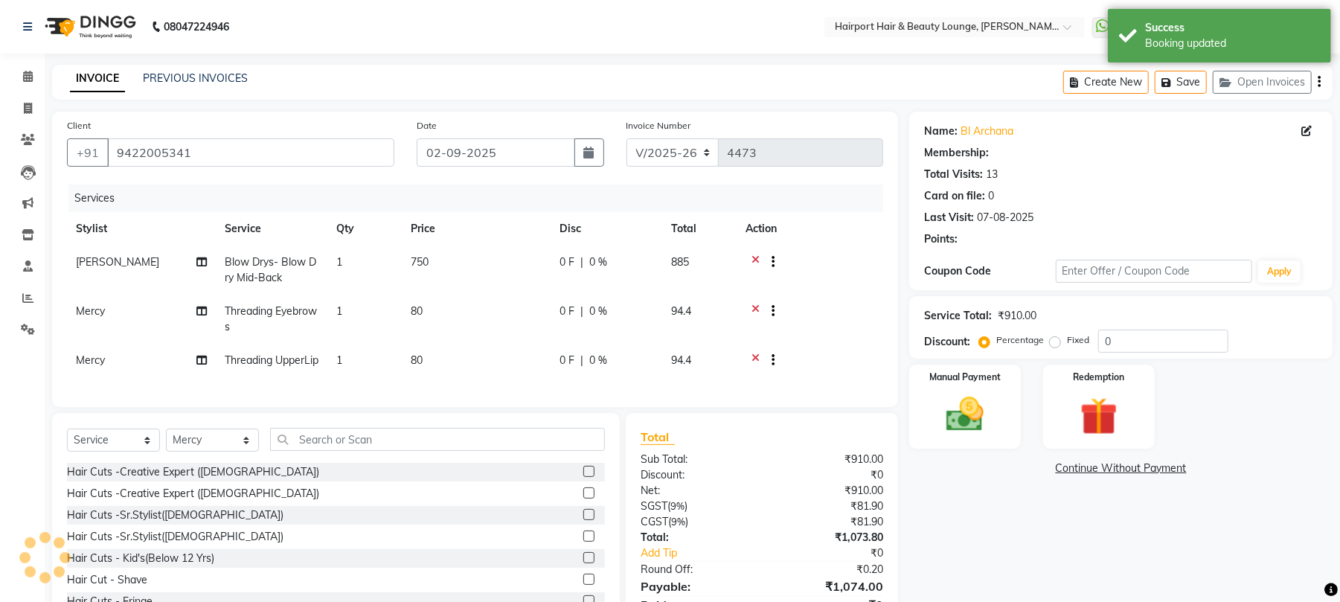
select select "1: Object"
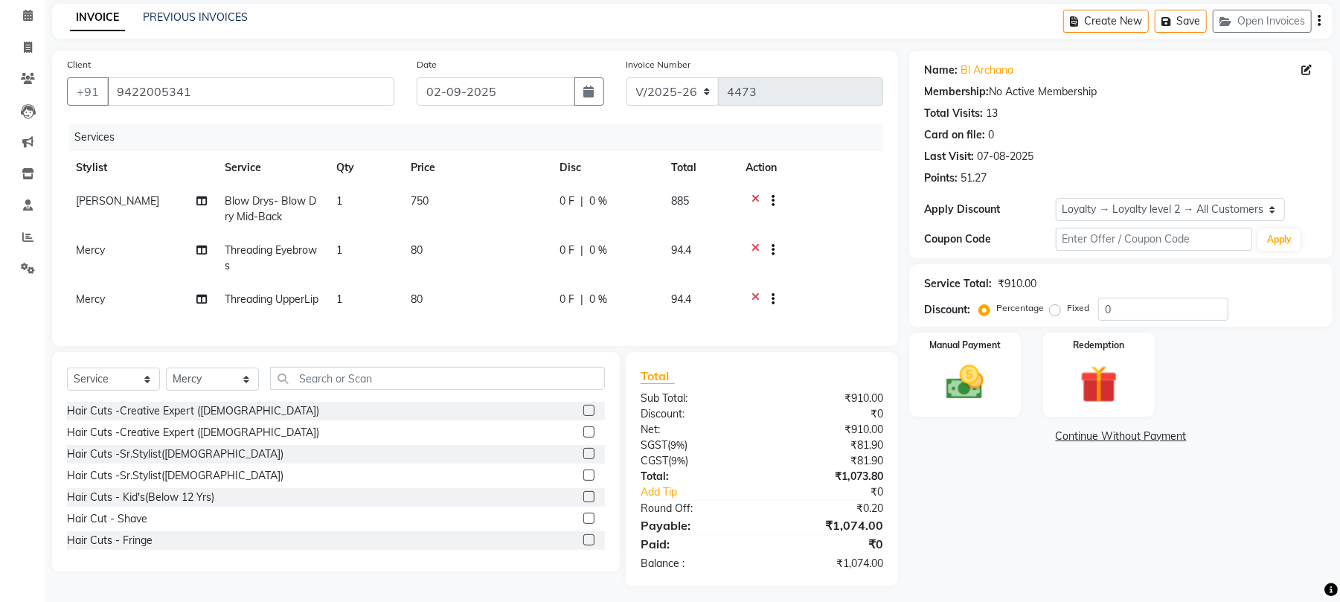
scroll to position [95, 0]
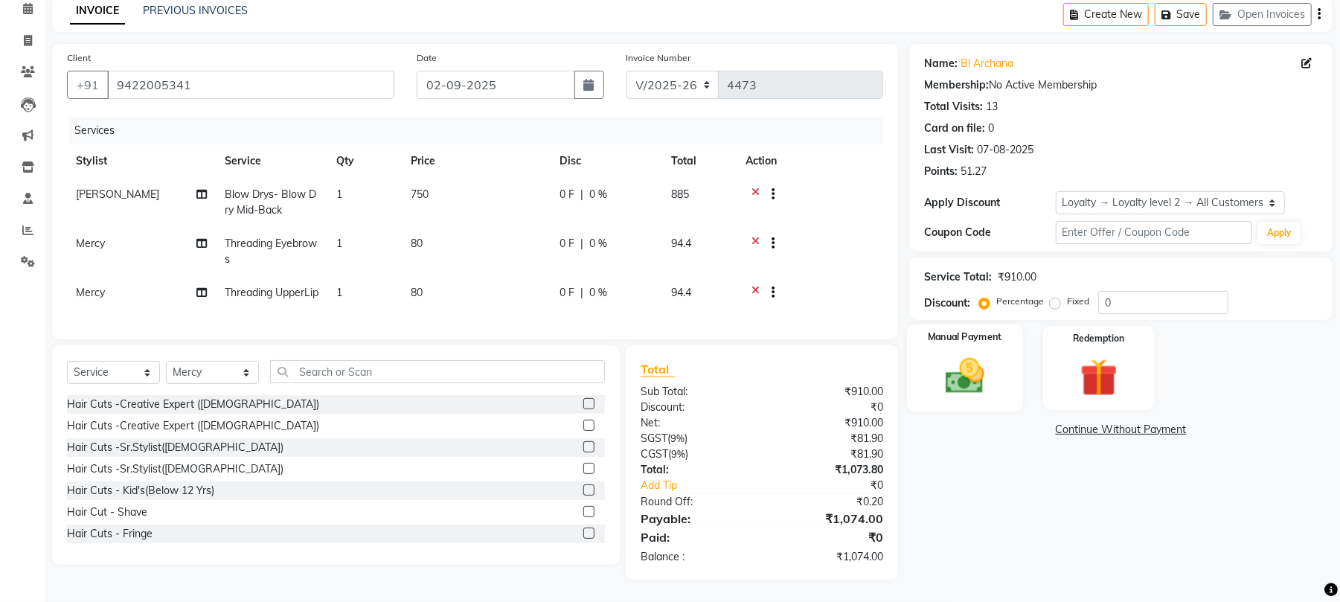
click at [1001, 342] on div "Manual Payment" at bounding box center [965, 367] width 116 height 87
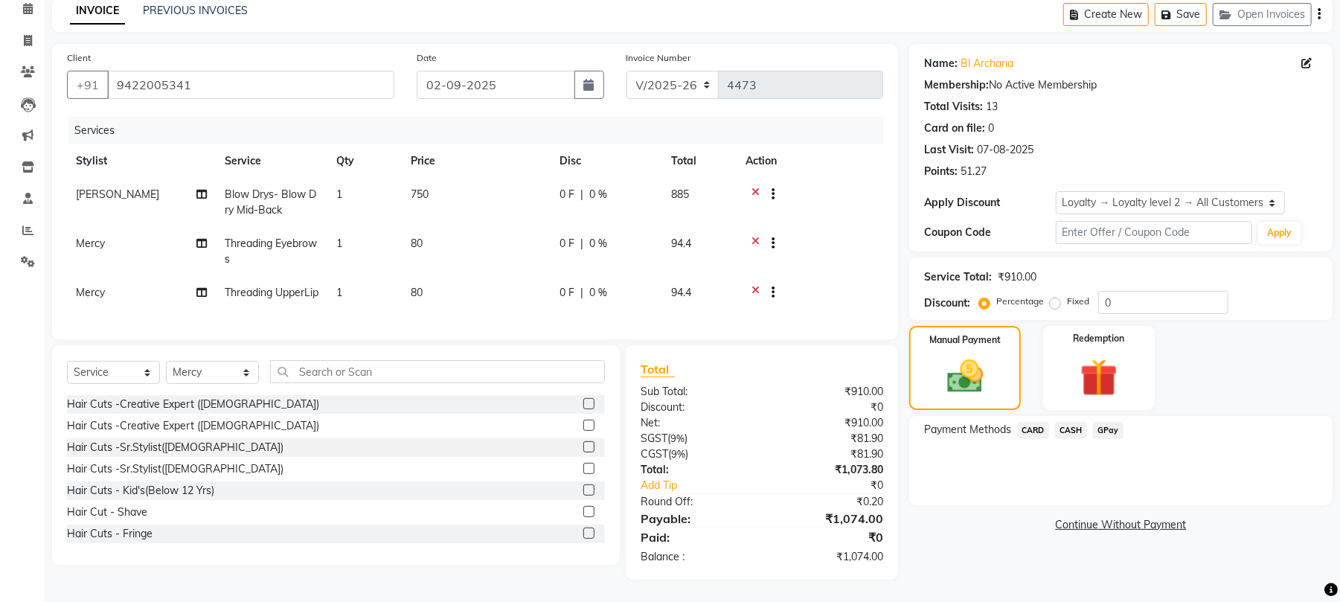
click at [1074, 422] on span "CASH" at bounding box center [1071, 430] width 32 height 17
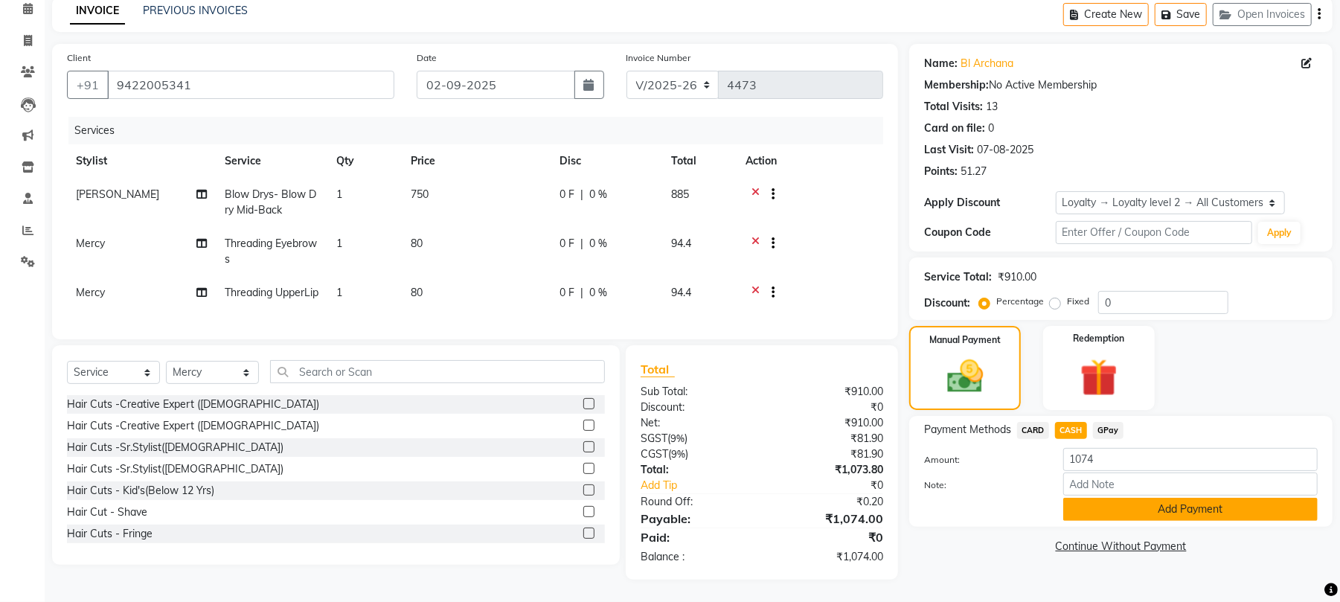
click at [1105, 498] on button "Add Payment" at bounding box center [1190, 509] width 254 height 23
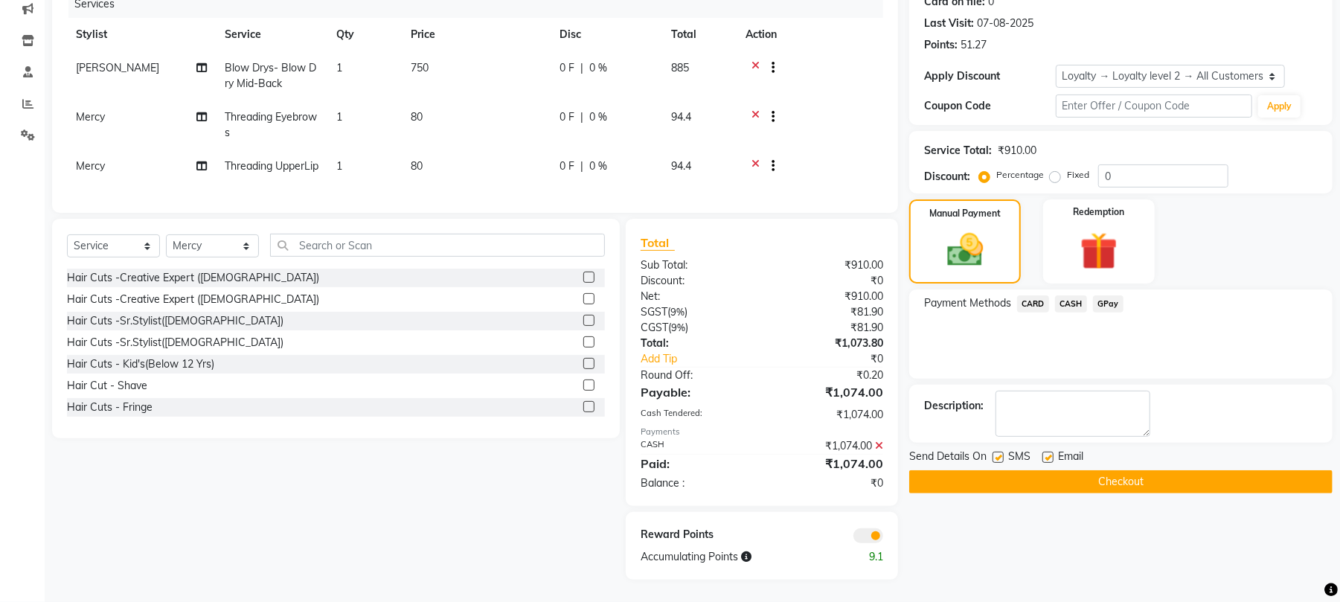
scroll to position [221, 0]
click at [1108, 470] on button "Checkout" at bounding box center [1120, 481] width 423 height 23
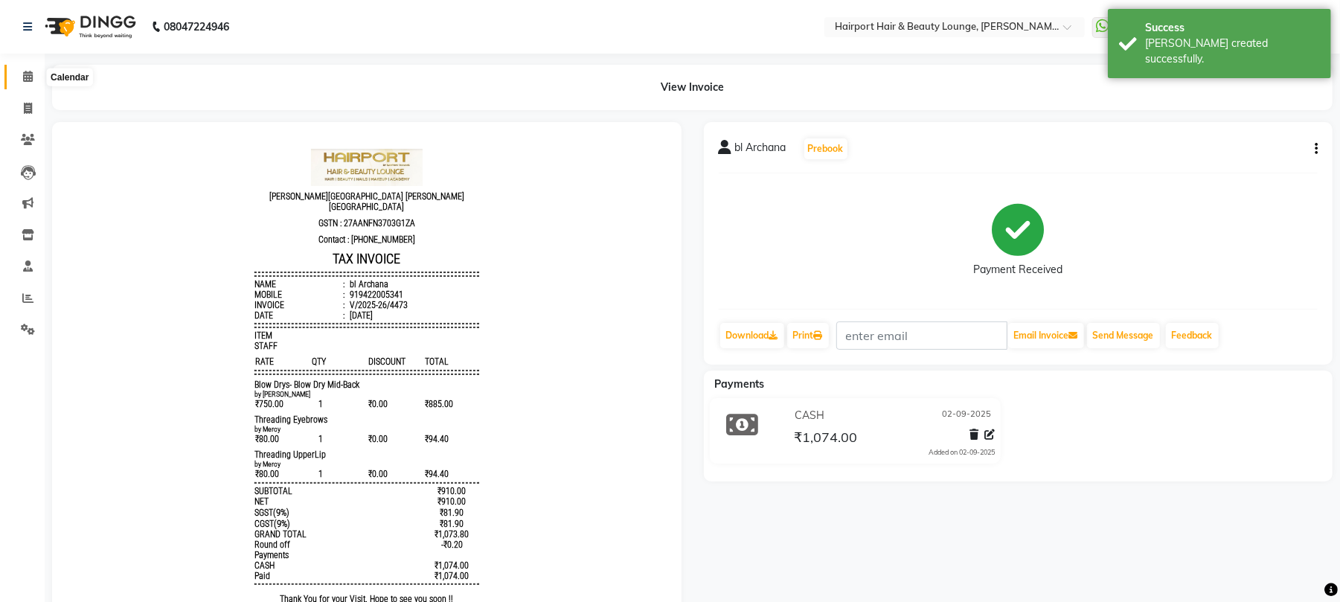
click at [27, 78] on icon at bounding box center [28, 76] width 10 height 11
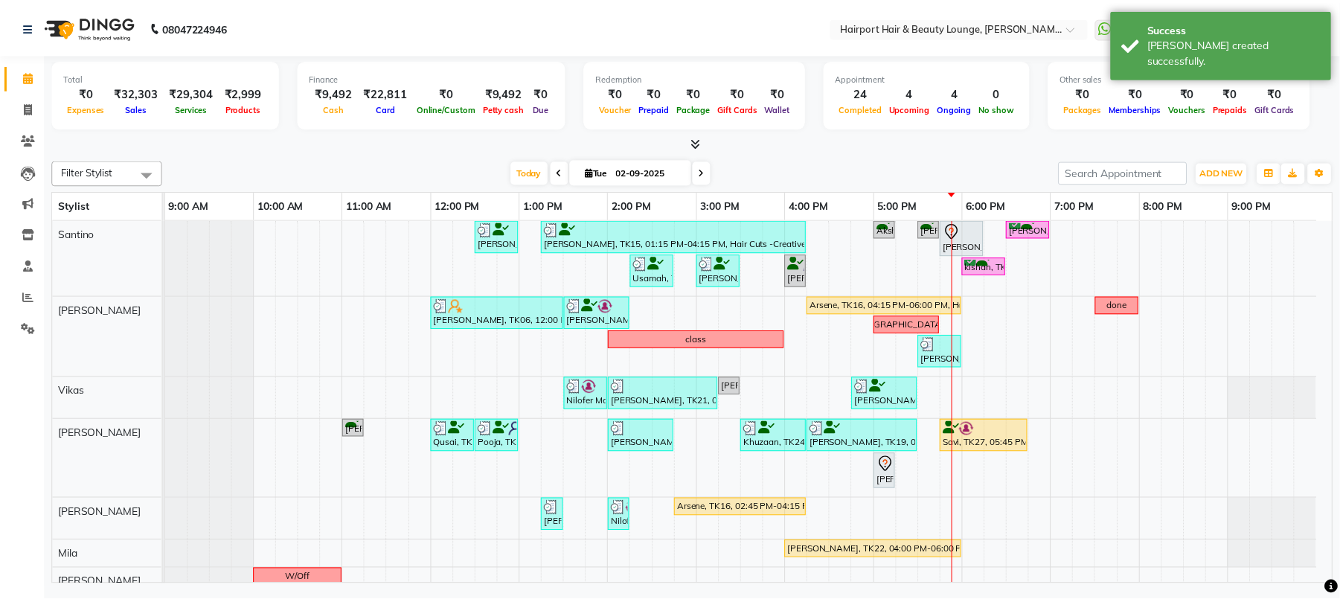
scroll to position [156, 0]
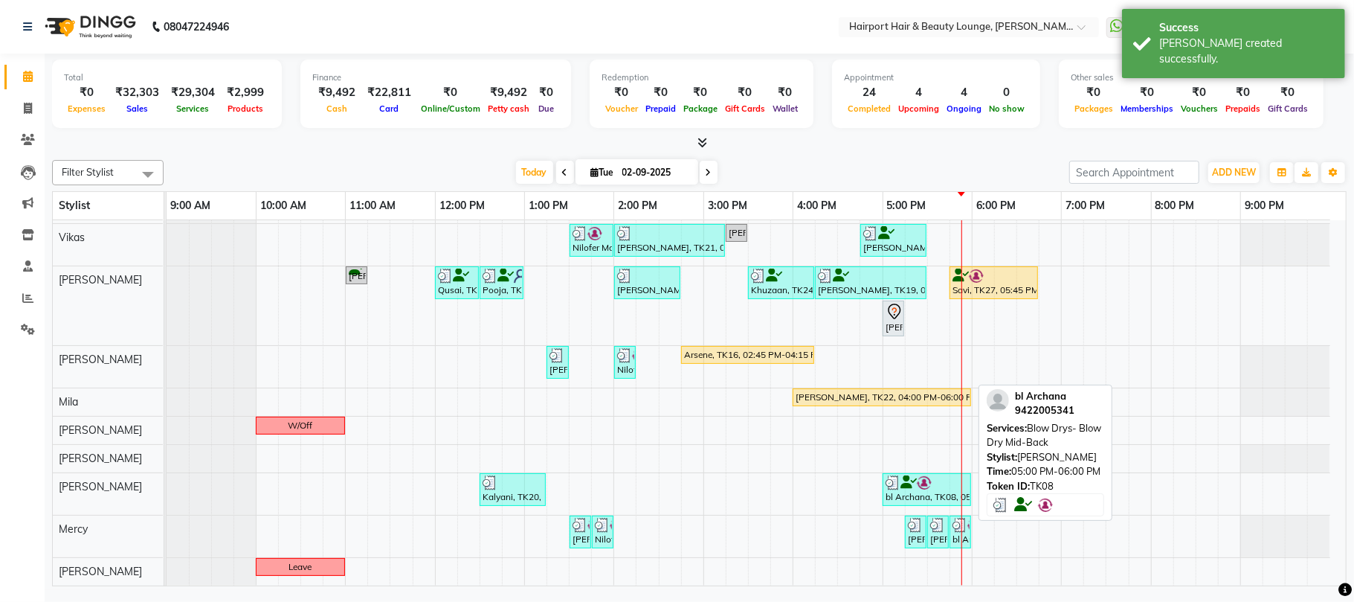
click at [941, 501] on div "bl Archana, TK08, 05:00 PM-06:00 PM, Blow Drys- Blow Dry Mid-Back" at bounding box center [927, 489] width 86 height 28
select select "3"
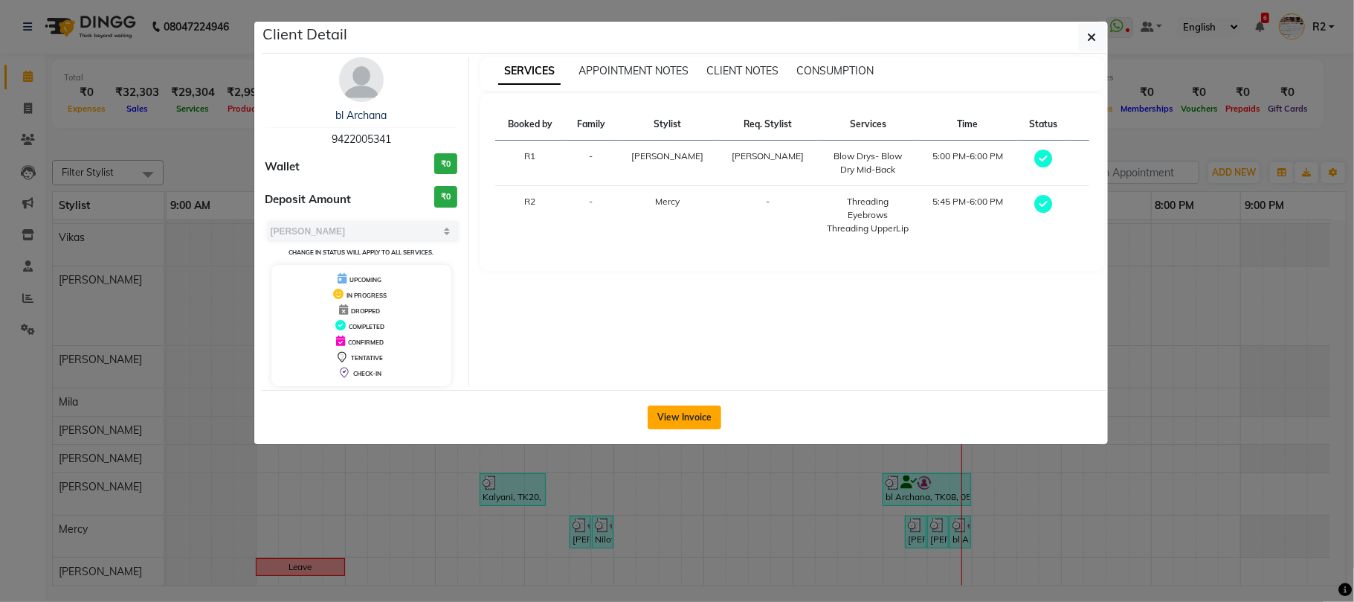
click at [677, 423] on button "View Invoice" at bounding box center [685, 417] width 74 height 24
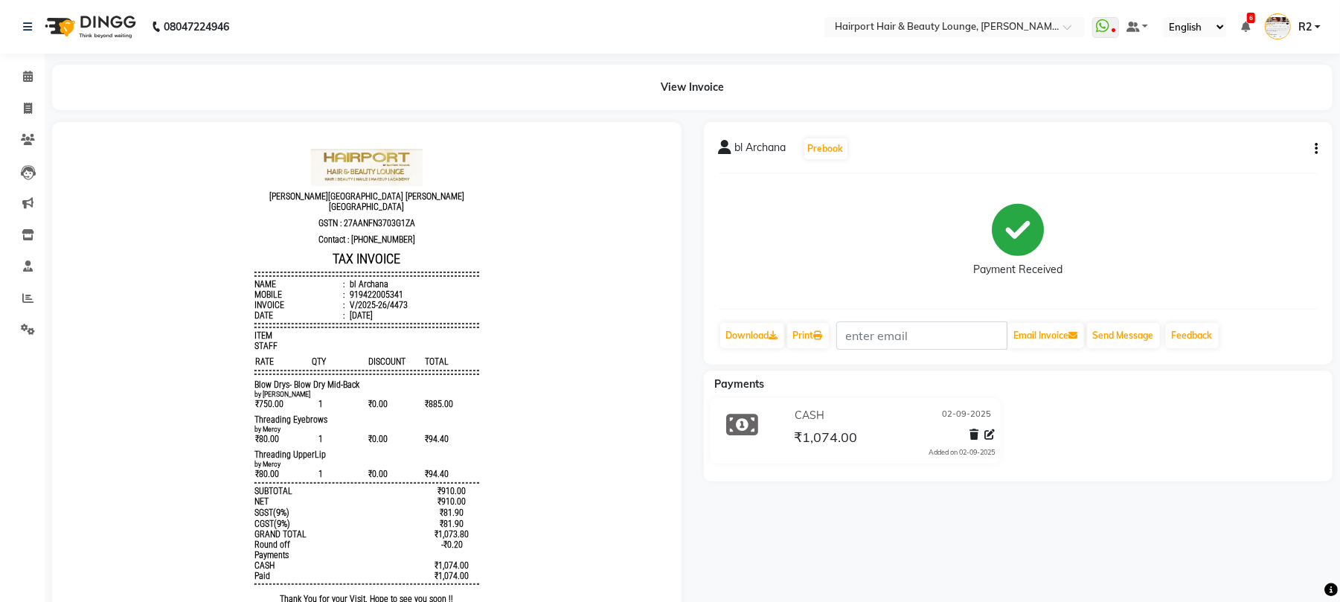
click at [1319, 147] on div "bl Archana Prebook Payment Received Download Print Email Invoice Send Message F…" at bounding box center [1018, 243] width 629 height 242
click at [1315, 149] on icon "button" at bounding box center [1315, 149] width 3 height 1
click at [1226, 155] on div "Edit Invoice" at bounding box center [1241, 157] width 102 height 19
select select "service"
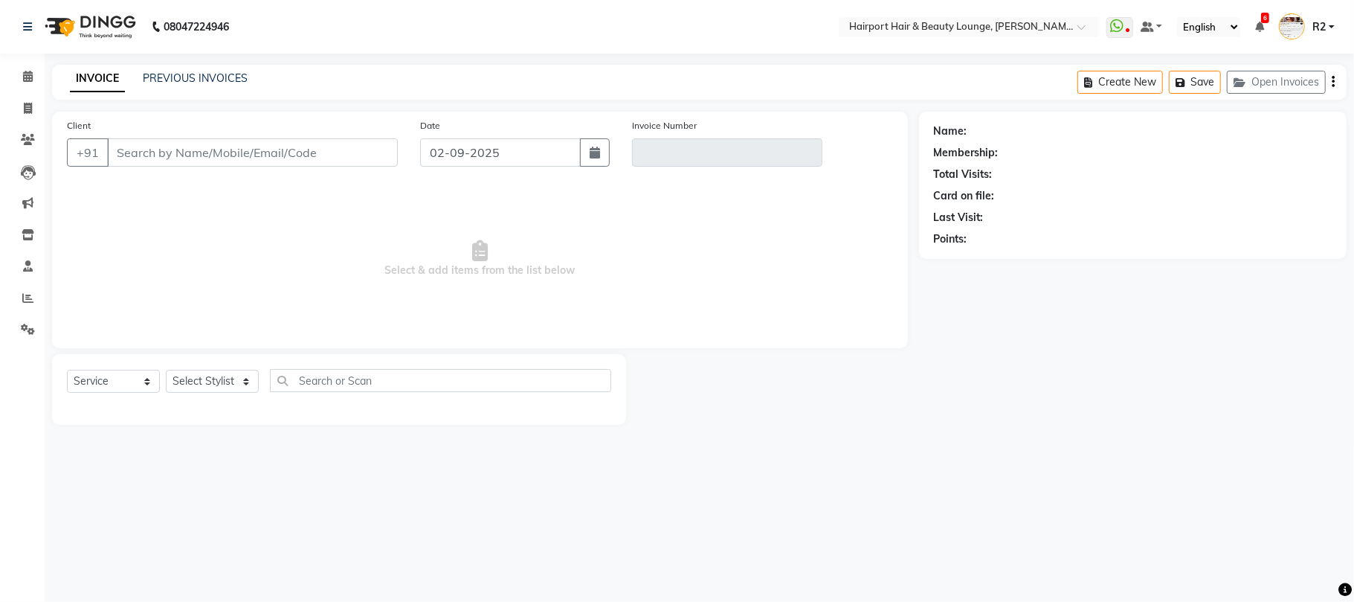
type input "9422005341"
type input "V/2025-26/4473"
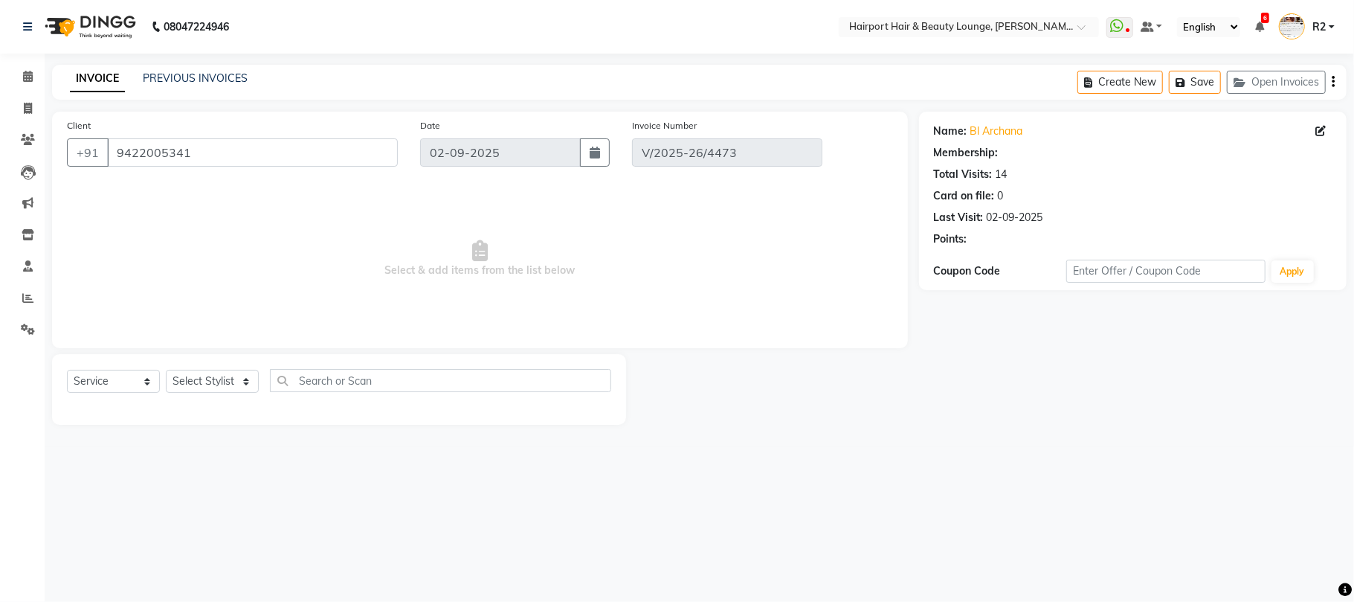
select select "1: Object"
select select "select"
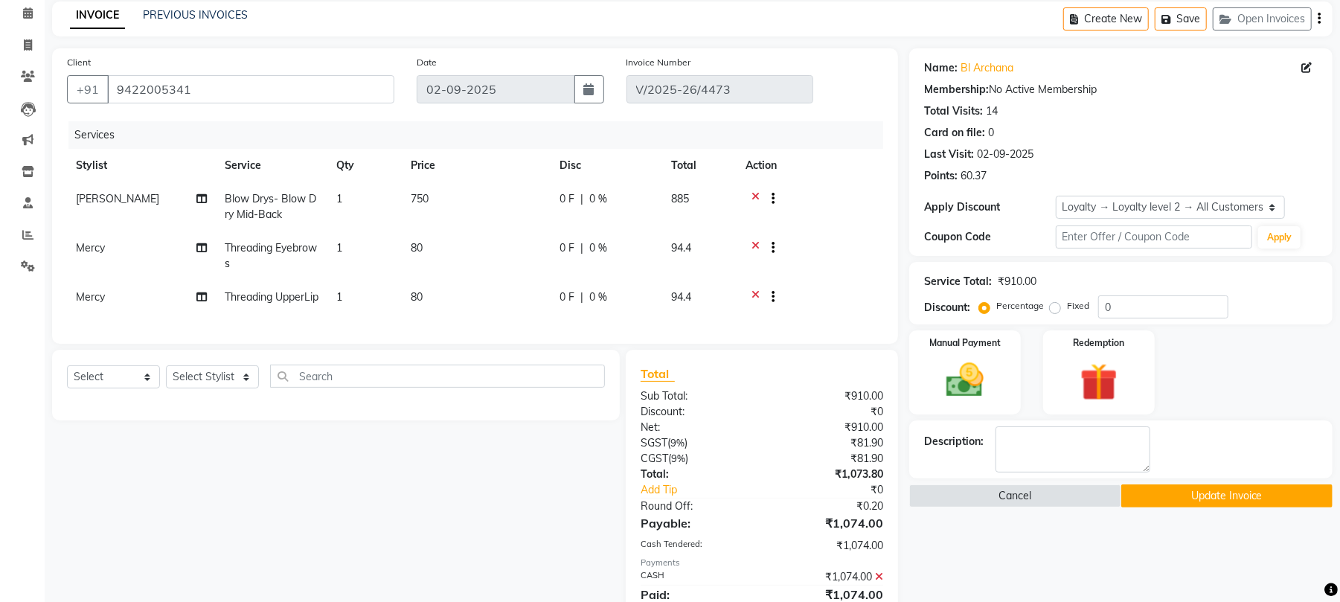
scroll to position [99, 0]
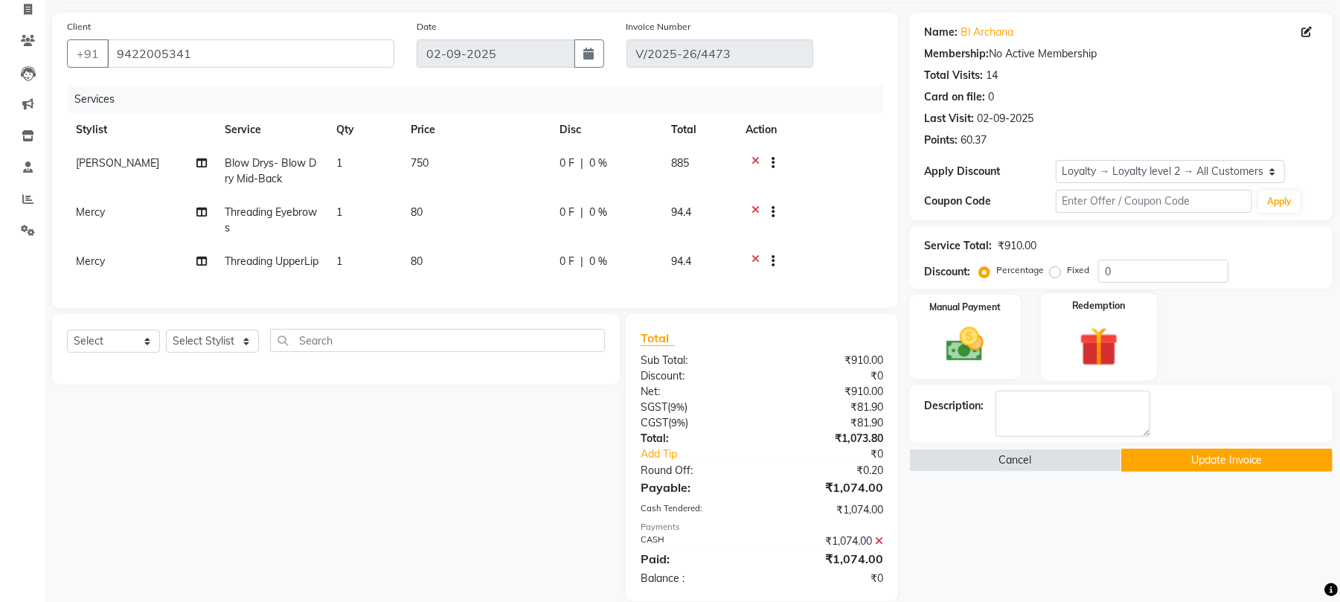
click at [1086, 342] on img at bounding box center [1099, 346] width 64 height 48
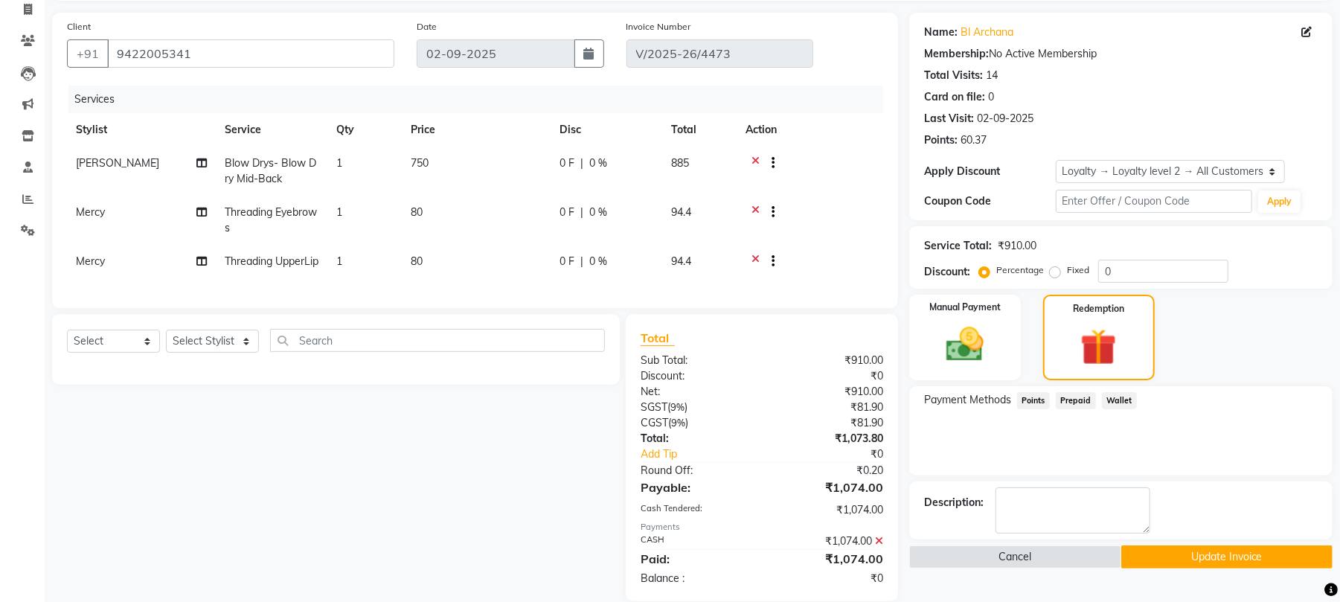
click at [1033, 402] on span "Points" at bounding box center [1033, 400] width 33 height 17
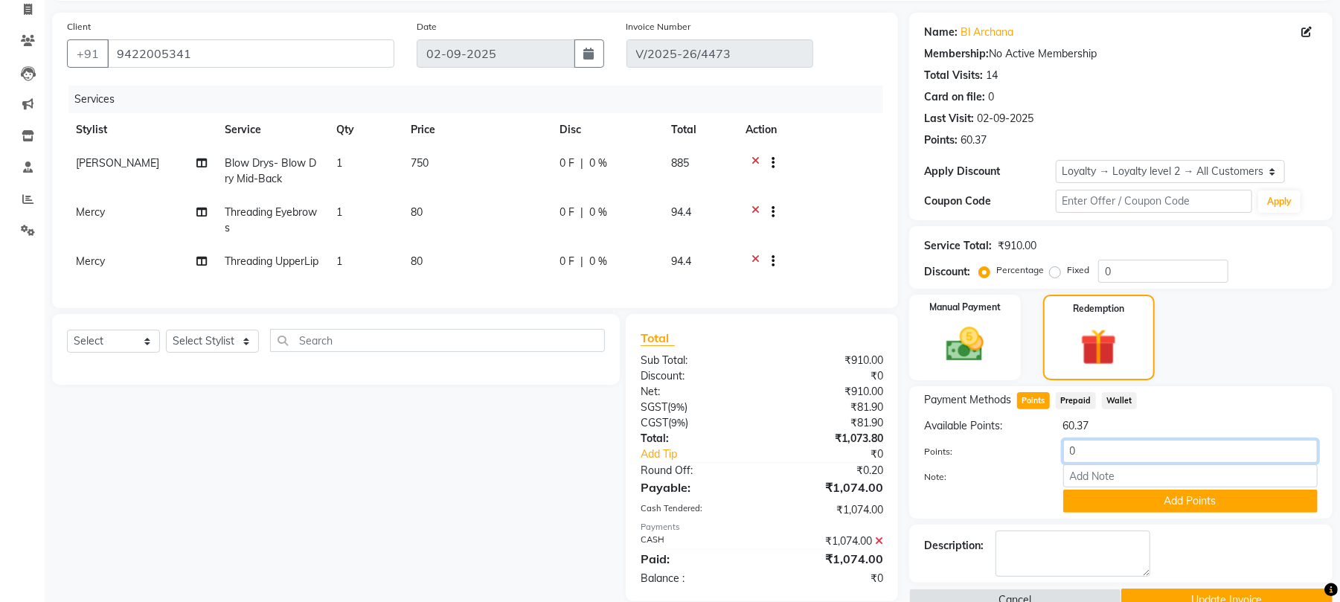
drag, startPoint x: 1086, startPoint y: 438, endPoint x: 1038, endPoint y: 439, distance: 47.6
click at [1038, 440] on div "Points: 0" at bounding box center [1121, 452] width 416 height 25
type input "4"
drag, startPoint x: 1268, startPoint y: 495, endPoint x: 1260, endPoint y: 495, distance: 8.2
click at [1266, 495] on button "Add Points" at bounding box center [1190, 500] width 254 height 23
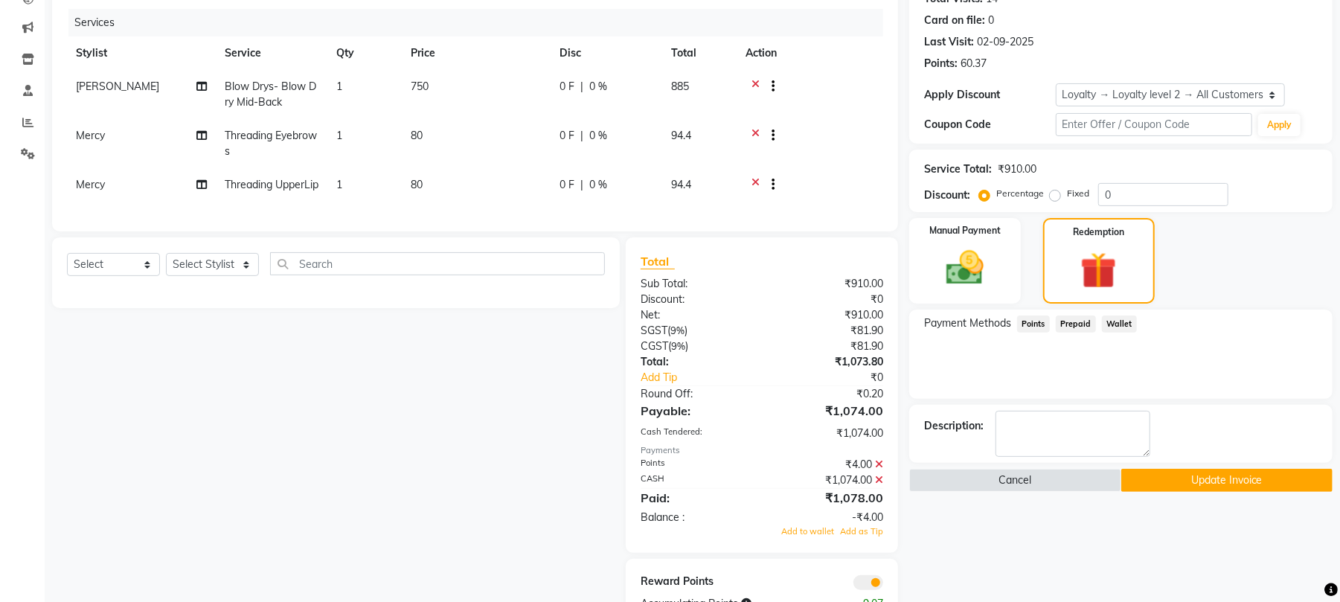
scroll to position [248, 0]
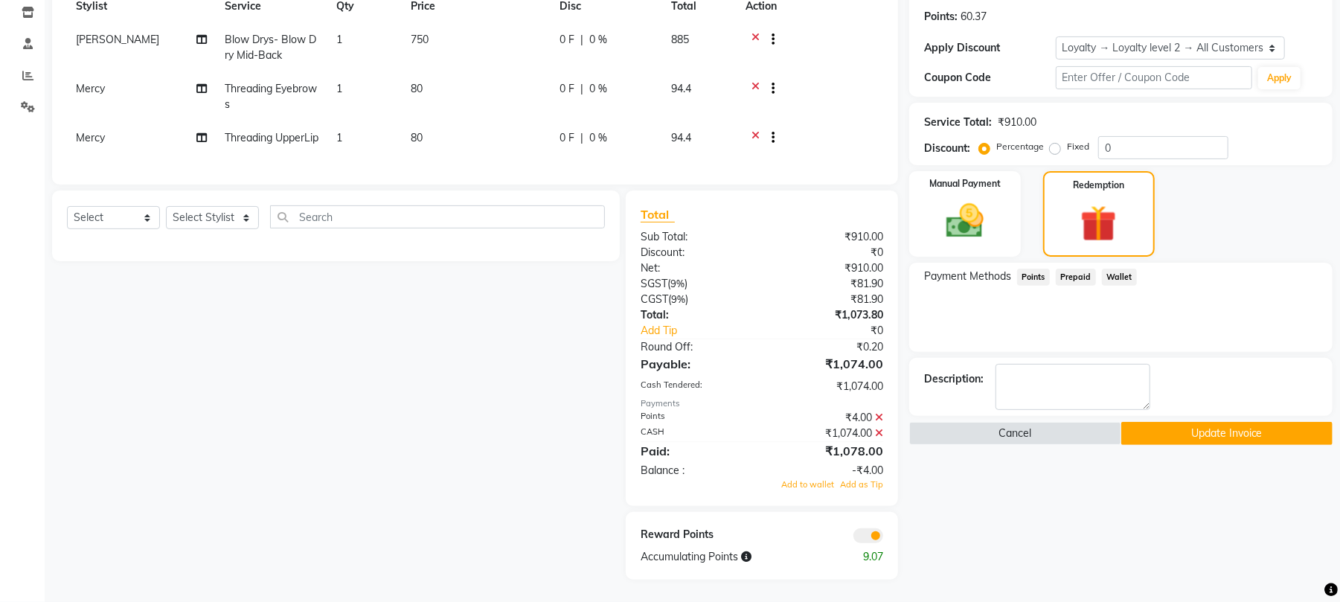
click at [878, 430] on icon at bounding box center [879, 433] width 8 height 10
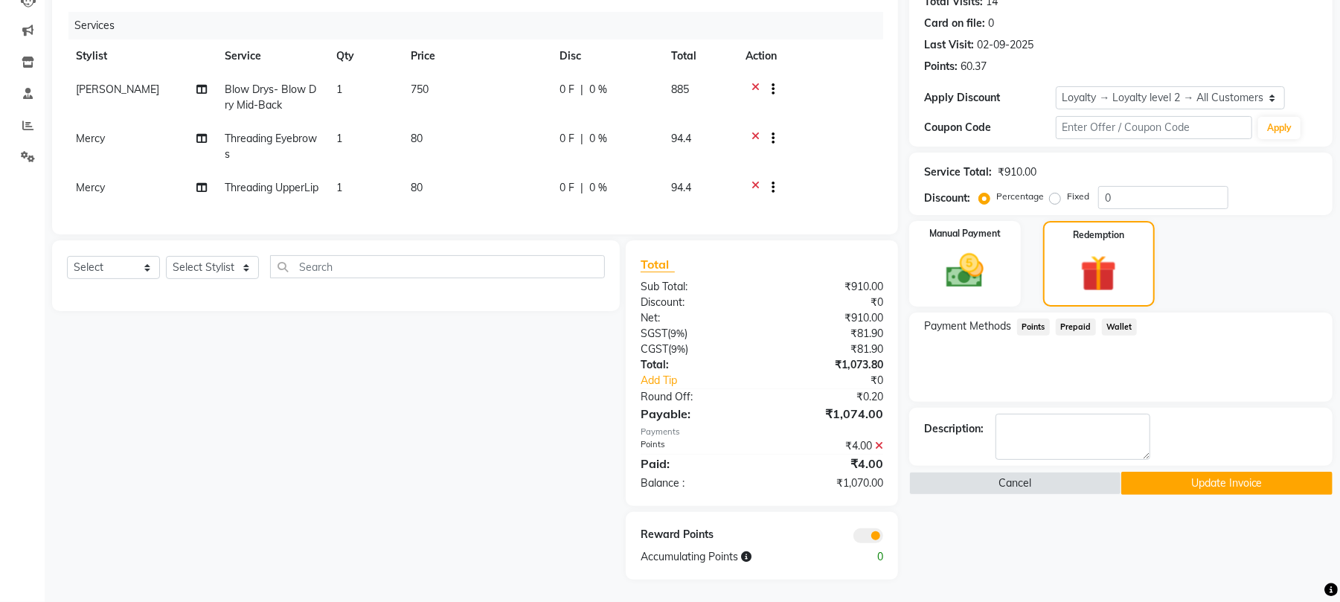
scroll to position [199, 0]
click at [989, 248] on img at bounding box center [965, 270] width 64 height 45
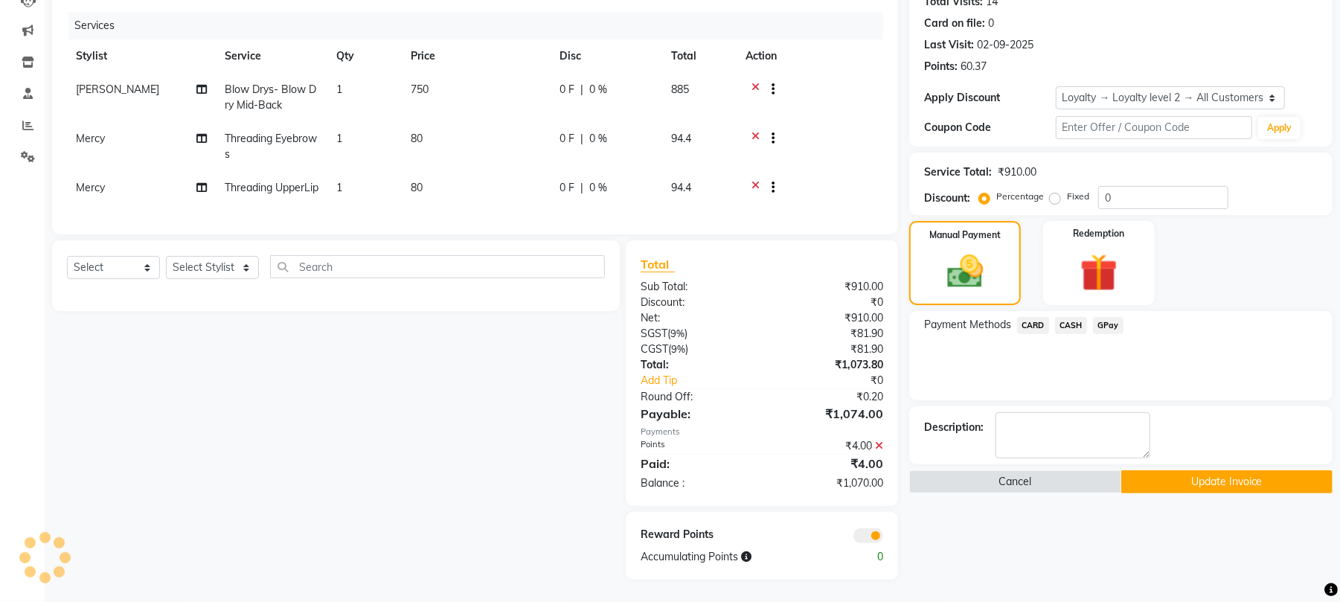
click at [1077, 317] on span "CASH" at bounding box center [1071, 325] width 32 height 17
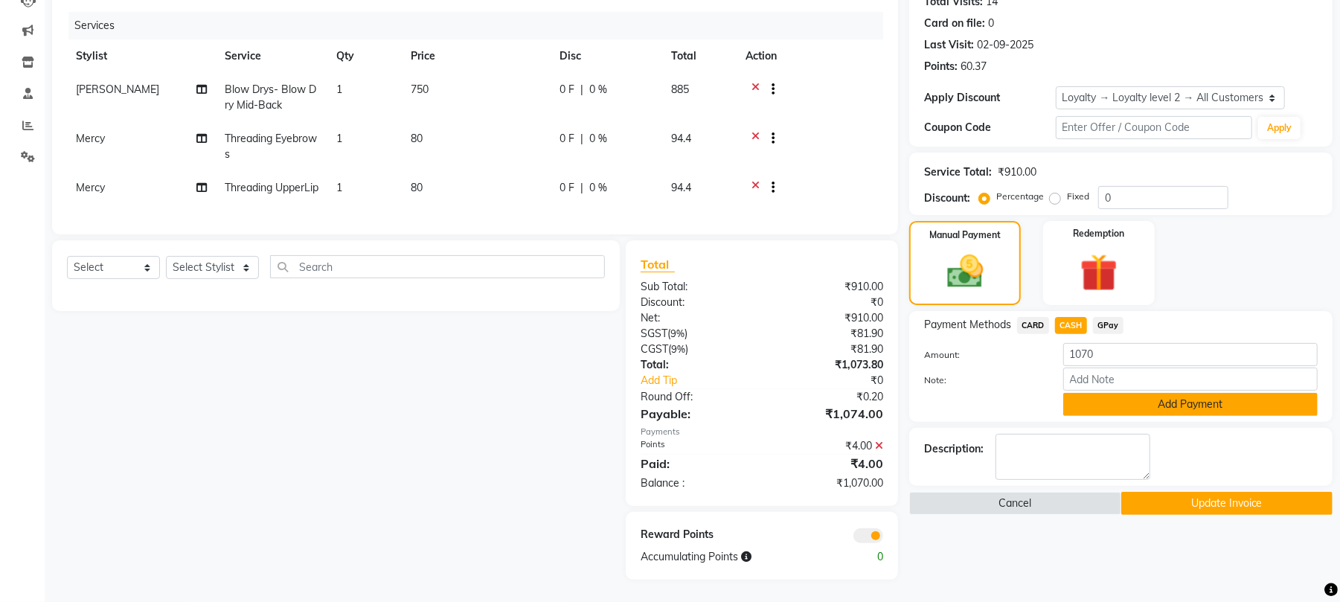
click at [1196, 393] on button "Add Payment" at bounding box center [1190, 404] width 254 height 23
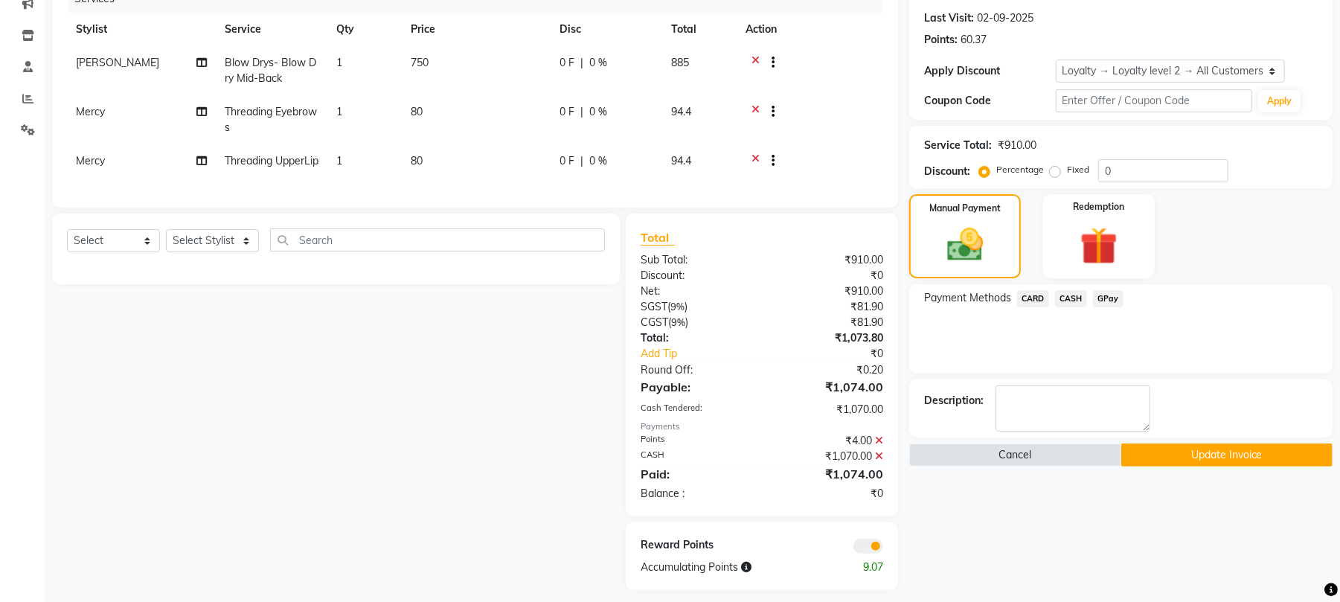
scroll to position [237, 0]
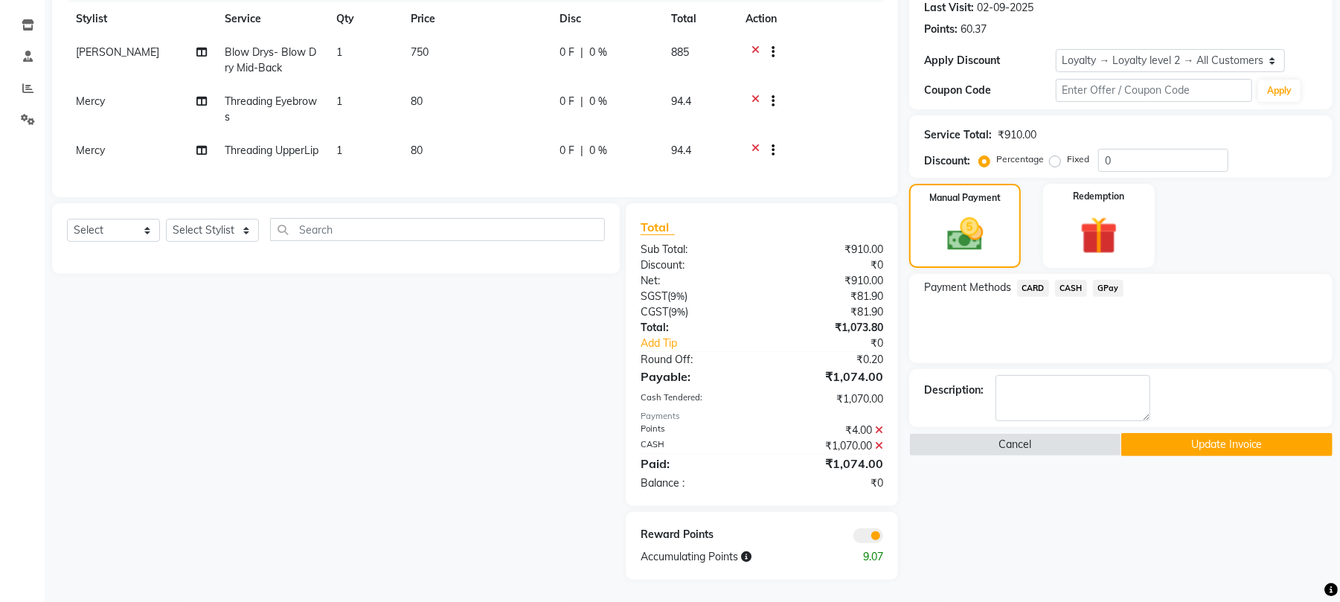
click at [1185, 433] on button "Update Invoice" at bounding box center [1226, 444] width 211 height 23
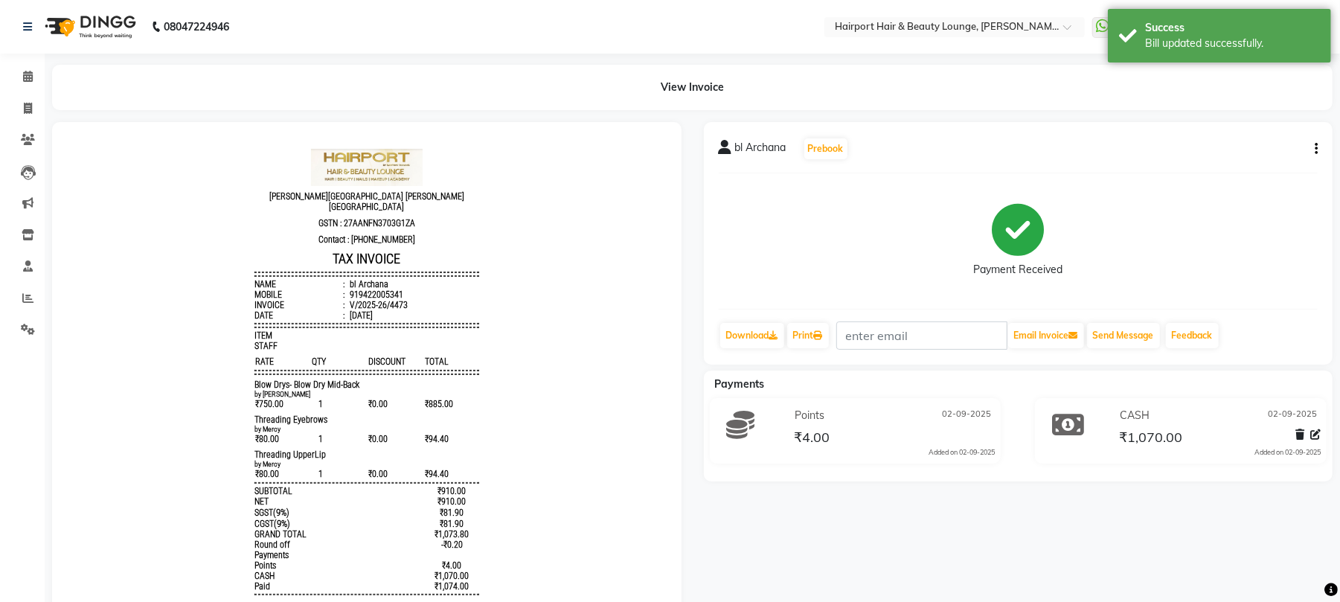
click at [33, 57] on div "Calendar Invoice Clients Leads Marketing Inventory Staff Reports Settings Compl…" at bounding box center [100, 365] width 201 height 646
click at [28, 71] on icon at bounding box center [28, 76] width 10 height 11
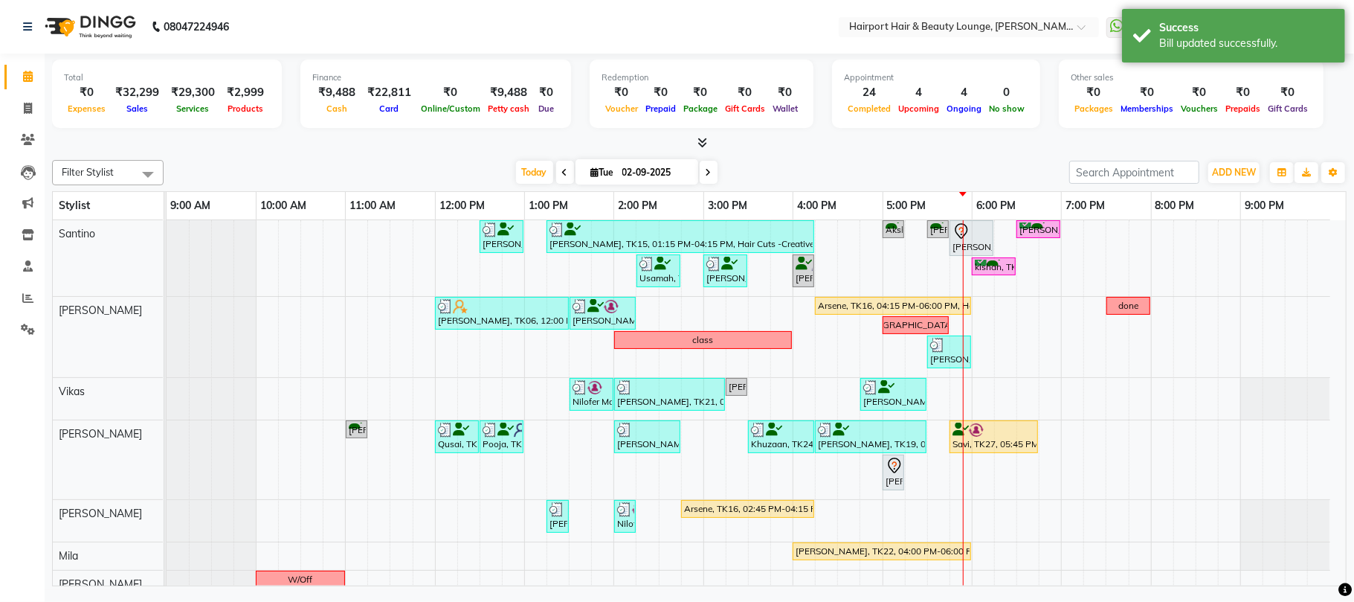
click at [277, 164] on div "Today Tue 02-09-2025" at bounding box center [616, 172] width 891 height 22
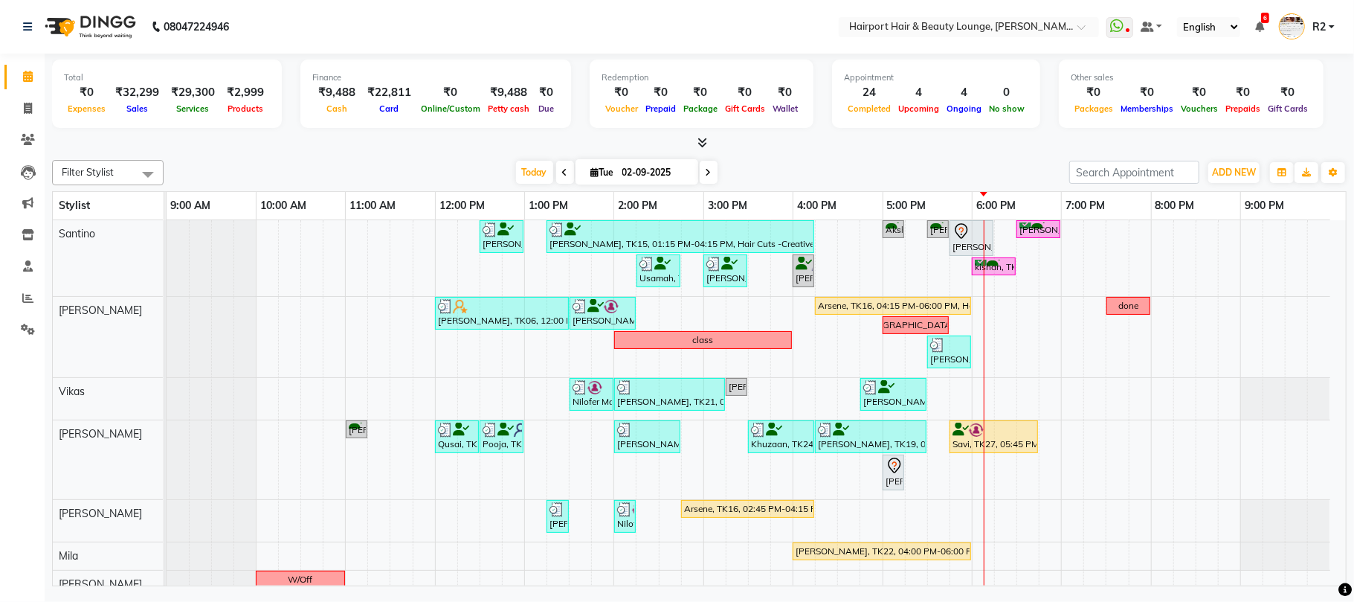
click at [707, 173] on span at bounding box center [709, 172] width 18 height 23
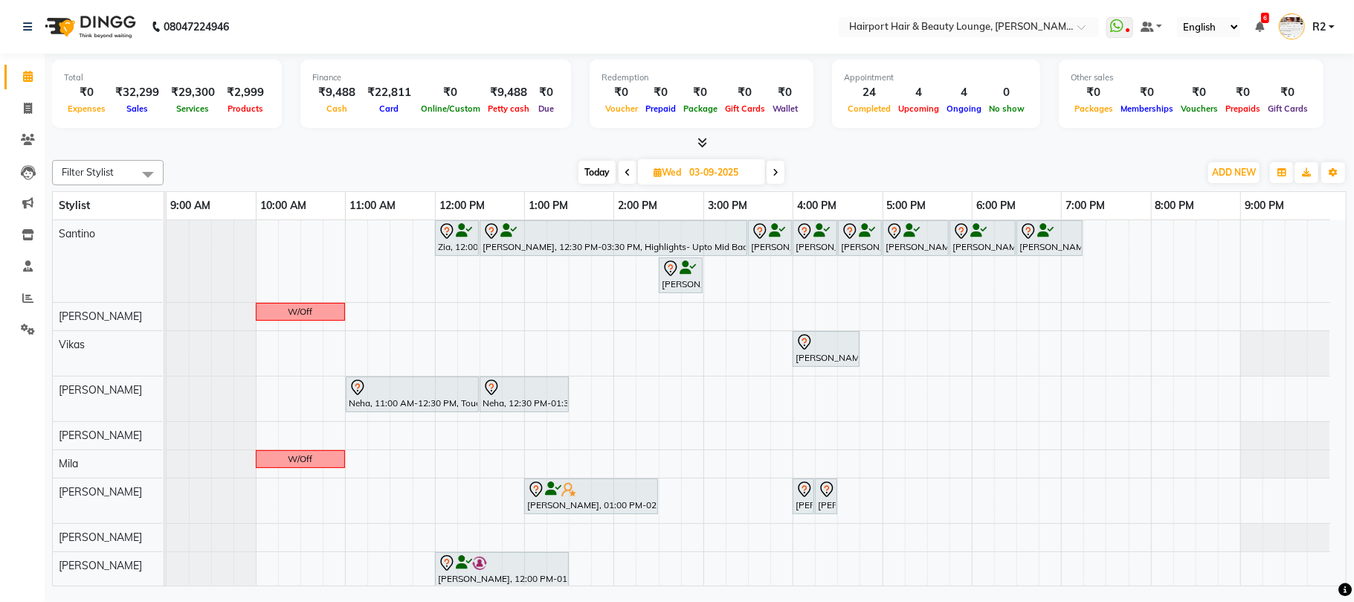
click at [598, 170] on span "Today" at bounding box center [597, 172] width 37 height 23
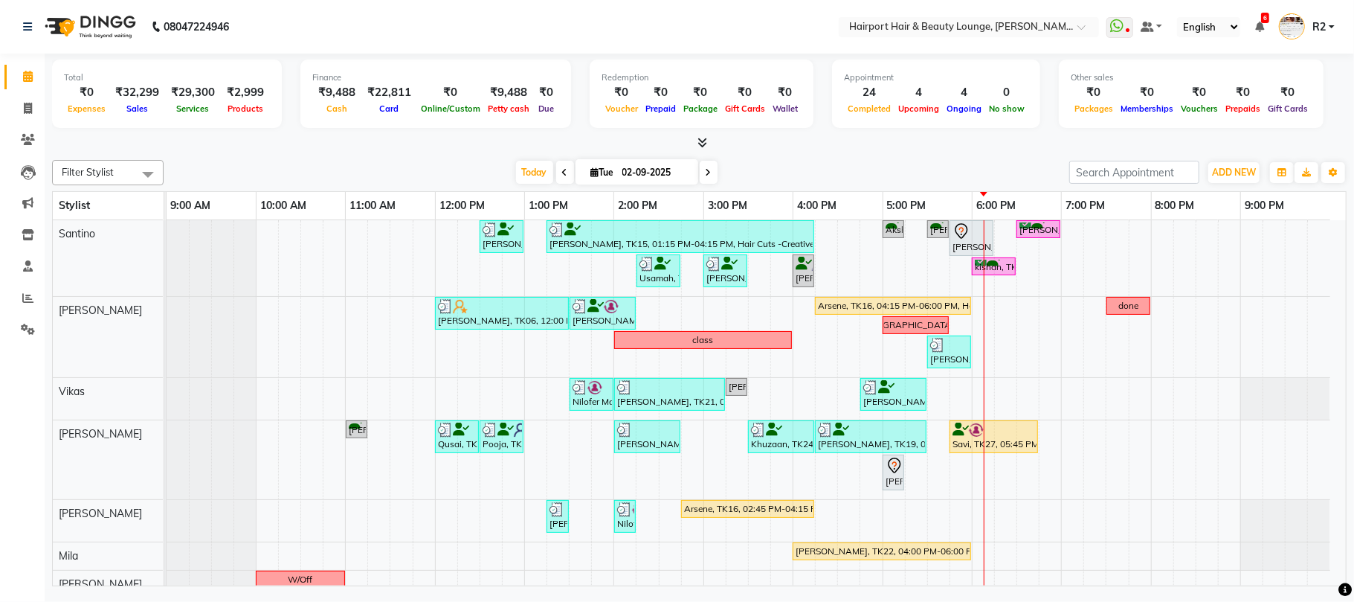
click at [706, 170] on icon at bounding box center [709, 172] width 6 height 9
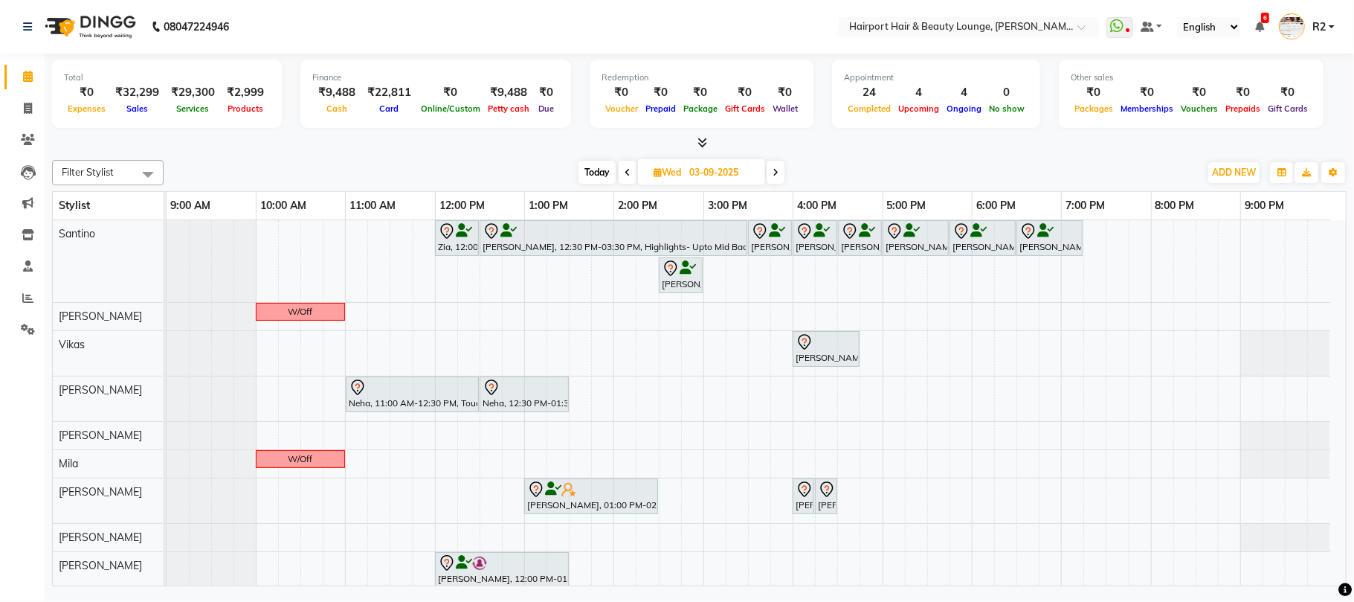
click at [591, 176] on span "Today" at bounding box center [597, 172] width 37 height 23
type input "02-09-2025"
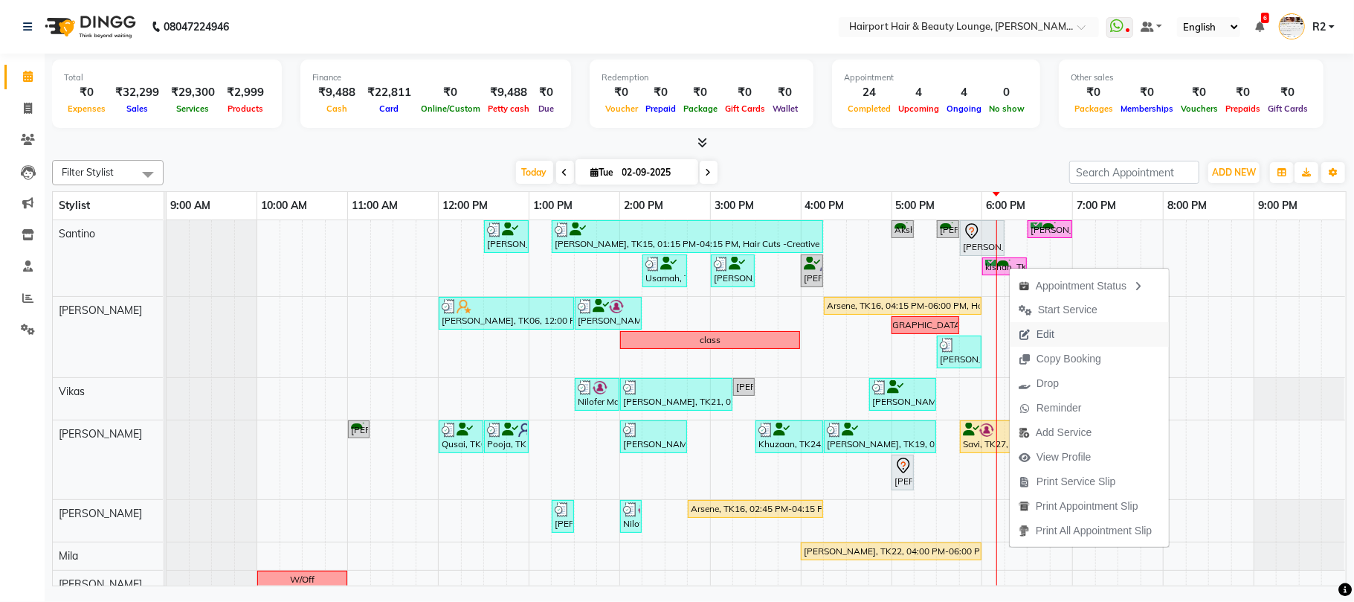
click at [1083, 337] on button "Edit" at bounding box center [1089, 334] width 159 height 25
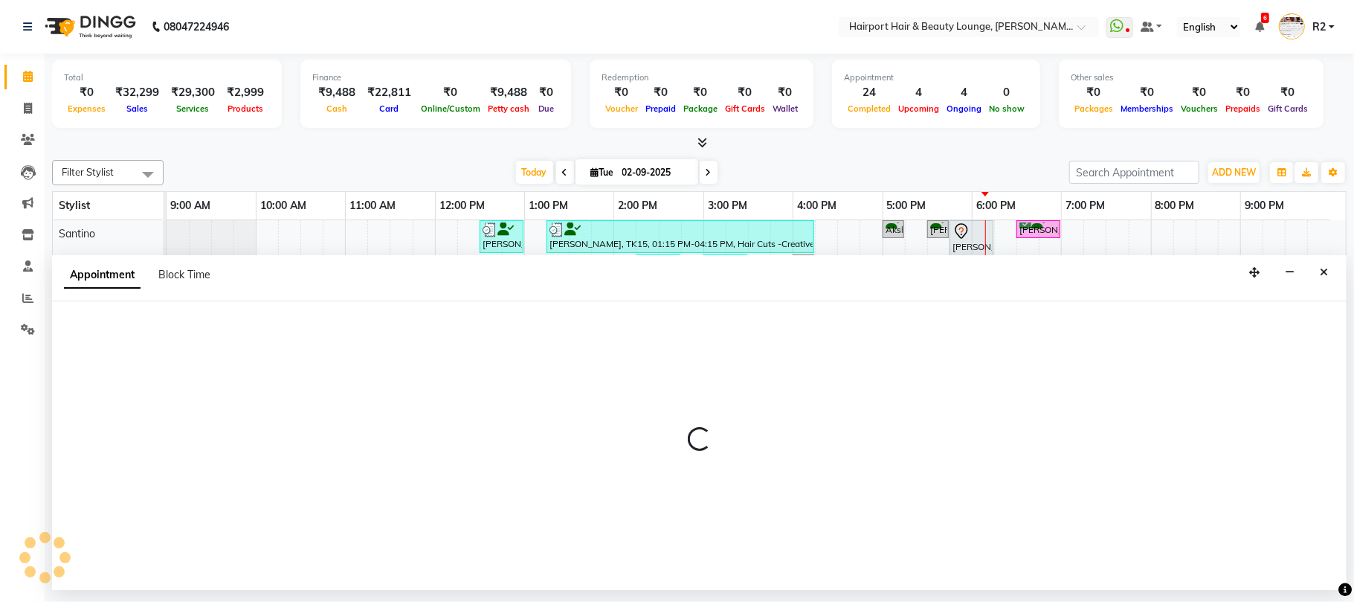
select select "confirm booking"
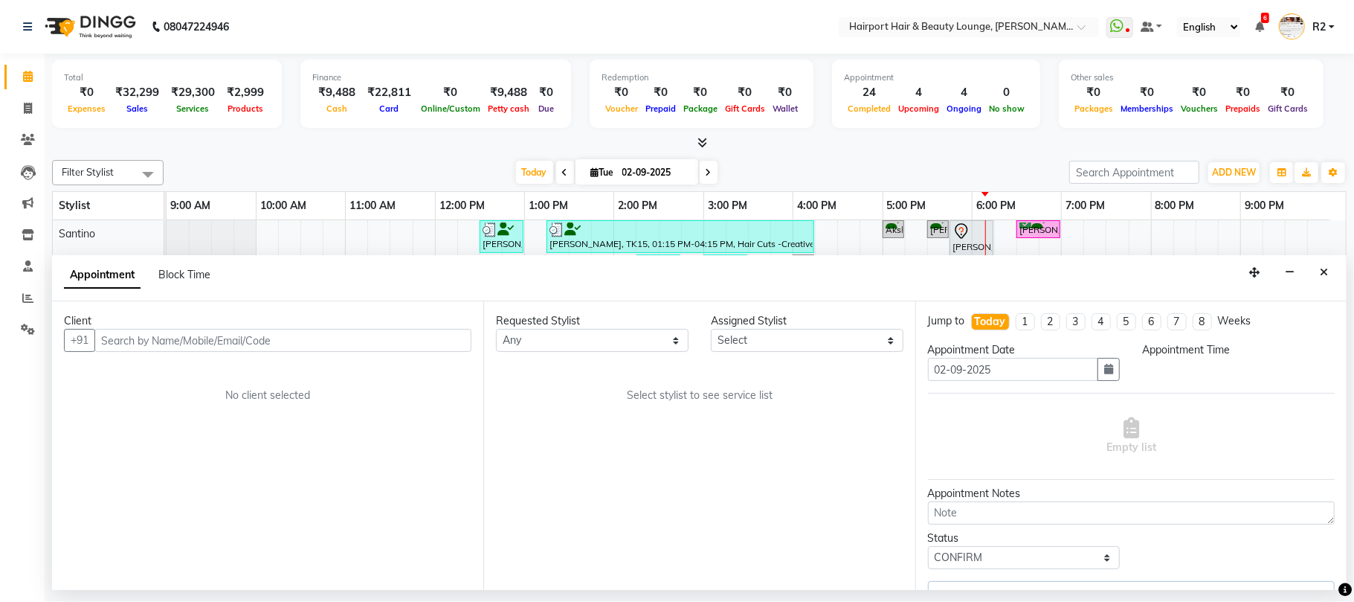
select select "1080"
select select "9137"
select select "682"
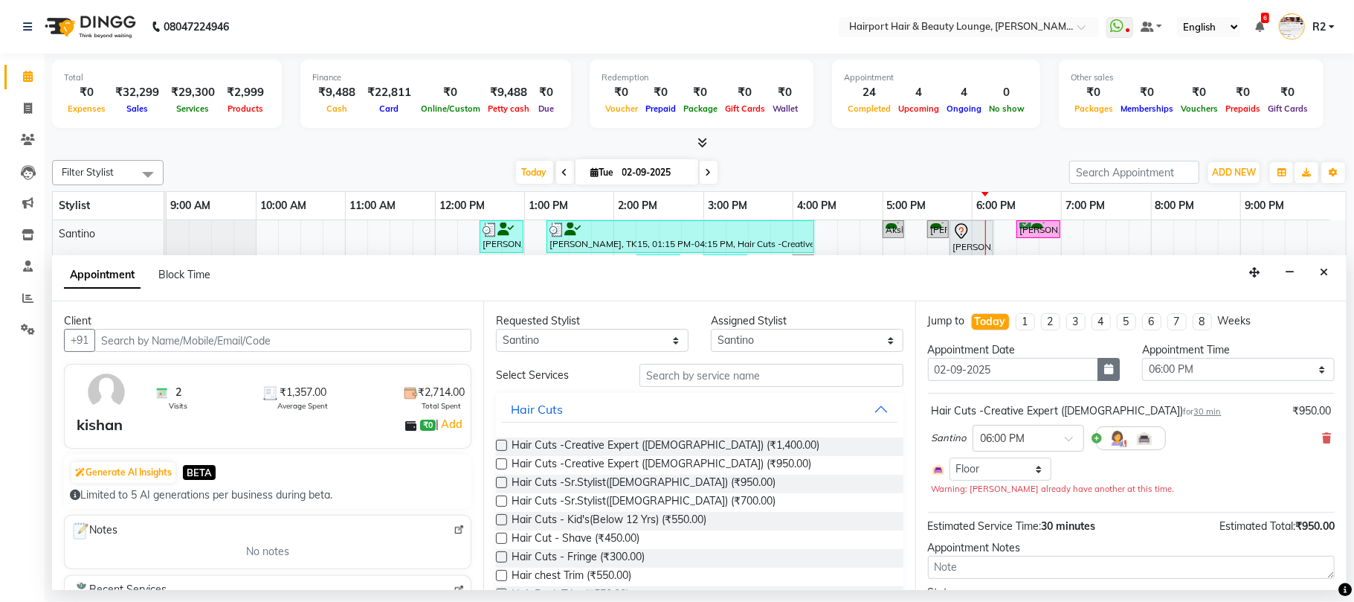
click at [1098, 376] on button "button" at bounding box center [1109, 369] width 22 height 23
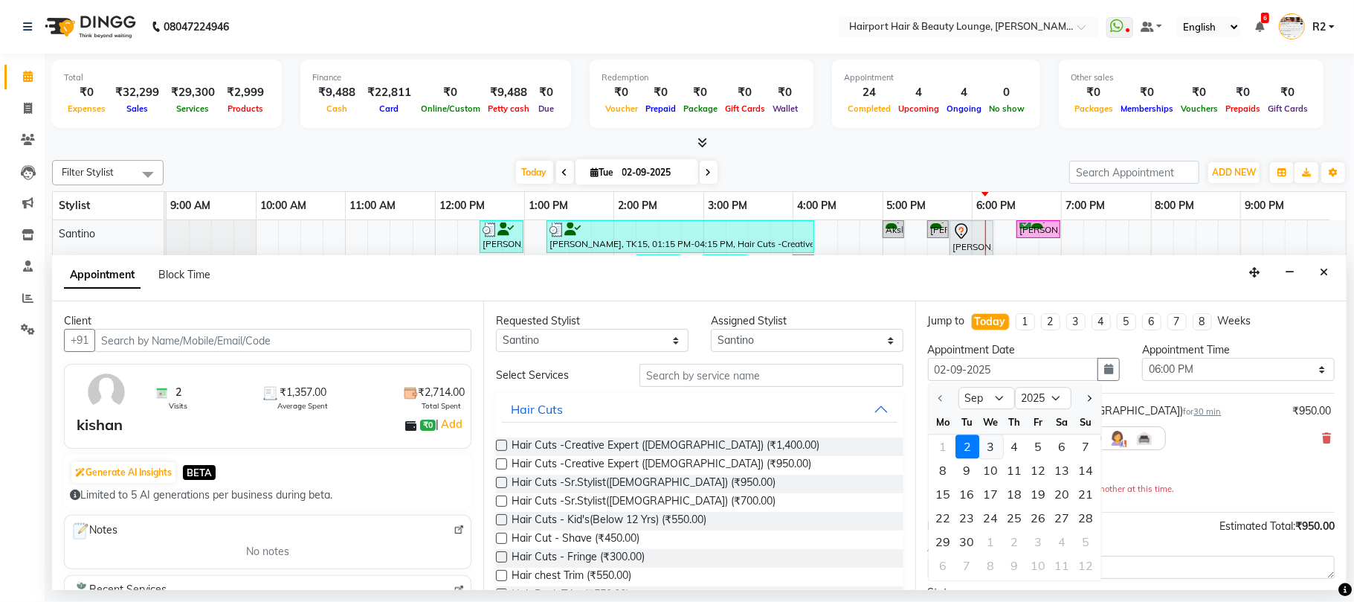
click at [992, 441] on div "3" at bounding box center [992, 446] width 24 height 24
type input "03-09-2025"
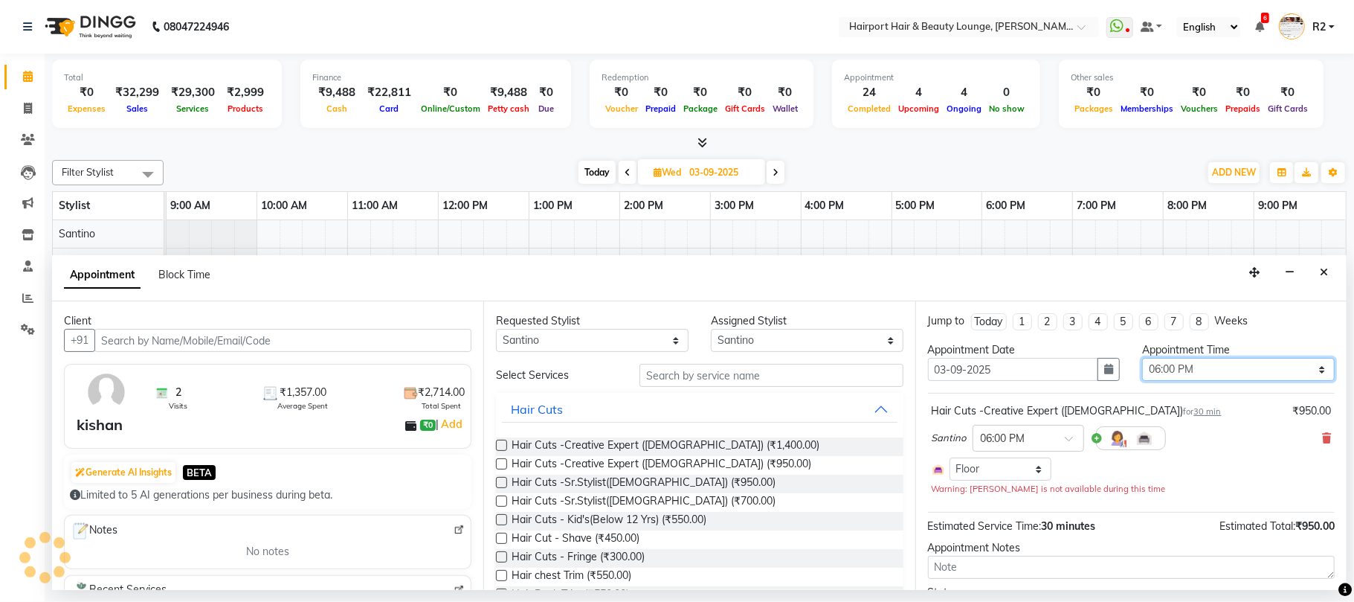
click at [1175, 378] on select "Select 10:00 AM 10:15 AM 10:30 AM 10:45 AM 11:00 AM 11:15 AM 11:30 AM 11:45 AM …" at bounding box center [1239, 369] width 193 height 23
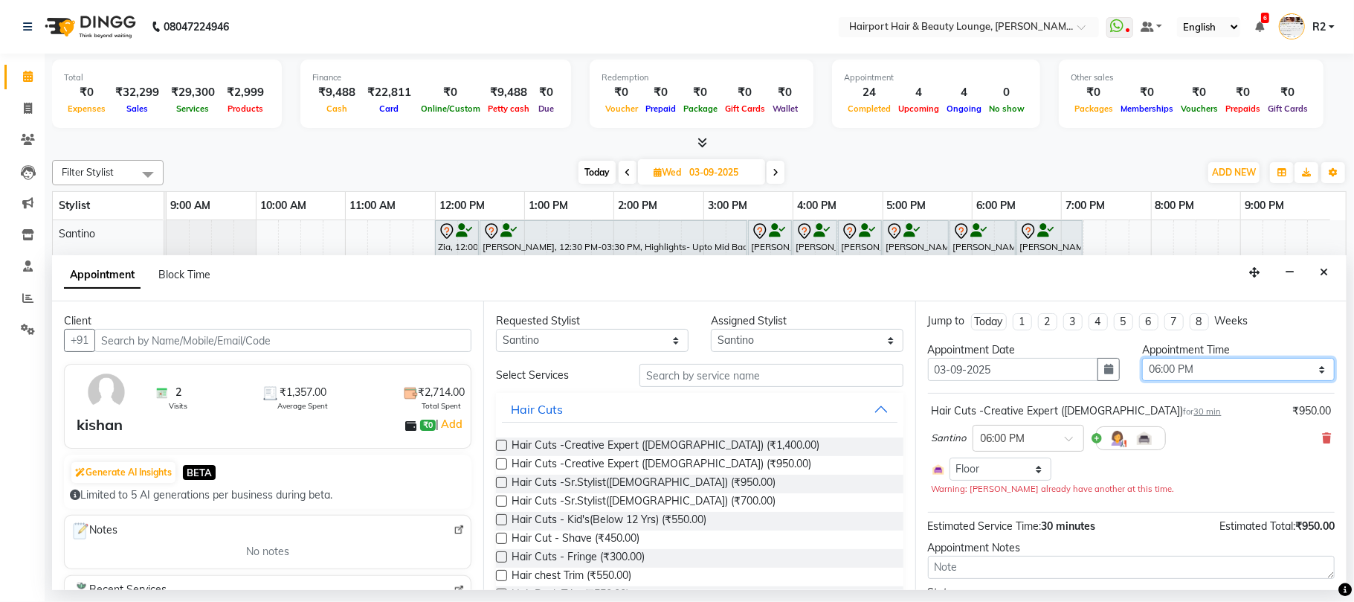
select select "810"
click at [1143, 359] on select "Select 10:00 AM 10:15 AM 10:30 AM 10:45 AM 11:00 AM 11:15 AM 11:30 AM 11:45 AM …" at bounding box center [1239, 369] width 193 height 23
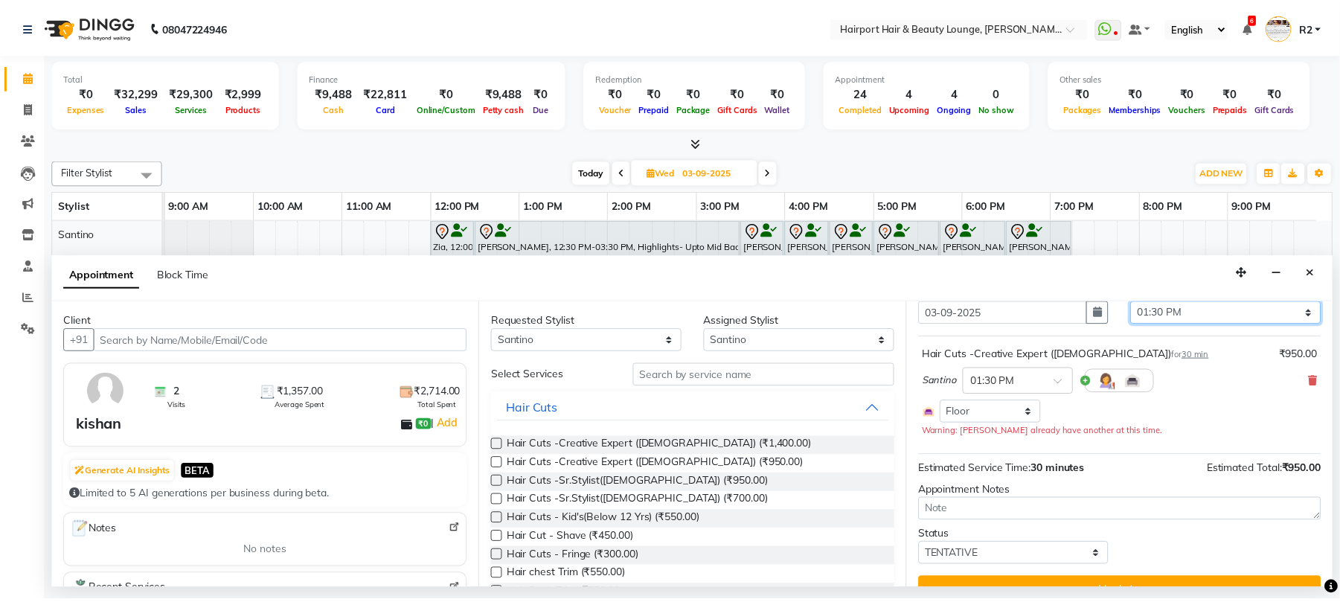
scroll to position [86, 0]
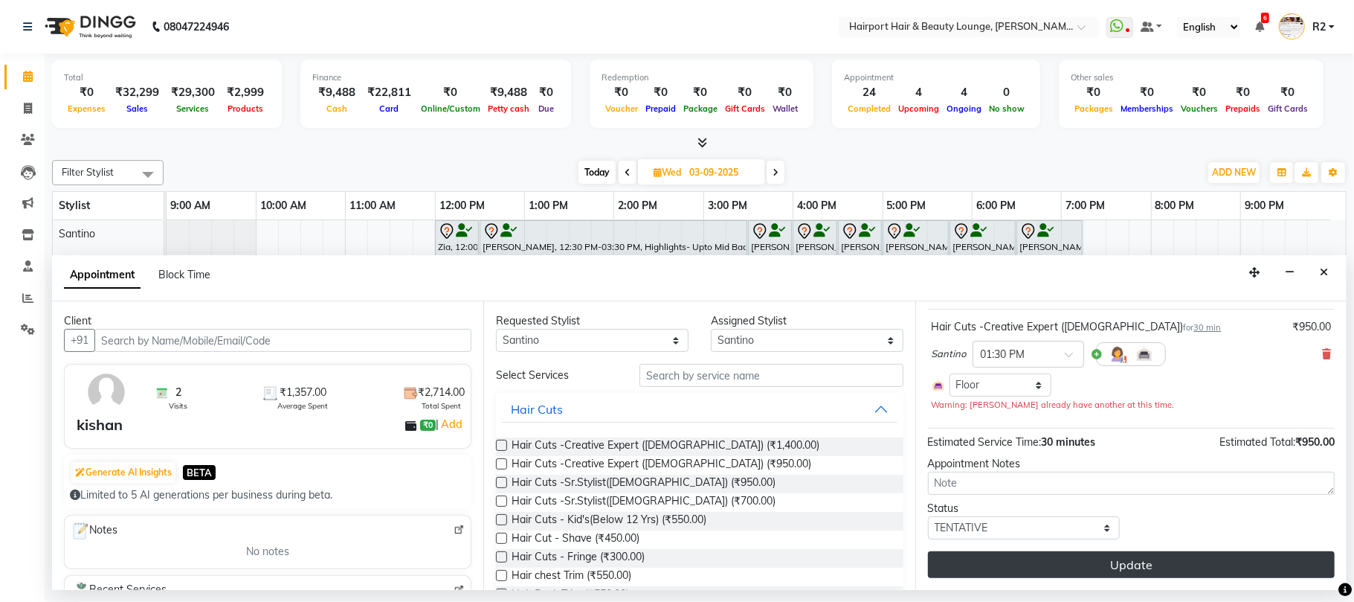
click at [1178, 563] on button "Update" at bounding box center [1131, 564] width 407 height 27
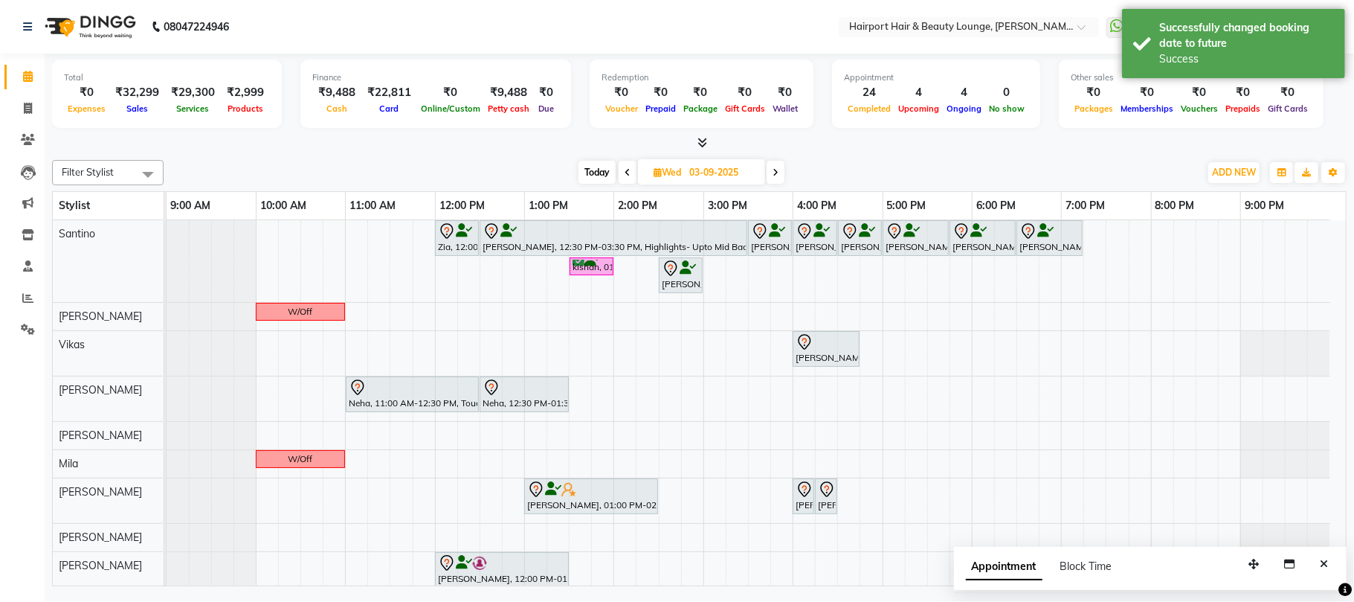
click at [601, 162] on span "Today" at bounding box center [597, 172] width 37 height 23
type input "02-09-2025"
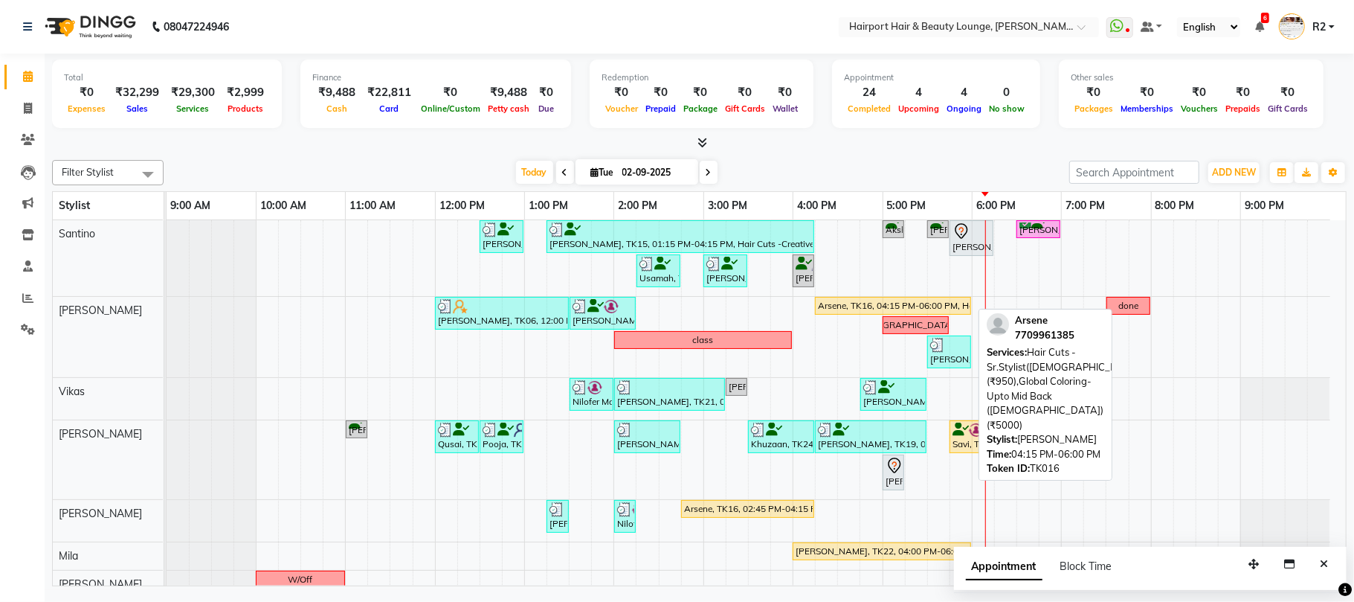
click at [843, 308] on div "Arsene, TK16, 04:15 PM-06:00 PM, Hair Cuts -Sr.Stylist(Female) (₹950),Global Co…" at bounding box center [893, 305] width 153 height 13
select select "1"
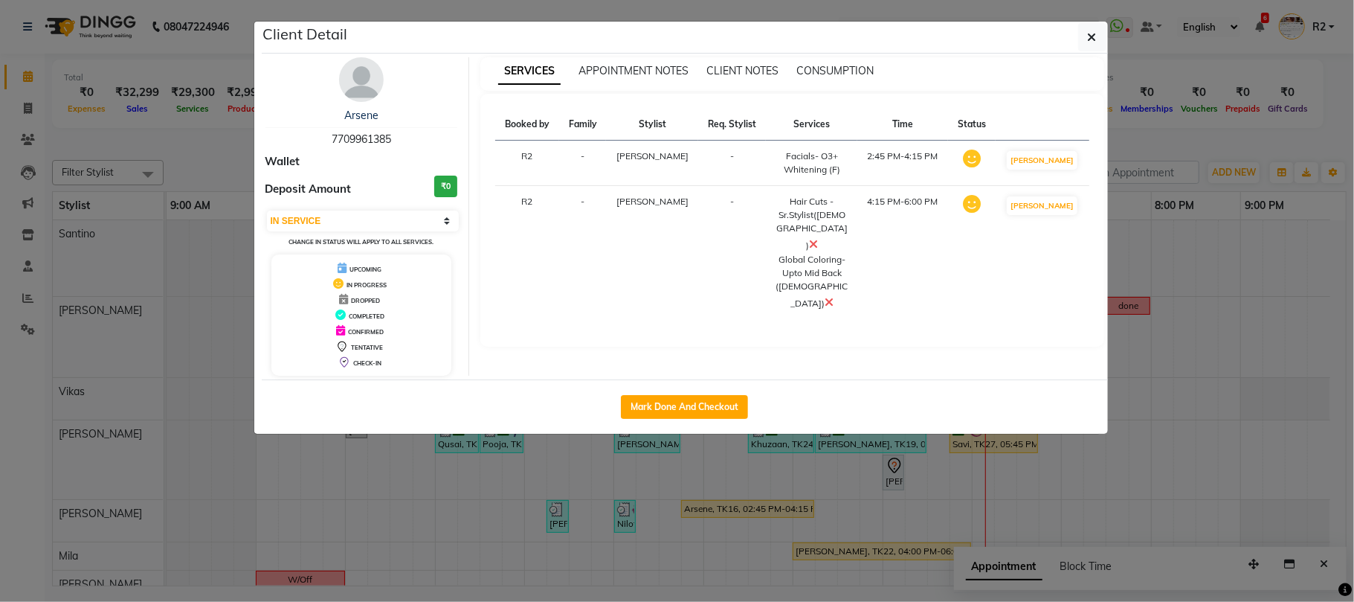
click at [812, 488] on ngb-modal-window "Client Detail Arsene 7709961385 Wallet Deposit Amount ₹0 Select IN SERVICE CONF…" at bounding box center [677, 301] width 1354 height 602
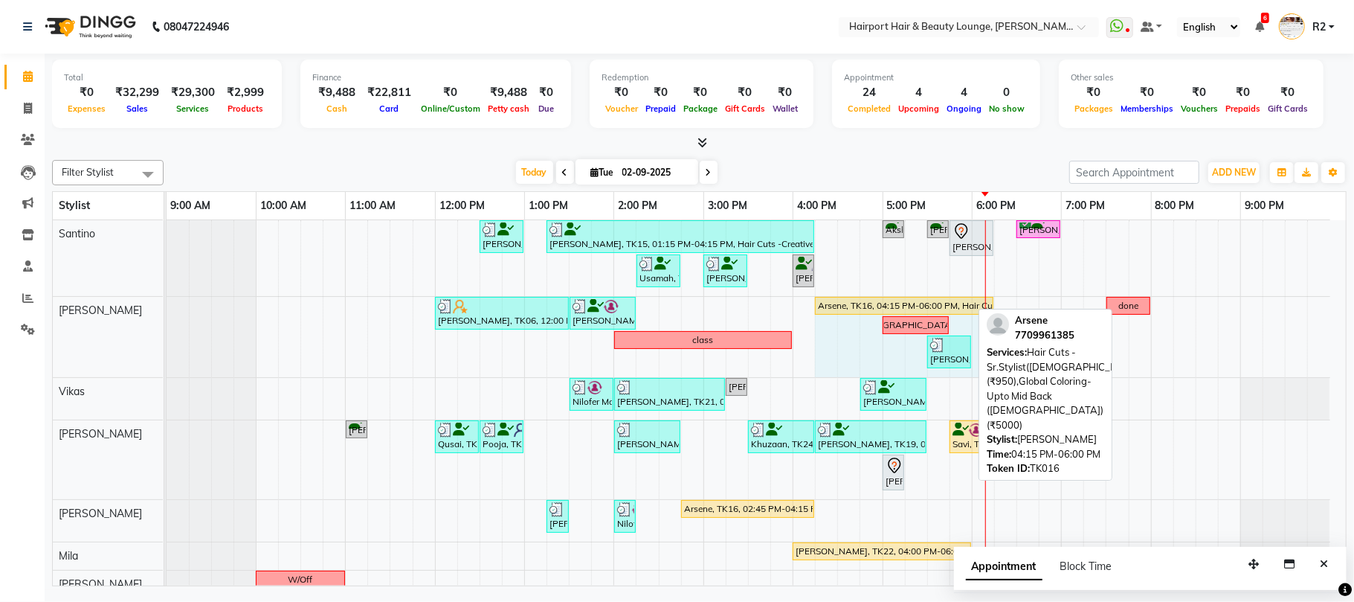
click at [167, 304] on div "Yogita, TK06, 12:00 PM-01:30 PM, Blow Drys- Blow Dry Mid-Back,Touchups- Upto 2 …" at bounding box center [167, 337] width 0 height 80
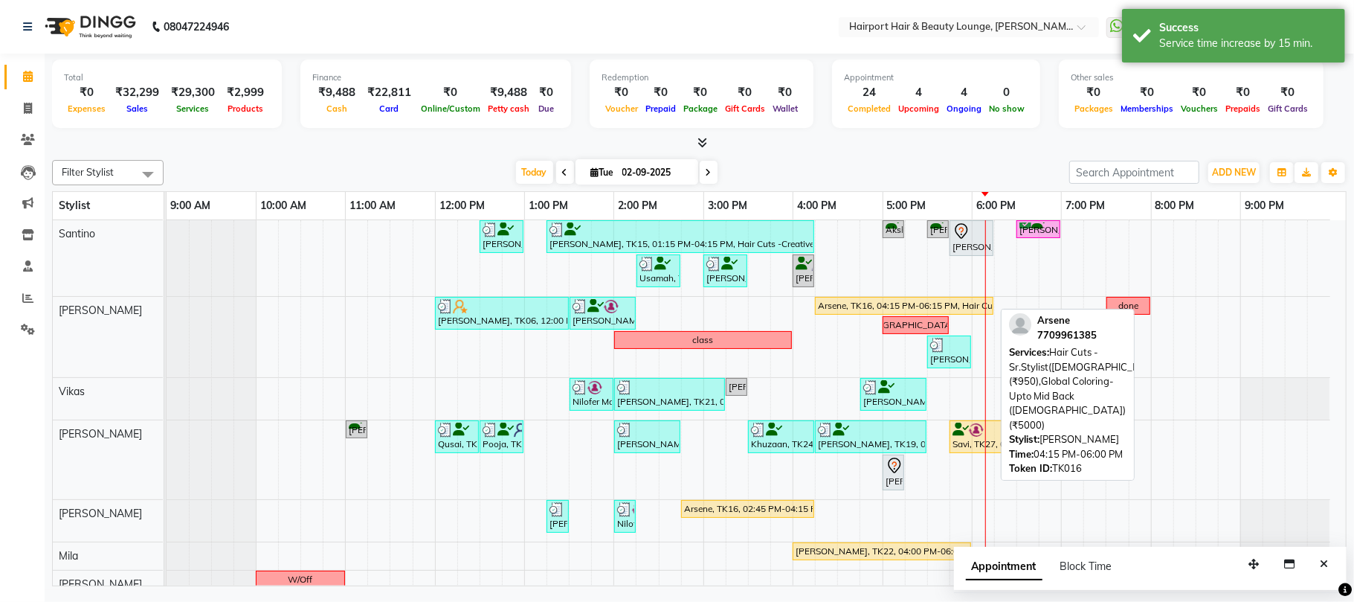
click at [943, 304] on div "Arsene, TK16, 04:15 PM-06:15 PM, Hair Cuts -Sr.Stylist(Female) (₹950),Global Co…" at bounding box center [905, 305] width 176 height 13
select select "1"
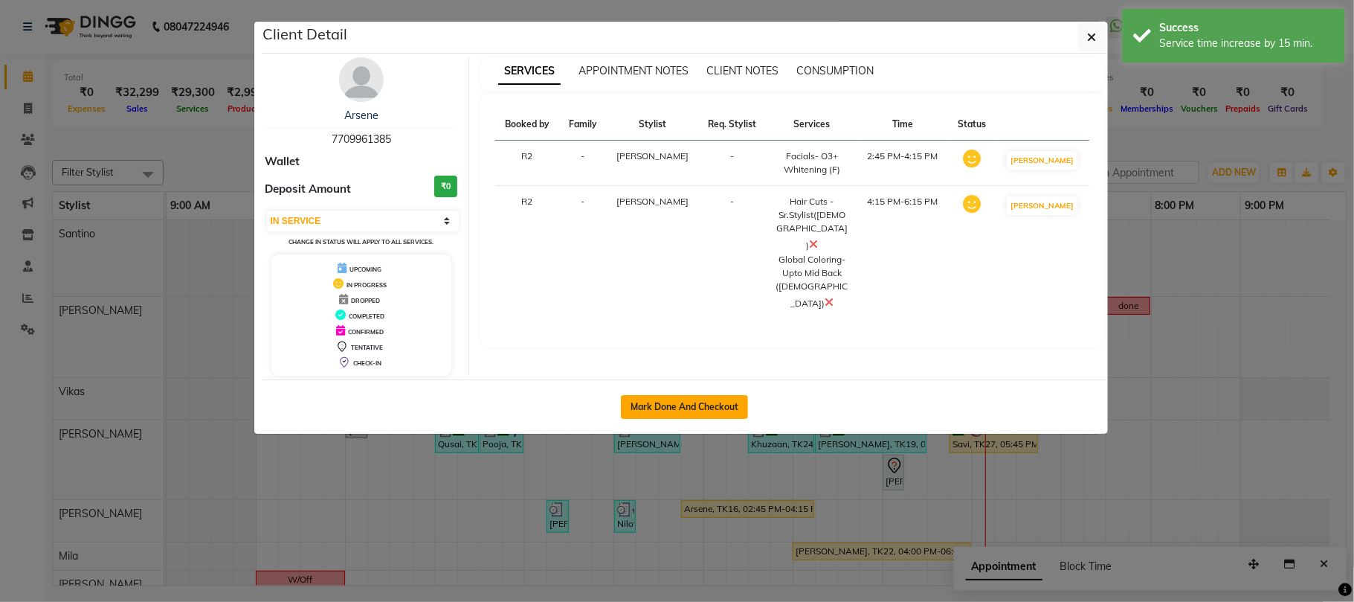
click at [720, 406] on button "Mark Done And Checkout" at bounding box center [684, 407] width 127 height 24
select select "service"
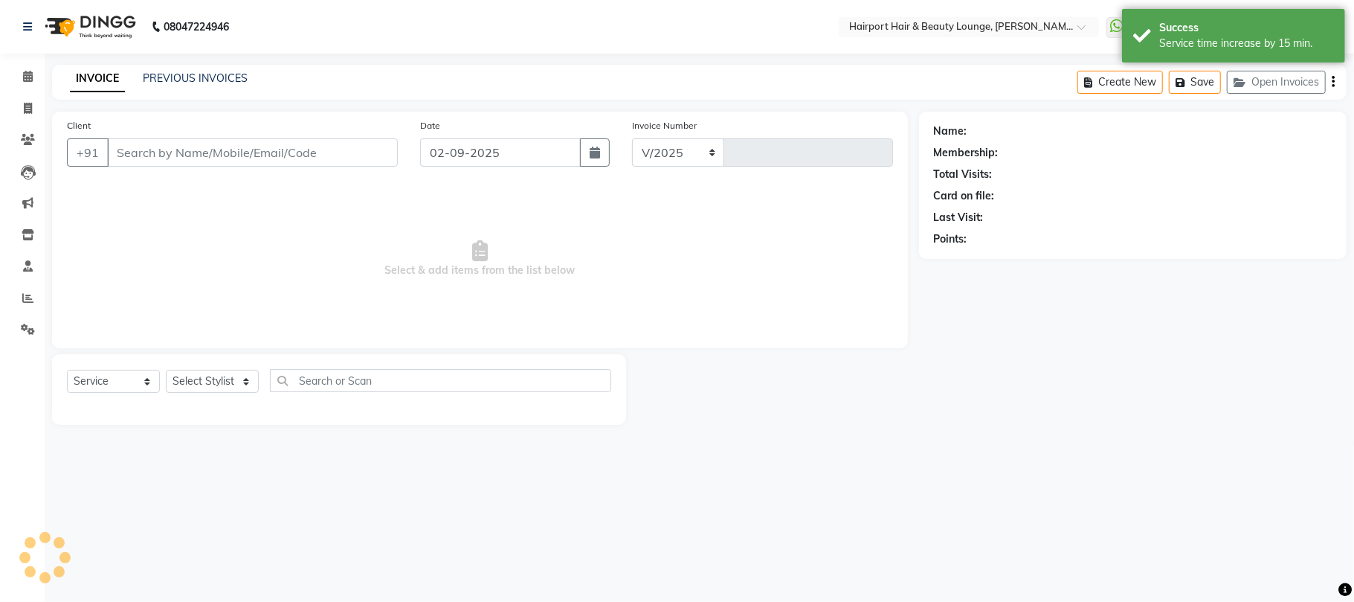
select select "622"
type input "4474"
type input "7709961385"
select select "52946"
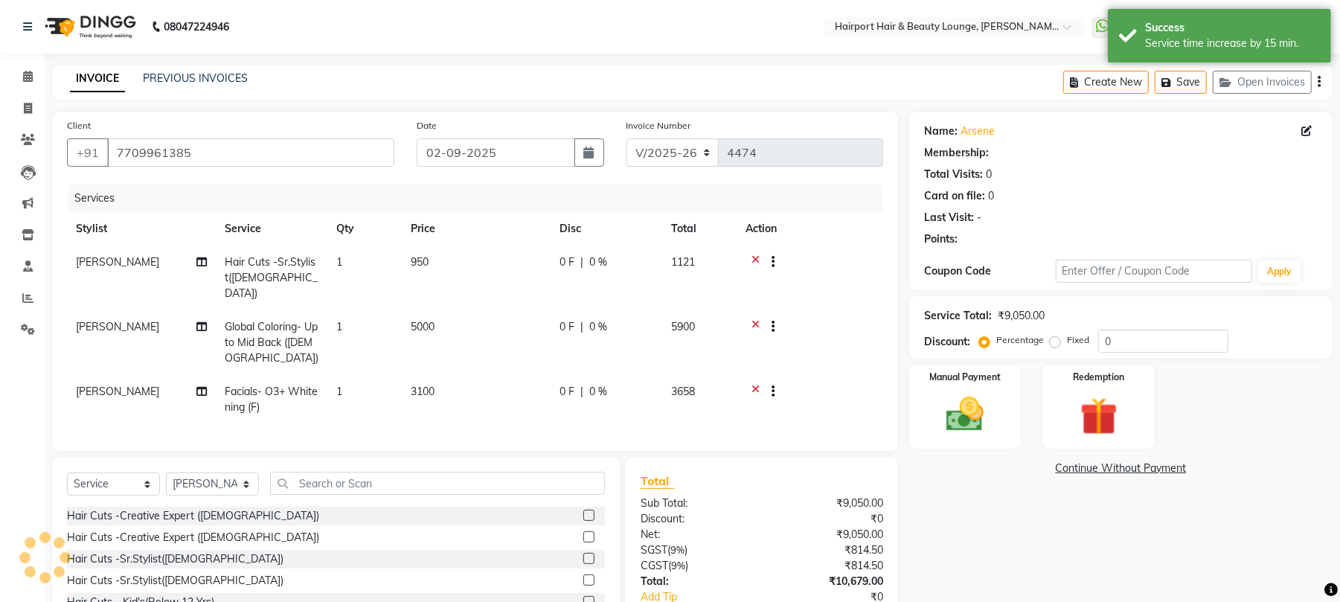
select select "1: Object"
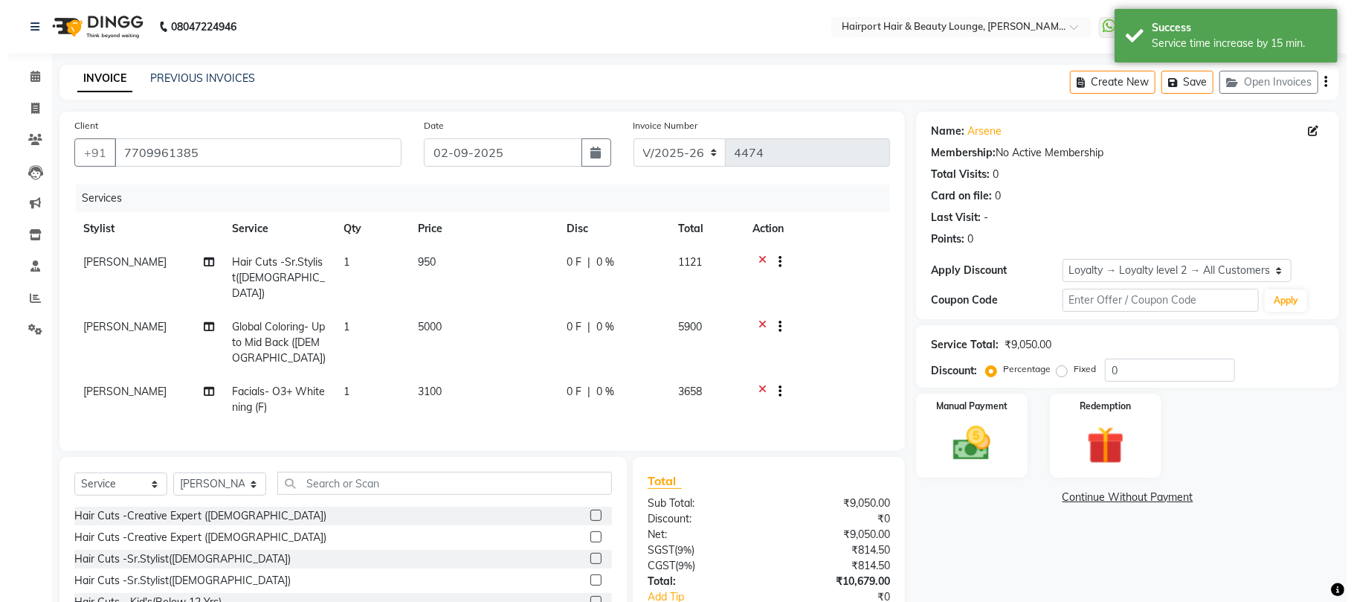
scroll to position [96, 0]
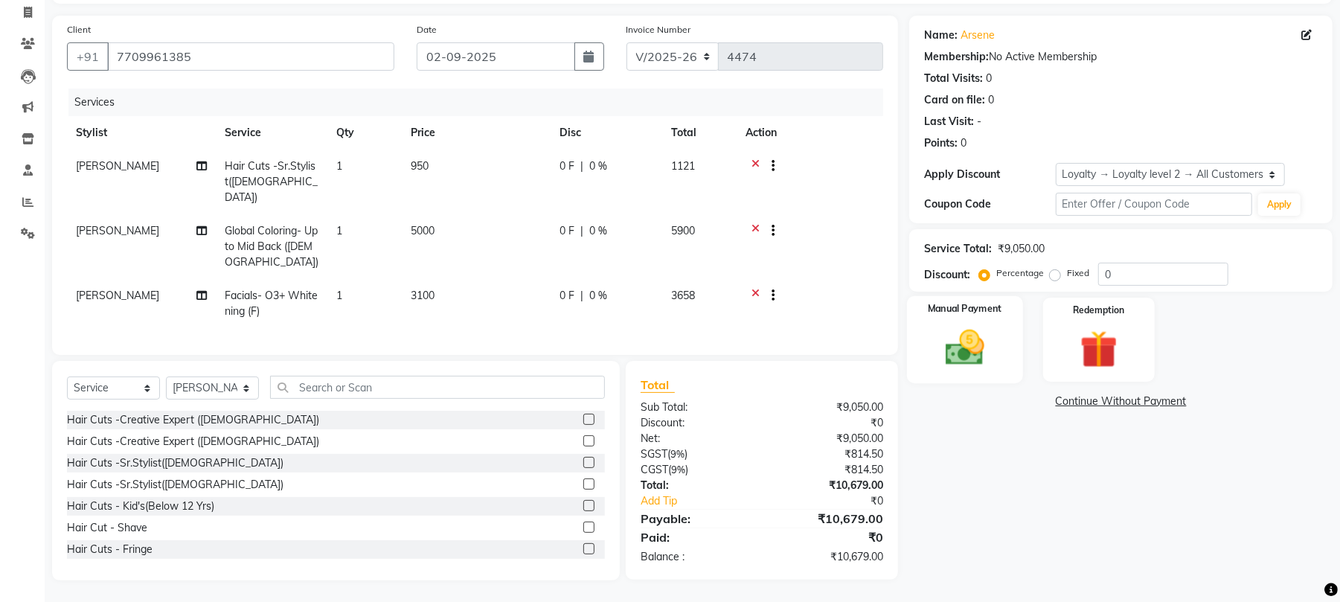
click at [980, 349] on img at bounding box center [965, 347] width 64 height 45
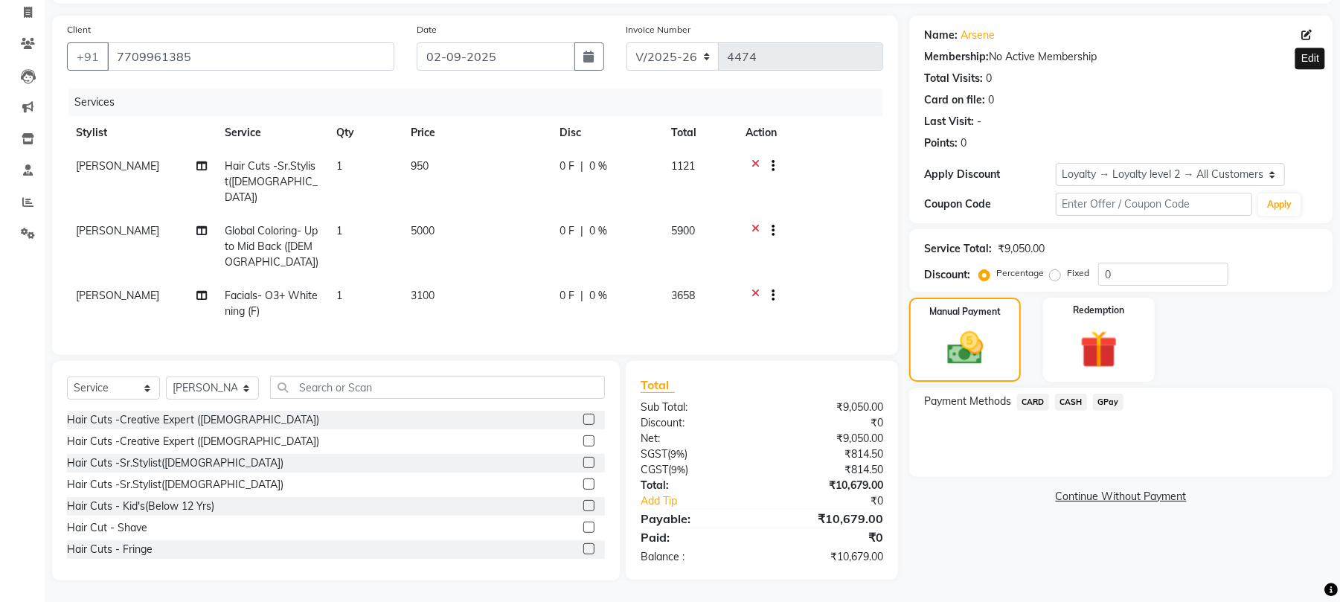
click at [1304, 36] on icon at bounding box center [1306, 35] width 10 height 10
select select "22"
select select "female"
select select "10261"
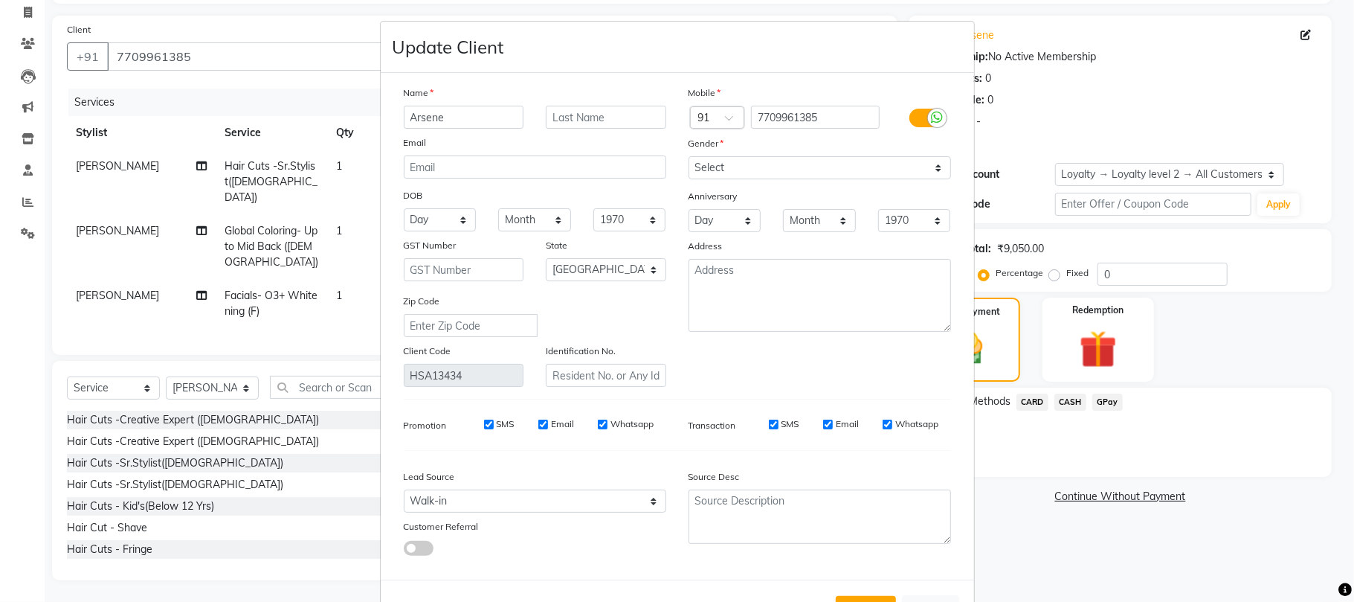
drag, startPoint x: 457, startPoint y: 120, endPoint x: 355, endPoint y: 117, distance: 101.9
click at [355, 117] on ngb-modal-window "Update Client Name Arsene Email DOB Day 01 02 03 04 05 06 07 08 09 10 11 12 13 …" at bounding box center [677, 301] width 1354 height 602
type input "s"
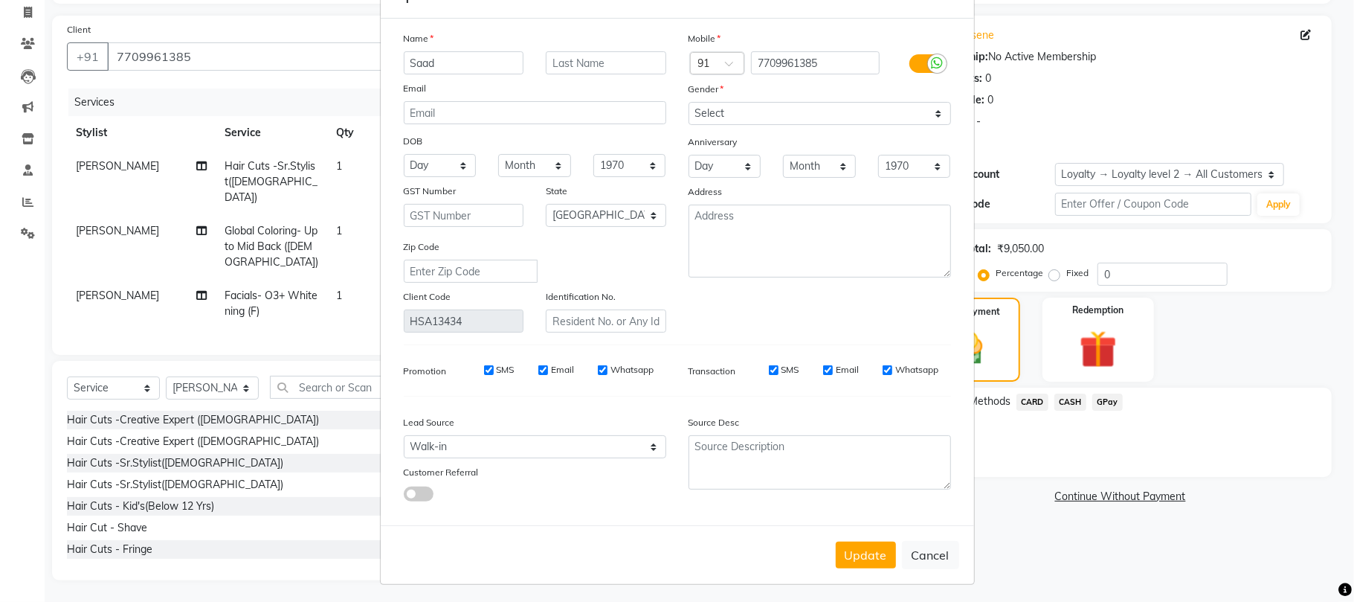
scroll to position [0, 0]
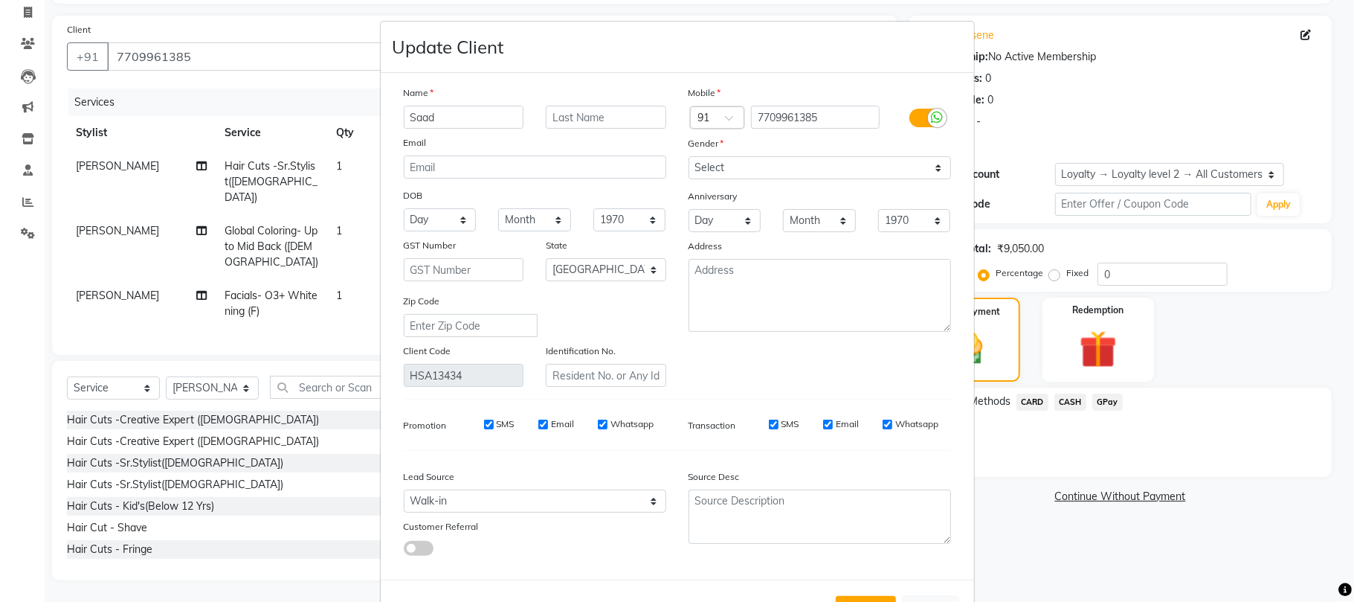
type input "Saad"
click at [634, 108] on input "text" at bounding box center [606, 117] width 120 height 23
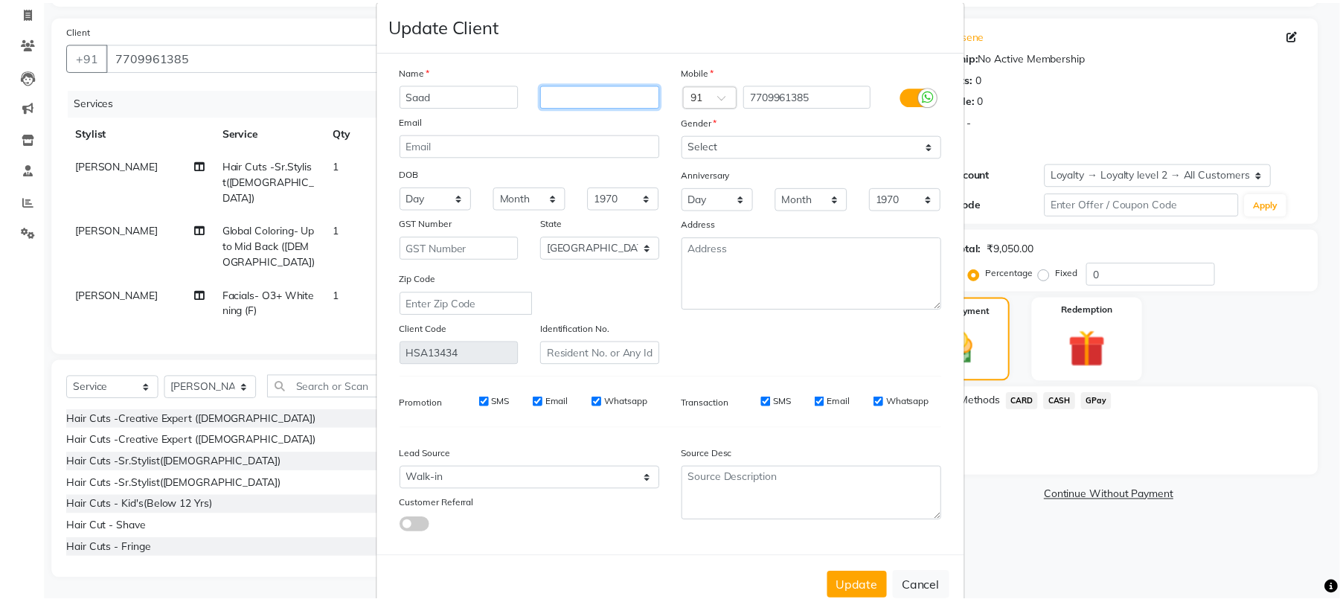
scroll to position [54, 0]
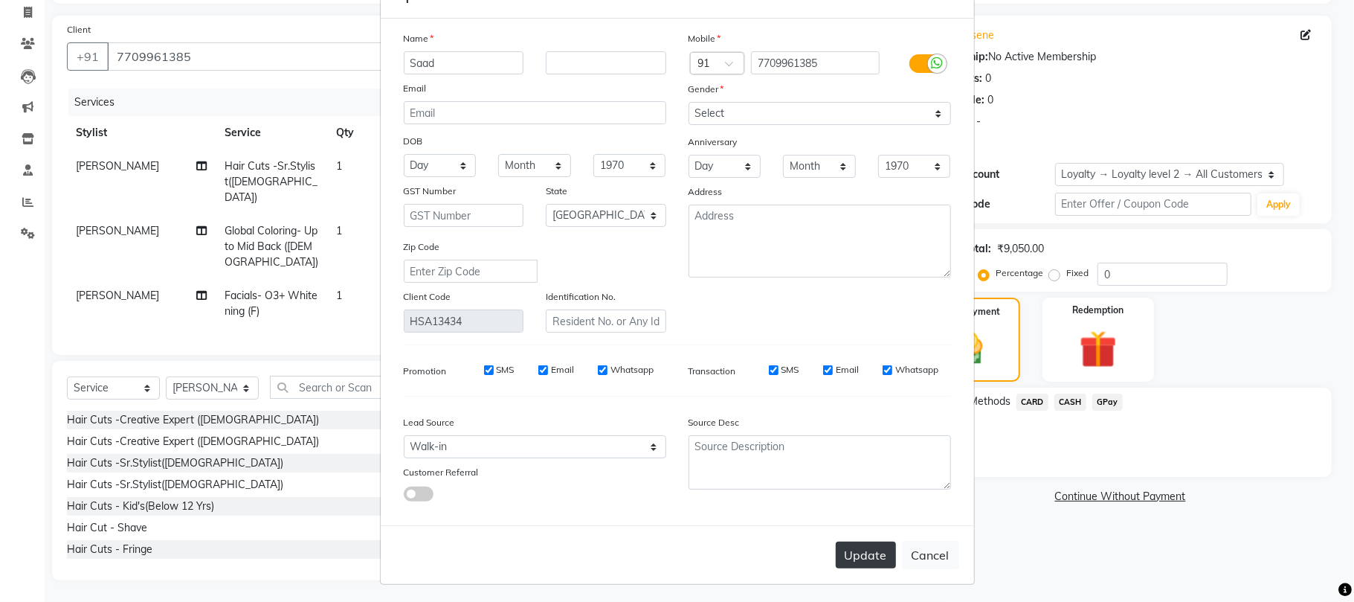
click at [849, 545] on button "Update" at bounding box center [866, 554] width 60 height 27
select select
select select "null"
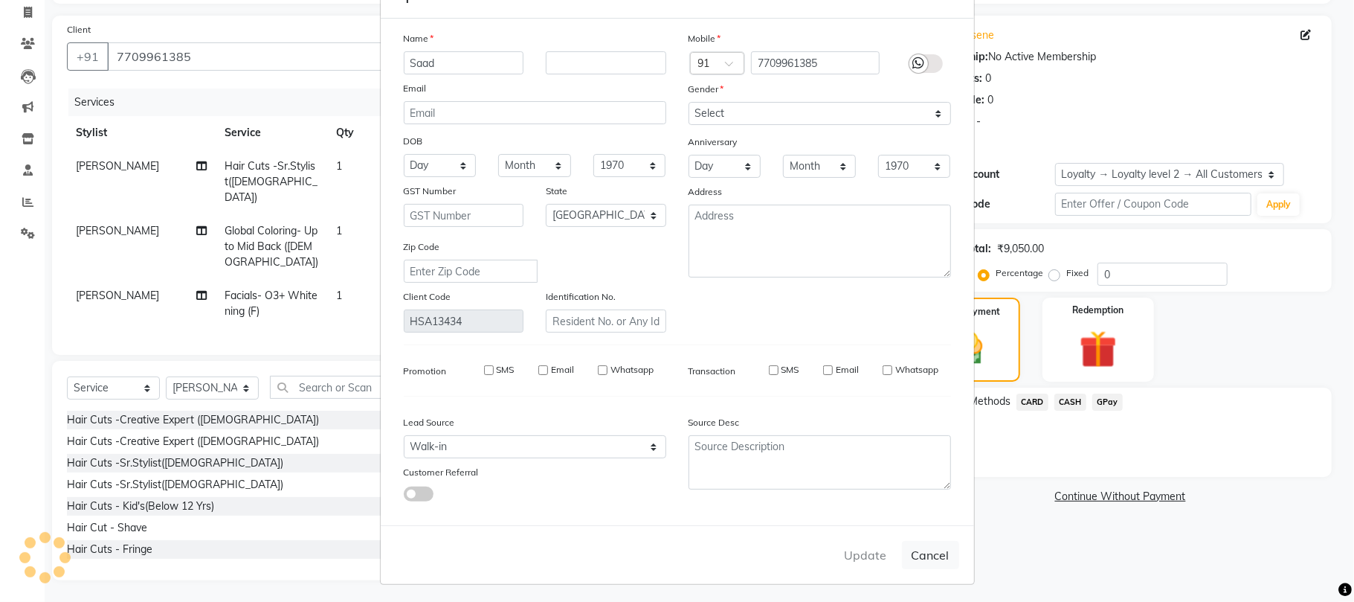
select select
checkbox input "false"
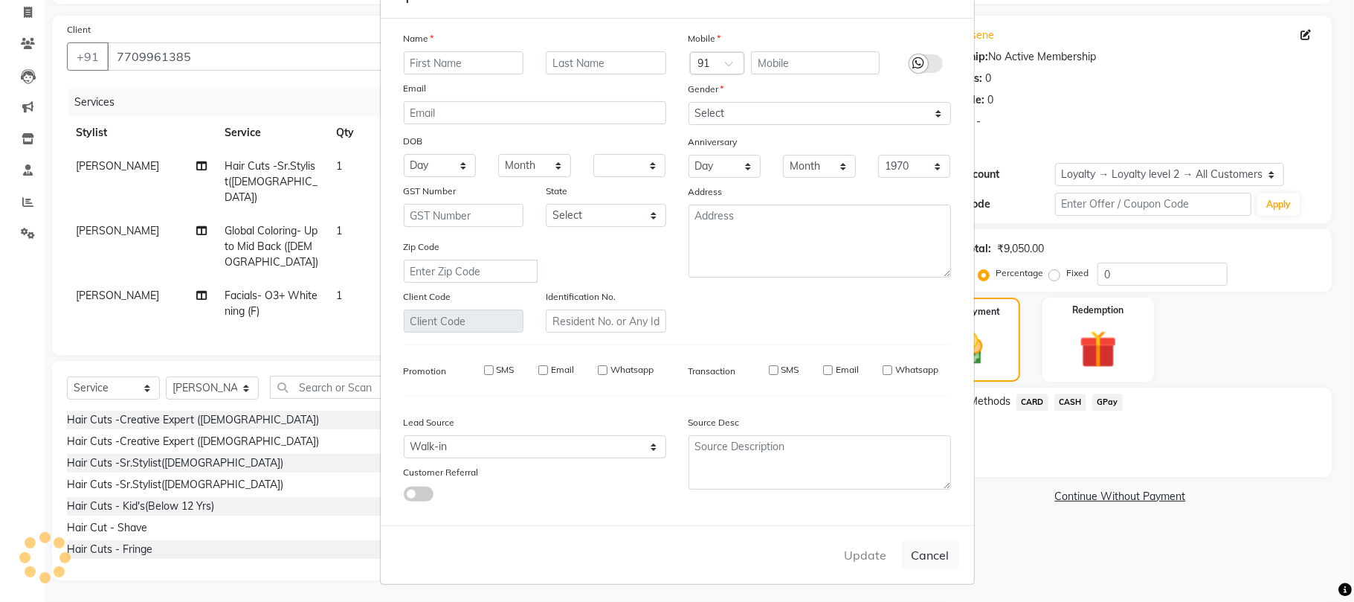
checkbox input "false"
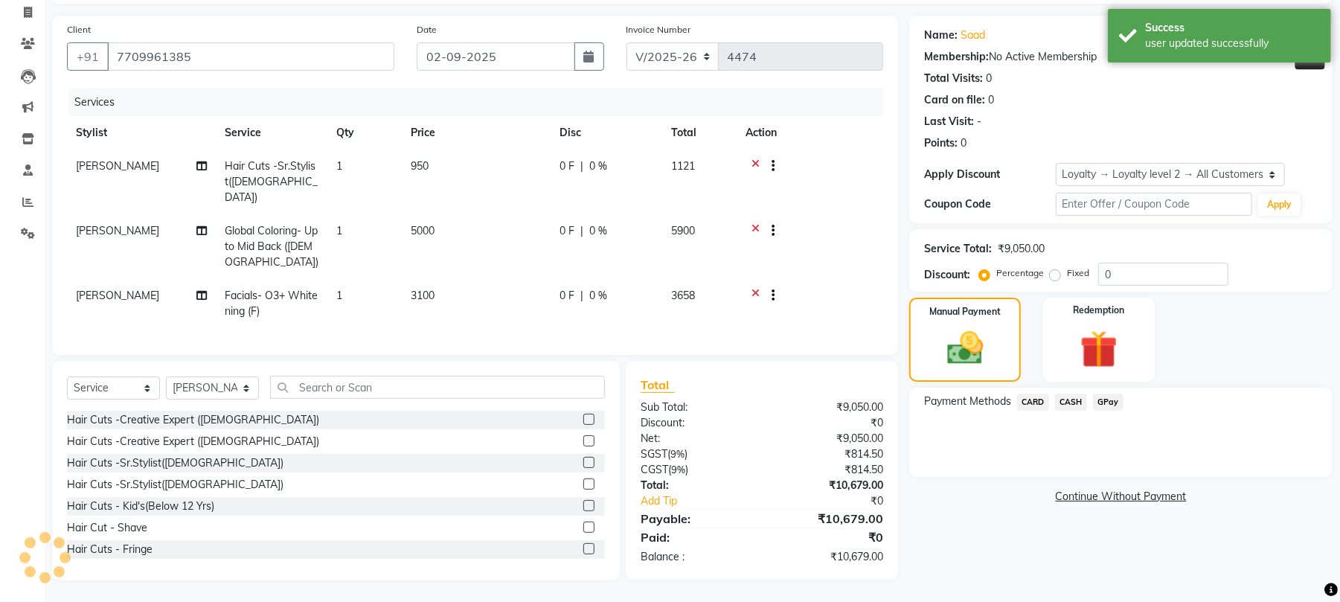
select select "1: Object"
click at [1062, 402] on span "CASH" at bounding box center [1071, 401] width 32 height 17
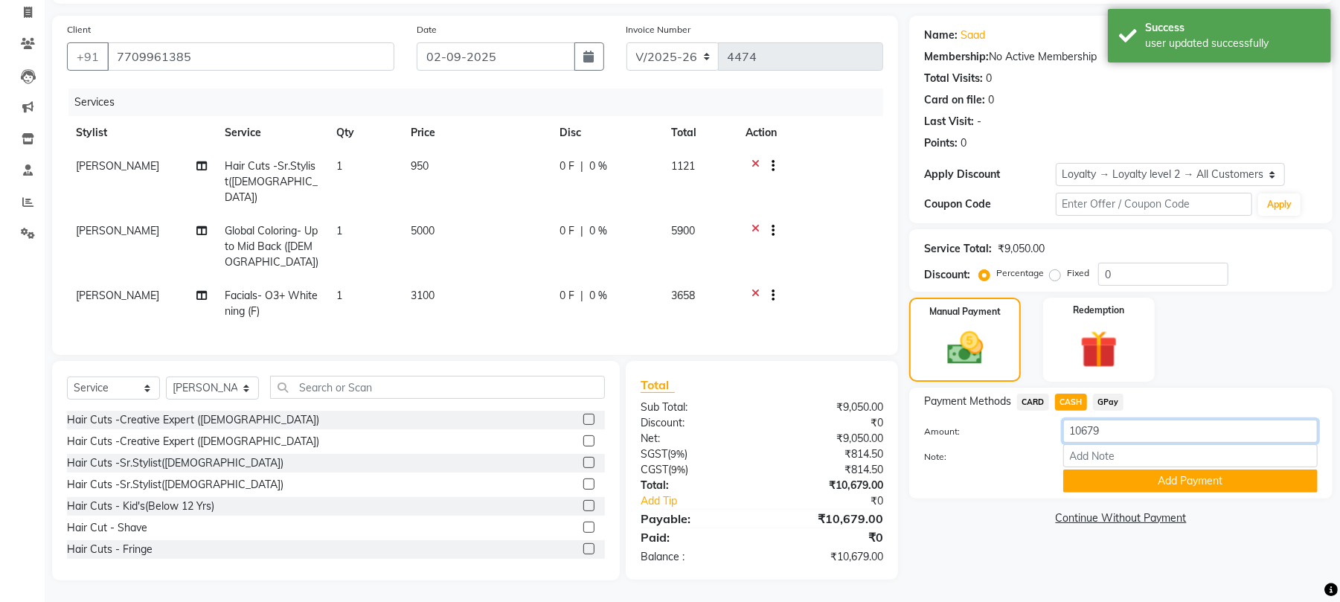
drag, startPoint x: 1120, startPoint y: 430, endPoint x: 1032, endPoint y: 426, distance: 87.8
click at [1032, 426] on div "Amount: 10679" at bounding box center [1121, 432] width 416 height 25
type input "5000"
click at [1206, 482] on button "Add Payment" at bounding box center [1190, 480] width 254 height 23
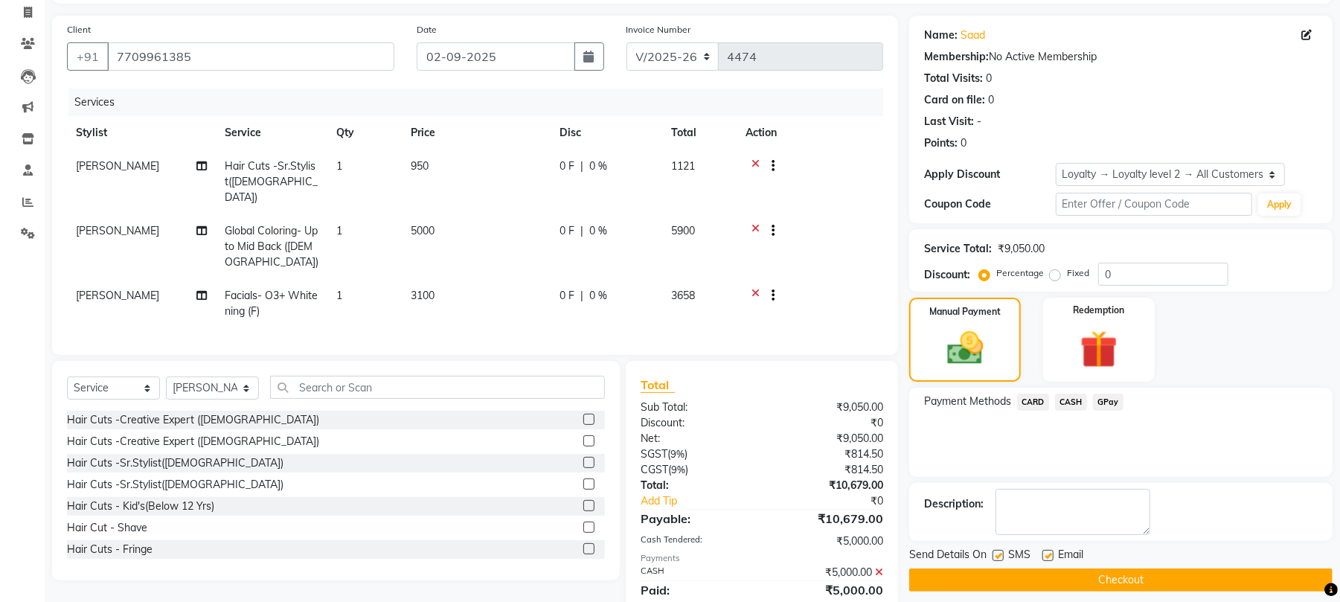
click at [1200, 344] on div "Manual Payment Redemption" at bounding box center [1121, 340] width 446 height 84
click at [1038, 402] on span "CARD" at bounding box center [1033, 401] width 32 height 17
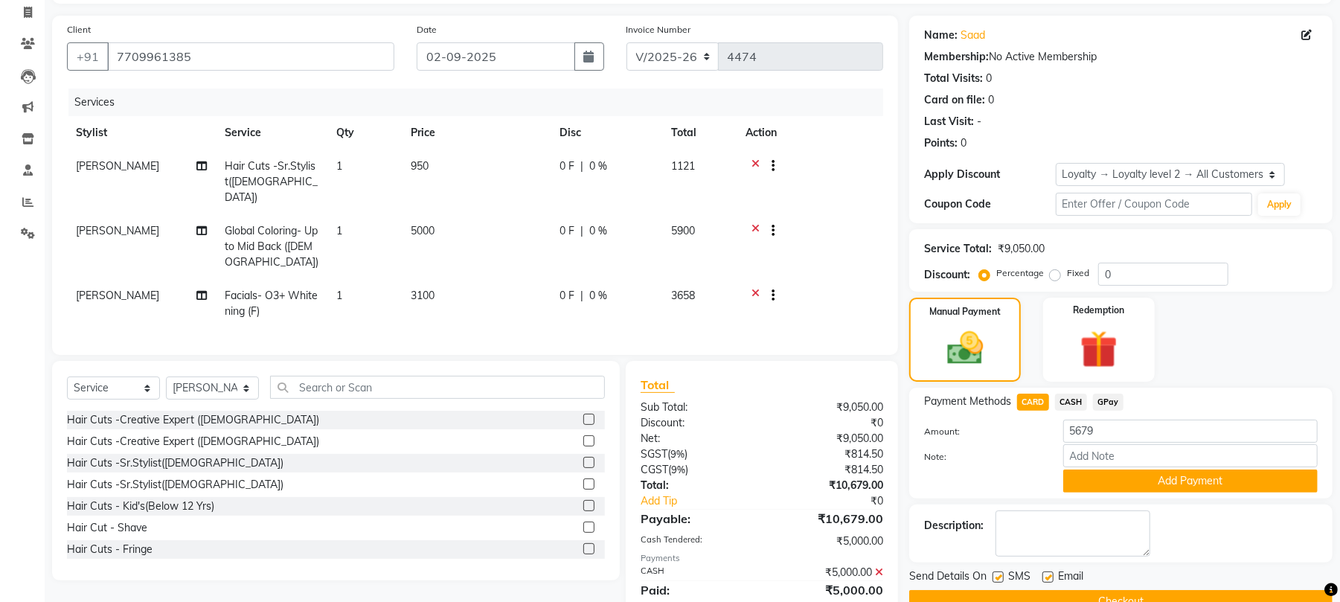
scroll to position [221, 0]
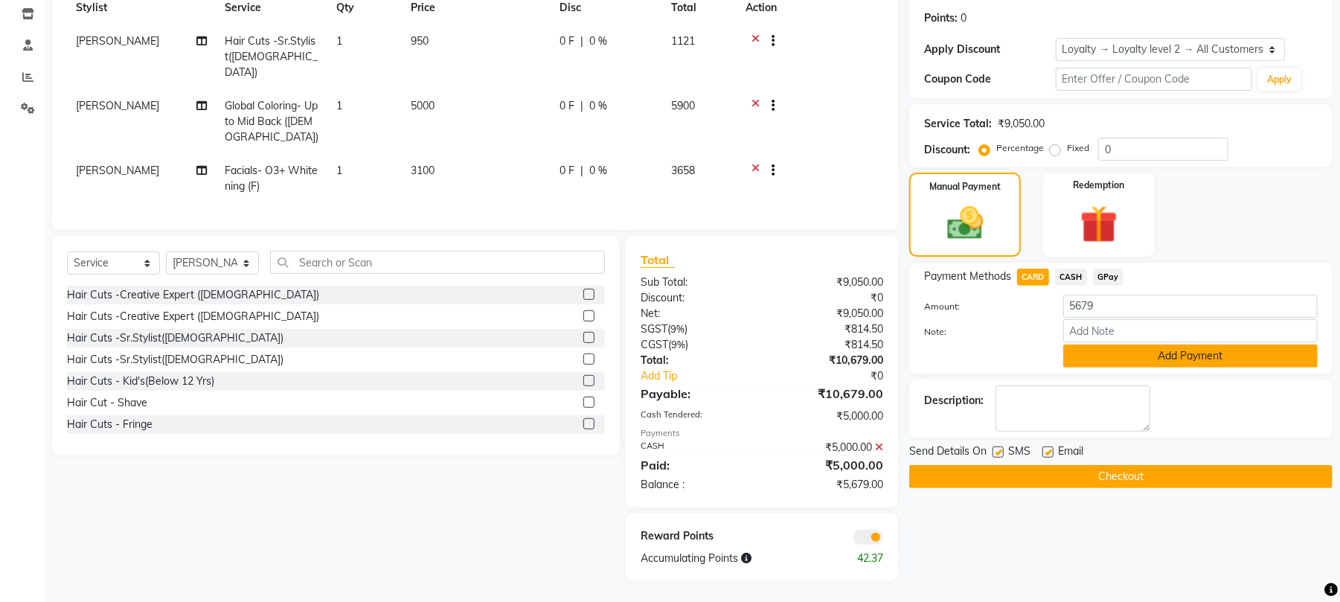
click at [1119, 348] on button "Add Payment" at bounding box center [1190, 355] width 254 height 23
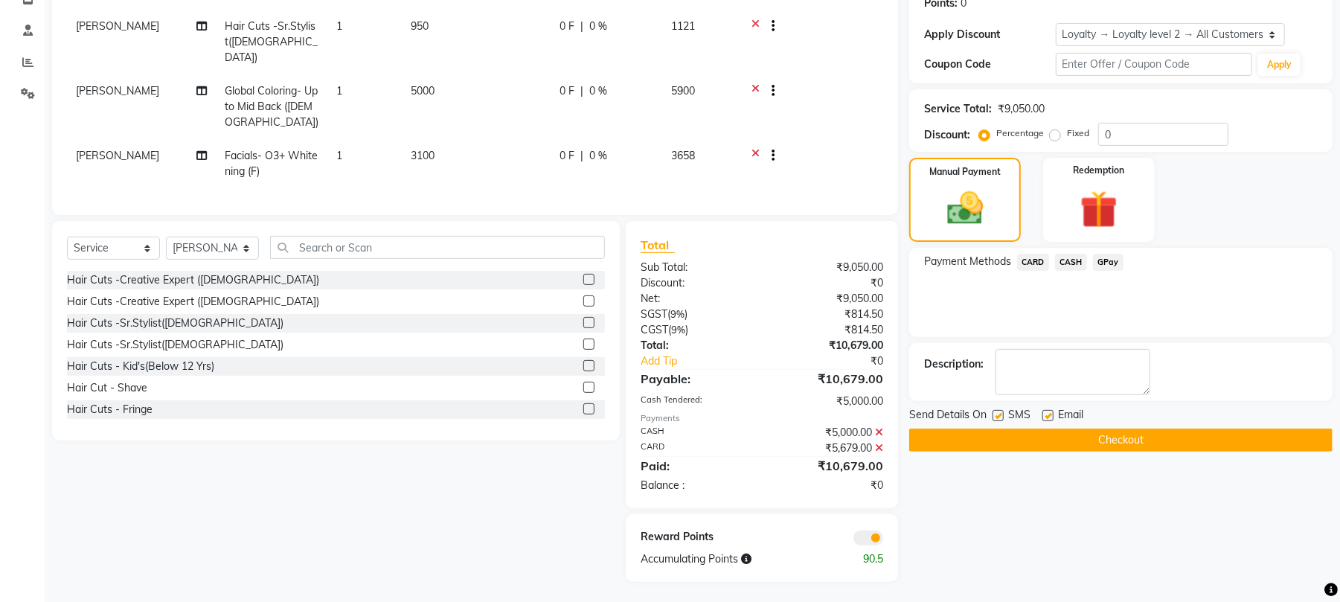
scroll to position [237, 0]
click at [1080, 446] on button "Checkout" at bounding box center [1120, 439] width 423 height 23
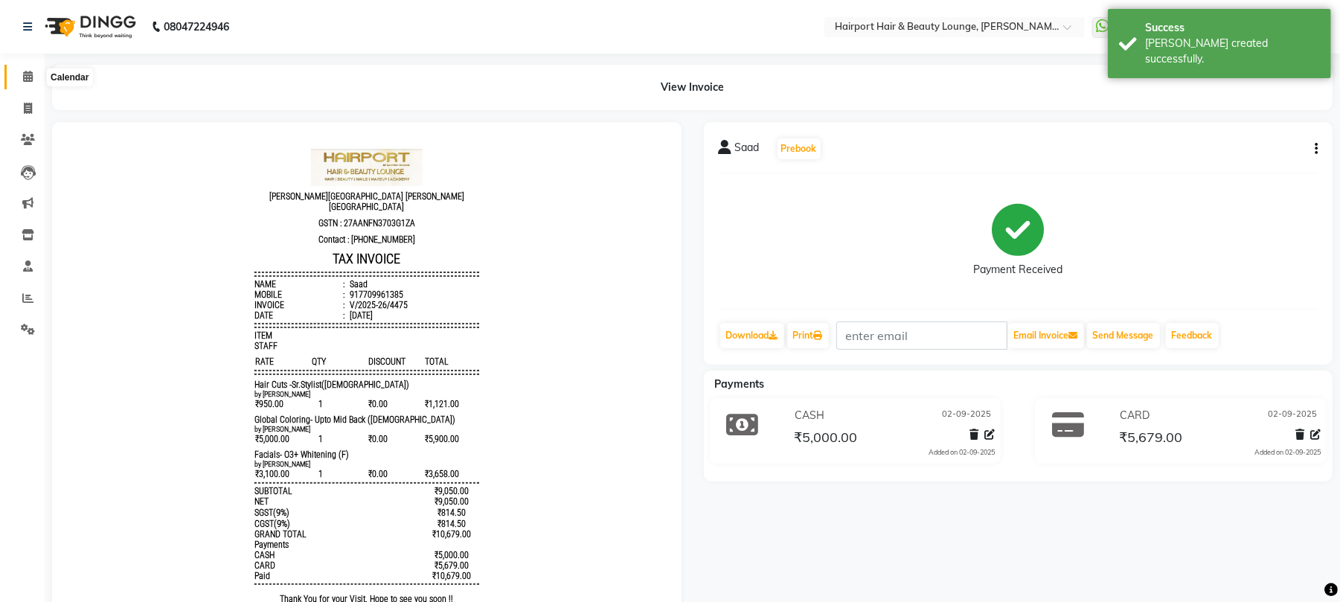
click at [16, 76] on span at bounding box center [28, 76] width 26 height 17
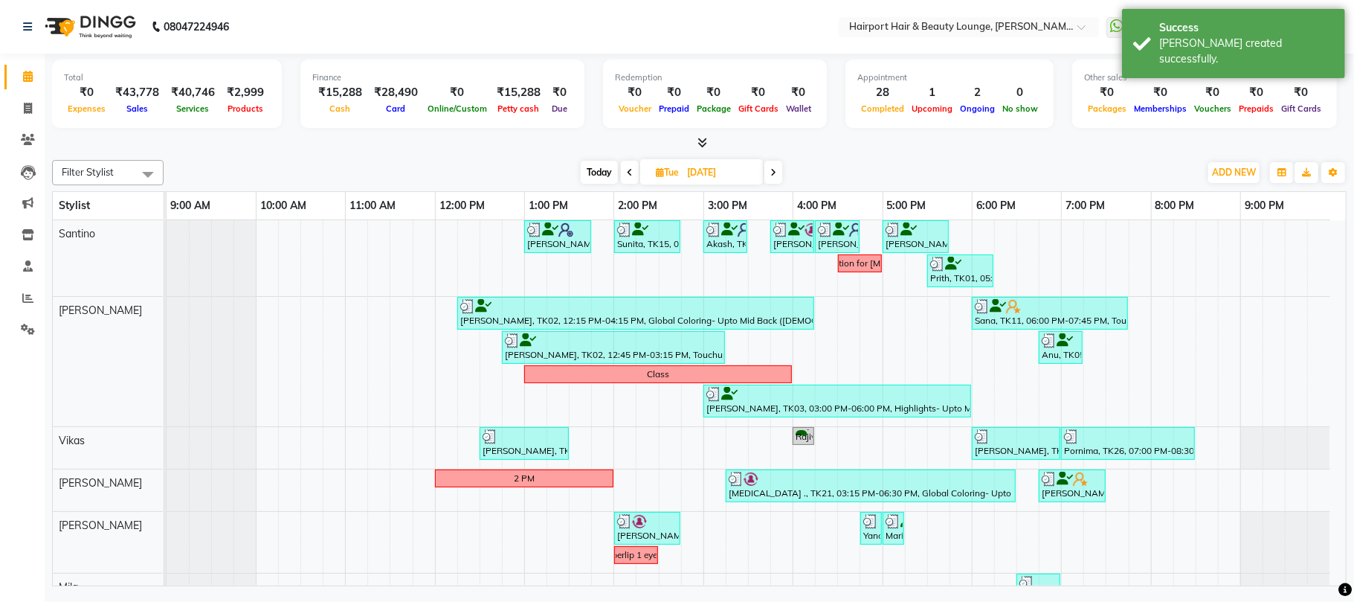
scroll to position [221, 0]
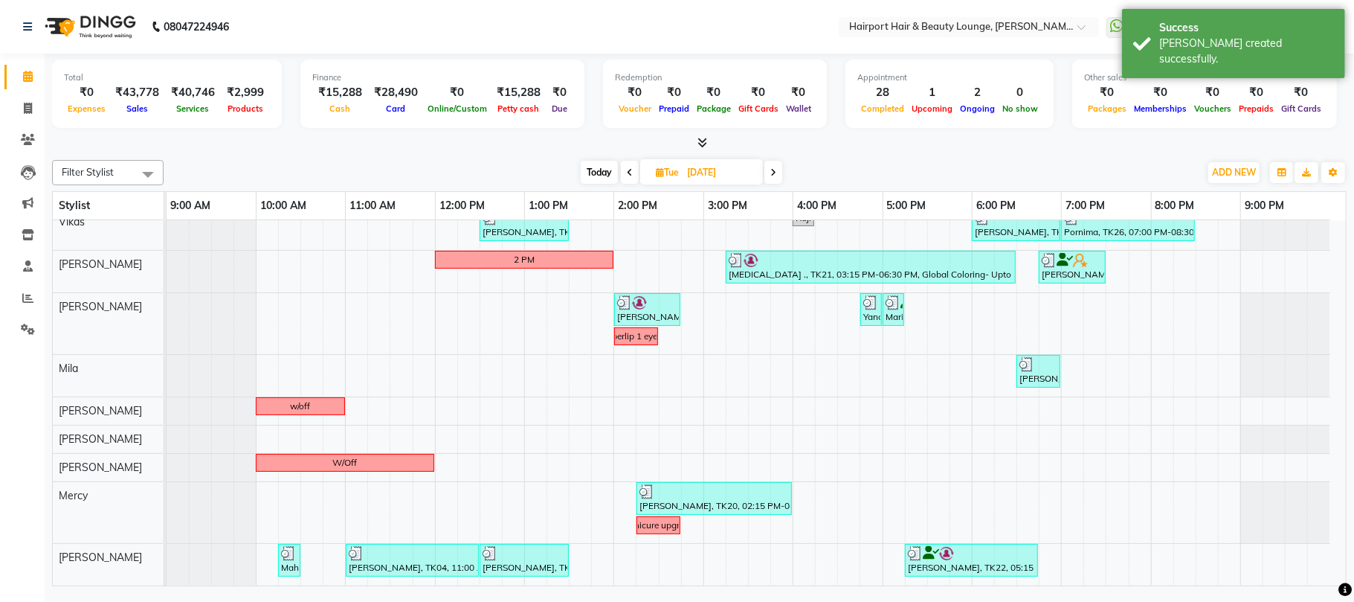
click at [774, 173] on icon at bounding box center [774, 172] width 6 height 9
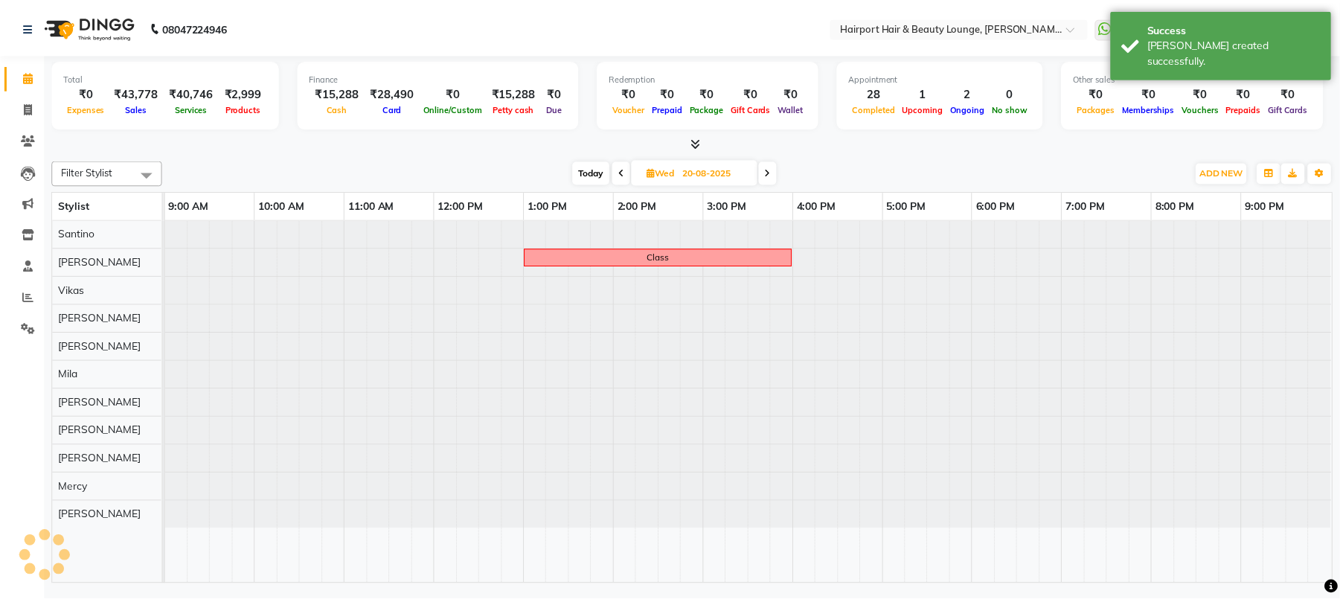
scroll to position [0, 0]
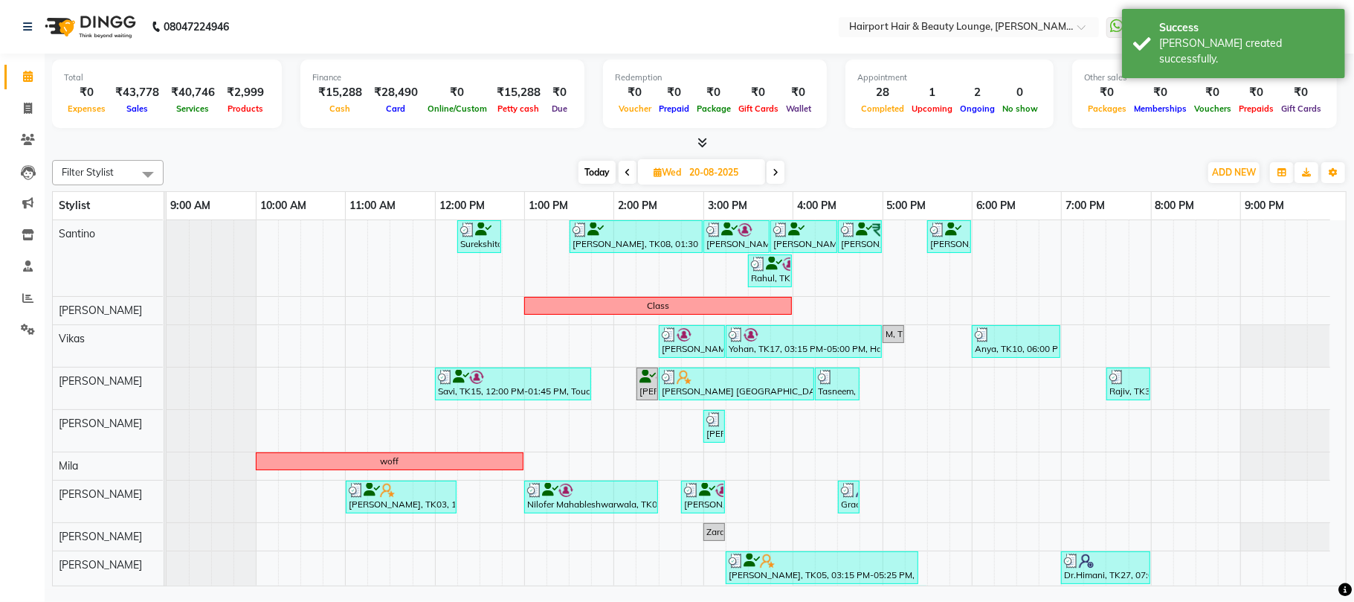
click at [628, 180] on span at bounding box center [628, 172] width 18 height 23
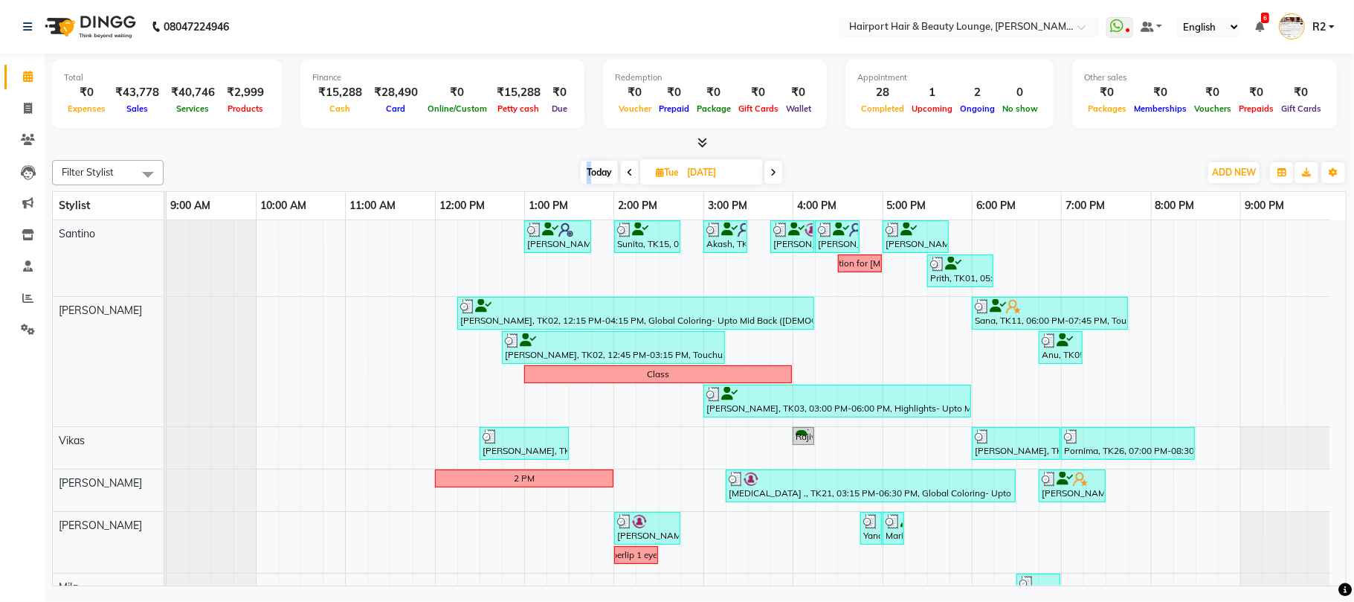
click at [588, 179] on span "Today" at bounding box center [599, 172] width 37 height 23
type input "02-09-2025"
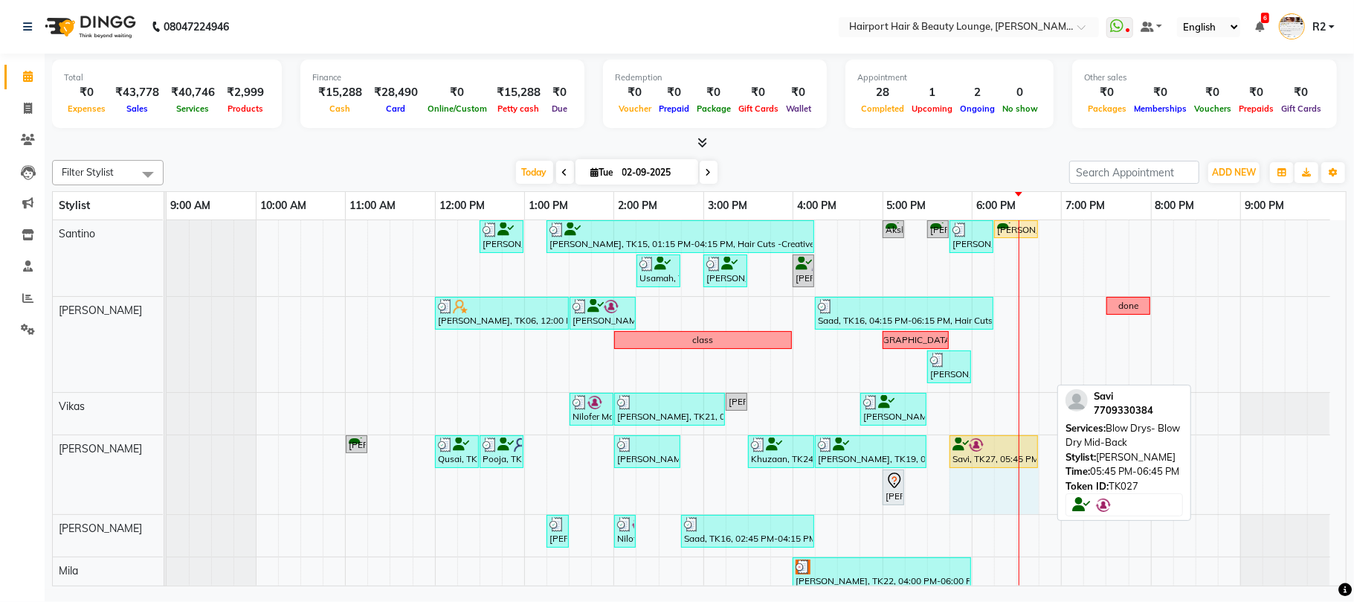
click at [167, 450] on div "Sreekar, TK17, 11:00 AM-11:15 AM, Hair Cuts -Sr.Stylist(Male),Beard- Trim (₹400…" at bounding box center [167, 474] width 0 height 79
drag, startPoint x: 1036, startPoint y: 449, endPoint x: 1013, endPoint y: 443, distance: 23.8
click at [167, 443] on div "Sreekar, TK17, 11:00 AM-11:15 AM, Hair Cuts -Sr.Stylist(Male),Beard- Trim (₹400…" at bounding box center [167, 474] width 0 height 79
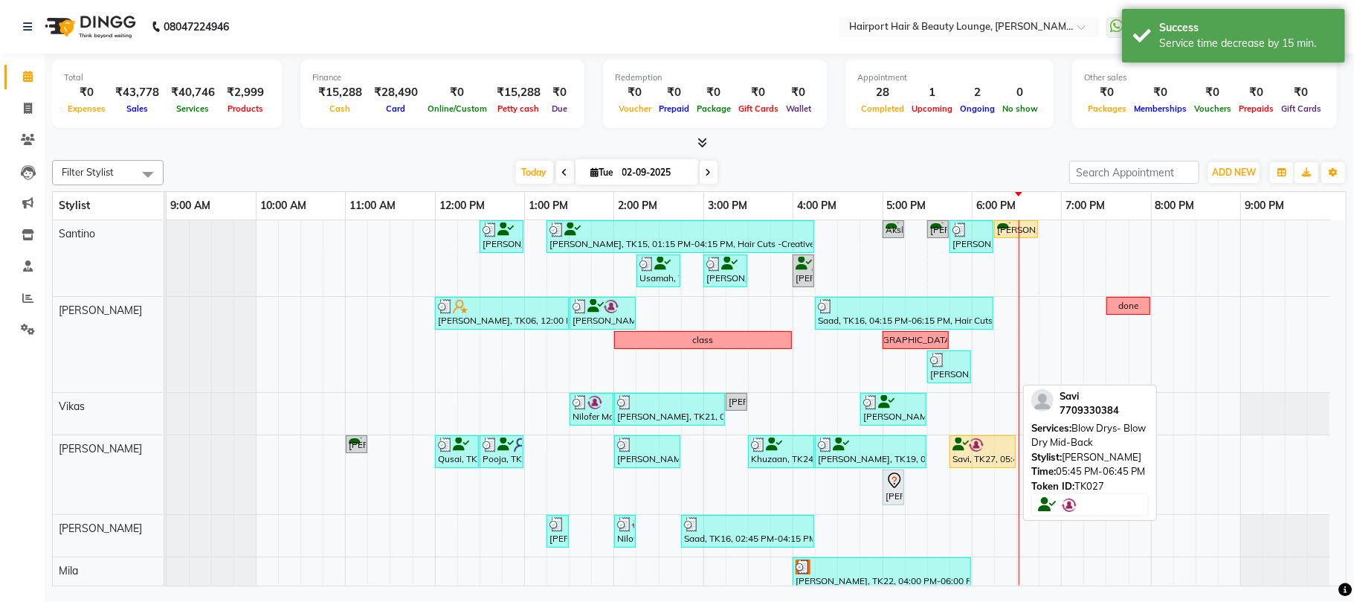
click at [998, 446] on div at bounding box center [983, 444] width 60 height 15
select select "1"
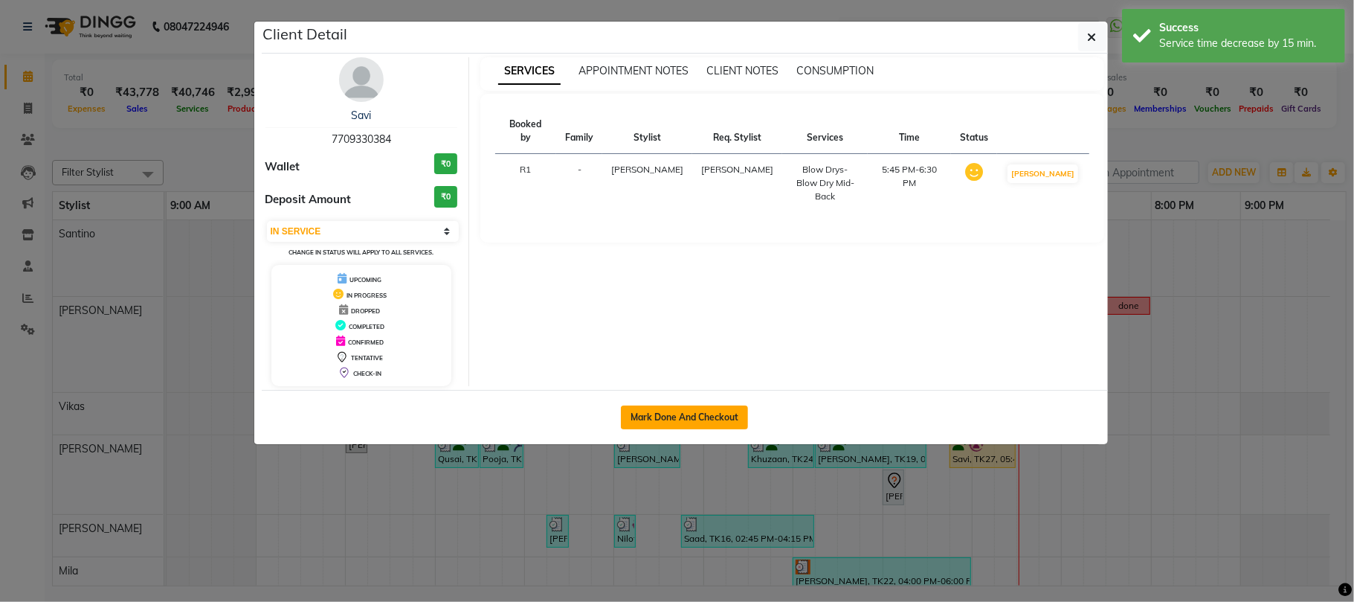
click at [711, 420] on button "Mark Done And Checkout" at bounding box center [684, 417] width 127 height 24
select select "service"
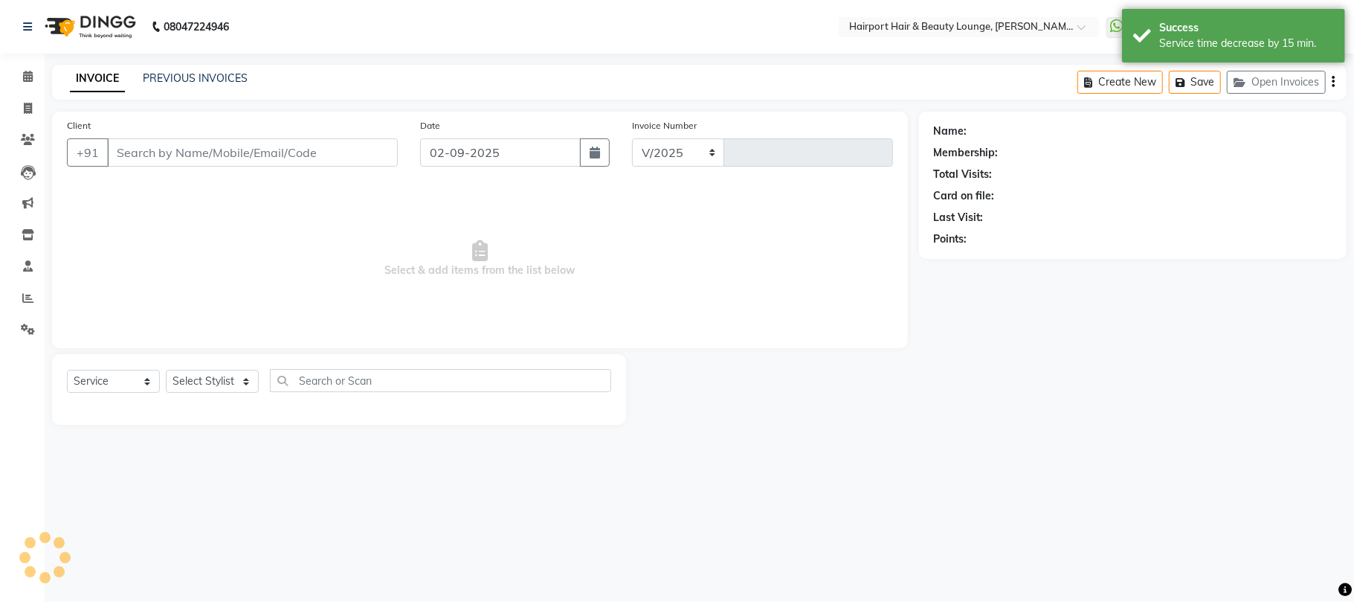
select select "622"
type input "4476"
type input "7709330384"
select select "13264"
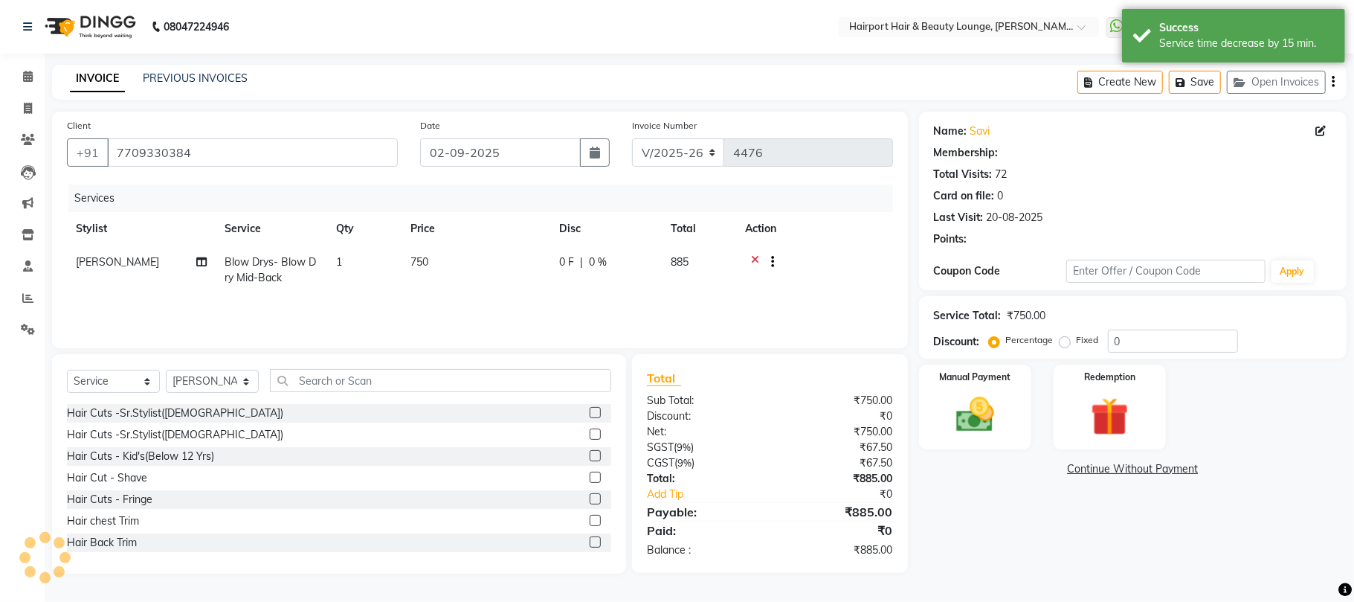
select select "1: Object"
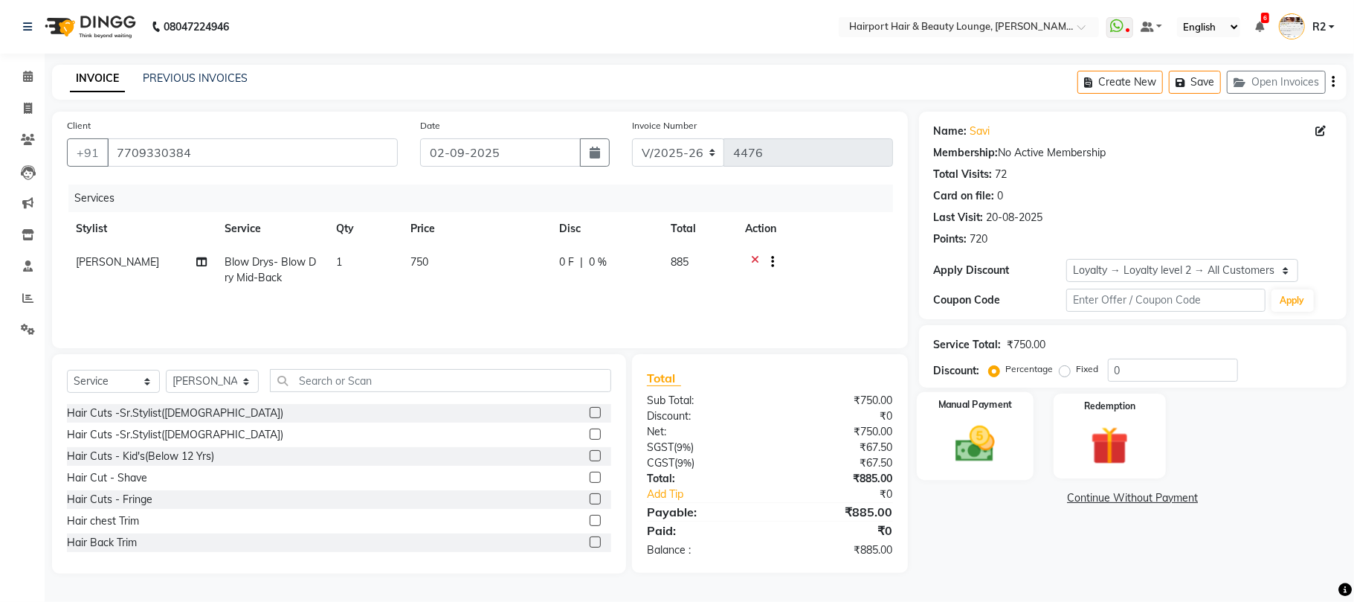
click at [943, 427] on img at bounding box center [975, 444] width 65 height 46
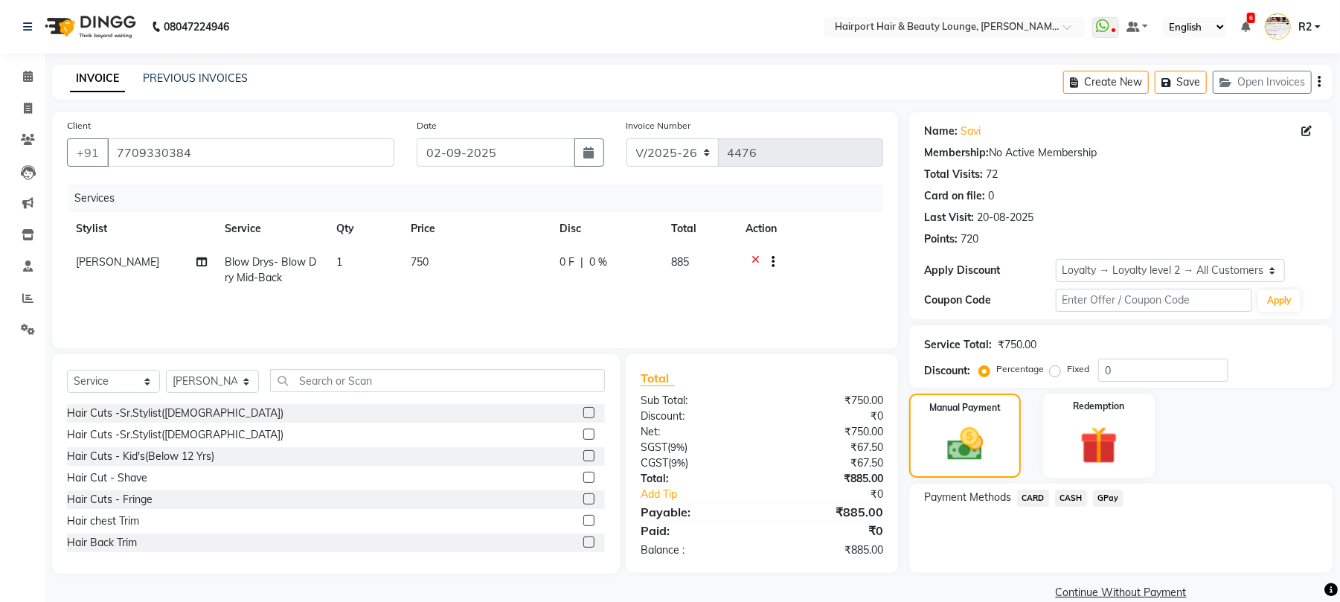
click at [1047, 495] on span "CARD" at bounding box center [1033, 497] width 32 height 17
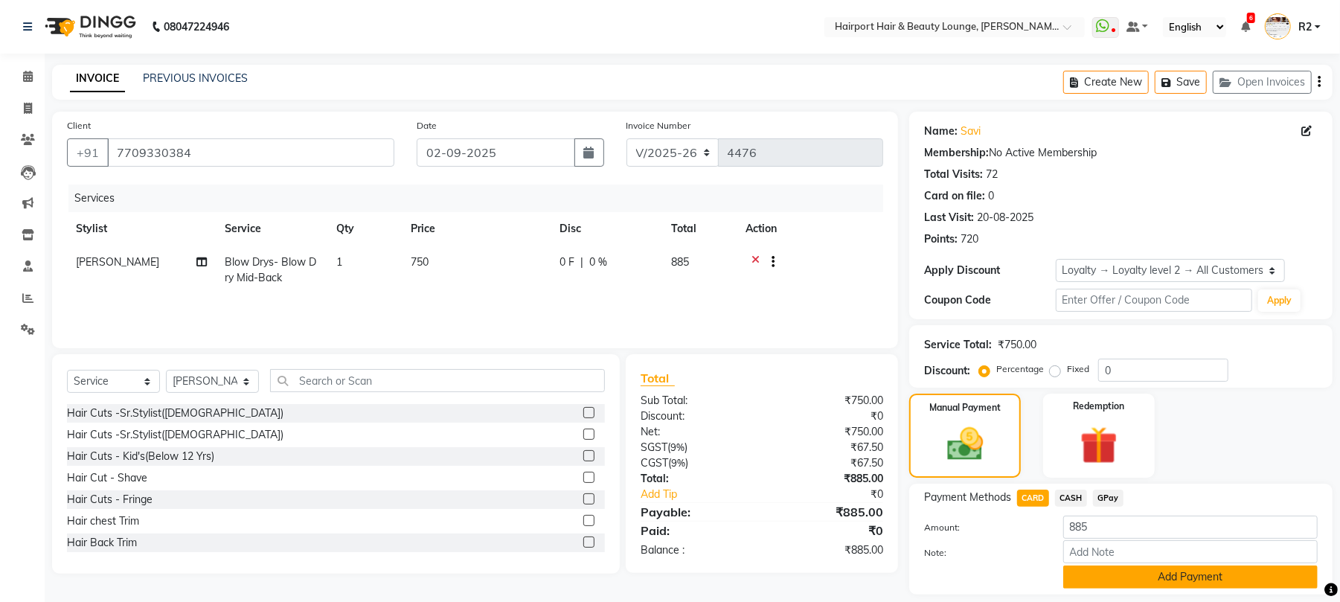
click at [1104, 574] on button "Add Payment" at bounding box center [1190, 576] width 254 height 23
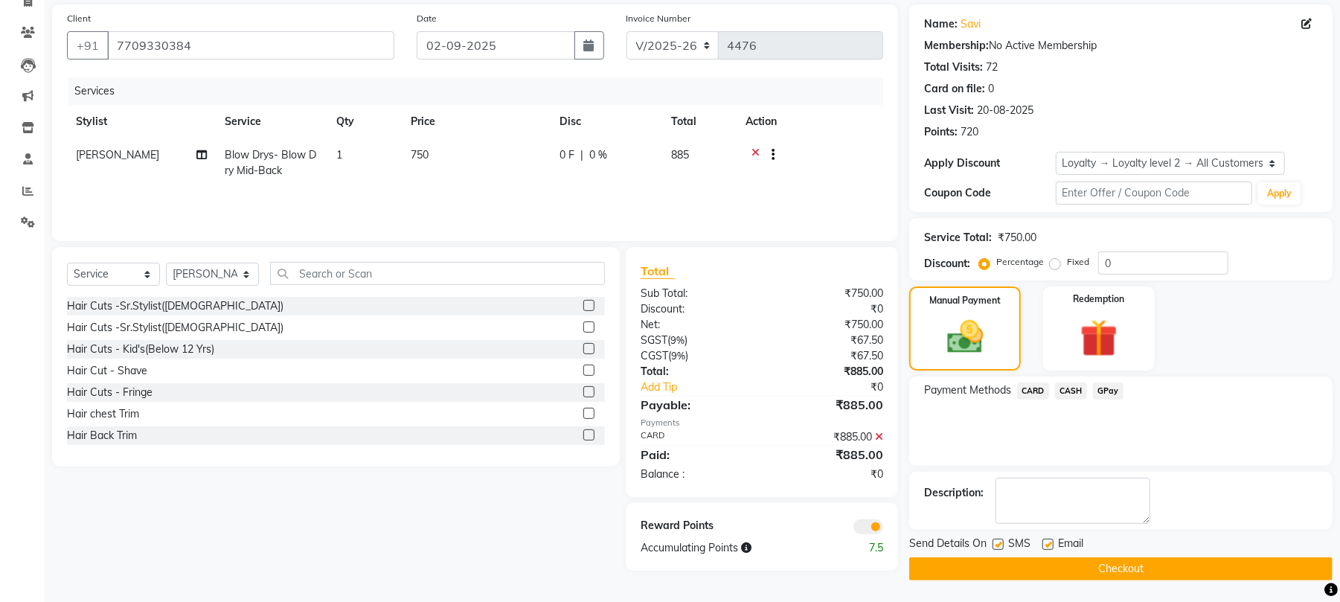
scroll to position [109, 0]
click at [1114, 568] on button "Checkout" at bounding box center [1120, 567] width 423 height 23
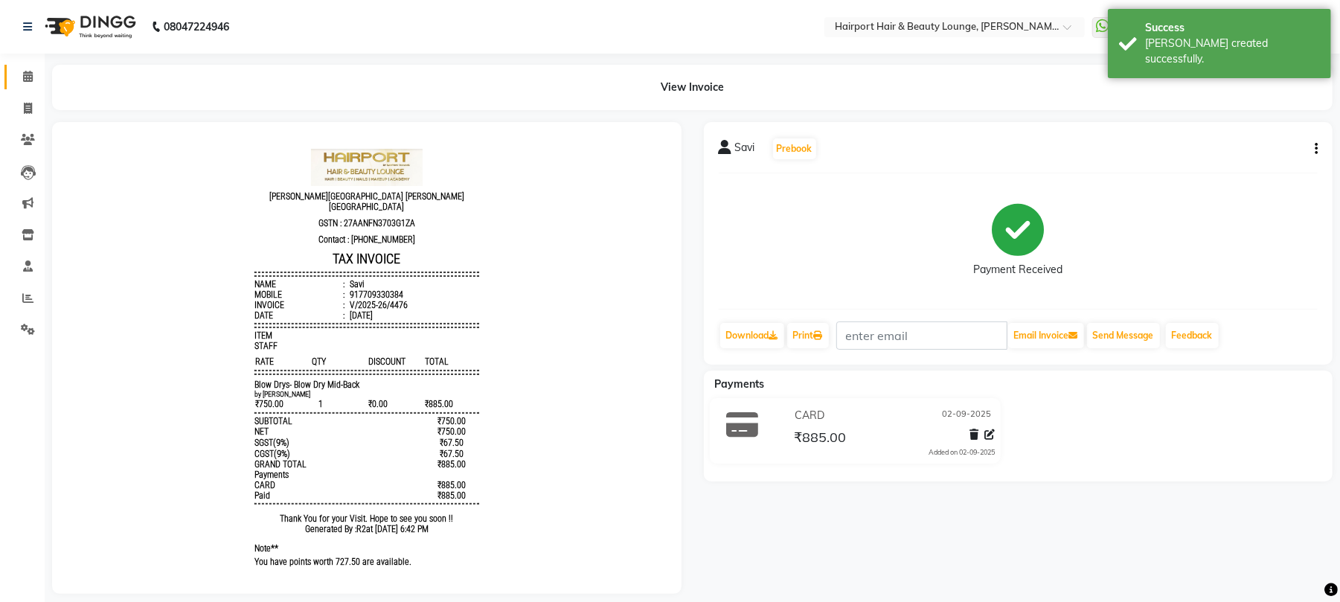
click at [25, 68] on span at bounding box center [28, 76] width 26 height 17
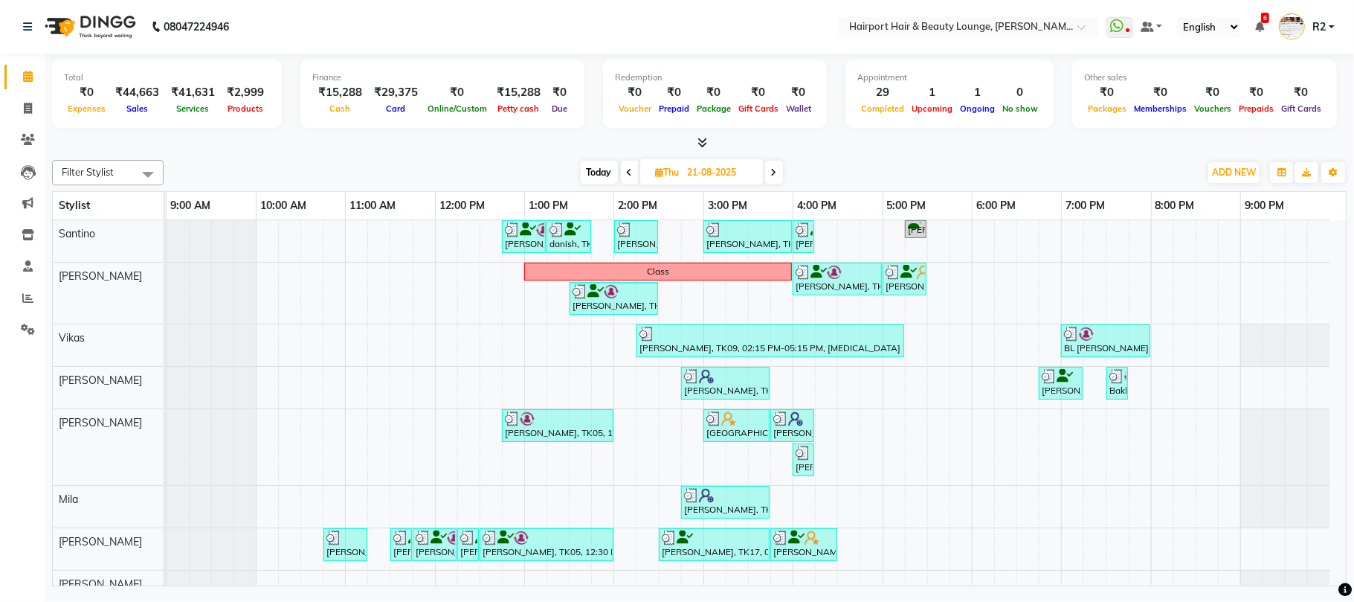
click at [596, 179] on span "Today" at bounding box center [599, 172] width 37 height 23
type input "02-09-2025"
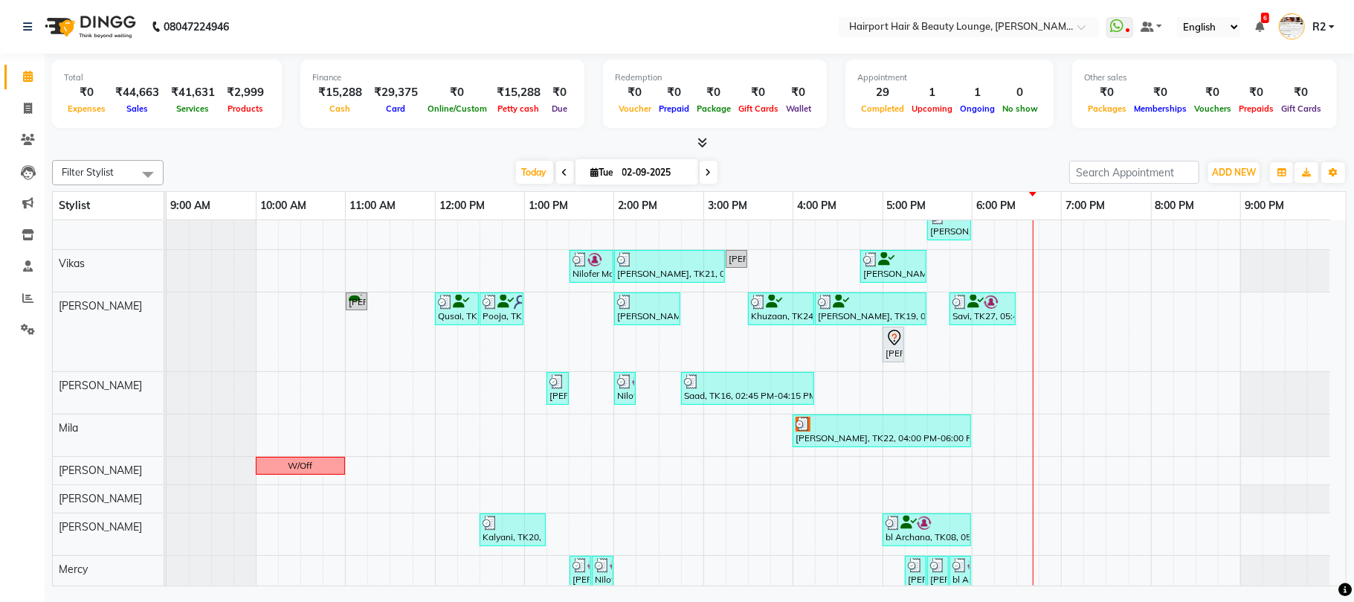
scroll to position [185, 0]
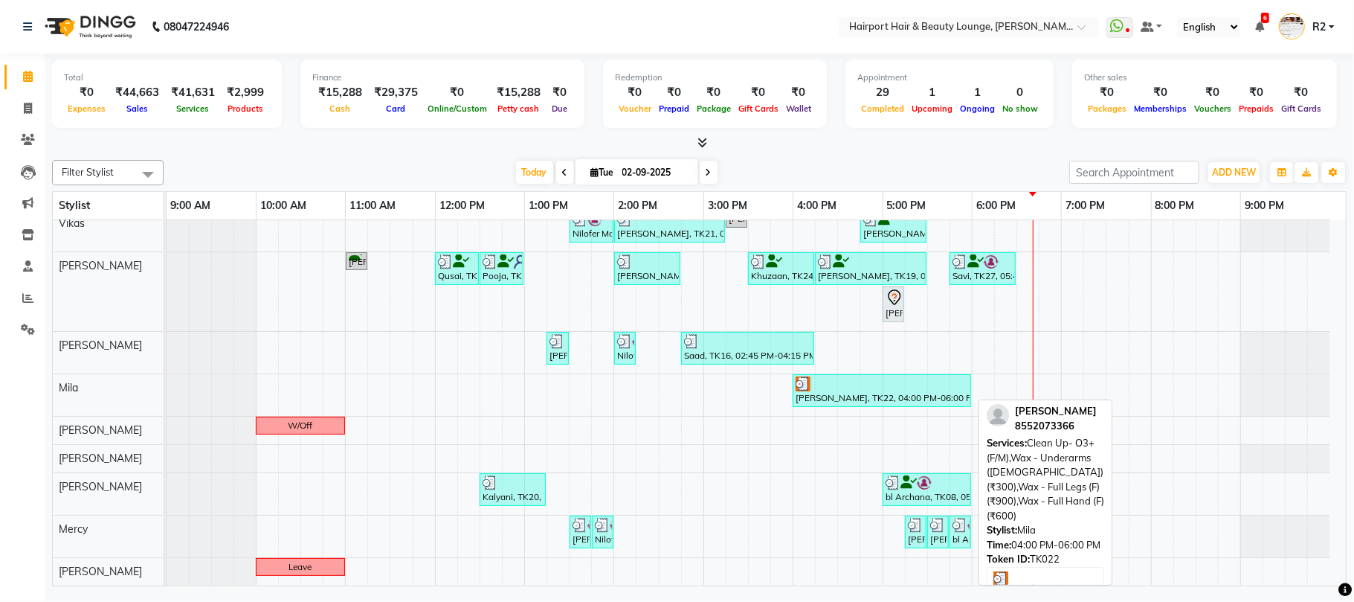
click at [931, 391] on div "Rachna, TK22, 04:00 PM-06:00 PM, Clean Up- O3+ (F/M),Wax - Underarms (Female) (…" at bounding box center [882, 390] width 176 height 28
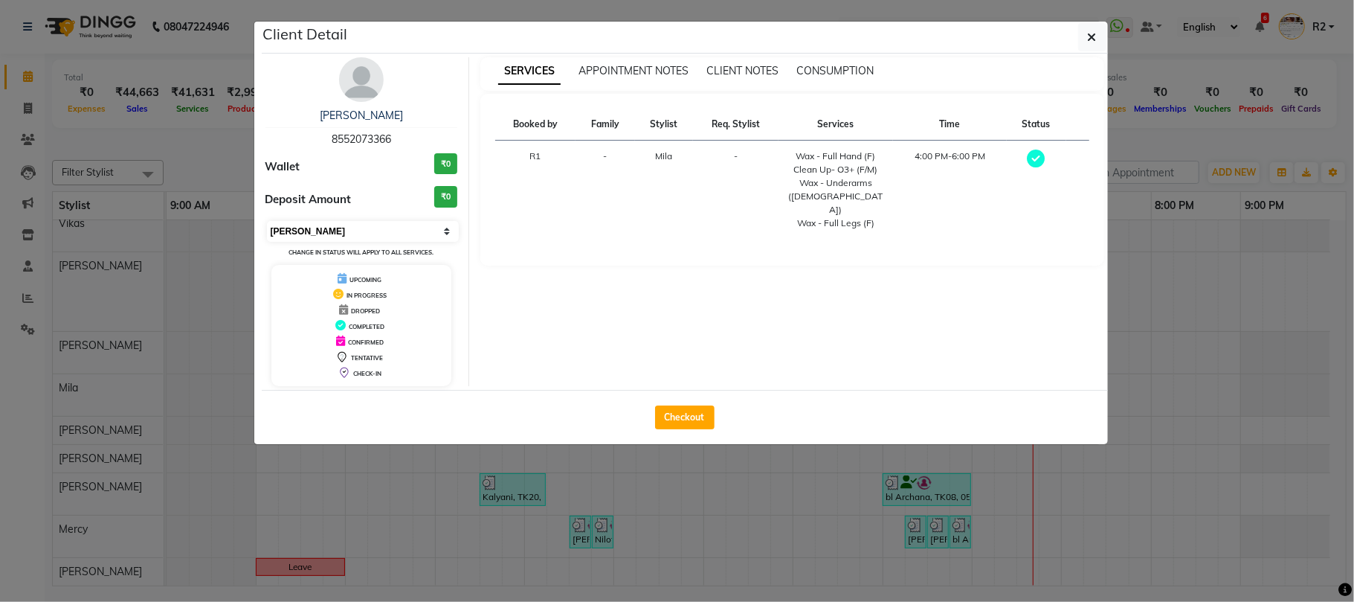
click at [367, 233] on select "Select MARK DONE UPCOMING" at bounding box center [363, 231] width 193 height 21
select select "5"
click at [267, 222] on select "Select MARK DONE UPCOMING" at bounding box center [363, 231] width 193 height 21
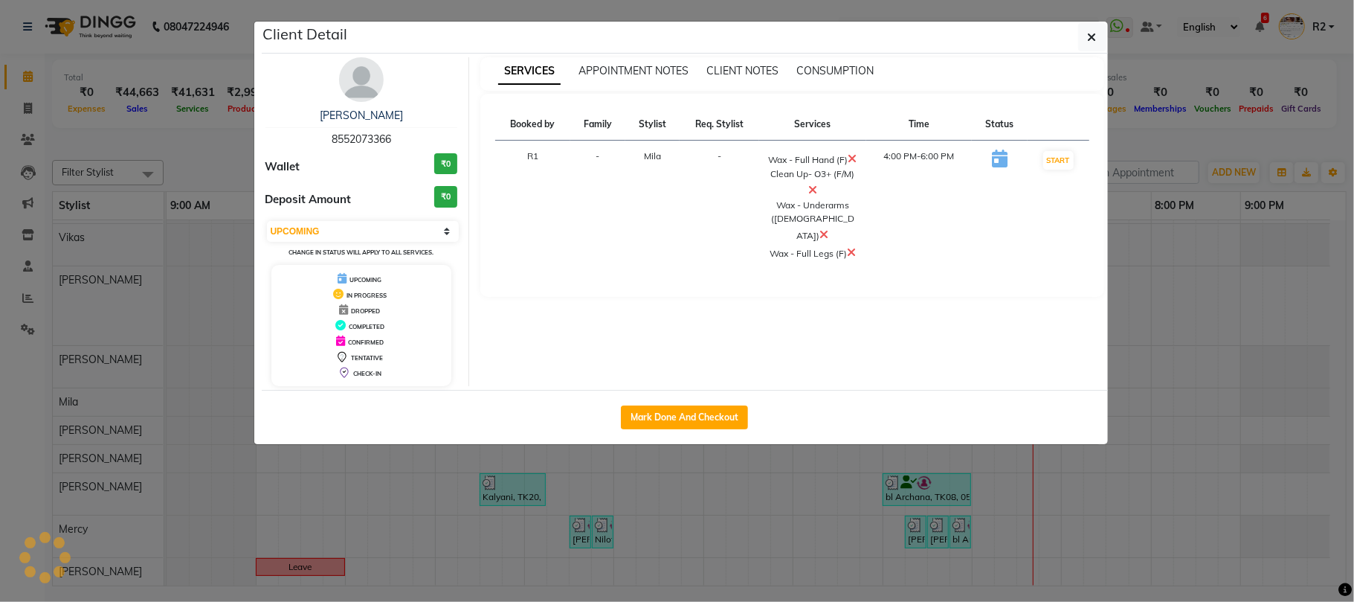
scroll to position [171, 0]
click at [1201, 120] on ngb-modal-window "Client Detail Rachna 8552073366 Wallet ₹0 Deposit Amount ₹0 Select IN SERVICE C…" at bounding box center [677, 301] width 1354 height 602
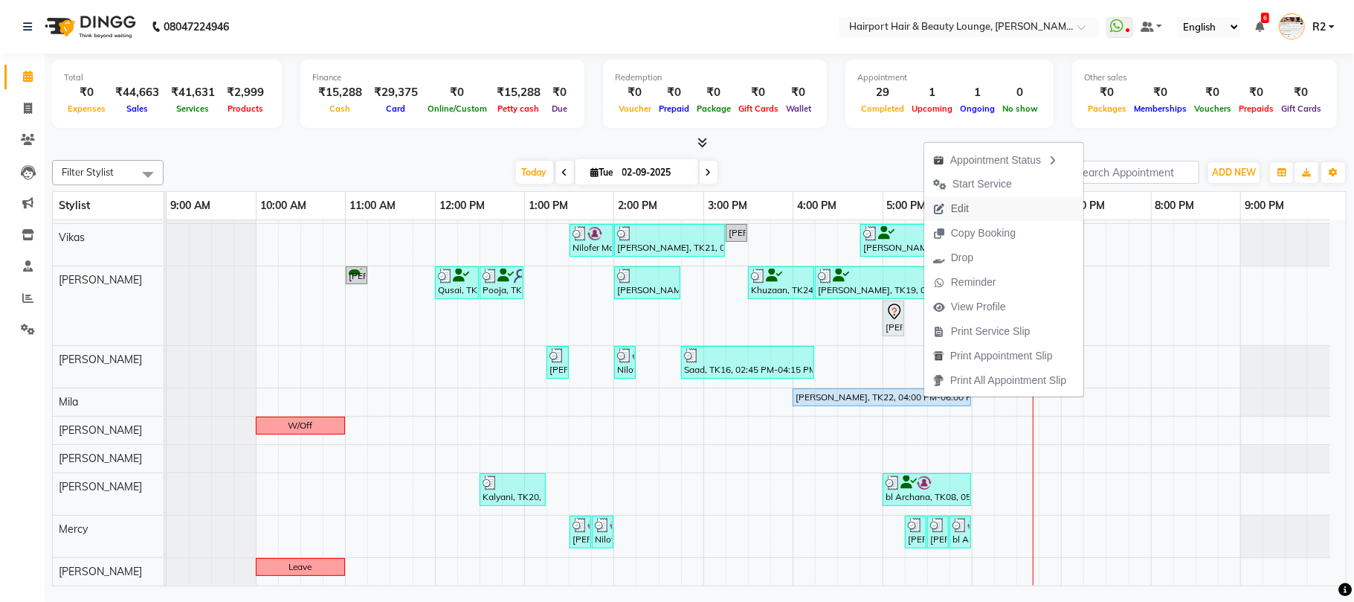
click at [956, 207] on span "Edit" at bounding box center [960, 209] width 18 height 16
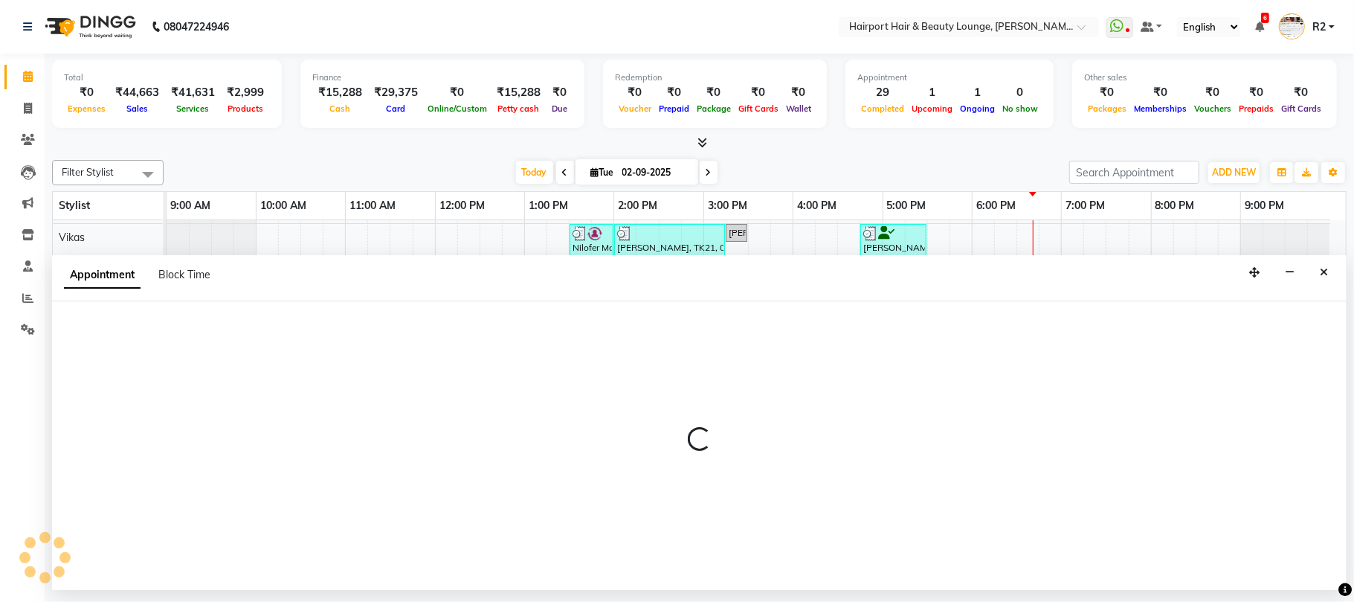
select select "tentative"
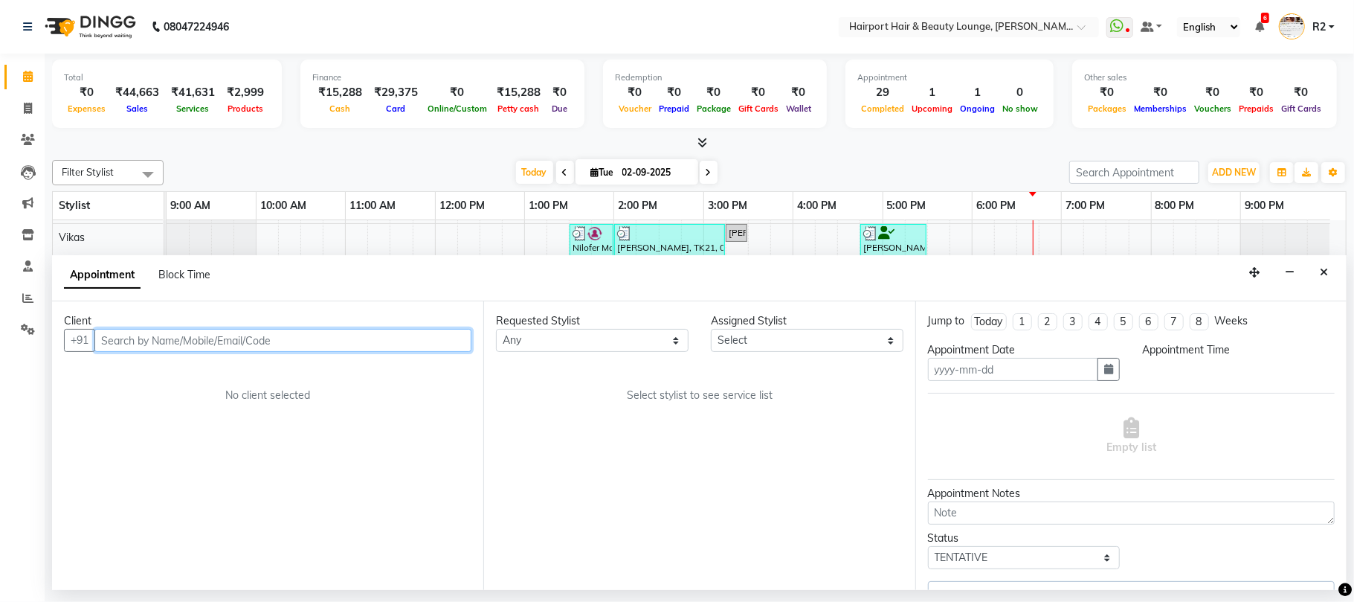
type input "02-09-2025"
select select "upcoming"
select select "960"
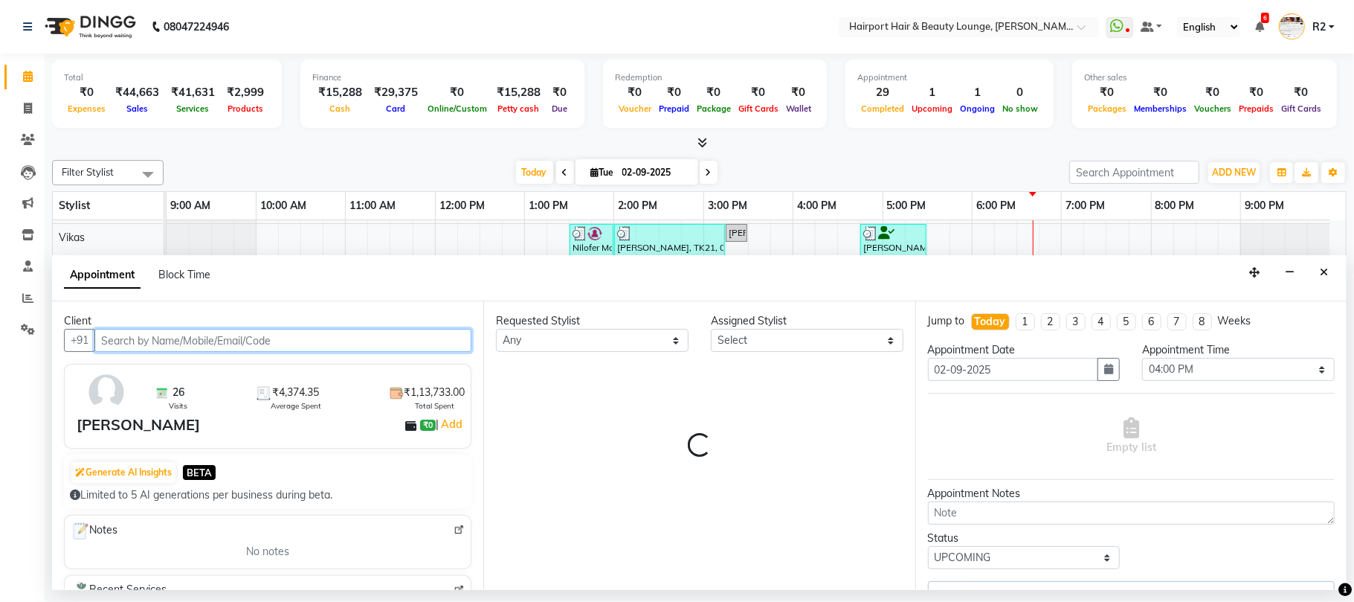
select select "87307"
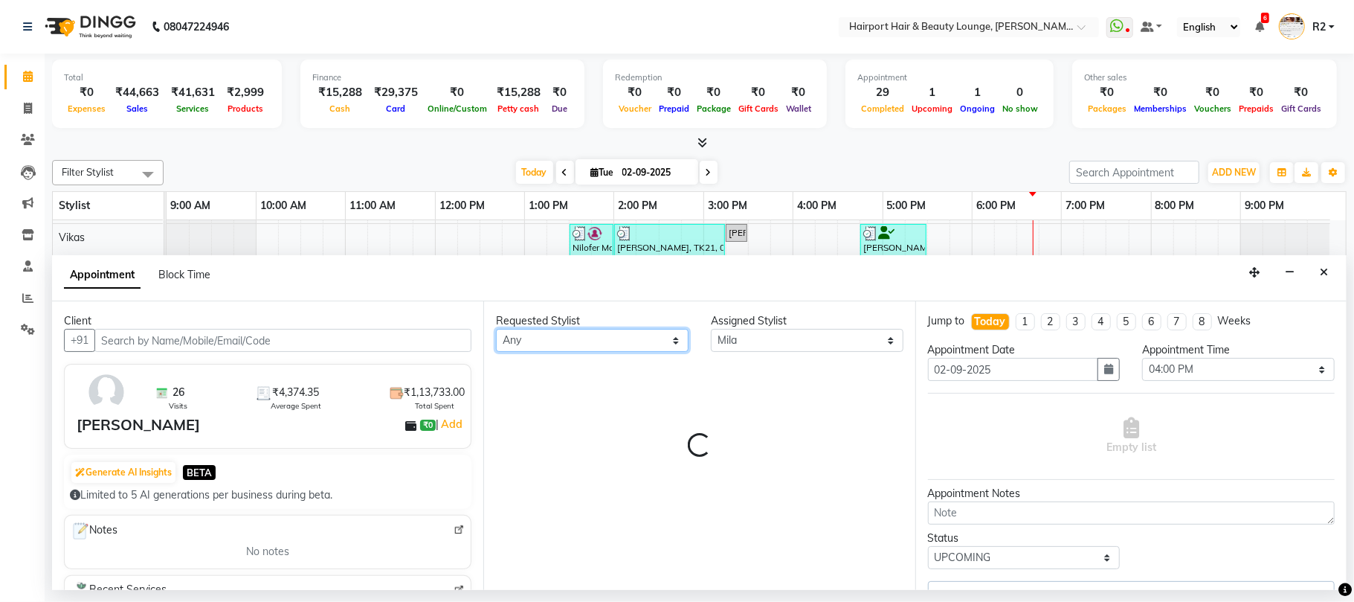
click at [510, 348] on select "Any Adnan Anandita Atish Binita Elizabeth Genevieve Maggie Mercy Mila Santino V…" at bounding box center [592, 340] width 193 height 23
select select "682"
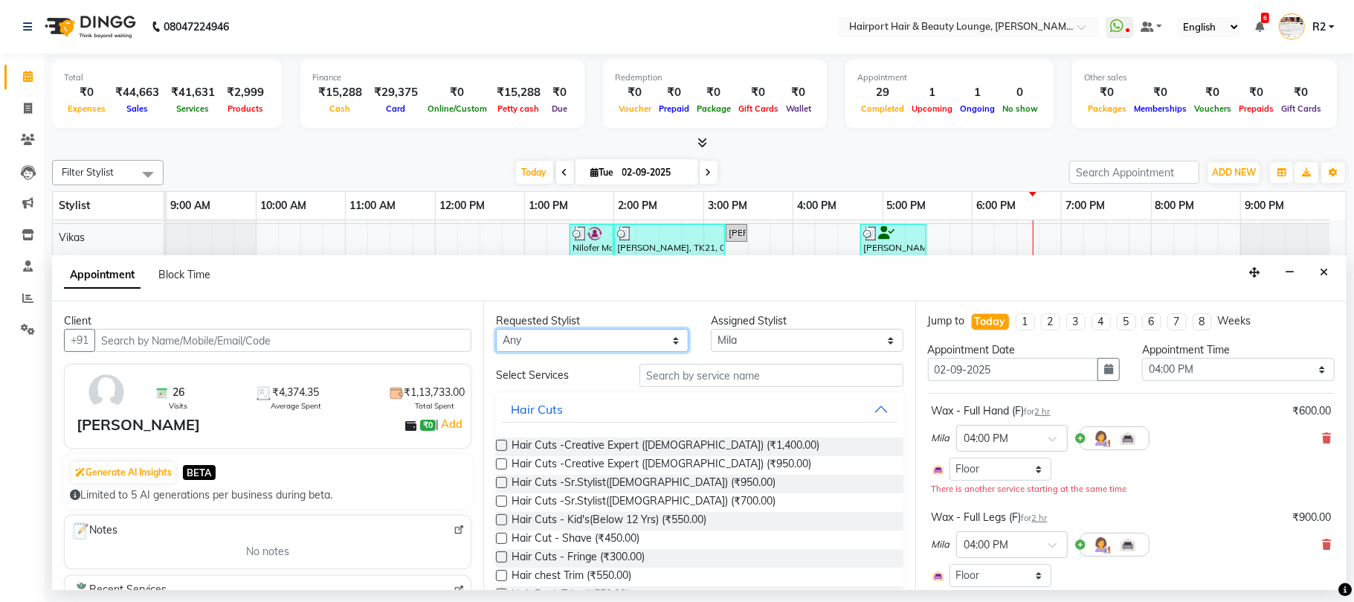
select select "12656"
click at [496, 330] on select "Any Adnan Anandita Atish Binita Elizabeth Genevieve Maggie Mercy Mila Santino V…" at bounding box center [592, 340] width 193 height 23
select select "12656"
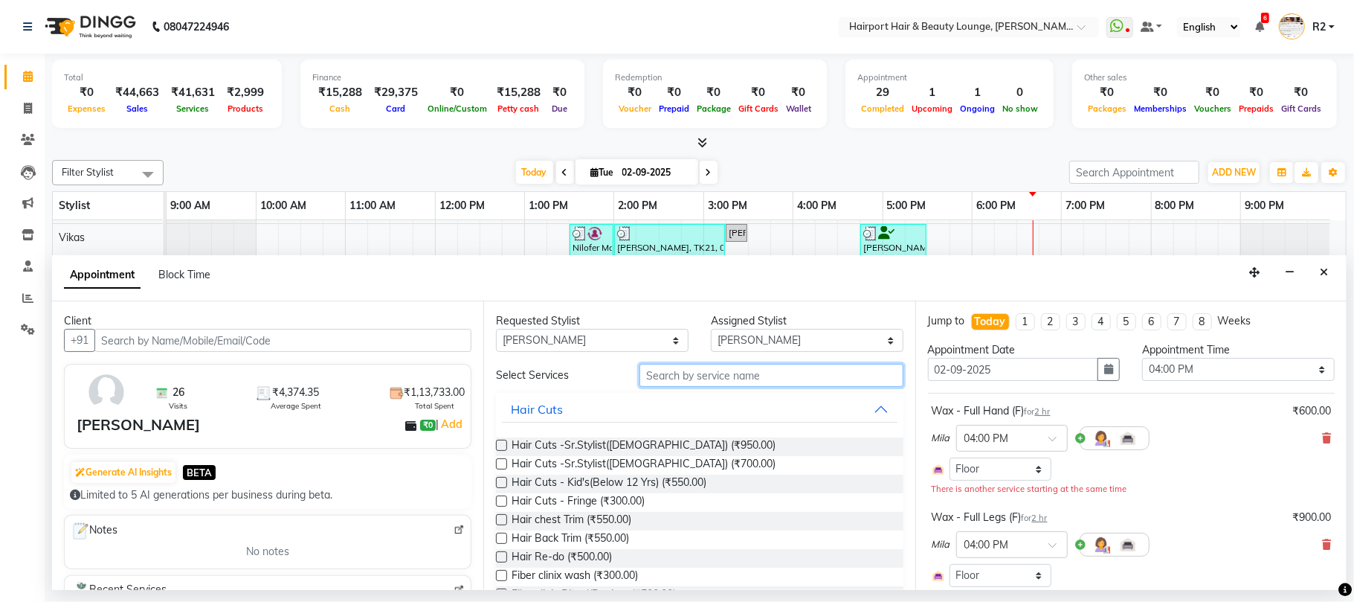
click at [658, 379] on input "text" at bounding box center [772, 375] width 264 height 23
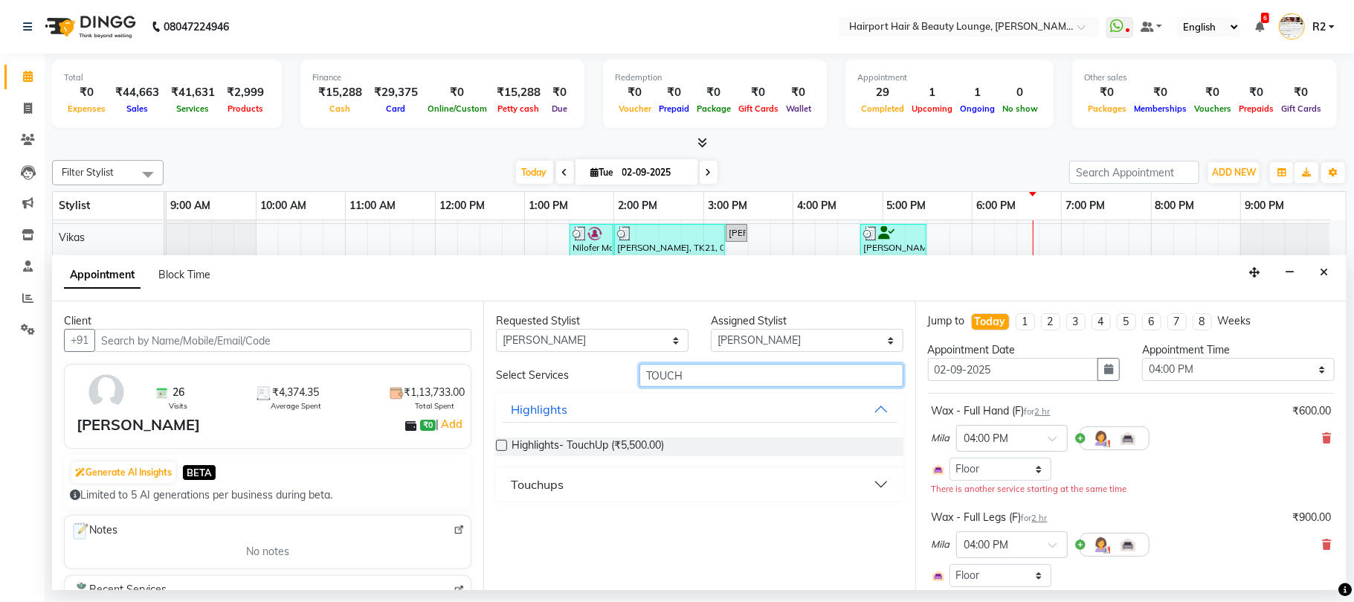
type input "TOUCH"
click at [670, 478] on button "Touchups" at bounding box center [699, 484] width 395 height 27
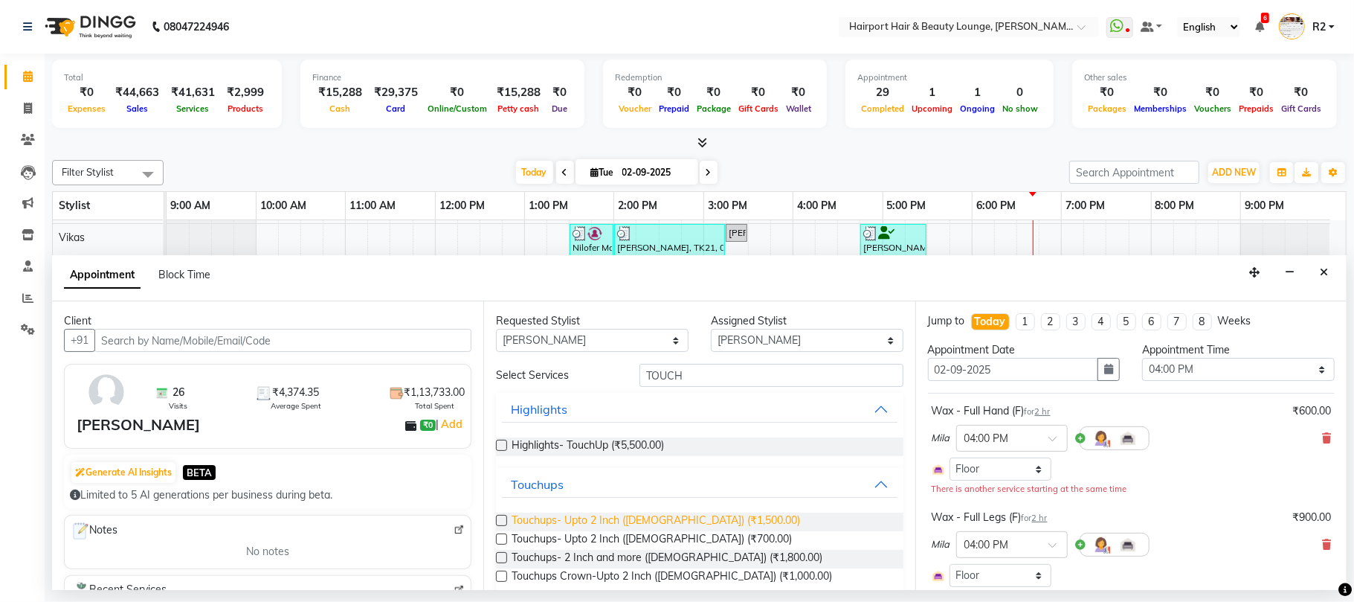
click at [662, 521] on span "Touchups- Upto 2 Inch (Female) (₹1,500.00)" at bounding box center [656, 521] width 289 height 19
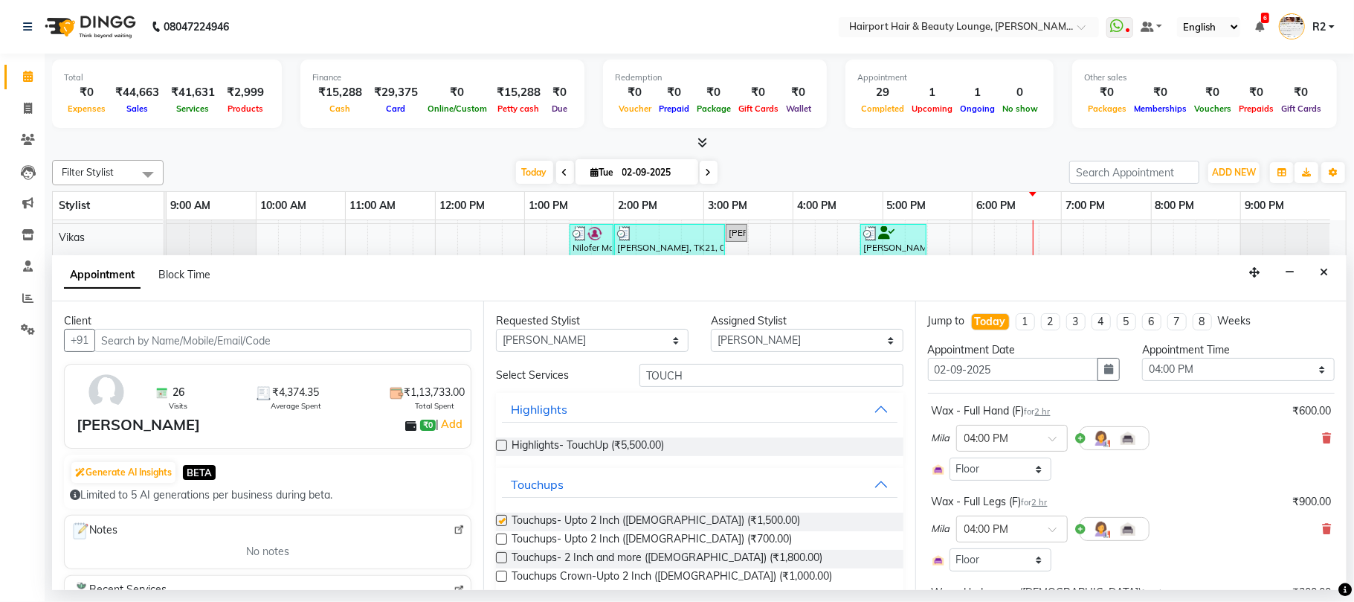
checkbox input "false"
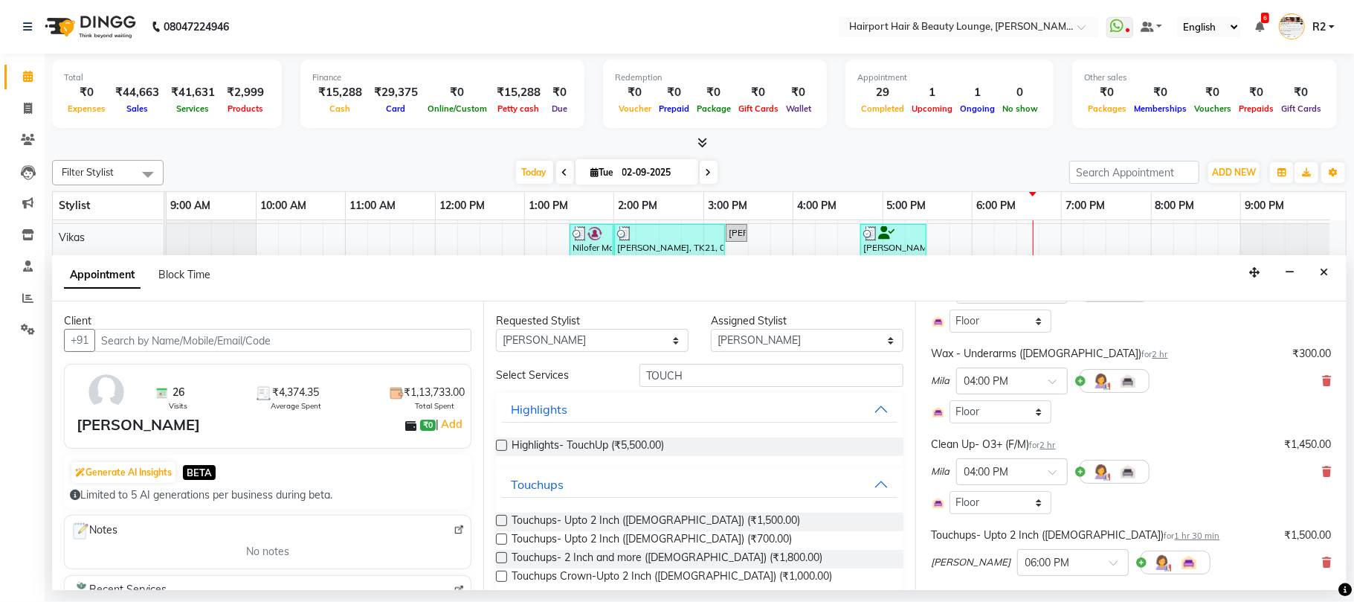
scroll to position [396, 0]
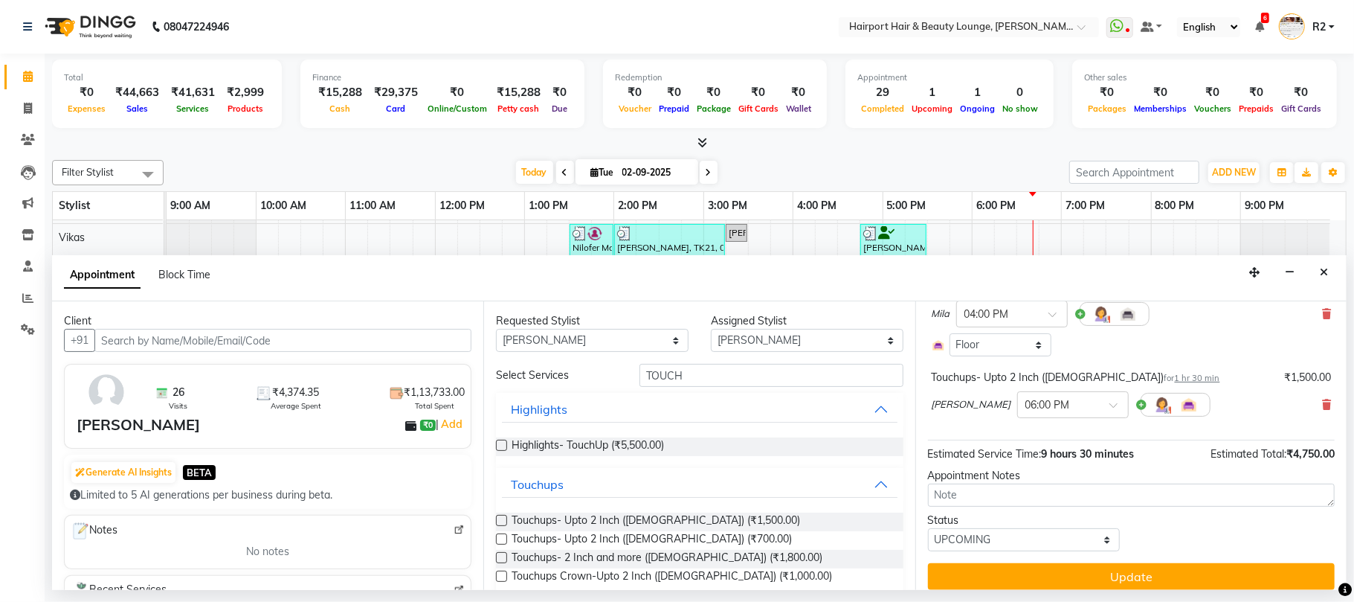
click at [1152, 577] on button "Update" at bounding box center [1131, 576] width 407 height 27
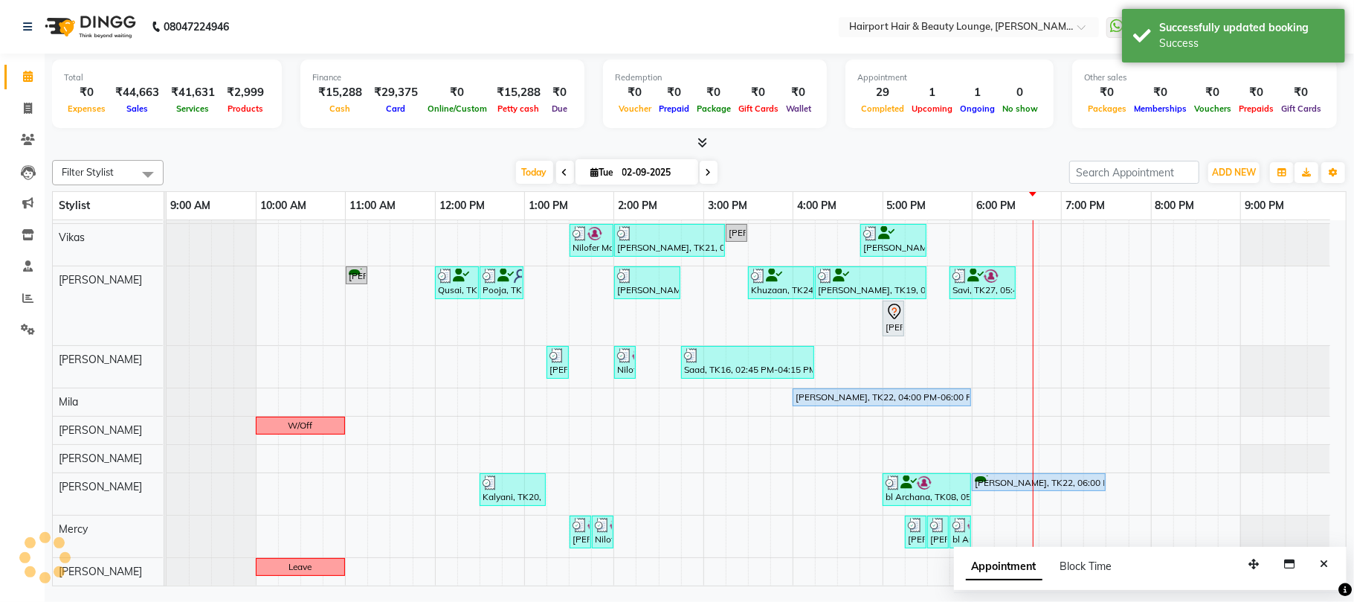
scroll to position [171, 0]
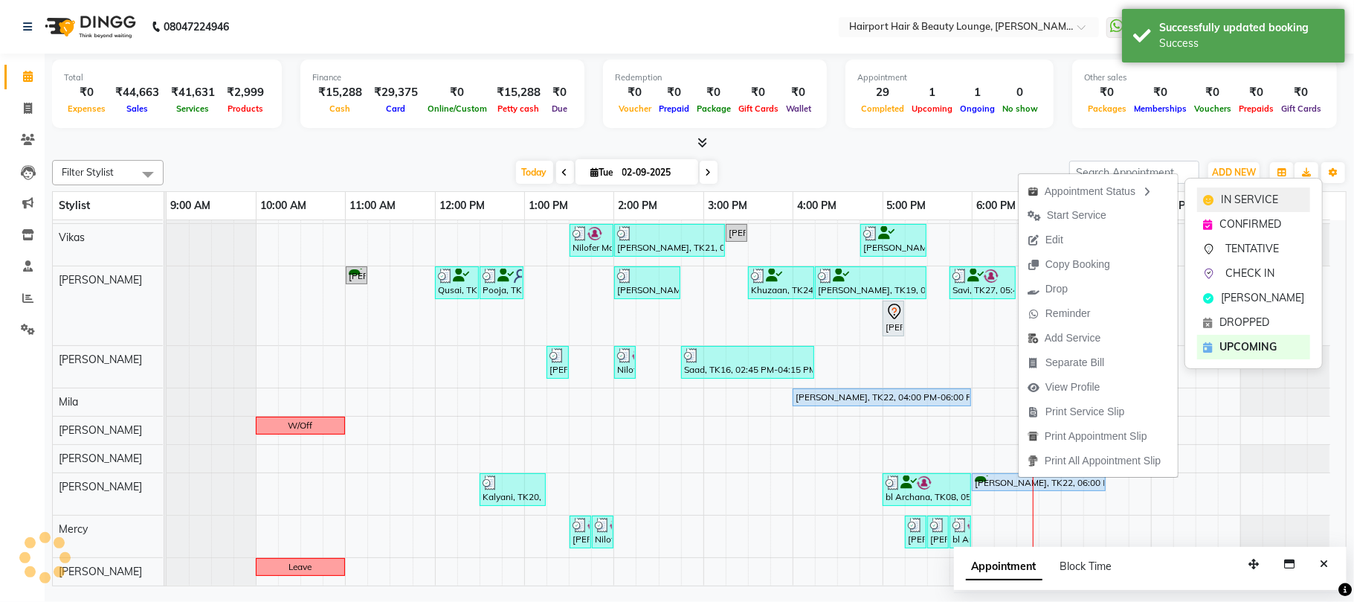
click at [1214, 191] on div "IN SERVICE" at bounding box center [1254, 199] width 113 height 25
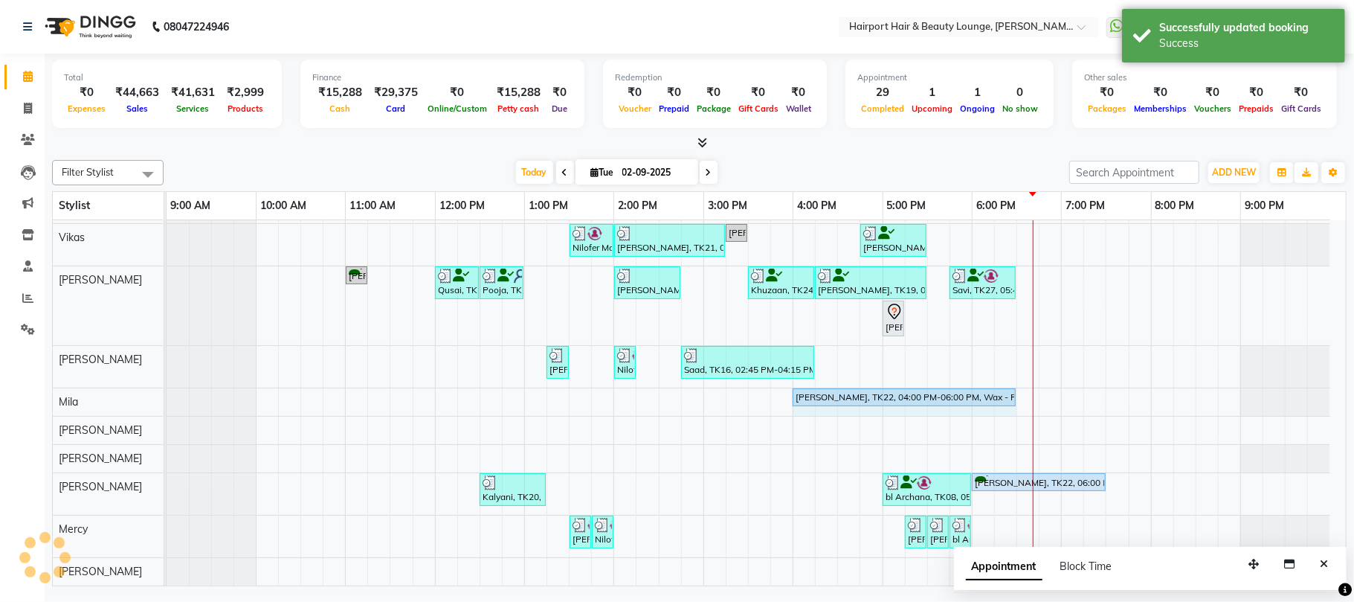
scroll to position [152, 0]
drag, startPoint x: 968, startPoint y: 397, endPoint x: 995, endPoint y: 396, distance: 27.6
click at [167, 396] on div "Rachna, TK22, 04:00 PM-06:00 PM, Wax - Full Hand (F),Wax - Full Legs (F),Wax - …" at bounding box center [167, 401] width 0 height 27
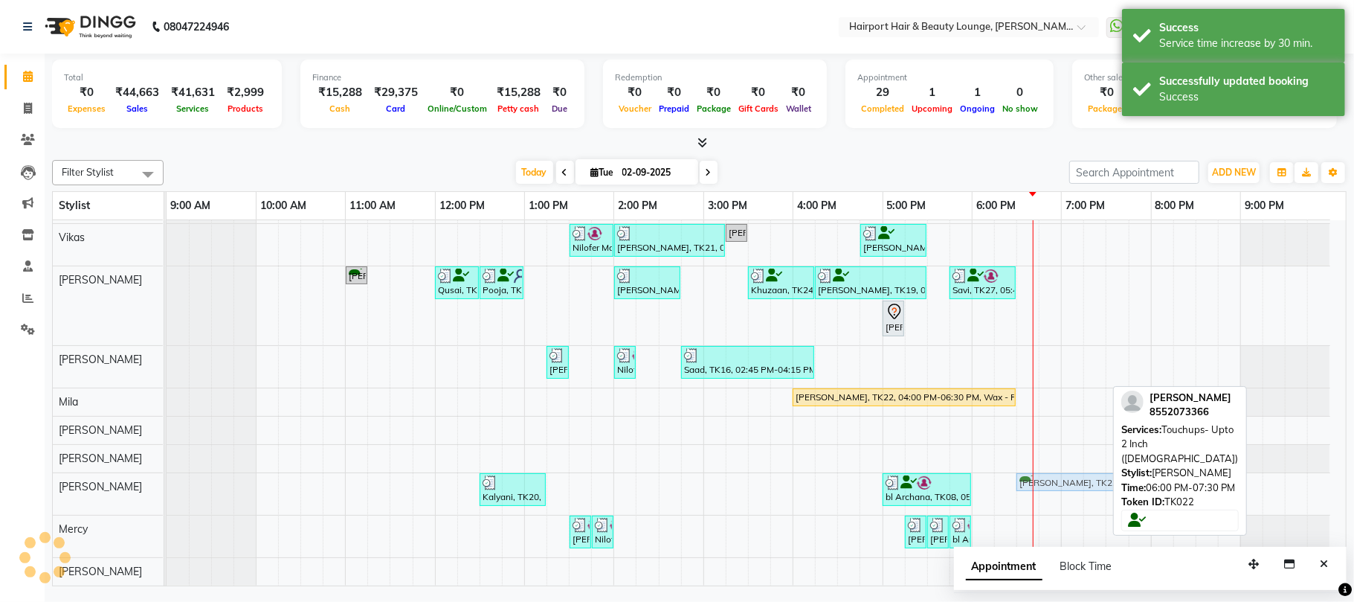
scroll to position [171, 0]
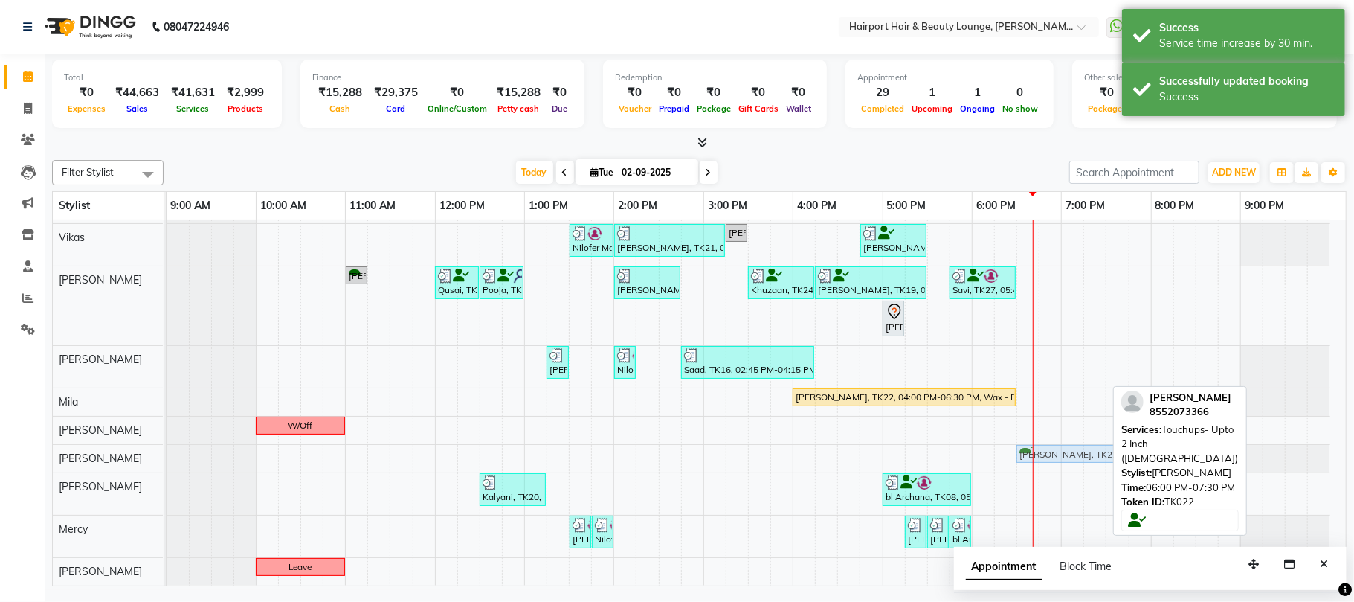
drag, startPoint x: 997, startPoint y: 483, endPoint x: 1033, endPoint y: 481, distance: 35.8
click at [1038, 481] on div "Sanjan Modi, TK13, 12:30 PM-01:00 PM, Hair Cuts -Creative Expert (Male) SHILPI …" at bounding box center [757, 318] width 1180 height 534
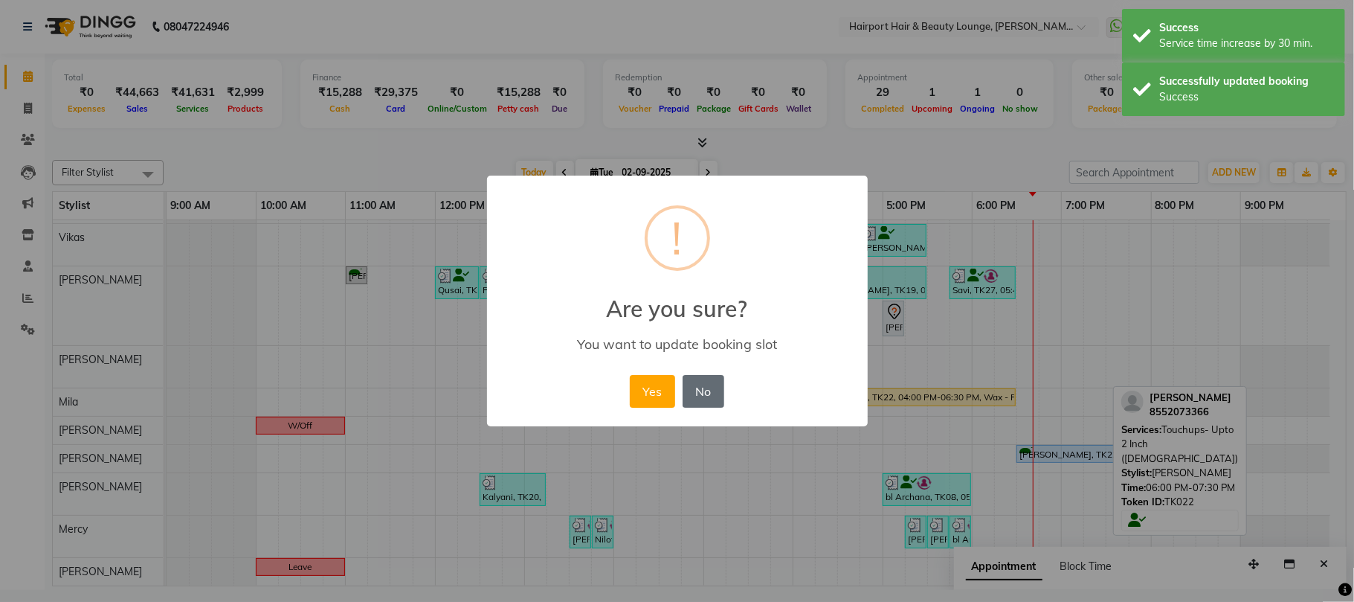
click at [709, 393] on button "No" at bounding box center [704, 391] width 42 height 33
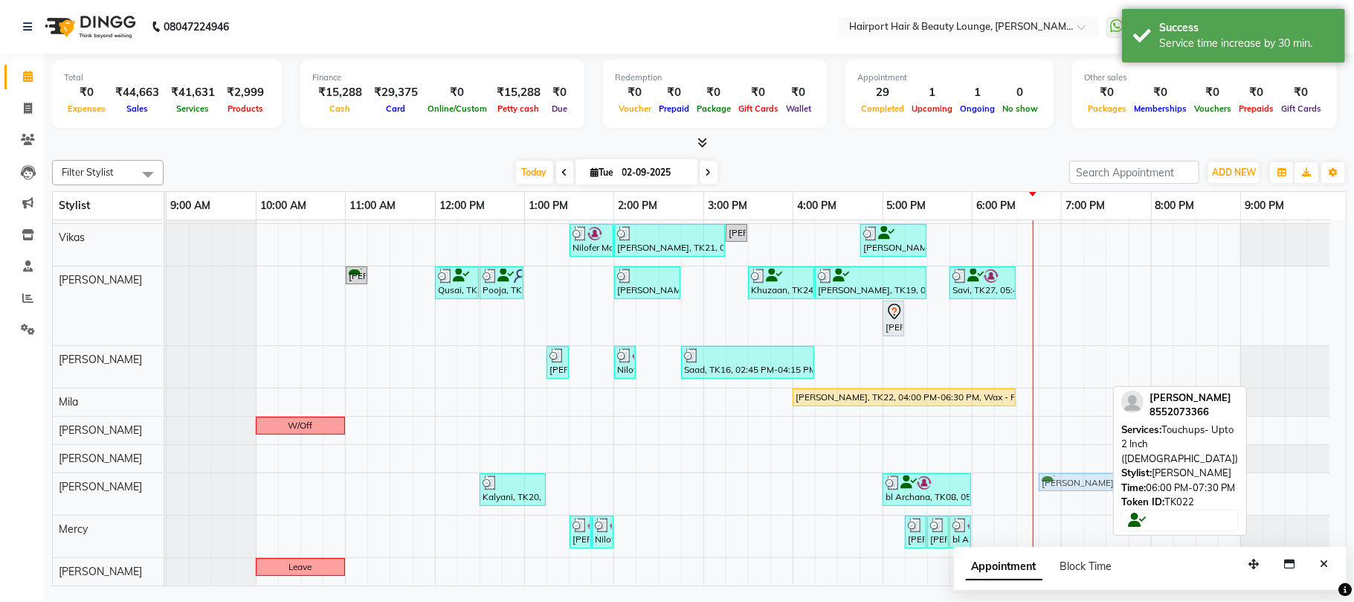
drag, startPoint x: 1012, startPoint y: 483, endPoint x: 1069, endPoint y: 483, distance: 57.3
click at [167, 483] on div "Kalyani, TK20, 12:30 PM-01:15 PM, Hair Spa- SKP Scalp (Mid back) (₹1600) bl Arc…" at bounding box center [167, 494] width 0 height 42
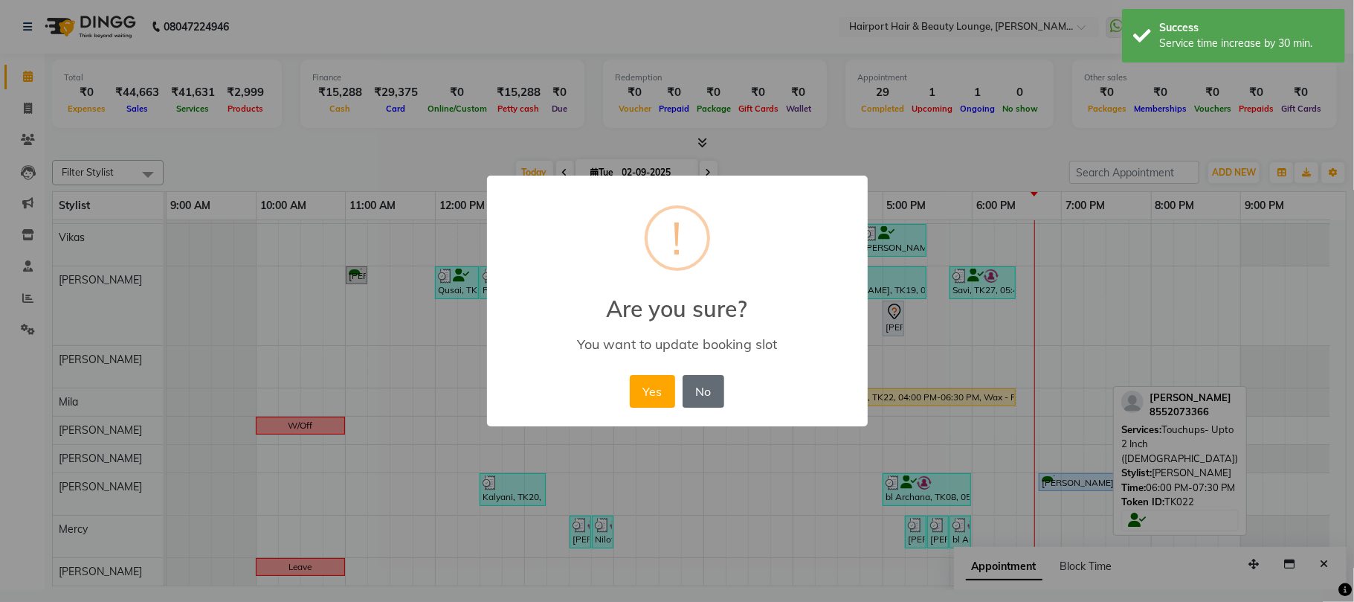
click at [694, 391] on button "No" at bounding box center [704, 391] width 42 height 33
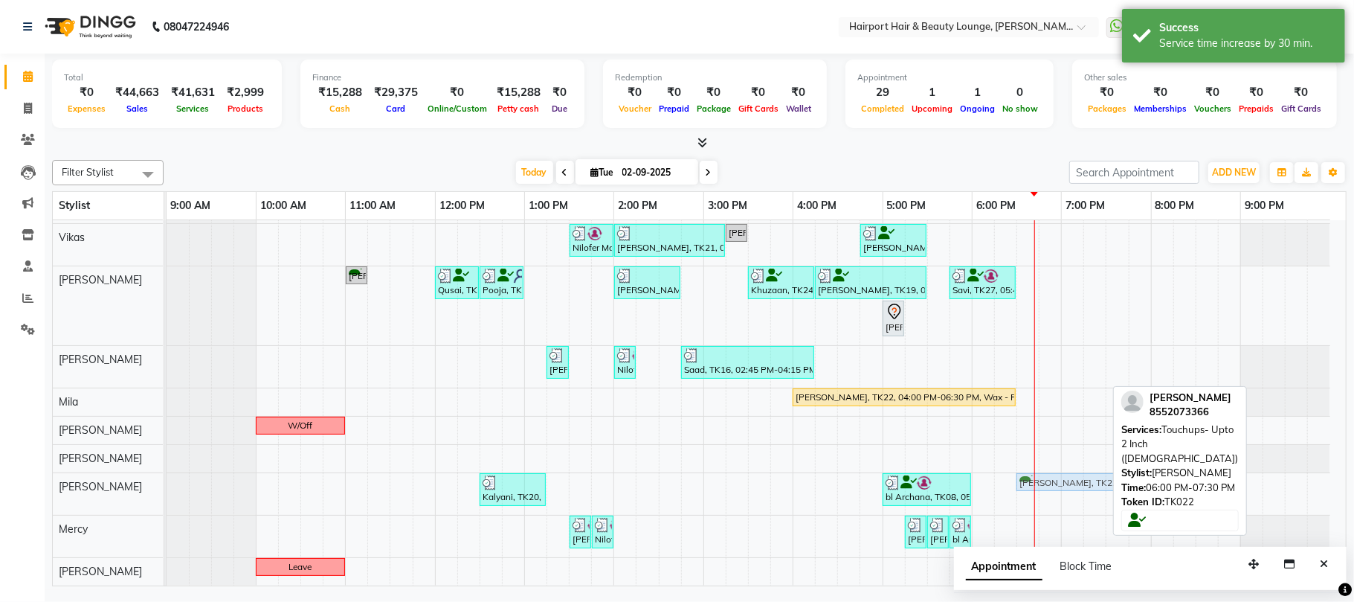
drag, startPoint x: 992, startPoint y: 486, endPoint x: 1028, endPoint y: 488, distance: 35.8
click at [167, 488] on div "Kalyani, TK20, 12:30 PM-01:15 PM, Hair Spa- SKP Scalp (Mid back) (₹1600) bl Arc…" at bounding box center [167, 494] width 0 height 42
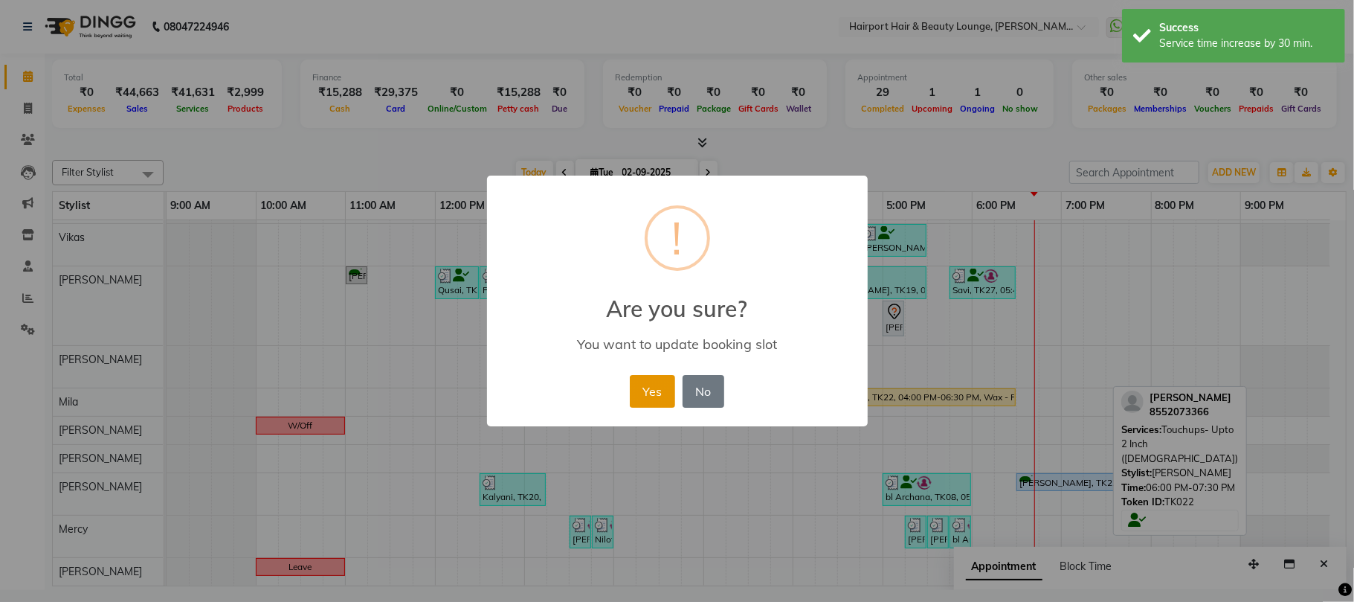
click at [646, 385] on button "Yes" at bounding box center [652, 391] width 45 height 33
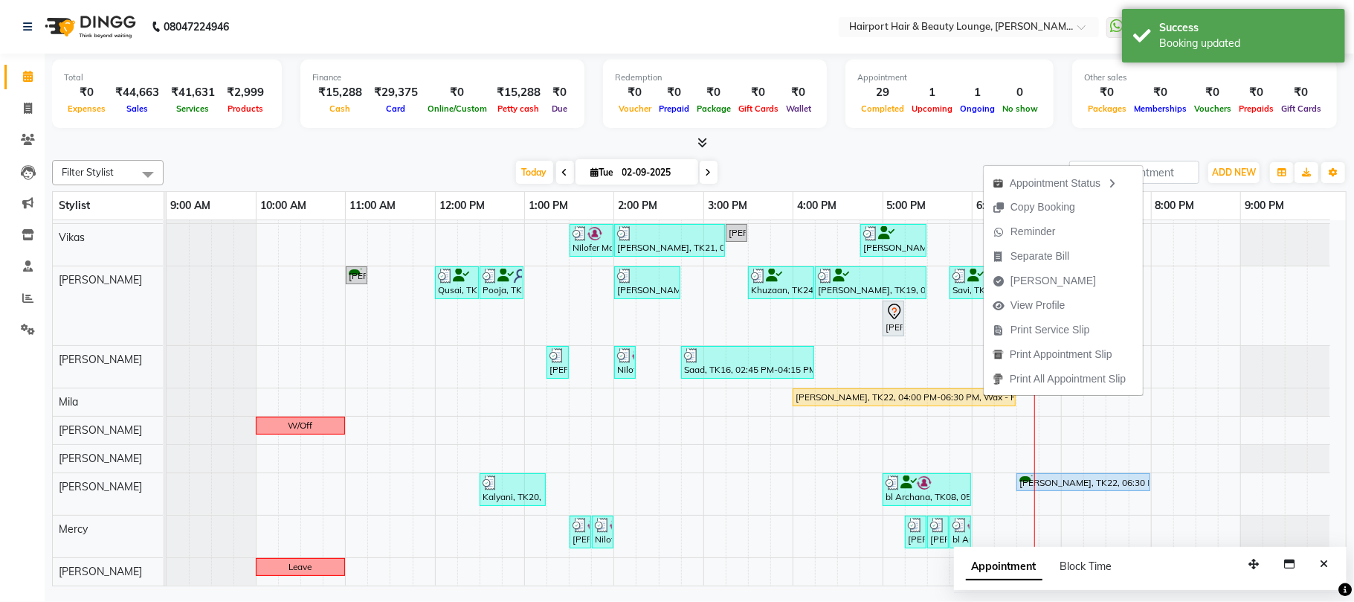
click at [870, 161] on div "Today Tue 02-09-2025" at bounding box center [616, 172] width 891 height 22
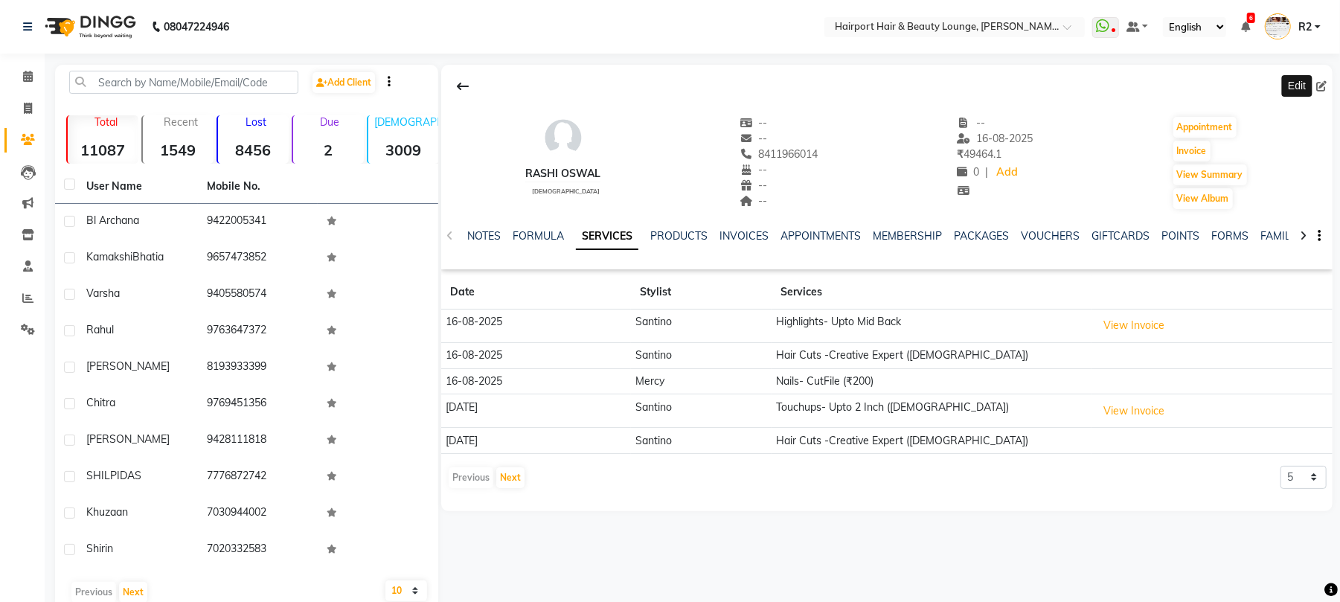
click at [1321, 82] on icon at bounding box center [1321, 86] width 10 height 10
select select "22"
select select "[DEMOGRAPHIC_DATA]"
select select "10262"
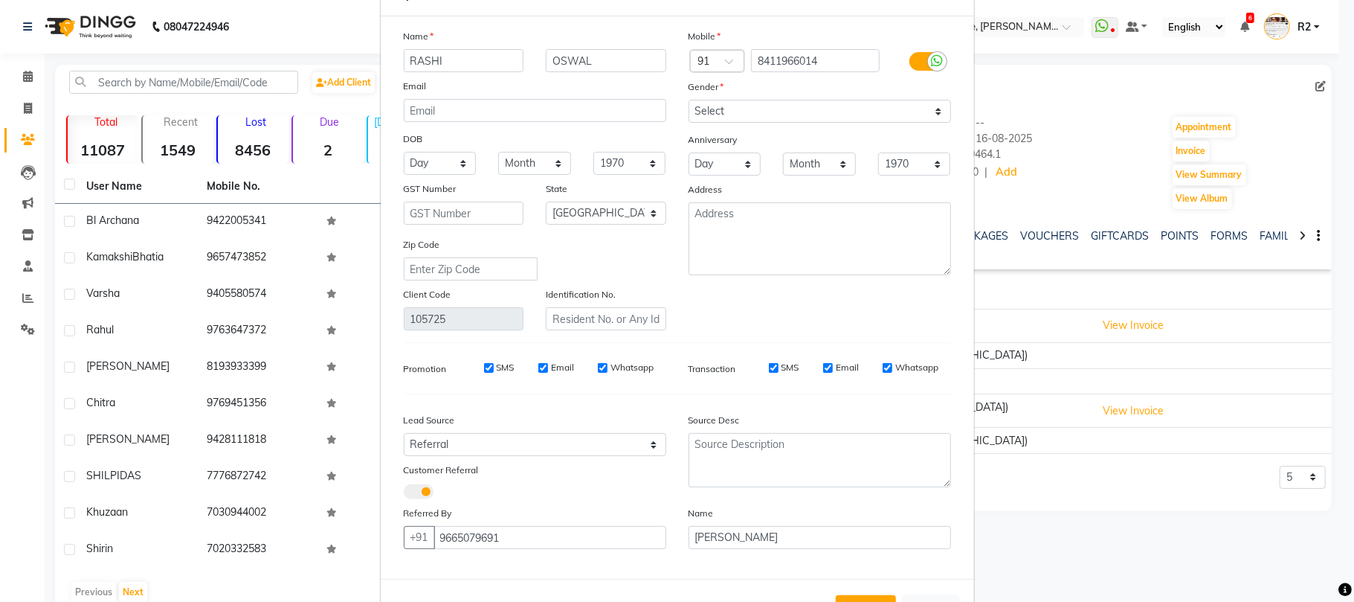
scroll to position [112, 0]
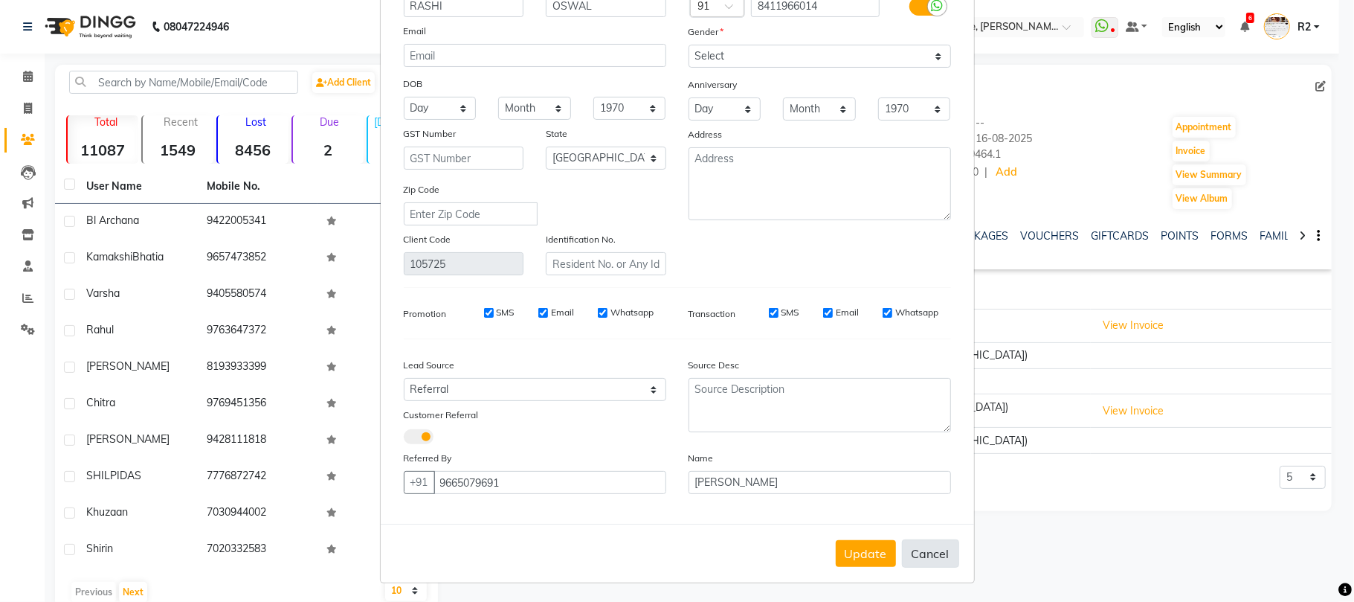
click at [913, 545] on button "Cancel" at bounding box center [930, 553] width 57 height 28
select select
select select "null"
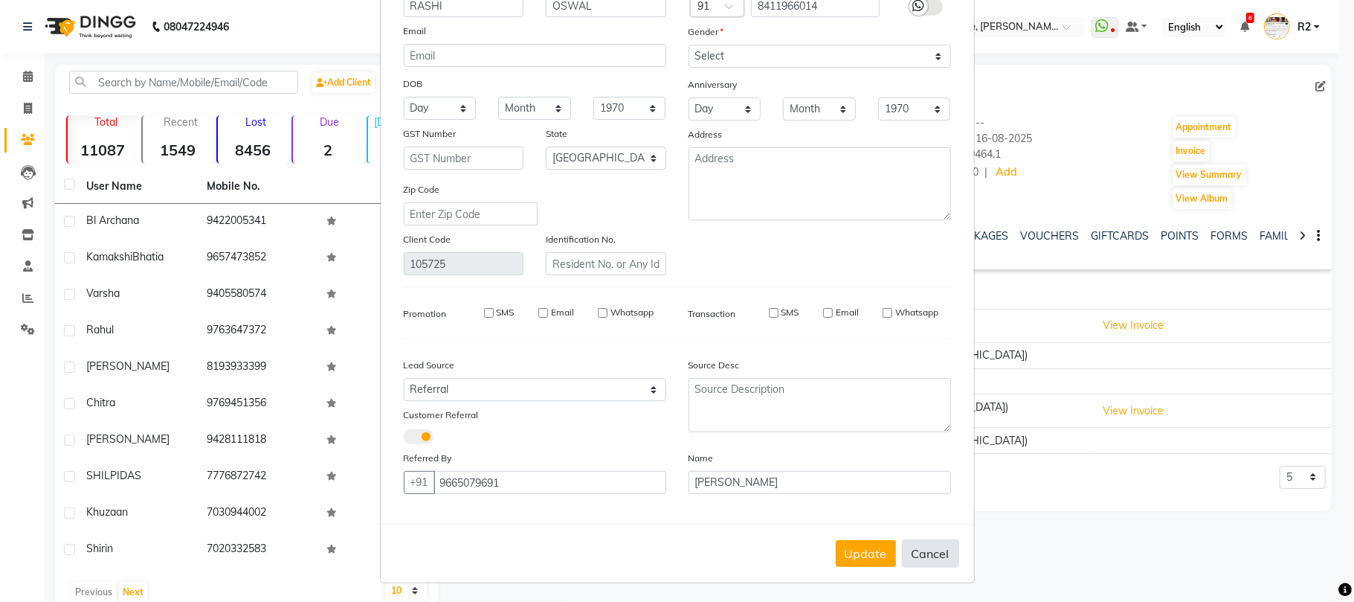
select select
checkbox input "false"
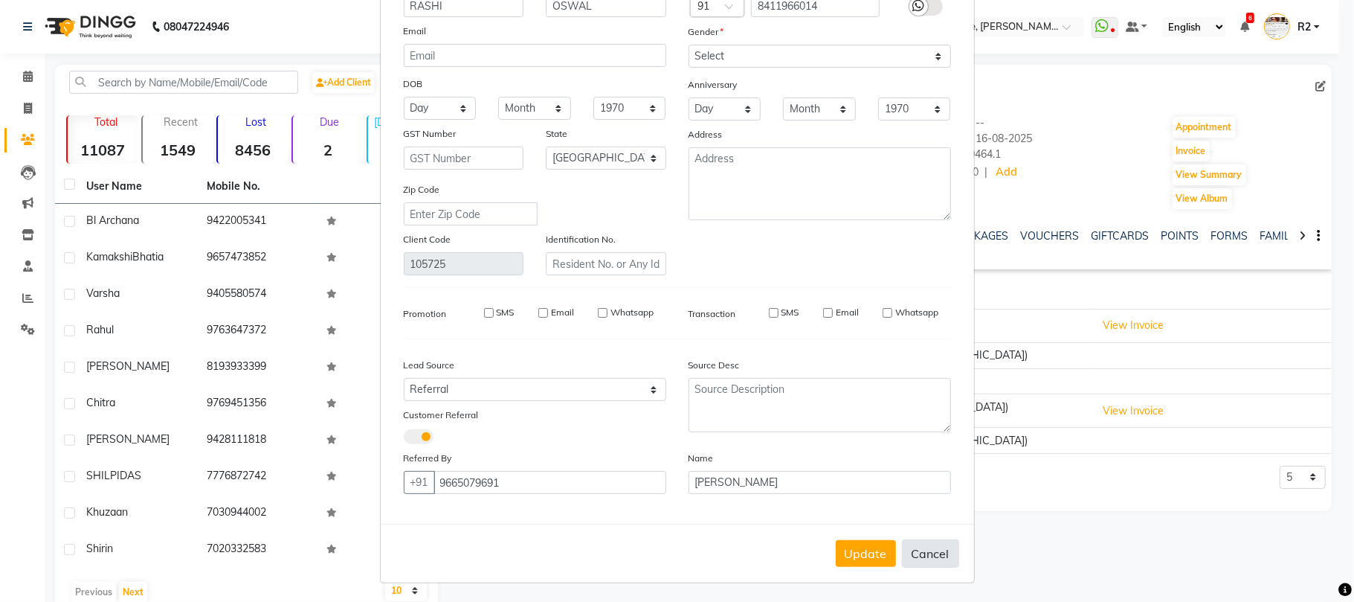
checkbox input "false"
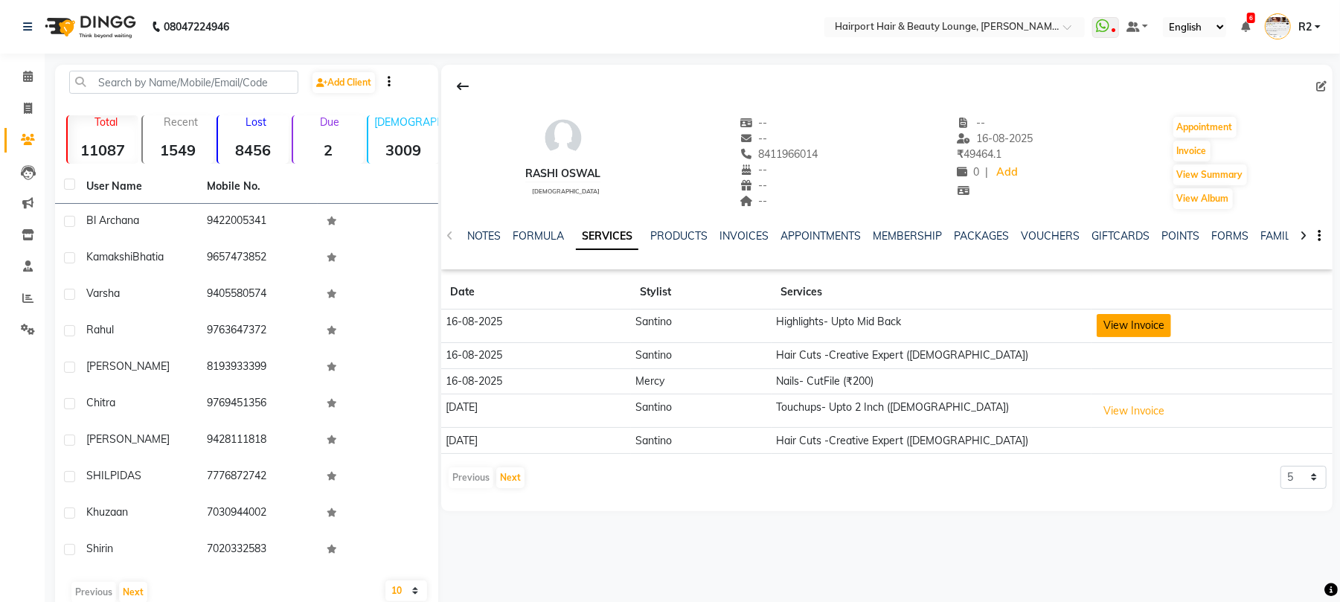
click at [1116, 323] on button "View Invoice" at bounding box center [1133, 325] width 74 height 23
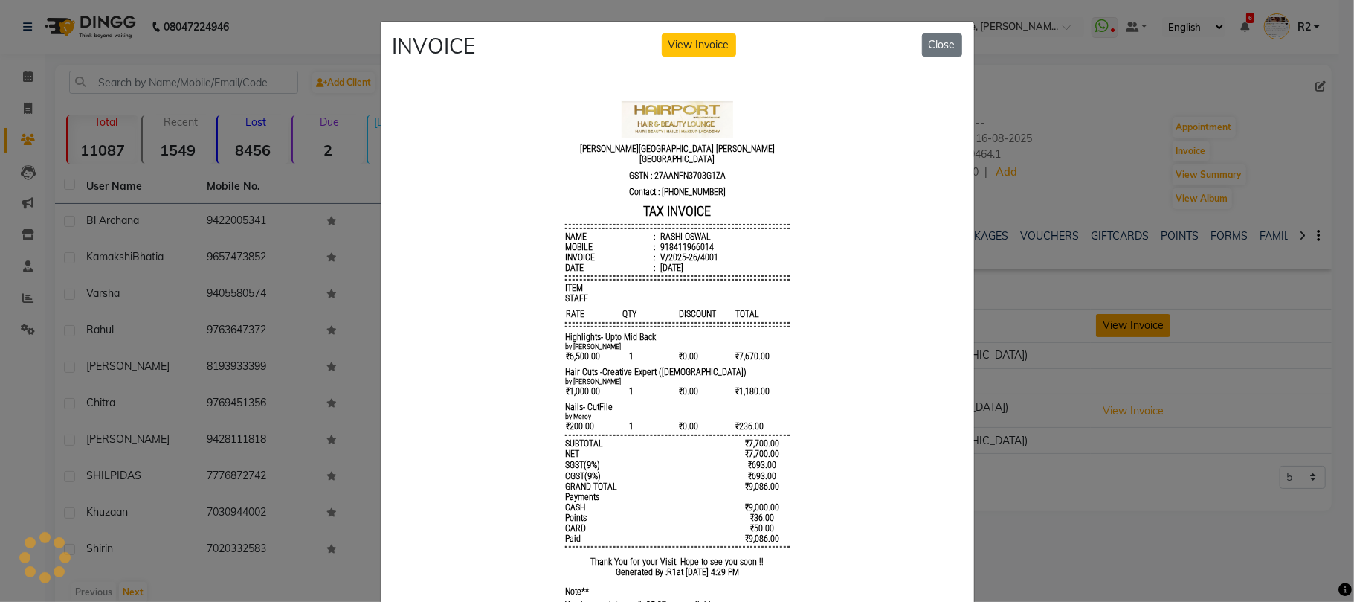
scroll to position [0, 0]
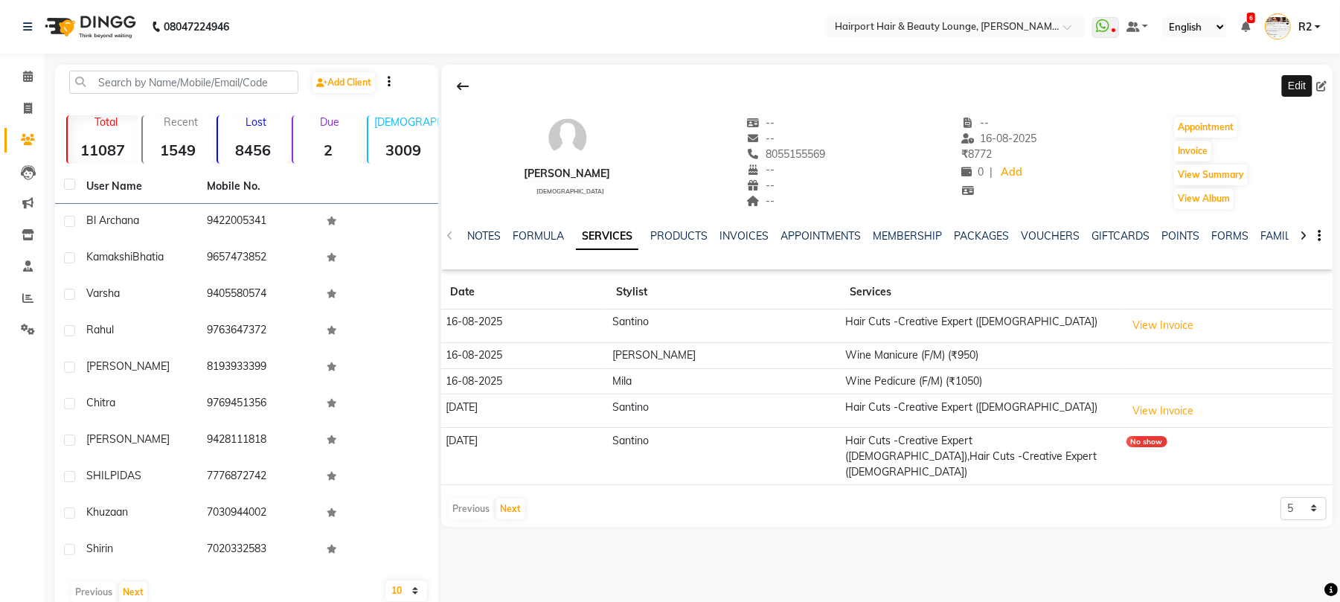
click at [1324, 85] on icon at bounding box center [1321, 86] width 10 height 10
select select "22"
select select "[DEMOGRAPHIC_DATA]"
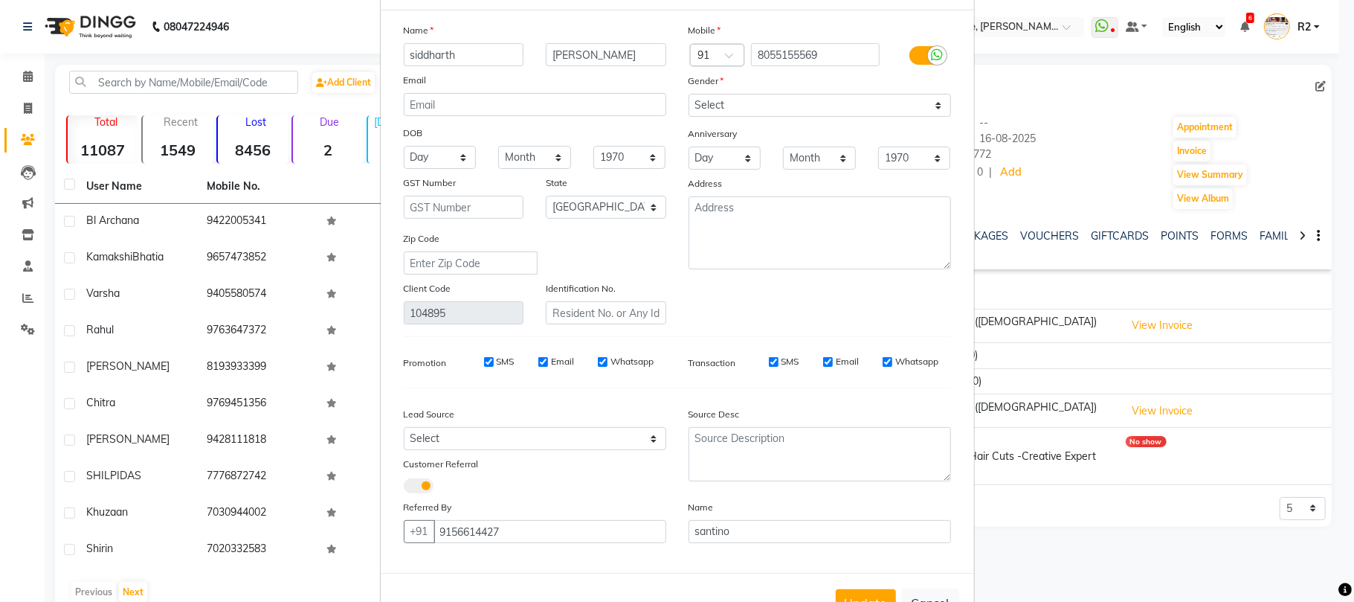
scroll to position [112, 0]
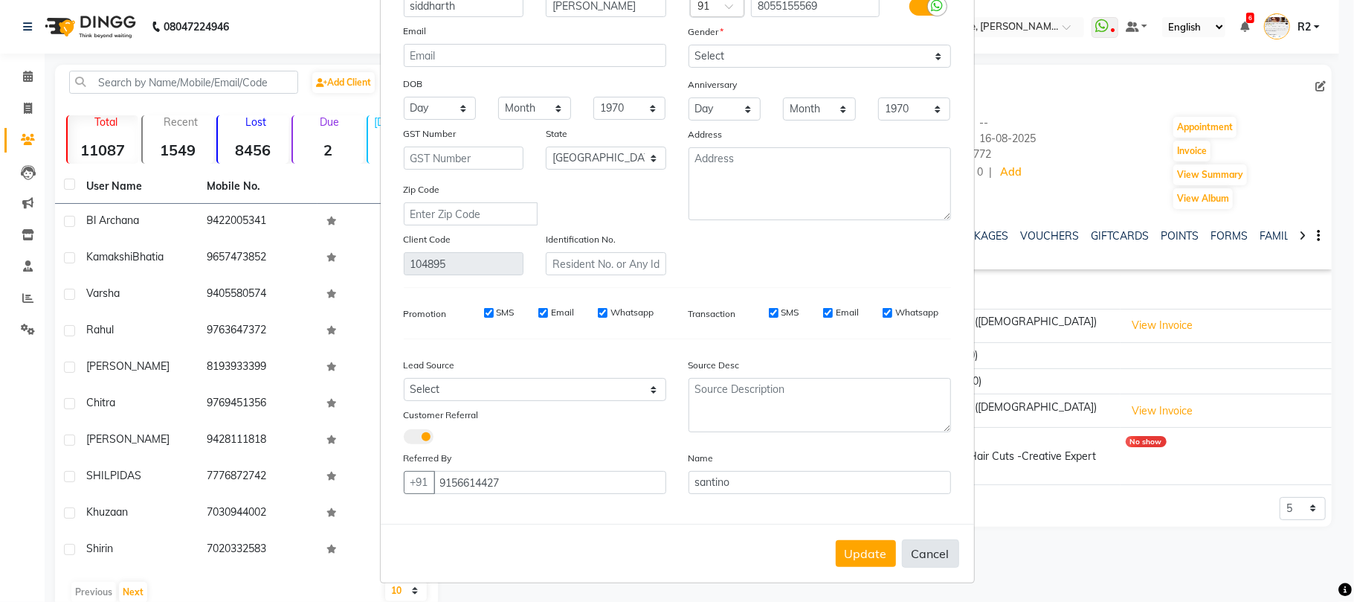
click at [905, 552] on button "Cancel" at bounding box center [930, 553] width 57 height 28
select select
select select "null"
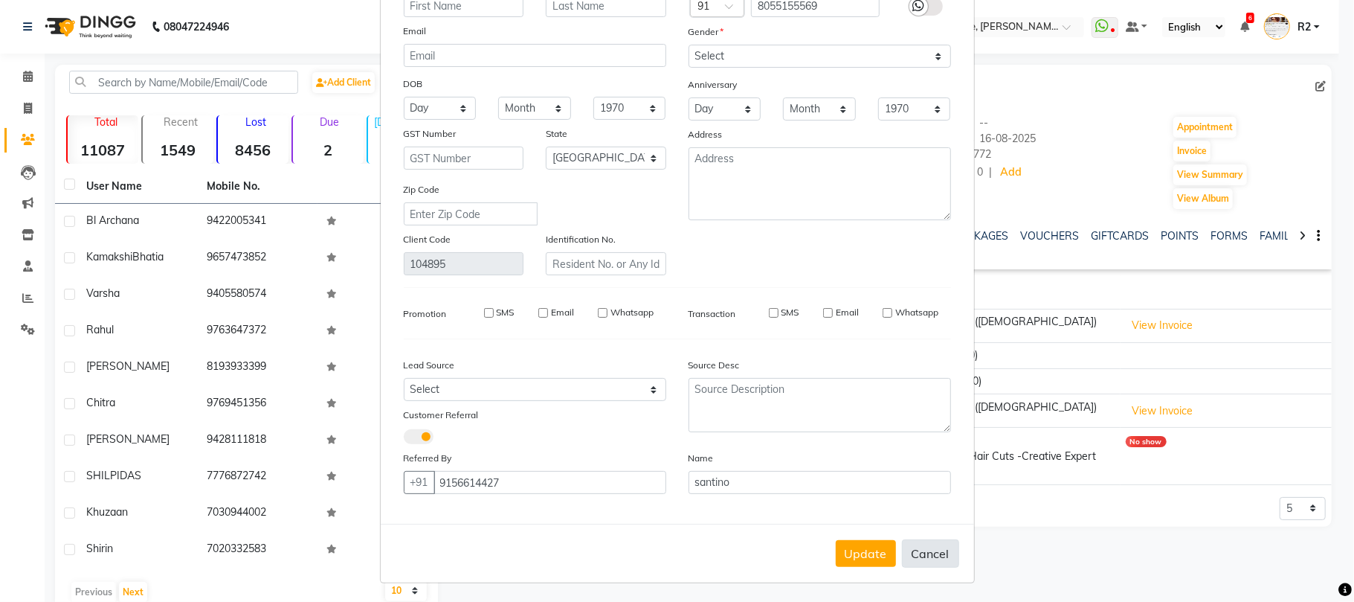
select select
checkbox input "false"
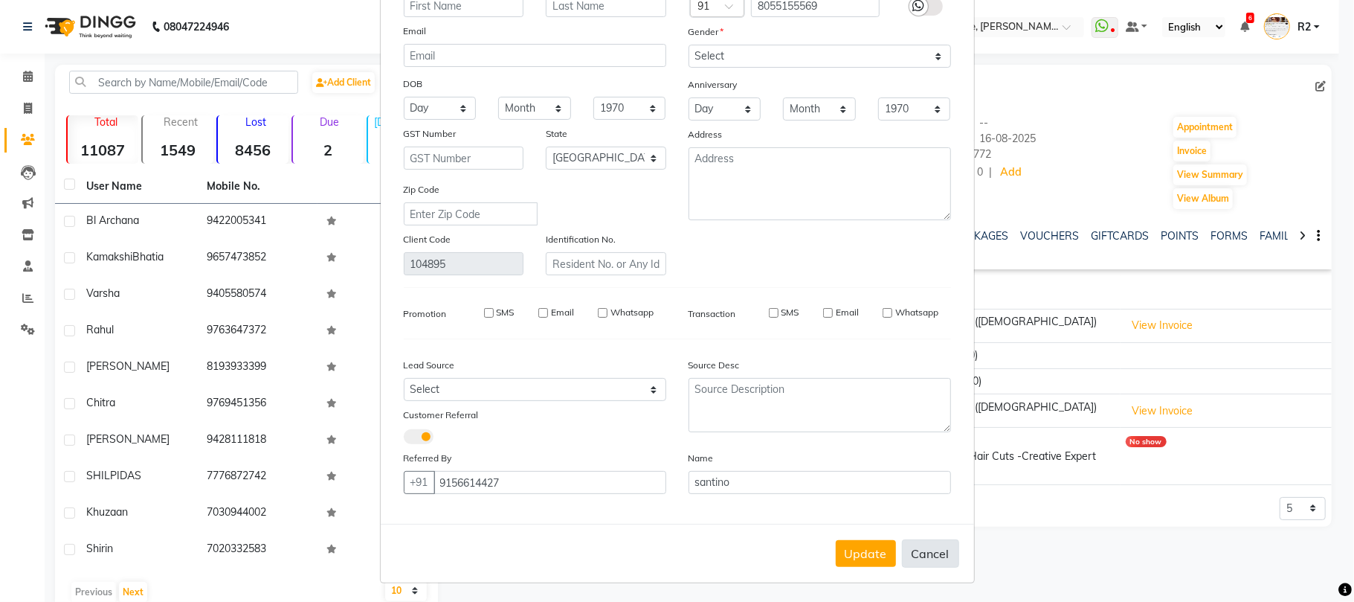
checkbox input "false"
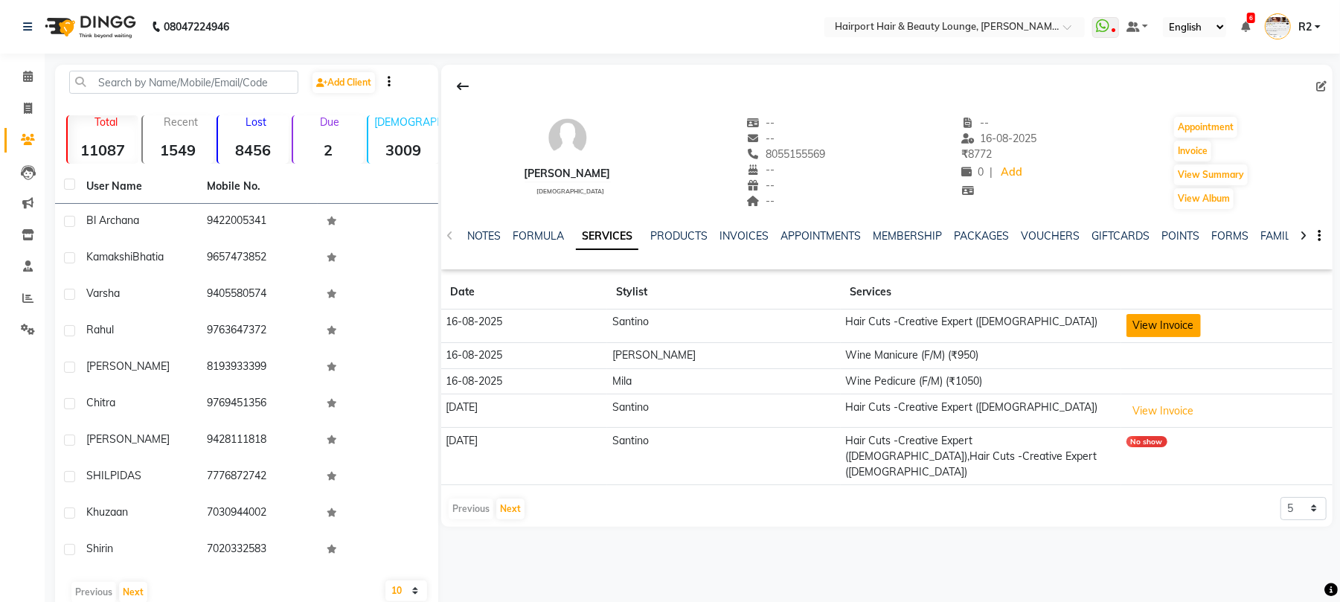
click at [1126, 330] on button "View Invoice" at bounding box center [1163, 325] width 74 height 23
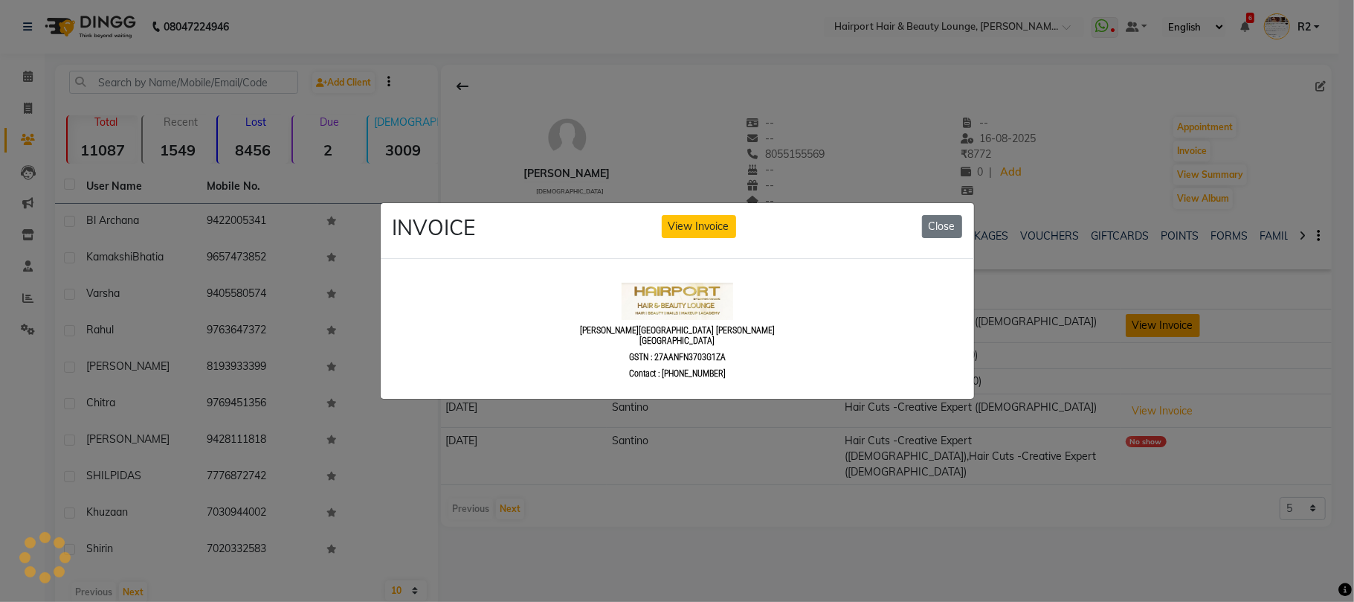
scroll to position [0, 0]
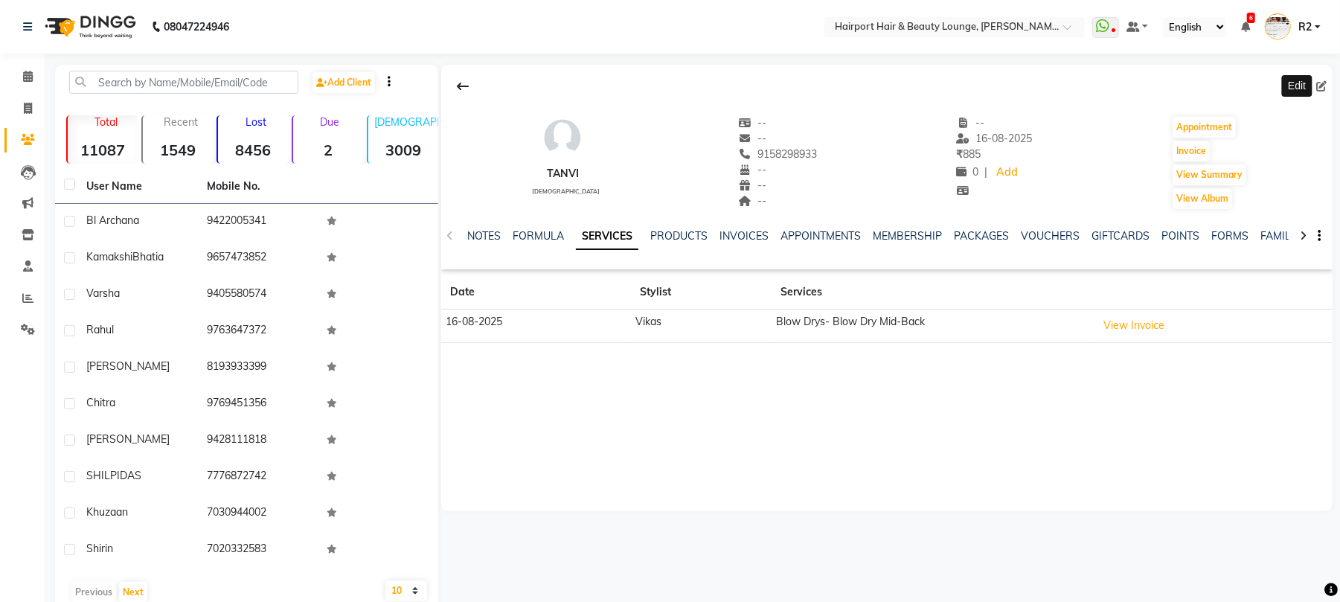
click at [1328, 85] on span at bounding box center [1324, 87] width 16 height 16
click at [1323, 84] on icon at bounding box center [1321, 86] width 10 height 10
select select "22"
select select "[DEMOGRAPHIC_DATA]"
select select "10261"
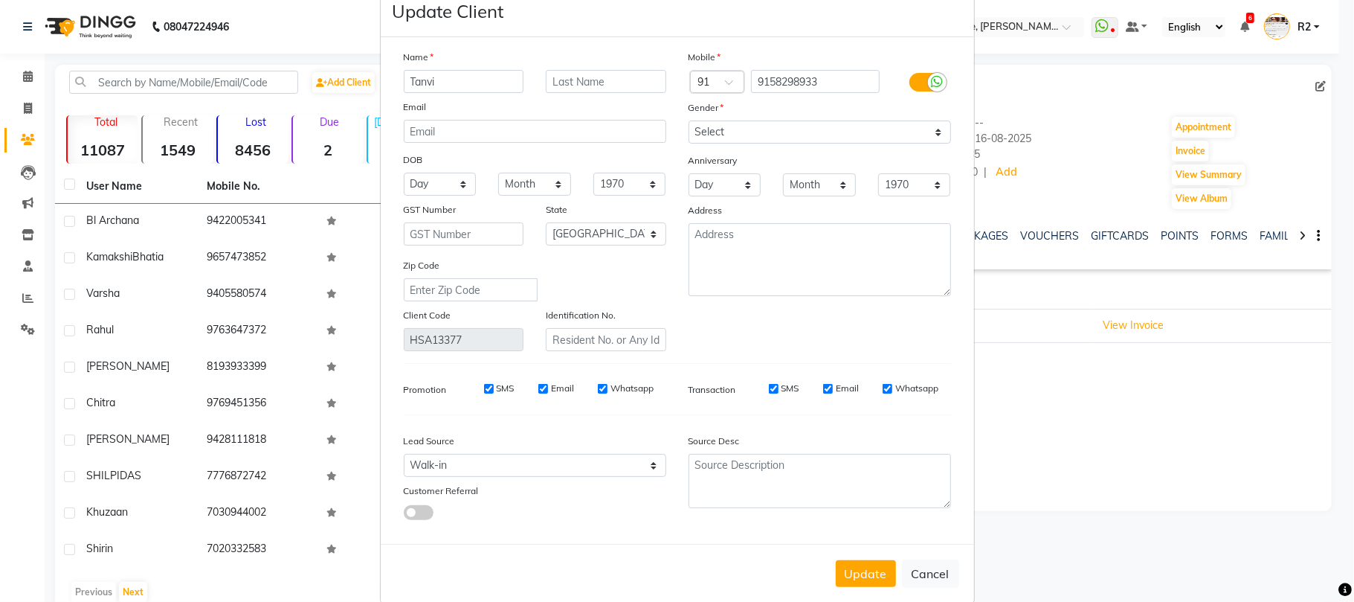
scroll to position [54, 0]
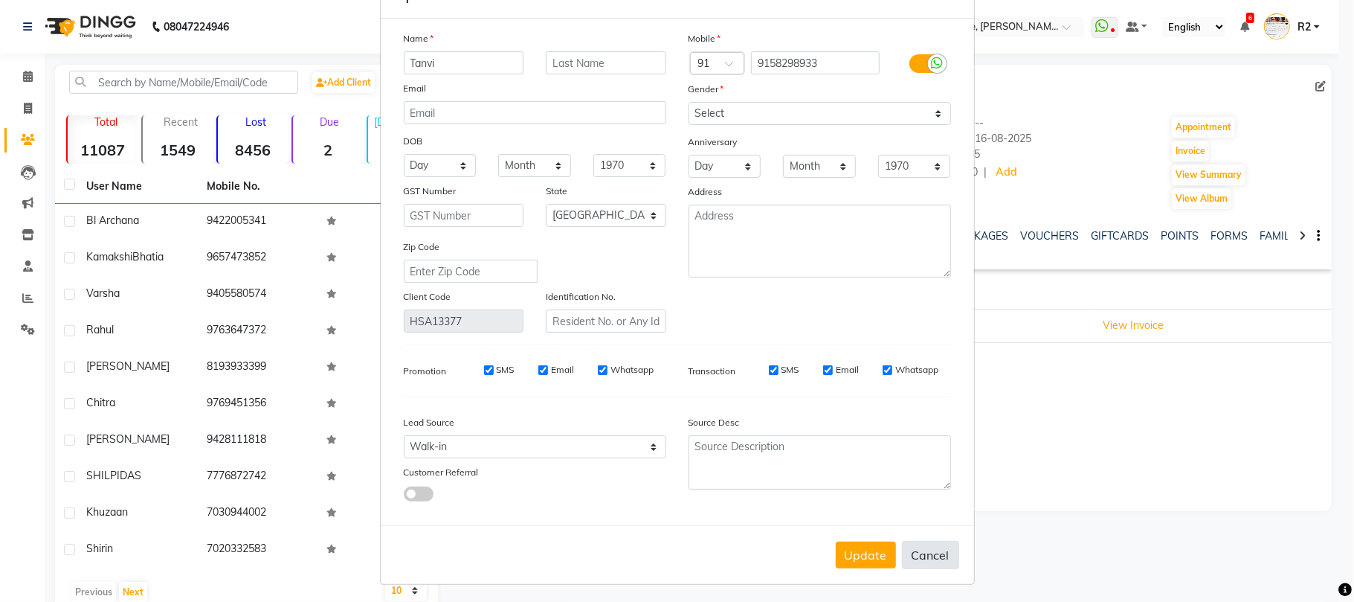
click at [913, 541] on button "Cancel" at bounding box center [930, 555] width 57 height 28
select select
select select "null"
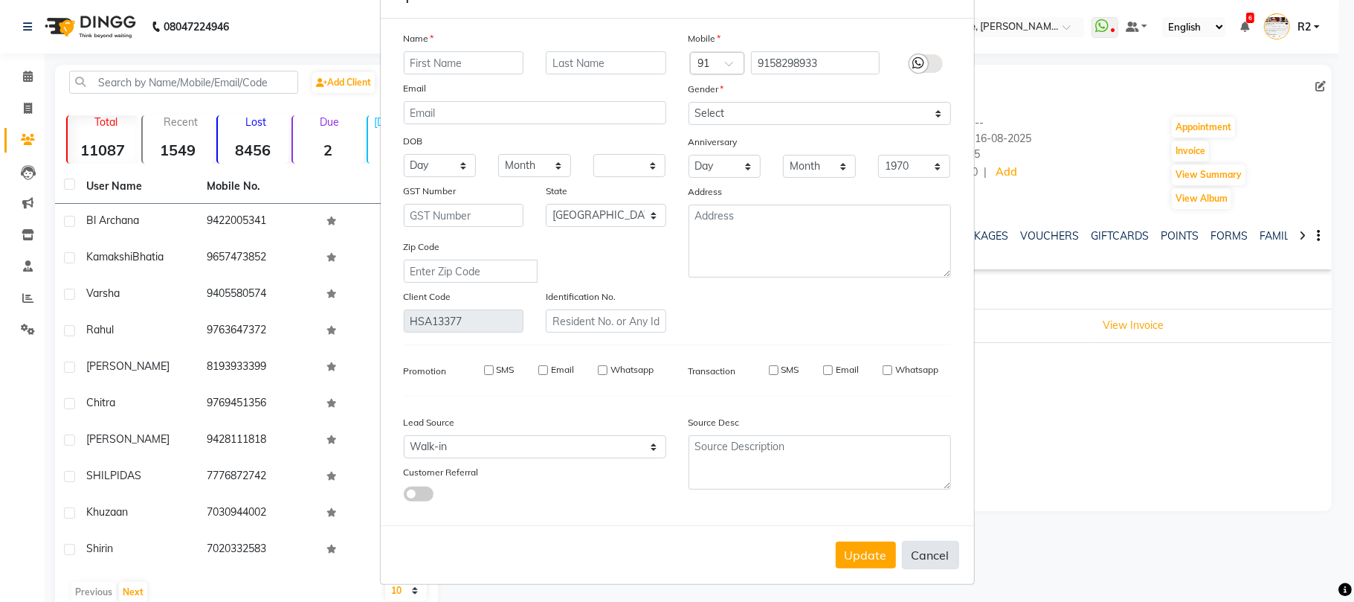
select select
checkbox input "false"
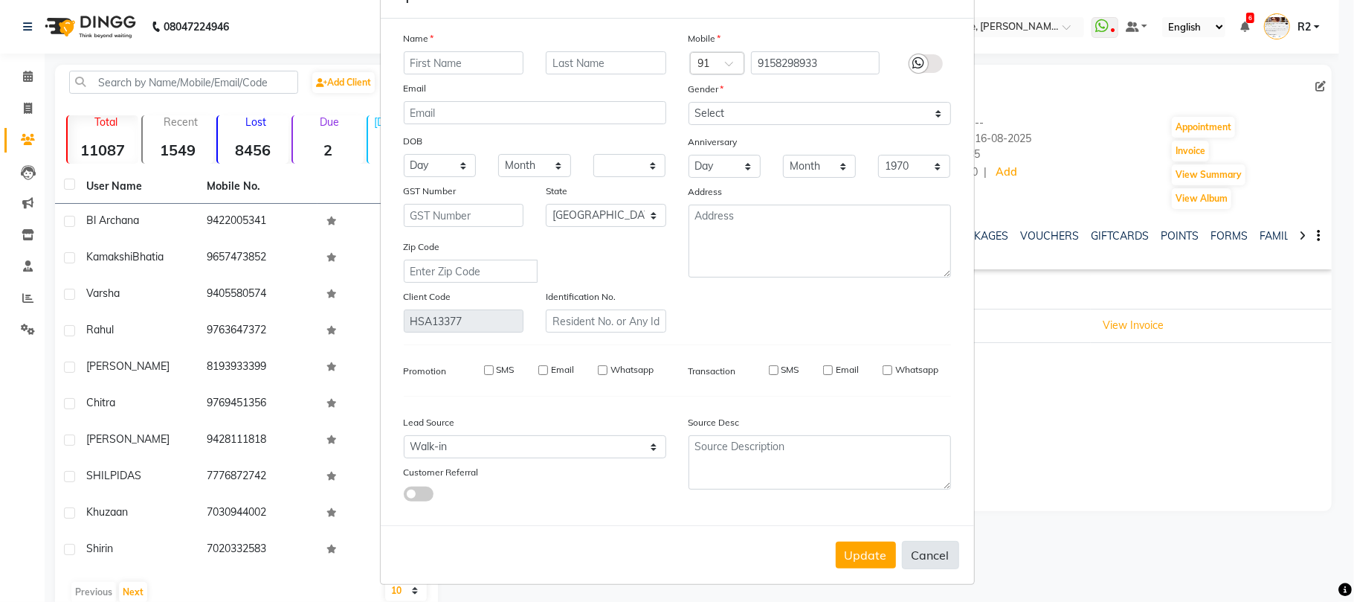
checkbox input "false"
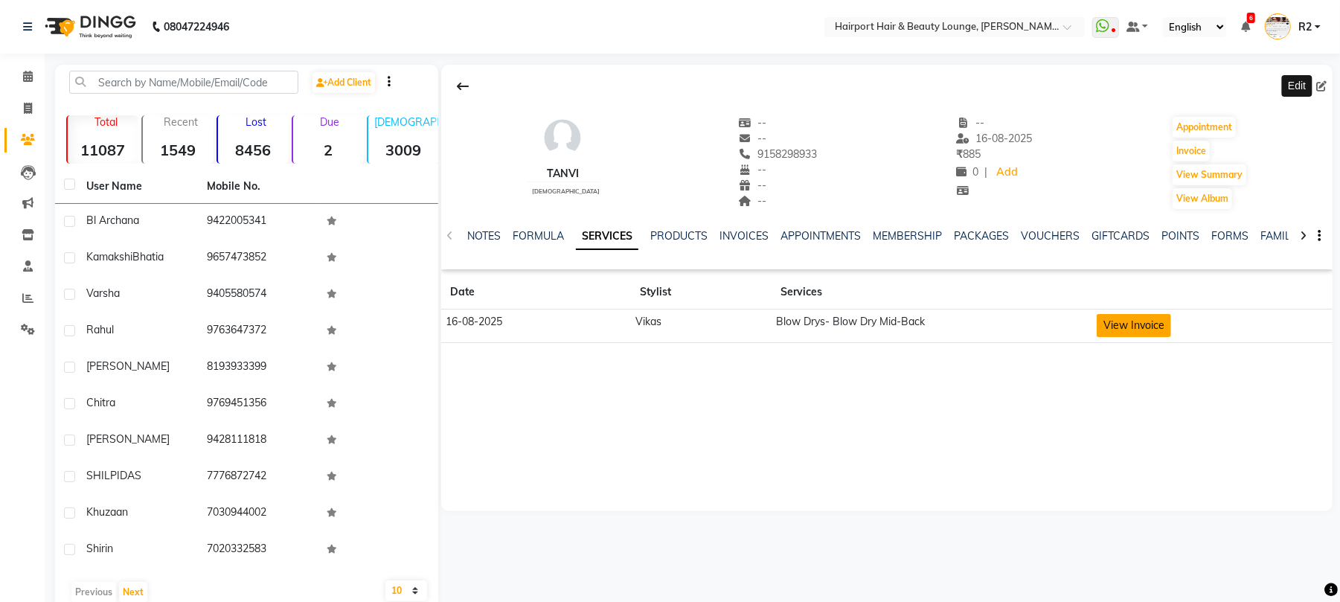
click at [1138, 325] on button "View Invoice" at bounding box center [1133, 325] width 74 height 23
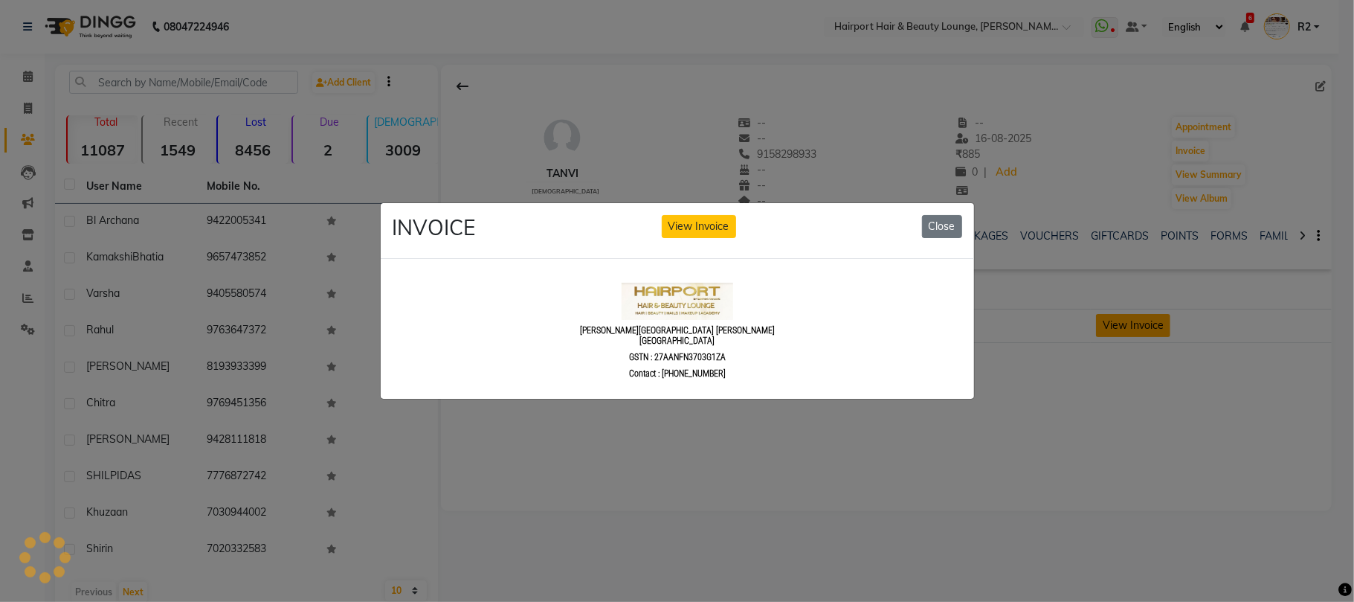
scroll to position [0, 0]
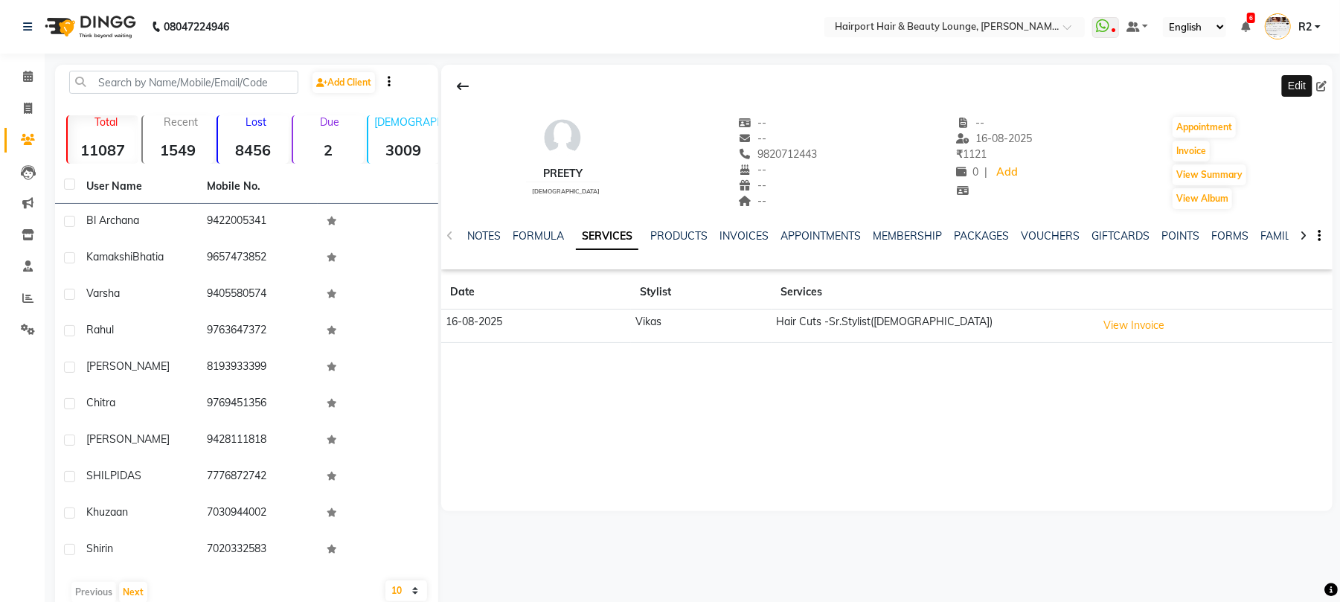
click at [1325, 79] on span at bounding box center [1324, 87] width 16 height 16
click at [1319, 84] on icon at bounding box center [1321, 86] width 10 height 10
select select "22"
select select "[DEMOGRAPHIC_DATA]"
select select "10261"
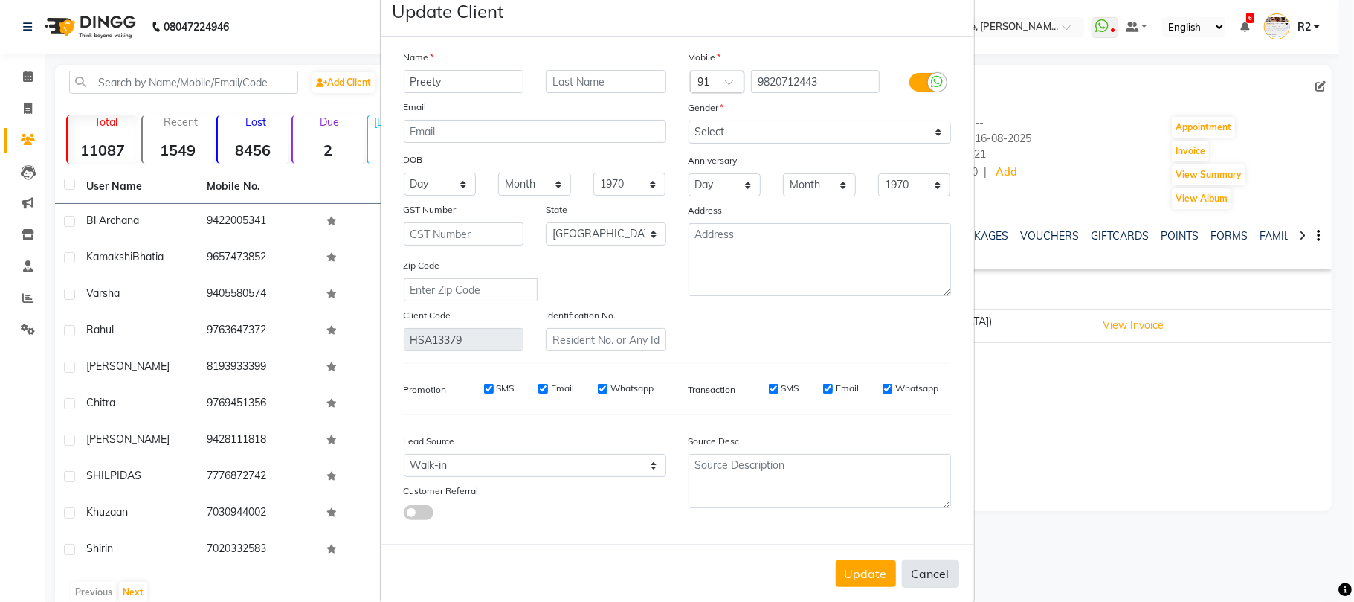
scroll to position [54, 0]
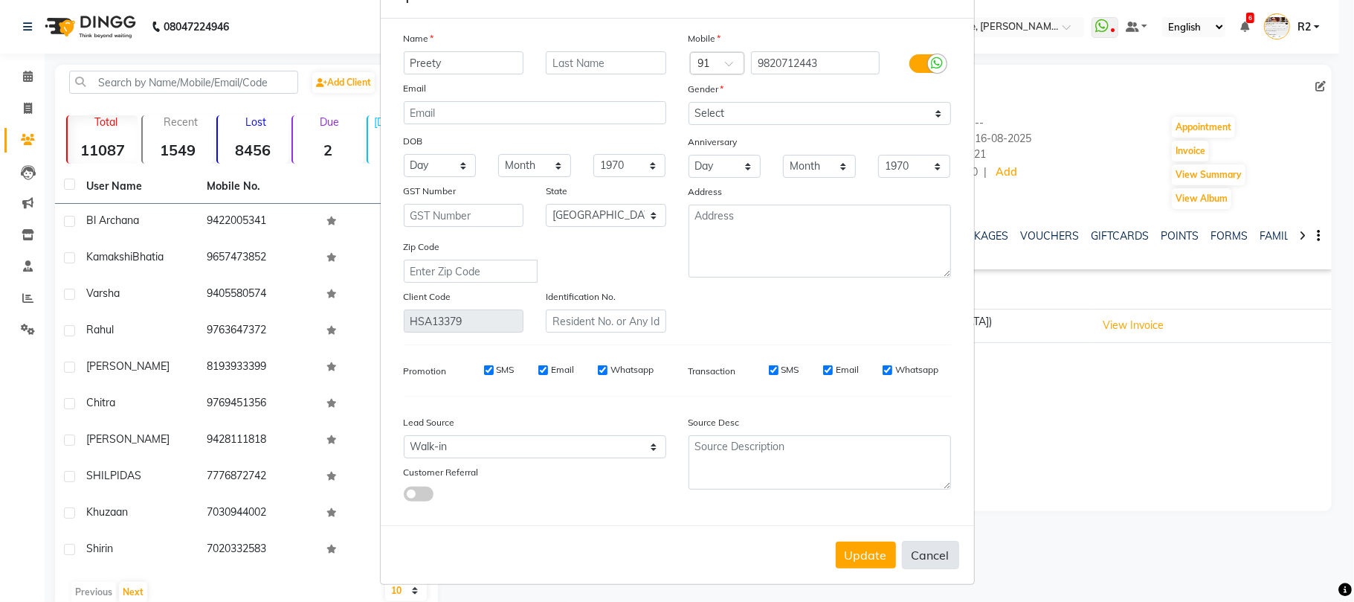
click at [930, 543] on button "Cancel" at bounding box center [930, 555] width 57 height 28
select select
select select "null"
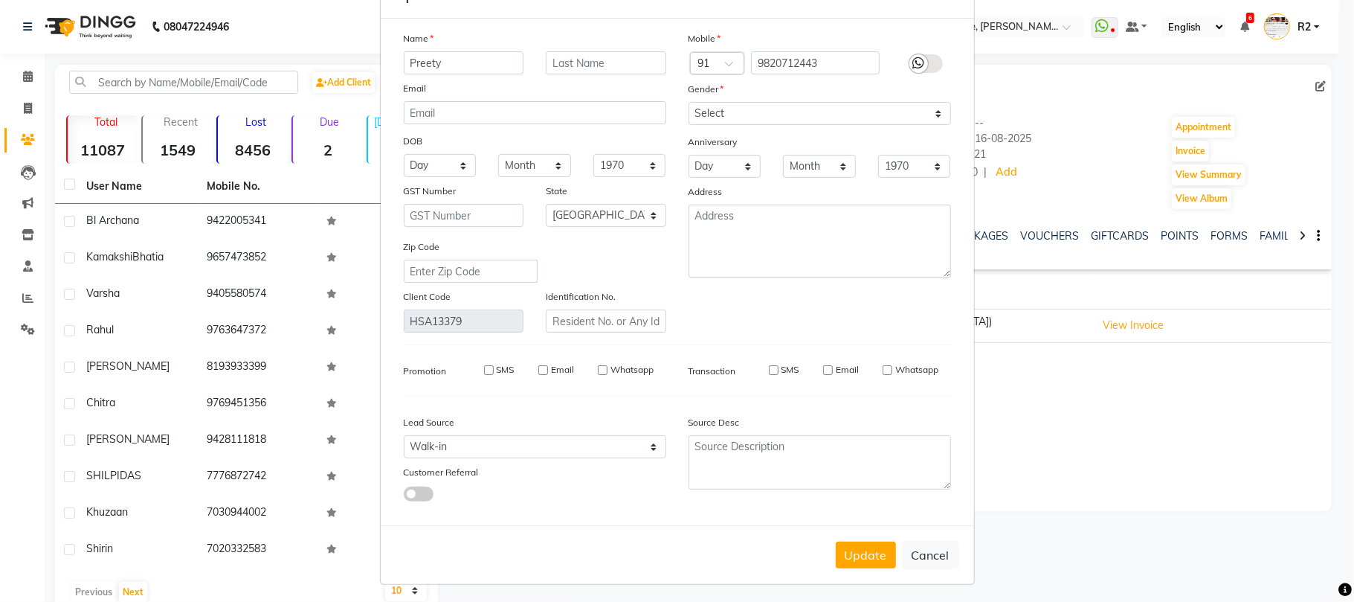
select select
checkbox input "false"
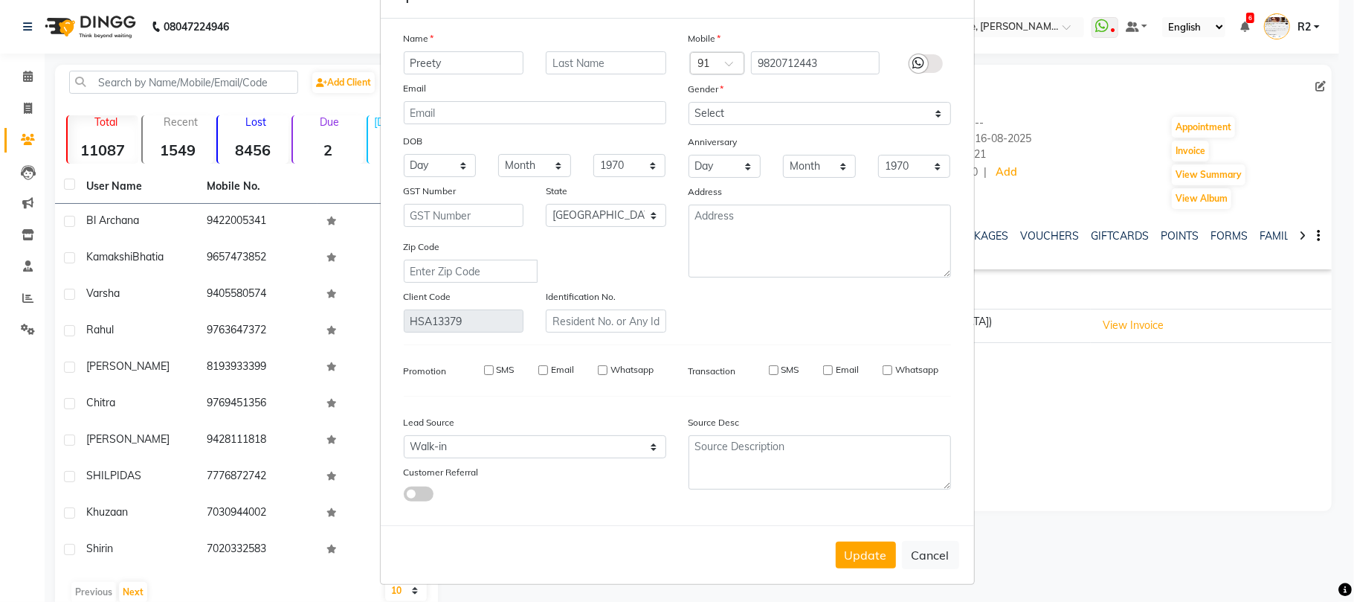
checkbox input "false"
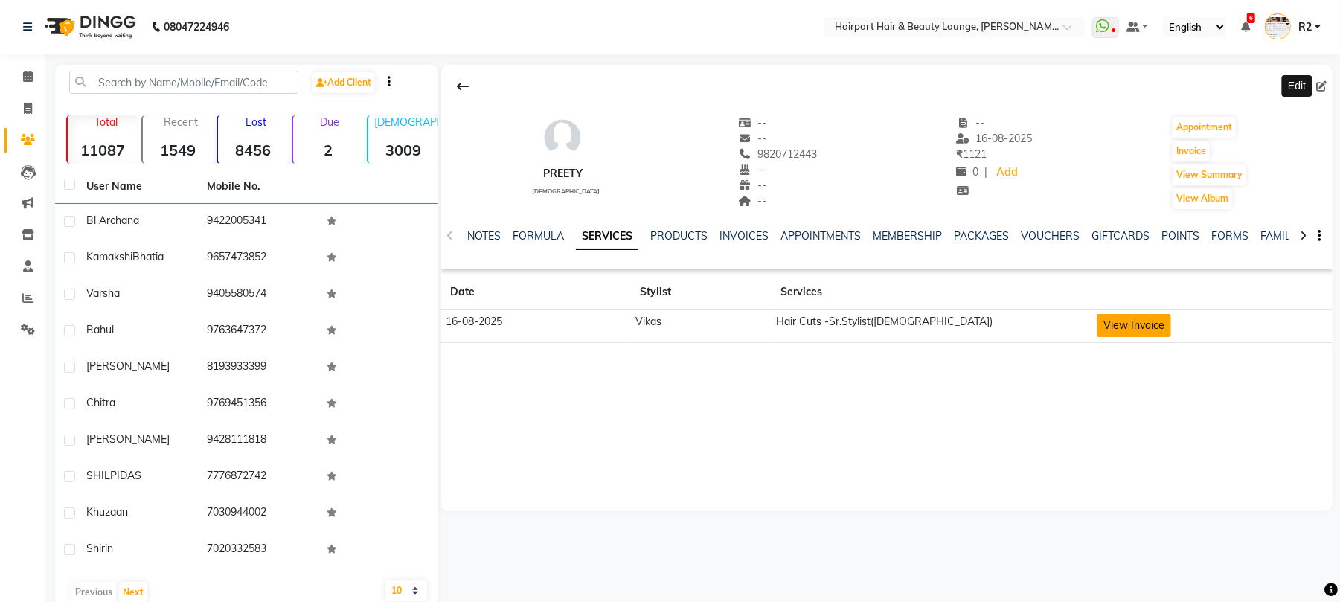
click at [1155, 320] on button "View Invoice" at bounding box center [1133, 325] width 74 height 23
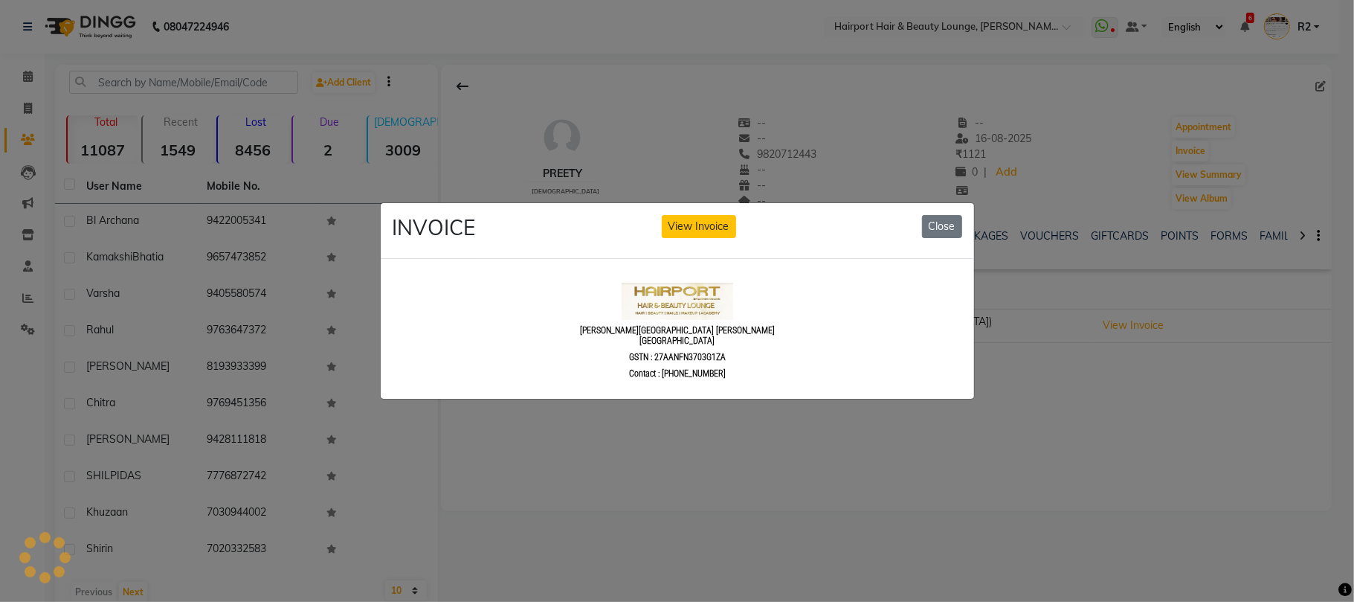
scroll to position [0, 0]
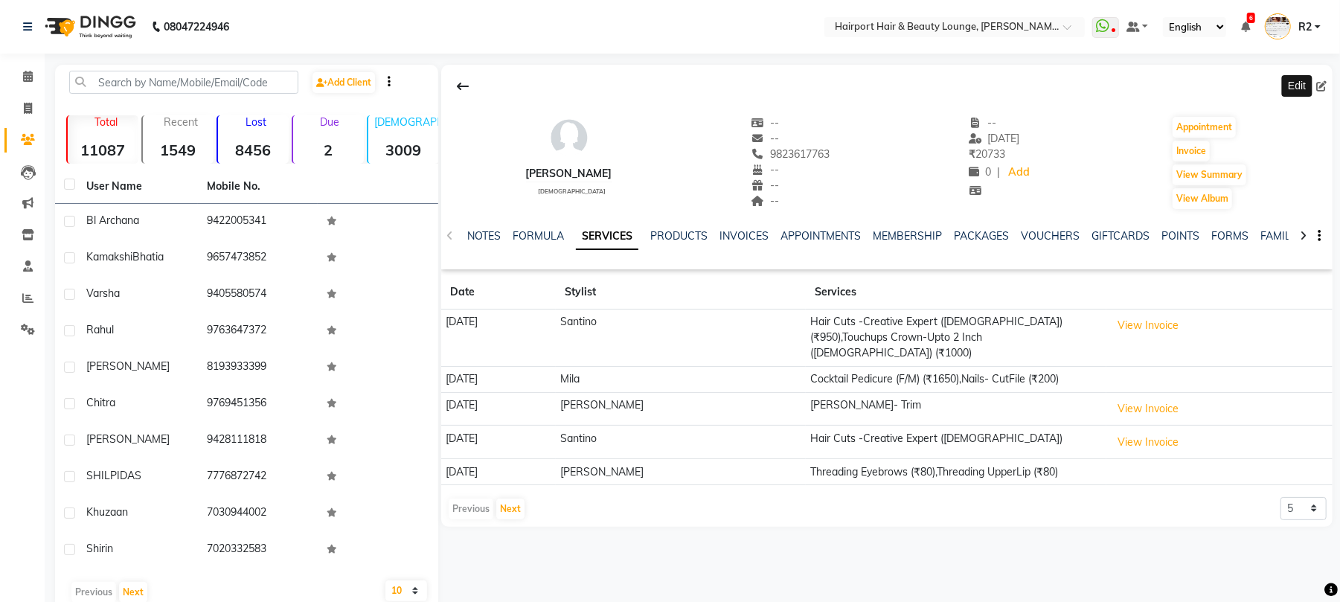
click at [1318, 79] on span at bounding box center [1324, 87] width 16 height 16
click at [1318, 84] on icon at bounding box center [1321, 86] width 10 height 10
select select
select select "[DEMOGRAPHIC_DATA]"
select select "10262"
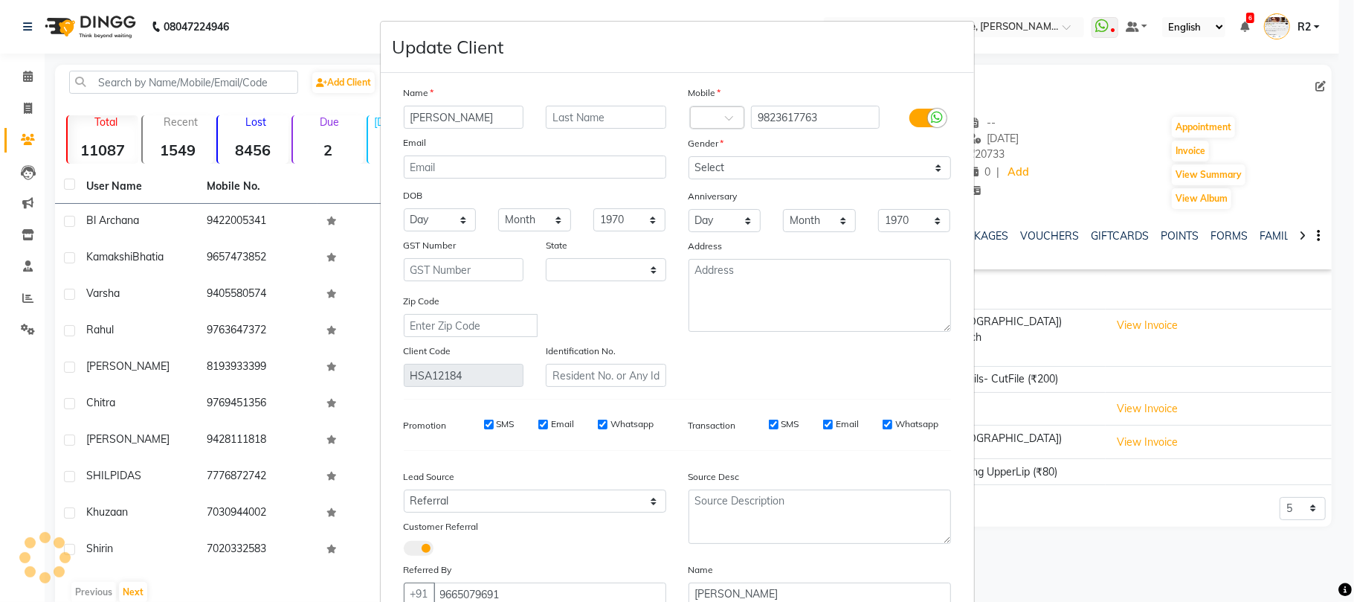
select select "22"
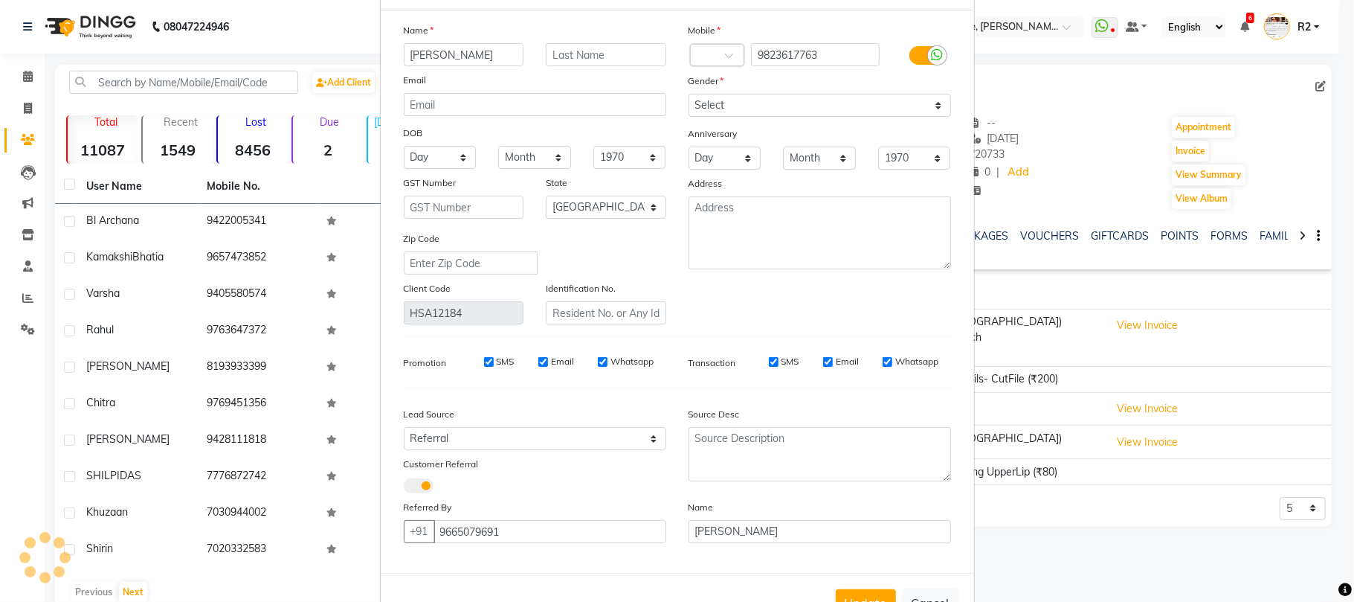
scroll to position [112, 0]
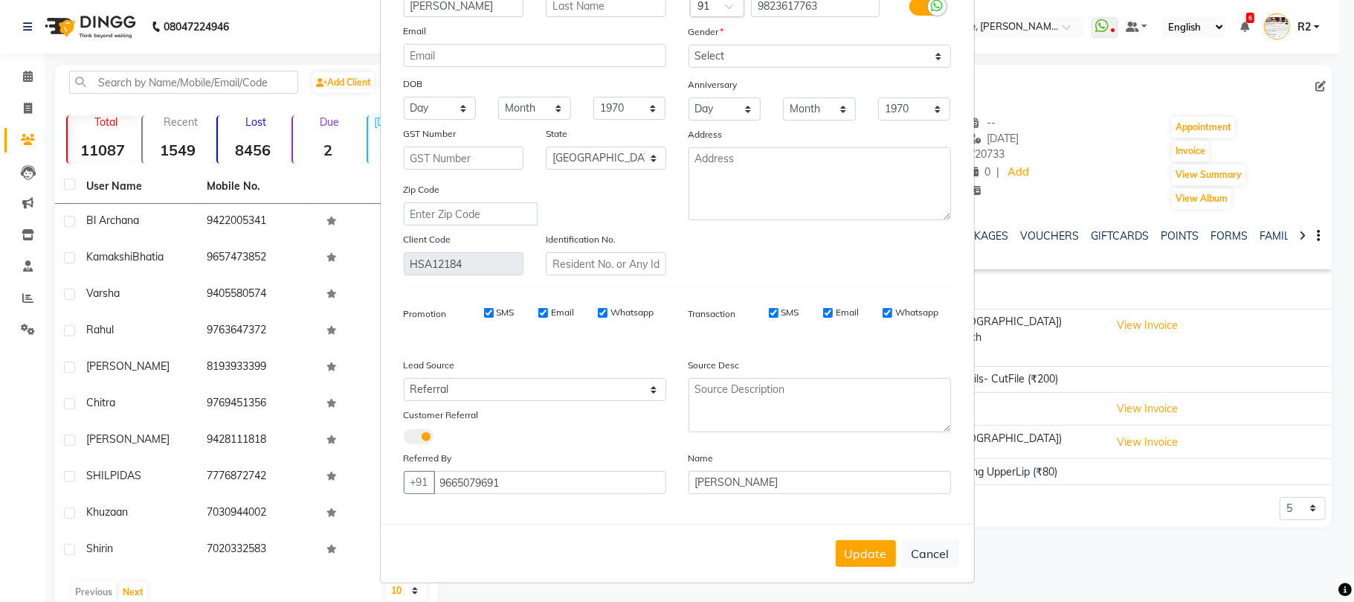
click at [930, 549] on button "Cancel" at bounding box center [930, 553] width 57 height 28
select select
select select "null"
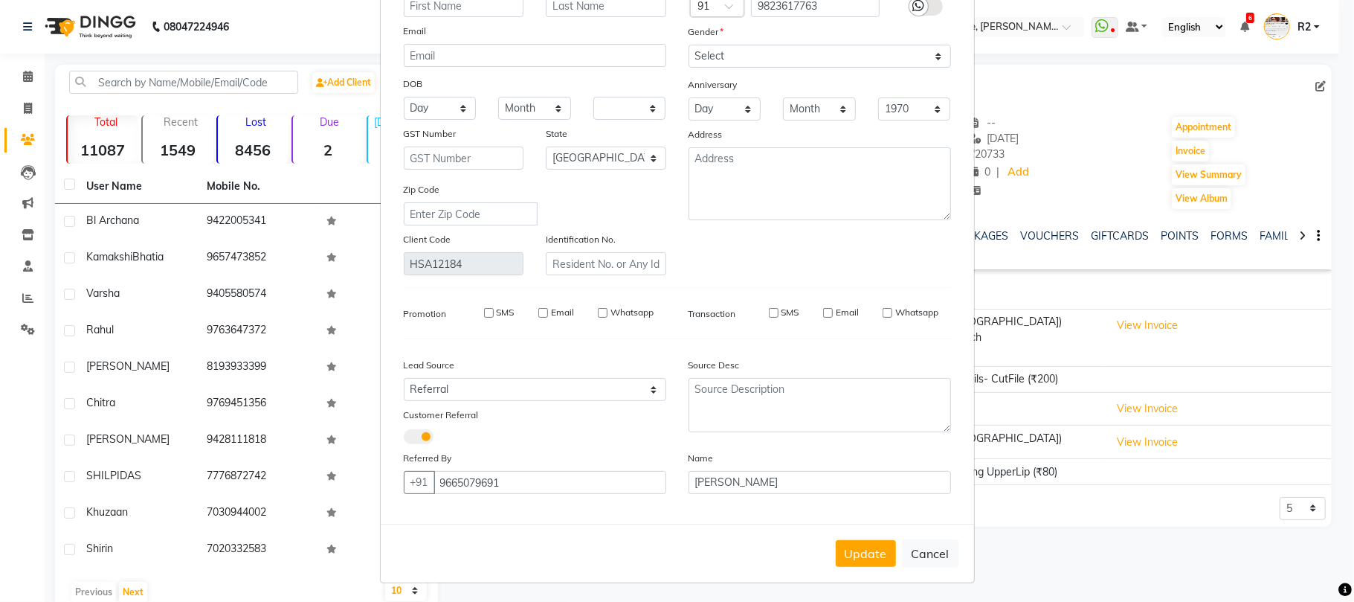
select select
checkbox input "false"
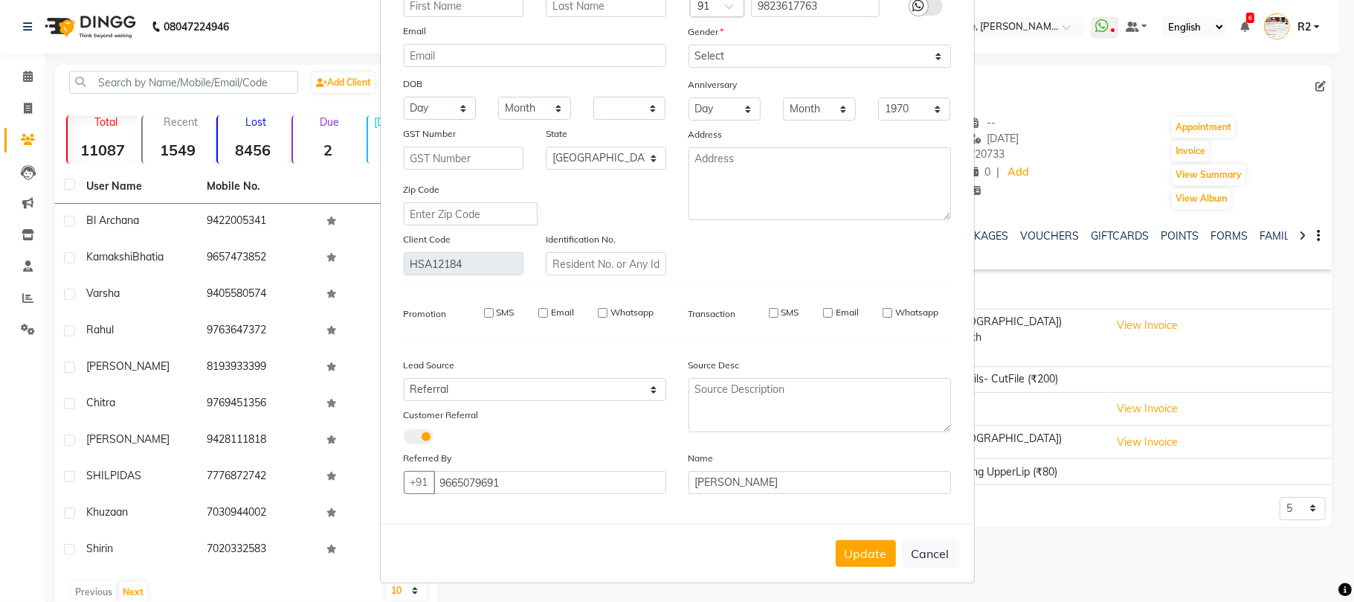
checkbox input "false"
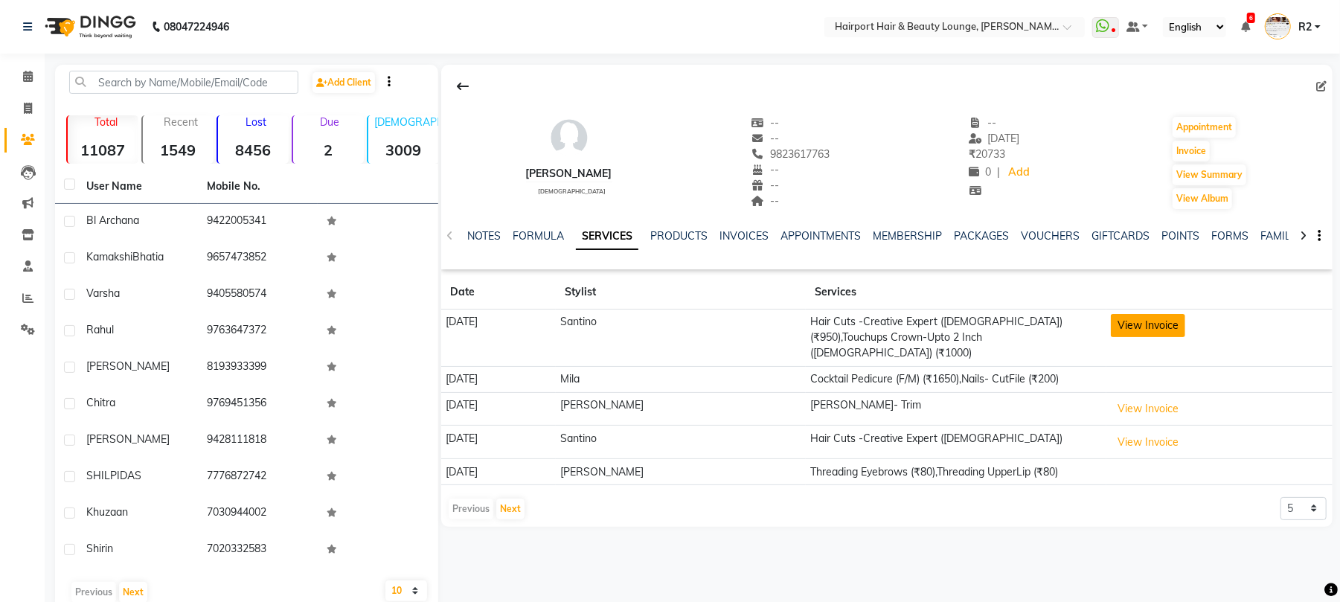
click at [1163, 324] on button "View Invoice" at bounding box center [1148, 325] width 74 height 23
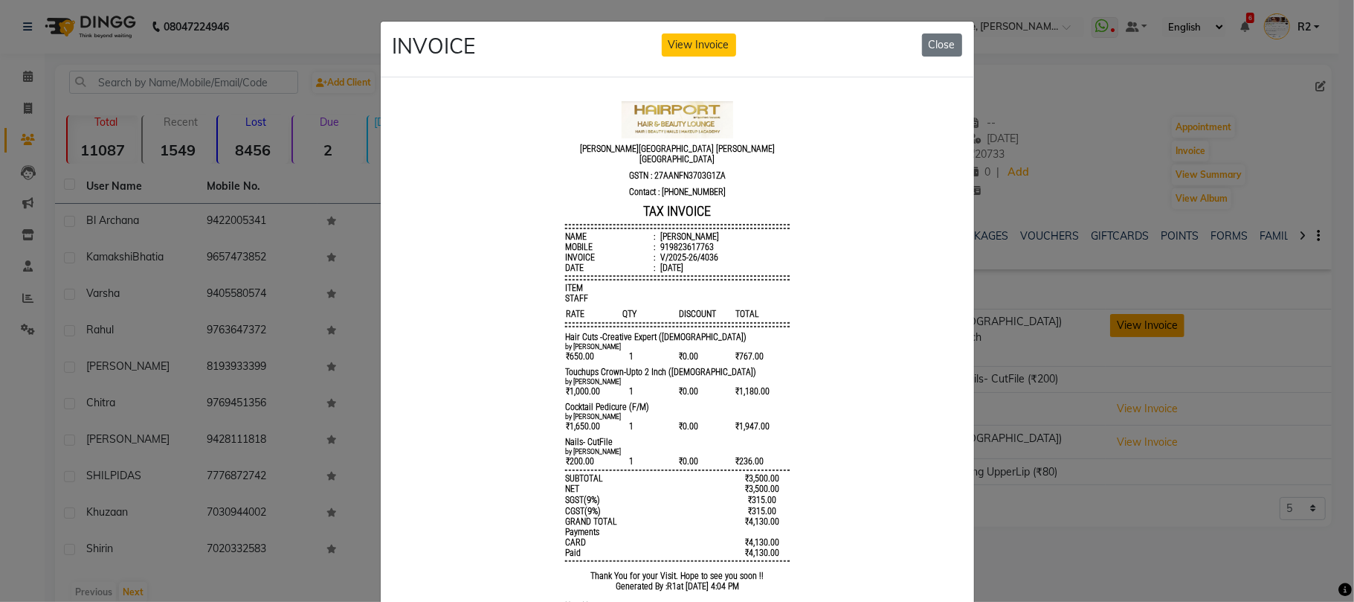
scroll to position [0, 0]
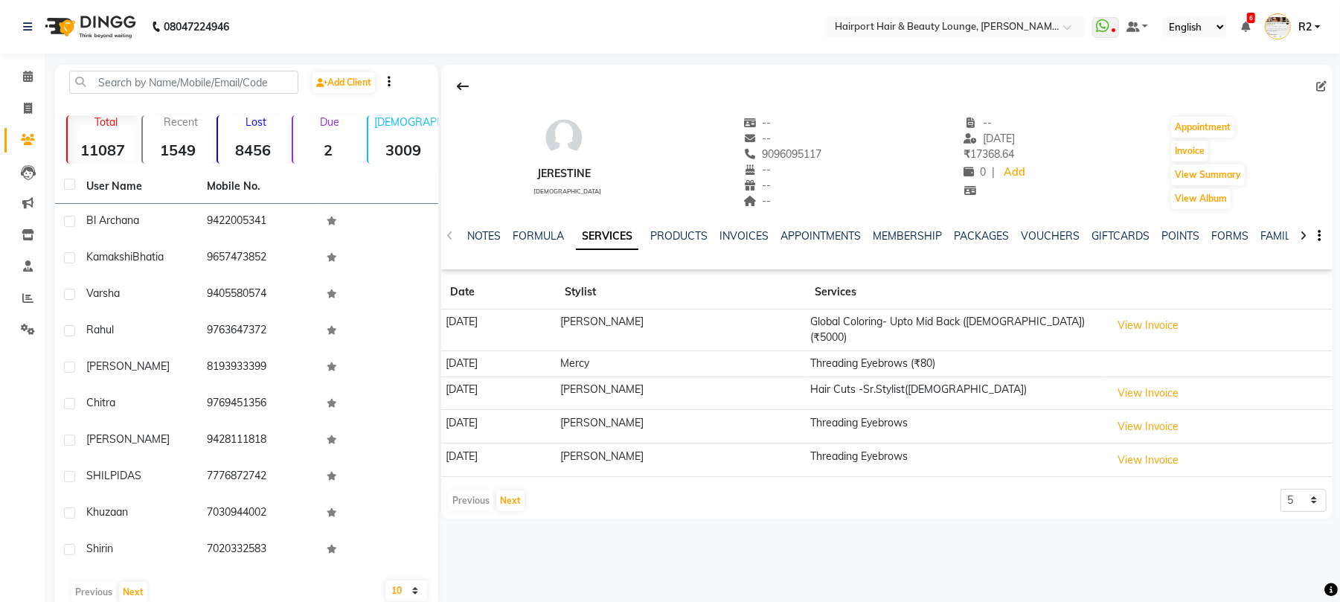
click at [1325, 83] on icon at bounding box center [1321, 86] width 10 height 10
select select "22"
select select "[DEMOGRAPHIC_DATA]"
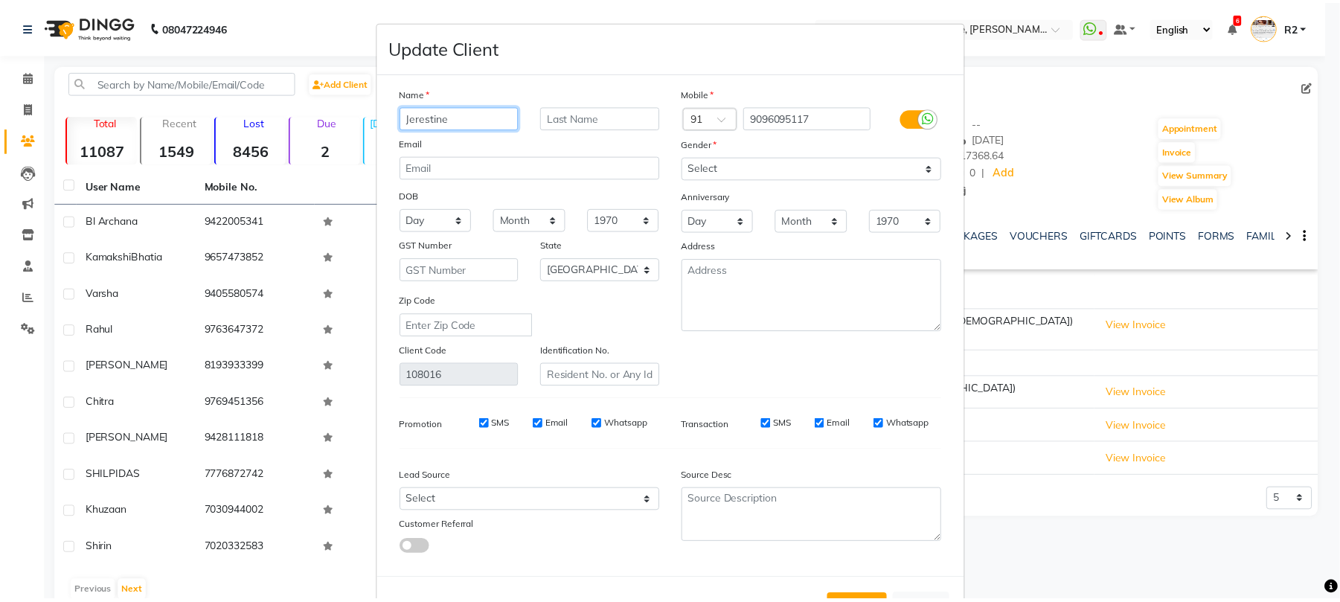
scroll to position [54, 0]
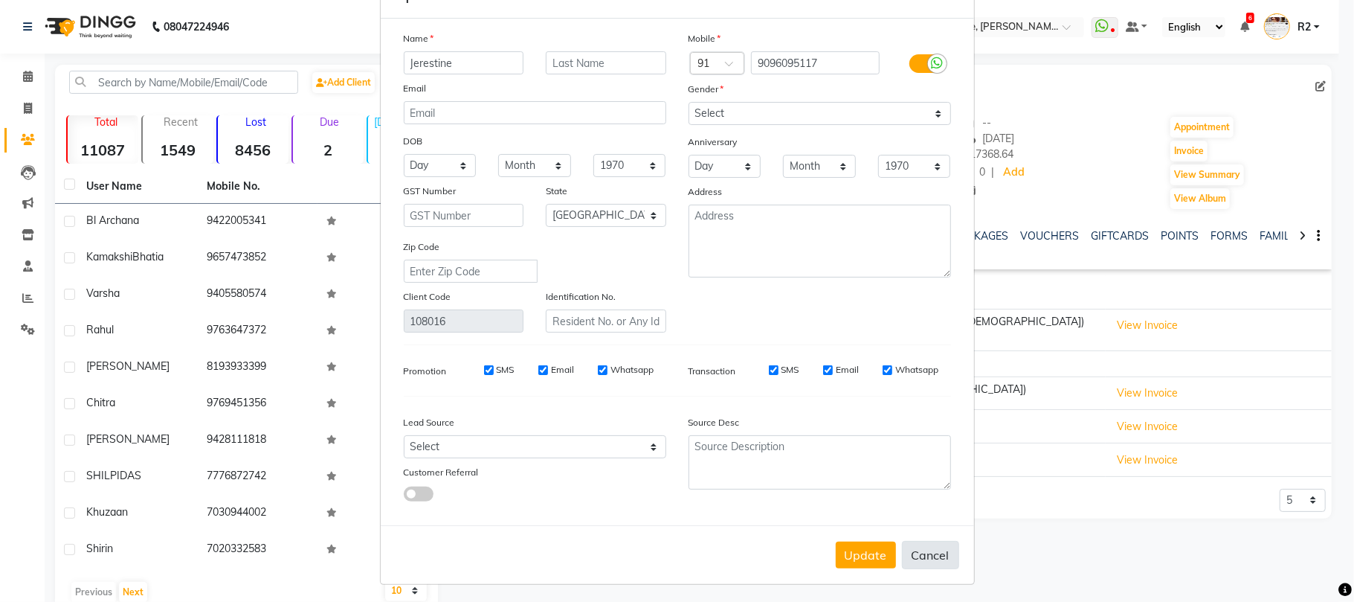
click at [914, 545] on button "Cancel" at bounding box center [930, 555] width 57 height 28
select select
select select "null"
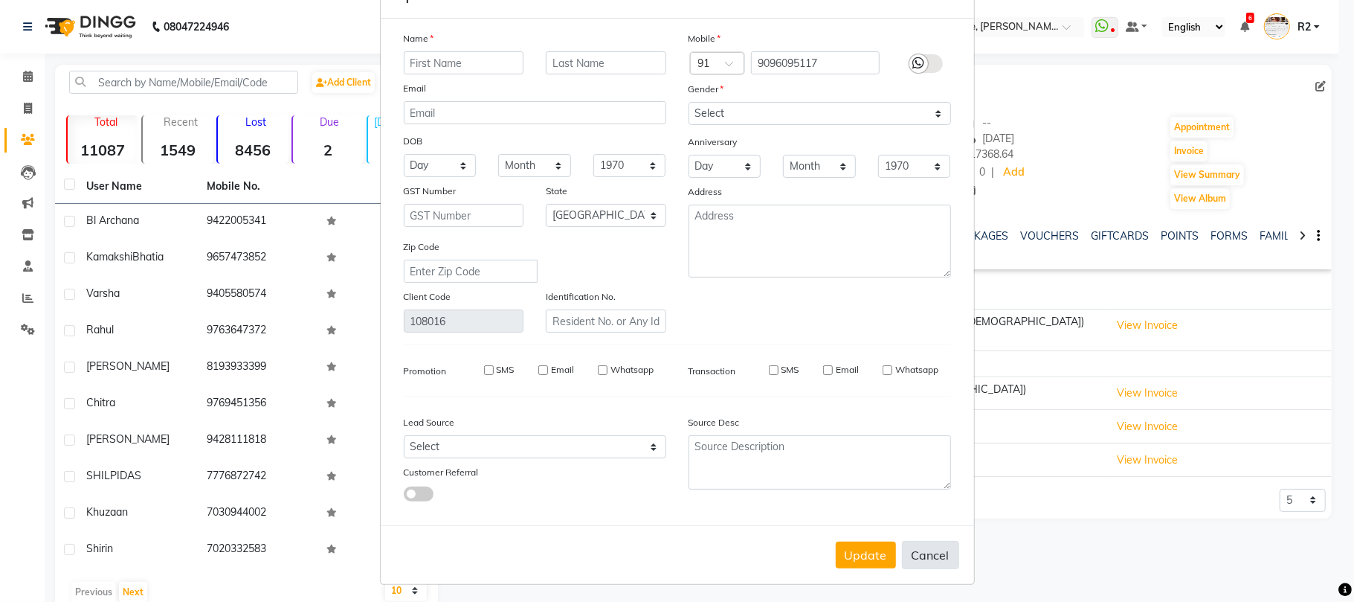
select select
checkbox input "false"
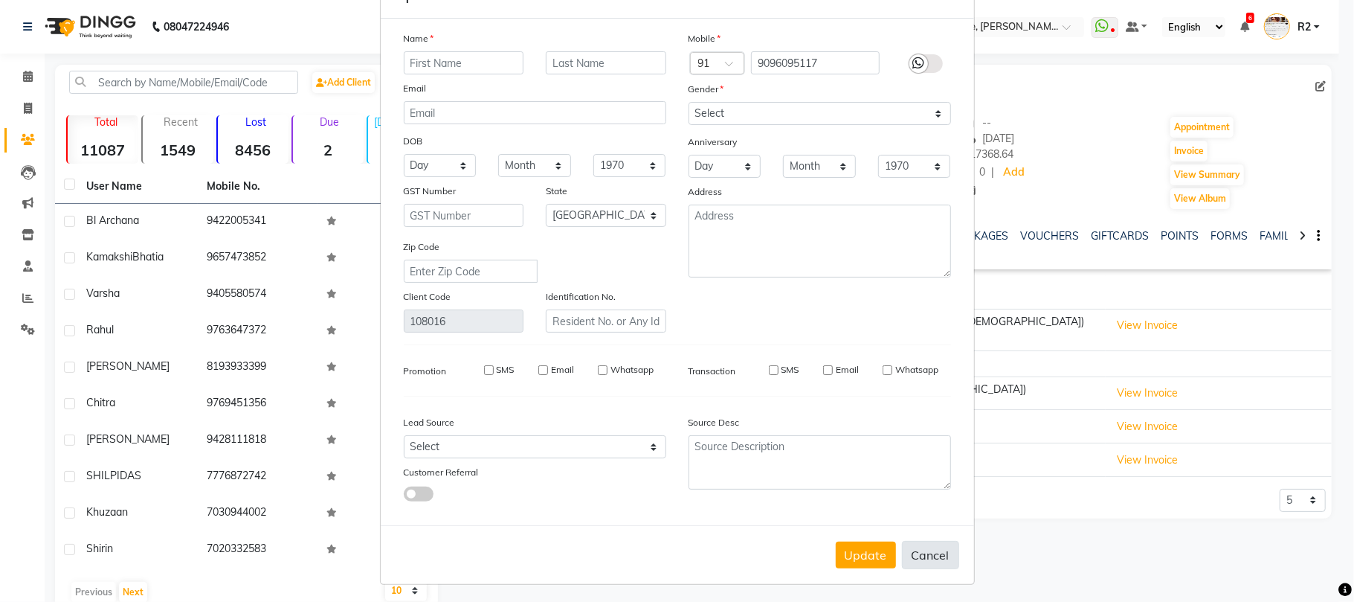
checkbox input "false"
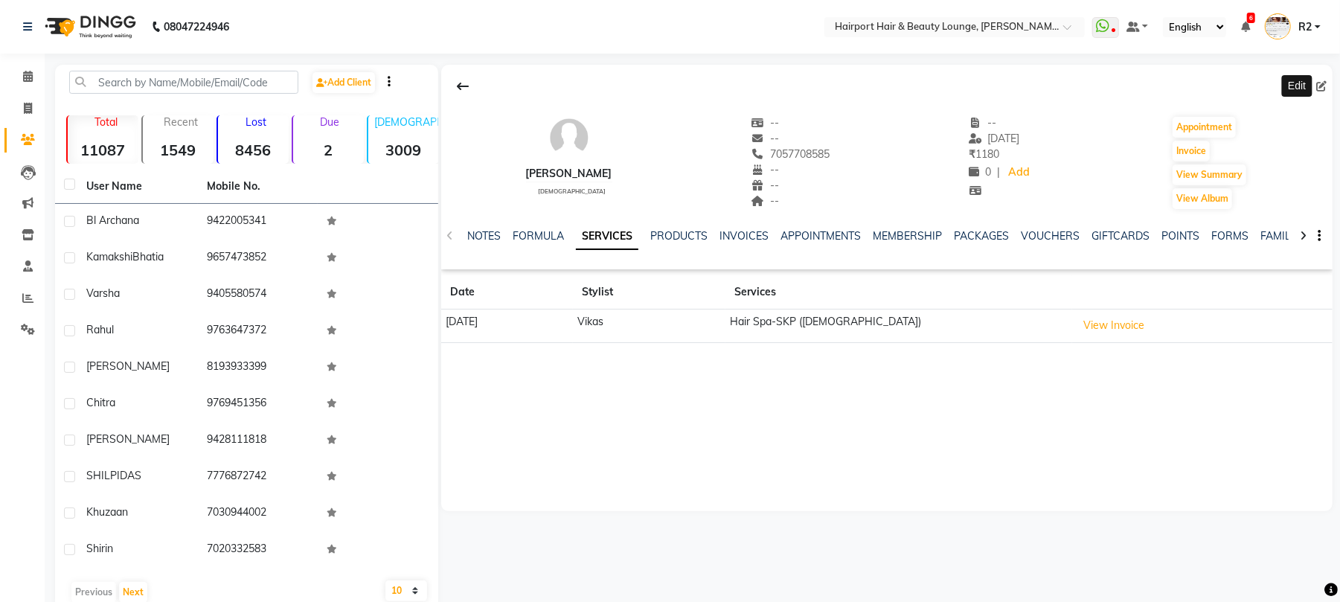
click at [1321, 84] on icon at bounding box center [1321, 86] width 10 height 10
select select "22"
select select "[DEMOGRAPHIC_DATA]"
select select "10261"
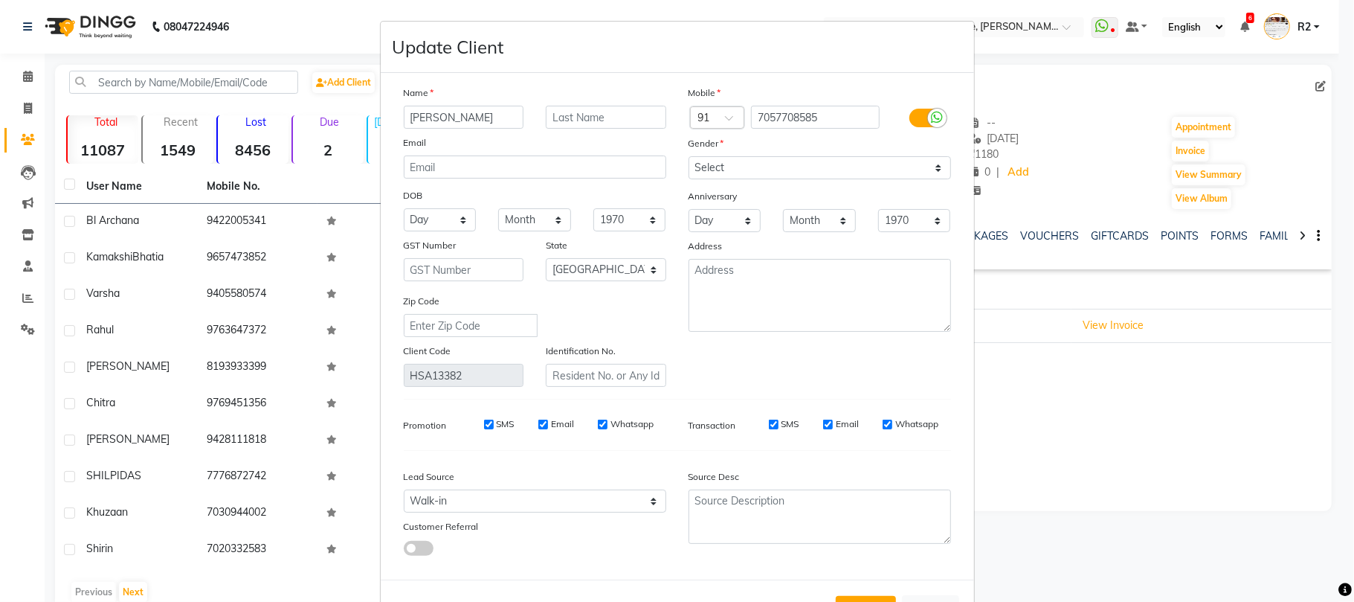
scroll to position [54, 0]
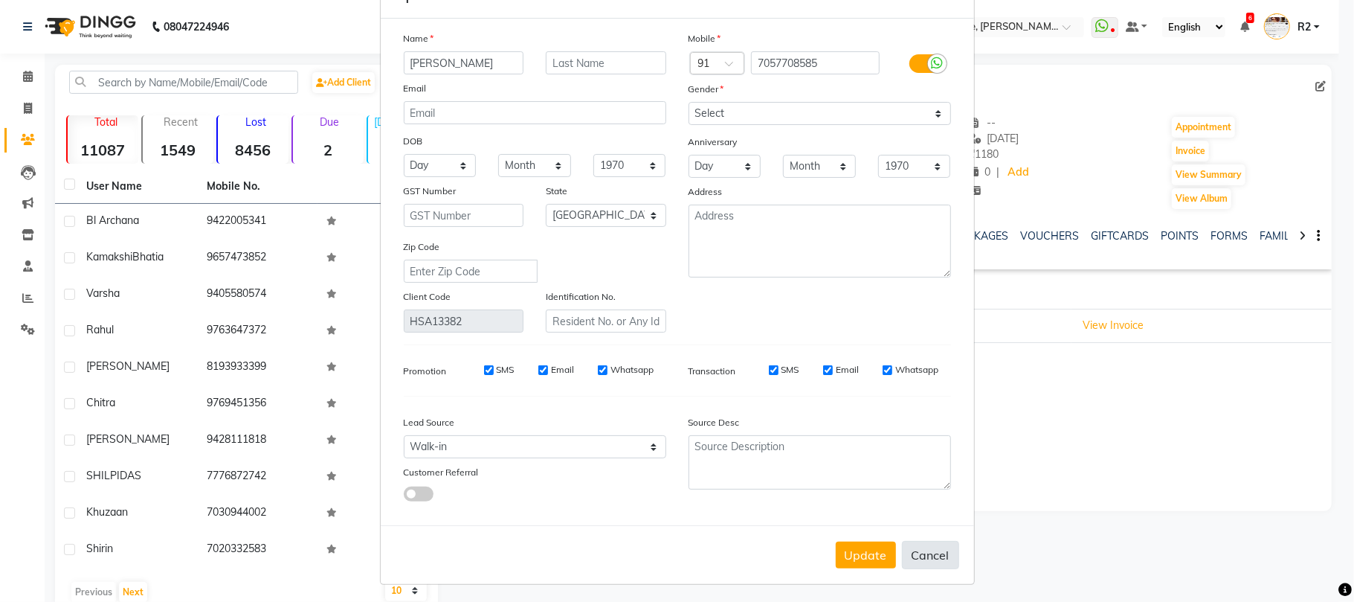
click at [941, 559] on button "Cancel" at bounding box center [930, 555] width 57 height 28
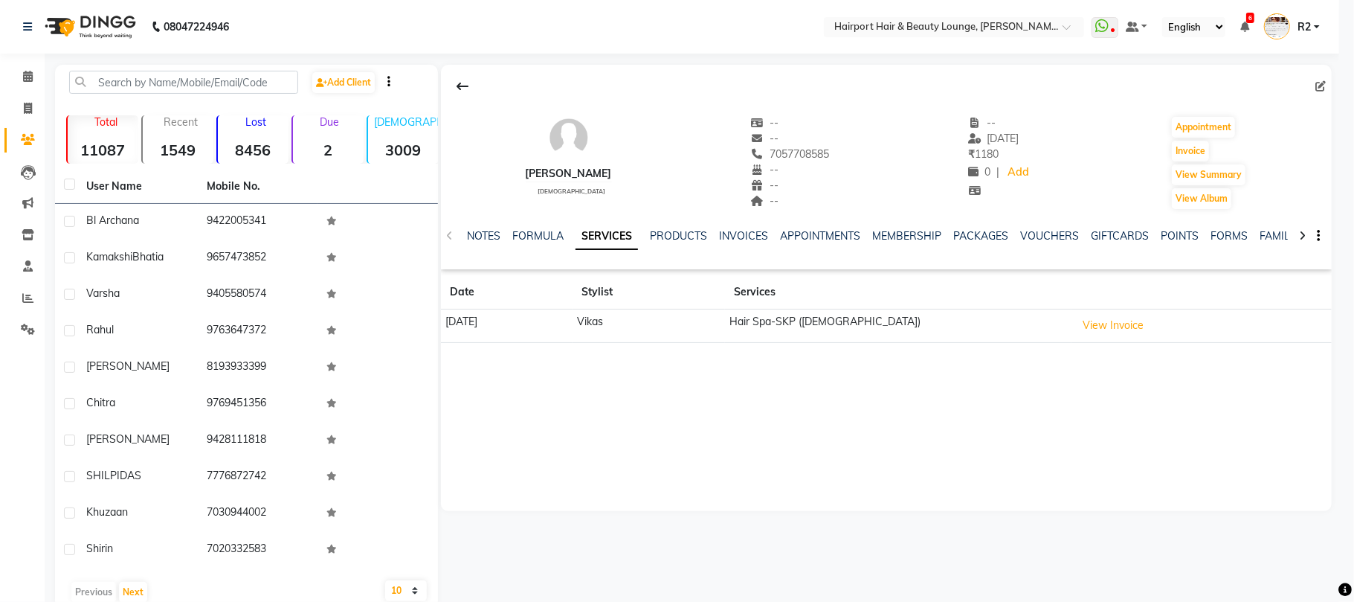
select select
select select "null"
select select
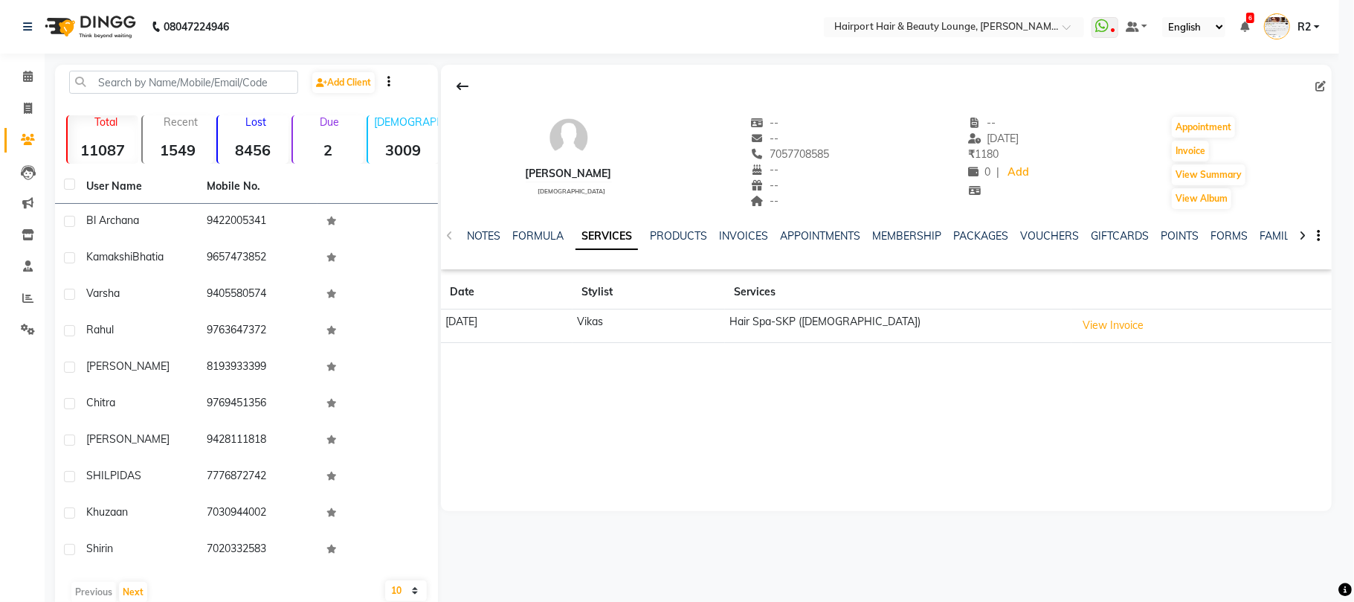
select select
checkbox input "false"
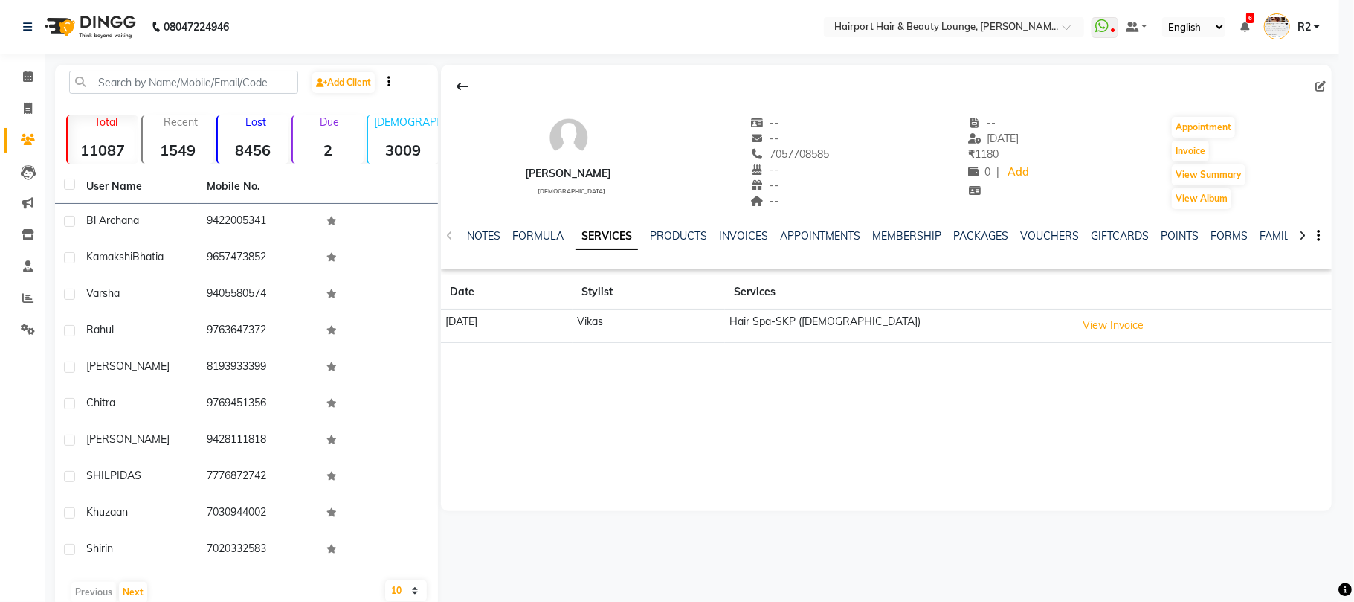
checkbox input "false"
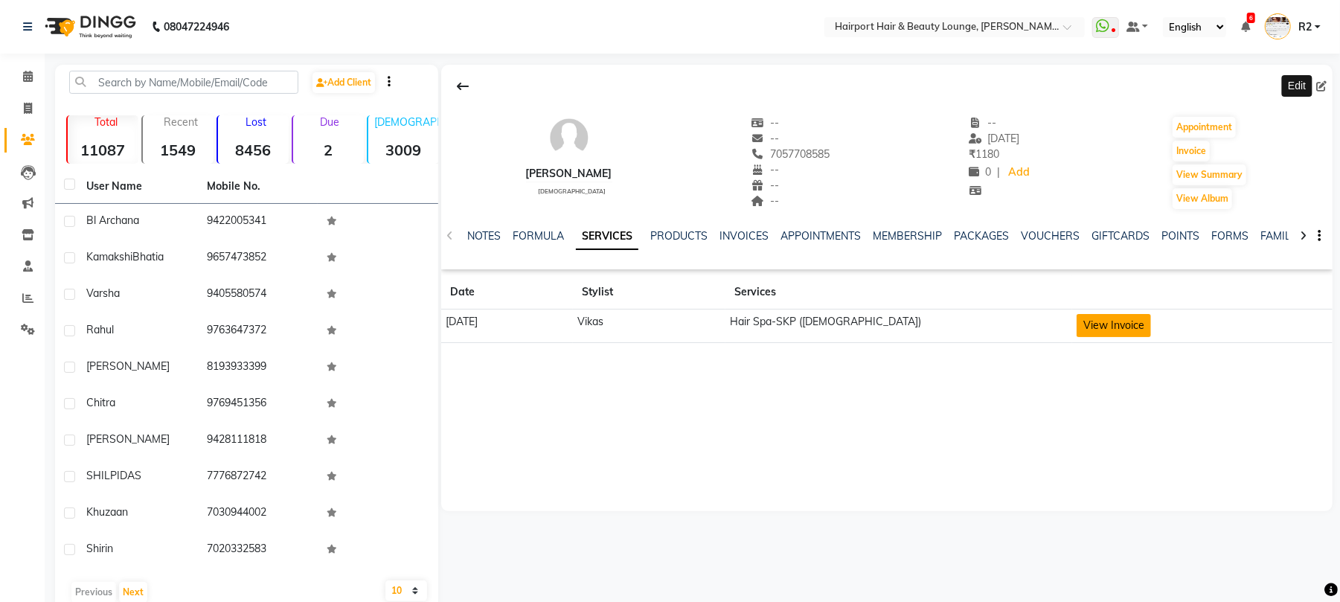
click at [1137, 323] on button "View Invoice" at bounding box center [1113, 325] width 74 height 23
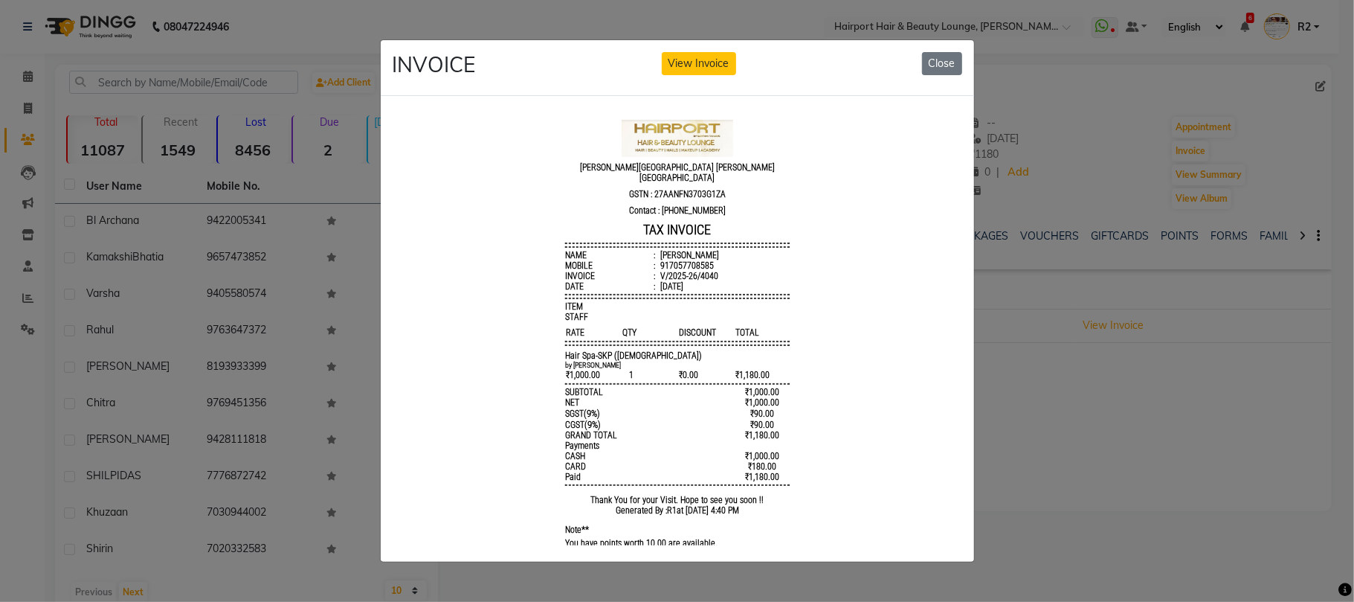
scroll to position [0, 0]
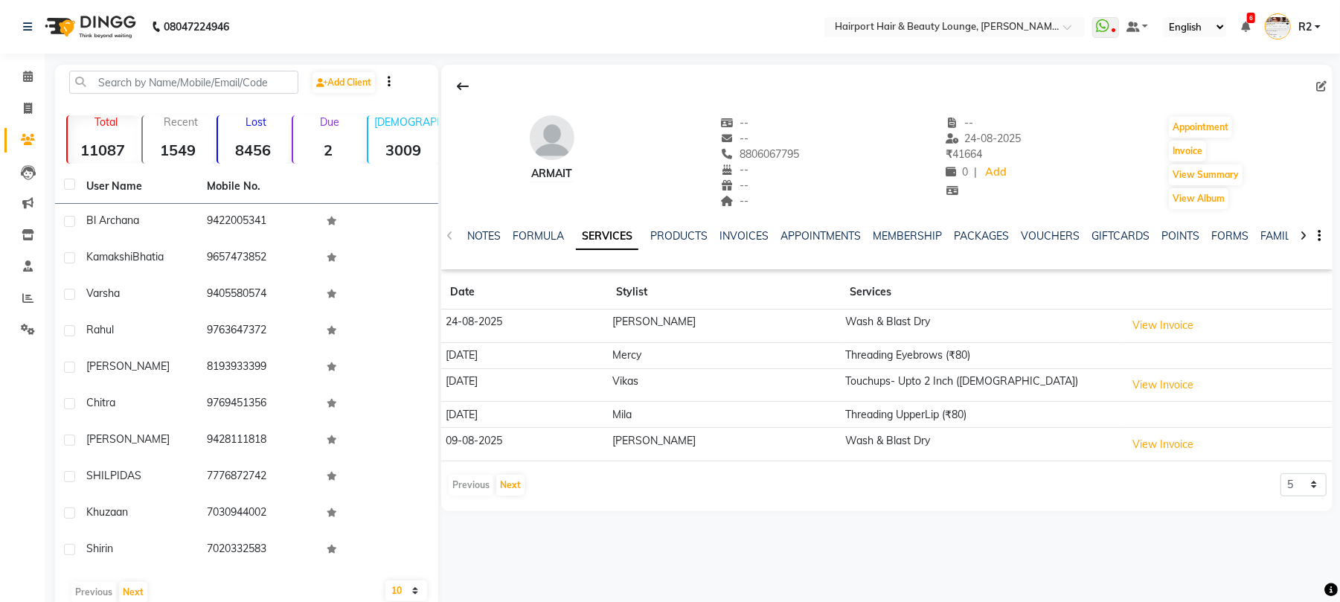
click at [1318, 88] on icon at bounding box center [1321, 86] width 10 height 10
select select "22"
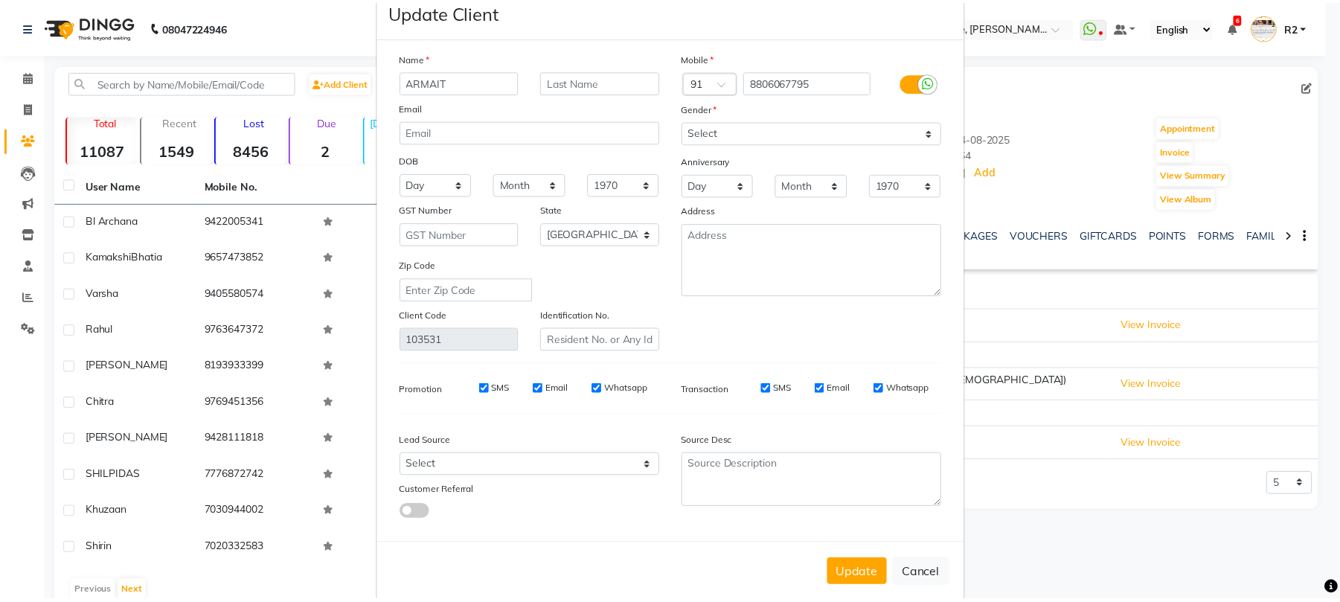
scroll to position [54, 0]
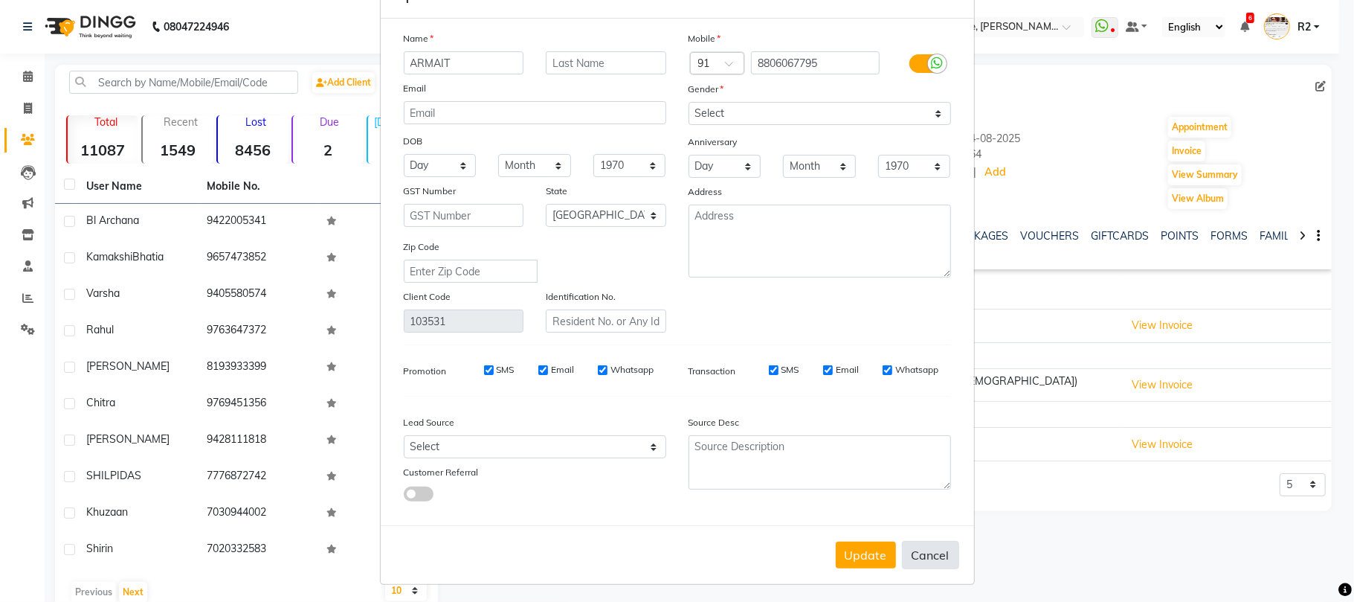
click at [917, 551] on button "Cancel" at bounding box center [930, 555] width 57 height 28
select select
select select "null"
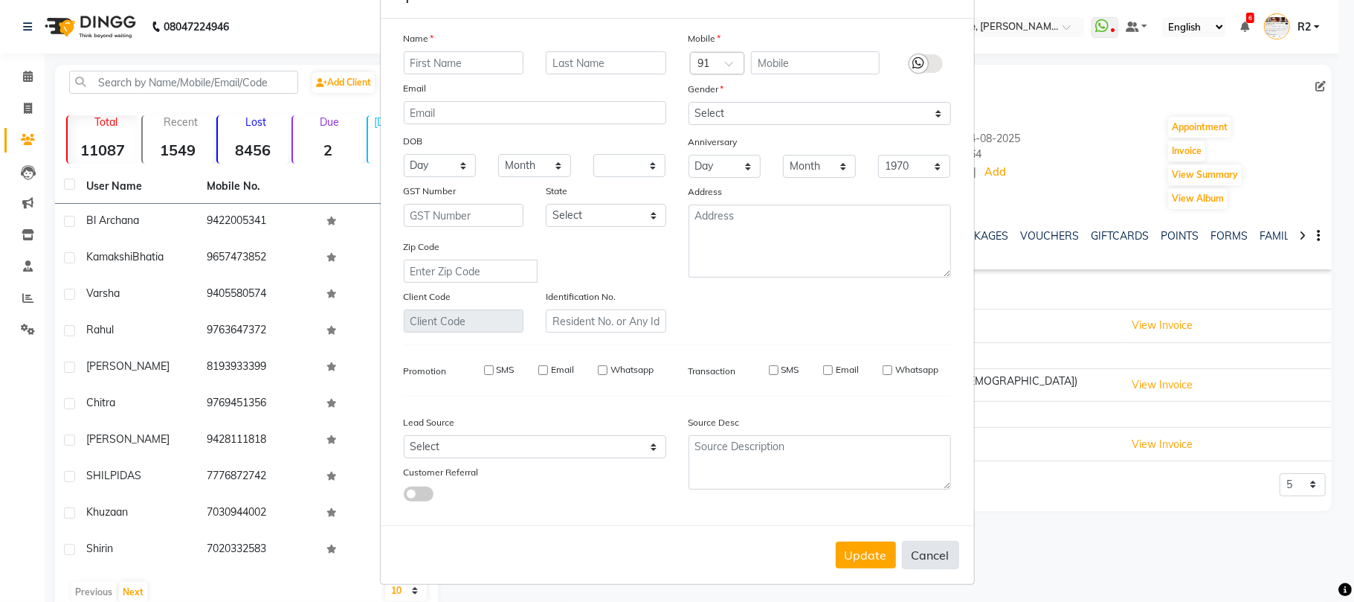
select select
checkbox input "false"
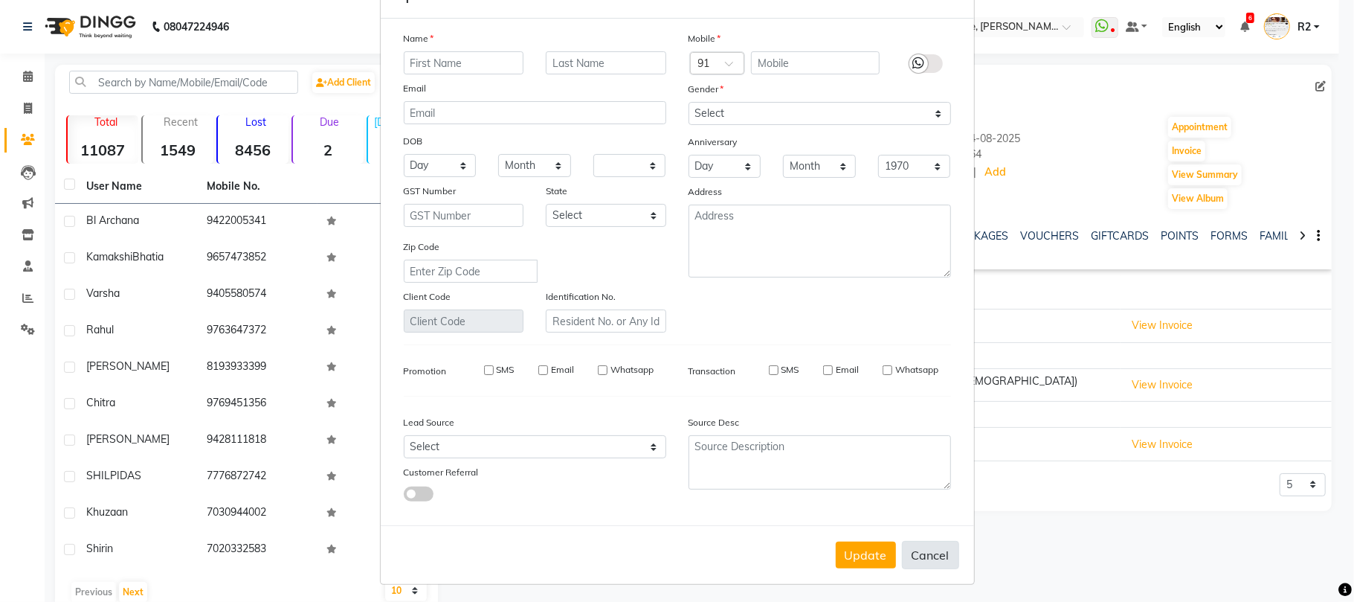
checkbox input "false"
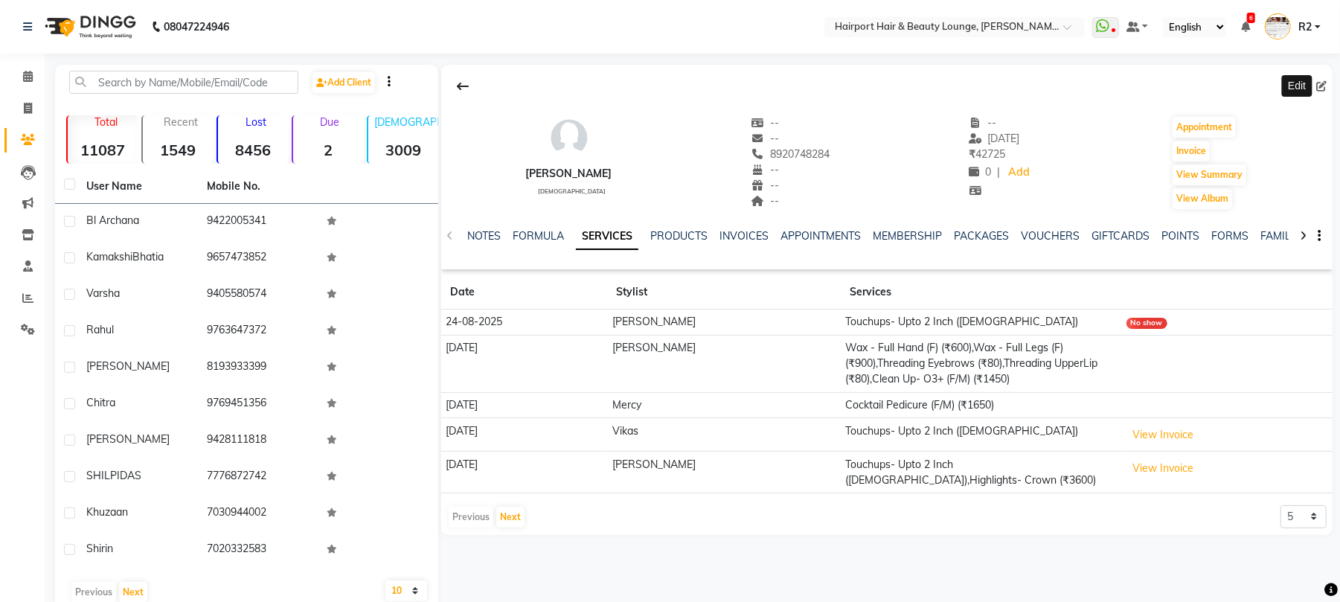
click at [1320, 84] on icon at bounding box center [1321, 86] width 10 height 10
select select "22"
select select "[DEMOGRAPHIC_DATA]"
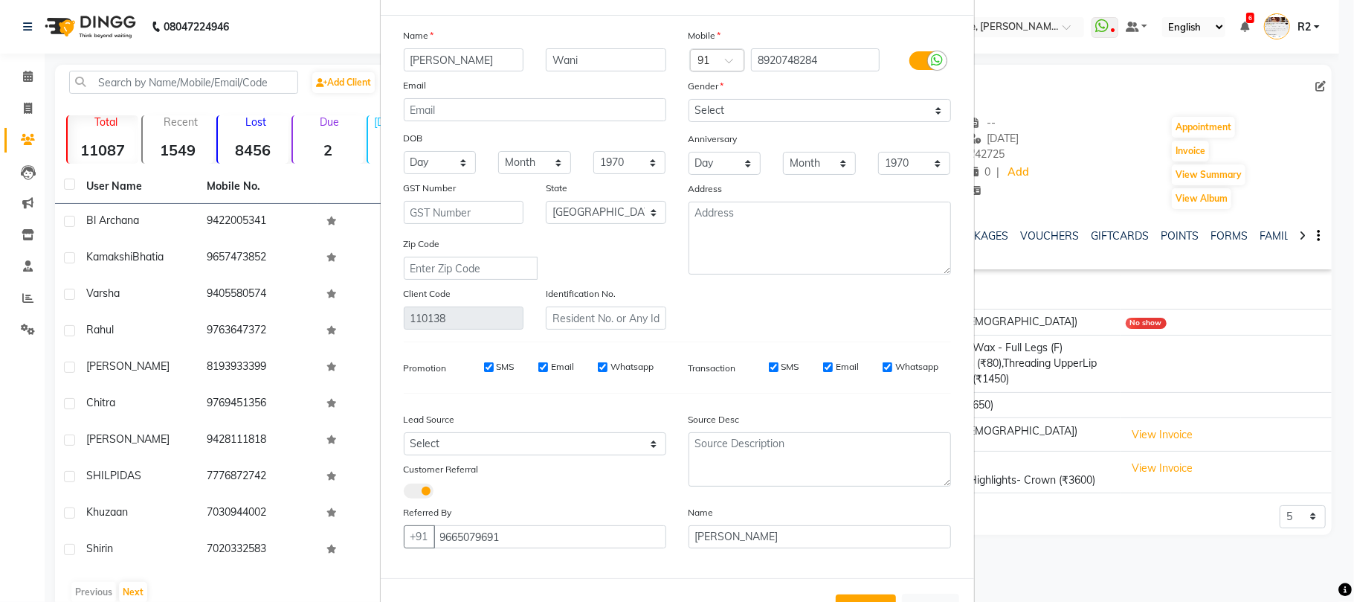
scroll to position [112, 0]
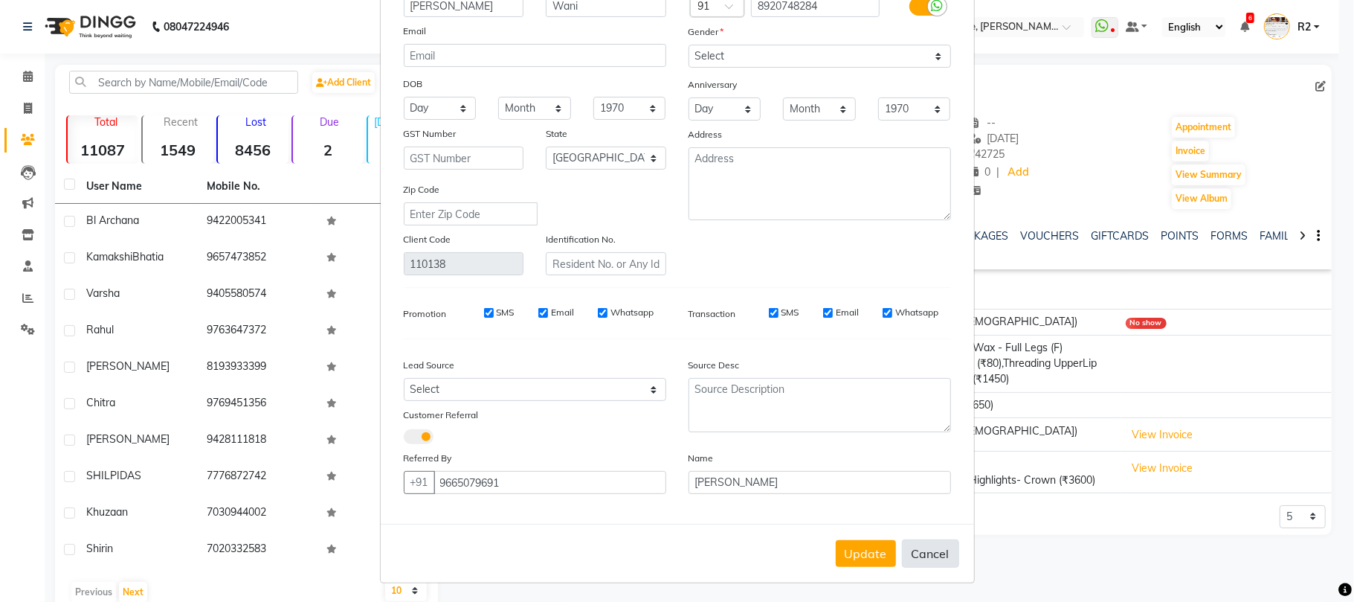
click at [922, 554] on button "Cancel" at bounding box center [930, 553] width 57 height 28
select select
select select "null"
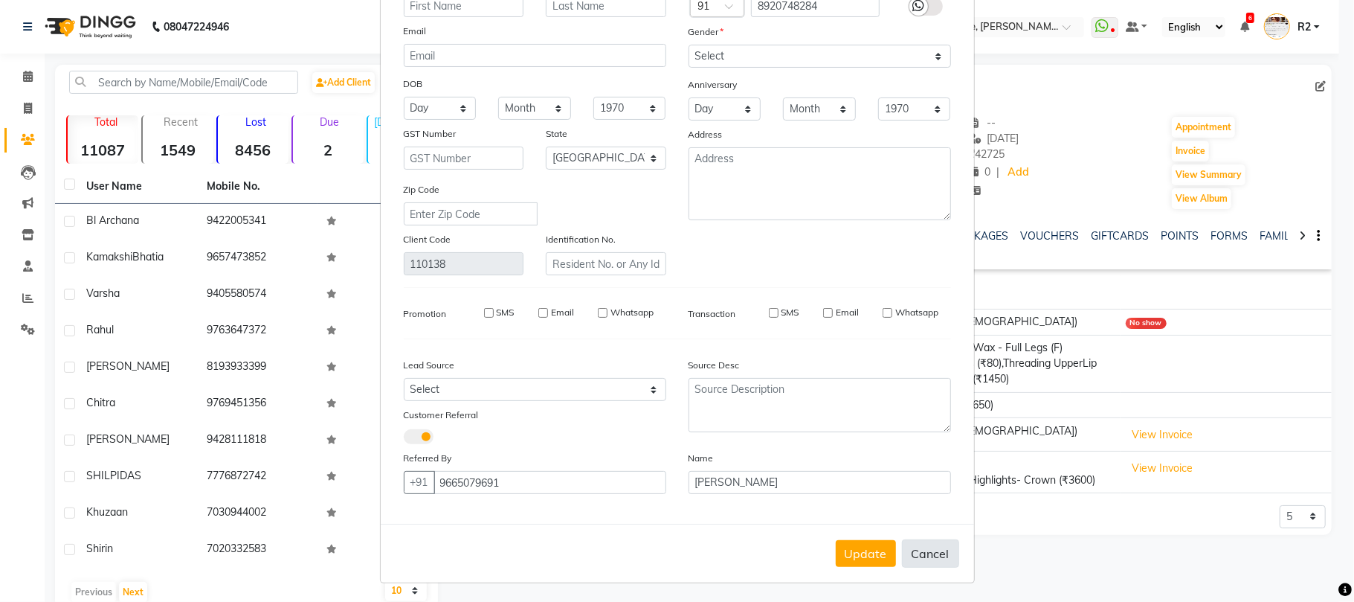
select select
checkbox input "false"
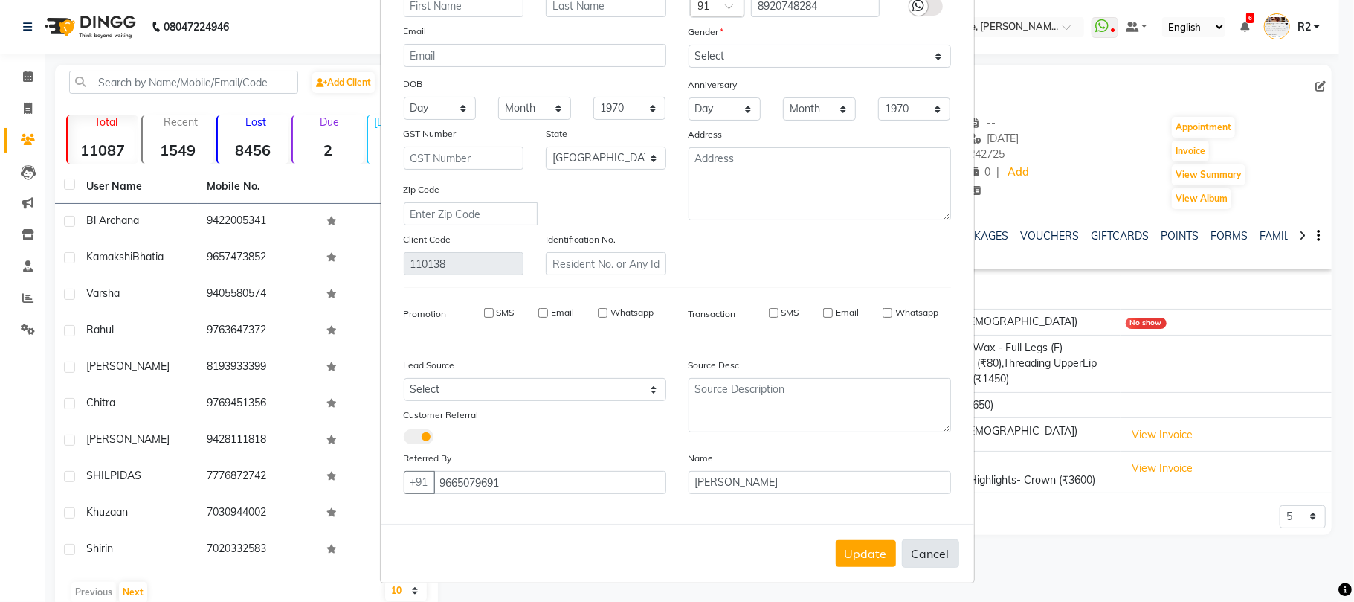
checkbox input "false"
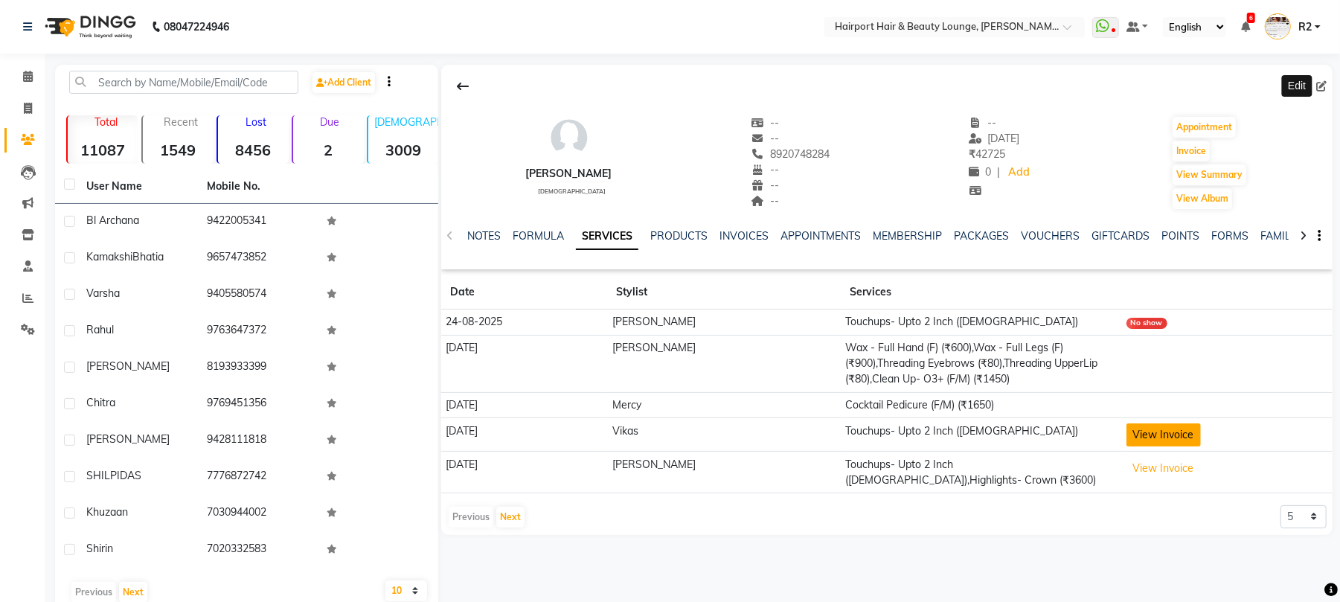
click at [1126, 426] on button "View Invoice" at bounding box center [1163, 434] width 74 height 23
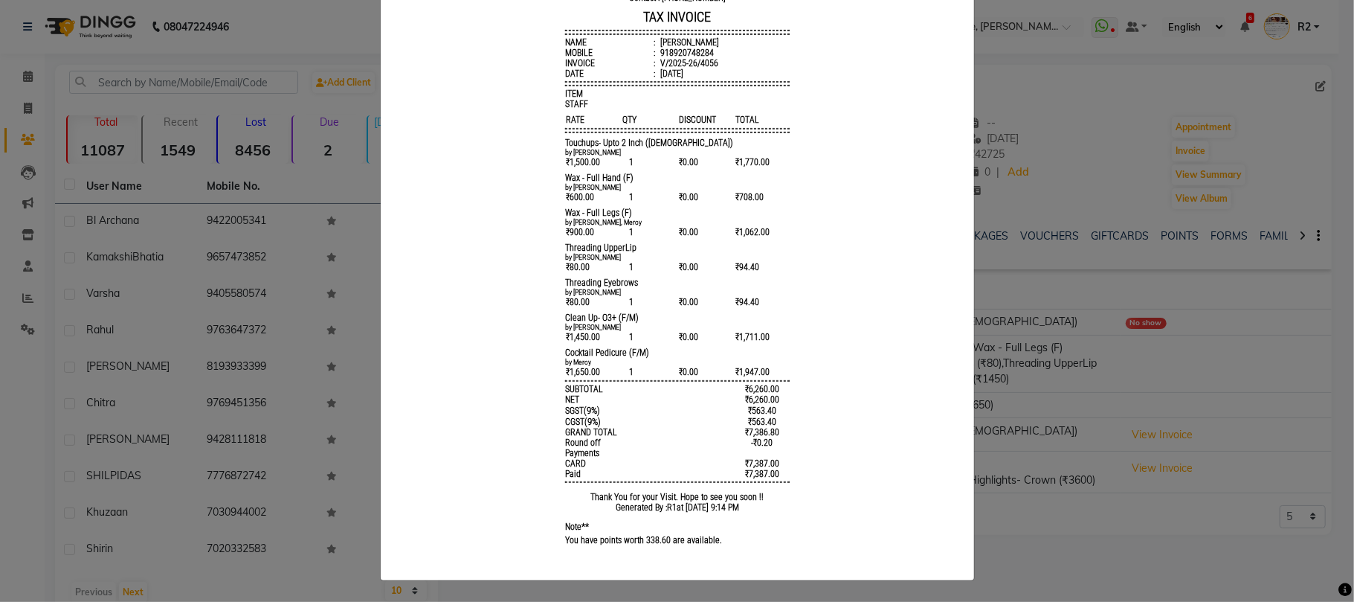
scroll to position [198, 0]
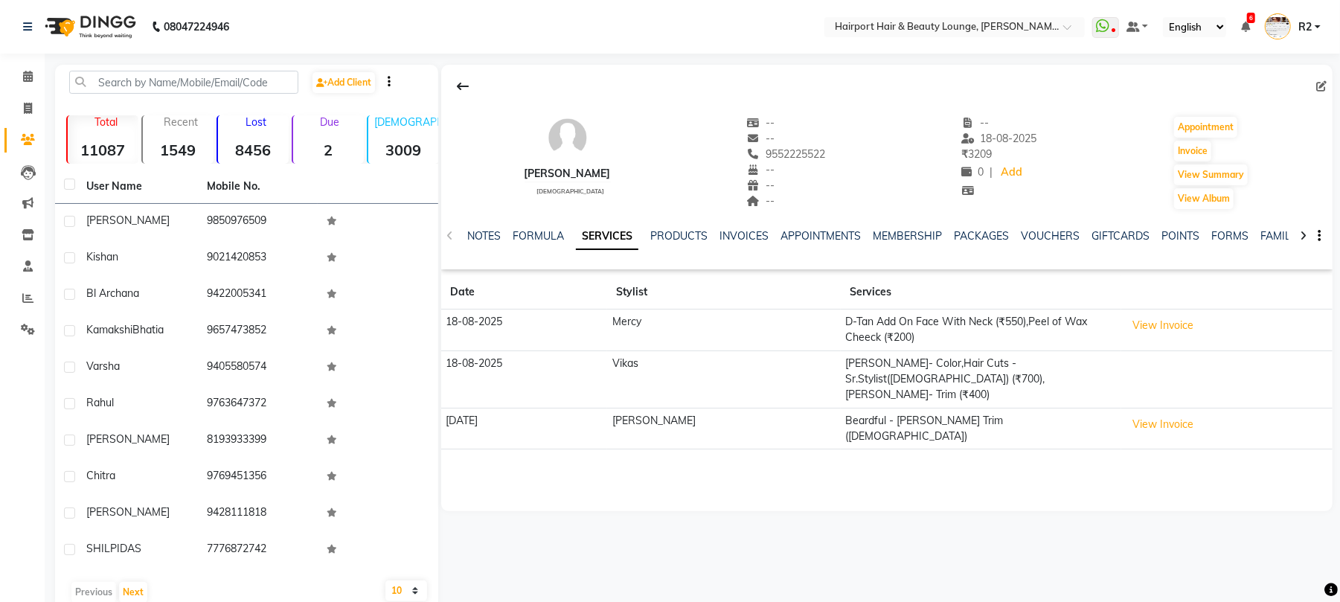
click at [1316, 86] on icon at bounding box center [1321, 86] width 10 height 10
select select "22"
select select "[DEMOGRAPHIC_DATA]"
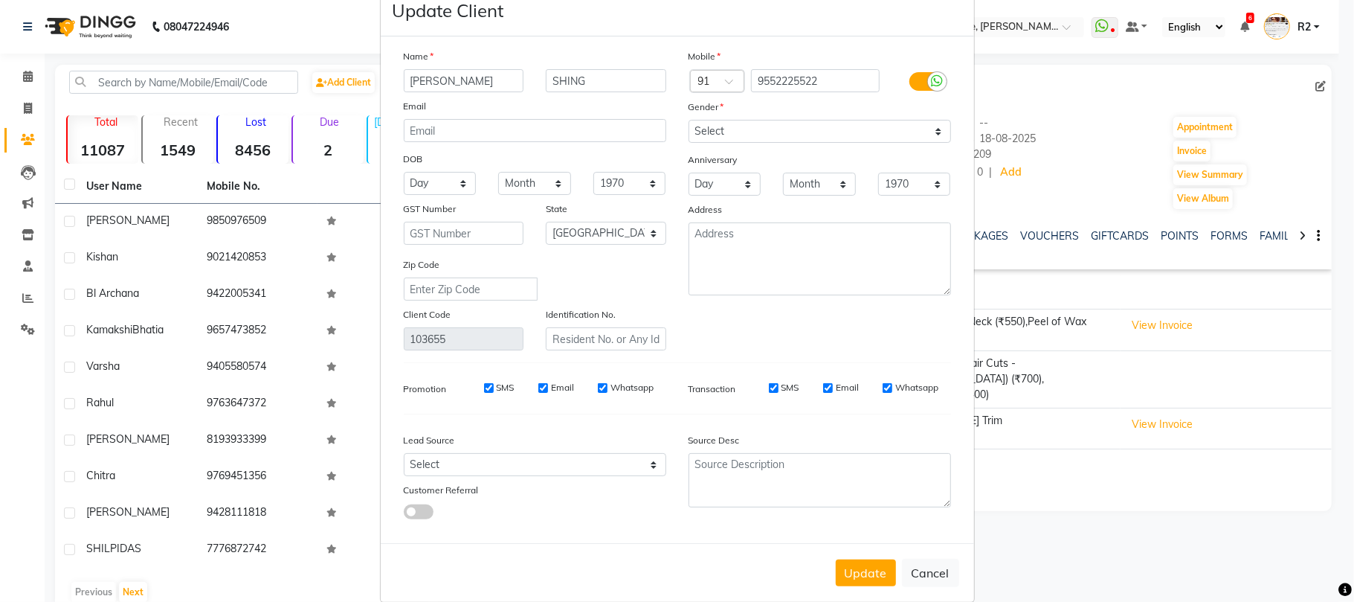
scroll to position [54, 0]
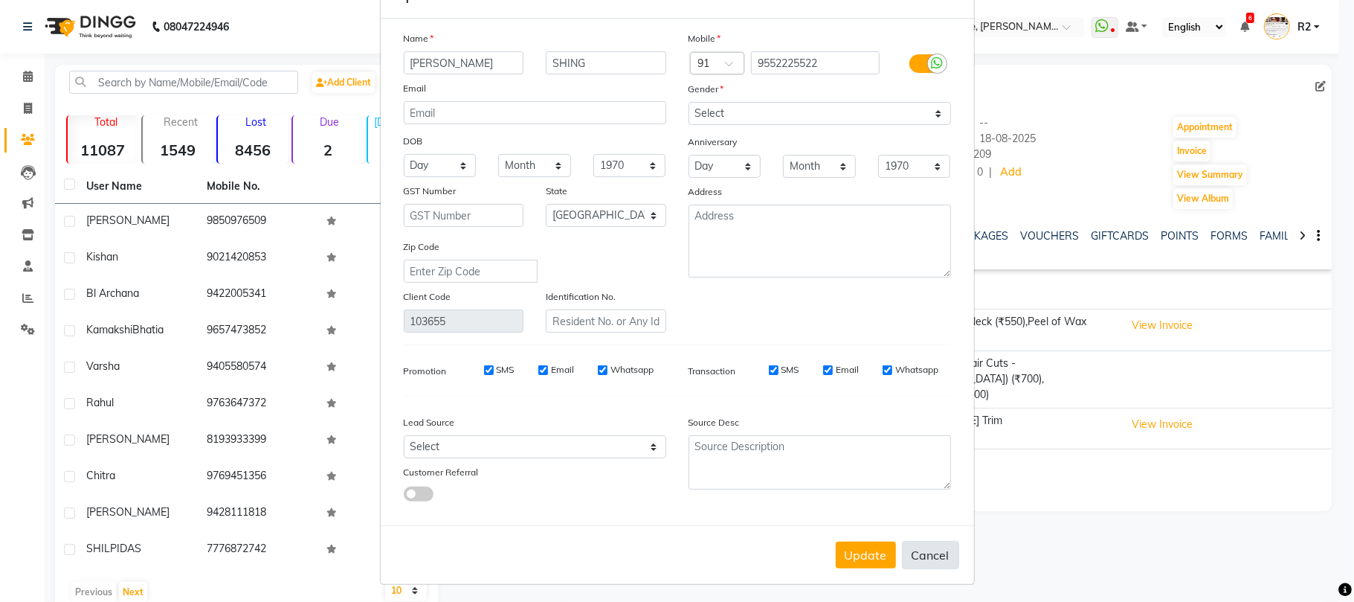
click at [938, 545] on button "Cancel" at bounding box center [930, 555] width 57 height 28
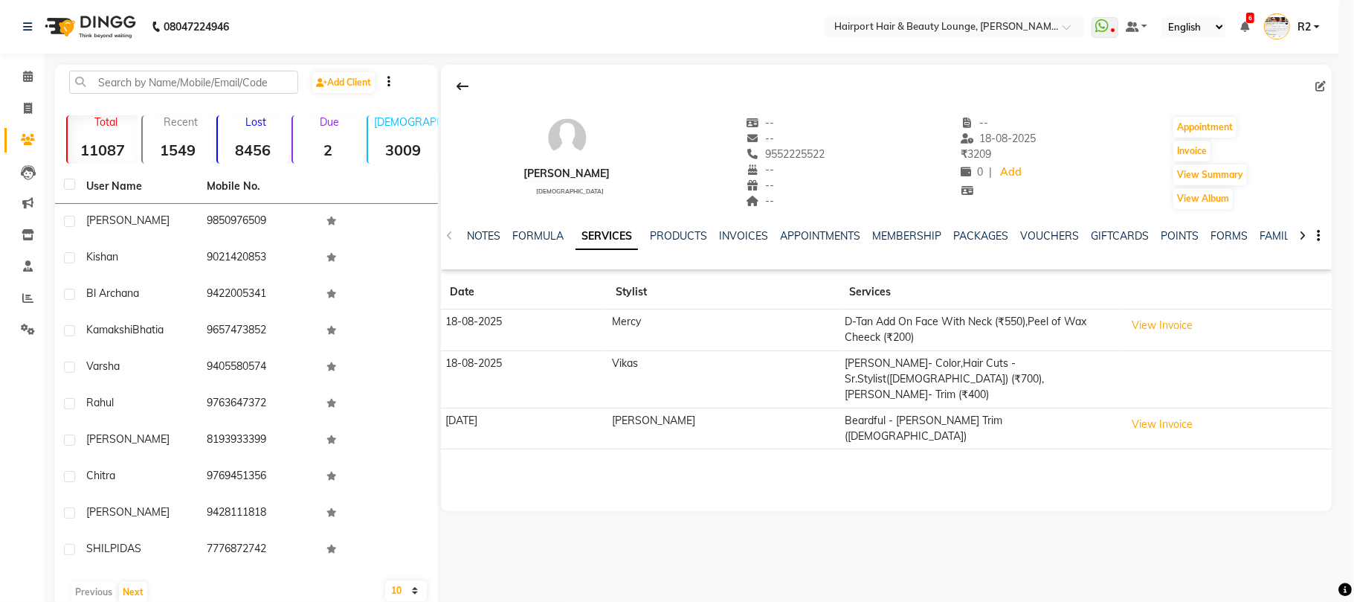
select select
select select "null"
select select
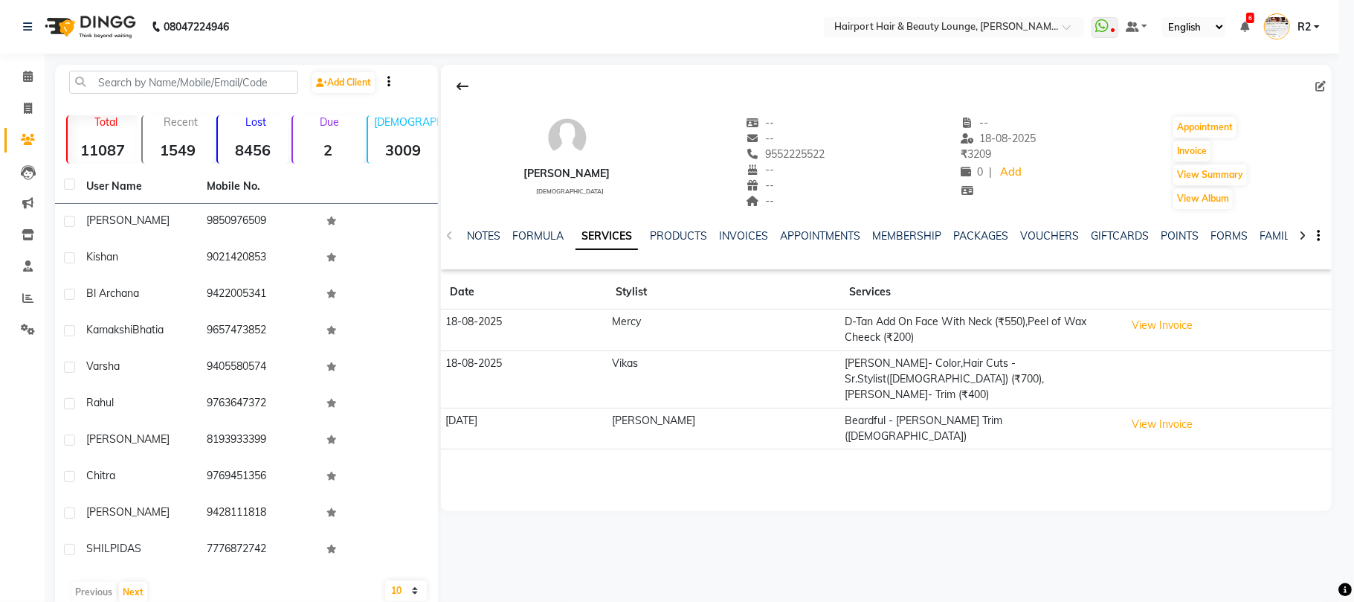
select select
checkbox input "false"
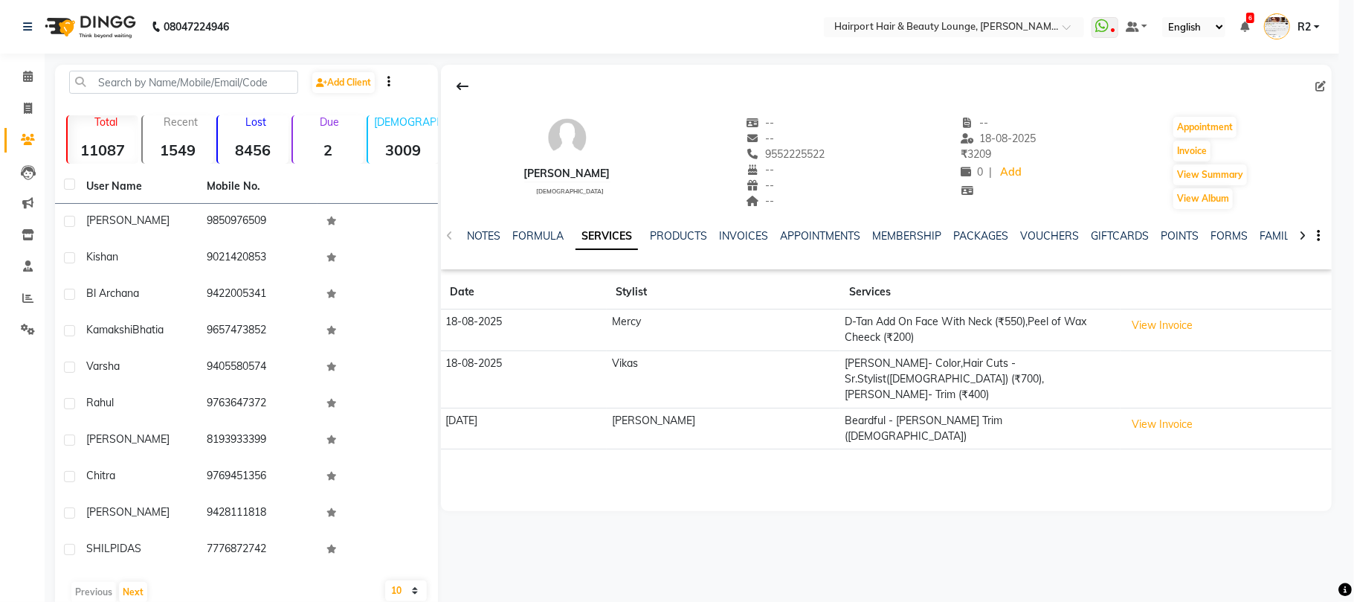
checkbox input "false"
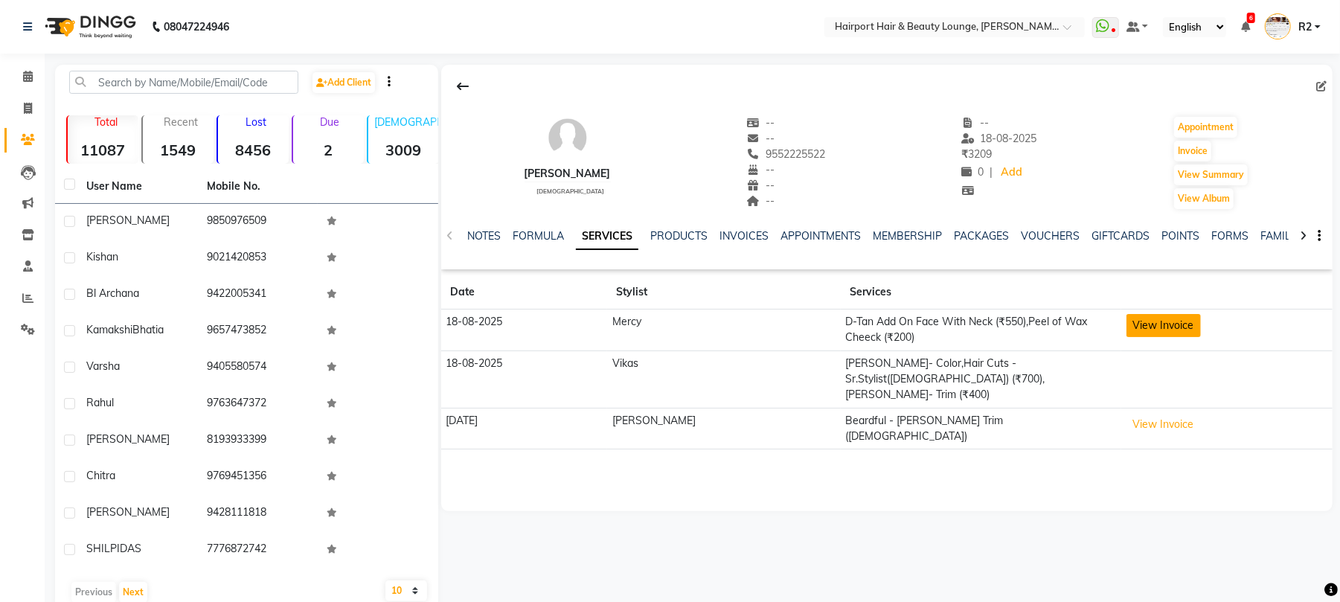
click at [1126, 324] on button "View Invoice" at bounding box center [1163, 325] width 74 height 23
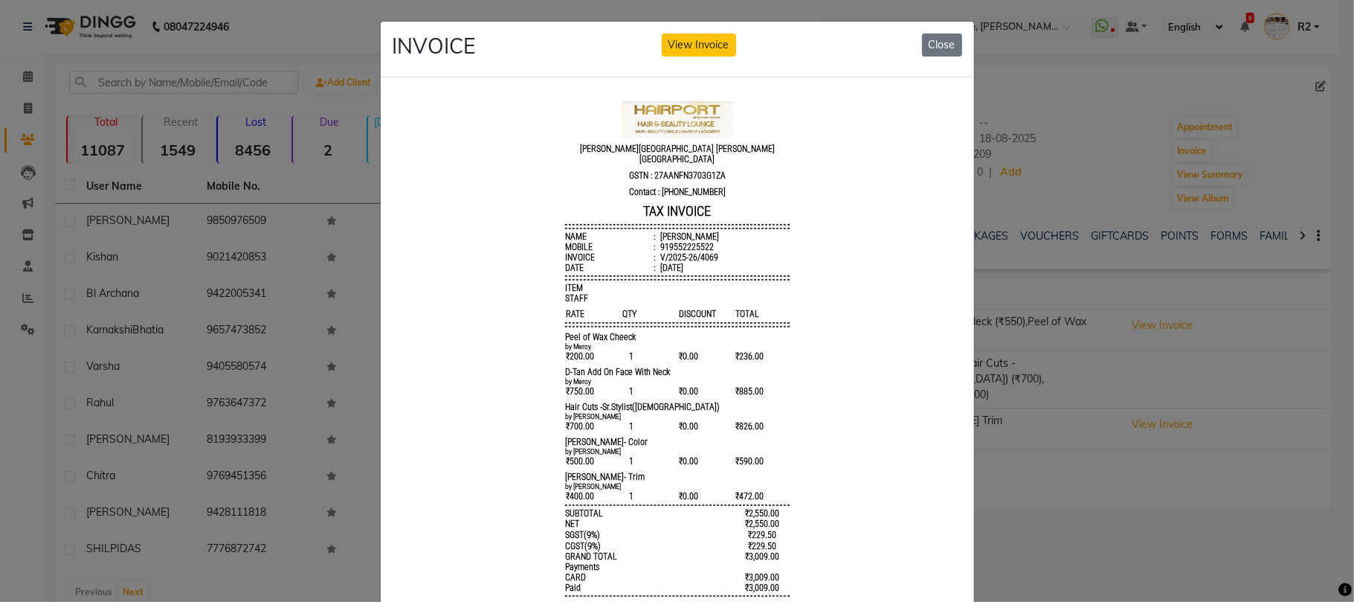
scroll to position [10, 0]
click at [204, 315] on ngb-modal-window "INVOICE View Invoice Close" at bounding box center [677, 301] width 1354 height 602
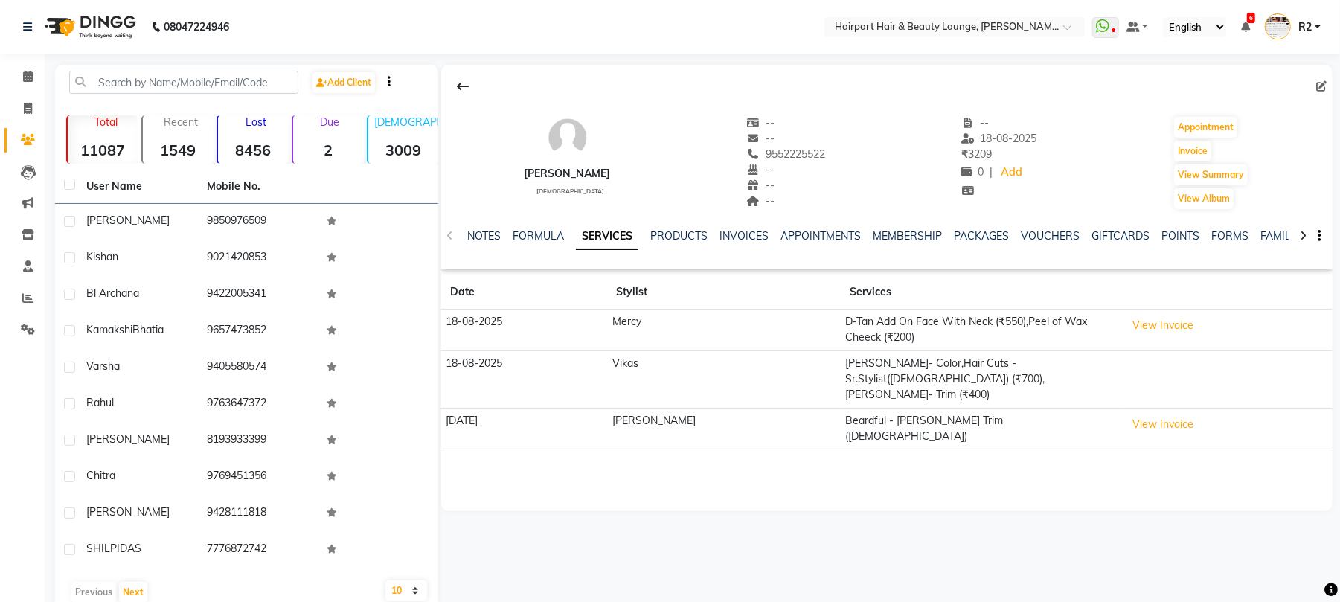
click at [607, 379] on td "18-08-2025" at bounding box center [524, 378] width 166 height 57
click at [30, 77] on icon at bounding box center [28, 76] width 10 height 11
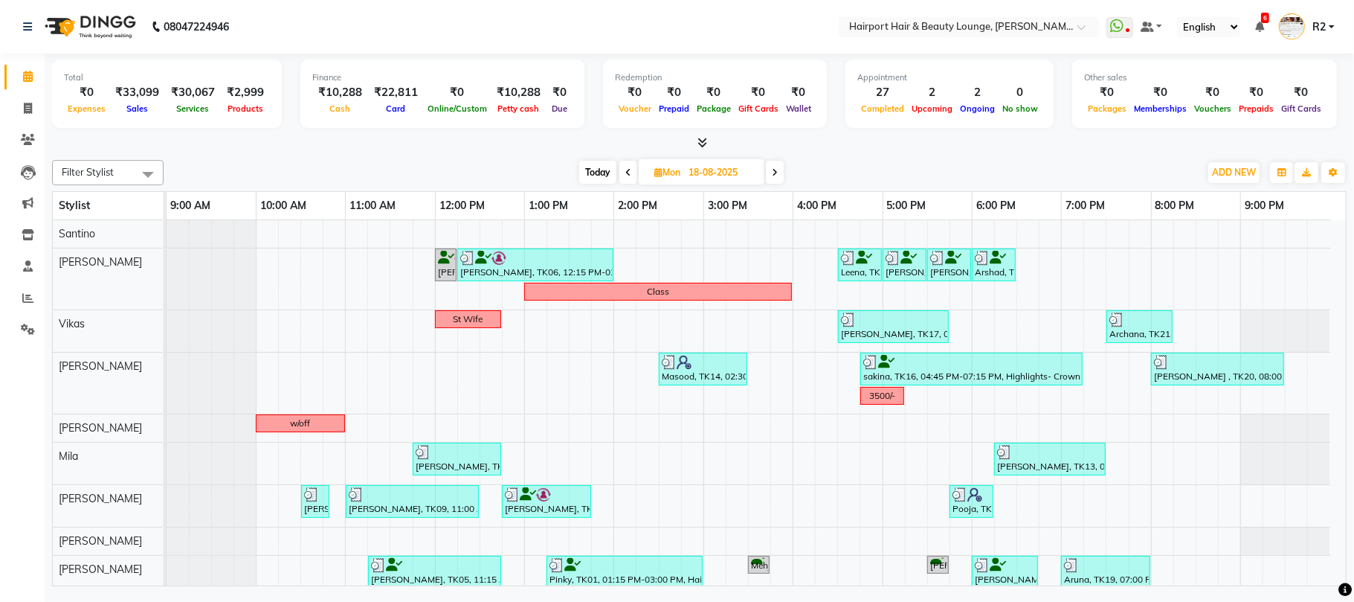
click at [599, 170] on span "Today" at bounding box center [597, 172] width 37 height 23
type input "02-09-2025"
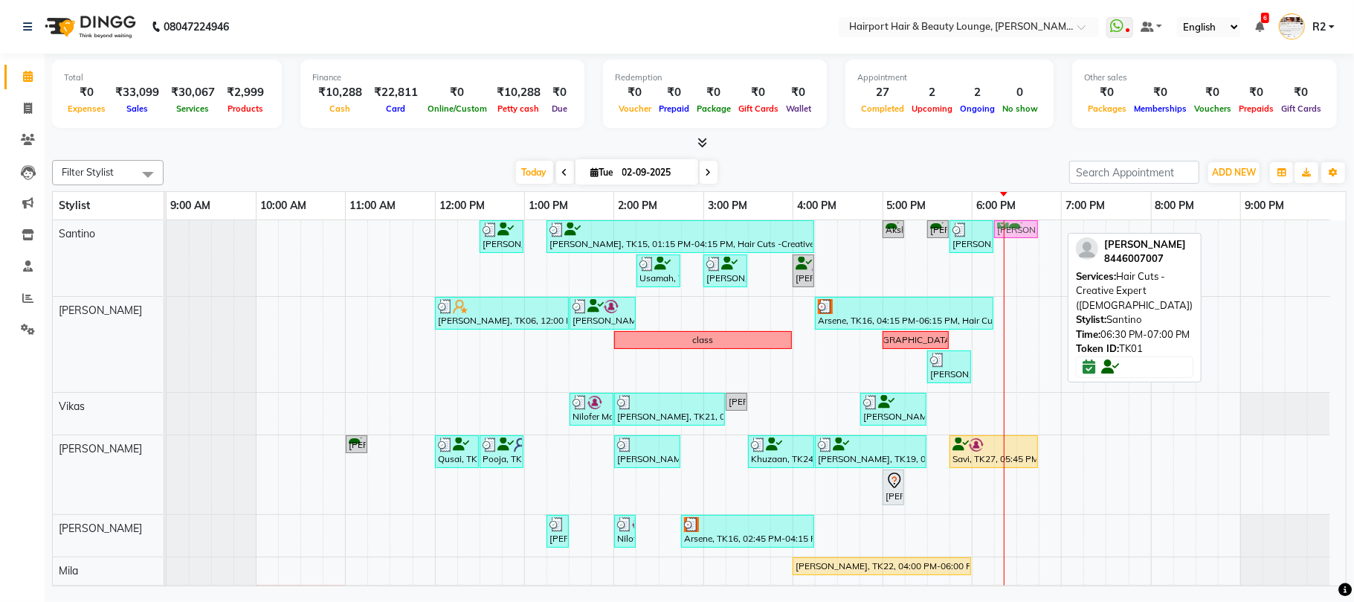
click at [167, 230] on div "Sanjan Modi, TK13, 12:30 PM-01:00 PM, Hair Cuts -Creative Expert (Male) SHILPI …" at bounding box center [167, 258] width 0 height 76
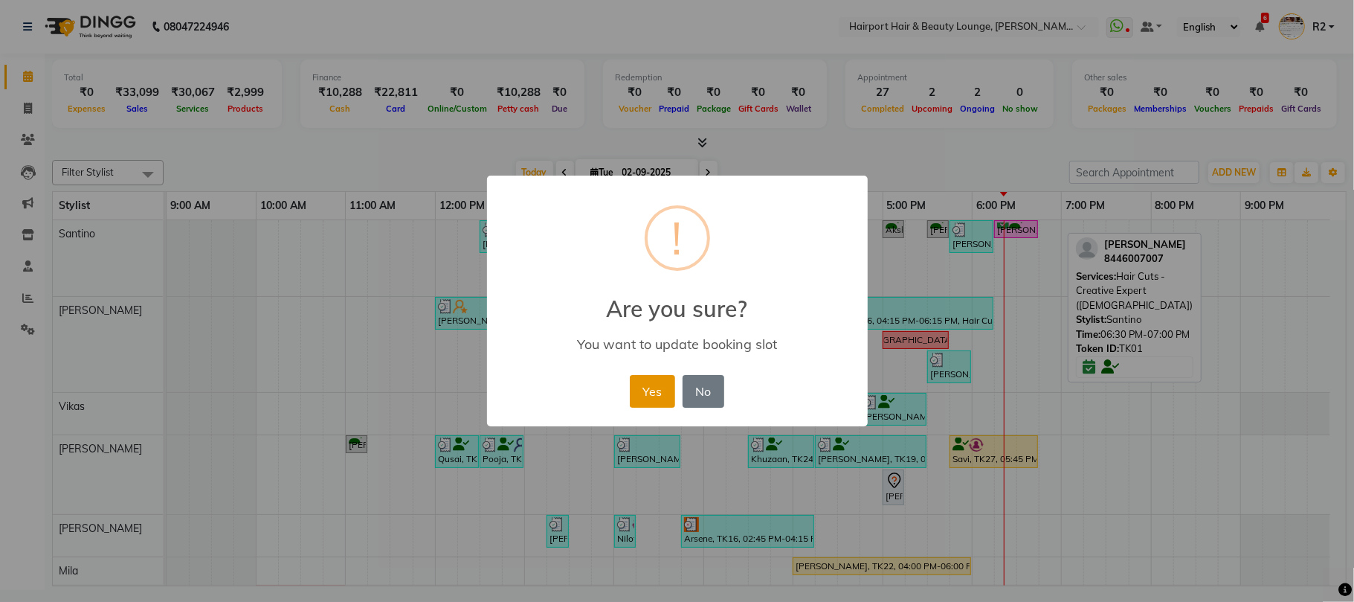
click at [656, 378] on button "Yes" at bounding box center [652, 391] width 45 height 33
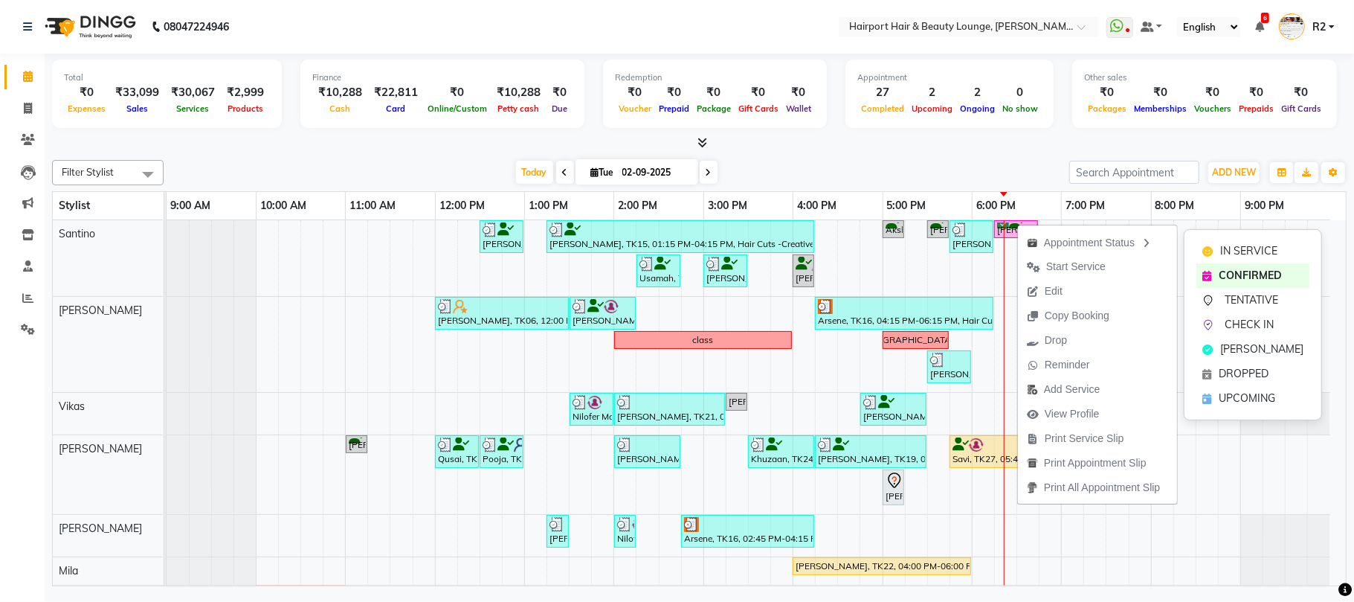
click at [1208, 246] on icon at bounding box center [1208, 251] width 10 height 10
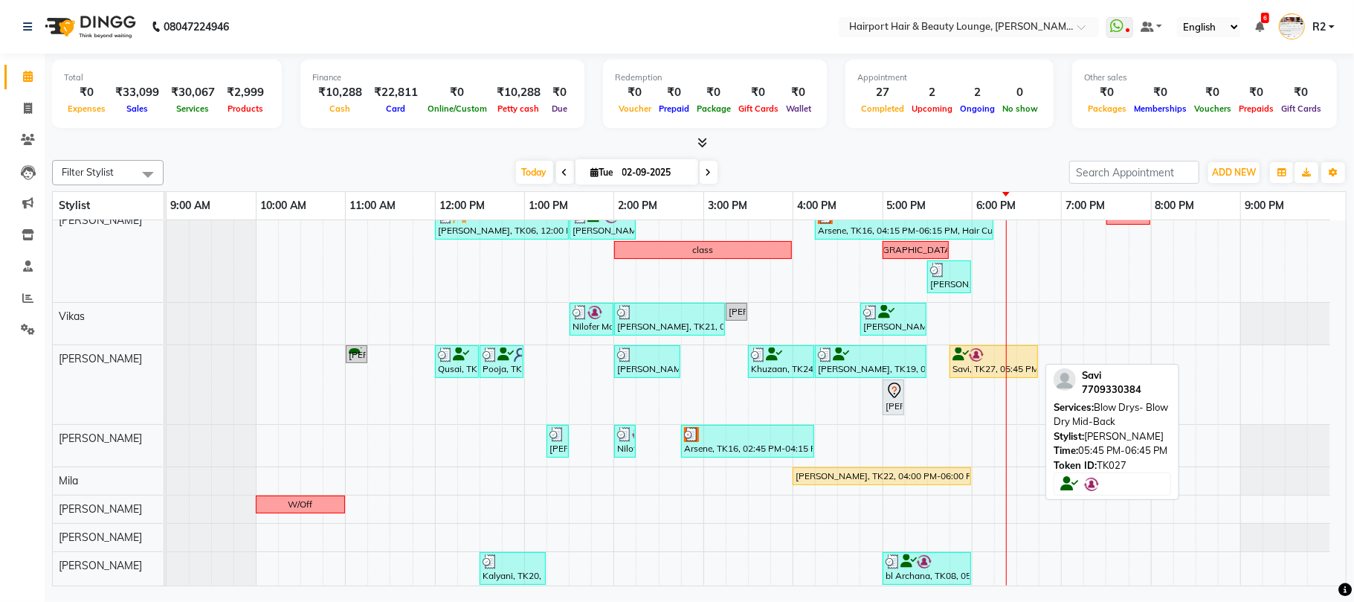
scroll to position [99, 0]
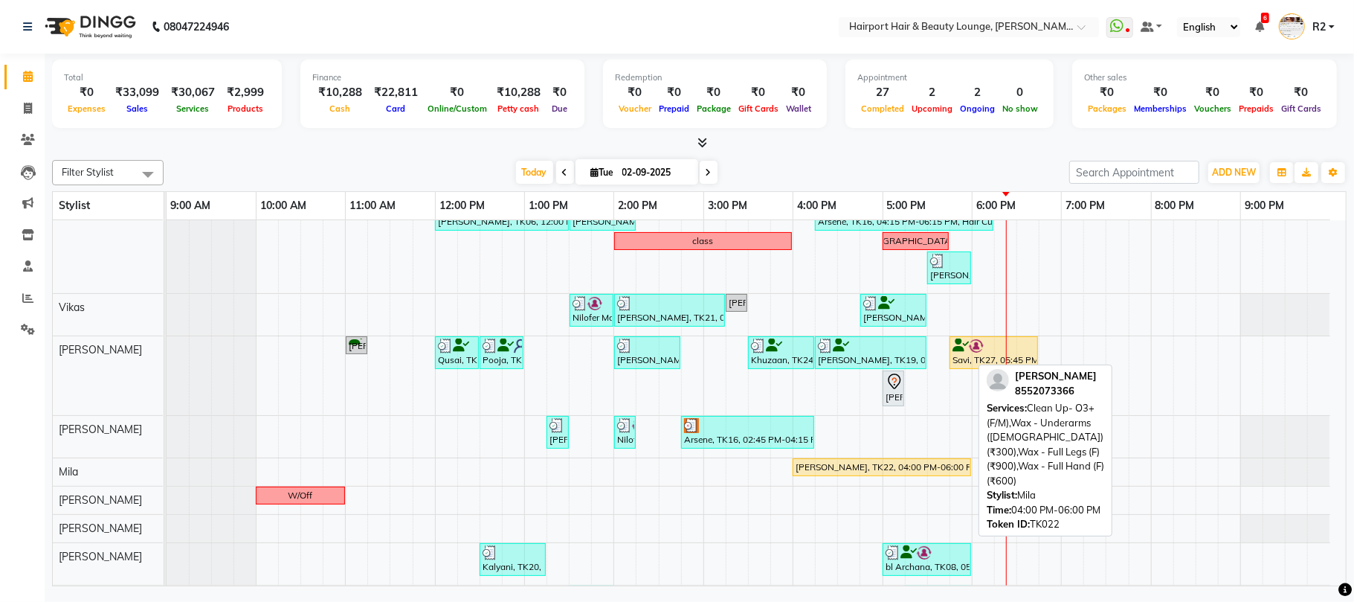
click at [167, 464] on div "Rachna, TK22, 04:00 PM-06:00 PM, Clean Up- O3+ (F/M),Wax - Underarms (Female) (…" at bounding box center [167, 471] width 0 height 27
click at [948, 464] on div "Rachna, TK22, 04:00 PM-06:00 PM, Clean Up- O3+ (F/M),Wax - Underarms (Female) (…" at bounding box center [882, 466] width 176 height 13
click at [948, 465] on div "Rachna, TK22, 04:00 PM-06:00 PM, Clean Up- O3+ (F/M),Wax - Underarms (Female) (…" at bounding box center [882, 466] width 176 height 13
select select "1"
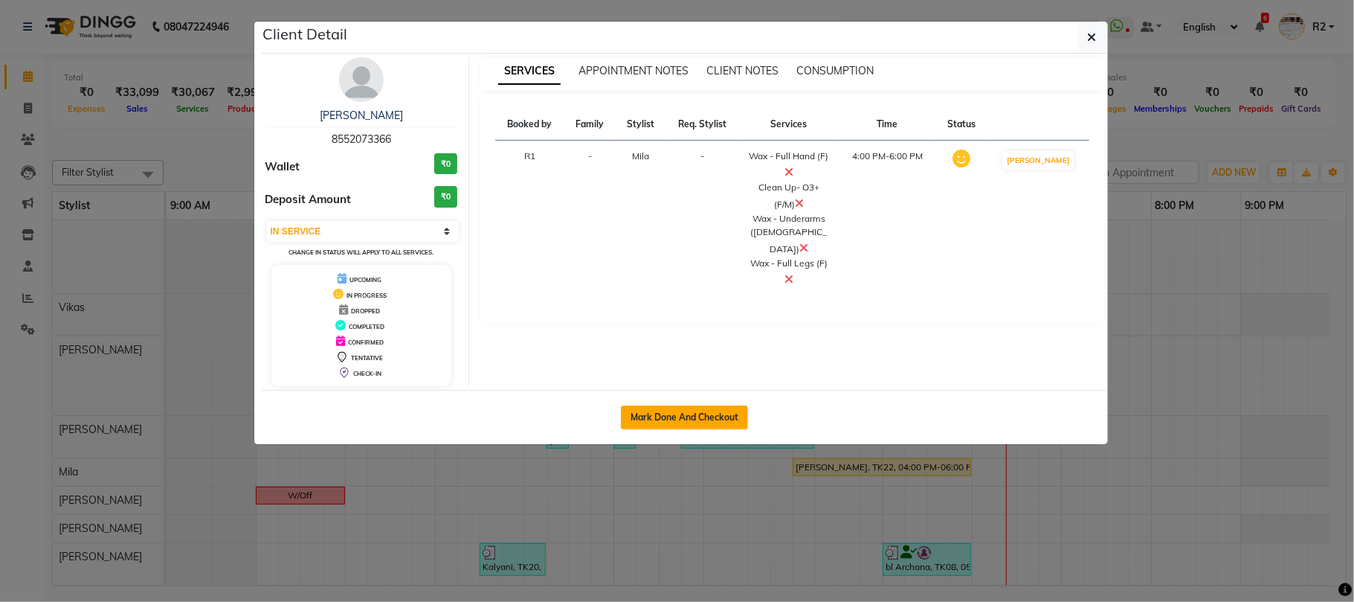
click at [727, 417] on button "Mark Done And Checkout" at bounding box center [684, 417] width 127 height 24
select select "622"
select select "service"
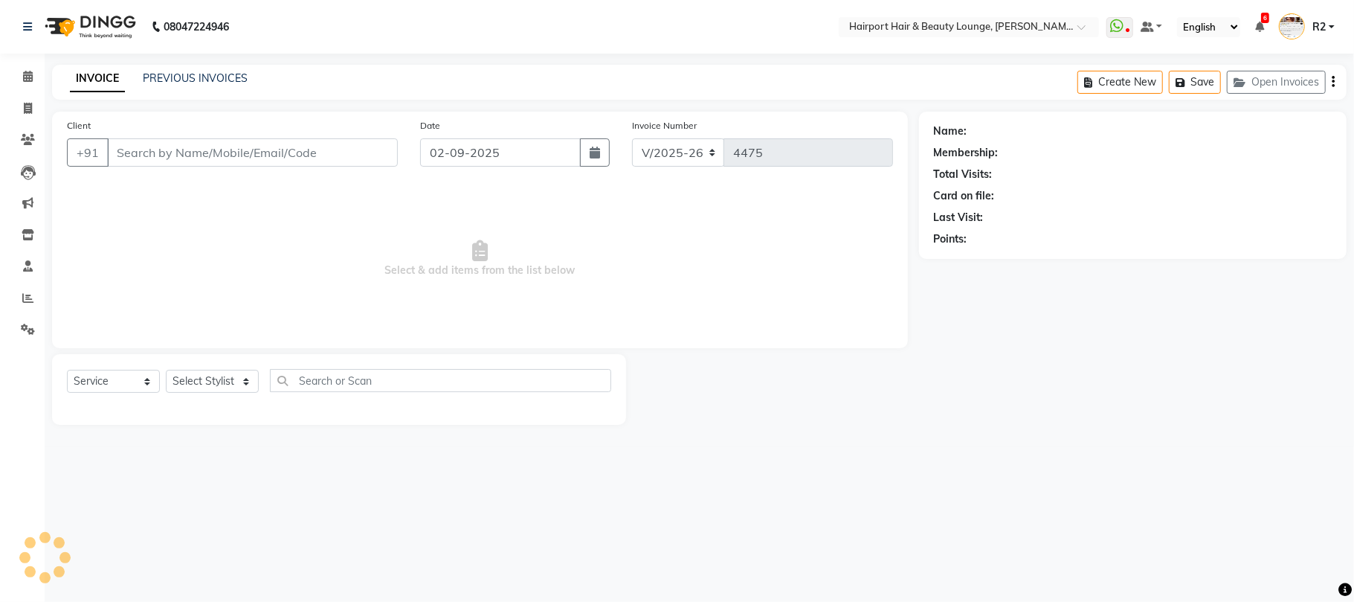
type input "8552073366"
select select "87307"
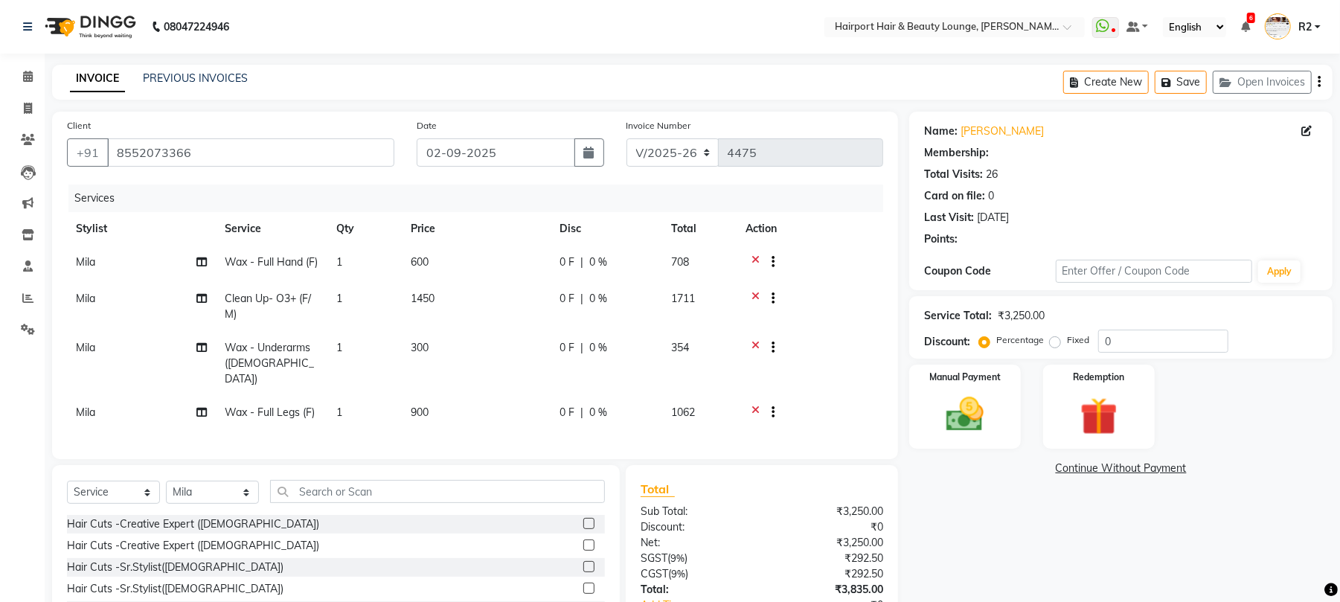
select select "1: Object"
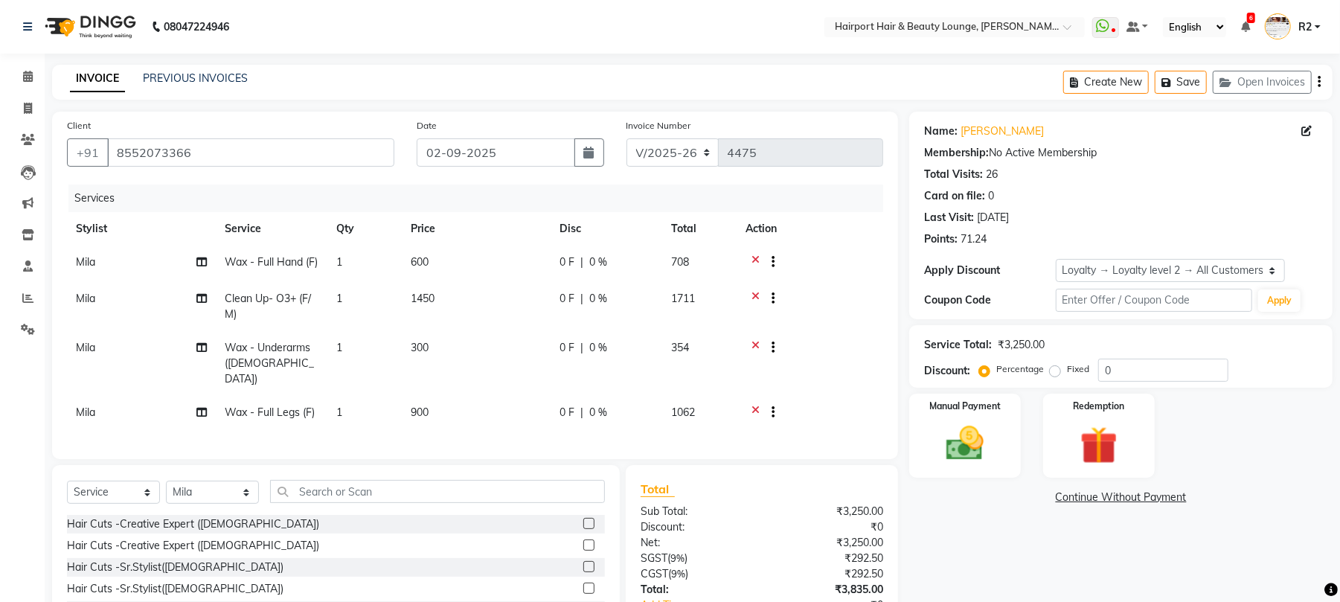
click at [269, 405] on span "Wax - Full Legs (F)" at bounding box center [270, 411] width 90 height 13
select select "87307"
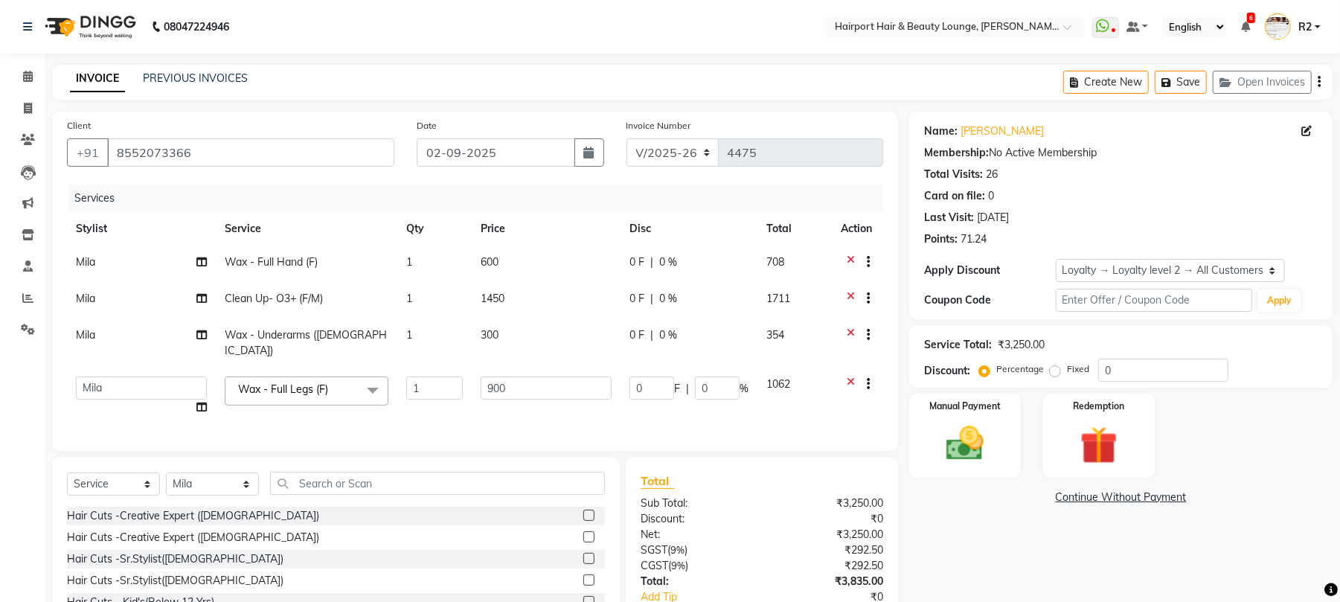
click at [284, 382] on span "Wax - Full Legs (F)" at bounding box center [283, 388] width 90 height 13
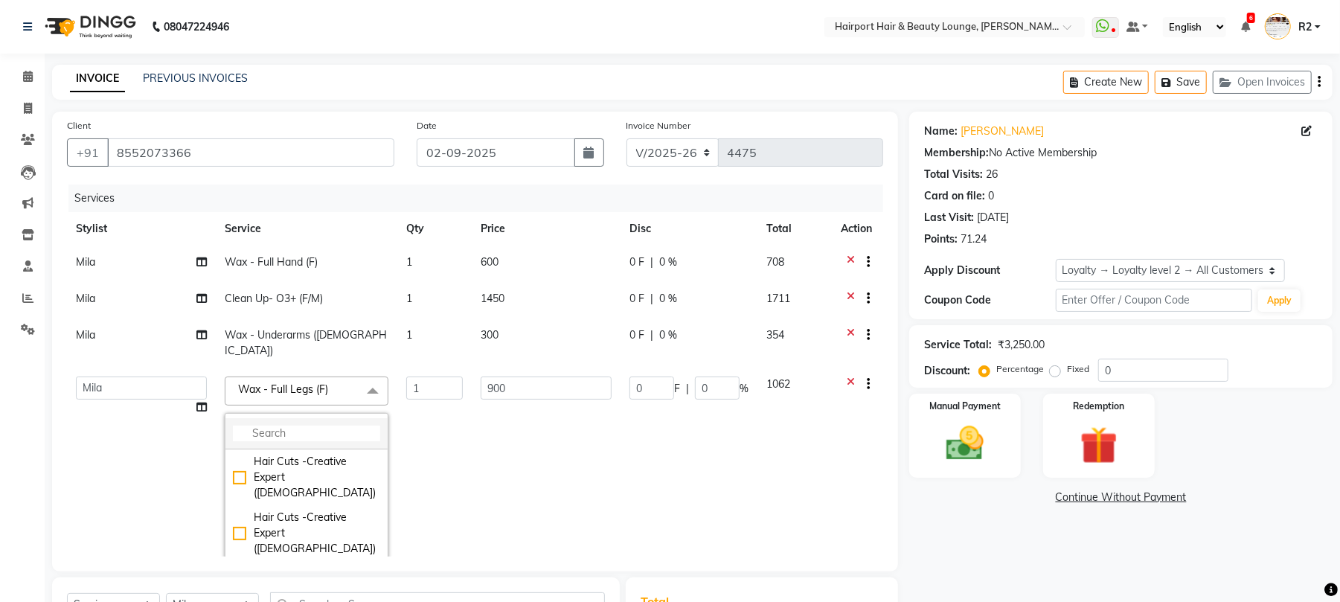
click at [292, 425] on input "multiselect-search" at bounding box center [306, 433] width 147 height 16
type input "FULL"
click at [19, 80] on span at bounding box center [28, 76] width 26 height 17
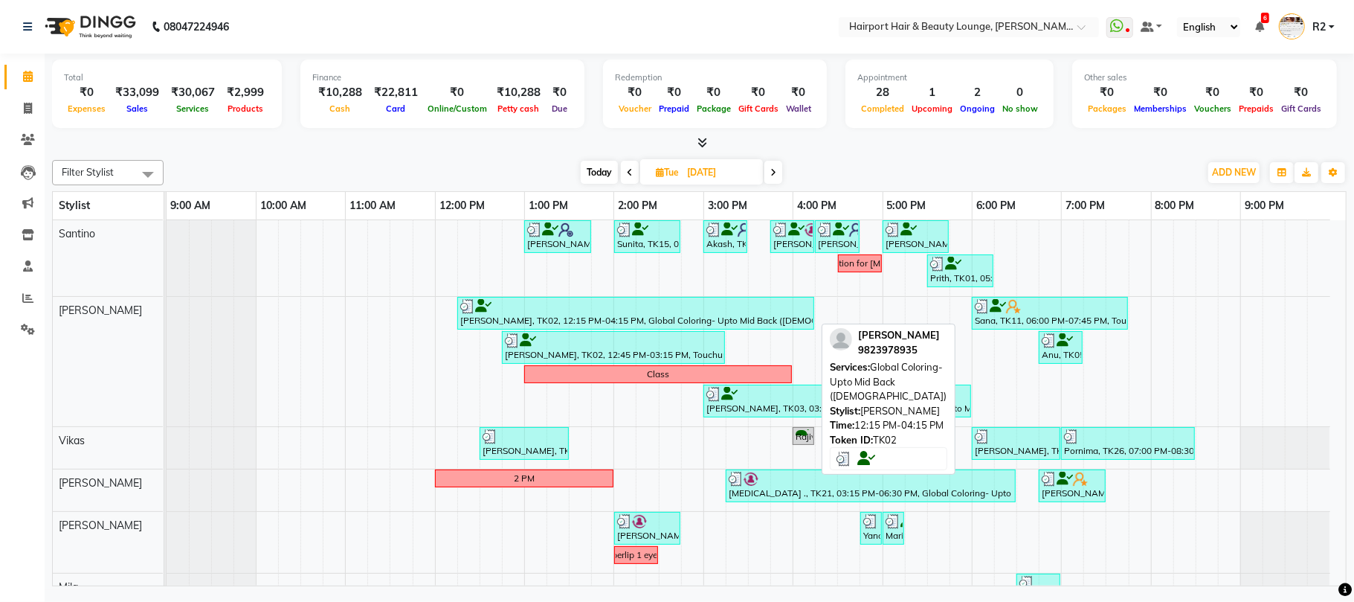
click at [561, 321] on div "Trupti, TK02, 12:15 PM-04:15 PM, Global Coloring- Upto Mid Back (Female)" at bounding box center [636, 313] width 354 height 28
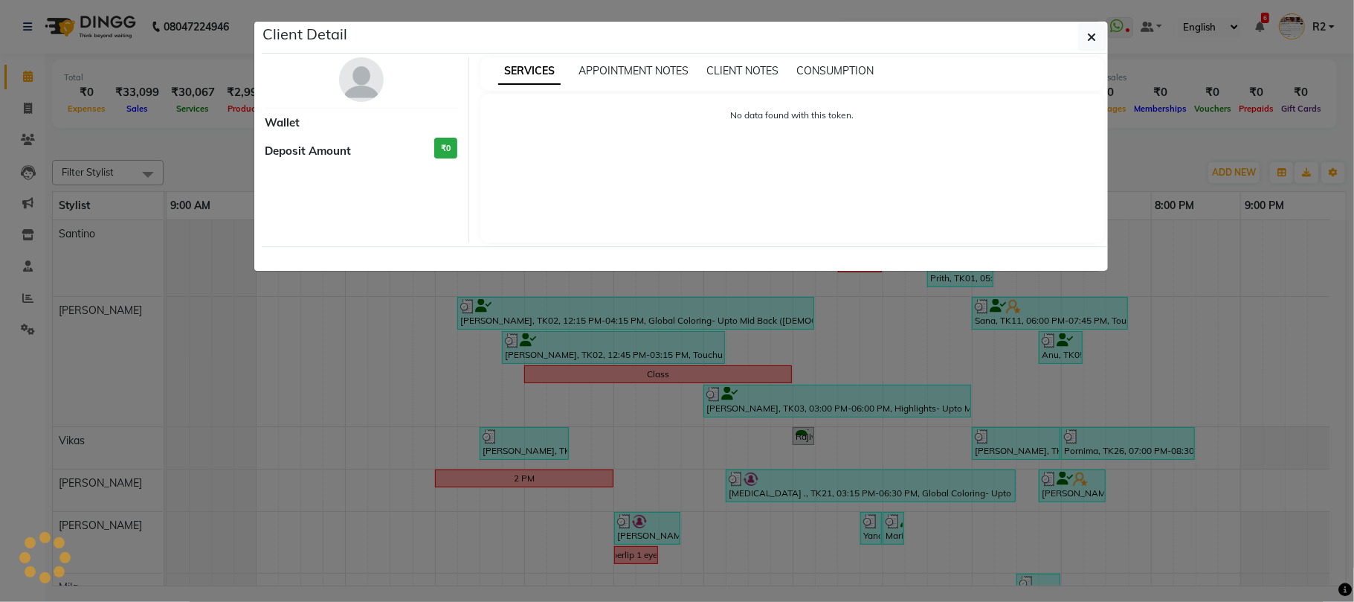
select select "3"
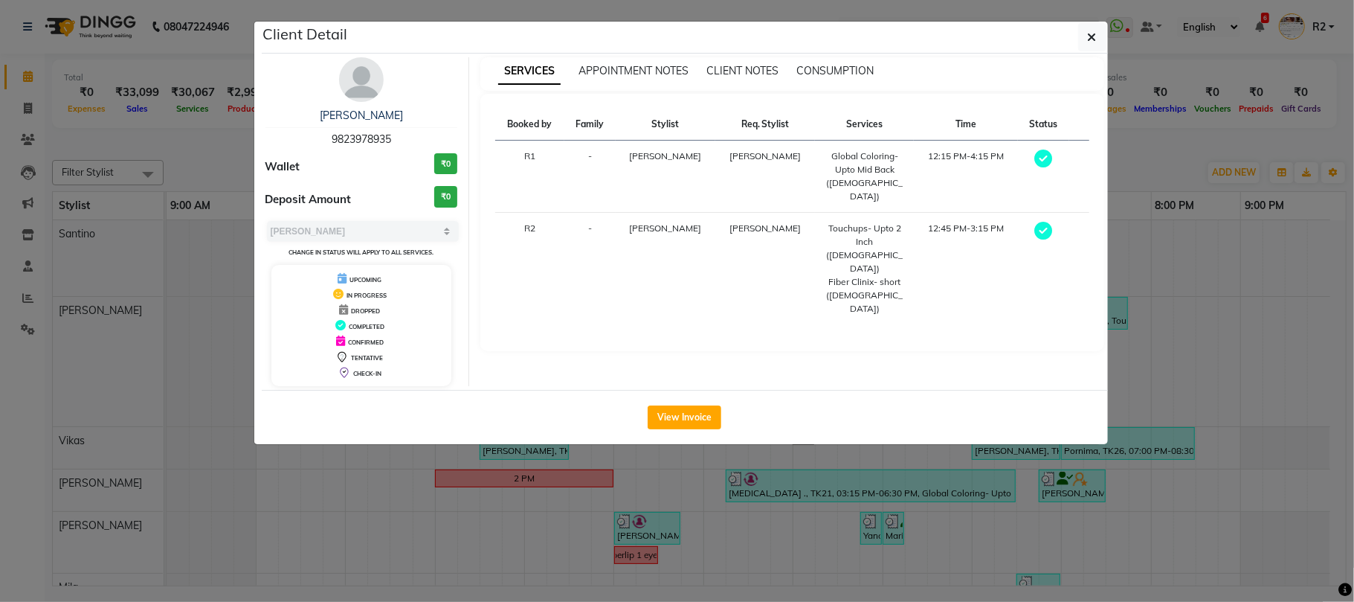
click at [629, 553] on ngb-modal-window "Client Detail Trupti 9823978935 Wallet ₹0 Deposit Amount ₹0 Select MARK DONE UP…" at bounding box center [677, 301] width 1354 height 602
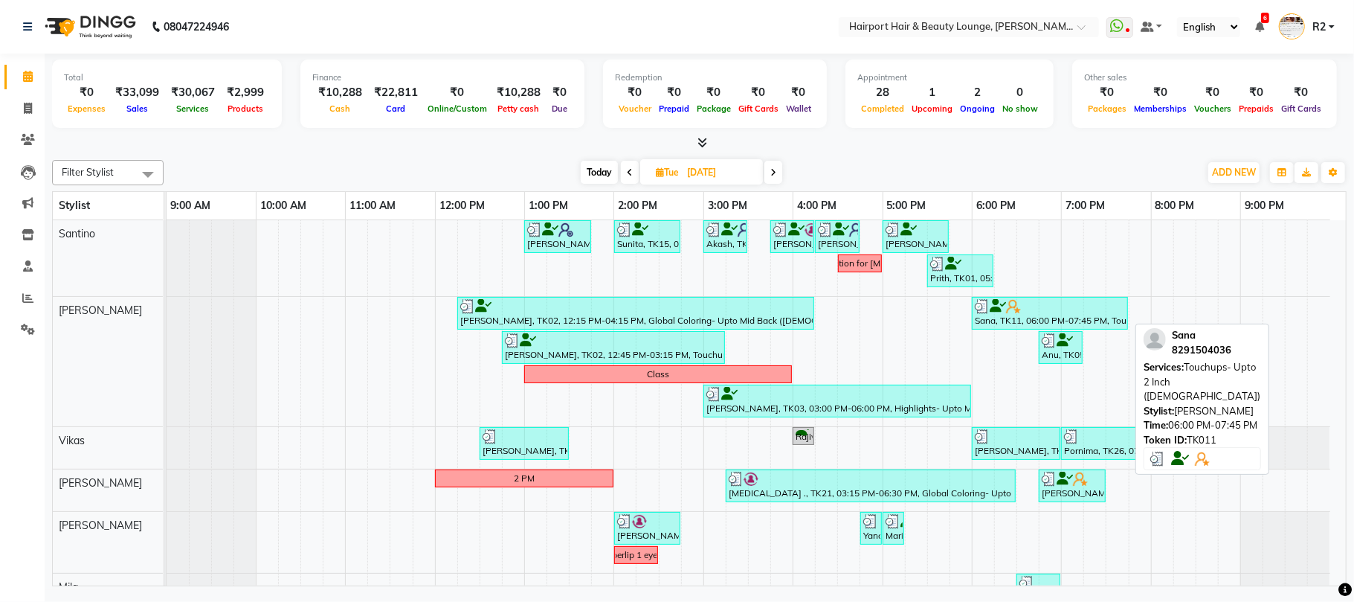
click at [1033, 301] on div at bounding box center [1050, 306] width 150 height 15
select select "3"
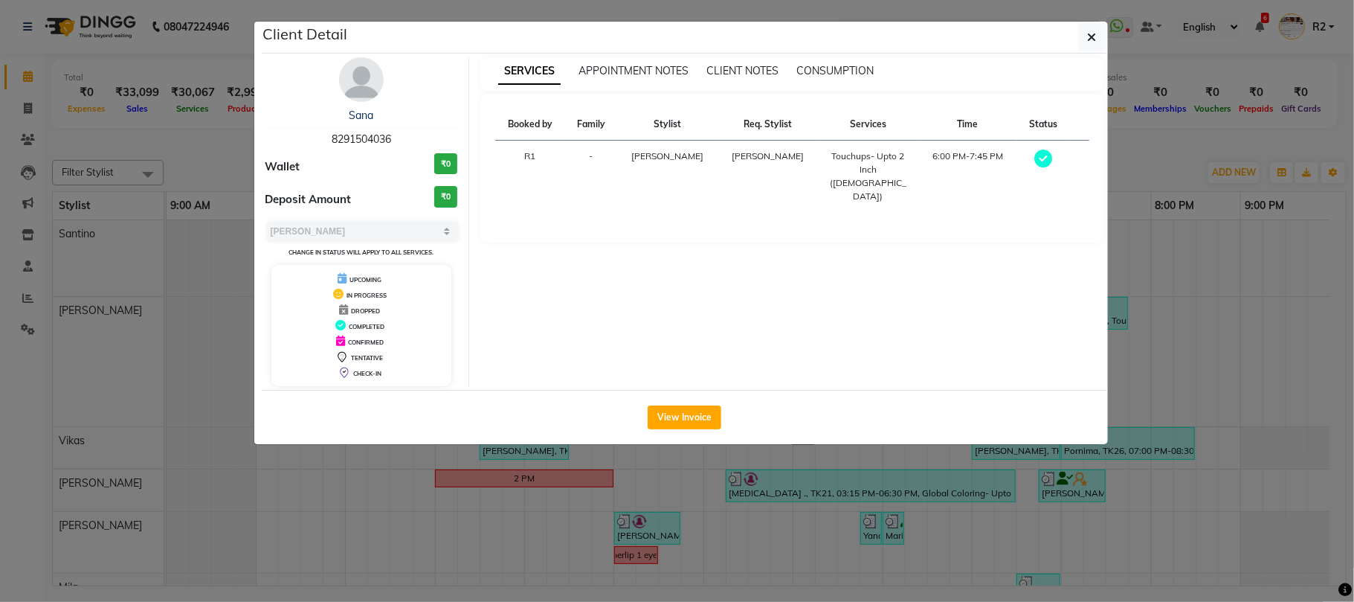
click at [994, 528] on ngb-modal-window "Client Detail Sana 8291504036 Wallet ₹0 Deposit Amount ₹0 Select MARK DONE UPCO…" at bounding box center [677, 301] width 1354 height 602
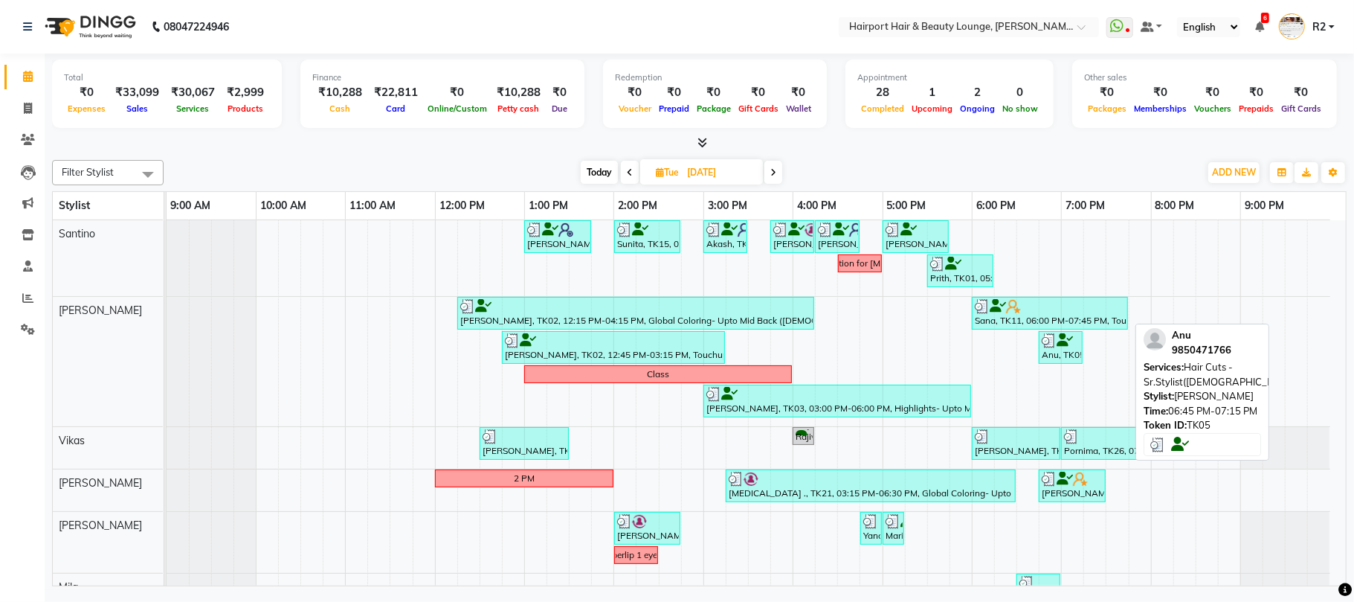
click at [1052, 356] on div "Anu, TK05, 06:45 PM-07:15 PM, Hair Cuts -Sr.Stylist(Female)" at bounding box center [1061, 347] width 41 height 28
select select "3"
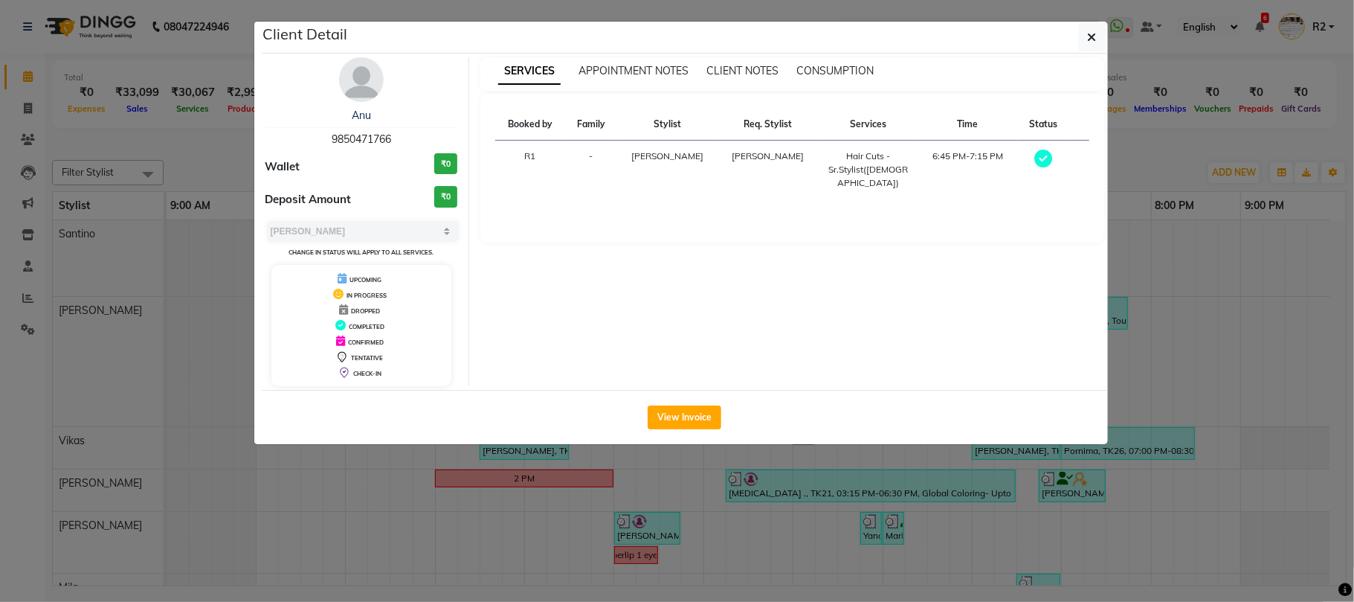
click at [997, 525] on ngb-modal-window "Client Detail Anu 9850471766 Wallet ₹0 Deposit Amount ₹0 Select MARK DONE UPCOM…" at bounding box center [677, 301] width 1354 height 602
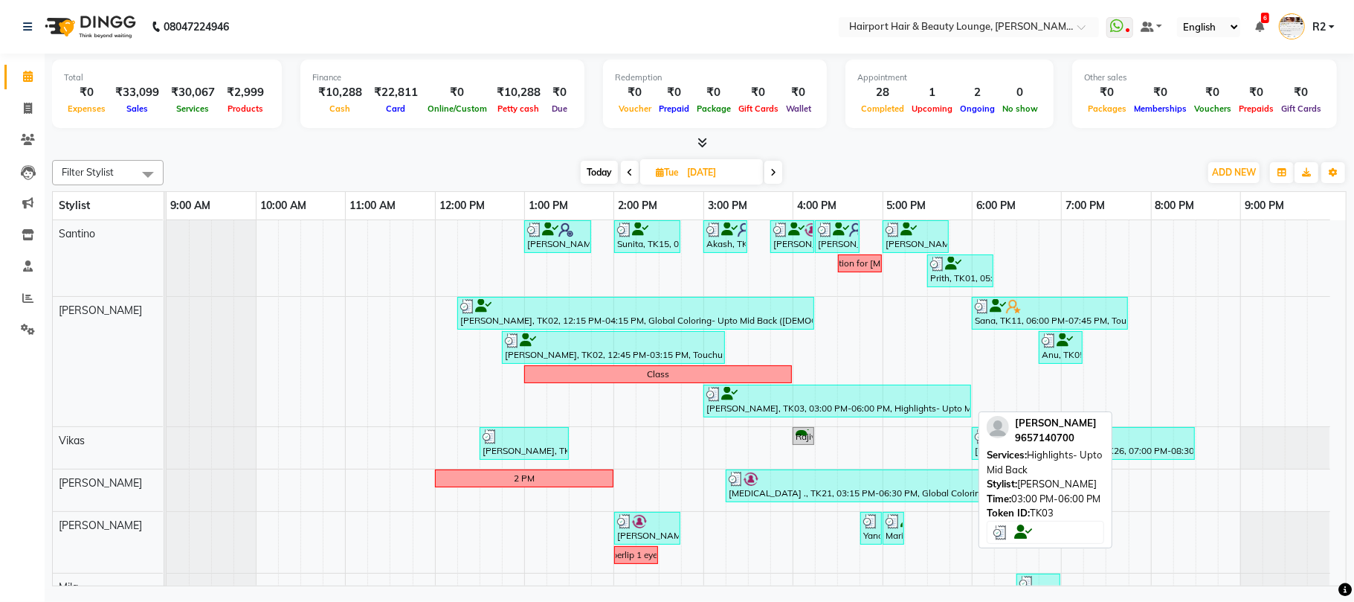
click at [899, 402] on div "Tasneem Kachwala, TK03, 03:00 PM-06:00 PM, Highlights- Upto Mid Back" at bounding box center [837, 401] width 265 height 28
select select "3"
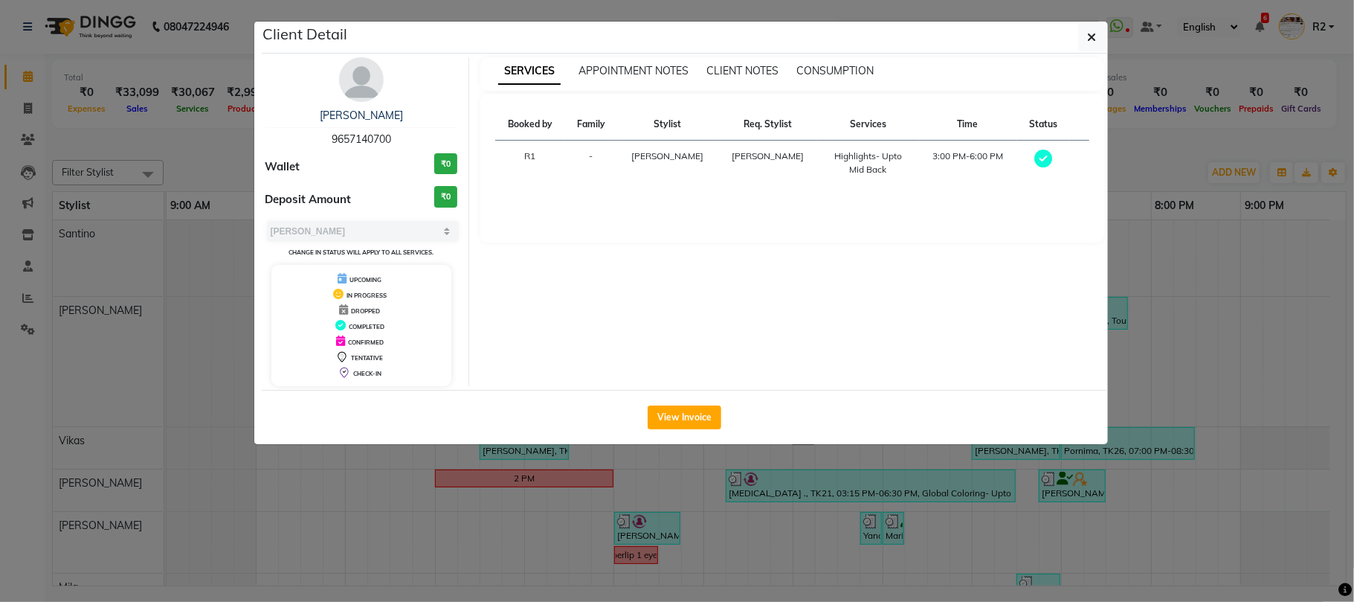
click at [843, 513] on ngb-modal-window "Client Detail Tasneem Kachwala 9657140700 Wallet ₹0 Deposit Amount ₹0 Select MA…" at bounding box center [677, 301] width 1354 height 602
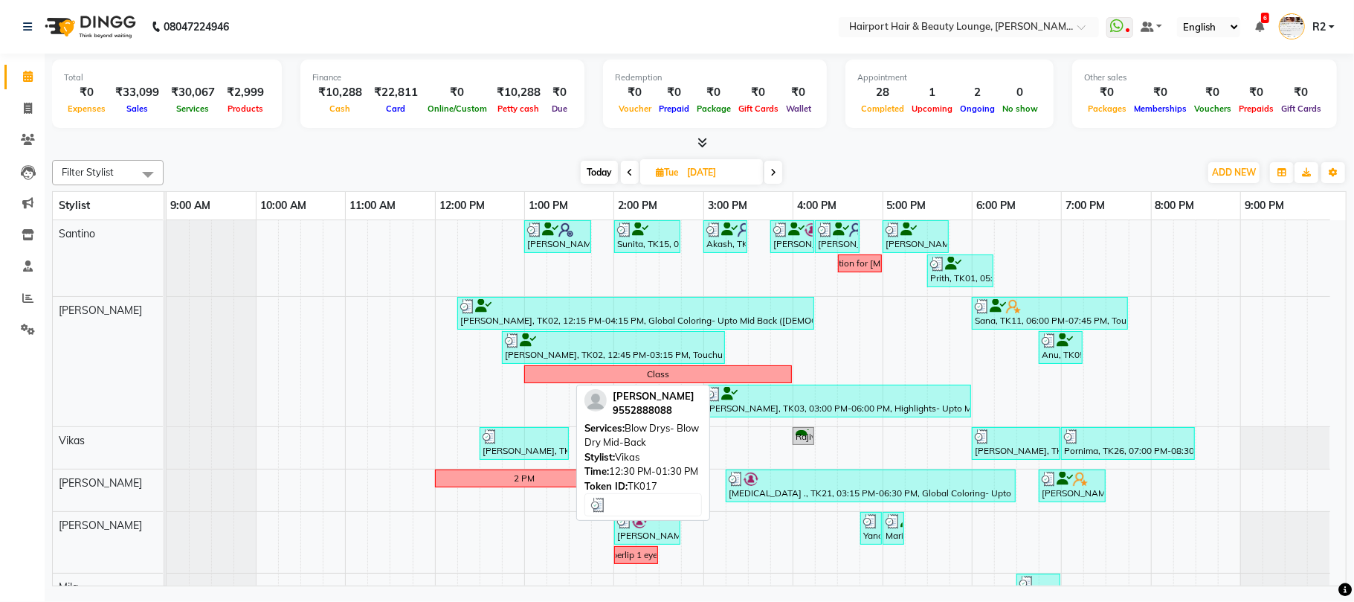
click at [521, 438] on div at bounding box center [524, 436] width 83 height 15
select select "3"
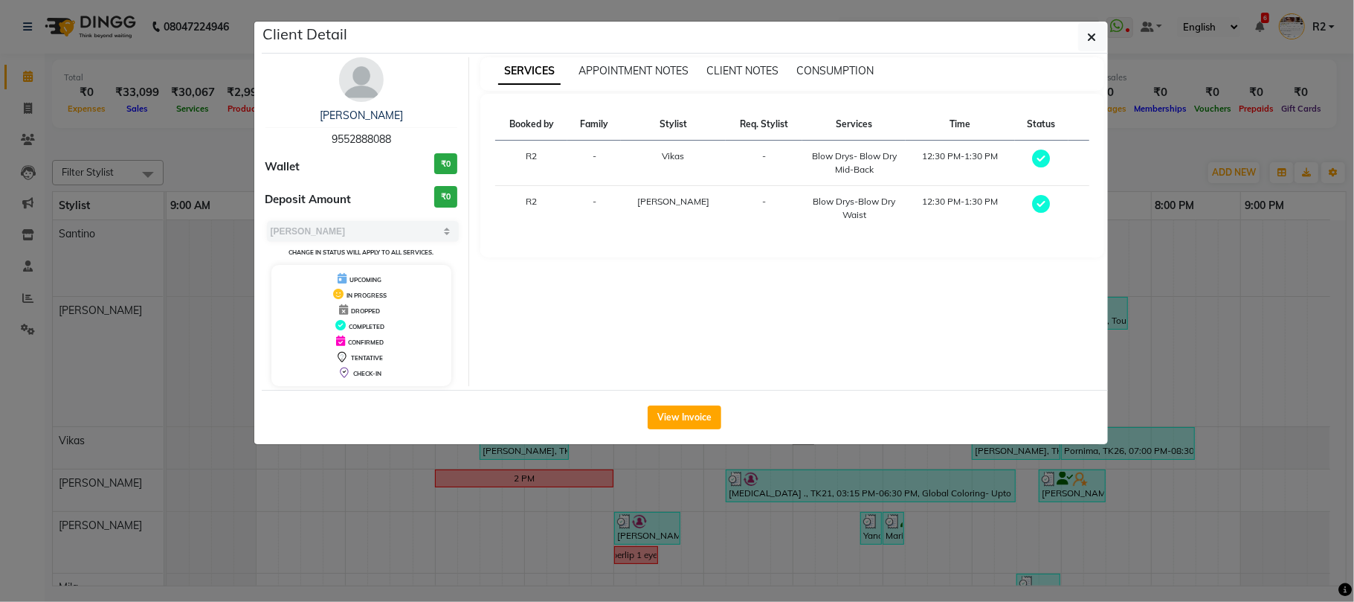
click at [237, 170] on ngb-modal-window "Client Detail anita 9552888088 Wallet ₹0 Deposit Amount ₹0 Select MARK DONE UPC…" at bounding box center [677, 301] width 1354 height 602
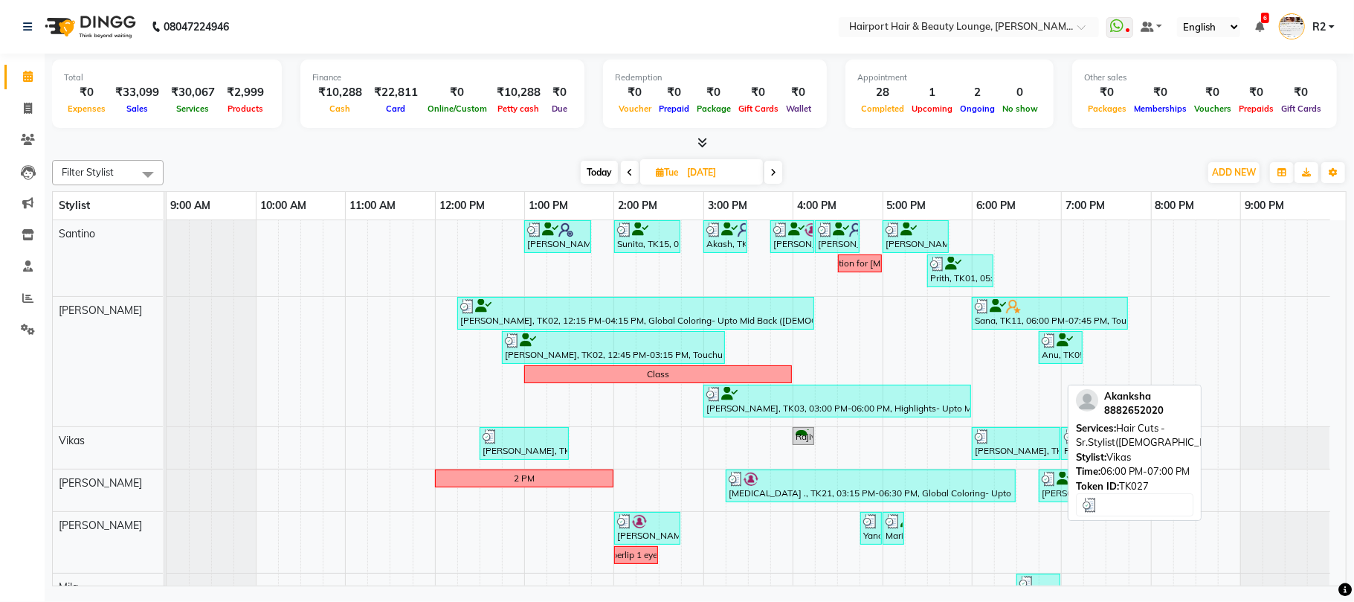
click at [1013, 439] on div at bounding box center [1016, 436] width 83 height 15
select select "3"
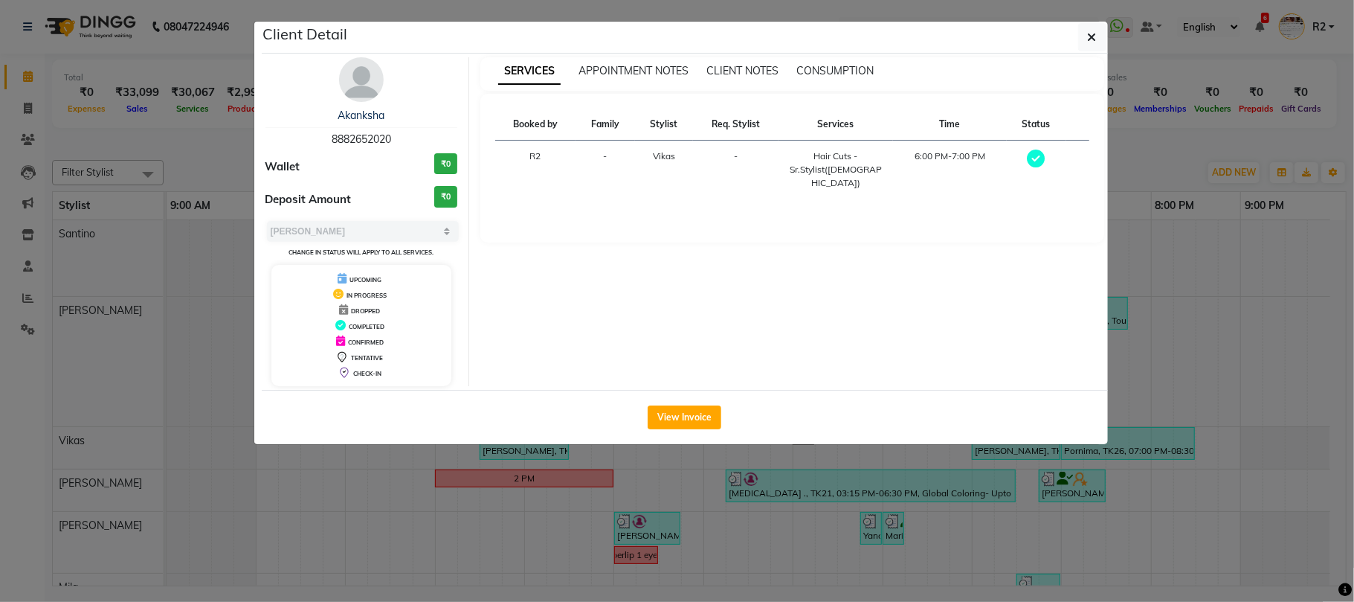
click at [210, 159] on ngb-modal-window "Client Detail Akanksha 8882652020 Wallet ₹0 Deposit Amount ₹0 Select MARK DONE …" at bounding box center [677, 301] width 1354 height 602
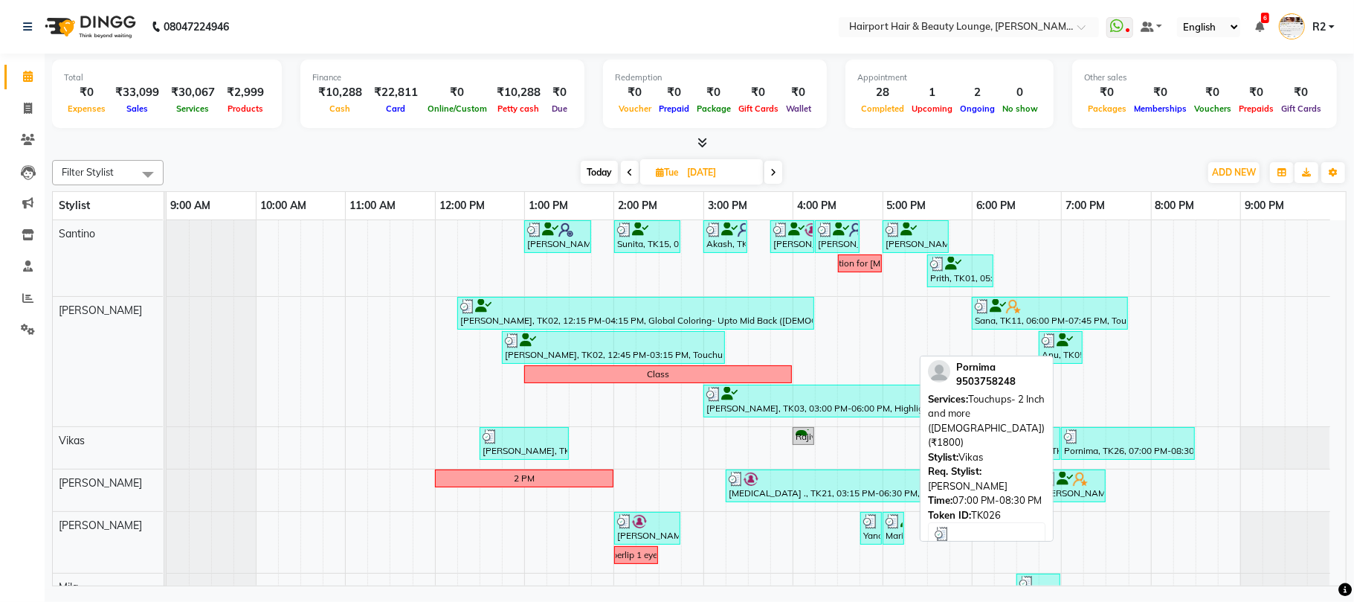
click at [1134, 441] on div at bounding box center [1128, 436] width 128 height 15
select select "3"
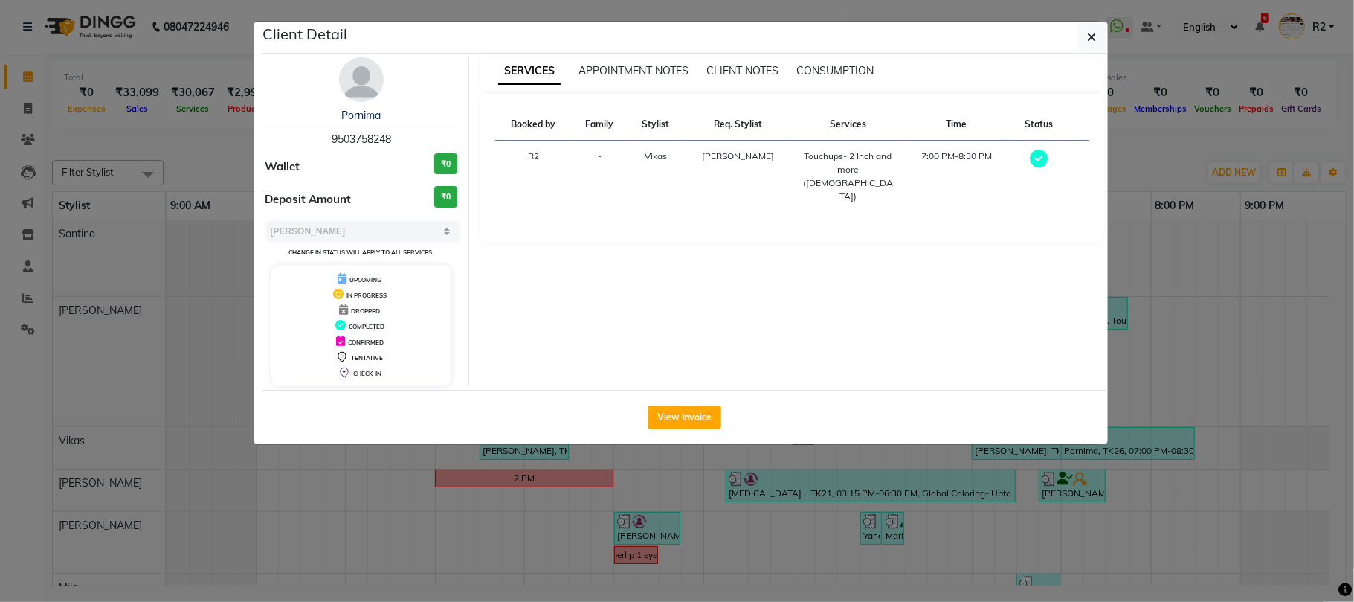
click at [995, 507] on ngb-modal-window "Client Detail Pornima 9503758248 Wallet ₹0 Deposit Amount ₹0 Select MARK DONE U…" at bounding box center [677, 301] width 1354 height 602
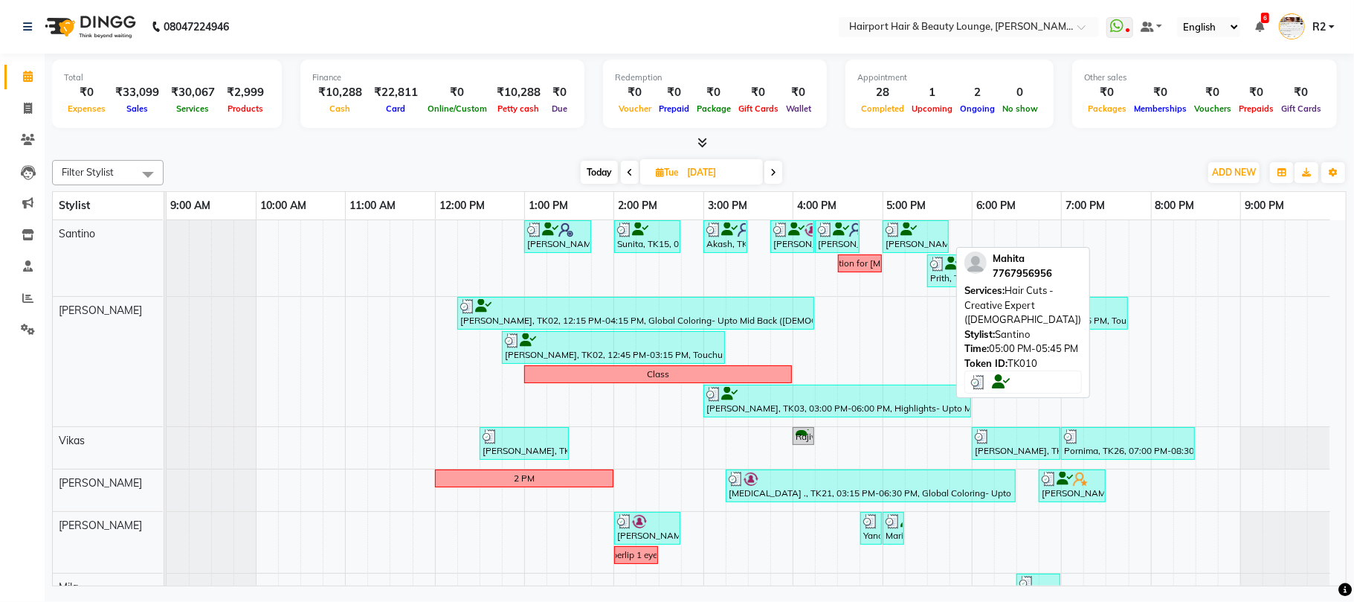
click at [912, 229] on icon at bounding box center [909, 229] width 16 height 1
select select "3"
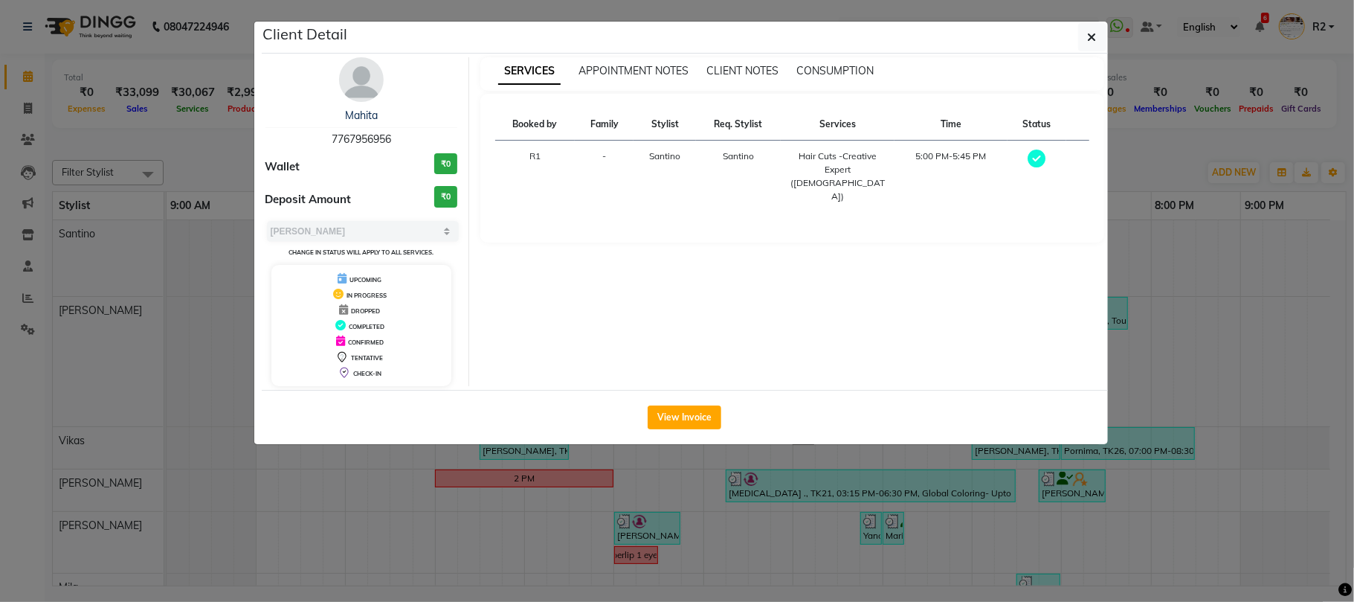
click at [948, 457] on ngb-modal-window "Client Detail Mahita 7767956956 Wallet ₹0 Deposit Amount ₹0 Select MARK DONE UP…" at bounding box center [677, 301] width 1354 height 602
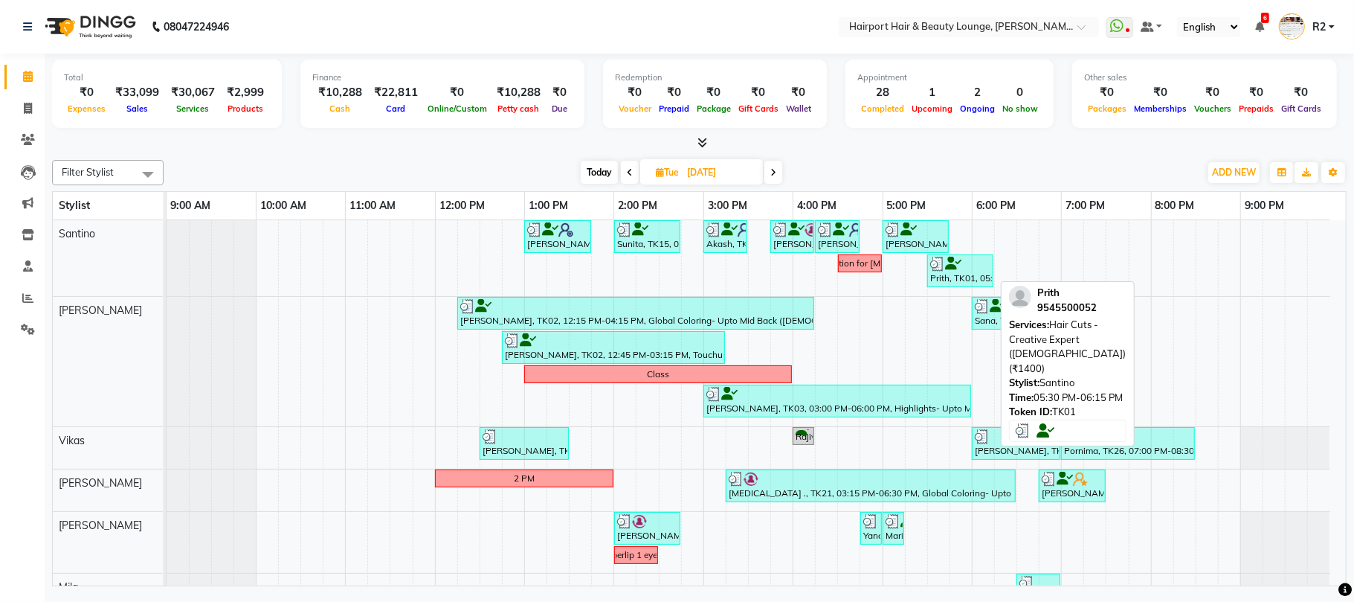
click at [965, 280] on div "Prith, TK01, 05:30 PM-06:15 PM, Hair Cuts -Creative Expert (Female) (₹1400)" at bounding box center [960, 271] width 63 height 28
select select "3"
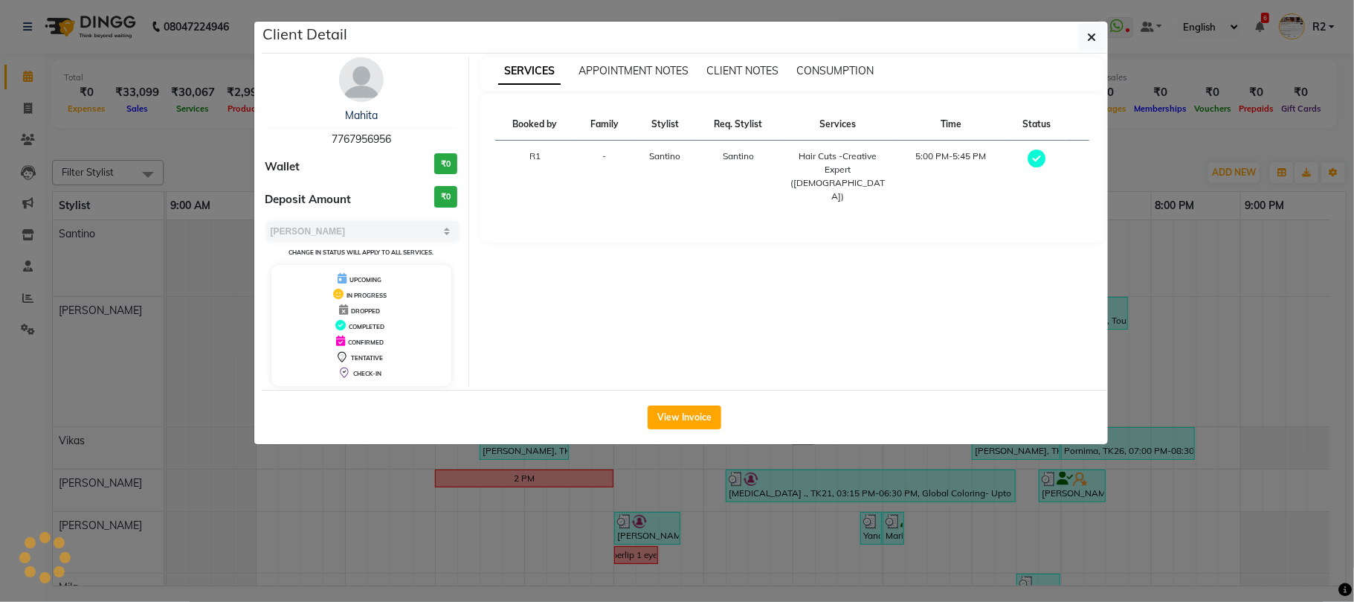
click at [908, 486] on ngb-modal-window "Client Detail Mahita 7767956956 Wallet ₹0 Deposit Amount ₹0 Select MARK DONE UP…" at bounding box center [677, 301] width 1354 height 602
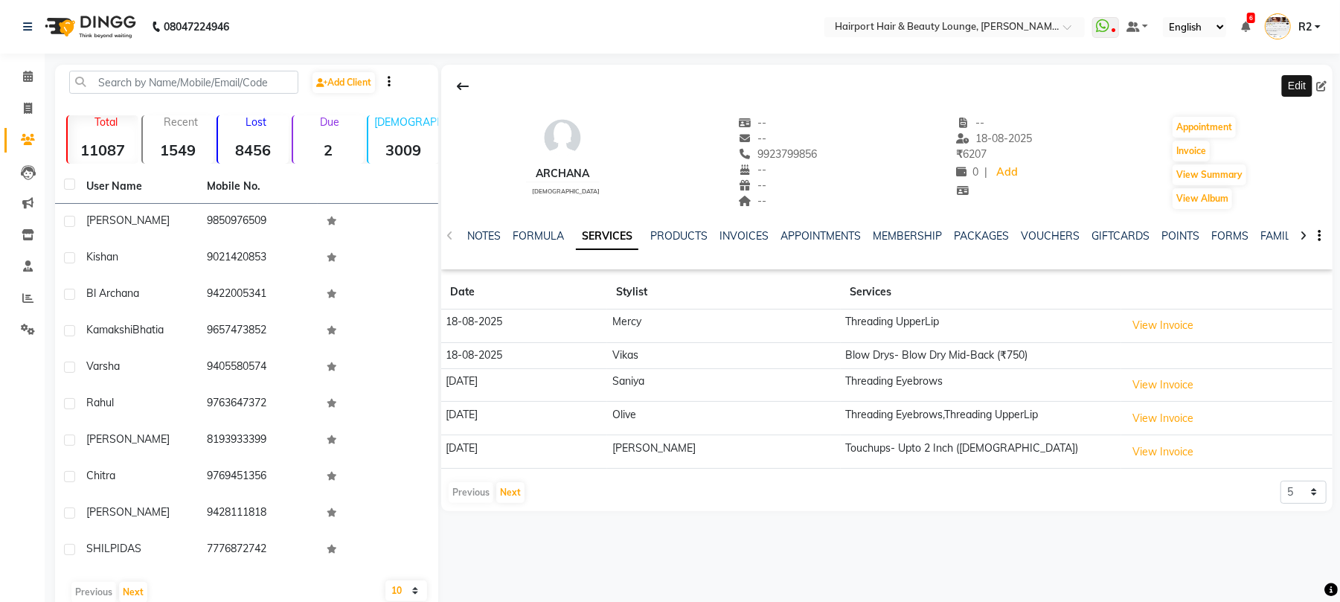
click at [1322, 87] on icon at bounding box center [1321, 86] width 10 height 10
select select "22"
select select "[DEMOGRAPHIC_DATA]"
select select "10262"
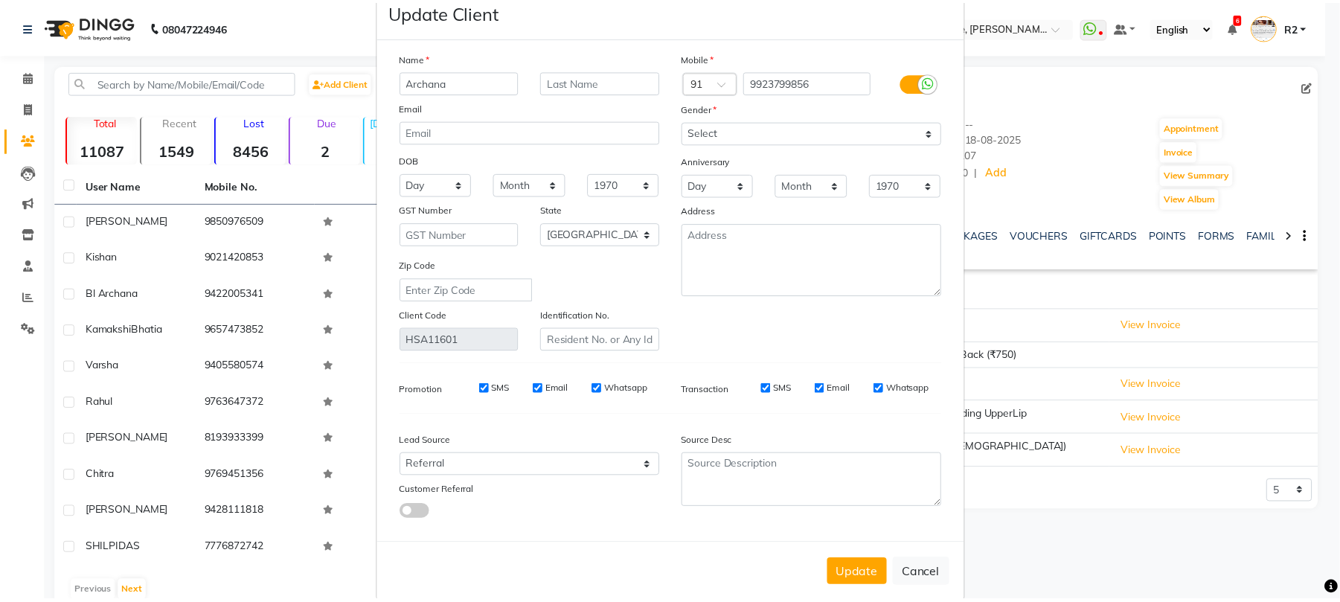
scroll to position [54, 0]
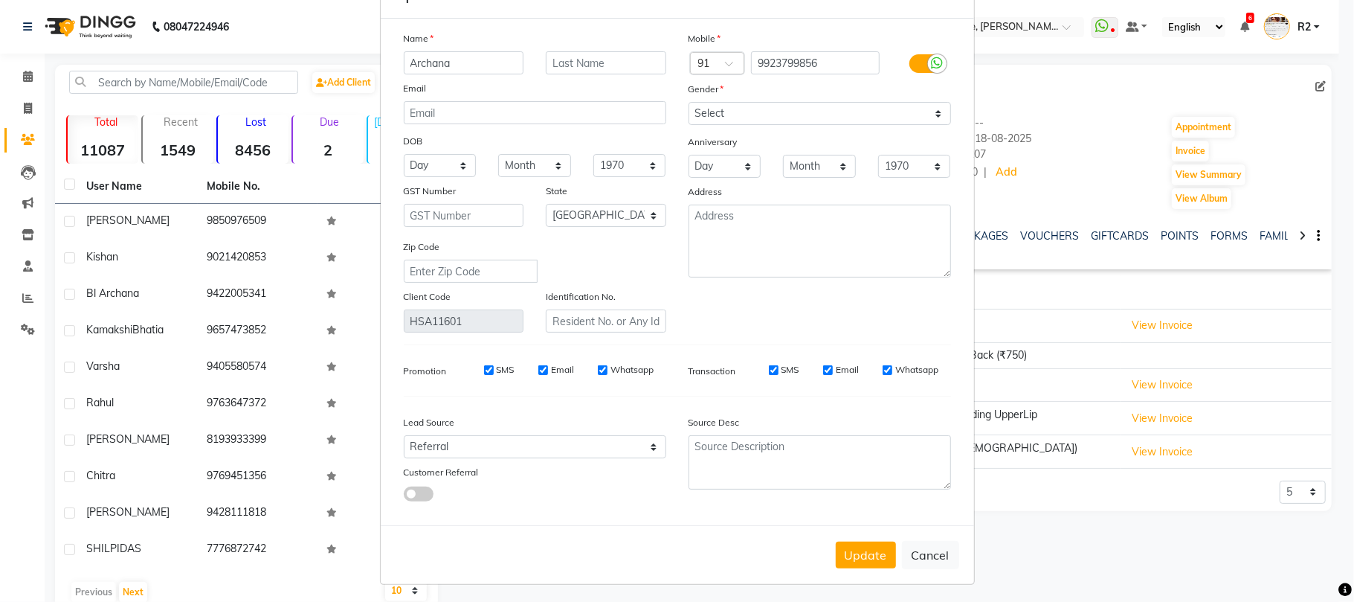
click at [925, 530] on div "Update Cancel" at bounding box center [678, 554] width 594 height 59
click at [940, 543] on button "Cancel" at bounding box center [930, 555] width 57 height 28
select select
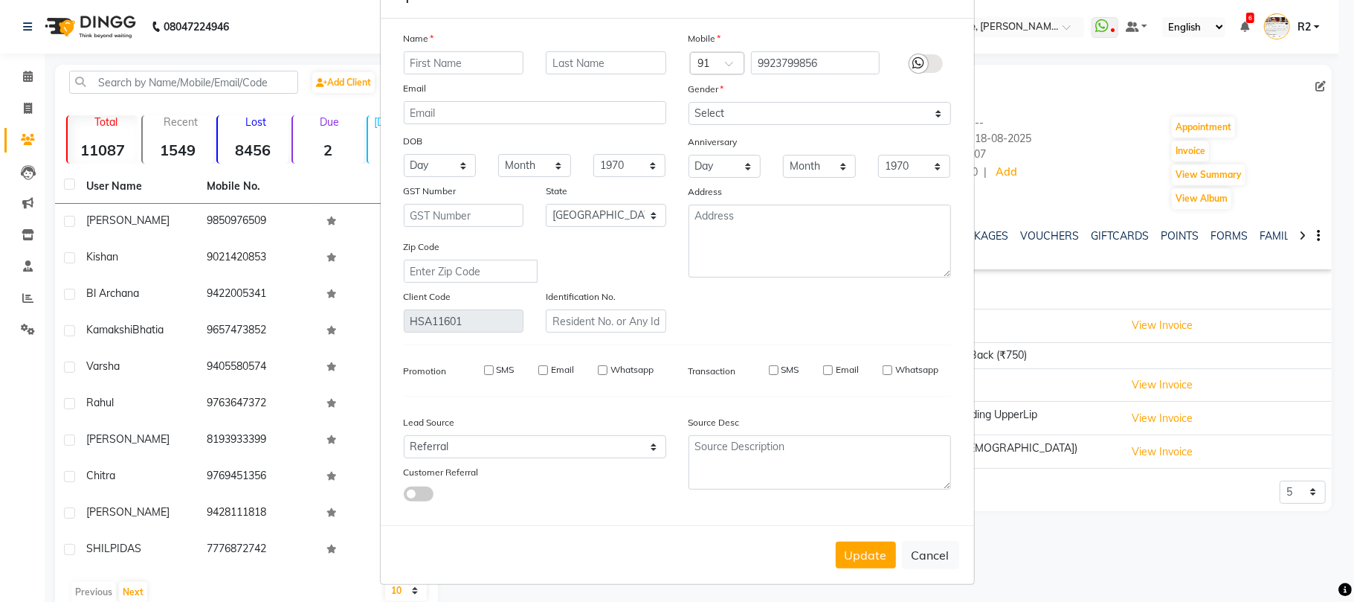
select select "null"
select select
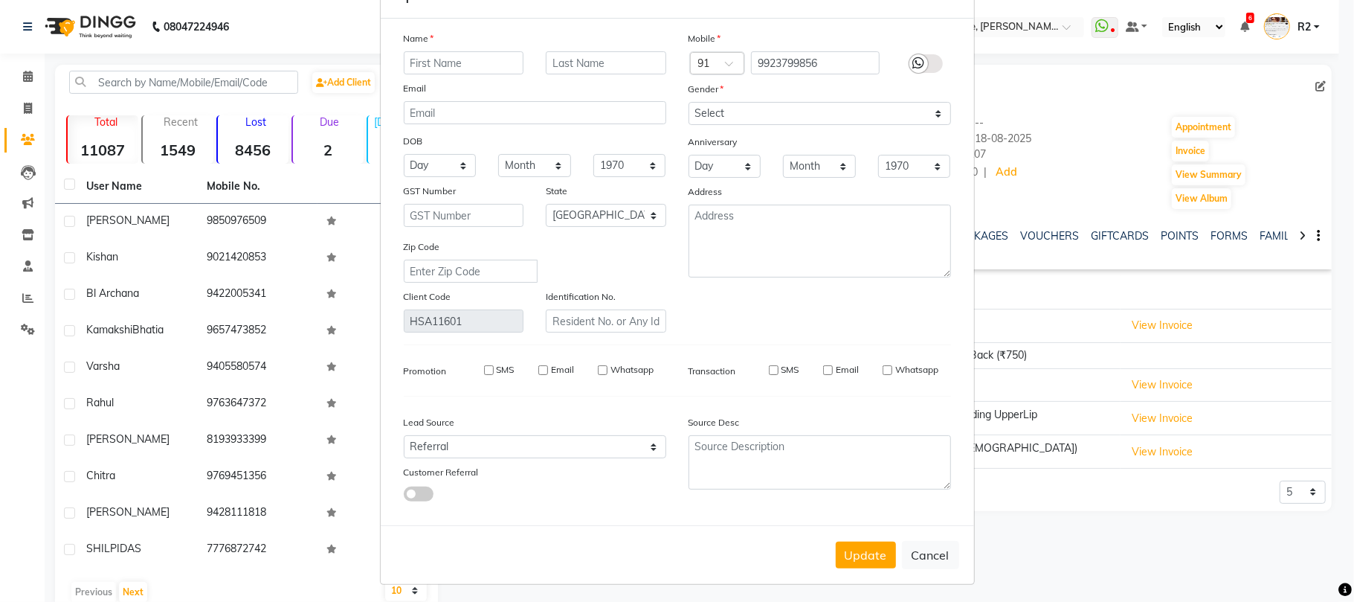
checkbox input "false"
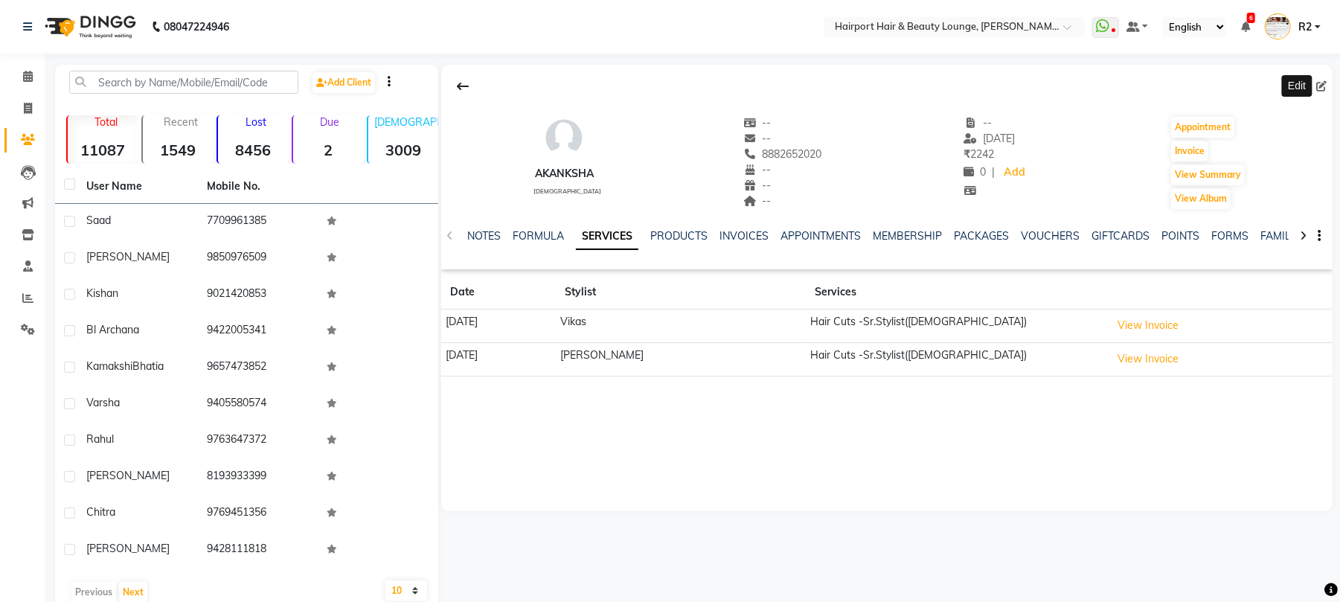
click at [1324, 81] on icon at bounding box center [1321, 86] width 10 height 10
select select "22"
select select "[DEMOGRAPHIC_DATA]"
select select "10261"
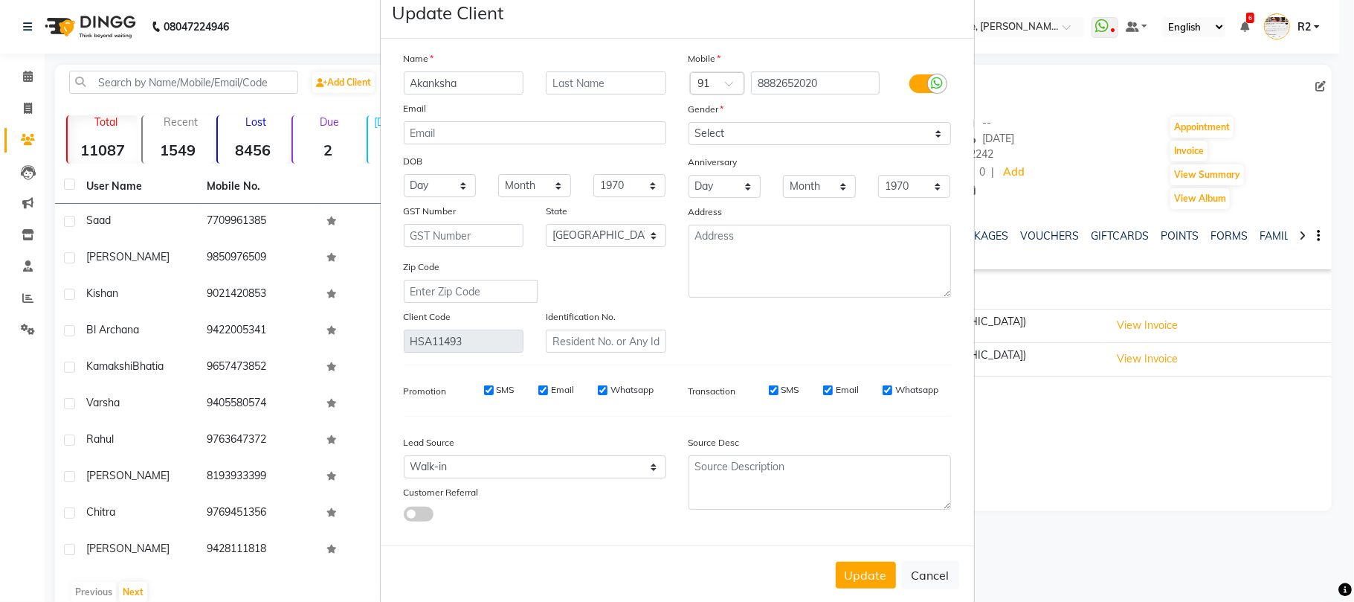
scroll to position [54, 0]
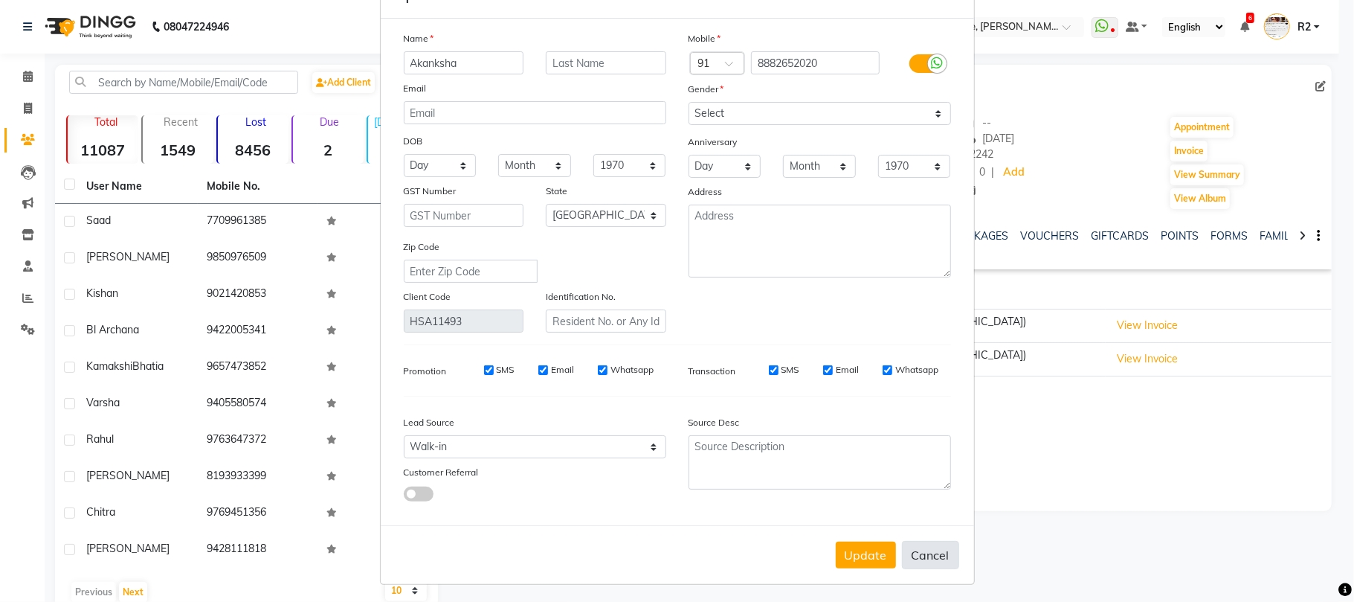
click at [921, 542] on button "Cancel" at bounding box center [930, 555] width 57 height 28
select select
select select "null"
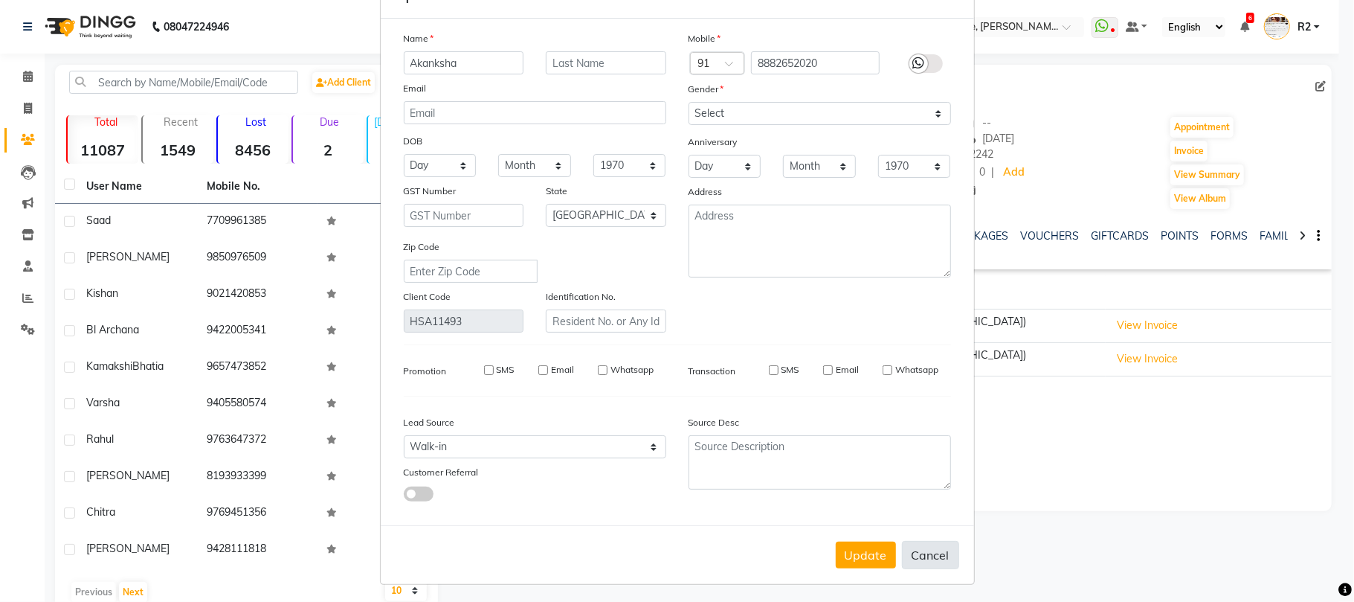
select select
checkbox input "false"
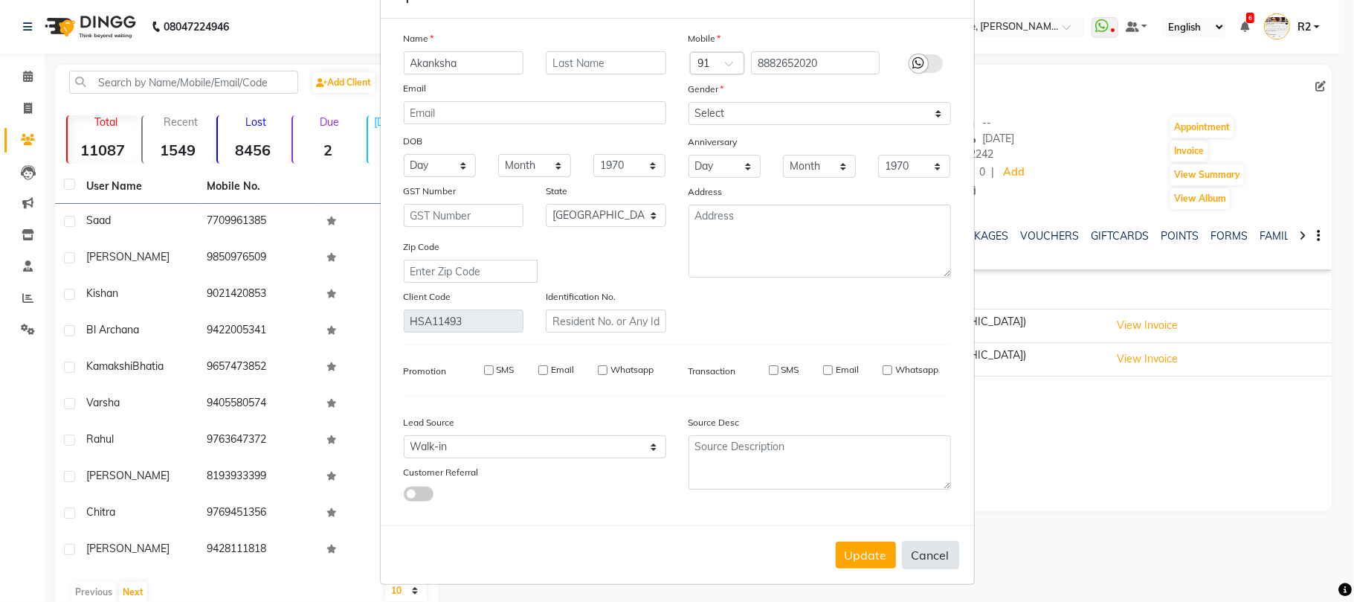
checkbox input "false"
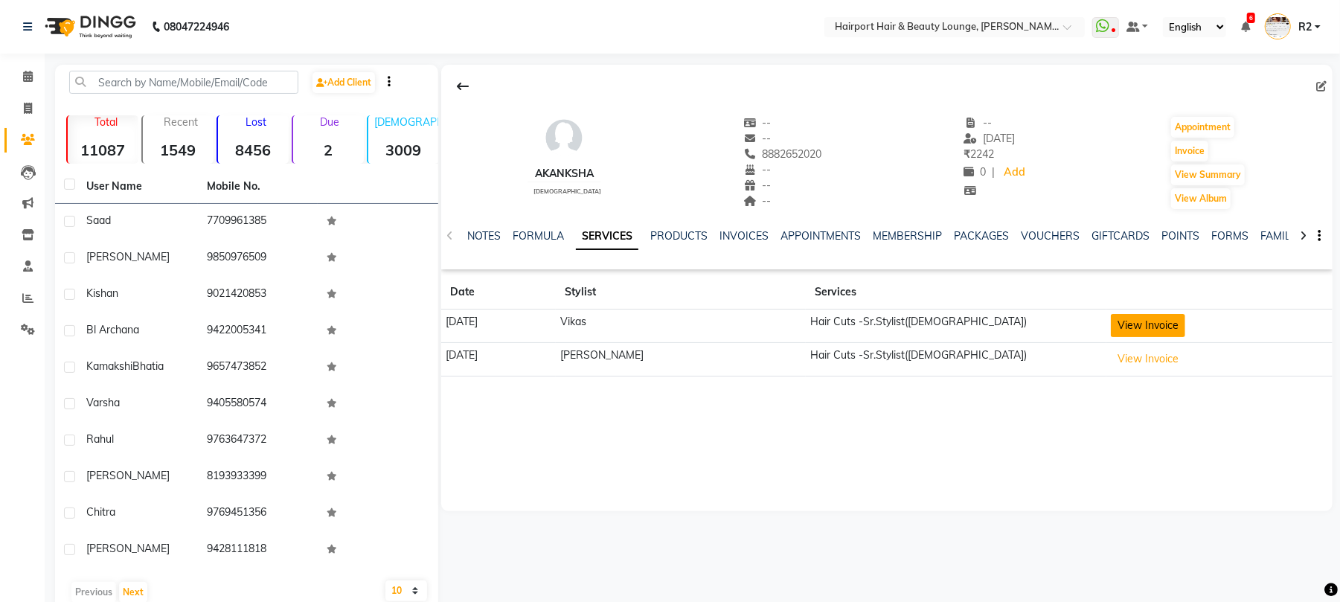
click at [1137, 328] on button "View Invoice" at bounding box center [1148, 325] width 74 height 23
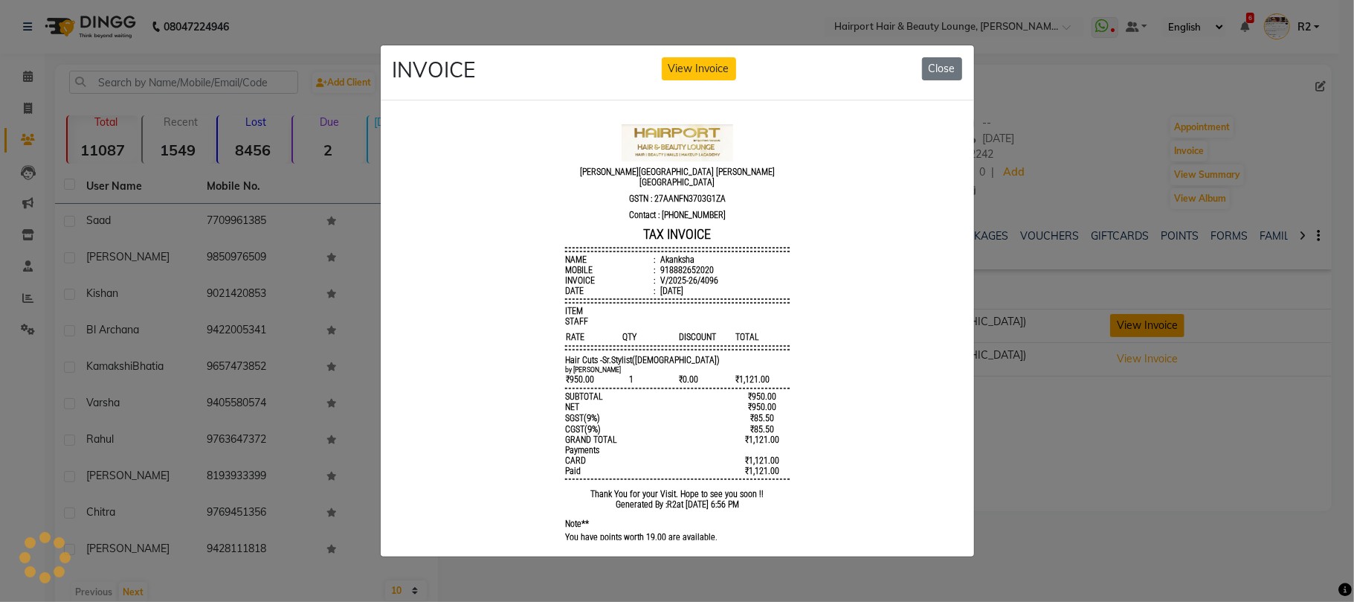
scroll to position [0, 0]
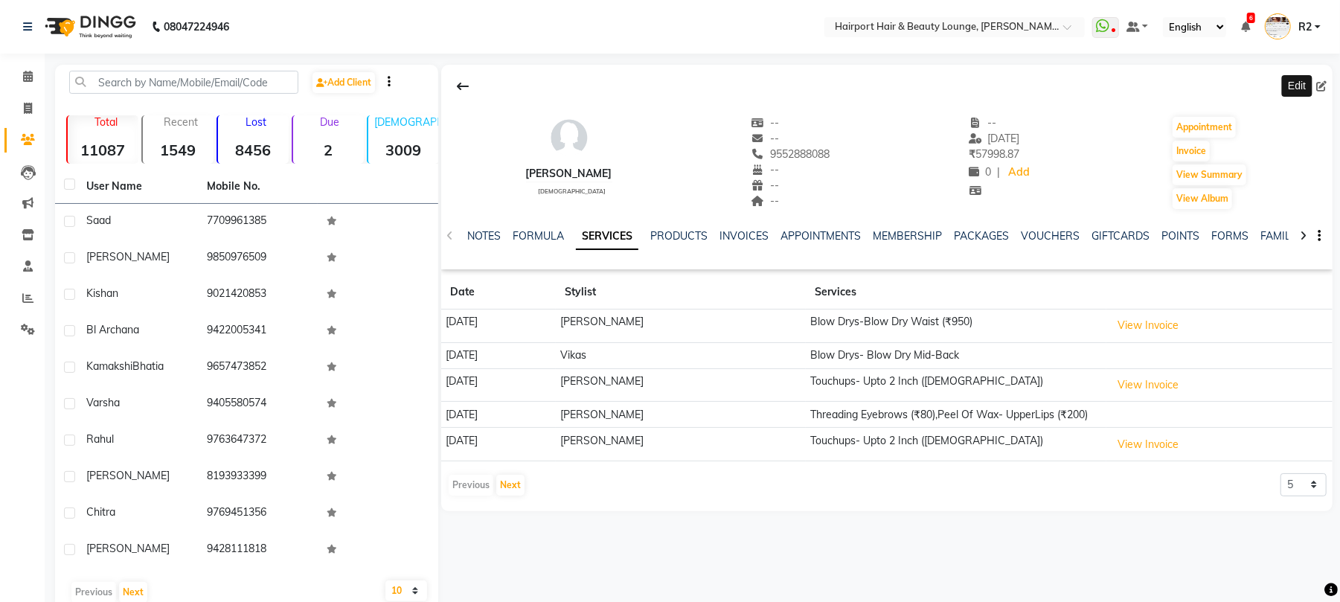
click at [1323, 86] on icon at bounding box center [1321, 86] width 10 height 10
select select "22"
select select "[DEMOGRAPHIC_DATA]"
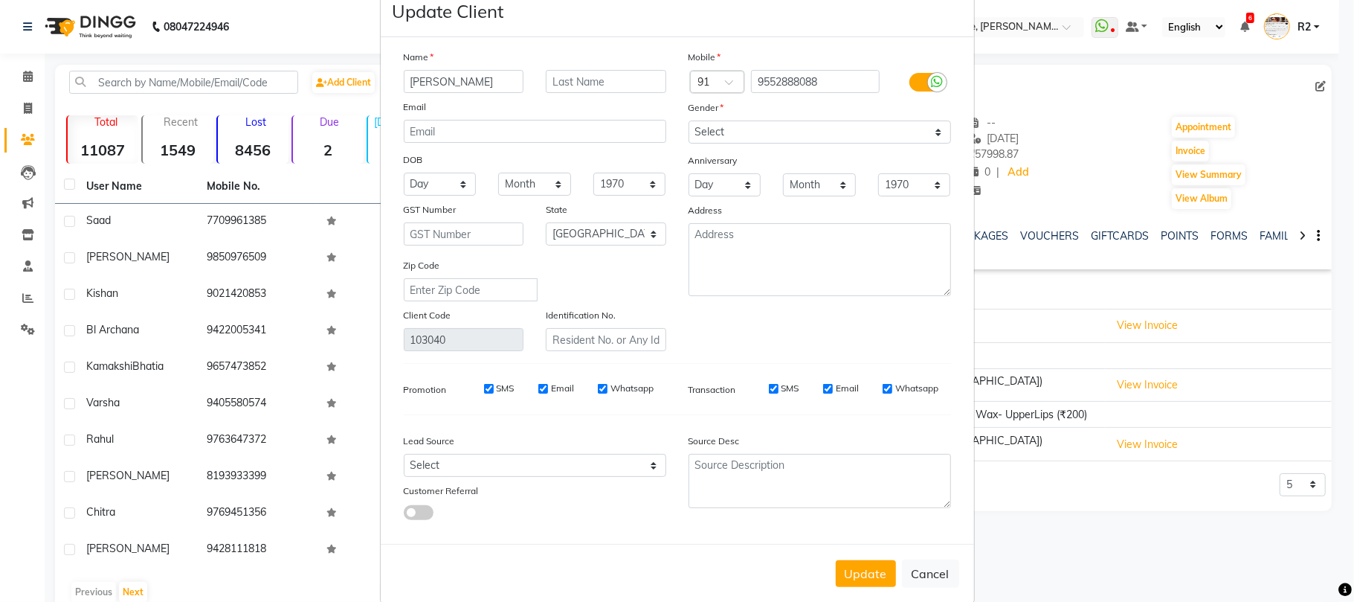
scroll to position [54, 0]
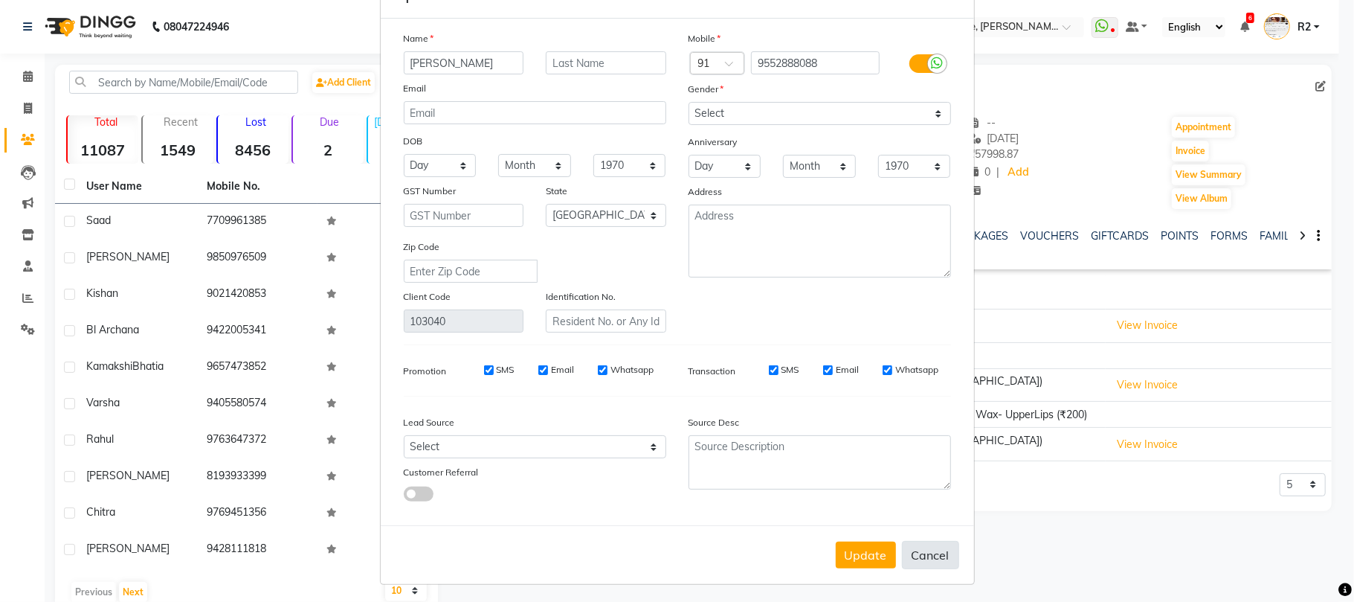
click at [920, 557] on button "Cancel" at bounding box center [930, 555] width 57 height 28
select select
select select "null"
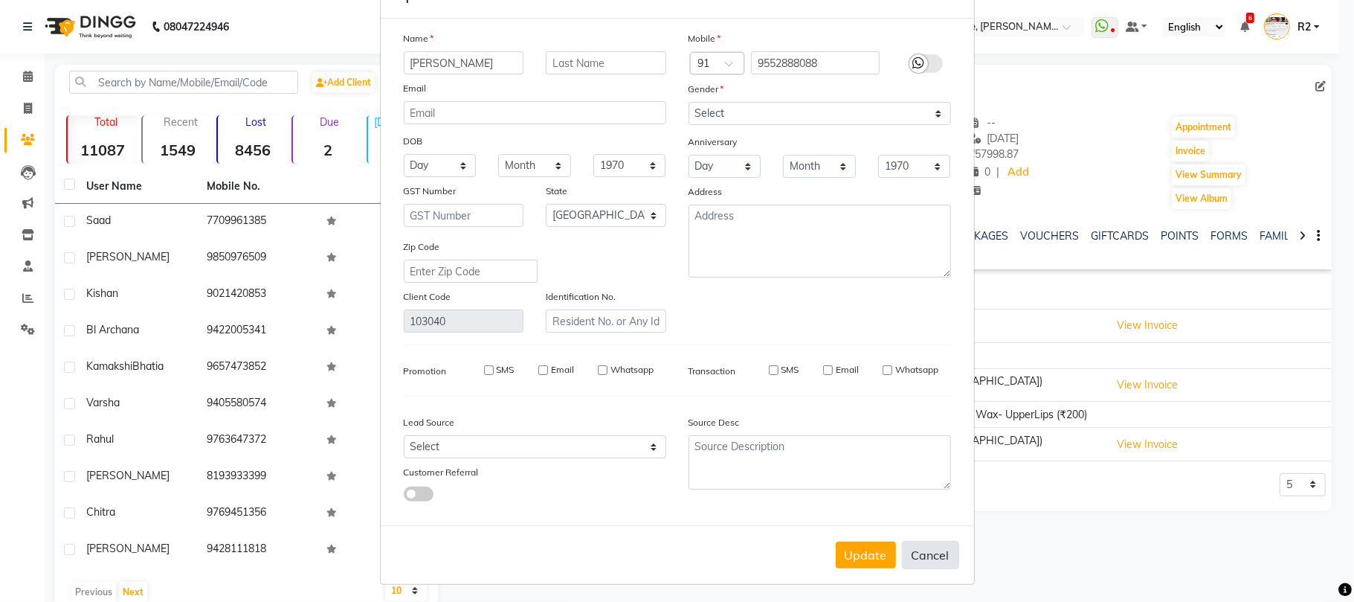
select select
checkbox input "false"
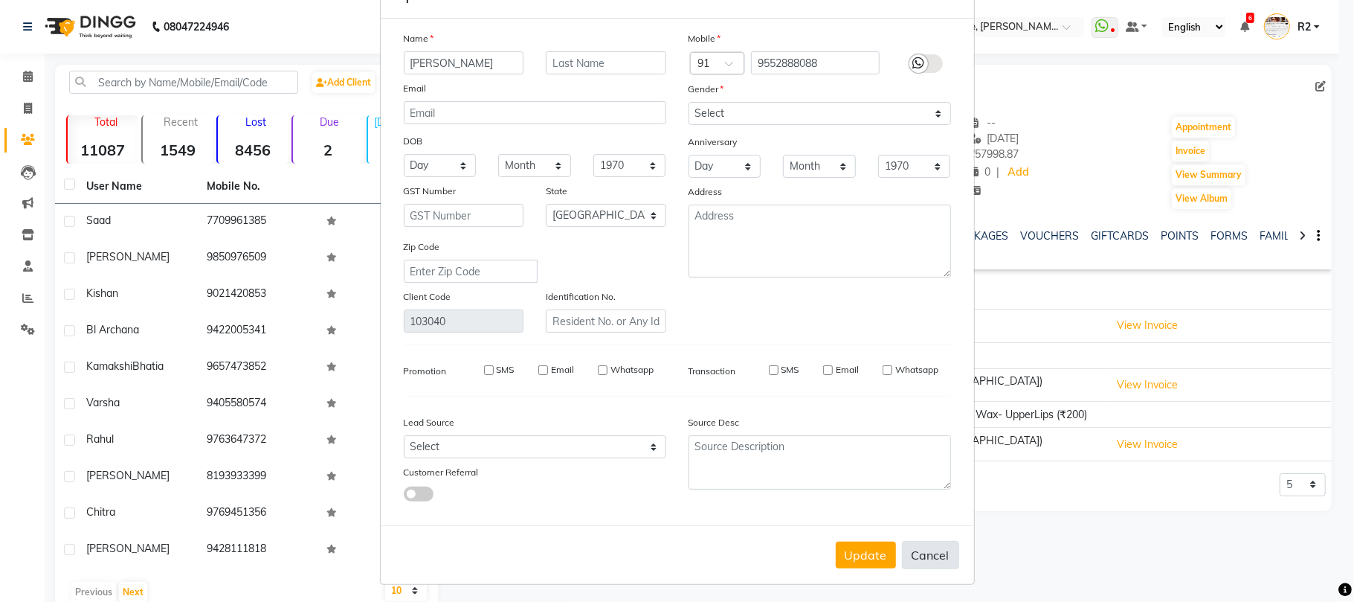
checkbox input "false"
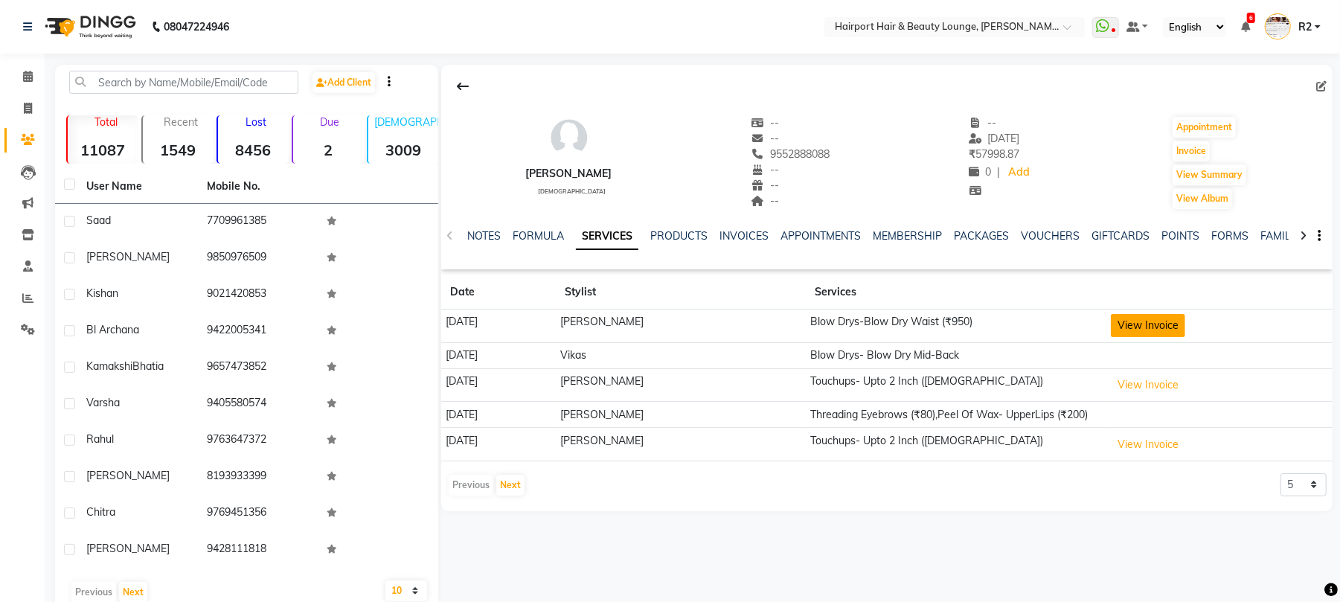
click at [1131, 324] on button "View Invoice" at bounding box center [1148, 325] width 74 height 23
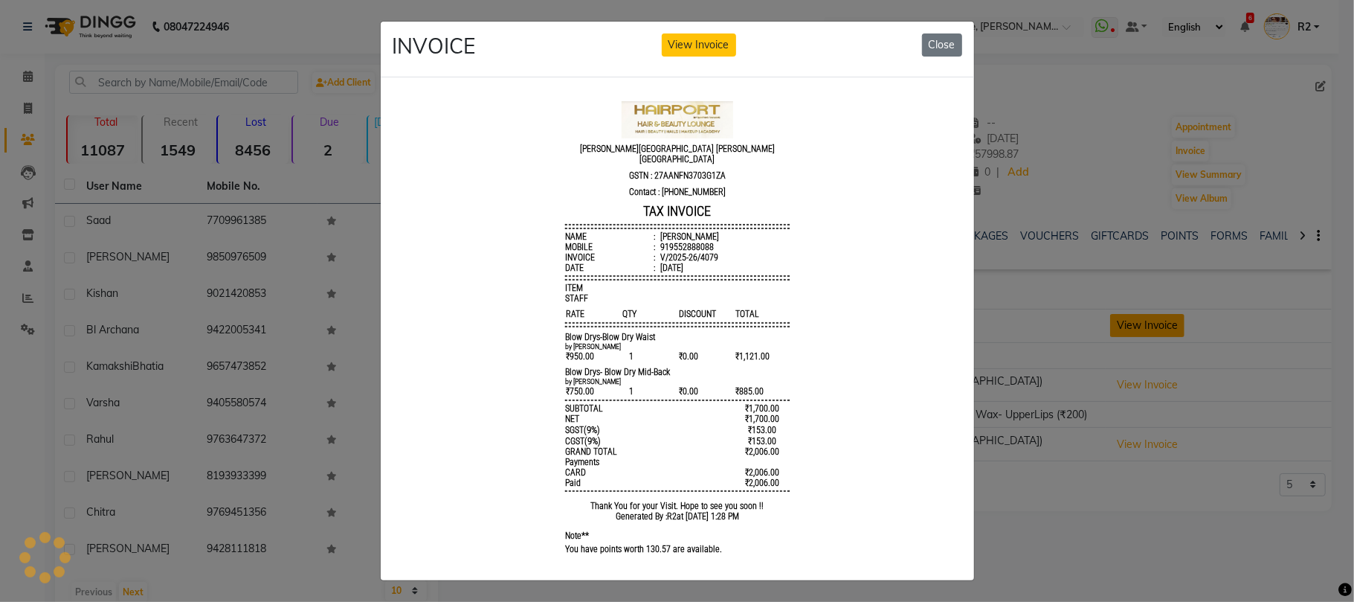
scroll to position [0, 0]
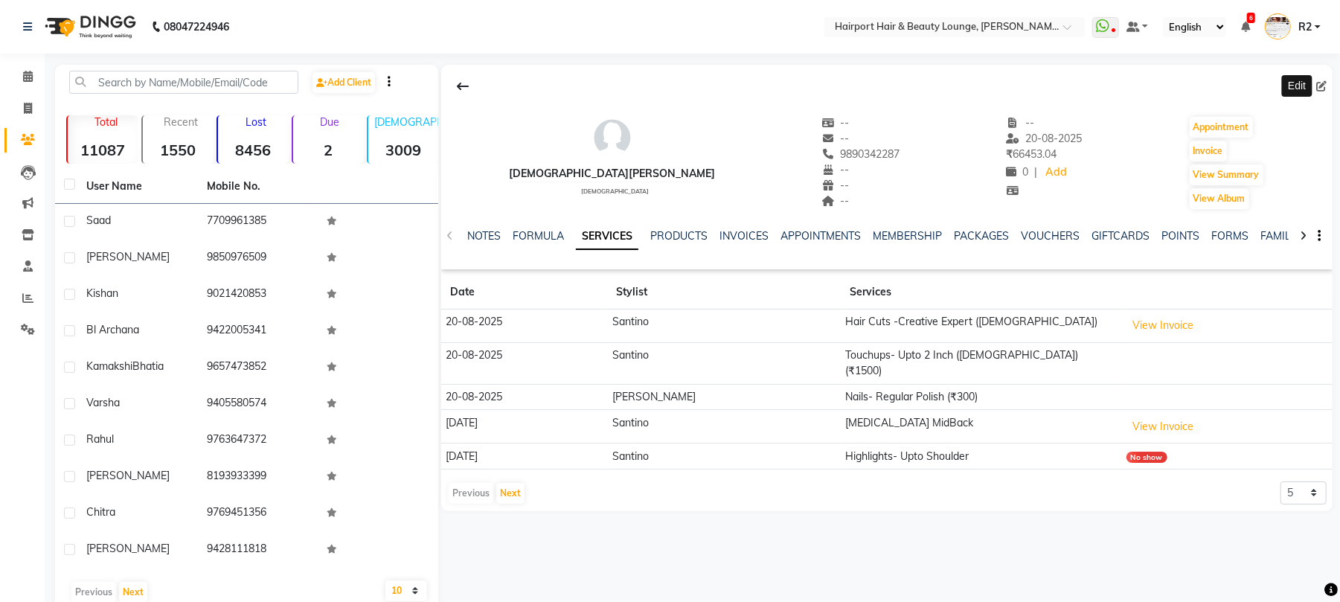
click at [1322, 85] on icon at bounding box center [1321, 86] width 10 height 10
select select "22"
select select "[DEMOGRAPHIC_DATA]"
select select "10262"
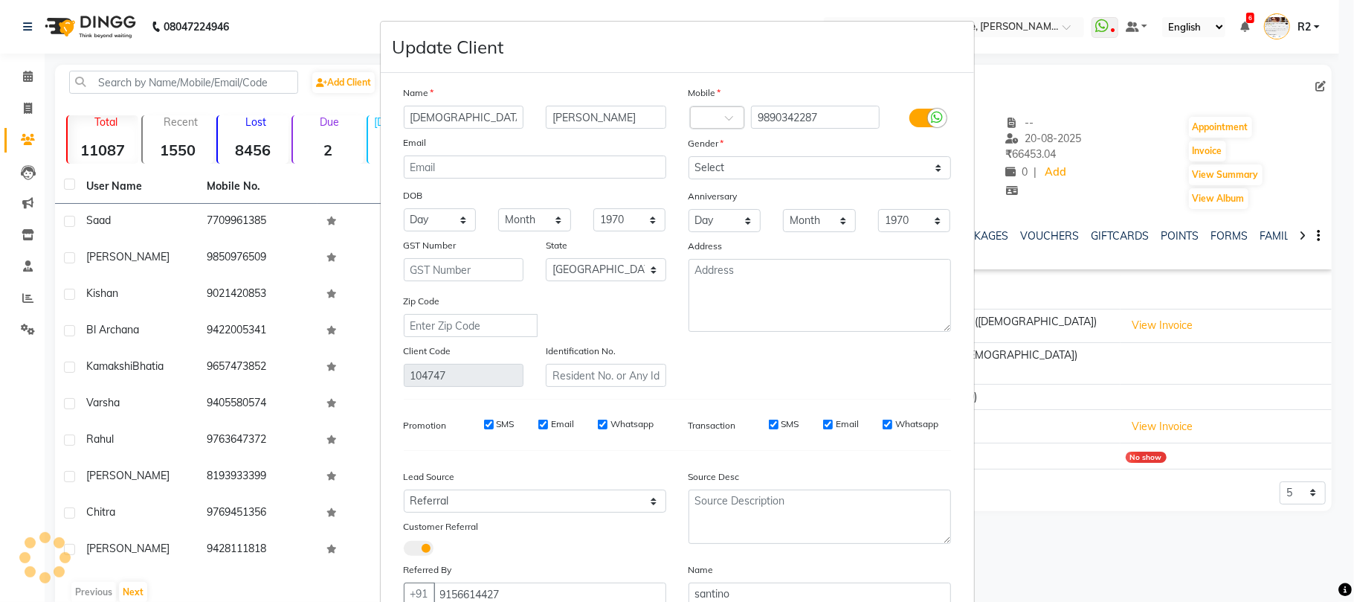
click at [1175, 405] on ngb-modal-window "Update Client Name [PERSON_NAME] Email DOB Day 01 02 03 04 05 06 07 08 09 10 11…" at bounding box center [677, 301] width 1354 height 602
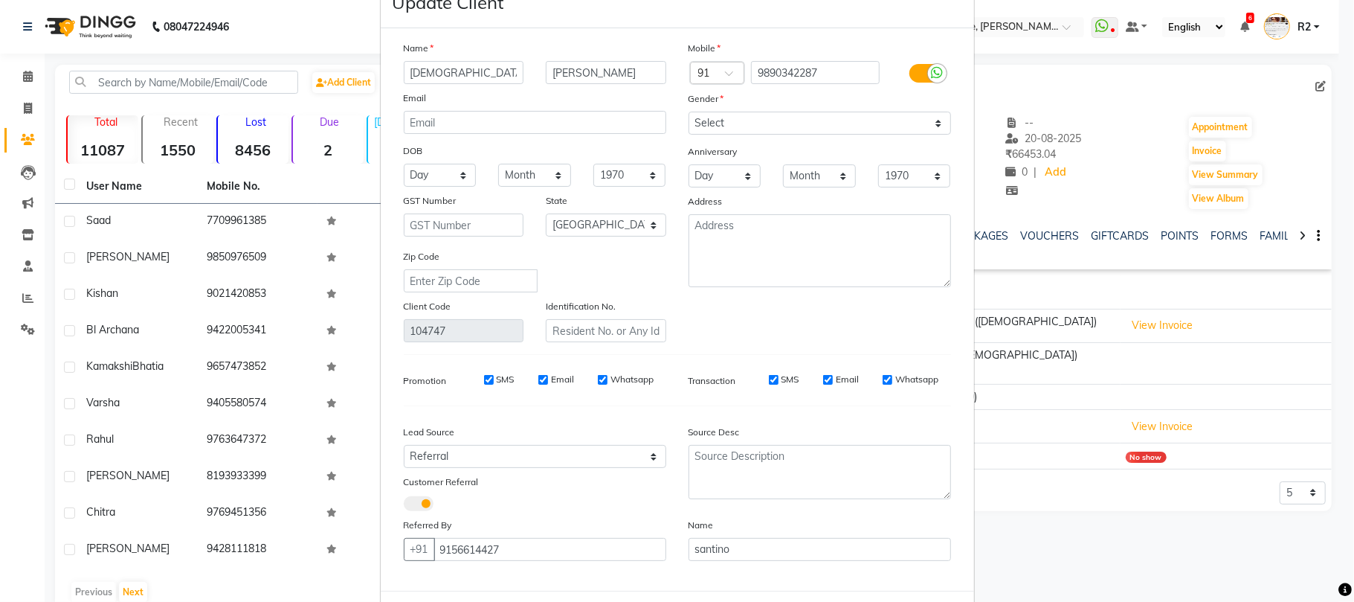
scroll to position [112, 0]
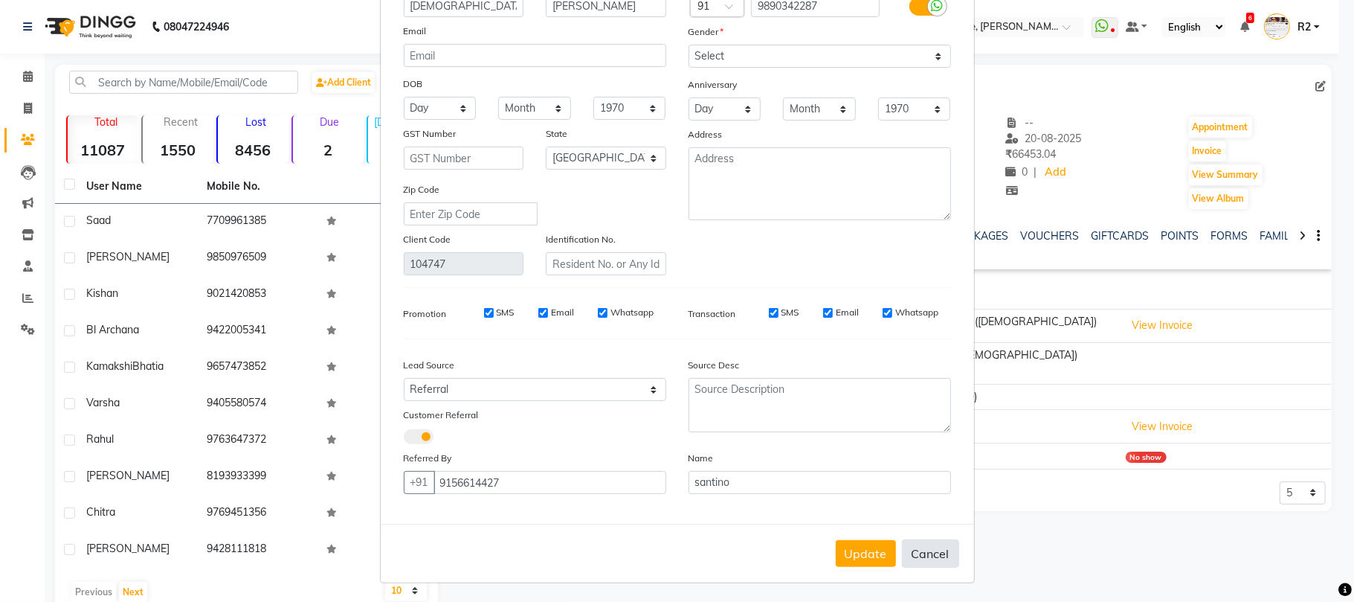
click at [924, 549] on button "Cancel" at bounding box center [930, 553] width 57 height 28
select select
select select "null"
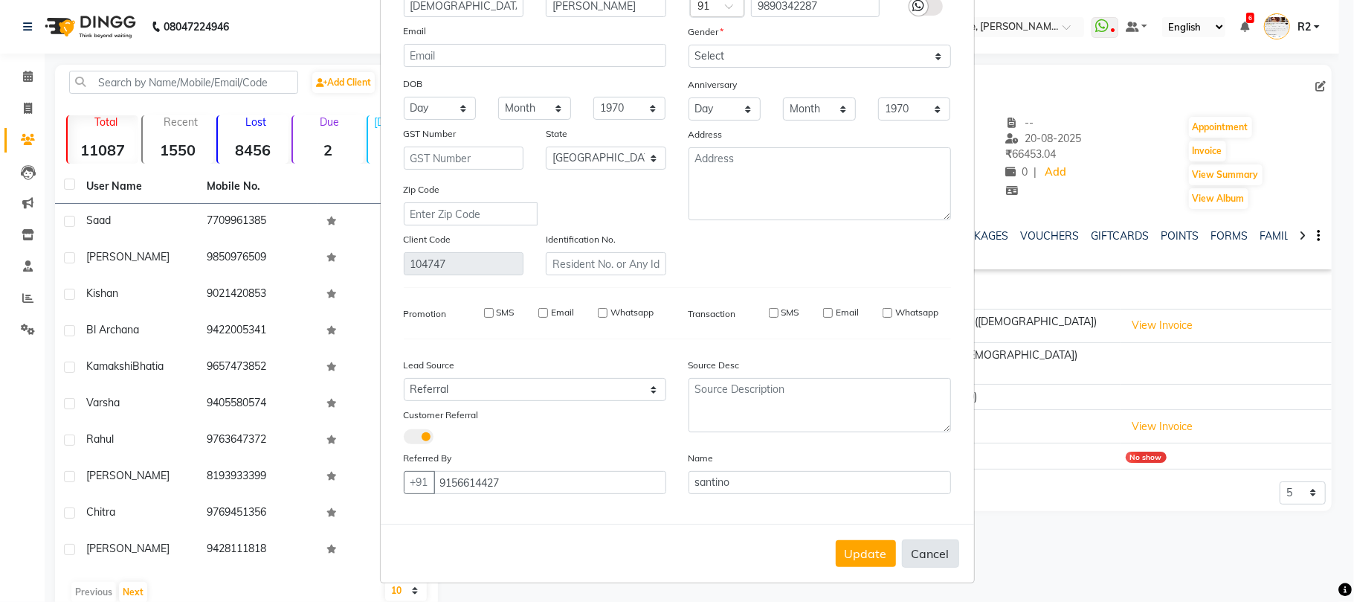
select select
checkbox input "false"
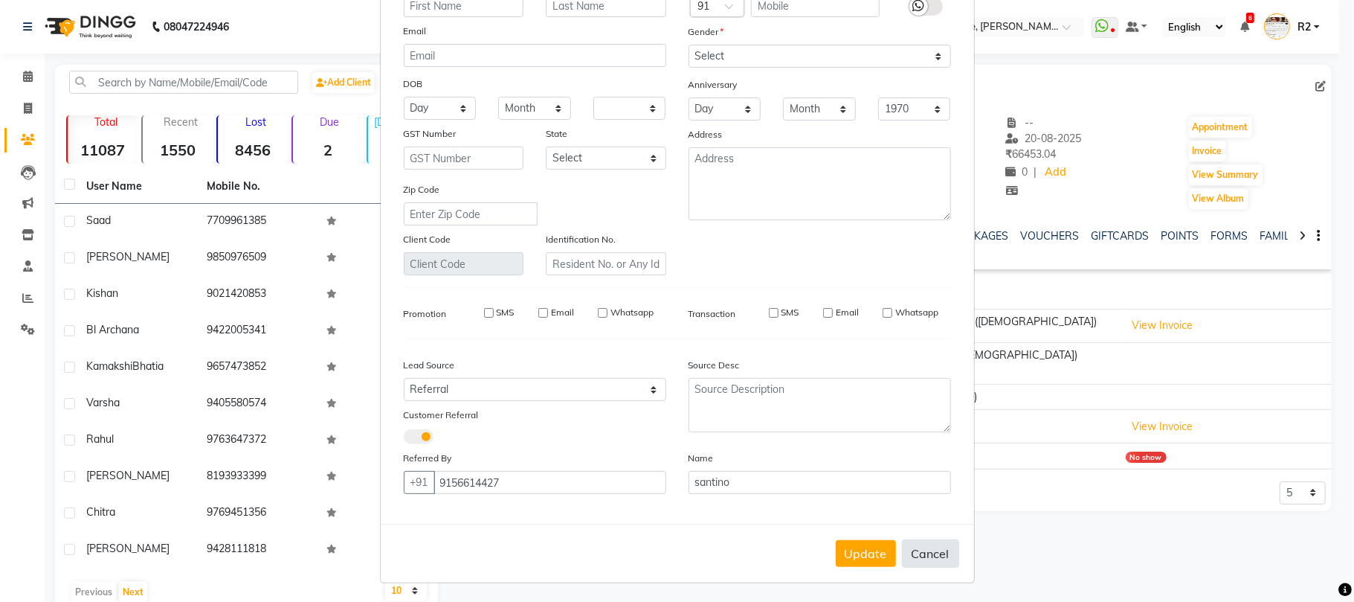
checkbox input "false"
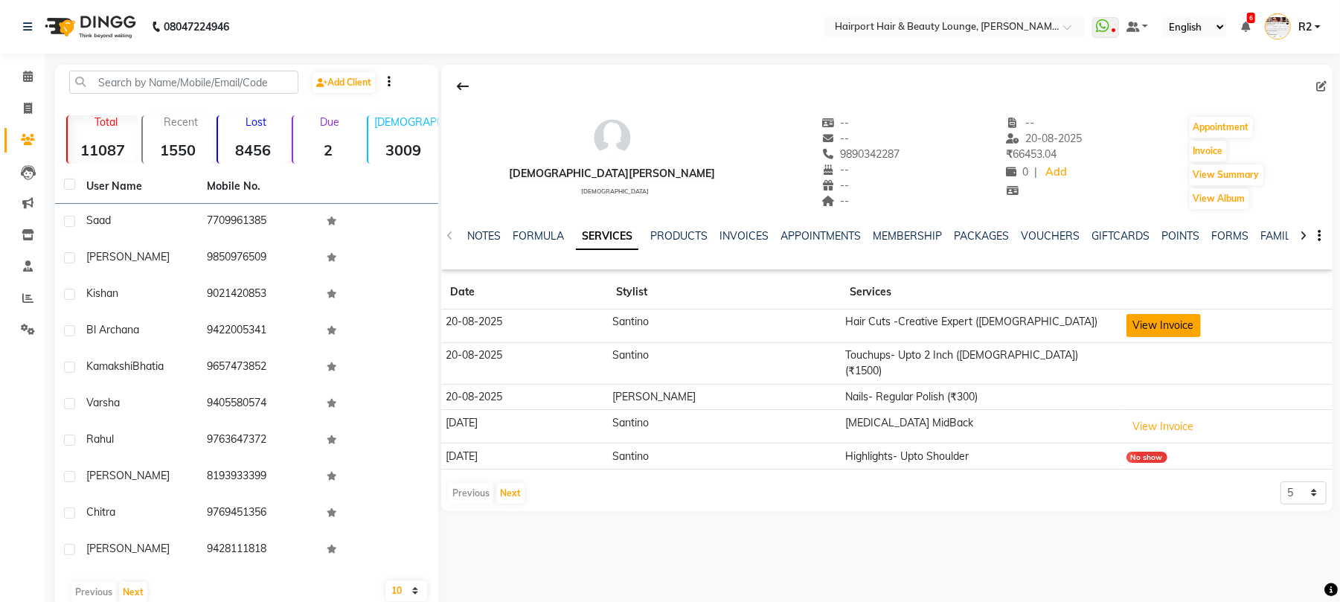
click at [1131, 322] on button "View Invoice" at bounding box center [1163, 325] width 74 height 23
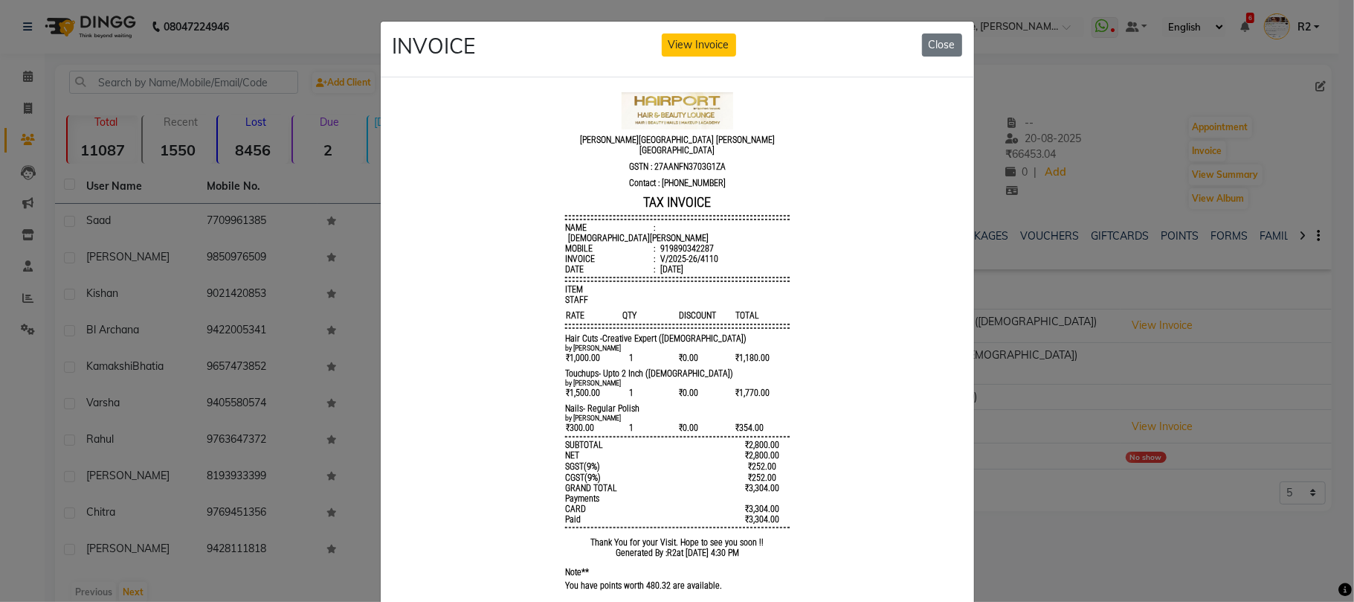
scroll to position [12, 0]
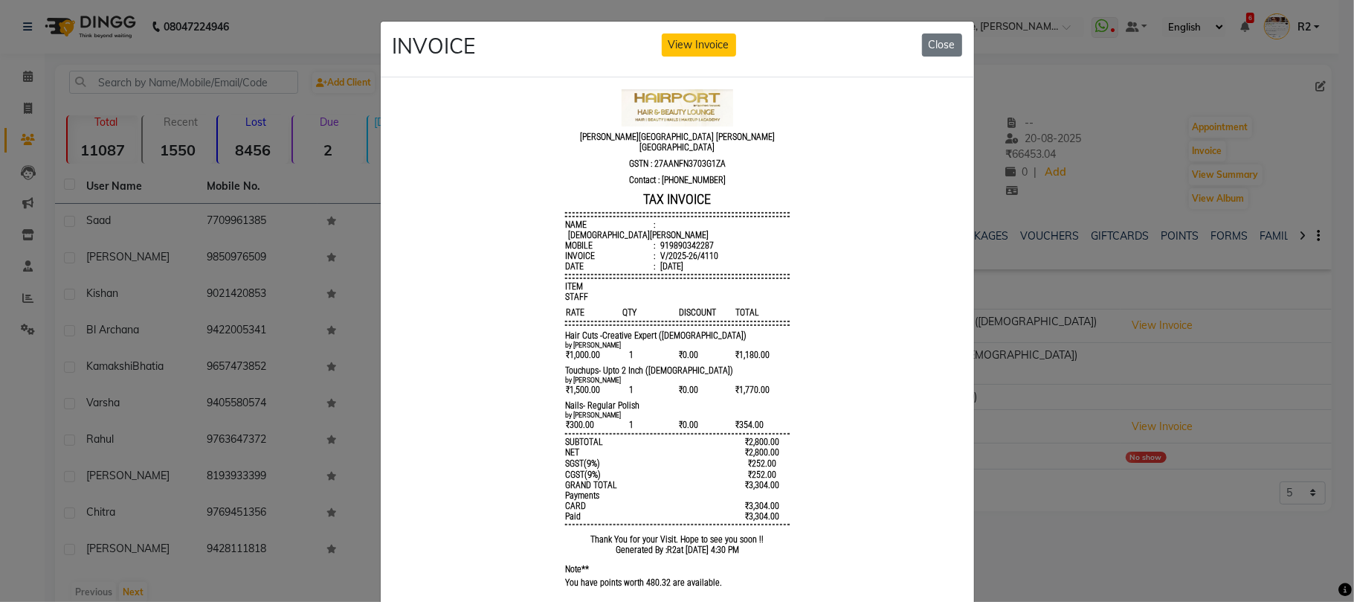
click at [269, 397] on ngb-modal-window "INVOICE View Invoice Close" at bounding box center [677, 301] width 1354 height 602
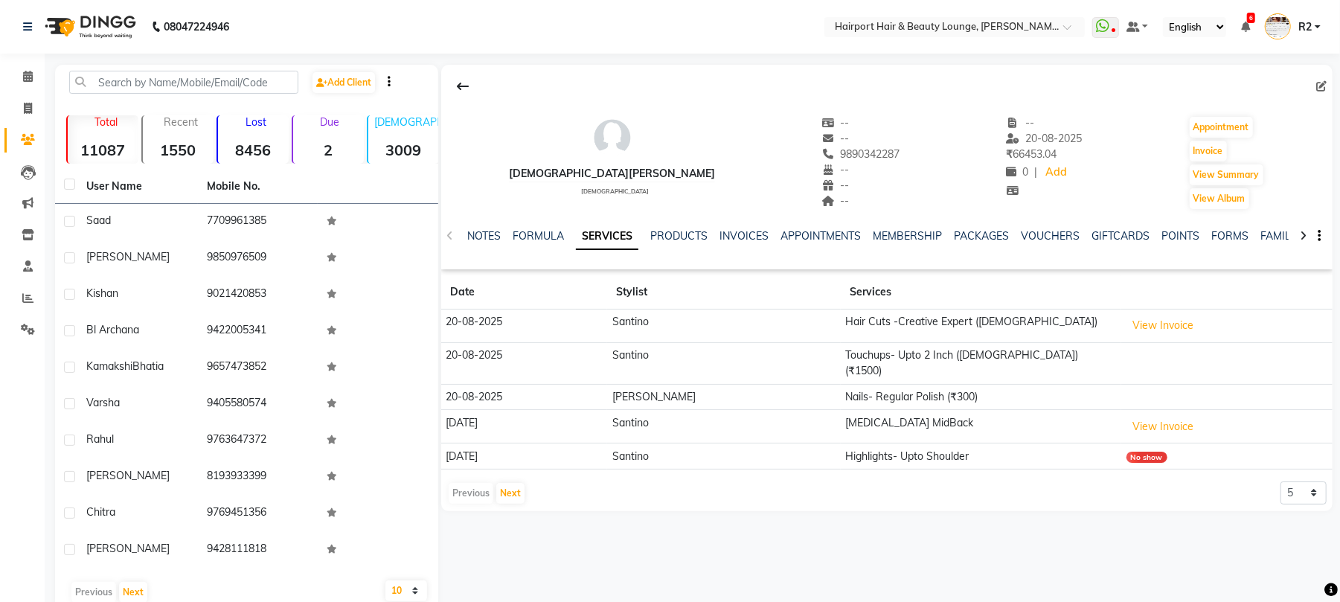
drag, startPoint x: 527, startPoint y: 482, endPoint x: 550, endPoint y: 472, distance: 25.3
click at [527, 482] on div "Previous Next 5 10 50 100 500" at bounding box center [886, 493] width 879 height 24
click at [1170, 324] on button "View Invoice" at bounding box center [1163, 325] width 74 height 23
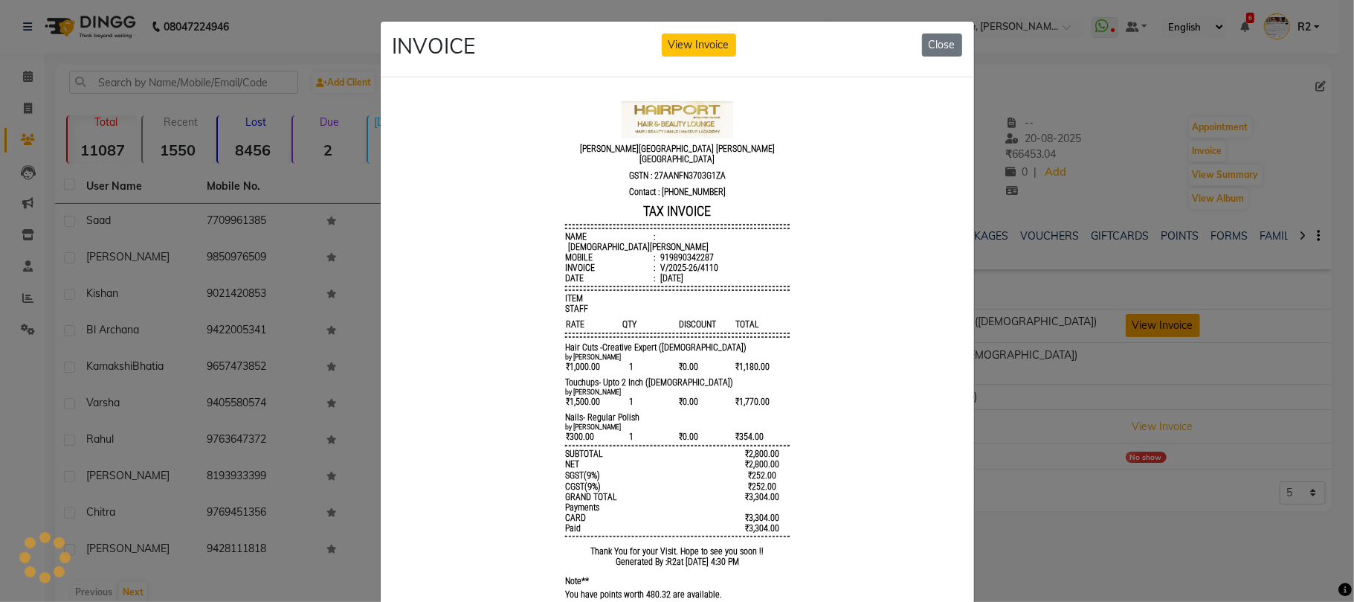
scroll to position [0, 0]
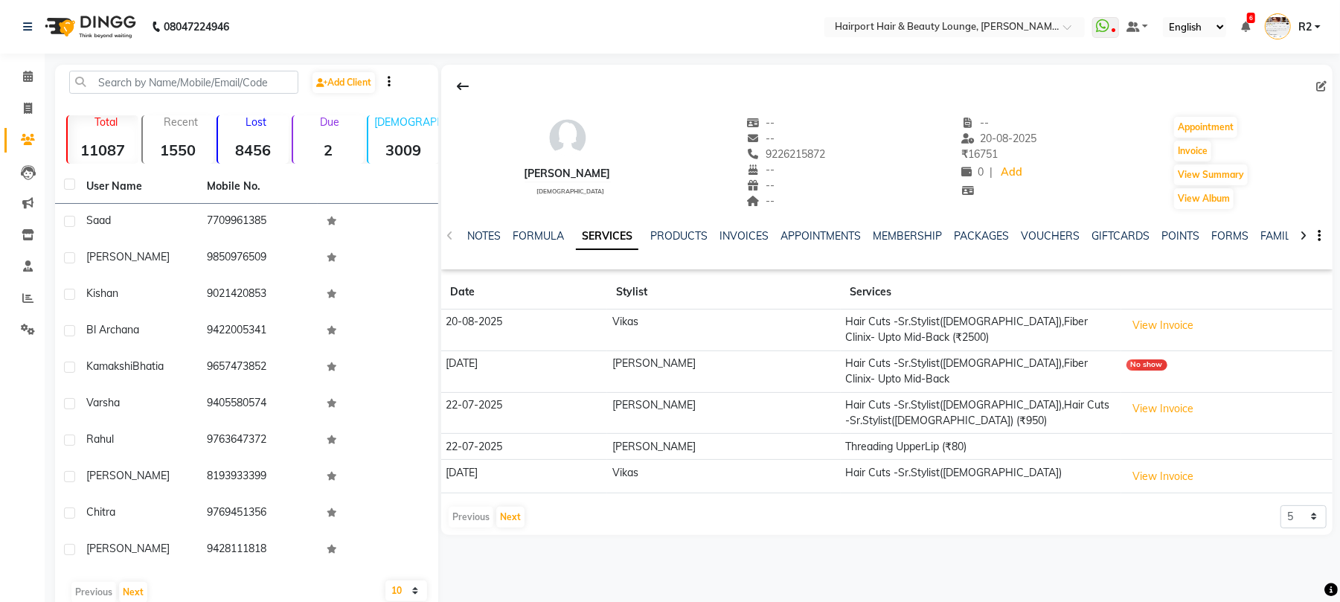
click at [1317, 88] on icon at bounding box center [1321, 86] width 10 height 10
select select "22"
select select "[DEMOGRAPHIC_DATA]"
select select "10261"
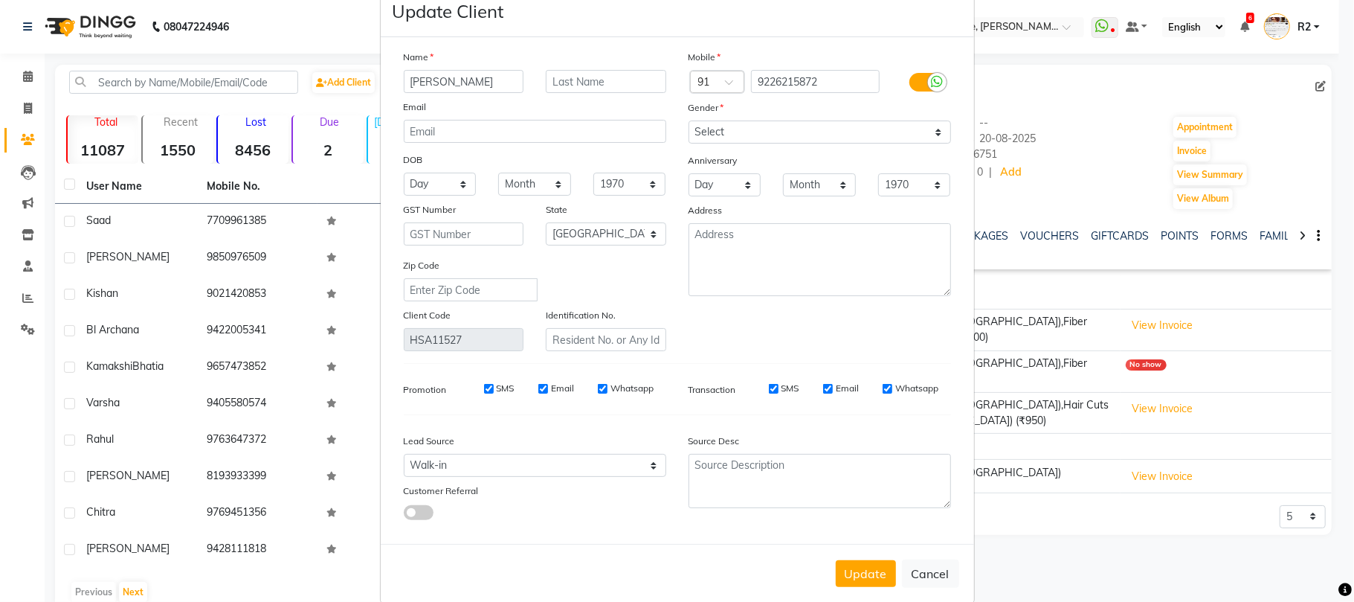
scroll to position [54, 0]
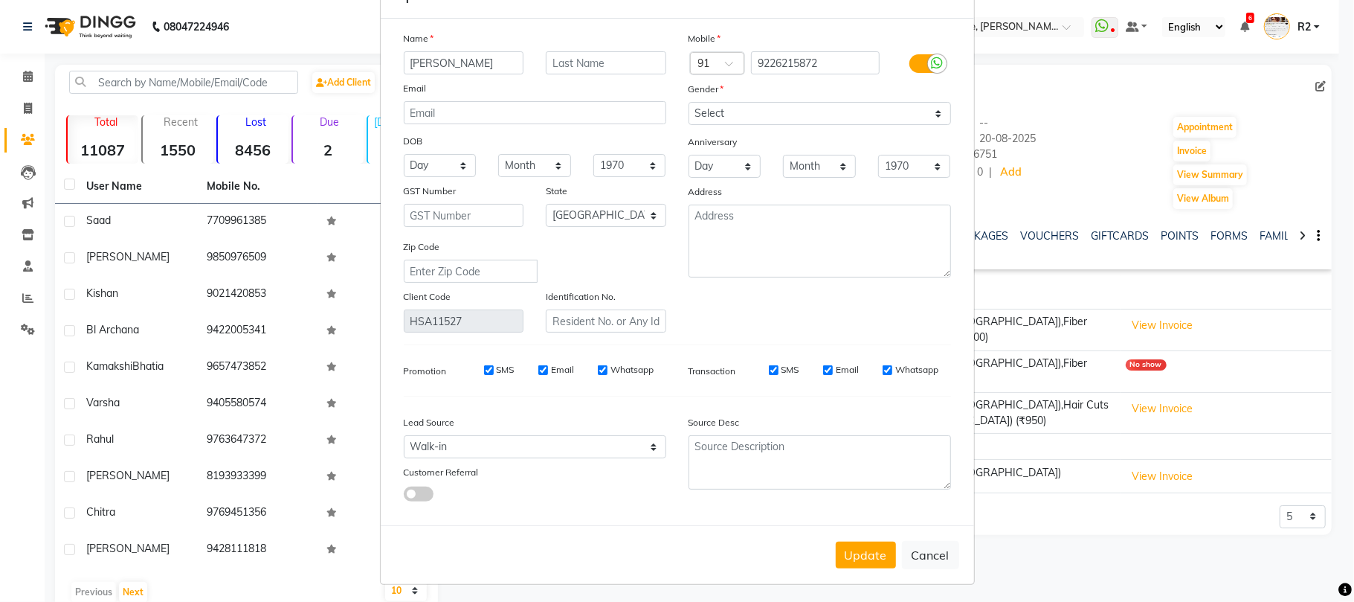
drag, startPoint x: 924, startPoint y: 549, endPoint x: 957, endPoint y: 509, distance: 51.8
click at [924, 549] on button "Cancel" at bounding box center [930, 555] width 57 height 28
select select
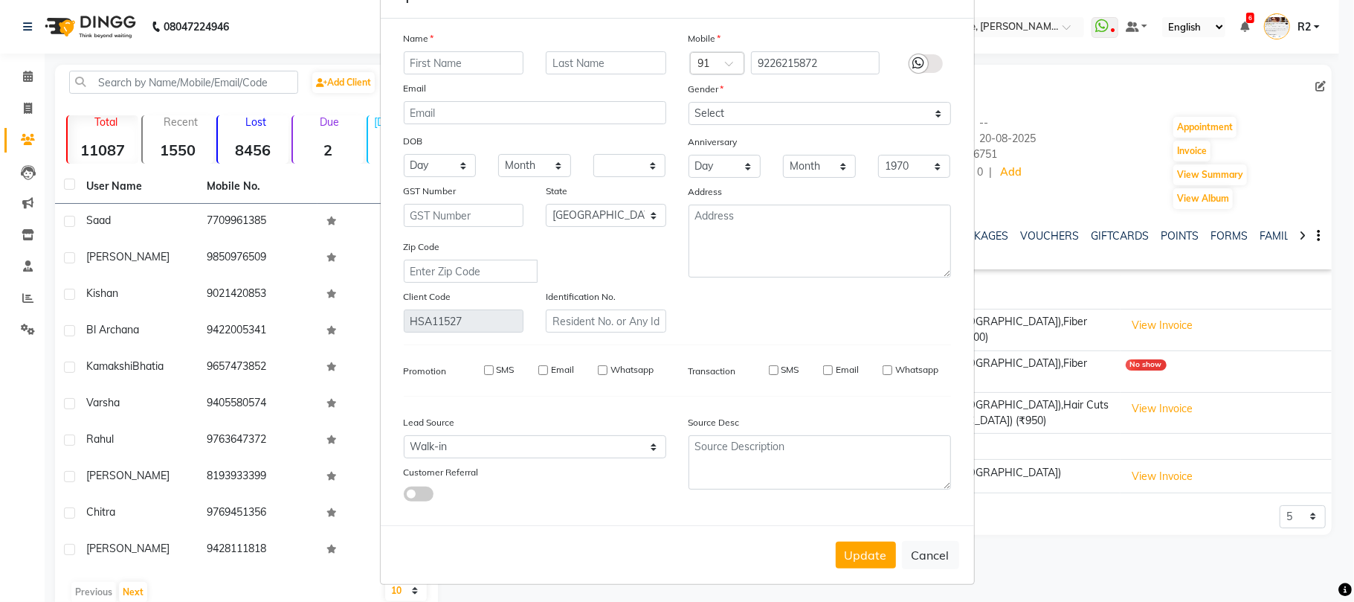
select select "null"
select select
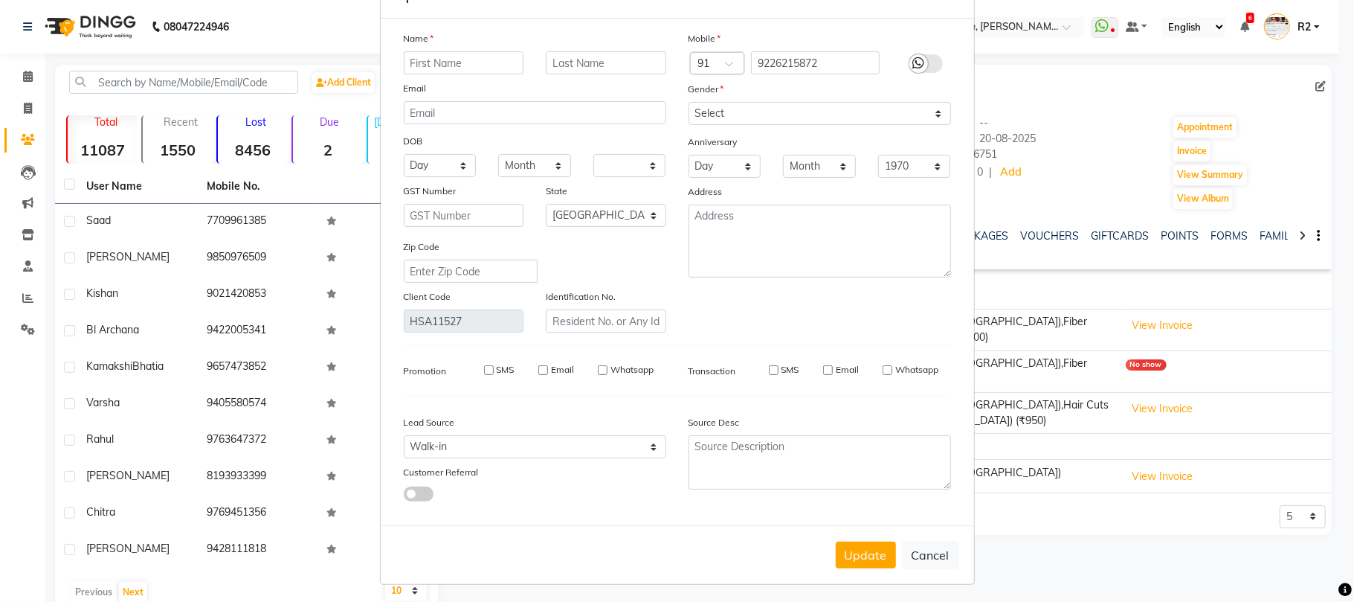
checkbox input "false"
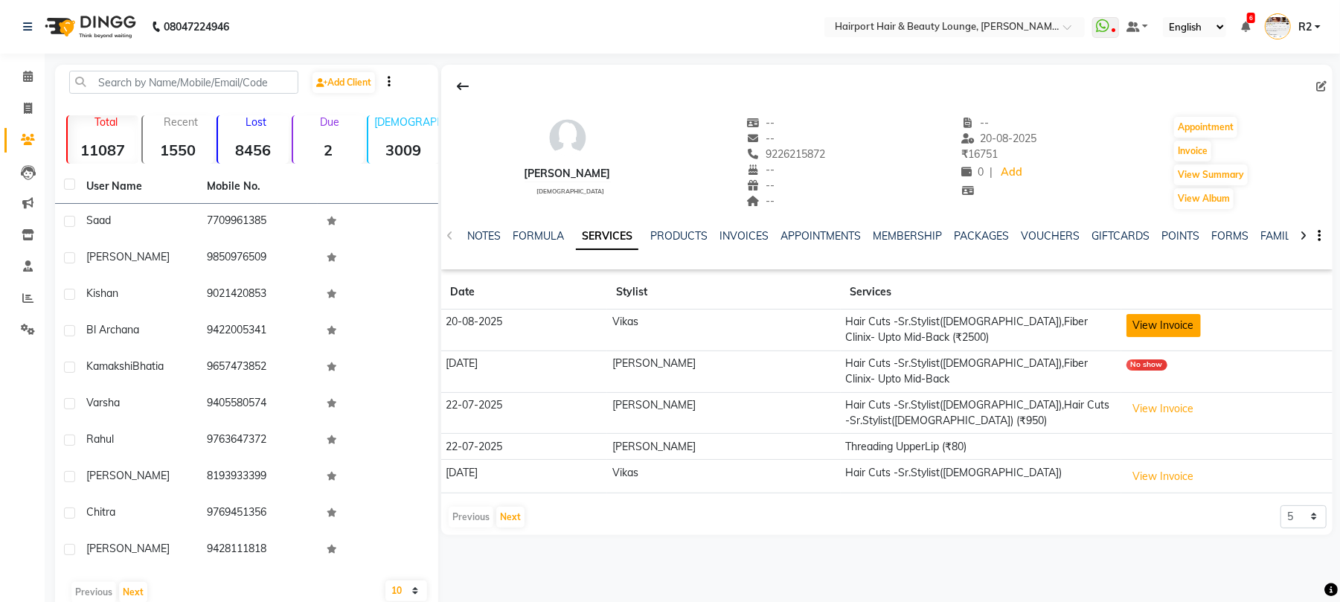
click at [1129, 321] on button "View Invoice" at bounding box center [1163, 325] width 74 height 23
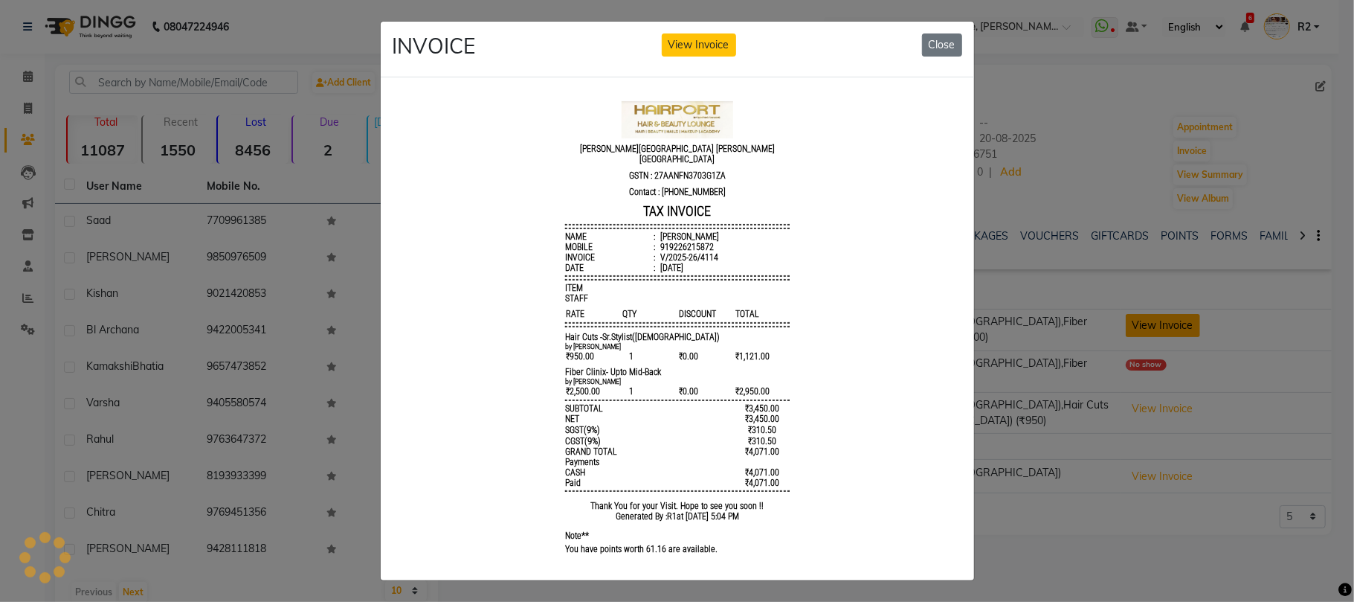
scroll to position [0, 0]
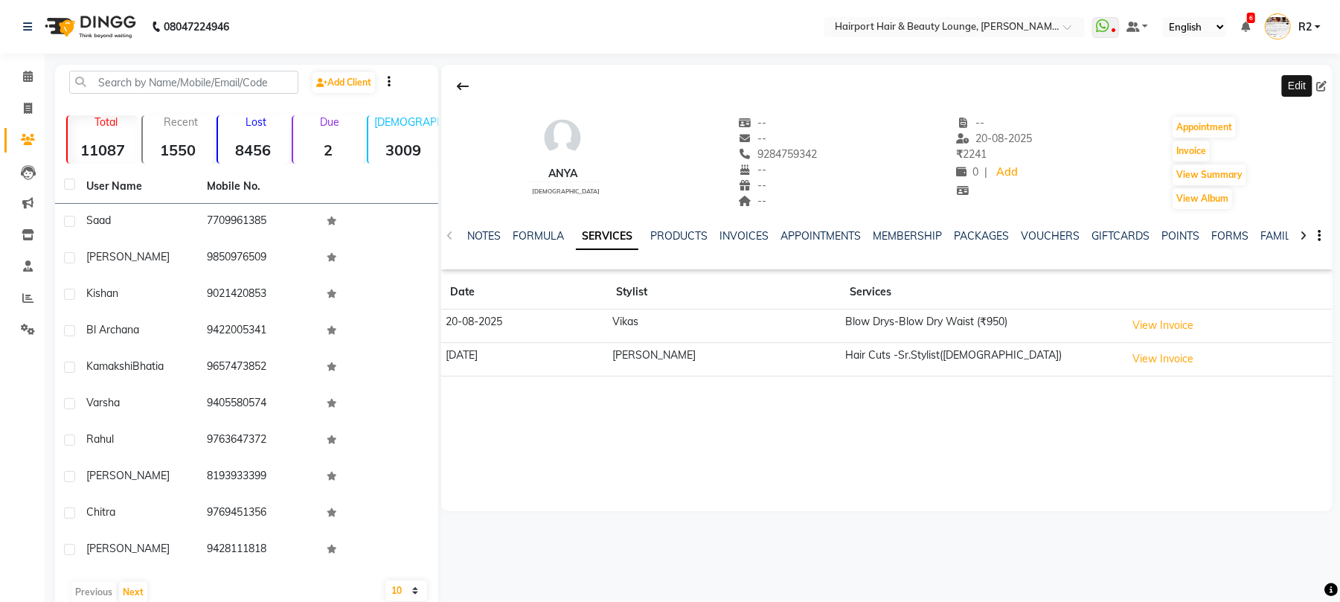
click at [1319, 86] on icon at bounding box center [1321, 86] width 10 height 10
select select "22"
select select "[DEMOGRAPHIC_DATA]"
select select "10262"
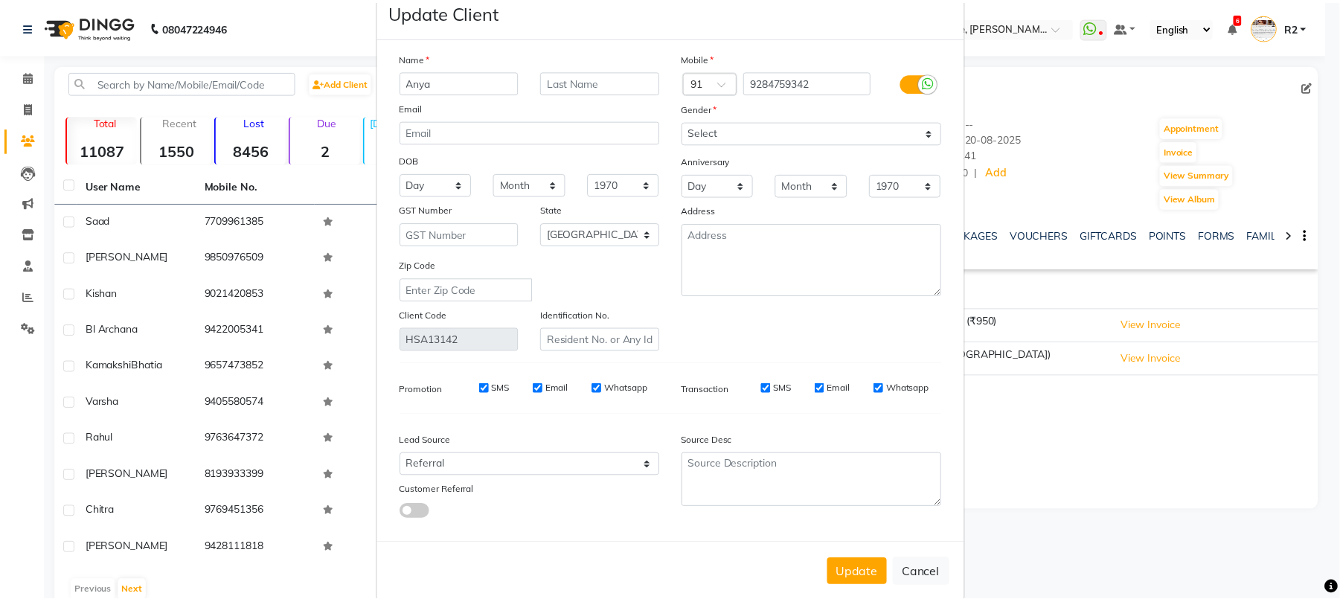
scroll to position [54, 0]
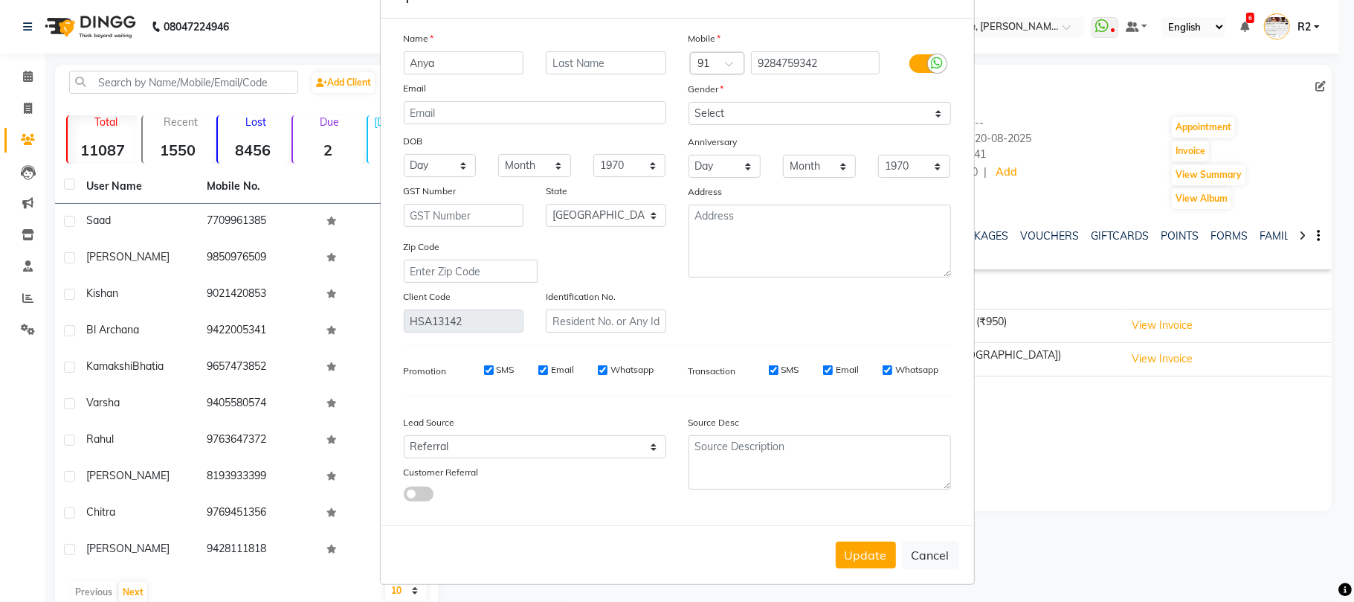
click at [912, 544] on button "Cancel" at bounding box center [930, 555] width 57 height 28
select select
select select "null"
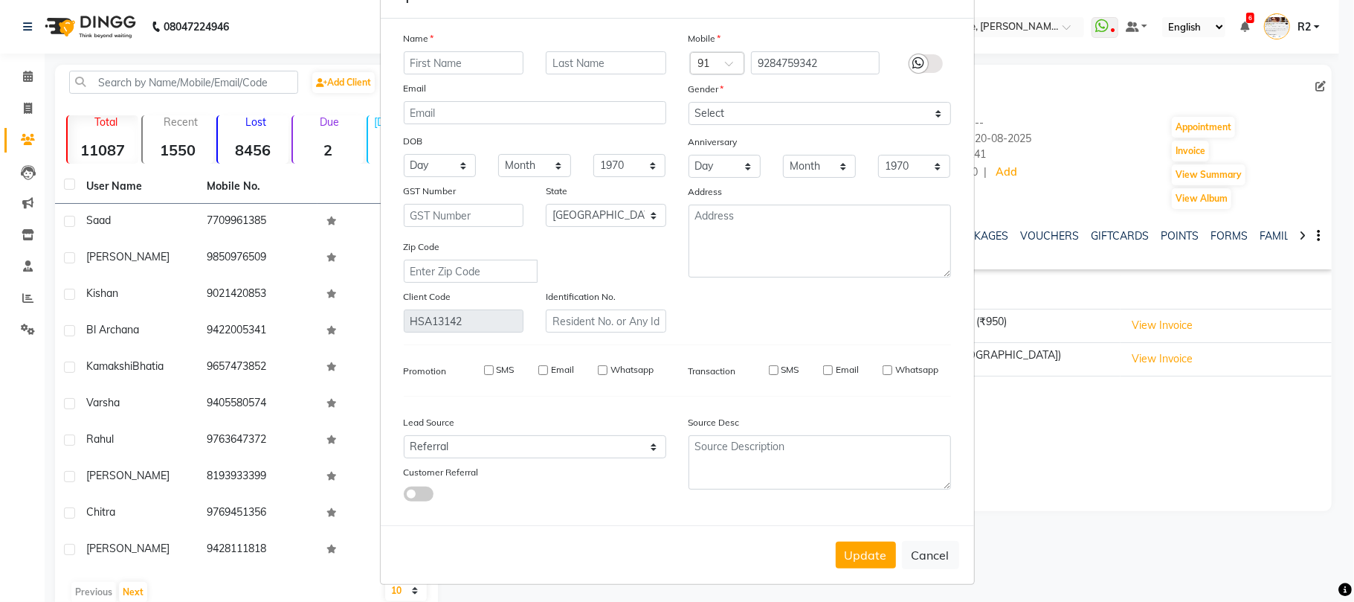
select select
checkbox input "false"
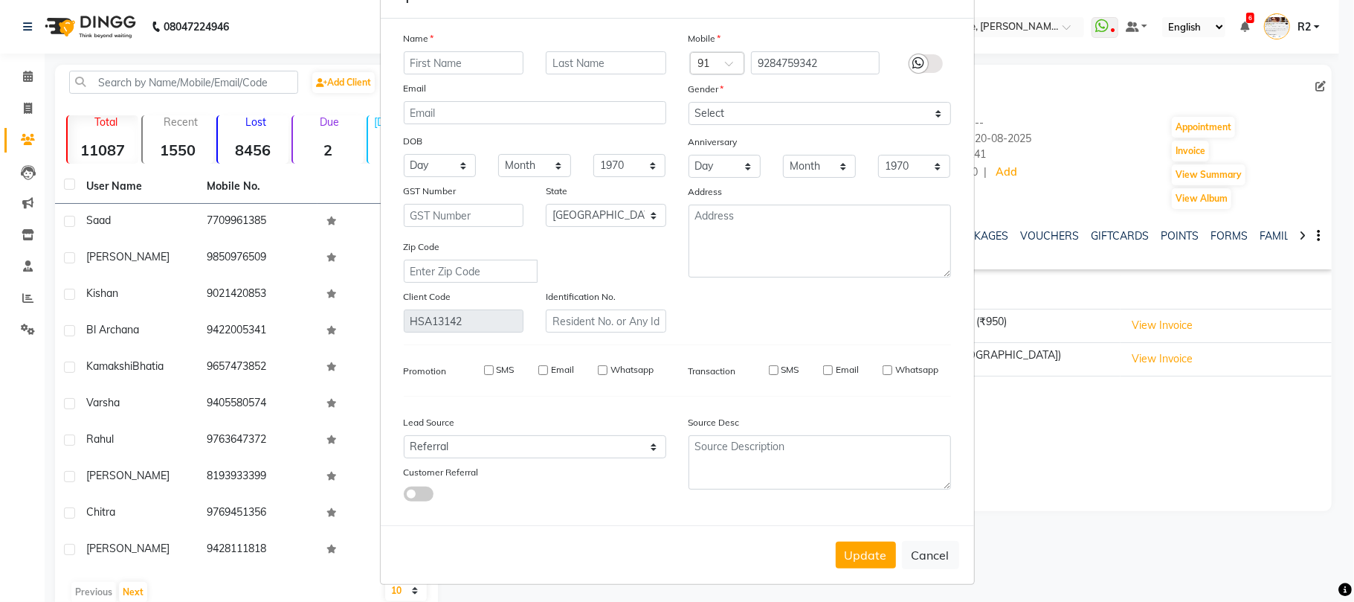
checkbox input "false"
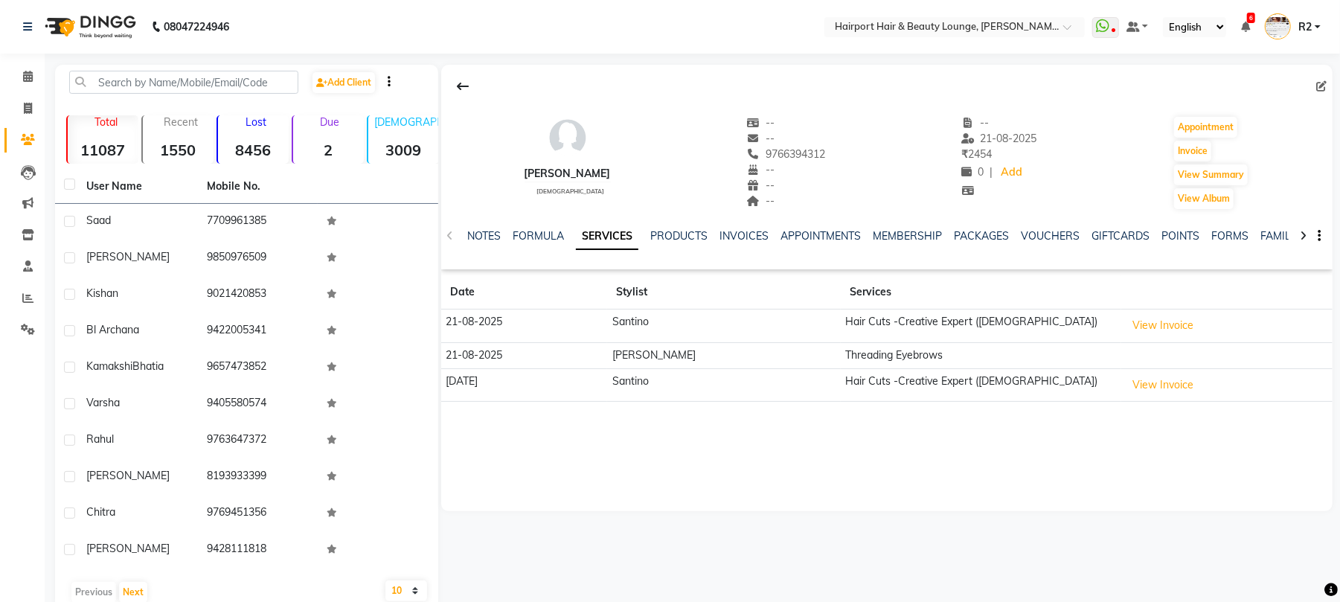
click at [1318, 83] on icon at bounding box center [1321, 86] width 10 height 10
select select "22"
select select "[DEMOGRAPHIC_DATA]"
select select "10262"
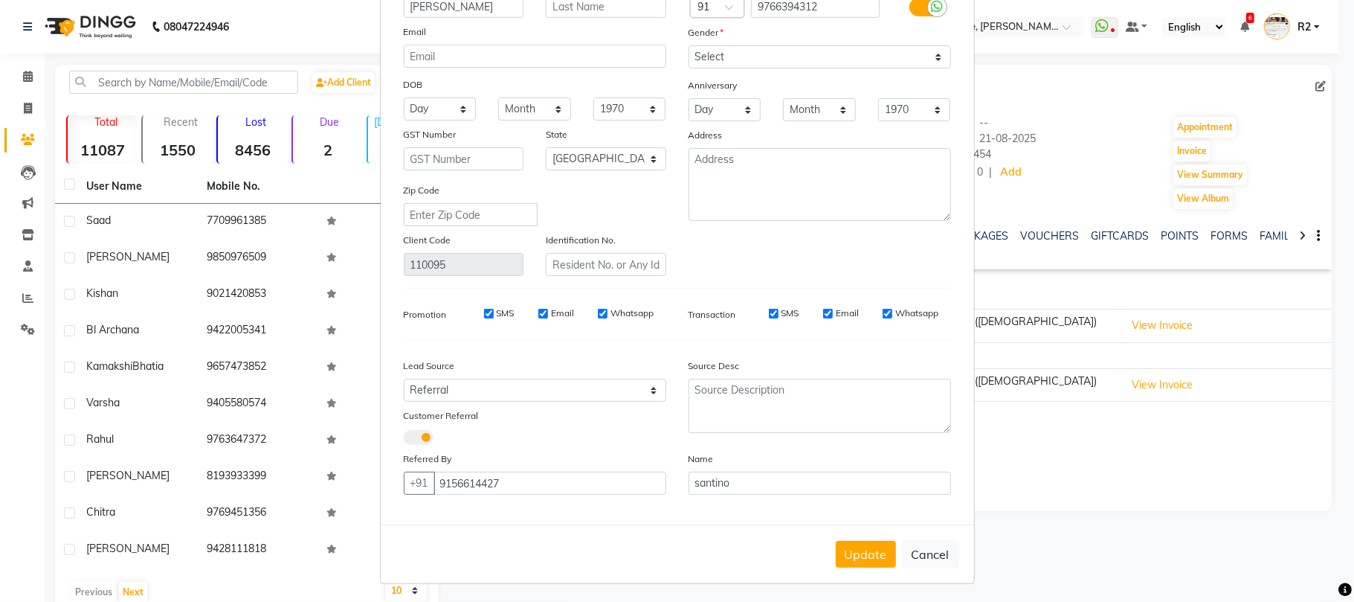
scroll to position [112, 0]
click at [916, 547] on button "Cancel" at bounding box center [930, 553] width 57 height 28
select select
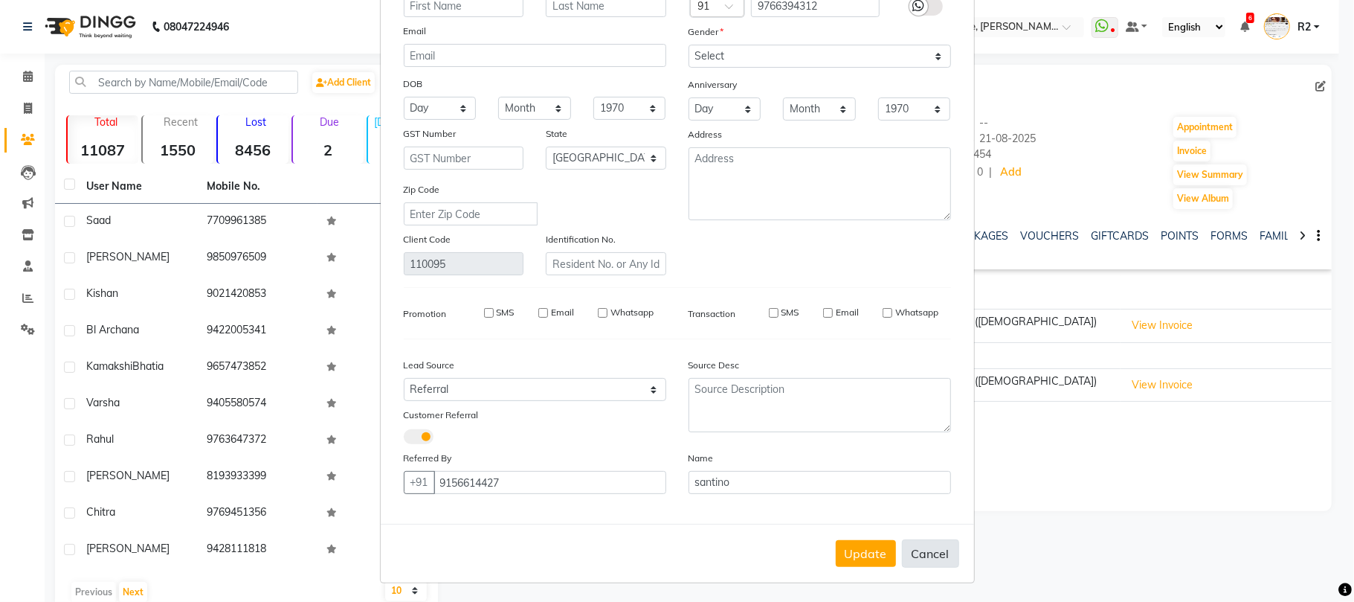
select select "null"
select select
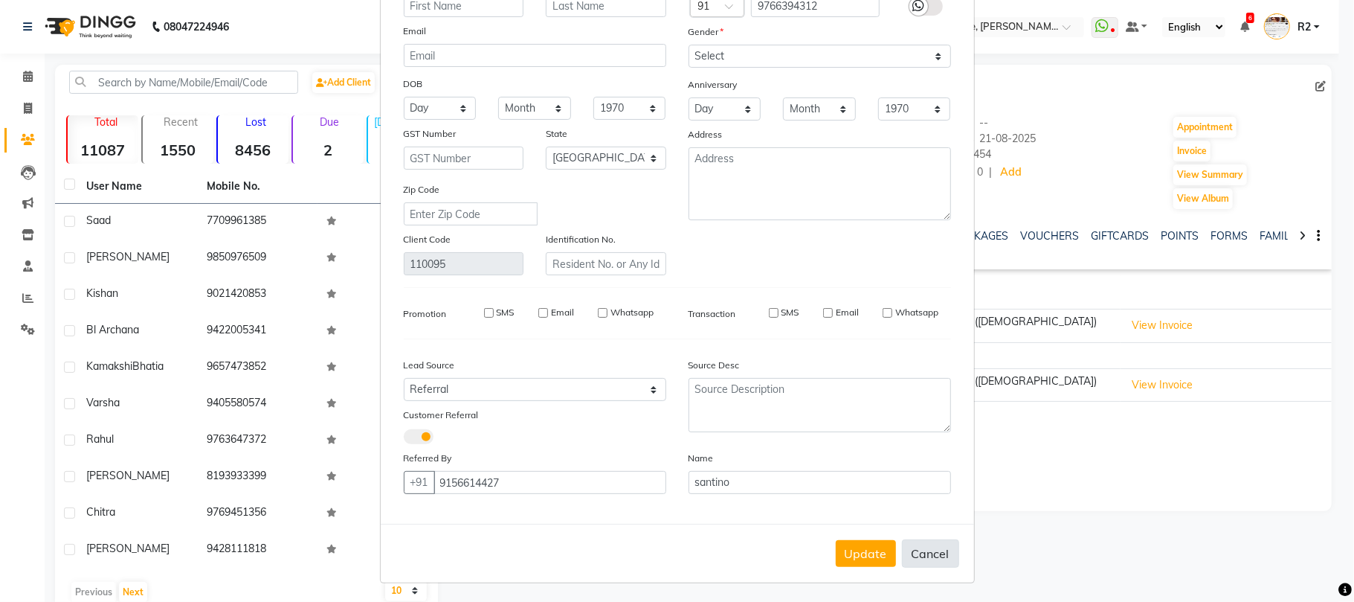
checkbox input "false"
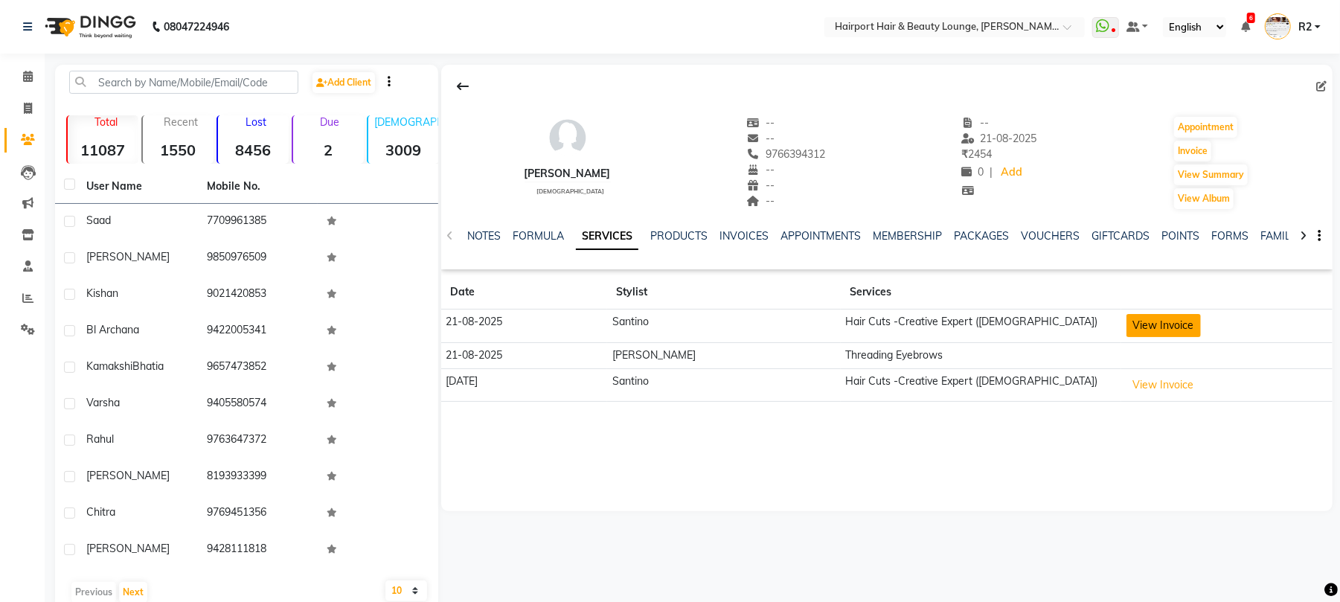
click at [1144, 322] on button "View Invoice" at bounding box center [1163, 325] width 74 height 23
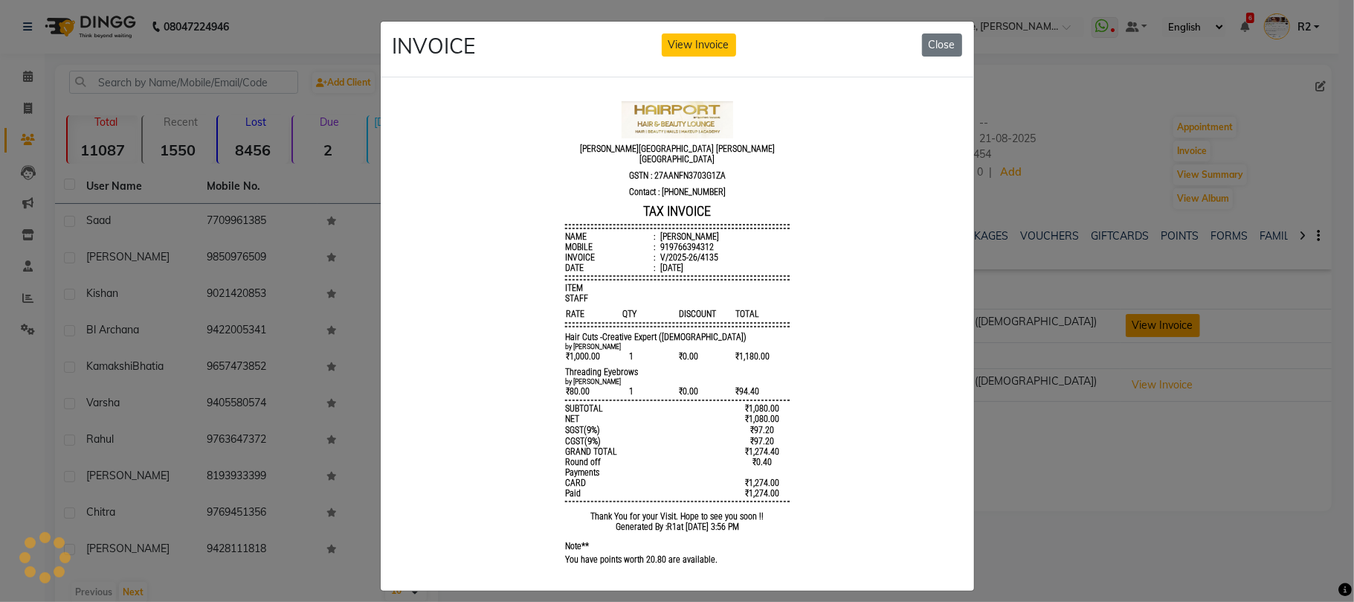
scroll to position [0, 0]
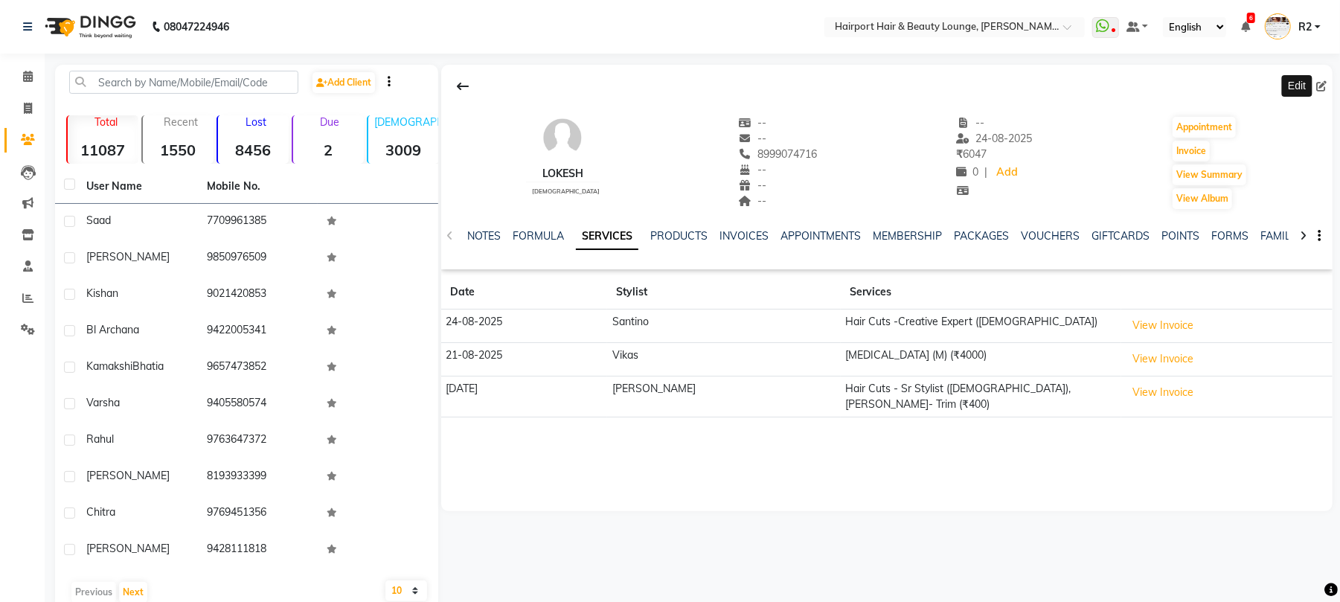
click at [1321, 87] on icon at bounding box center [1321, 86] width 10 height 10
select select "22"
select select "[DEMOGRAPHIC_DATA]"
select select "10262"
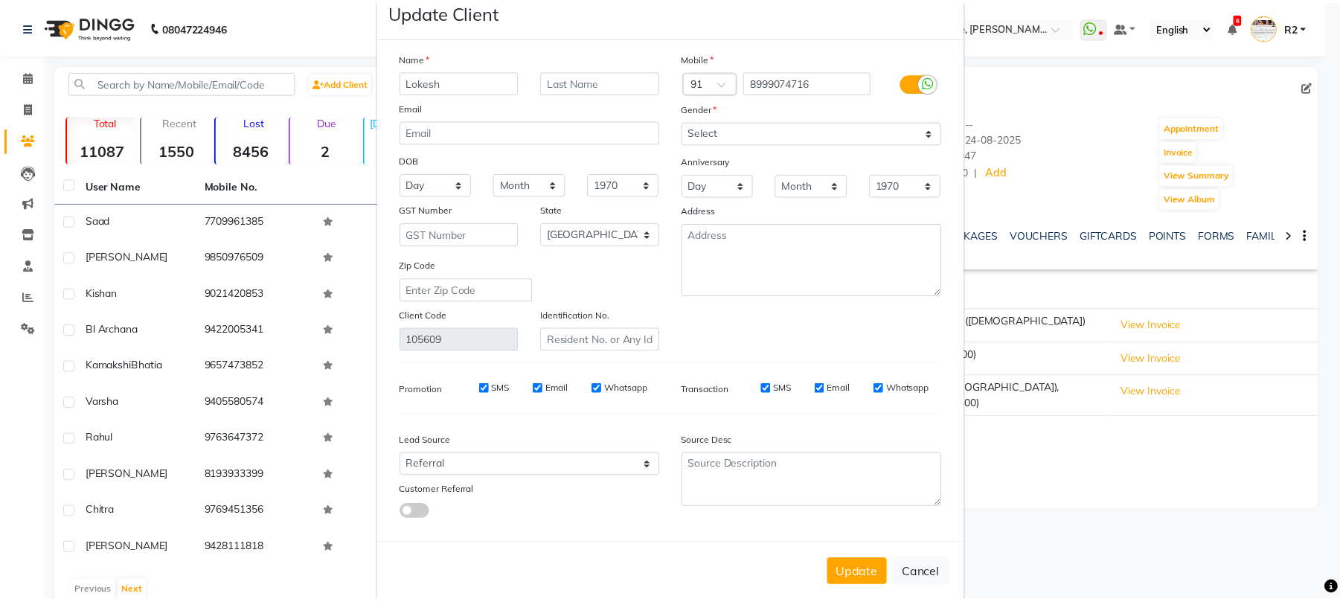
scroll to position [54, 0]
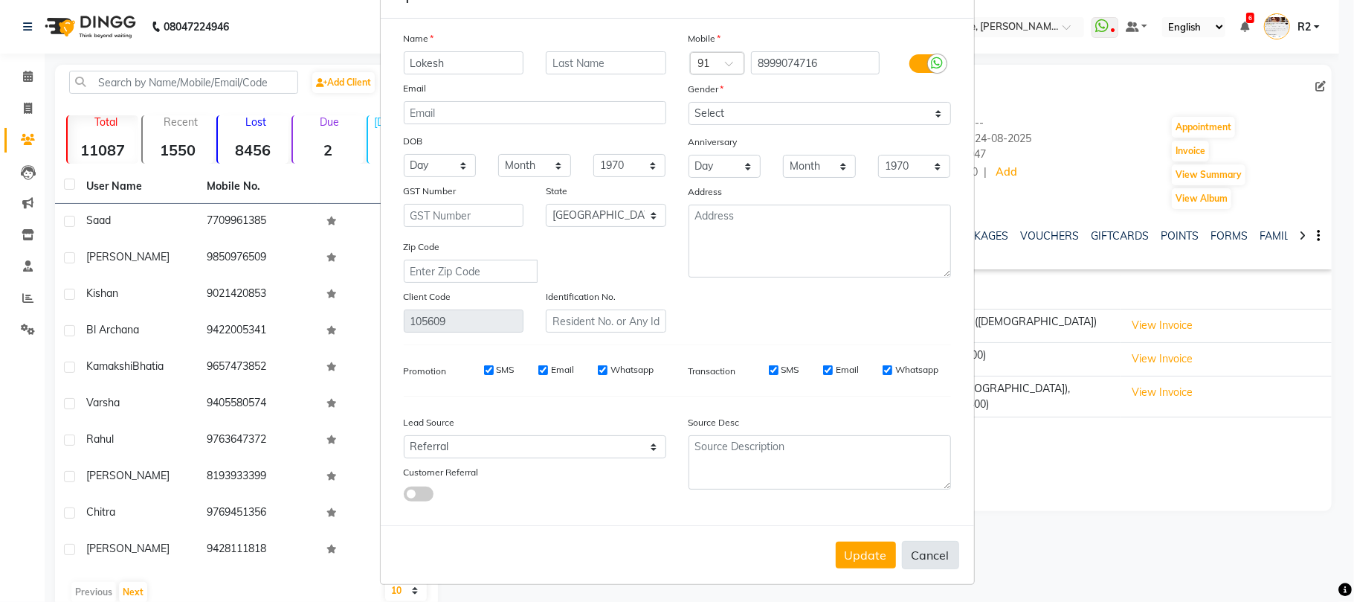
click at [935, 542] on button "Cancel" at bounding box center [930, 555] width 57 height 28
select select
select select "null"
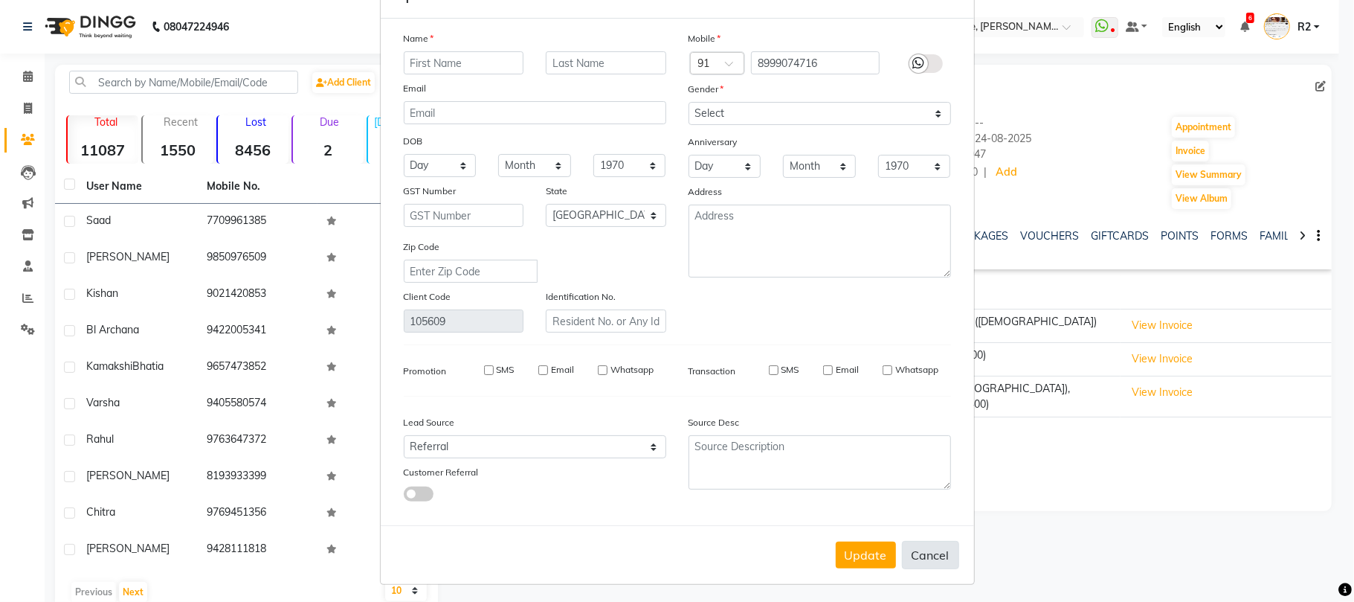
select select
checkbox input "false"
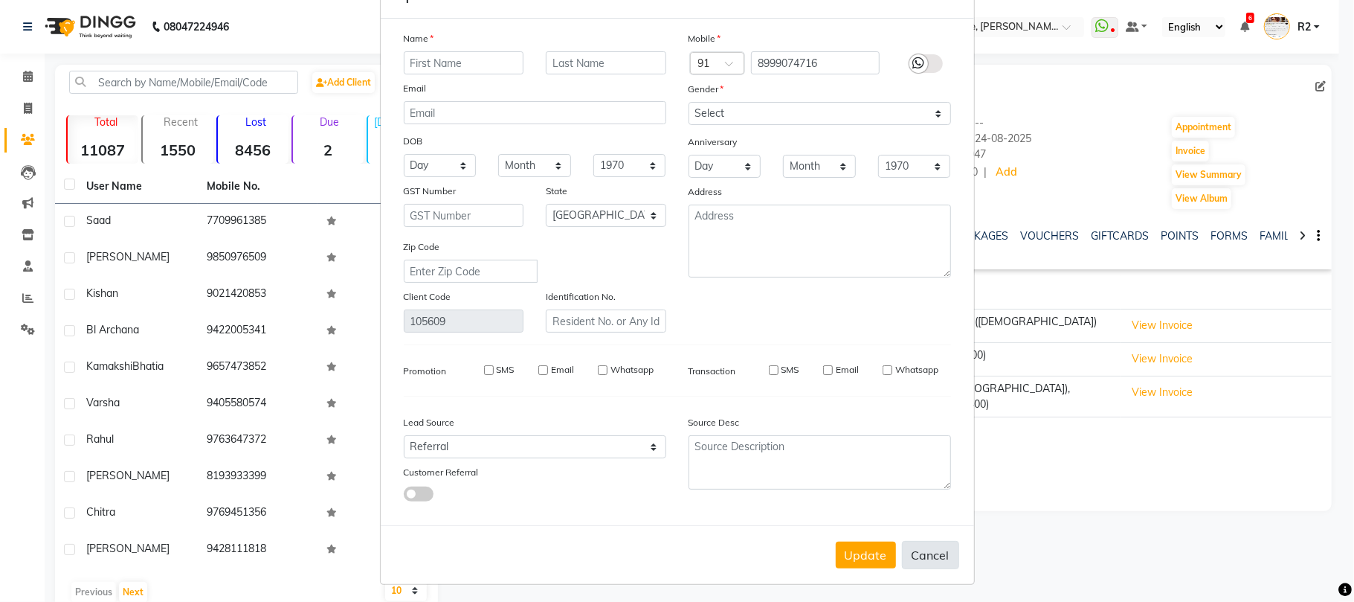
checkbox input "false"
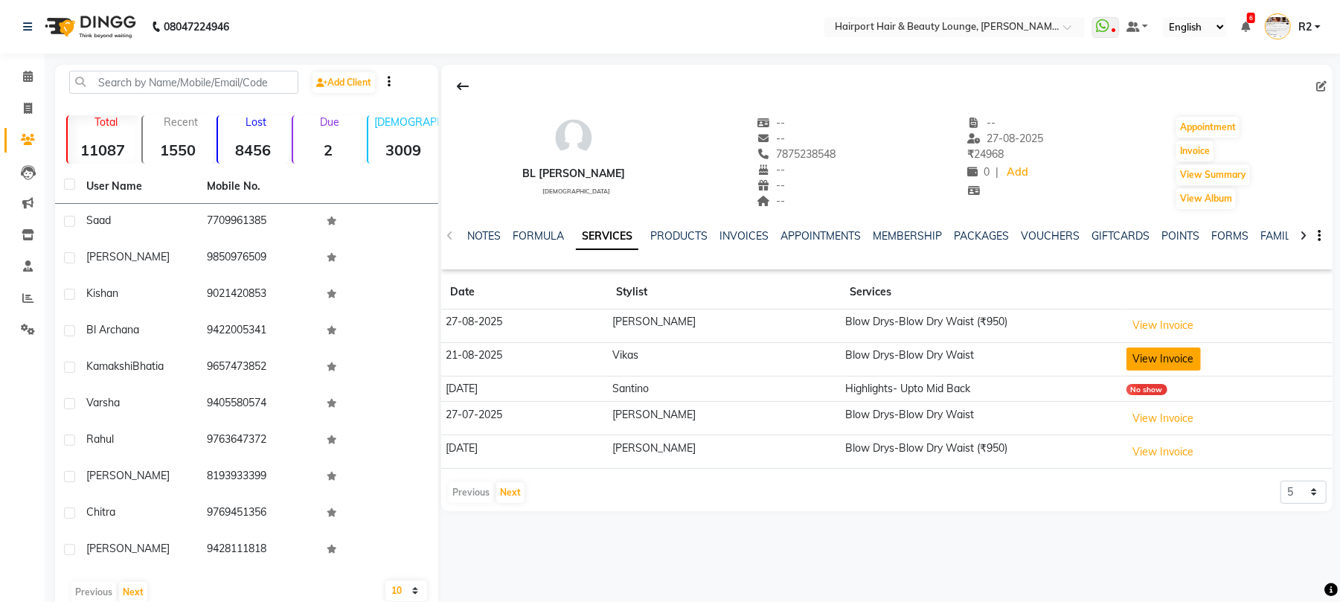
click at [1126, 363] on button "View Invoice" at bounding box center [1163, 358] width 74 height 23
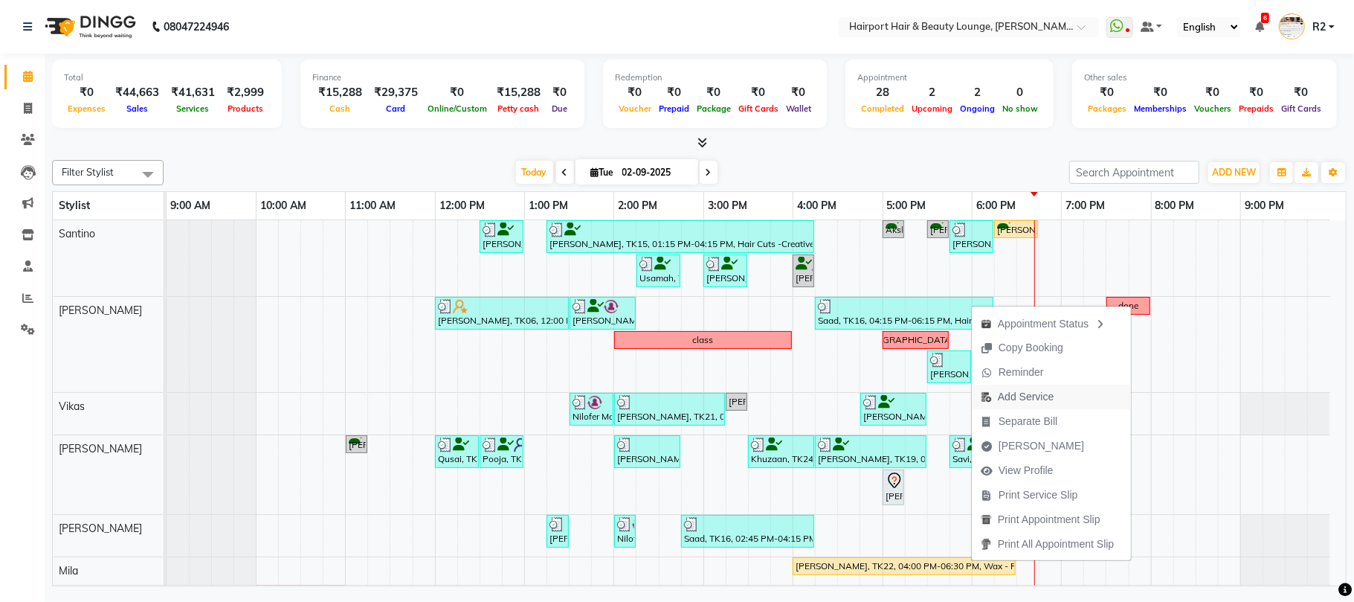
click at [1019, 391] on span "Add Service" at bounding box center [1026, 397] width 56 height 16
select select "87307"
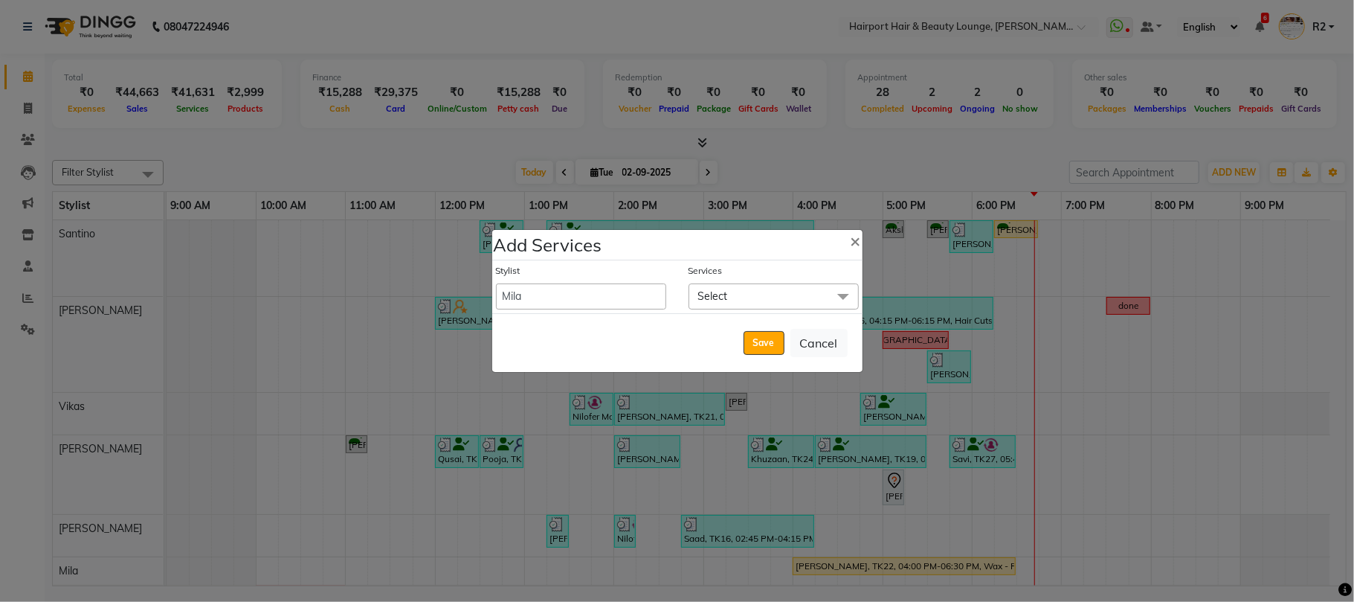
click at [777, 287] on span "Select" at bounding box center [774, 296] width 170 height 26
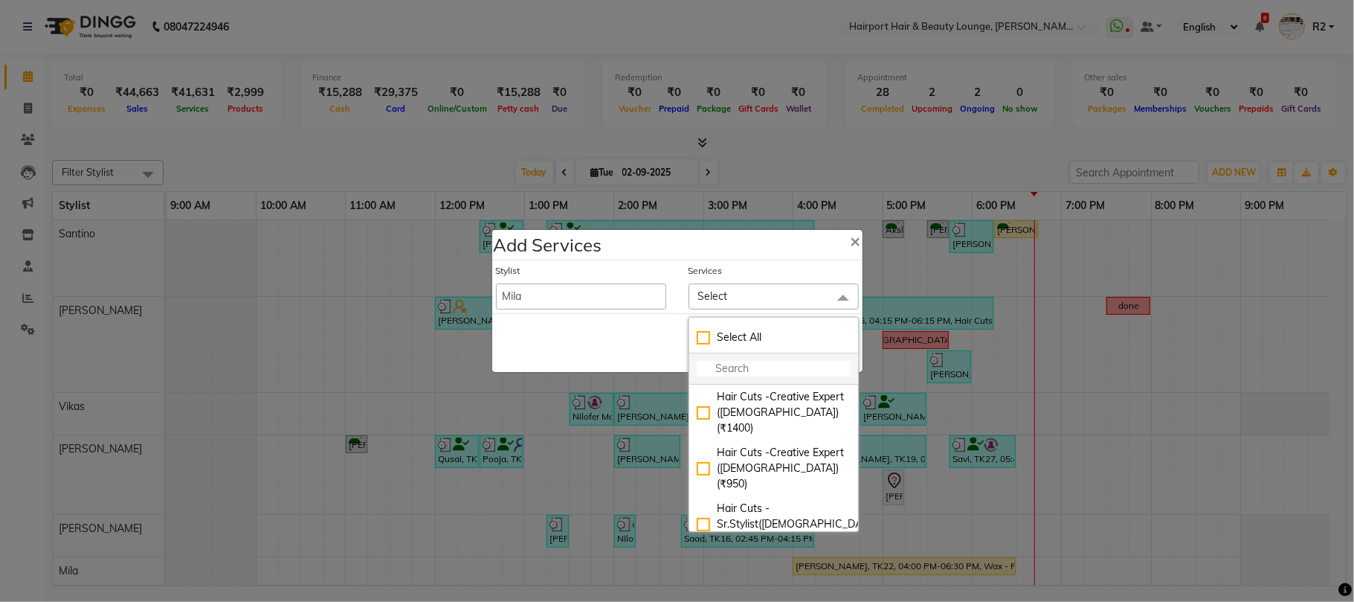
click at [765, 376] on input "multiselect-search" at bounding box center [774, 369] width 154 height 16
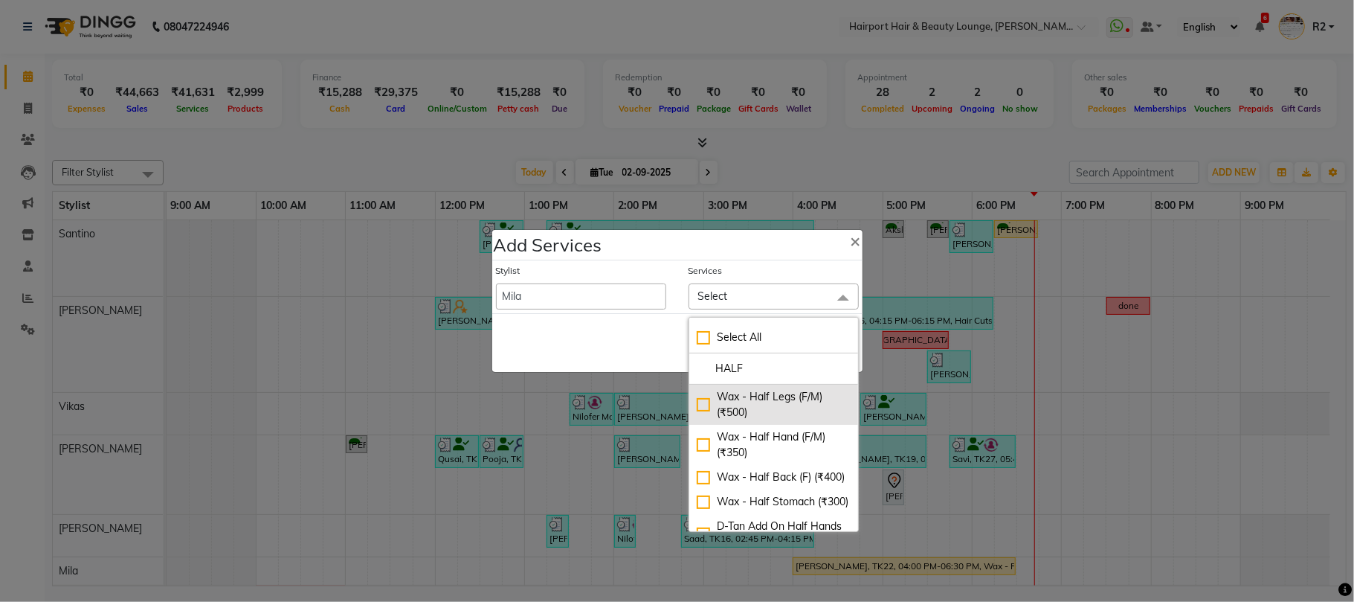
type input "HALF"
click at [793, 405] on div "Wax - Half Legs (F/M) (₹500)" at bounding box center [774, 404] width 154 height 31
checkbox input "true"
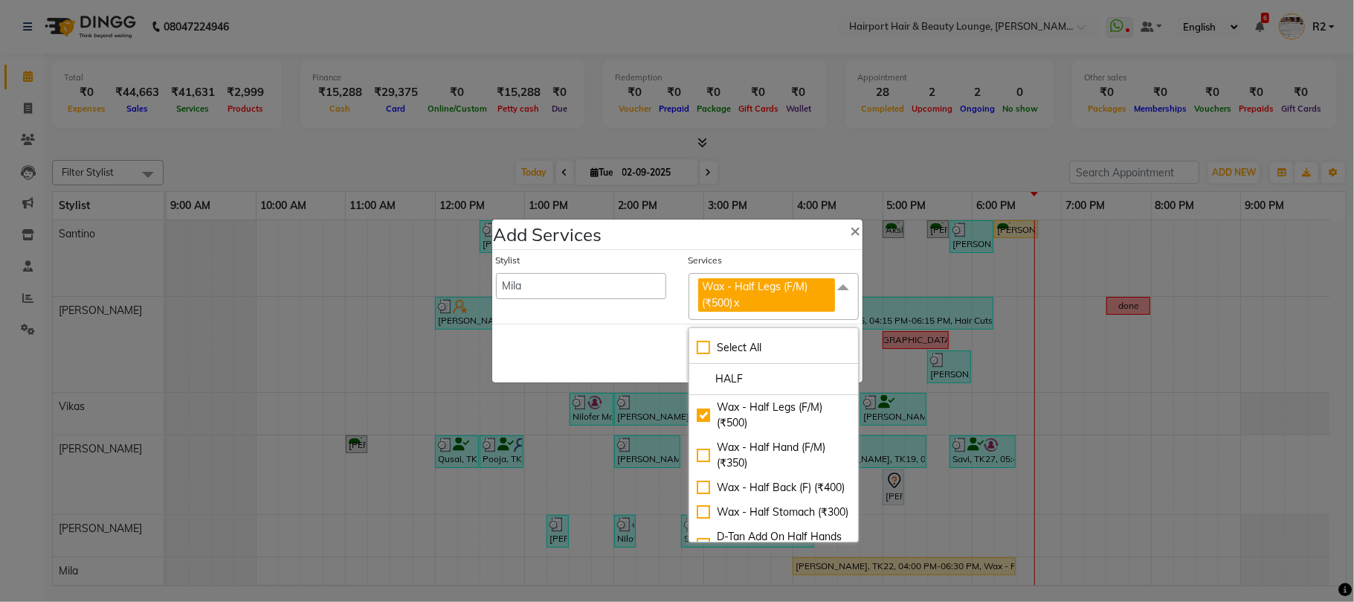
click at [582, 335] on div "Save Cancel" at bounding box center [677, 353] width 370 height 59
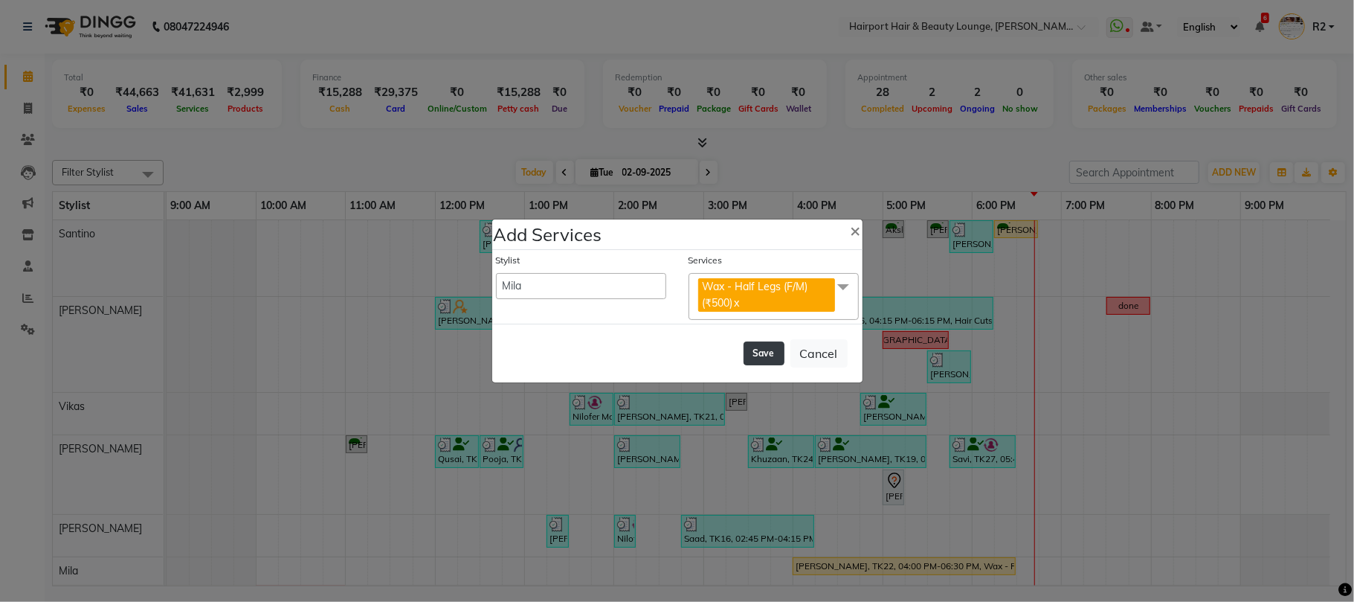
click at [766, 357] on button "Save" at bounding box center [764, 353] width 41 height 24
select select "7127"
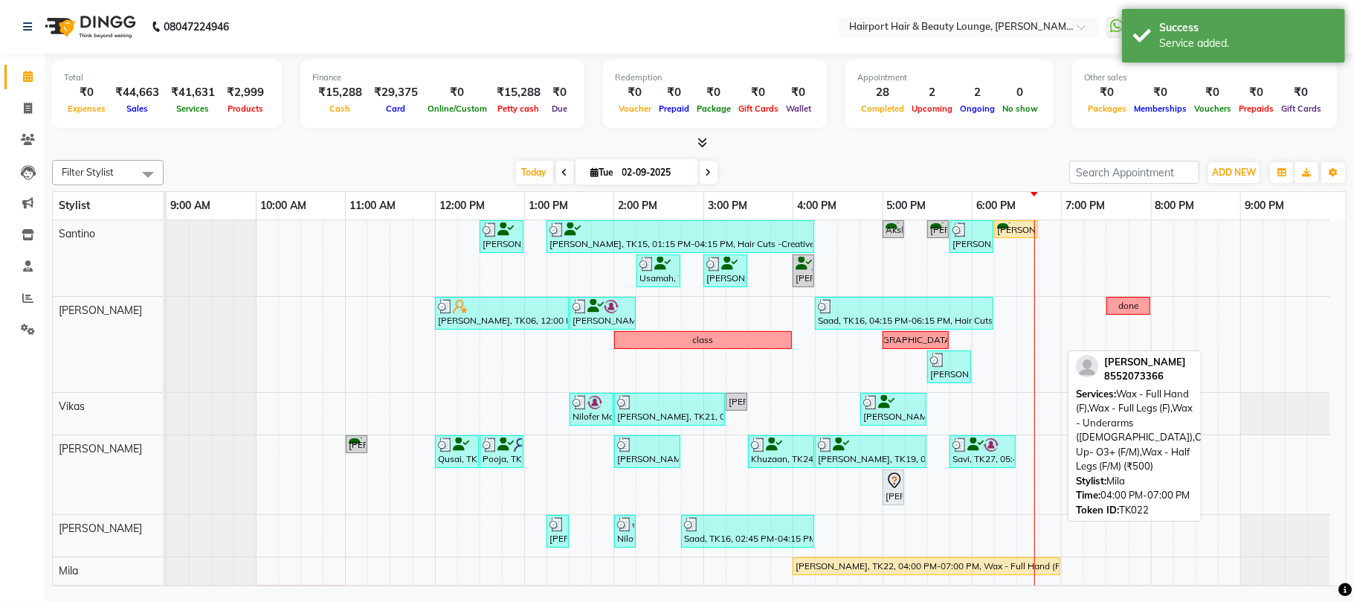
click at [870, 566] on div "Rachna, TK22, 04:00 PM-07:00 PM, Wax - Full Hand (F),Wax - Full Legs (F),Wax - …" at bounding box center [926, 565] width 265 height 13
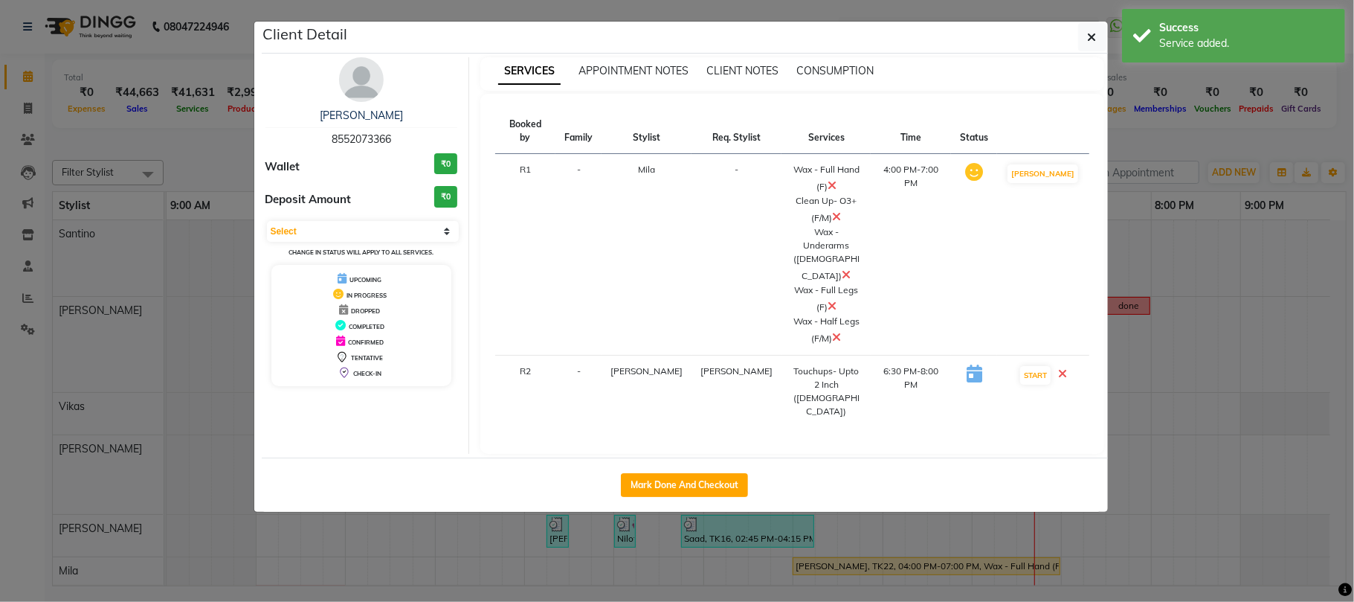
click at [828, 300] on icon at bounding box center [832, 306] width 9 height 12
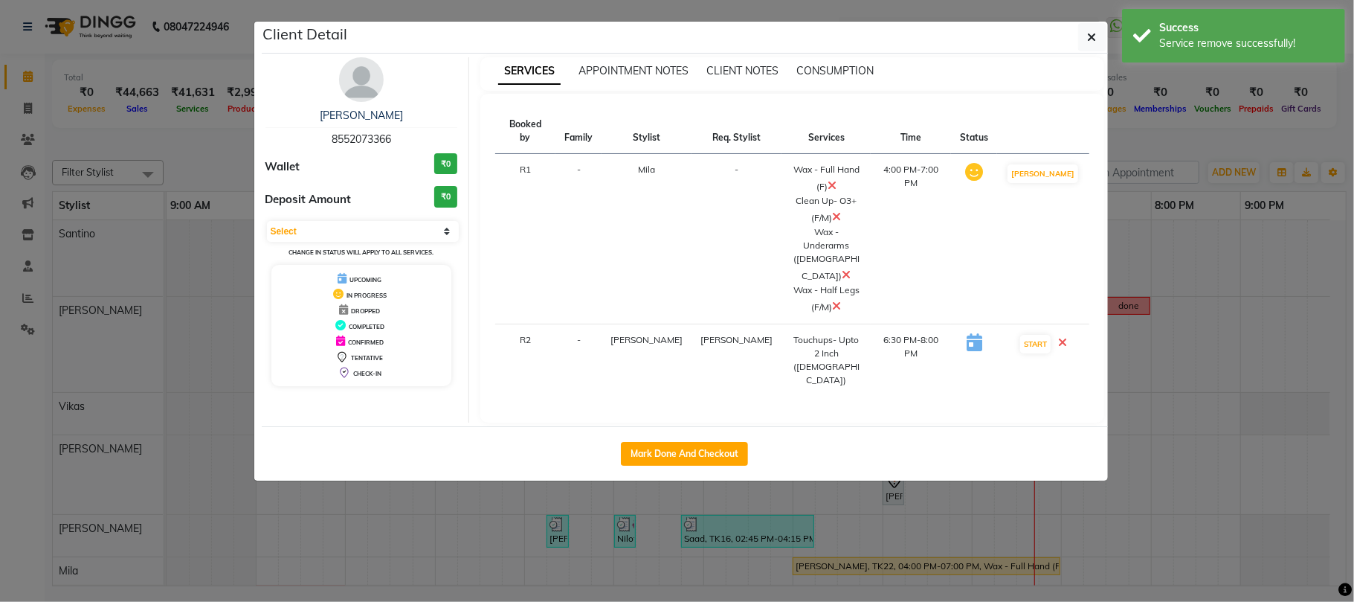
click at [1245, 105] on ngb-modal-window "Client Detail Rachna 8552073366 Wallet ₹0 Deposit Amount ₹0 Select IN SERVICE C…" at bounding box center [677, 301] width 1354 height 602
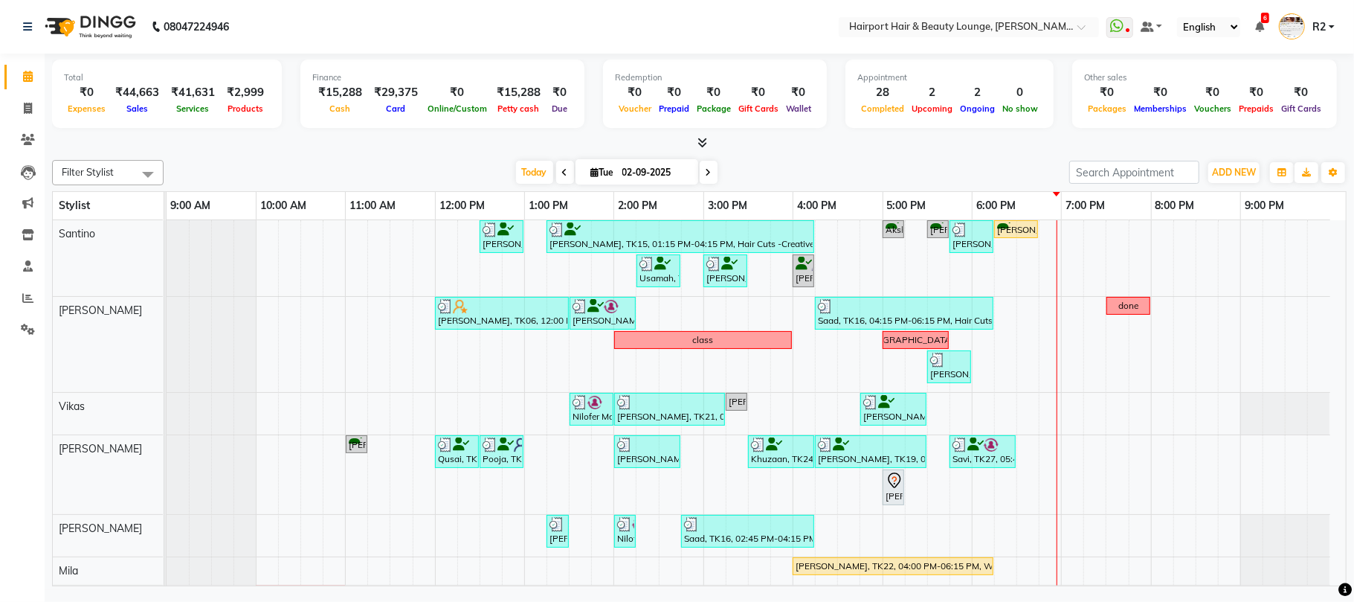
click at [703, 181] on span at bounding box center [709, 172] width 18 height 23
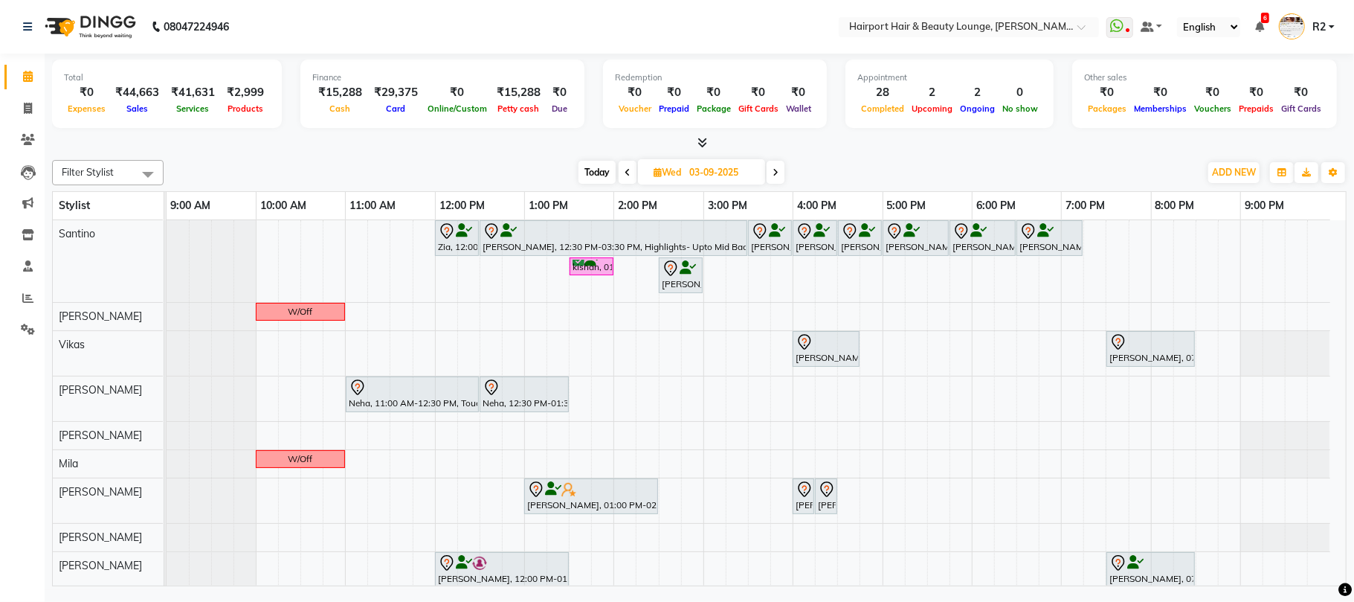
click at [779, 168] on icon at bounding box center [776, 172] width 6 height 9
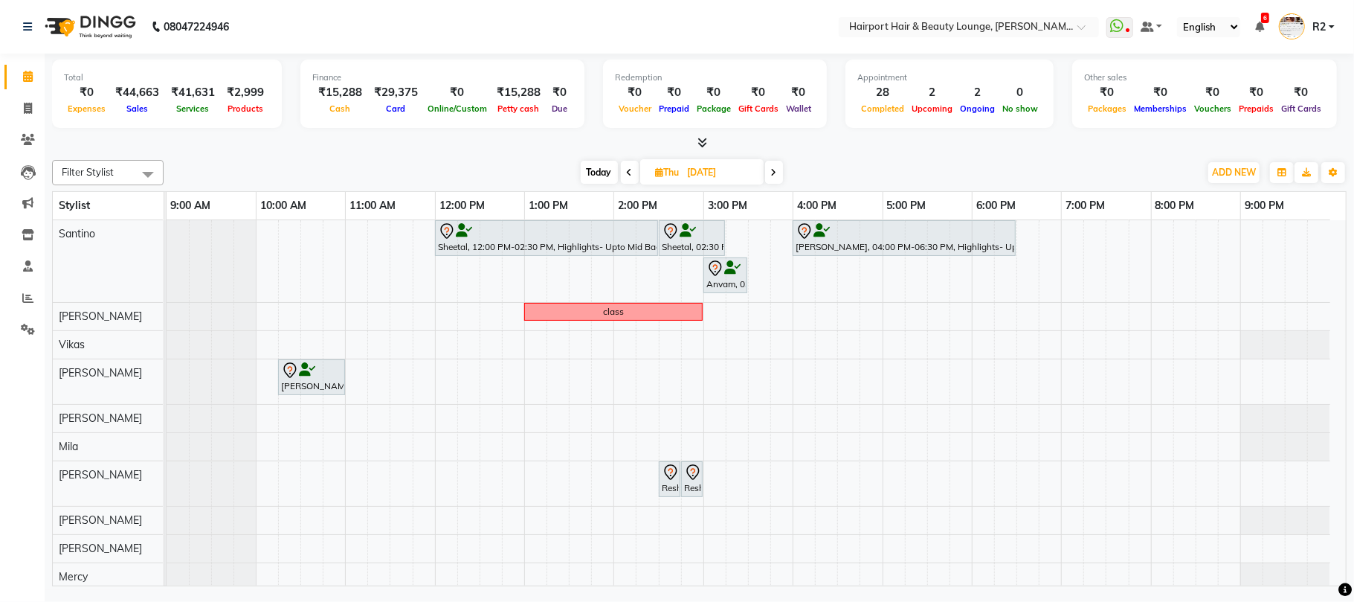
click at [607, 173] on span "Today" at bounding box center [599, 172] width 37 height 23
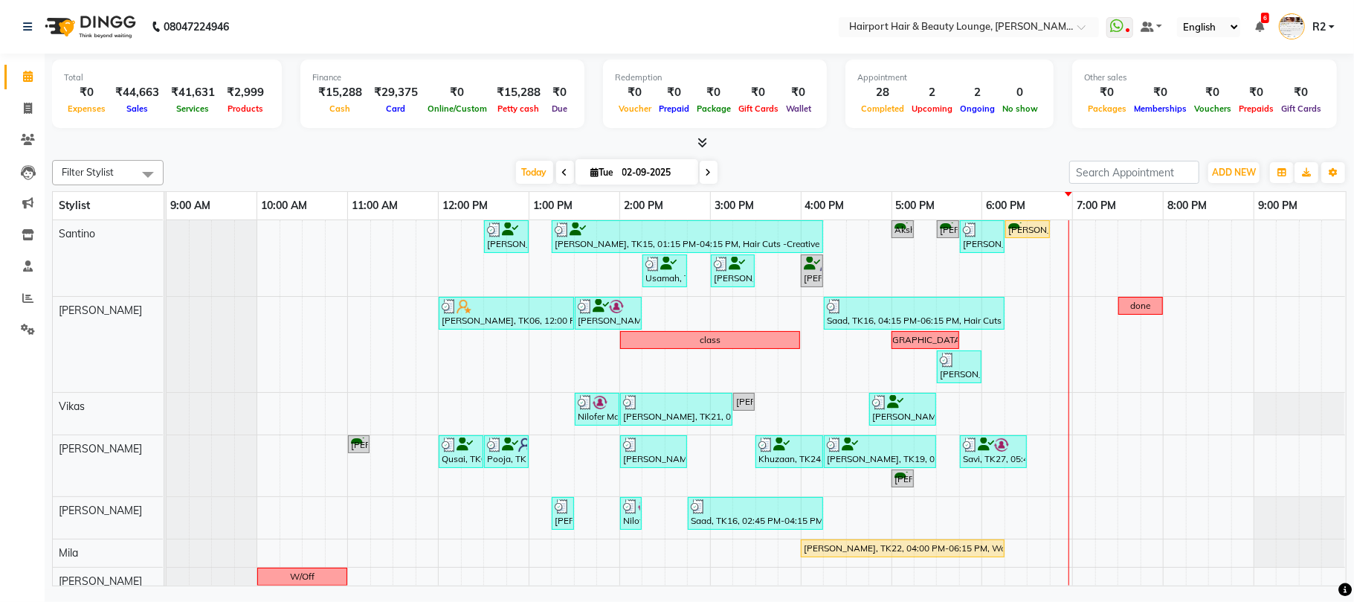
click at [706, 179] on span at bounding box center [709, 172] width 18 height 23
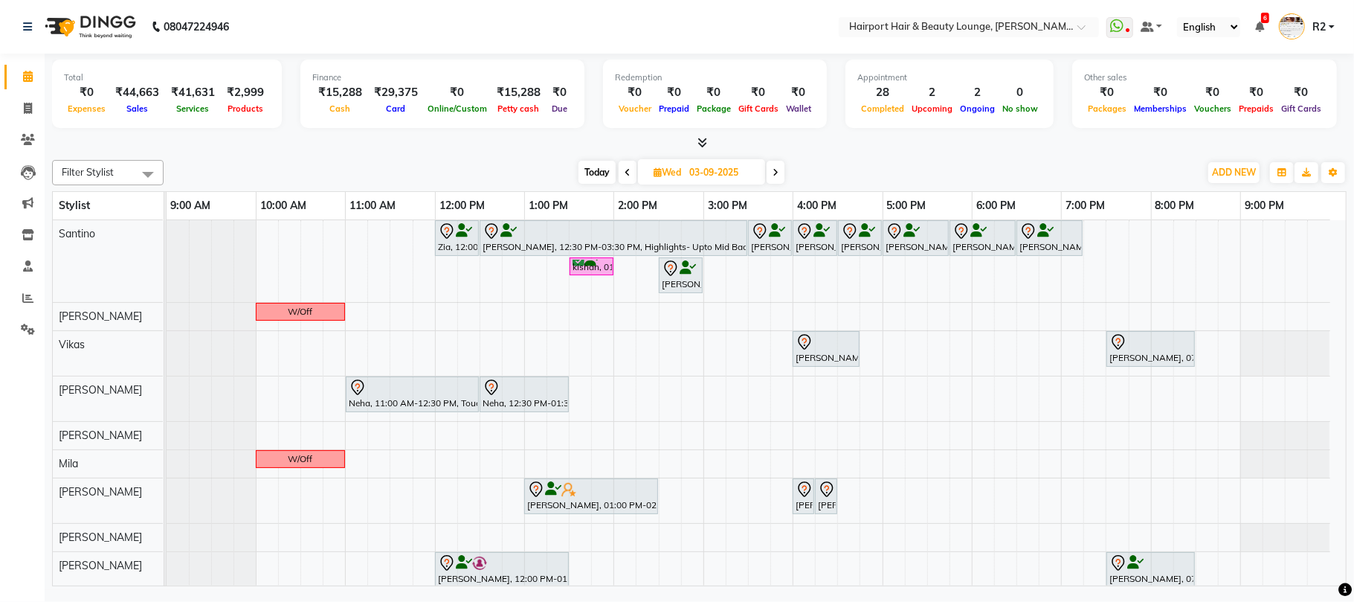
click at [602, 170] on span "Today" at bounding box center [597, 172] width 37 height 23
type input "02-09-2025"
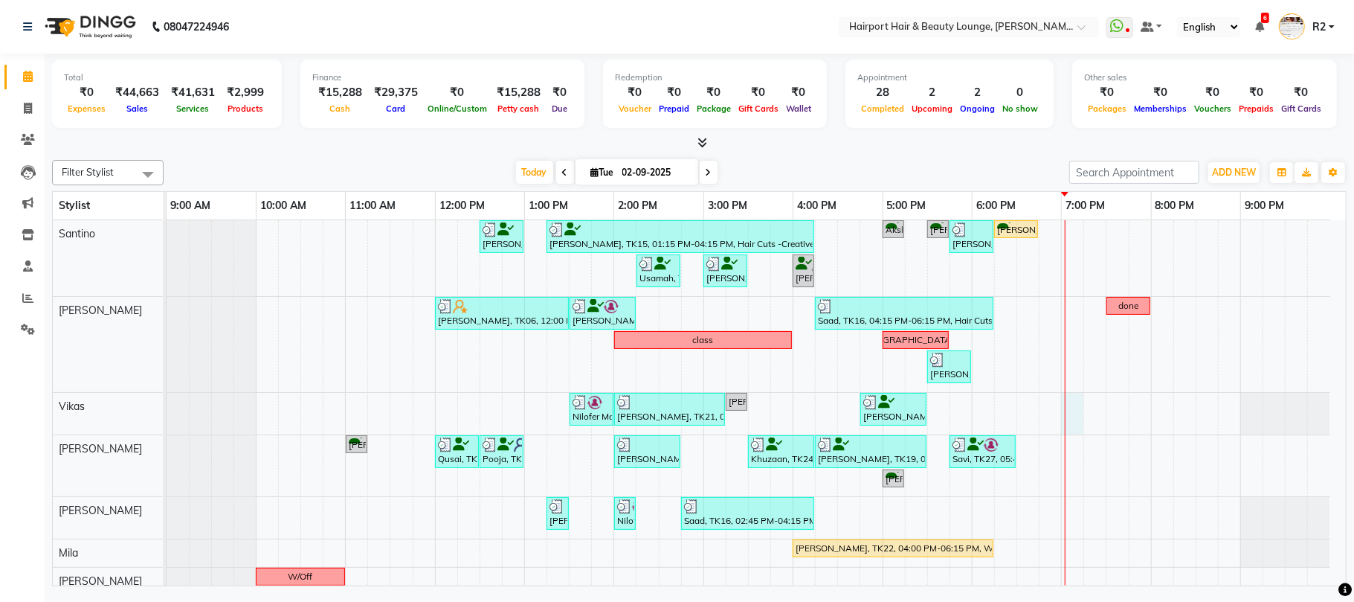
click at [1079, 418] on div "[PERSON_NAME], TK13, 12:30 PM-01:00 PM, Hair Cuts -Creative Expert ([DEMOGRAPHI…" at bounding box center [757, 478] width 1180 height 516
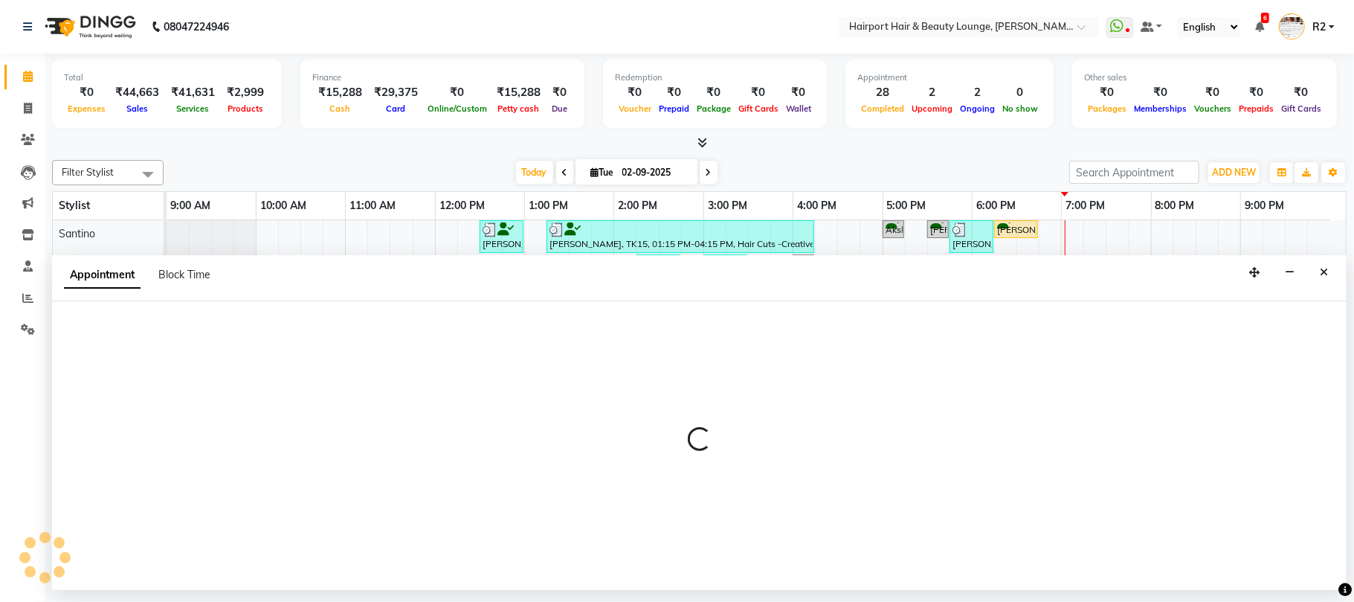
select select "70550"
select select "1140"
select select "tentative"
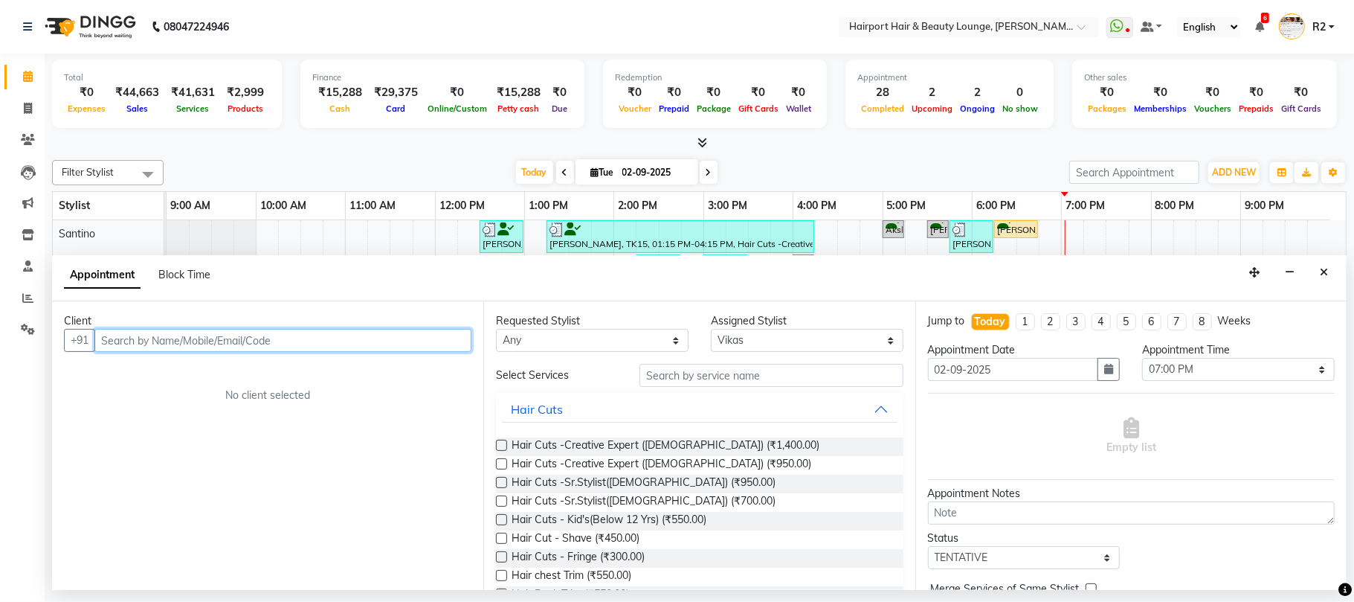
click at [162, 342] on input "text" at bounding box center [282, 340] width 377 height 23
type input "9820444520"
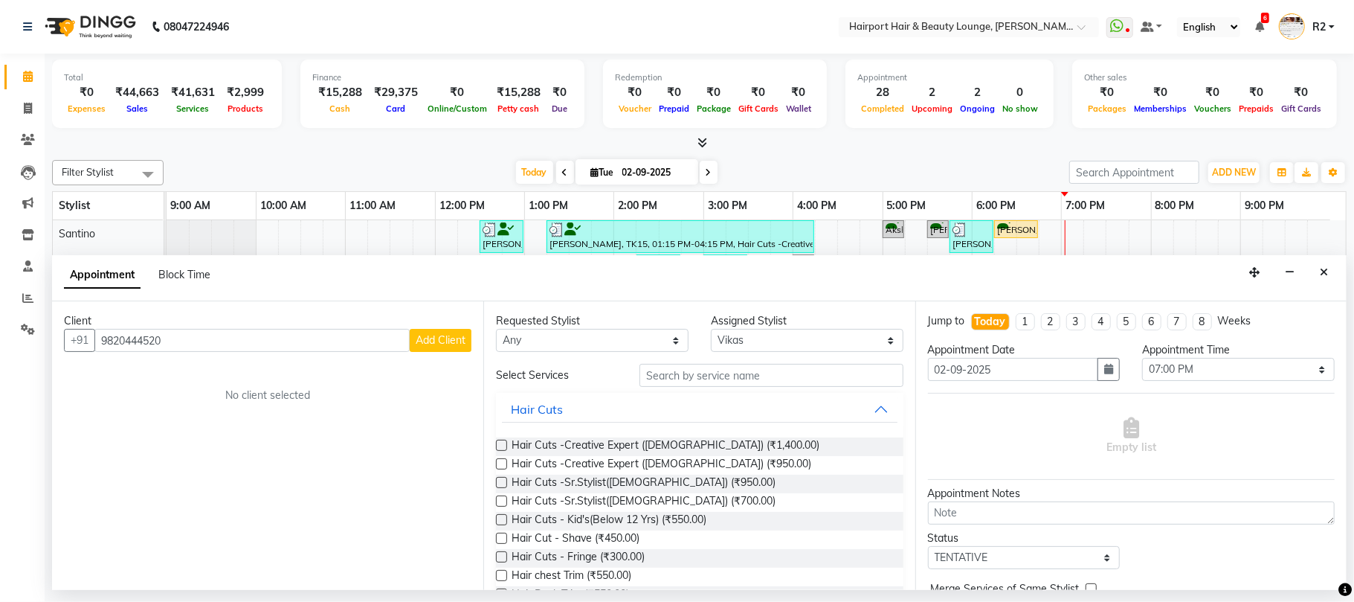
click at [448, 343] on span "Add Client" at bounding box center [441, 339] width 50 height 13
select select "22"
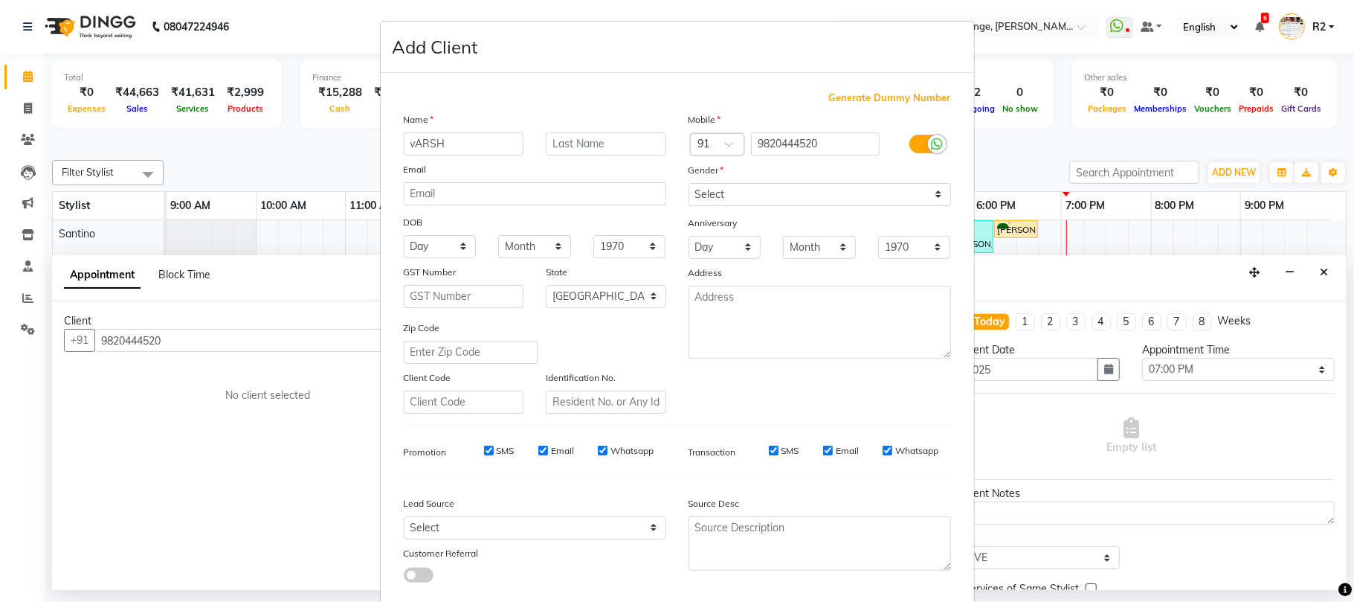
click at [411, 141] on input "vARSH" at bounding box center [464, 143] width 120 height 23
click at [462, 135] on input "VARSH" at bounding box center [464, 143] width 120 height 23
type input "VARSHA"
drag, startPoint x: 872, startPoint y: 192, endPoint x: 872, endPoint y: 202, distance: 10.4
click at [872, 192] on select "Select [DEMOGRAPHIC_DATA] [DEMOGRAPHIC_DATA] Other Prefer Not To Say" at bounding box center [820, 194] width 263 height 23
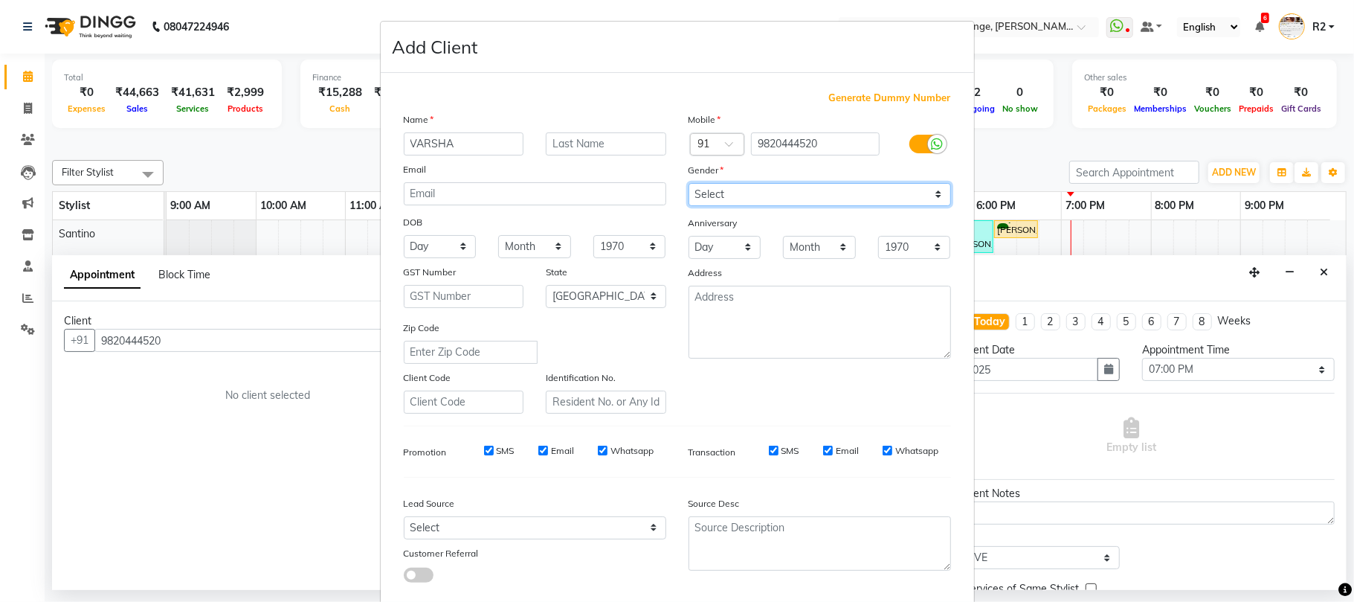
select select "[DEMOGRAPHIC_DATA]"
click at [689, 183] on select "Select [DEMOGRAPHIC_DATA] [DEMOGRAPHIC_DATA] Other Prefer Not To Say" at bounding box center [820, 194] width 263 height 23
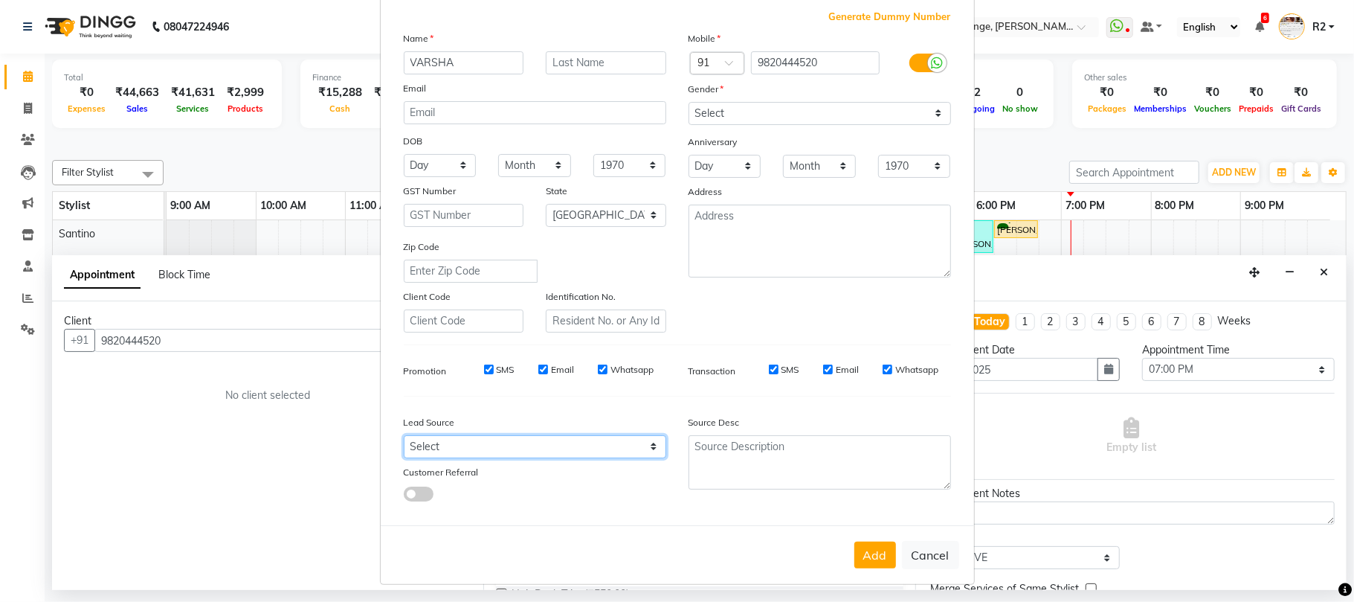
click at [616, 441] on select "Select Walk-in Referral Internet Friend Word of Mouth Advertisement Facebook Ju…" at bounding box center [535, 446] width 263 height 23
select select "10261"
click at [404, 435] on select "Select Walk-in Referral Internet Friend Word of Mouth Advertisement Facebook Ju…" at bounding box center [535, 446] width 263 height 23
click at [876, 549] on button "Add" at bounding box center [876, 554] width 42 height 27
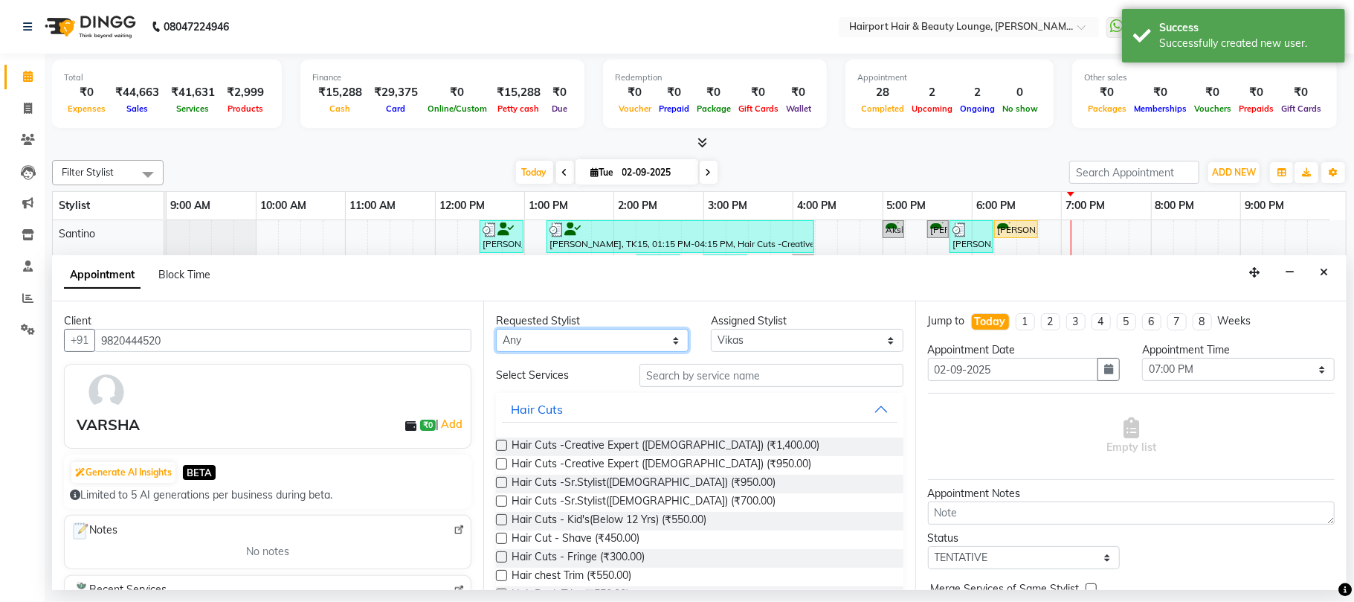
click at [601, 346] on select "Any [PERSON_NAME] [PERSON_NAME] [PERSON_NAME] [PERSON_NAME] [PERSON_NAME] Mercy…" at bounding box center [592, 340] width 193 height 23
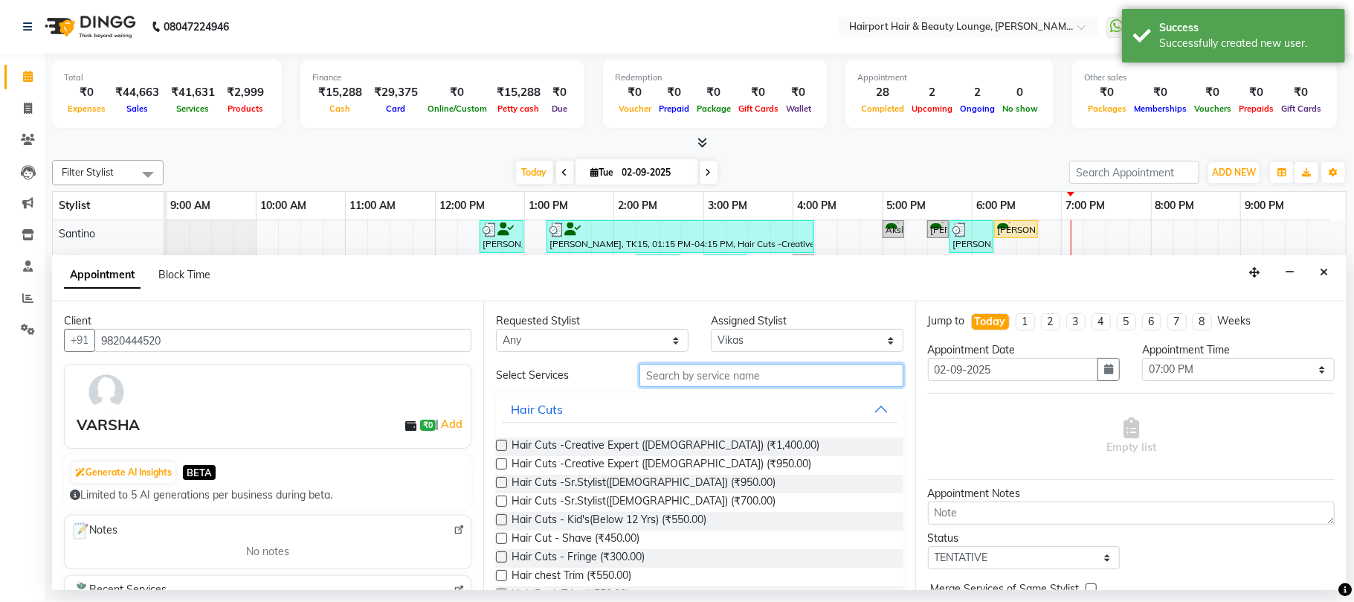
click at [652, 372] on input "text" at bounding box center [772, 375] width 264 height 23
click at [635, 478] on span "Hair Cuts -Sr.Stylist([DEMOGRAPHIC_DATA]) (₹950.00)" at bounding box center [644, 484] width 264 height 19
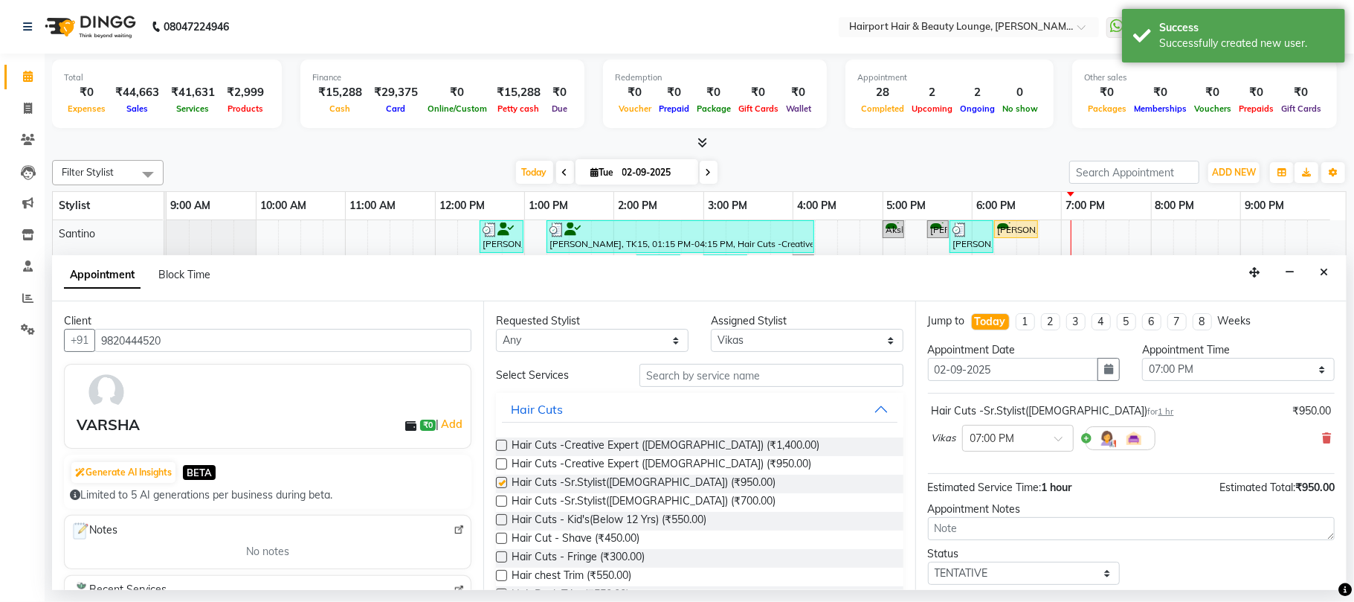
checkbox input "false"
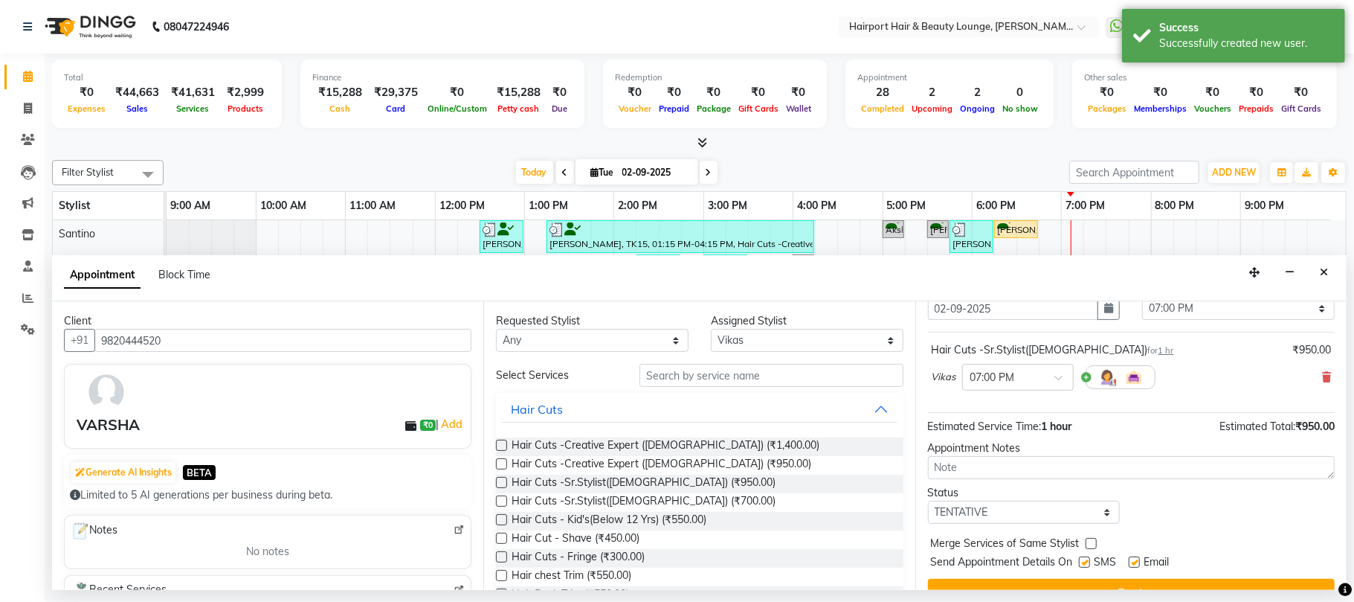
scroll to position [90, 0]
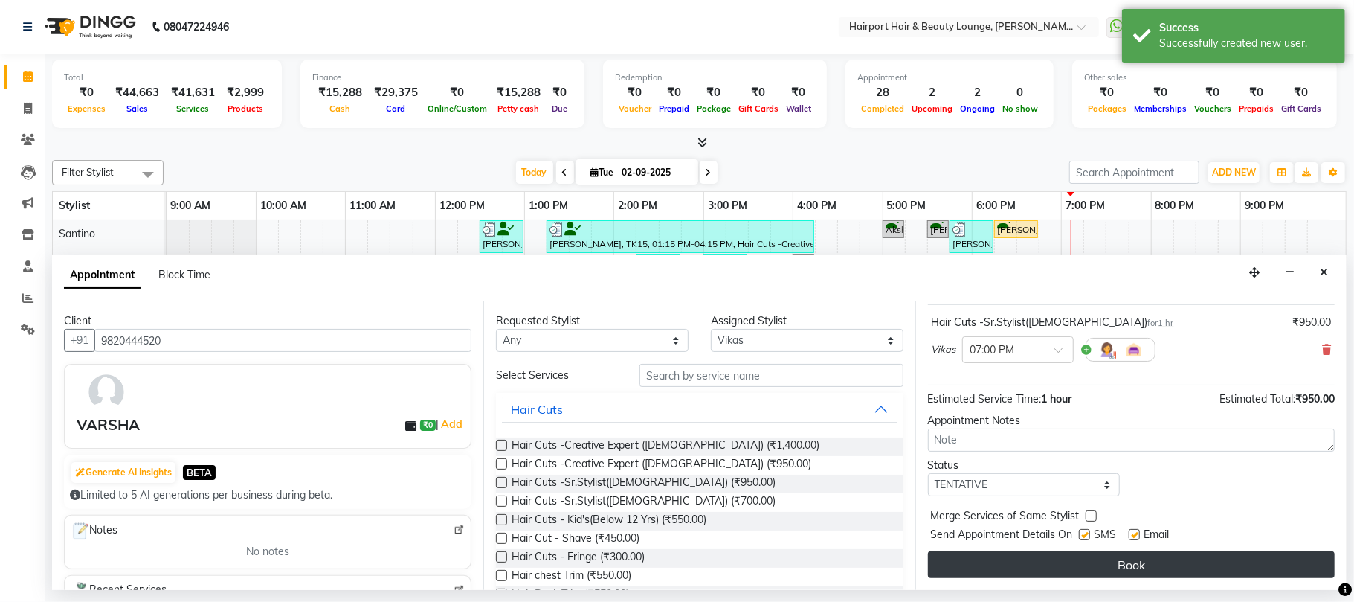
click at [1209, 561] on button "Book" at bounding box center [1131, 564] width 407 height 27
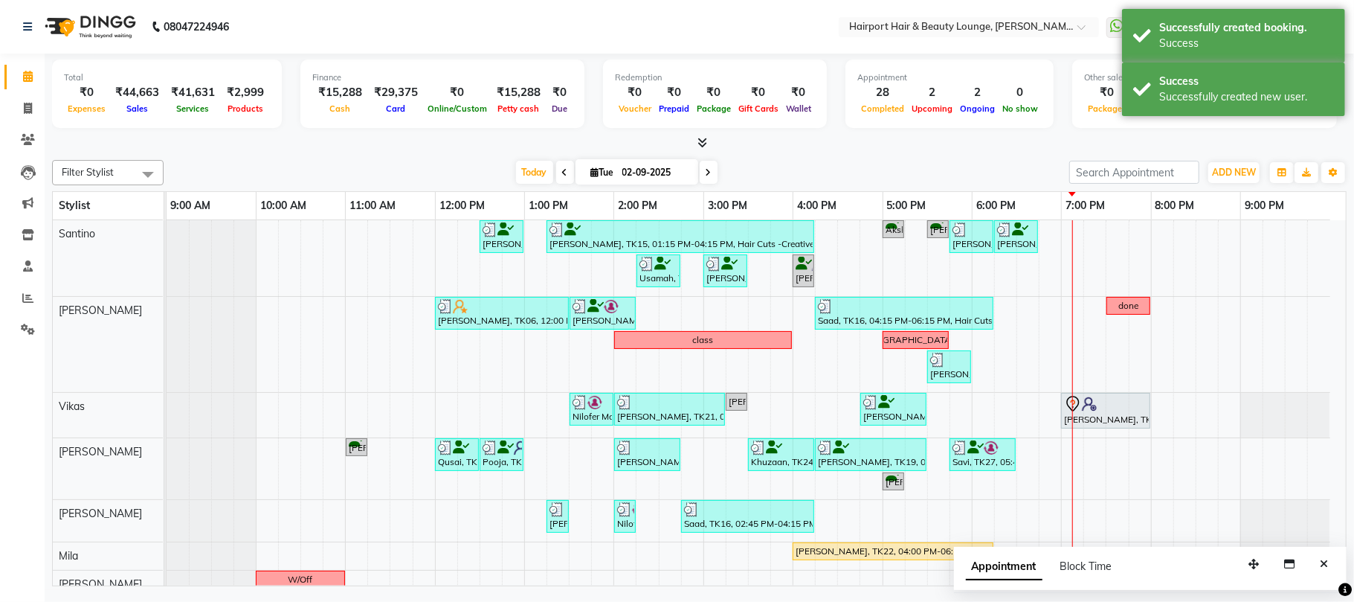
click at [706, 176] on icon at bounding box center [709, 172] width 6 height 9
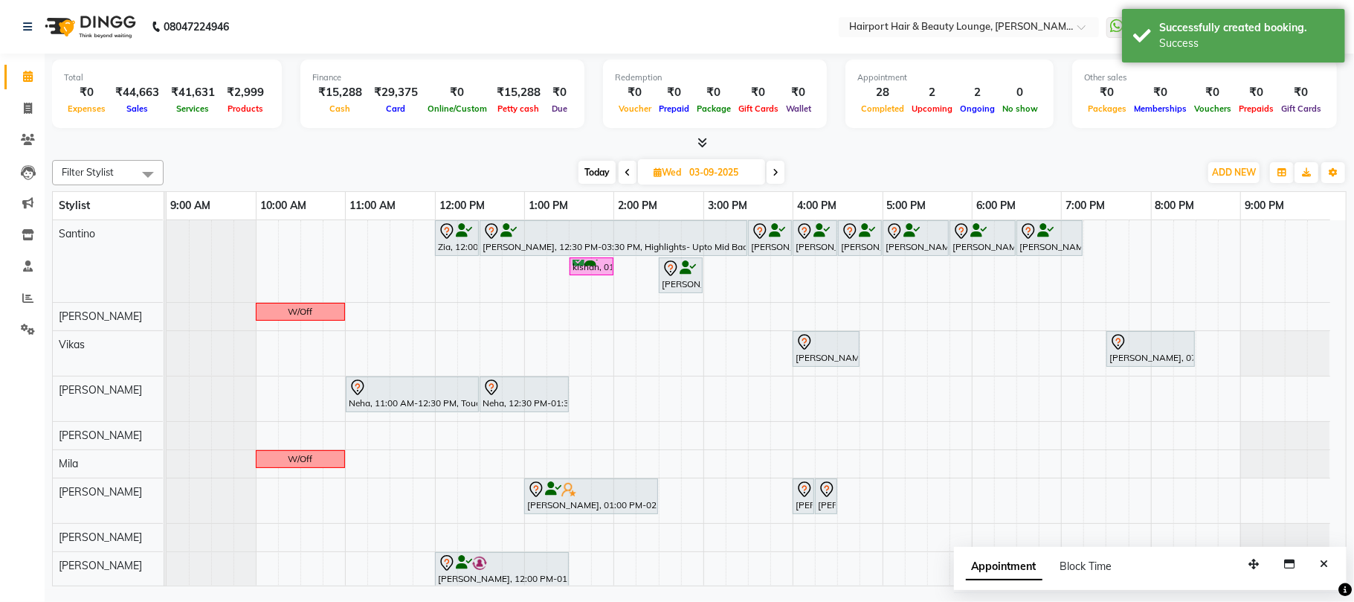
click at [600, 170] on span "Today" at bounding box center [597, 172] width 37 height 23
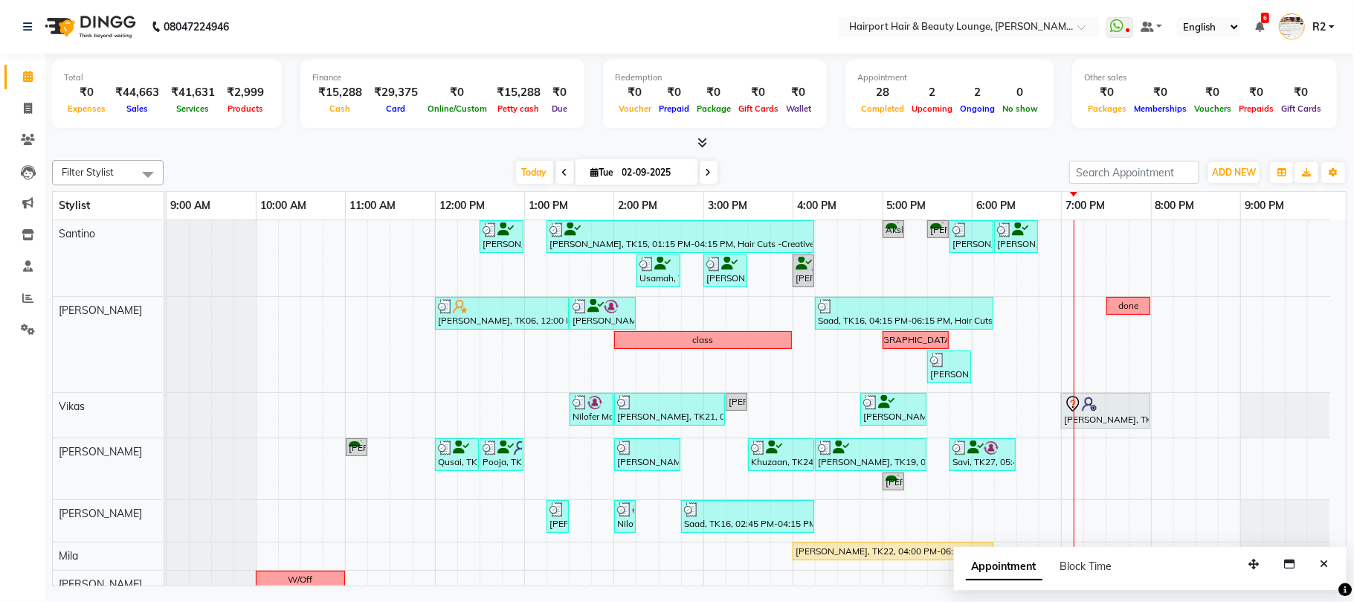
click at [708, 173] on span at bounding box center [709, 172] width 18 height 23
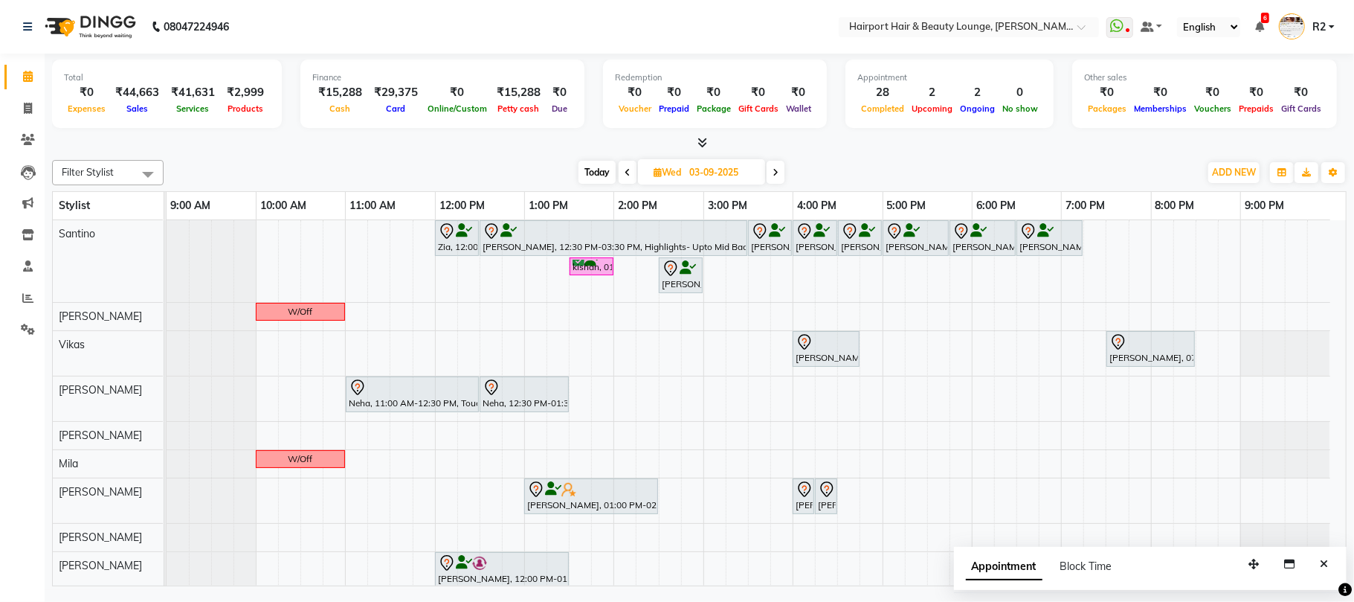
click at [765, 170] on span "[DATE]" at bounding box center [701, 171] width 127 height 25
click at [772, 173] on span at bounding box center [776, 172] width 18 height 23
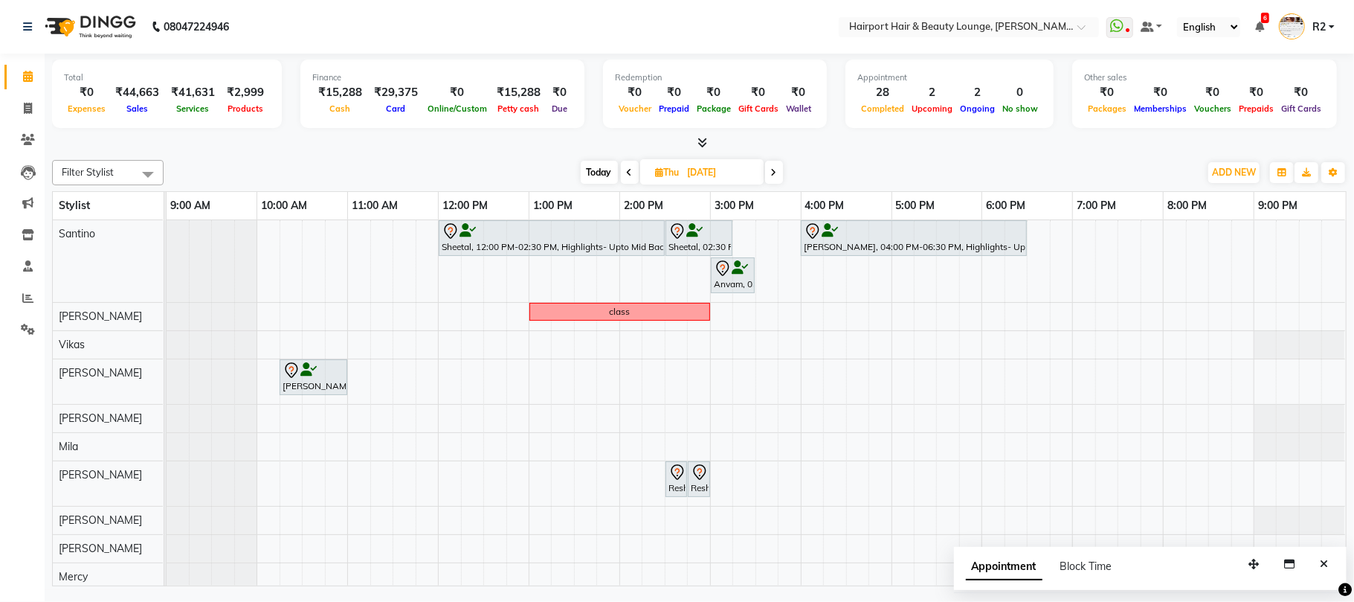
click at [777, 176] on icon at bounding box center [774, 172] width 6 height 9
type input "[DATE]"
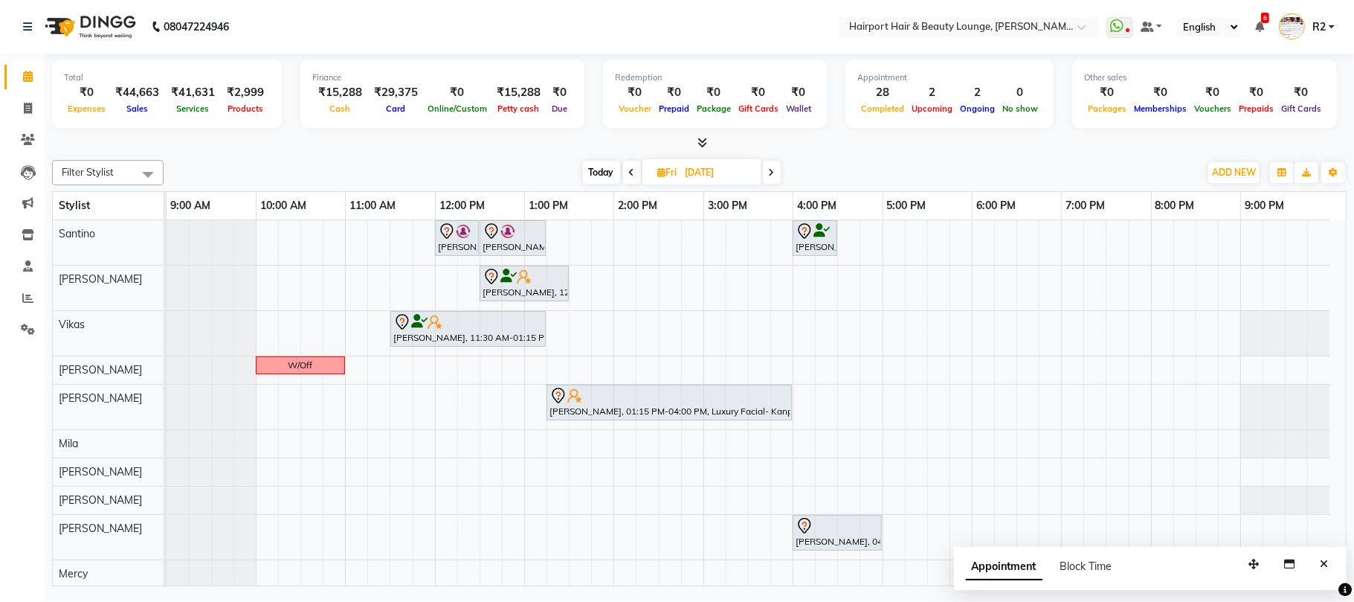
click at [849, 236] on div "[PERSON_NAME], 12:00 PM-12:30 PM, Hair Cuts -Creative Expert ([DEMOGRAPHIC_DATA…" at bounding box center [757, 418] width 1180 height 396
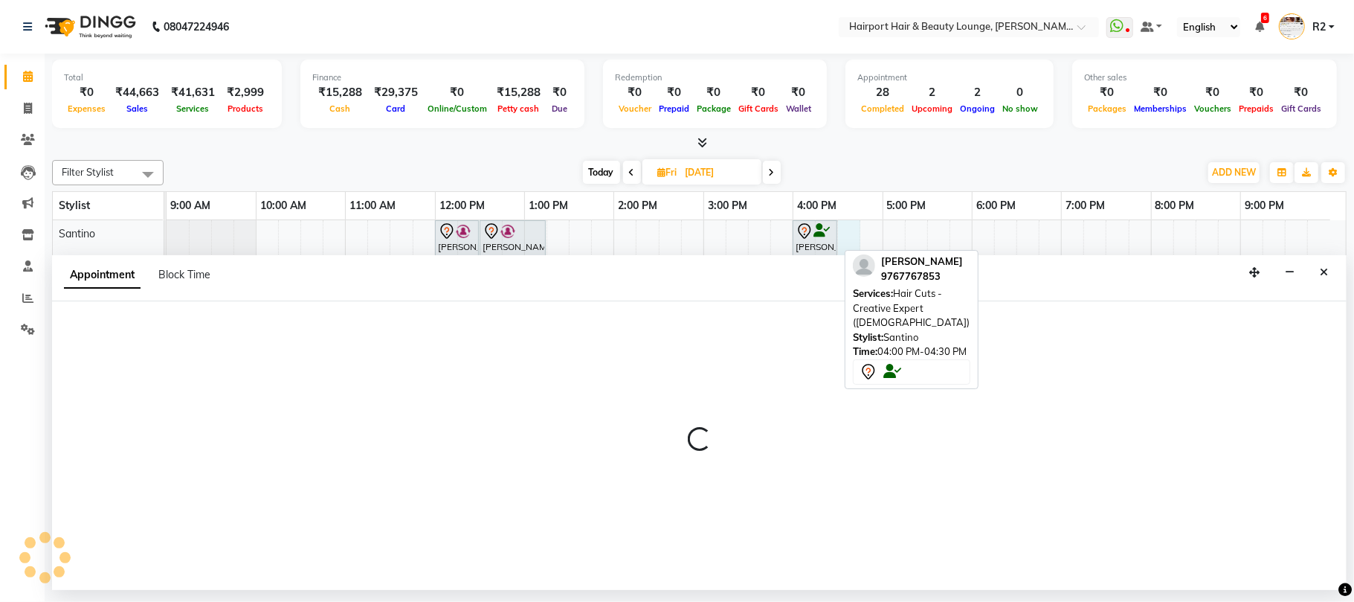
select select "9137"
select select "990"
select select "tentative"
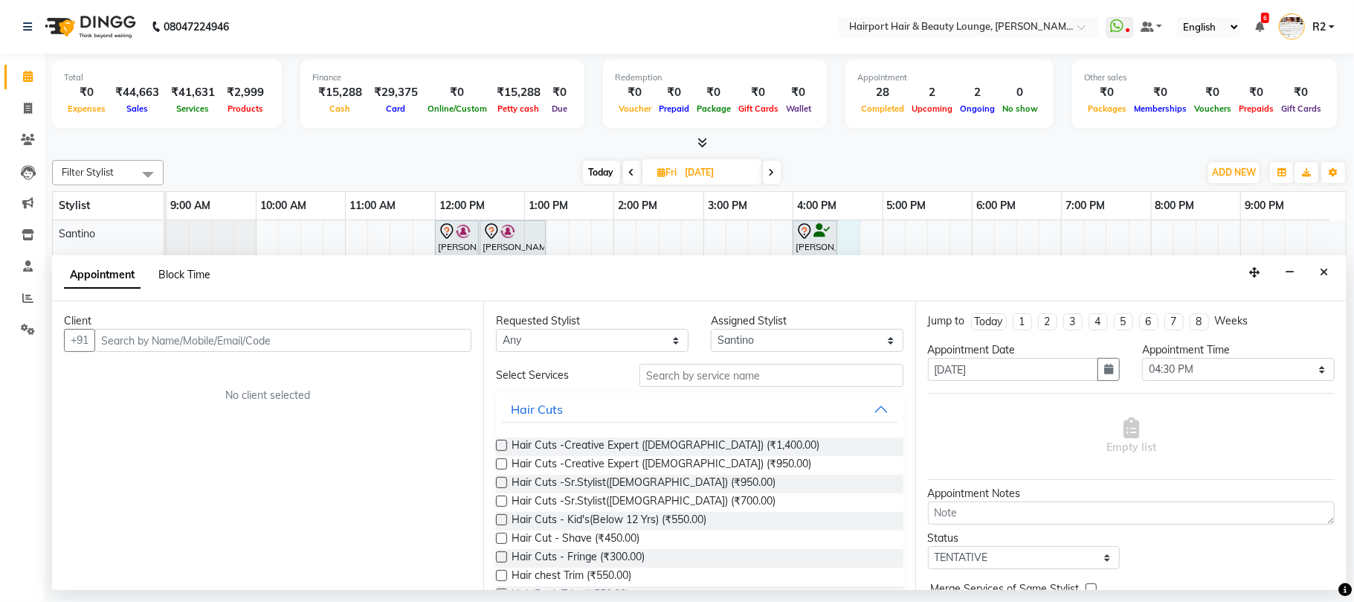
click at [179, 274] on span "Block Time" at bounding box center [184, 274] width 52 height 13
select select "9137"
select select "990"
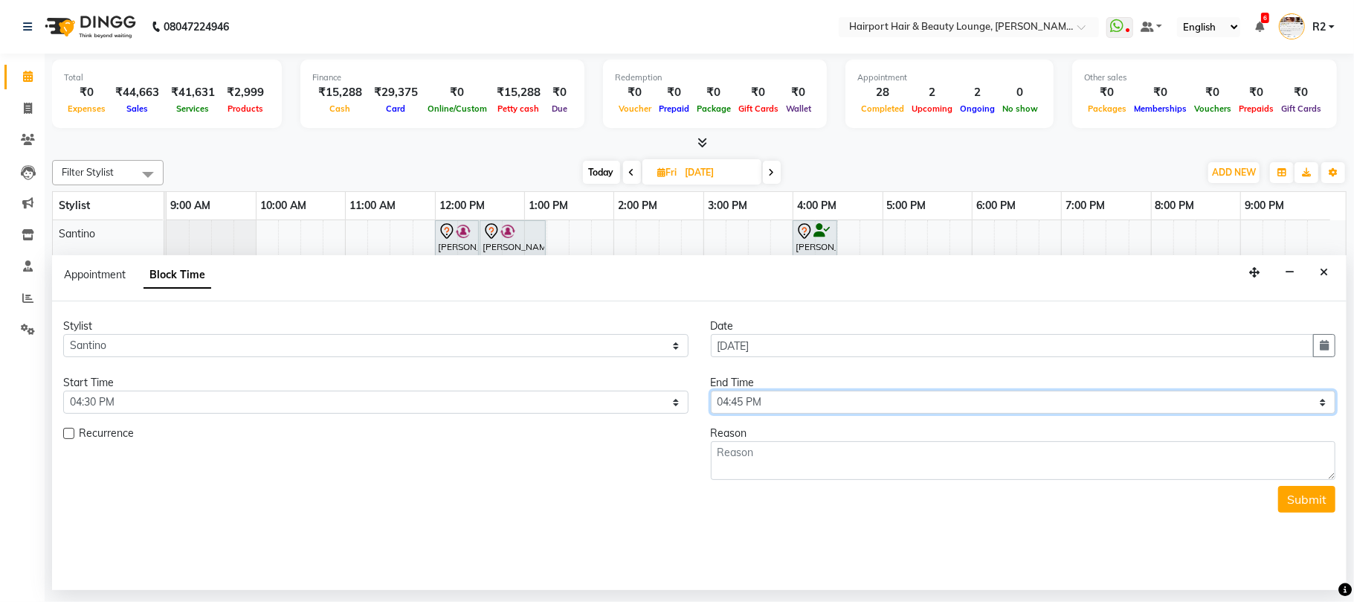
click at [762, 403] on select "Select 10:00 AM 10:15 AM 10:30 AM 10:45 AM 11:00 AM 11:15 AM 11:30 AM 11:45 AM …" at bounding box center [1024, 402] width 626 height 23
click at [760, 403] on select "Select 10:00 AM 10:15 AM 10:30 AM 10:45 AM 11:00 AM 11:15 AM 11:30 AM 11:45 AM …" at bounding box center [1024, 402] width 626 height 23
select select "1080"
click at [711, 392] on select "Select 10:00 AM 10:15 AM 10:30 AM 10:45 AM 11:00 AM 11:15 AM 11:30 AM 11:45 AM …" at bounding box center [1024, 402] width 626 height 23
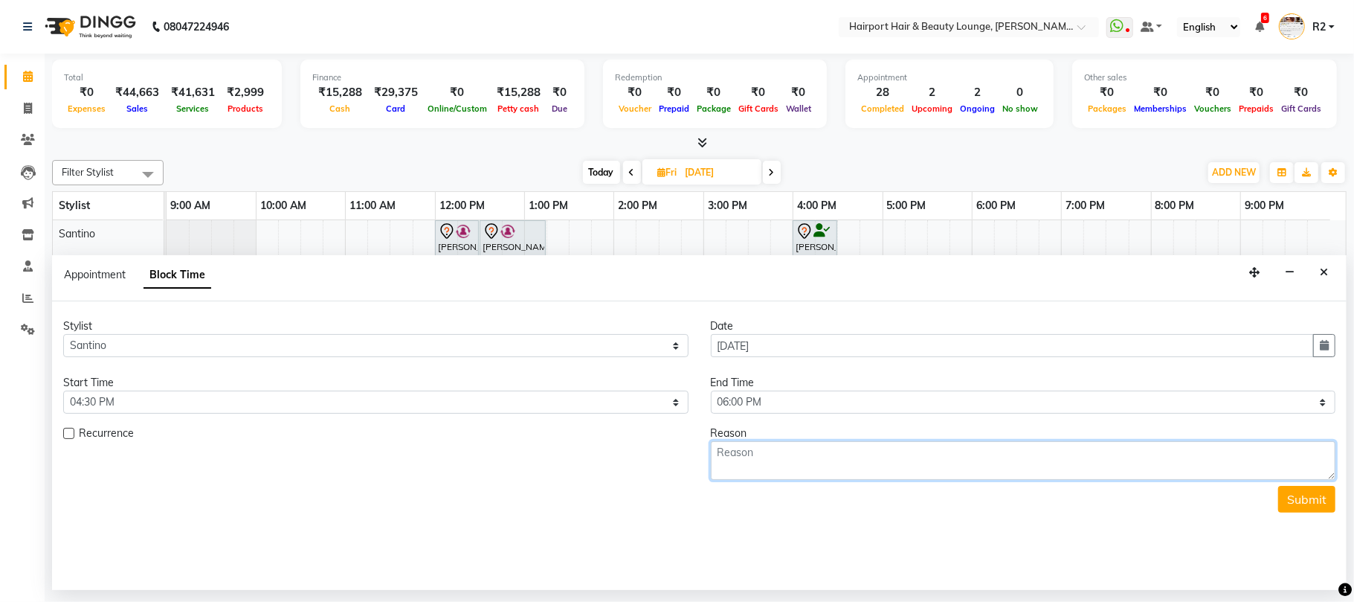
click at [830, 462] on textarea at bounding box center [1024, 460] width 626 height 39
type textarea "DOC"
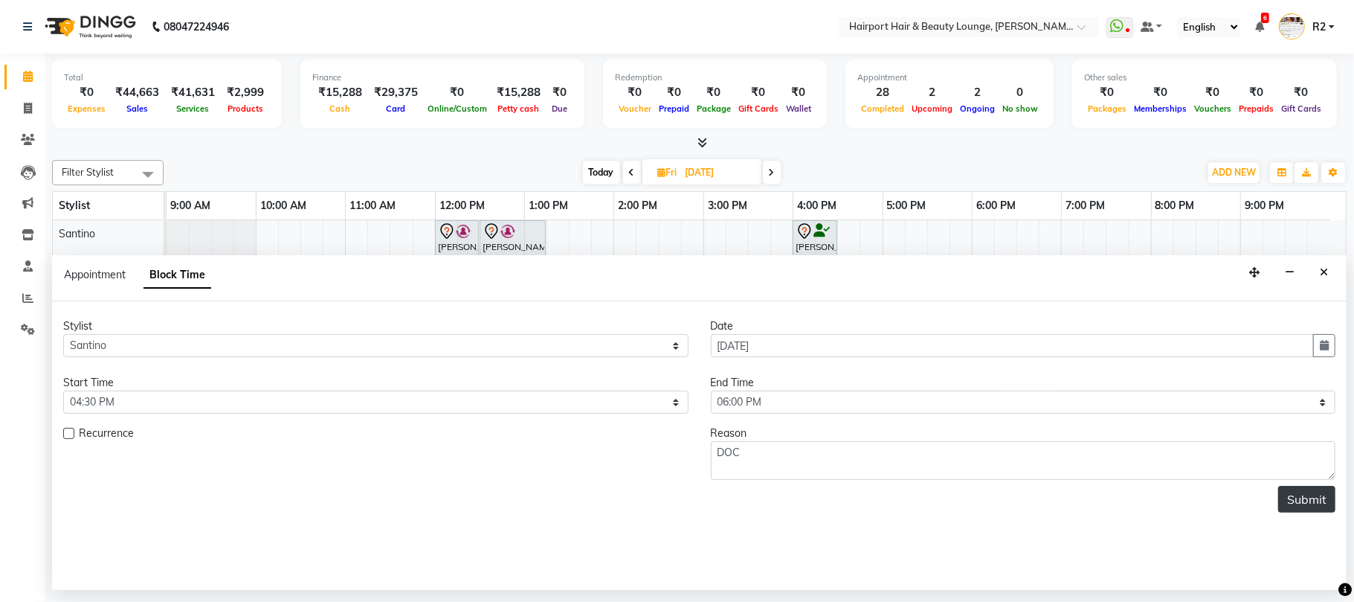
click at [1320, 509] on button "Submit" at bounding box center [1307, 499] width 57 height 27
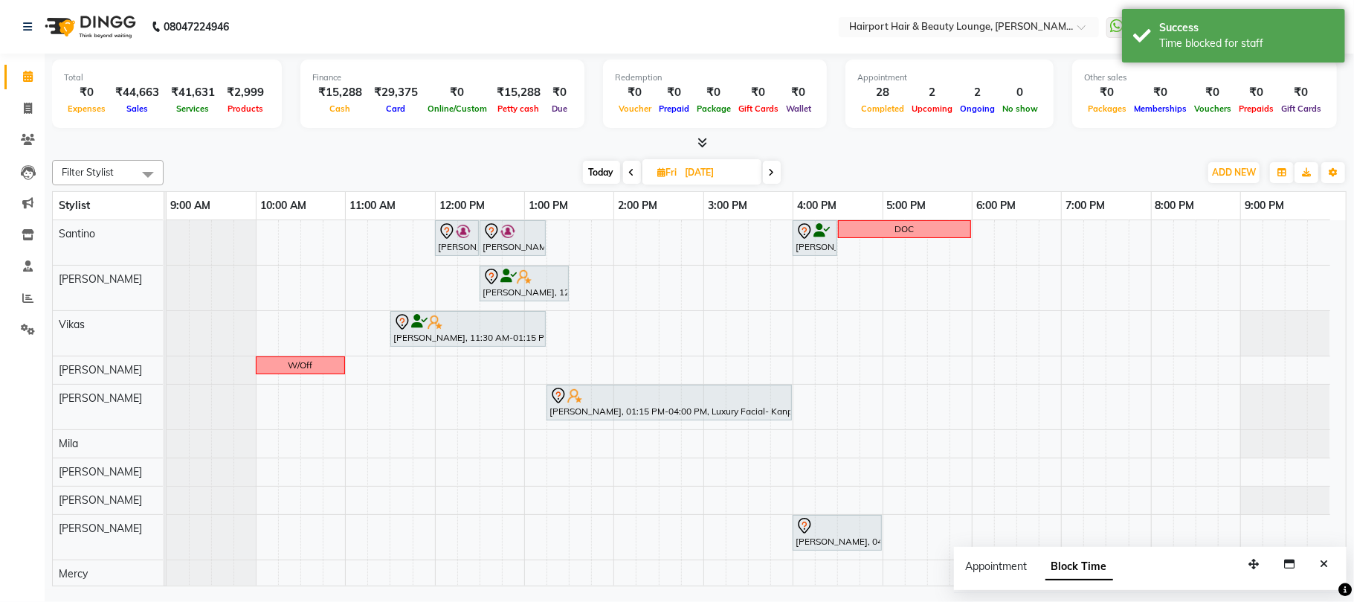
click at [602, 164] on span "Today" at bounding box center [601, 172] width 37 height 23
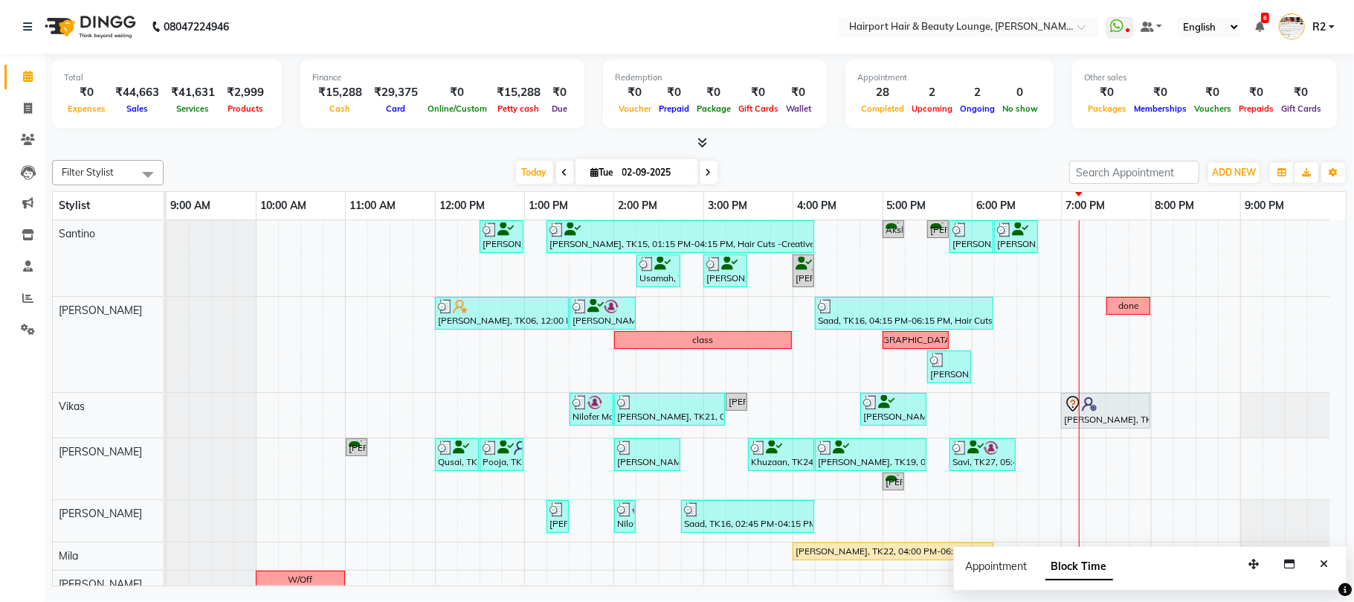
click at [711, 173] on div "[DATE] [DATE]" at bounding box center [616, 172] width 891 height 22
click at [706, 170] on span at bounding box center [709, 172] width 18 height 23
type input "03-09-2025"
